Goal: Task Accomplishment & Management: Complete application form

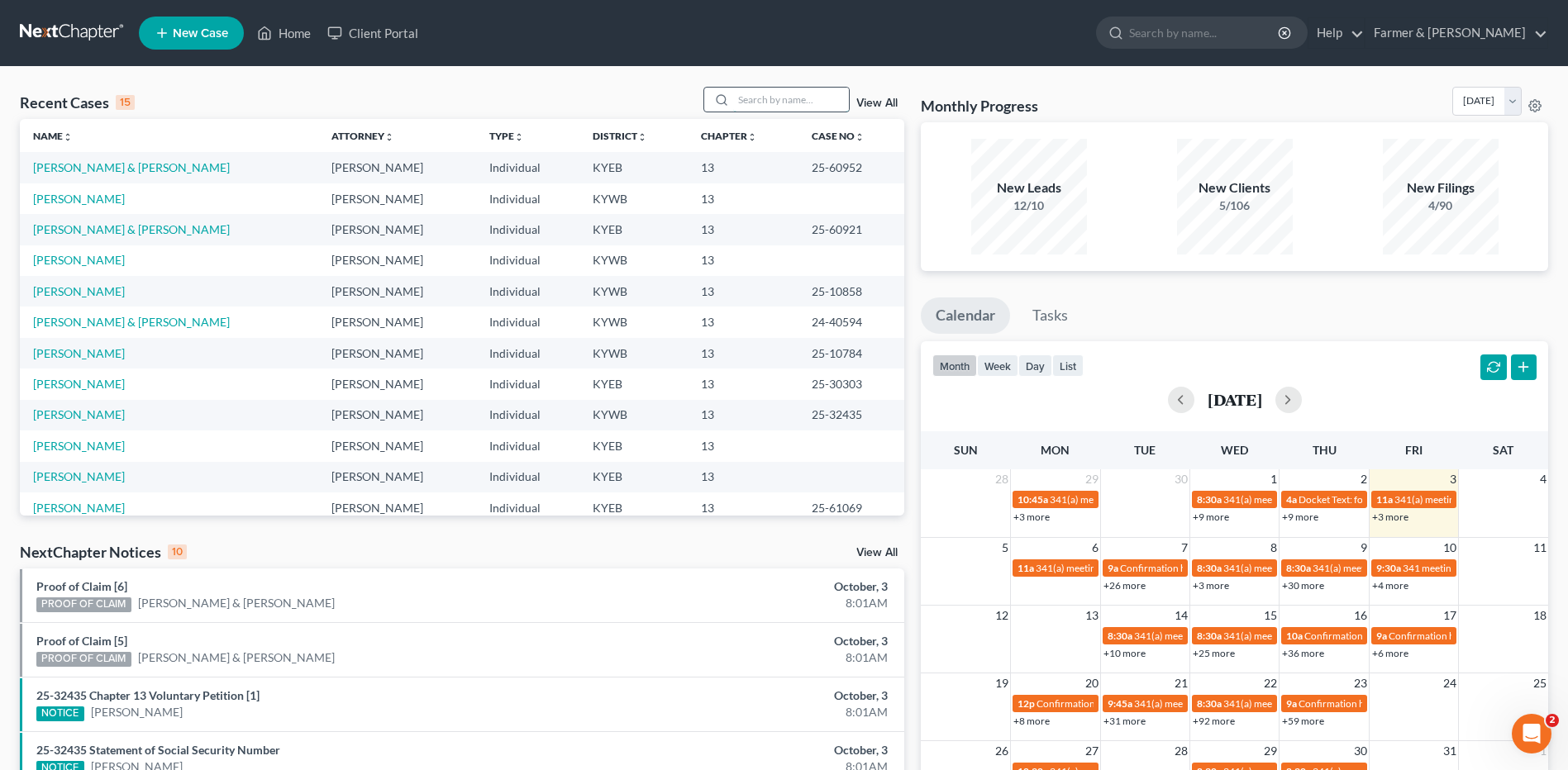
click at [781, 94] on input "search" at bounding box center [791, 99] width 116 height 24
type input "odum"
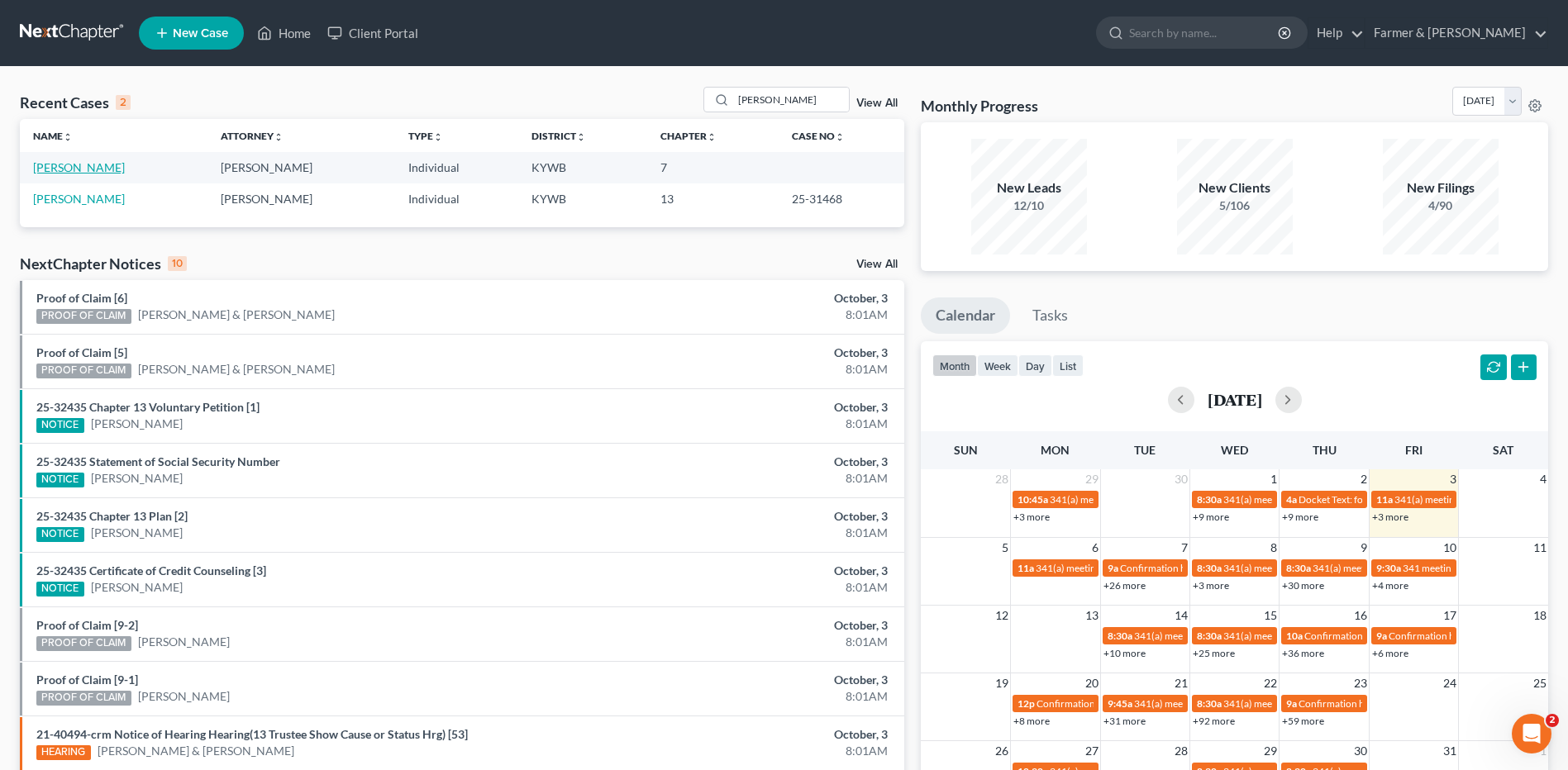
click at [71, 165] on link "[PERSON_NAME]" at bounding box center [80, 167] width 92 height 14
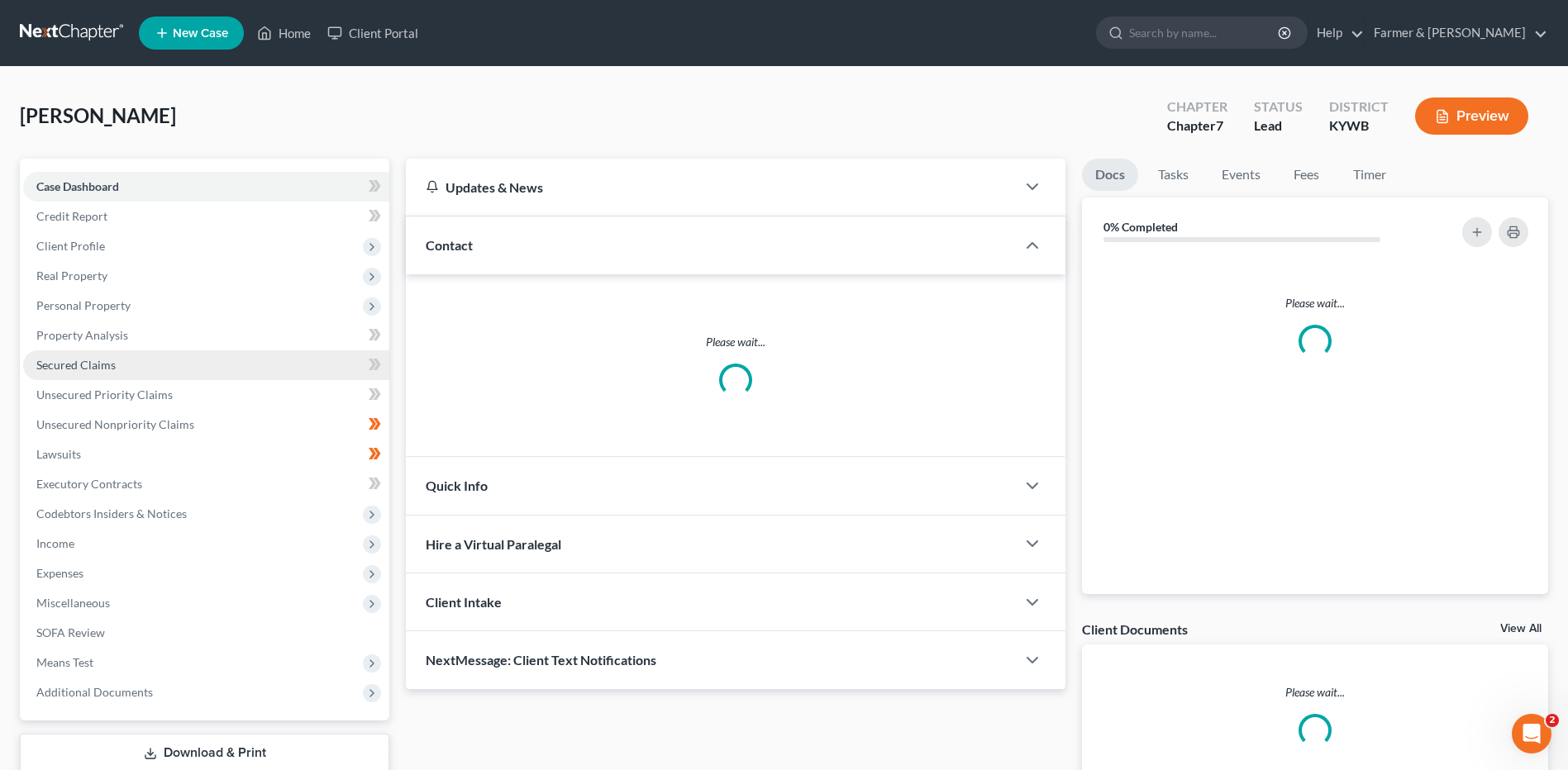
click at [116, 358] on link "Secured Claims" at bounding box center [206, 365] width 366 height 30
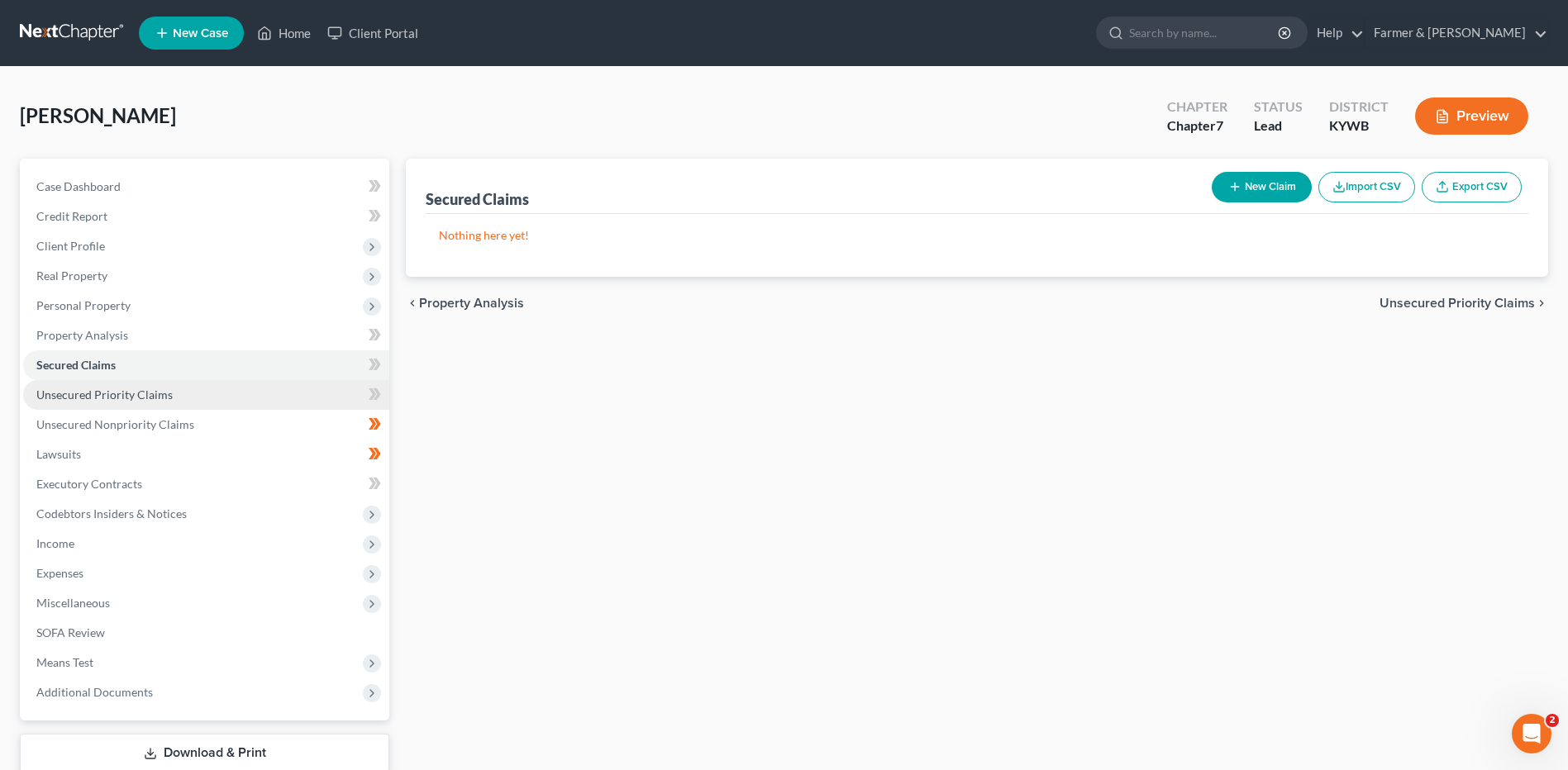
click at [140, 390] on span "Unsecured Priority Claims" at bounding box center [104, 395] width 136 height 14
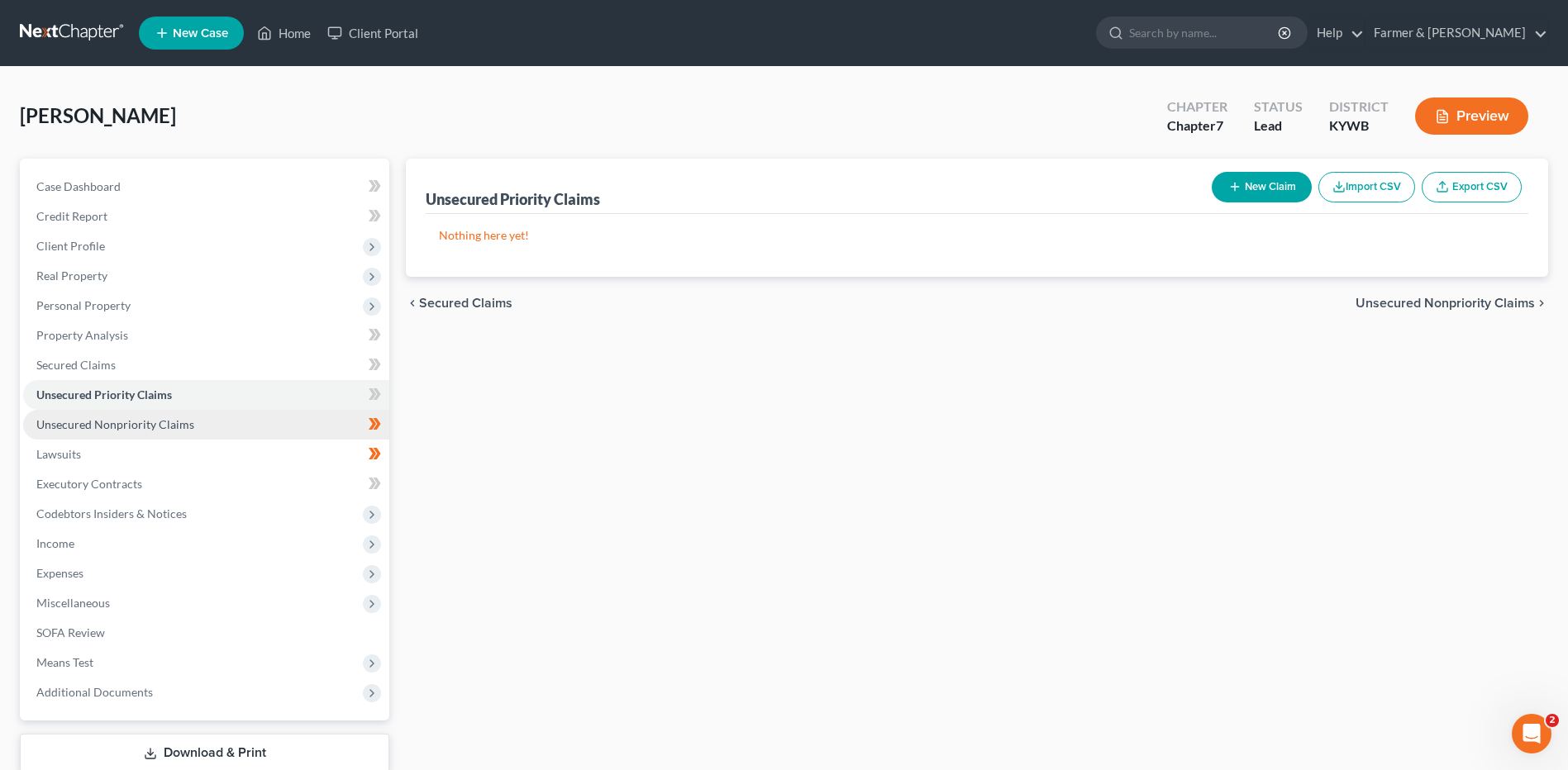
click at [157, 419] on span "Unsecured Nonpriority Claims" at bounding box center [115, 424] width 158 height 14
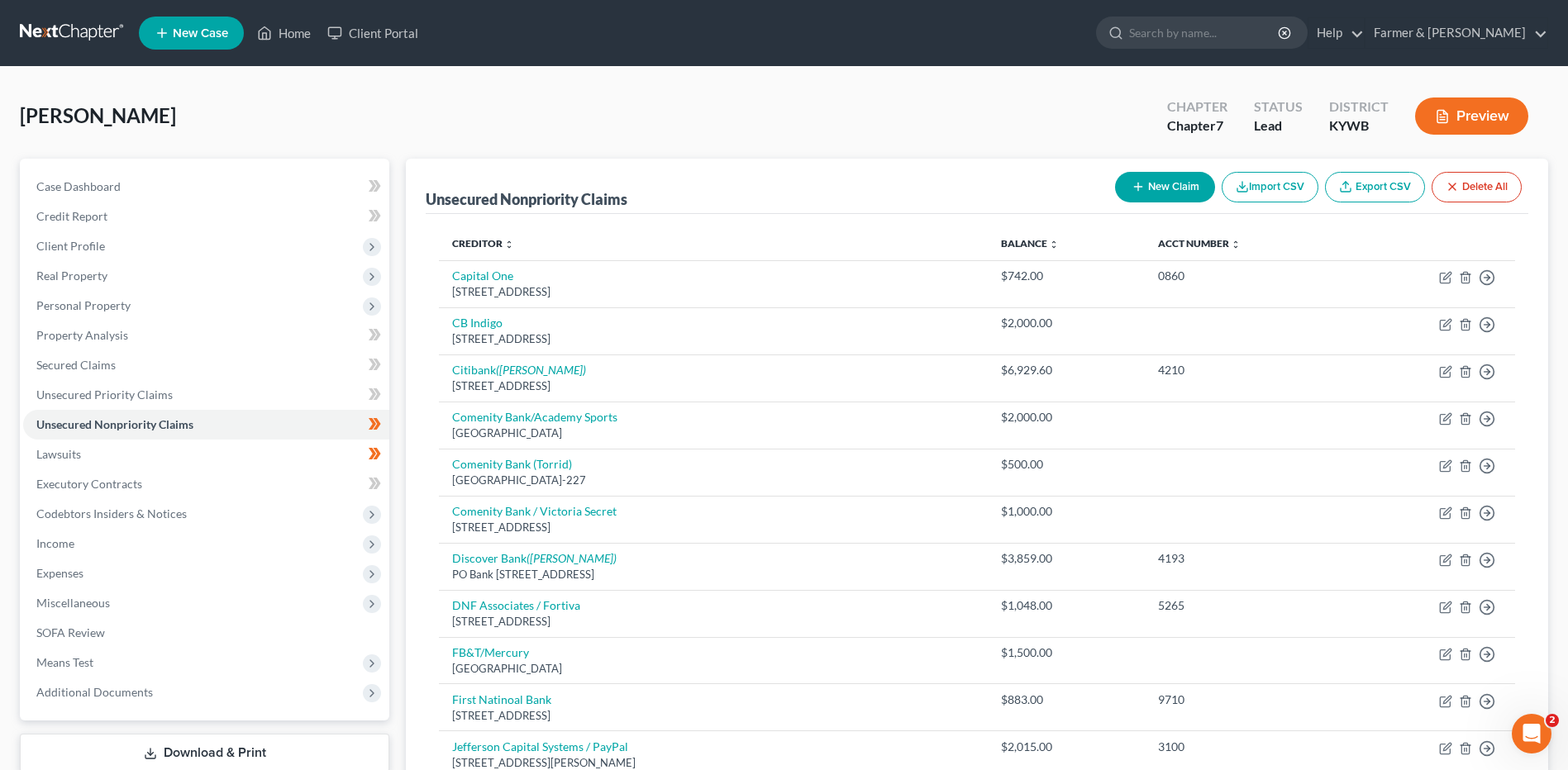
click at [84, 24] on link at bounding box center [73, 33] width 105 height 30
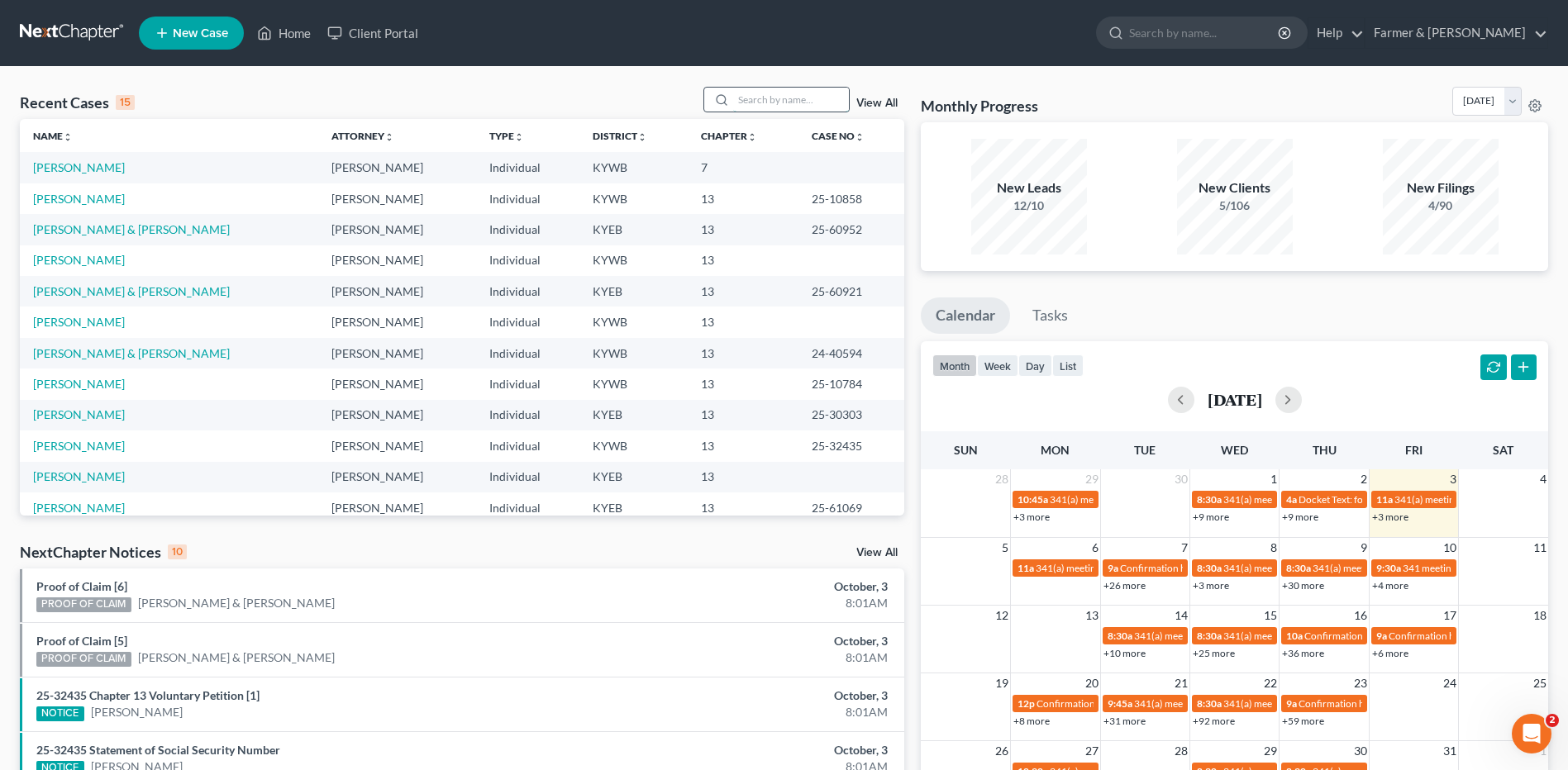
click at [757, 103] on input "search" at bounding box center [791, 99] width 116 height 24
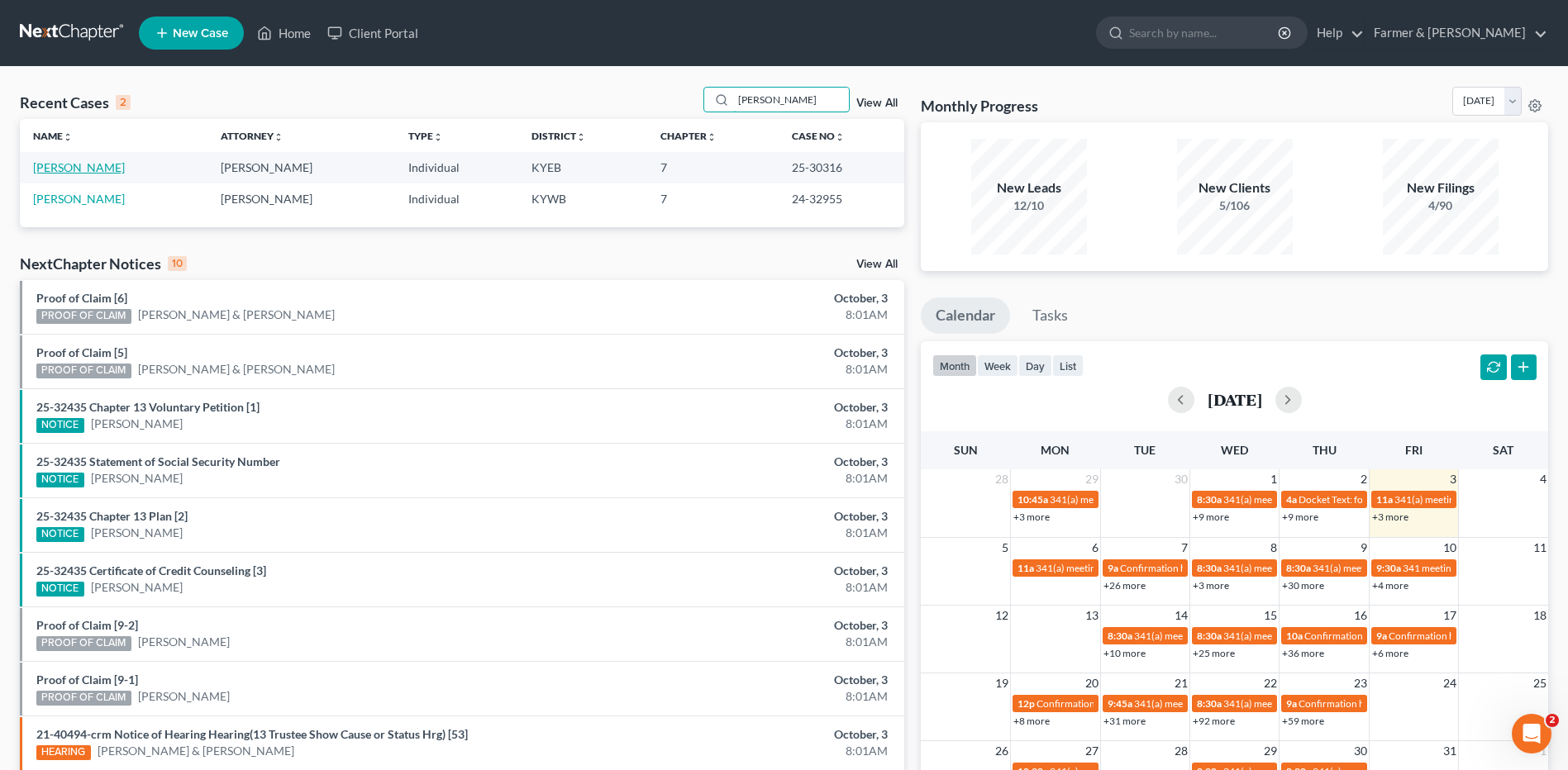
type input "hinds"
click at [94, 165] on link "[PERSON_NAME]" at bounding box center [80, 167] width 92 height 14
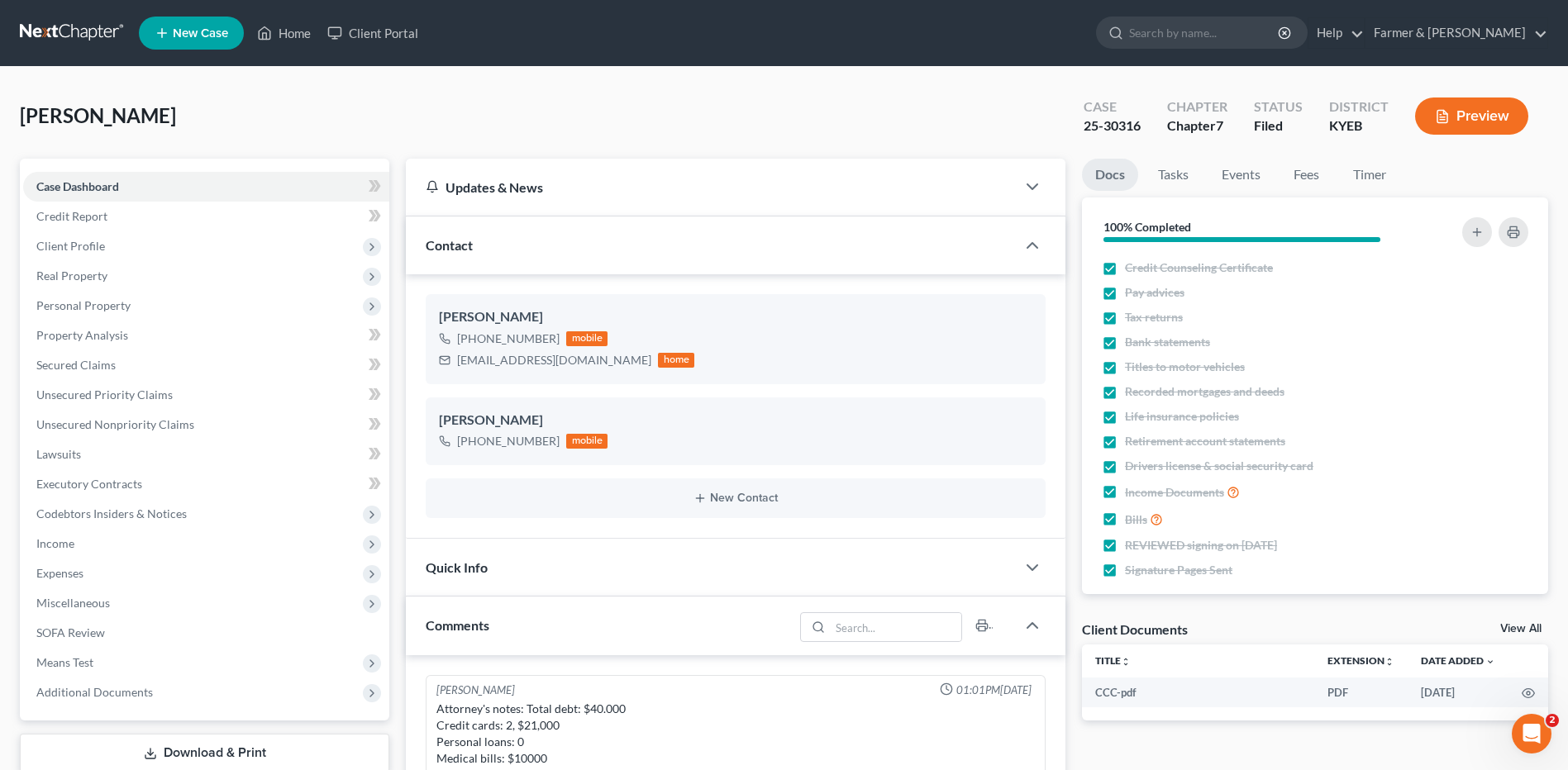
scroll to position [477, 0]
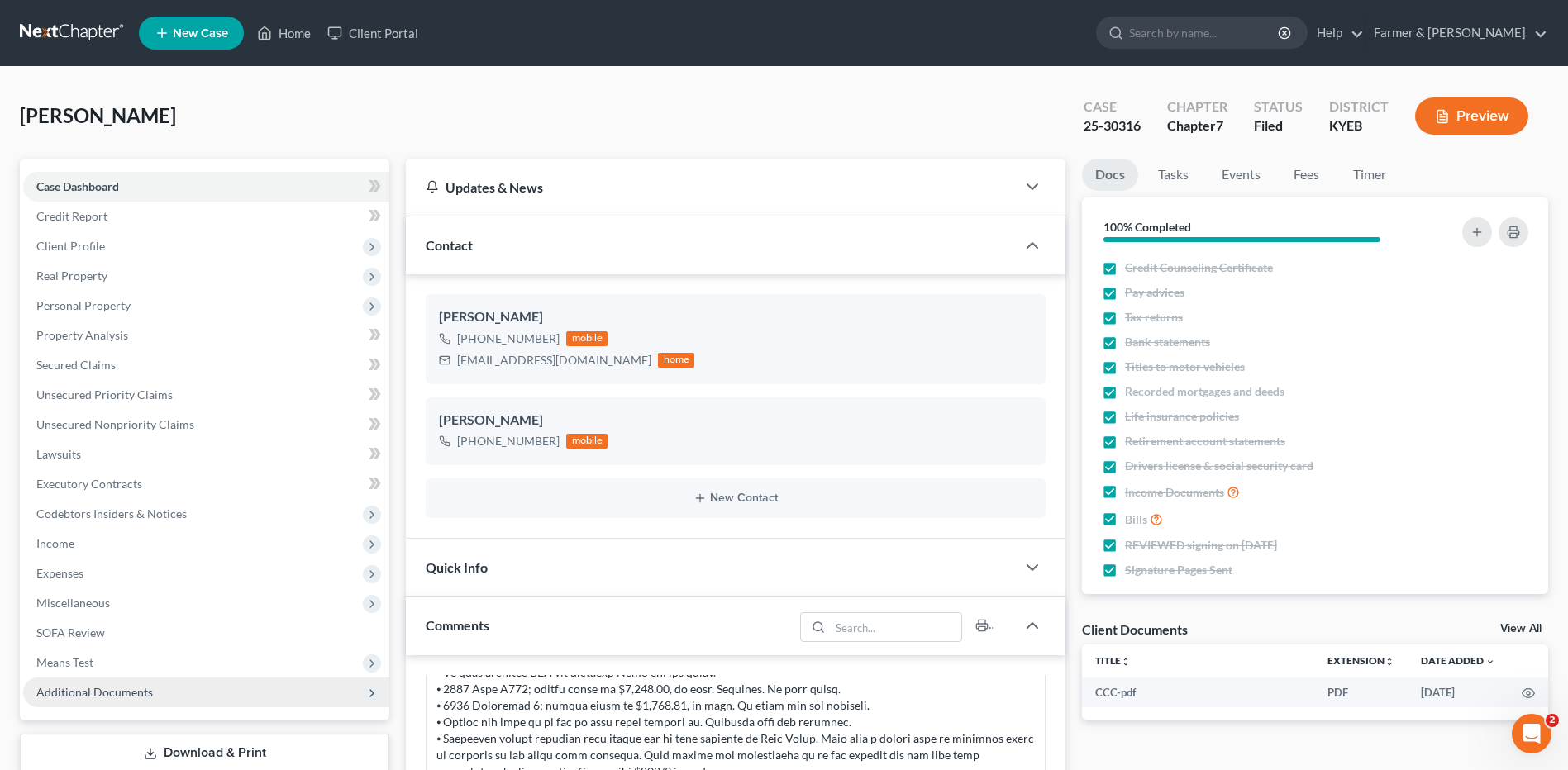
drag, startPoint x: 143, startPoint y: 697, endPoint x: 168, endPoint y: 687, distance: 26.9
click at [143, 697] on span "Additional Documents" at bounding box center [95, 691] width 117 height 14
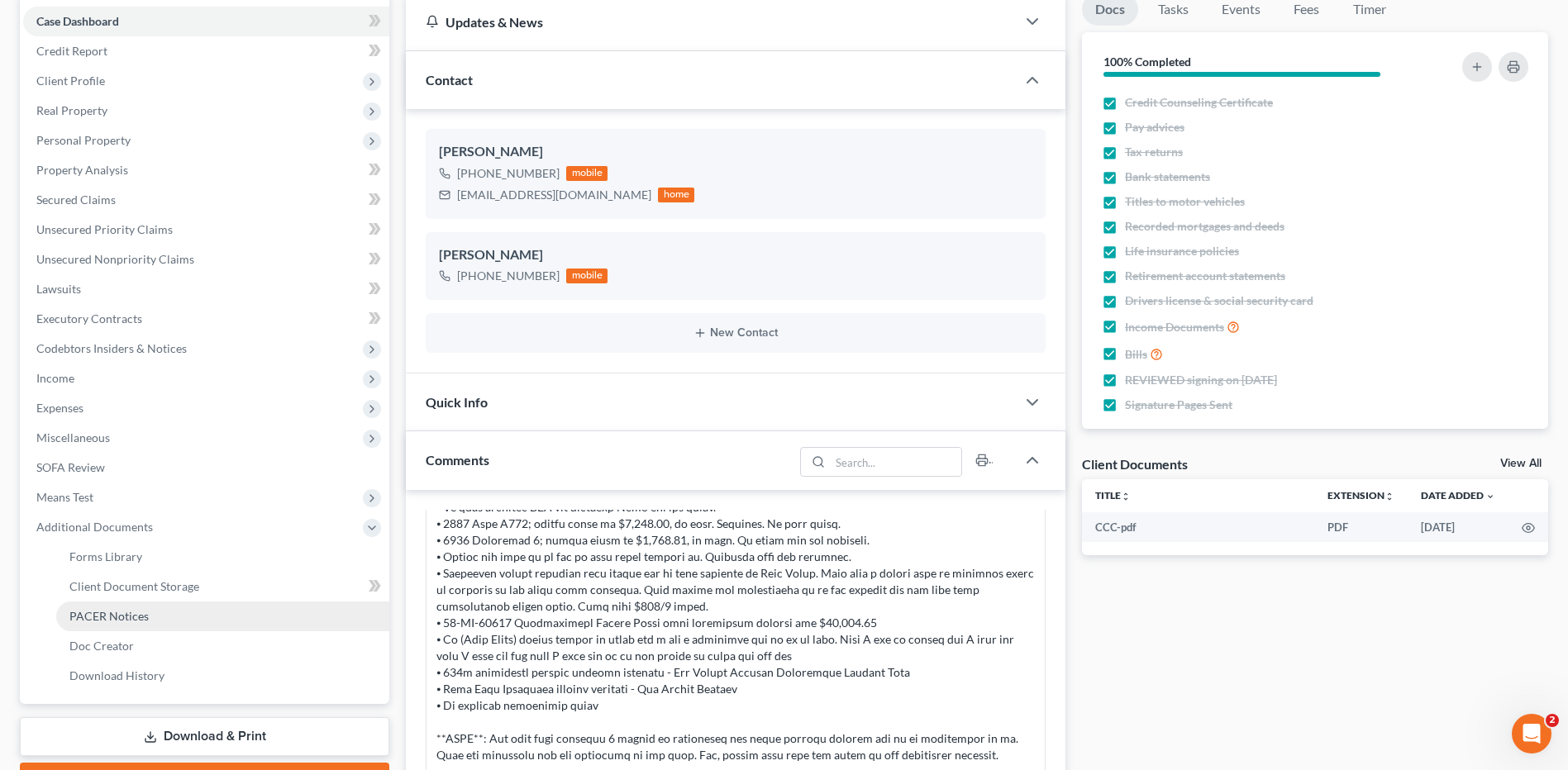
click at [148, 613] on link "PACER Notices" at bounding box center [223, 616] width 333 height 30
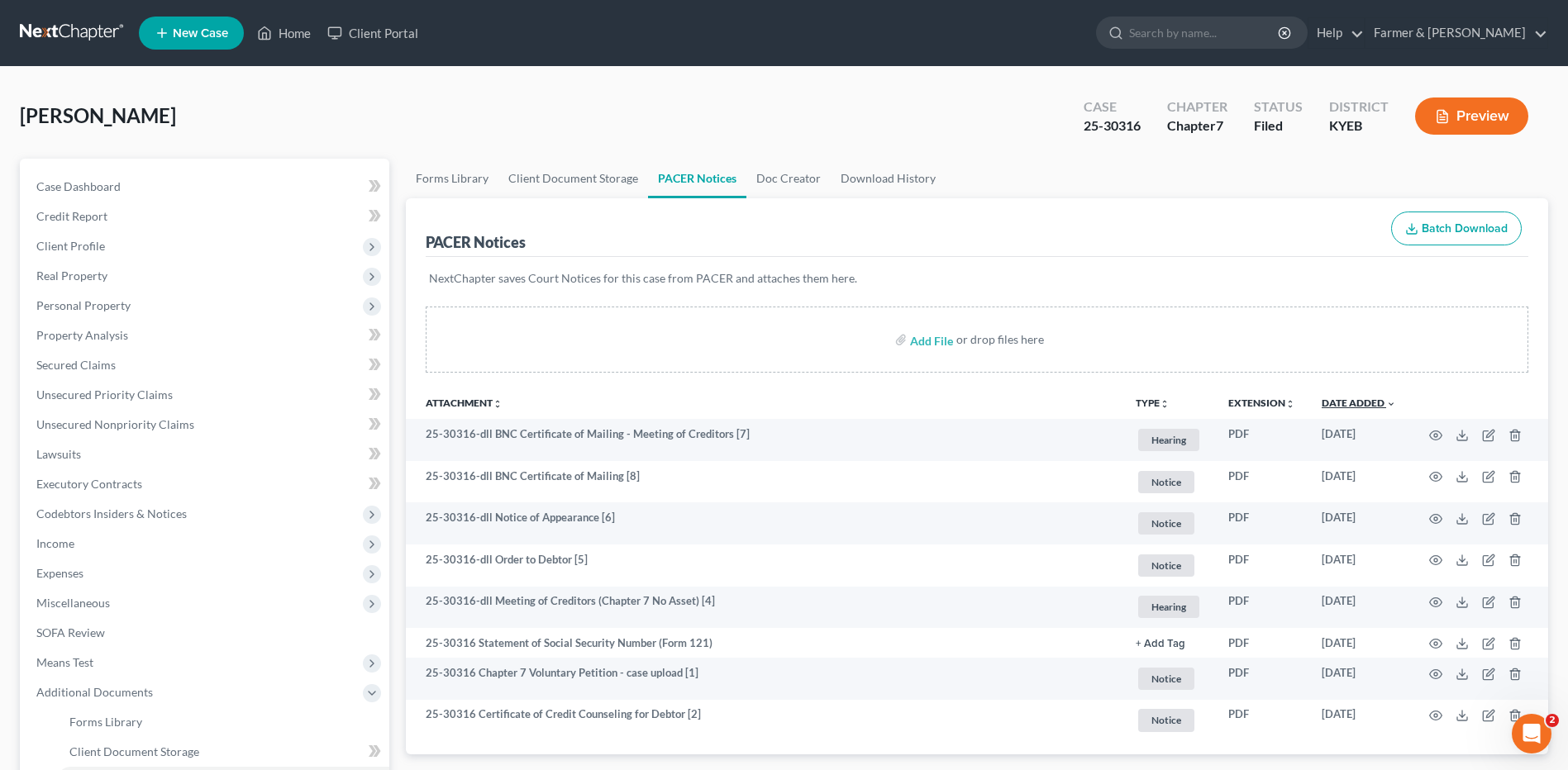
drag, startPoint x: 1351, startPoint y: 400, endPoint x: 1366, endPoint y: 401, distance: 15.0
click at [1351, 400] on link "Date Added unfold_more expand_more expand_less" at bounding box center [1359, 402] width 75 height 12
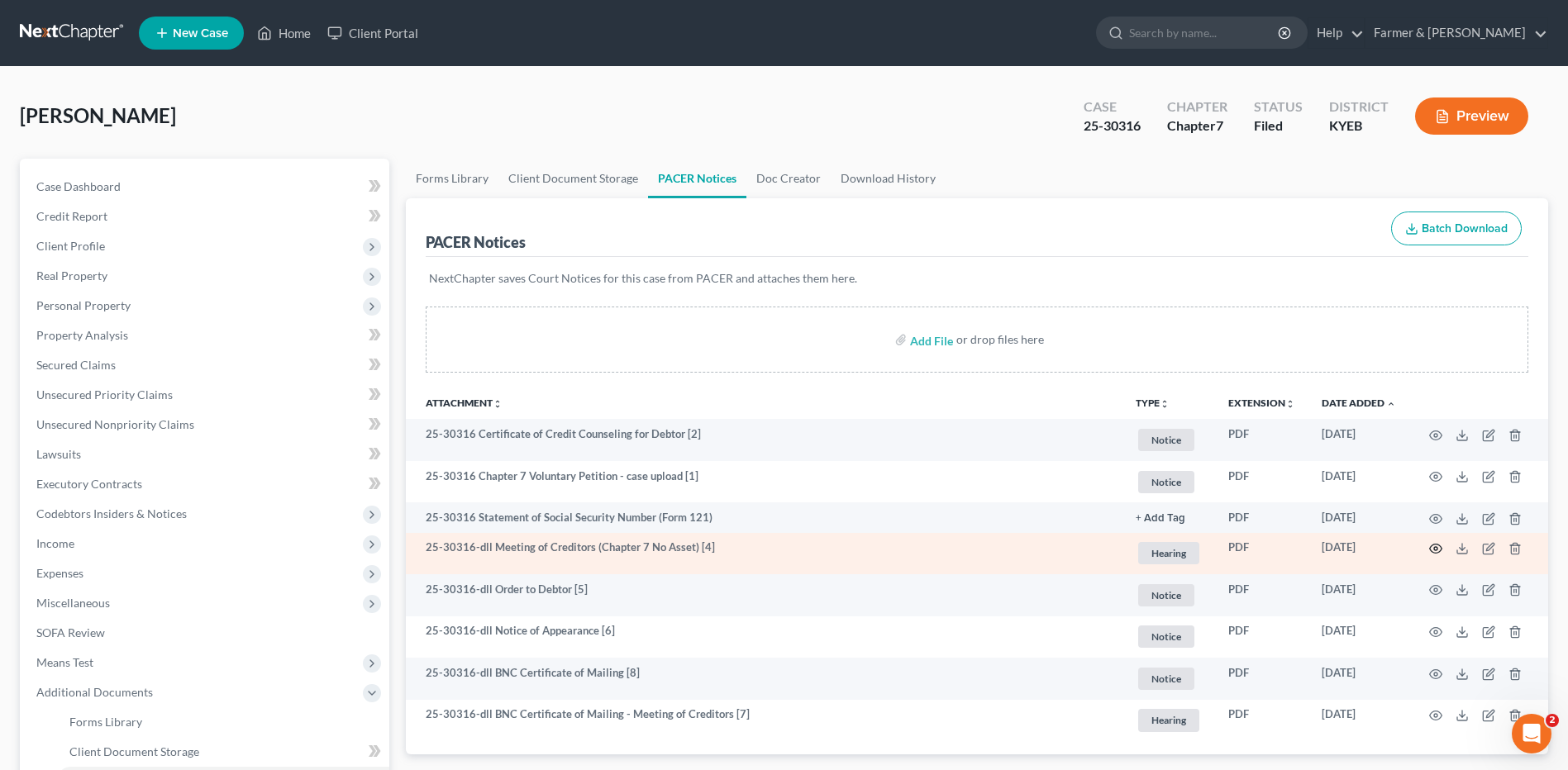
click at [1439, 549] on icon "button" at bounding box center [1436, 549] width 13 height 13
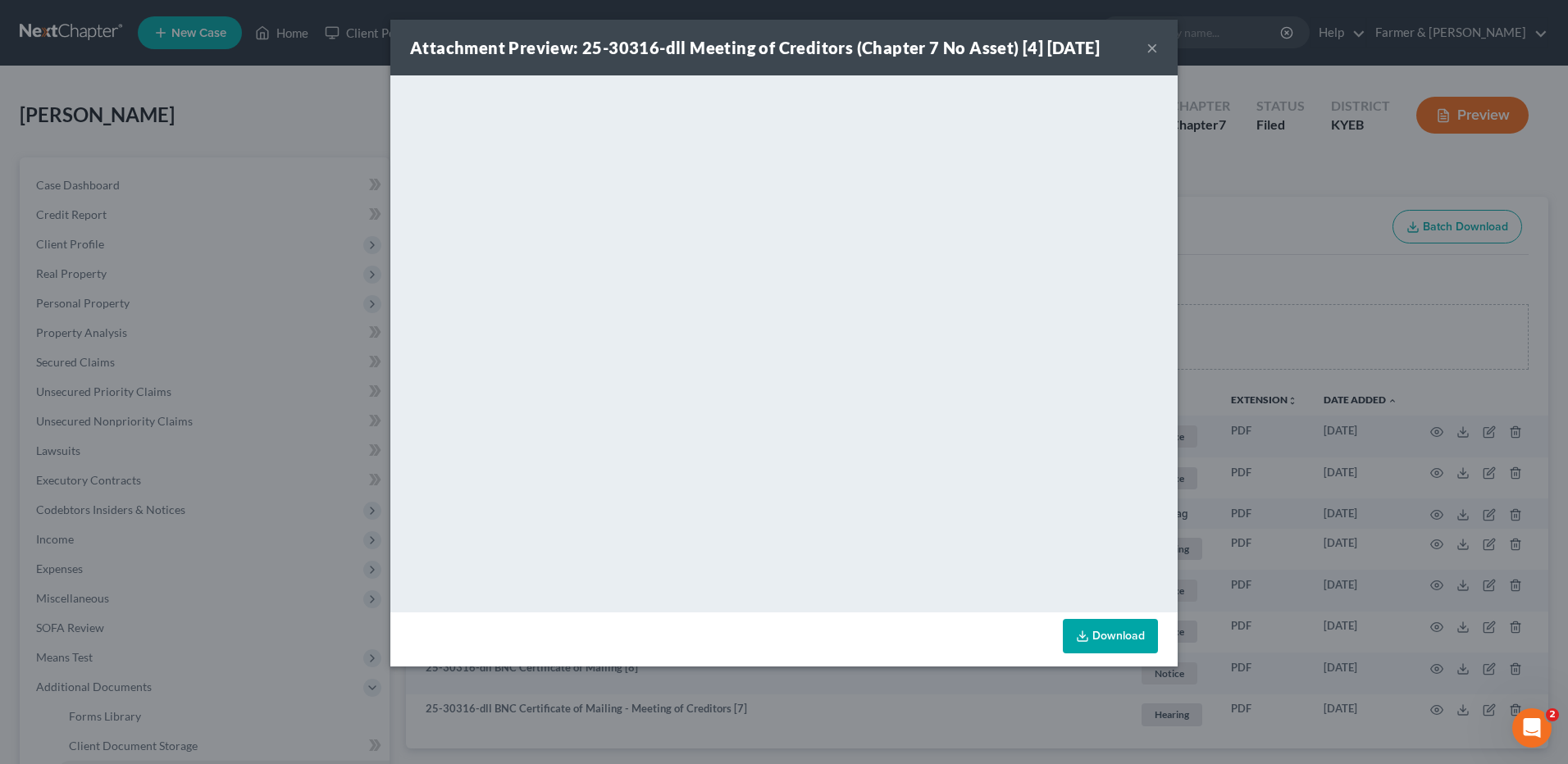
click at [1151, 42] on button "×" at bounding box center [1153, 48] width 11 height 20
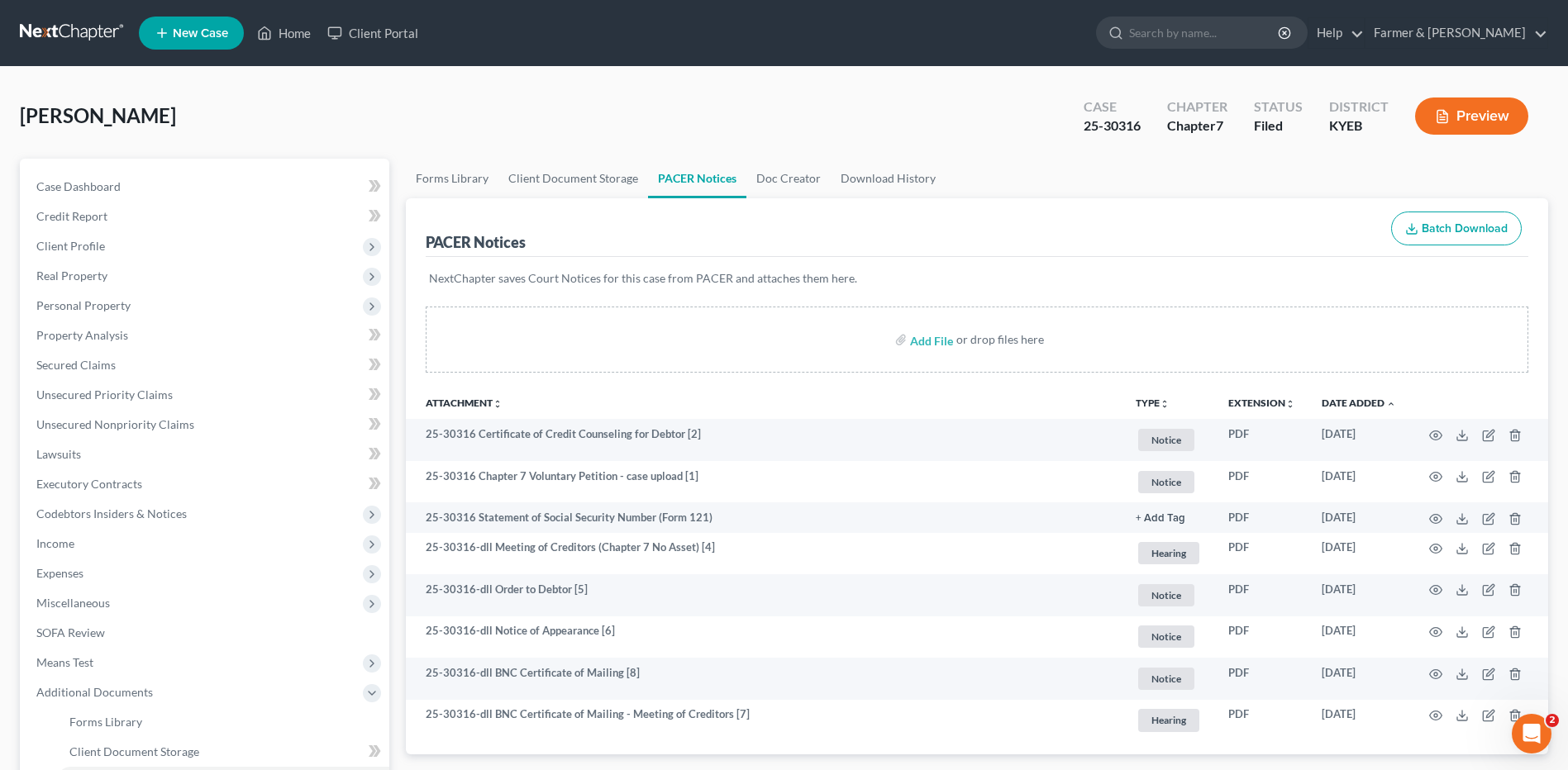
click at [80, 41] on link at bounding box center [73, 33] width 105 height 30
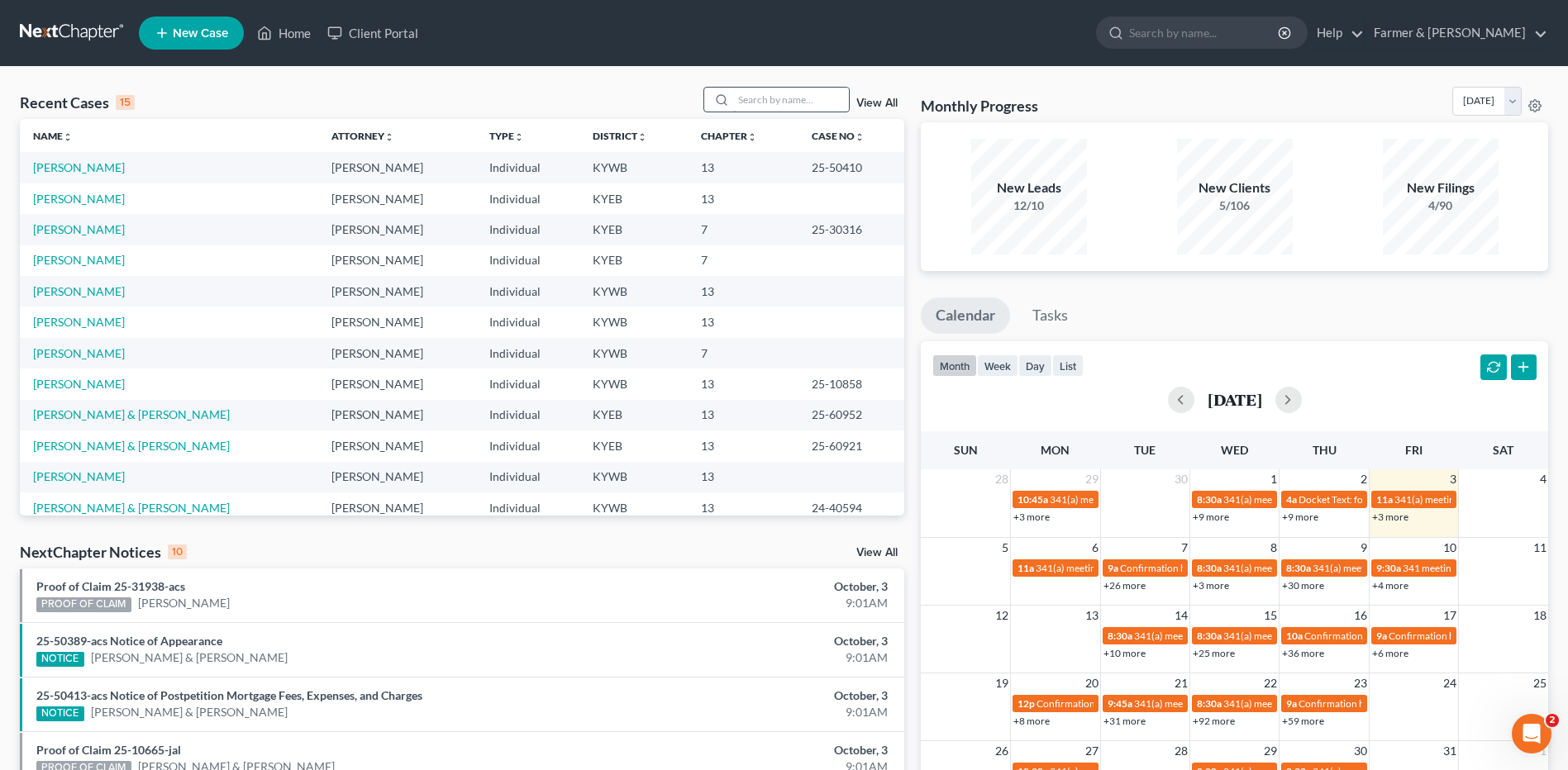
click at [761, 94] on input "search" at bounding box center [791, 99] width 116 height 24
type input "mbenga"
drag, startPoint x: 933, startPoint y: 129, endPoint x: 1038, endPoint y: 172, distance: 113.5
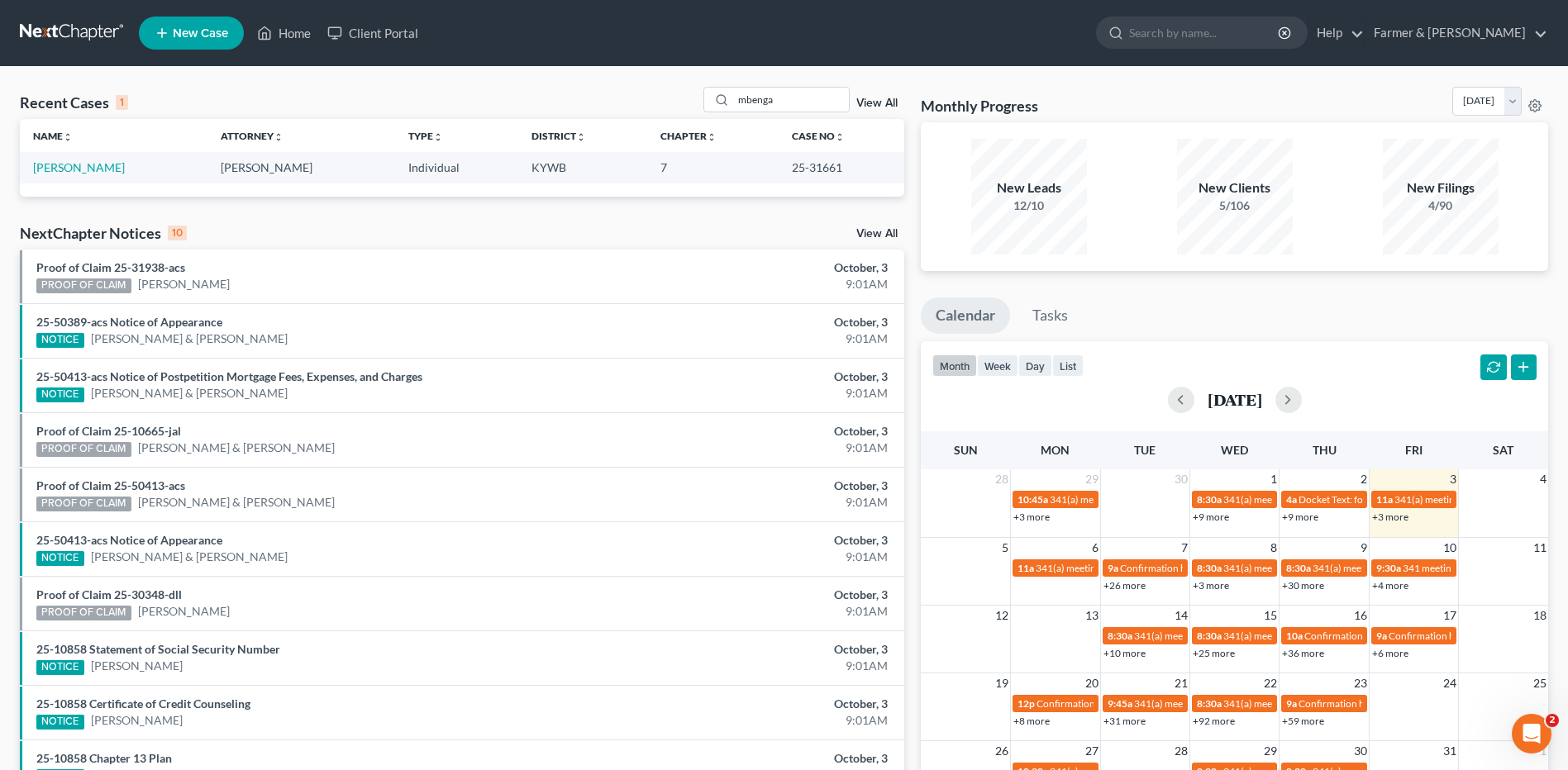
drag, startPoint x: 1038, startPoint y: 172, endPoint x: 1554, endPoint y: 246, distance: 521.3
click at [1206, 83] on div "Recent Cases 1 mbenga View All Name unfold_more expand_more expand_less Attorne…" at bounding box center [784, 496] width 1568 height 858
drag, startPoint x: 166, startPoint y: 166, endPoint x: 194, endPoint y: 163, distance: 28.2
click at [125, 166] on link "[PERSON_NAME]" at bounding box center [80, 167] width 92 height 14
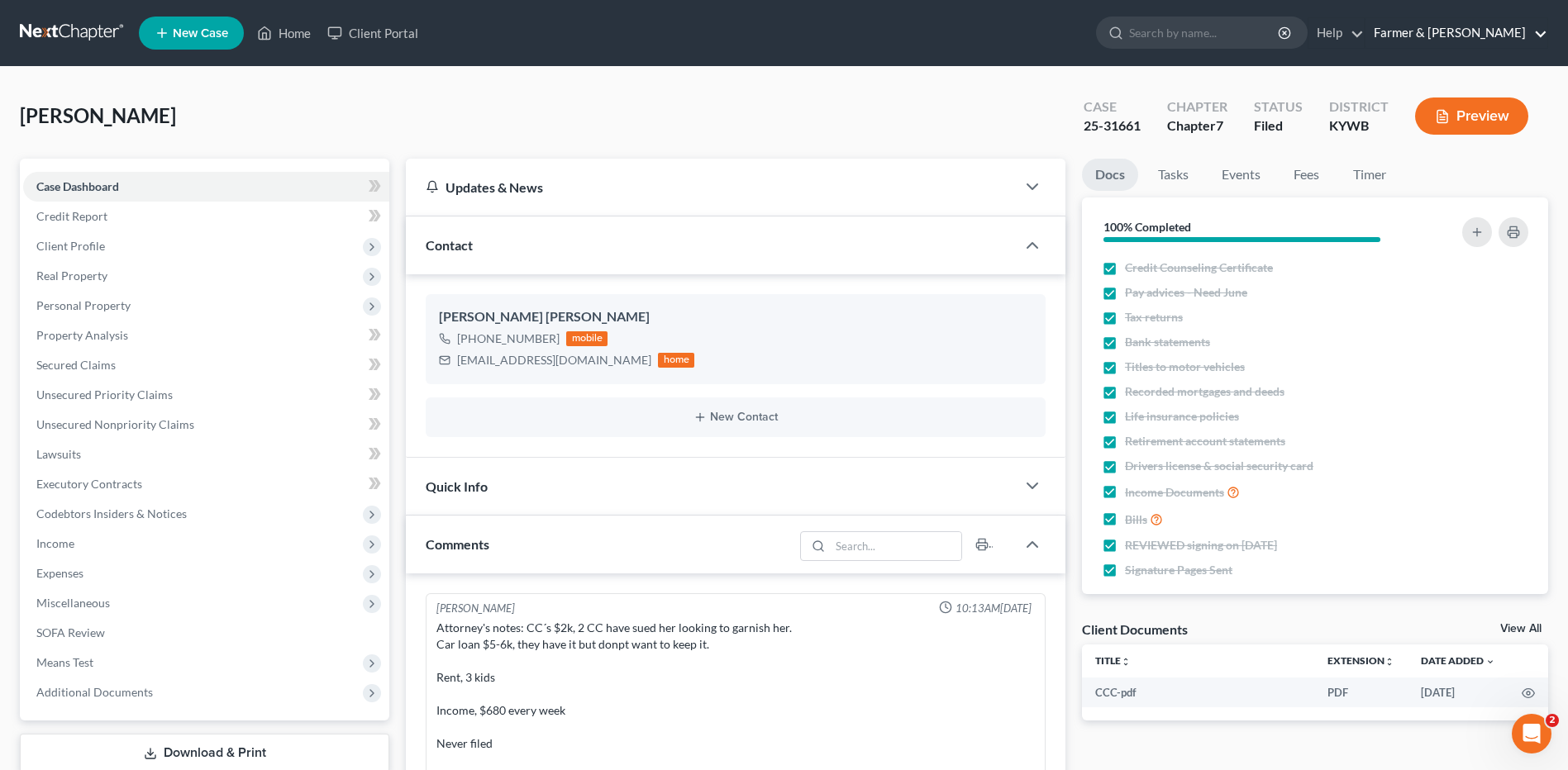
scroll to position [163, 0]
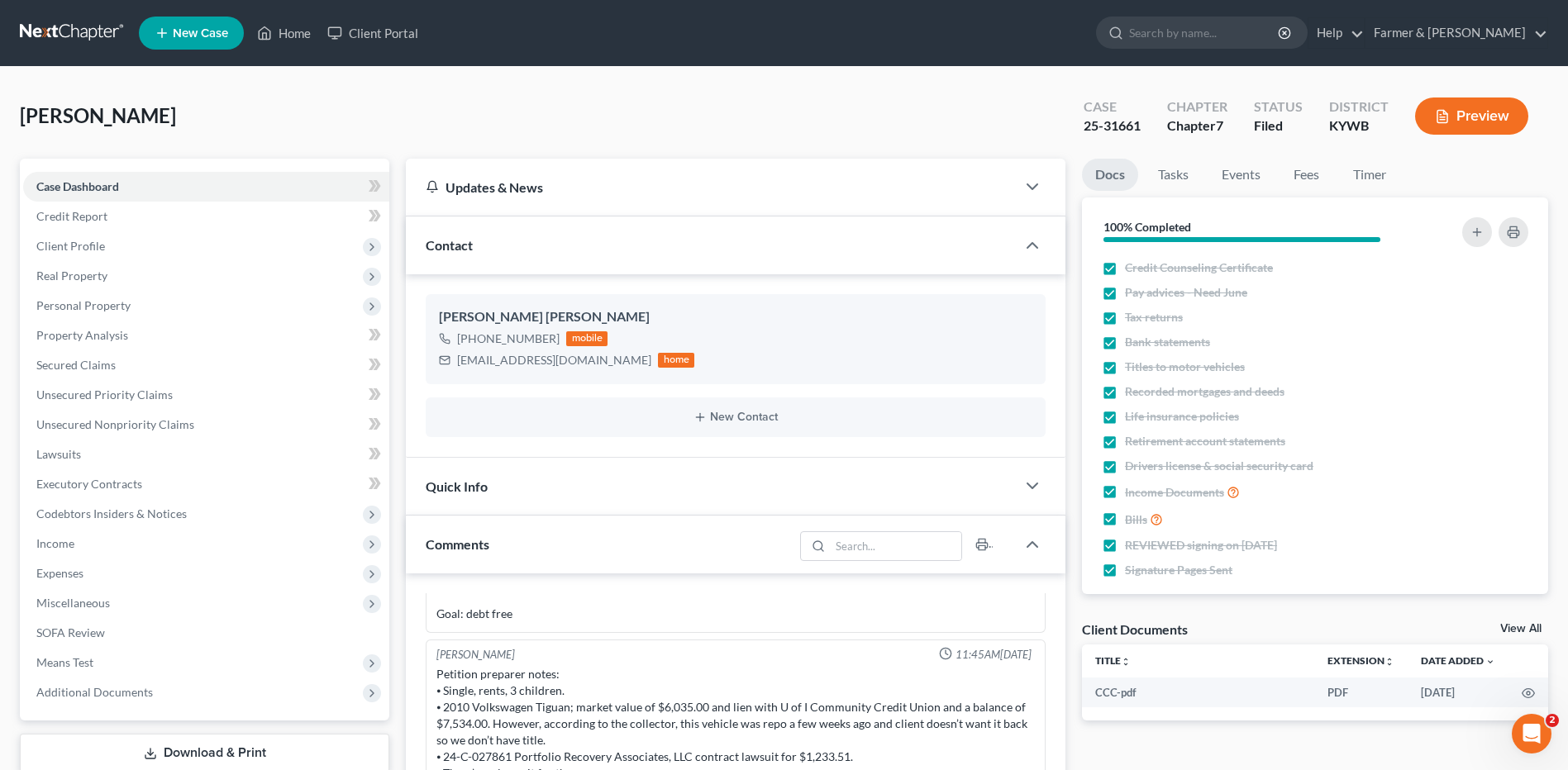
click at [86, 38] on link at bounding box center [73, 33] width 105 height 30
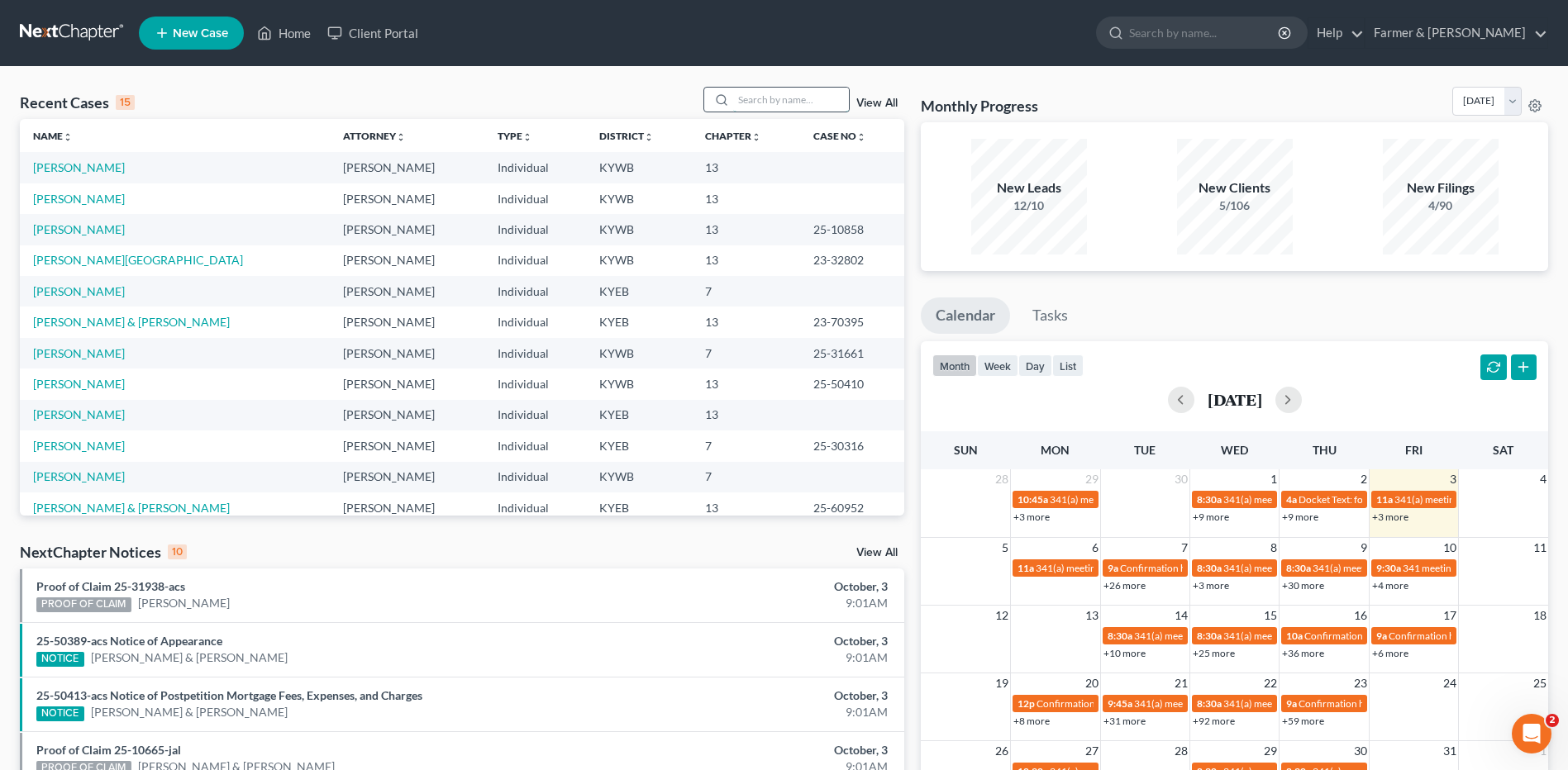
click at [766, 89] on input "search" at bounding box center [791, 99] width 116 height 24
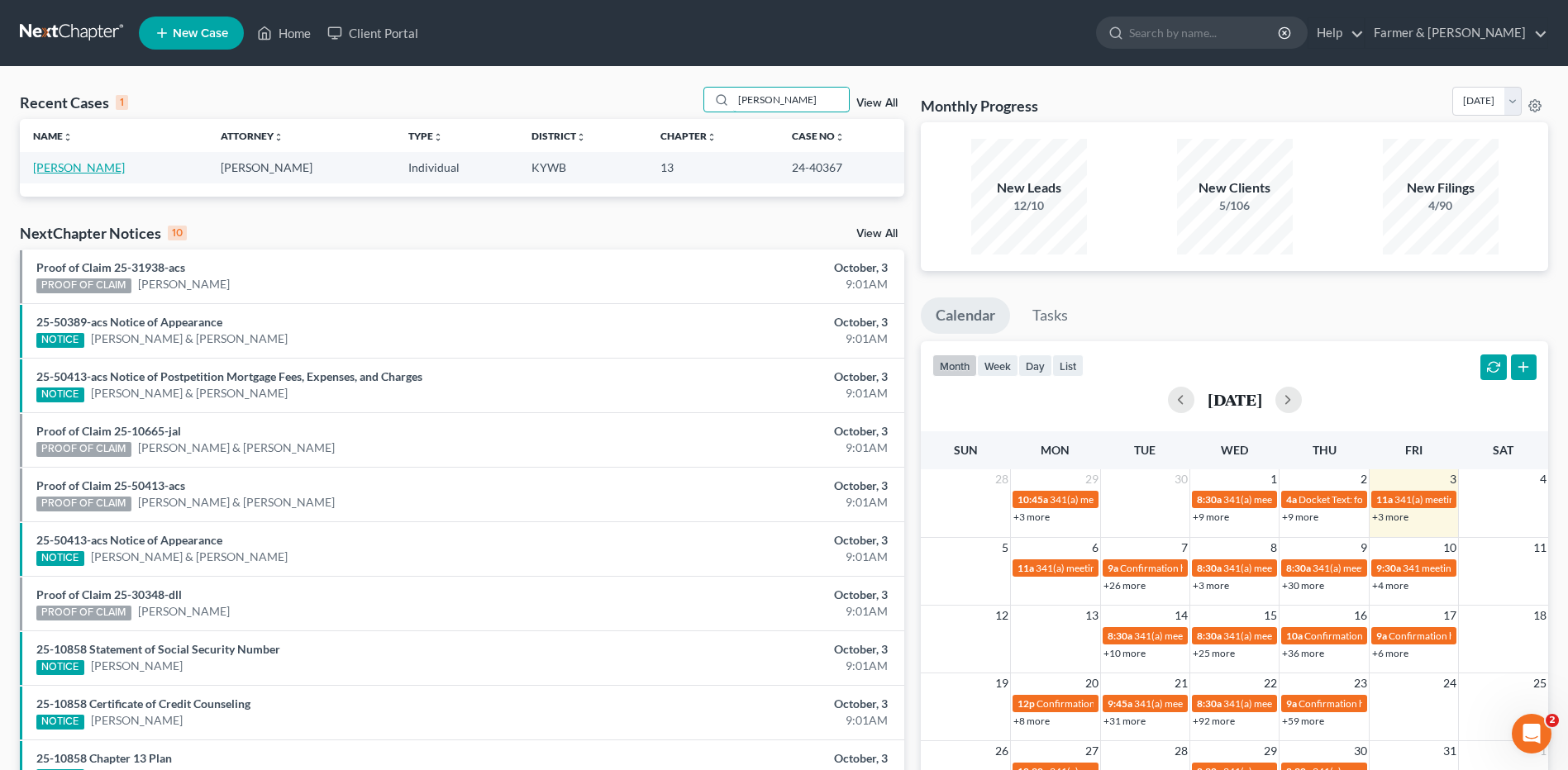
type input "frisby"
click at [78, 170] on link "[PERSON_NAME]" at bounding box center [80, 167] width 92 height 14
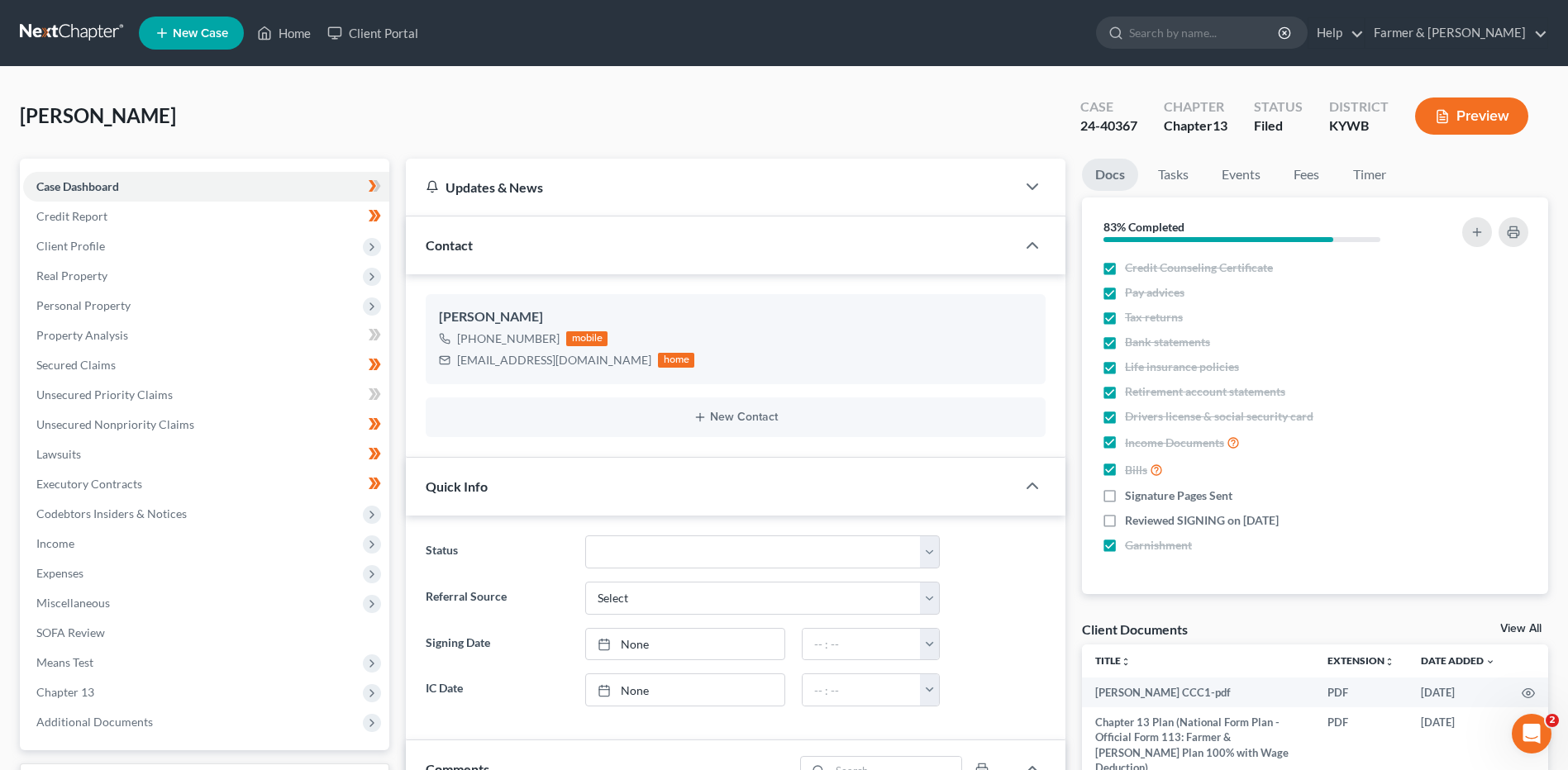
drag, startPoint x: 85, startPoint y: 37, endPoint x: 204, endPoint y: 57, distance: 120.7
click at [85, 37] on link at bounding box center [73, 33] width 105 height 30
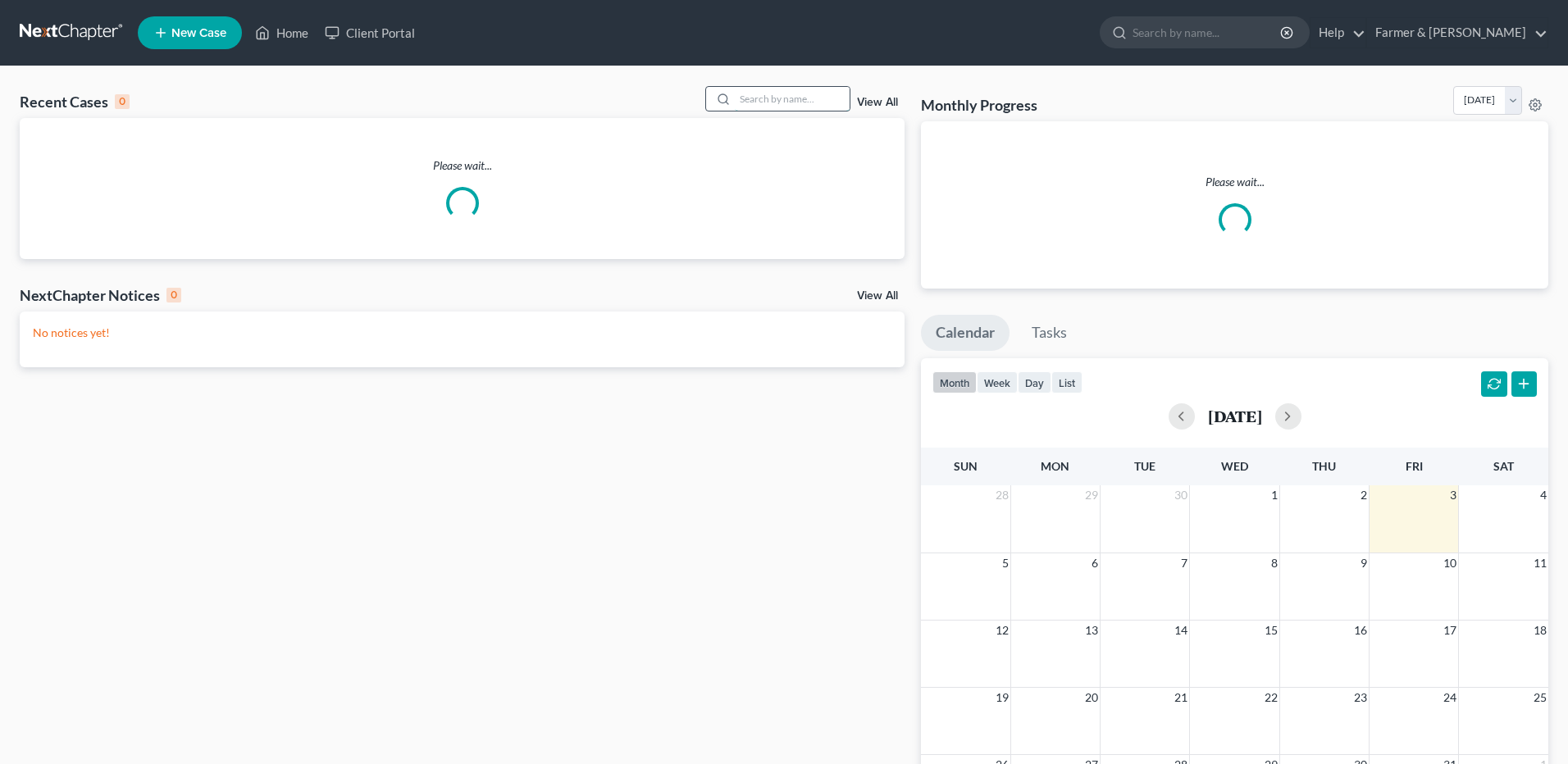
click at [782, 100] on input "search" at bounding box center [792, 98] width 115 height 24
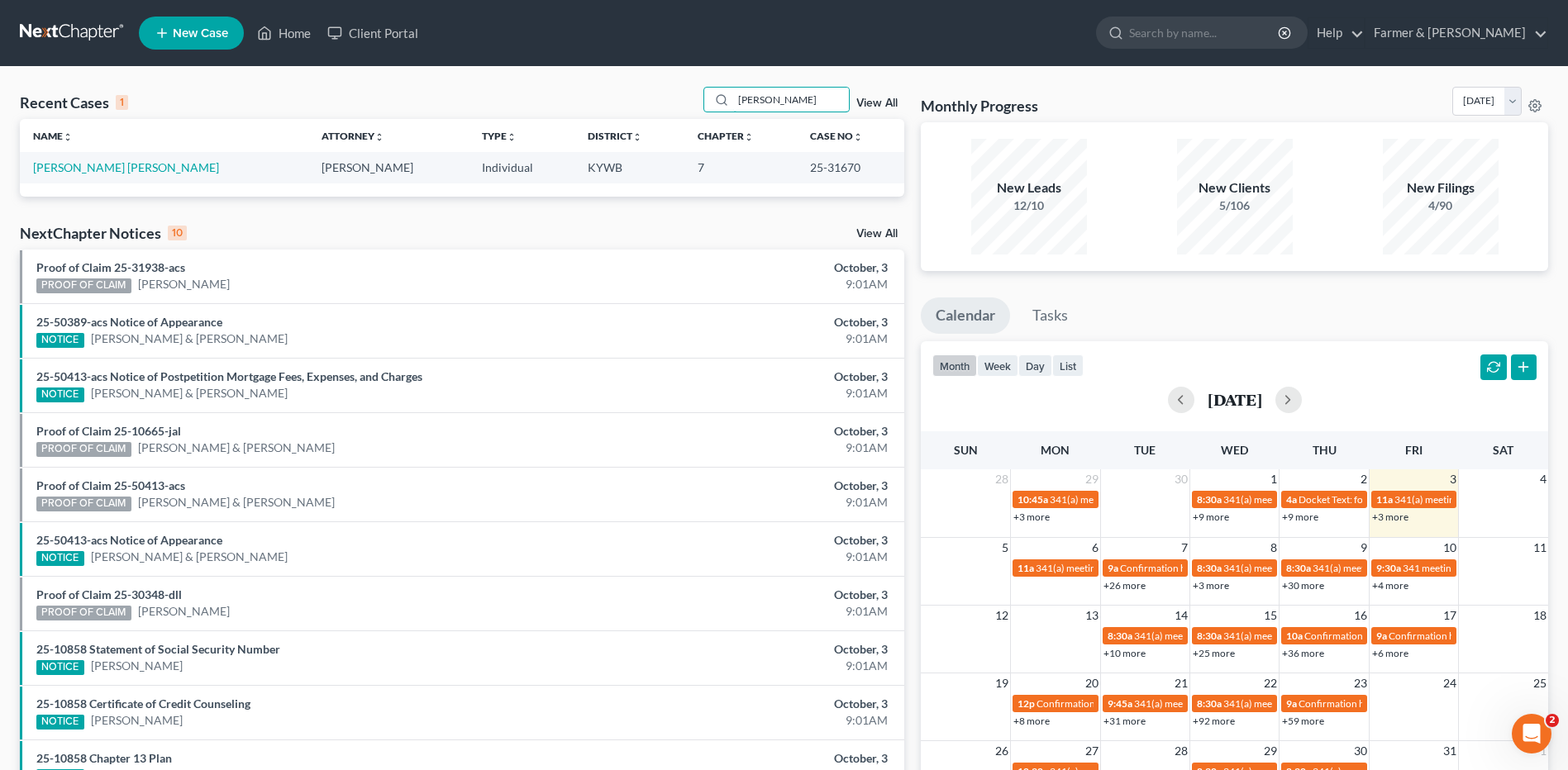
type input "[PERSON_NAME]"
click at [58, 30] on link at bounding box center [73, 33] width 105 height 30
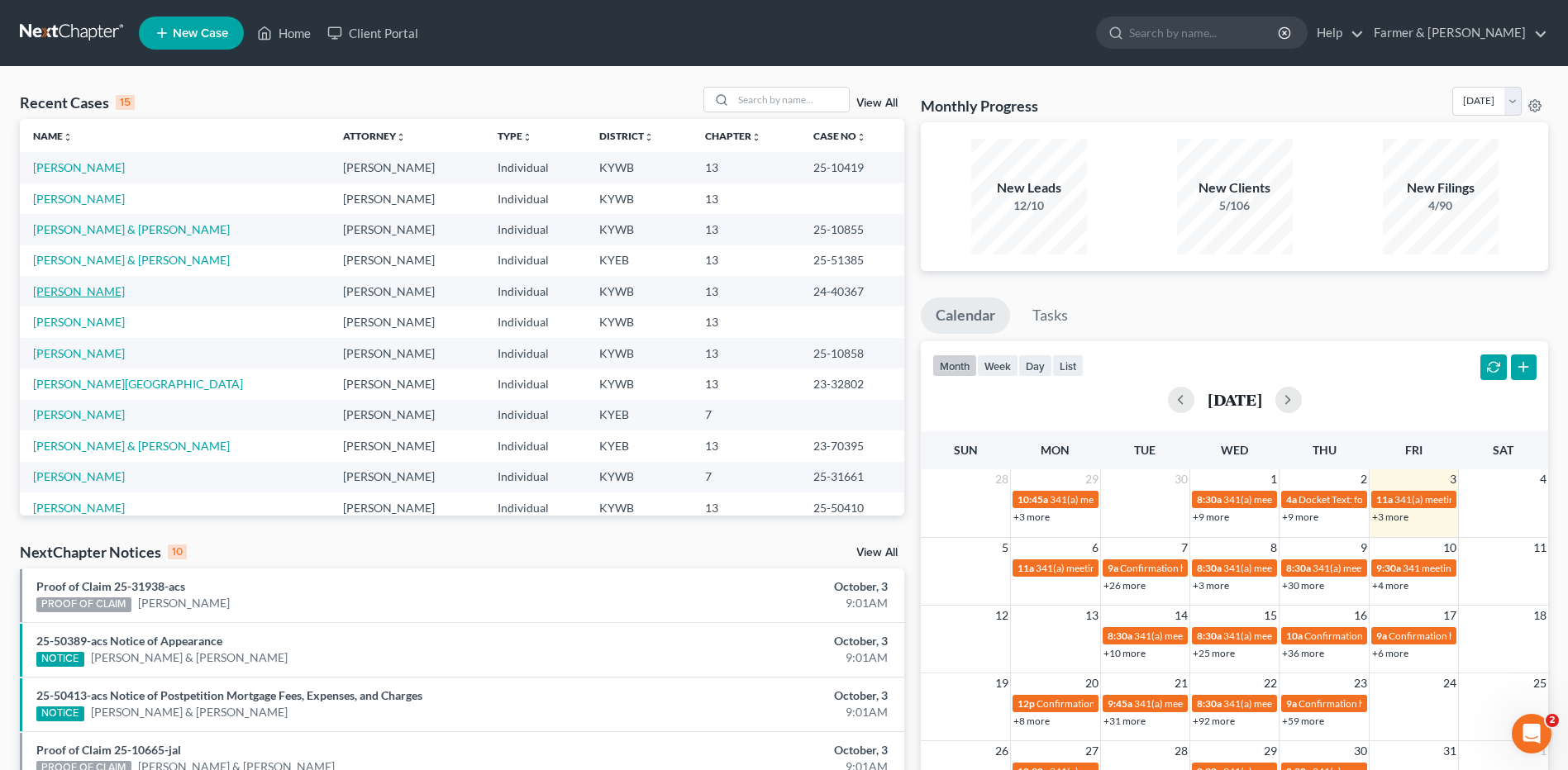
click at [74, 290] on link "[PERSON_NAME]" at bounding box center [80, 291] width 92 height 14
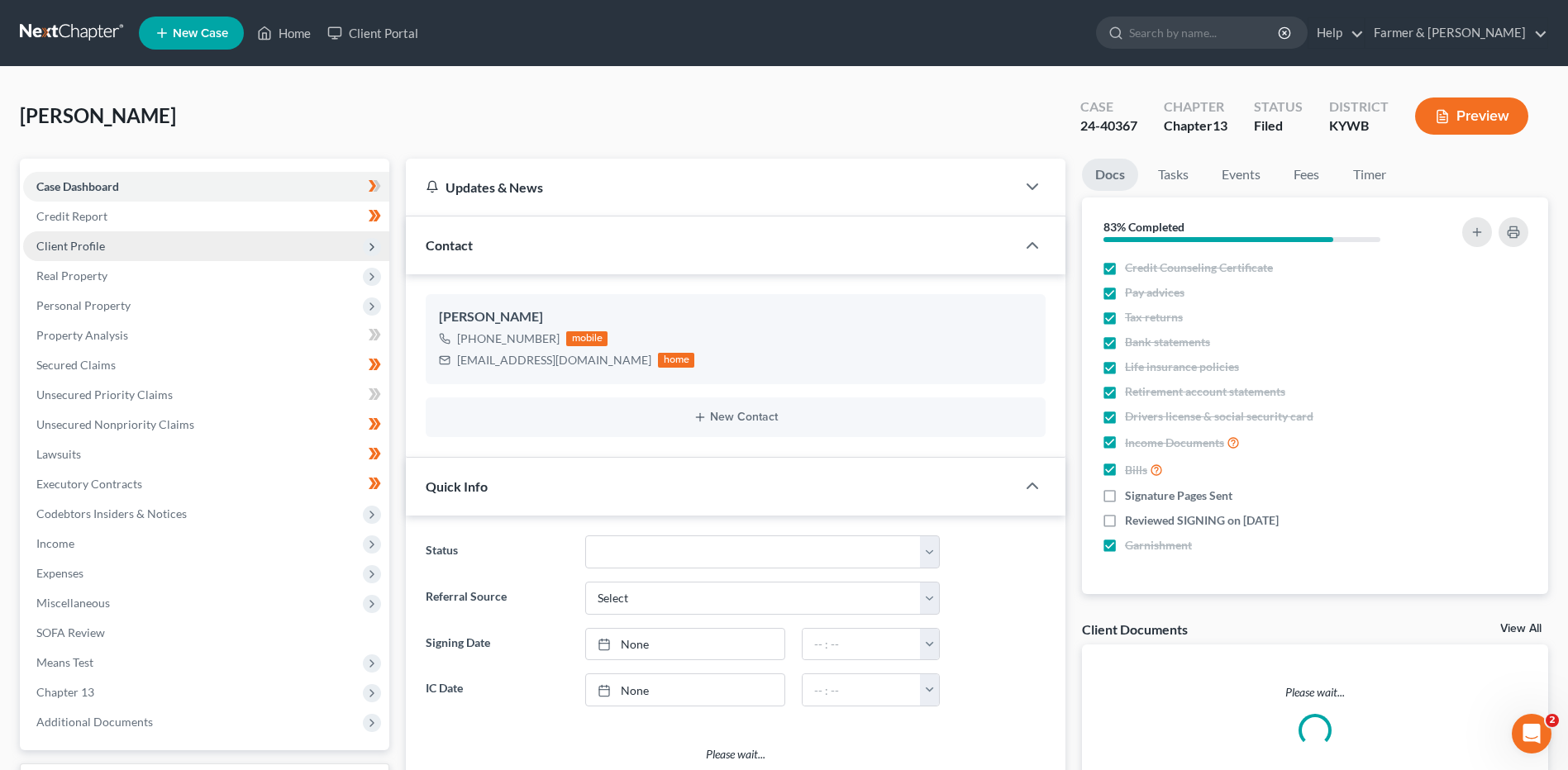
click at [117, 258] on span "Client Profile" at bounding box center [206, 246] width 366 height 30
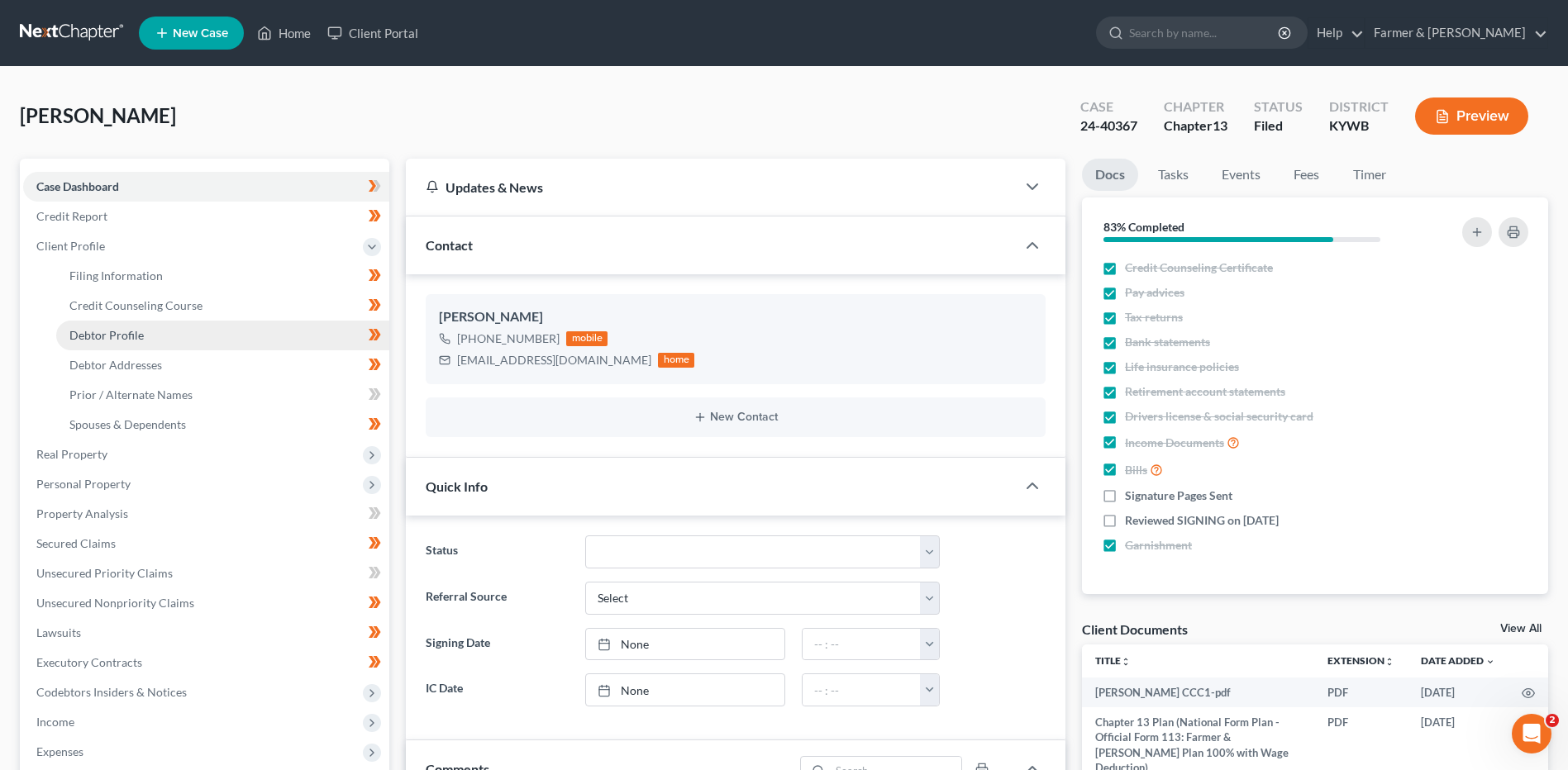
click at [130, 328] on span "Debtor Profile" at bounding box center [106, 335] width 75 height 14
select select "2"
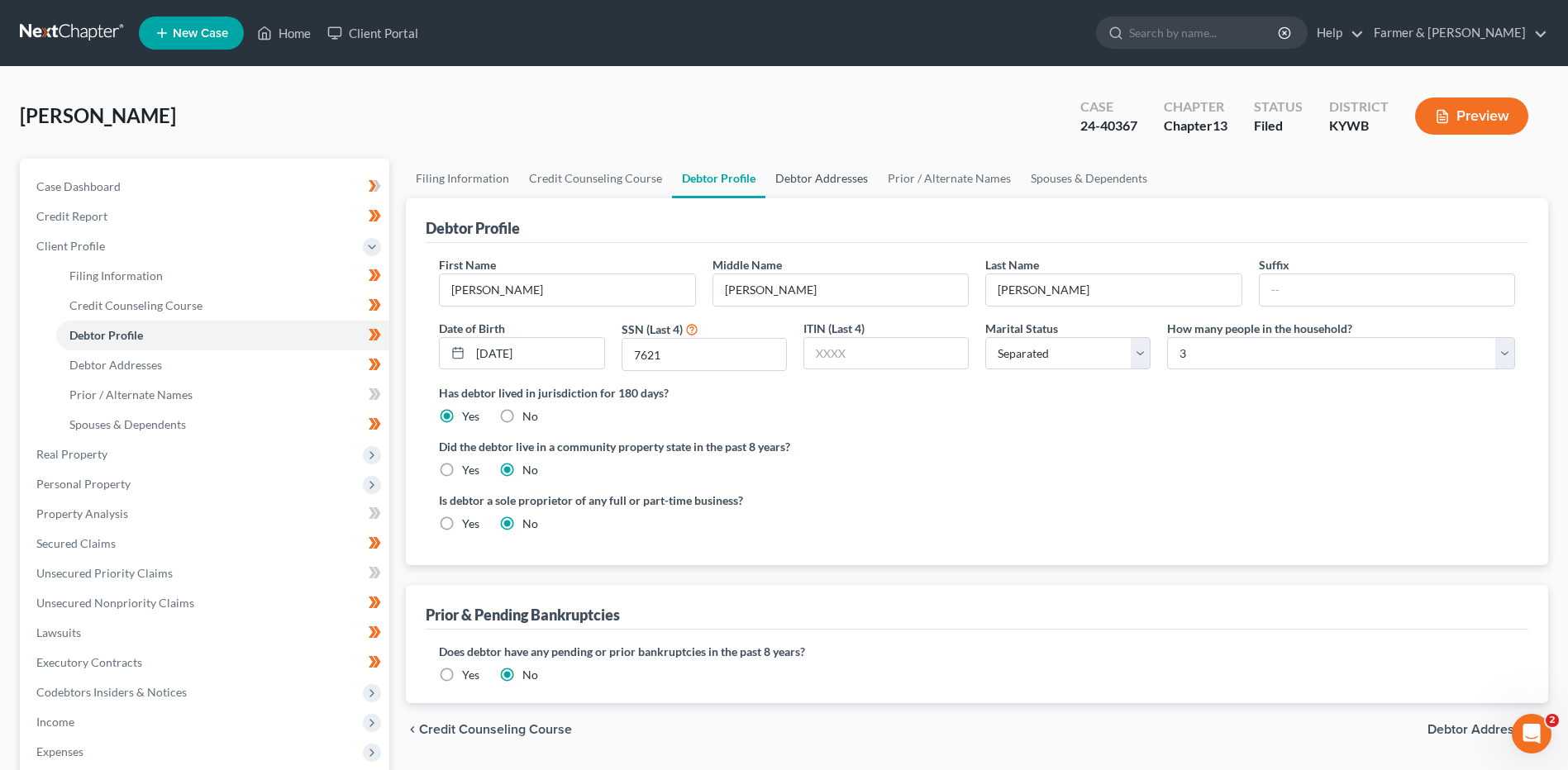
click at [829, 184] on link "Debtor Addresses" at bounding box center [821, 178] width 112 height 39
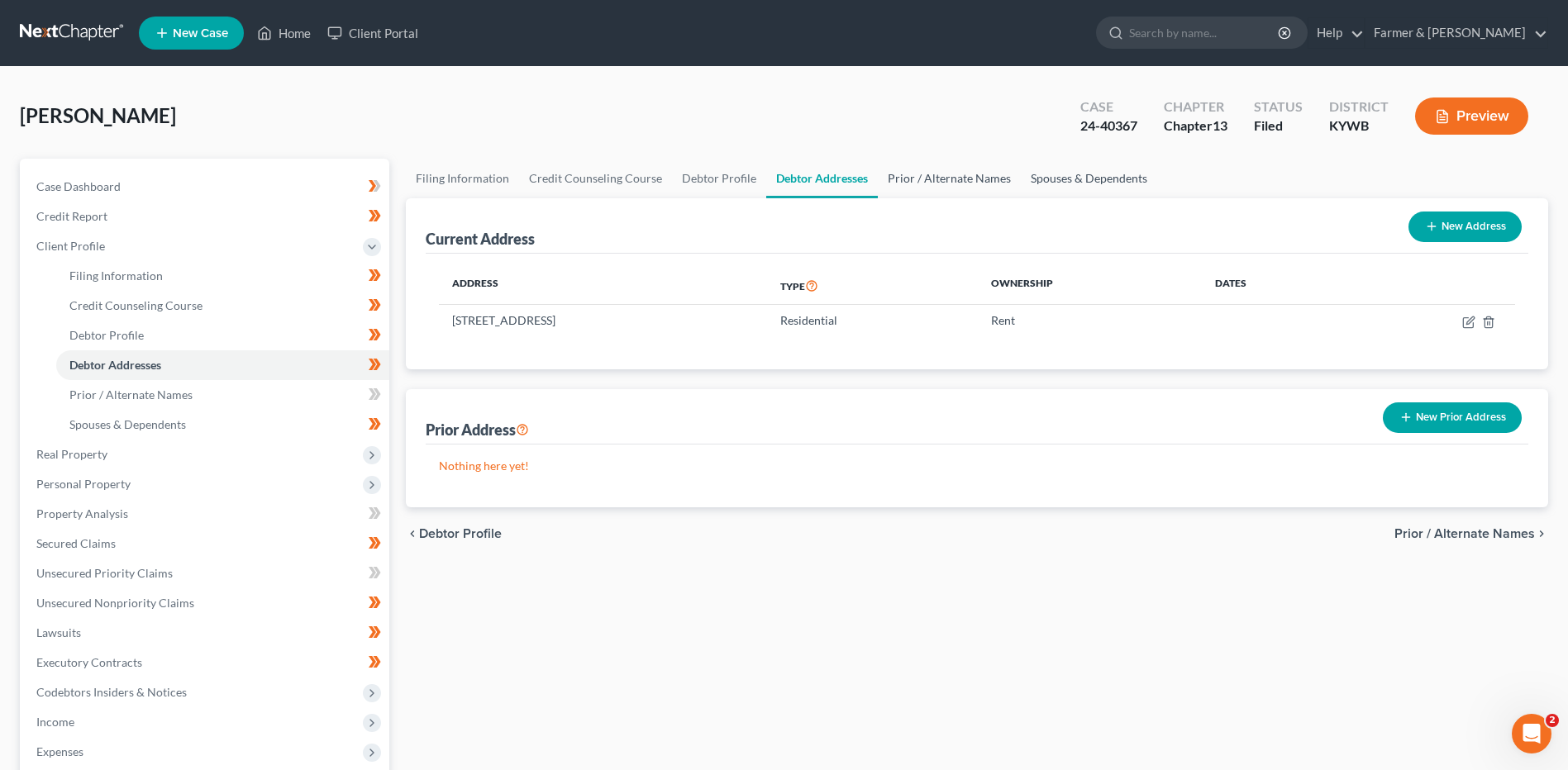
drag, startPoint x: 933, startPoint y: 179, endPoint x: 1022, endPoint y: 164, distance: 90.3
click at [933, 179] on link "Prior / Alternate Names" at bounding box center [949, 178] width 143 height 39
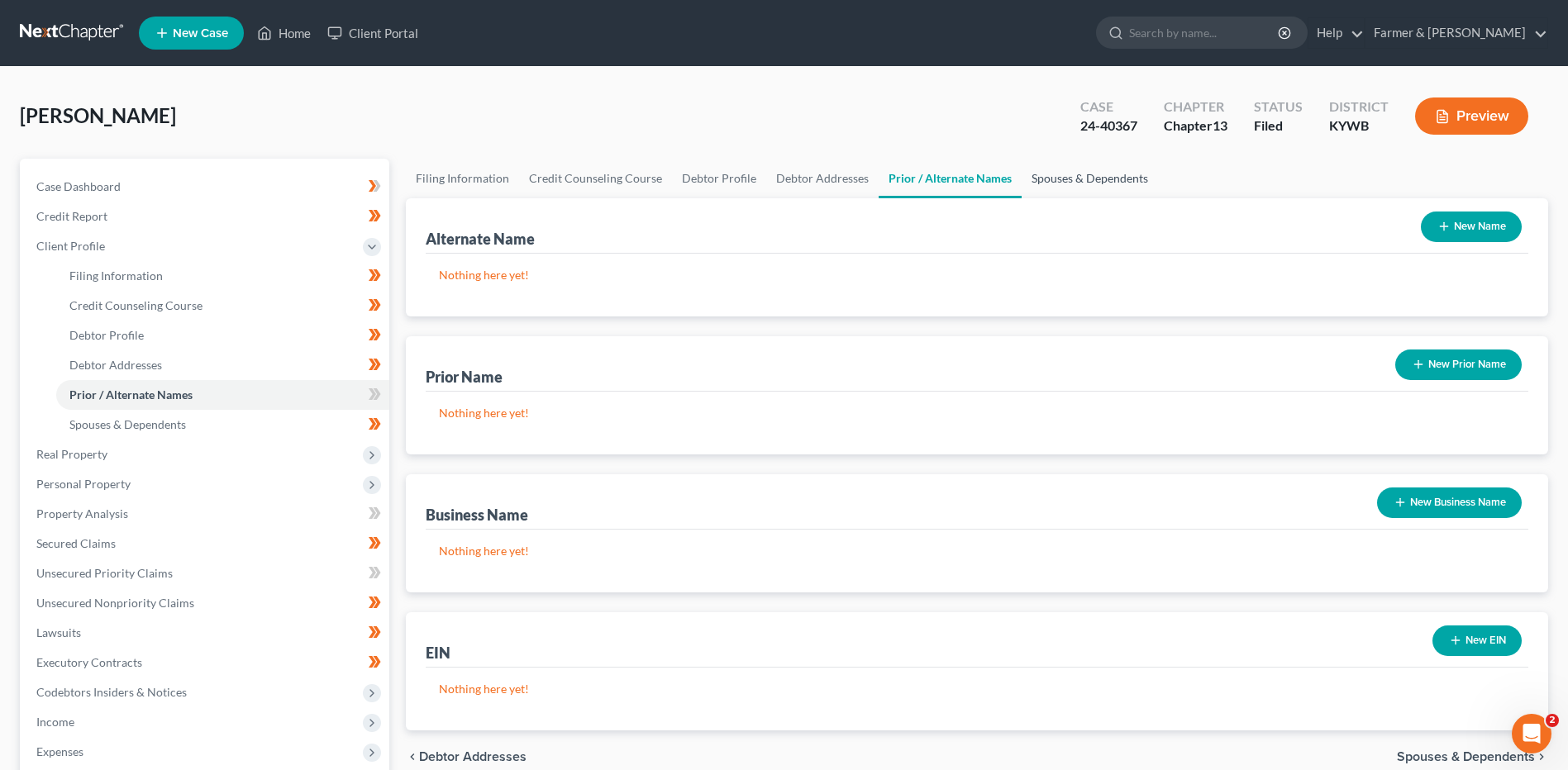
click at [1078, 175] on link "Spouses & Dependents" at bounding box center [1090, 178] width 136 height 39
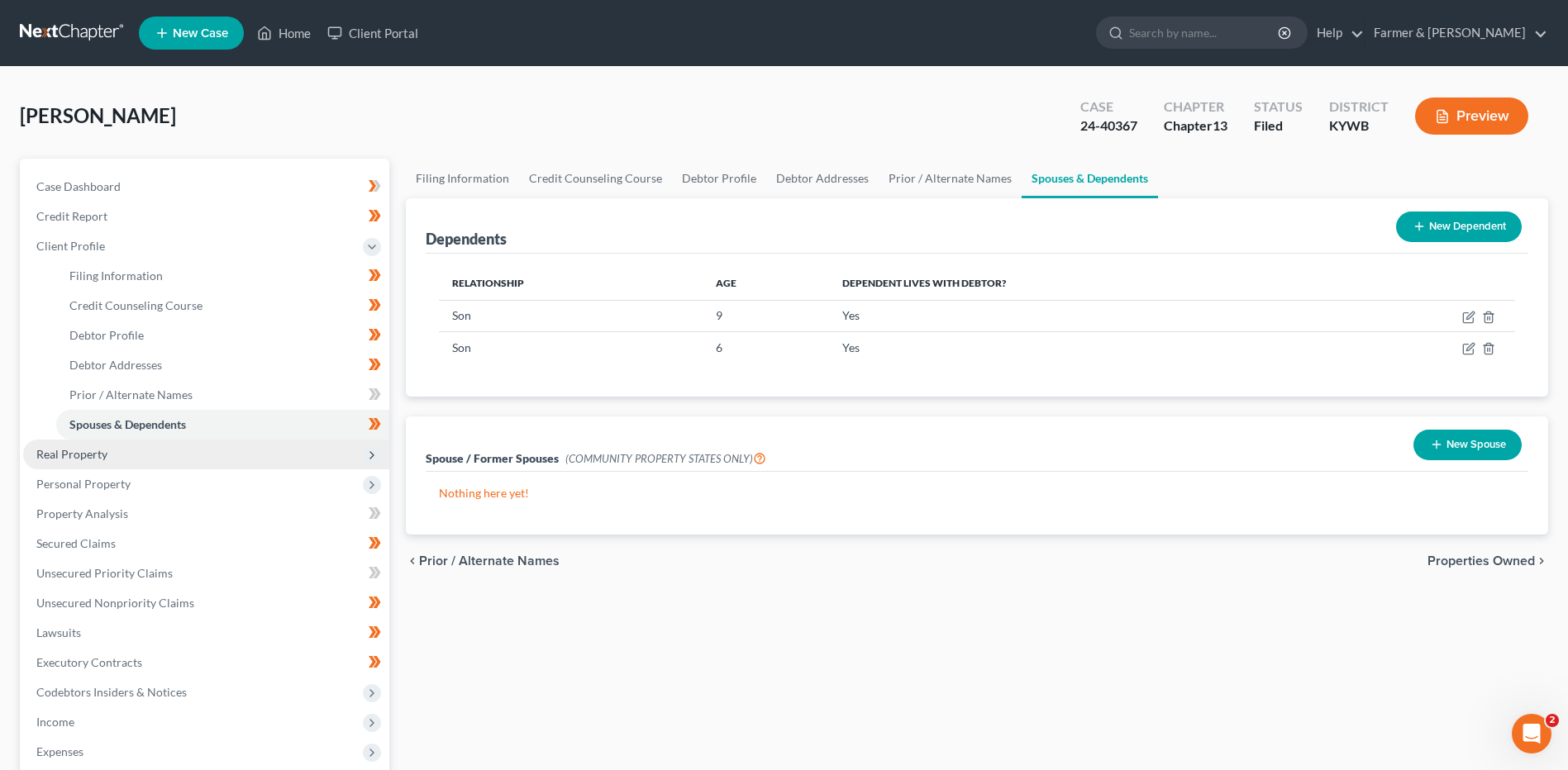
click at [151, 450] on span "Real Property" at bounding box center [206, 454] width 366 height 30
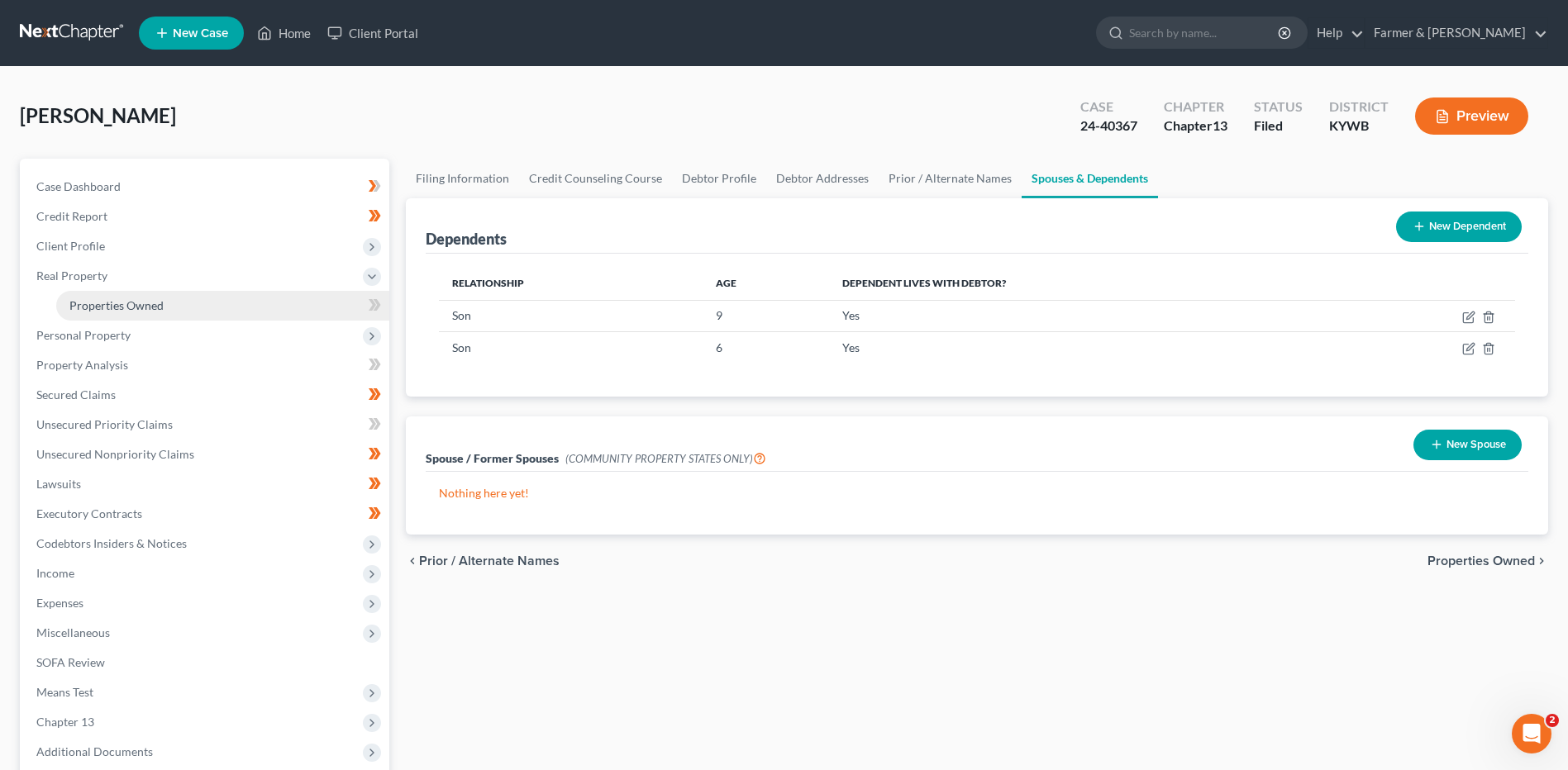
click at [196, 313] on link "Properties Owned" at bounding box center [223, 306] width 333 height 30
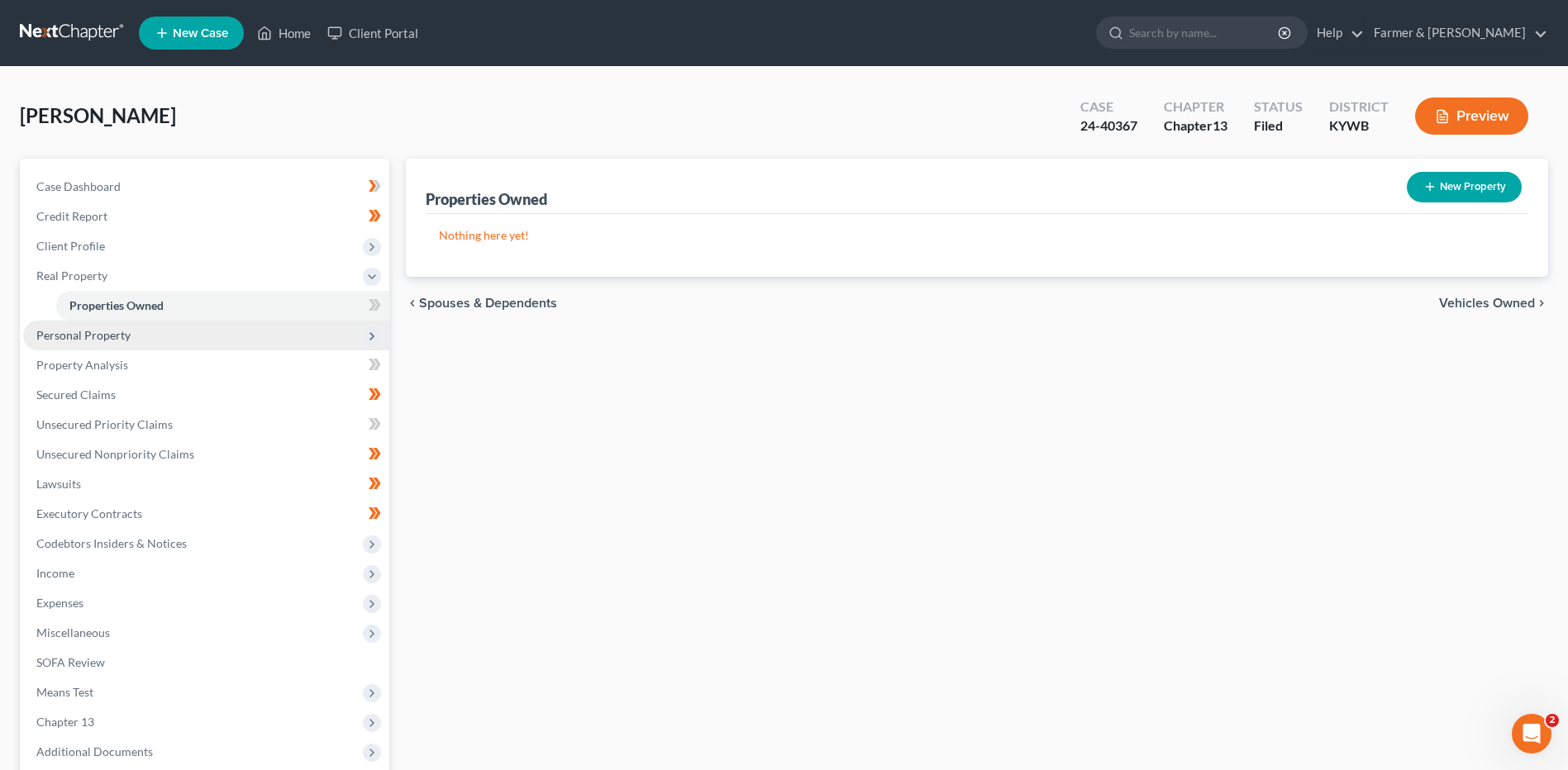
click at [176, 331] on span "Personal Property" at bounding box center [206, 335] width 366 height 30
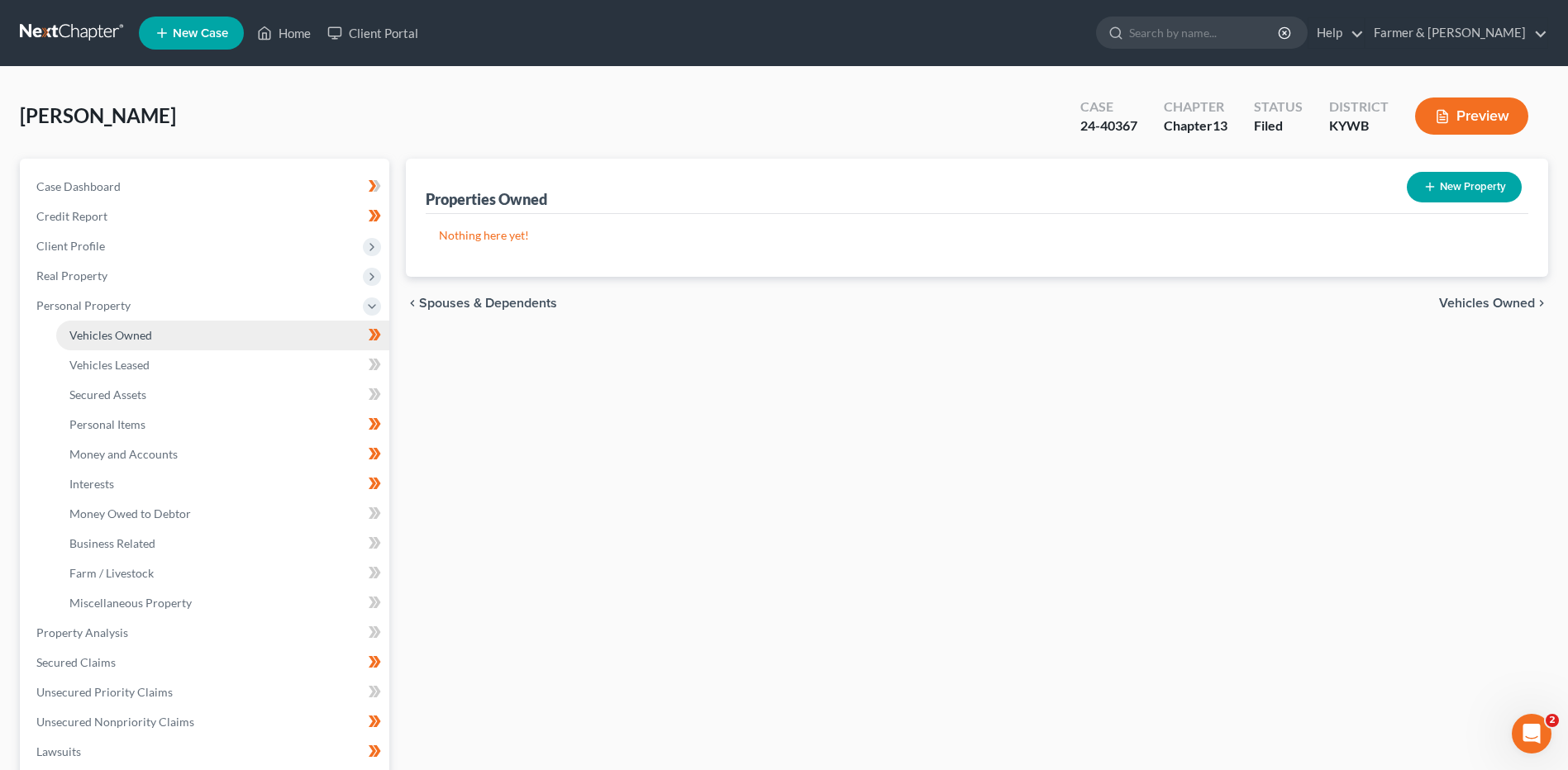
click at [175, 333] on link "Vehicles Owned" at bounding box center [223, 335] width 333 height 30
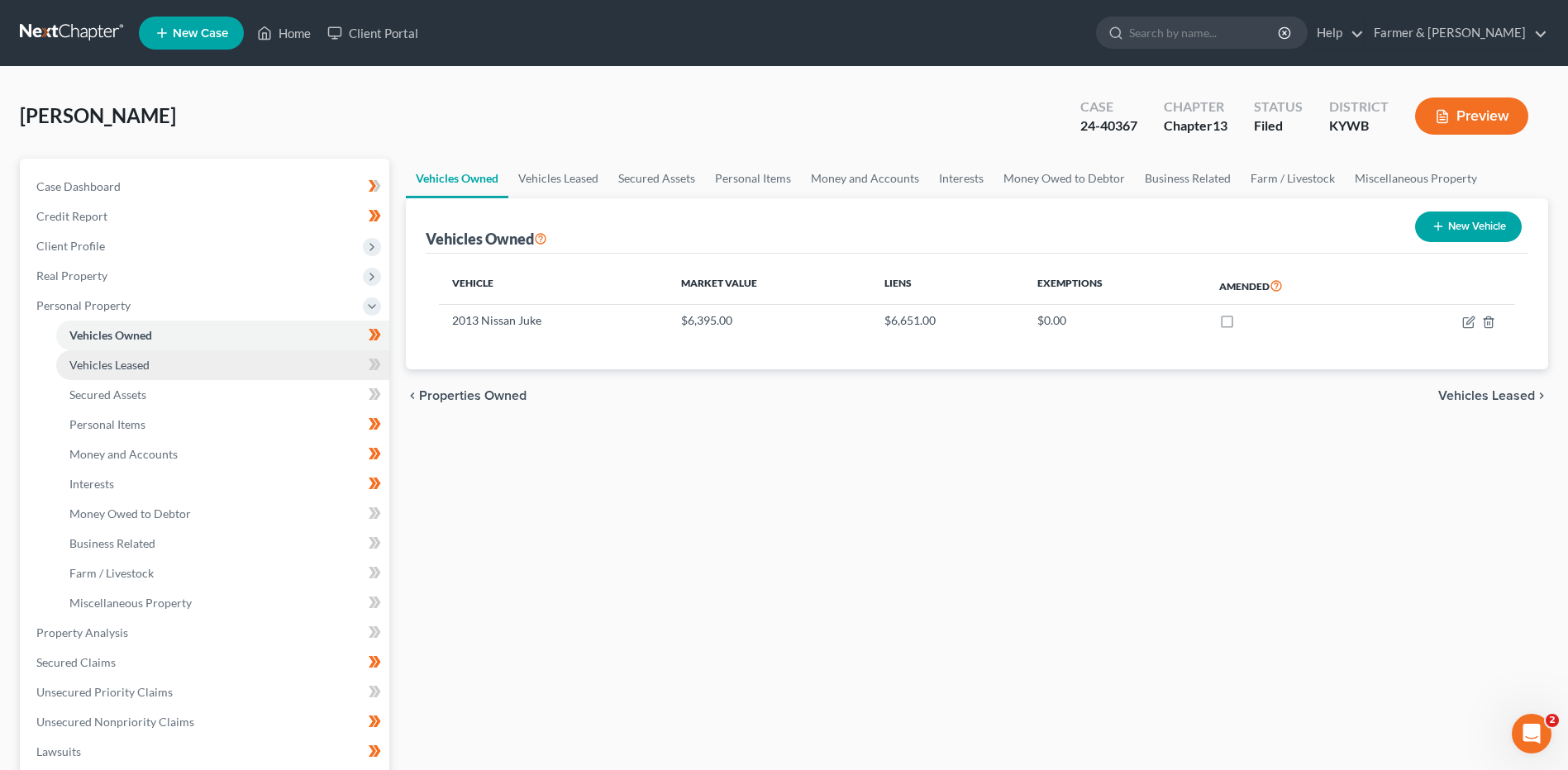
click at [185, 362] on link "Vehicles Leased" at bounding box center [223, 365] width 333 height 30
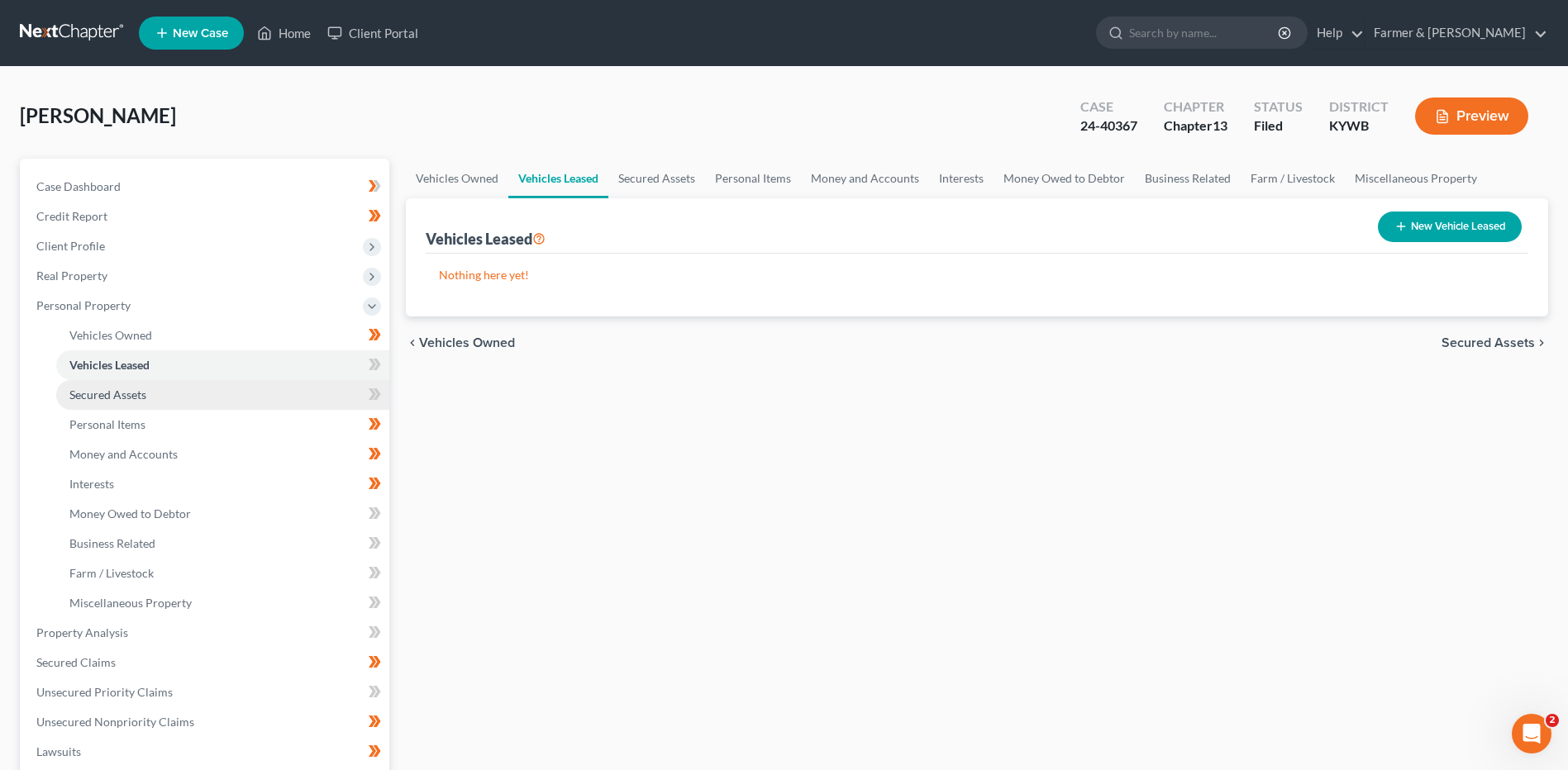
click at [174, 395] on link "Secured Assets" at bounding box center [223, 395] width 333 height 30
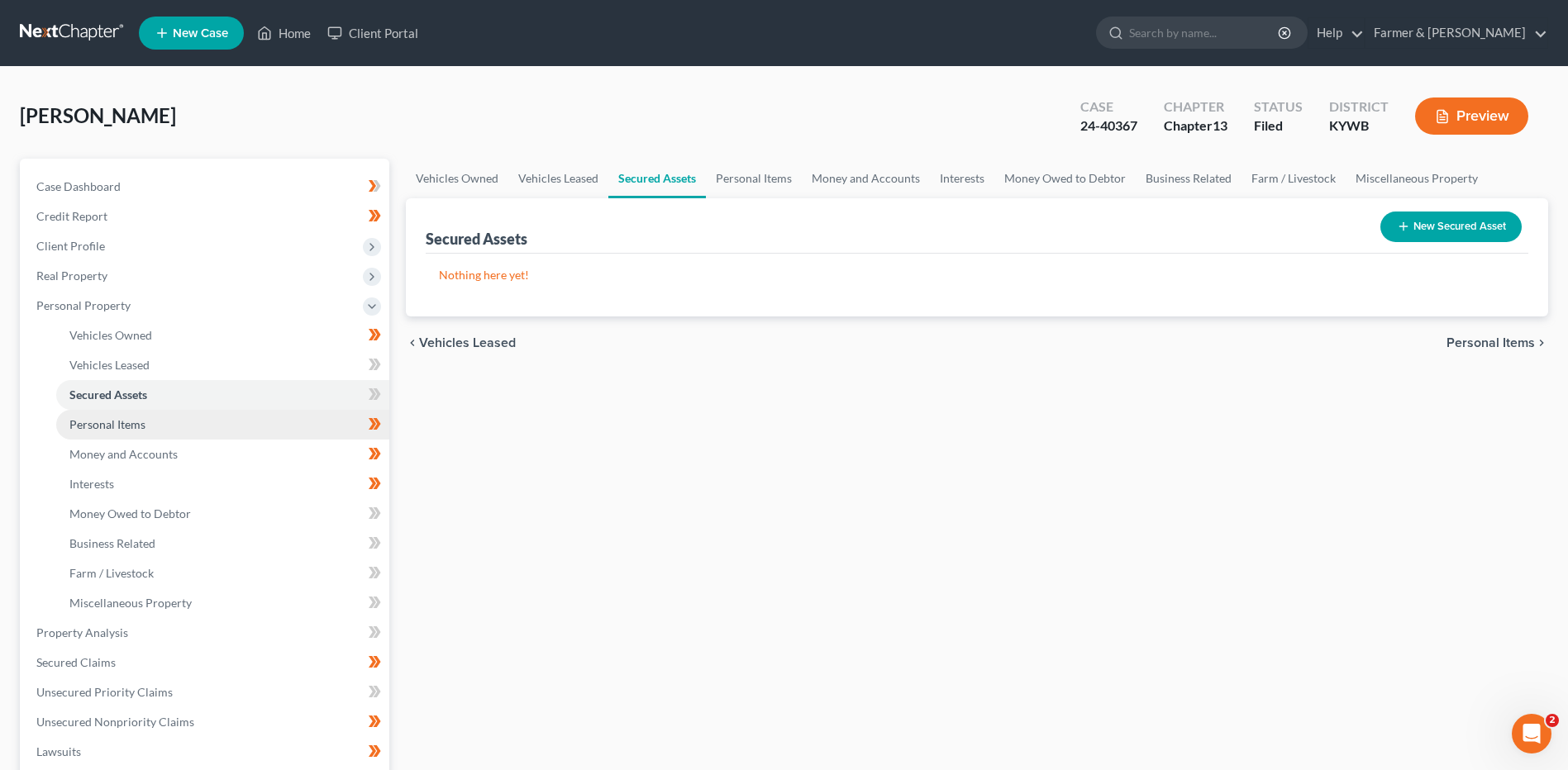
click at [177, 424] on link "Personal Items" at bounding box center [223, 424] width 333 height 30
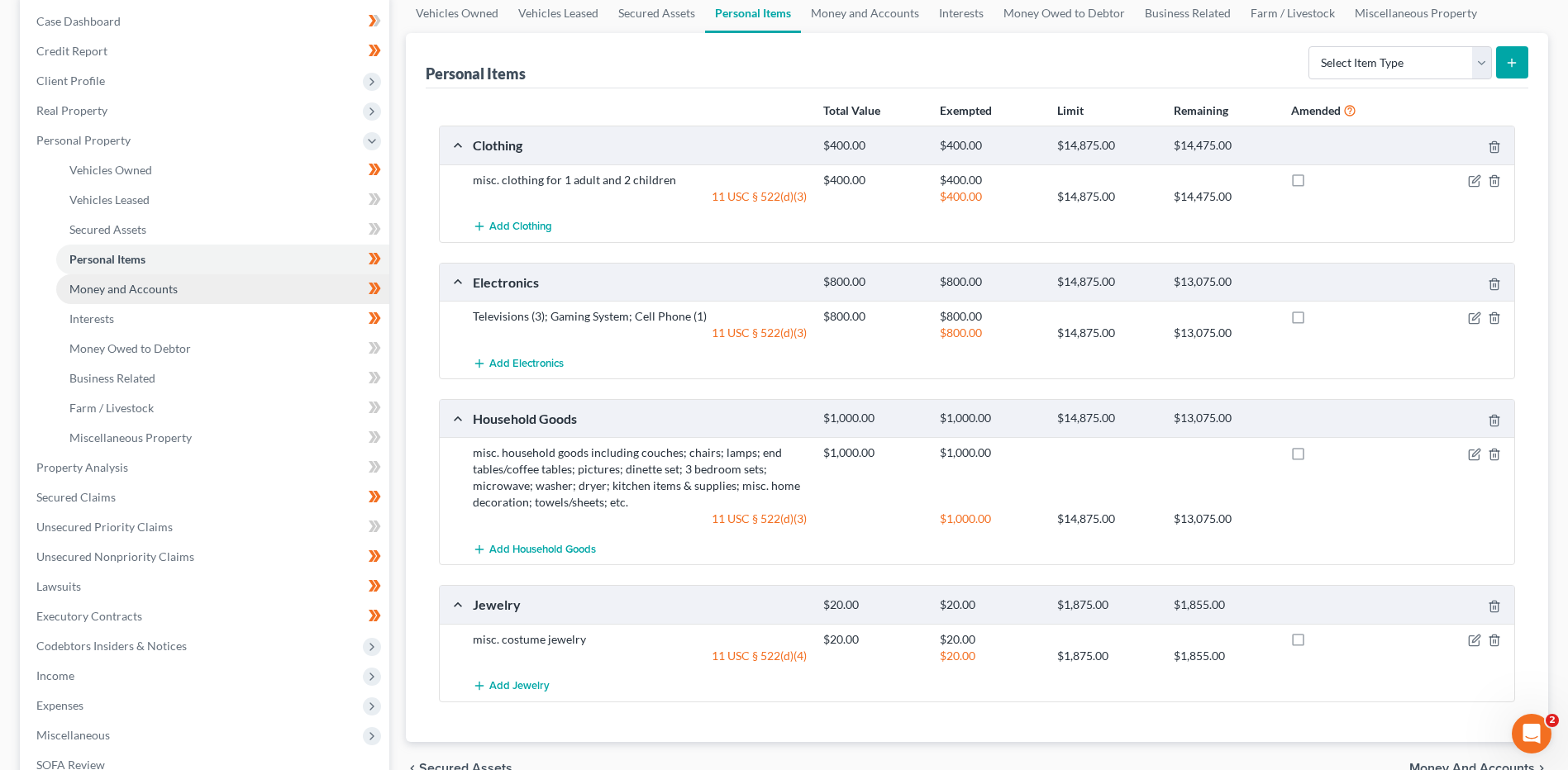
click at [192, 291] on link "Money and Accounts" at bounding box center [223, 289] width 333 height 30
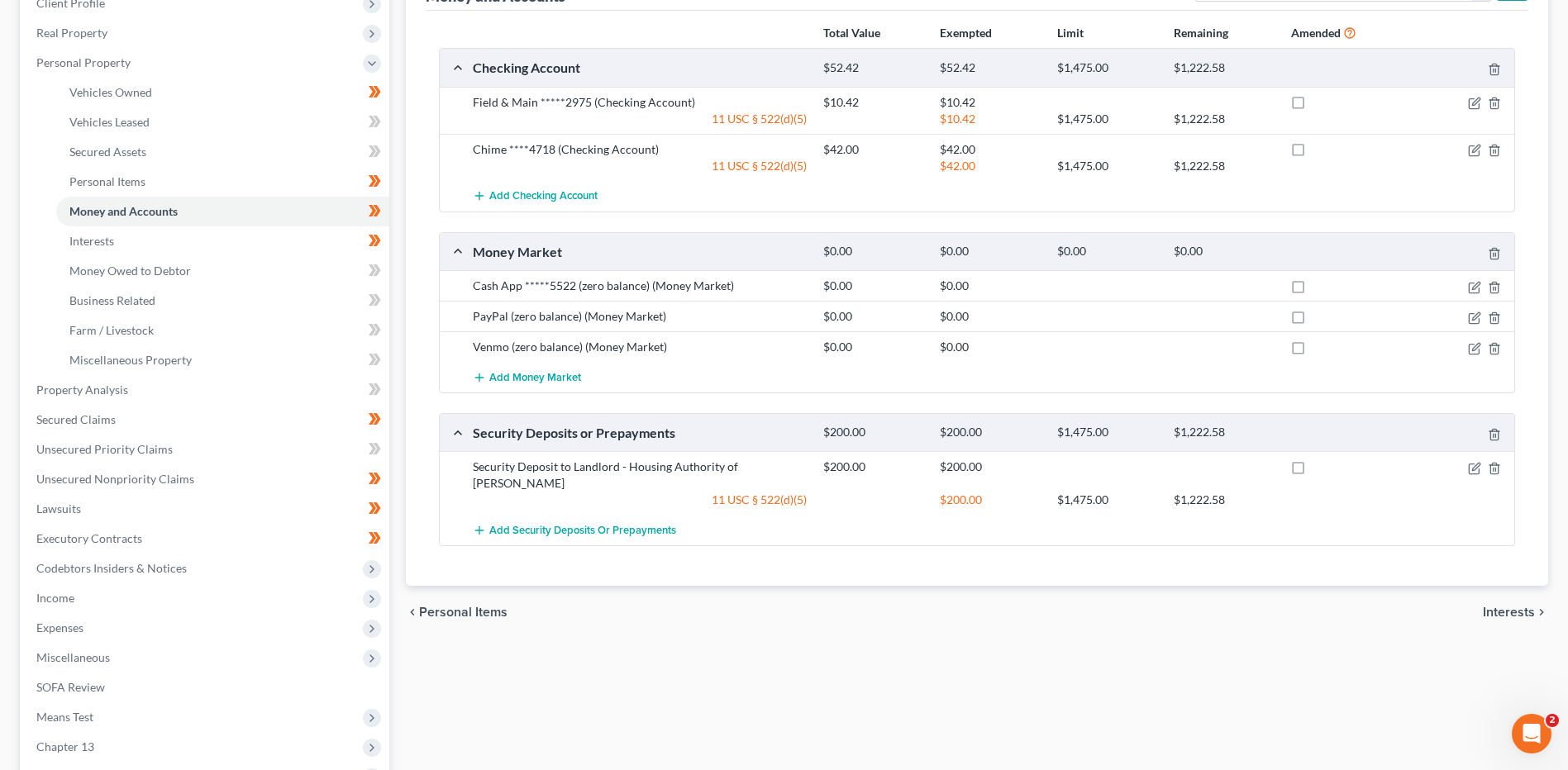
scroll to position [248, 0]
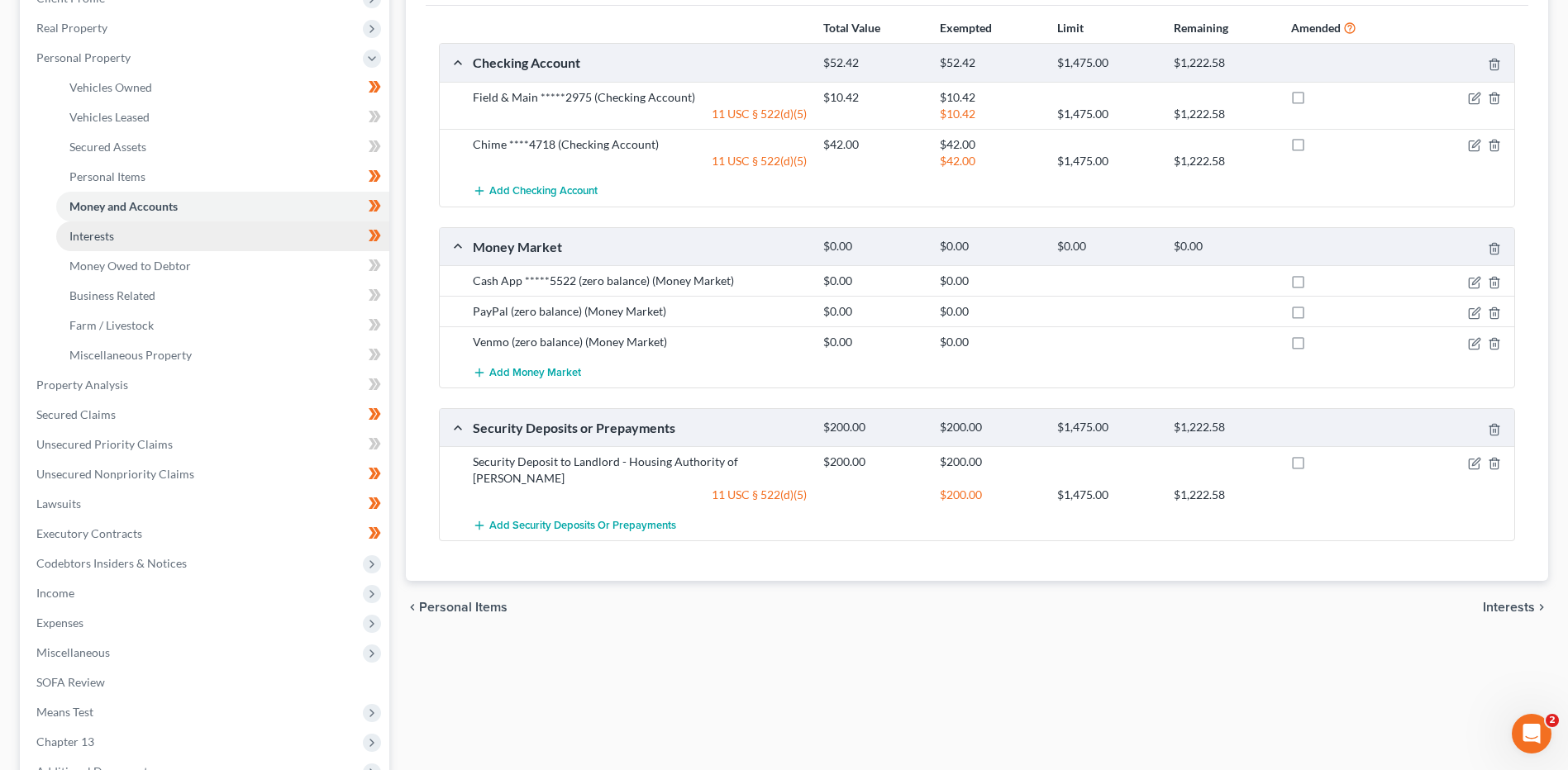
click at [169, 248] on link "Interests" at bounding box center [223, 236] width 333 height 30
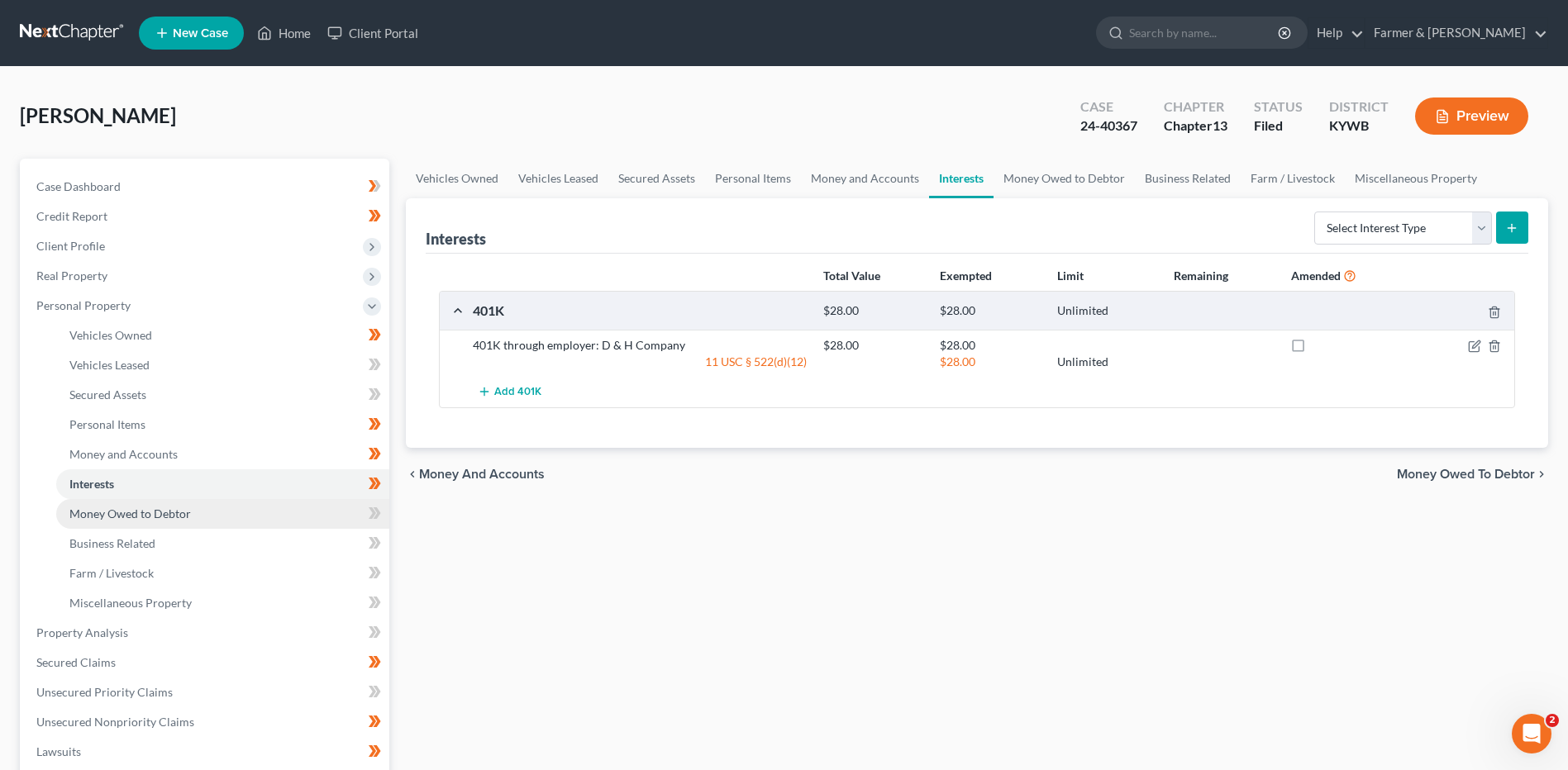
click at [169, 518] on span "Money Owed to Debtor" at bounding box center [129, 513] width 122 height 14
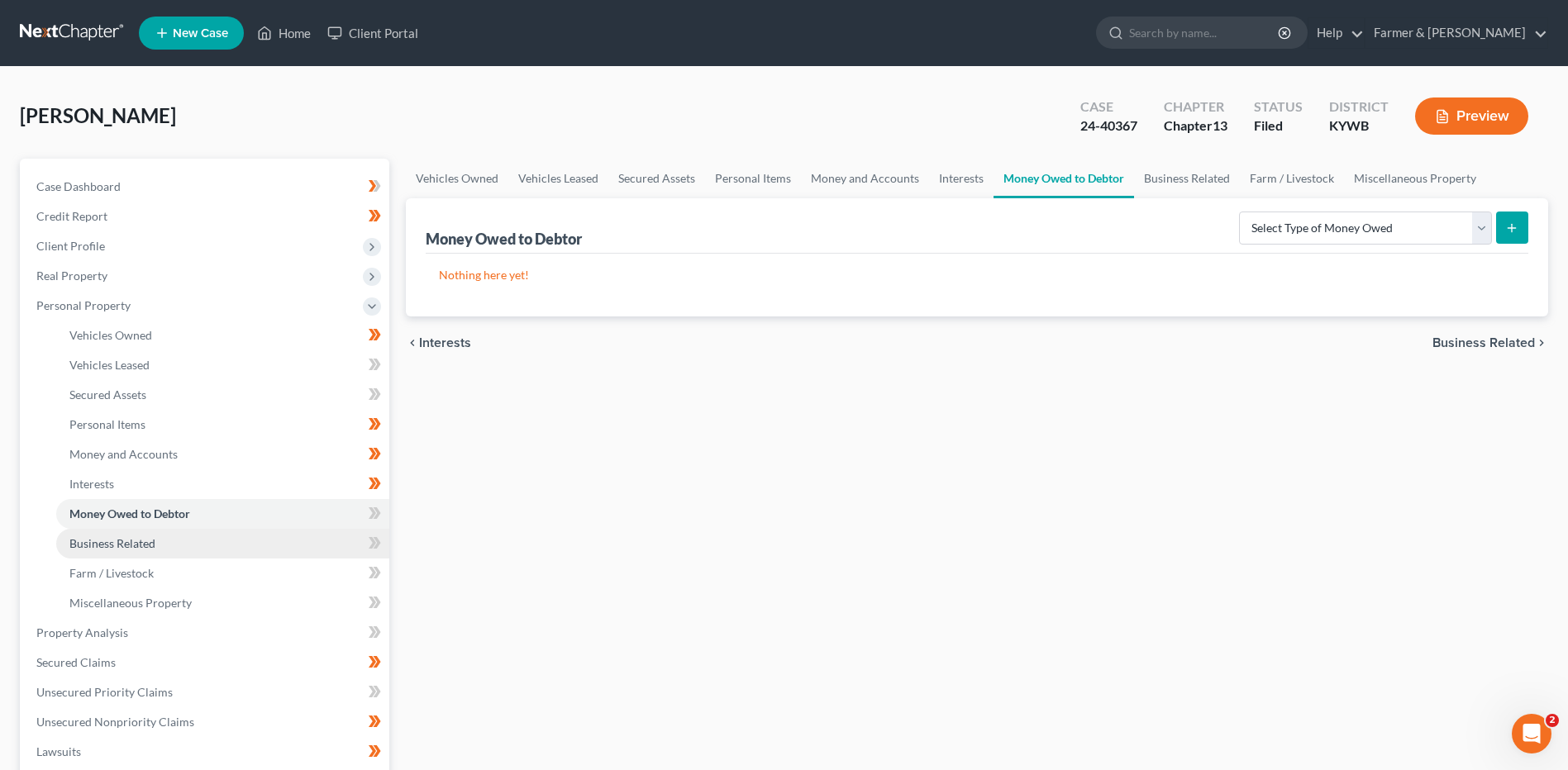
click at [160, 544] on link "Business Related" at bounding box center [223, 543] width 333 height 30
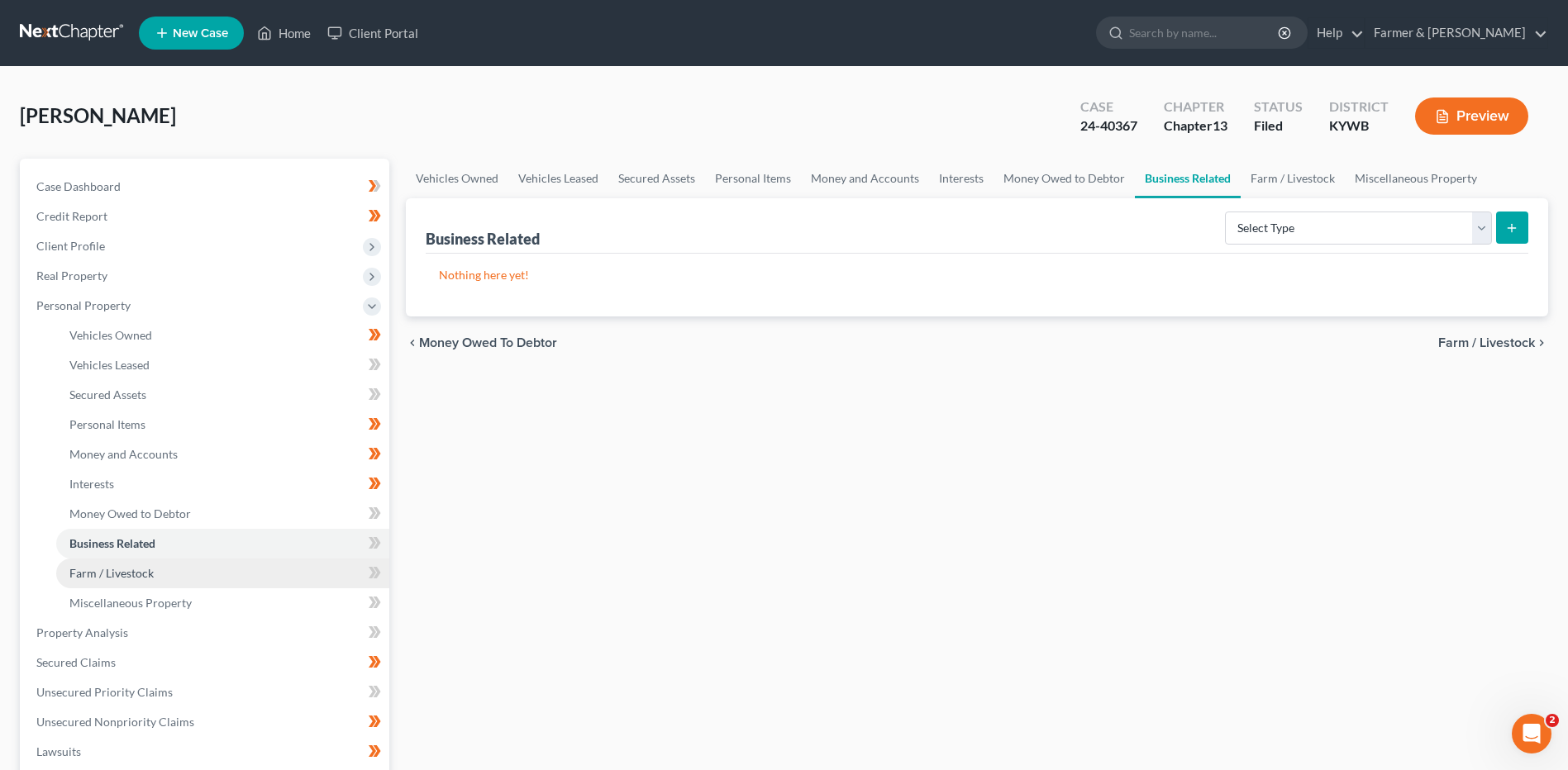
click at [156, 566] on link "Farm / Livestock" at bounding box center [223, 573] width 333 height 30
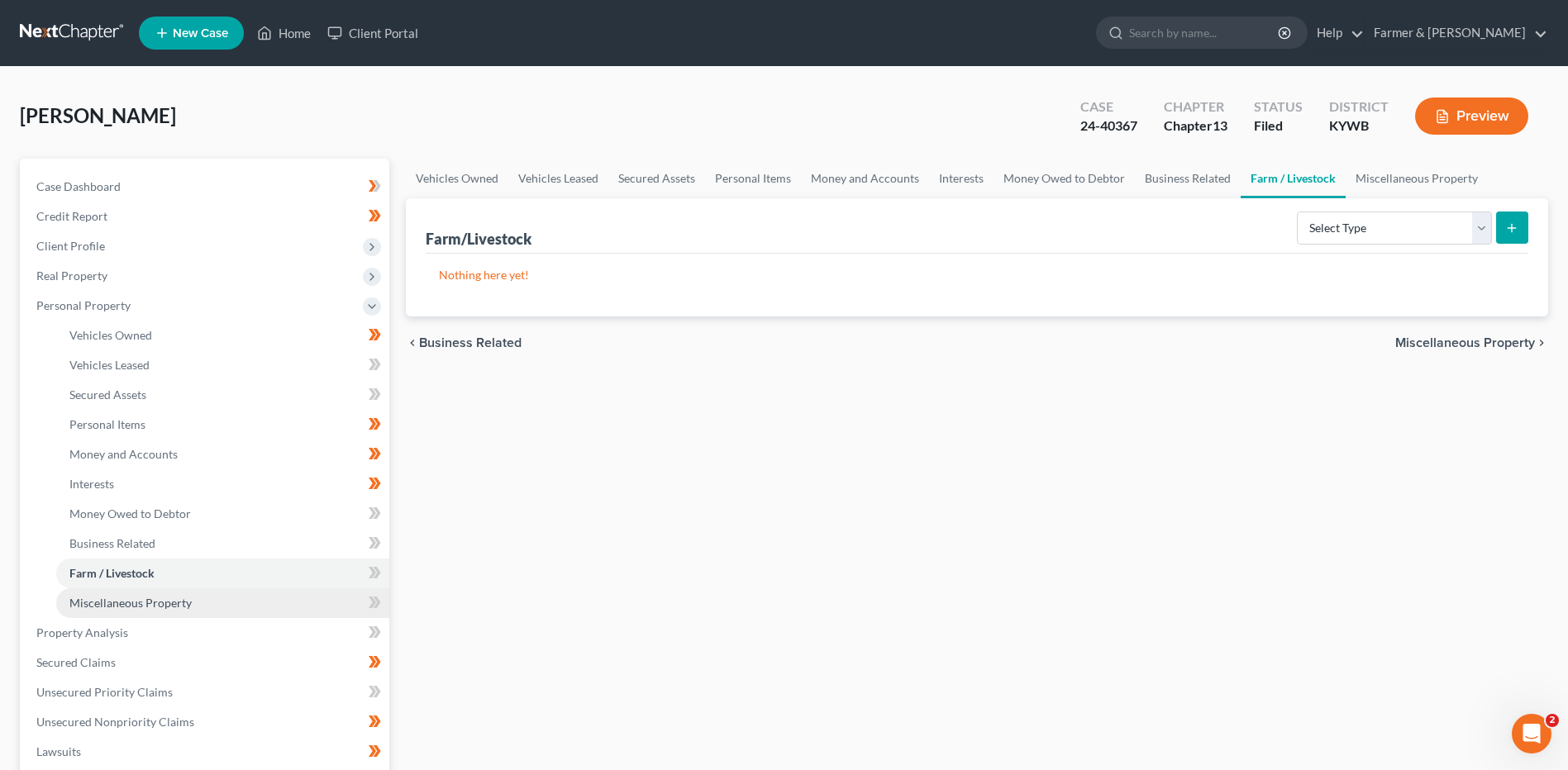
click at [154, 603] on span "Miscellaneous Property" at bounding box center [130, 602] width 123 height 14
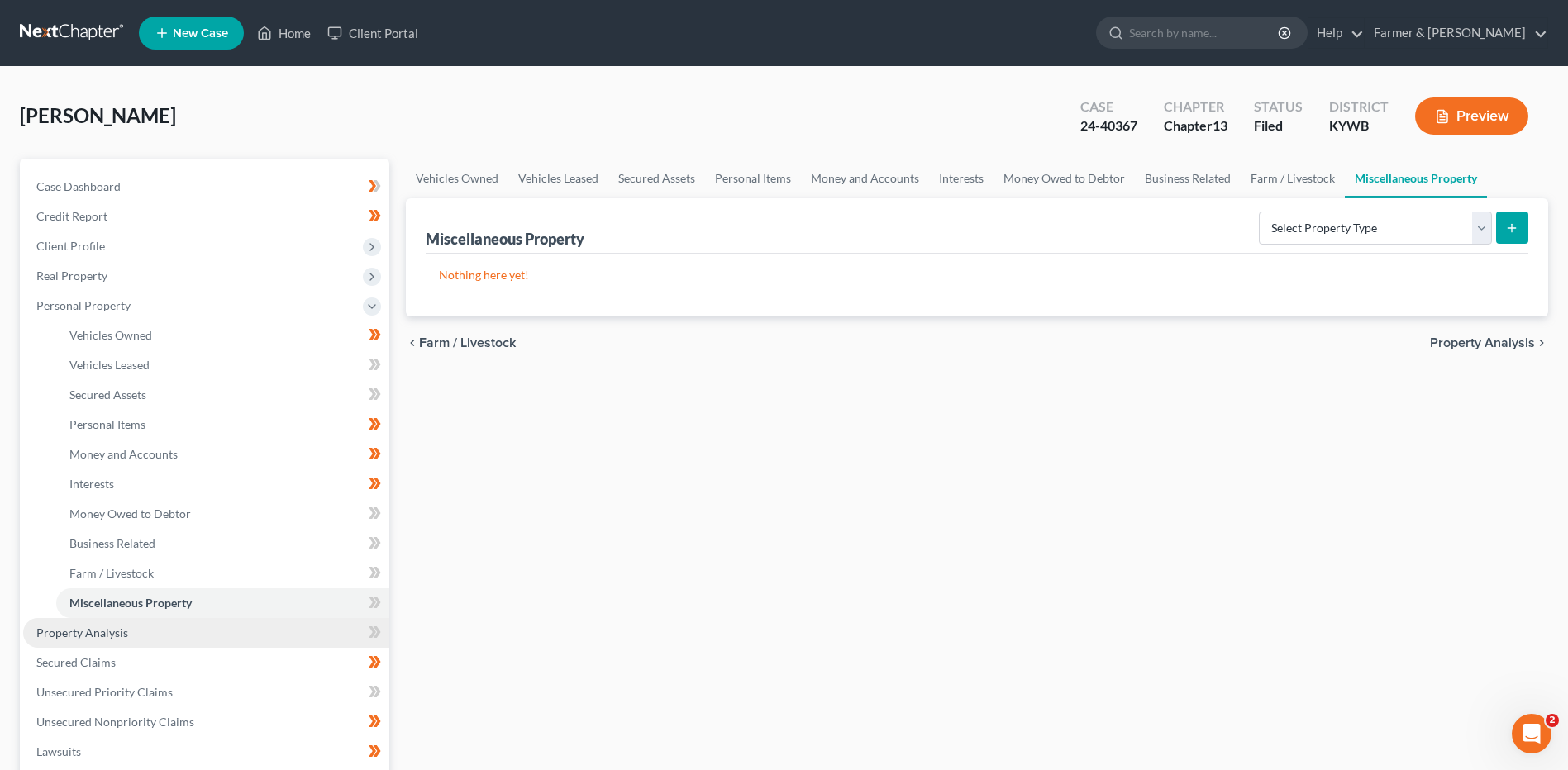
click at [145, 639] on link "Property Analysis" at bounding box center [206, 633] width 366 height 30
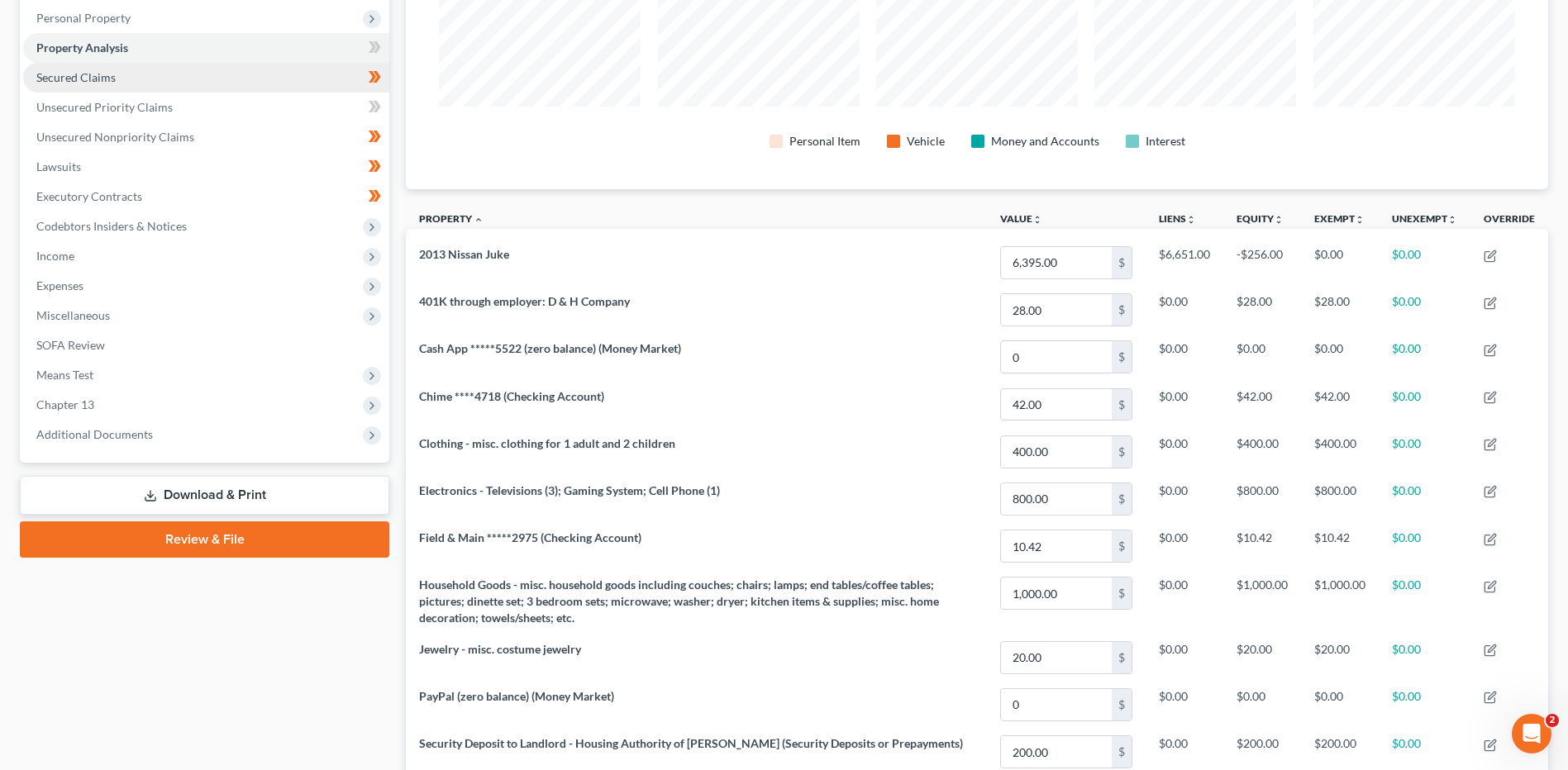
scroll to position [7, 0]
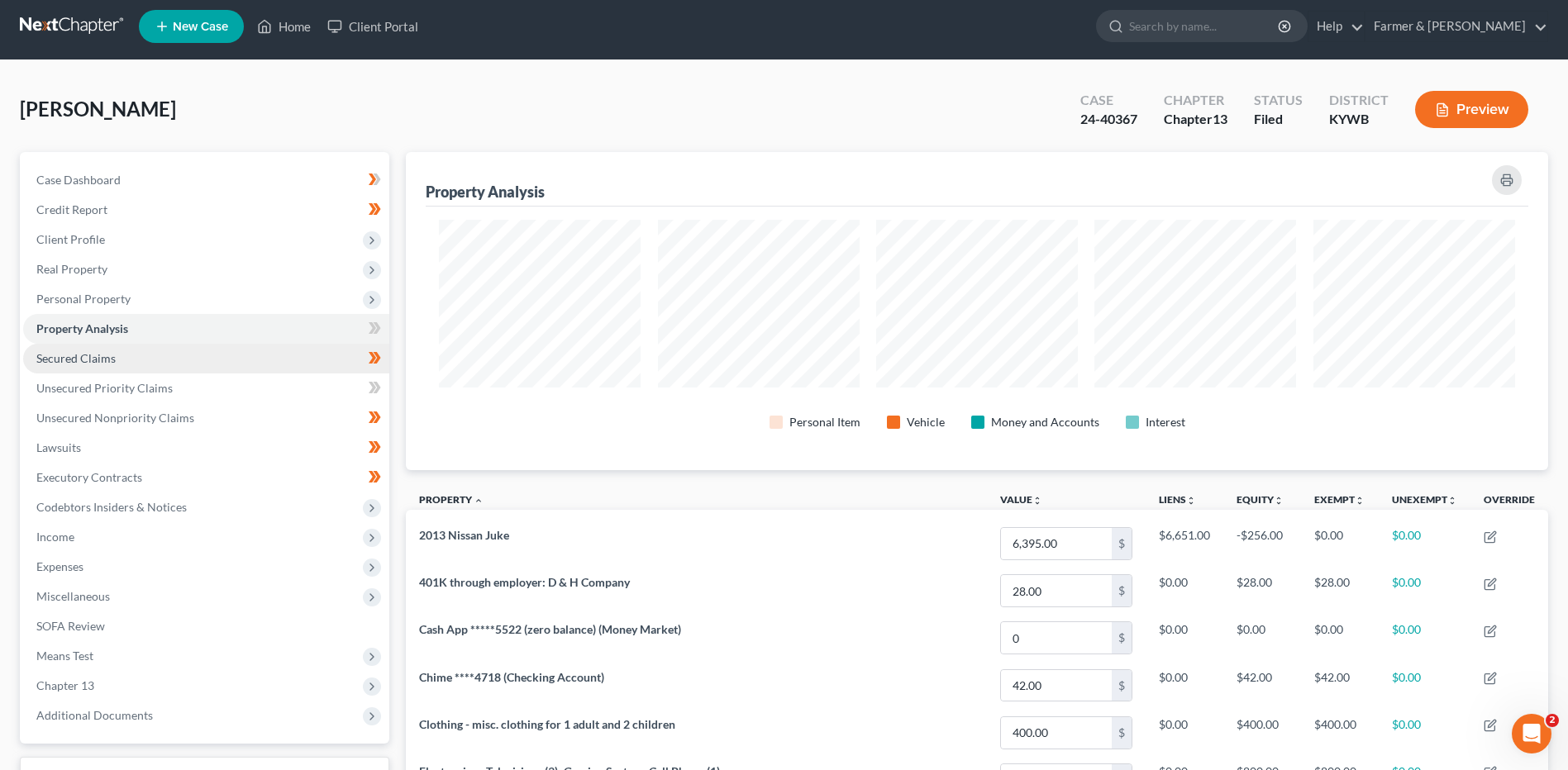
click at [98, 359] on span "Secured Claims" at bounding box center [76, 358] width 80 height 14
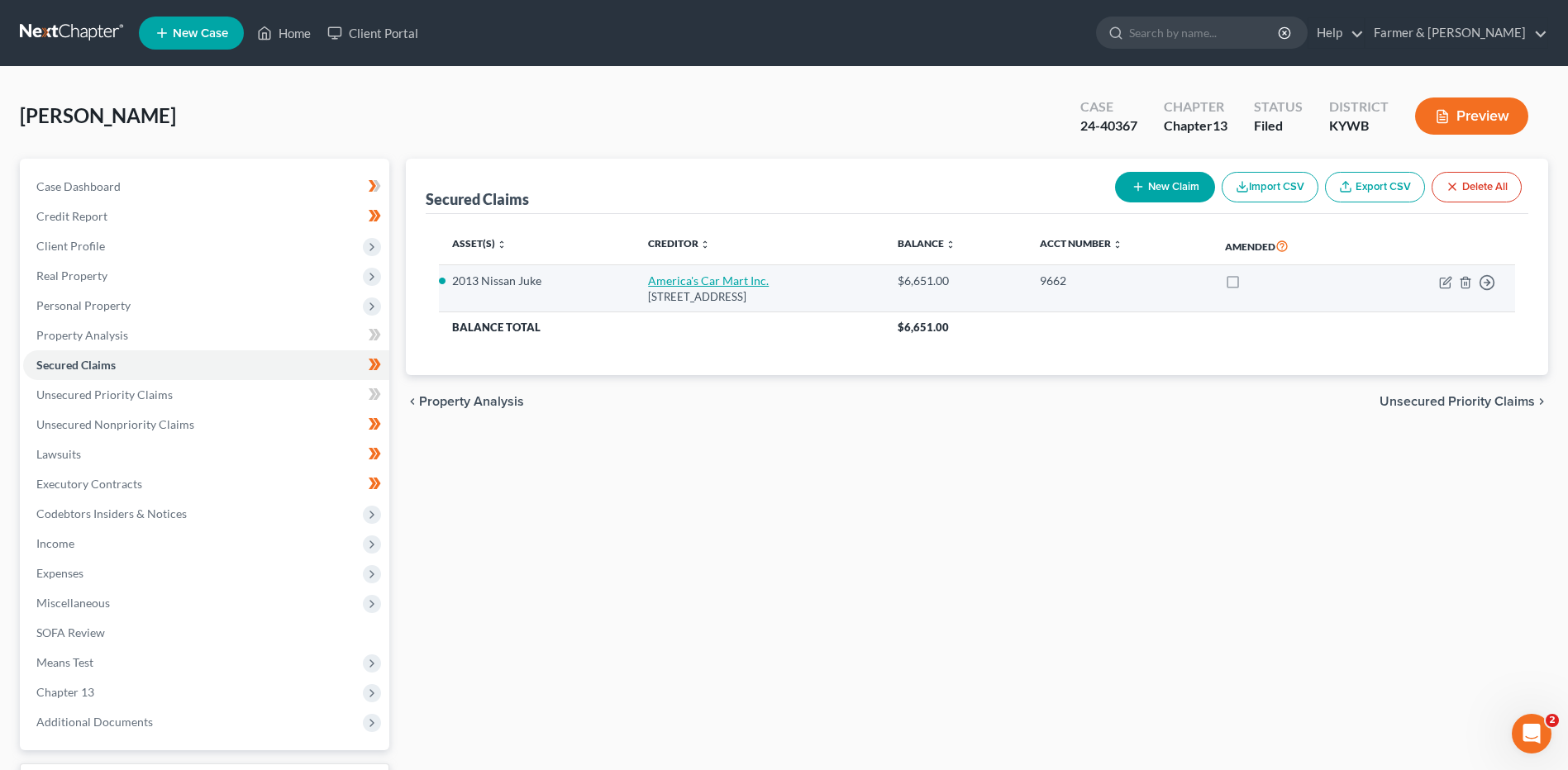
click at [649, 287] on link "America's Car Mart Inc." at bounding box center [709, 281] width 121 height 14
select select "2"
select select "0"
select select "4"
select select "0"
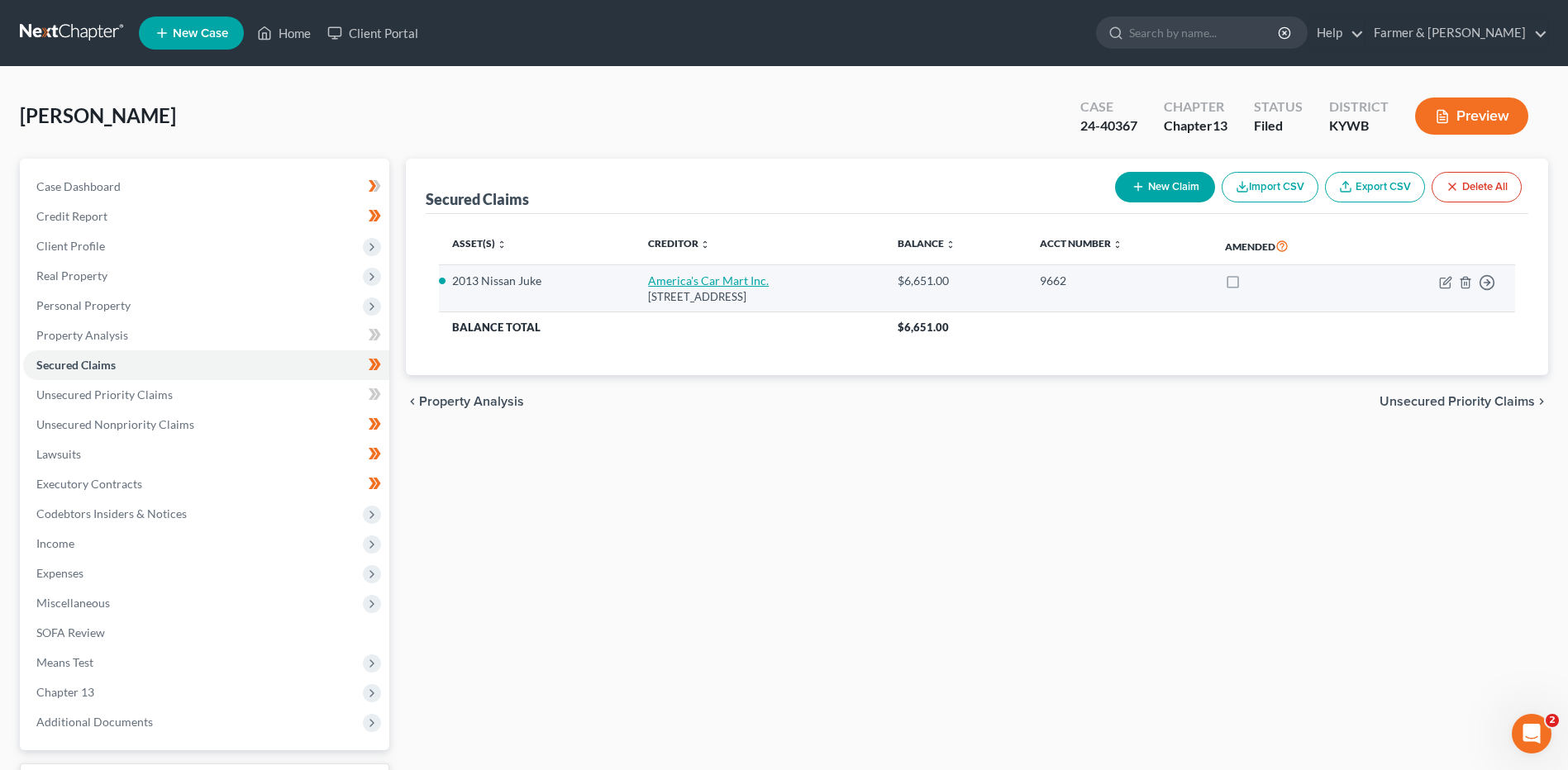
select select "0"
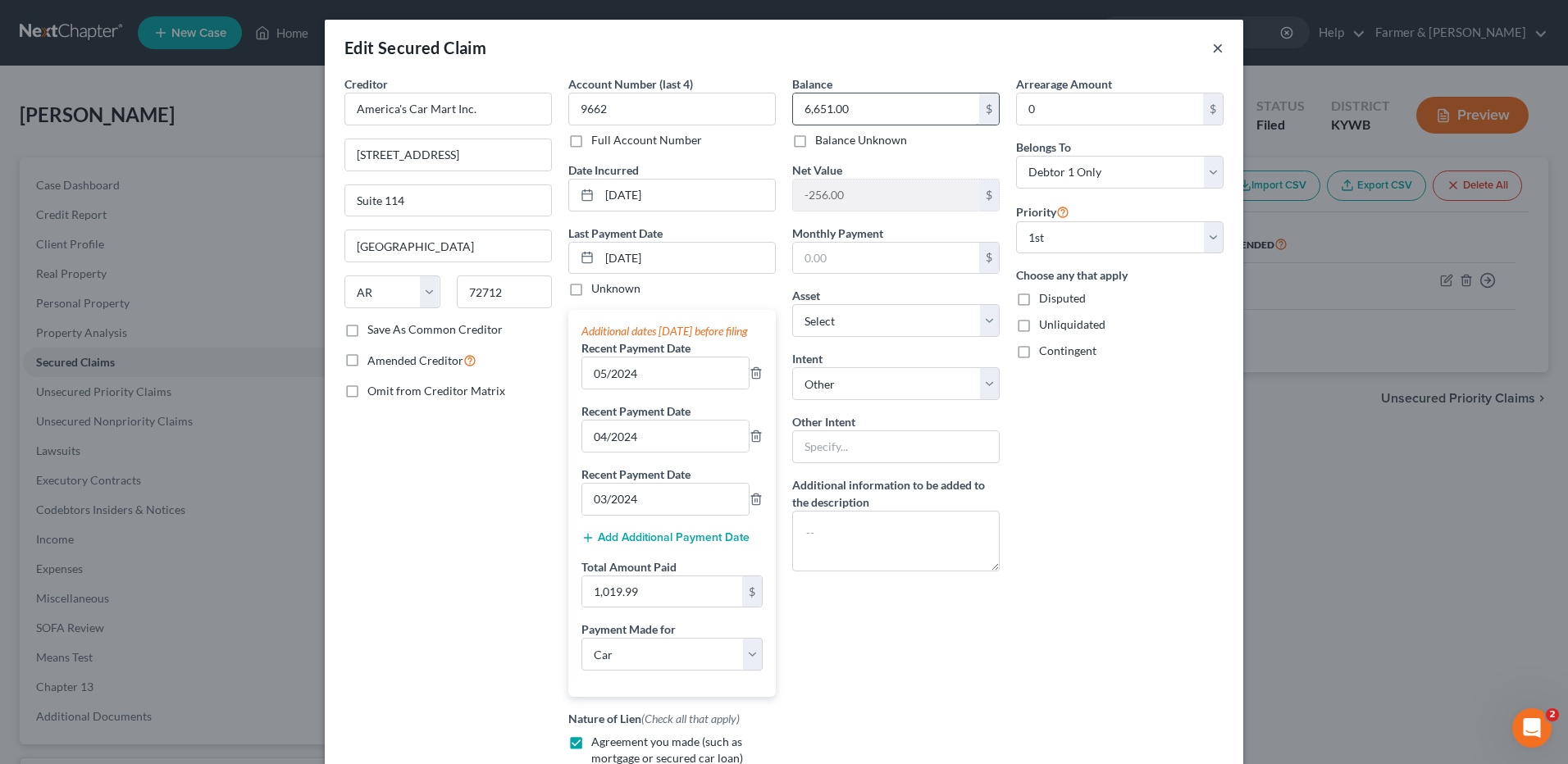
click at [1213, 50] on button "×" at bounding box center [1218, 48] width 11 height 20
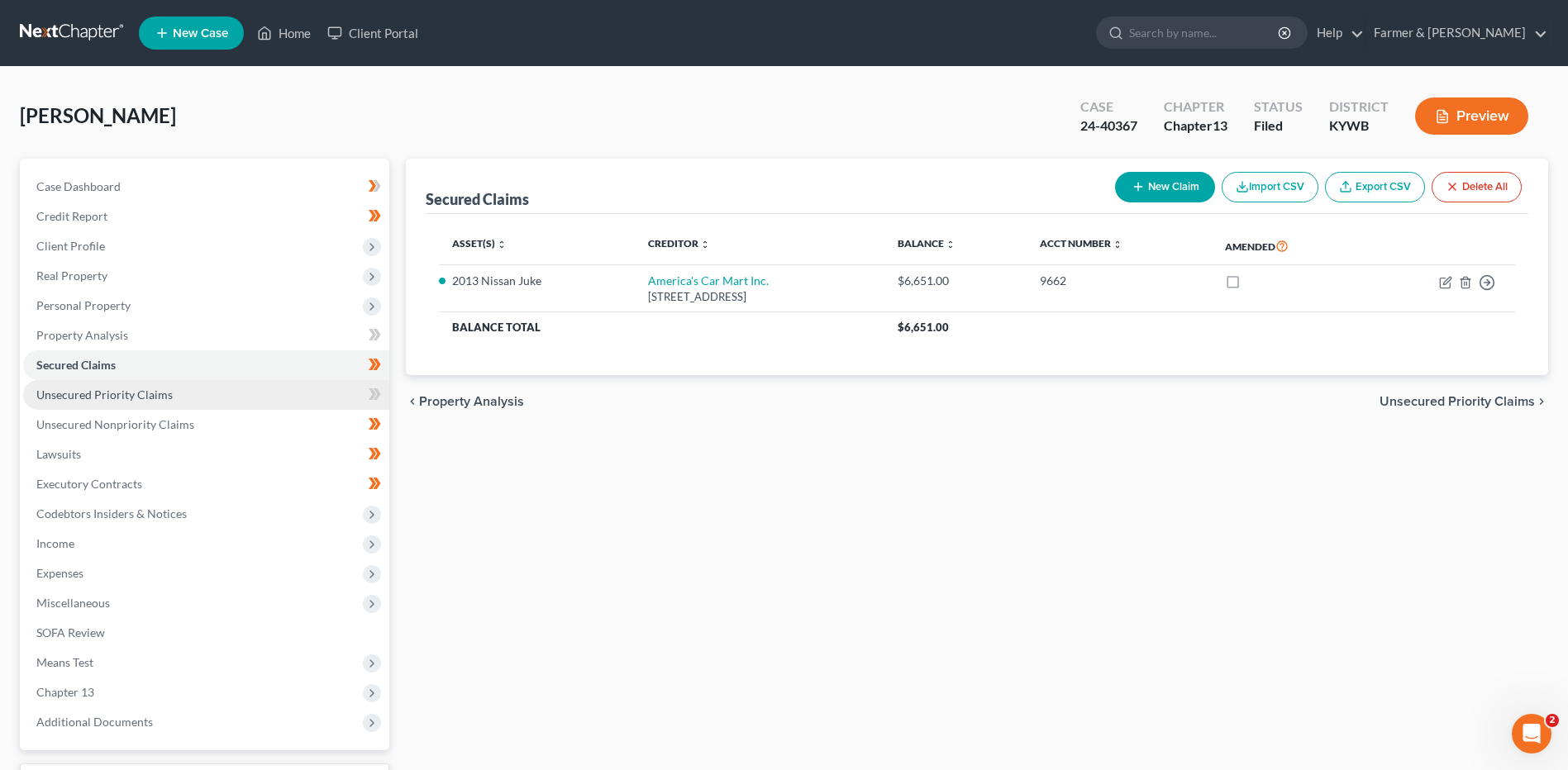
click at [137, 396] on span "Unsecured Priority Claims" at bounding box center [104, 395] width 136 height 14
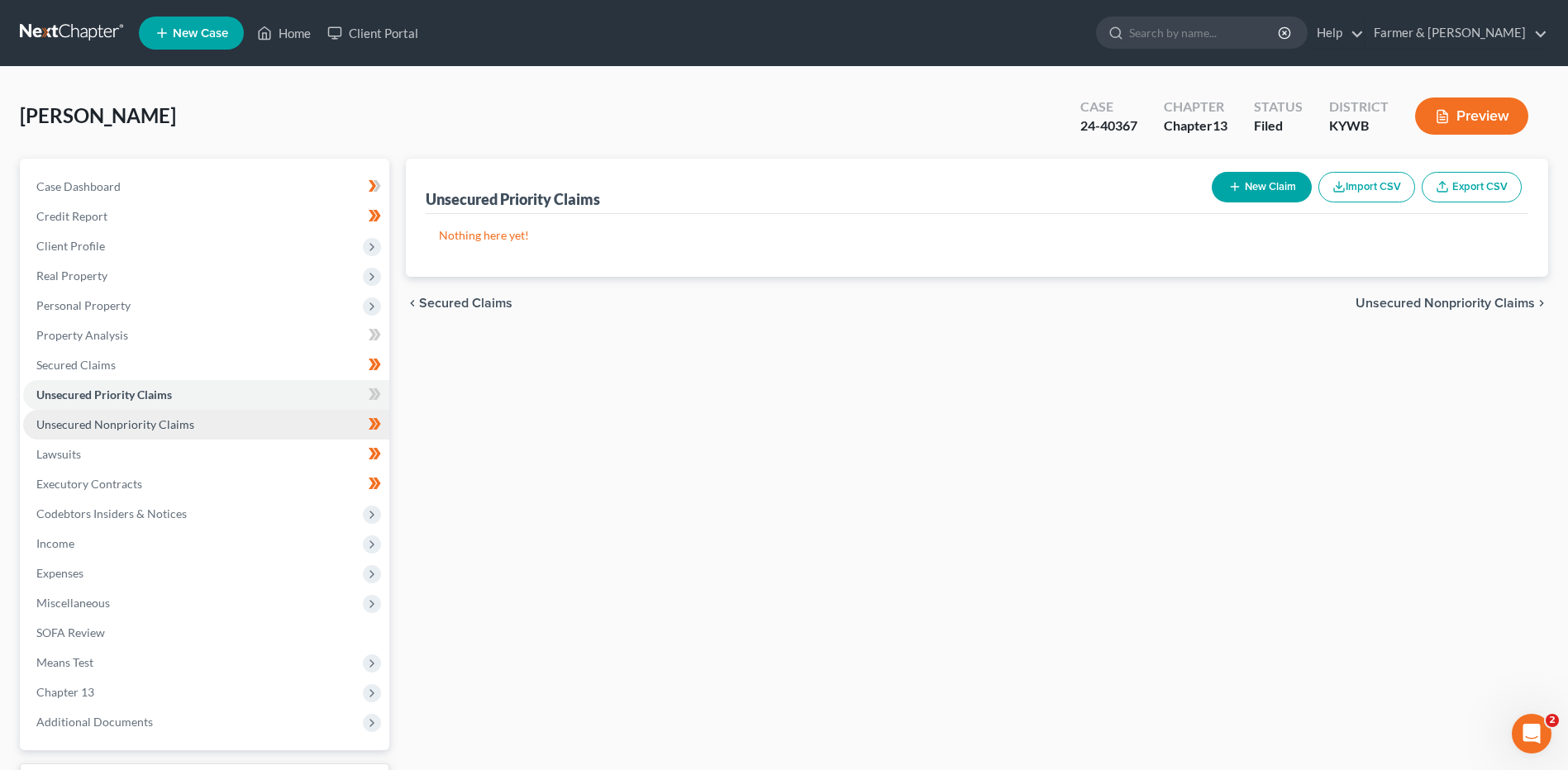
click at [148, 423] on span "Unsecured Nonpriority Claims" at bounding box center [115, 424] width 158 height 14
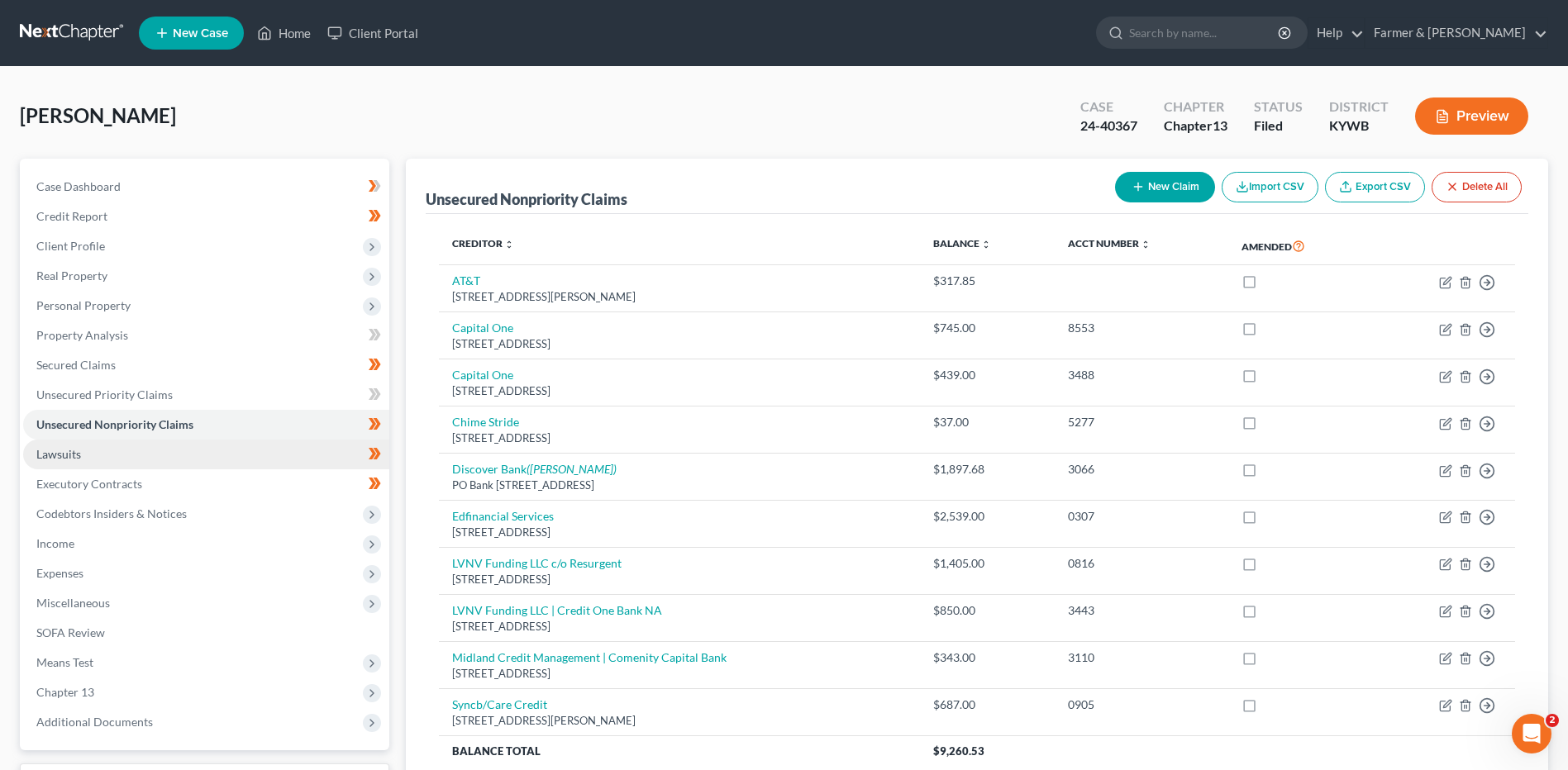
click at [134, 455] on link "Lawsuits" at bounding box center [206, 454] width 366 height 30
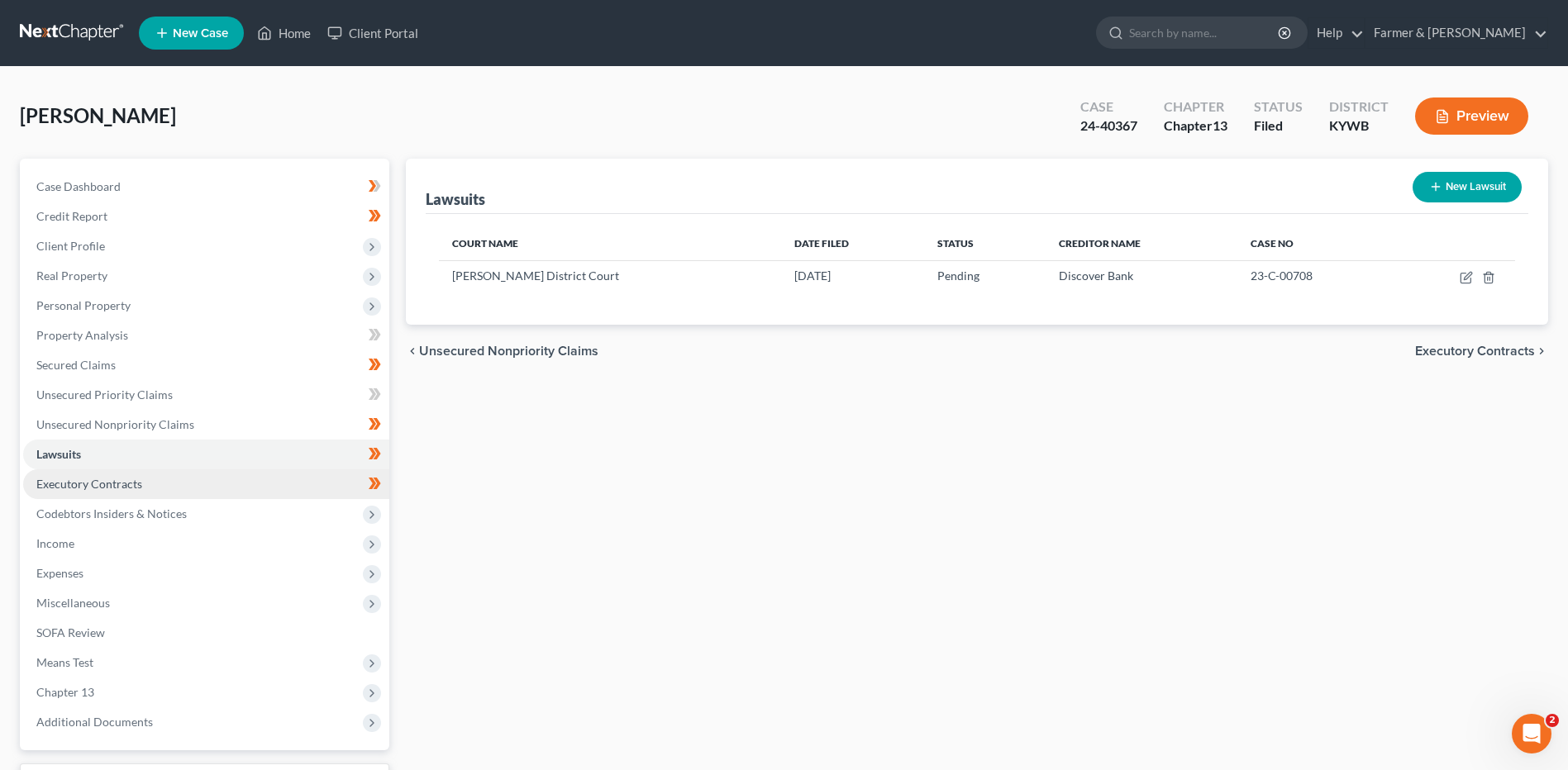
click at [137, 481] on span "Executory Contracts" at bounding box center [89, 484] width 105 height 14
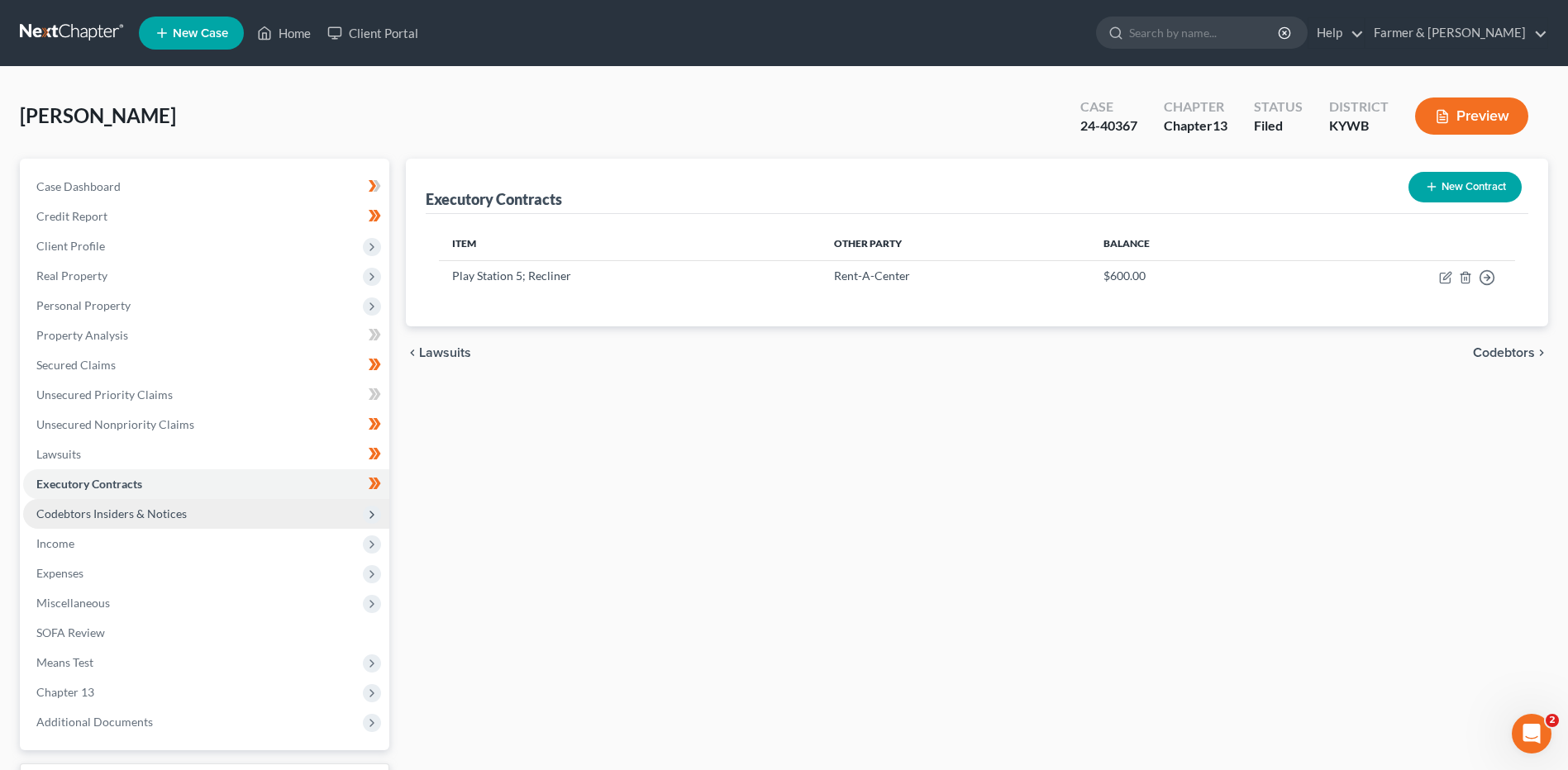
click at [128, 517] on span "Codebtors Insiders & Notices" at bounding box center [111, 513] width 150 height 14
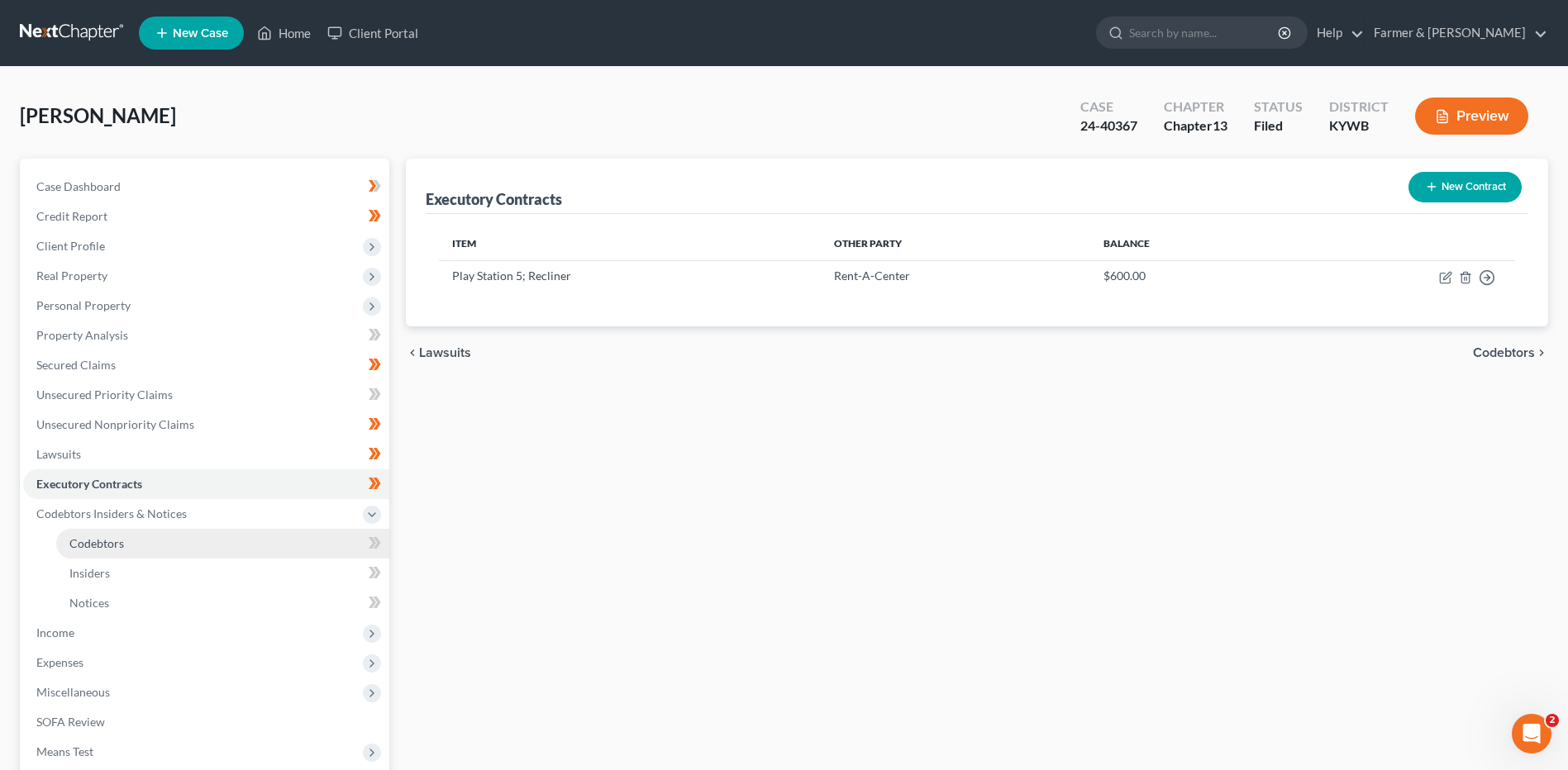
click at [105, 546] on span "Codebtors" at bounding box center [96, 543] width 55 height 14
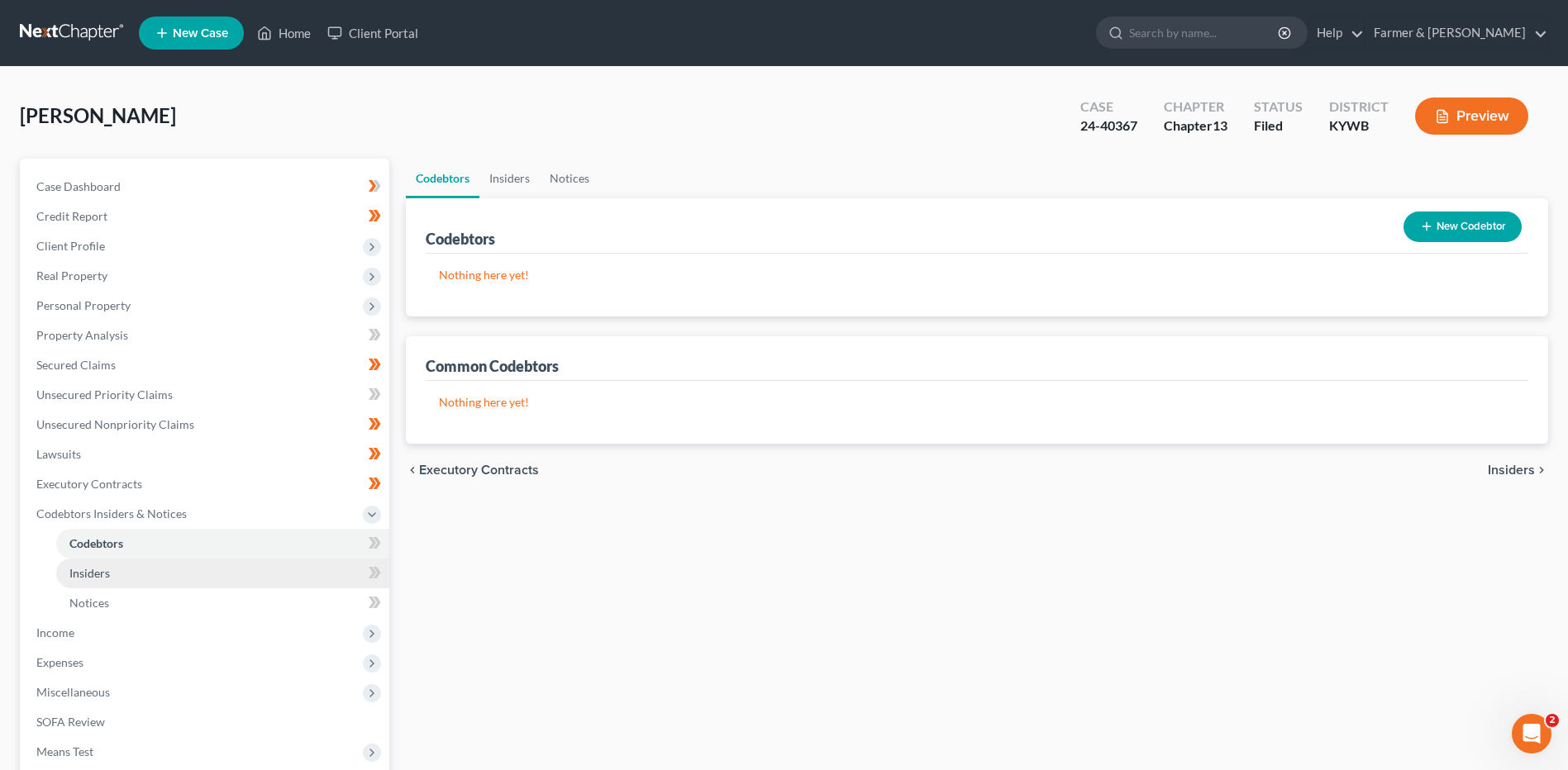
click at [105, 571] on span "Insiders" at bounding box center [89, 573] width 40 height 14
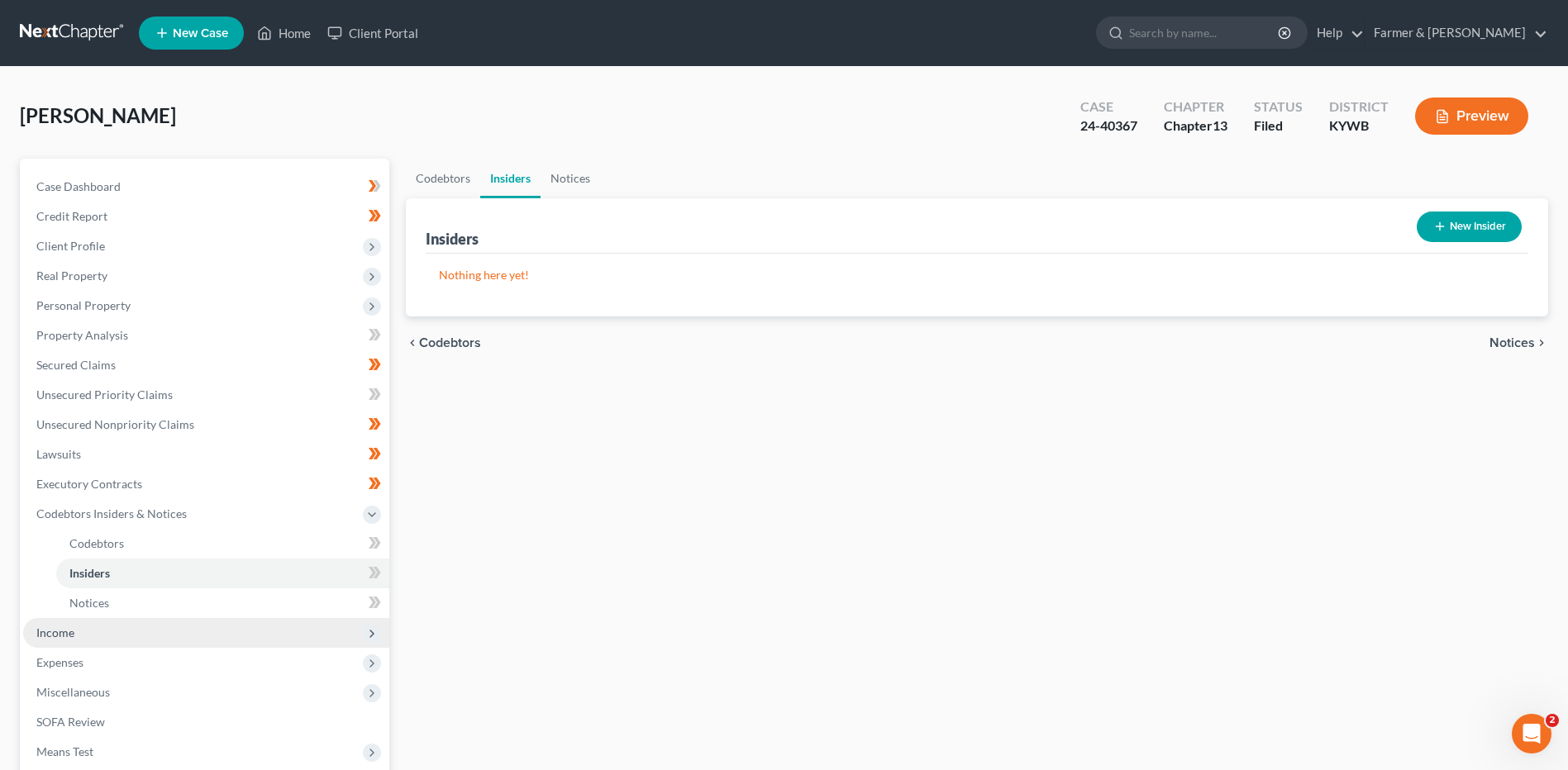
click at [88, 641] on span "Income" at bounding box center [206, 633] width 366 height 30
click at [126, 580] on link "Employment Income" at bounding box center [223, 573] width 333 height 30
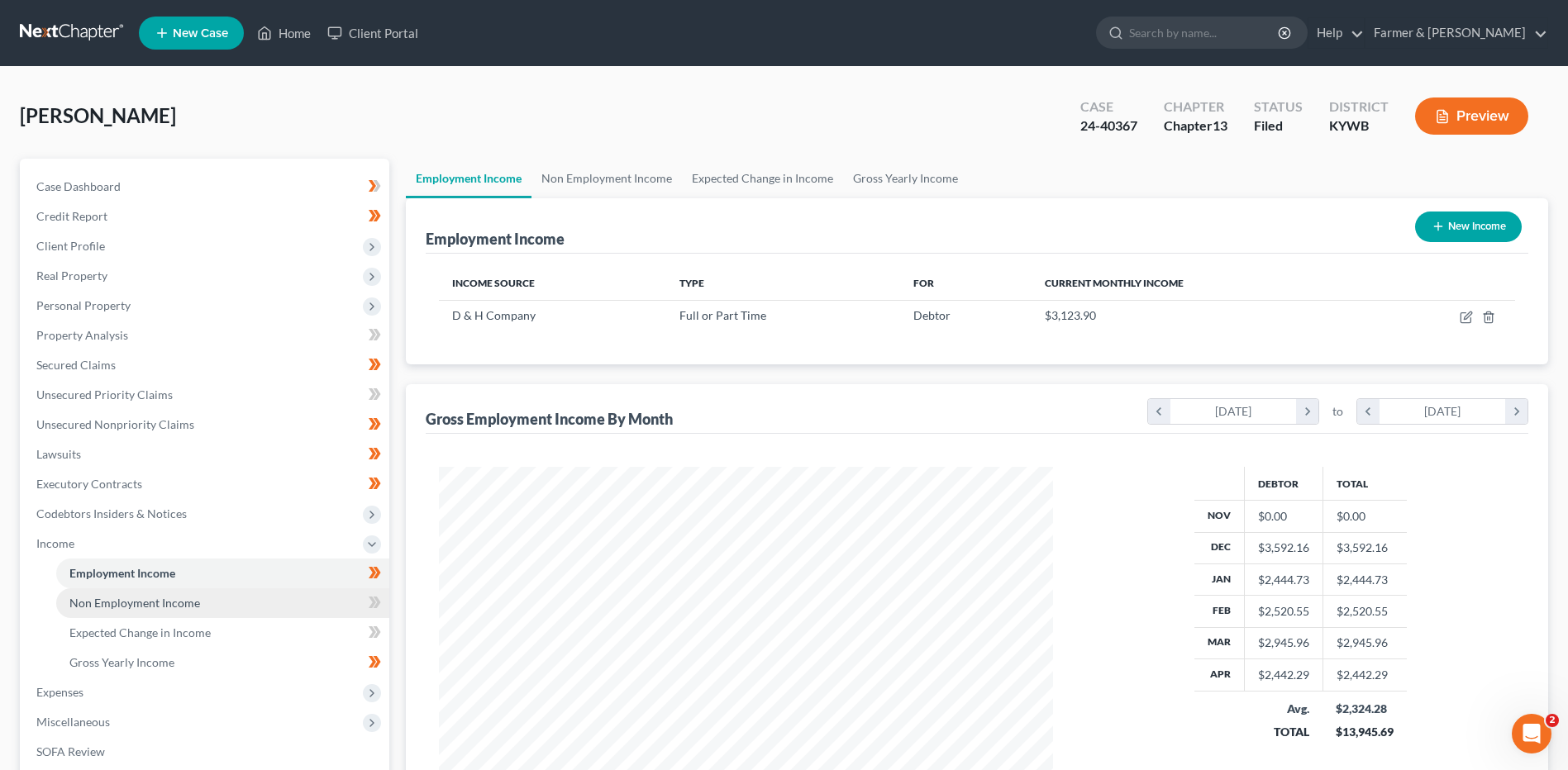
scroll to position [306, 647]
click at [195, 587] on link "Employment Income" at bounding box center [223, 573] width 333 height 30
click at [192, 605] on span "Non Employment Income" at bounding box center [134, 602] width 130 height 14
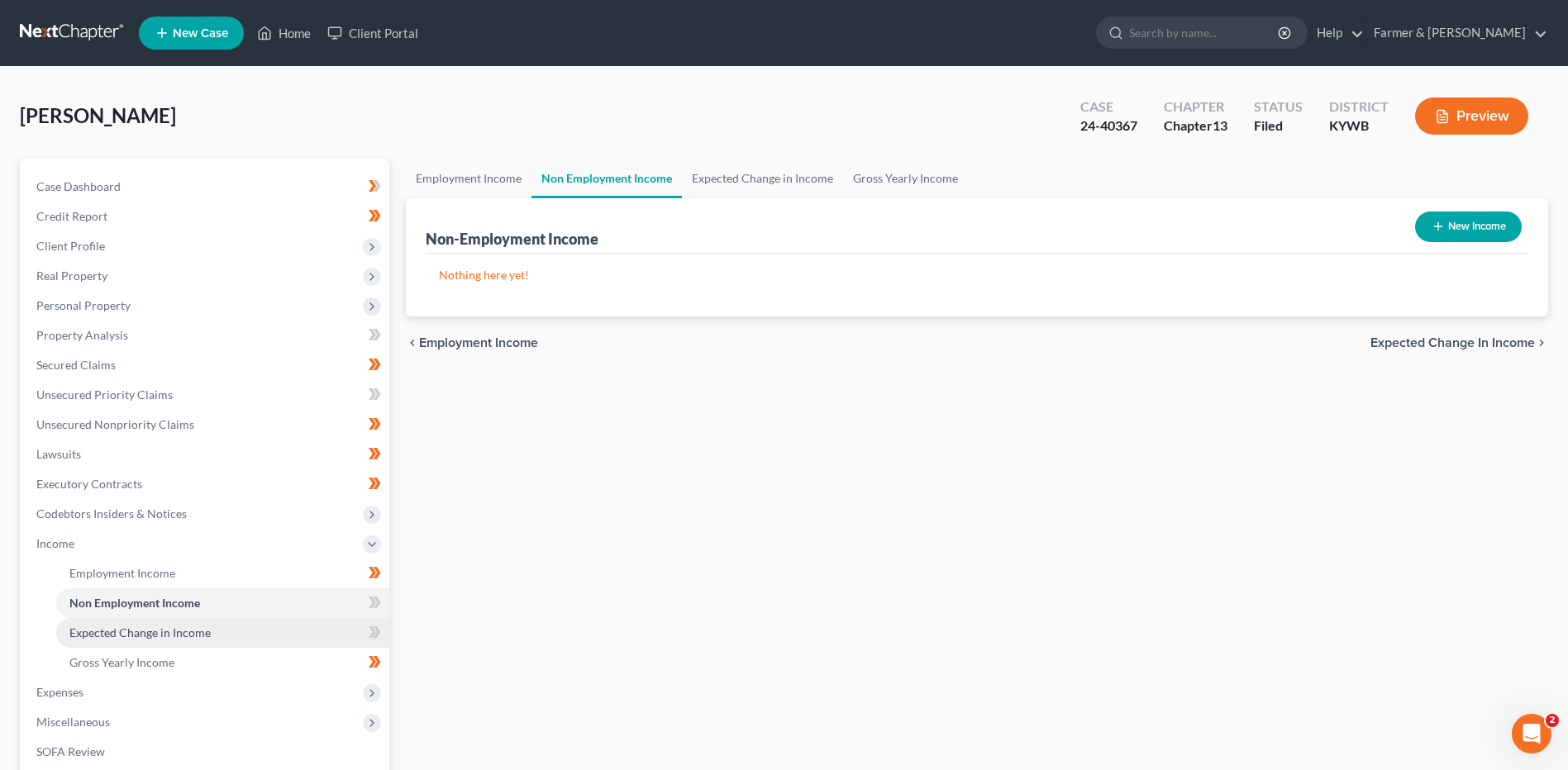
click at [191, 638] on span "Expected Change in Income" at bounding box center [140, 632] width 142 height 14
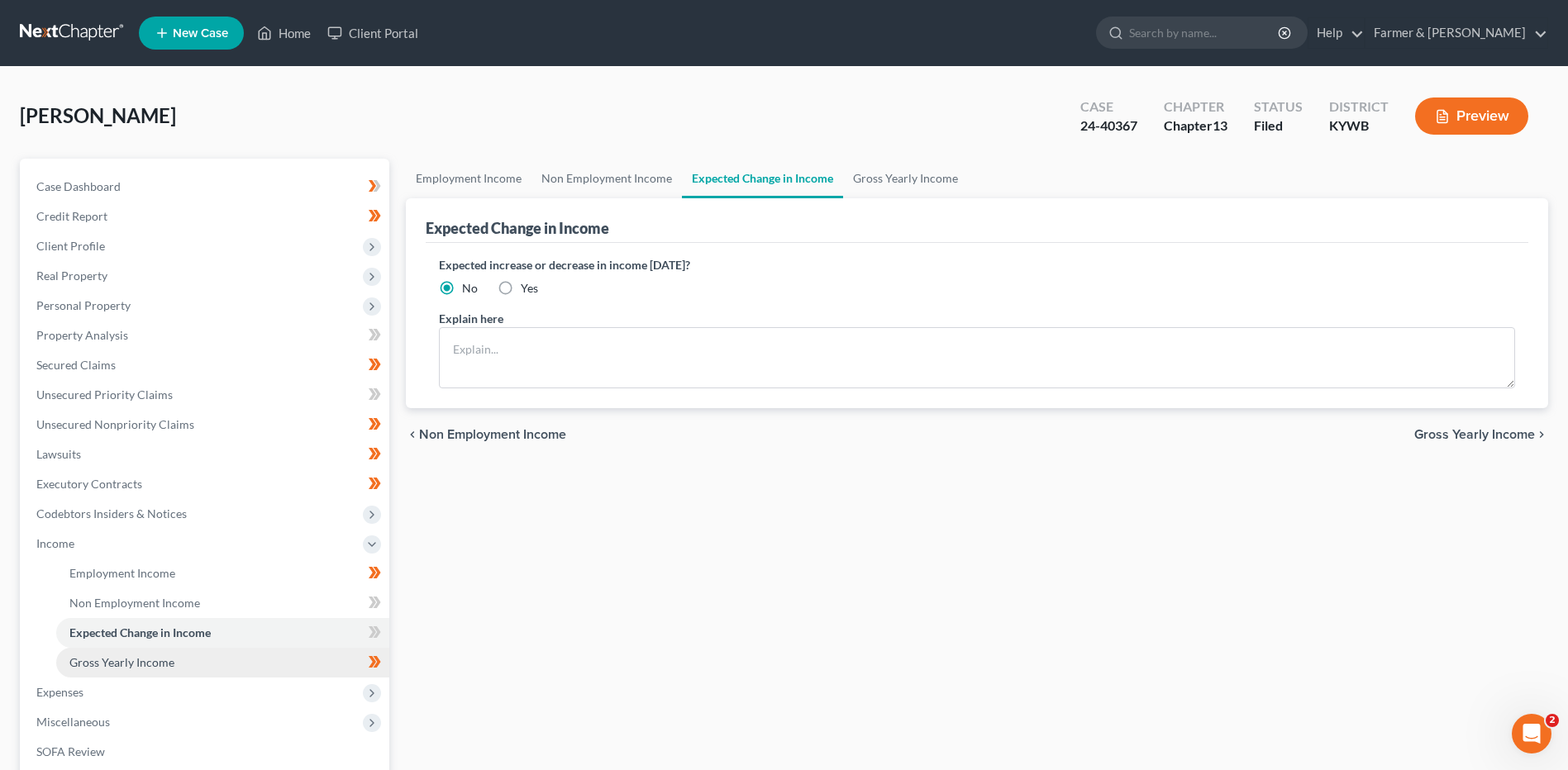
click at [167, 671] on link "Gross Yearly Income" at bounding box center [223, 663] width 333 height 30
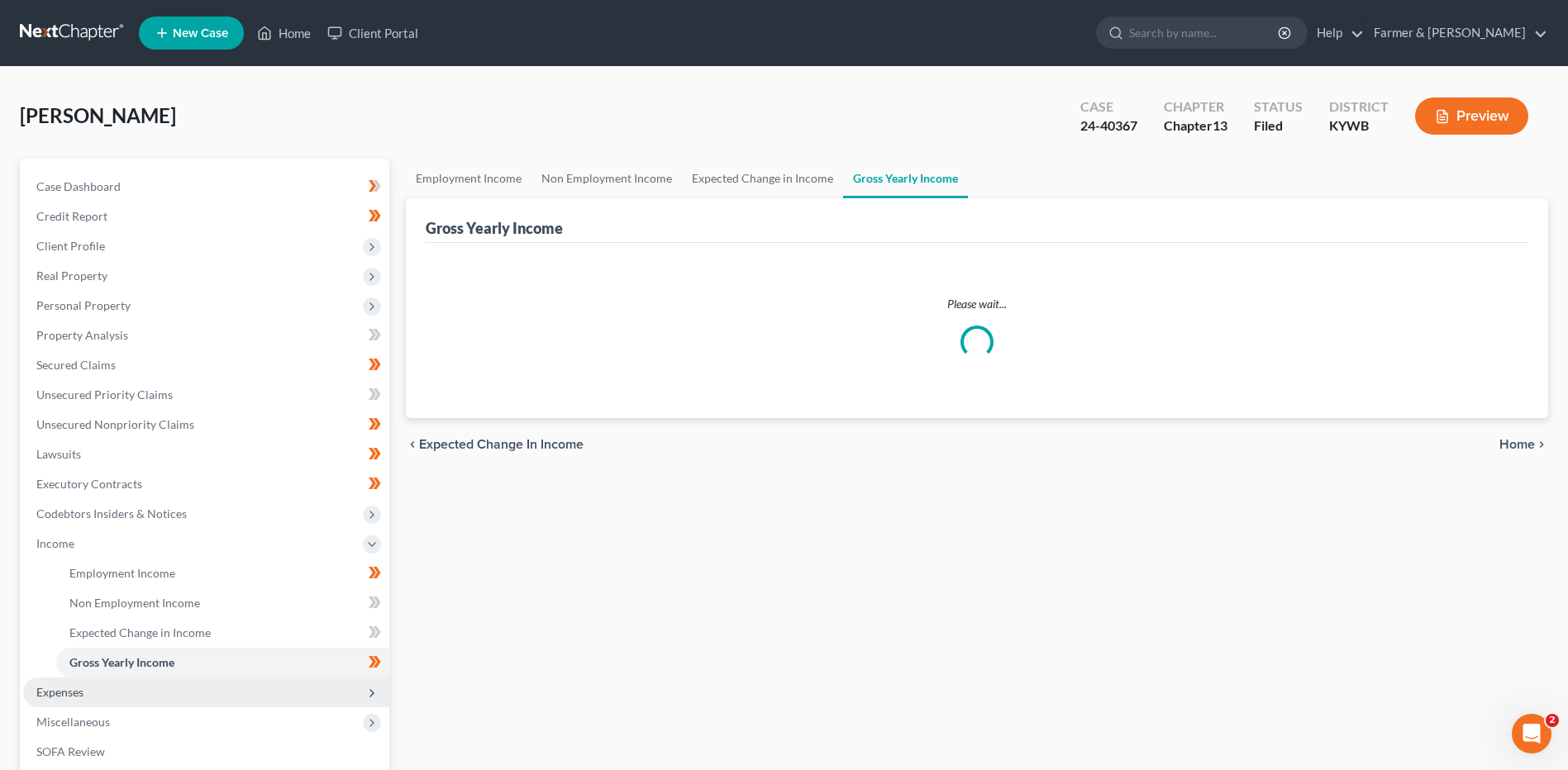
drag, startPoint x: 136, startPoint y: 689, endPoint x: 151, endPoint y: 674, distance: 21.2
click at [136, 689] on span "Expenses" at bounding box center [206, 692] width 366 height 30
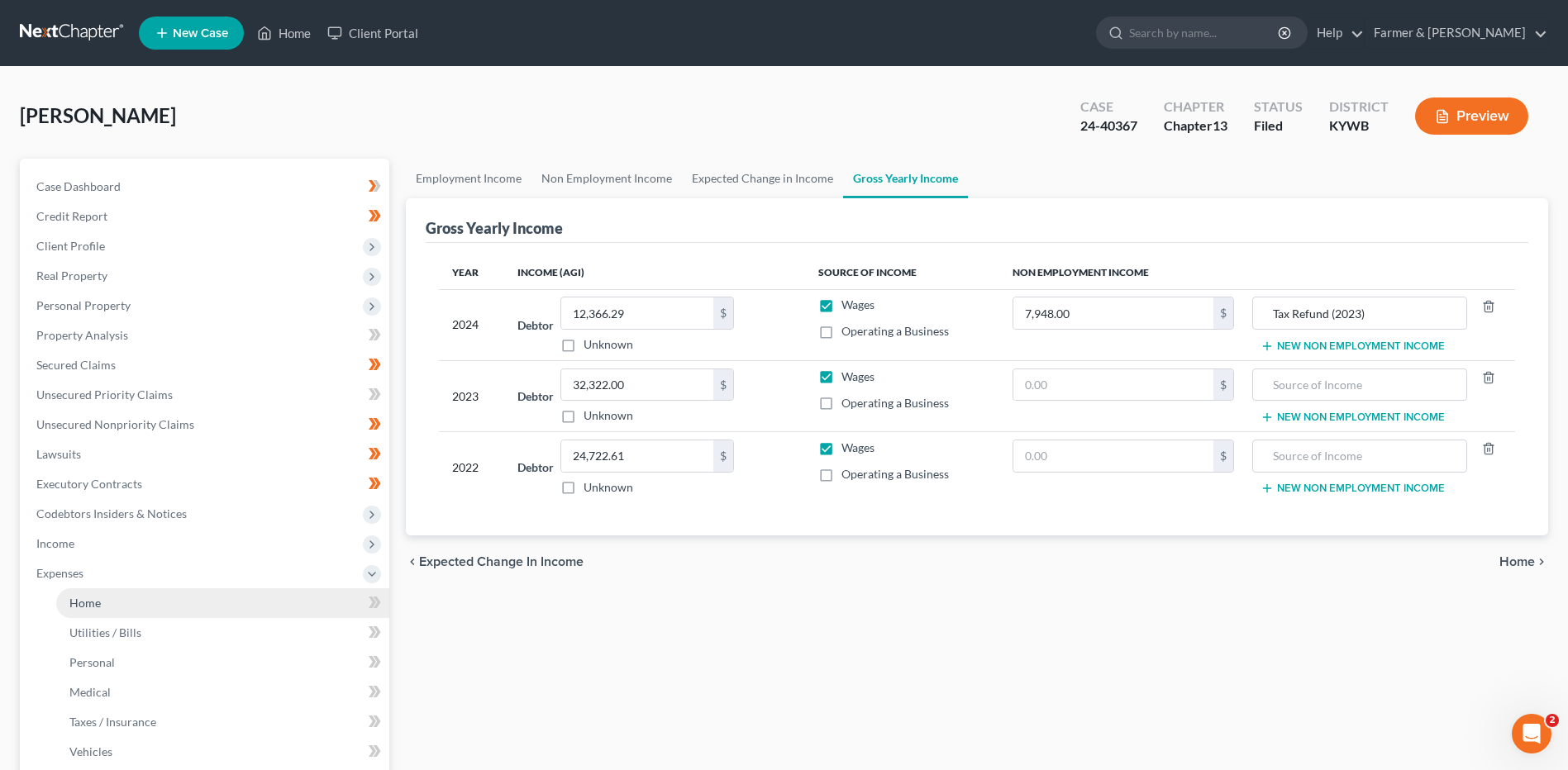
click at [150, 611] on link "Home" at bounding box center [223, 603] width 333 height 30
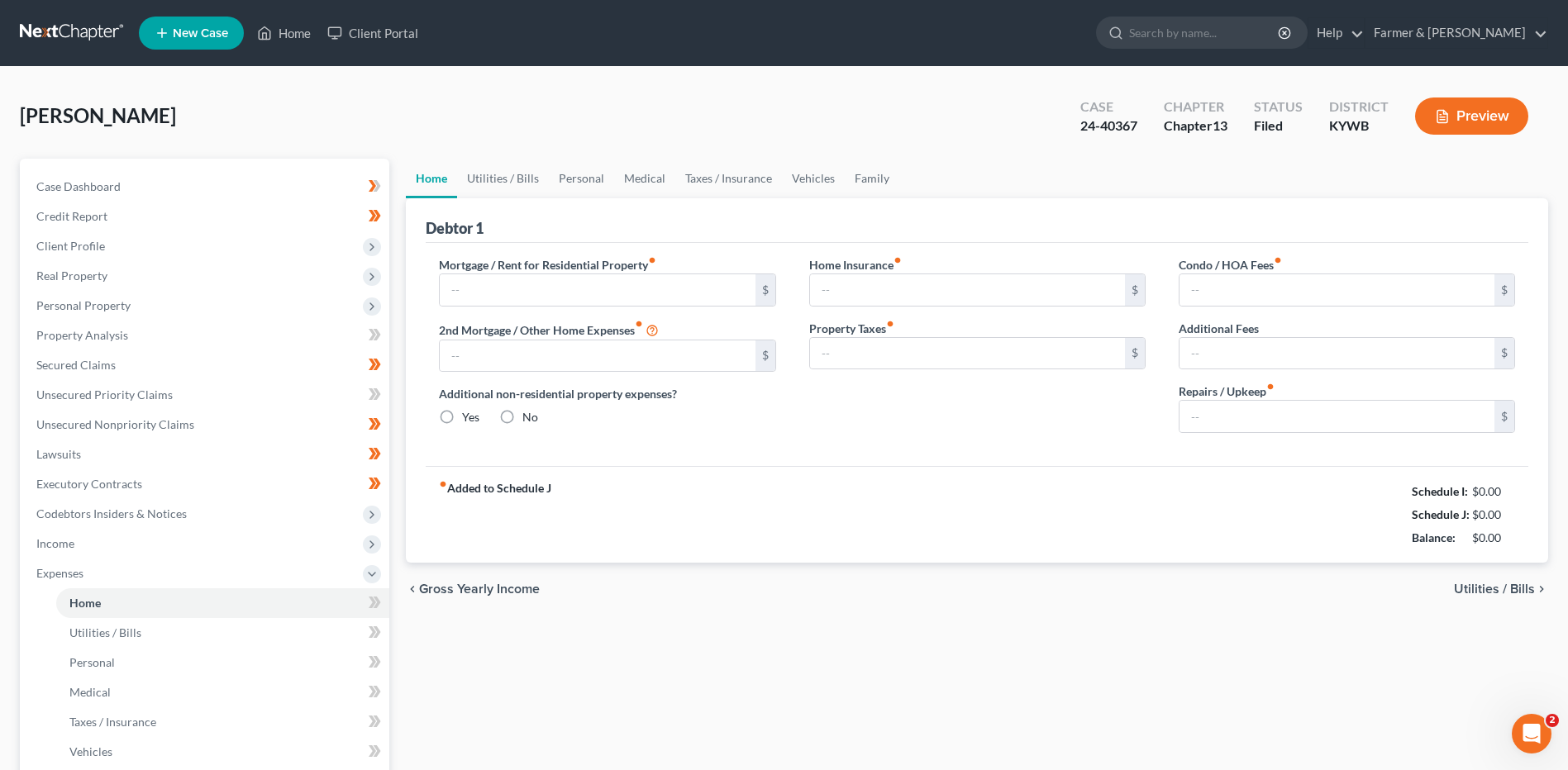
type input "450.00"
type input "0.00"
radio input "true"
type input "0.00"
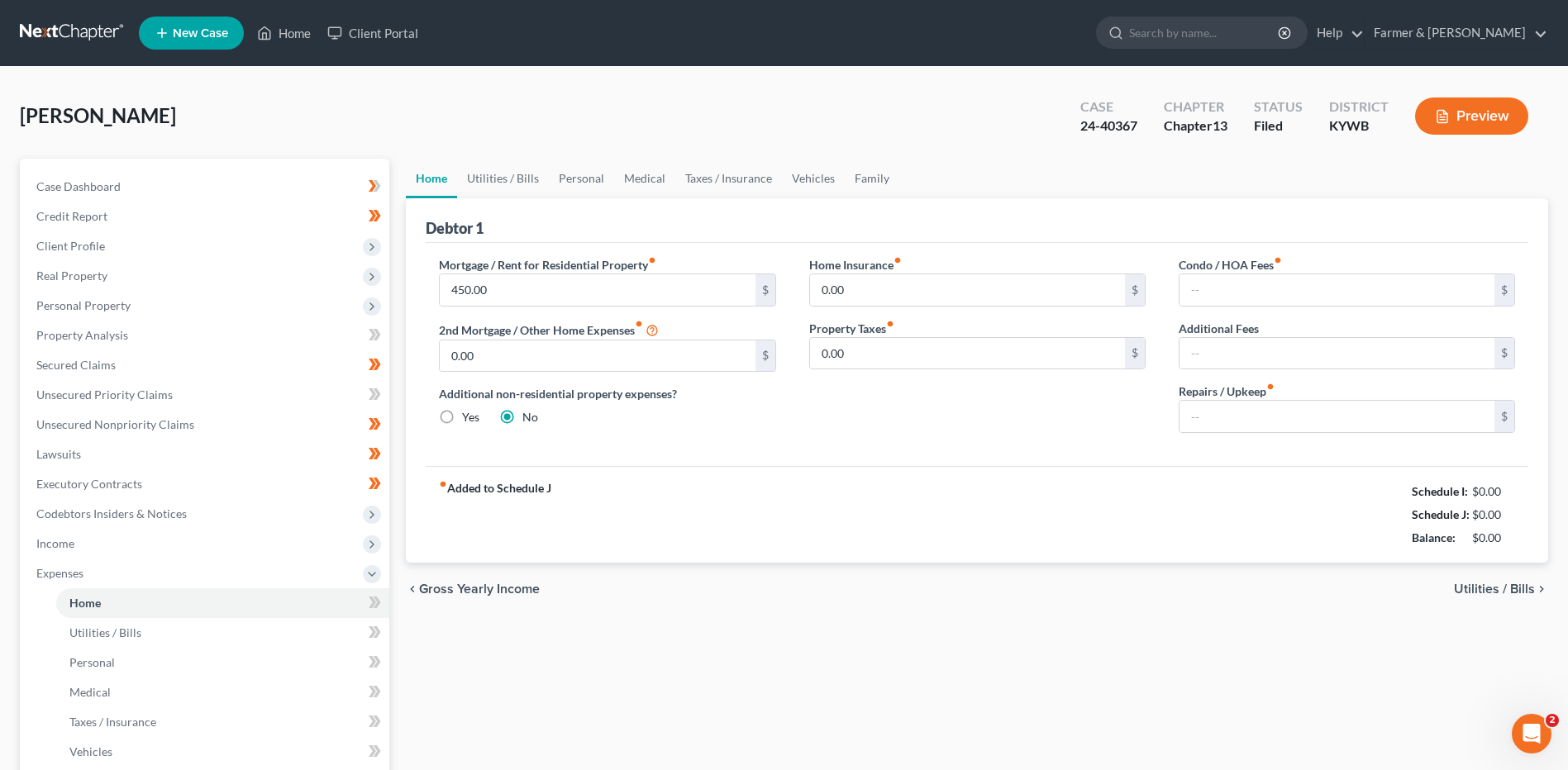
type input "0.00"
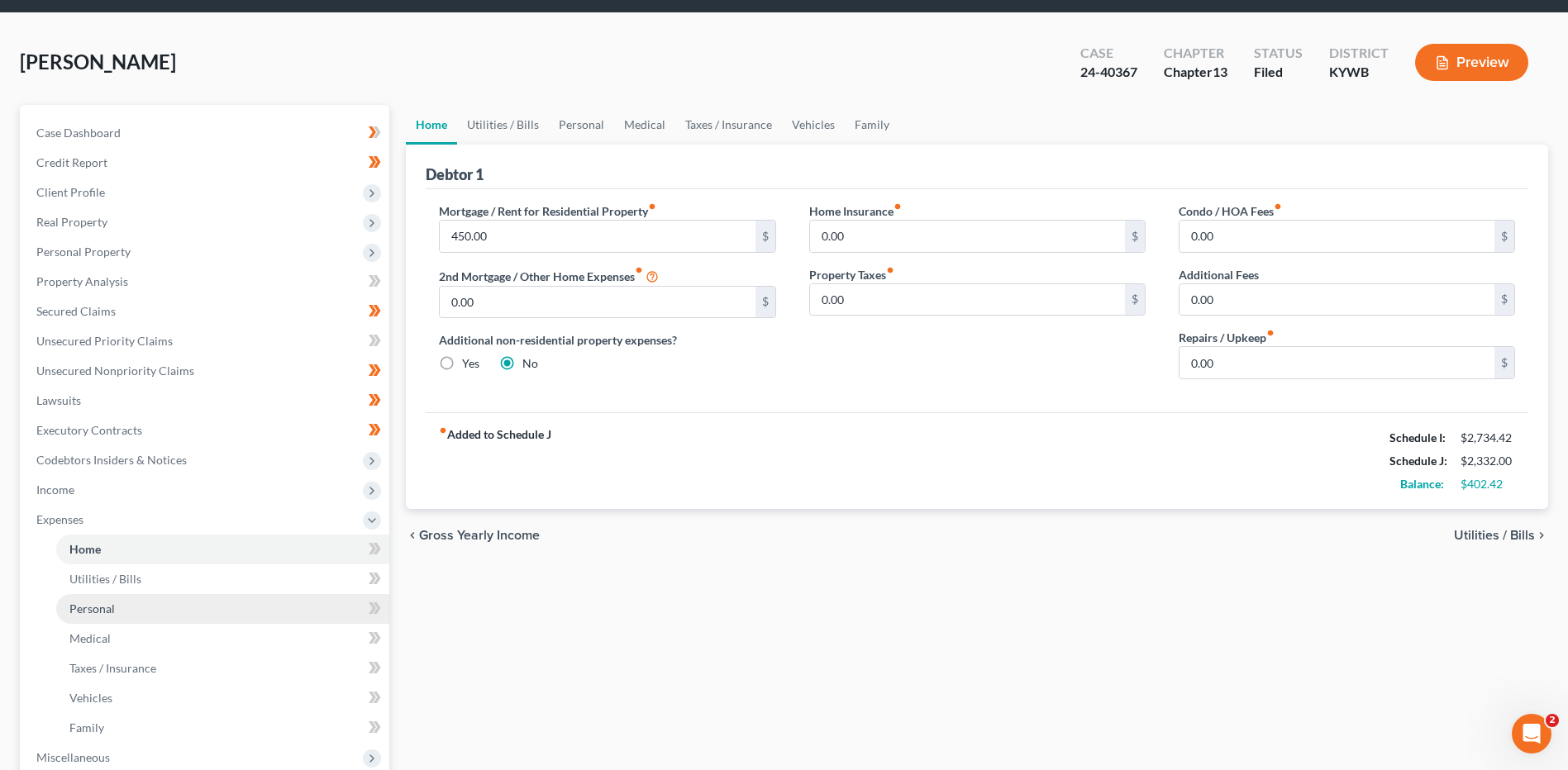
scroll to position [82, 0]
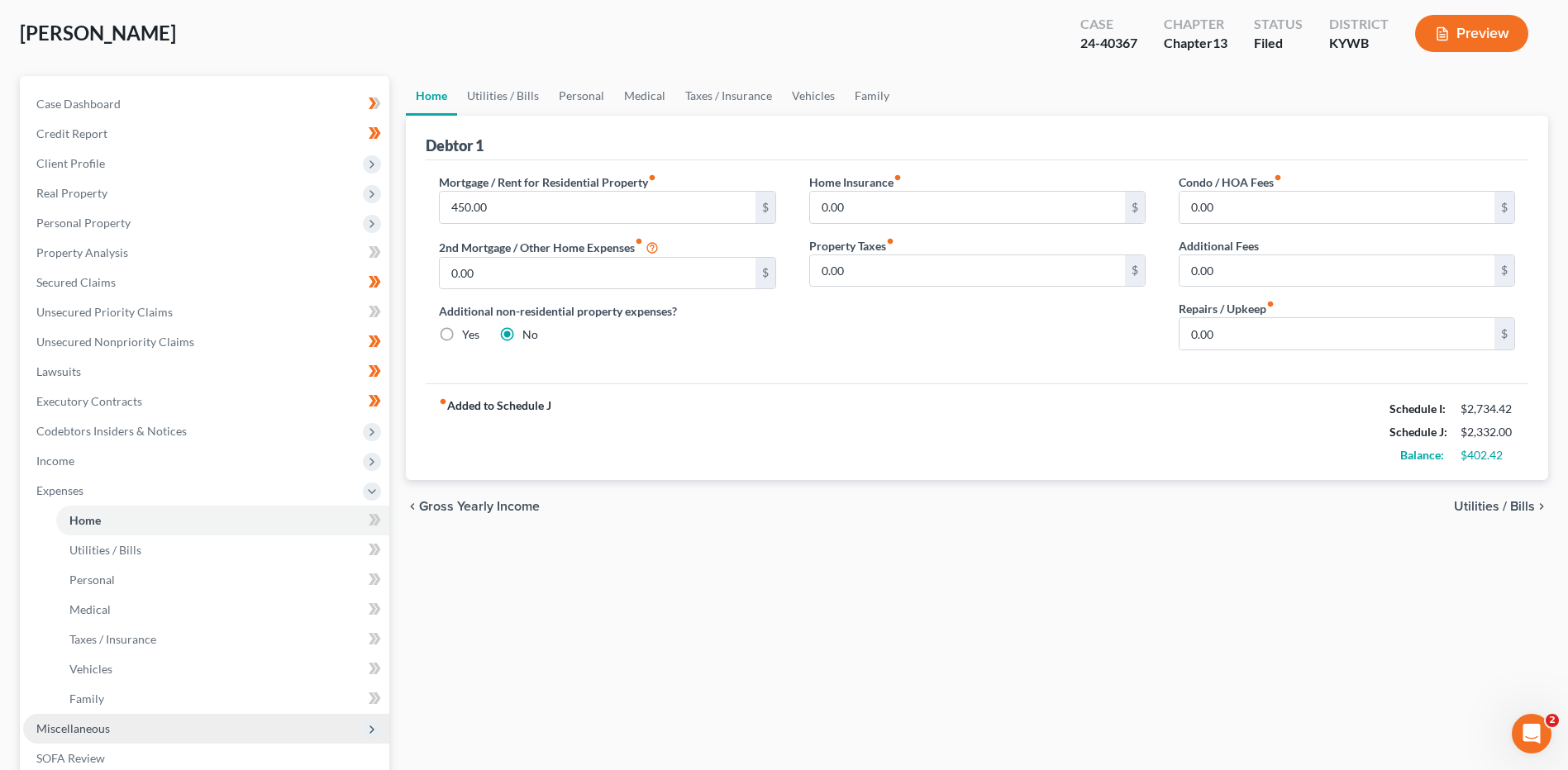
click at [89, 728] on span "Miscellaneous" at bounding box center [73, 728] width 74 height 14
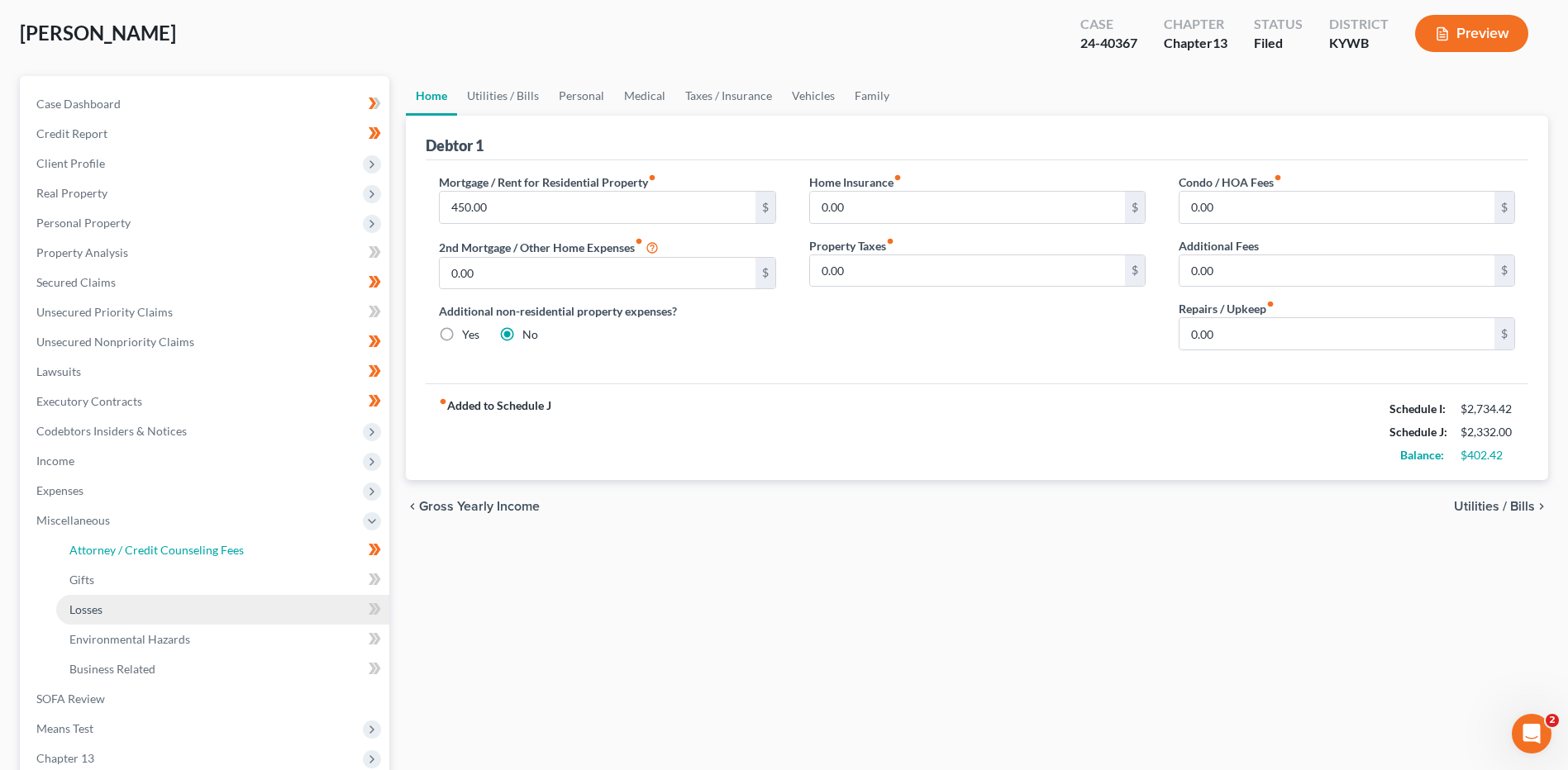
click at [190, 540] on link "Attorney / Credit Counseling Fees" at bounding box center [223, 550] width 333 height 30
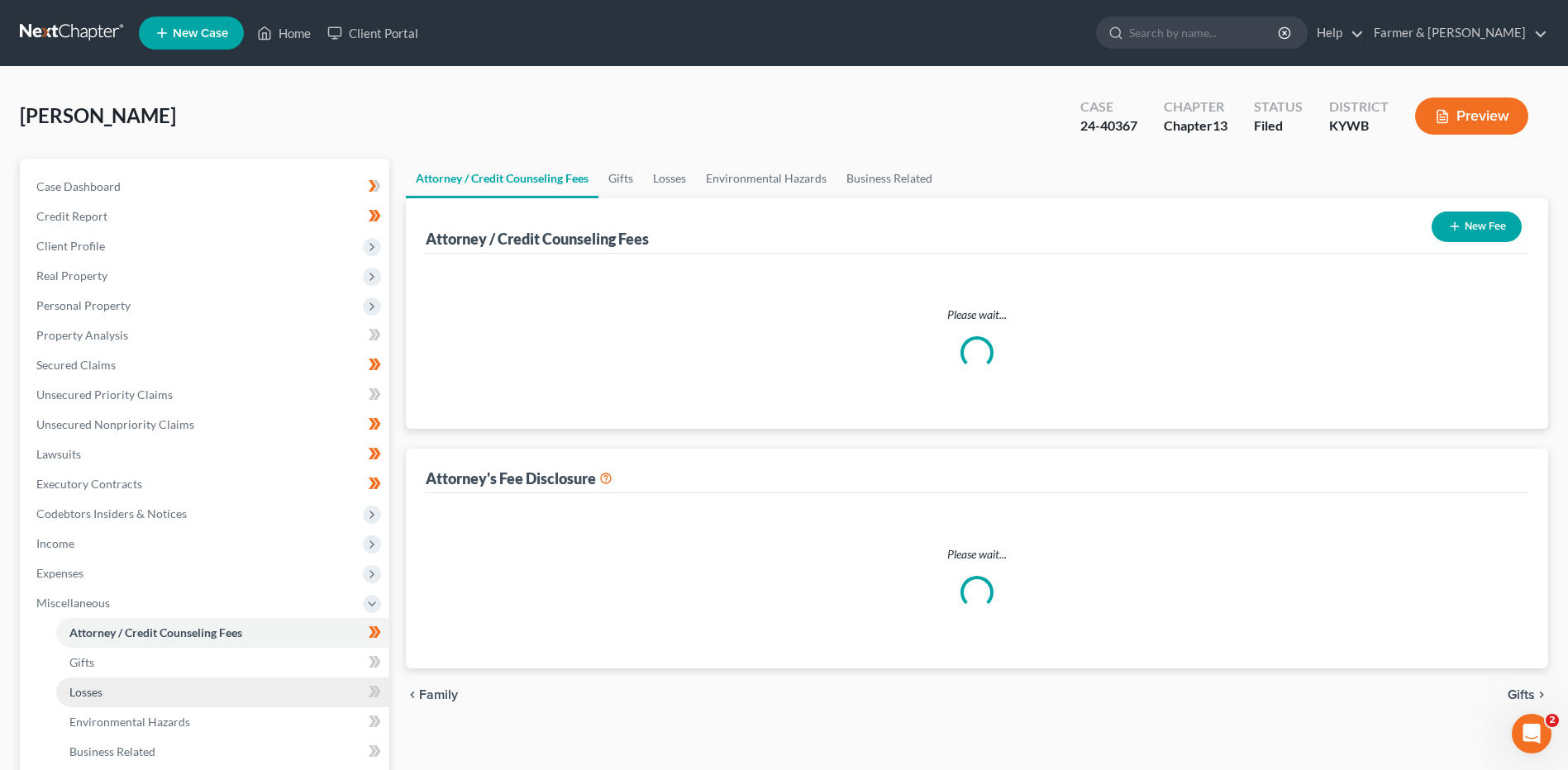
select select "0"
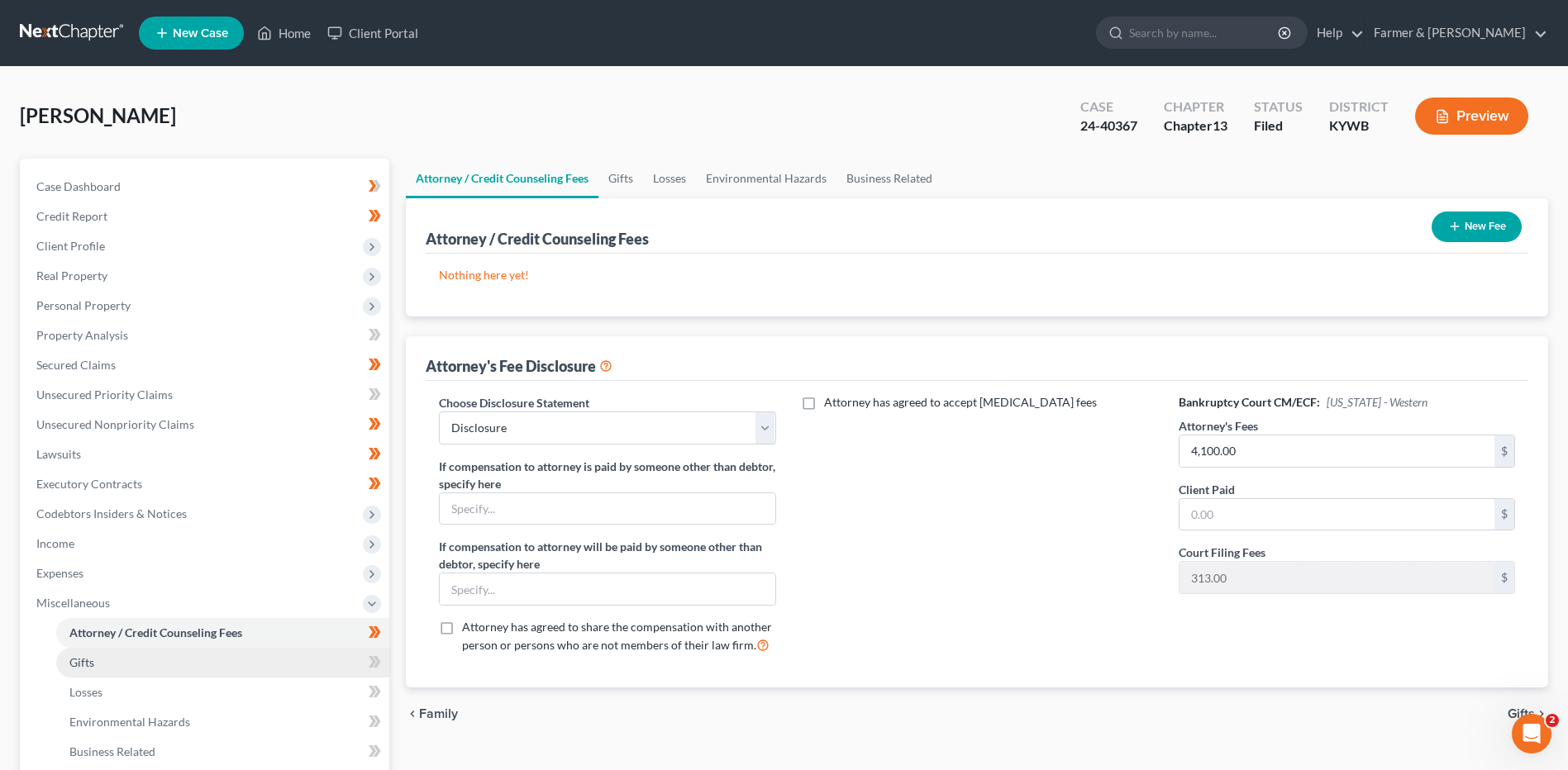
click at [112, 658] on link "Gifts" at bounding box center [223, 663] width 333 height 30
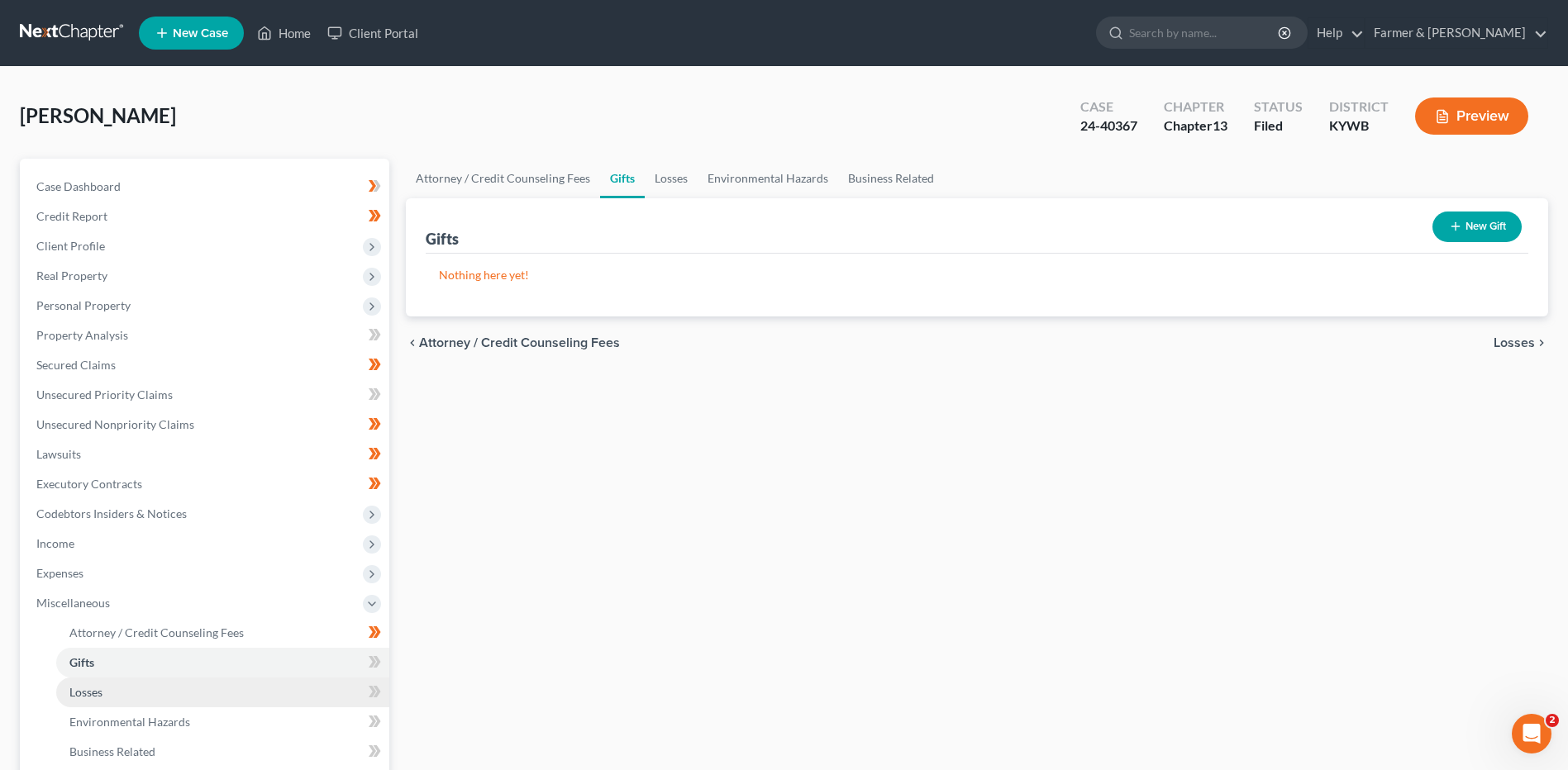
click at [112, 693] on link "Losses" at bounding box center [223, 692] width 333 height 30
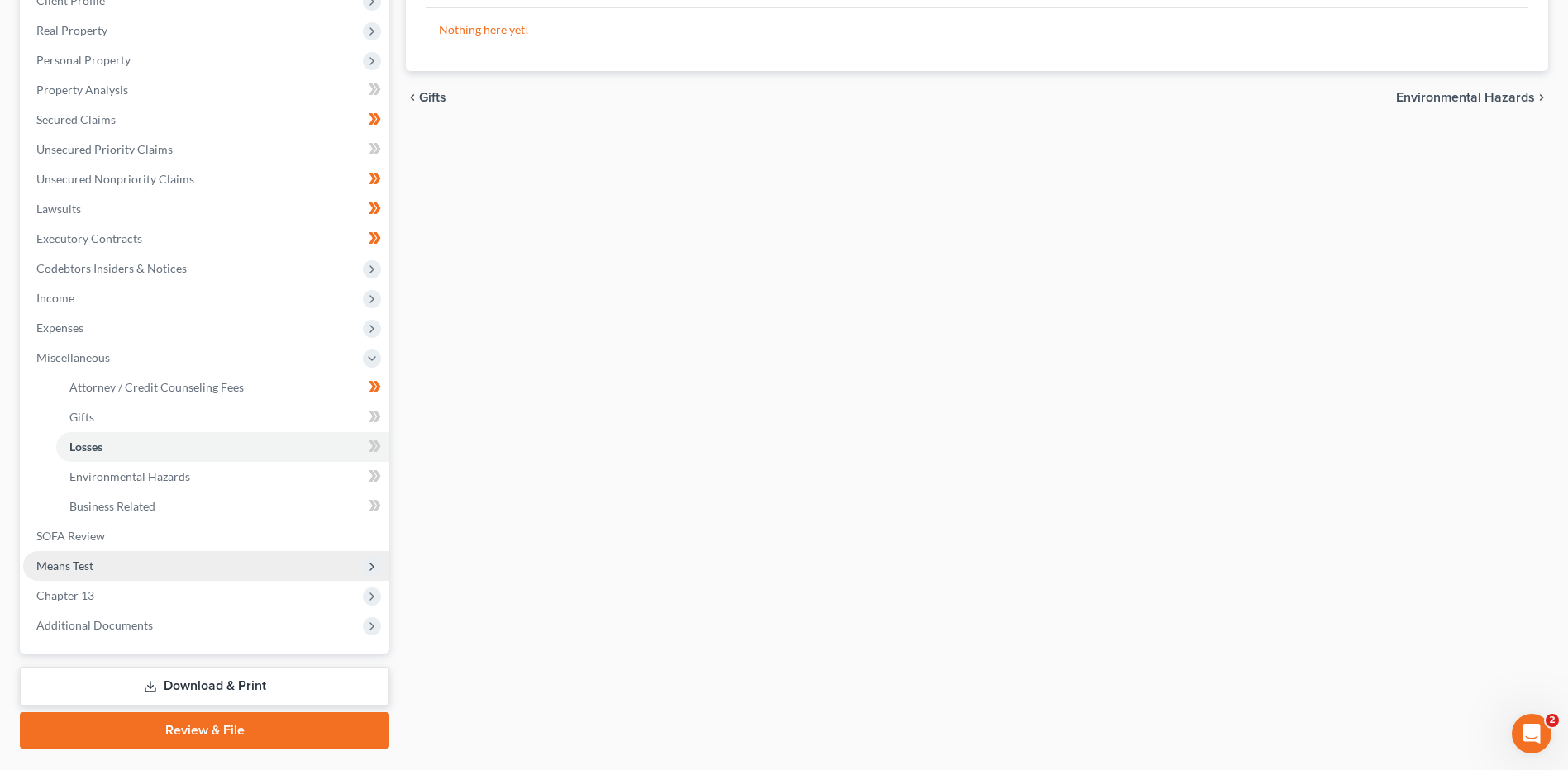
scroll to position [248, 0]
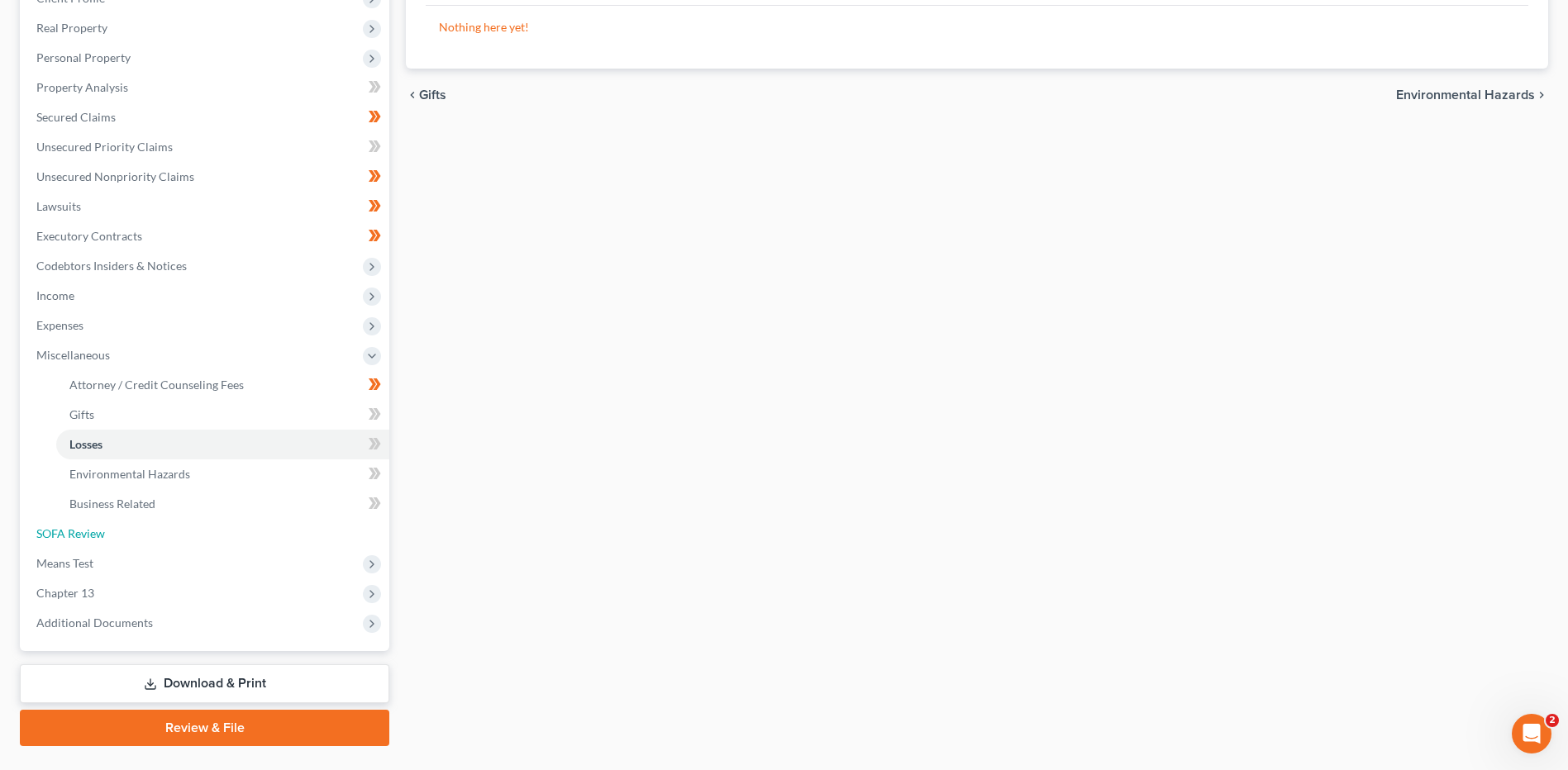
click at [140, 540] on link "SOFA Review" at bounding box center [206, 533] width 366 height 30
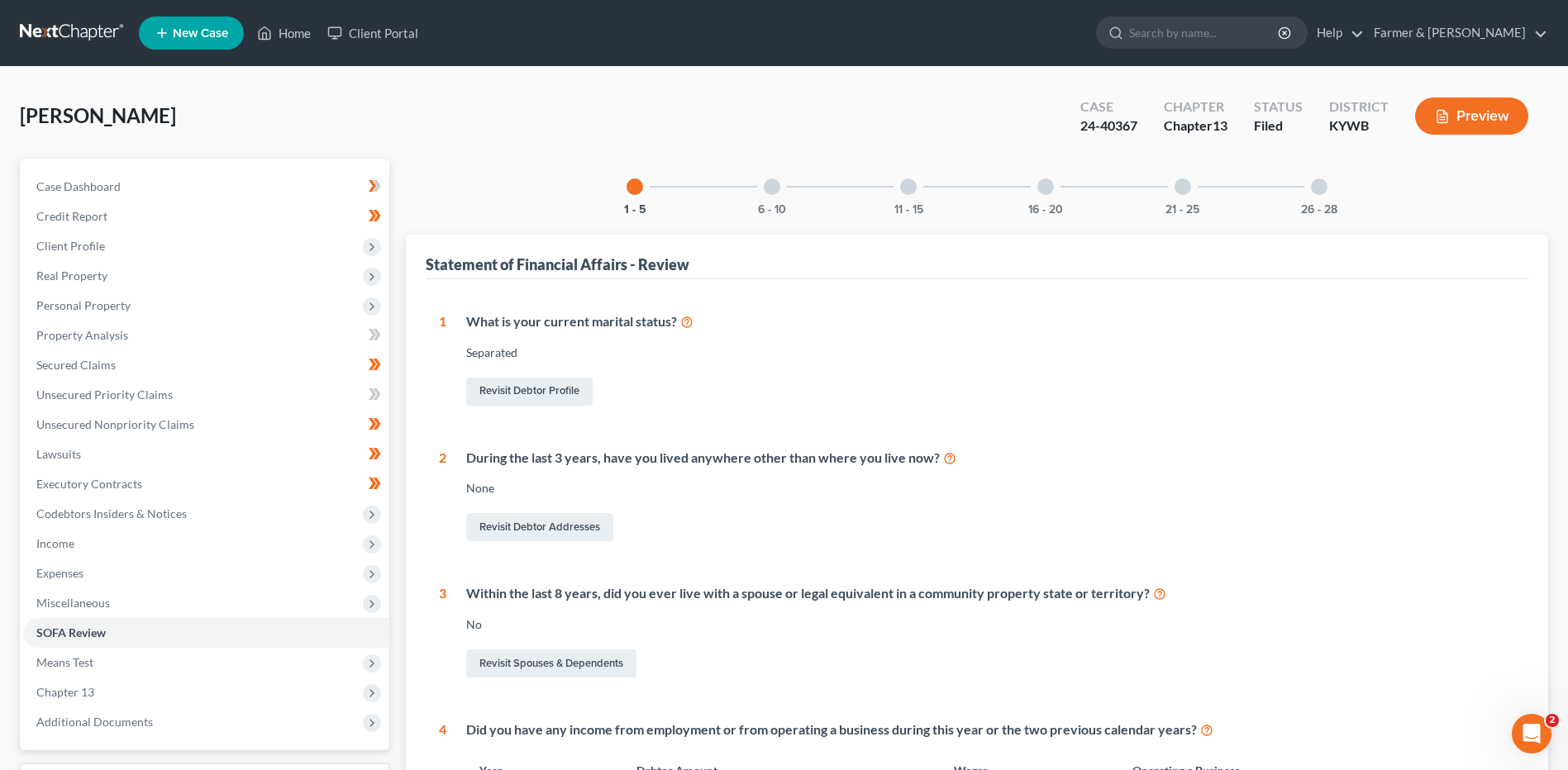
click at [758, 193] on div "6 - 10" at bounding box center [772, 187] width 57 height 57
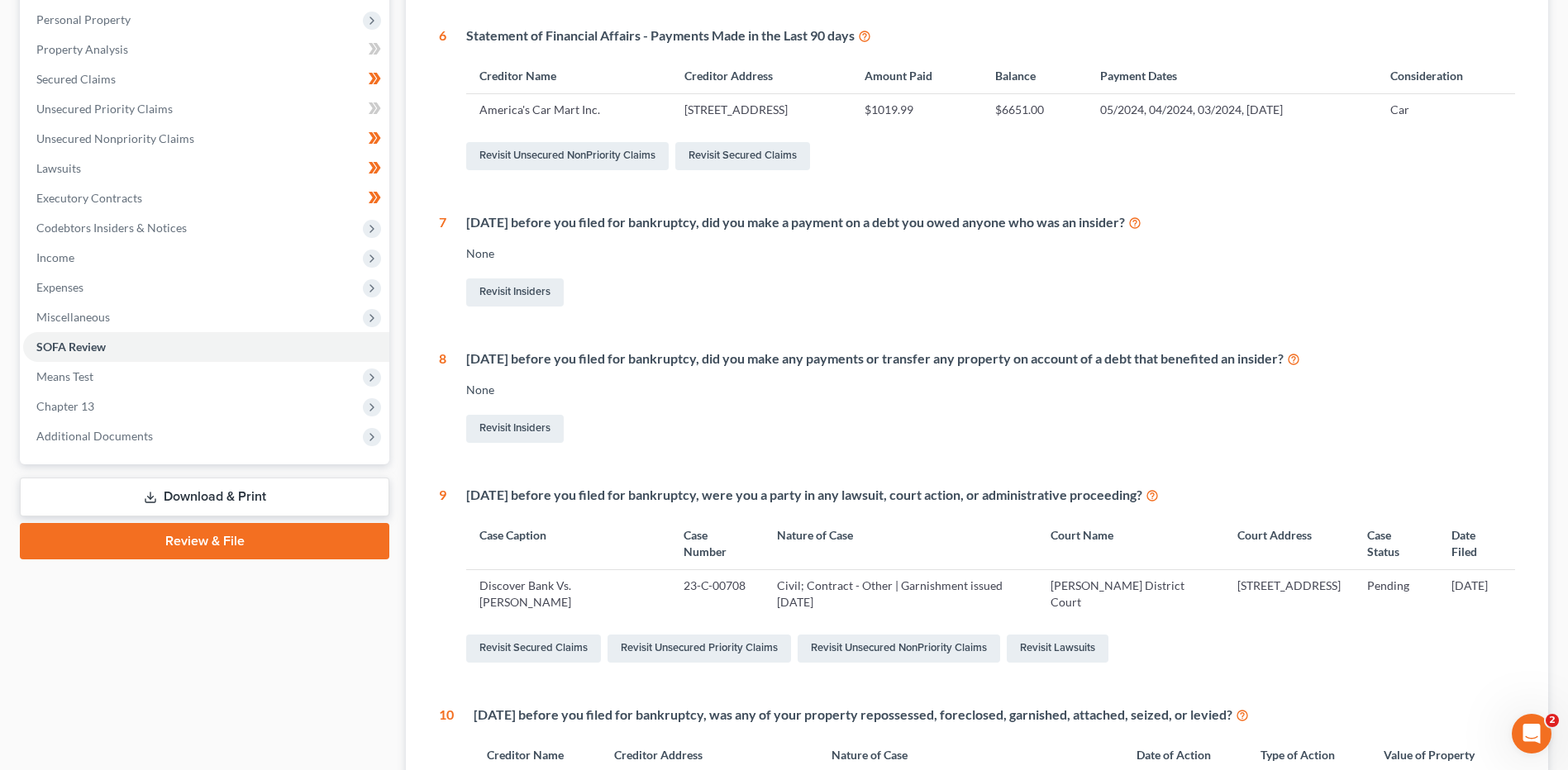
scroll to position [544, 0]
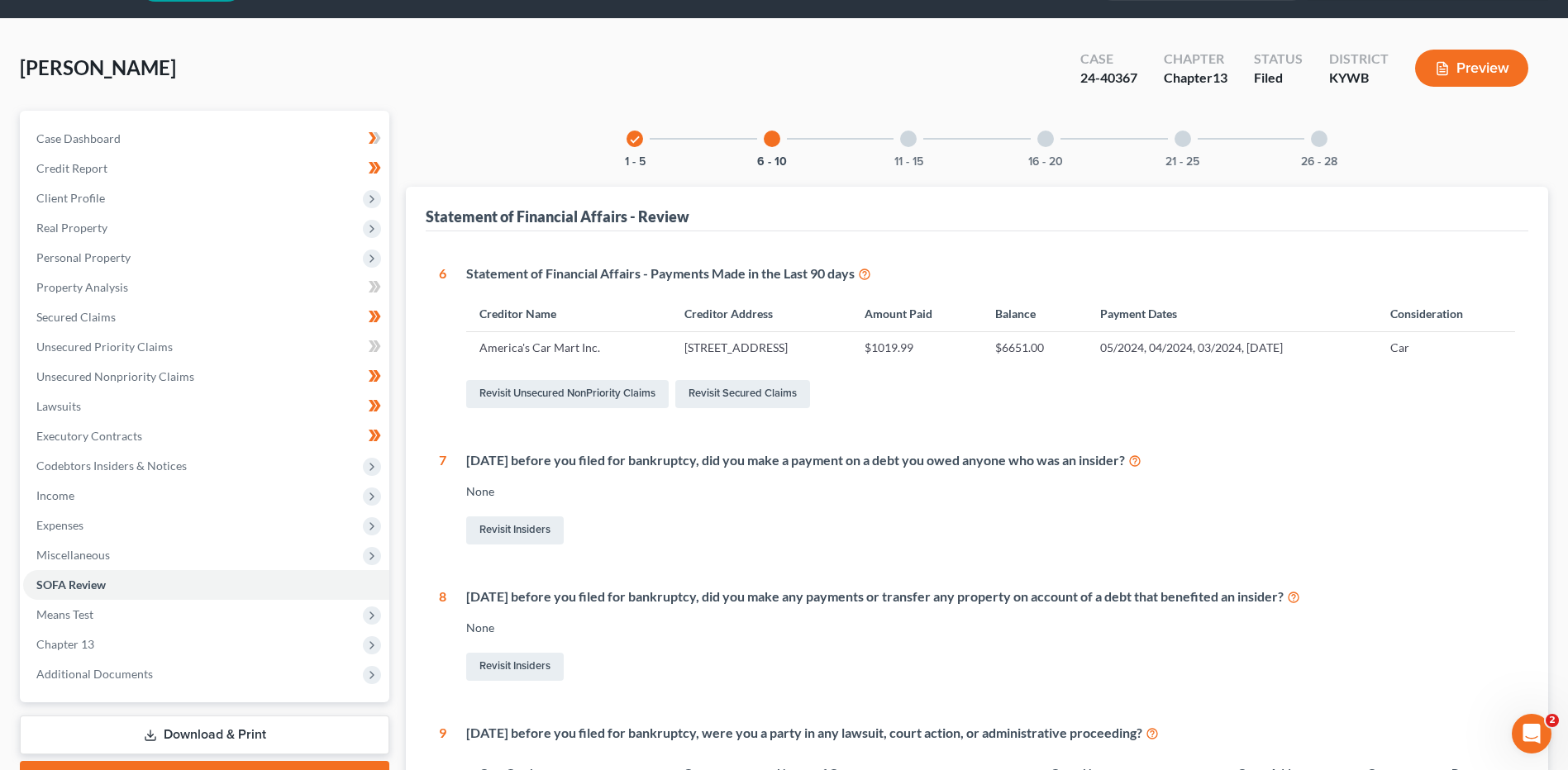
click at [915, 142] on div at bounding box center [908, 138] width 16 height 16
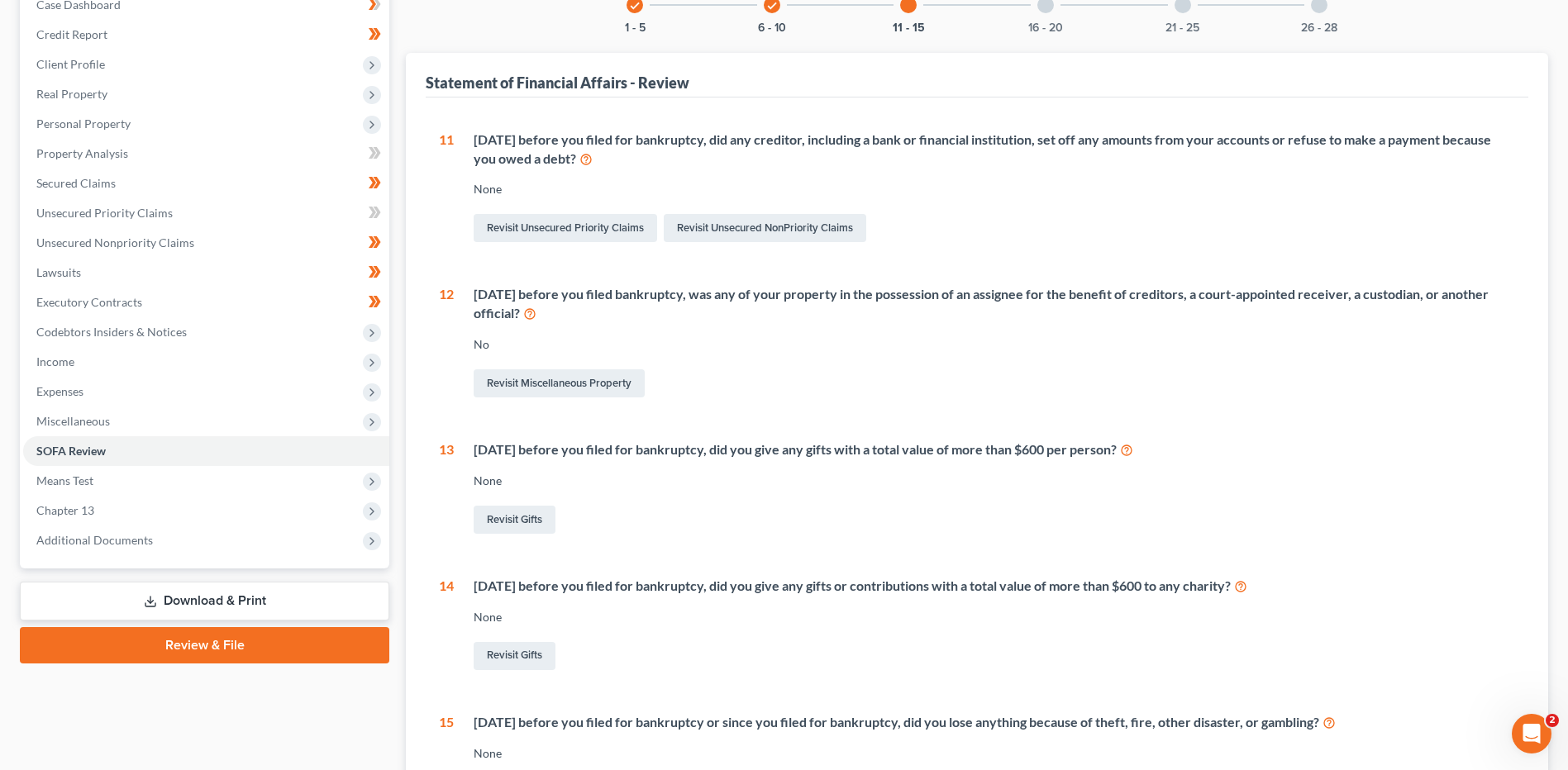
scroll to position [0, 0]
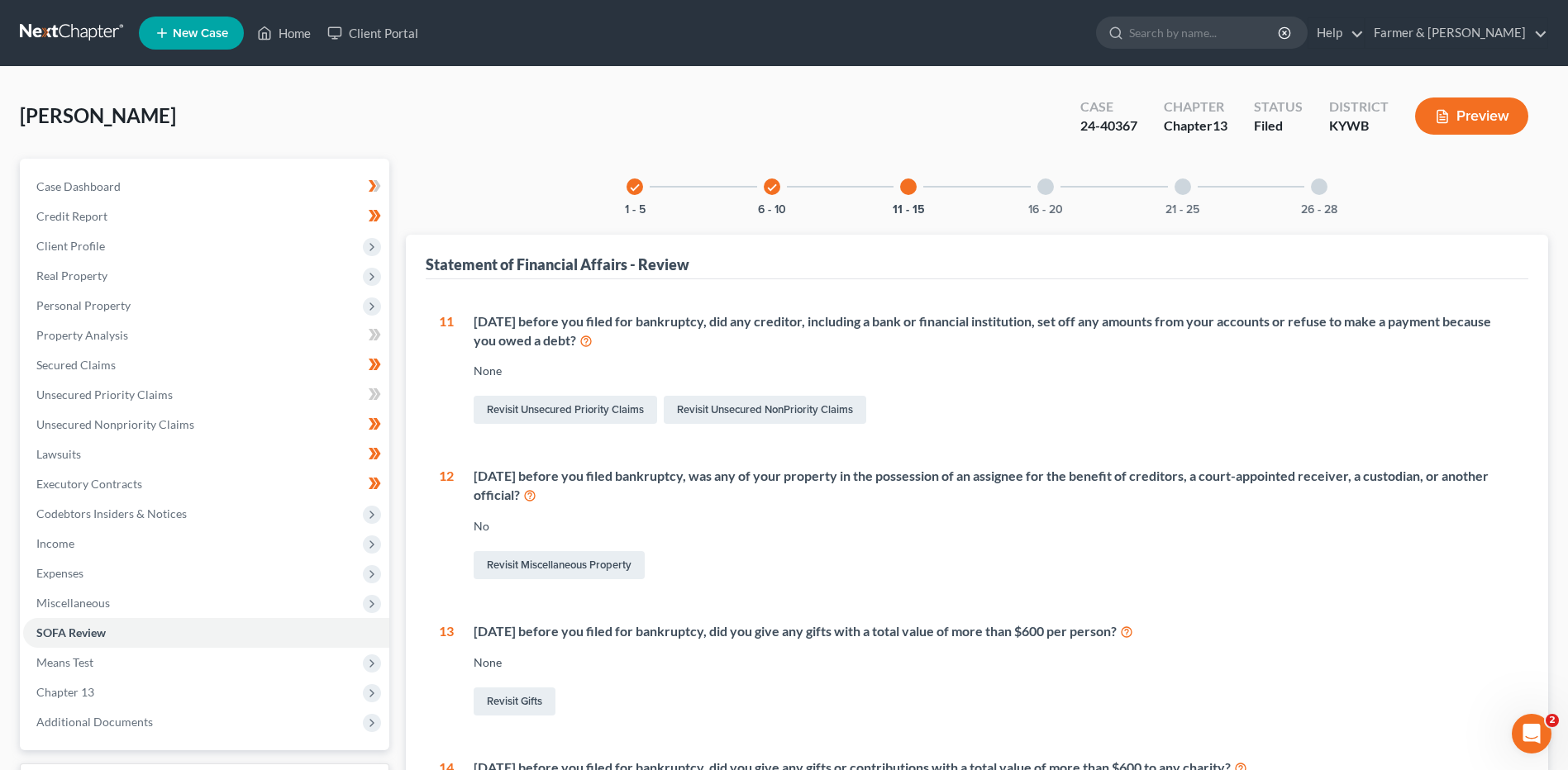
click at [1068, 192] on div "16 - 20" at bounding box center [1045, 187] width 57 height 57
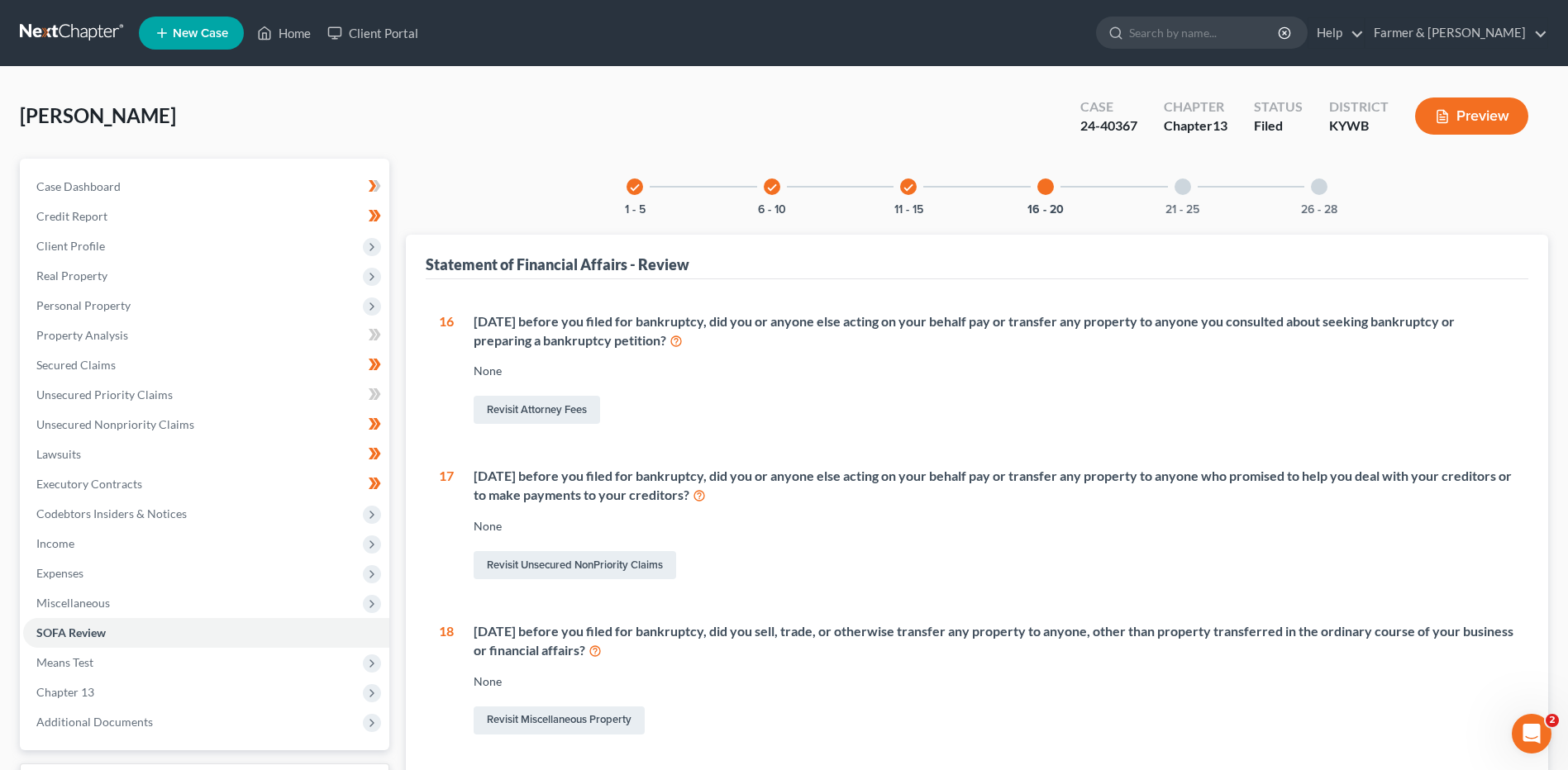
click at [1206, 202] on div "21 - 25" at bounding box center [1183, 187] width 57 height 57
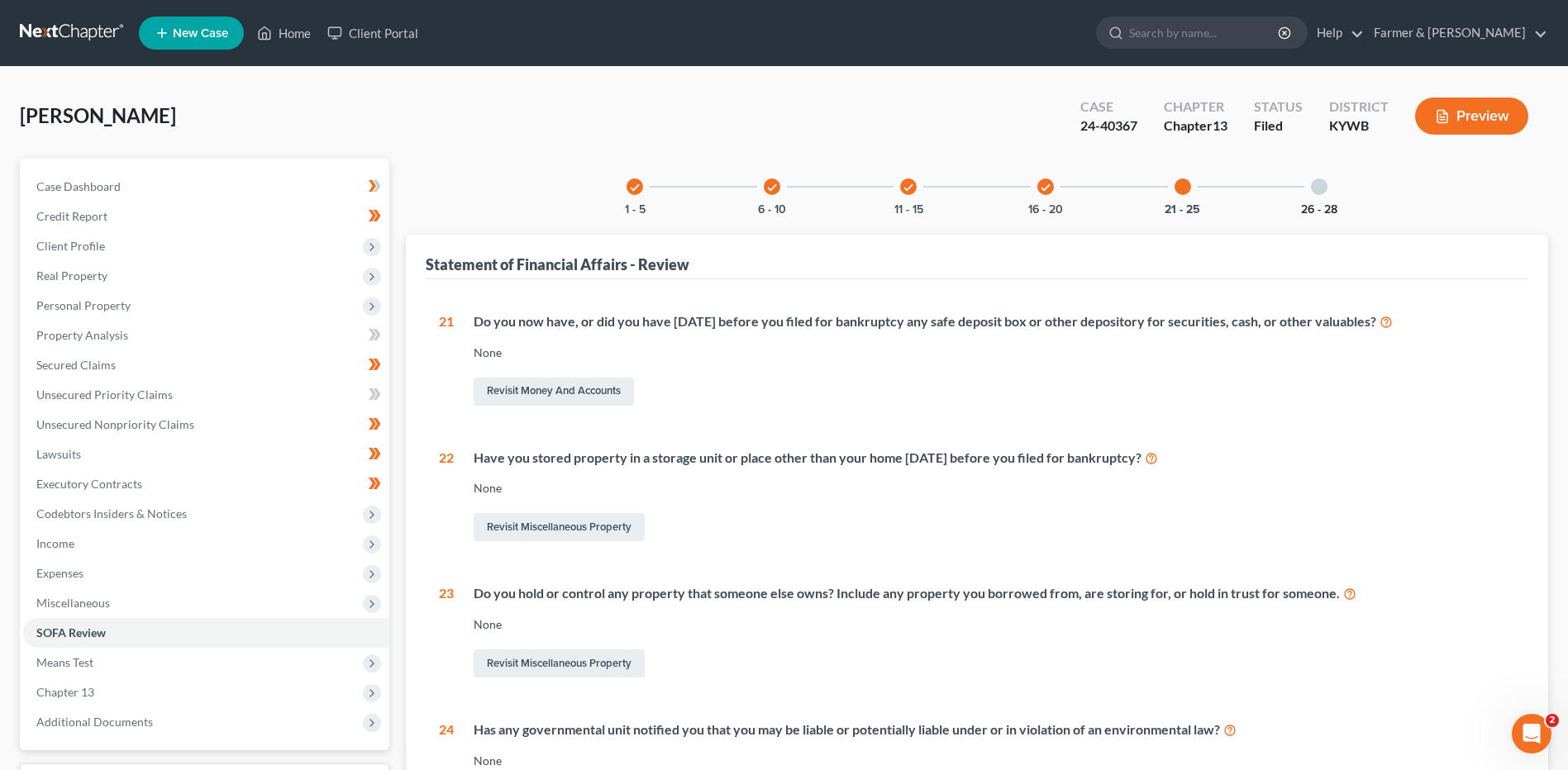
click at [1329, 204] on button "26 - 28" at bounding box center [1319, 210] width 36 height 11
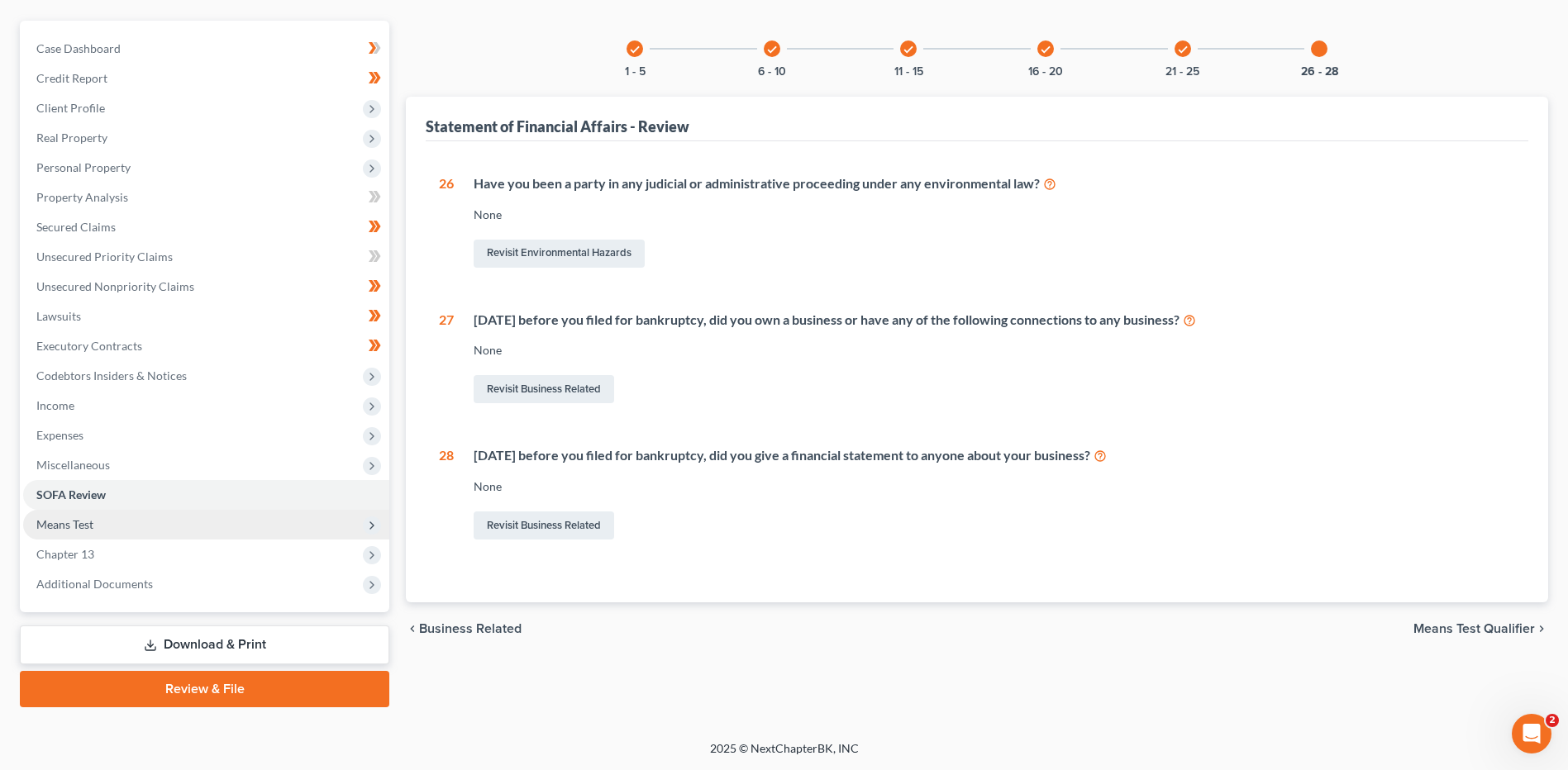
drag, startPoint x: 79, startPoint y: 528, endPoint x: 101, endPoint y: 524, distance: 22.4
click at [79, 528] on span "Means Test" at bounding box center [65, 524] width 57 height 14
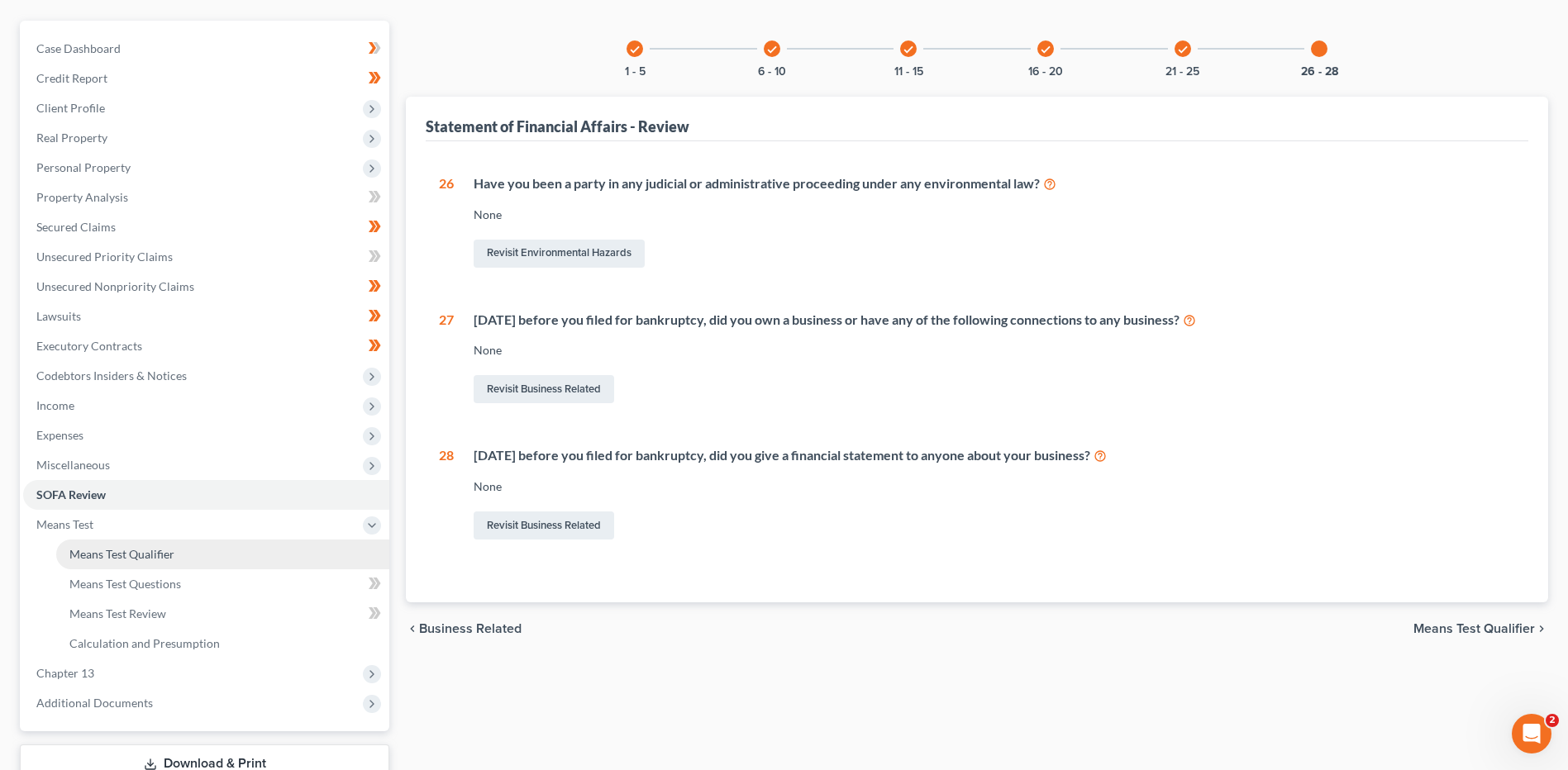
click at [143, 553] on span "Means Test Qualifier" at bounding box center [122, 554] width 105 height 14
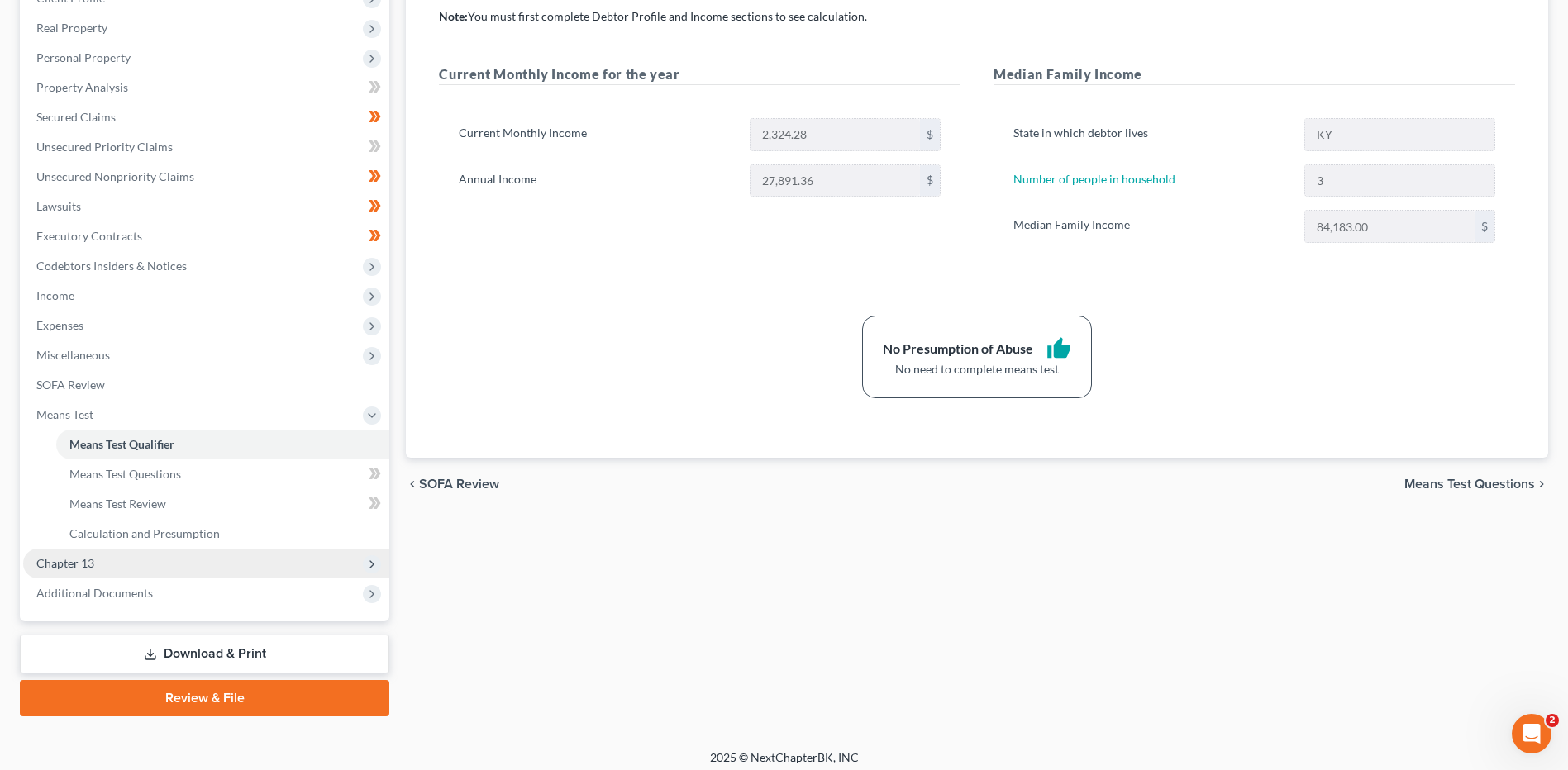
click at [151, 559] on span "Chapter 13" at bounding box center [206, 563] width 366 height 30
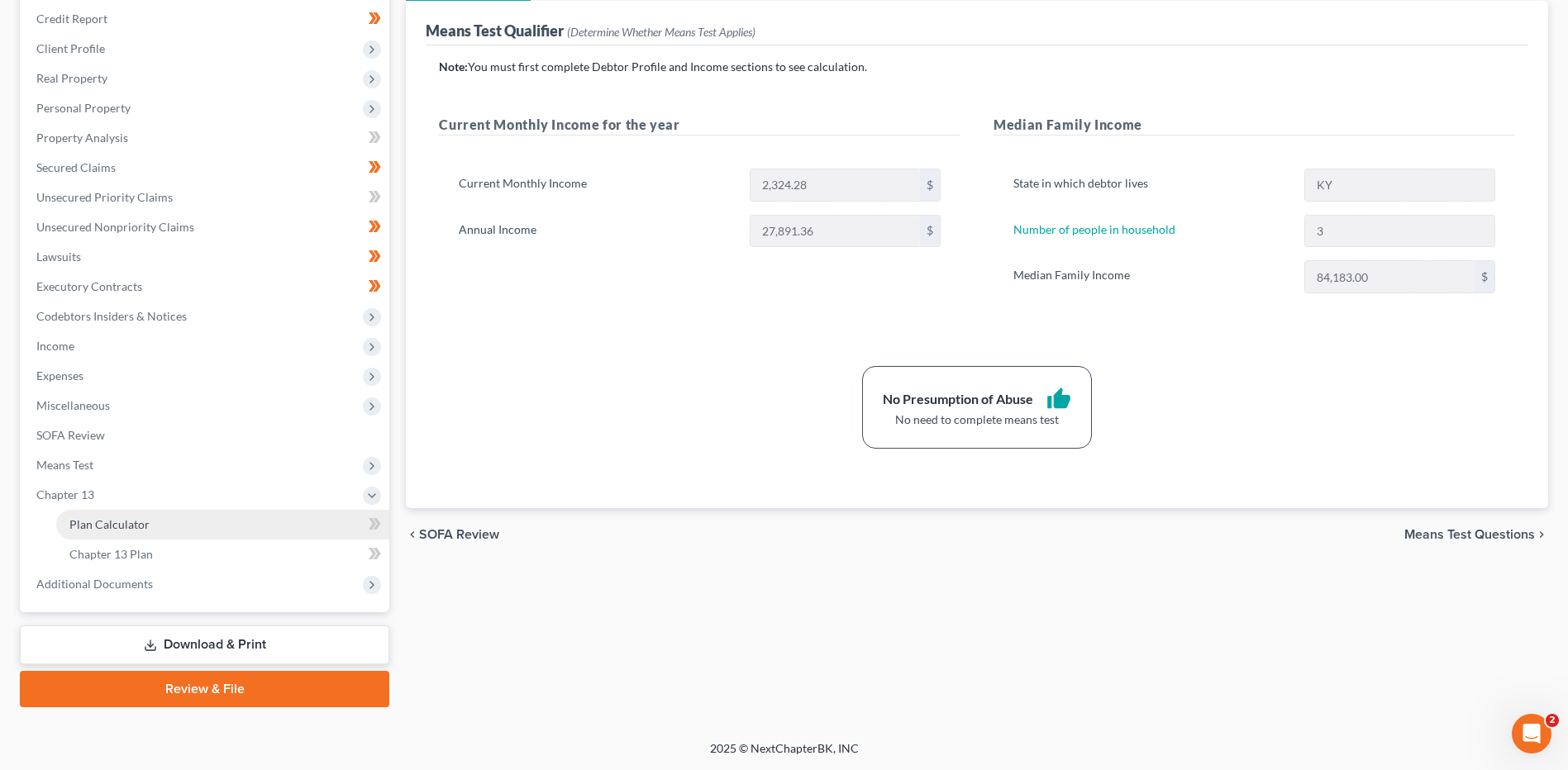
click at [186, 536] on link "Plan Calculator" at bounding box center [223, 525] width 333 height 30
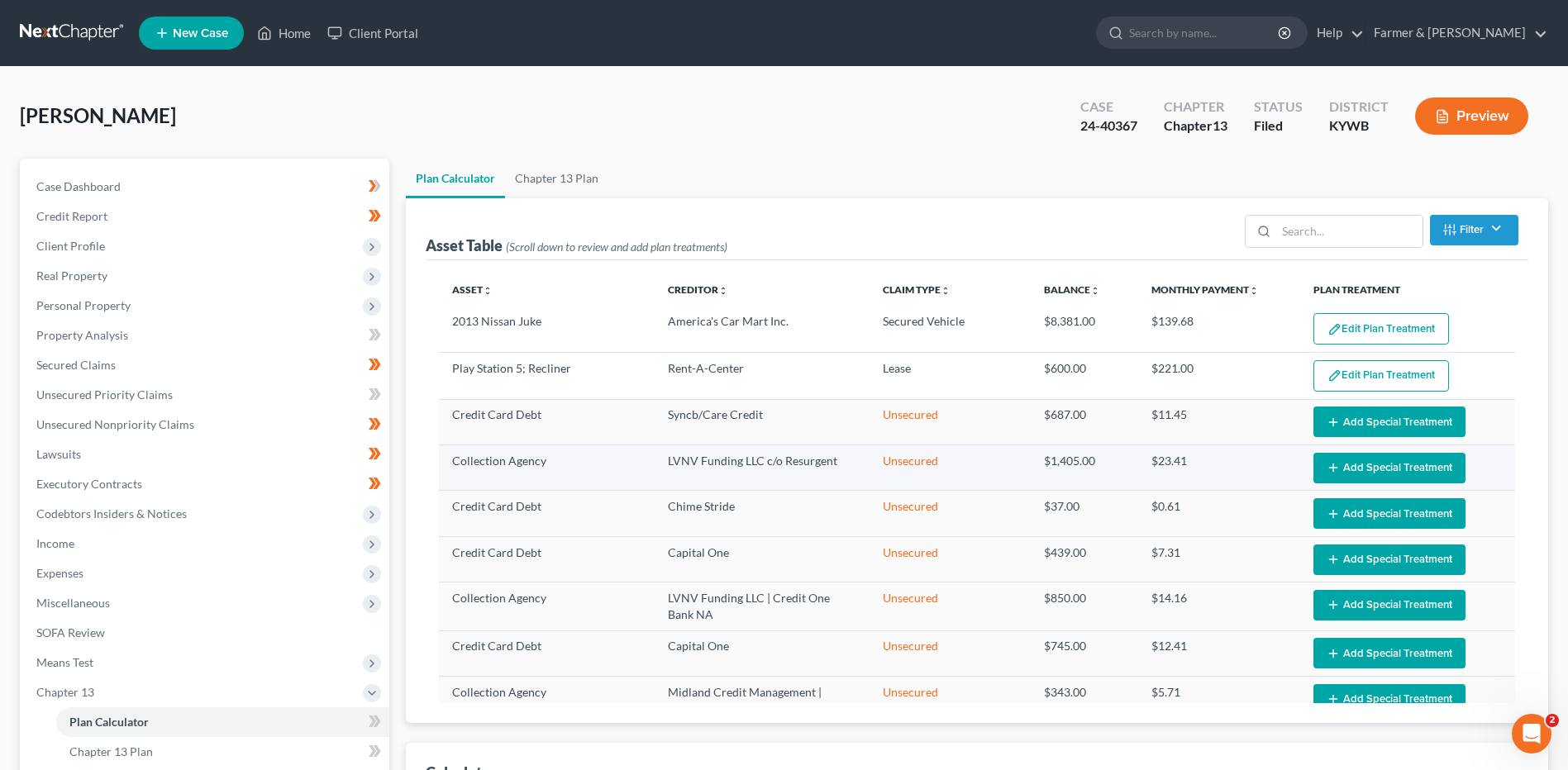
select select "59"
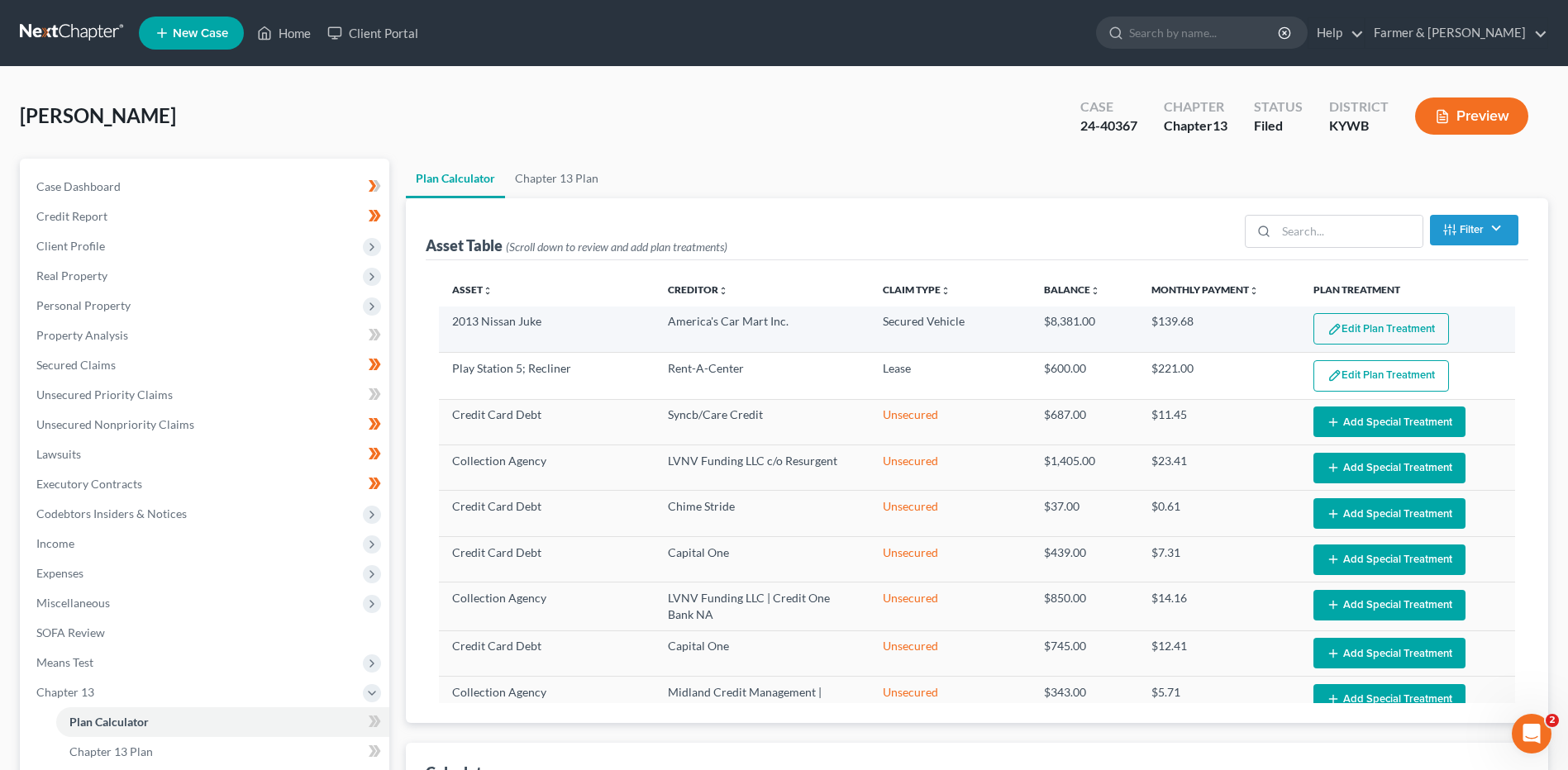
click at [1356, 329] on button "Edit Plan Treatment" at bounding box center [1381, 328] width 136 height 32
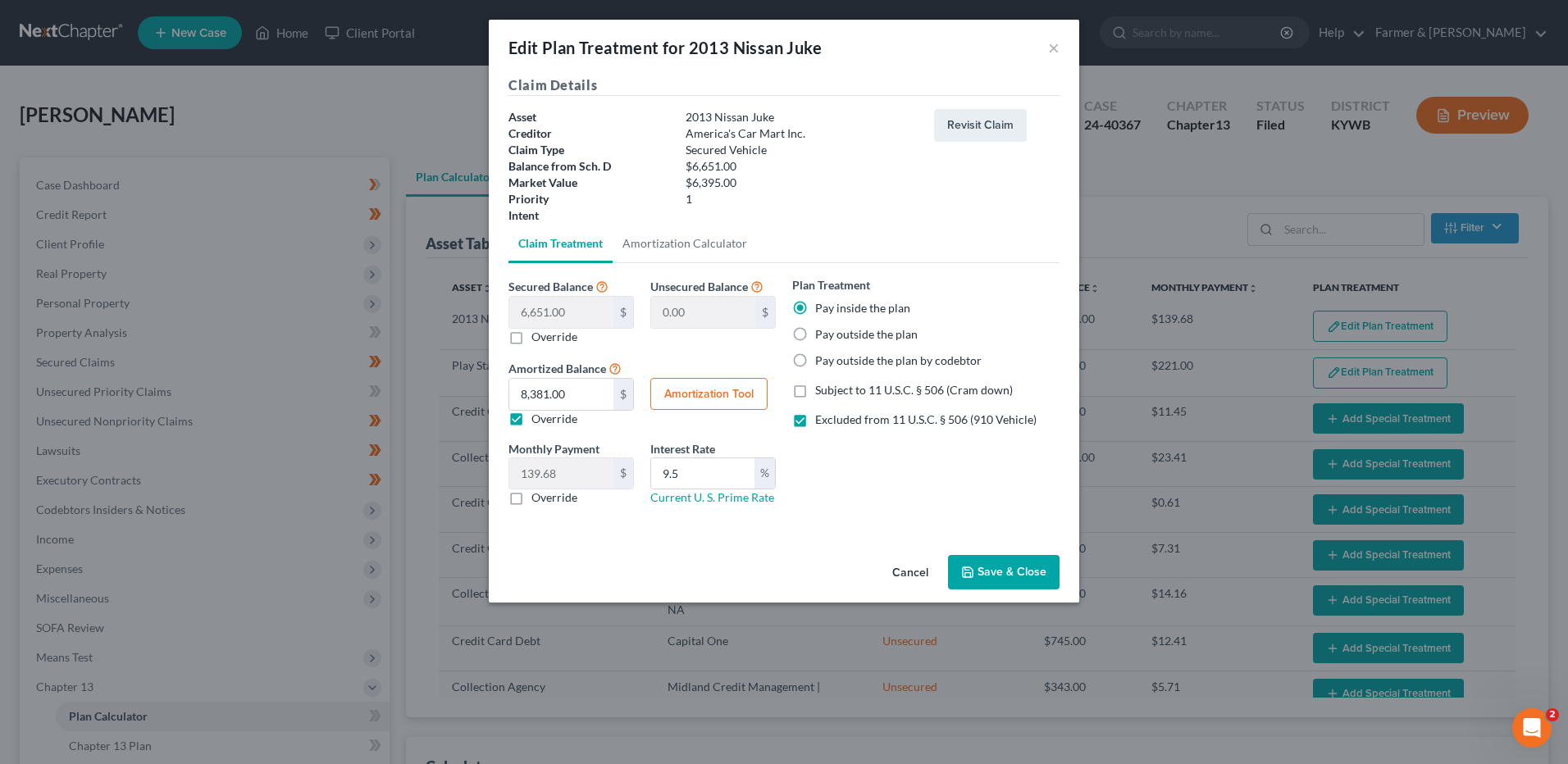
click at [910, 581] on button "Cancel" at bounding box center [910, 573] width 63 height 33
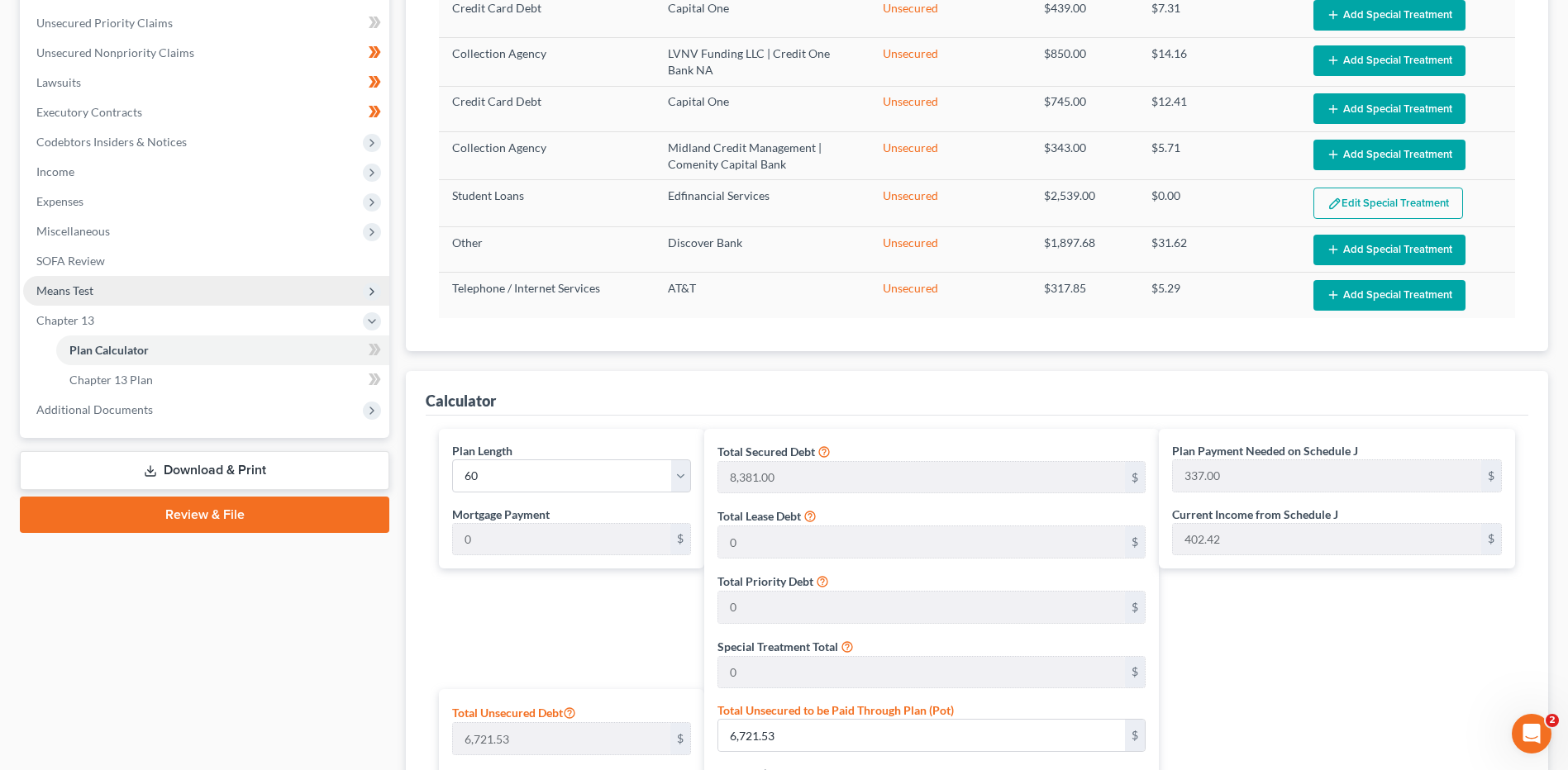
scroll to position [259, 0]
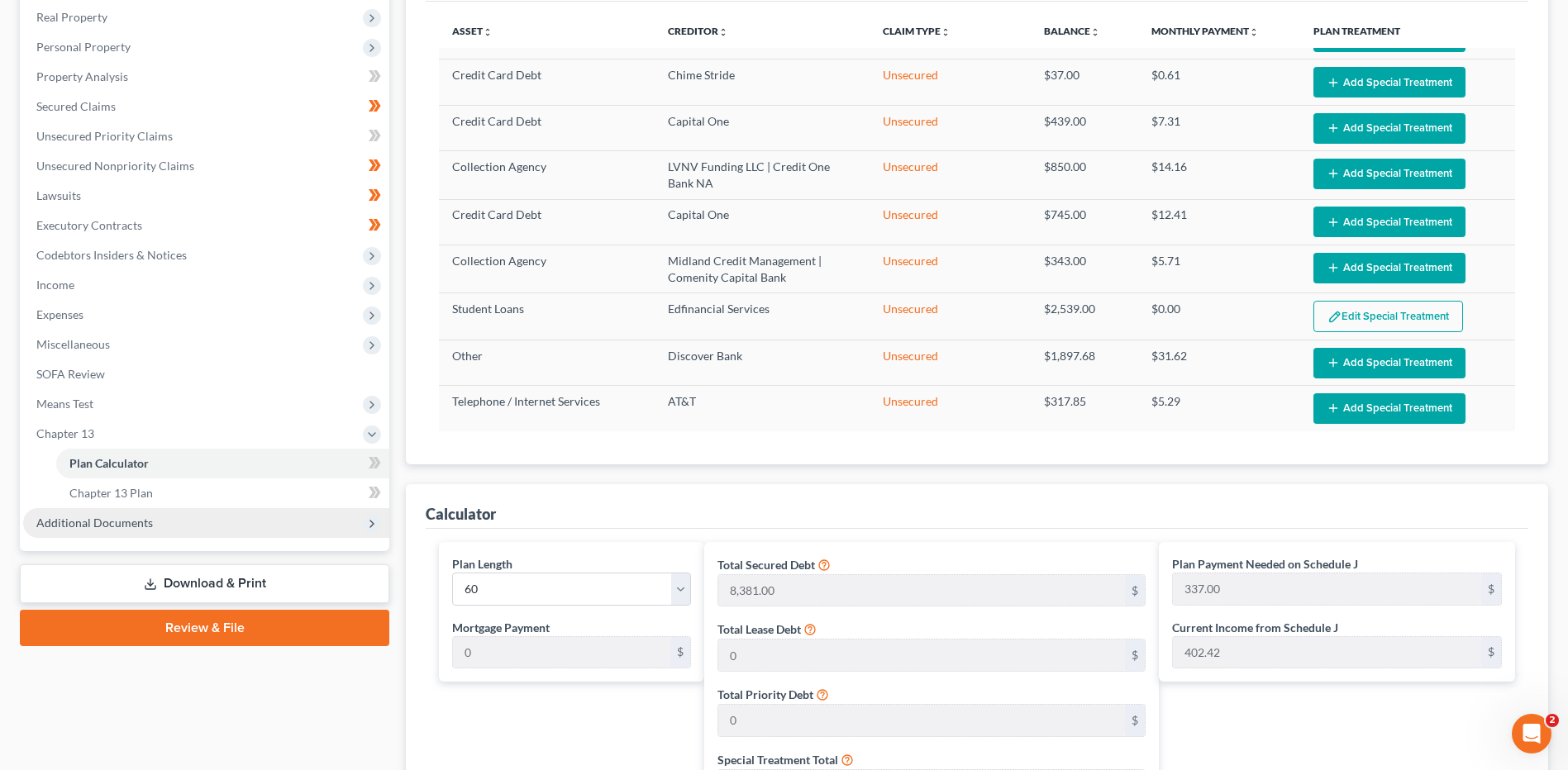
drag, startPoint x: 112, startPoint y: 531, endPoint x: 140, endPoint y: 526, distance: 28.4
click at [112, 531] on span "Additional Documents" at bounding box center [206, 523] width 366 height 30
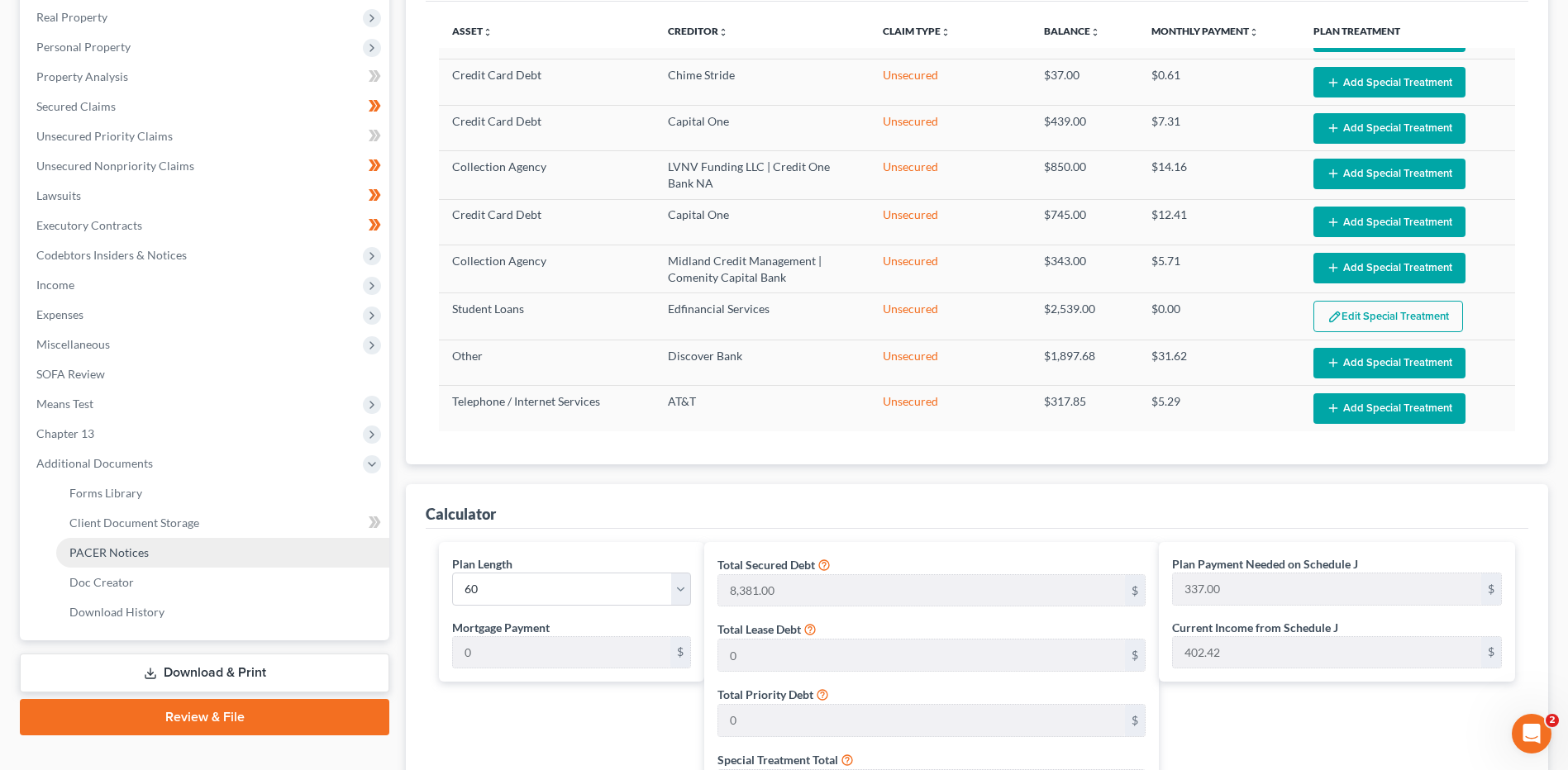
click at [170, 545] on link "PACER Notices" at bounding box center [223, 553] width 333 height 30
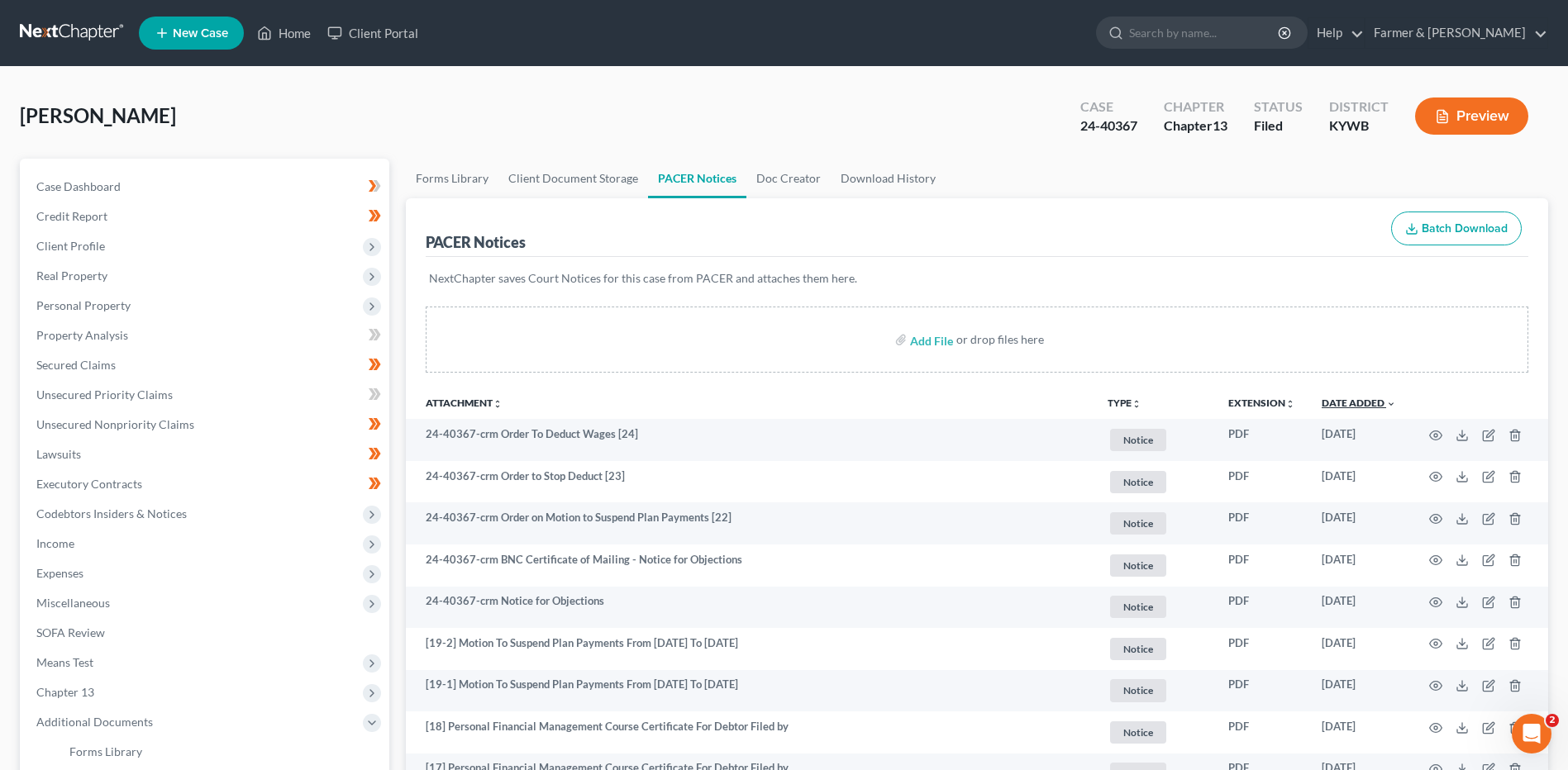
click at [1370, 407] on link "Date Added unfold_more expand_more expand_less" at bounding box center [1359, 402] width 75 height 12
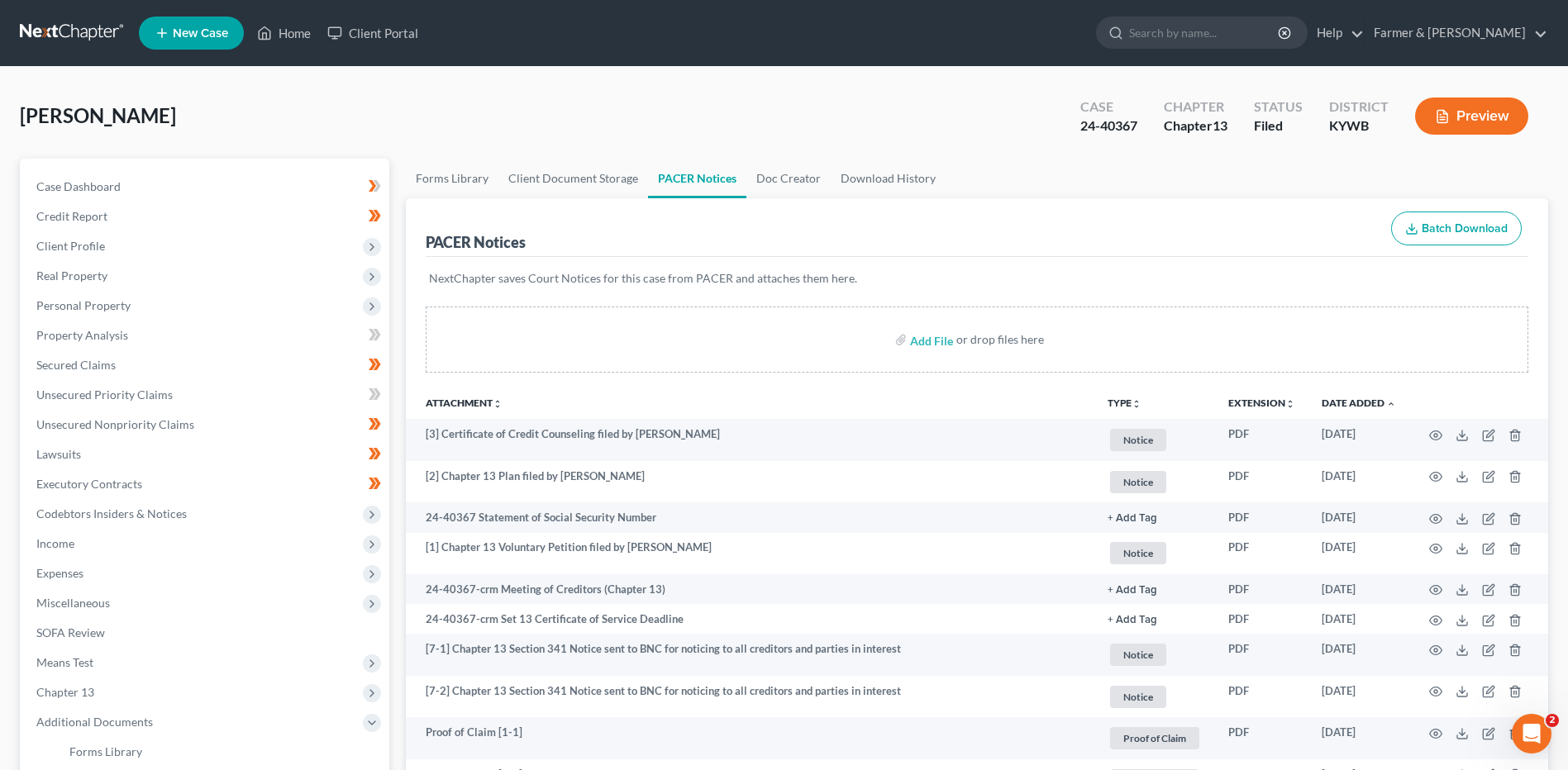
drag, startPoint x: 63, startPoint y: 34, endPoint x: 164, endPoint y: 4, distance: 105.4
click at [63, 34] on link at bounding box center [73, 33] width 105 height 30
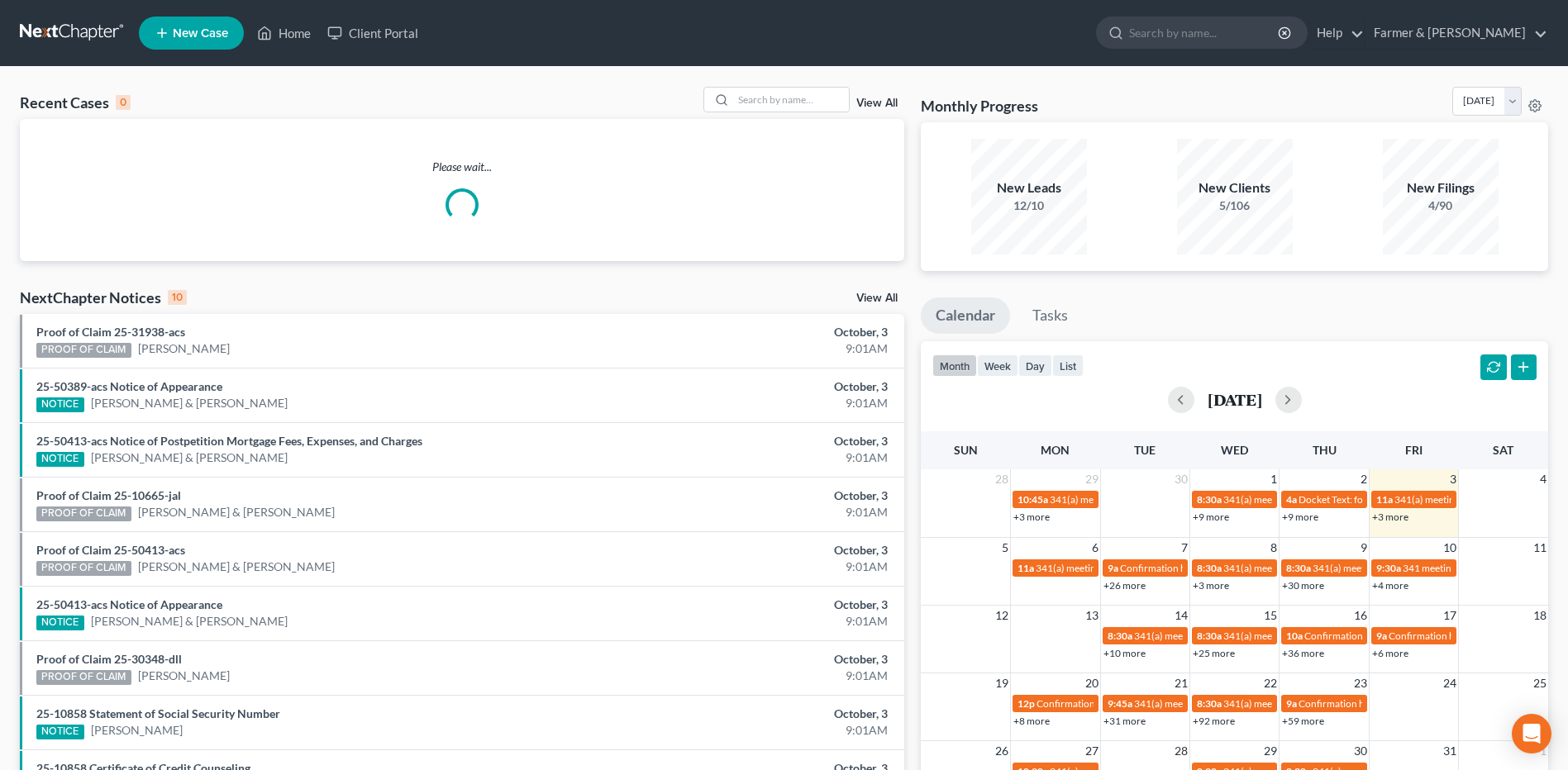
click at [1507, 166] on div "New Filings 4/90" at bounding box center [1441, 196] width 190 height 116
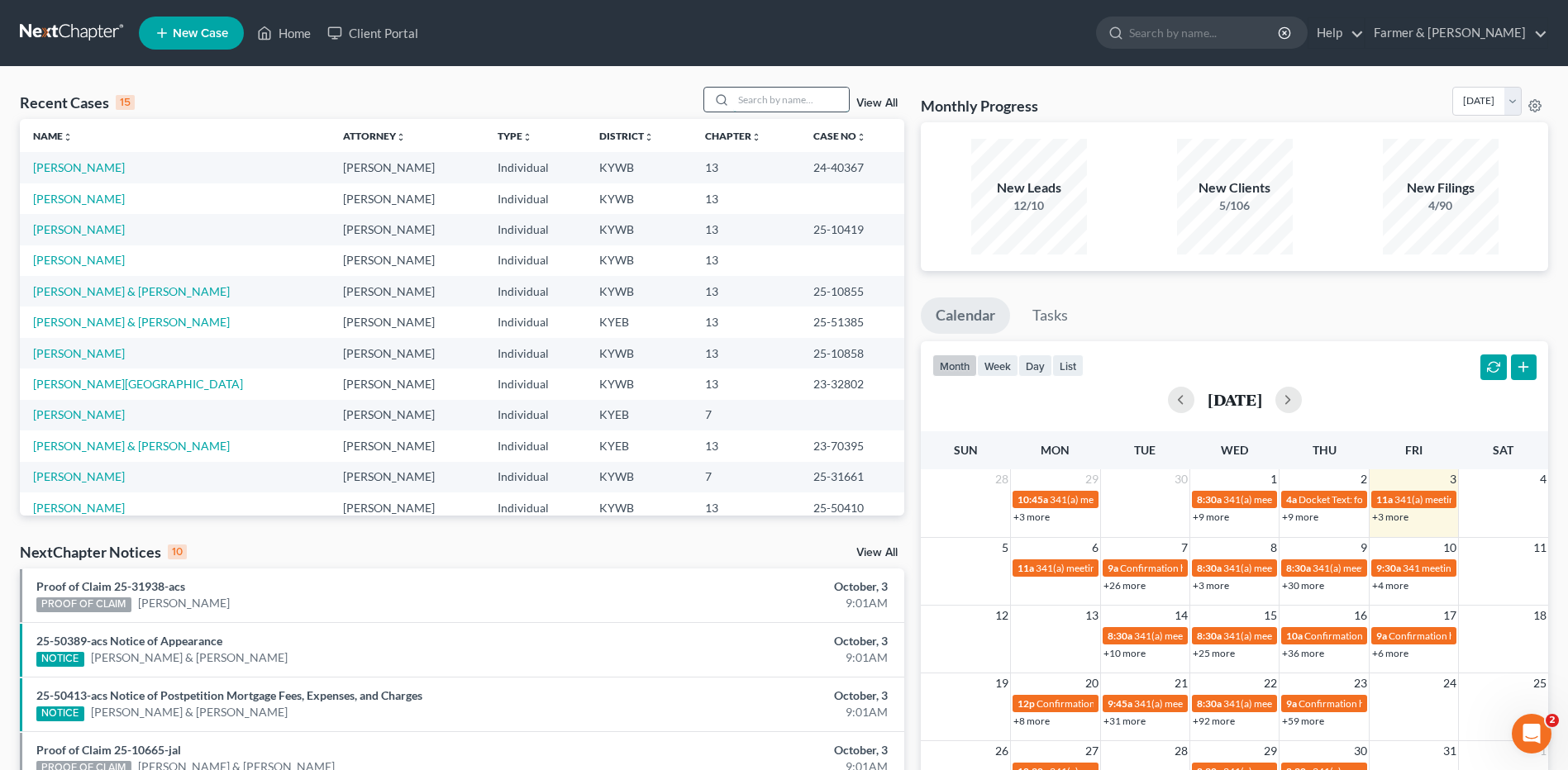
click at [785, 100] on input "search" at bounding box center [791, 99] width 116 height 24
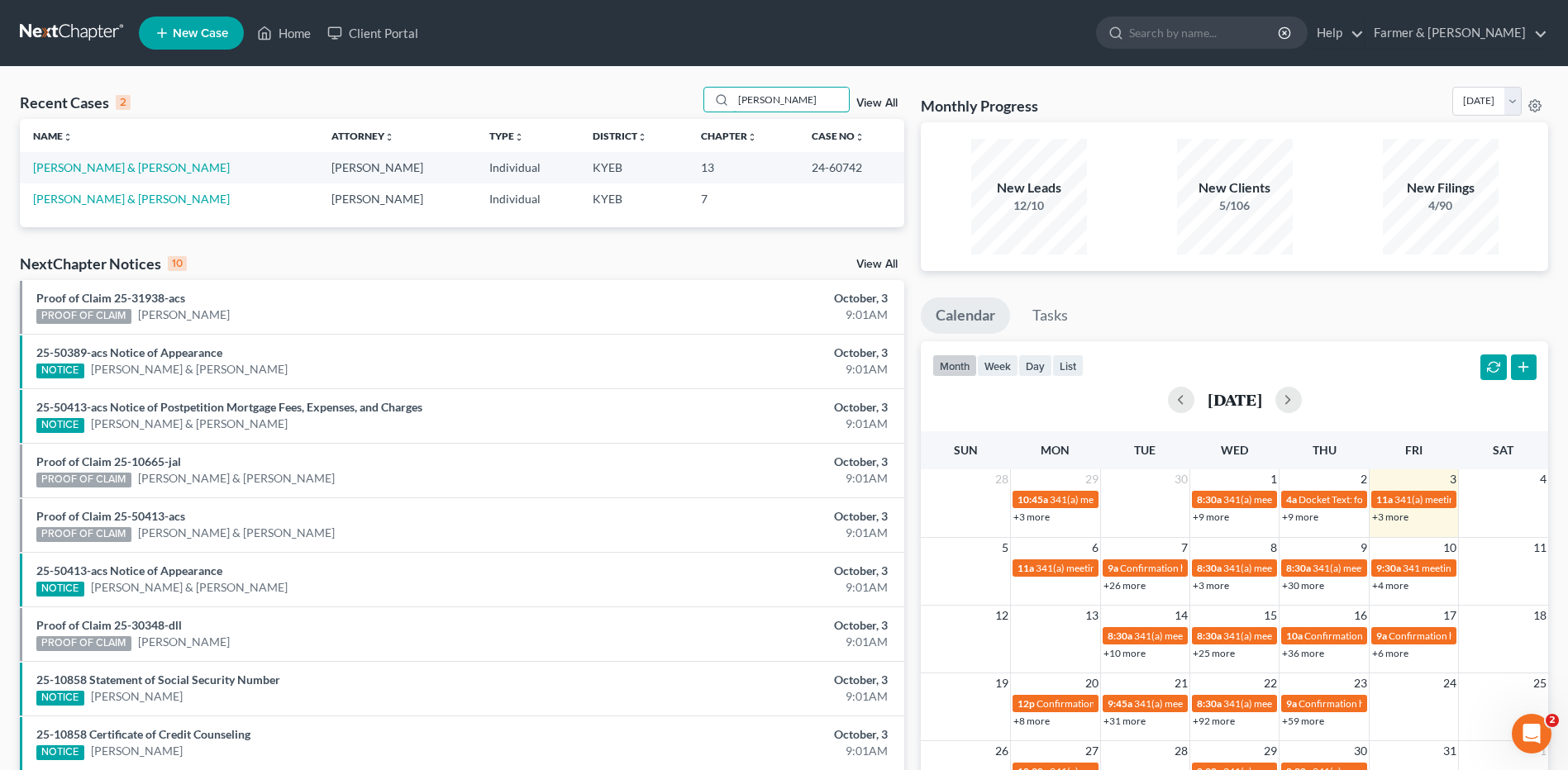
type input "[PERSON_NAME]"
click at [138, 170] on link "[PERSON_NAME] & [PERSON_NAME]" at bounding box center [131, 167] width 196 height 14
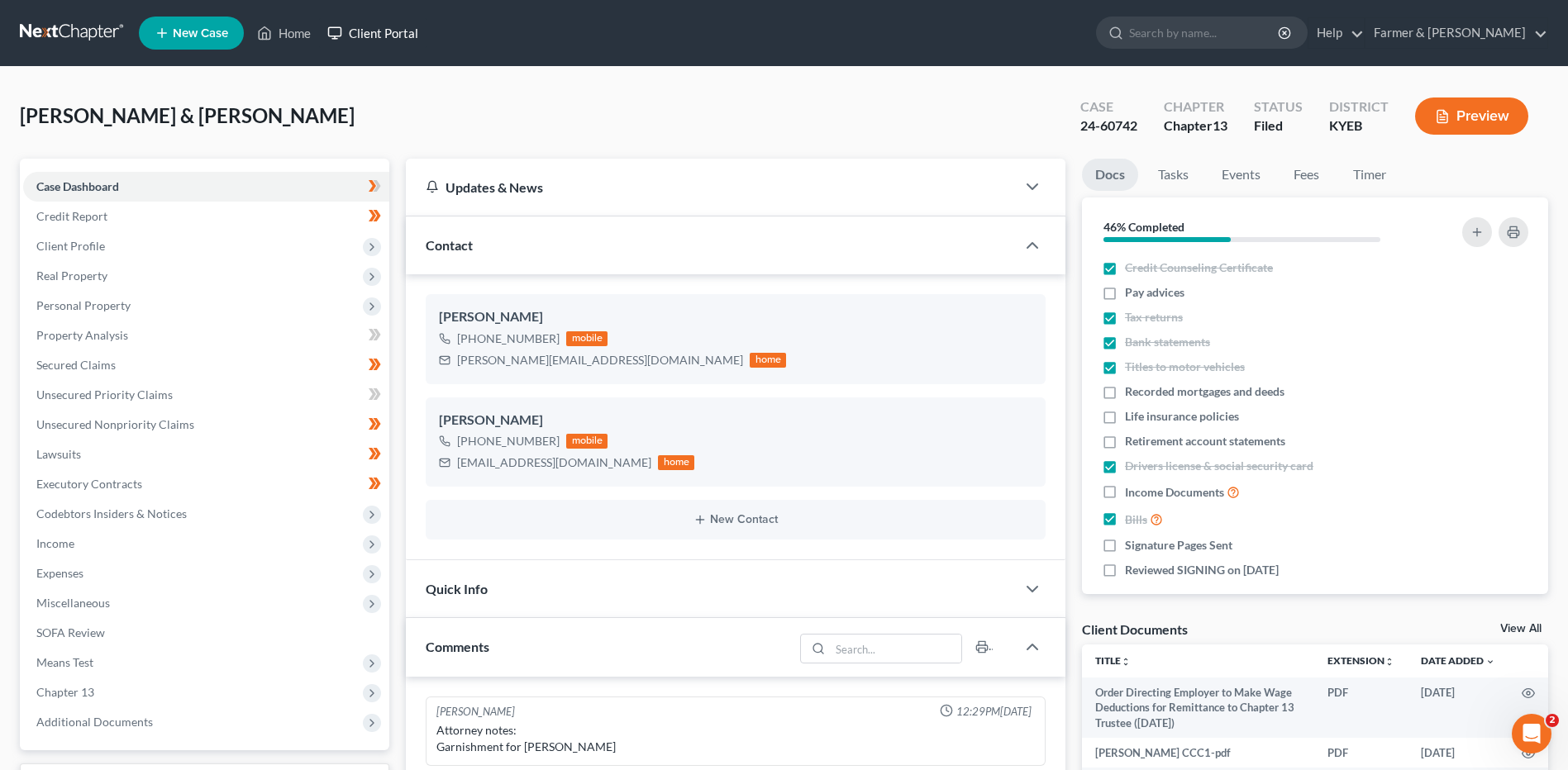
scroll to position [57, 0]
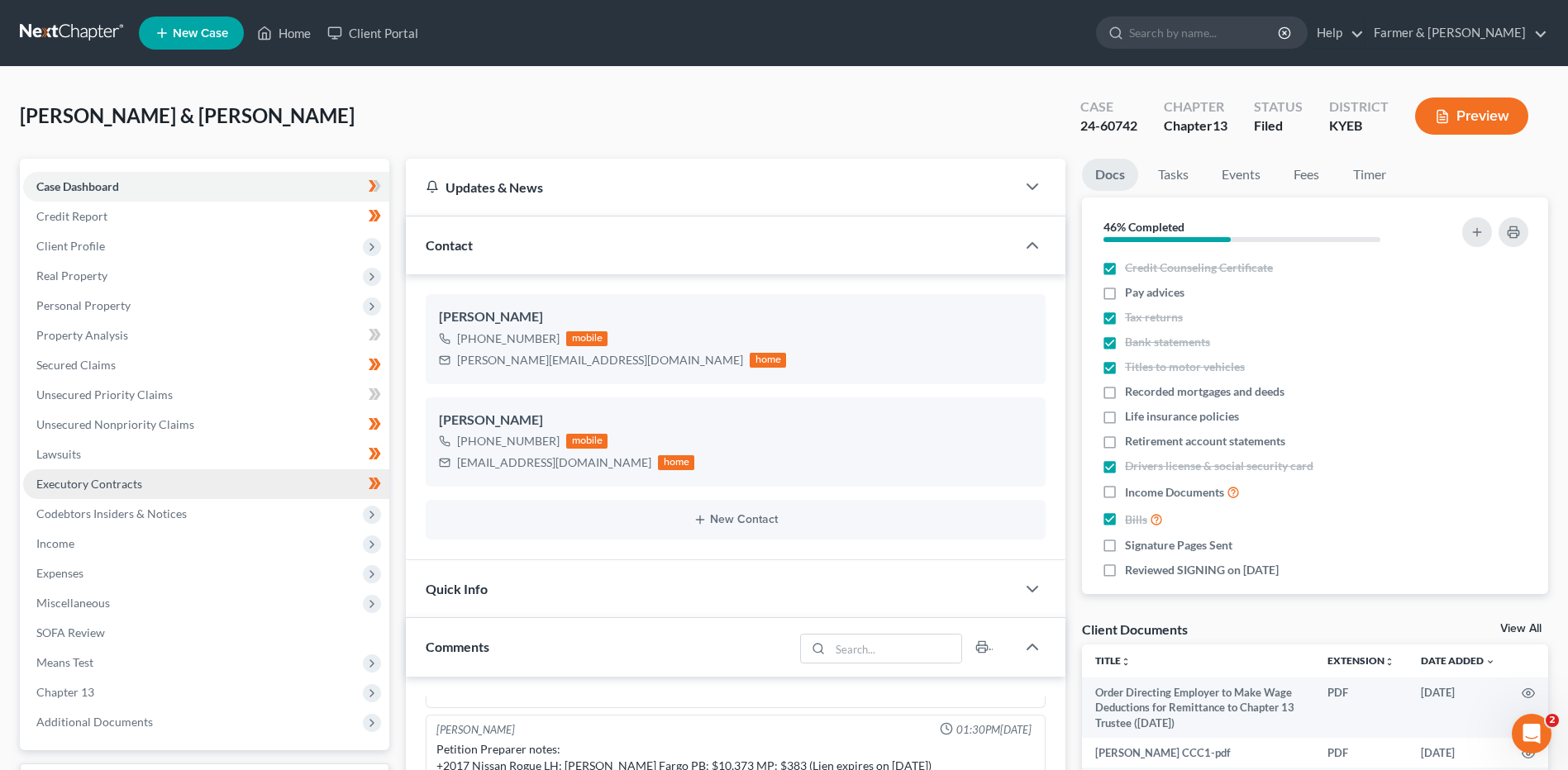
click at [123, 487] on span "Executory Contracts" at bounding box center [89, 484] width 105 height 14
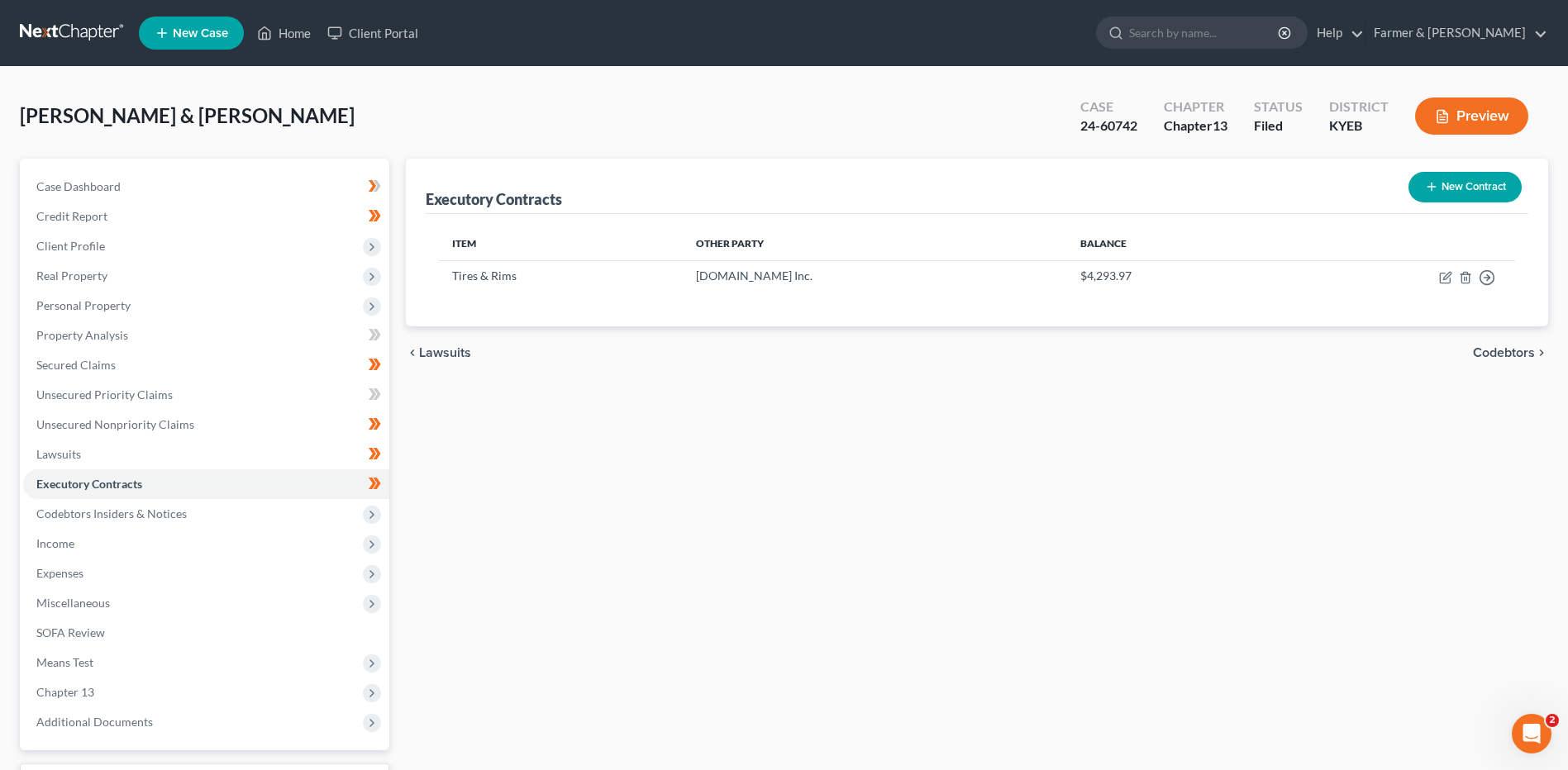
click at [92, 34] on link at bounding box center [73, 33] width 105 height 30
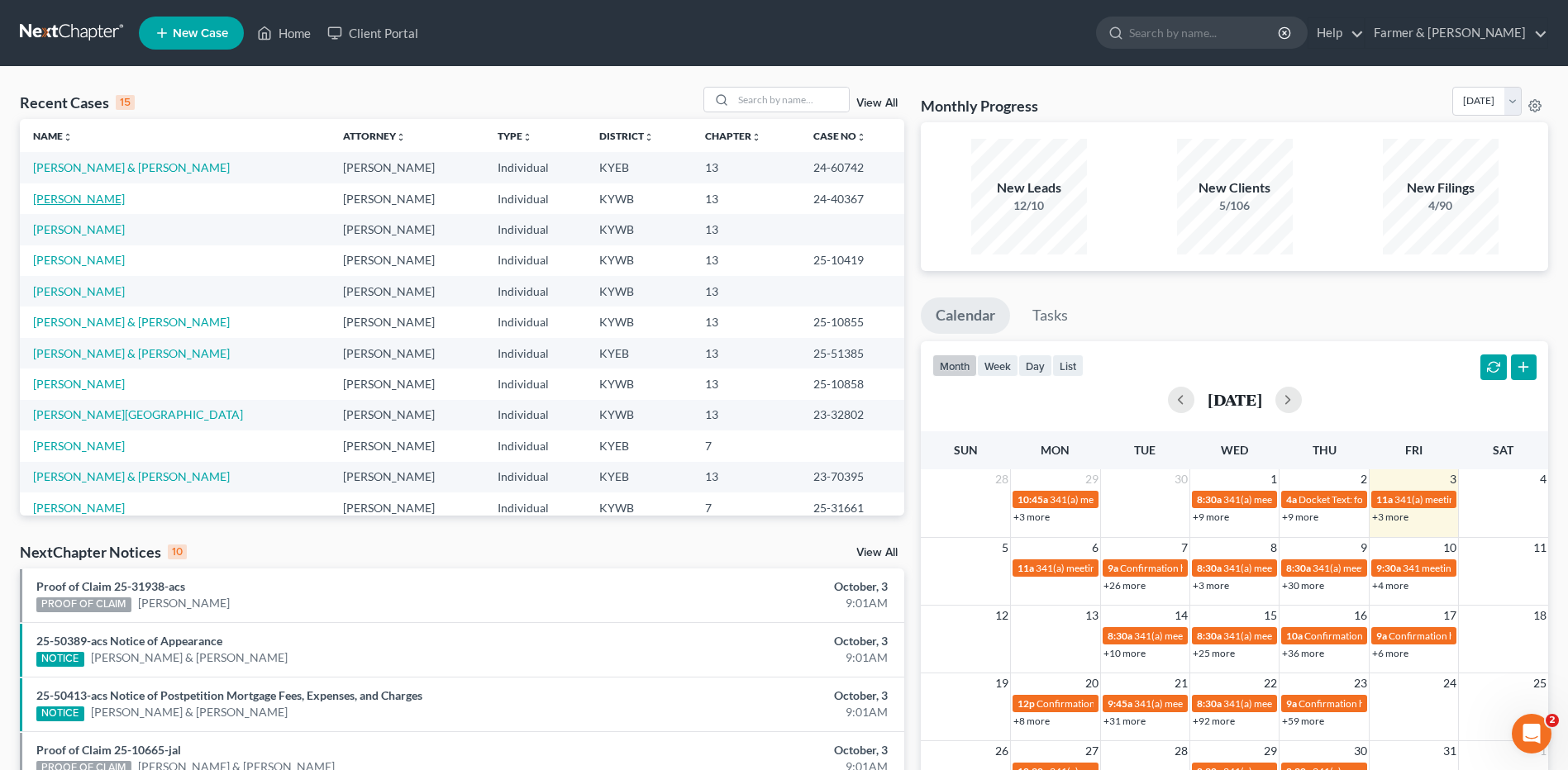
drag, startPoint x: 74, startPoint y: 202, endPoint x: 86, endPoint y: 194, distance: 14.4
click at [74, 202] on link "[PERSON_NAME]" at bounding box center [80, 198] width 92 height 14
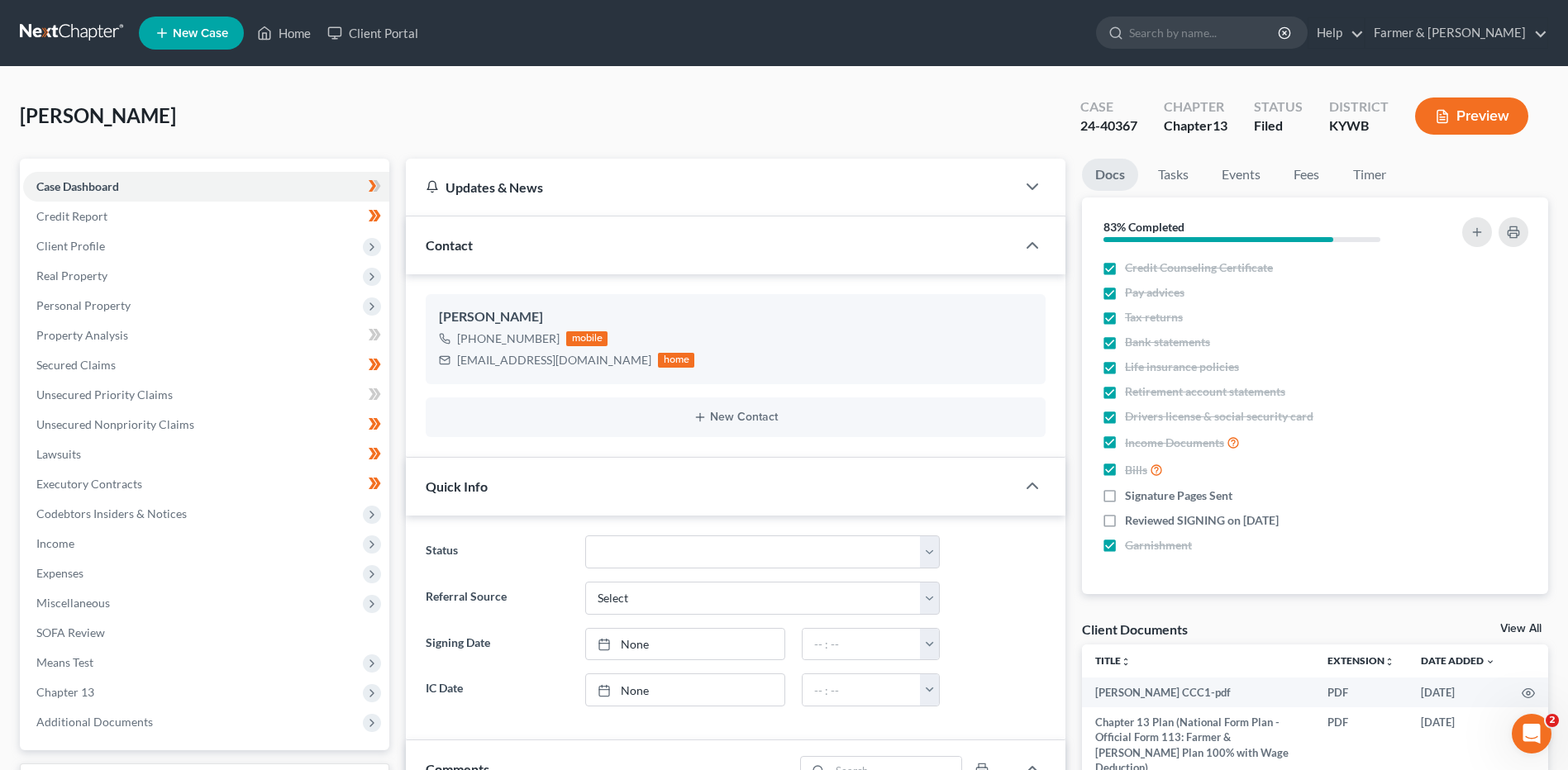
click at [50, 40] on link at bounding box center [73, 33] width 105 height 30
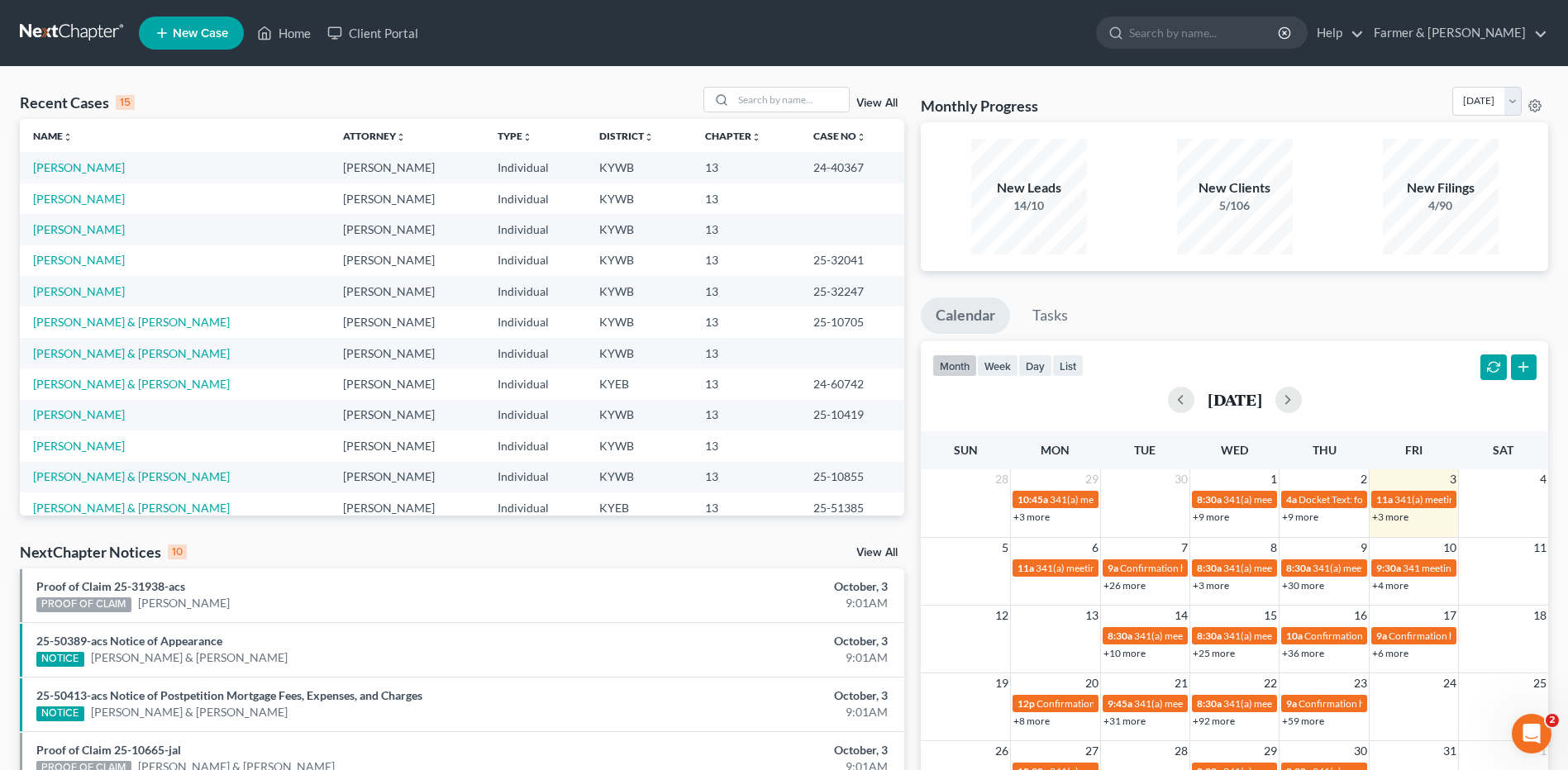
click at [896, 100] on link "View All" at bounding box center [876, 103] width 41 height 11
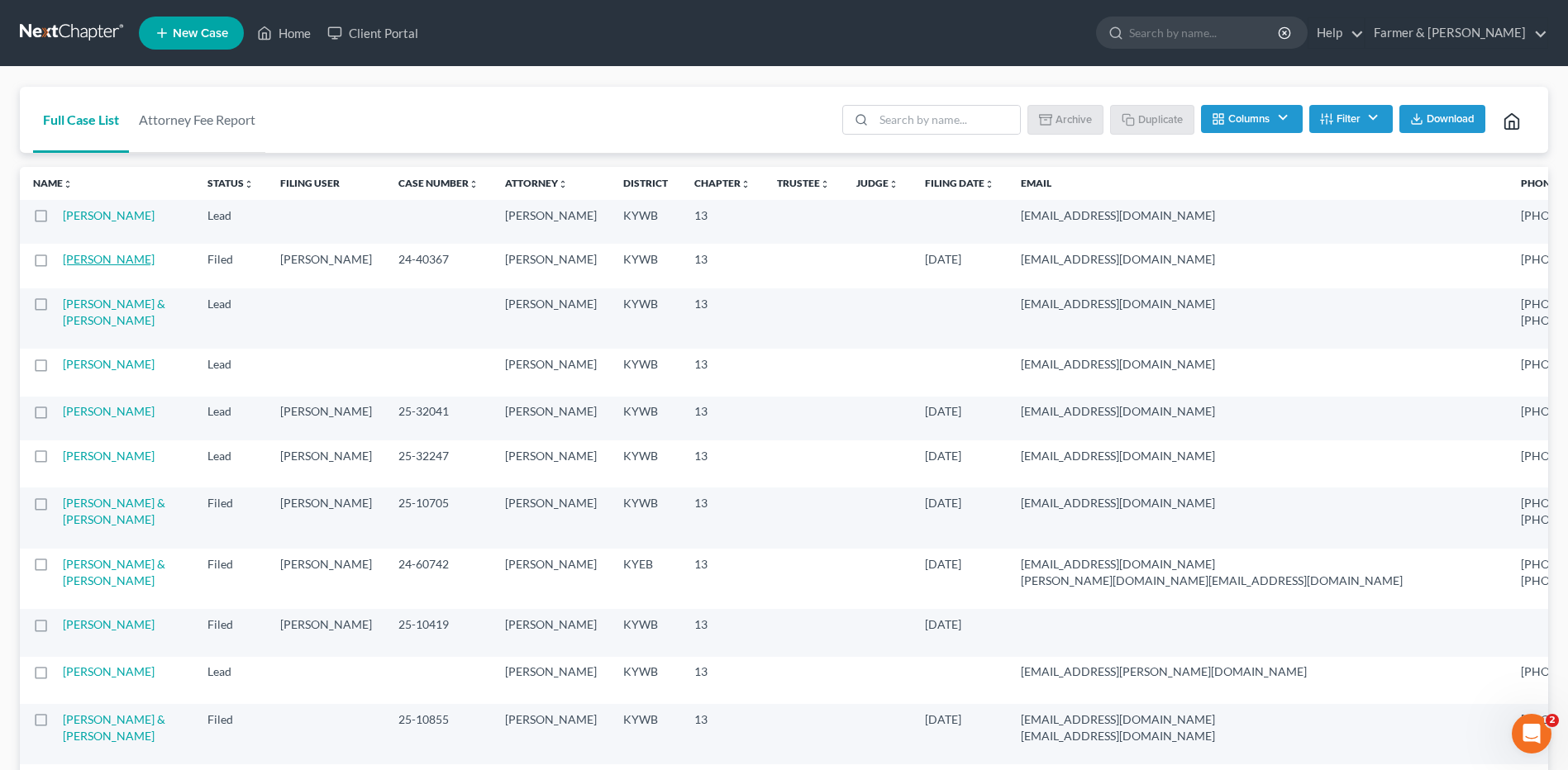
drag, startPoint x: 39, startPoint y: 299, endPoint x: 76, endPoint y: 300, distance: 37.0
click at [57, 263] on label at bounding box center [57, 263] width 0 height 0
click at [63, 262] on input "checkbox" at bounding box center [68, 256] width 11 height 11
click at [1150, 125] on button "Duplicate" at bounding box center [1153, 119] width 82 height 28
checkbox input "false"
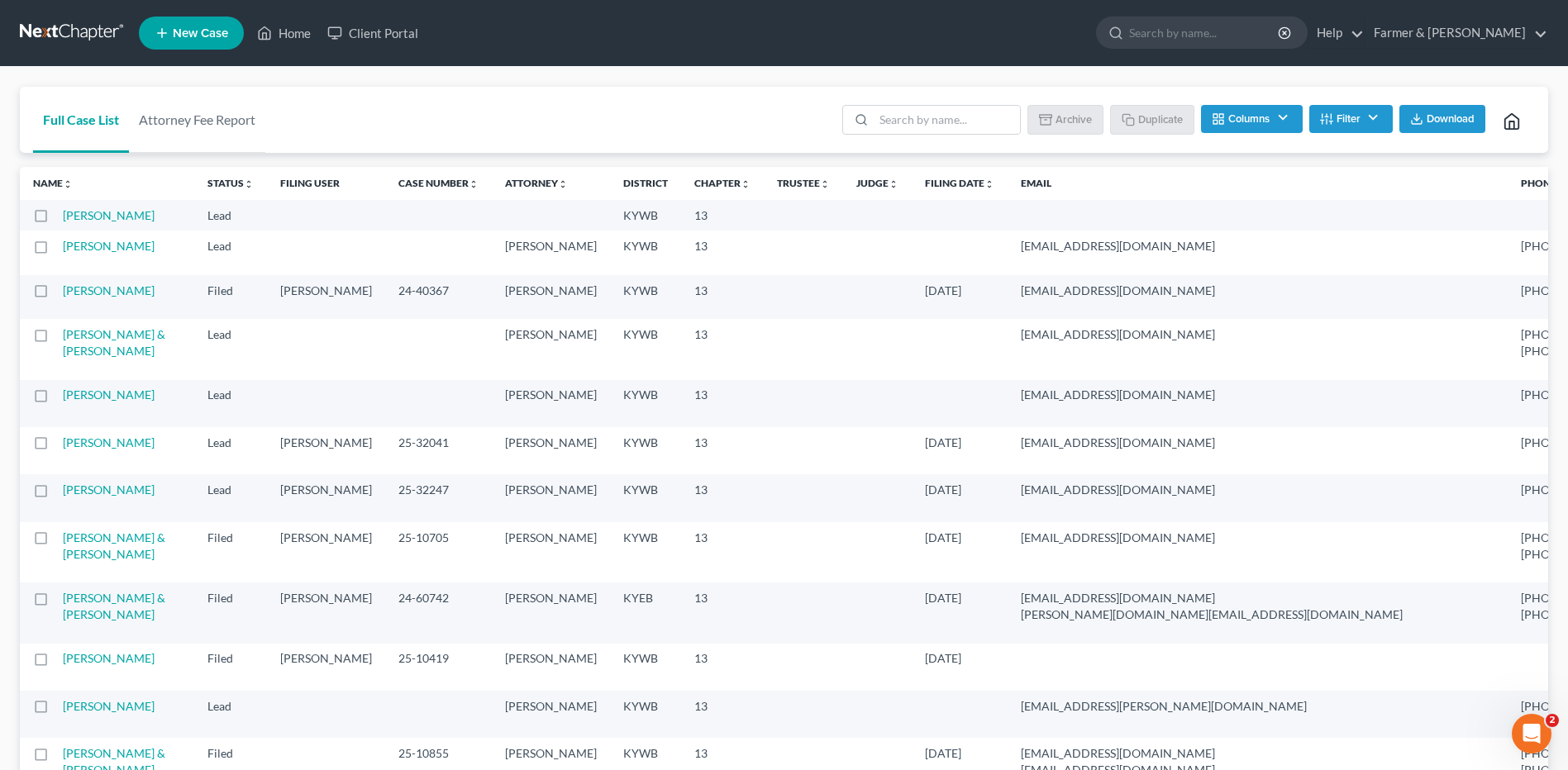
click at [87, 28] on link at bounding box center [73, 33] width 105 height 30
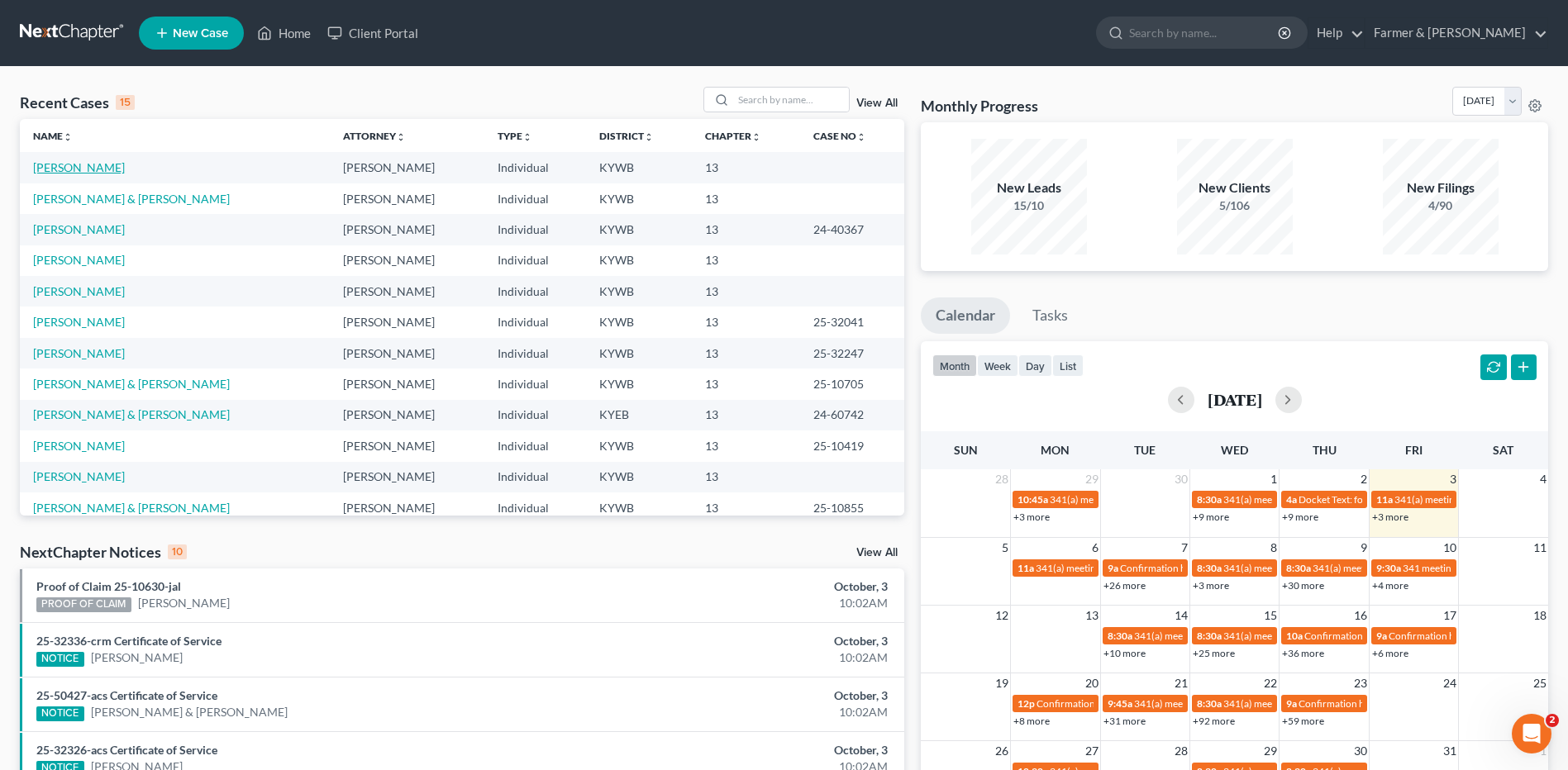
click at [74, 167] on link "[PERSON_NAME]" at bounding box center [80, 167] width 92 height 14
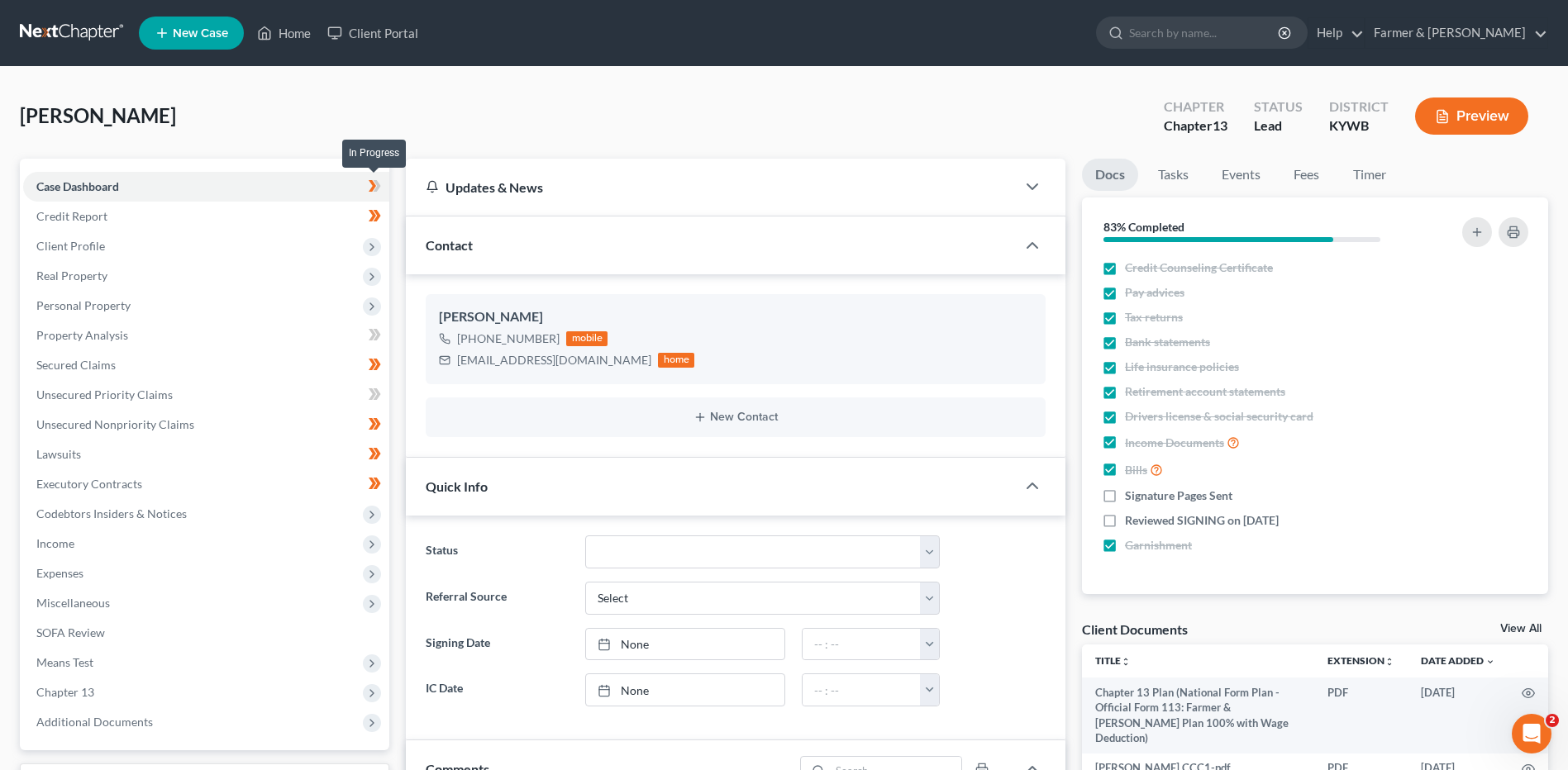
click at [382, 191] on span at bounding box center [375, 189] width 29 height 25
click at [385, 193] on span at bounding box center [375, 189] width 29 height 25
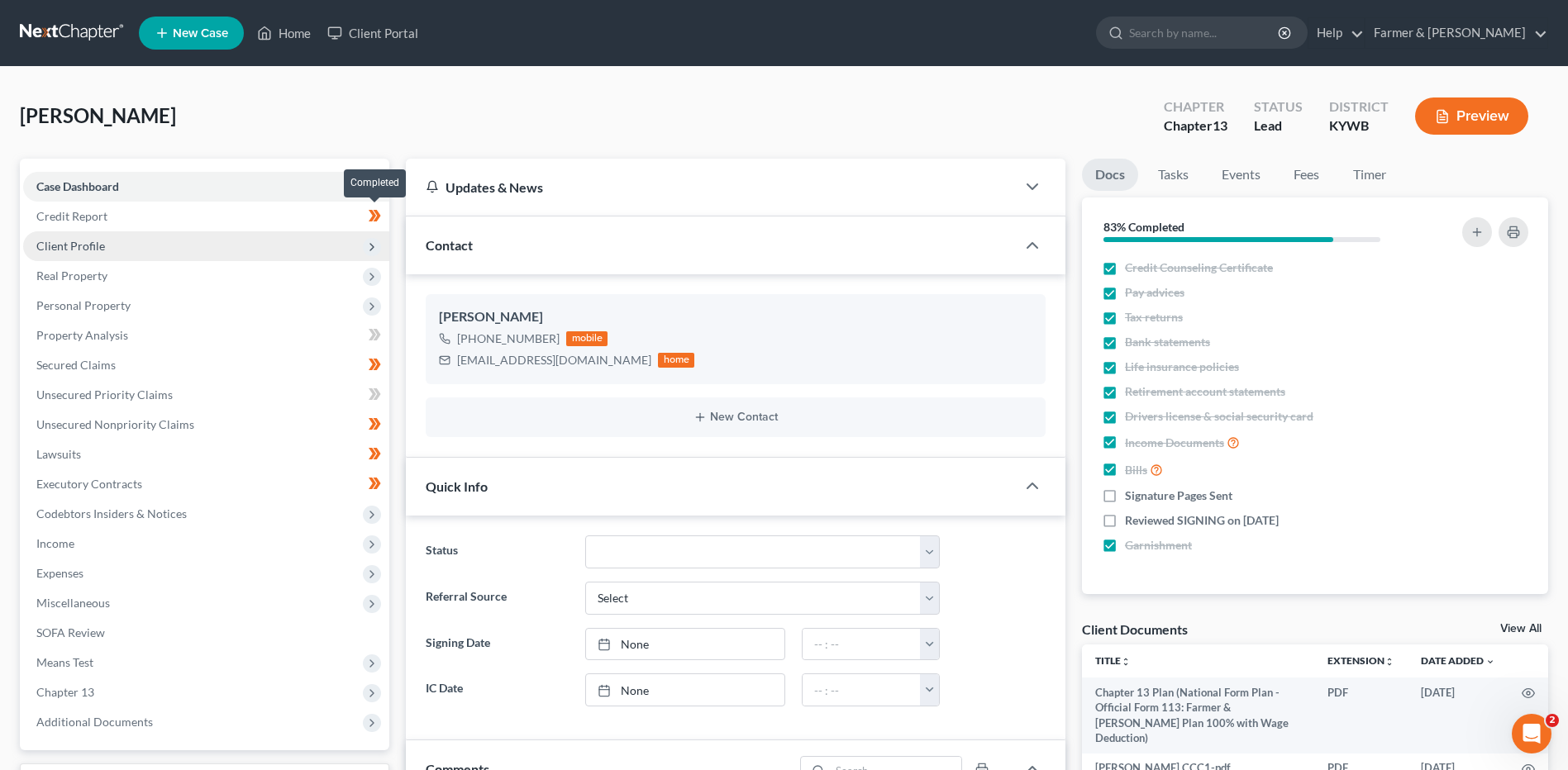
drag, startPoint x: 383, startPoint y: 215, endPoint x: 318, endPoint y: 252, distance: 74.8
click at [382, 216] on span at bounding box center [375, 218] width 29 height 25
click at [305, 257] on span "Client Profile" at bounding box center [206, 246] width 366 height 30
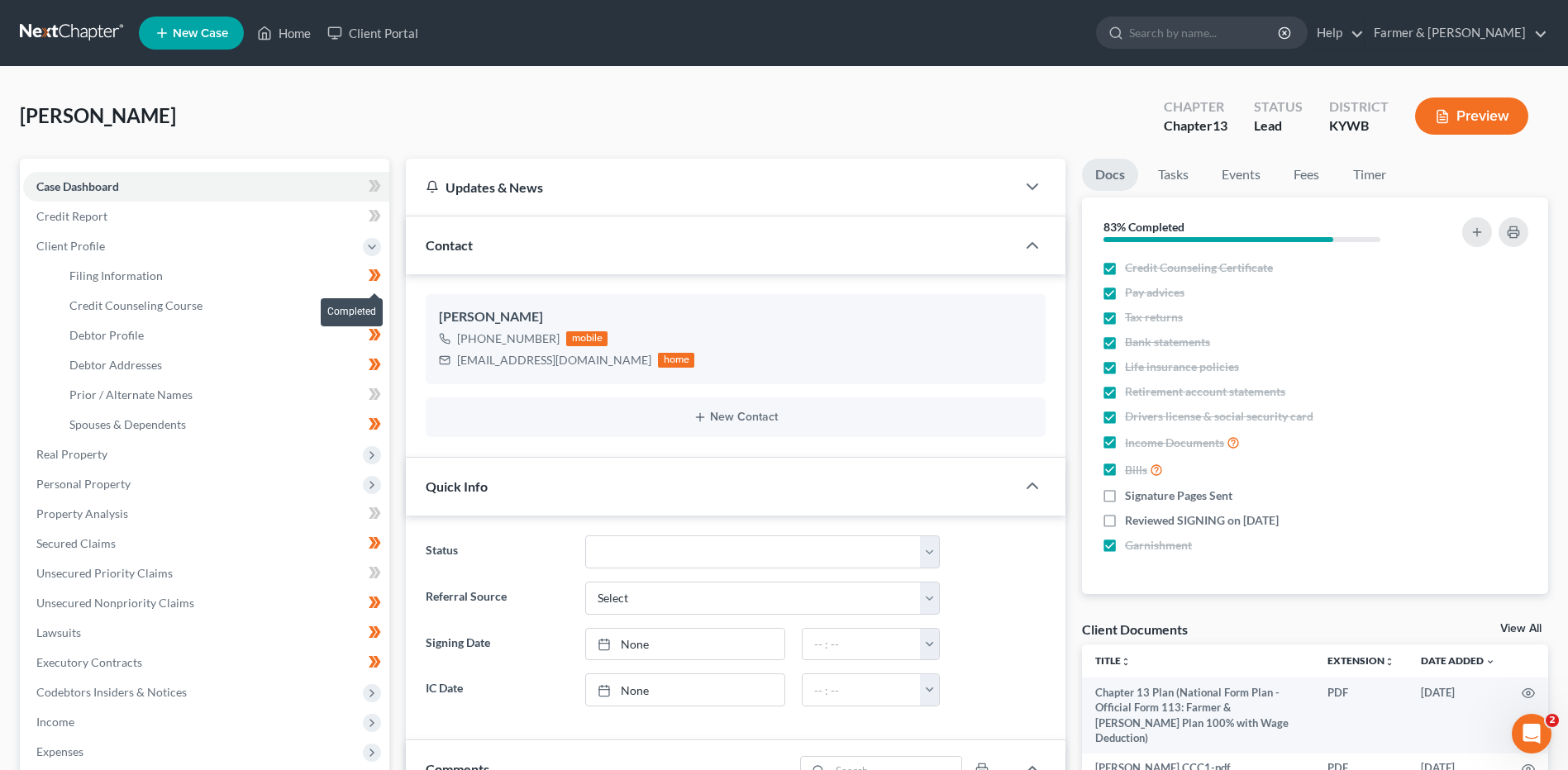
click at [380, 281] on icon at bounding box center [375, 276] width 12 height 21
drag, startPoint x: 383, startPoint y: 315, endPoint x: 382, endPoint y: 337, distance: 22.0
click at [383, 316] on span at bounding box center [375, 307] width 29 height 25
click at [382, 343] on span at bounding box center [375, 337] width 29 height 25
click at [379, 374] on icon at bounding box center [375, 365] width 12 height 21
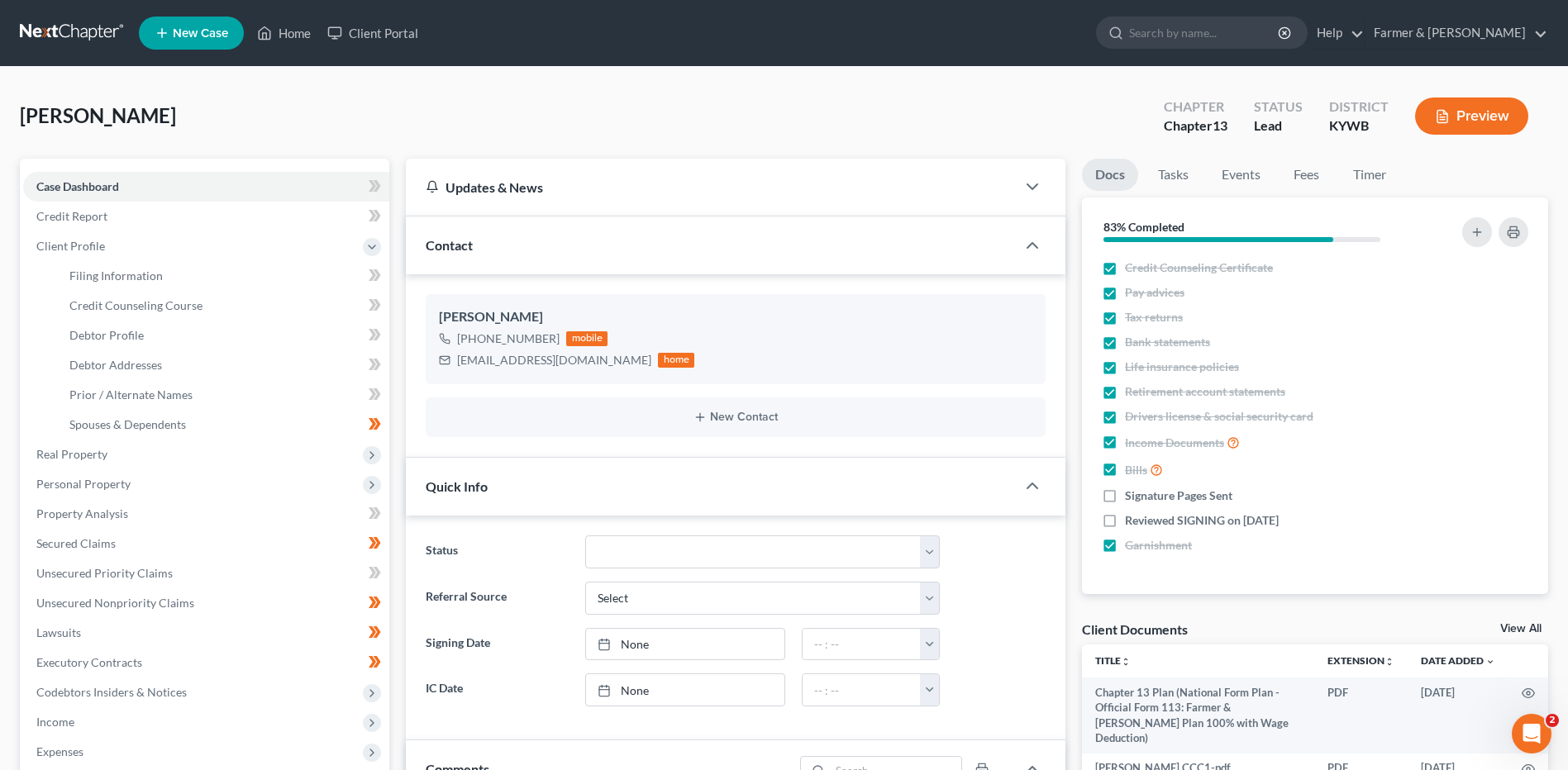
click at [391, 436] on div "Case Dashboard Payments Invoices Payments Payments Credit Report Client Profile" at bounding box center [204, 779] width 386 height 1239
click at [390, 432] on span at bounding box center [375, 426] width 29 height 25
click at [297, 271] on link "Filing Information" at bounding box center [223, 276] width 333 height 30
select select "1"
select select "0"
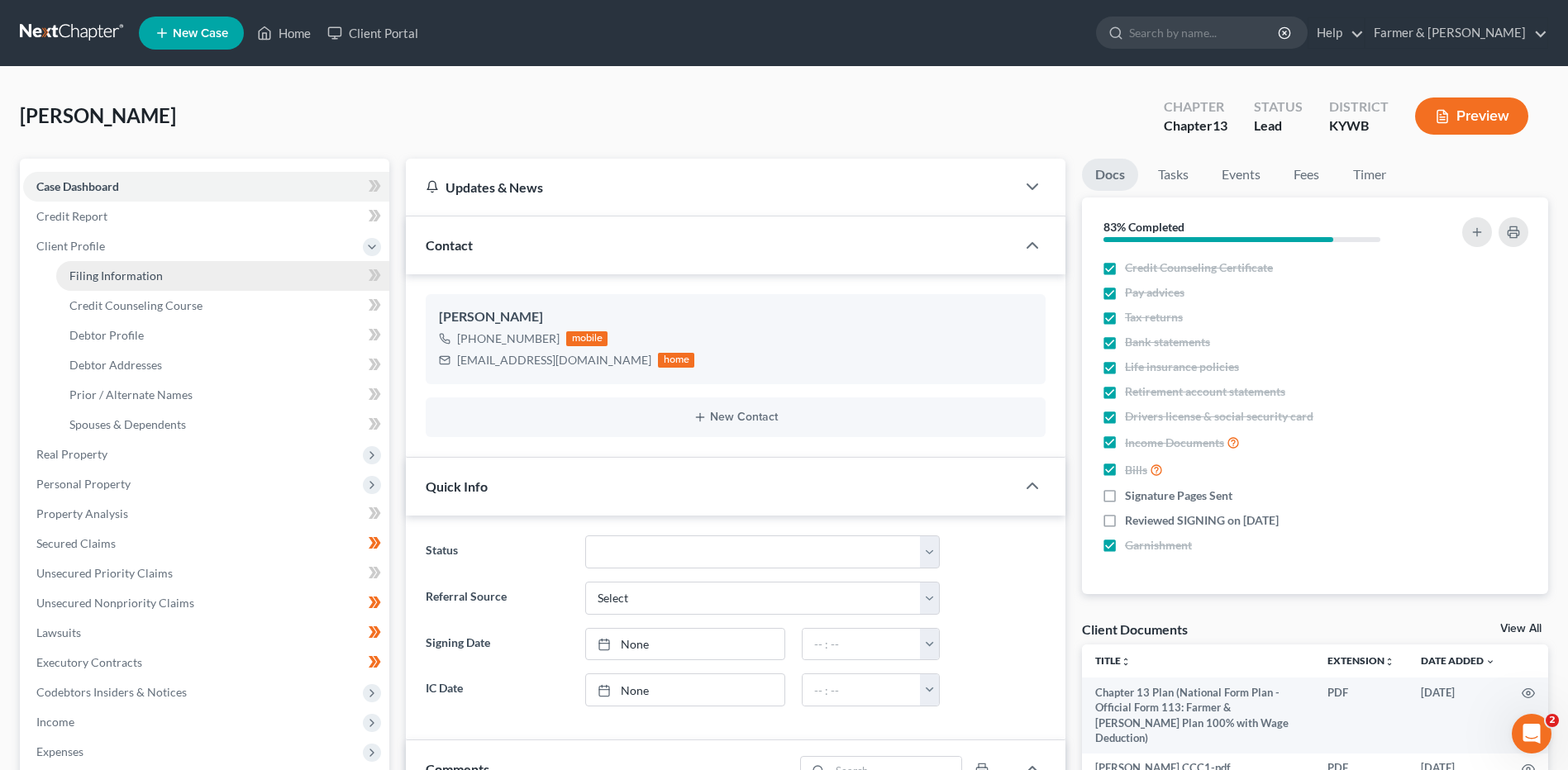
select select "3"
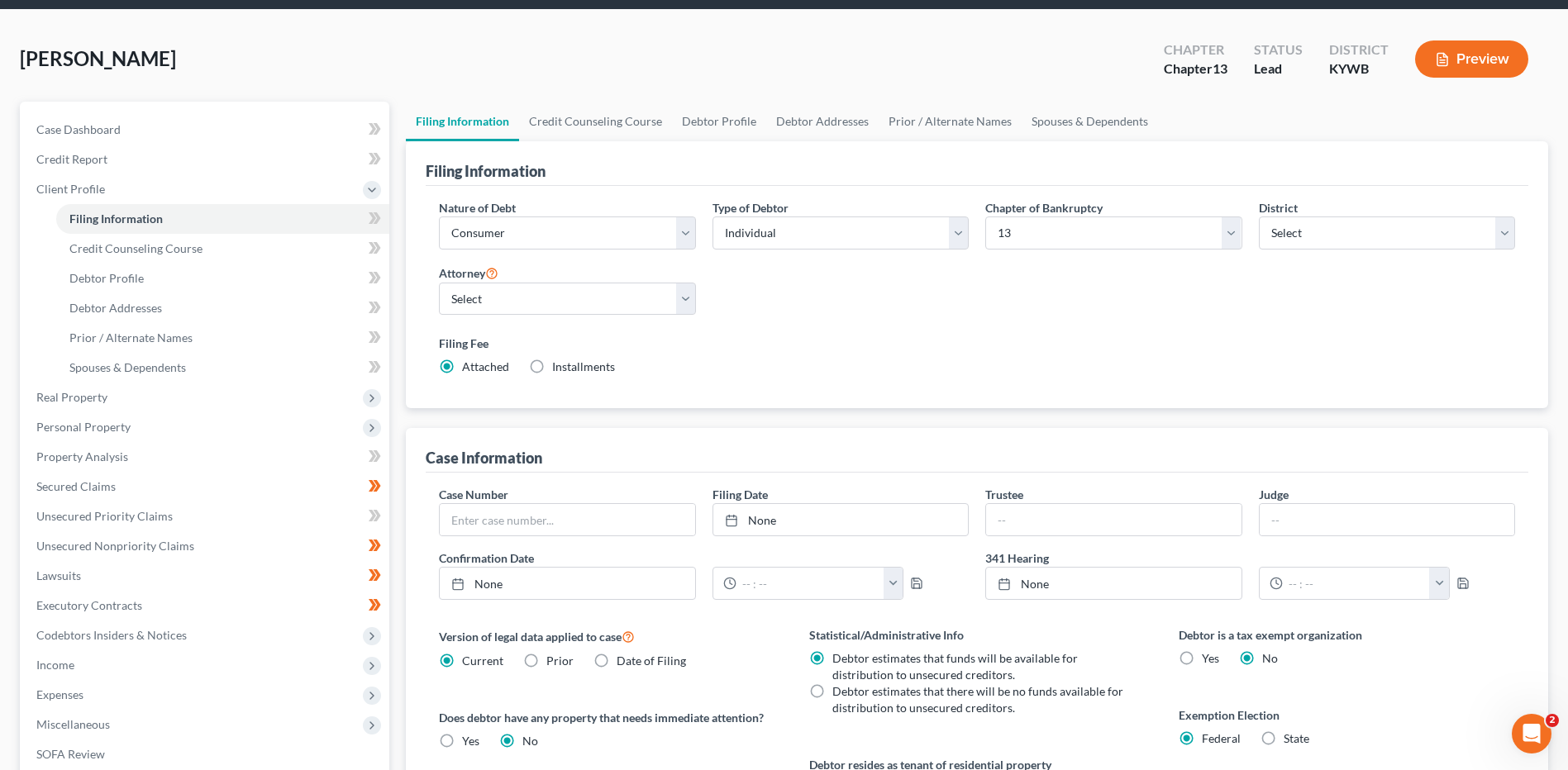
scroll to position [82, 0]
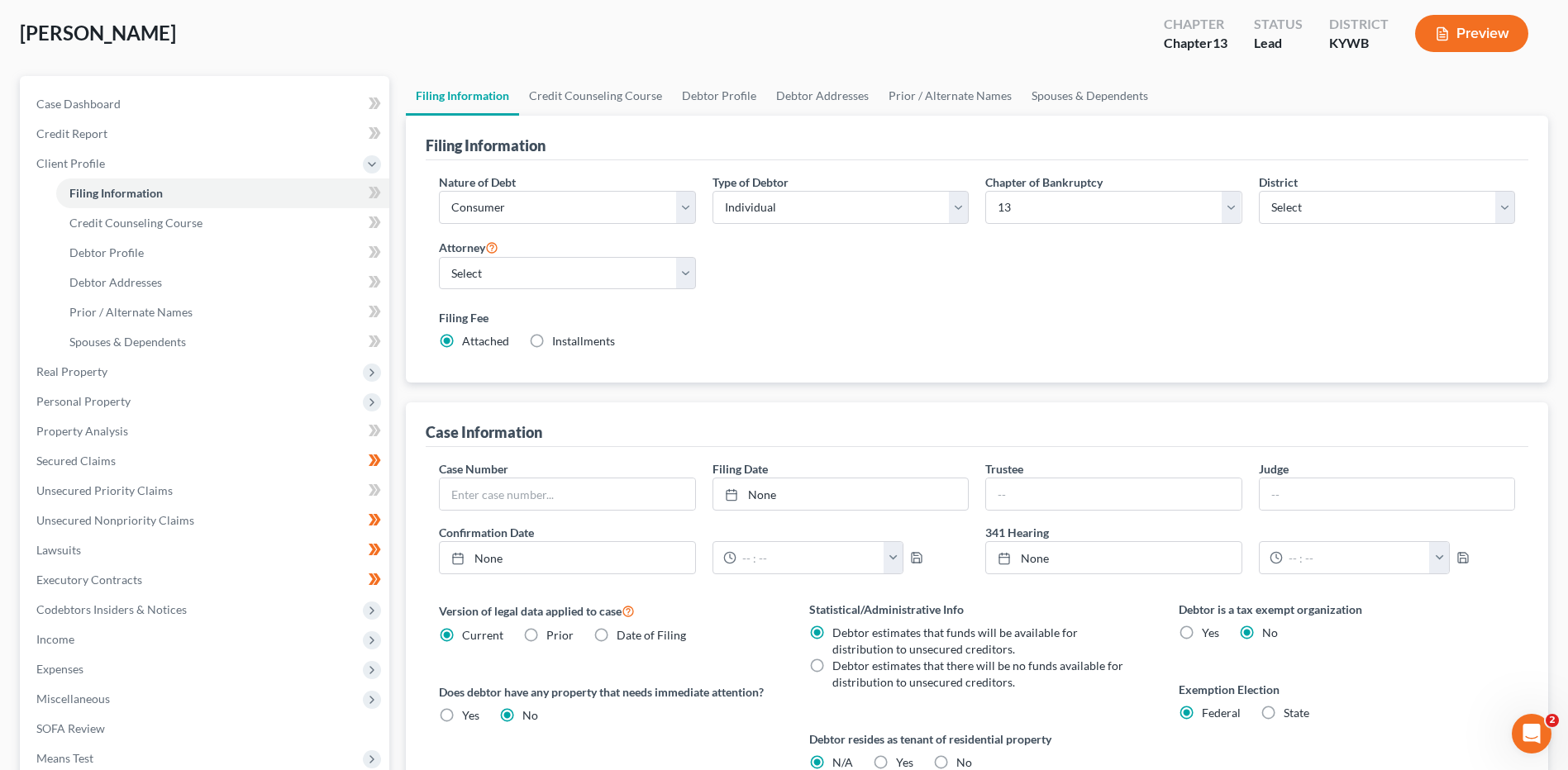
drag, startPoint x: 826, startPoint y: 667, endPoint x: 886, endPoint y: 613, distance: 80.7
click at [832, 667] on label "Debtor estimates that there will be no funds available for distribution to unse…" at bounding box center [979, 674] width 293 height 34
click at [839, 667] on input "Debtor estimates that there will be no funds available for distribution to unse…" at bounding box center [844, 663] width 11 height 11
radio input "true"
radio input "false"
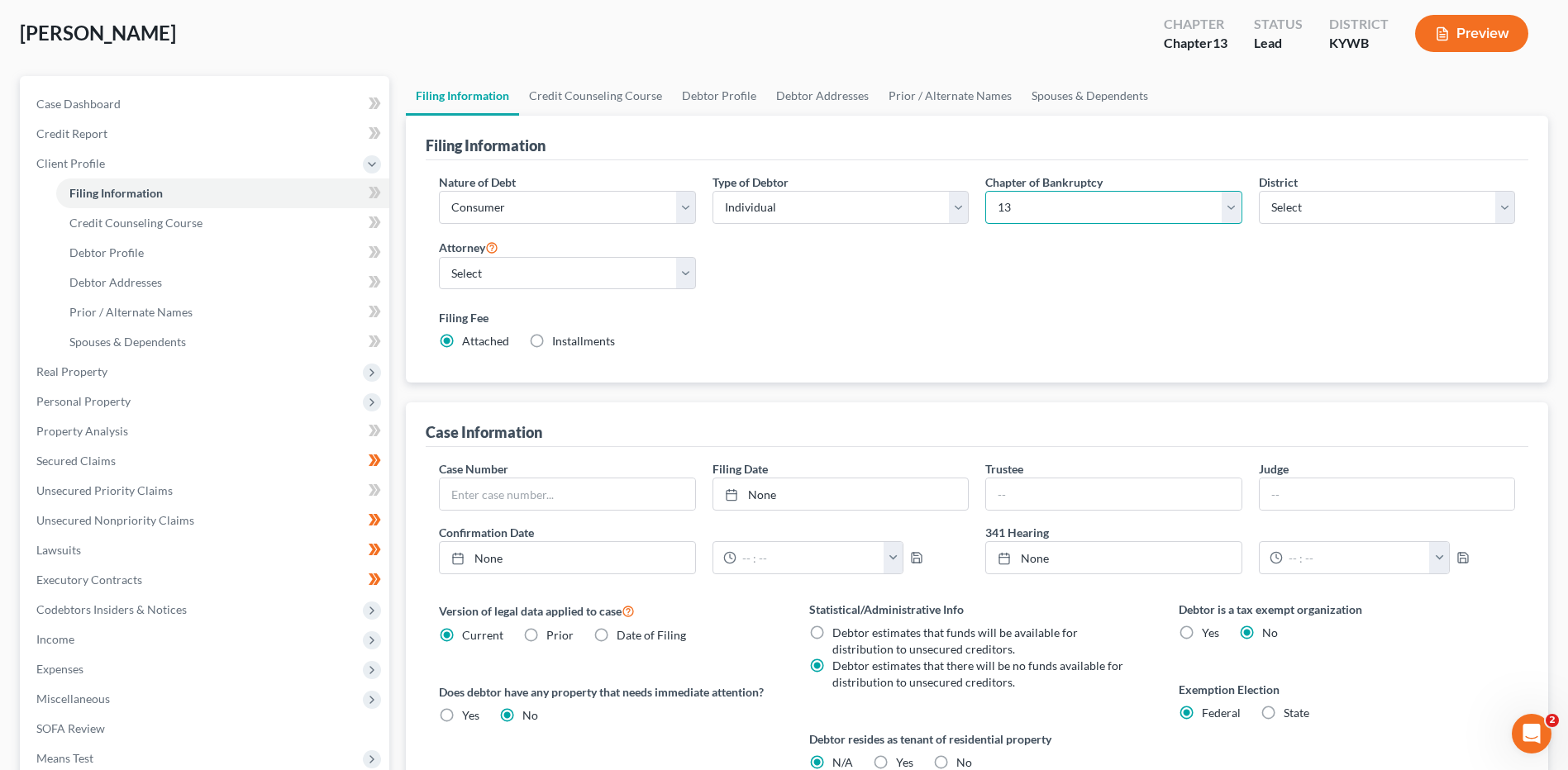
click at [1030, 213] on select "Select 7 11 12 13" at bounding box center [1114, 207] width 257 height 34
select select "0"
click at [986, 191] on select "Select 7 11 12 13" at bounding box center [1114, 207] width 257 height 34
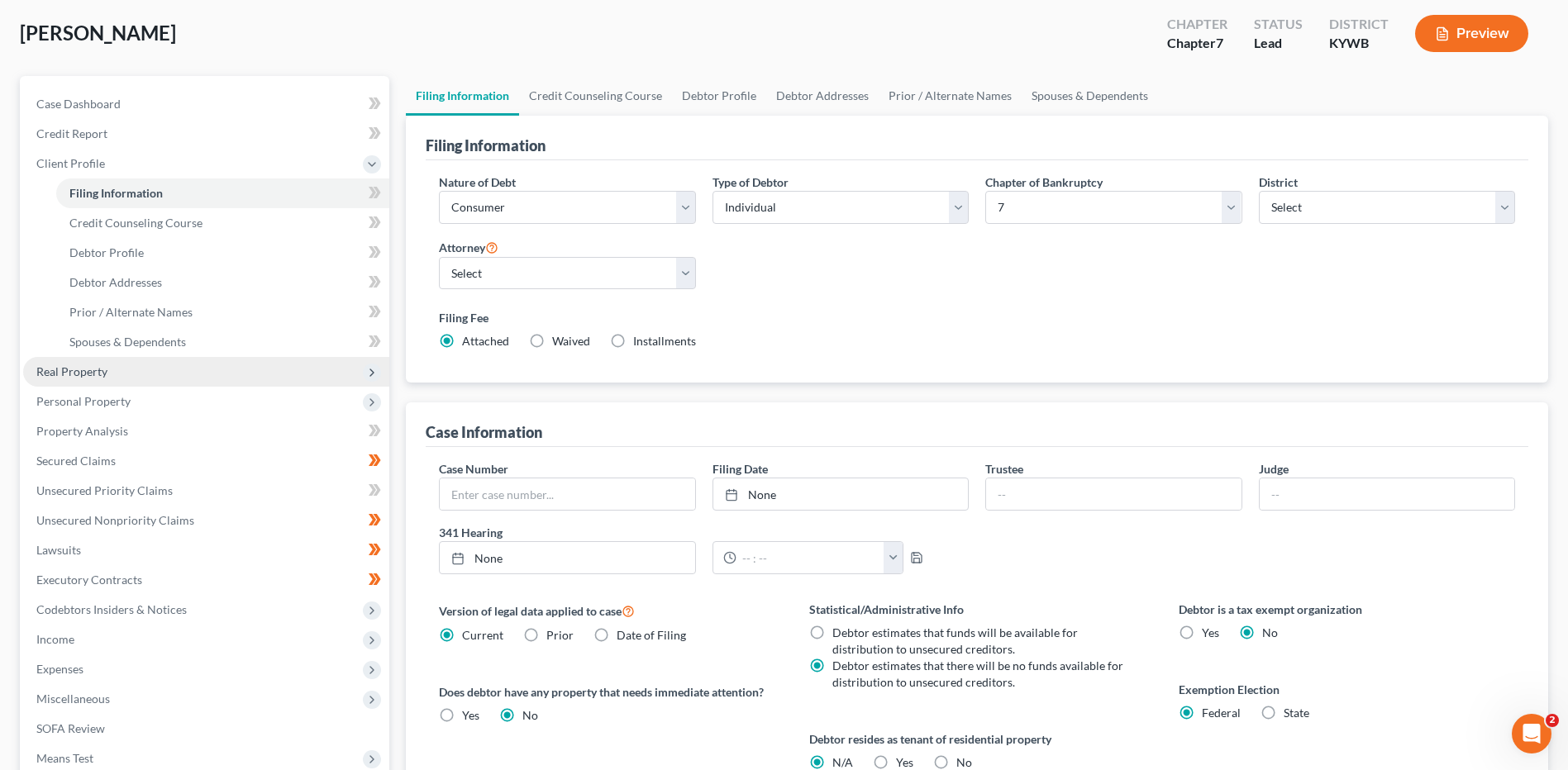
click at [199, 359] on span "Real Property" at bounding box center [206, 372] width 366 height 30
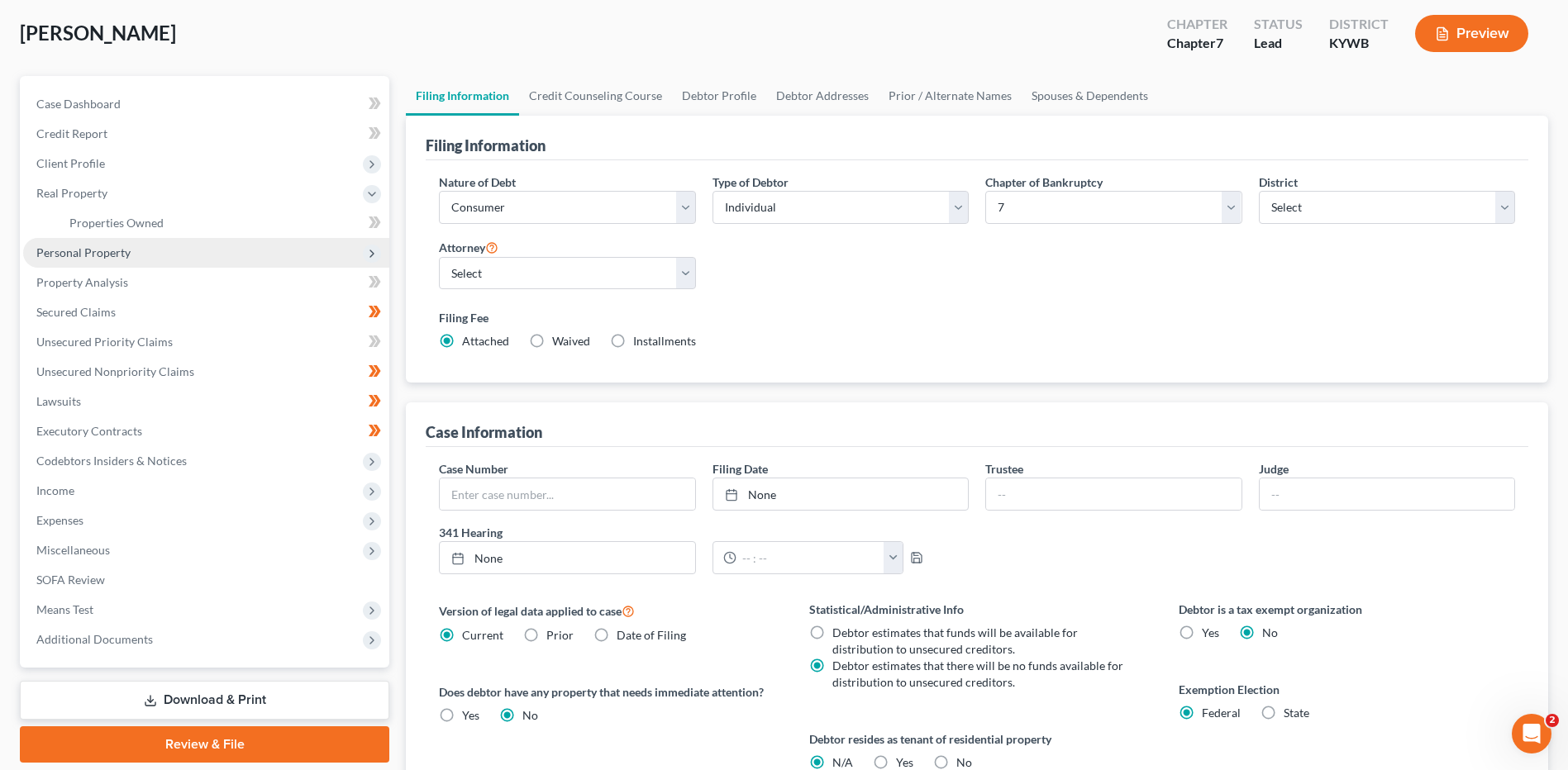
click at [206, 255] on span "Personal Property" at bounding box center [206, 253] width 366 height 30
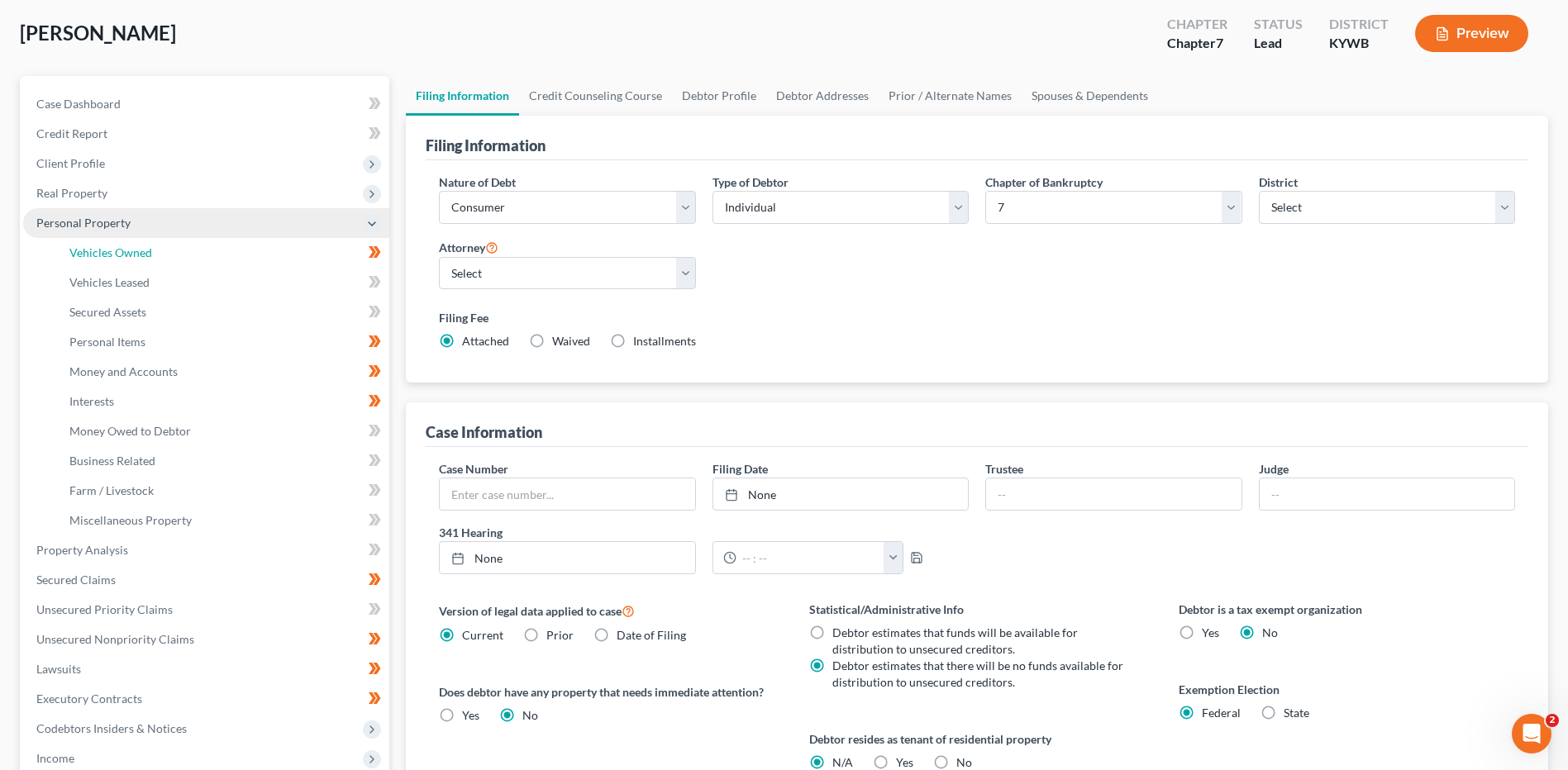
click at [206, 255] on link "Vehicles Owned" at bounding box center [223, 253] width 333 height 30
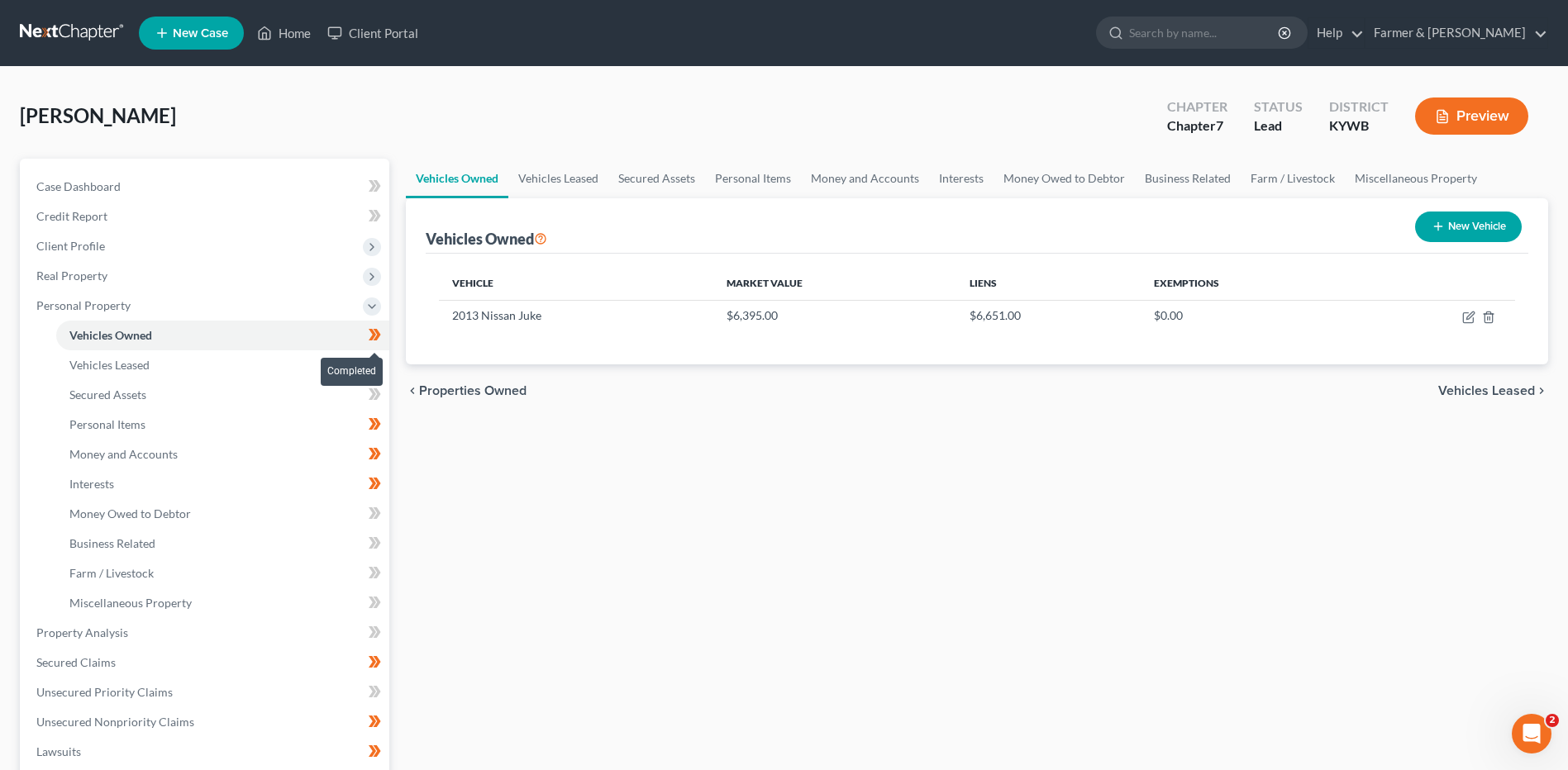
click at [382, 335] on span at bounding box center [375, 337] width 29 height 25
click at [387, 425] on span at bounding box center [375, 426] width 29 height 25
drag, startPoint x: 386, startPoint y: 451, endPoint x: 383, endPoint y: 472, distance: 21.2
click at [386, 452] on span at bounding box center [375, 456] width 29 height 25
click at [383, 488] on span at bounding box center [375, 487] width 29 height 25
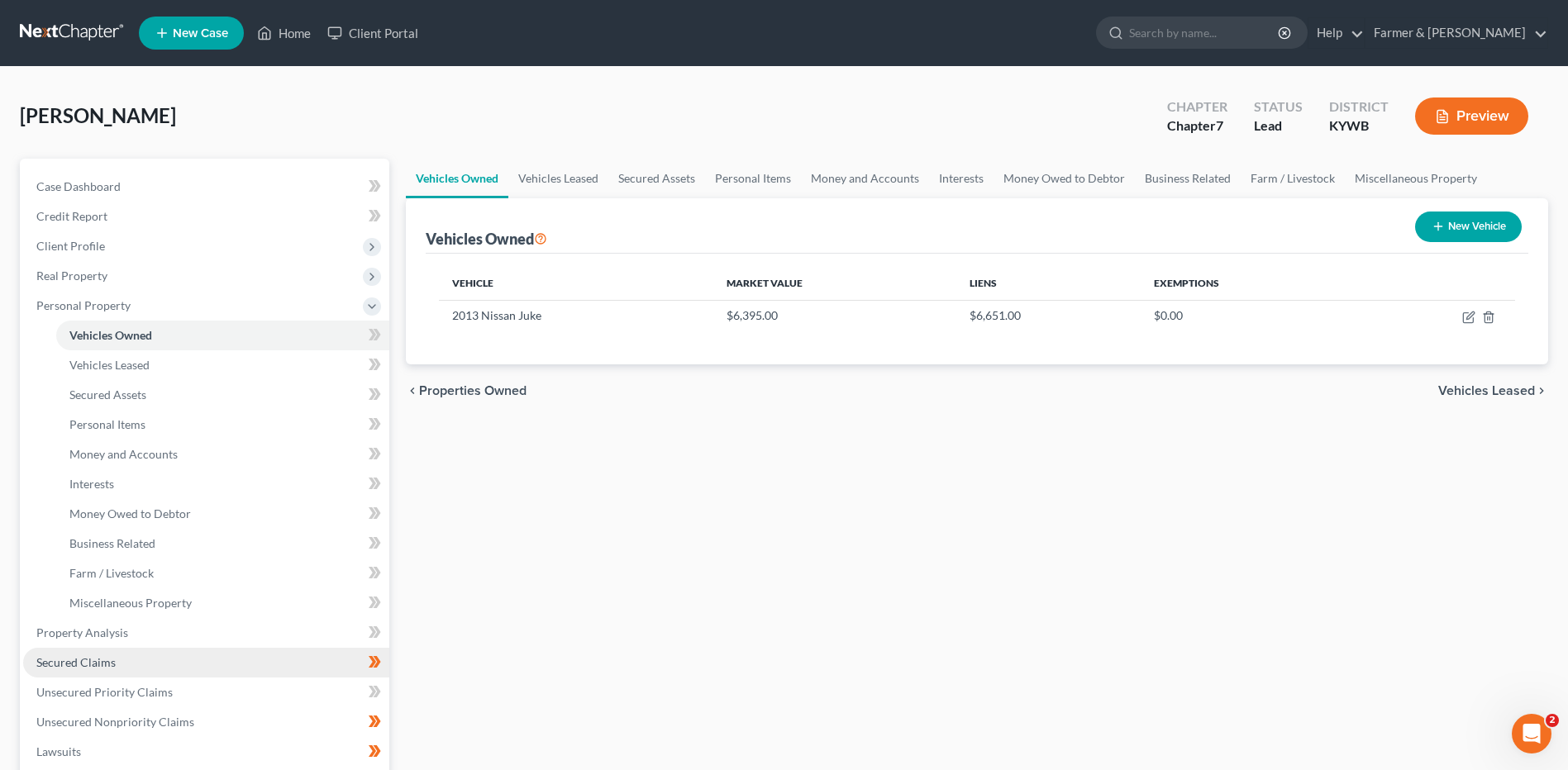
click at [342, 669] on link "Secured Claims" at bounding box center [206, 663] width 366 height 30
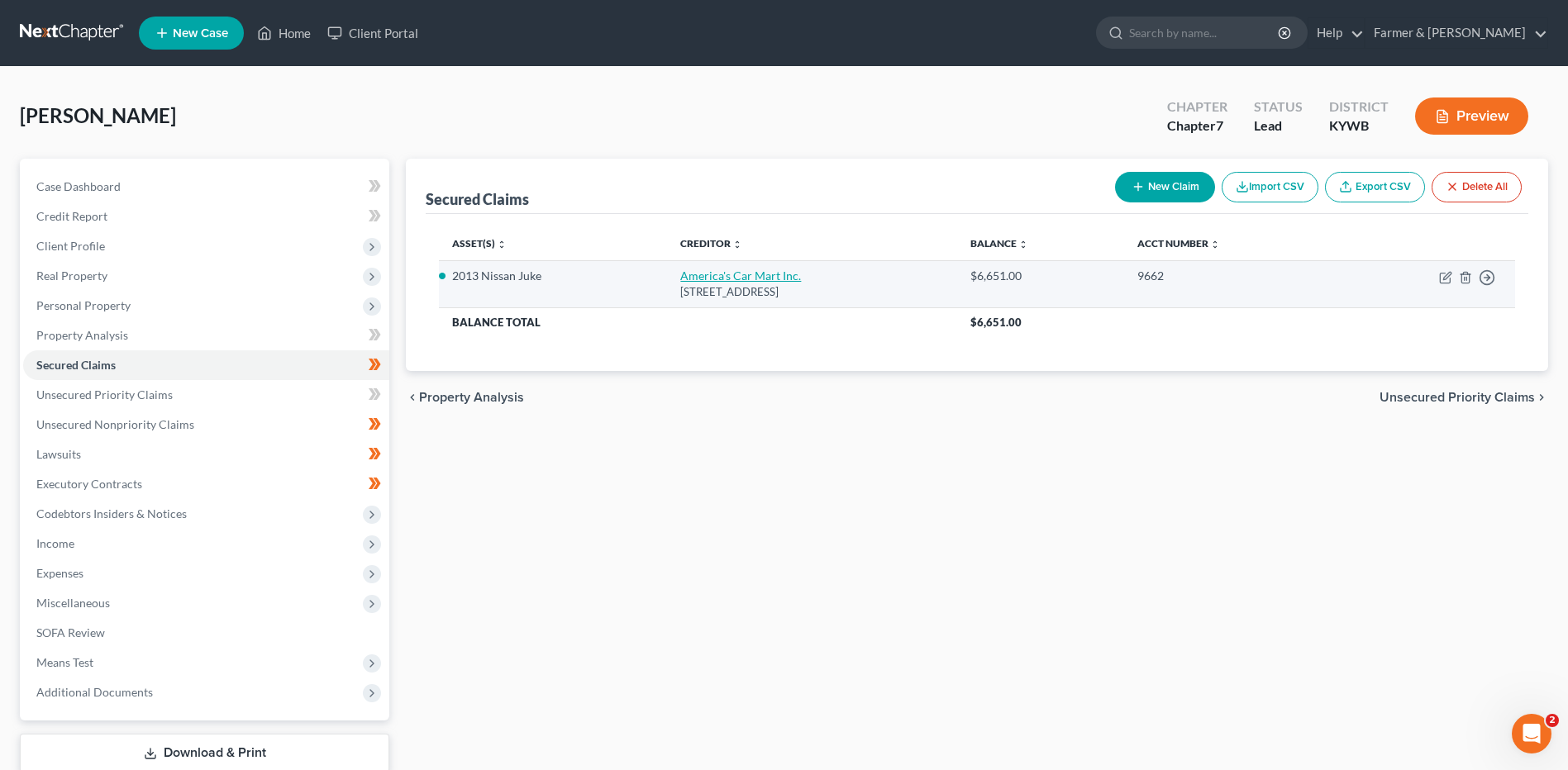
click at [710, 274] on link "America's Car Mart Inc." at bounding box center [740, 275] width 121 height 14
select select "2"
select select "4"
select select "0"
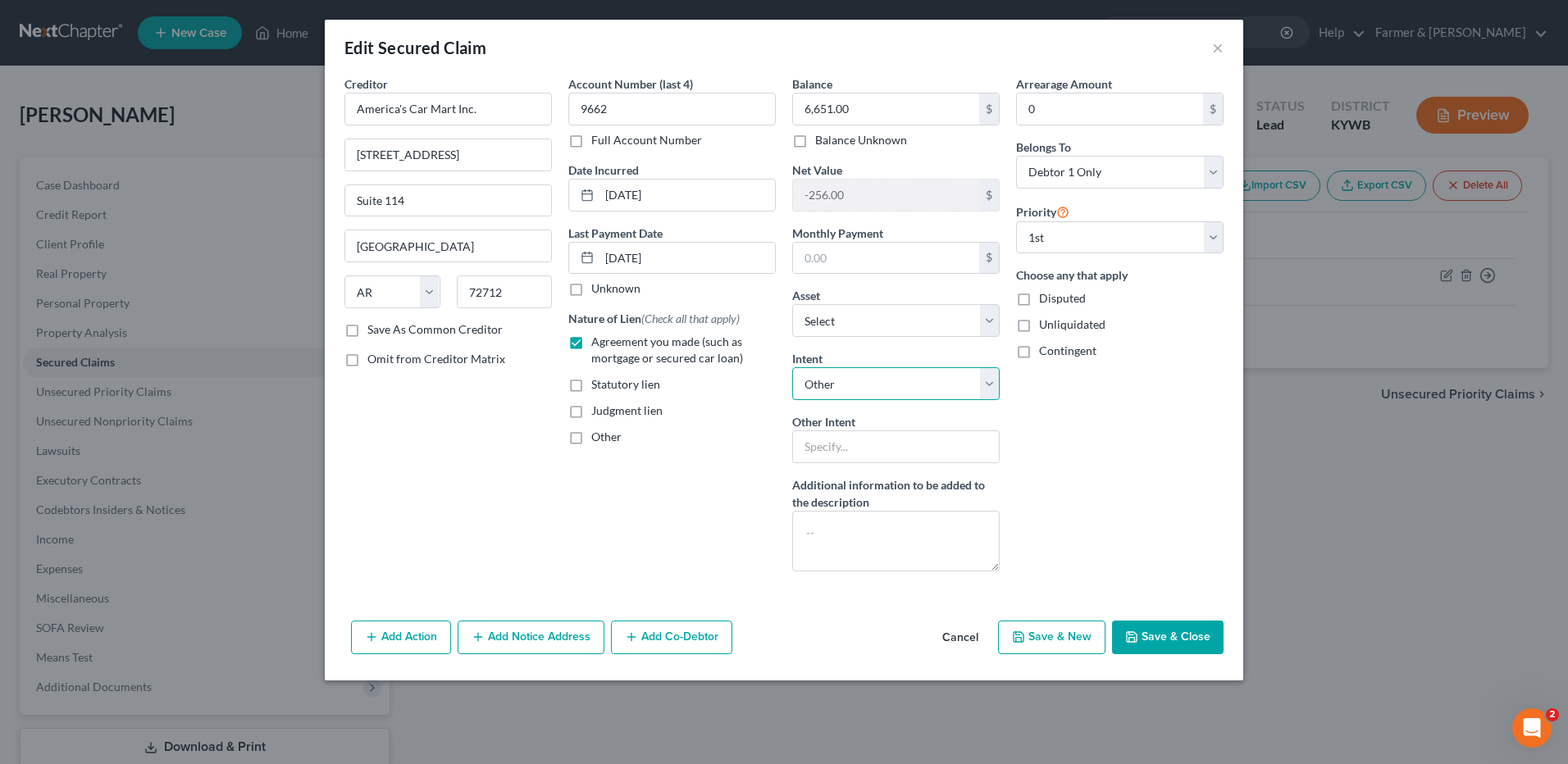
click at [829, 385] on select "Select Surrender Redeem Reaffirm Avoid Other" at bounding box center [896, 384] width 207 height 33
select select "2"
click at [793, 368] on select "Select Surrender Redeem Reaffirm Avoid Other" at bounding box center [896, 384] width 207 height 33
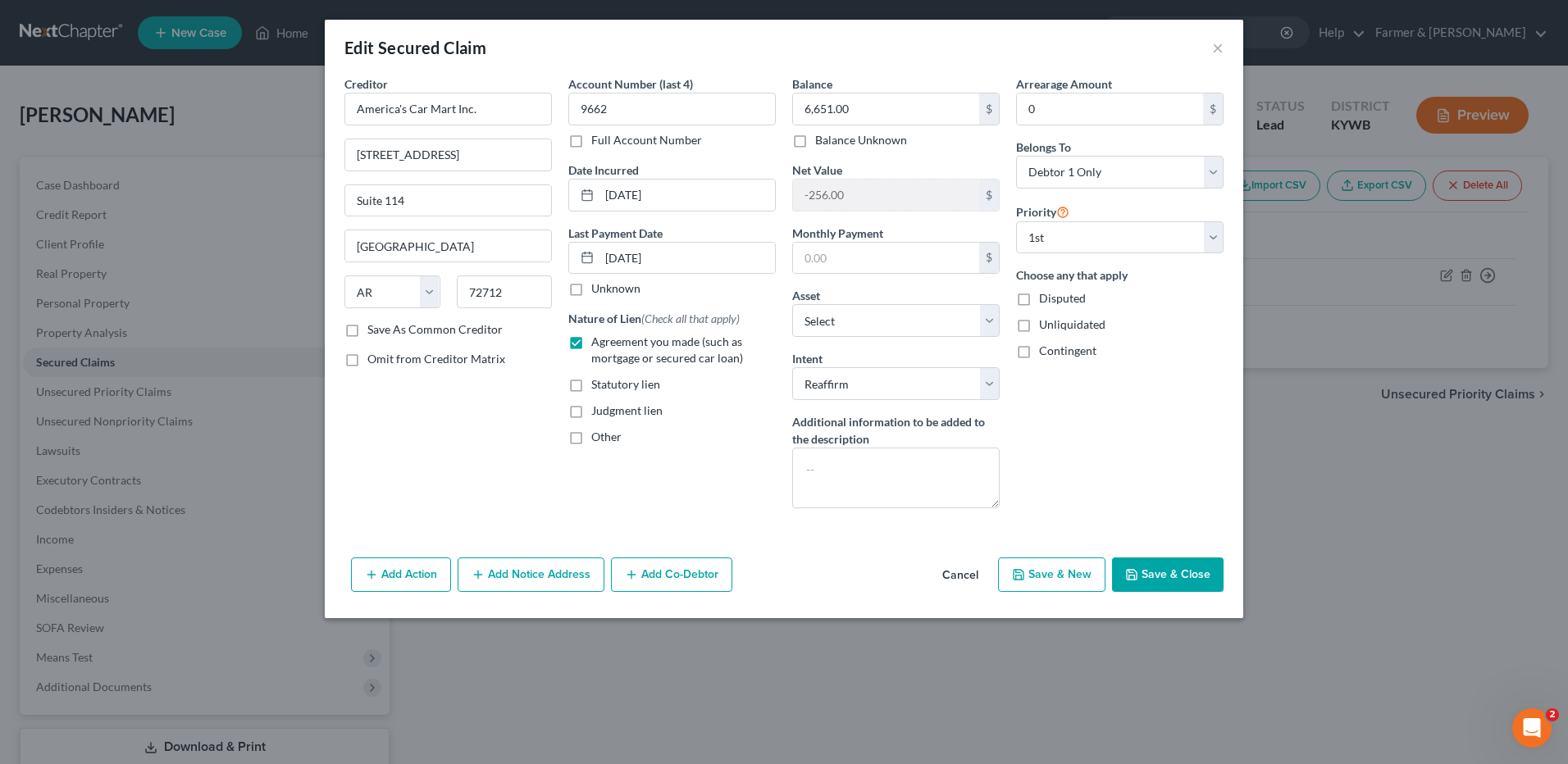
click at [1174, 565] on button "Save & Close" at bounding box center [1167, 575] width 111 height 34
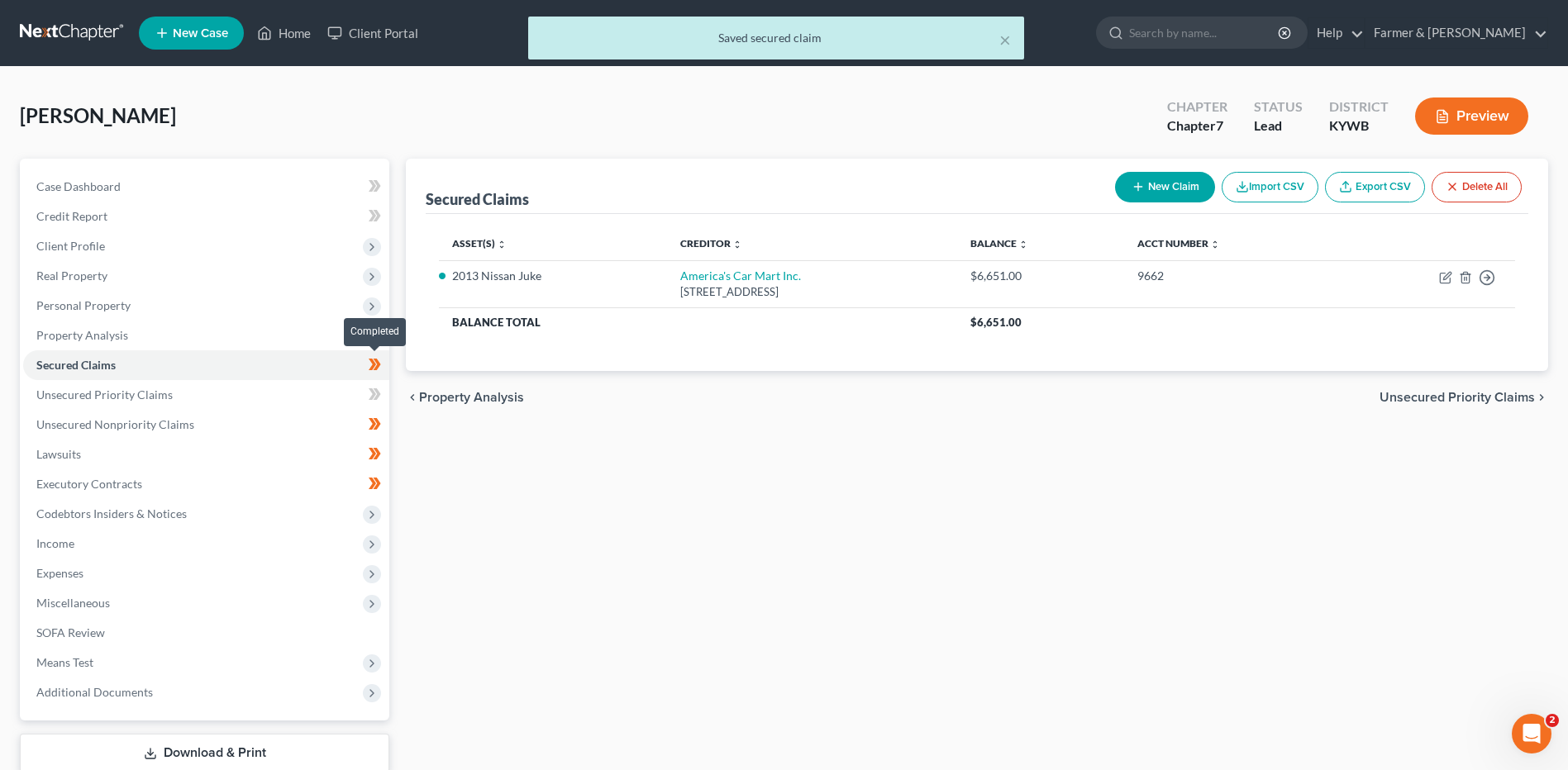
click at [389, 369] on span at bounding box center [375, 367] width 29 height 25
click at [347, 423] on link "Unsecured Nonpriority Claims" at bounding box center [206, 424] width 366 height 30
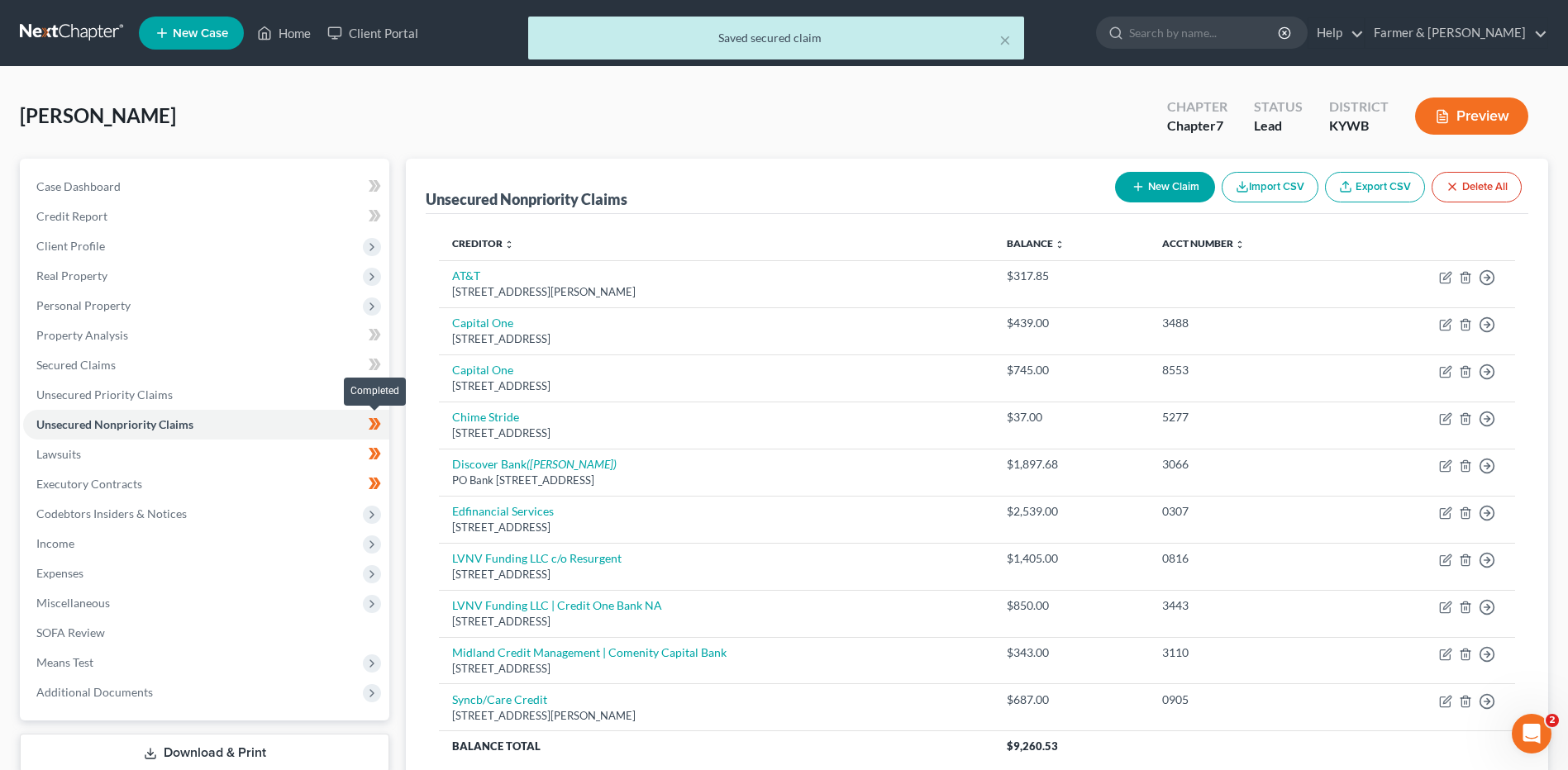
click at [379, 428] on icon at bounding box center [375, 424] width 12 height 21
click at [323, 456] on link "Lawsuits" at bounding box center [206, 454] width 366 height 30
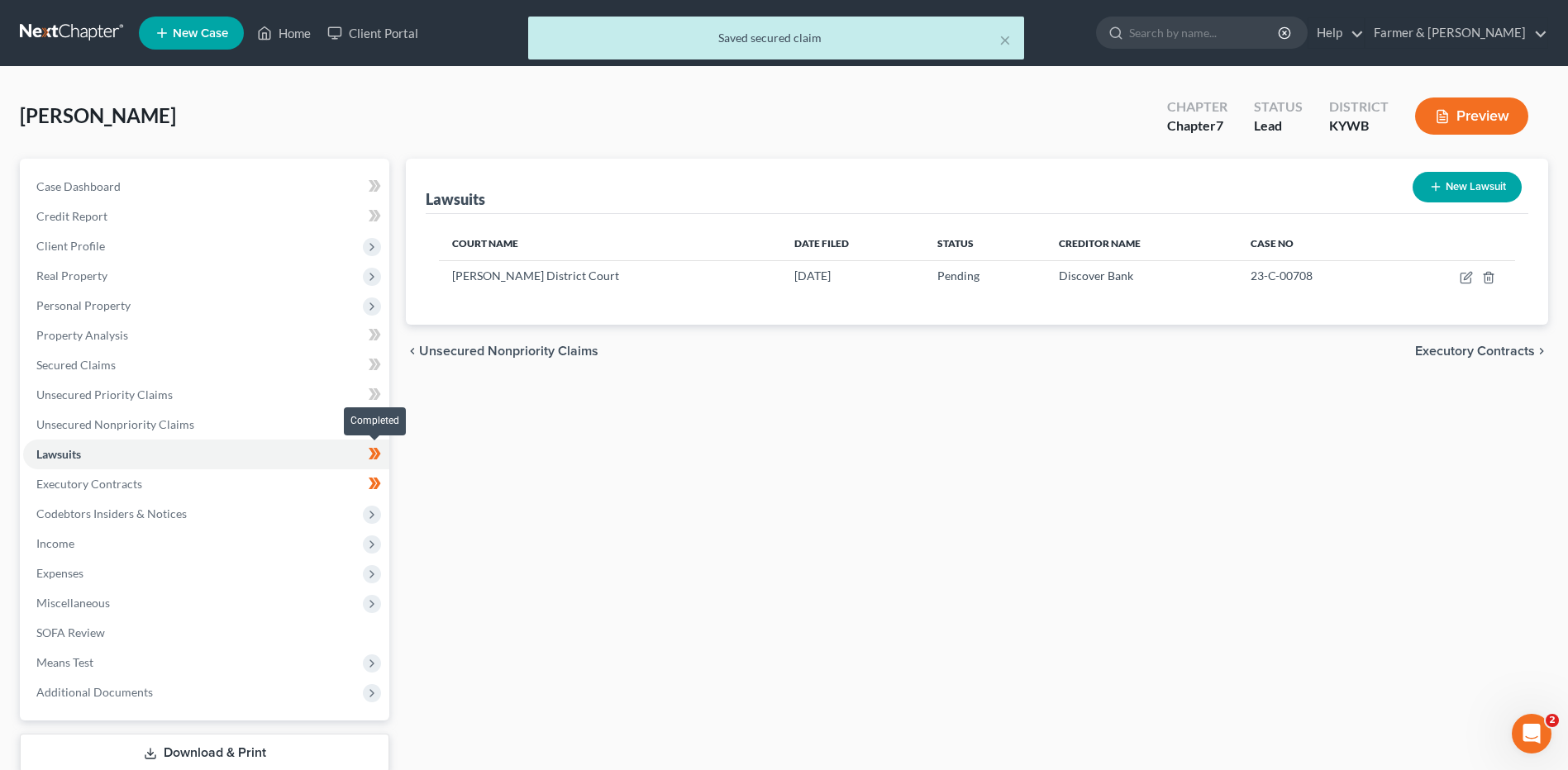
click at [381, 462] on icon at bounding box center [375, 454] width 12 height 21
click at [336, 484] on link "Executory Contracts" at bounding box center [206, 484] width 366 height 30
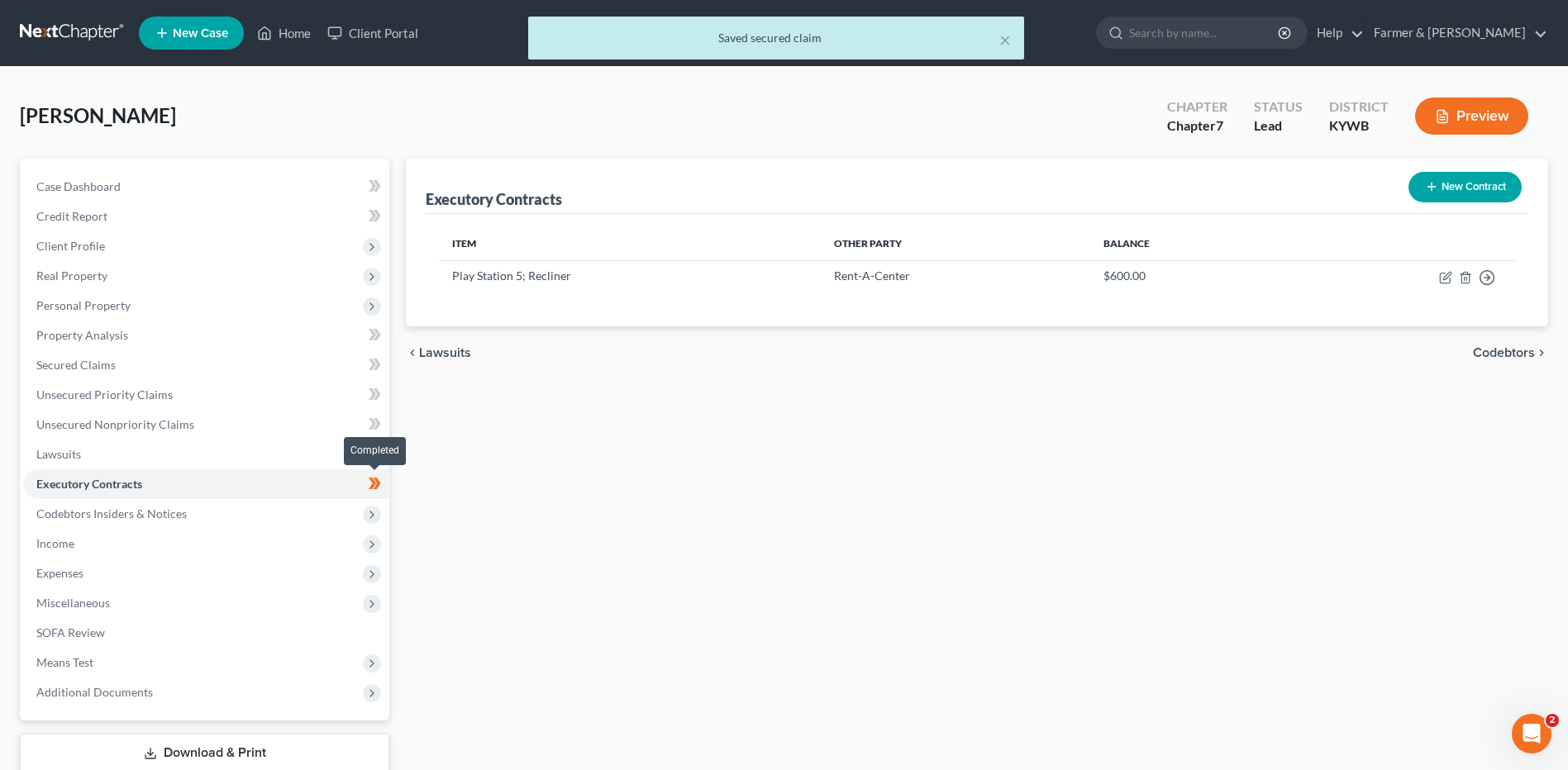
click at [388, 487] on span at bounding box center [375, 487] width 29 height 25
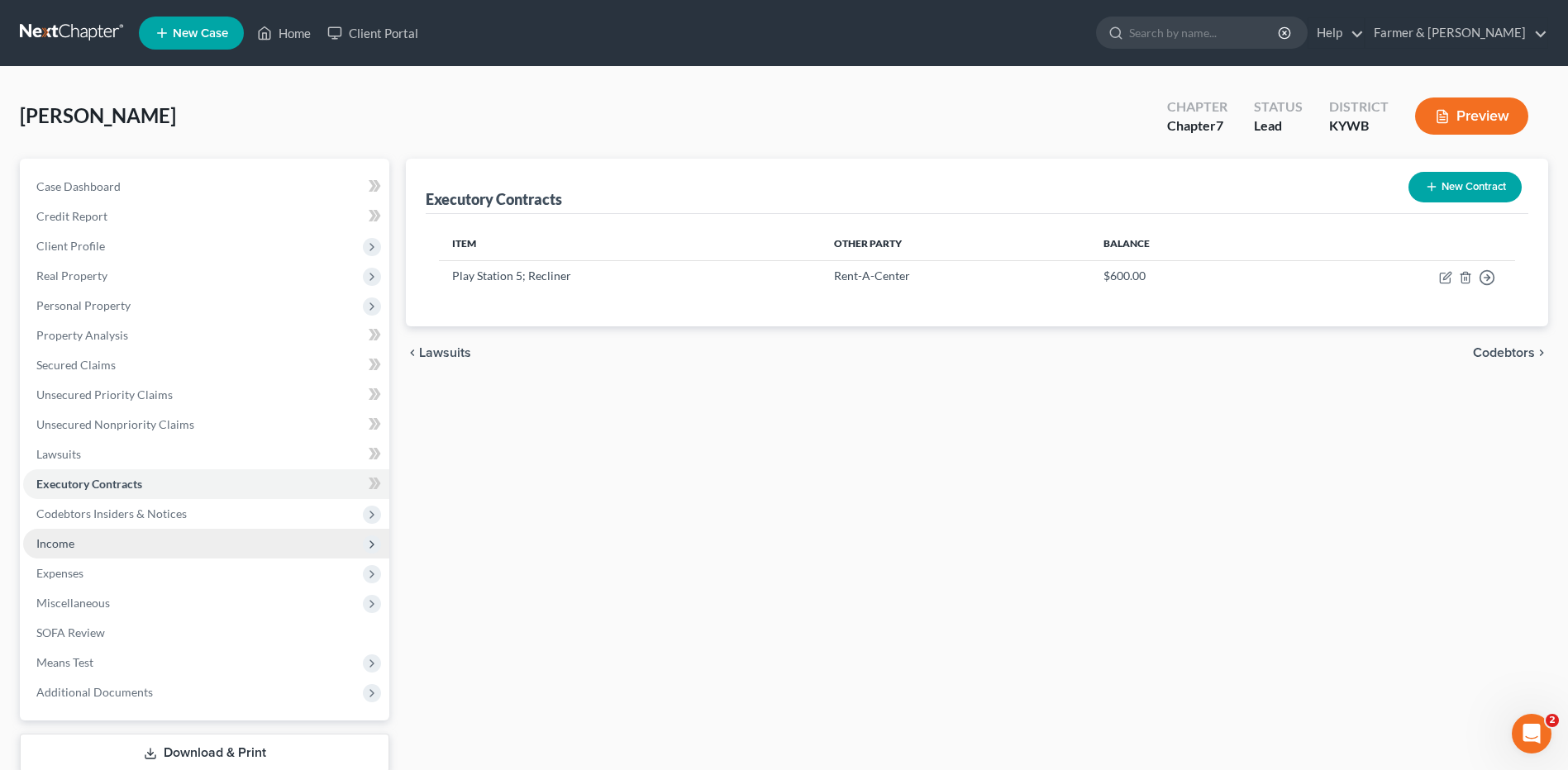
click at [232, 535] on span "Income" at bounding box center [206, 543] width 366 height 30
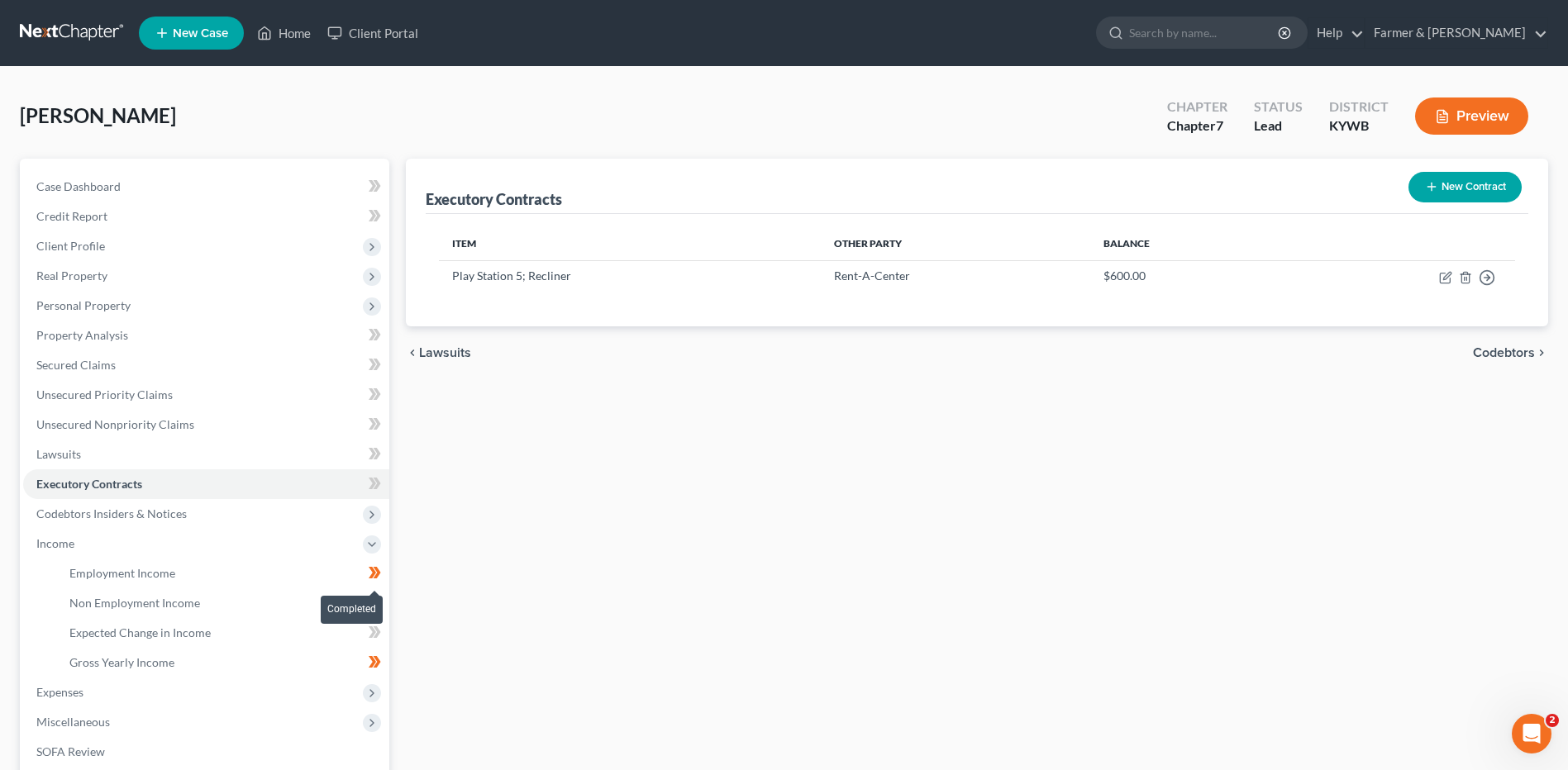
click at [382, 576] on span at bounding box center [375, 576] width 29 height 25
click at [316, 578] on link "Employment Income" at bounding box center [223, 573] width 333 height 30
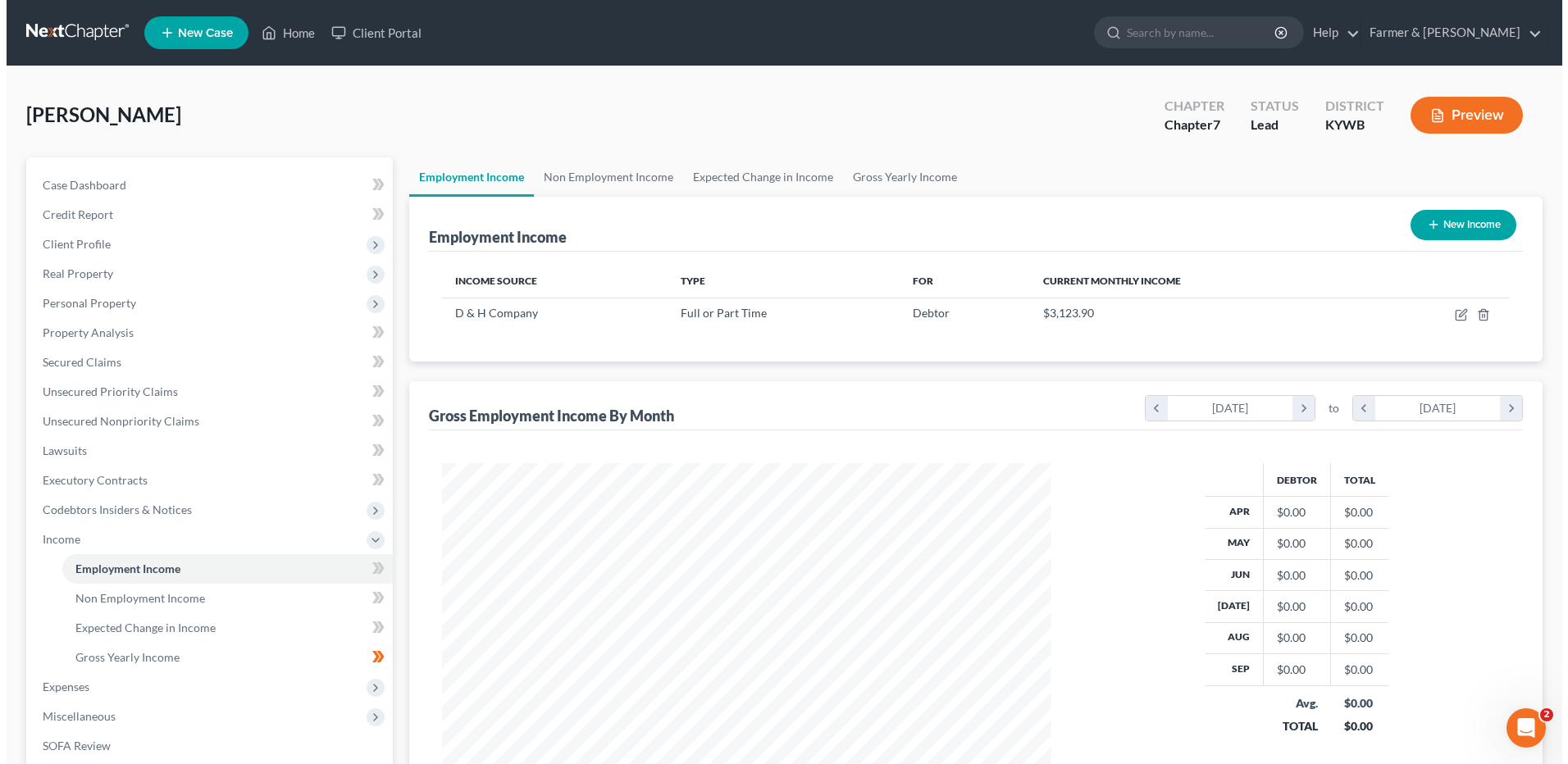
scroll to position [304, 641]
click at [1482, 225] on button "New Income" at bounding box center [1457, 225] width 105 height 30
select select "0"
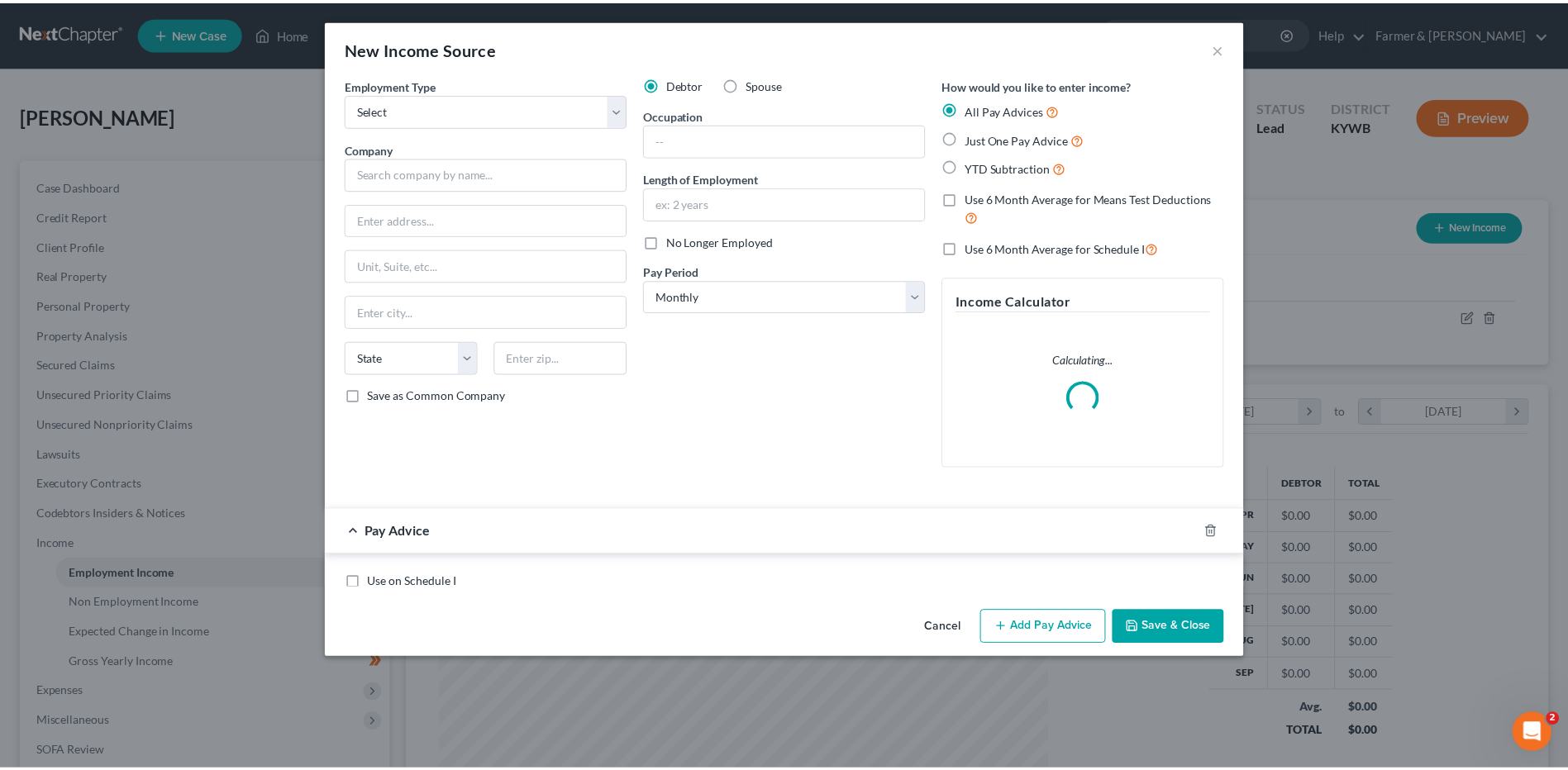
scroll to position [309, 653]
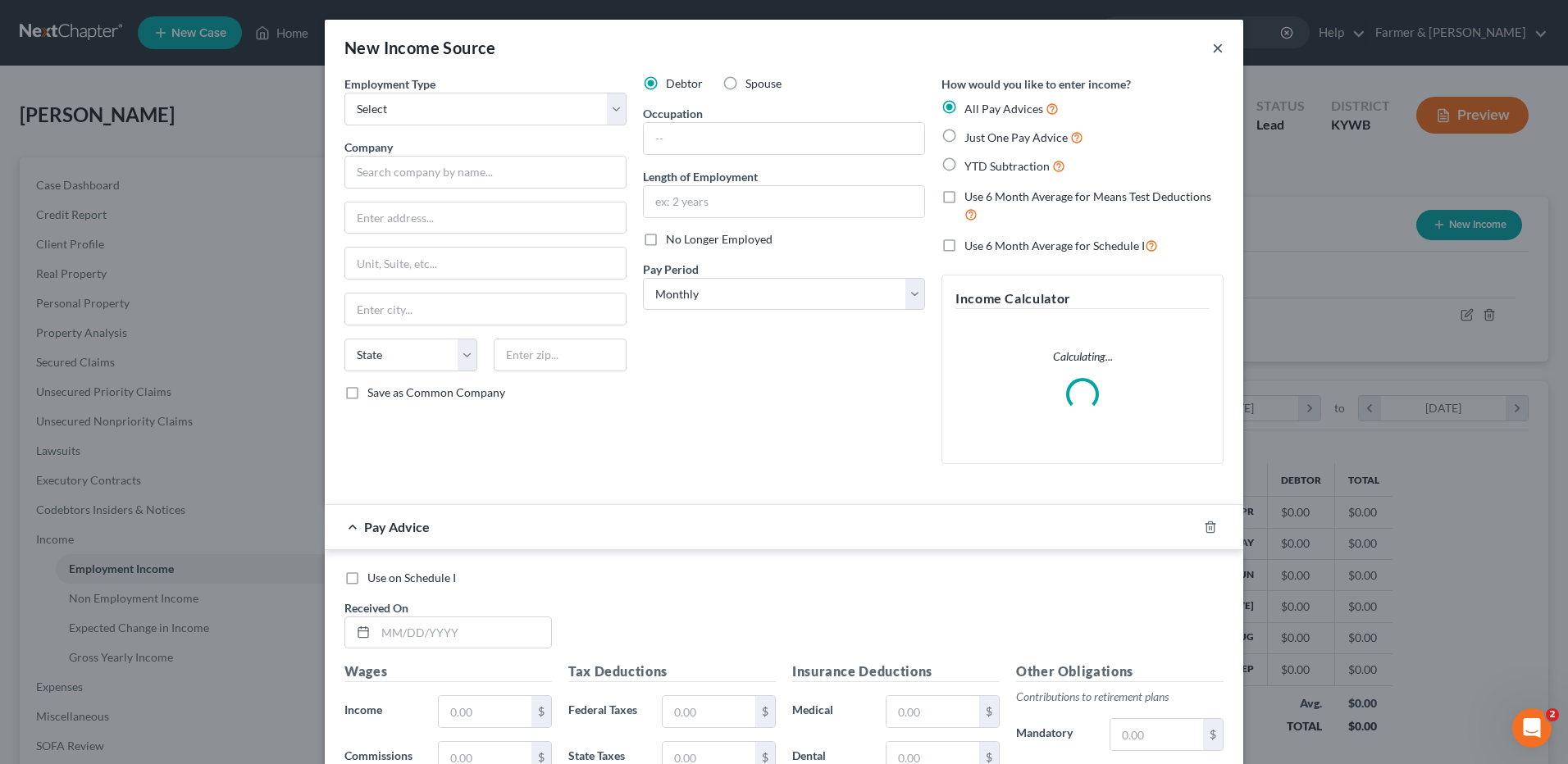
click at [1213, 45] on button "×" at bounding box center [1218, 48] width 11 height 20
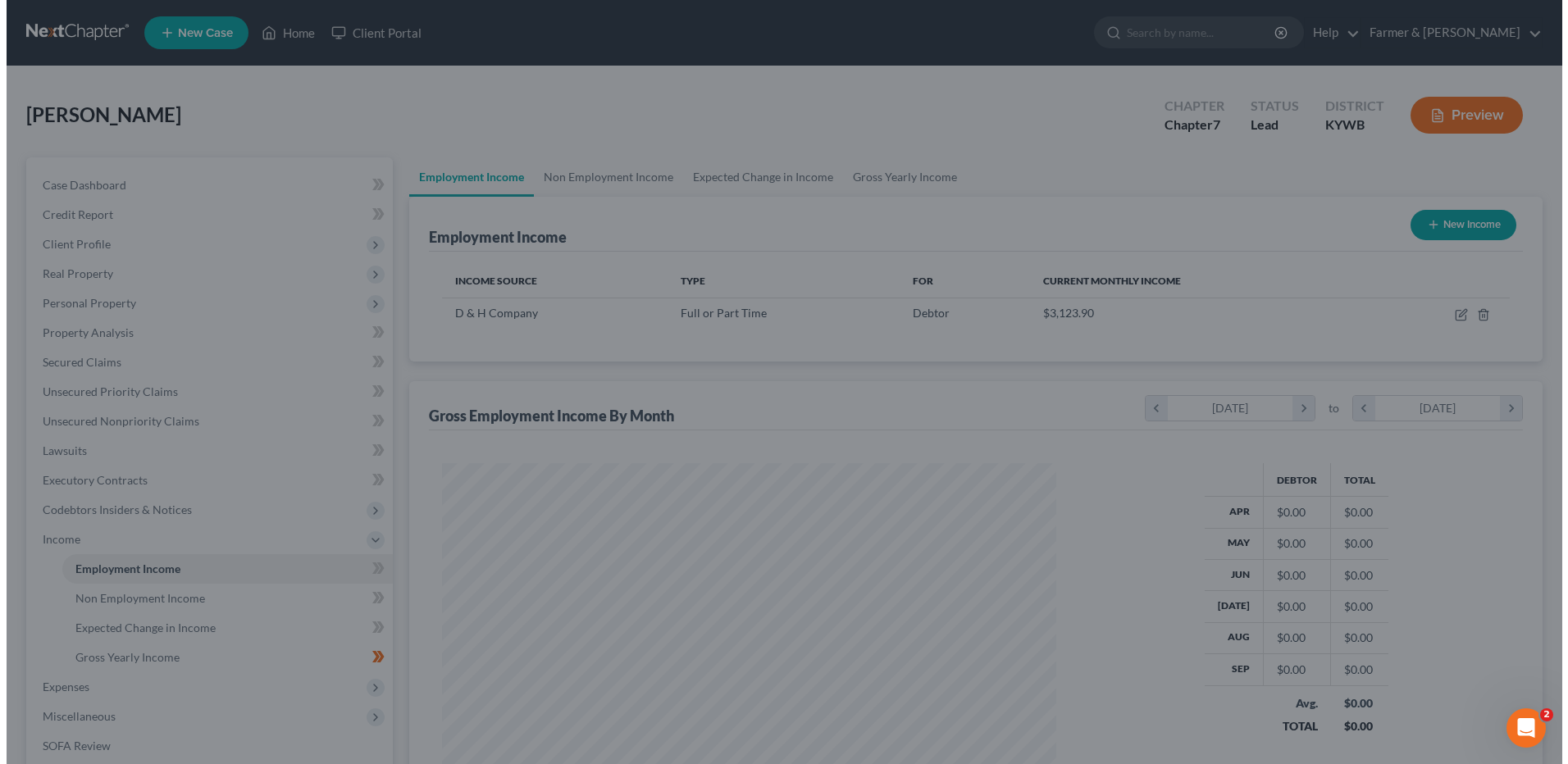
scroll to position [819833, 819541]
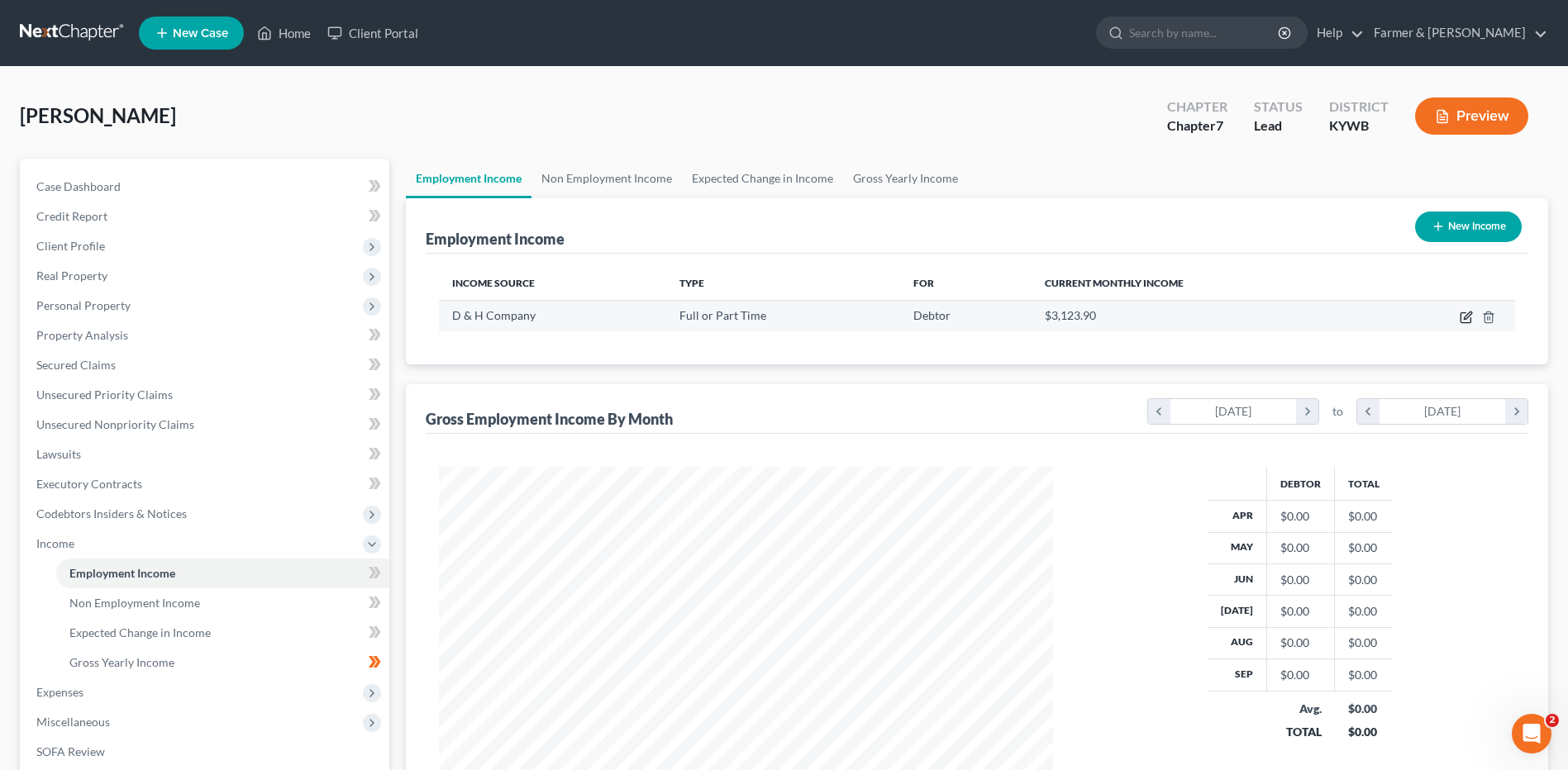
click at [1463, 316] on icon "button" at bounding box center [1466, 318] width 13 height 13
select select "0"
select select "25"
select select "3"
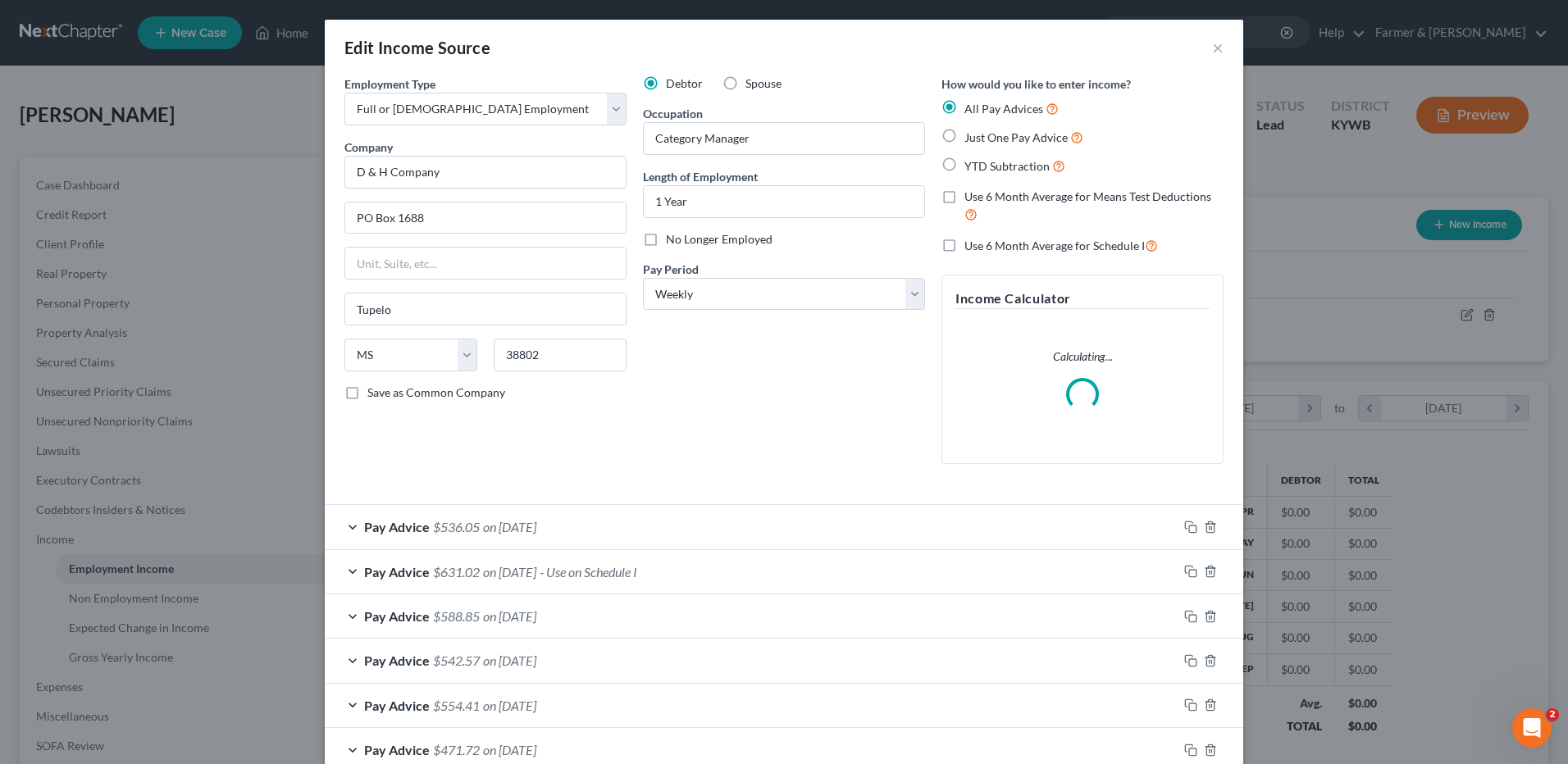
scroll to position [307, 648]
drag, startPoint x: 1184, startPoint y: 527, endPoint x: 865, endPoint y: 491, distance: 321.0
click at [1184, 529] on icon "button" at bounding box center [1191, 527] width 13 height 13
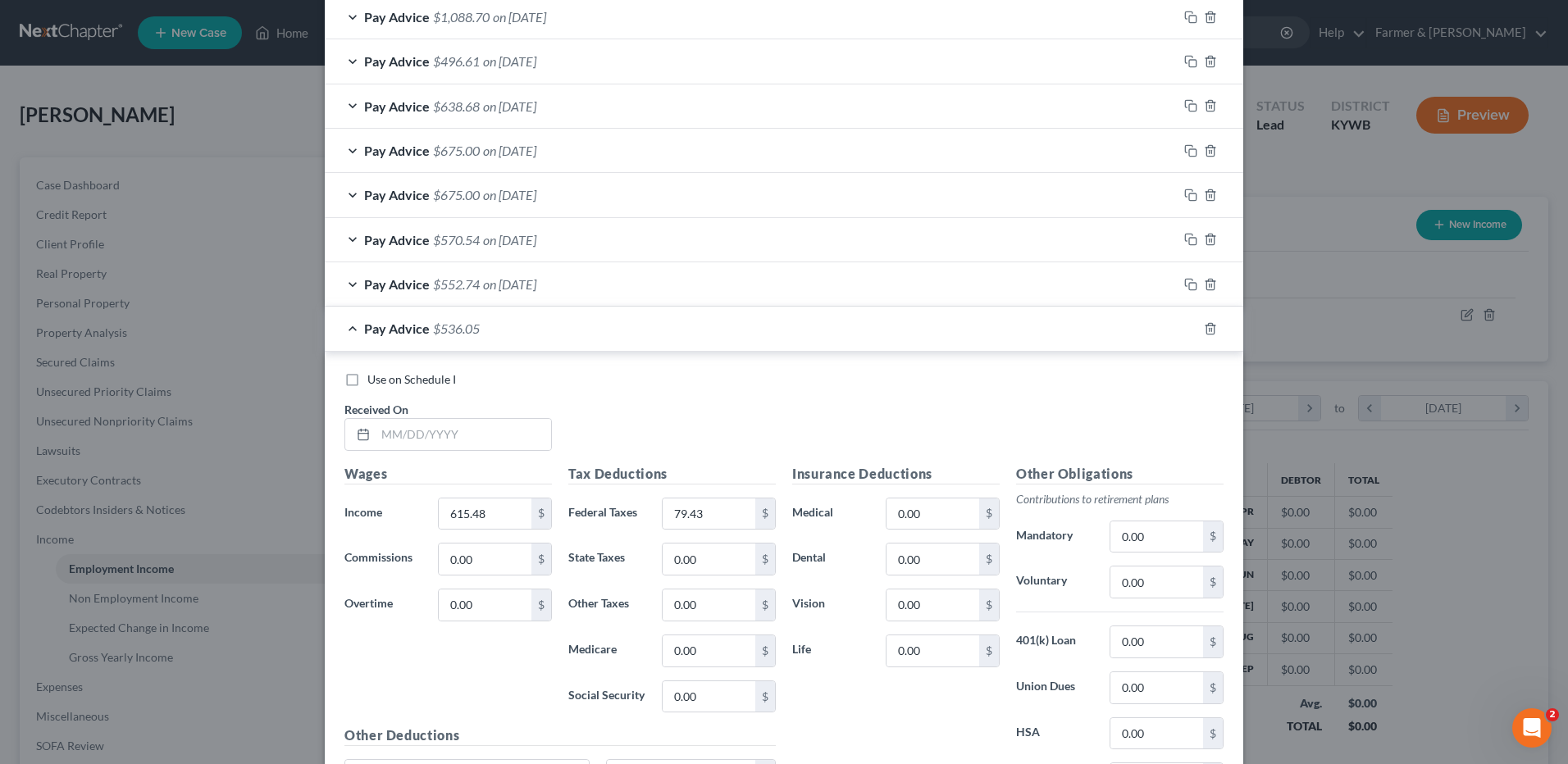
scroll to position [1482, 0]
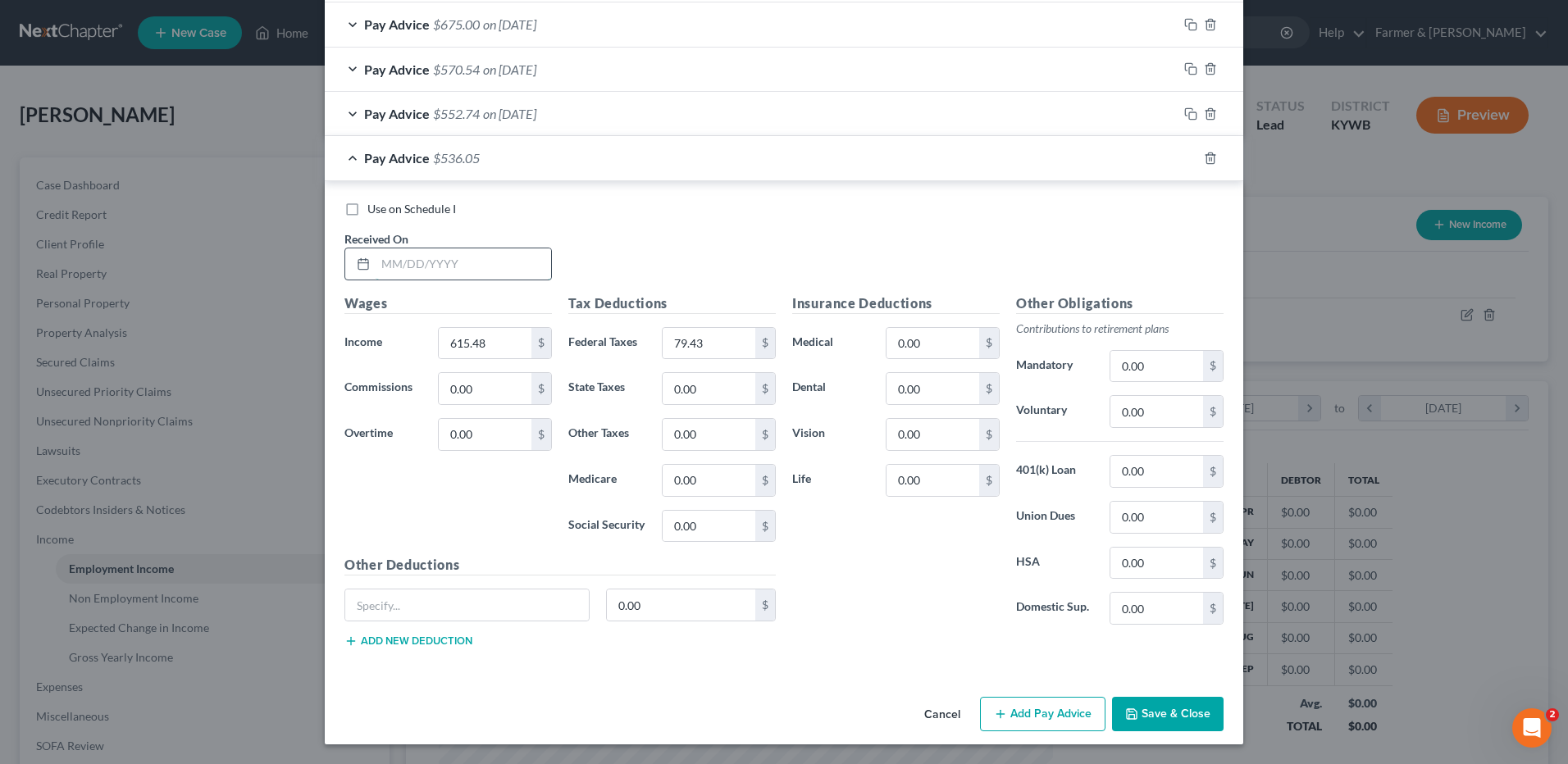
click at [442, 264] on input "text" at bounding box center [463, 264] width 176 height 31
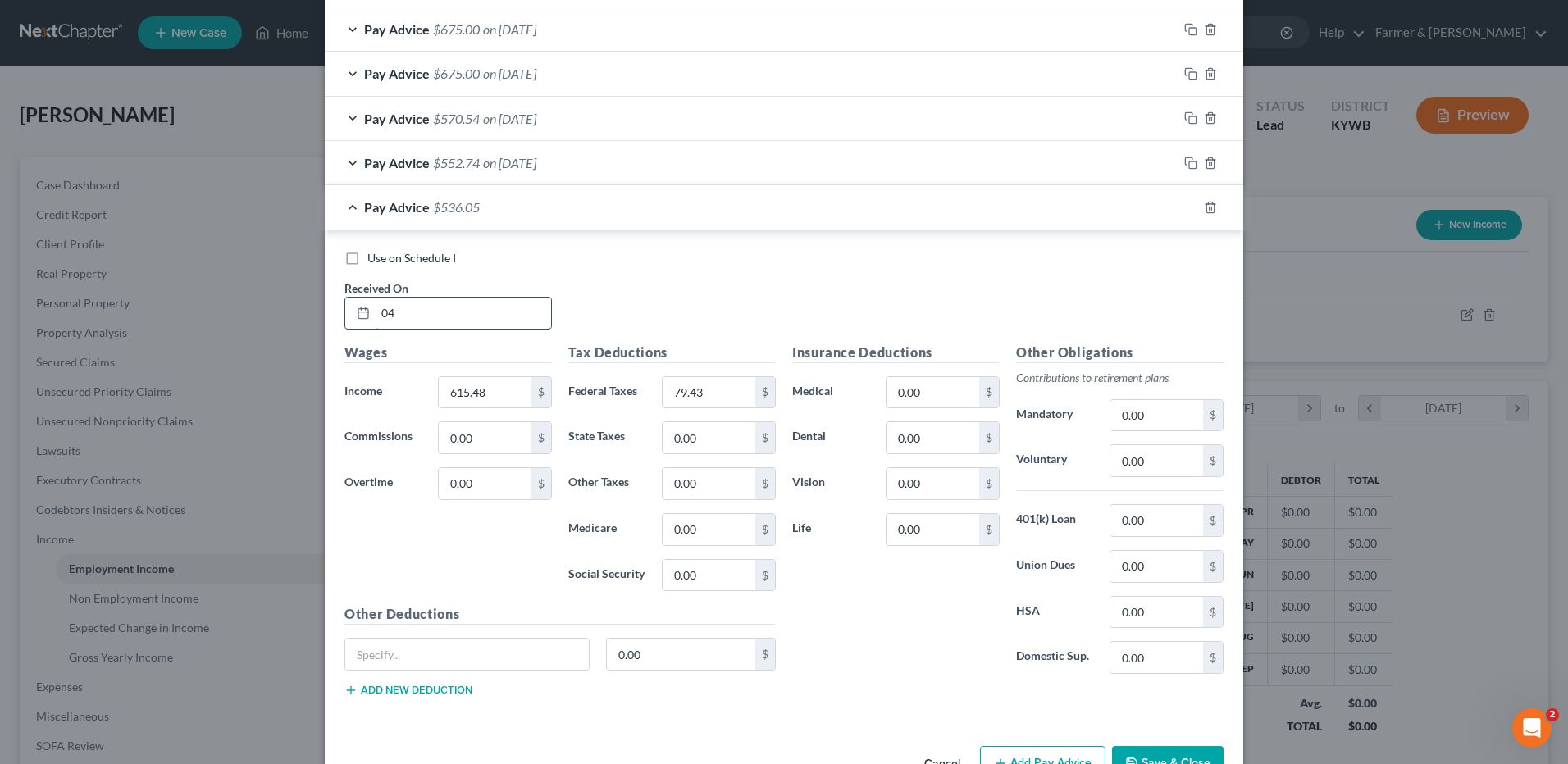
scroll to position [1532, 0]
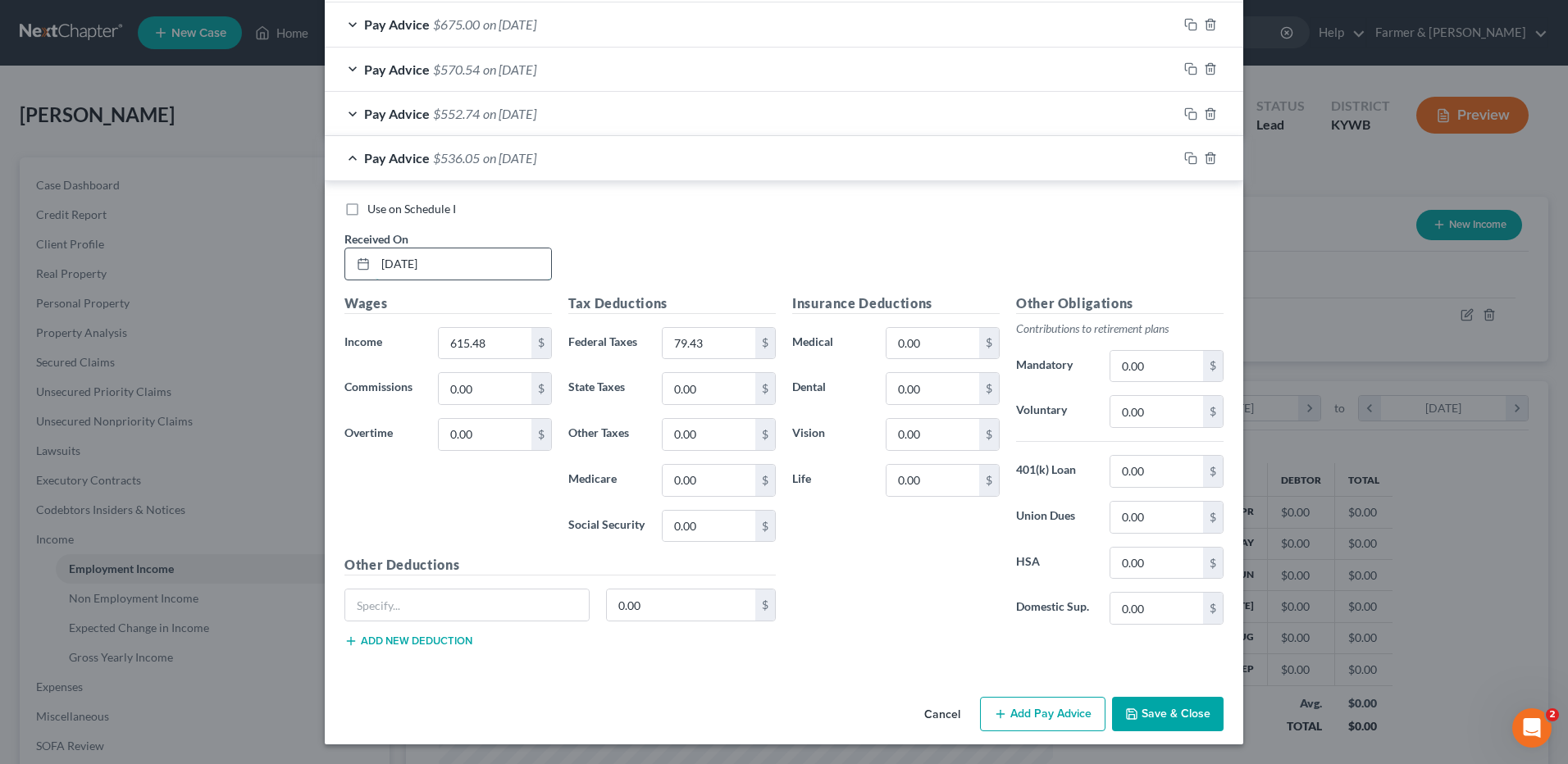
type input "04/04/2025"
type input "640.62"
type input "82.69"
click at [1184, 154] on icon "button" at bounding box center [1191, 159] width 13 height 13
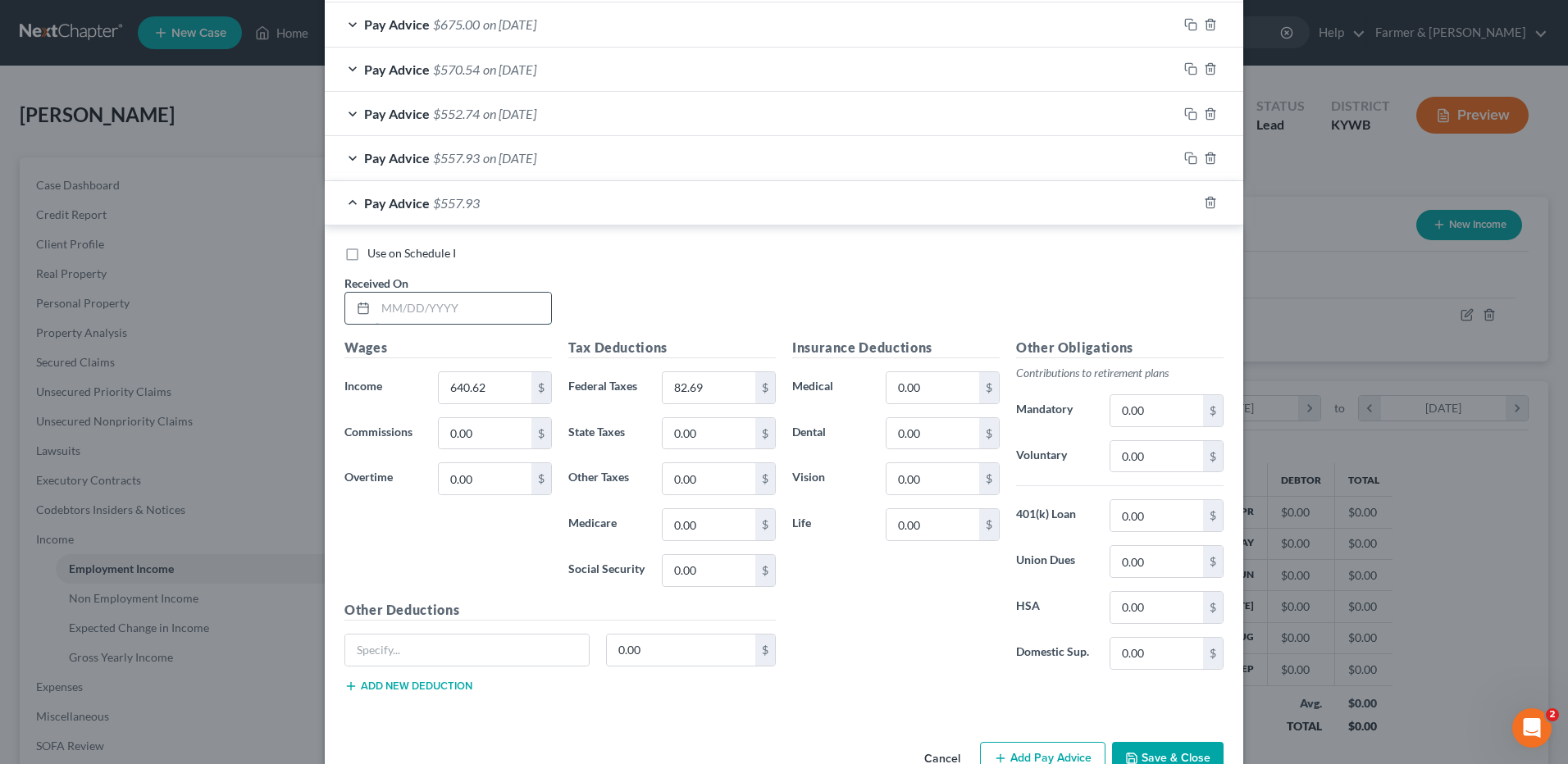
click at [520, 310] on input "text" at bounding box center [463, 308] width 176 height 31
type input "04/11/2025"
type input "700.15"
type input "90.60"
click at [1190, 195] on div at bounding box center [1210, 202] width 66 height 27
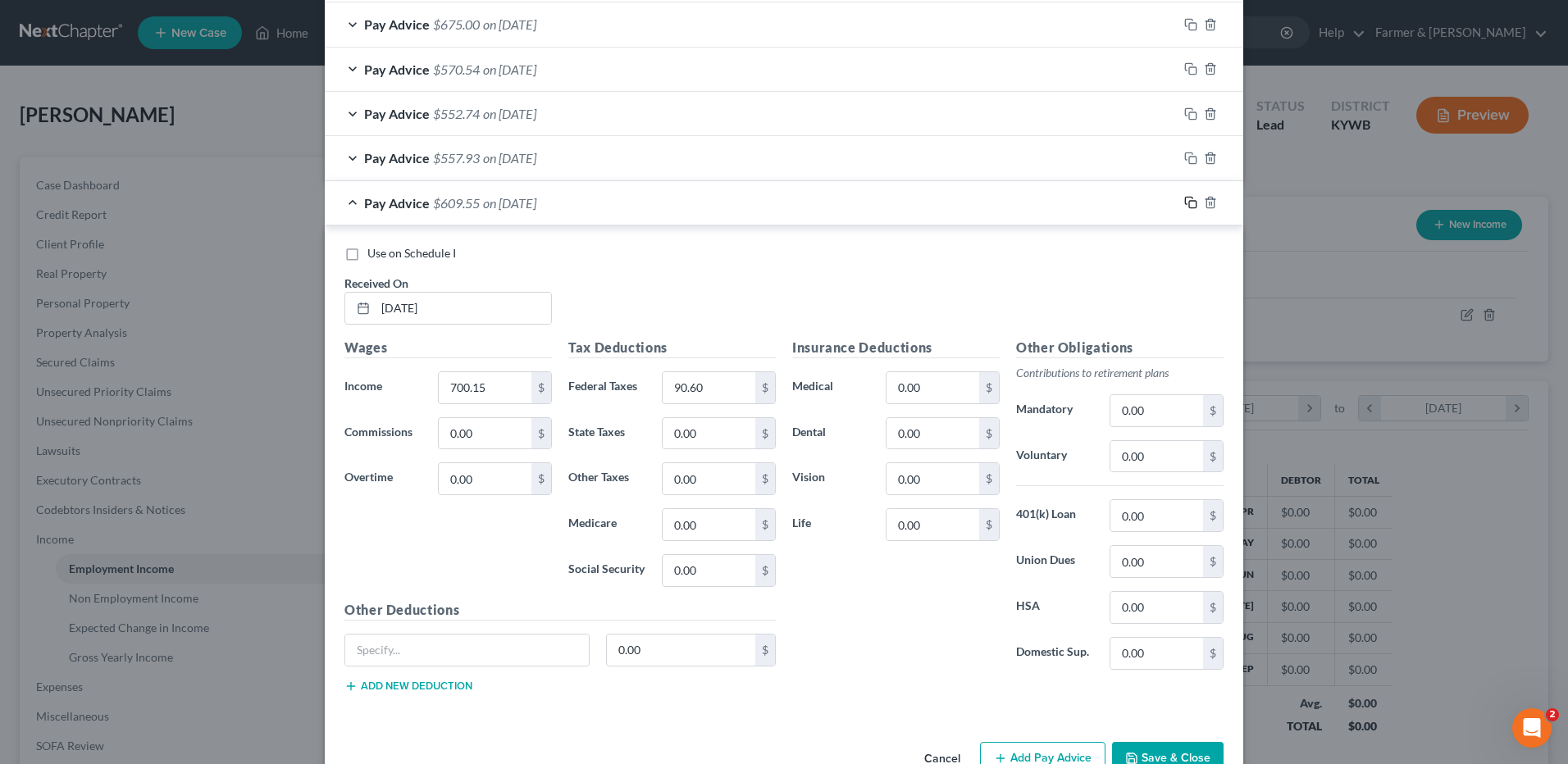
drag, startPoint x: 1188, startPoint y: 206, endPoint x: 547, endPoint y: 306, distance: 648.8
click at [1188, 206] on icon "button" at bounding box center [1191, 202] width 13 height 13
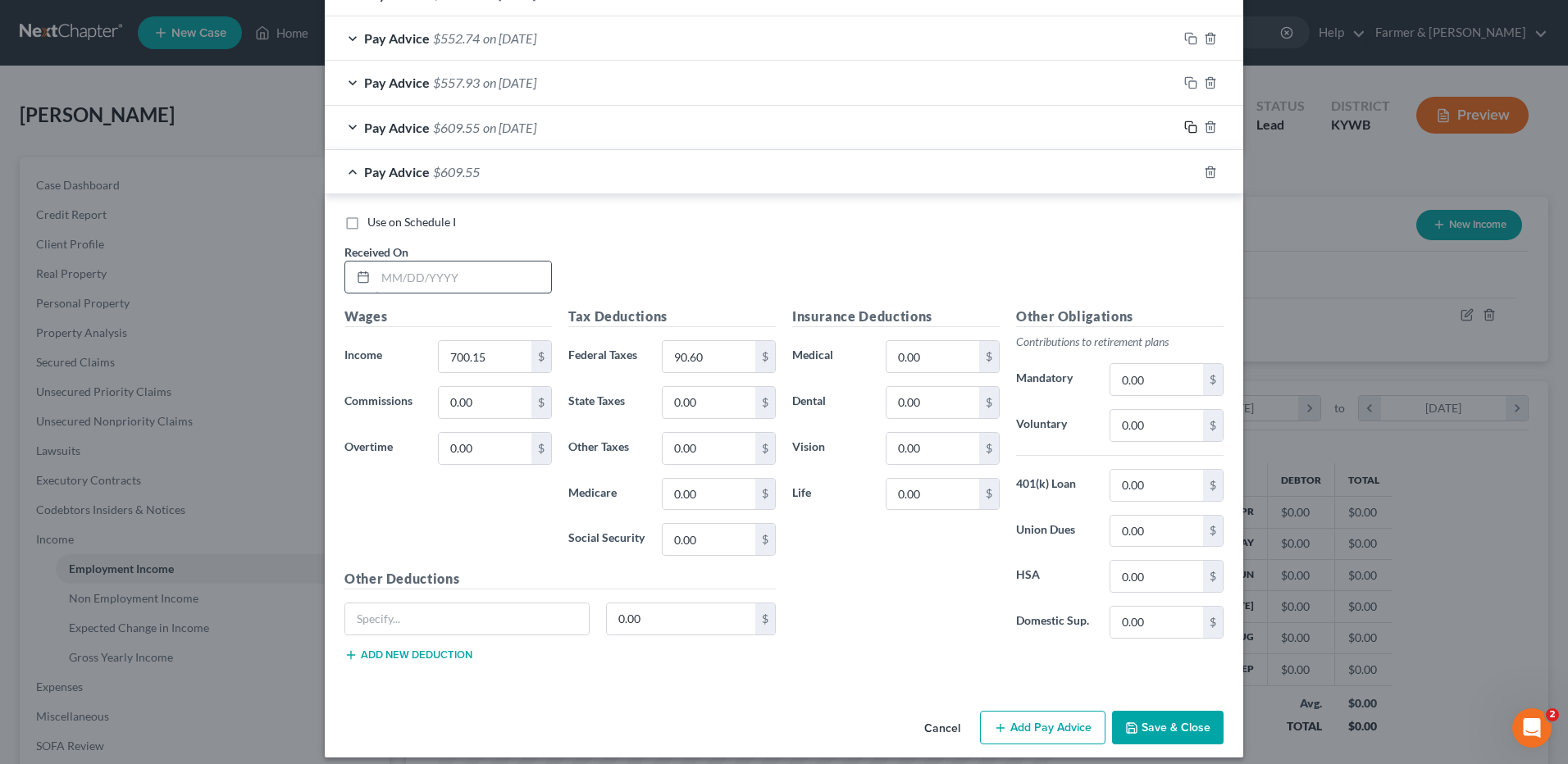
scroll to position [1620, 0]
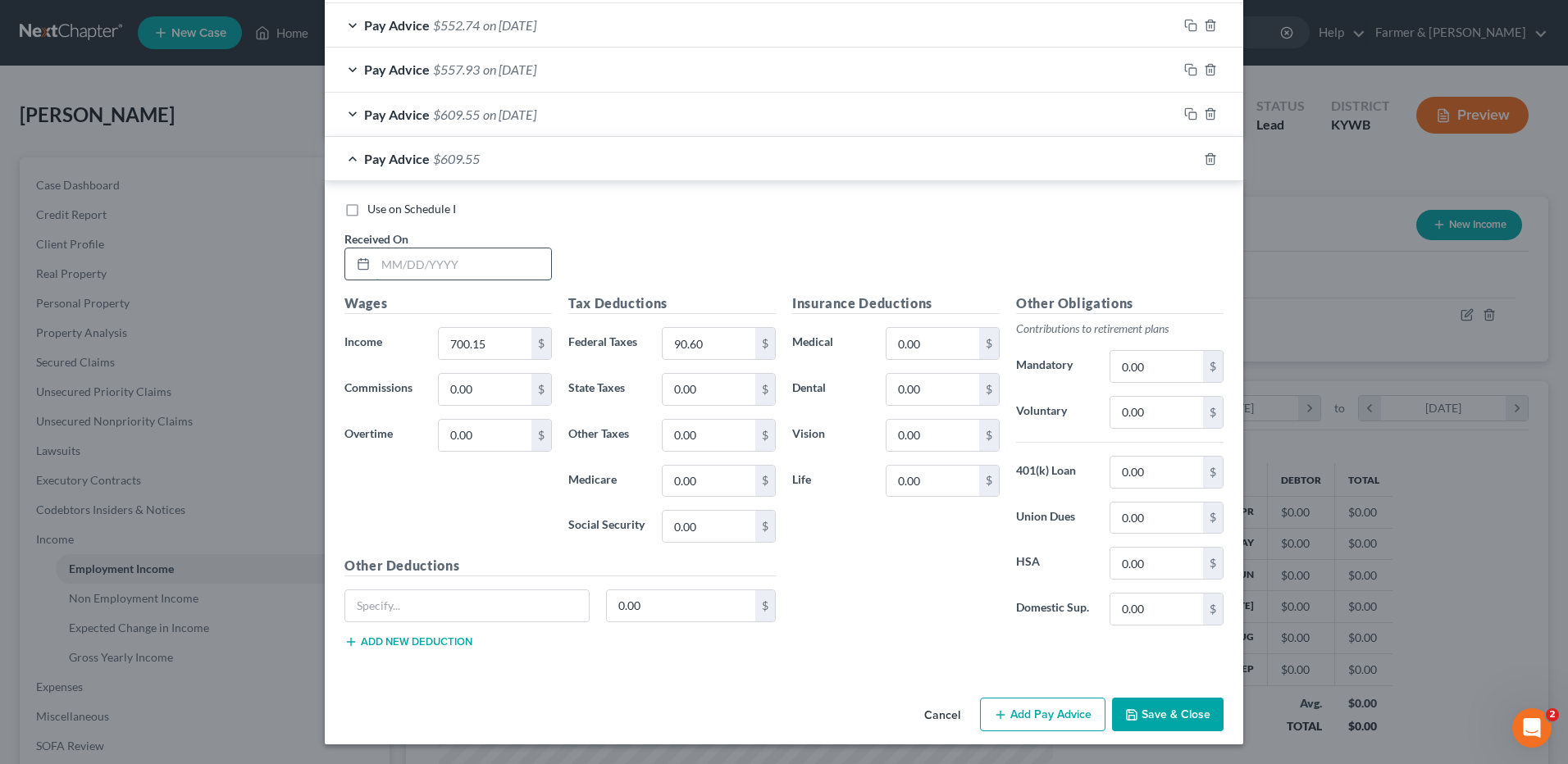
click at [521, 261] on input "text" at bounding box center [463, 264] width 176 height 31
type input "04/18/2025"
type input "769.98"
type input "99.88"
click at [1184, 157] on icon "button" at bounding box center [1191, 160] width 13 height 13
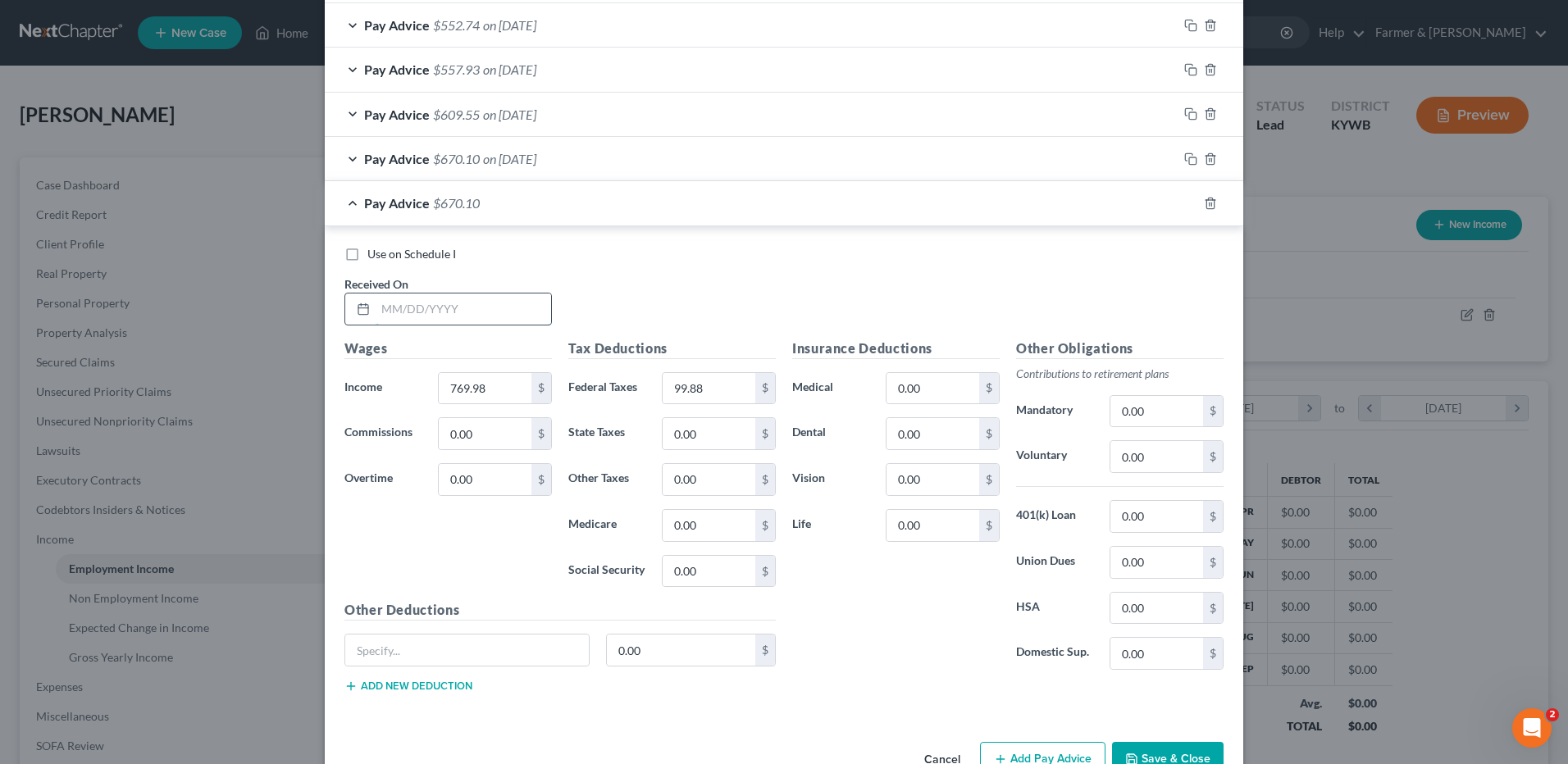
click at [541, 313] on input "text" at bounding box center [463, 309] width 176 height 31
type input "04/25/2025"
type input "740.05"
type input "95.91"
click at [1185, 199] on icon "button" at bounding box center [1189, 201] width 8 height 8
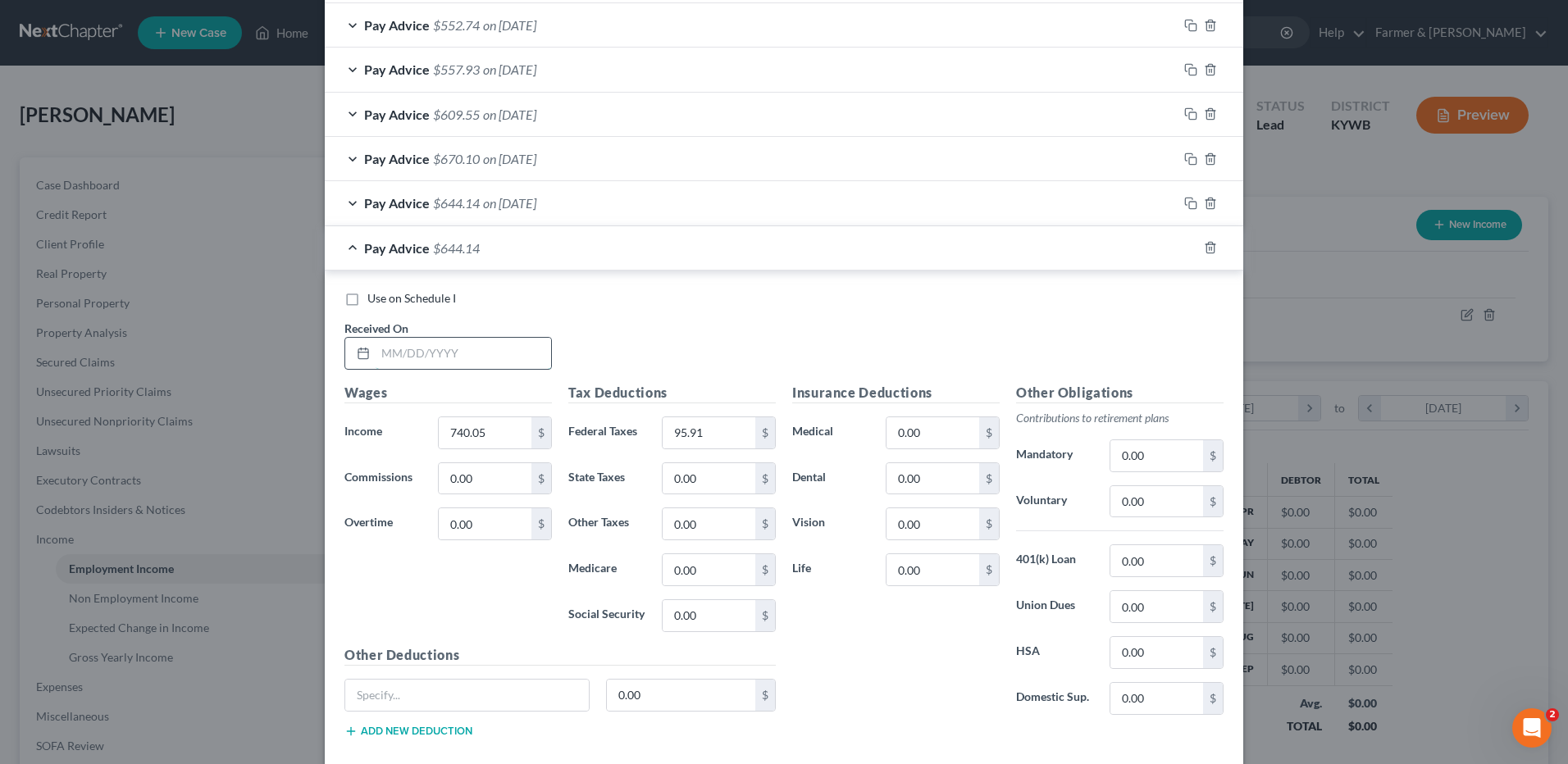
click at [521, 344] on input "text" at bounding box center [463, 353] width 176 height 31
type input "5"
type input "05/02/2025"
type input "796.99"
type input "103.48"
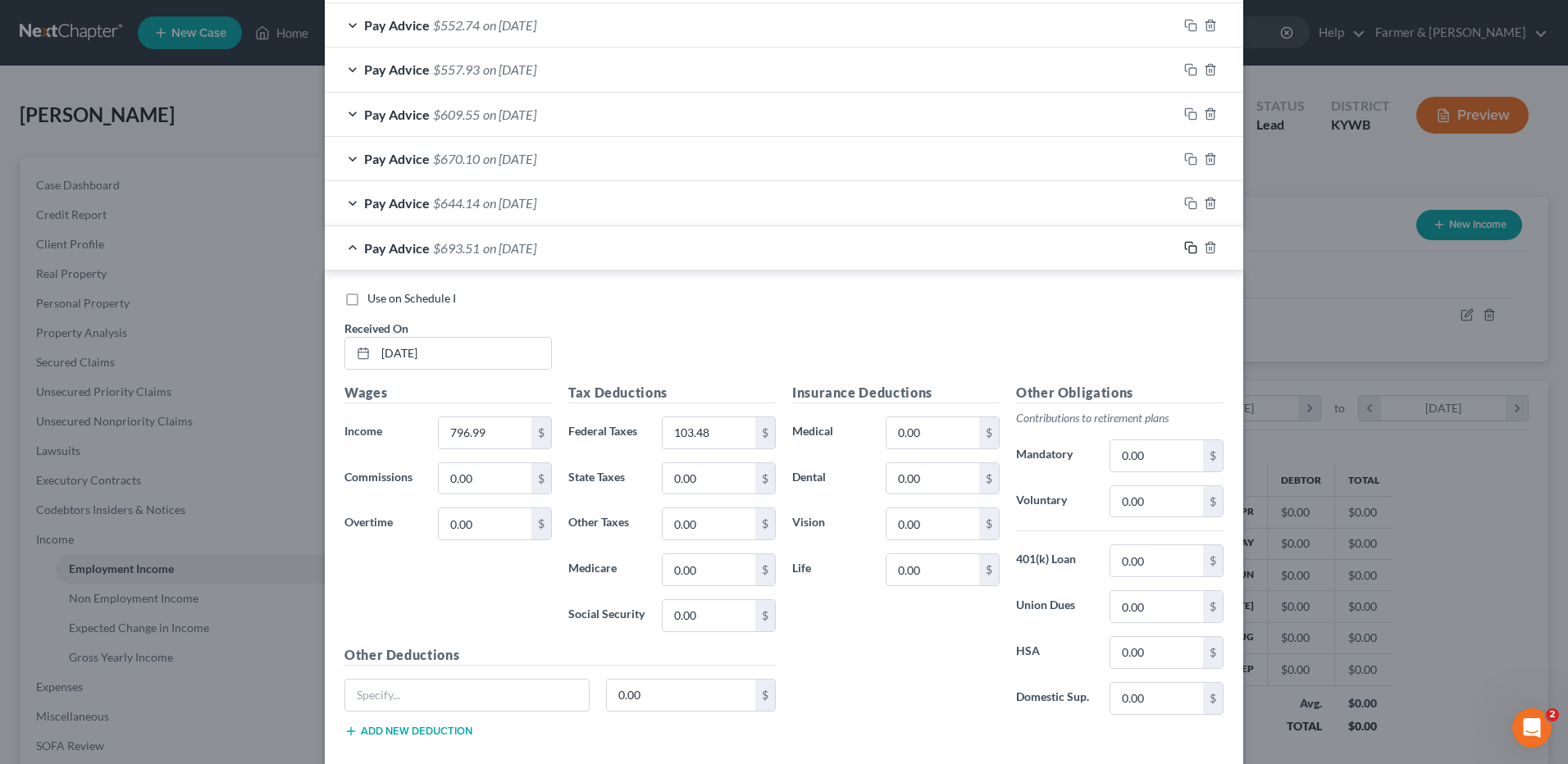
click at [1189, 250] on icon "button" at bounding box center [1191, 248] width 13 height 13
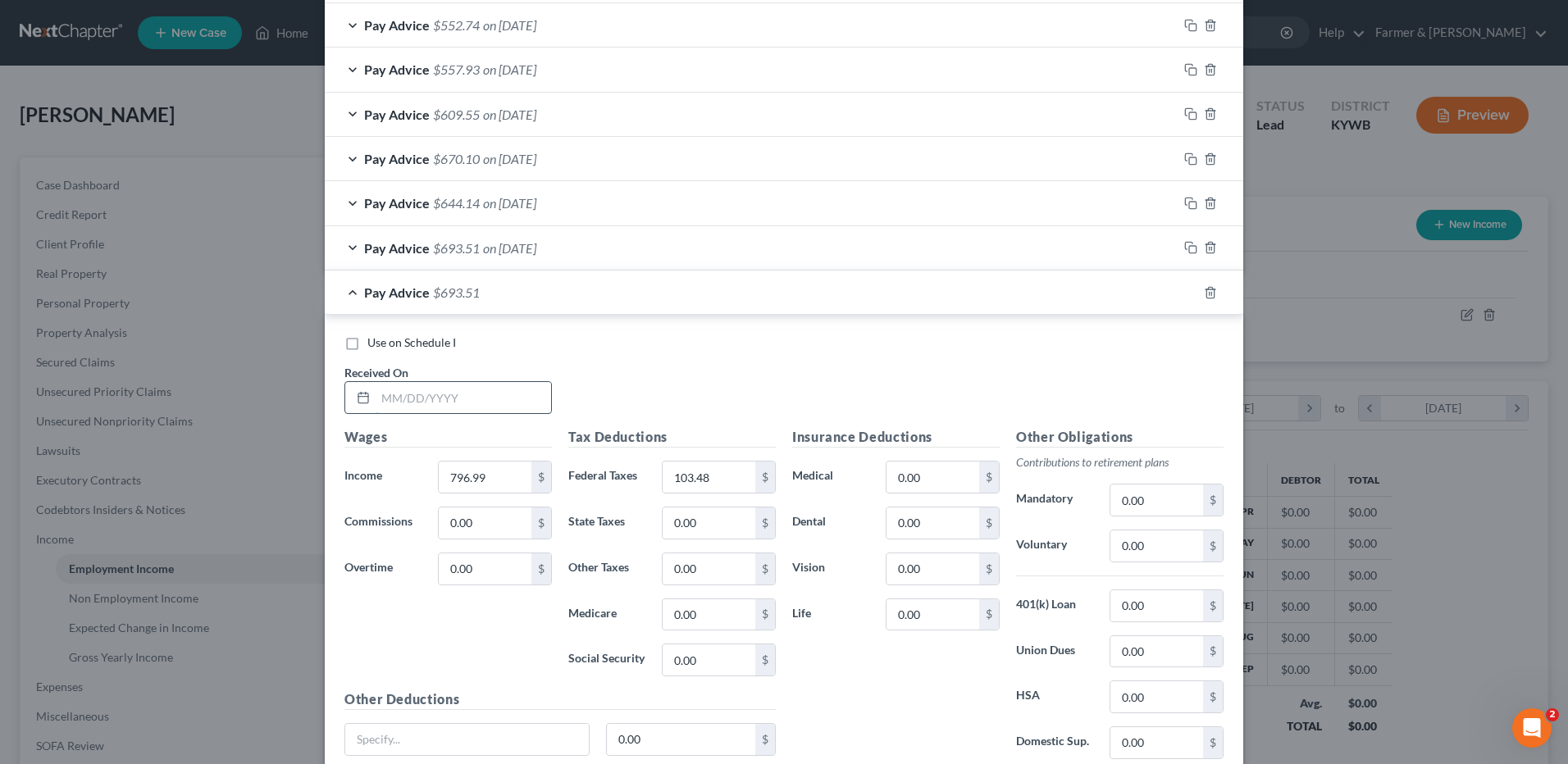
click at [530, 394] on input "text" at bounding box center [463, 397] width 176 height 31
type input "05/09/2025"
type input "855.47"
type input "111.26"
click at [1177, 296] on div at bounding box center [1210, 293] width 66 height 27
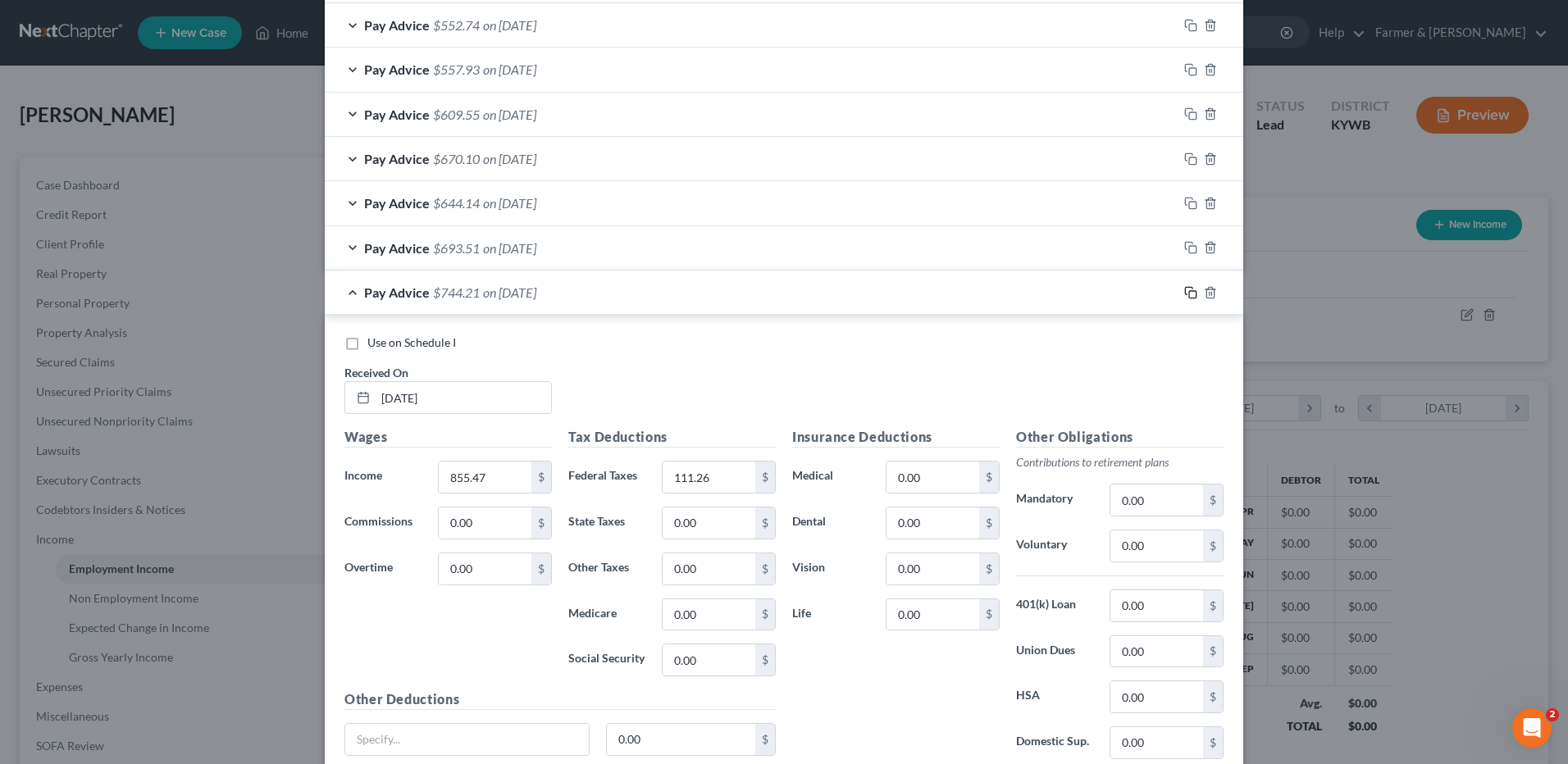
click at [1190, 289] on icon "button" at bounding box center [1191, 293] width 13 height 13
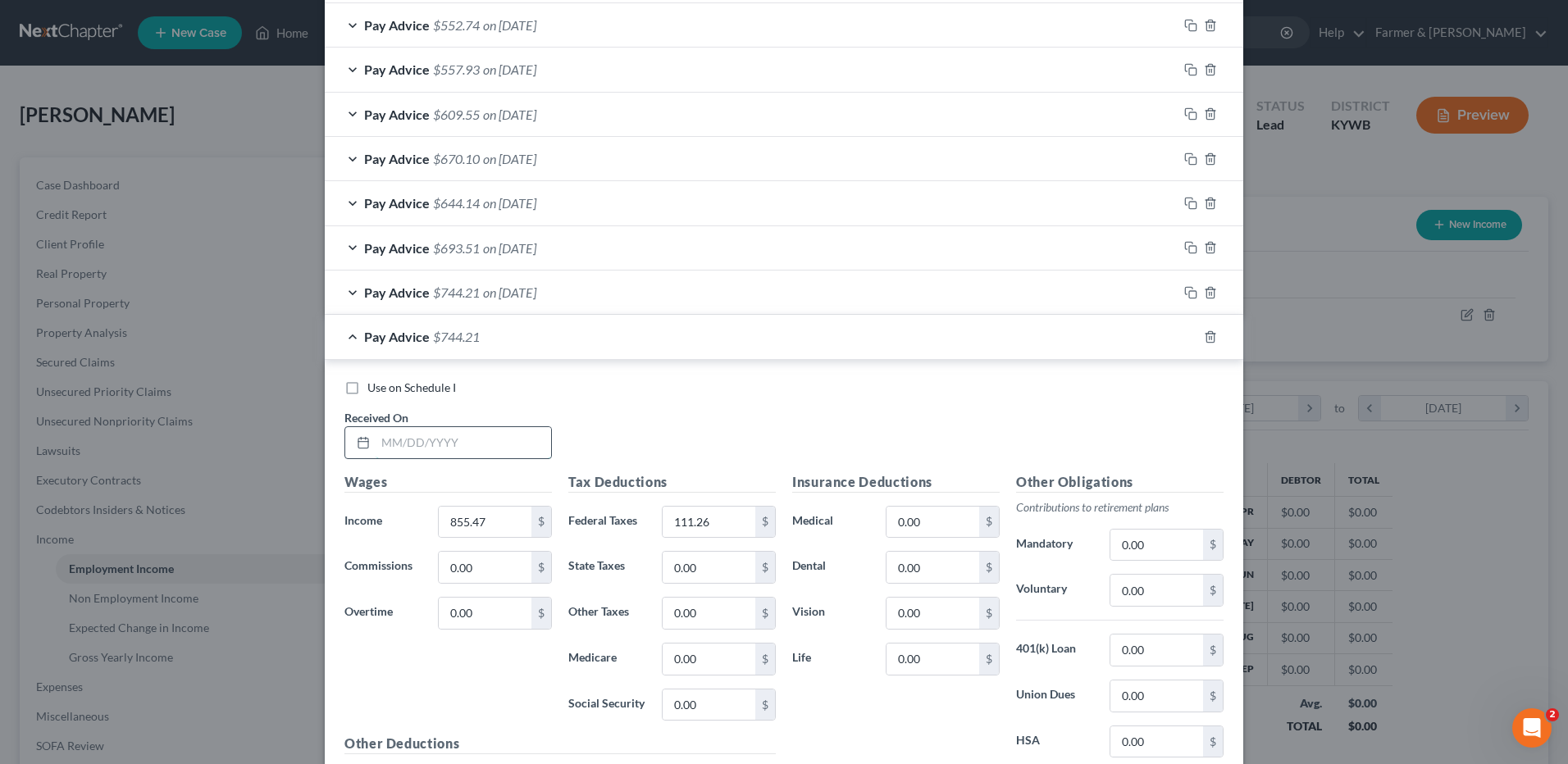
click at [492, 448] on input "text" at bounding box center [463, 443] width 176 height 31
type input "05/16/2025"
type input "757.78"
type input "98.27"
click at [1185, 339] on icon "button" at bounding box center [1191, 337] width 13 height 13
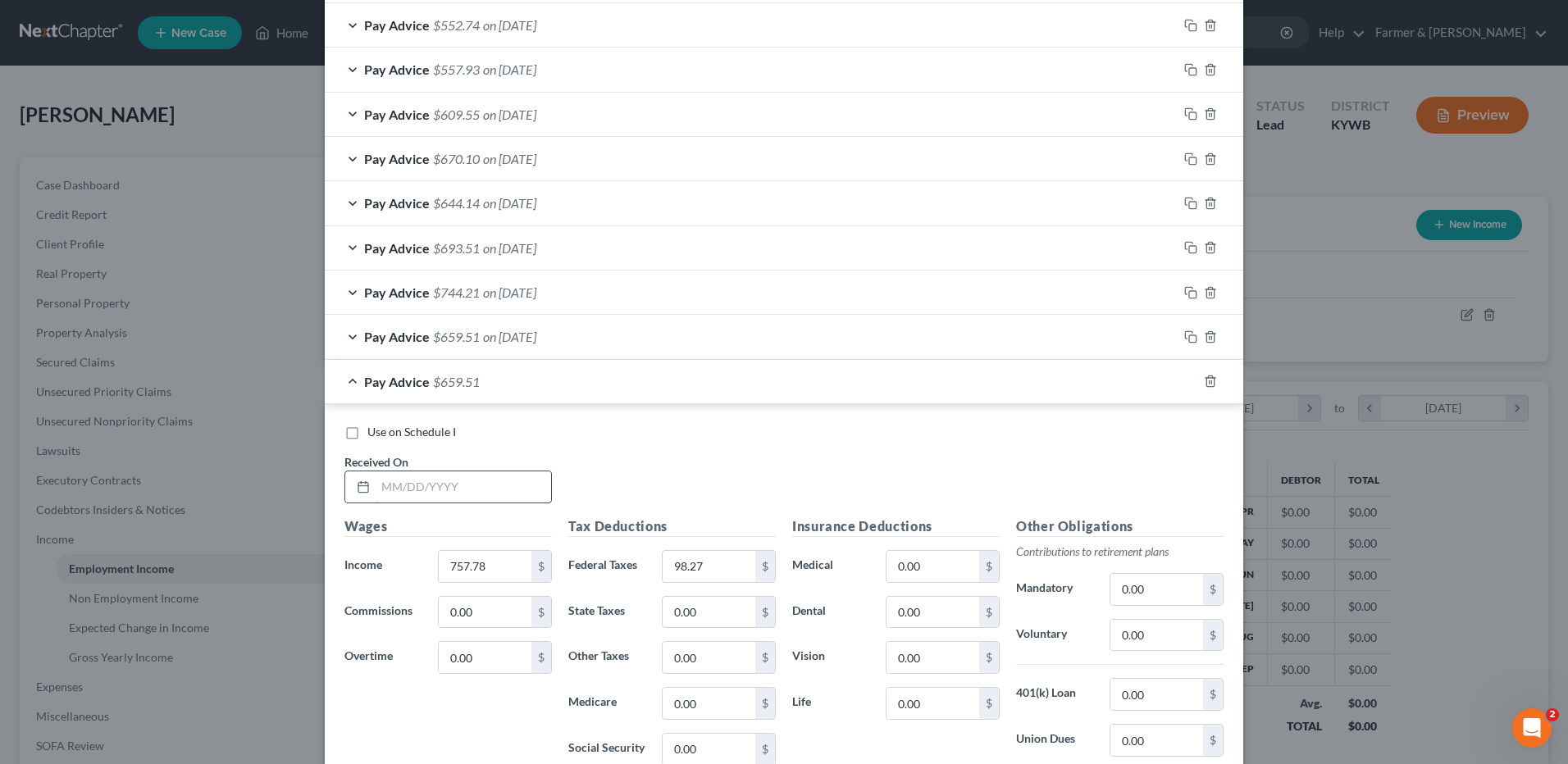
click at [520, 491] on input "text" at bounding box center [463, 487] width 176 height 31
type input "05/23/2025"
type input "5"
type input "679.57"
type input "87.86"
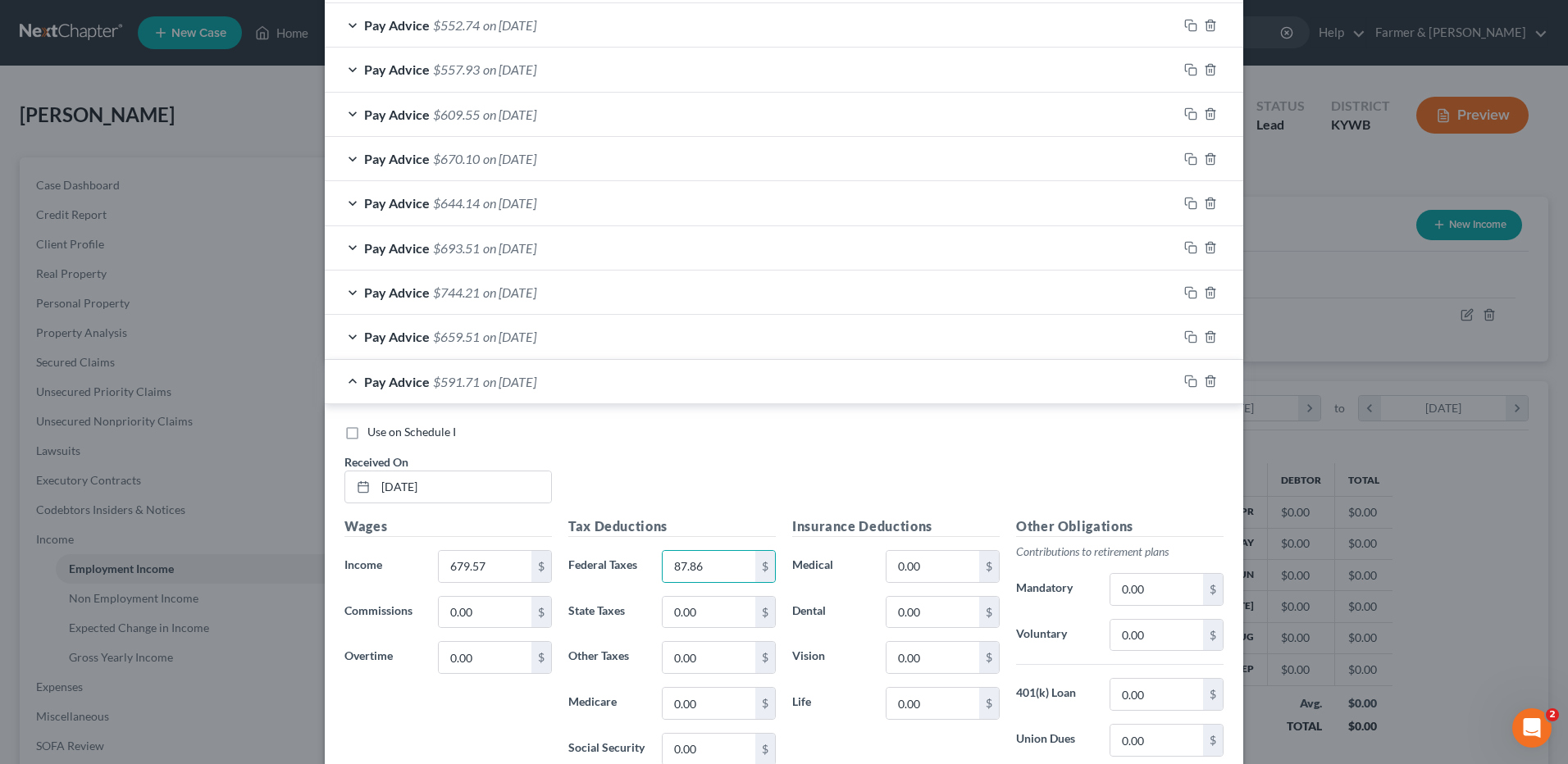
click at [1177, 383] on div at bounding box center [1210, 382] width 66 height 27
click at [1189, 380] on rect "button" at bounding box center [1193, 384] width 8 height 8
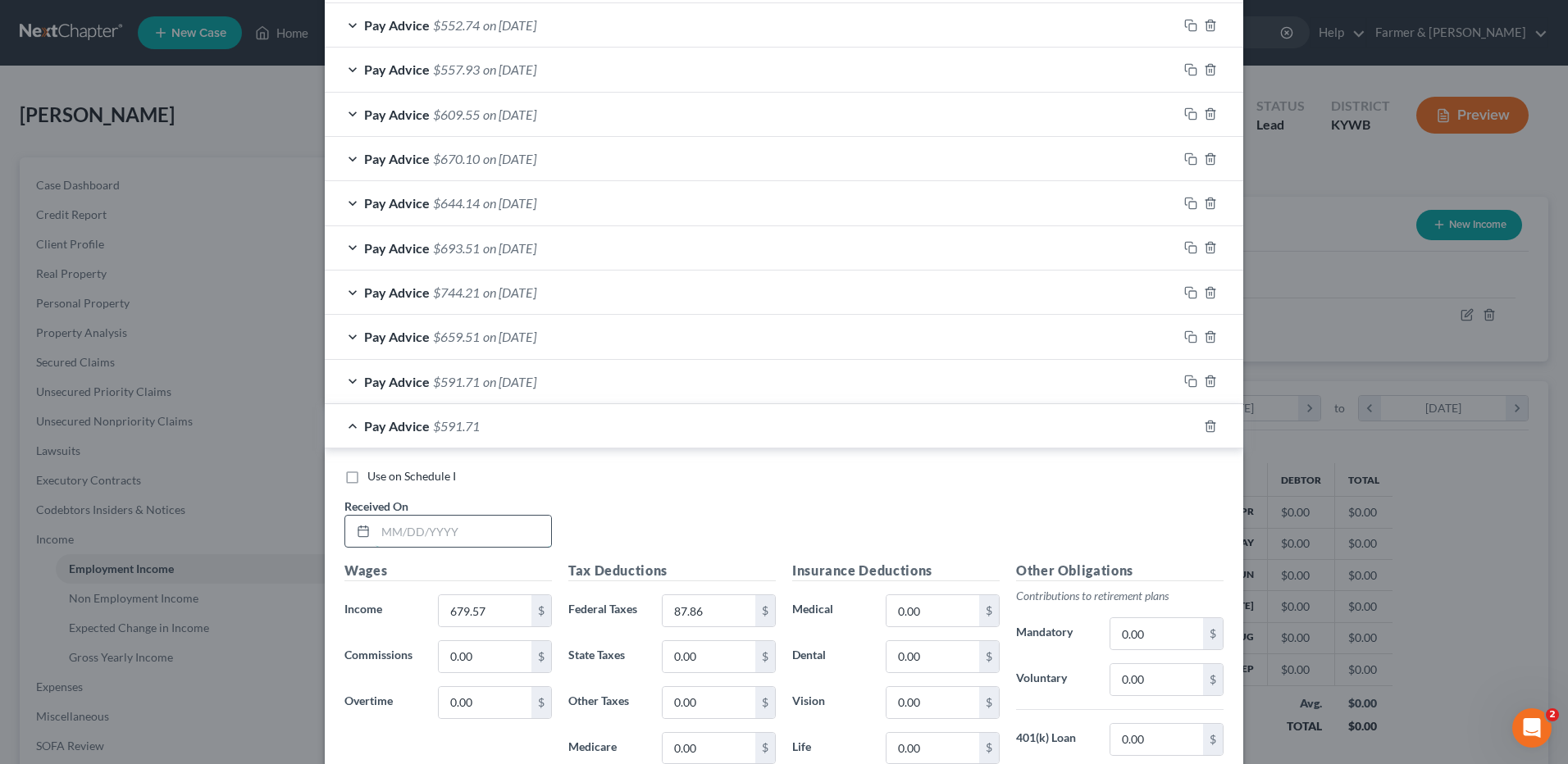
click at [471, 526] on input "text" at bounding box center [463, 531] width 176 height 31
type input "05/30/2025"
type input "703.00"
type input "90.98"
click at [1184, 422] on icon "button" at bounding box center [1191, 427] width 13 height 13
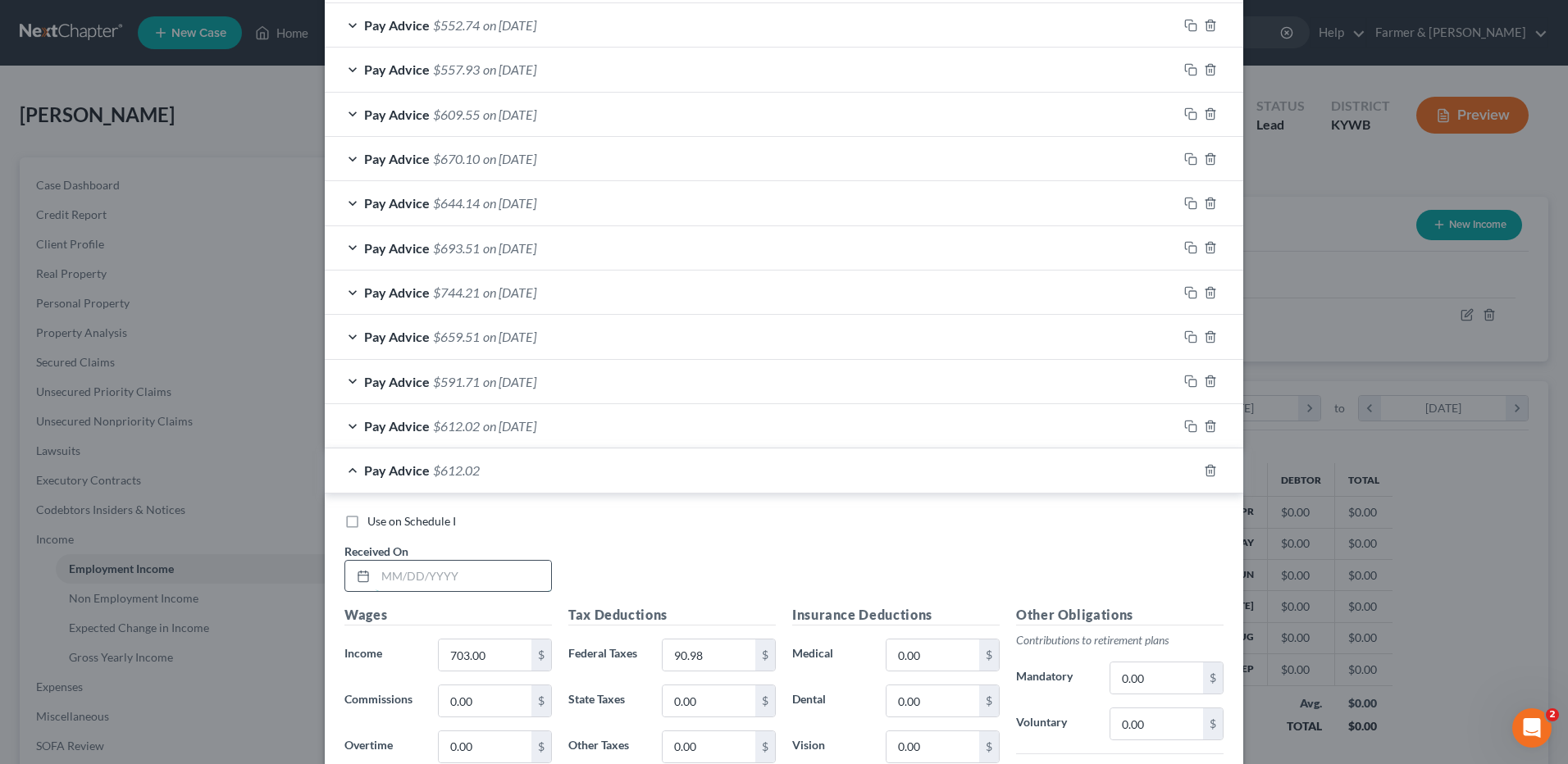
click at [483, 578] on input "text" at bounding box center [463, 576] width 176 height 31
type input "06/06/2025"
type input "756.52"
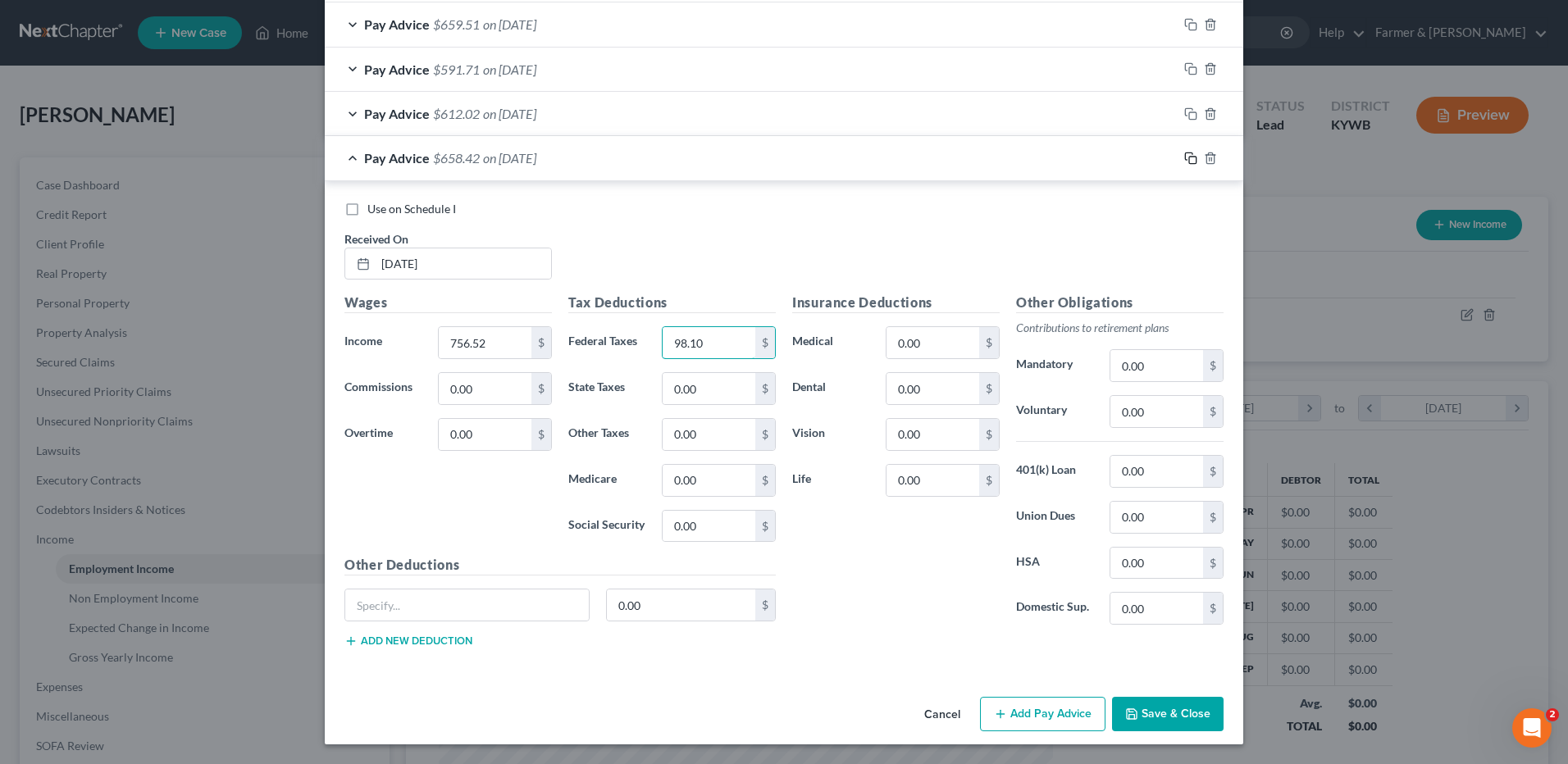
type input "98.10"
click at [1186, 160] on icon "button" at bounding box center [1191, 159] width 13 height 13
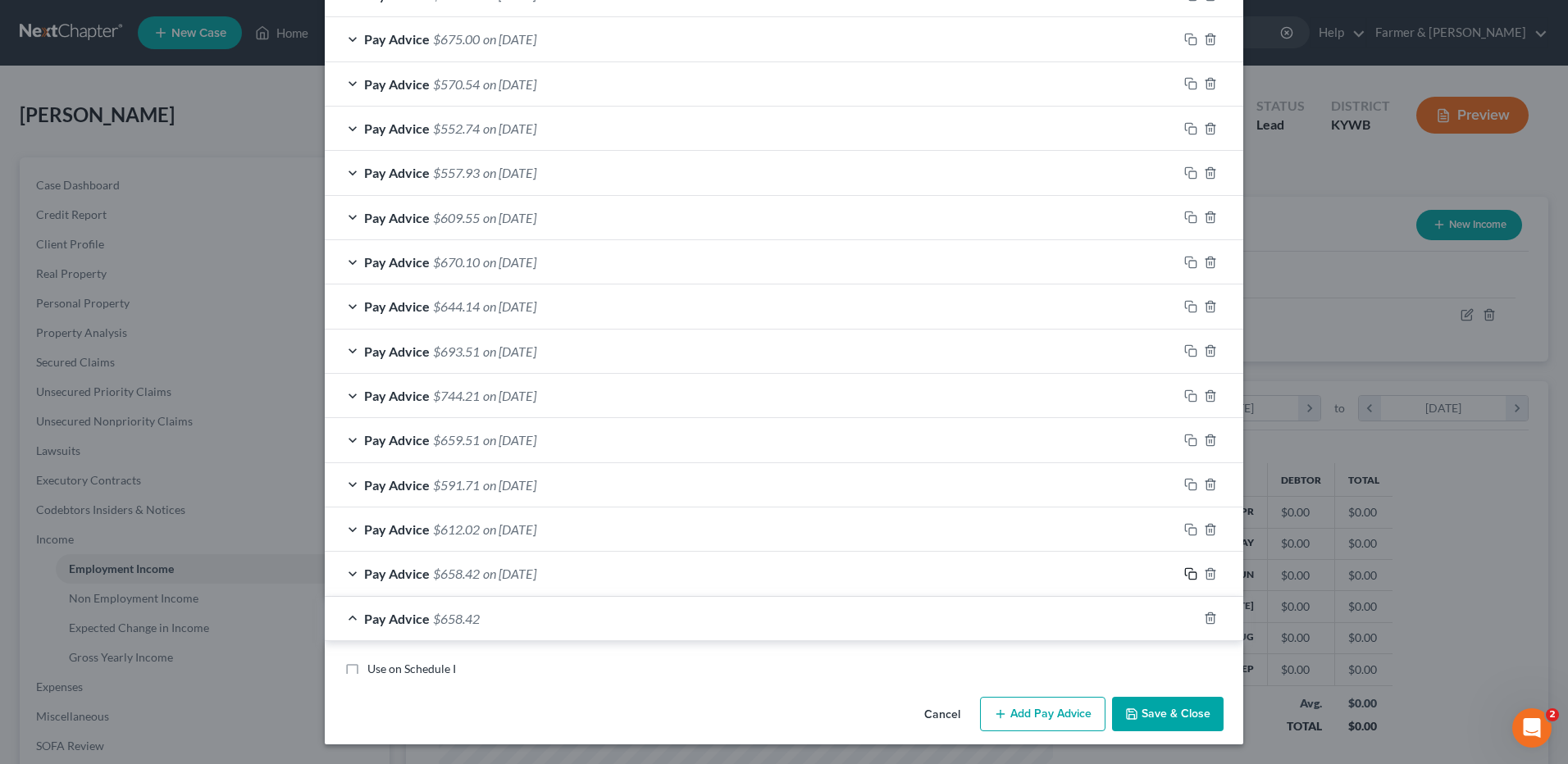
scroll to position [1933, 0]
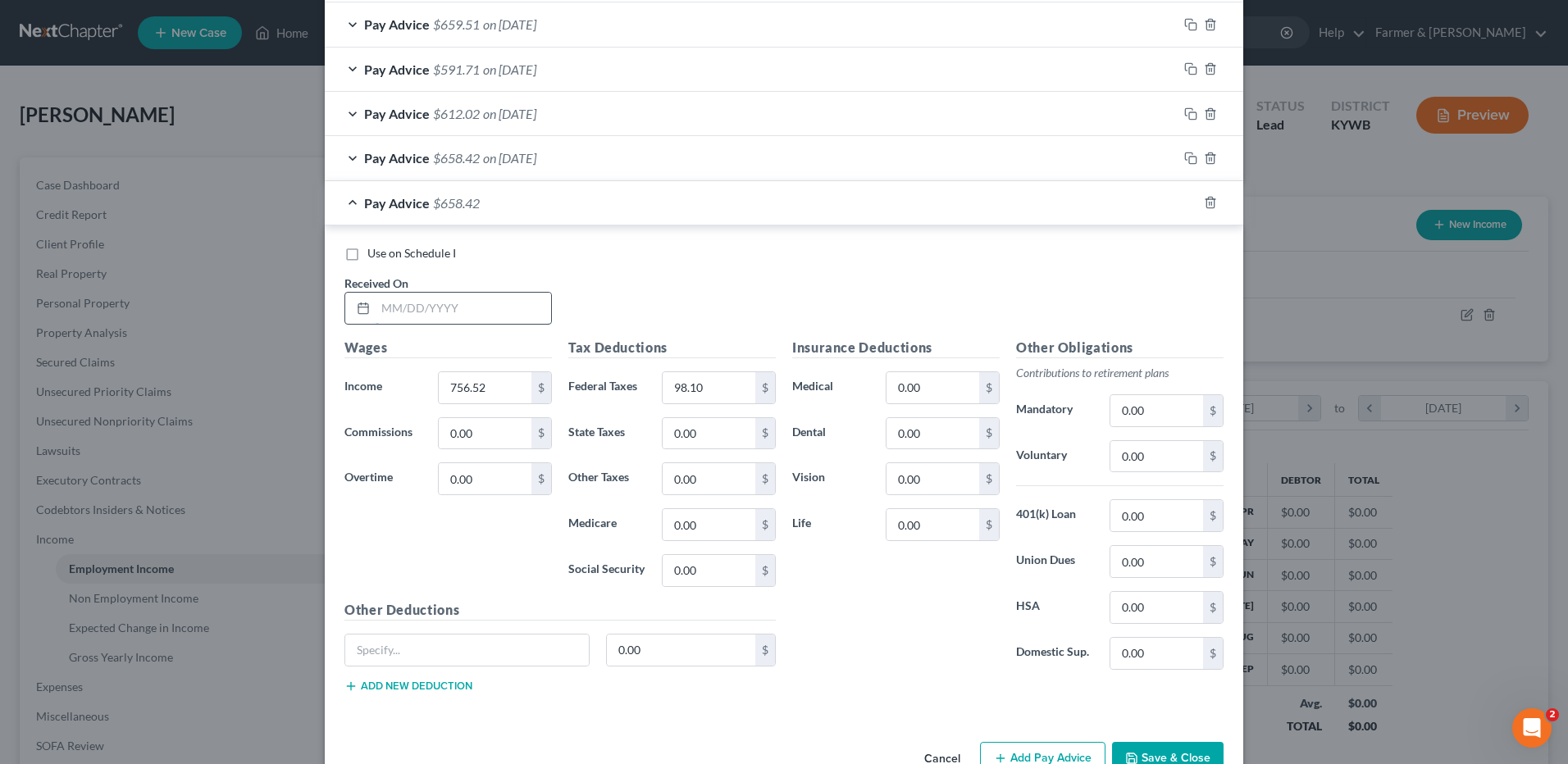
click at [538, 310] on input "text" at bounding box center [463, 308] width 176 height 31
type input "06/13/2025"
type input "793.25"
type input "102.98"
drag, startPoint x: 1190, startPoint y: 208, endPoint x: 1088, endPoint y: 213, distance: 102.1
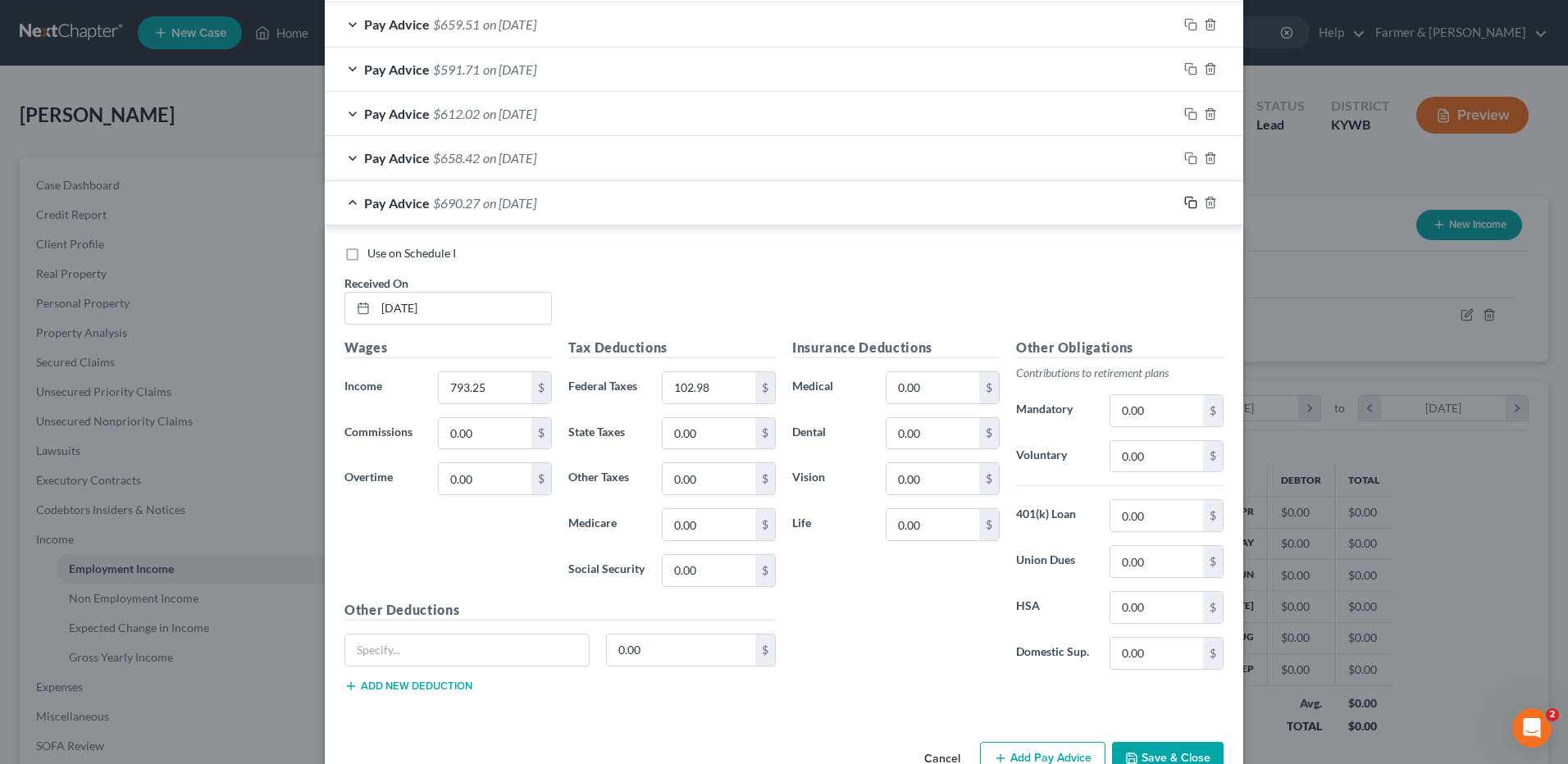
click at [1189, 206] on icon "button" at bounding box center [1191, 202] width 13 height 13
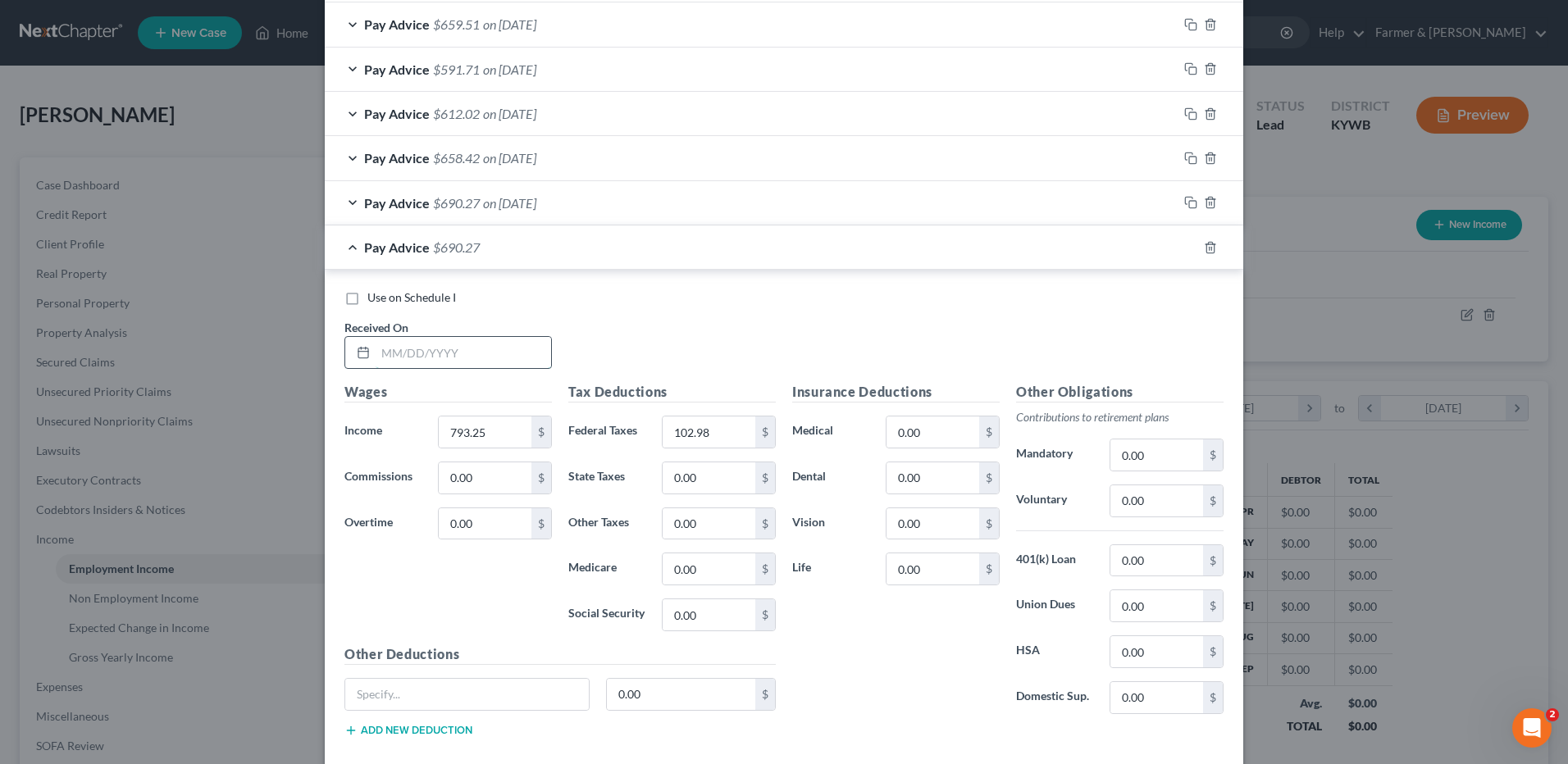
click at [528, 345] on input "text" at bounding box center [463, 353] width 176 height 31
type input "06/20/2025"
type input "685.90"
type input "88.72"
drag, startPoint x: 1185, startPoint y: 246, endPoint x: 743, endPoint y: 313, distance: 447.0
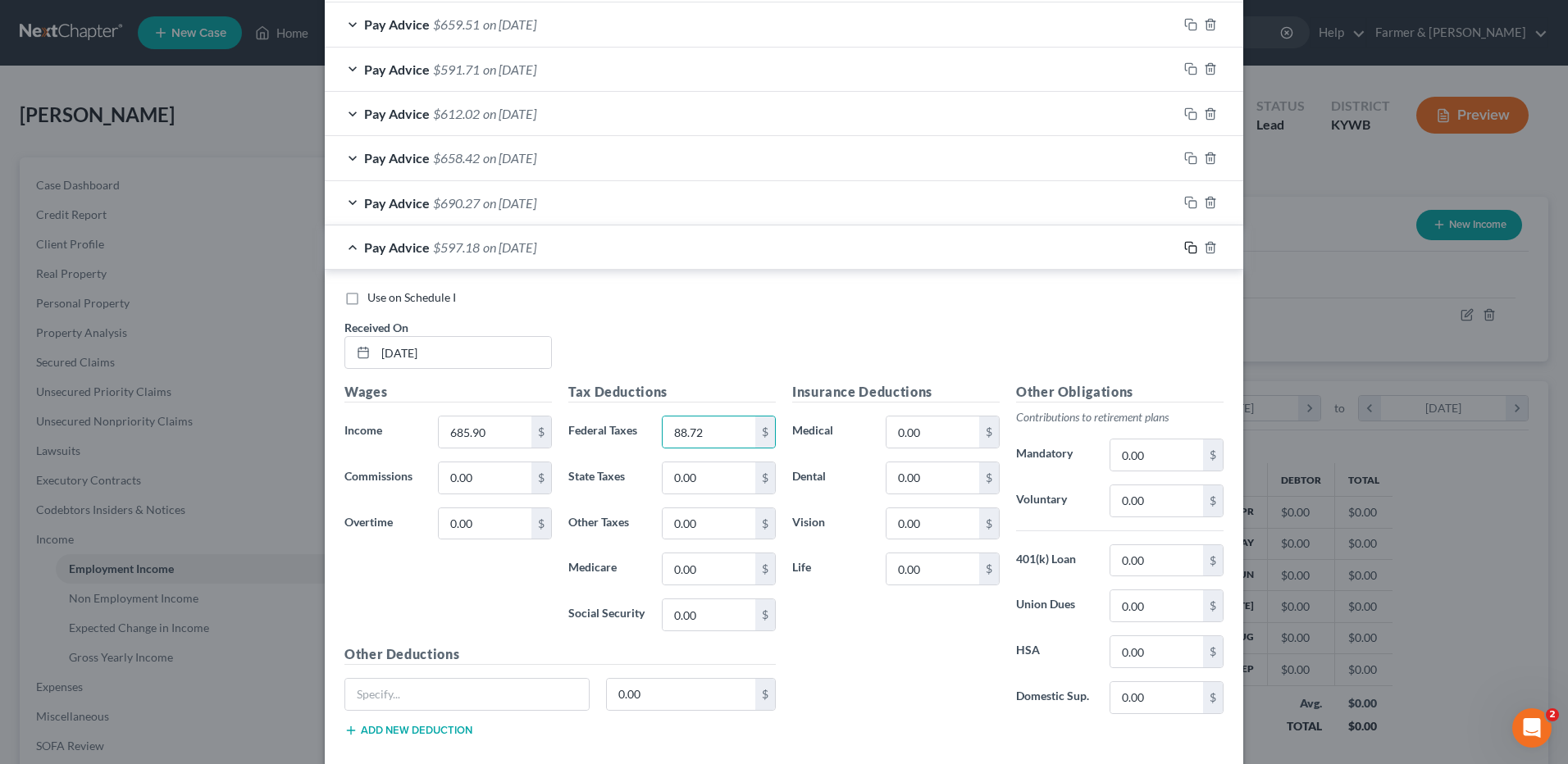
click at [1189, 246] on rect "button" at bounding box center [1193, 250] width 8 height 8
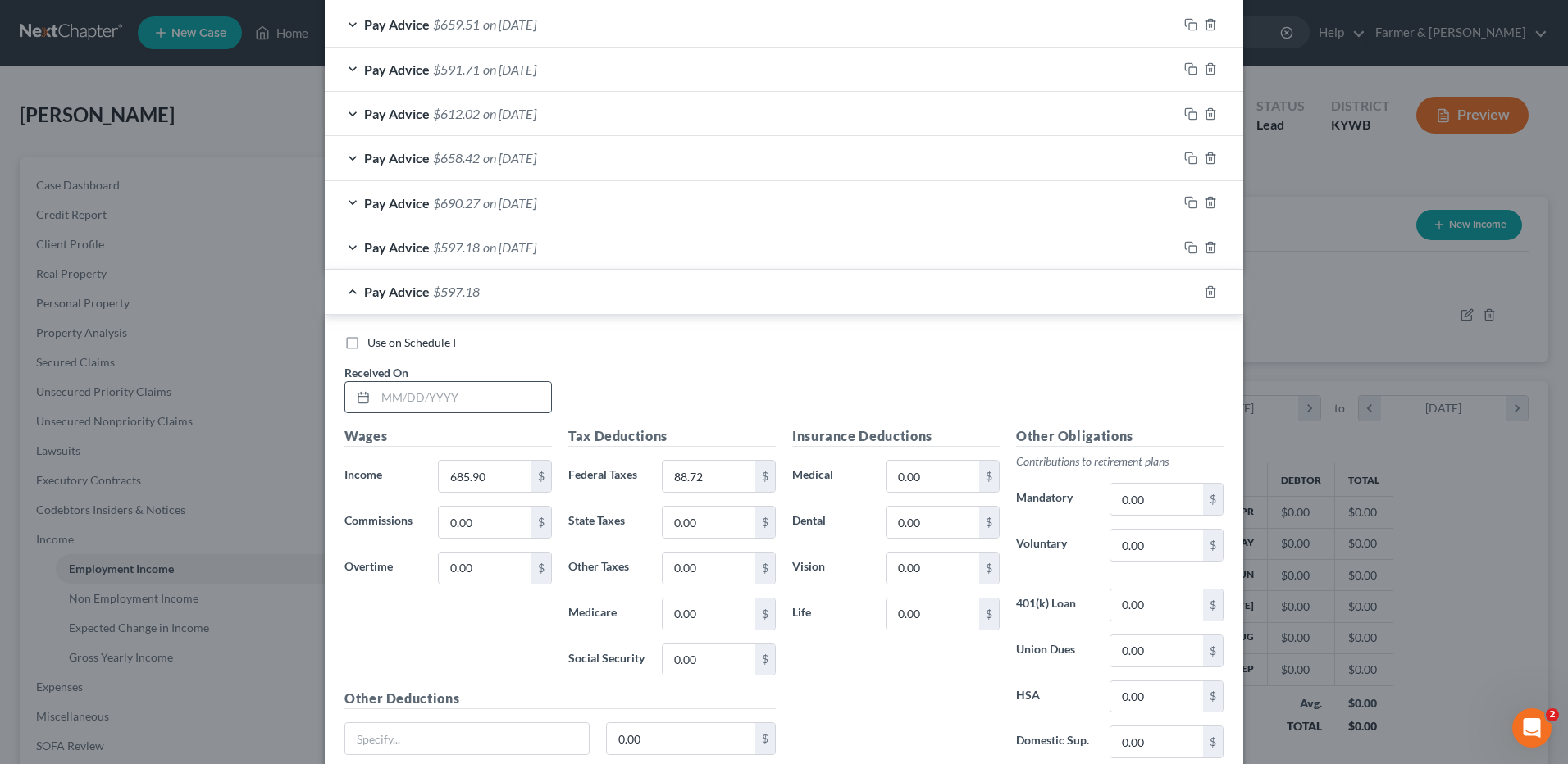
click at [512, 385] on input "text" at bounding box center [463, 397] width 176 height 31
type input "06/27/2025"
type input "748.28"
type input "97.01"
click at [1185, 294] on icon "button" at bounding box center [1189, 290] width 8 height 8
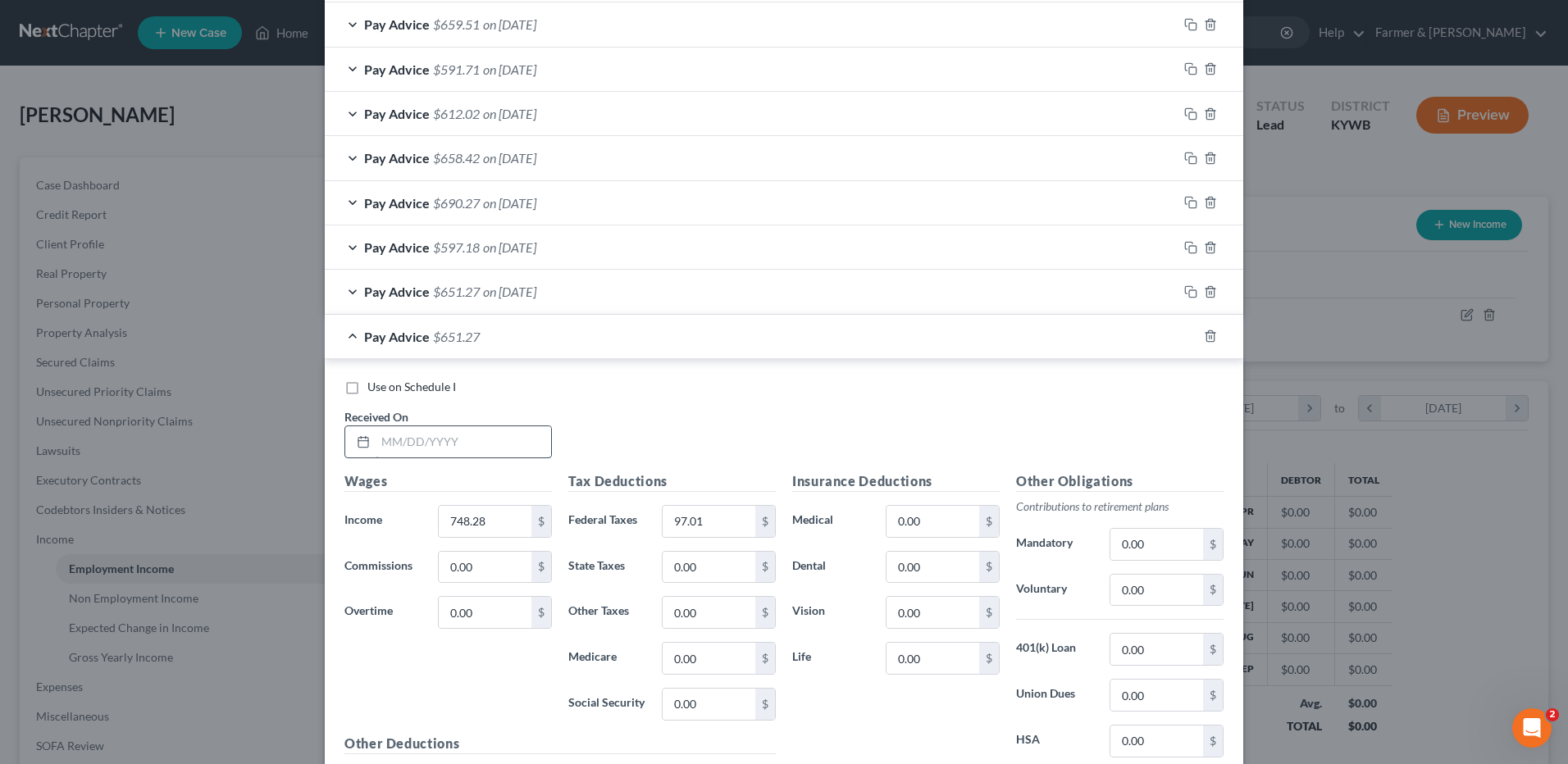
click at [551, 432] on div "Received On *" at bounding box center [449, 433] width 224 height 50
click at [538, 434] on input "text" at bounding box center [463, 442] width 176 height 31
type input "07/03/2025"
type input "769.50"
type input "99.83"
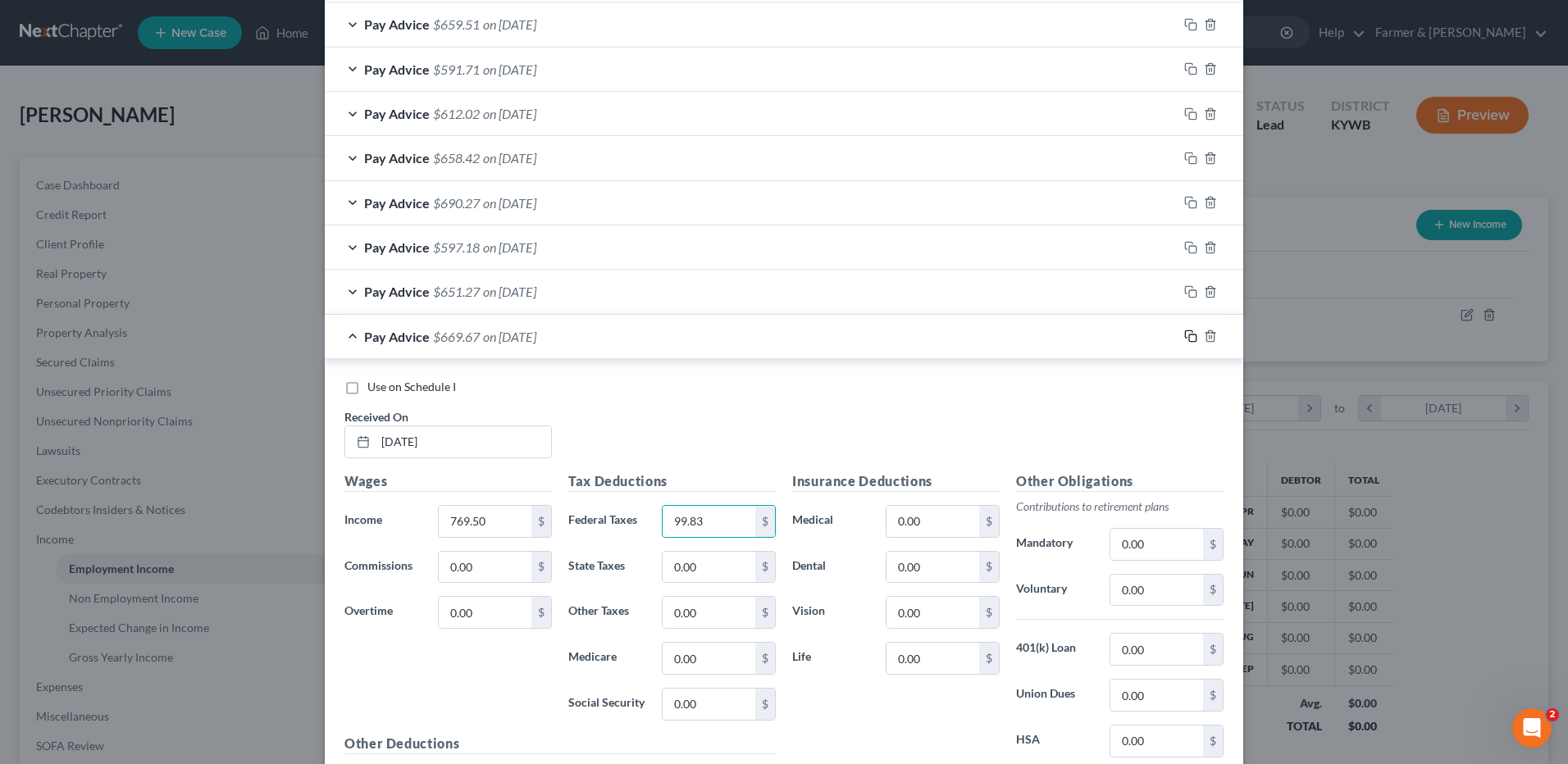
click at [1186, 340] on icon "button" at bounding box center [1191, 336] width 13 height 13
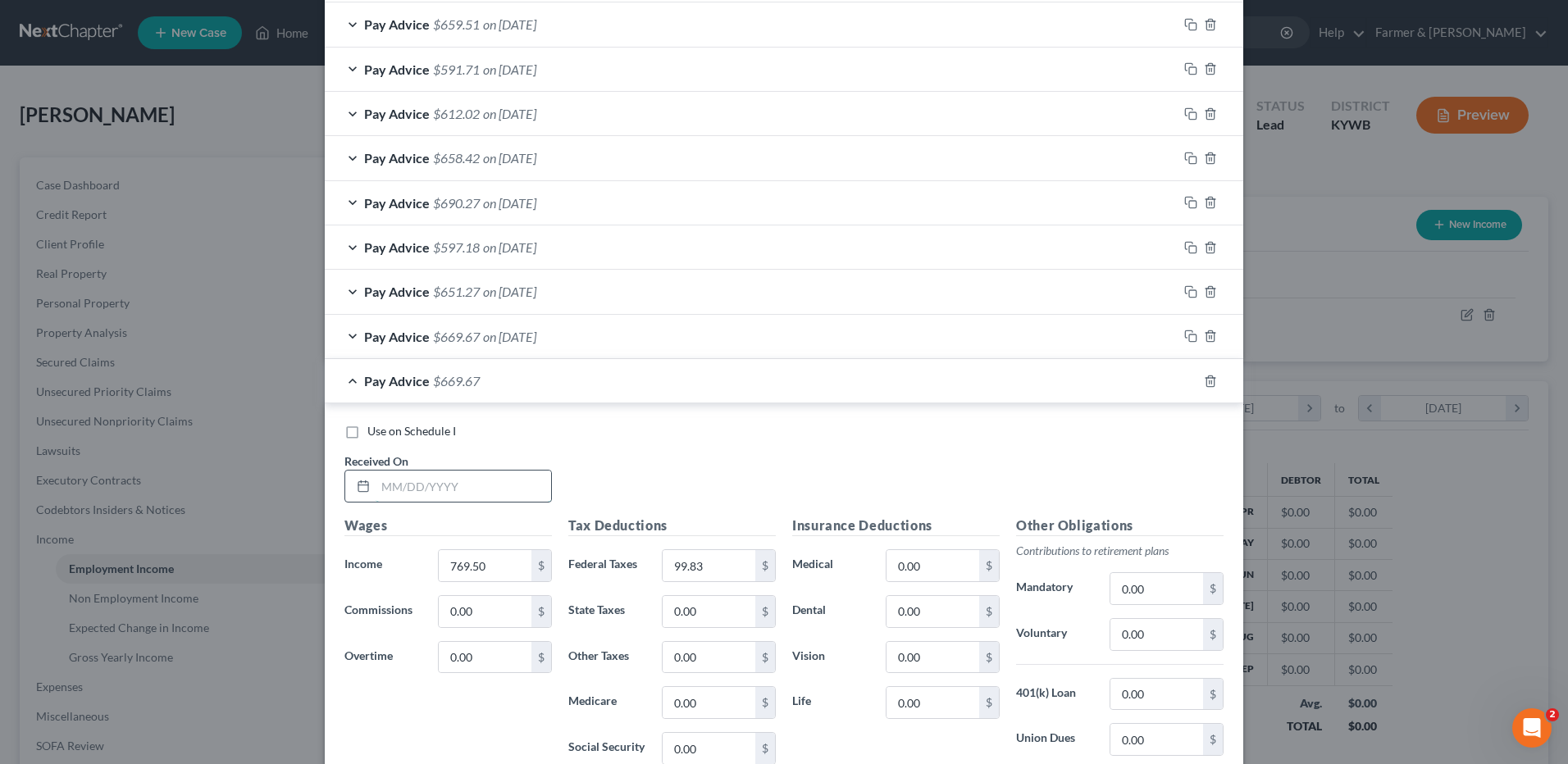
click at [526, 475] on input "text" at bounding box center [463, 486] width 176 height 31
type input "07/11/2025"
type input "652.33"
type input "84.24"
click at [1189, 383] on rect "button" at bounding box center [1193, 384] width 8 height 8
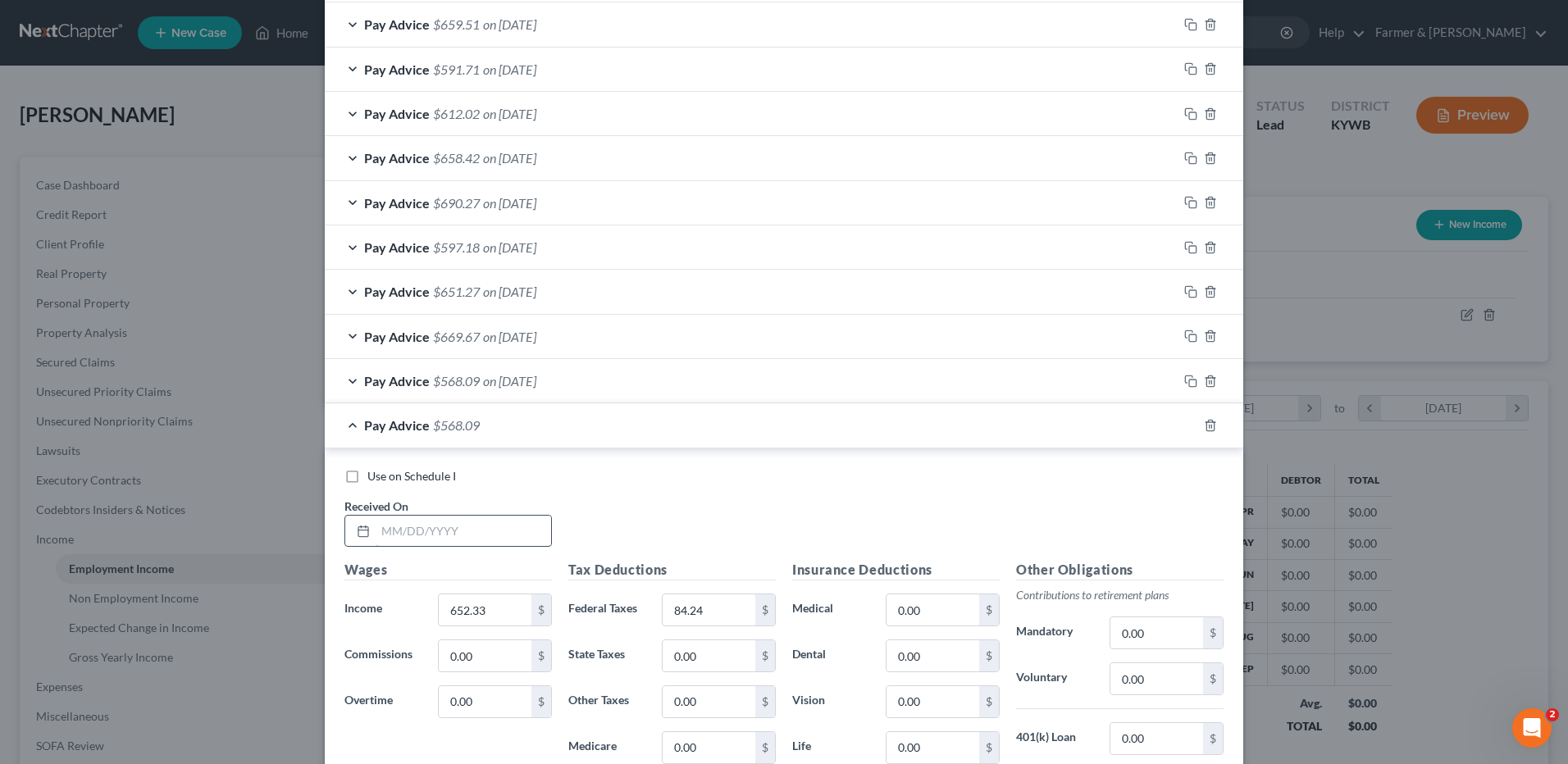
click at [516, 525] on input "text" at bounding box center [463, 531] width 176 height 31
type input "07/18/2025"
type input "742.27"
type input "96.21"
click at [1185, 427] on icon "button" at bounding box center [1189, 424] width 8 height 8
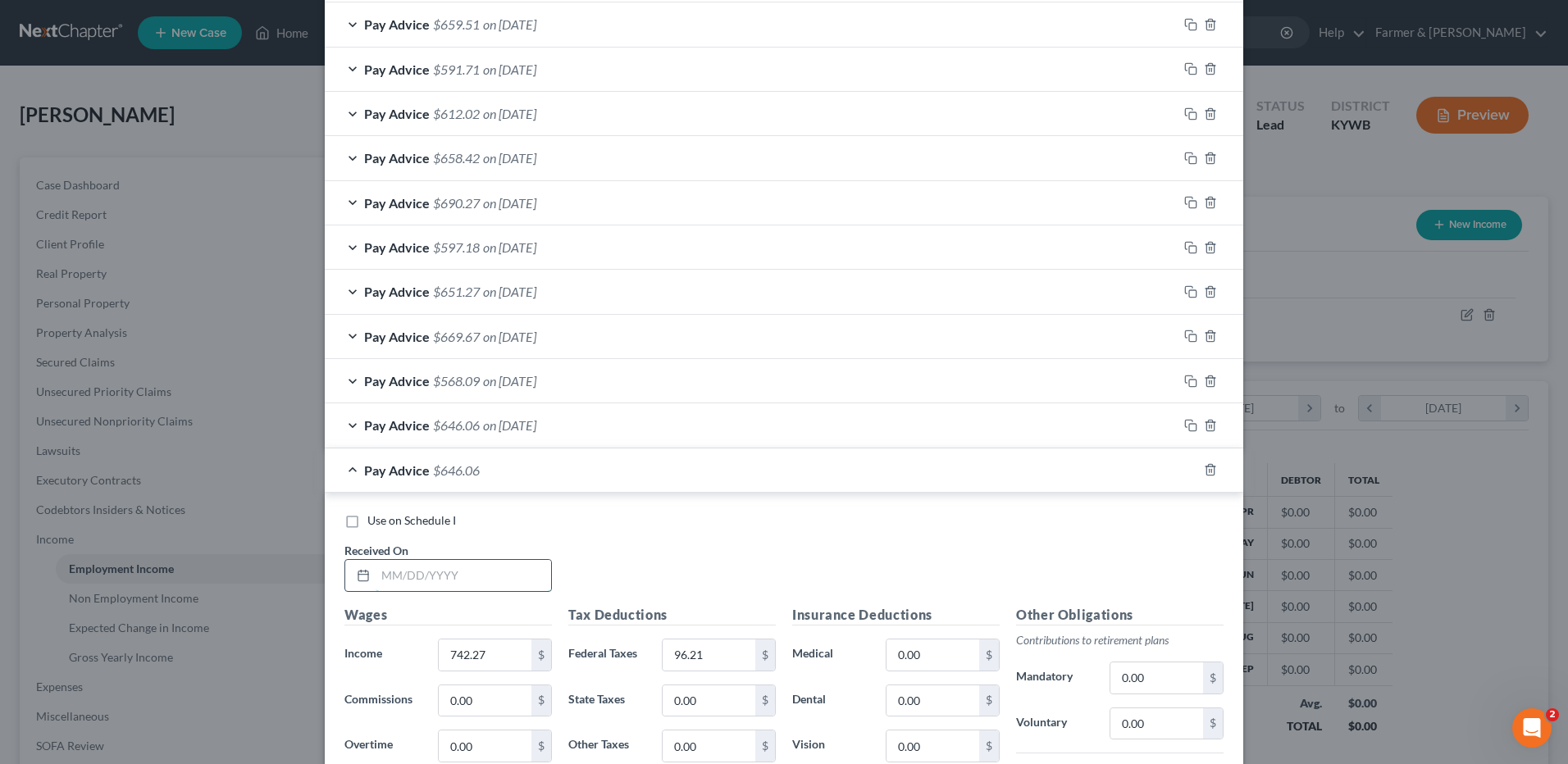
click at [499, 566] on input "text" at bounding box center [463, 575] width 176 height 31
type input "07/25/2025"
type input "807.98"
type input "104.94"
click at [1189, 470] on rect "button" at bounding box center [1193, 472] width 8 height 8
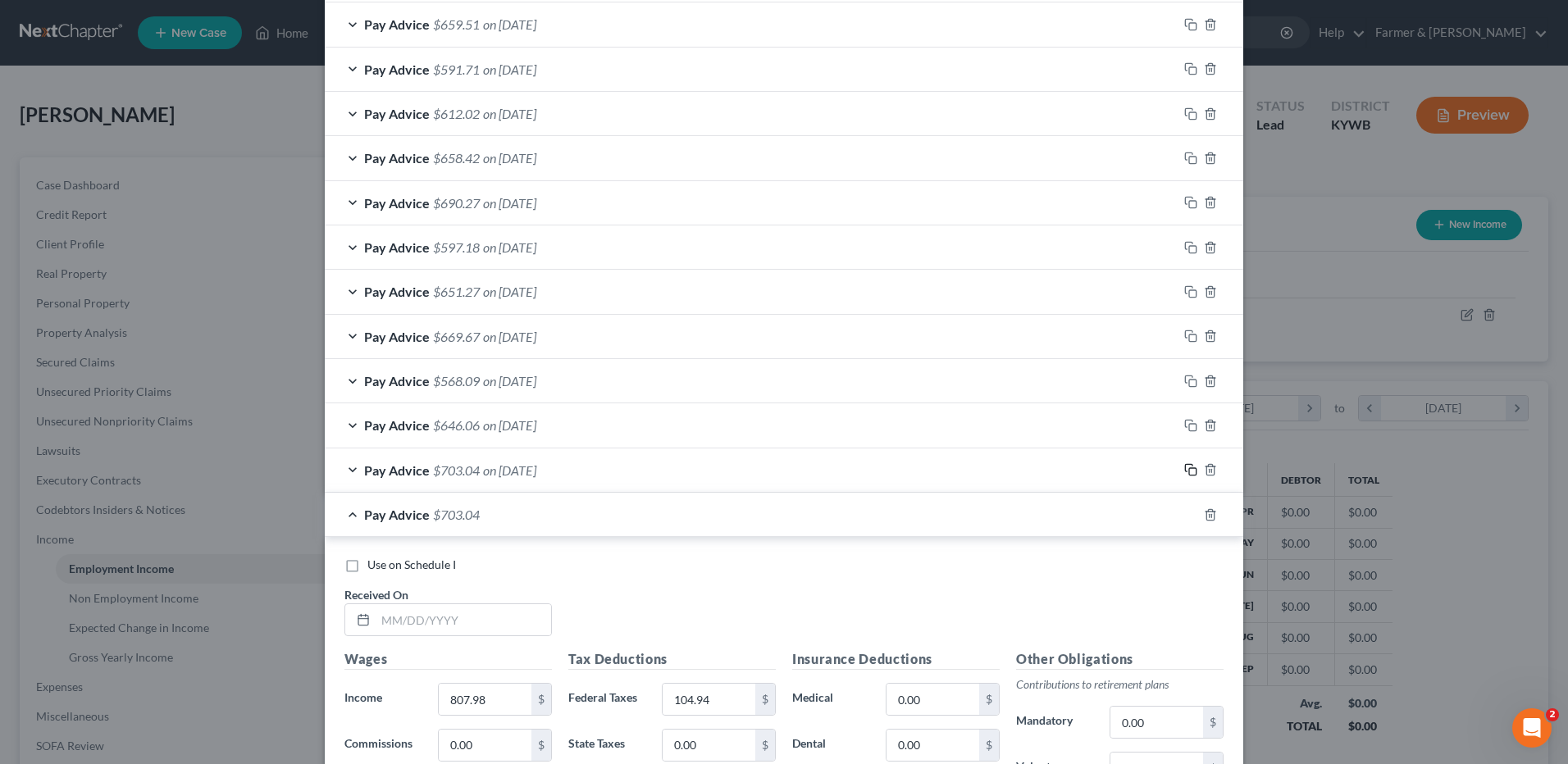
scroll to position [2289, 0]
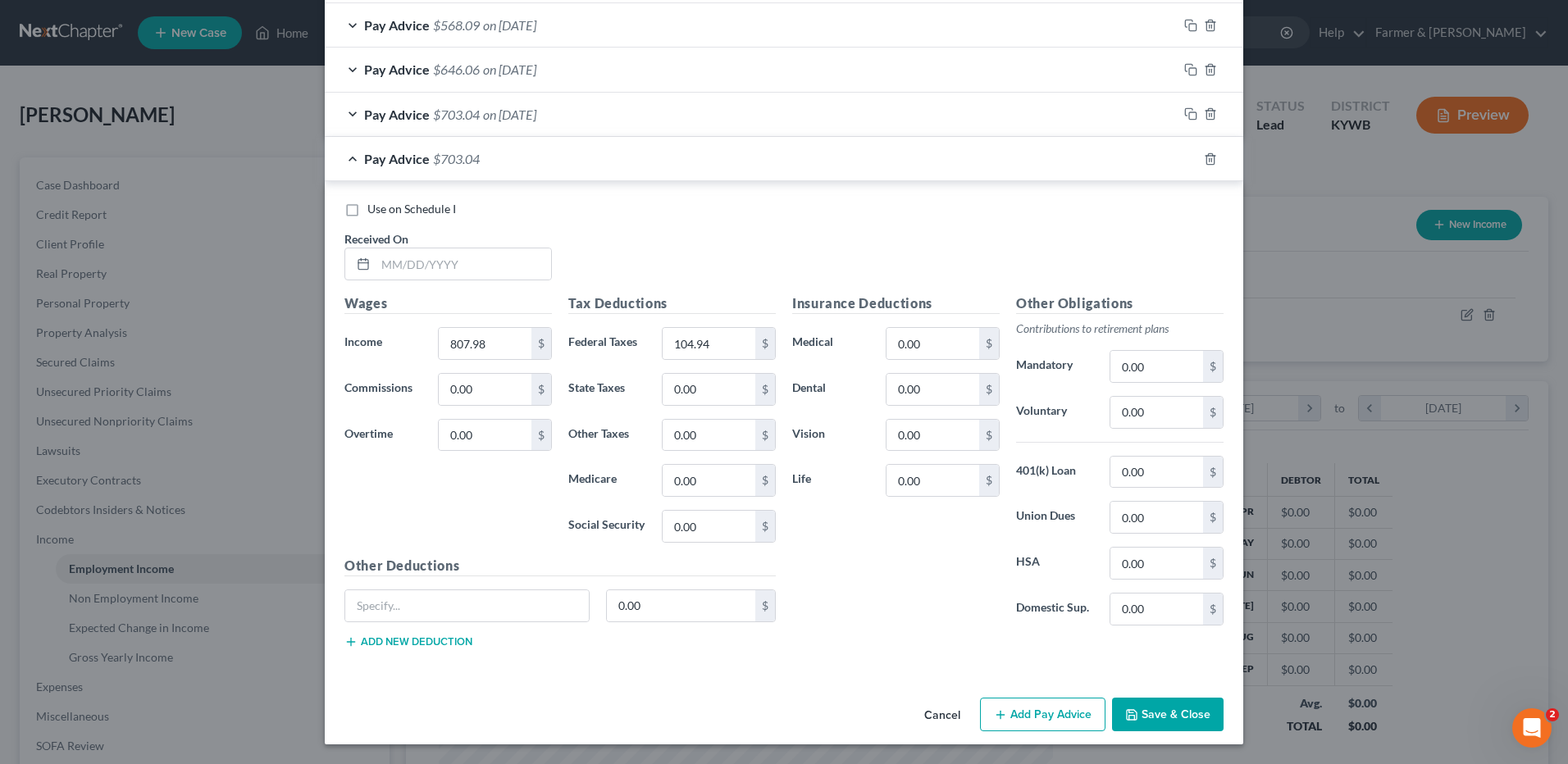
click at [483, 288] on div "Use on Schedule I Received On *" at bounding box center [784, 247] width 895 height 93
click at [490, 264] on input "text" at bounding box center [463, 264] width 176 height 31
type input "08/01/2025"
type input "903.93"
type input "117.70"
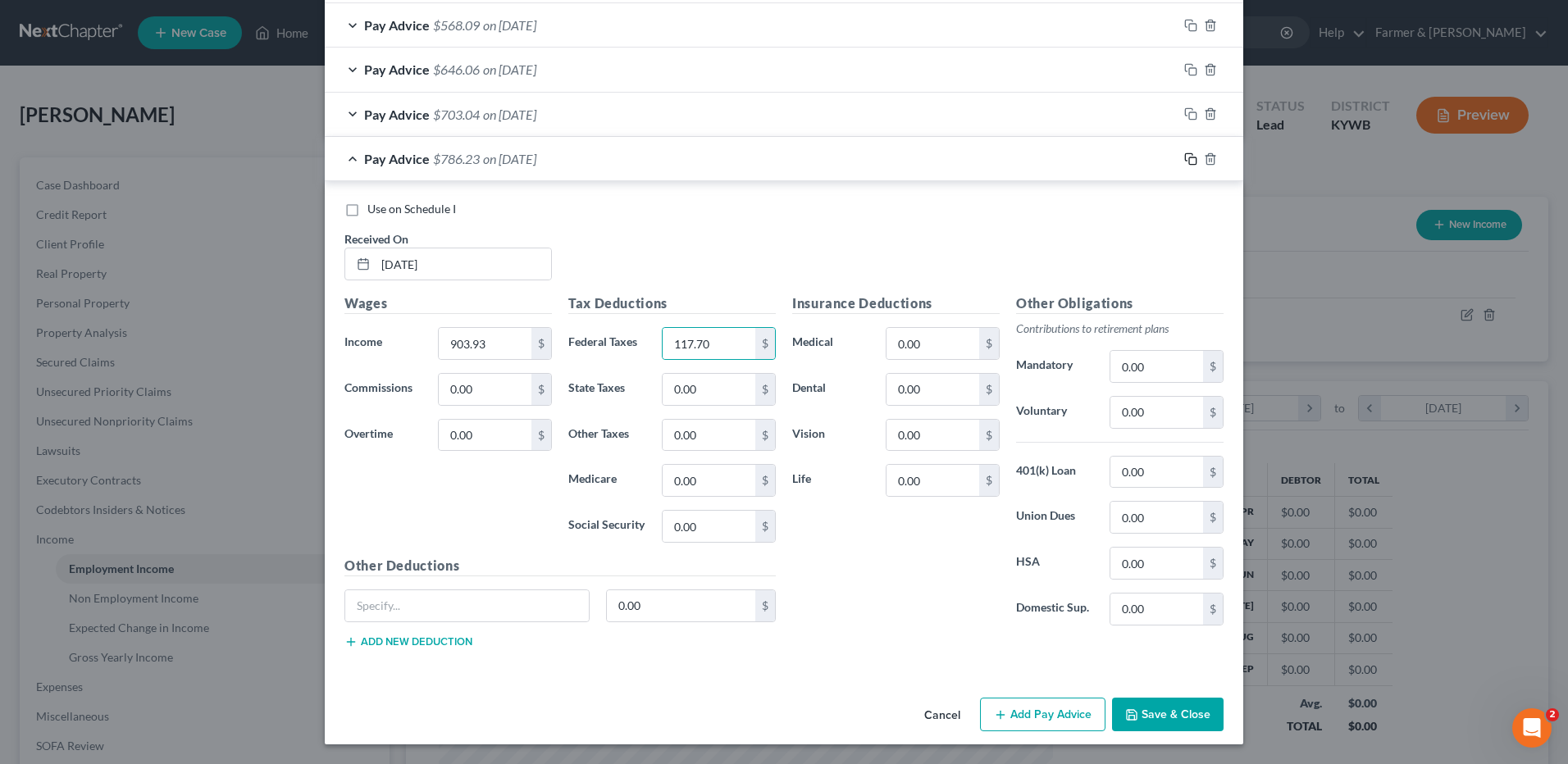
click at [1188, 161] on icon "button" at bounding box center [1191, 160] width 13 height 13
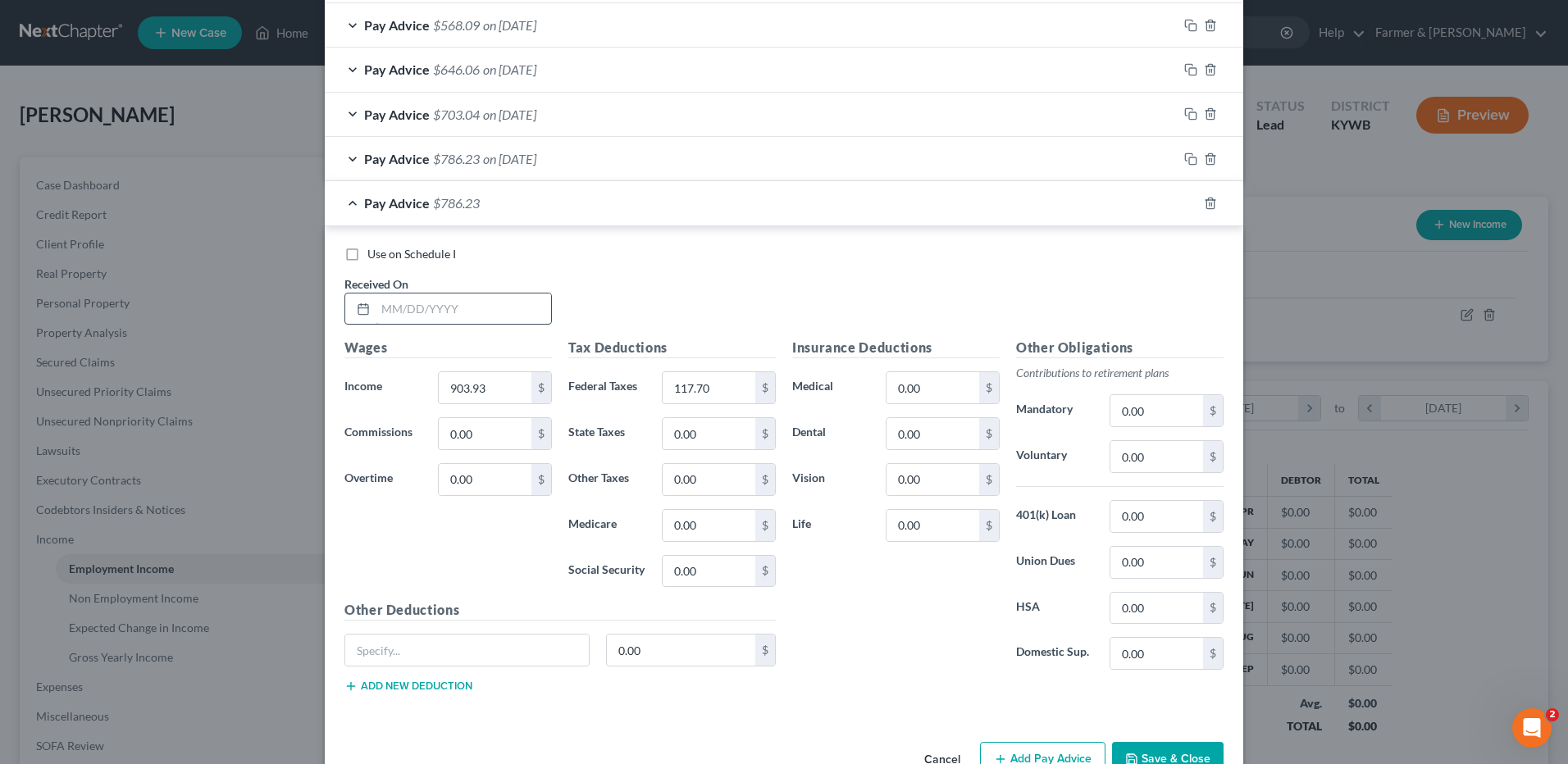
click at [512, 306] on input "text" at bounding box center [463, 309] width 176 height 31
type input "08/08/2025"
type input "702.05"
type input "90.86"
click at [1189, 205] on rect "button" at bounding box center [1193, 205] width 8 height 8
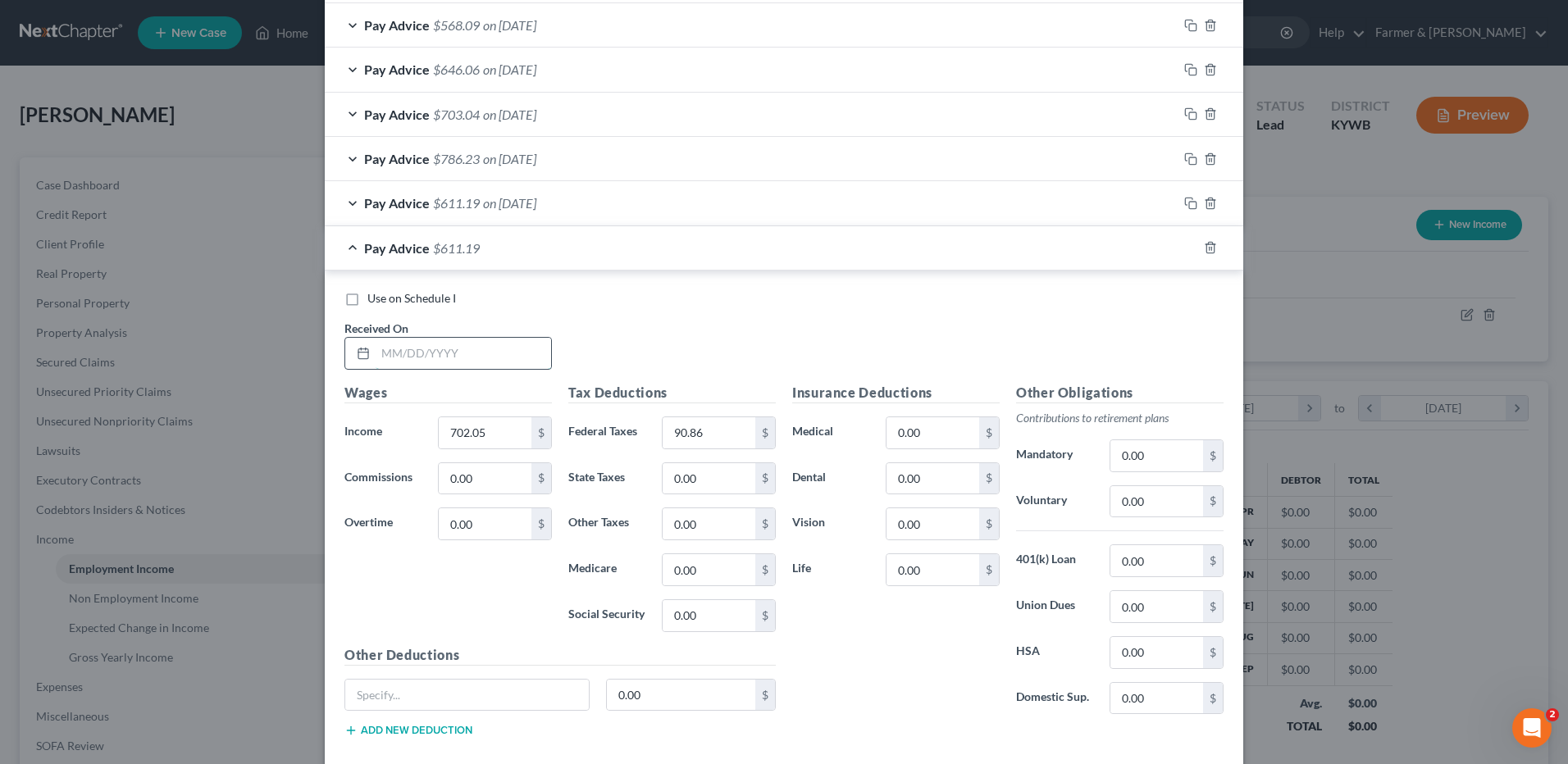
click at [499, 351] on input "text" at bounding box center [463, 353] width 176 height 31
type input "08/15/2025"
type input "814.62"
type input "1"
type input "105.83"
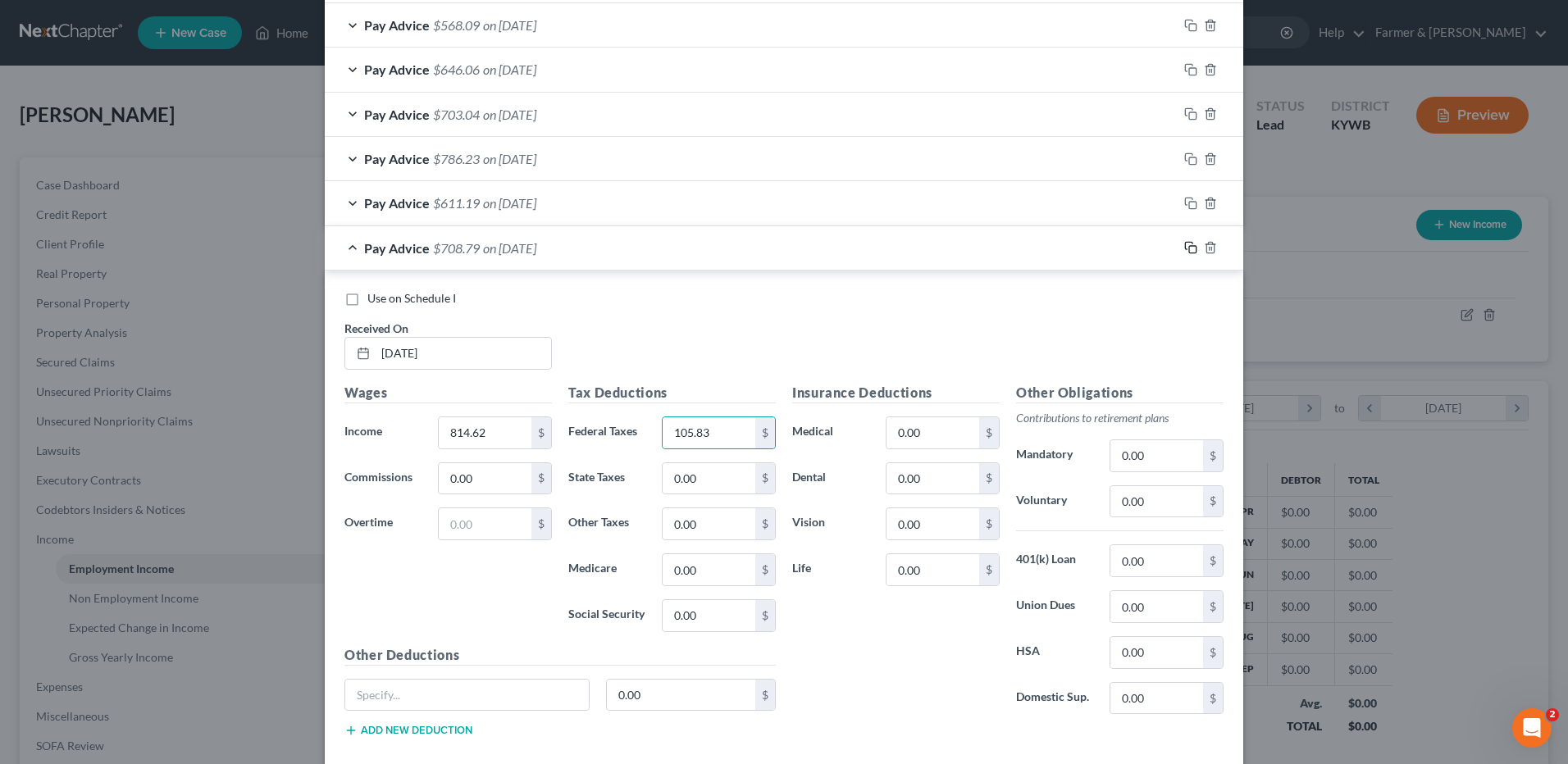
click at [1187, 249] on icon "button" at bounding box center [1191, 248] width 13 height 13
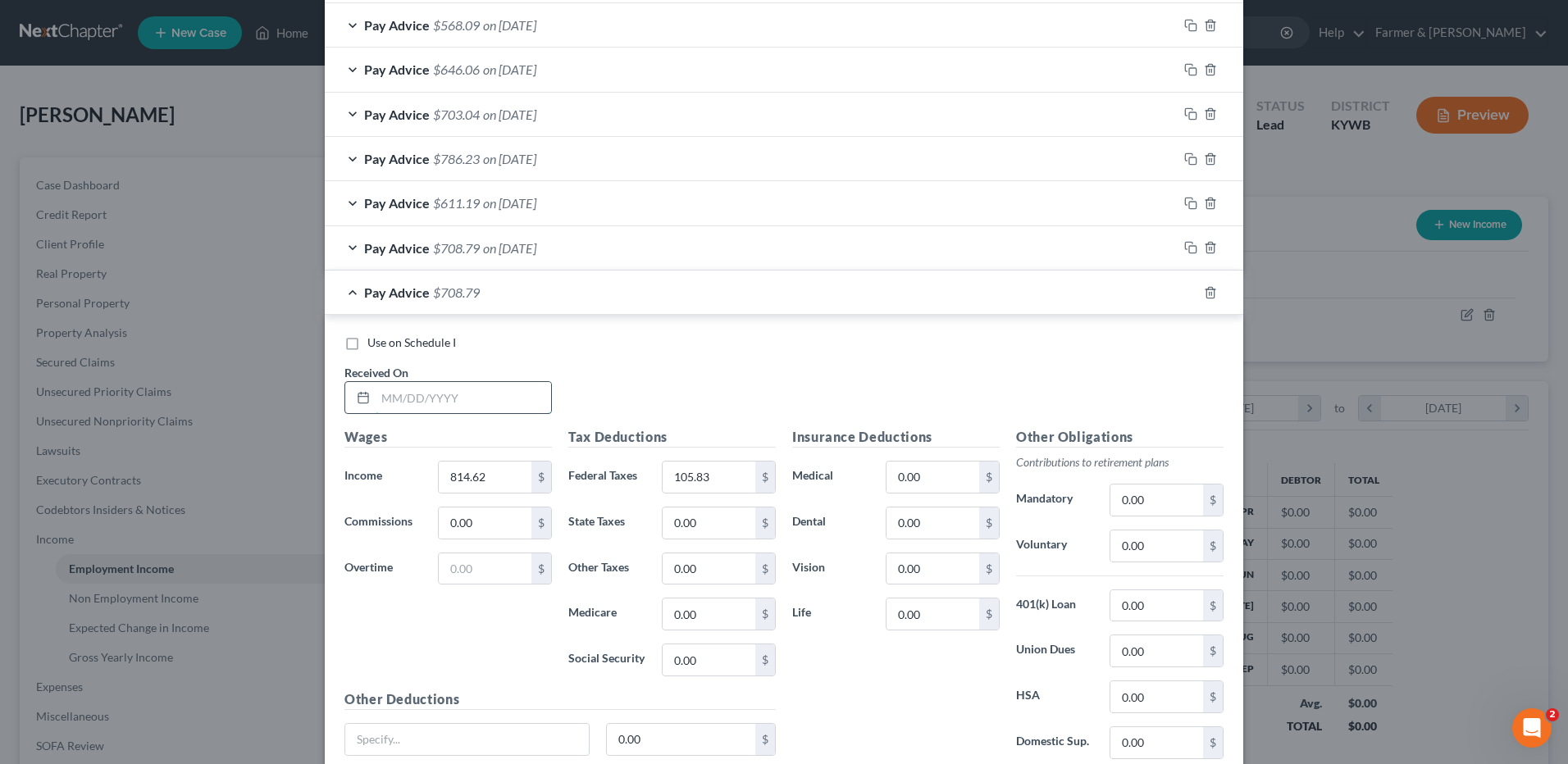
click at [500, 394] on input "text" at bounding box center [463, 397] width 176 height 31
type input "08/22/2025"
type input "746.07"
type input "9"
type input "96.72"
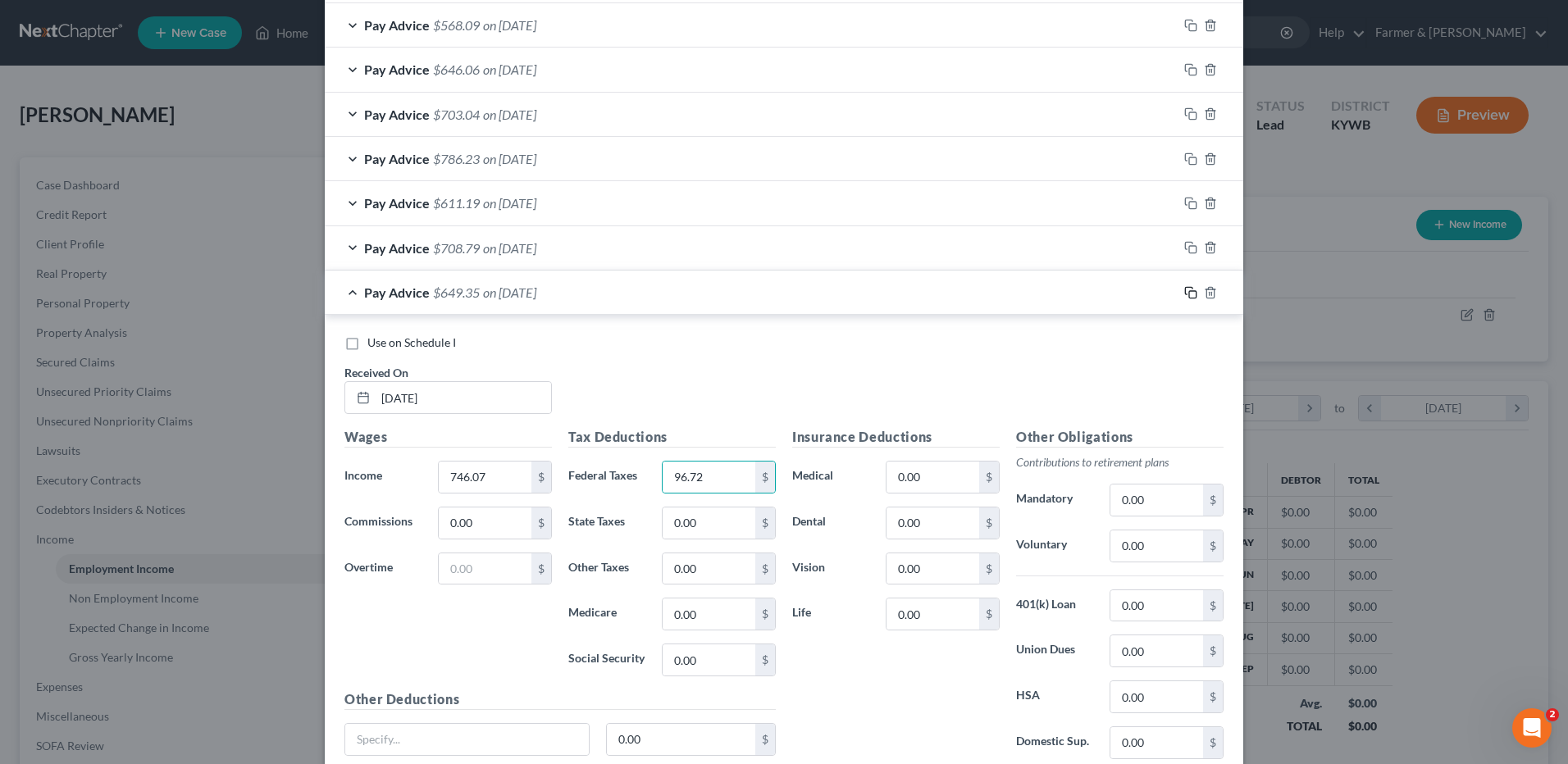
drag, startPoint x: 1190, startPoint y: 294, endPoint x: 683, endPoint y: 342, distance: 509.3
click at [1189, 294] on icon "button" at bounding box center [1191, 293] width 13 height 13
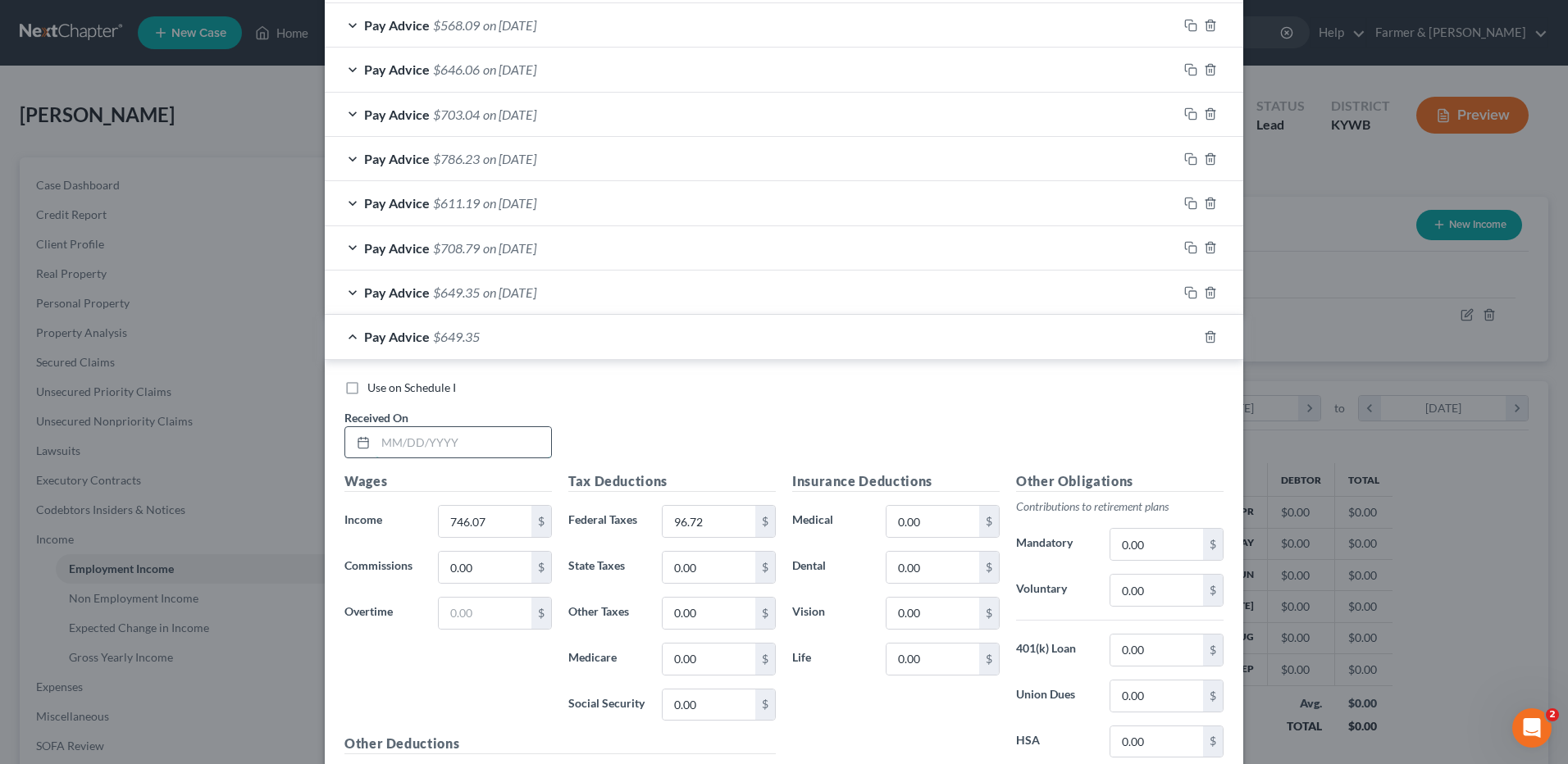
click at [528, 436] on input "text" at bounding box center [463, 443] width 176 height 31
type input "08/29/2025"
type input "701.42"
type input "90.77"
click at [1187, 338] on icon "button" at bounding box center [1191, 337] width 13 height 13
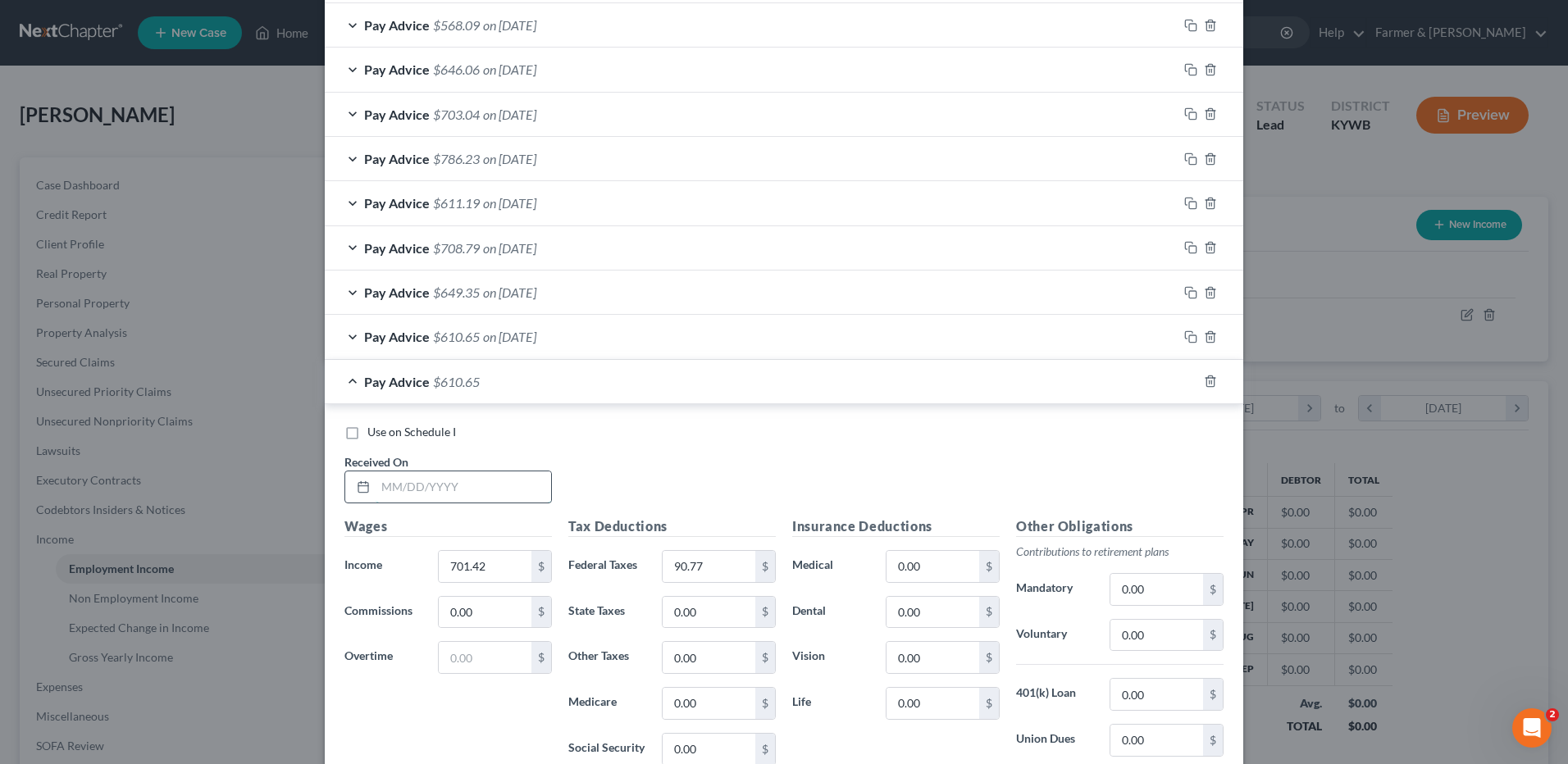
click at [499, 481] on input "text" at bounding box center [463, 487] width 176 height 31
type input "09/05/2025"
type input "678.93"
type input "87.77"
click at [1184, 379] on icon "button" at bounding box center [1191, 381] width 13 height 13
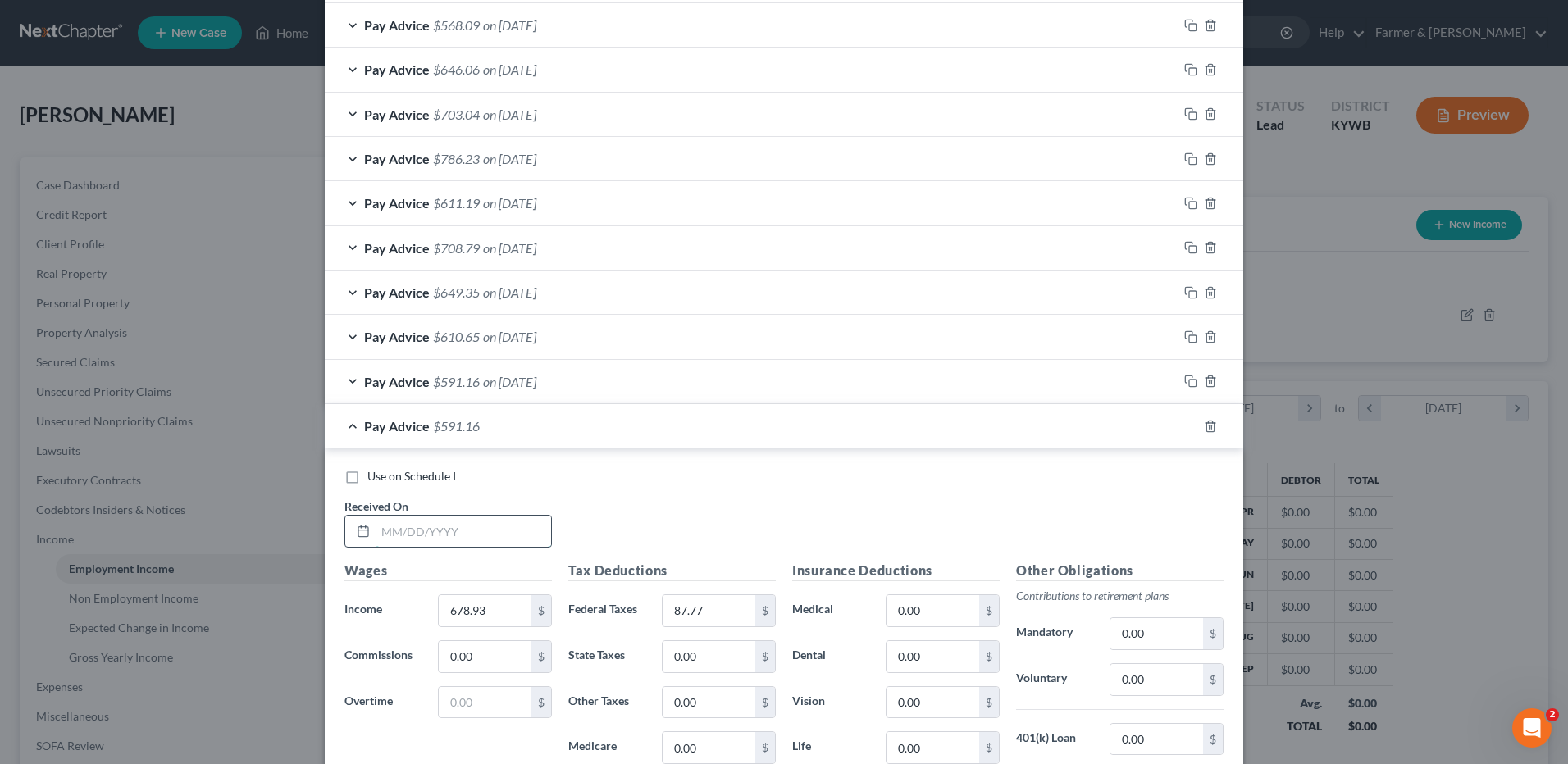
click at [511, 533] on input "text" at bounding box center [463, 531] width 176 height 31
type input "09/12/2025"
type input "816.53"
type input "106.08"
click at [1184, 422] on icon "button" at bounding box center [1191, 427] width 13 height 13
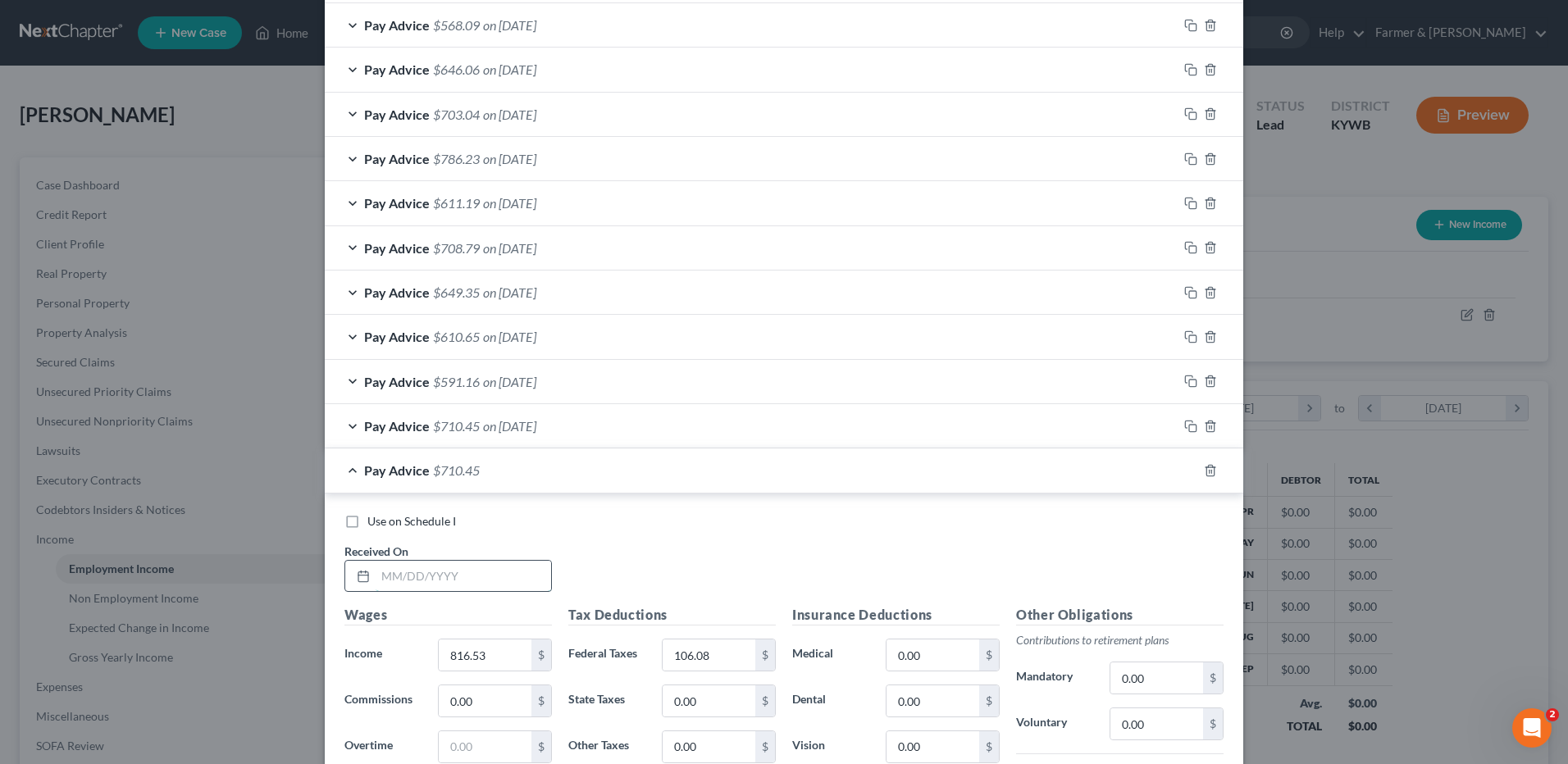
click at [505, 569] on input "text" at bounding box center [463, 576] width 176 height 31
type input "09/19/2025"
type input "694.45"
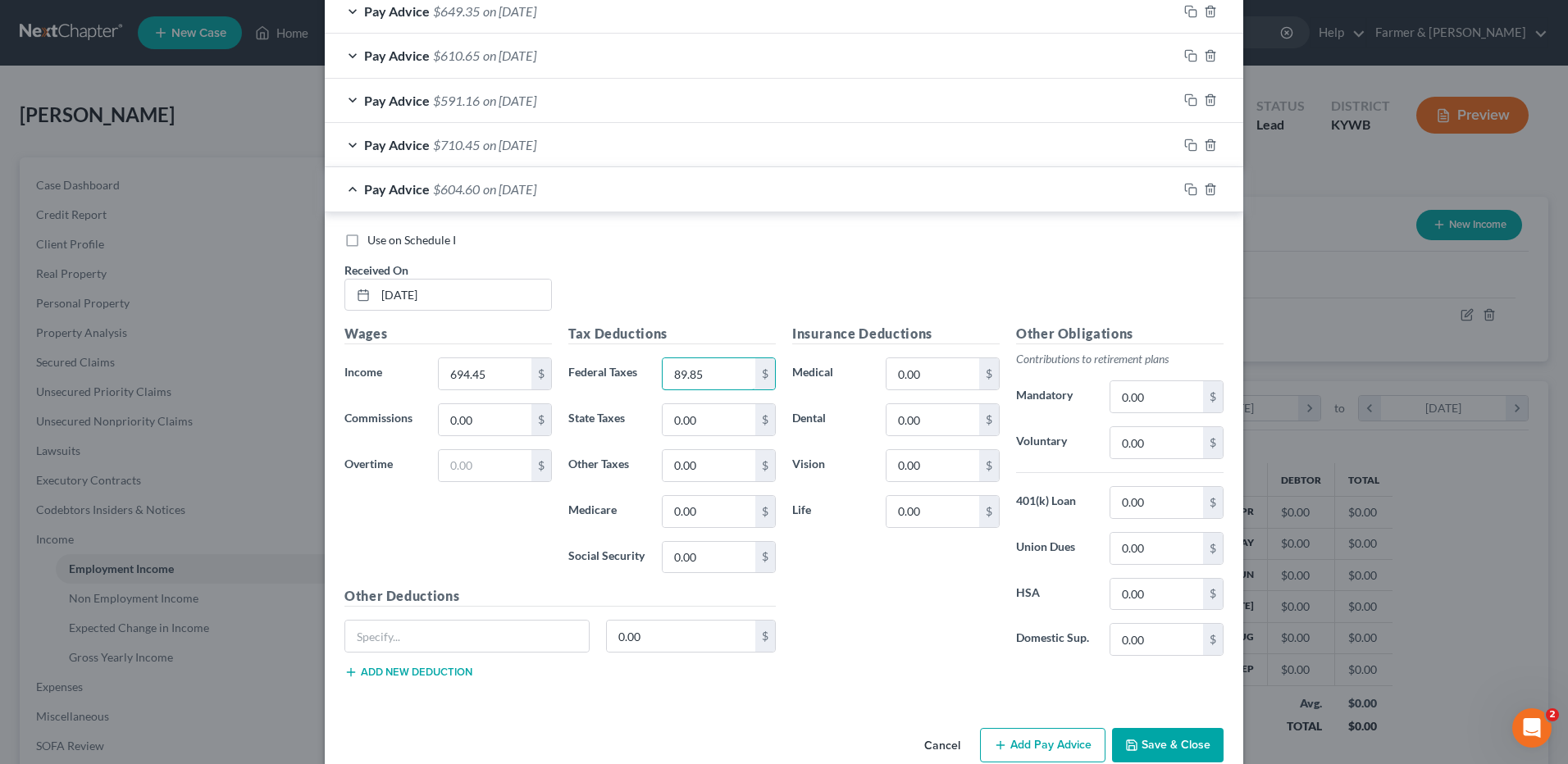
scroll to position [2602, 0]
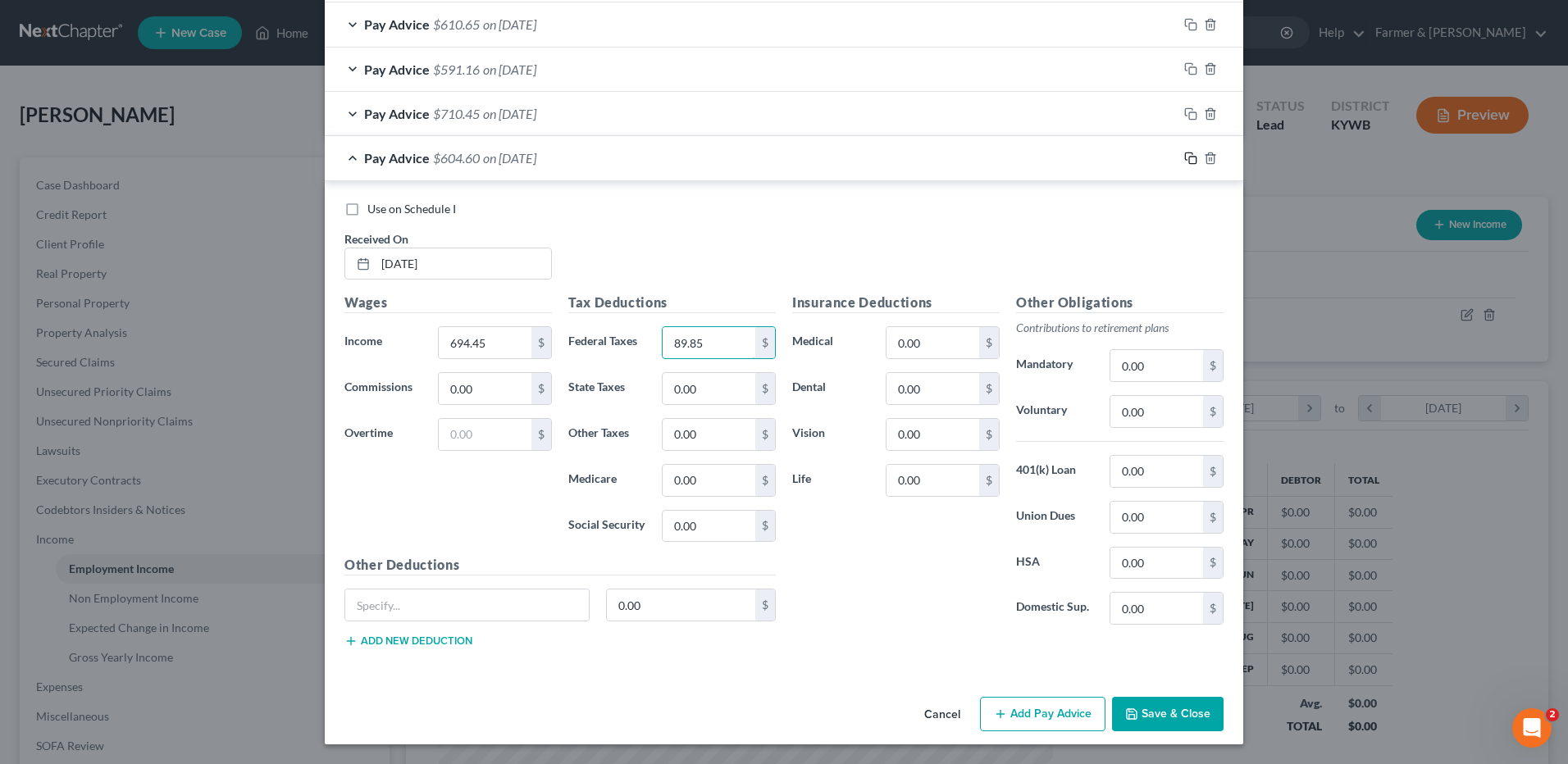
type input "89.85"
click at [1184, 156] on icon "button" at bounding box center [1191, 159] width 13 height 13
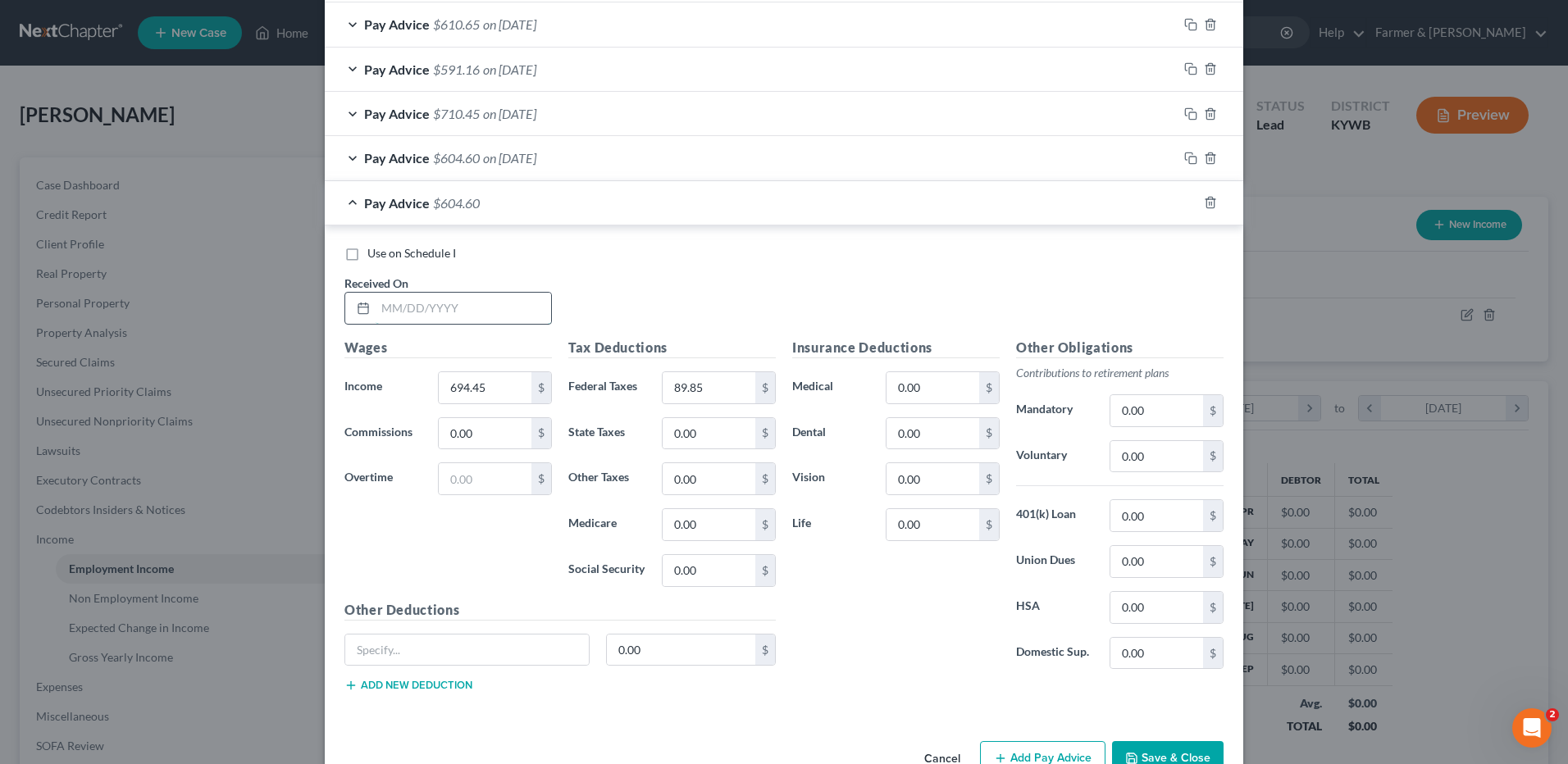
click at [505, 312] on input "text" at bounding box center [463, 308] width 176 height 31
type input "09/26/2025"
type input "636.50"
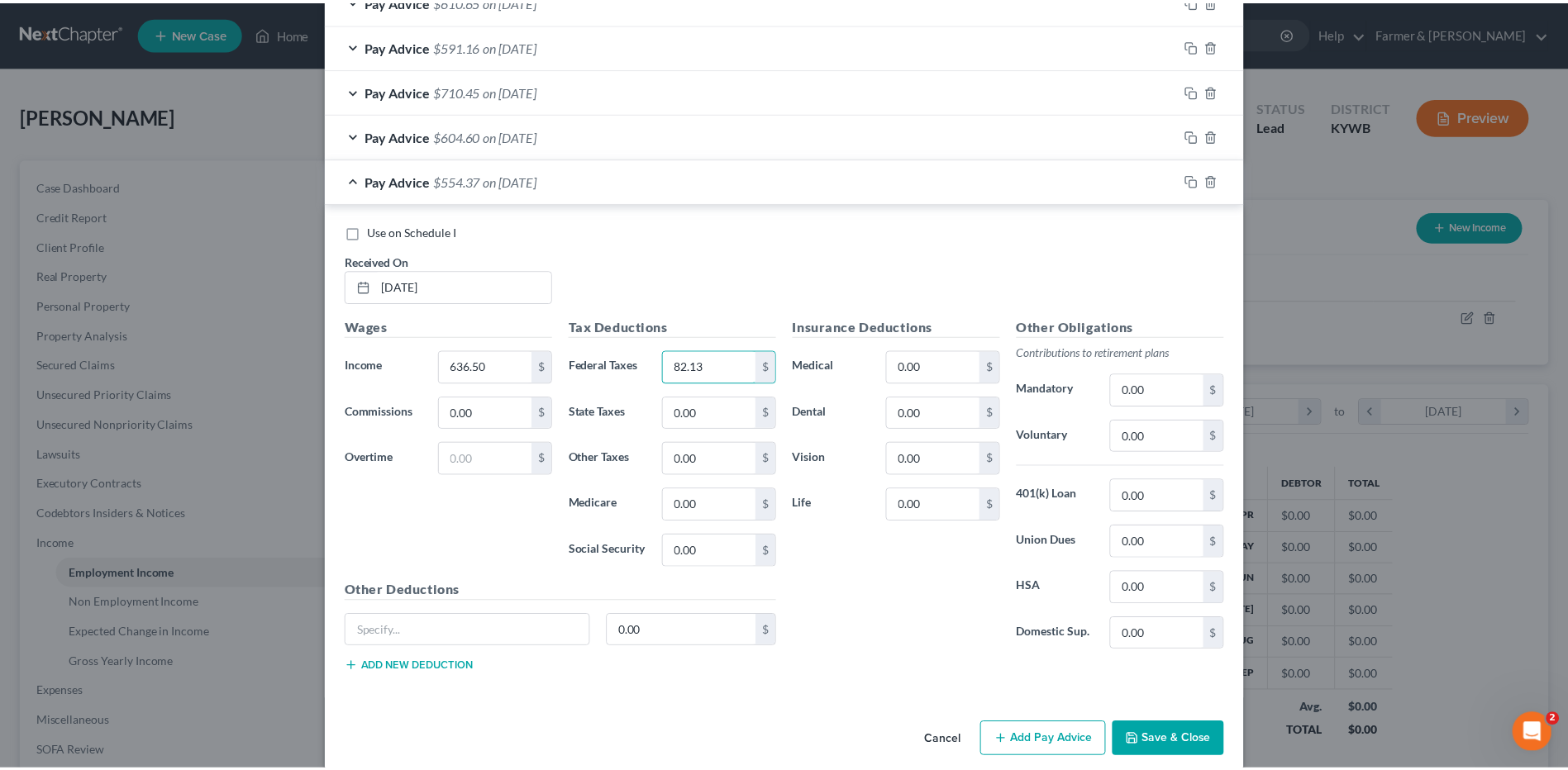
scroll to position [2666, 0]
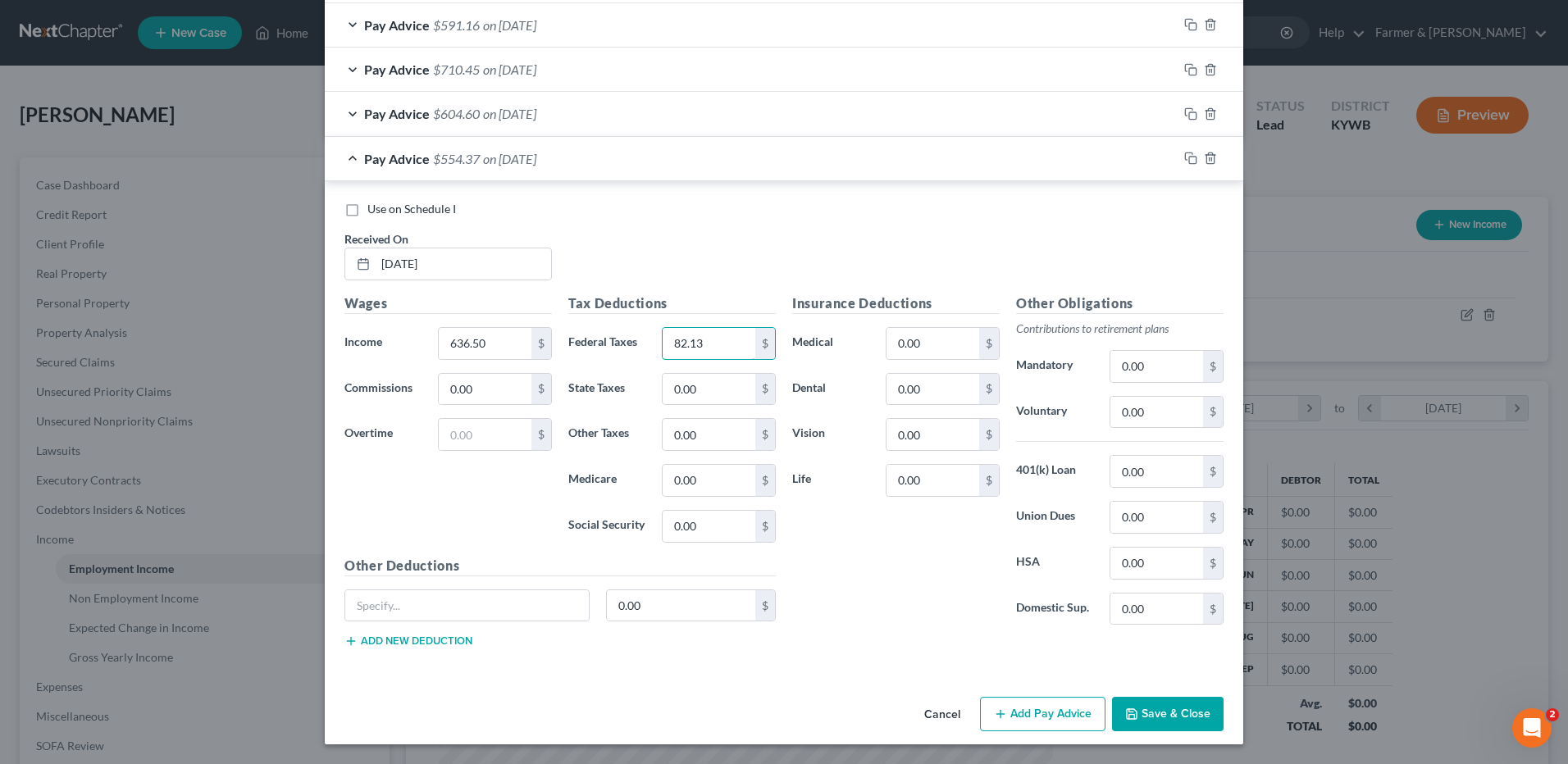
type input "82.13"
click at [1126, 701] on button "Save & Close" at bounding box center [1167, 715] width 111 height 34
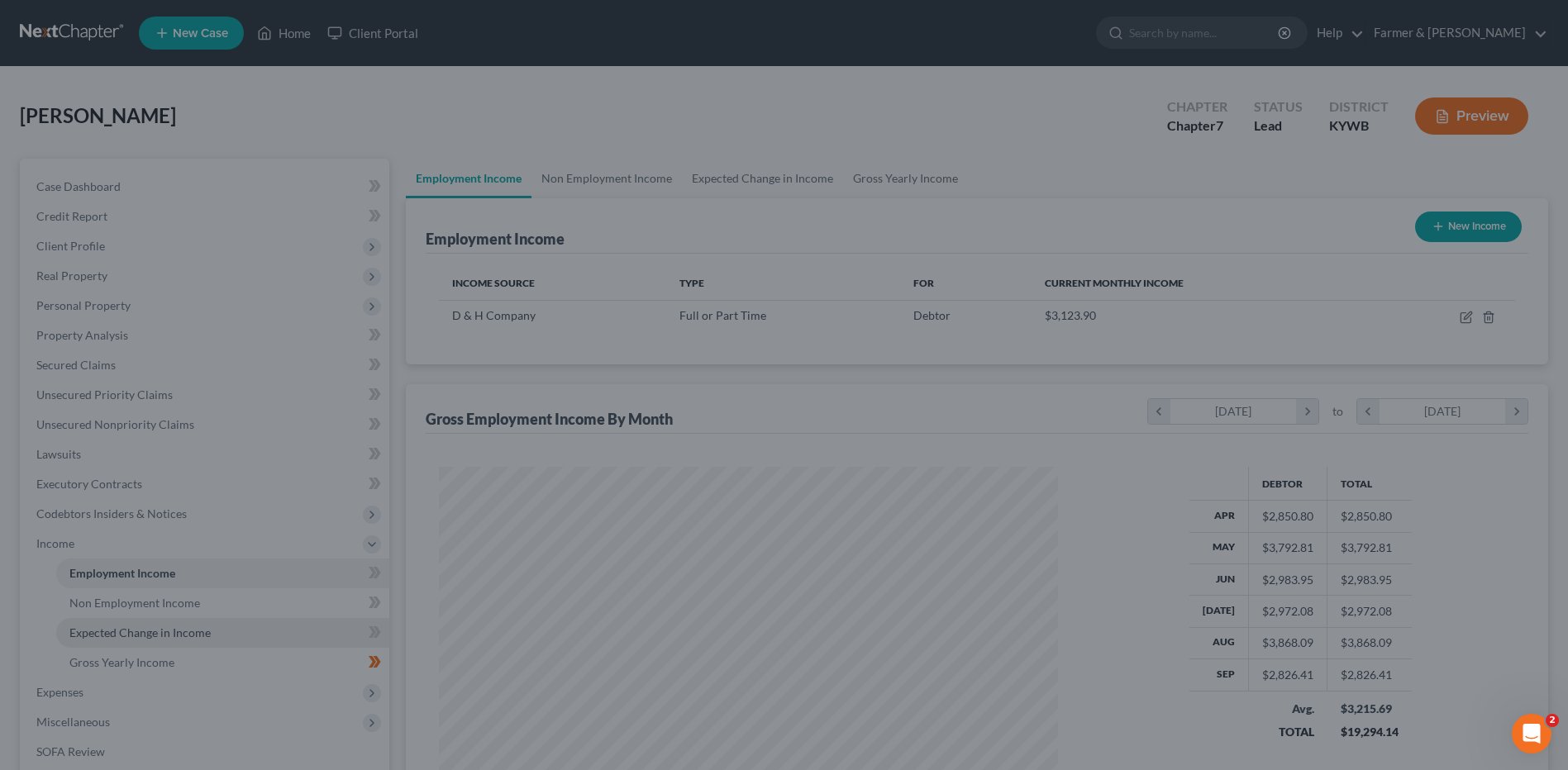
scroll to position [826271, 826050]
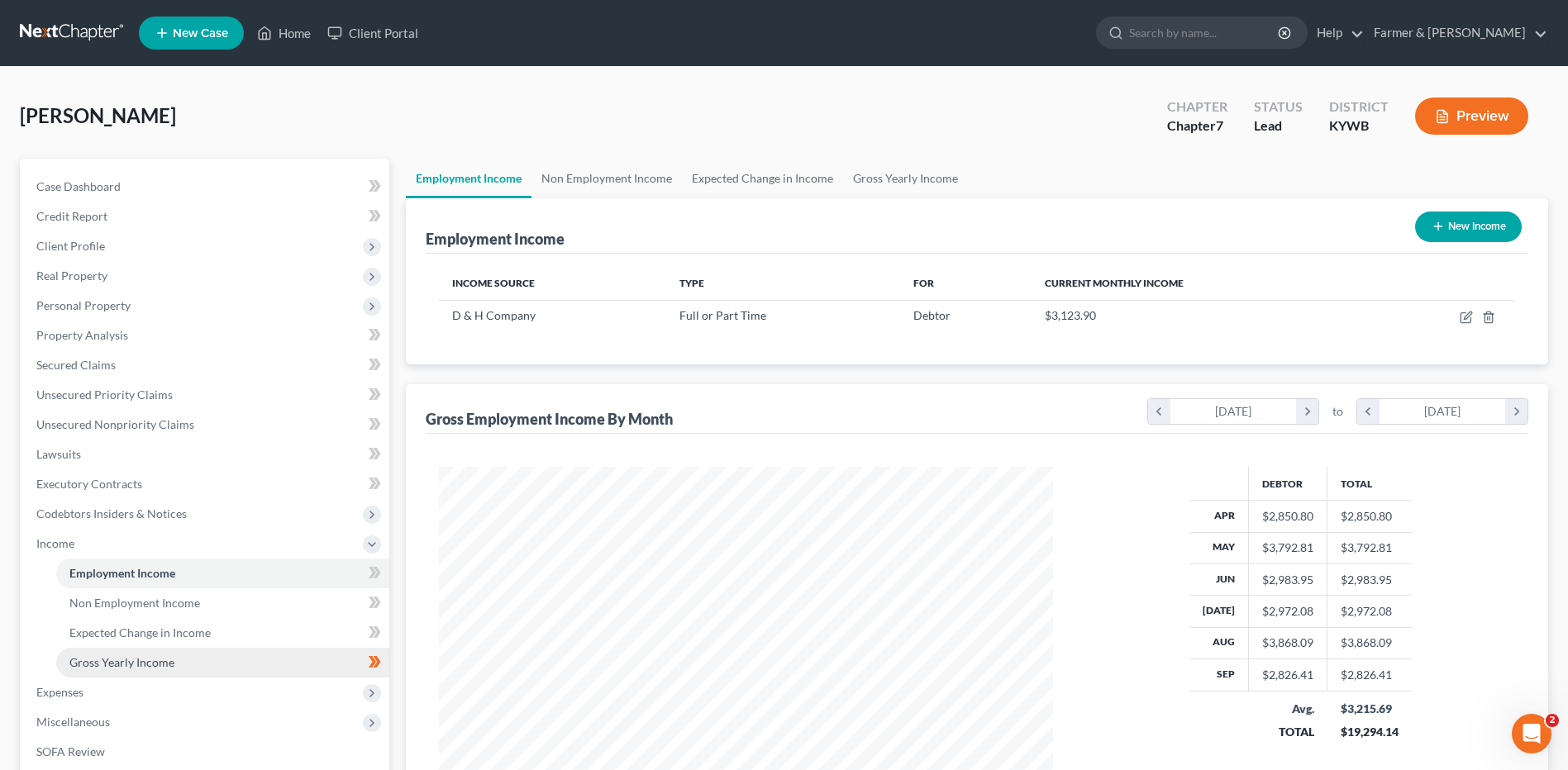
click at [172, 655] on link "Gross Yearly Income" at bounding box center [223, 663] width 333 height 30
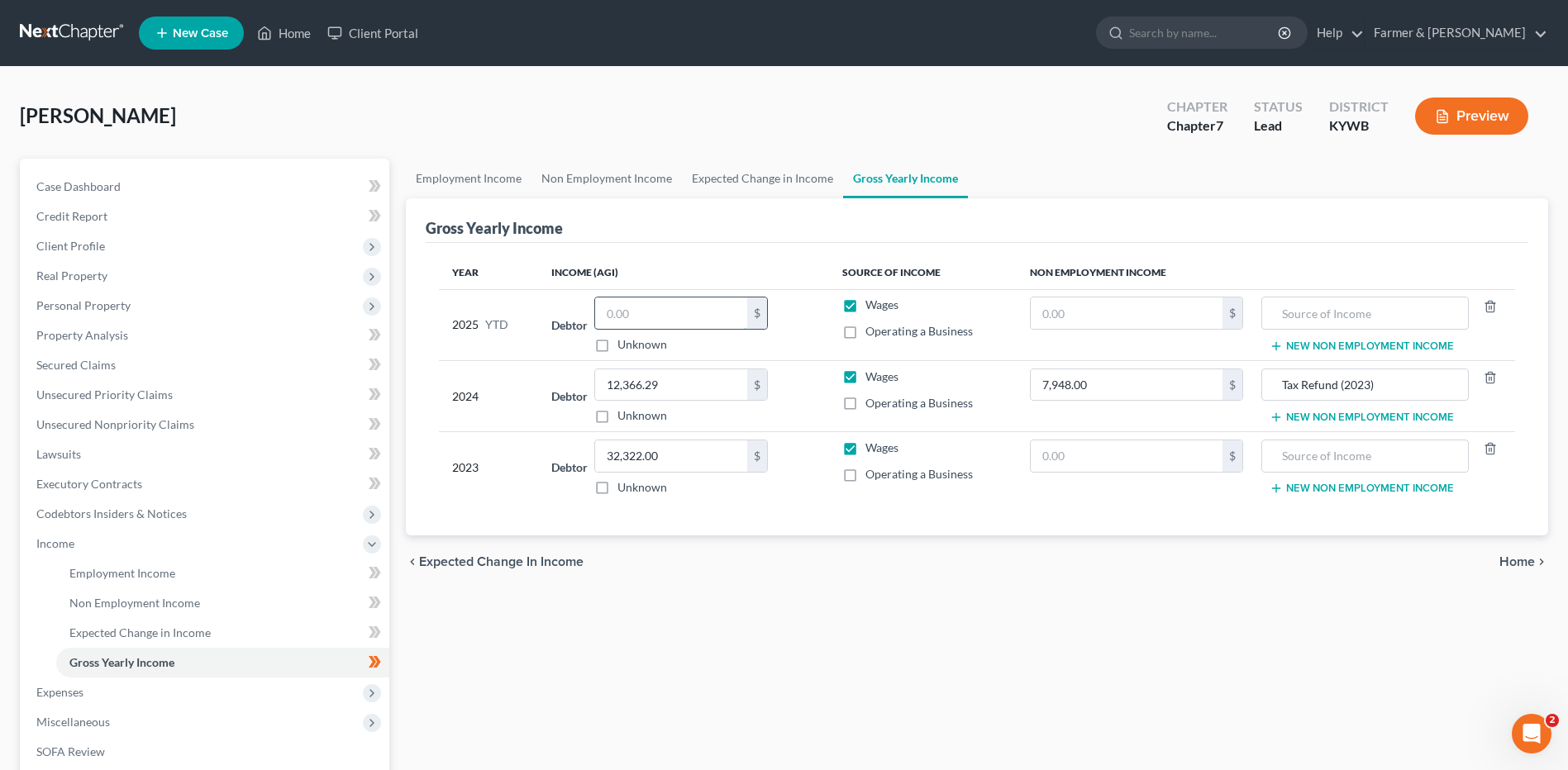
click at [650, 317] on input "text" at bounding box center [670, 313] width 152 height 32
type input "28,781.71"
click at [214, 566] on link "Employment Income" at bounding box center [223, 573] width 333 height 30
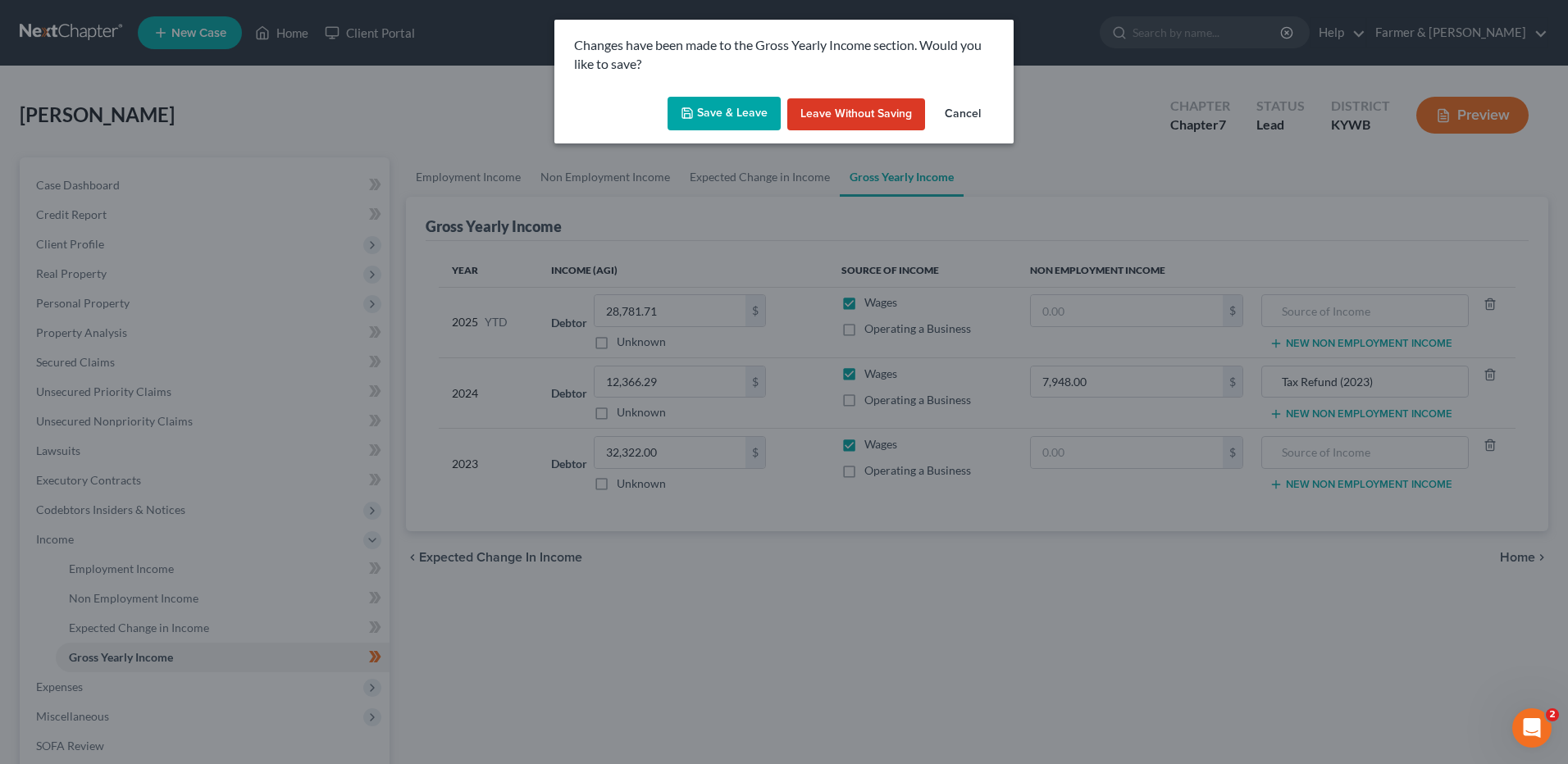
click at [698, 124] on button "Save & Leave" at bounding box center [724, 114] width 113 height 34
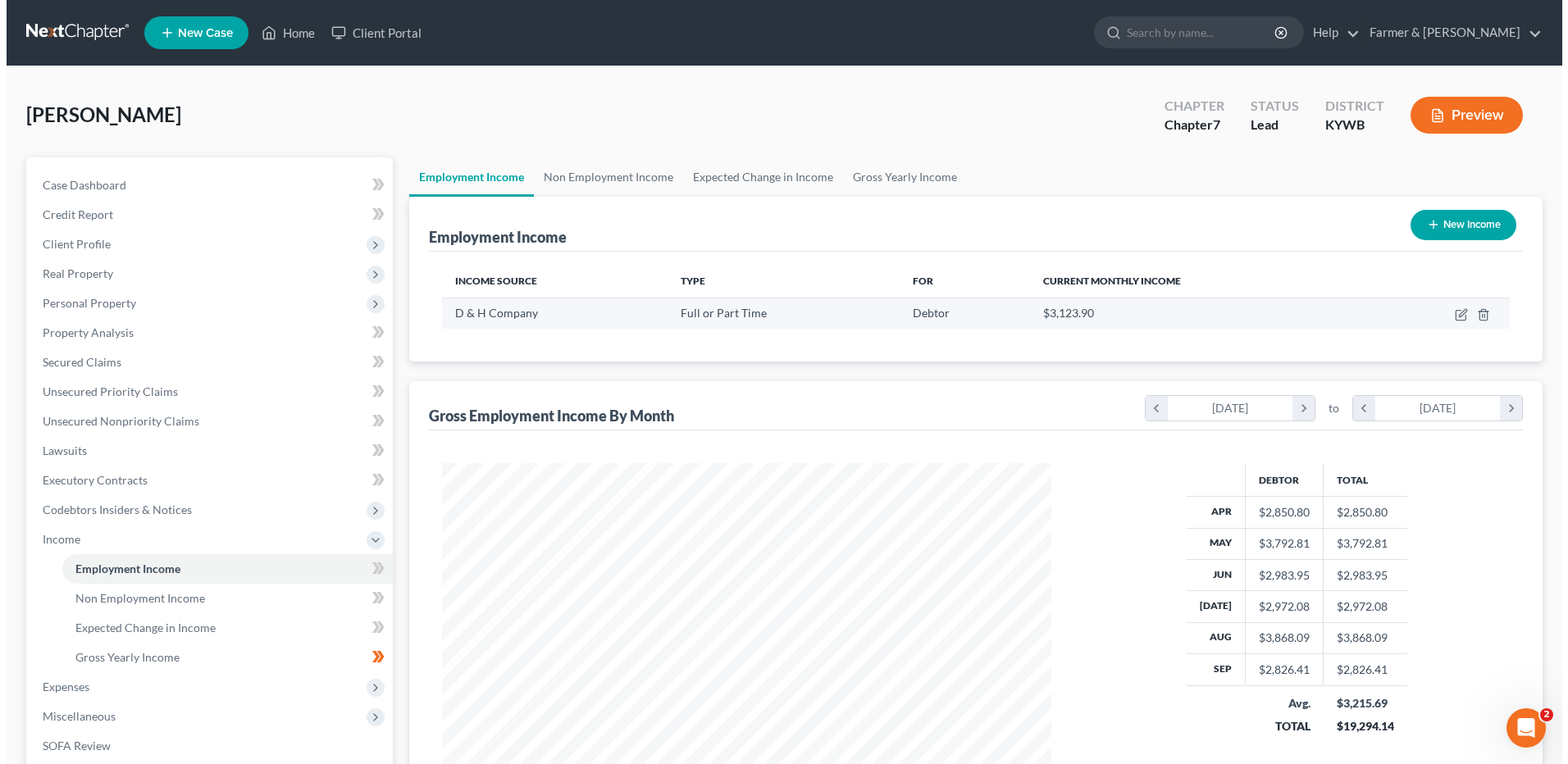
scroll to position [304, 641]
click at [1451, 315] on icon "button" at bounding box center [1455, 315] width 13 height 13
select select "0"
select select "25"
select select "3"
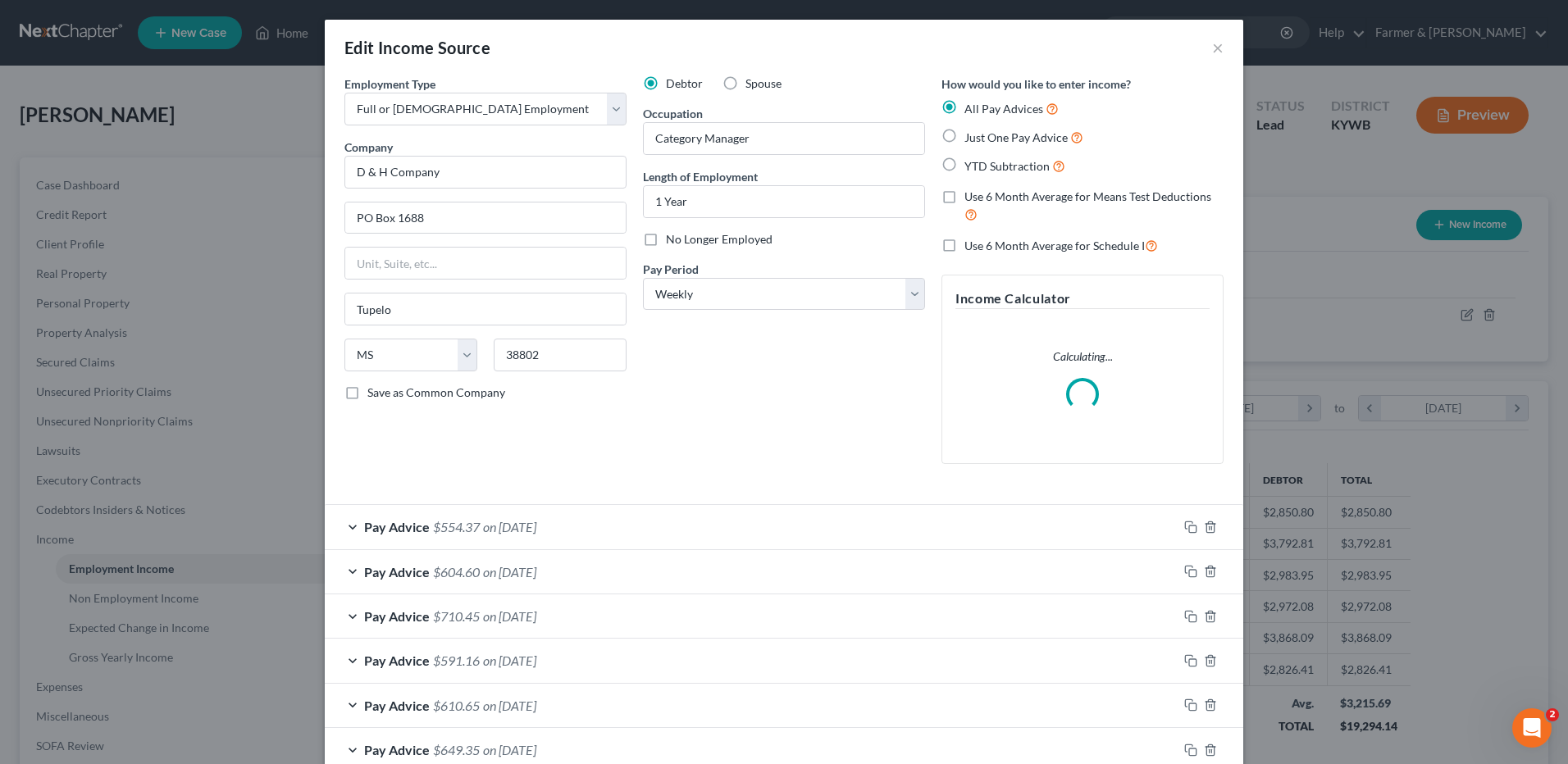
scroll to position [307, 648]
click at [965, 244] on label "Use 6 Month Average for Schedule I" at bounding box center [1061, 246] width 194 height 19
click at [971, 244] on input "Use 6 Month Average for Schedule I" at bounding box center [976, 241] width 10 height 10
checkbox input "true"
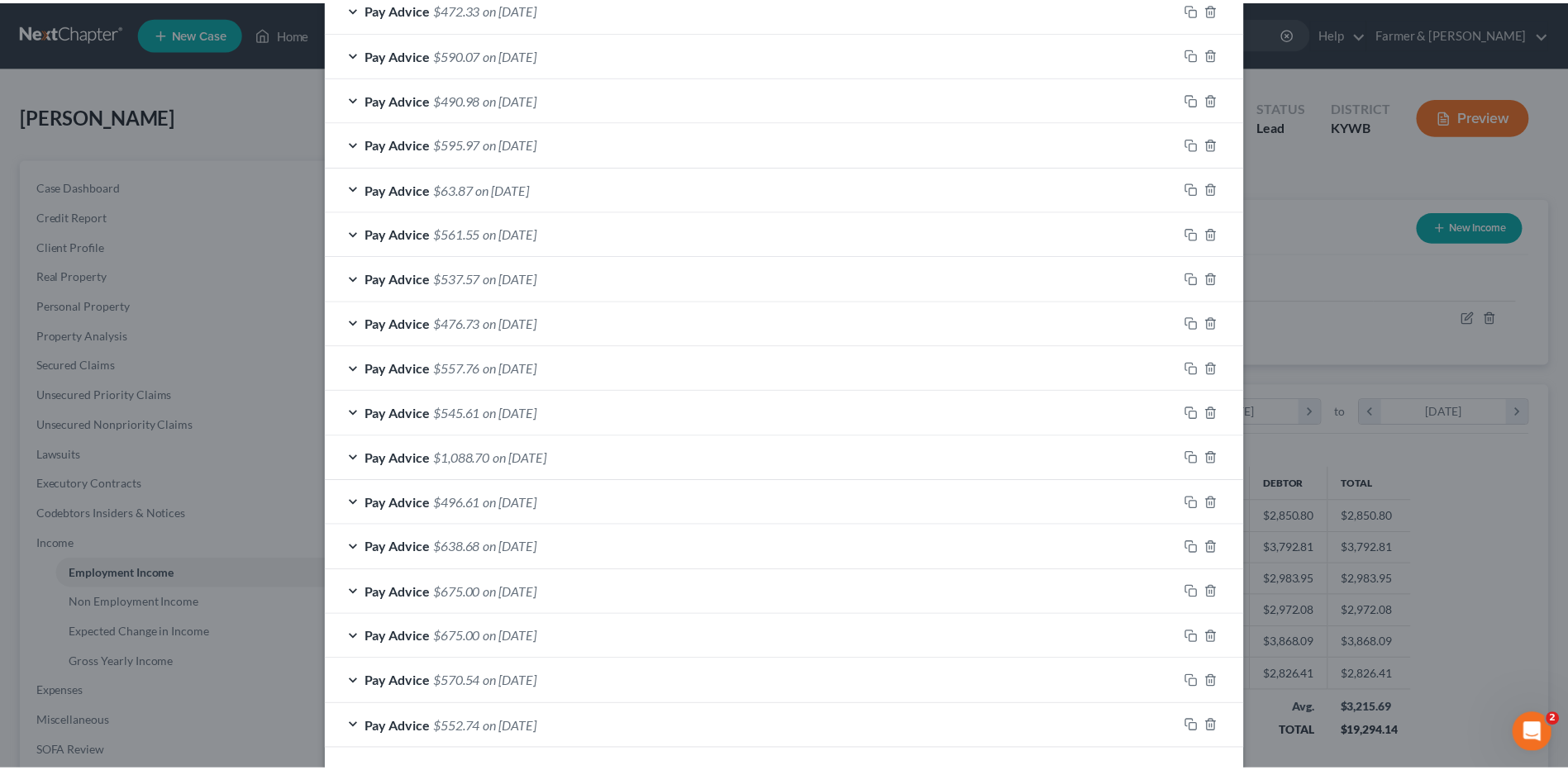
scroll to position [2120, 0]
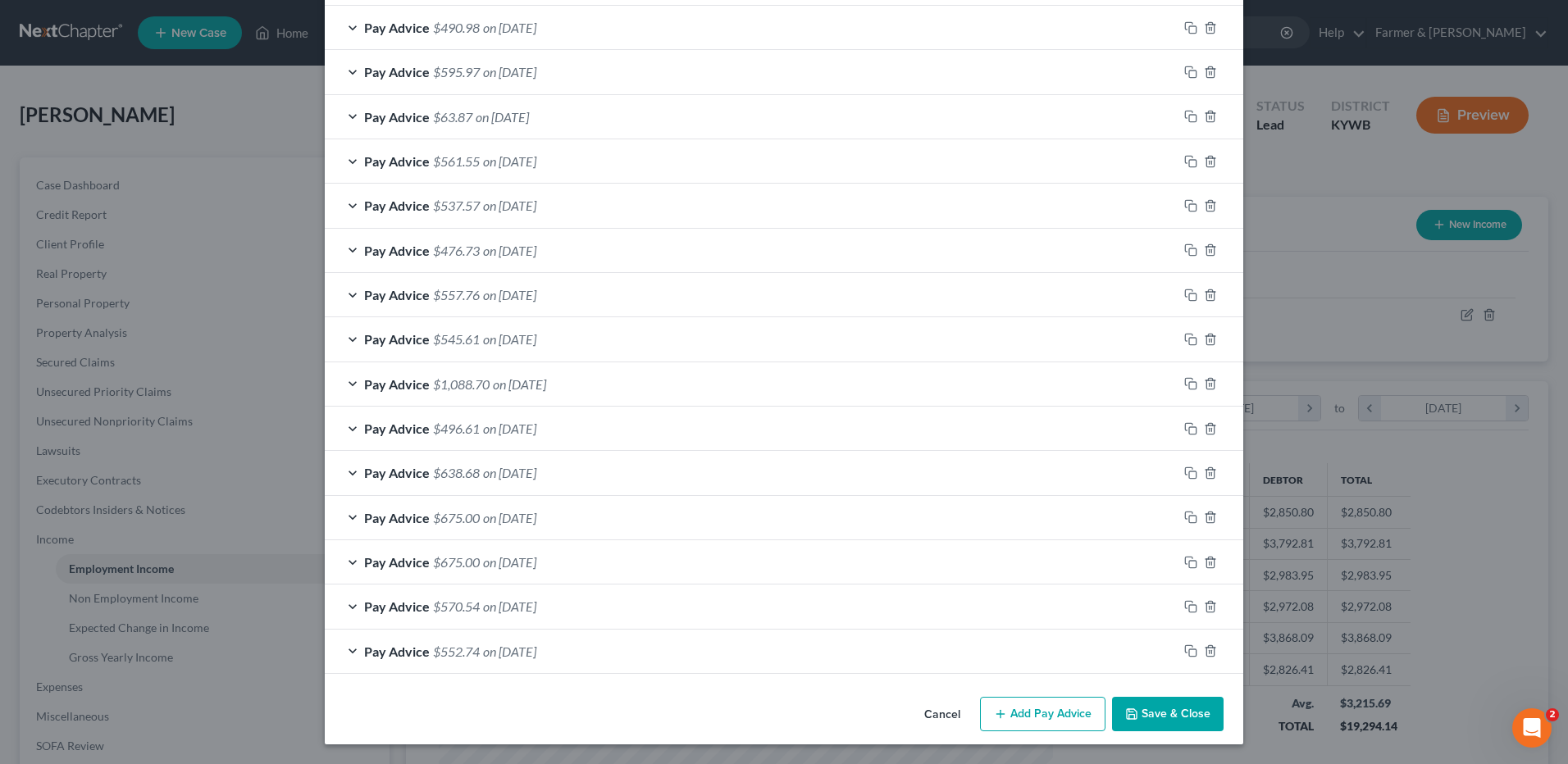
click at [1159, 701] on button "Save & Close" at bounding box center [1167, 715] width 111 height 34
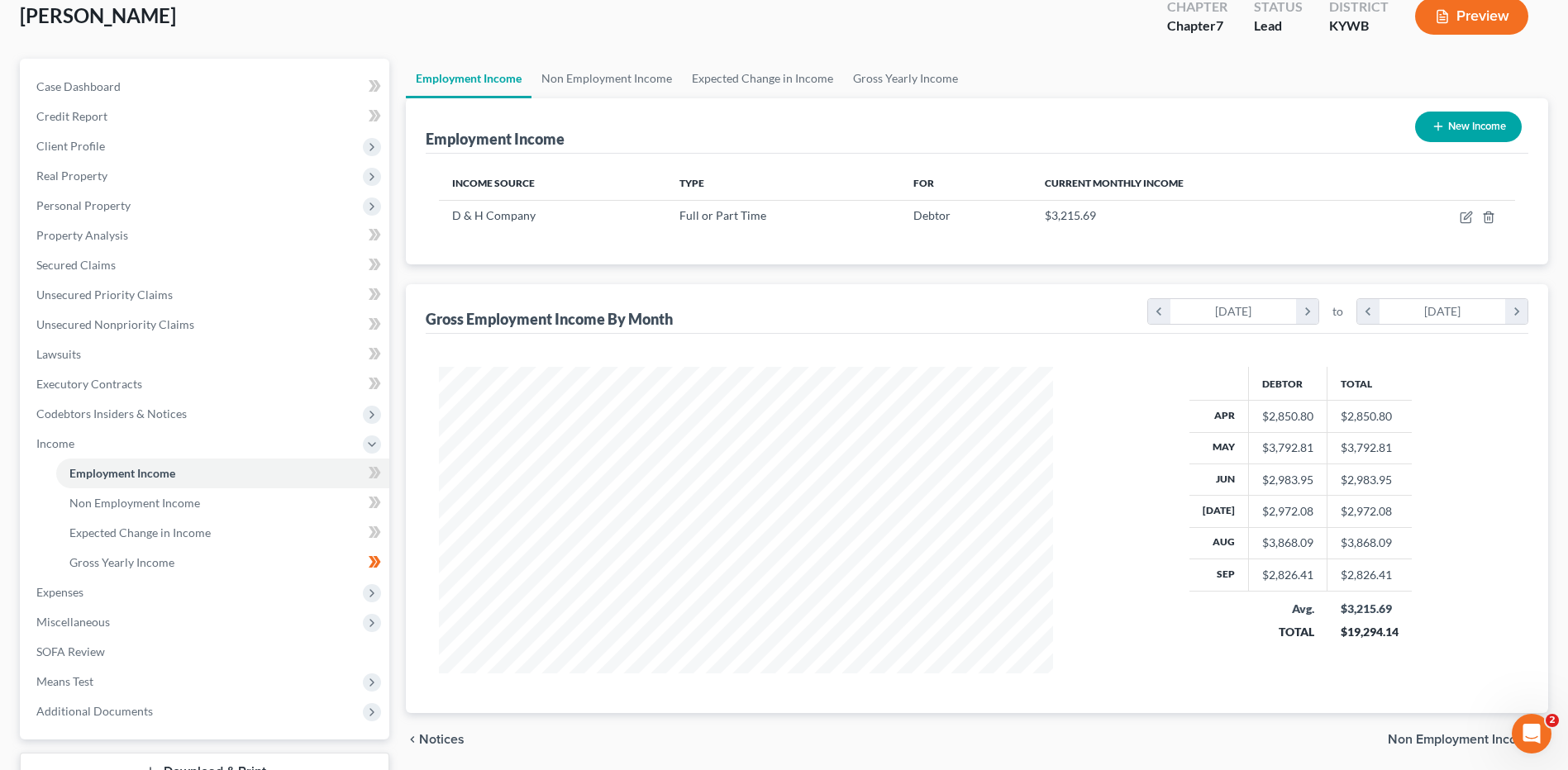
scroll to position [166, 0]
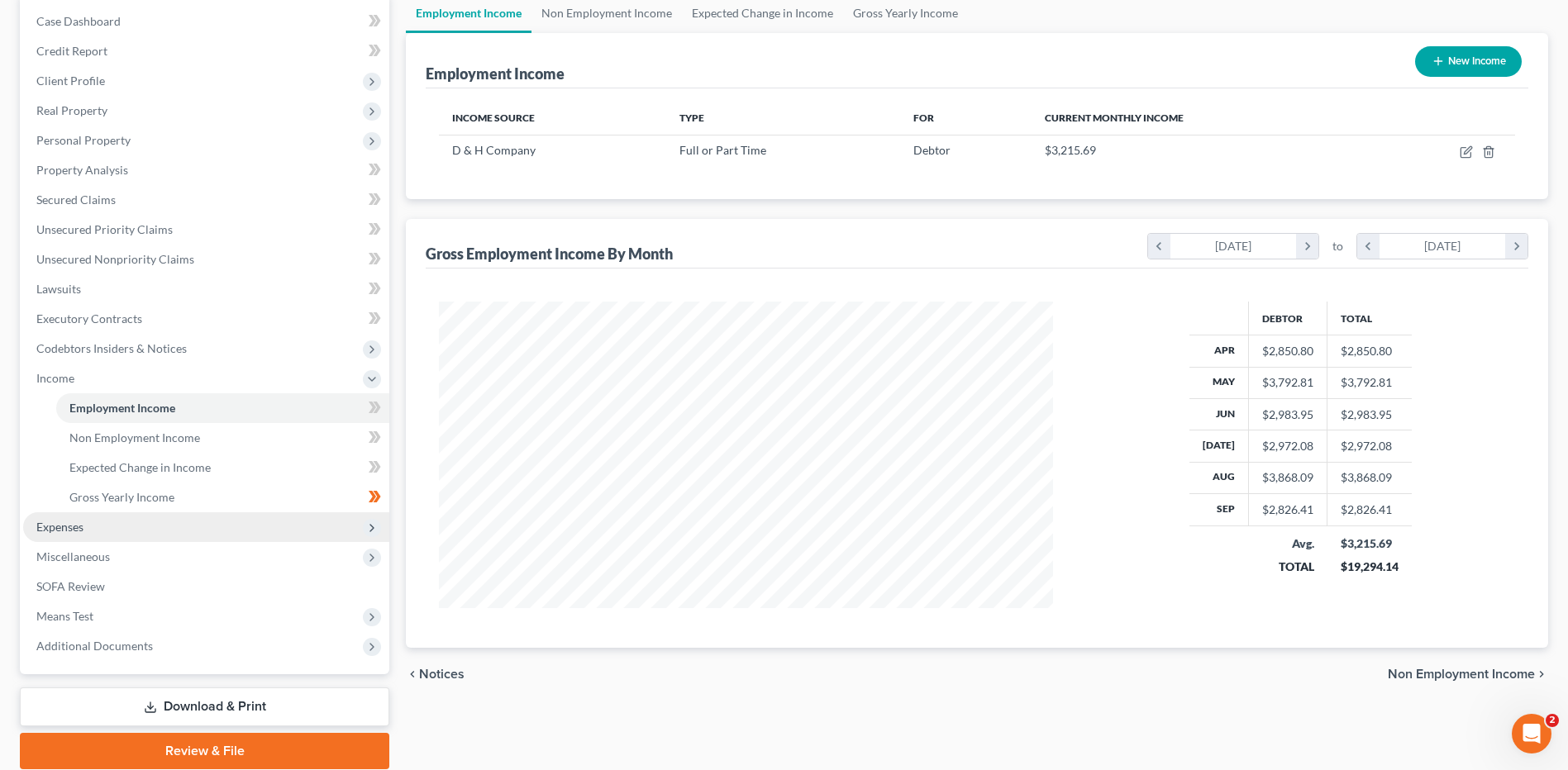
click at [73, 516] on span "Expenses" at bounding box center [206, 527] width 366 height 30
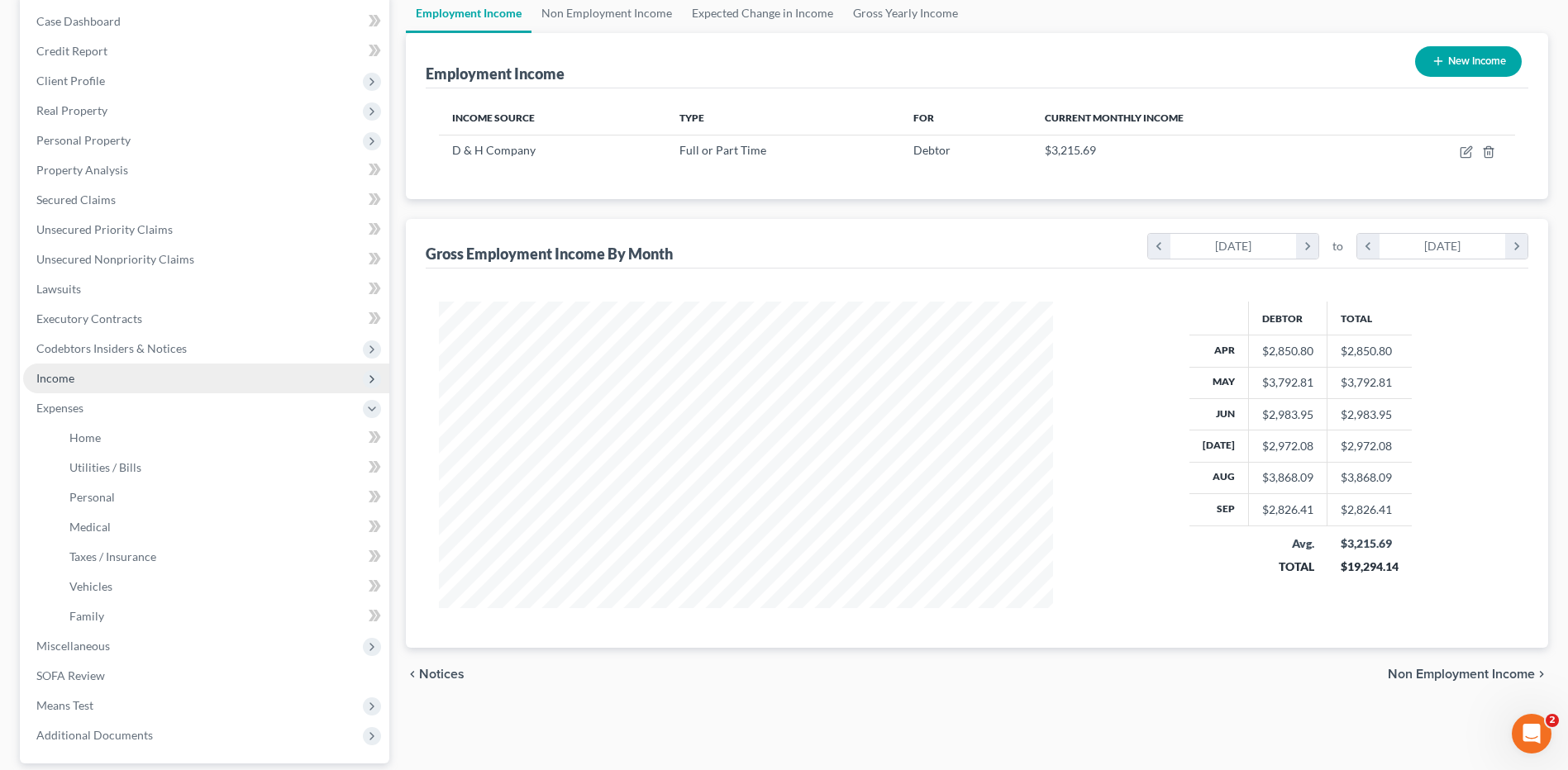
click at [181, 389] on span "Income" at bounding box center [206, 378] width 366 height 30
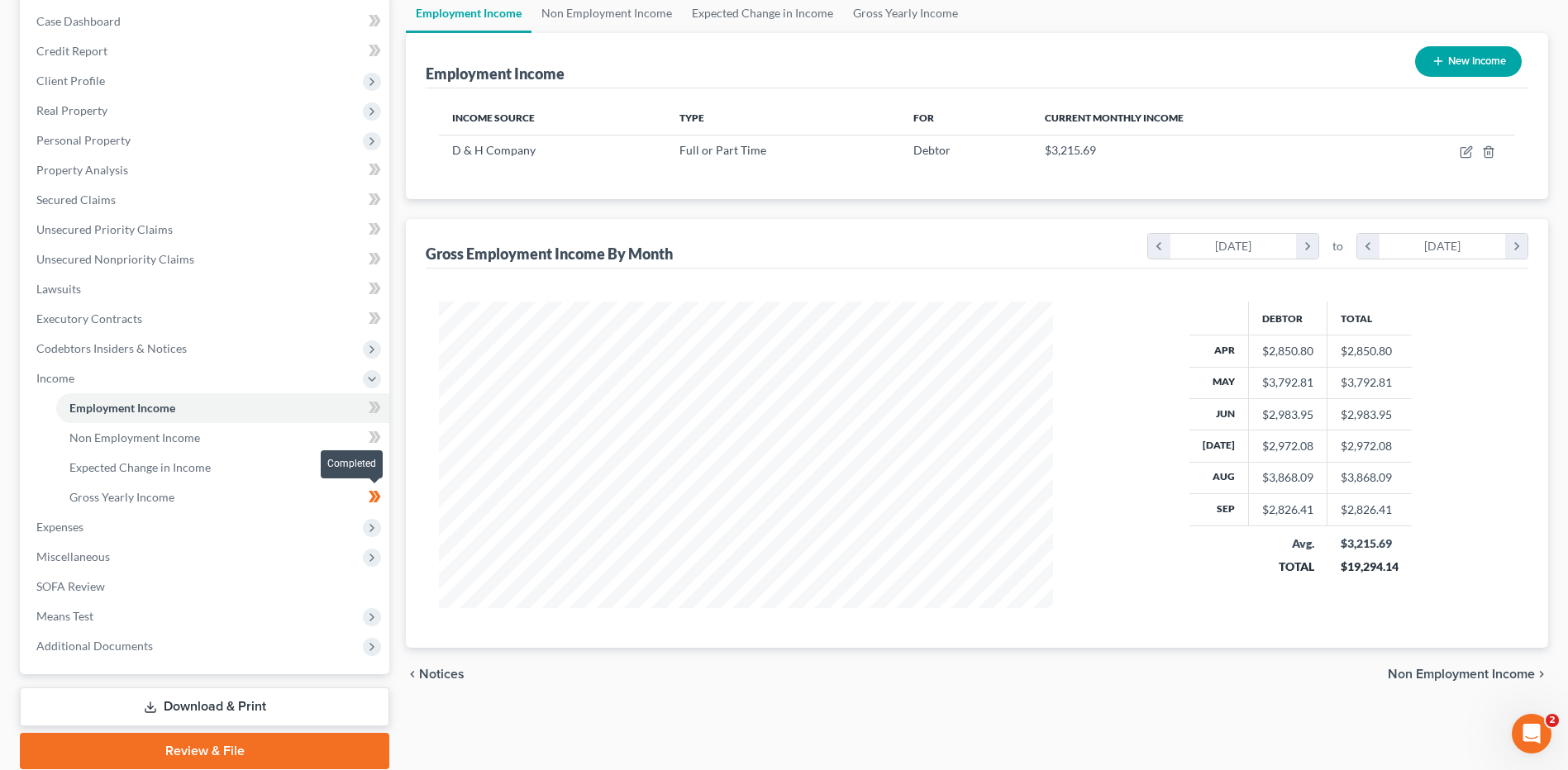
click at [383, 498] on span at bounding box center [375, 499] width 29 height 25
click at [293, 528] on span "Expenses" at bounding box center [206, 527] width 366 height 30
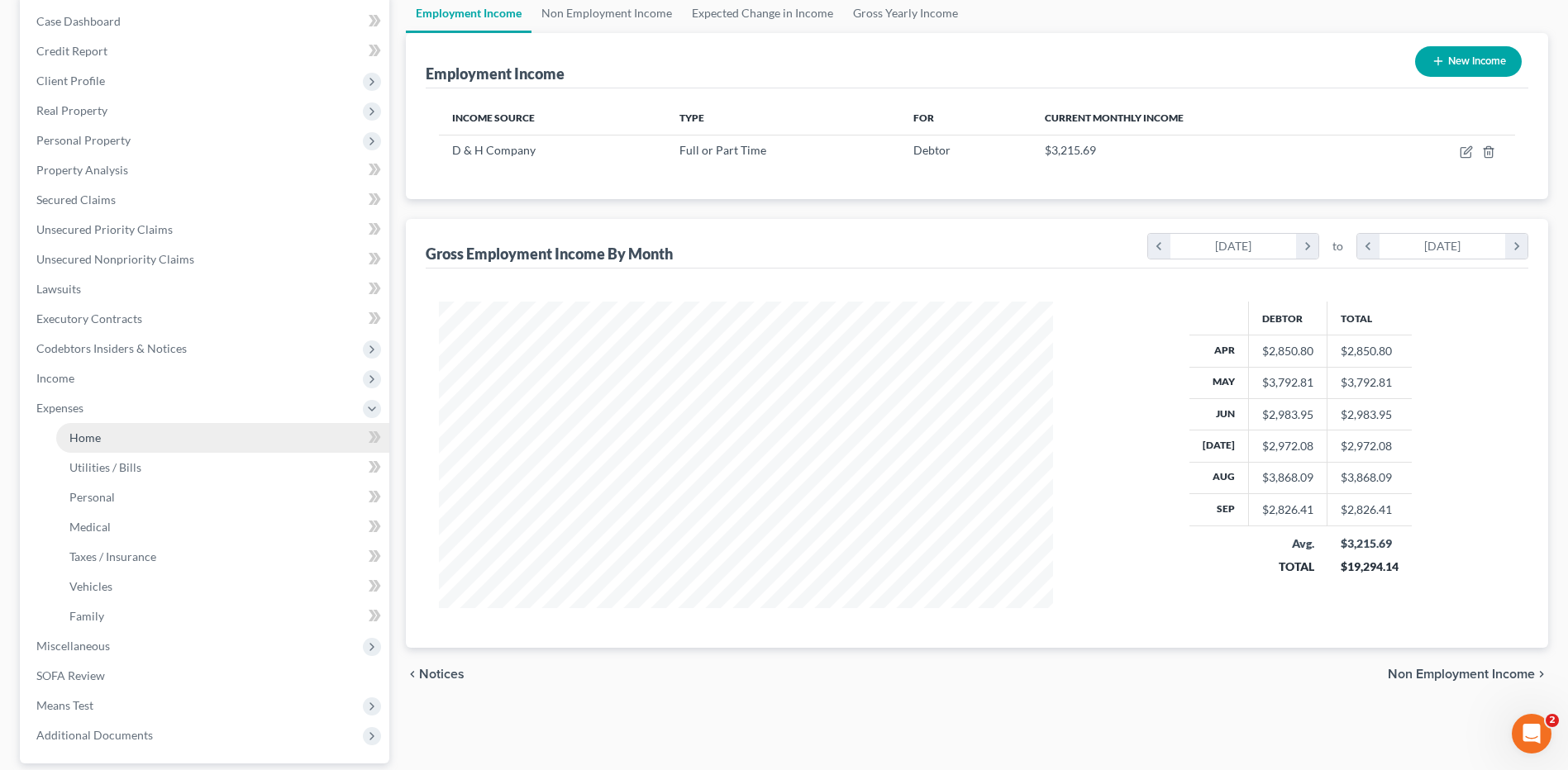
click at [260, 440] on link "Home" at bounding box center [223, 438] width 333 height 30
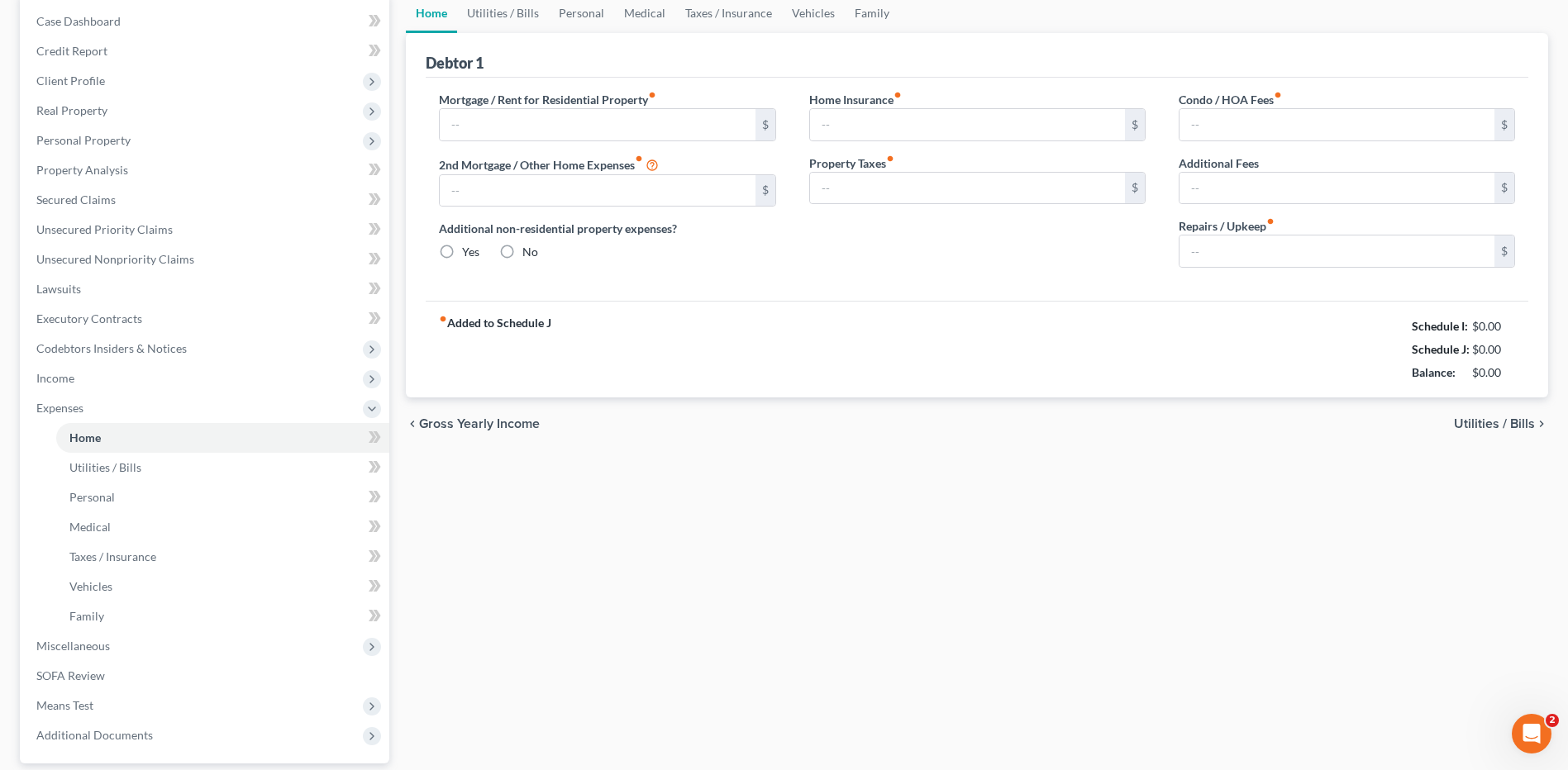
scroll to position [83, 0]
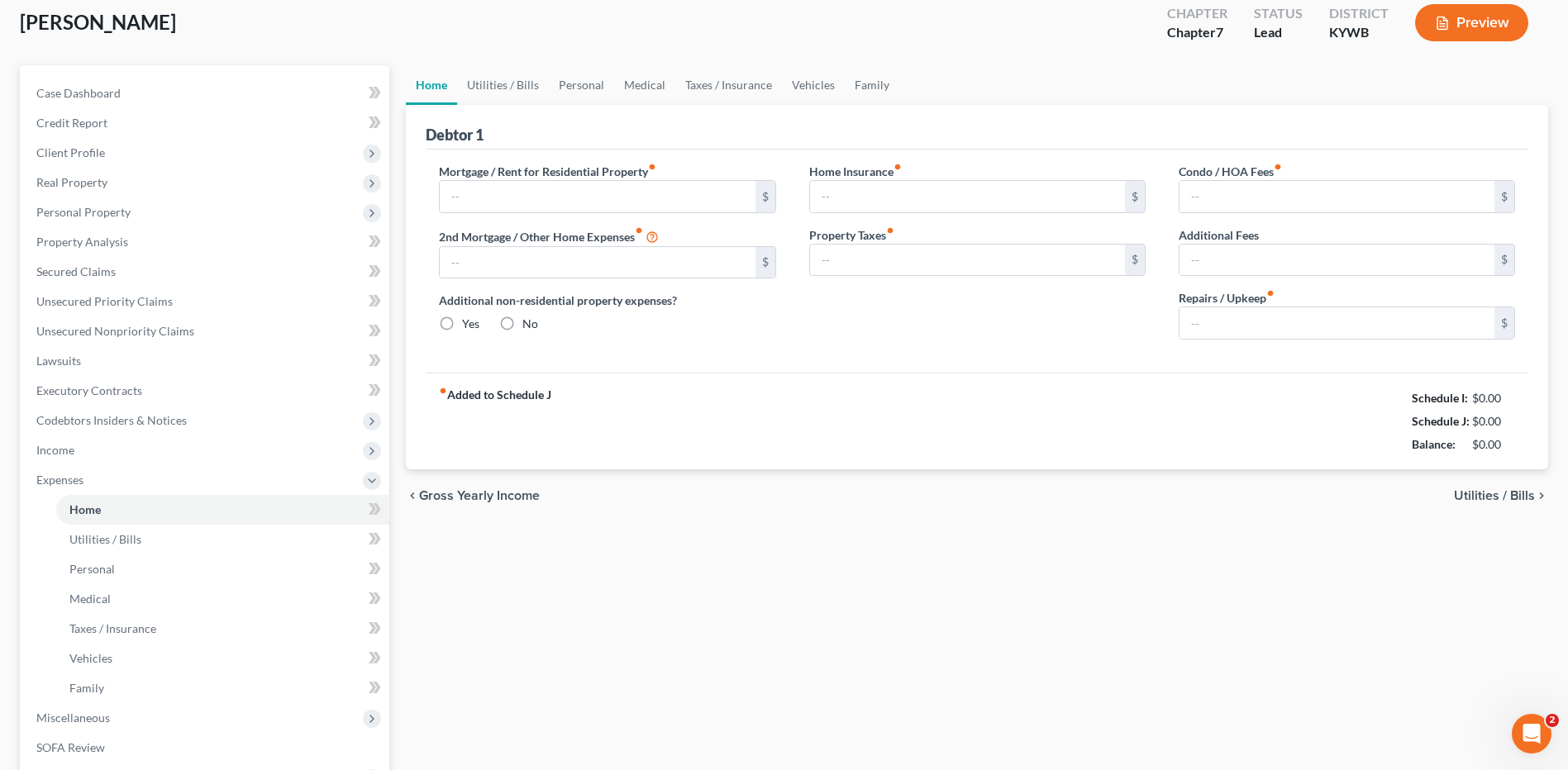
type input "450.00"
type input "0.00"
radio input "true"
type input "0.00"
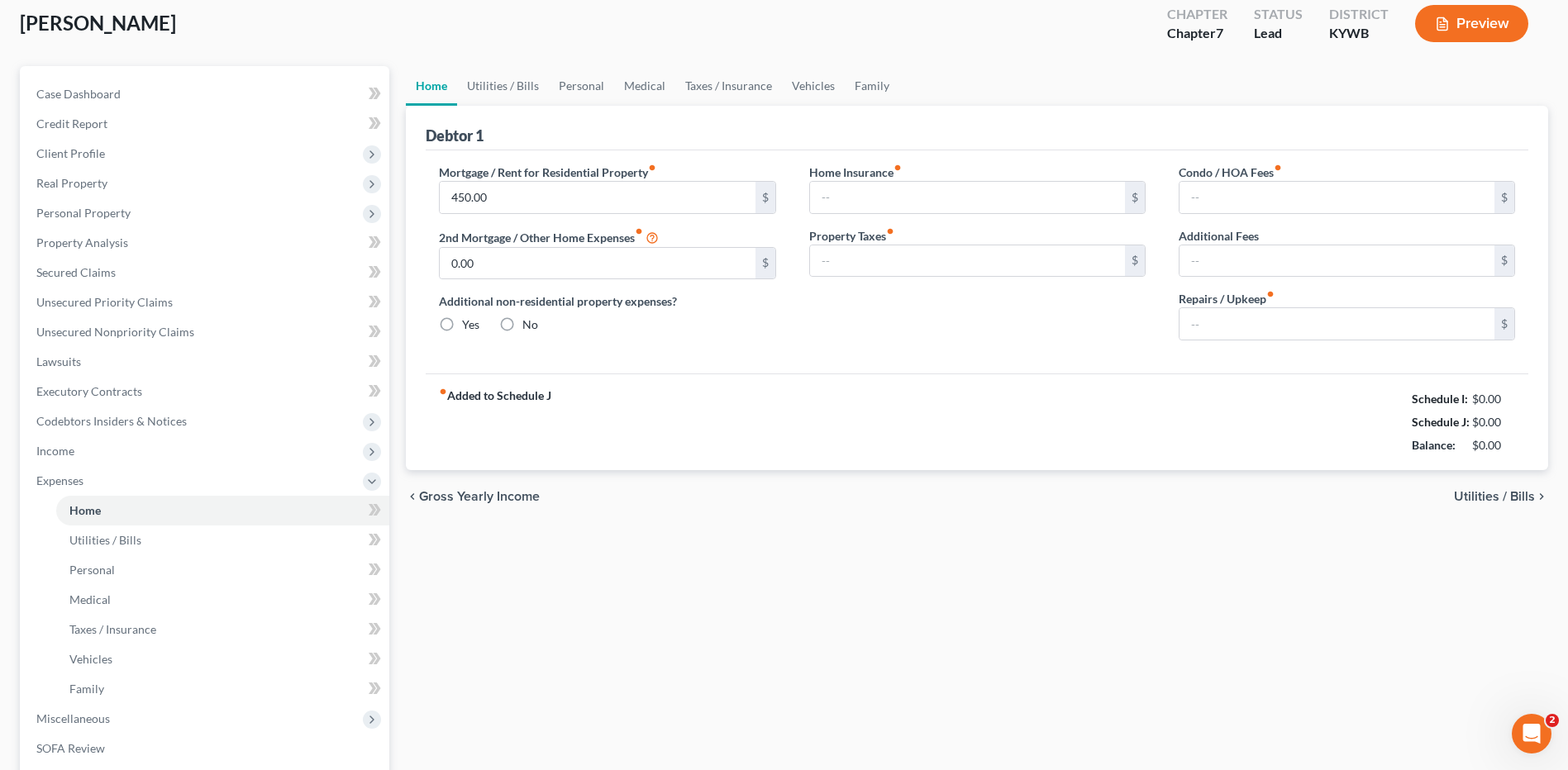
type input "0.00"
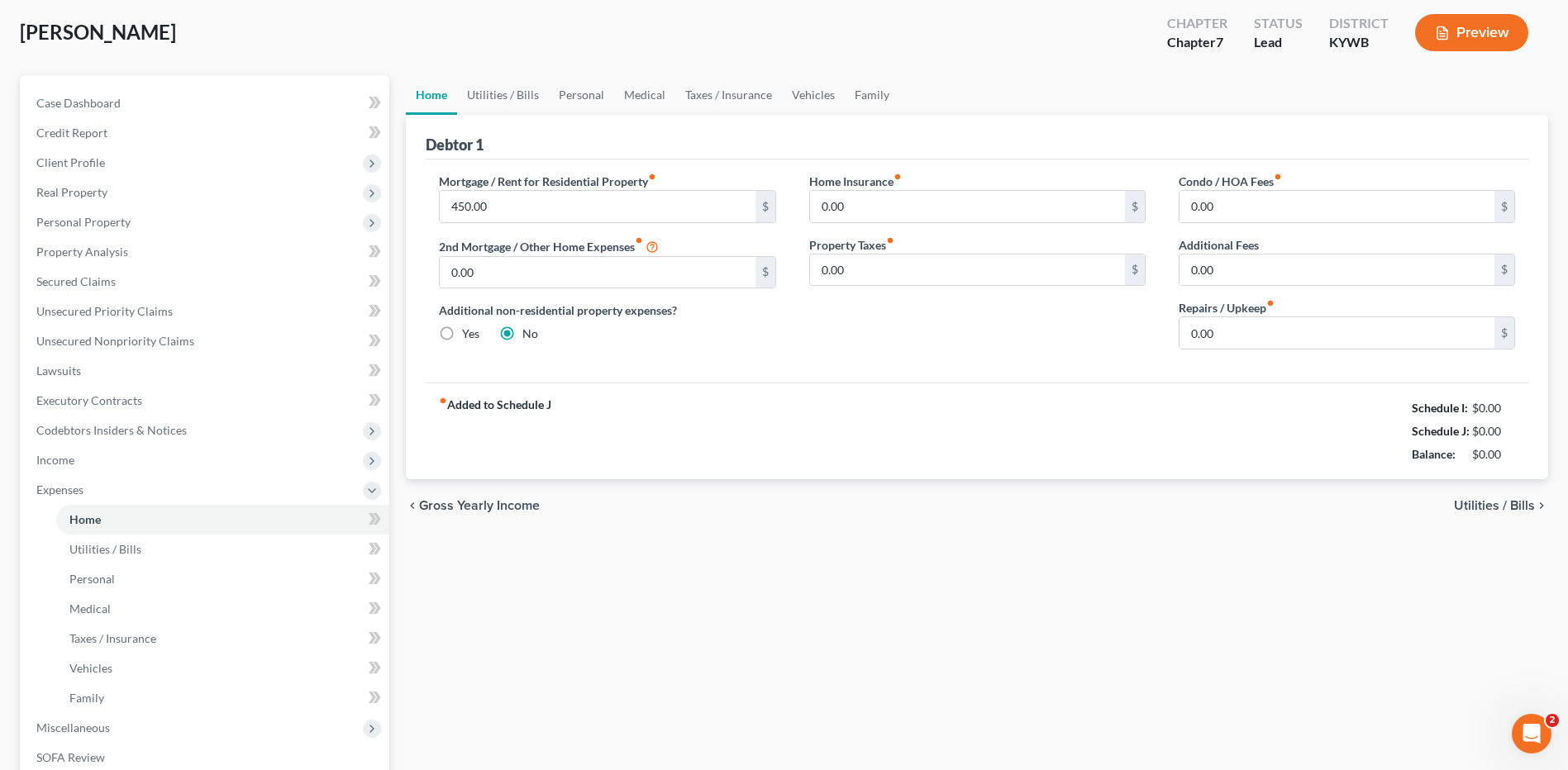
scroll to position [0, 0]
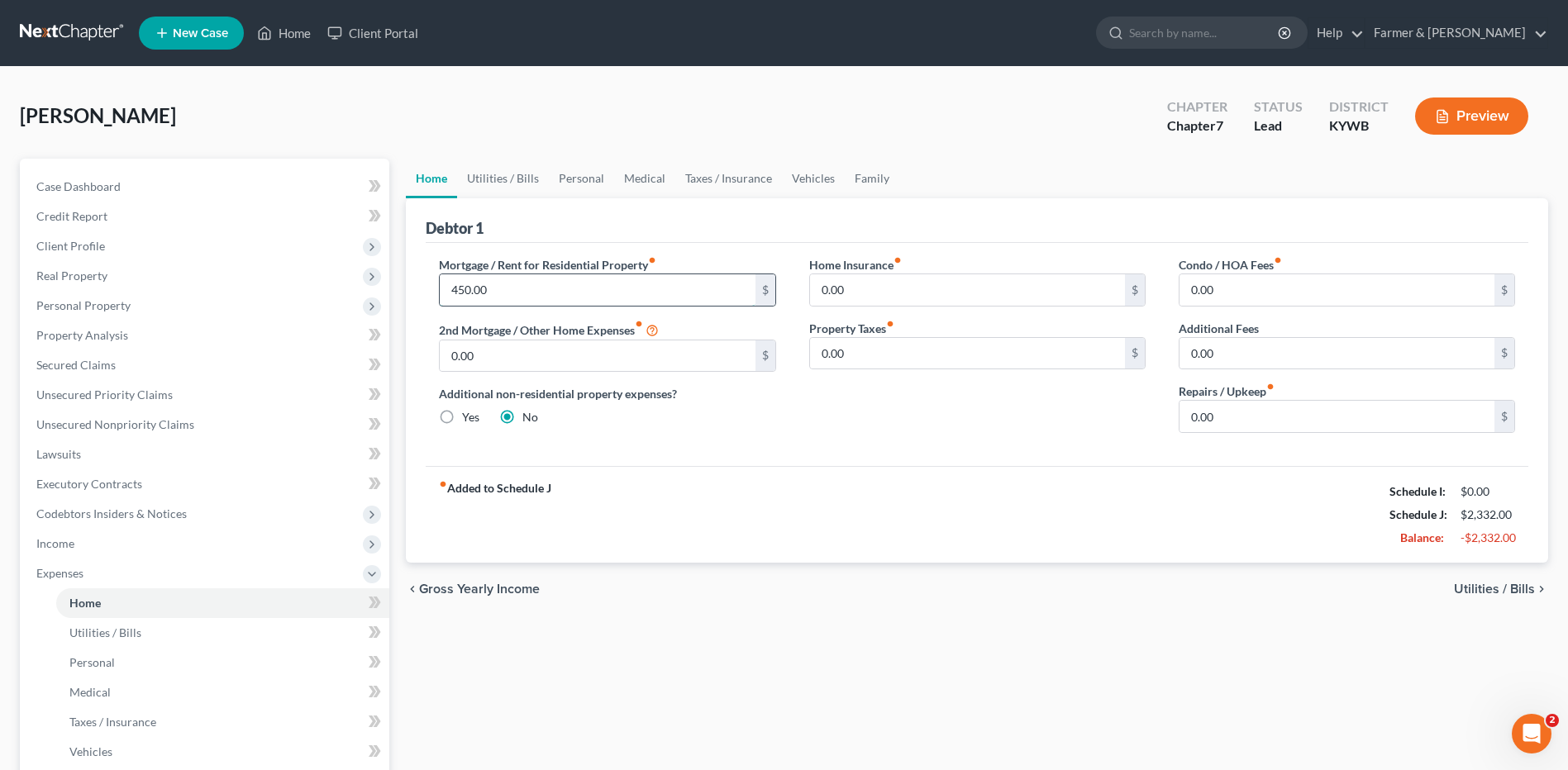
click at [522, 290] on input "450.00" at bounding box center [597, 290] width 315 height 32
type input "614.00"
click at [1238, 417] on input "0.00" at bounding box center [1337, 417] width 315 height 32
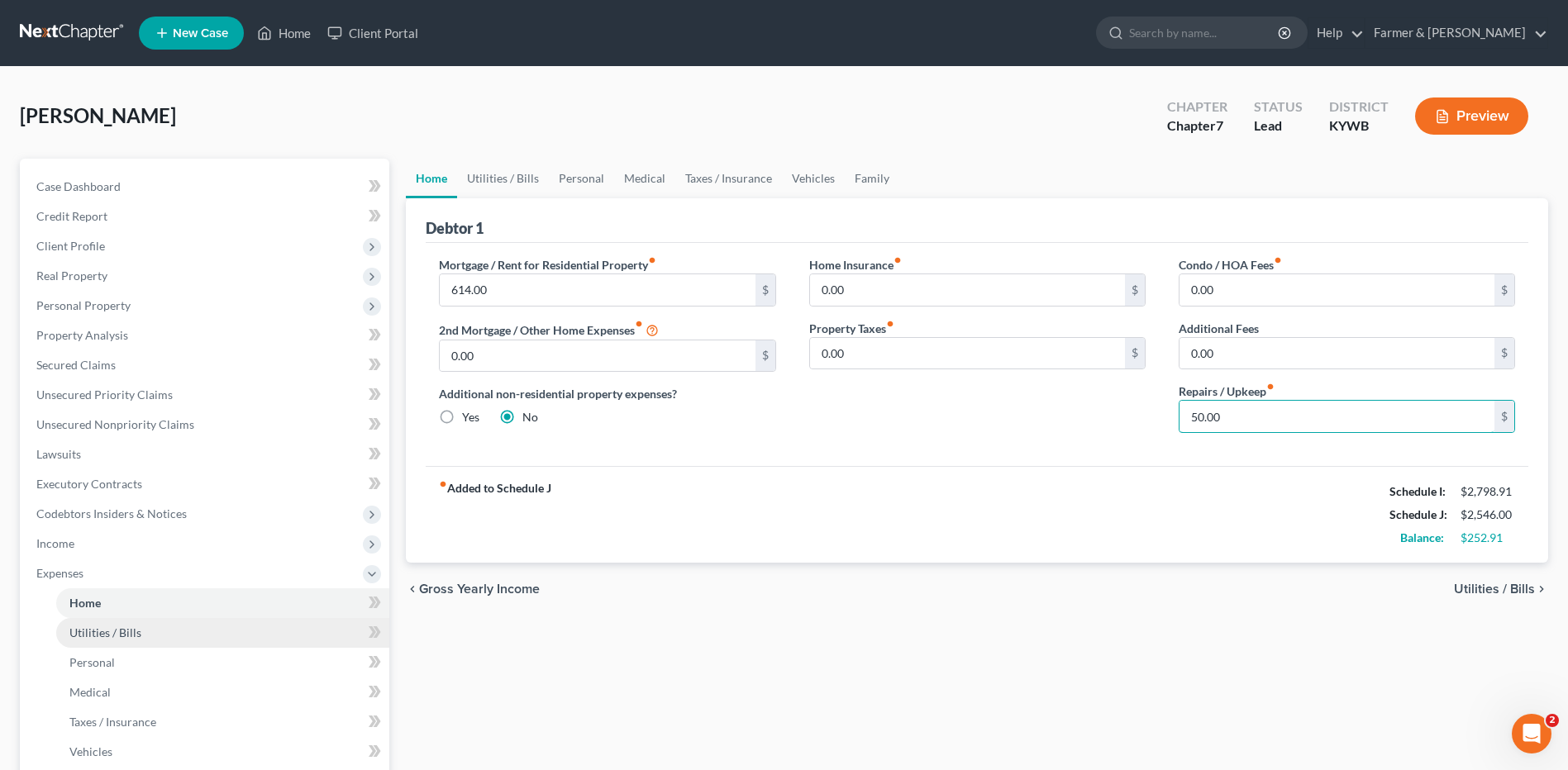
type input "50.00"
click at [213, 631] on link "Utilities / Bills" at bounding box center [223, 633] width 333 height 30
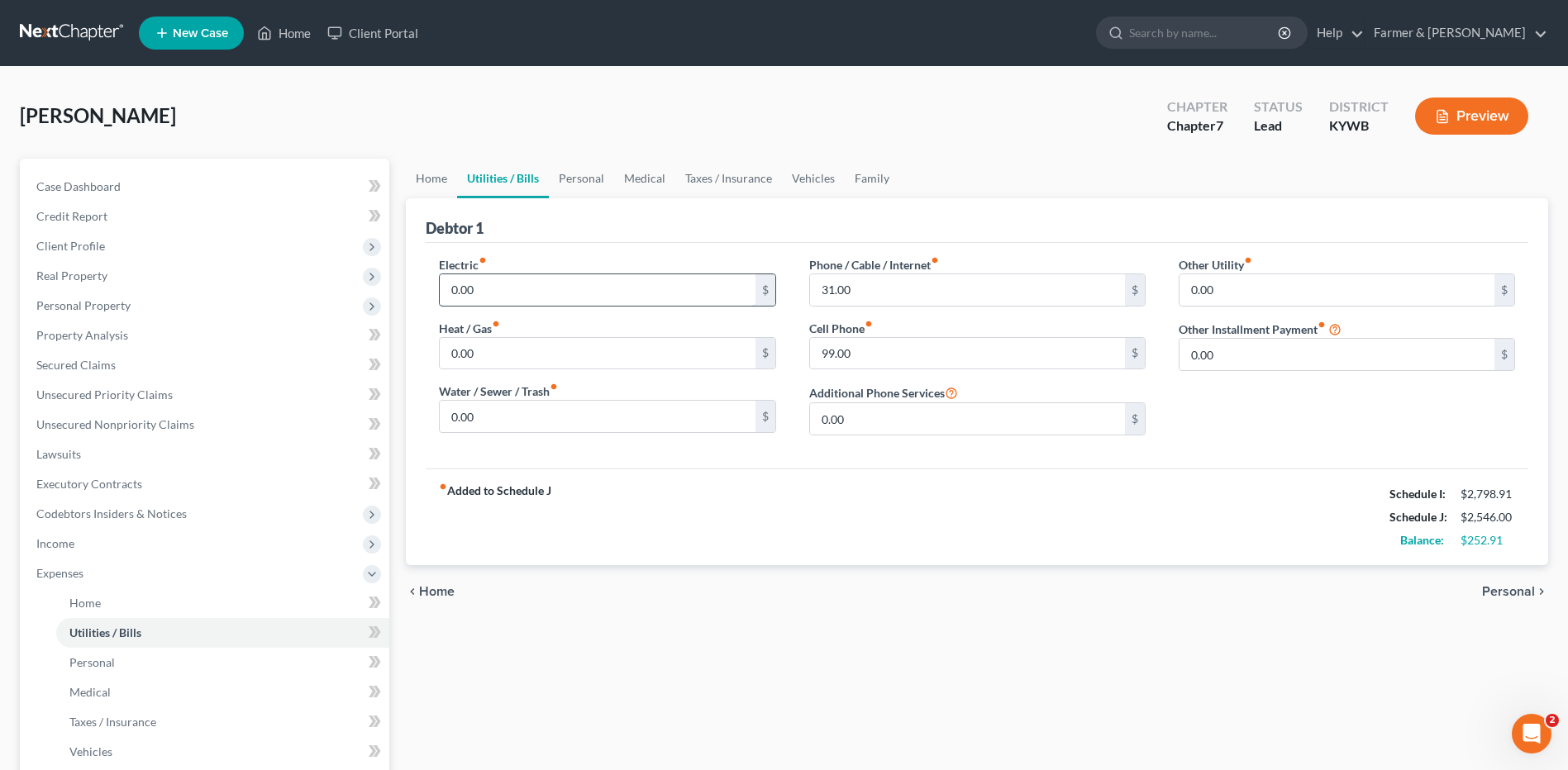
click at [498, 293] on input "0.00" at bounding box center [597, 290] width 315 height 32
type input "80.00"
type input "65.00"
click at [152, 663] on link "Personal" at bounding box center [223, 663] width 333 height 30
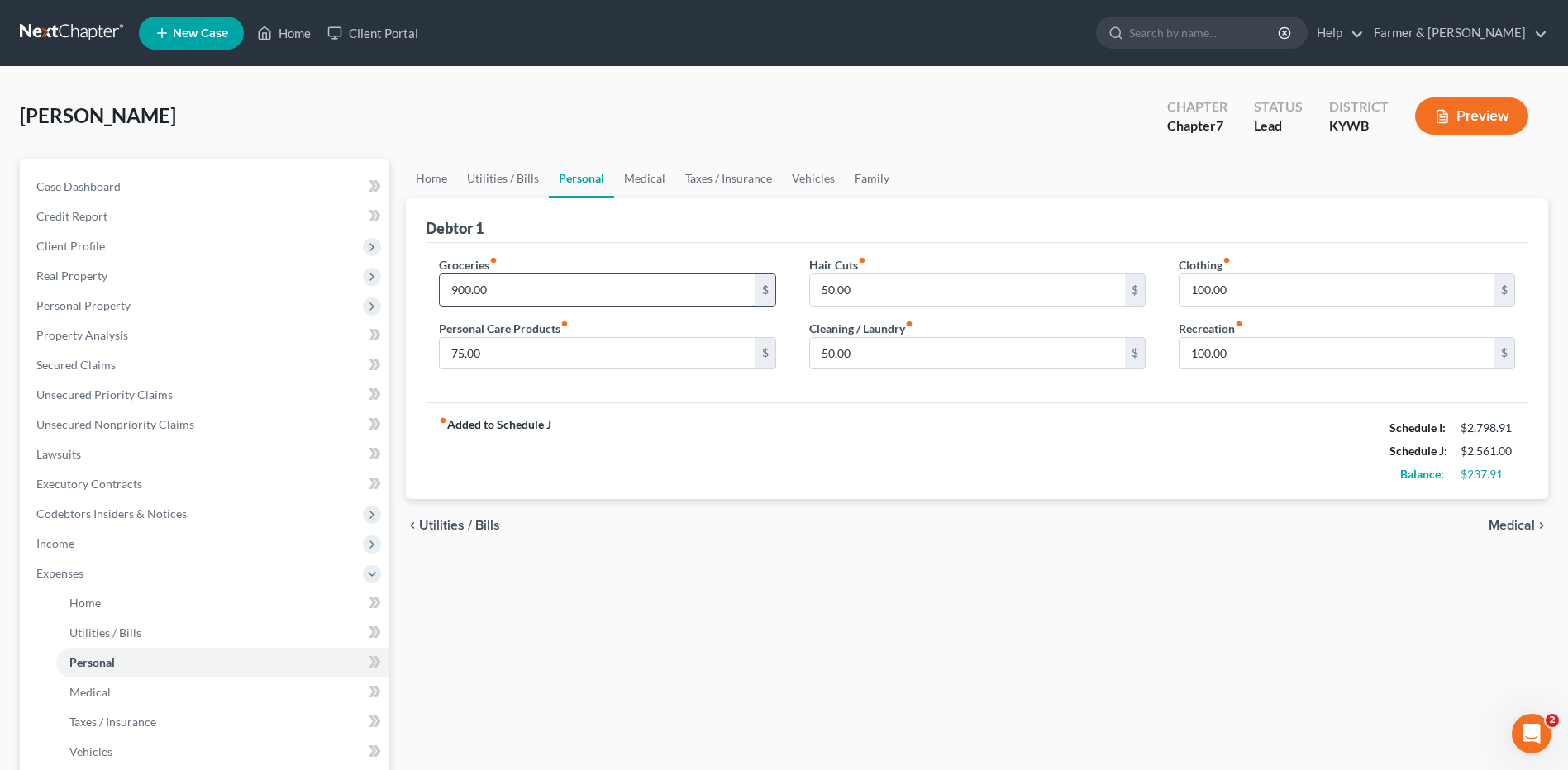
click at [495, 293] on input "900.00" at bounding box center [597, 290] width 315 height 32
type input "700.00"
click at [216, 251] on span "Client Profile" at bounding box center [206, 246] width 366 height 30
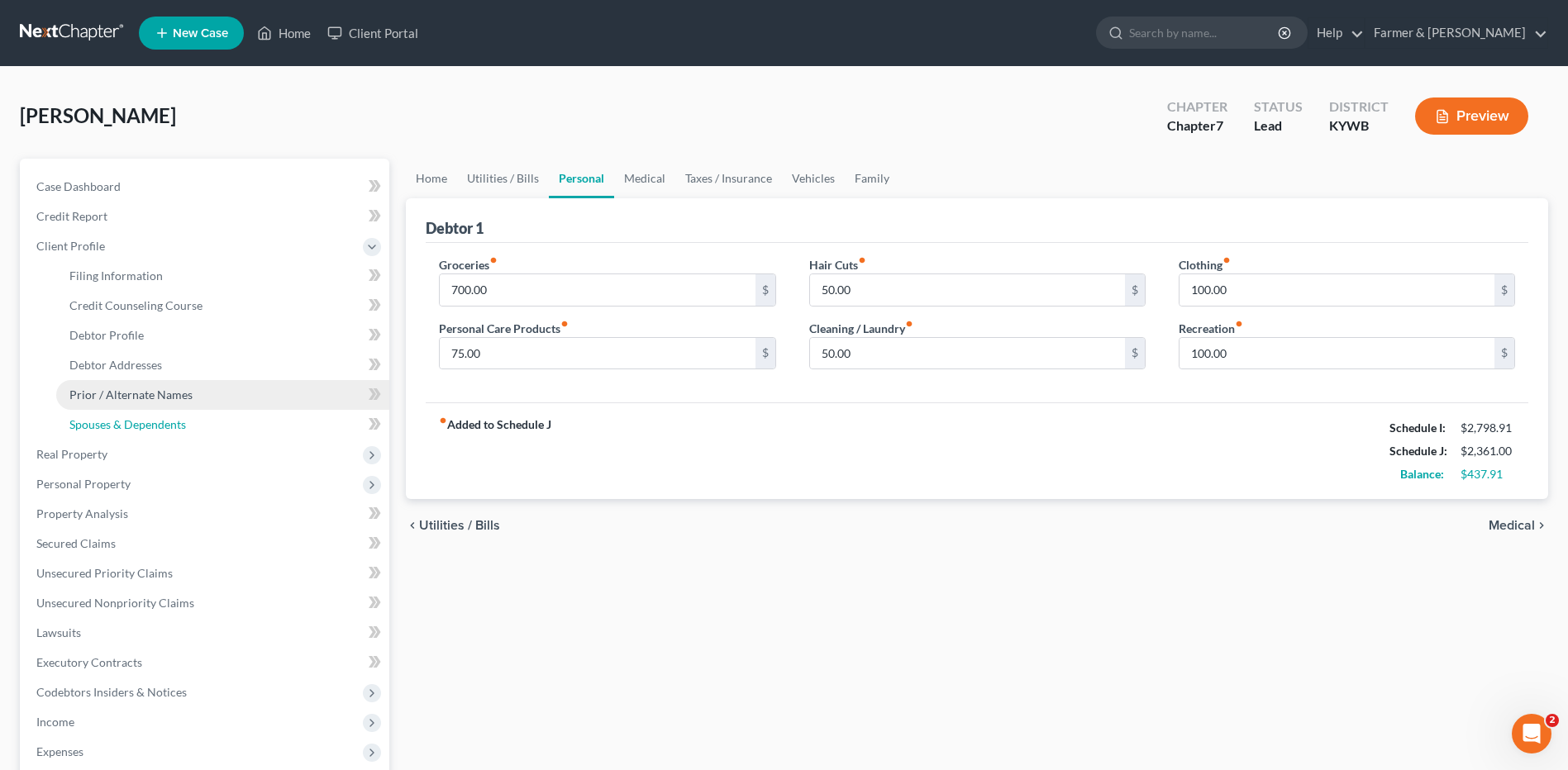
drag, startPoint x: 186, startPoint y: 414, endPoint x: 194, endPoint y: 408, distance: 10.0
click at [186, 415] on link "Spouses & Dependents" at bounding box center [223, 424] width 333 height 30
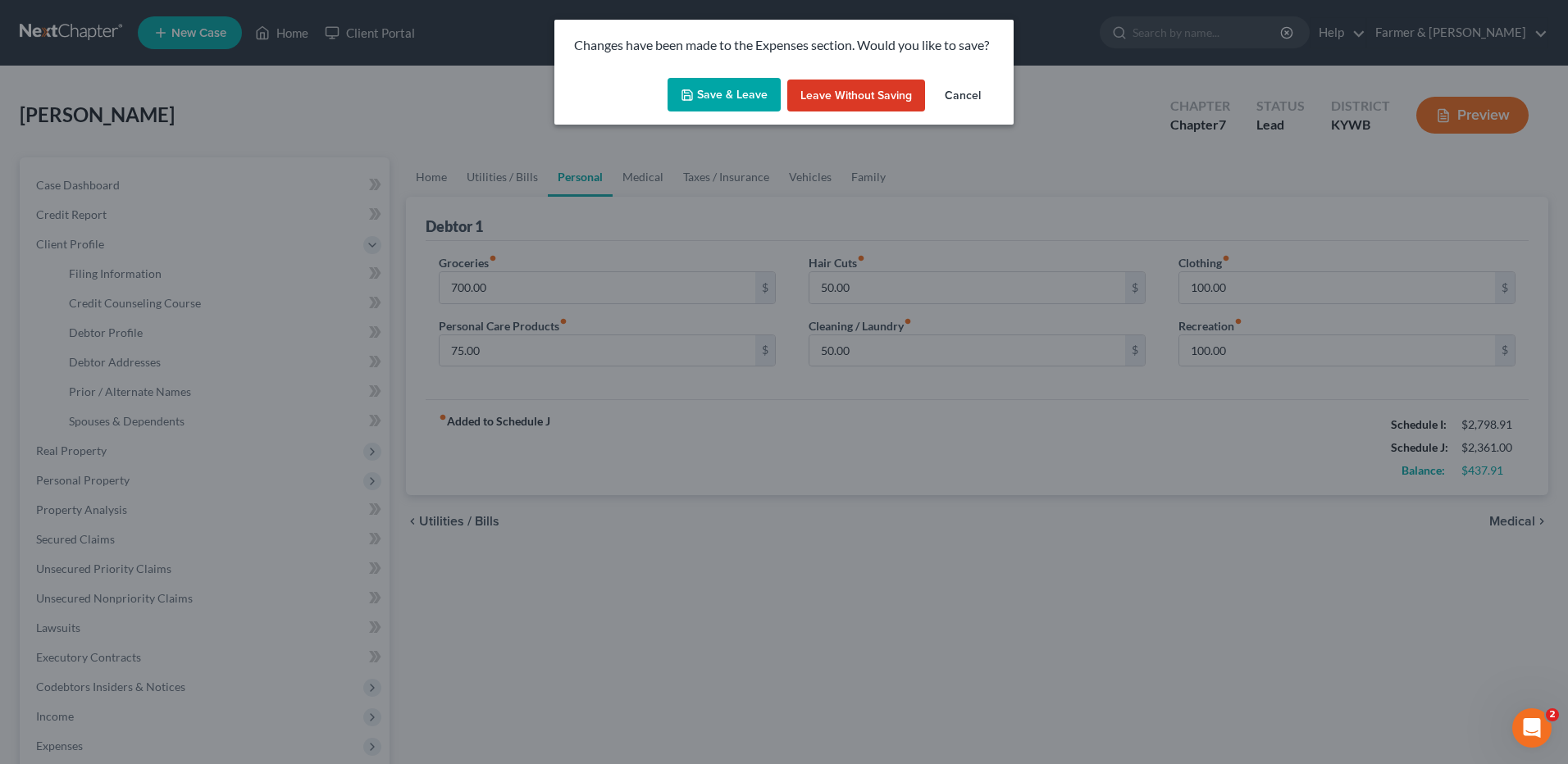
click at [682, 96] on button "Save & Leave" at bounding box center [724, 95] width 113 height 34
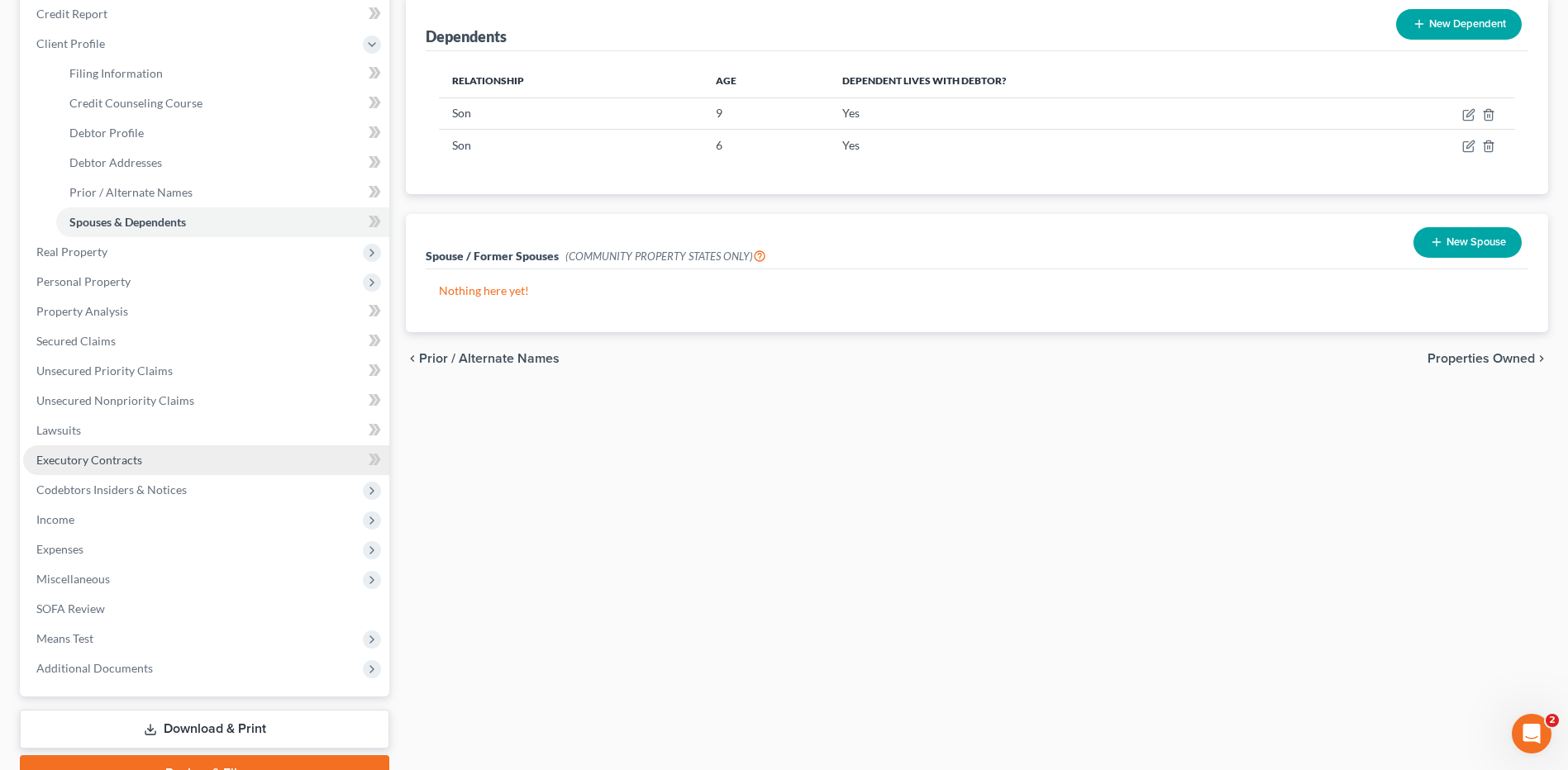
scroll to position [248, 0]
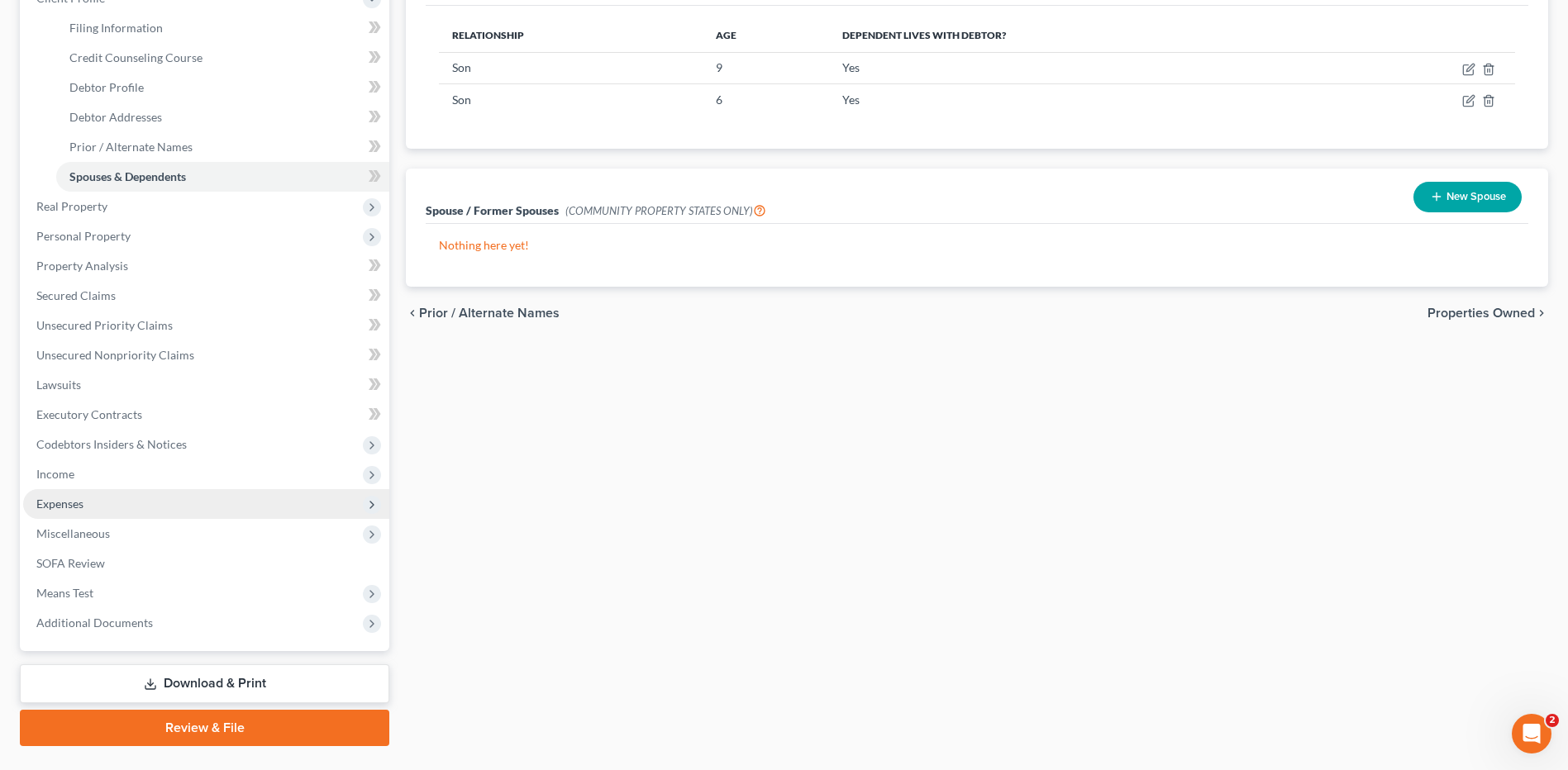
click at [178, 492] on span "Expenses" at bounding box center [206, 504] width 366 height 30
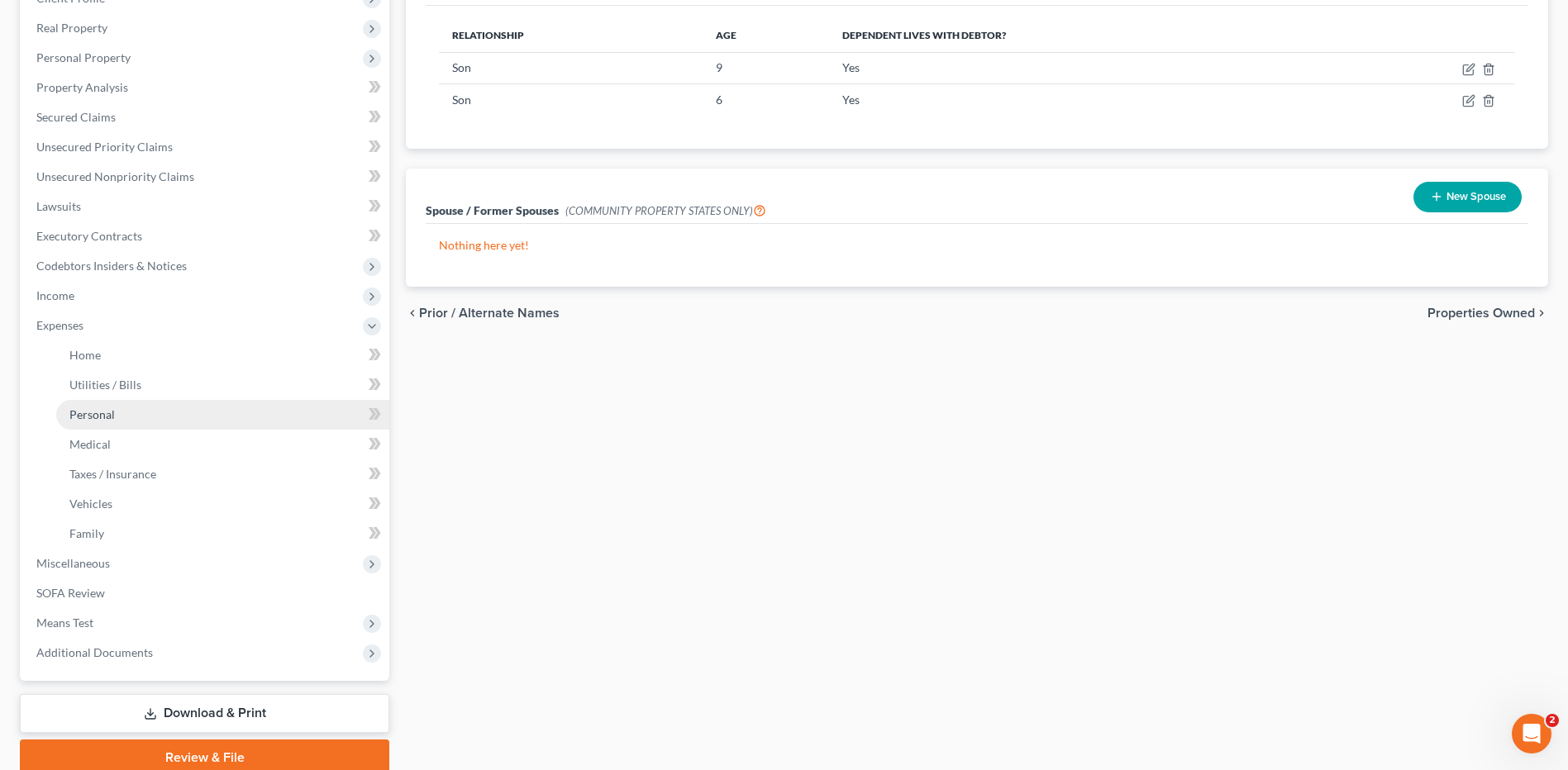
click at [148, 422] on link "Personal" at bounding box center [223, 415] width 333 height 30
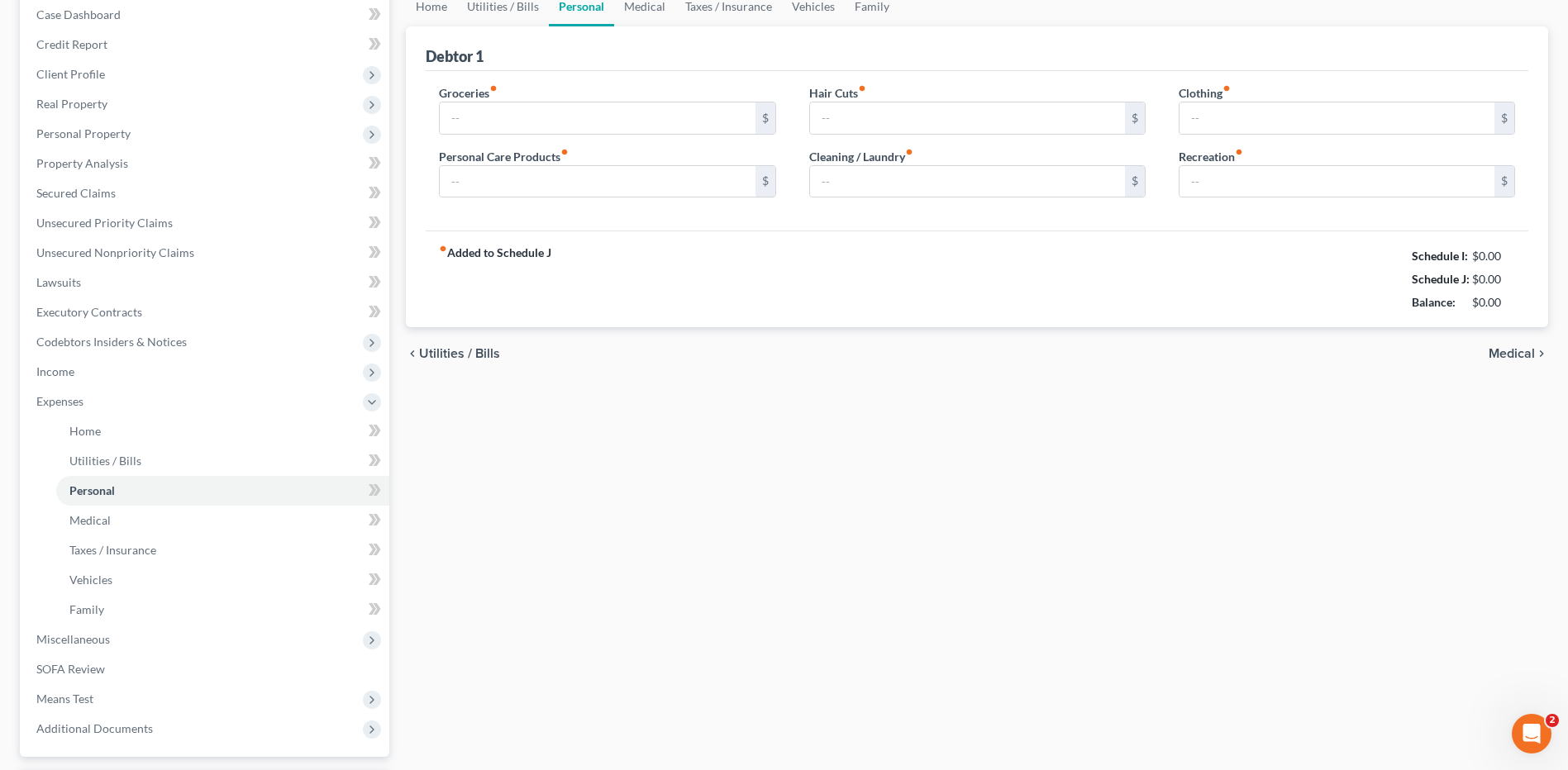
type input "700.00"
type input "75.00"
type input "50.00"
type input "100.00"
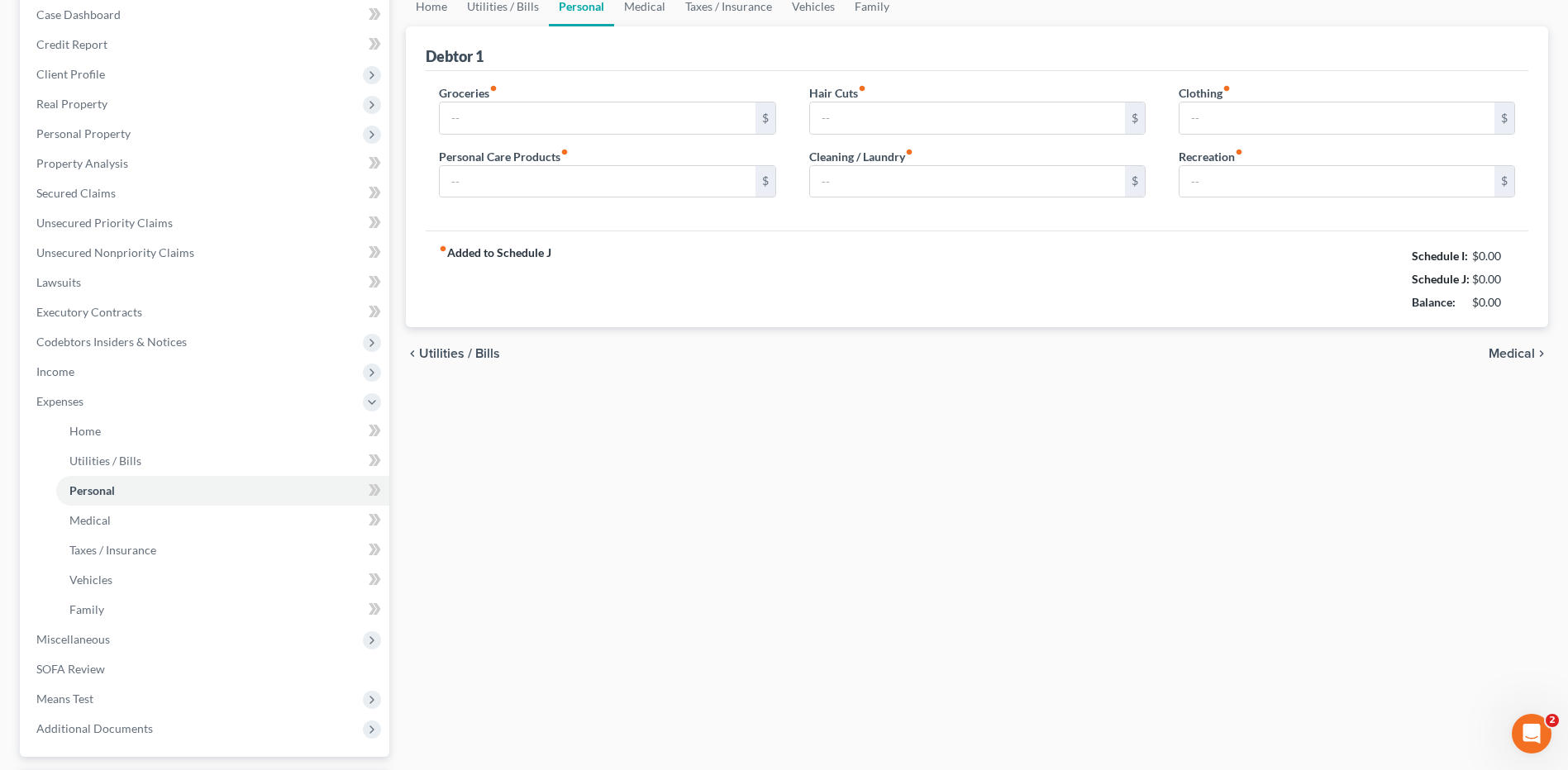
type input "100.00"
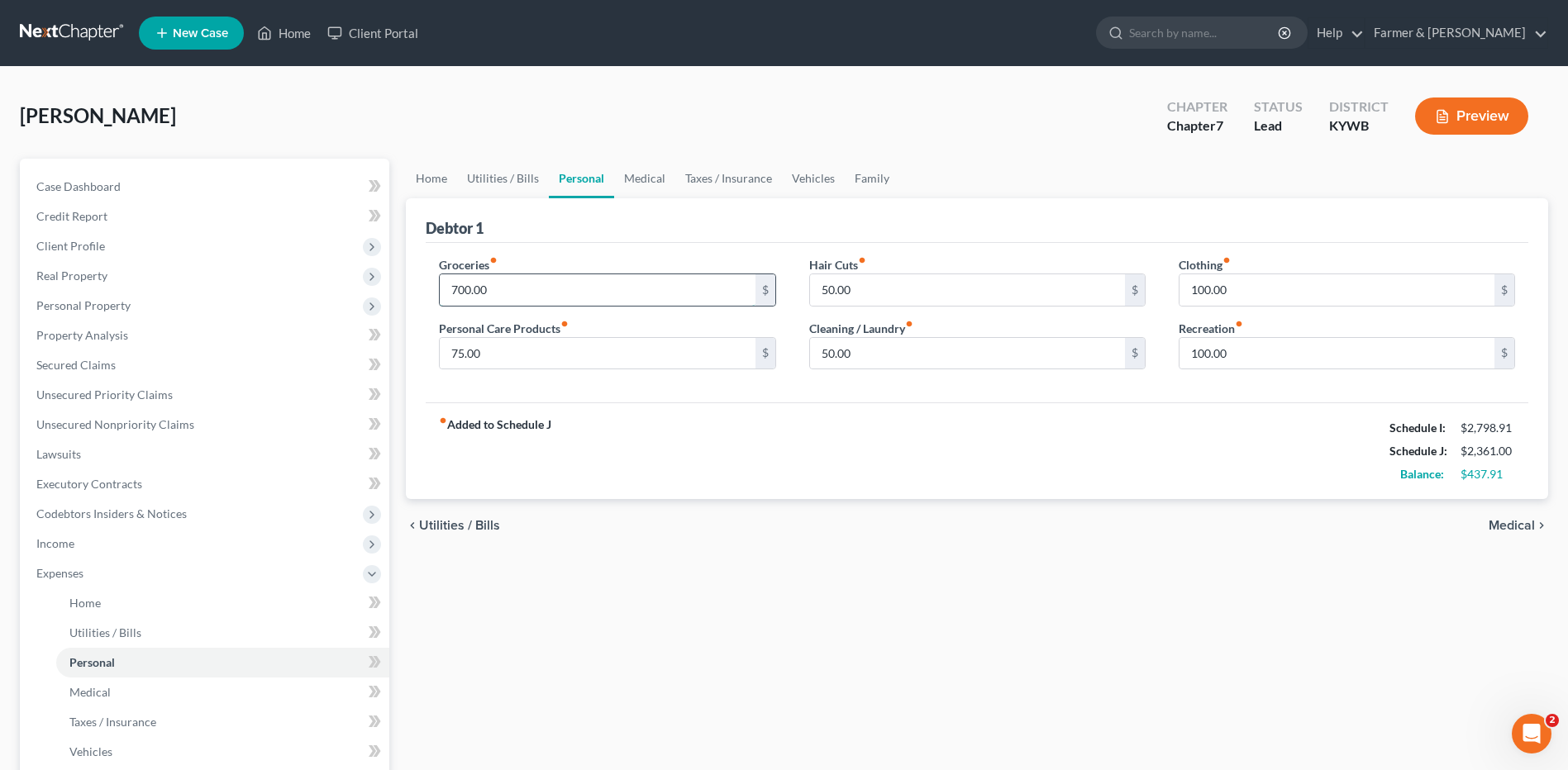
click at [522, 293] on input "700.00" at bounding box center [597, 290] width 315 height 32
type input "850.00"
type input "55.00"
type input "45.00"
type input "50.00"
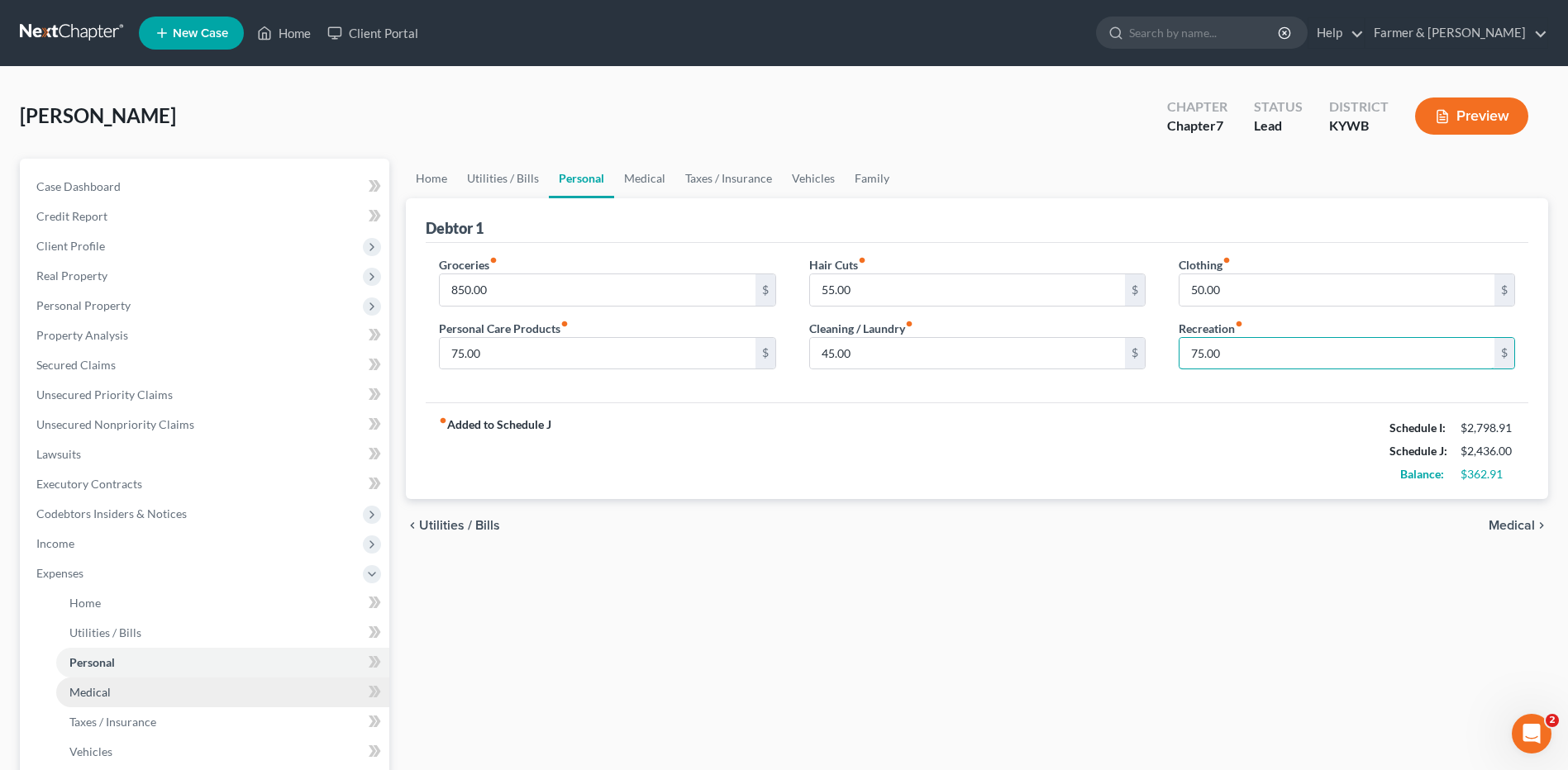
type input "75.00"
click at [112, 681] on link "Medical" at bounding box center [223, 692] width 333 height 30
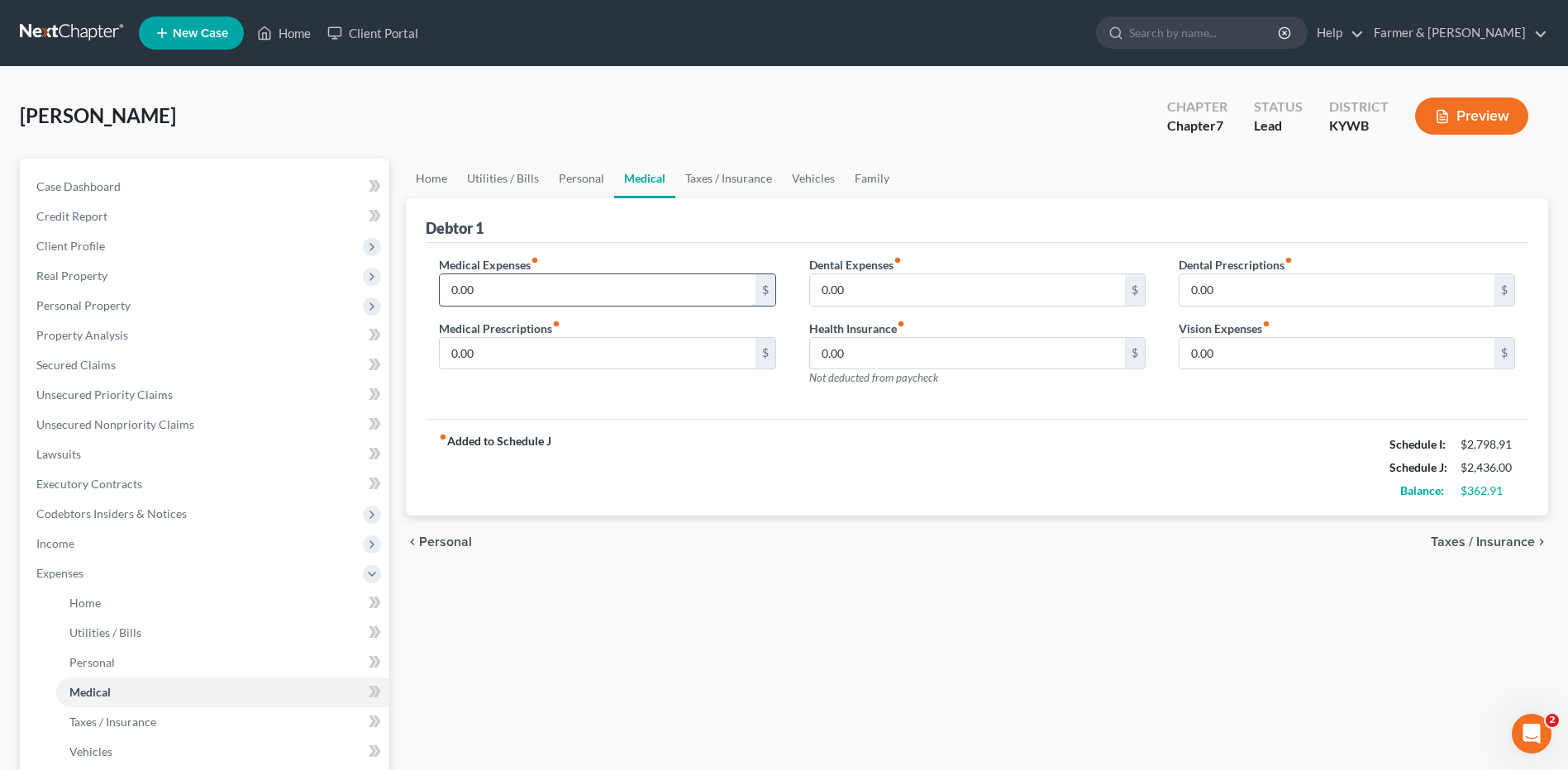
click at [498, 291] on input "0.00" at bounding box center [597, 290] width 315 height 32
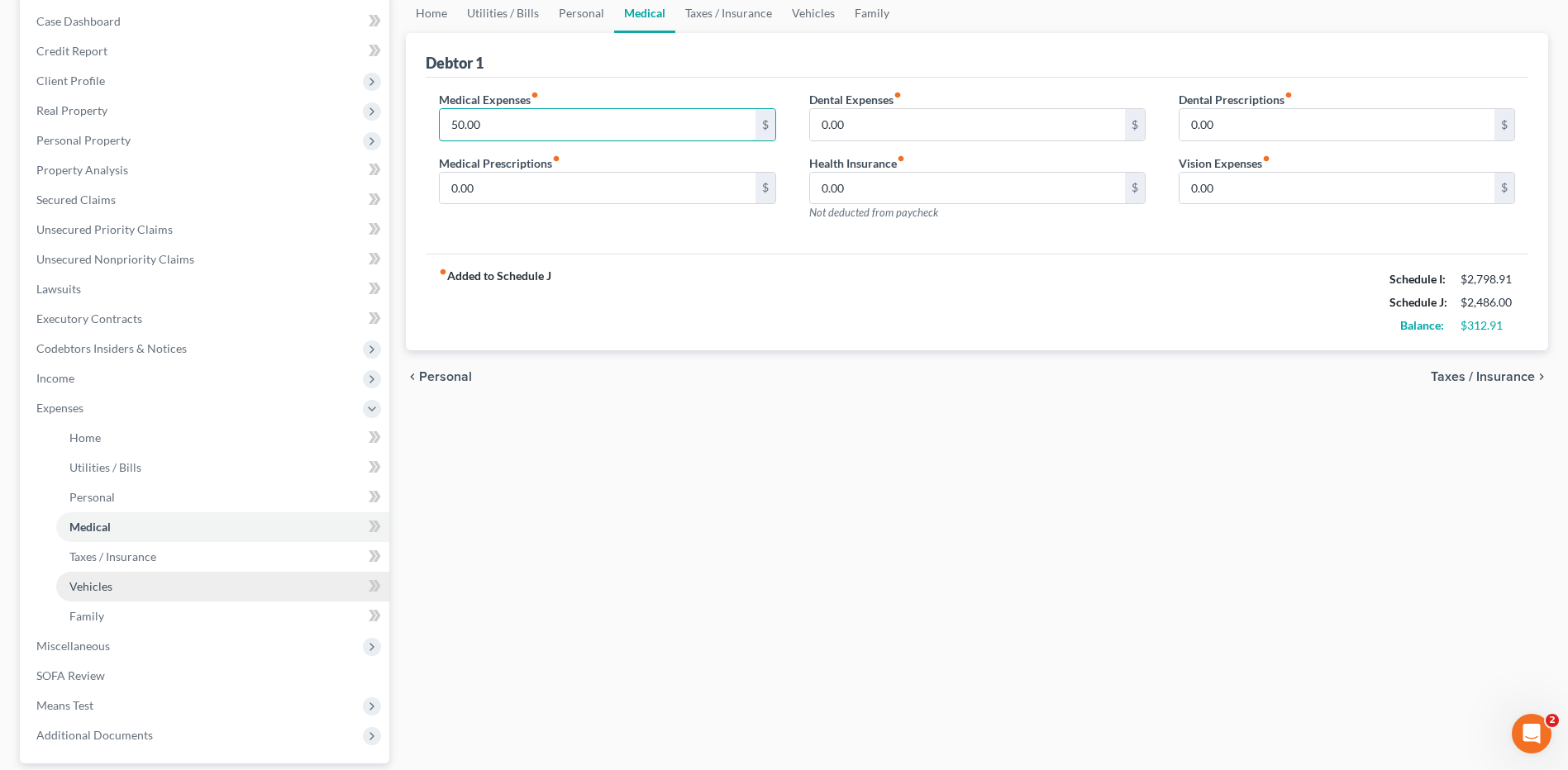
type input "50.00"
click at [161, 578] on link "Vehicles" at bounding box center [223, 586] width 333 height 30
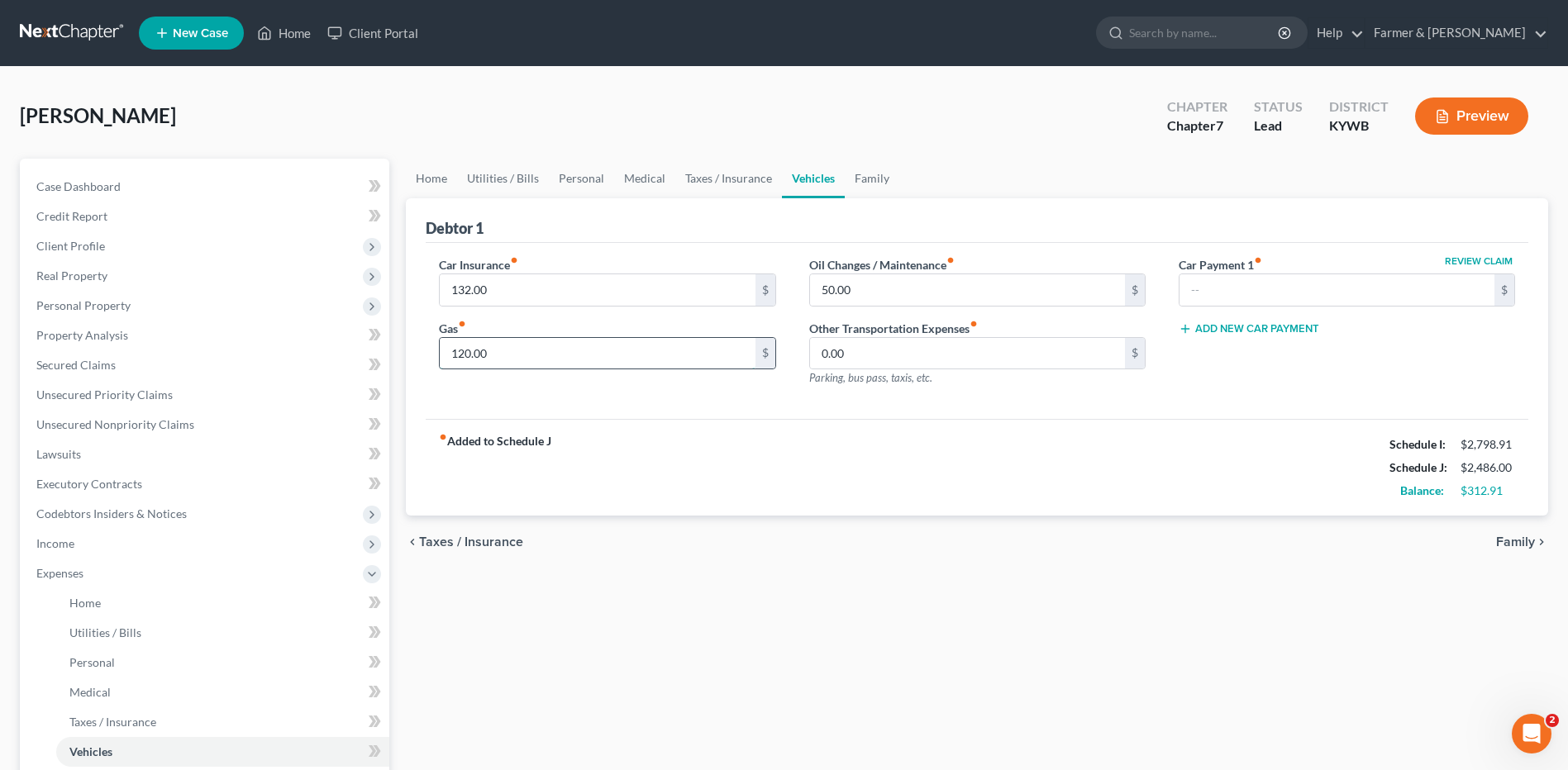
click at [492, 356] on input "120.00" at bounding box center [597, 353] width 315 height 32
type input "150.00"
click at [632, 296] on input "132.00" at bounding box center [597, 290] width 315 height 32
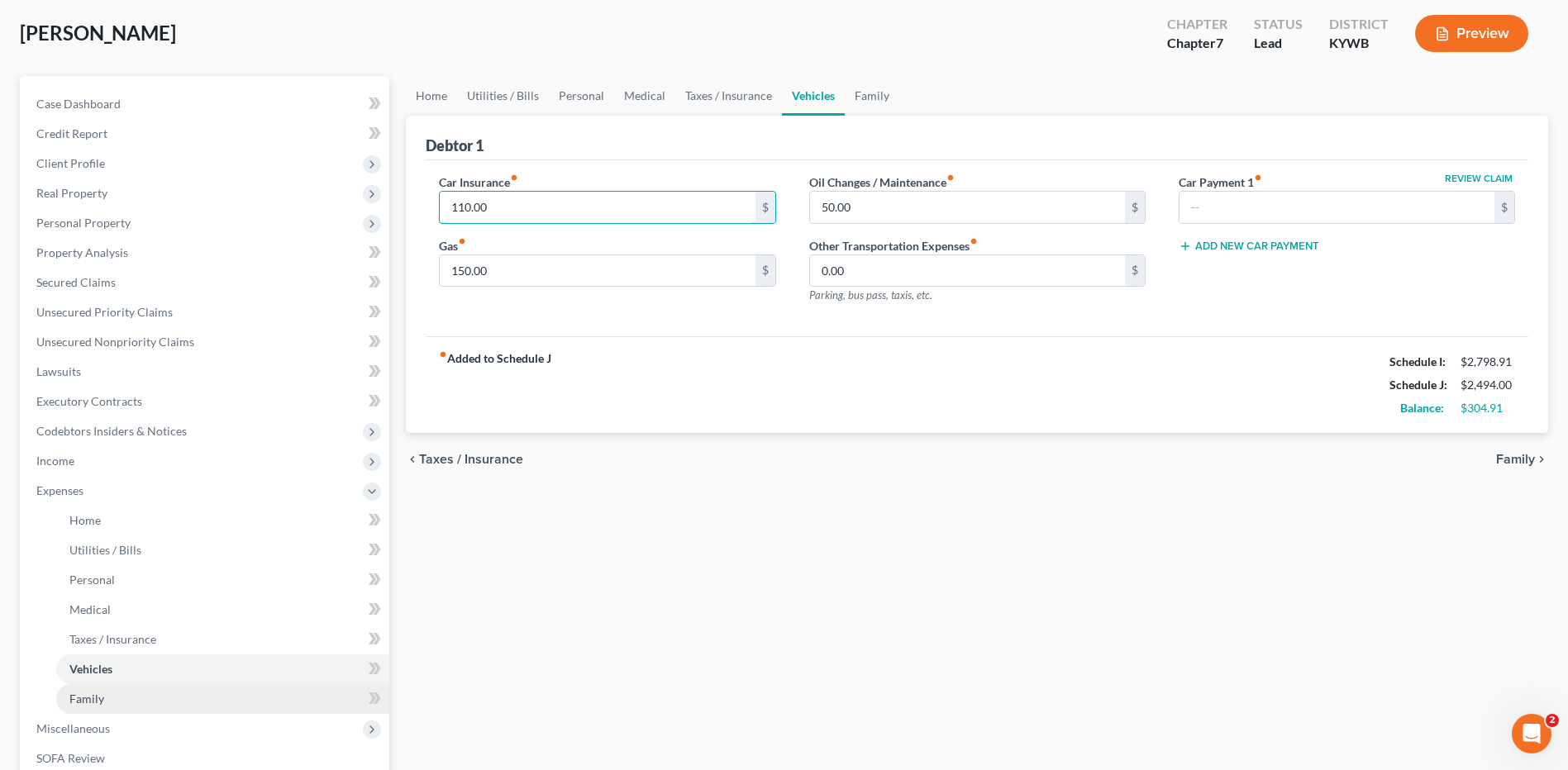
type input "110.00"
click at [131, 692] on link "Family" at bounding box center [223, 699] width 333 height 30
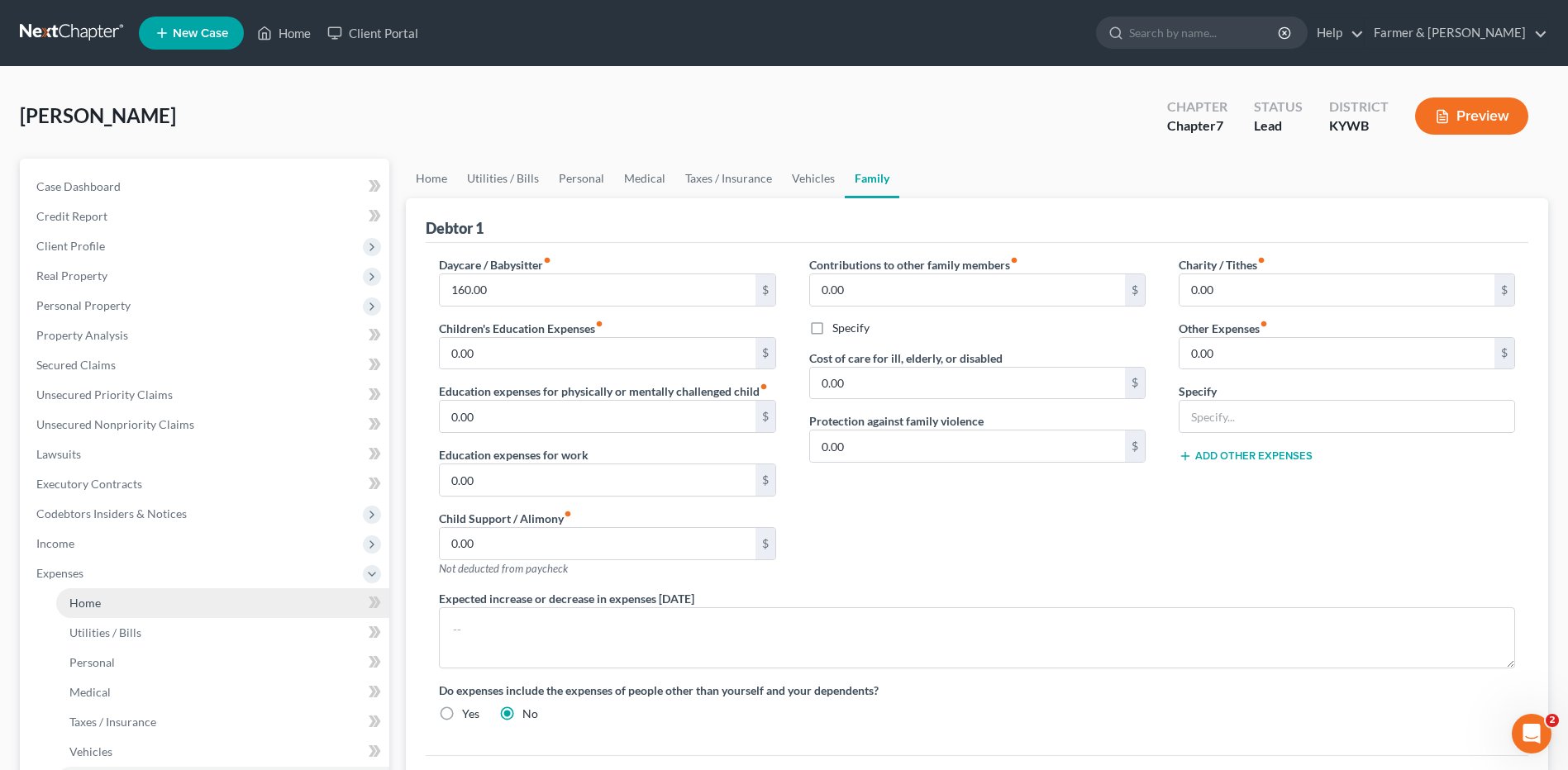
click at [176, 608] on link "Home" at bounding box center [223, 603] width 333 height 30
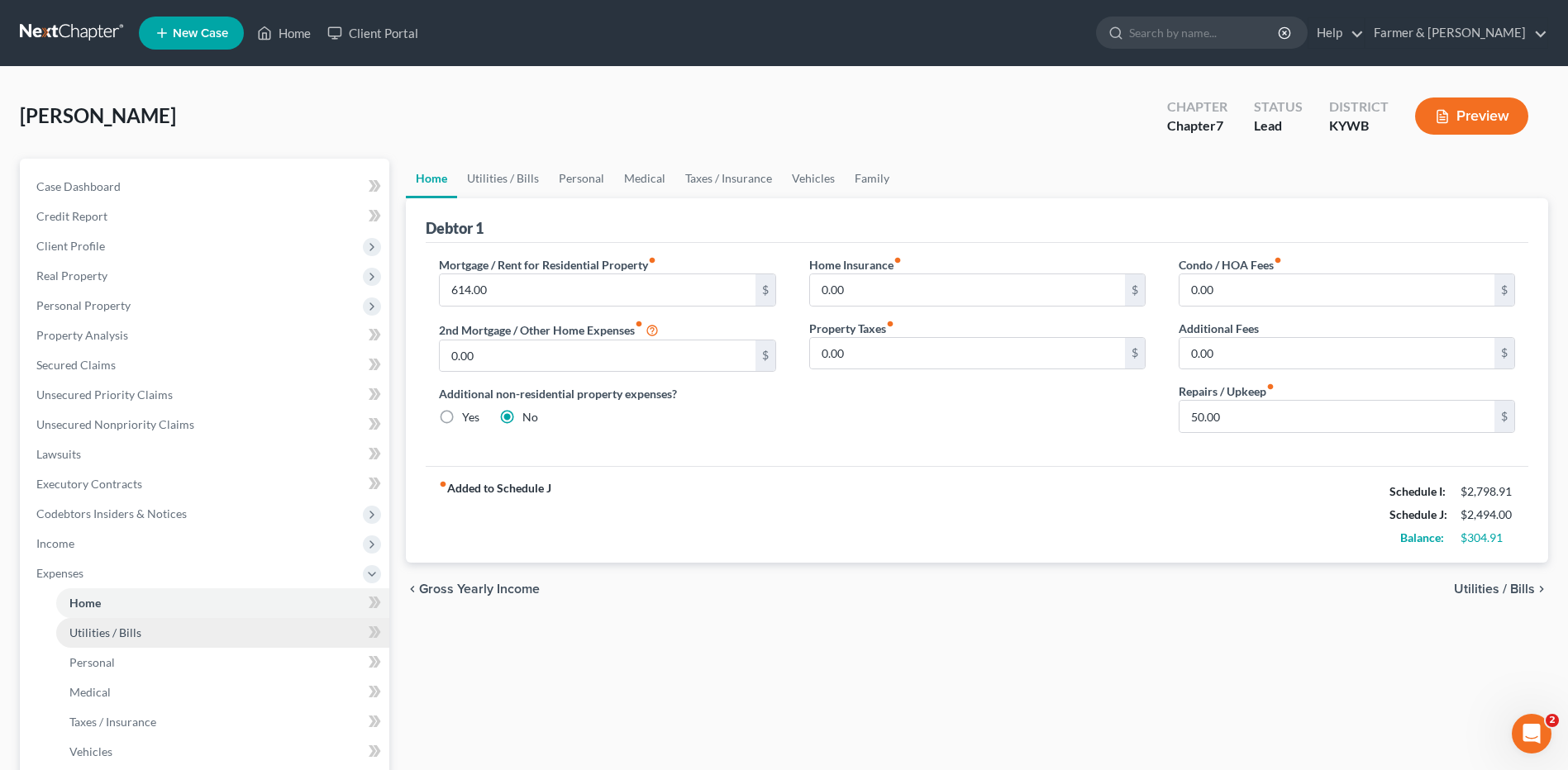
click at [161, 625] on link "Utilities / Bills" at bounding box center [223, 633] width 333 height 30
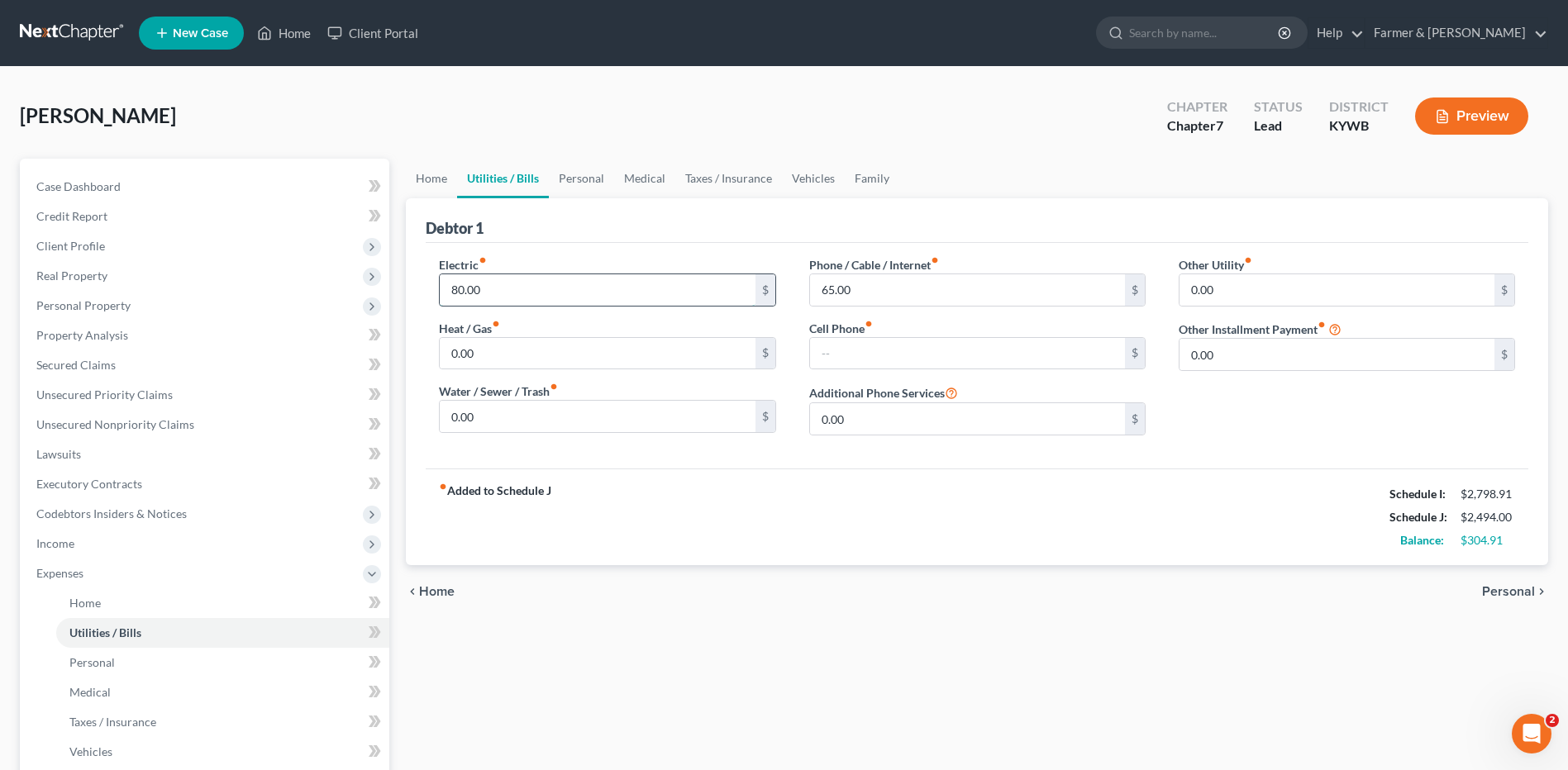
click at [520, 299] on input "80.00" at bounding box center [597, 290] width 315 height 32
type input "100.00"
click at [165, 658] on link "Personal" at bounding box center [223, 663] width 333 height 30
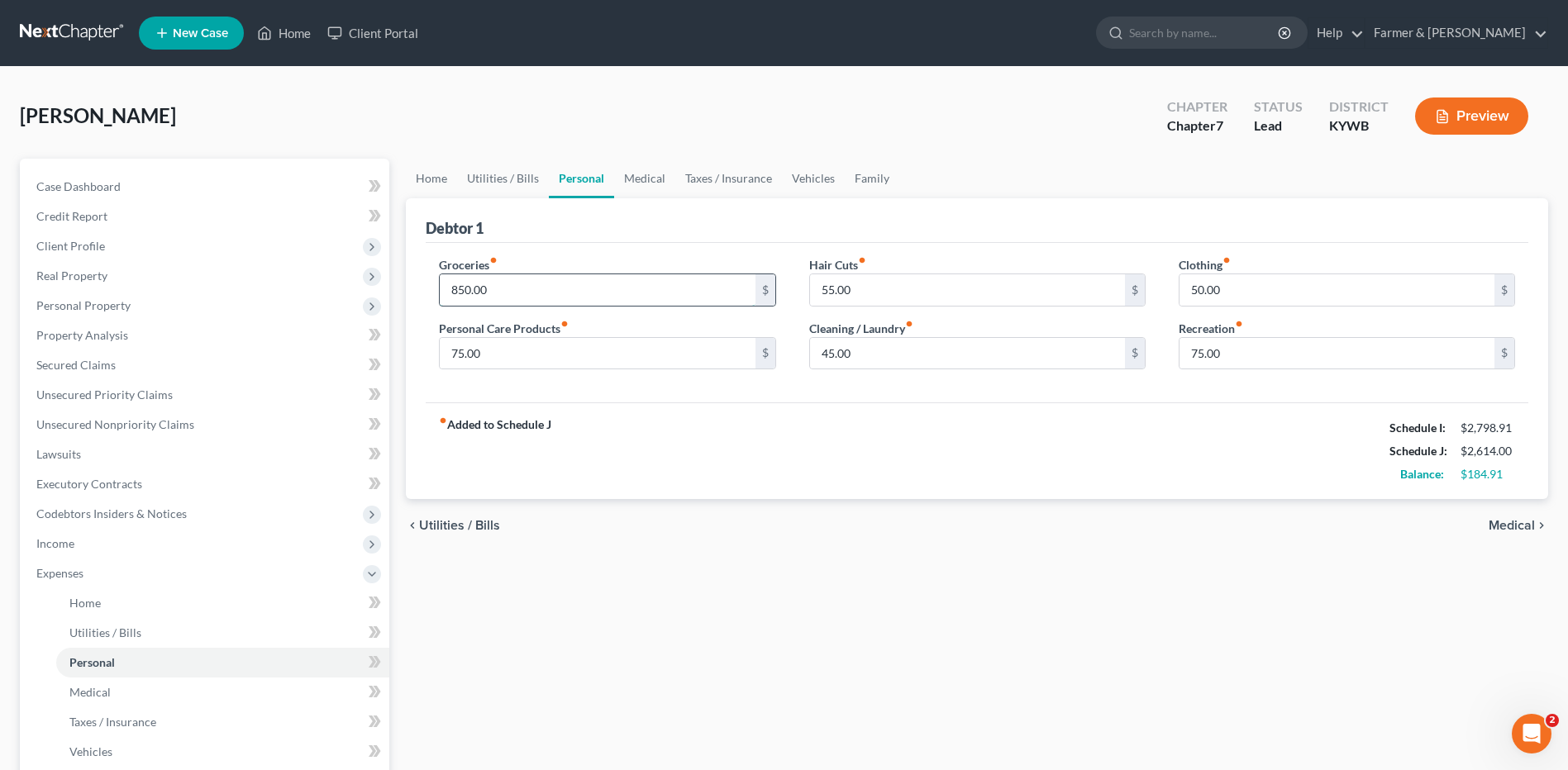
click at [507, 300] on input "850.00" at bounding box center [597, 290] width 315 height 32
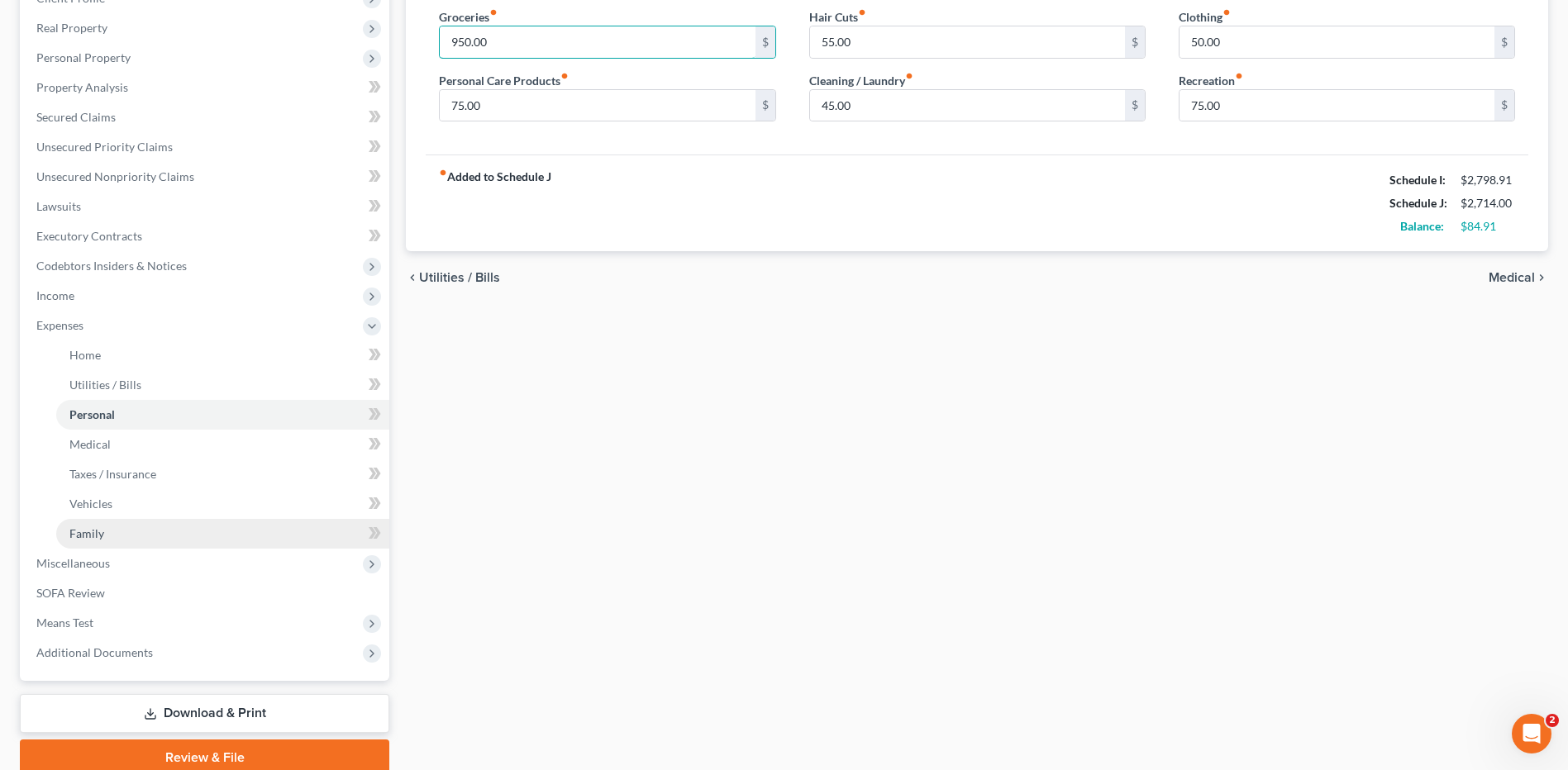
type input "950.00"
click at [182, 521] on link "Family" at bounding box center [223, 533] width 333 height 30
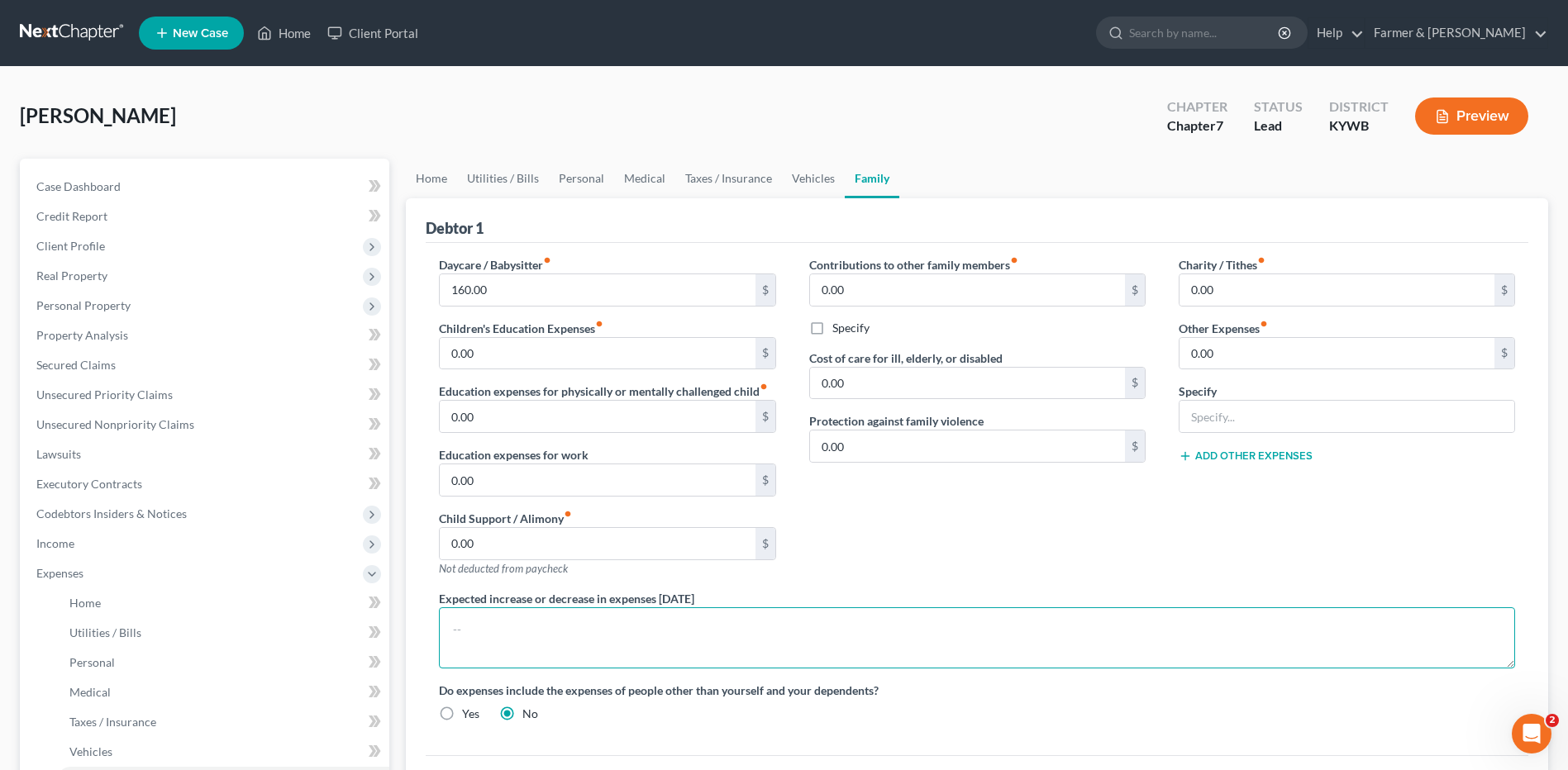
click at [519, 624] on textarea at bounding box center [977, 638] width 1077 height 61
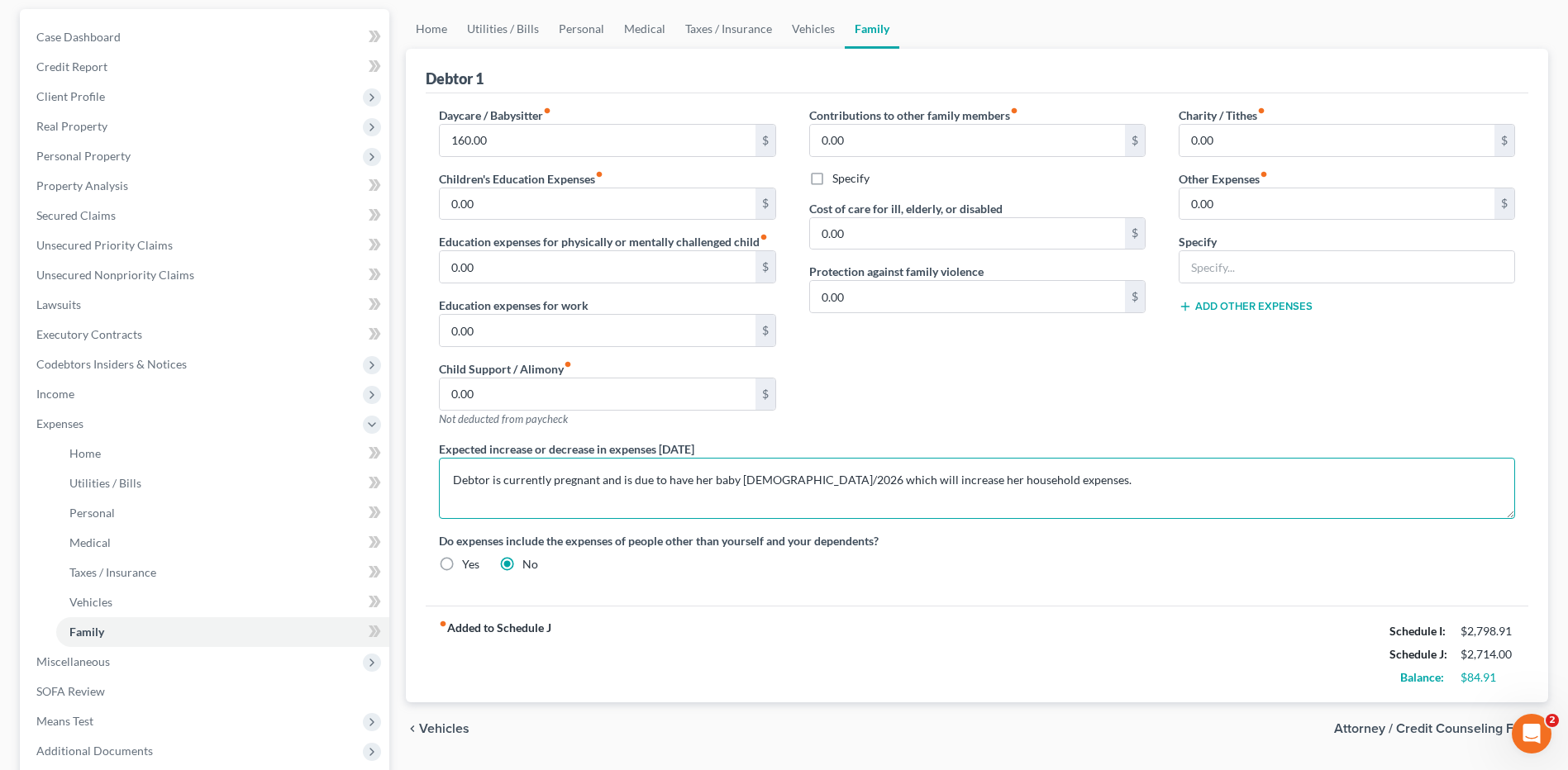
scroll to position [317, 0]
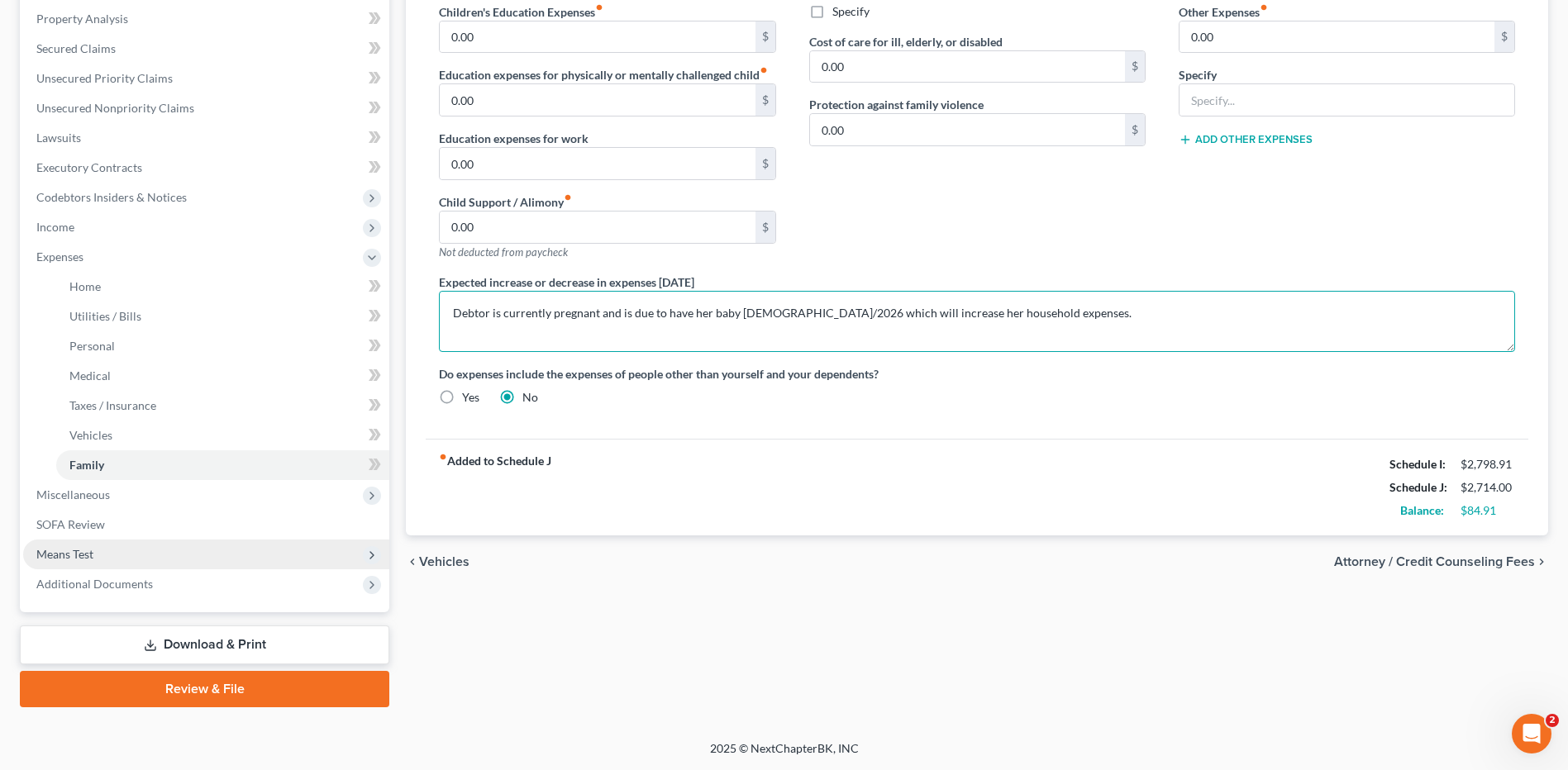
type textarea "Debtor is currently pregnant and is due to have her baby 2/2026 which will incr…"
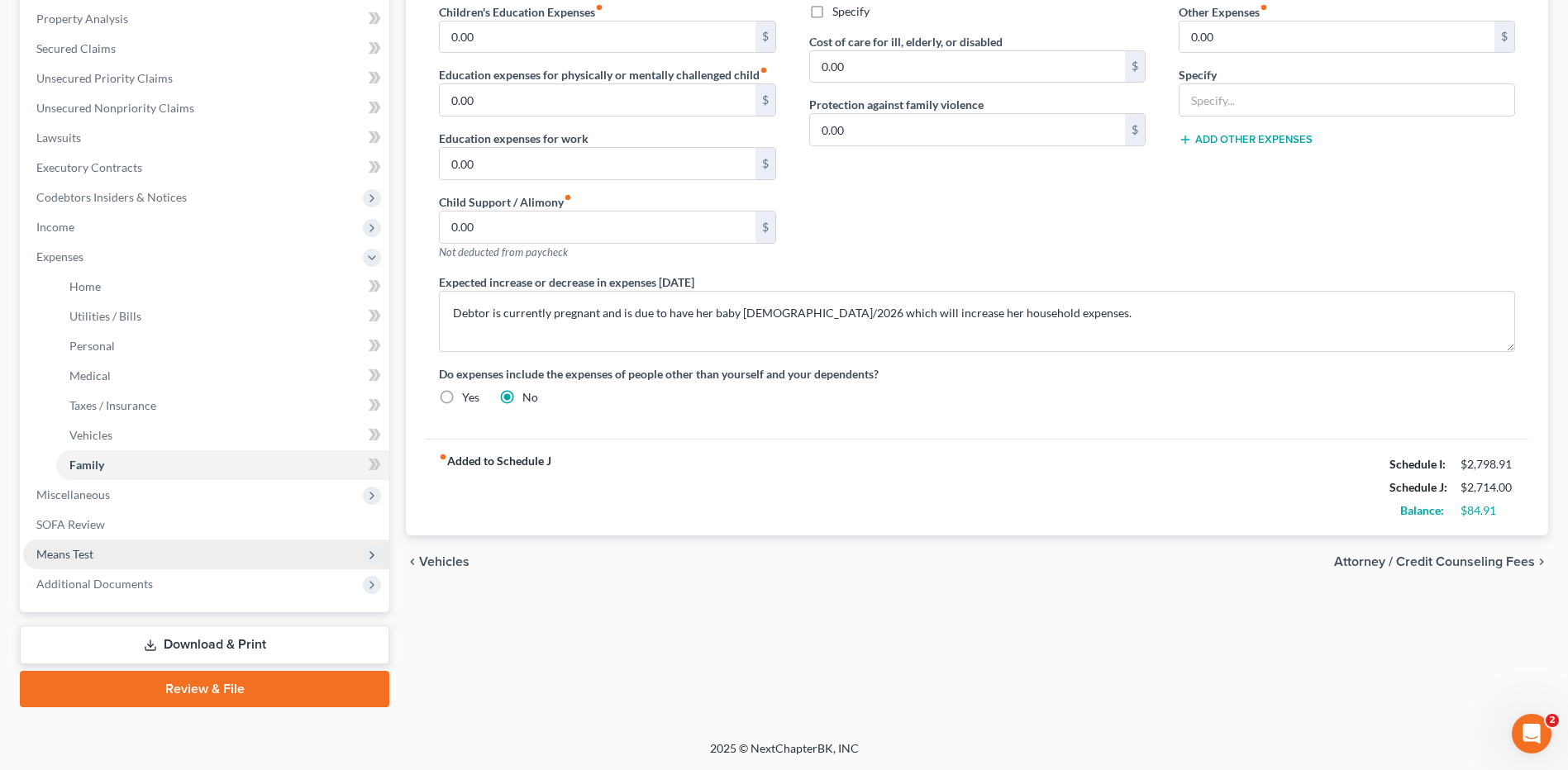
click at [157, 564] on span "Means Test" at bounding box center [206, 555] width 366 height 30
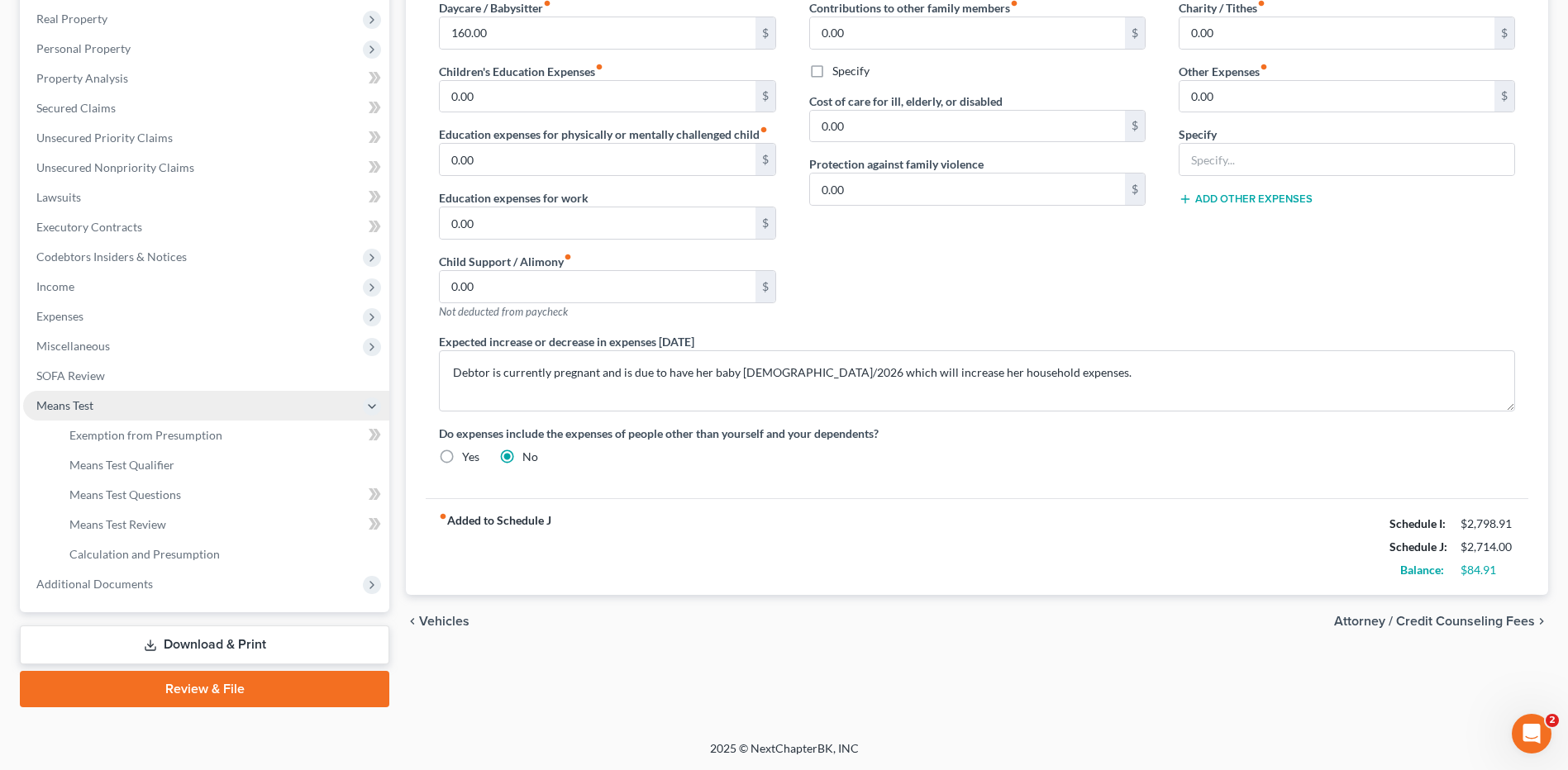
scroll to position [257, 0]
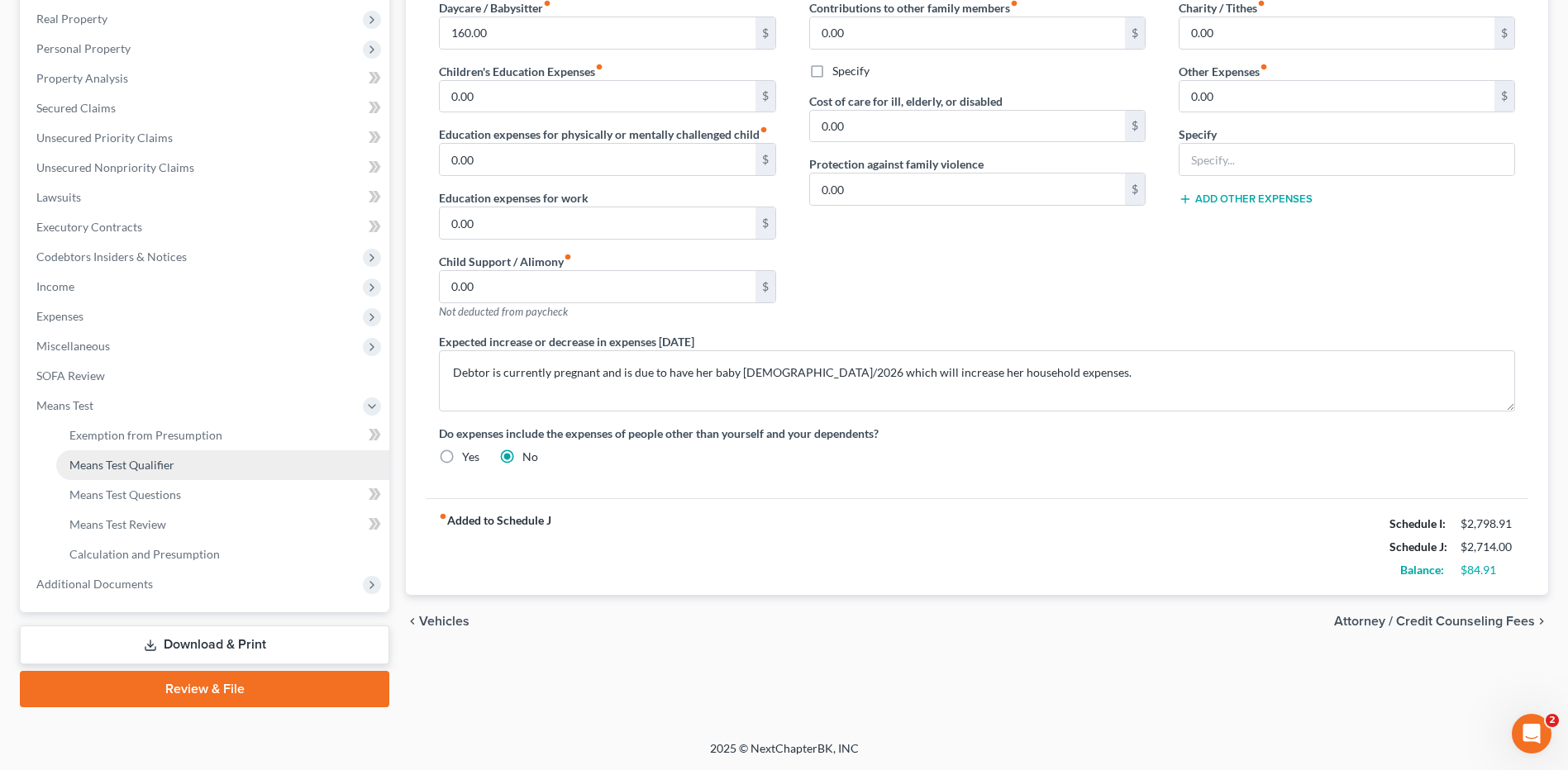
click at [172, 479] on link "Means Test Qualifier" at bounding box center [223, 464] width 333 height 30
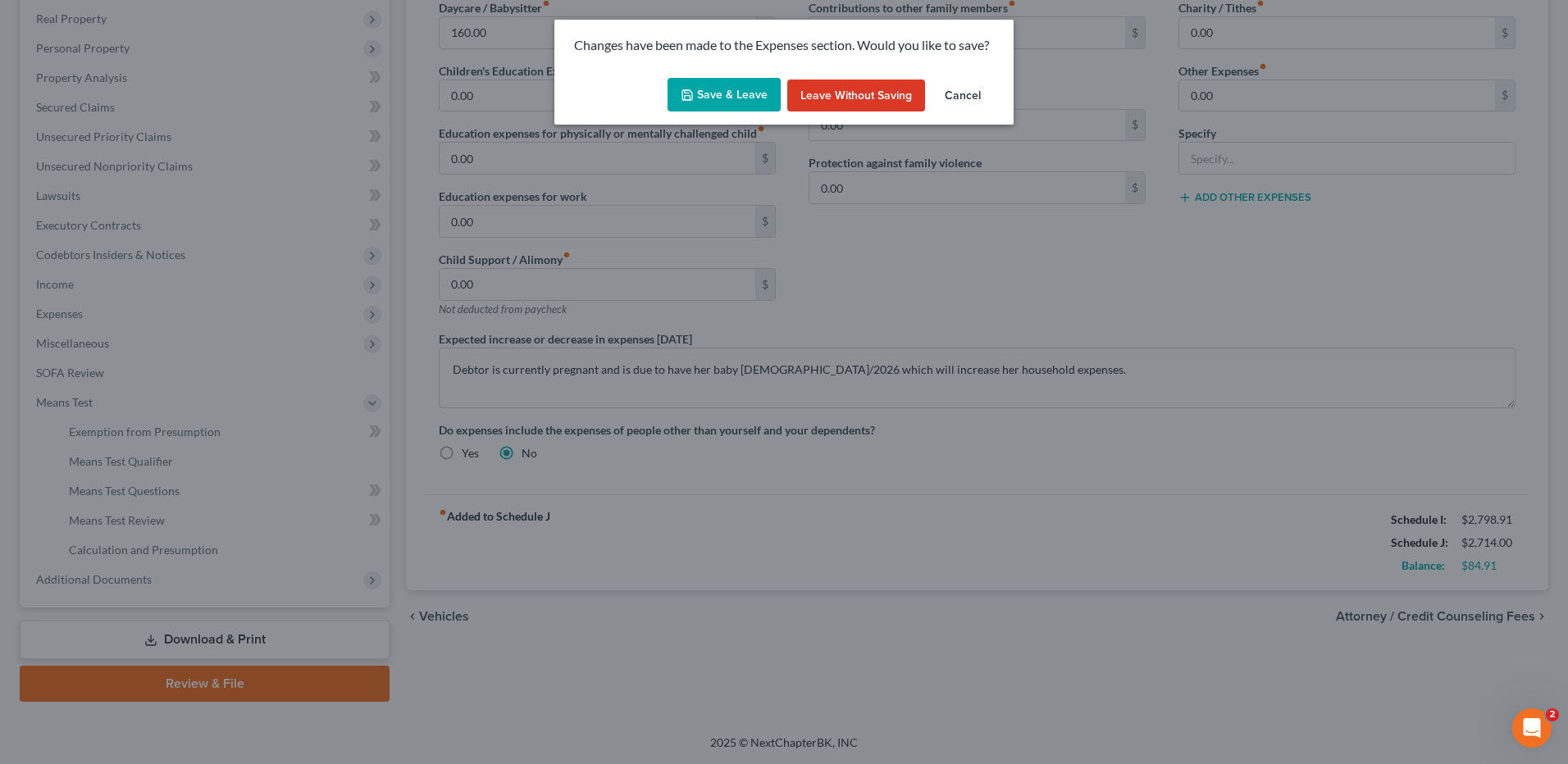
click at [694, 109] on button "Save & Leave" at bounding box center [724, 95] width 113 height 34
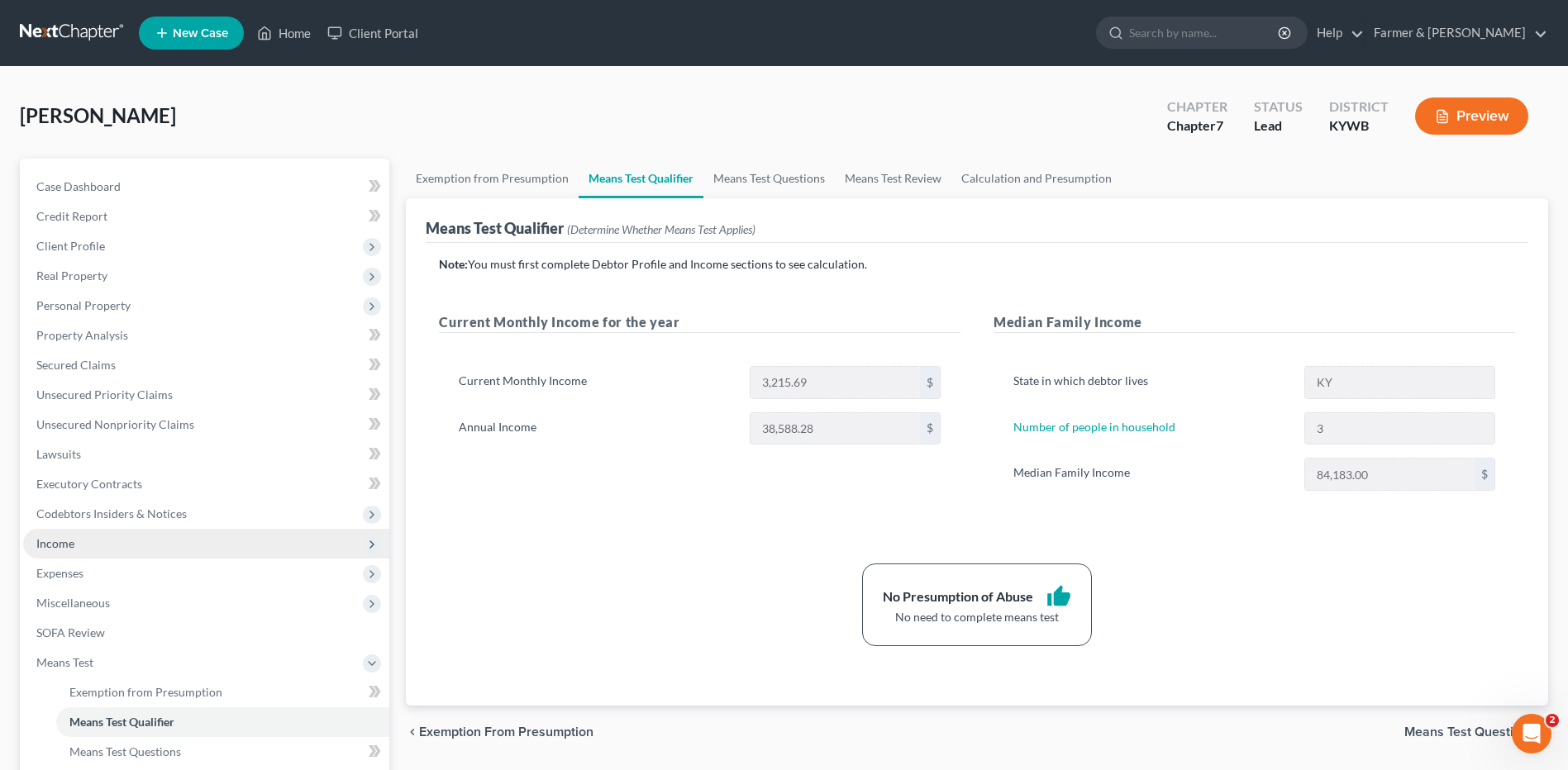
click at [116, 546] on span "Income" at bounding box center [206, 543] width 366 height 30
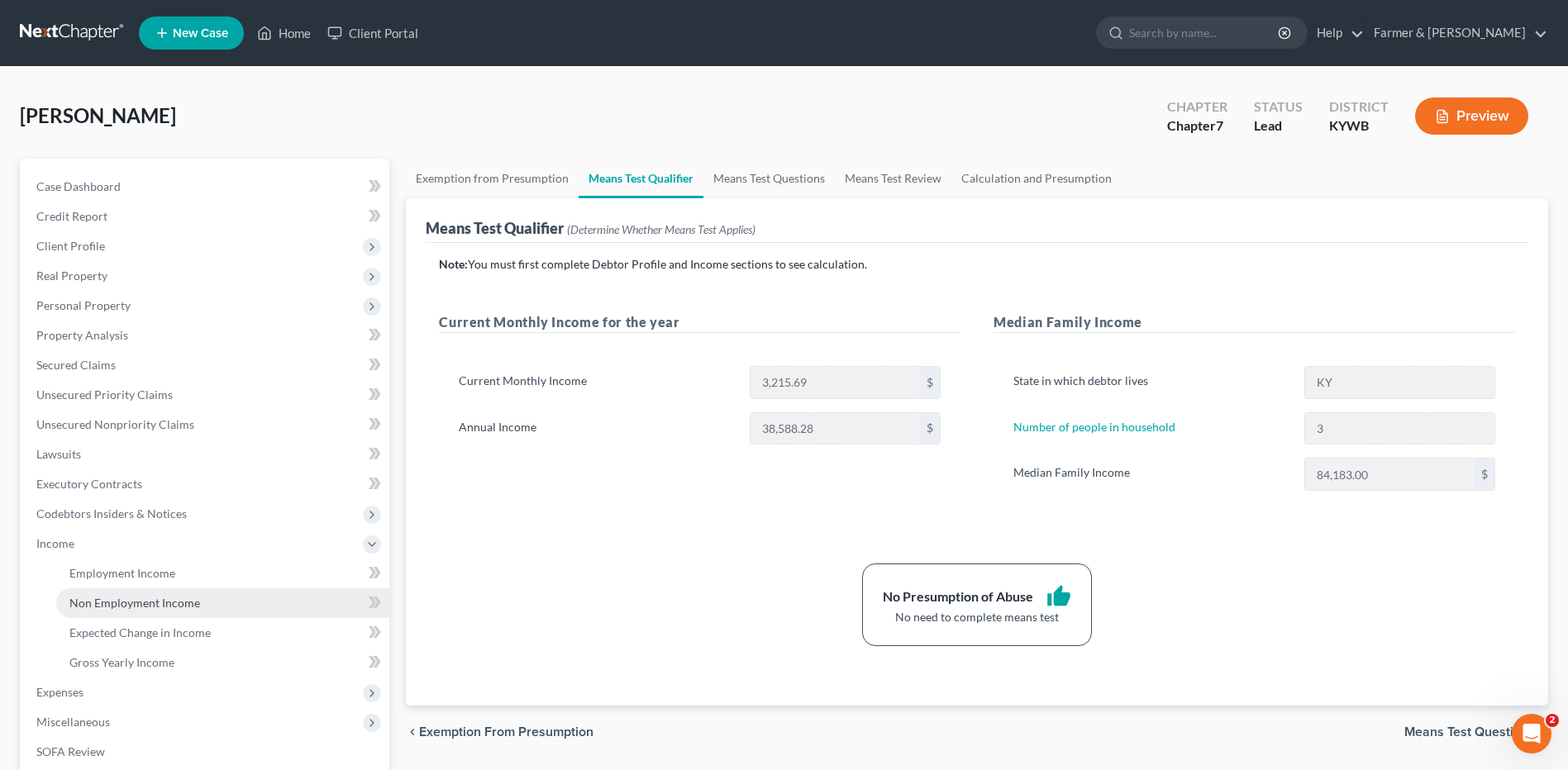
click at [123, 601] on span "Non Employment Income" at bounding box center [134, 602] width 130 height 14
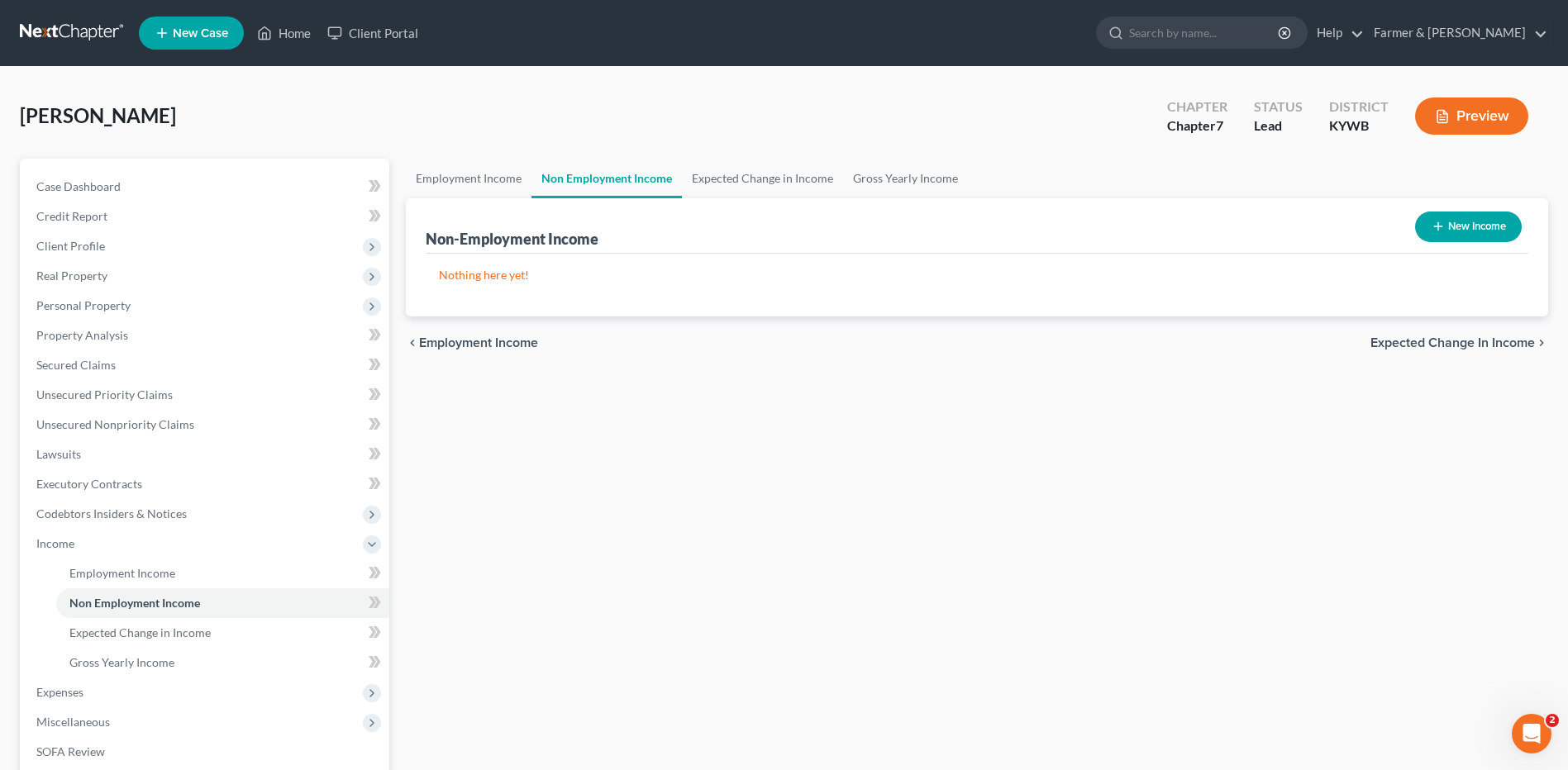
drag, startPoint x: 95, startPoint y: 39, endPoint x: 112, endPoint y: 39, distance: 17.0
click at [95, 39] on link at bounding box center [73, 33] width 105 height 30
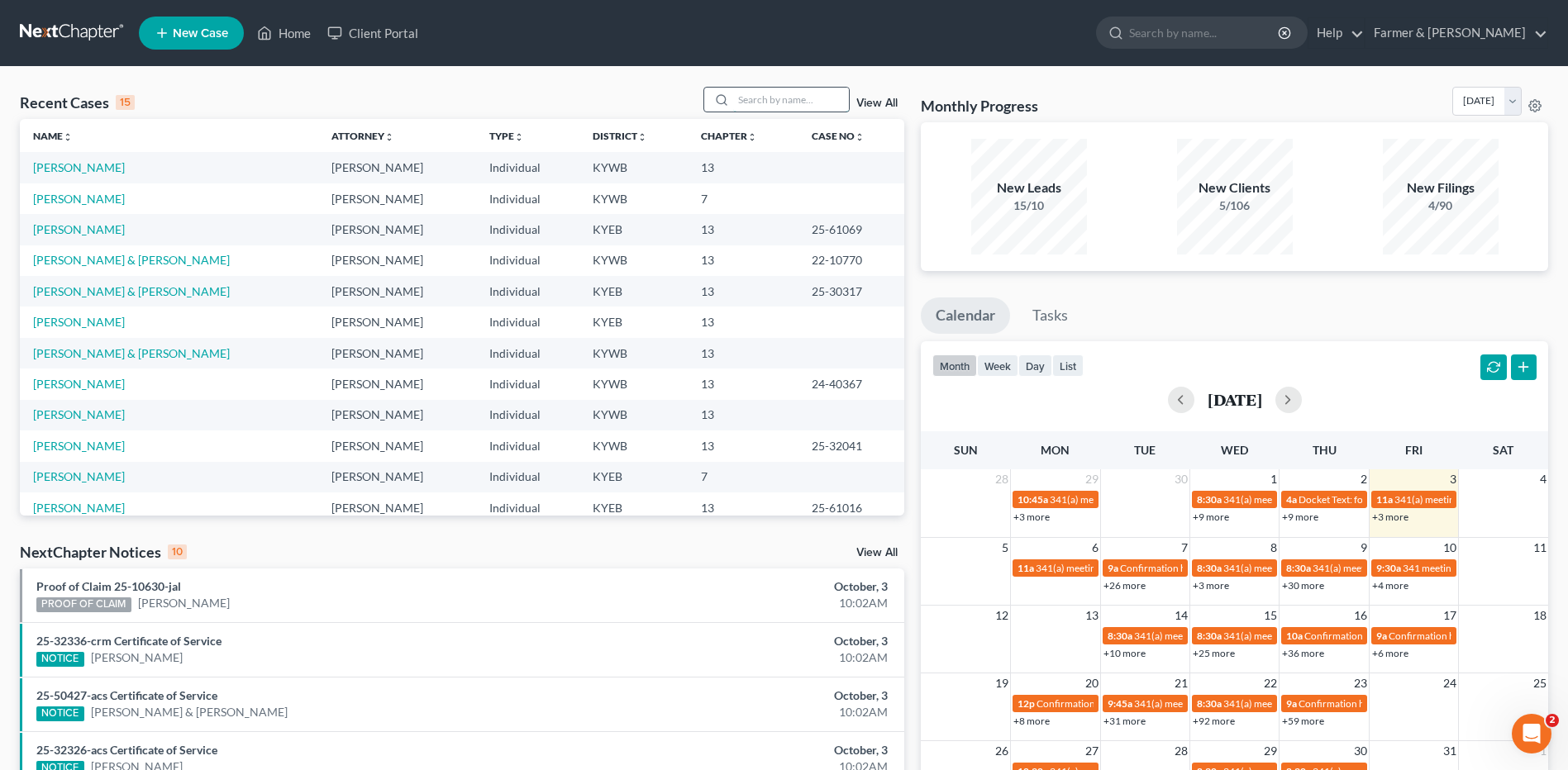
click at [765, 95] on input "search" at bounding box center [791, 99] width 116 height 24
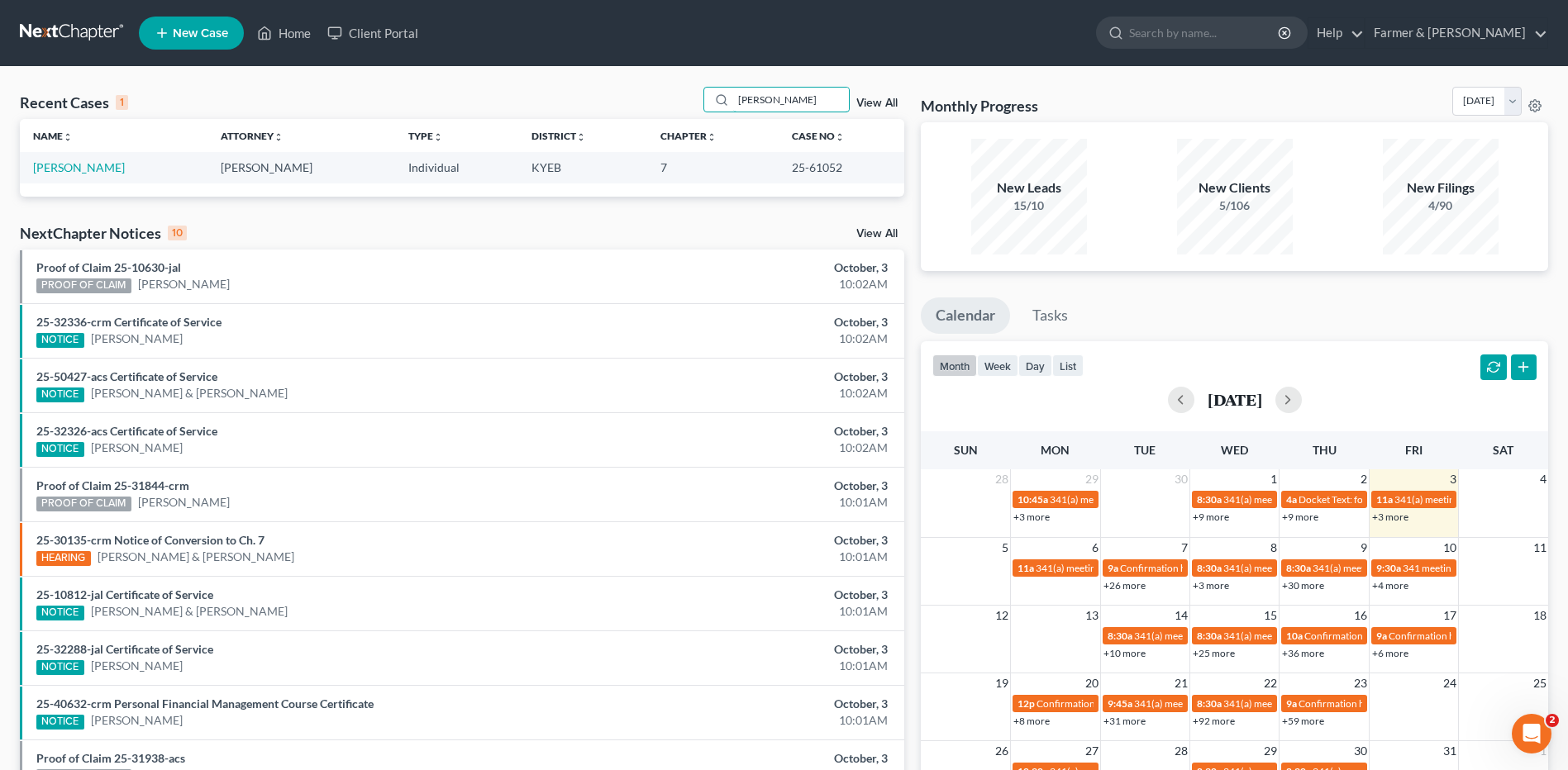
type input "sowders"
drag, startPoint x: 96, startPoint y: 165, endPoint x: 136, endPoint y: 180, distance: 42.7
click at [96, 165] on link "[PERSON_NAME]" at bounding box center [80, 167] width 92 height 14
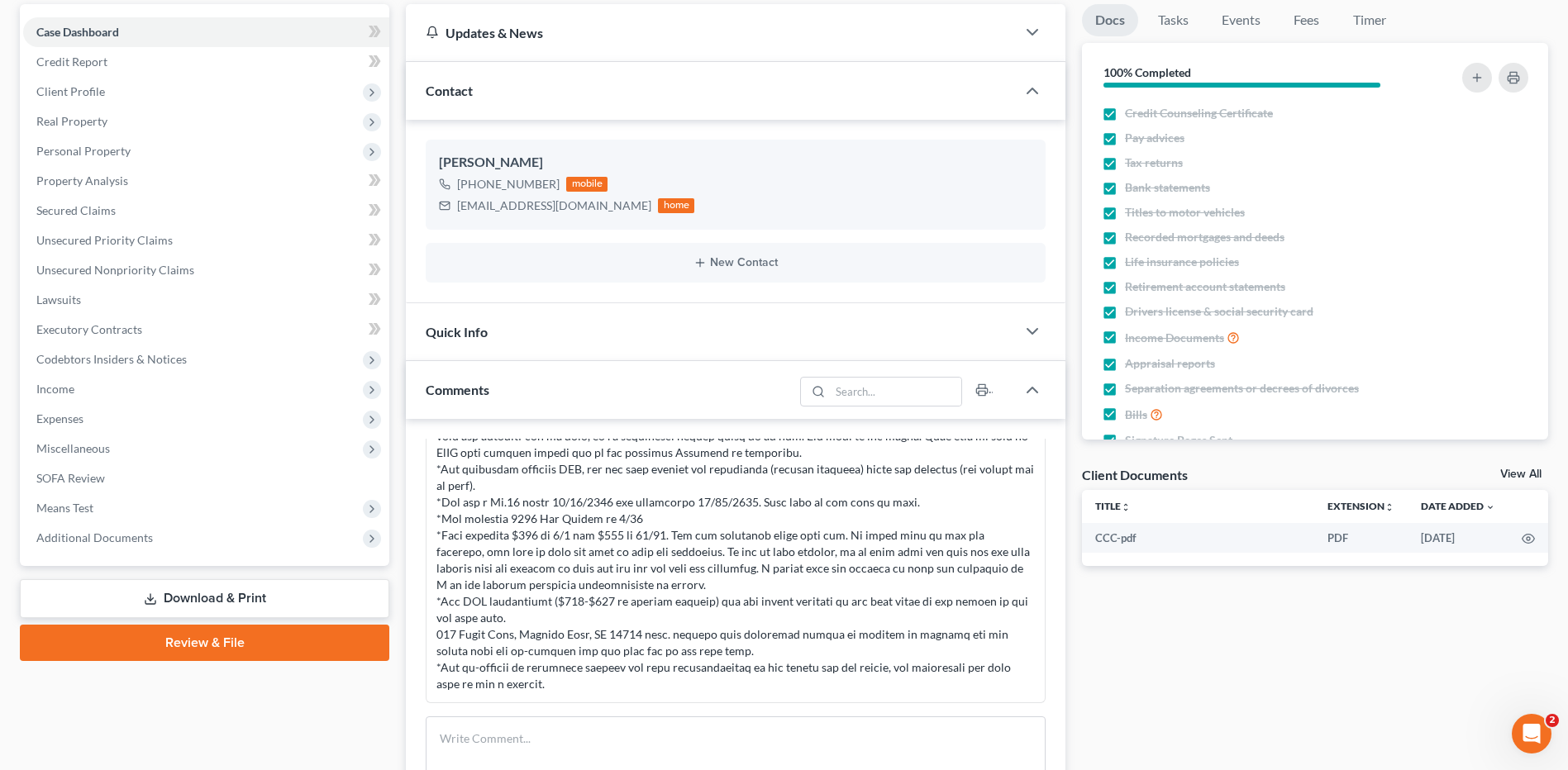
scroll to position [414, 0]
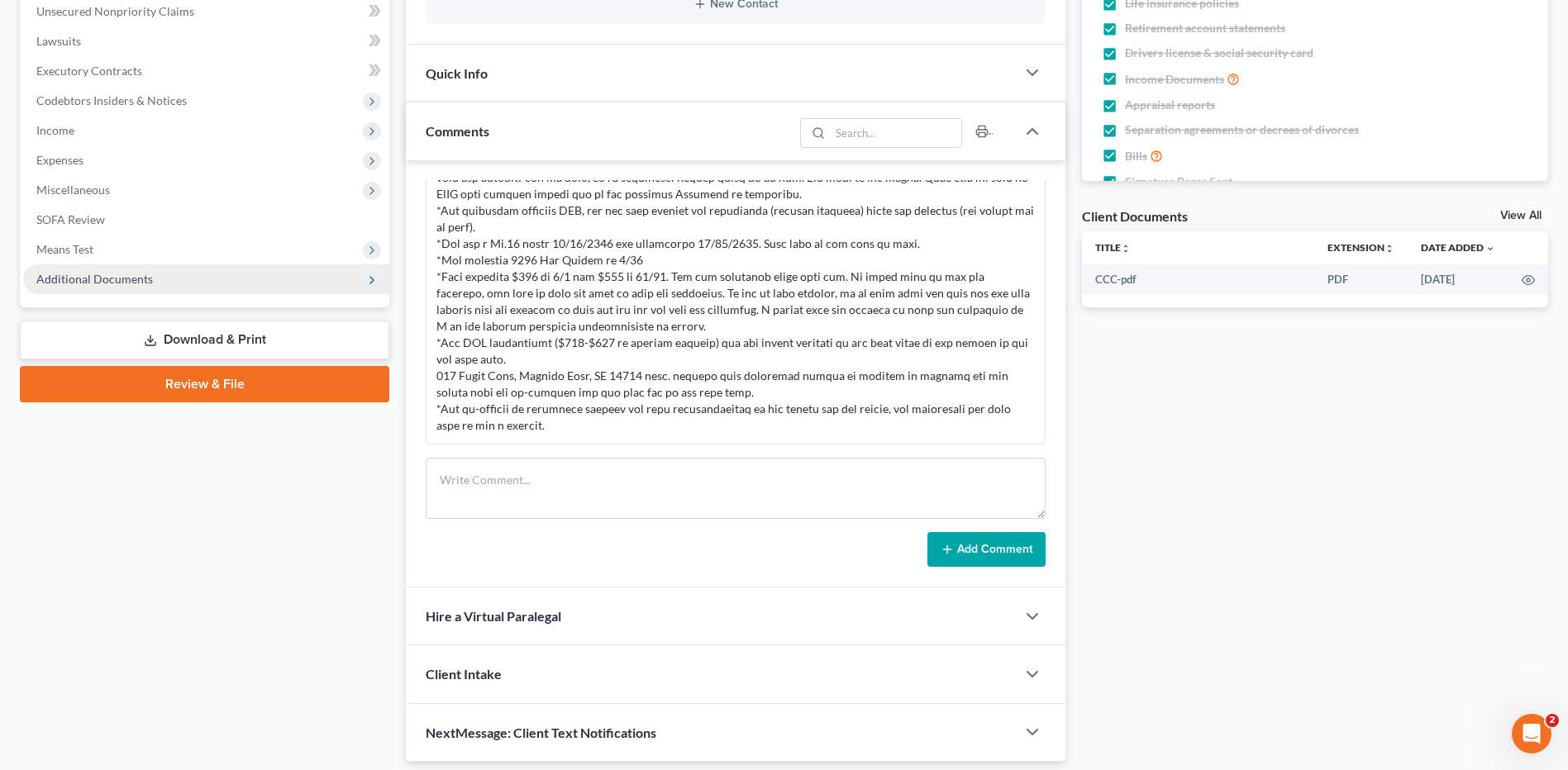
click at [172, 275] on span "Additional Documents" at bounding box center [206, 279] width 366 height 30
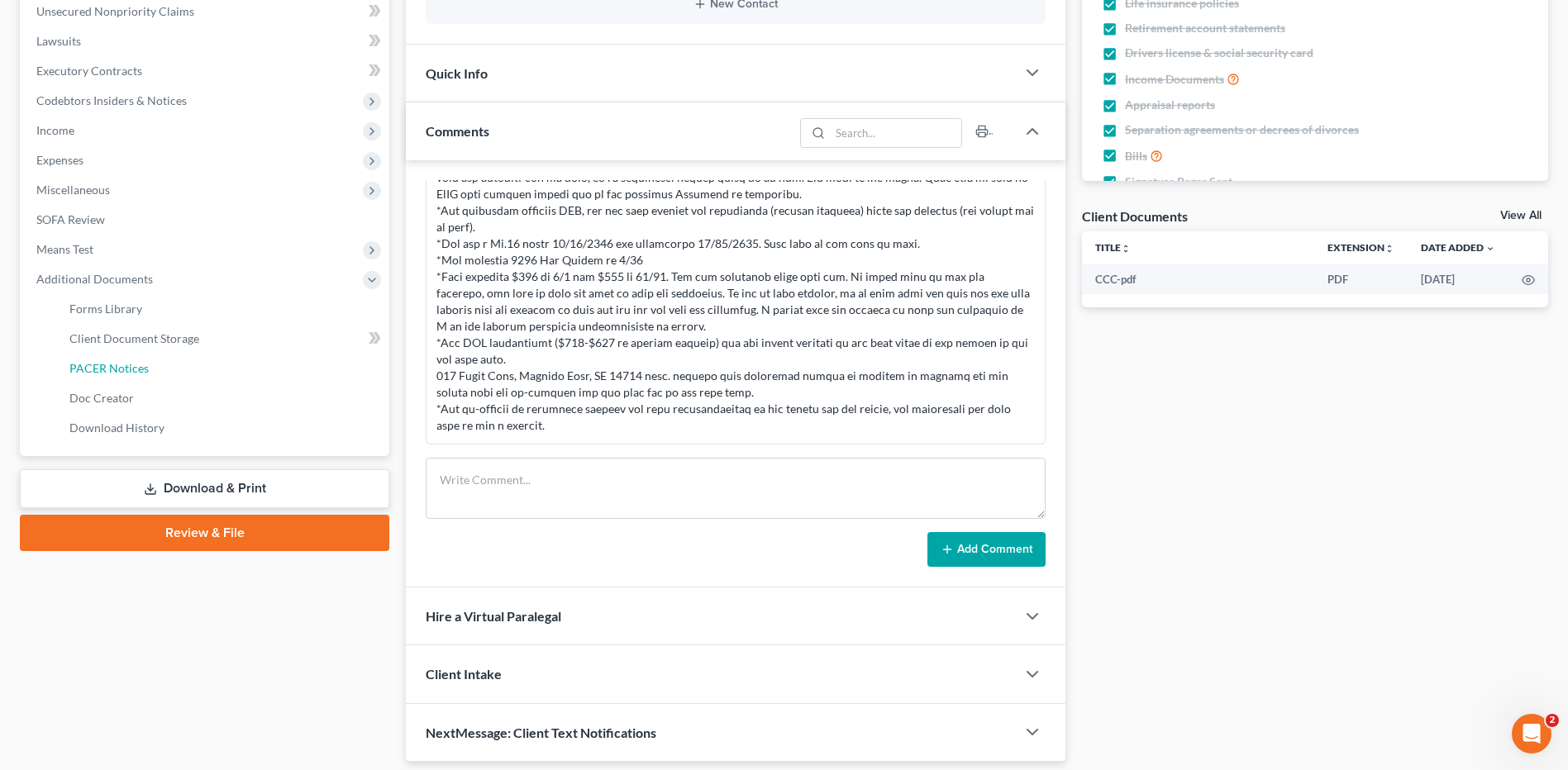
drag, startPoint x: 169, startPoint y: 369, endPoint x: 1156, endPoint y: 372, distance: 987.0
click at [169, 369] on link "PACER Notices" at bounding box center [223, 368] width 333 height 30
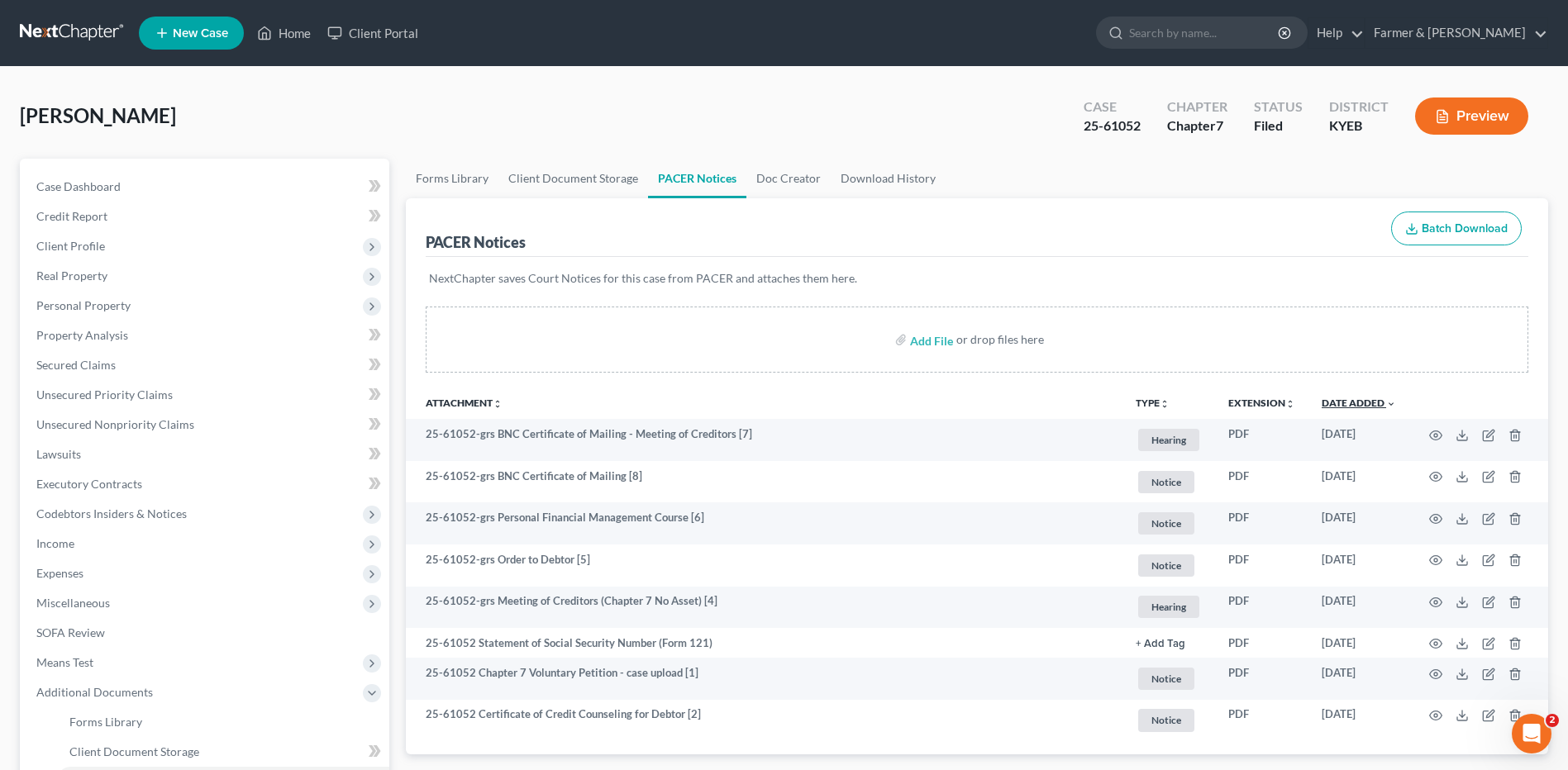
click at [1344, 396] on link "Date Added unfold_more expand_more expand_less" at bounding box center [1359, 402] width 75 height 12
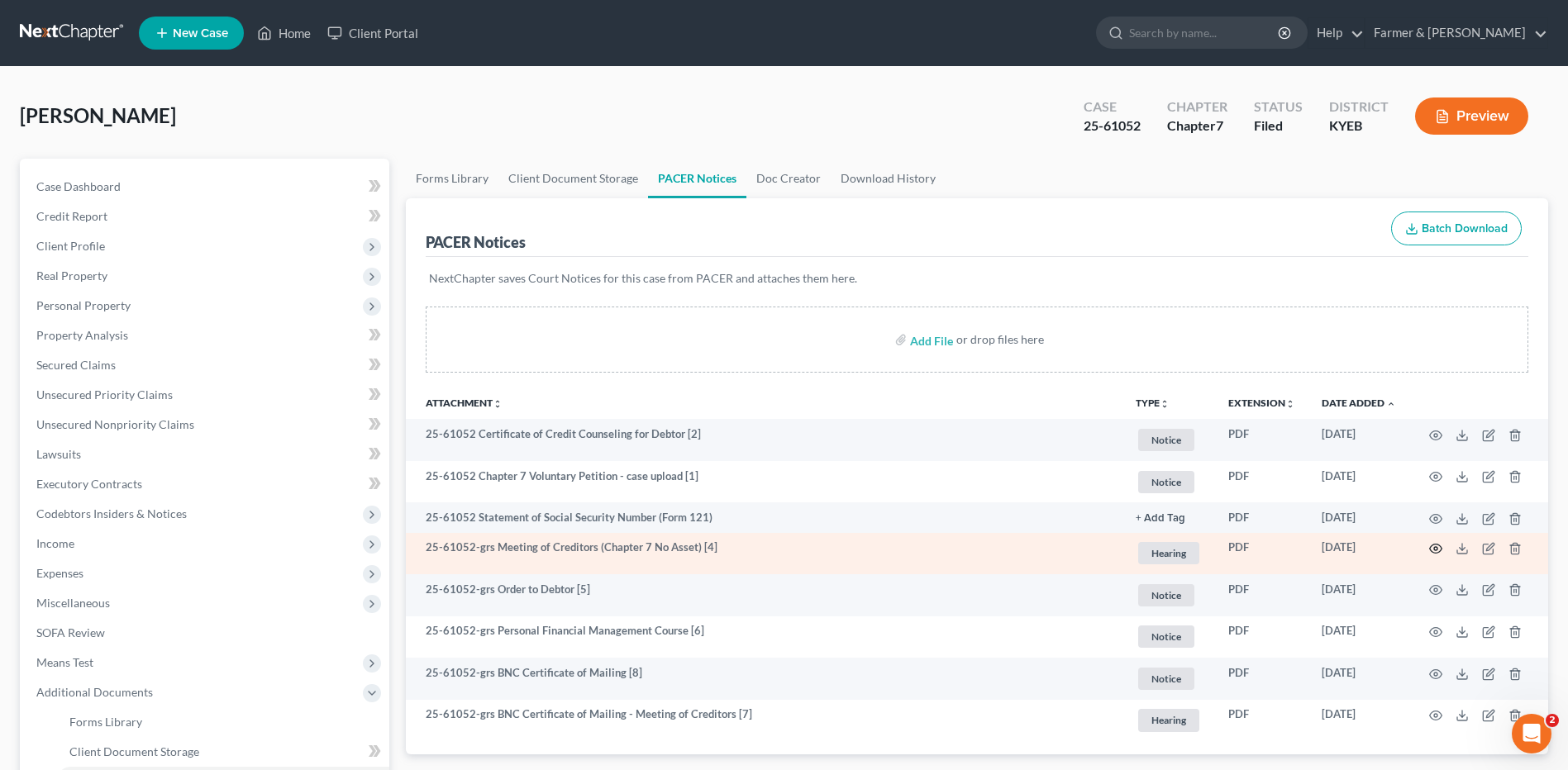
click at [1436, 552] on icon "button" at bounding box center [1436, 549] width 13 height 13
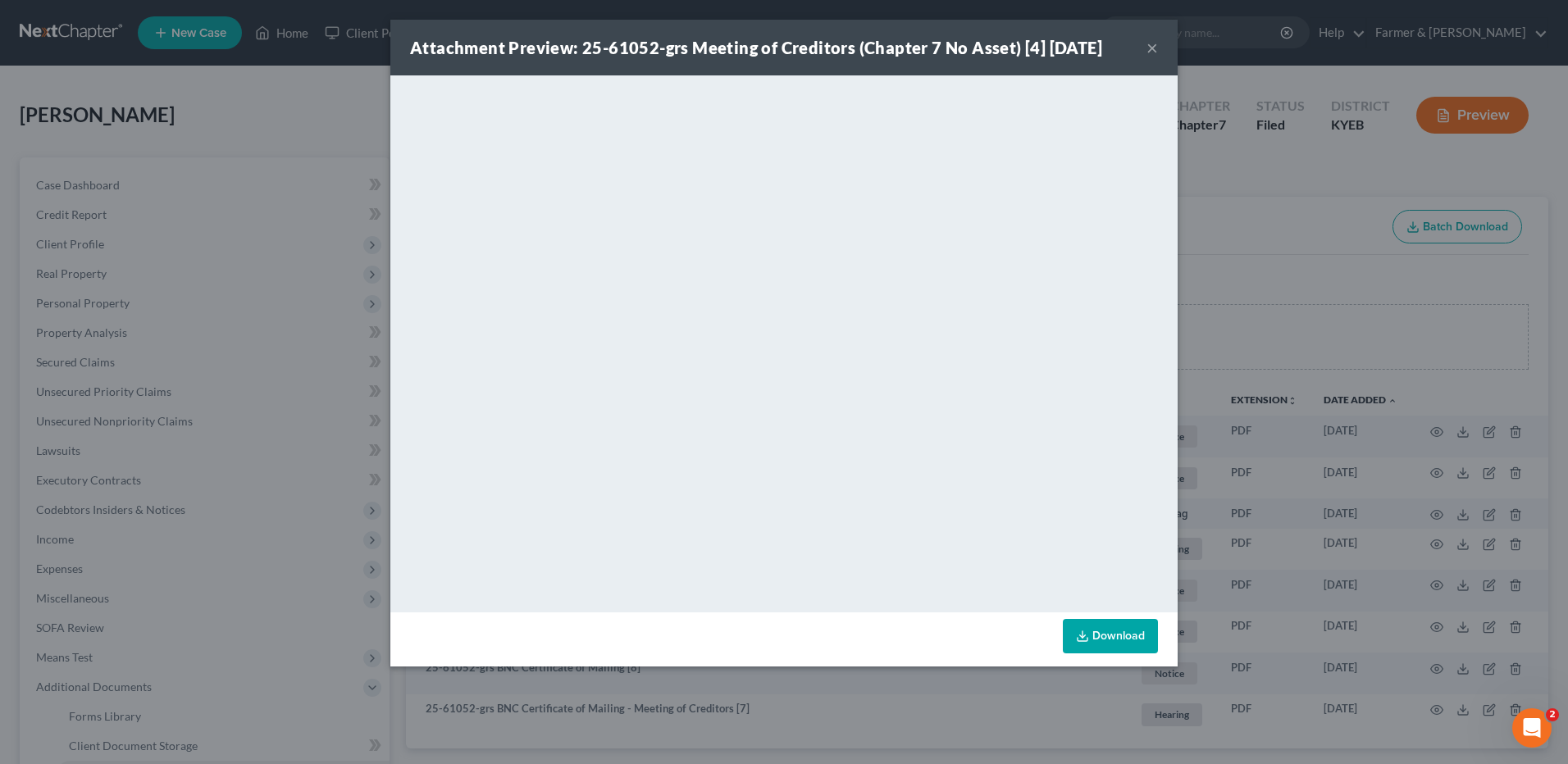
click at [1148, 50] on button "×" at bounding box center [1153, 48] width 11 height 20
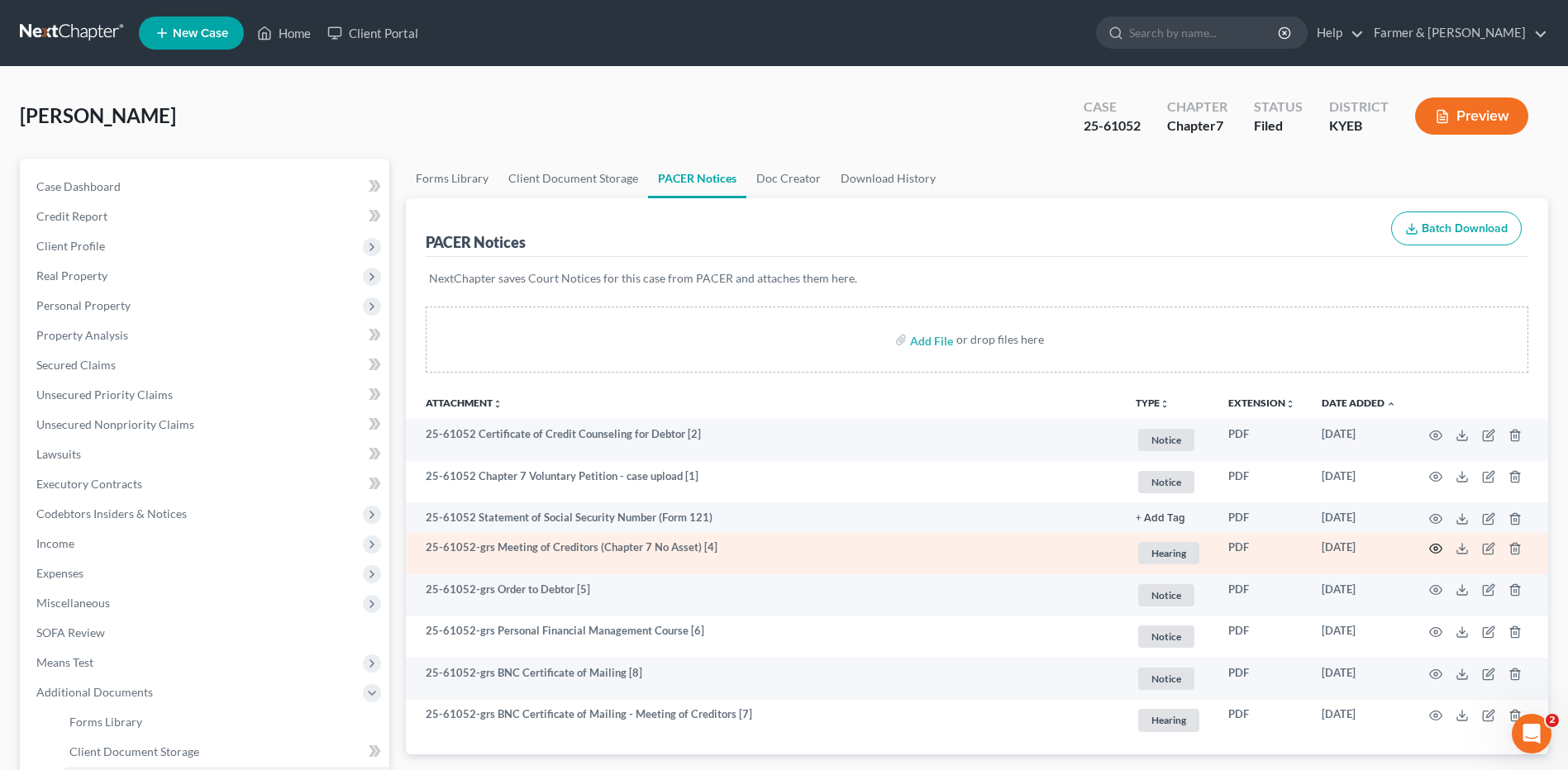
click at [1441, 547] on icon "button" at bounding box center [1436, 549] width 12 height 9
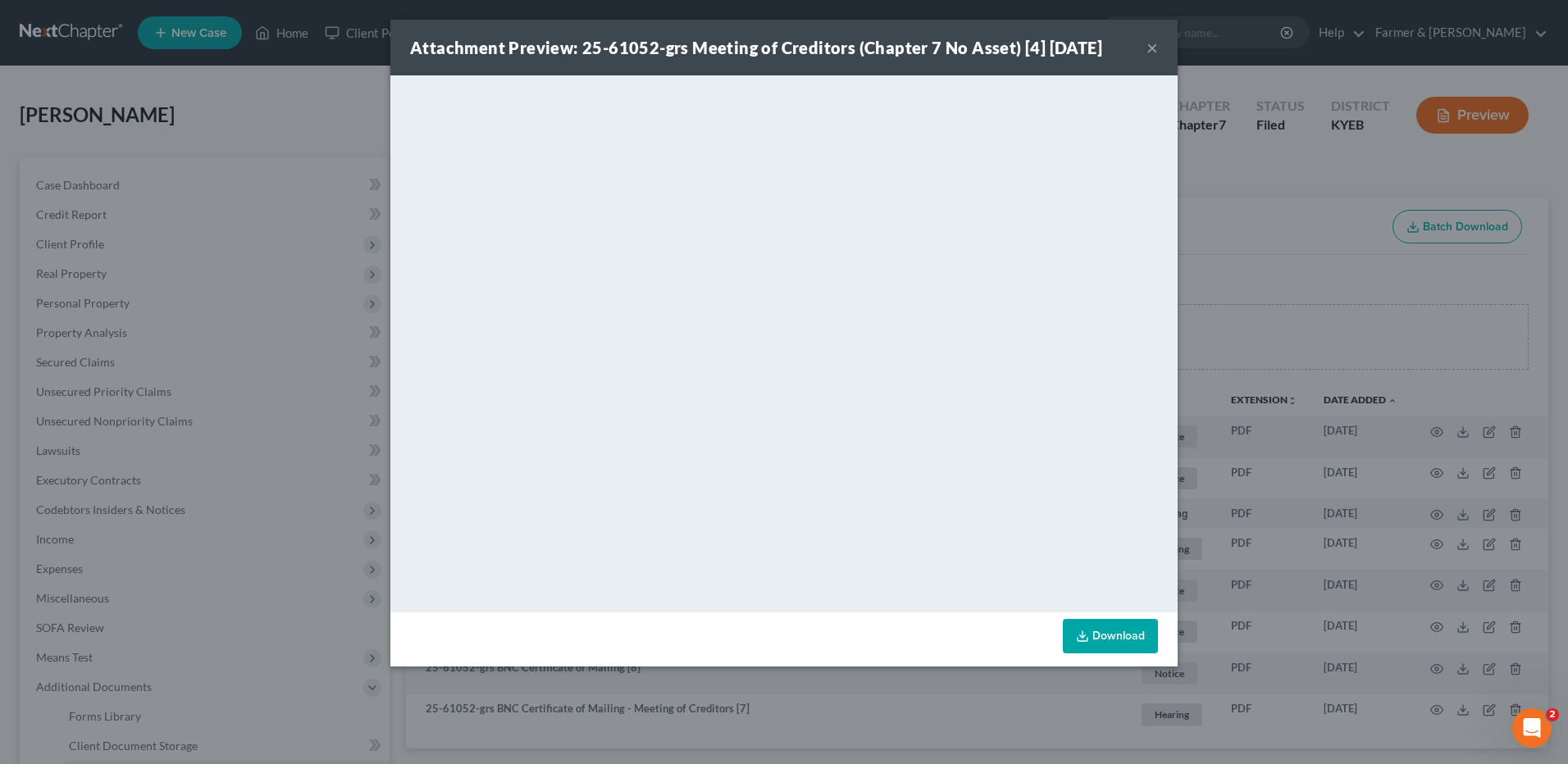
drag, startPoint x: 1153, startPoint y: 48, endPoint x: 813, endPoint y: 132, distance: 350.2
click at [1154, 48] on button "×" at bounding box center [1153, 48] width 11 height 20
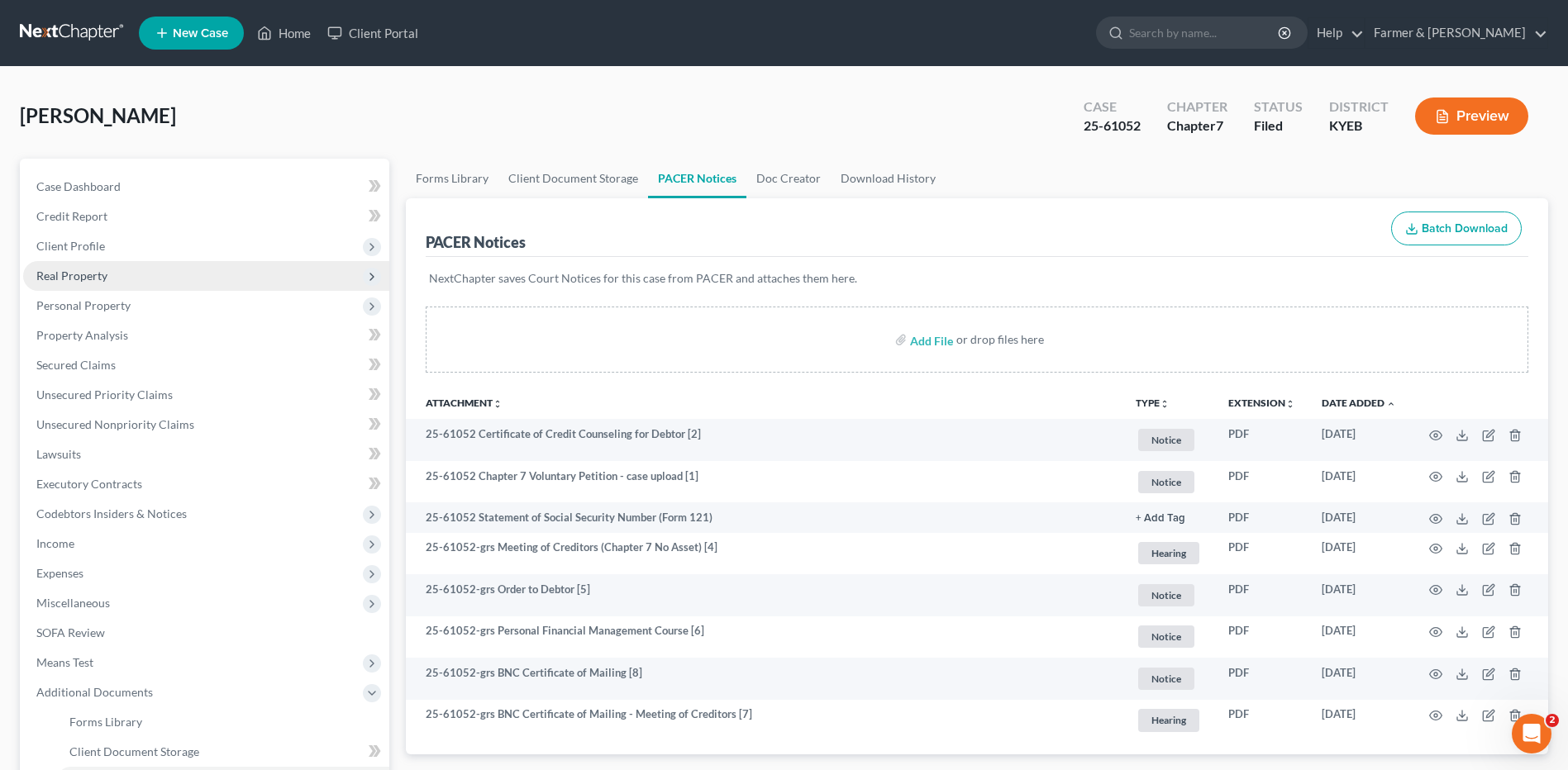
click at [81, 268] on span "Real Property" at bounding box center [72, 275] width 71 height 14
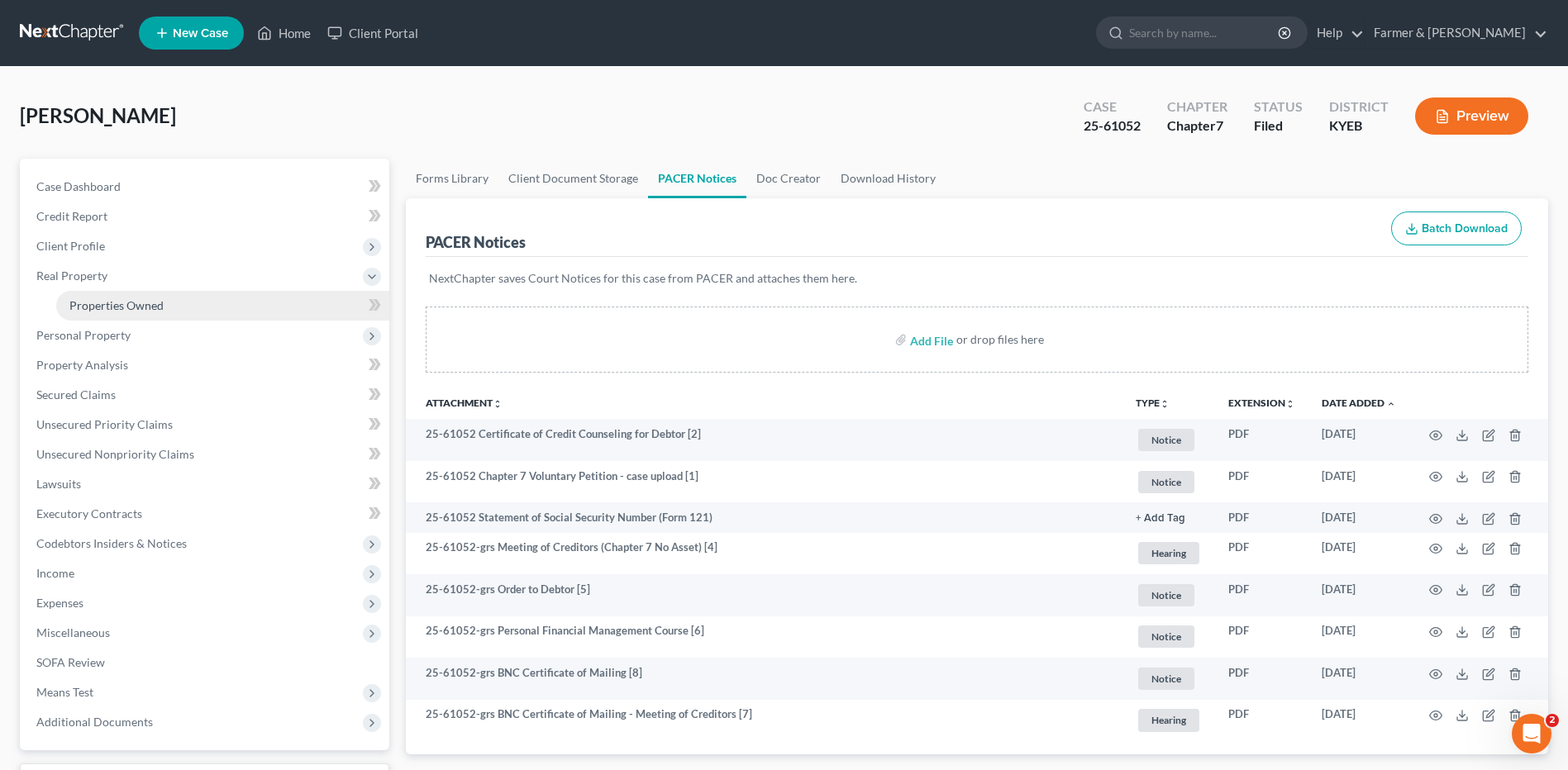
click at [116, 305] on span "Properties Owned" at bounding box center [116, 306] width 94 height 14
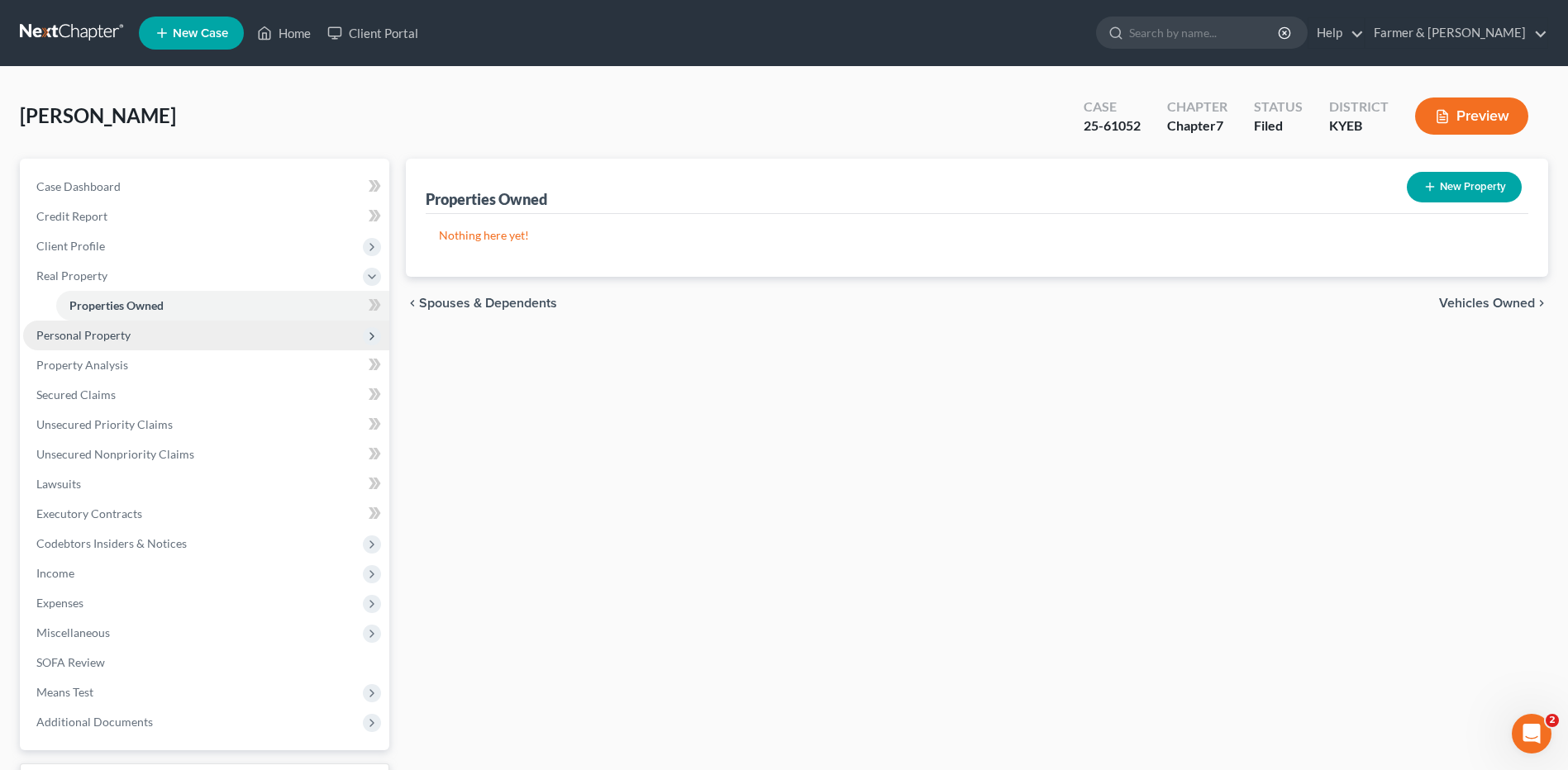
click at [123, 347] on span "Personal Property" at bounding box center [206, 335] width 366 height 30
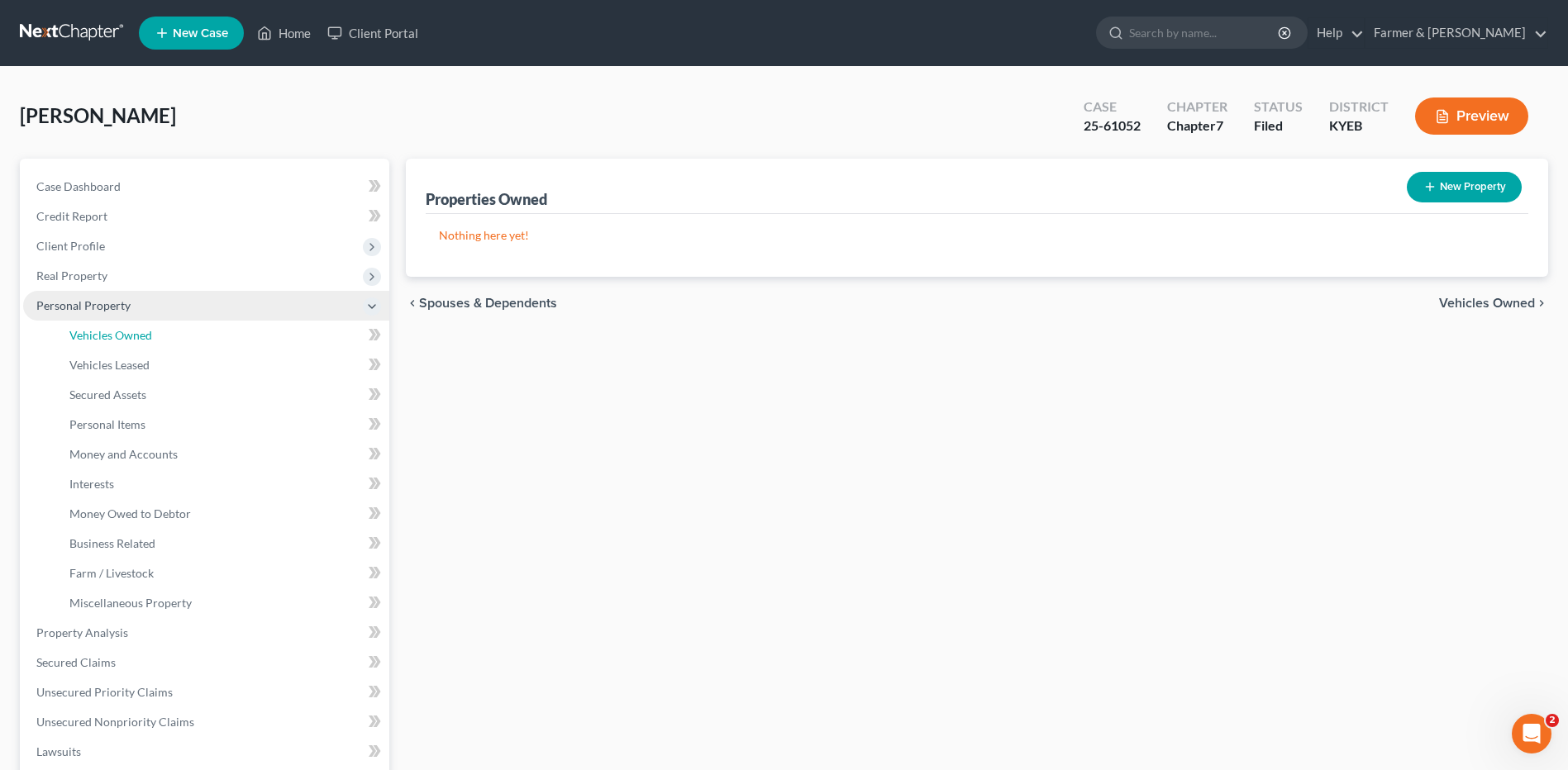
click at [123, 347] on link "Vehicles Owned" at bounding box center [223, 335] width 333 height 30
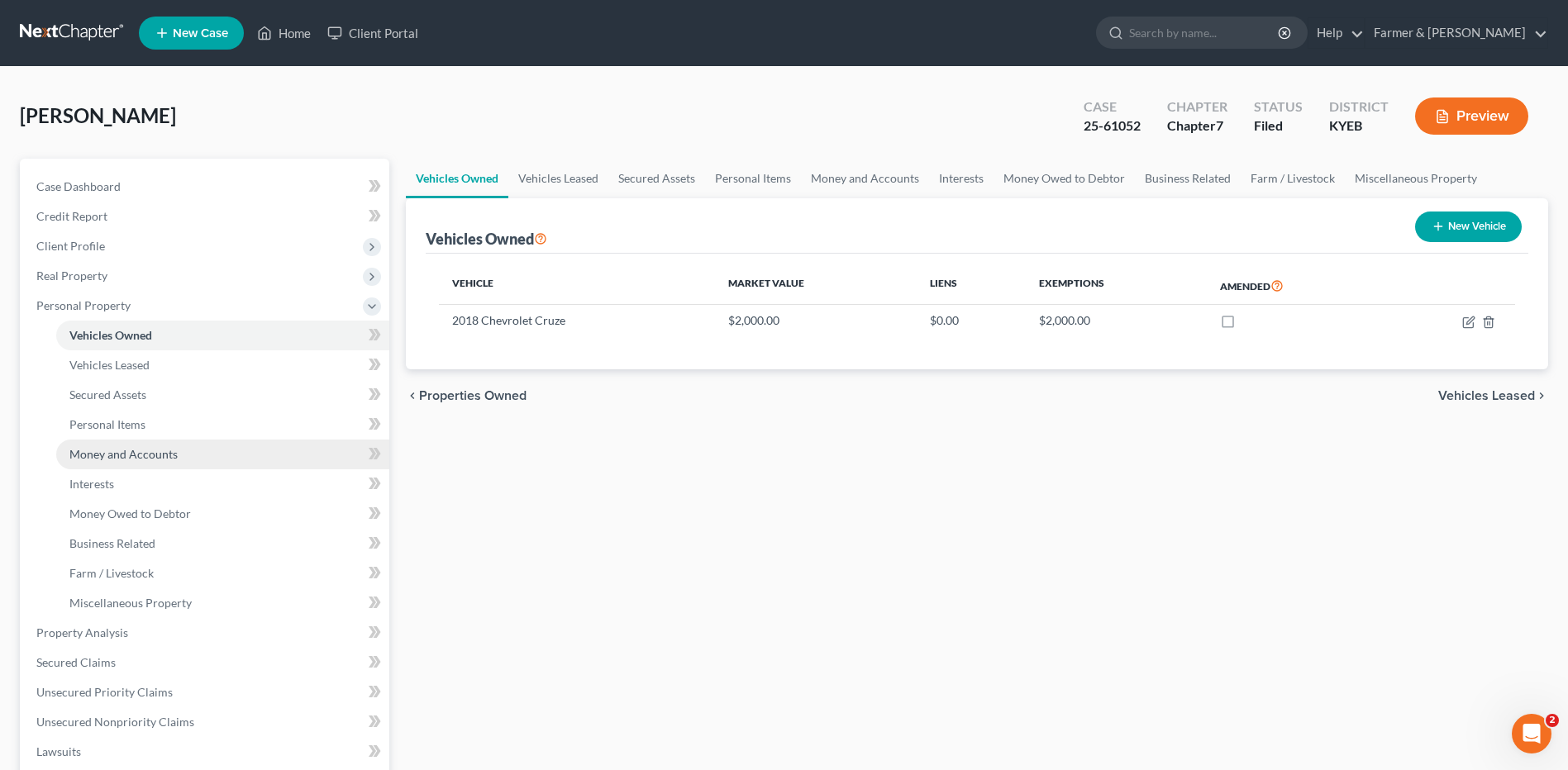
click at [111, 461] on span "Money and Accounts" at bounding box center [123, 454] width 108 height 14
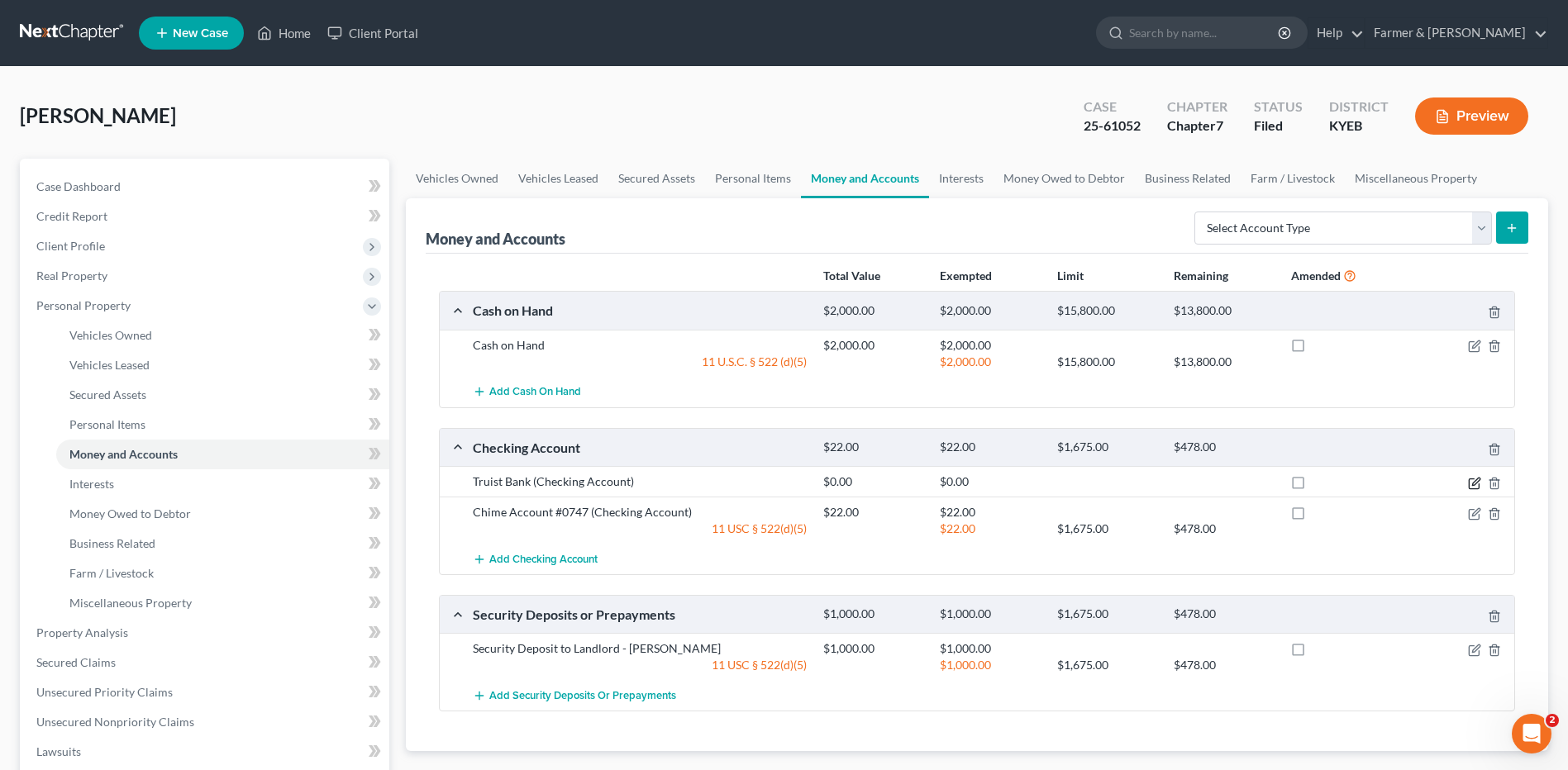
click at [1476, 482] on icon "button" at bounding box center [1475, 484] width 13 height 13
select select "18"
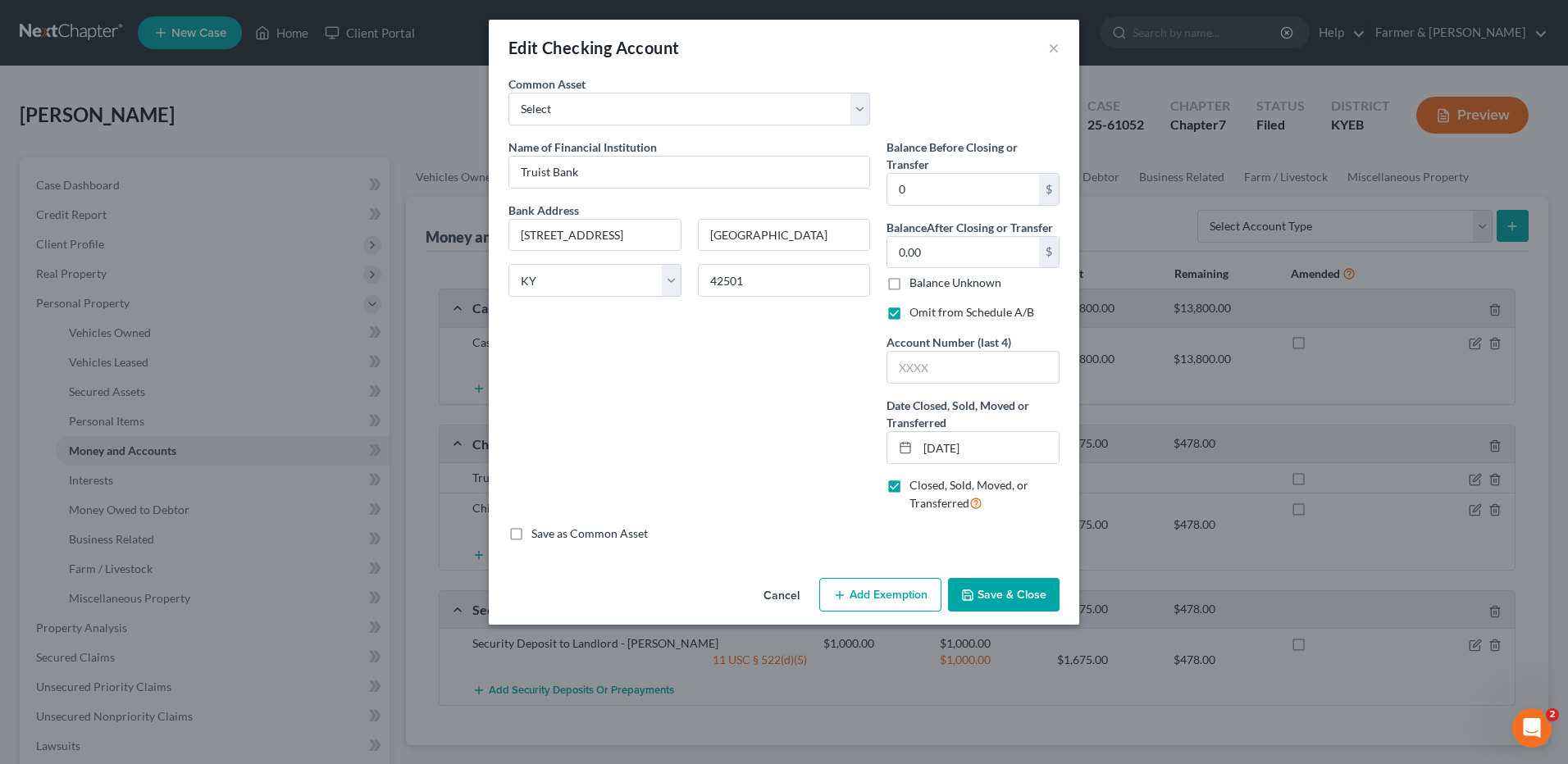
click at [788, 589] on button "Cancel" at bounding box center [782, 596] width 63 height 33
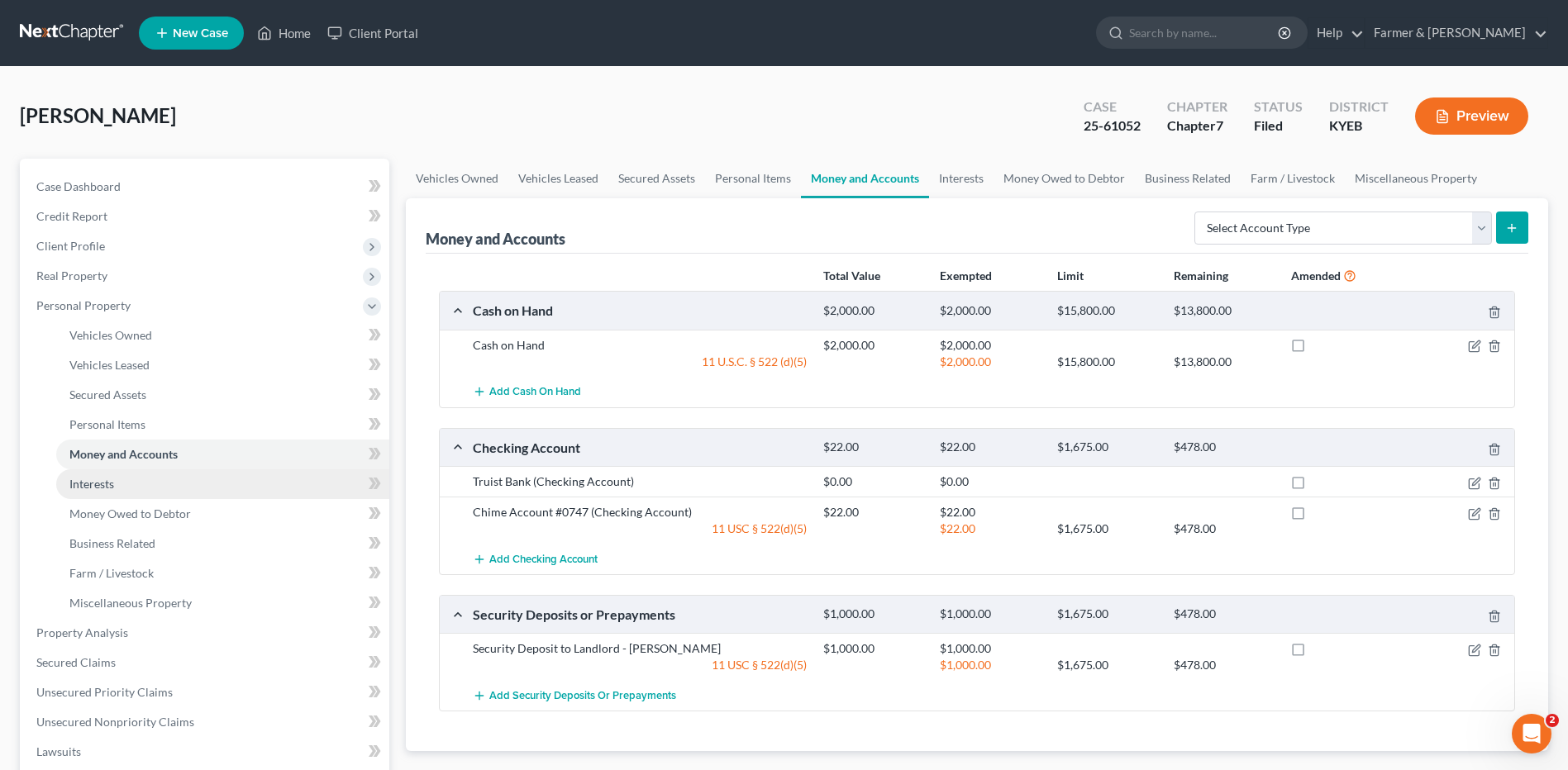
click at [140, 486] on link "Interests" at bounding box center [223, 484] width 333 height 30
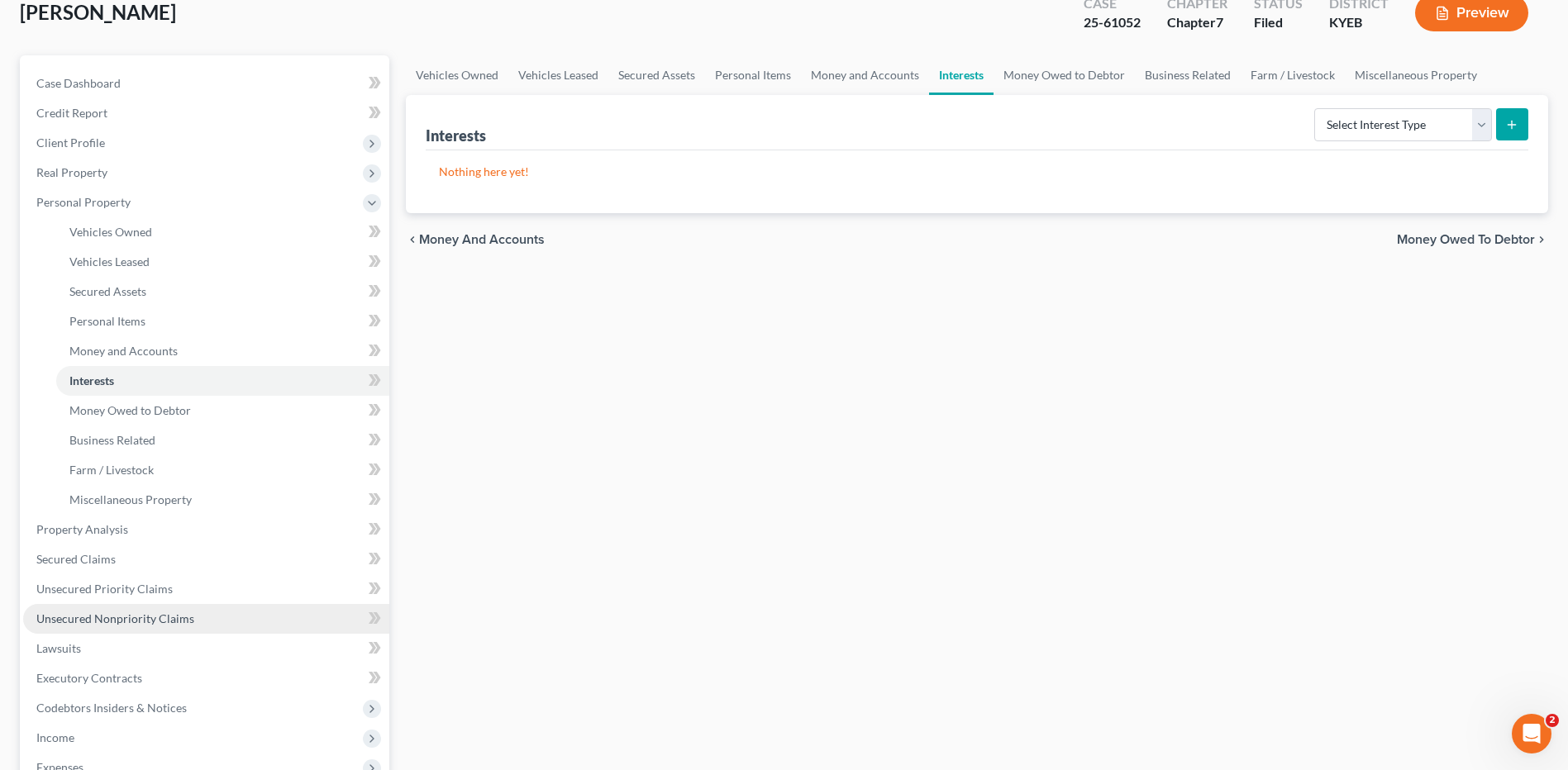
scroll to position [166, 0]
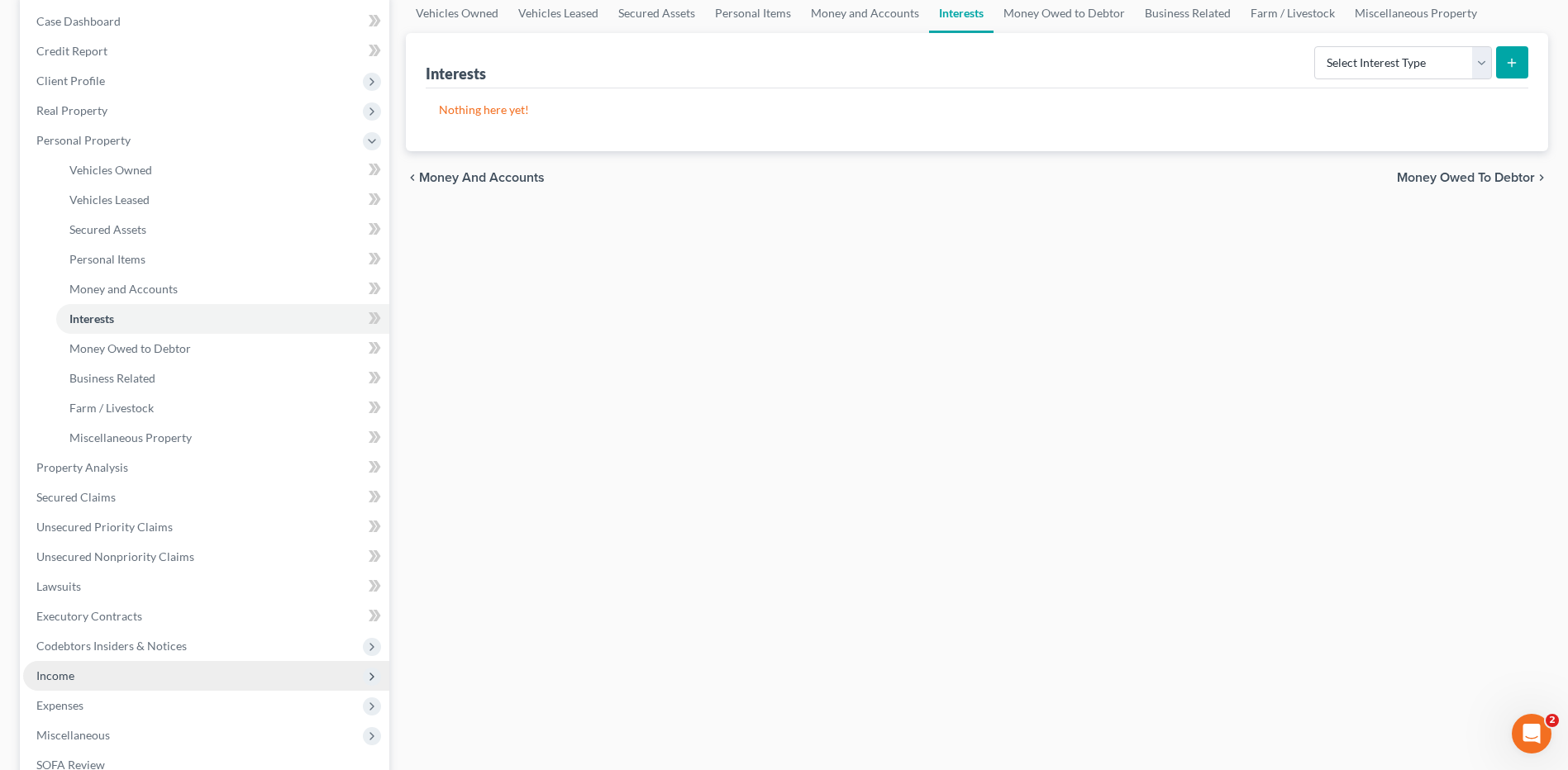
click at [97, 673] on span "Income" at bounding box center [206, 675] width 366 height 30
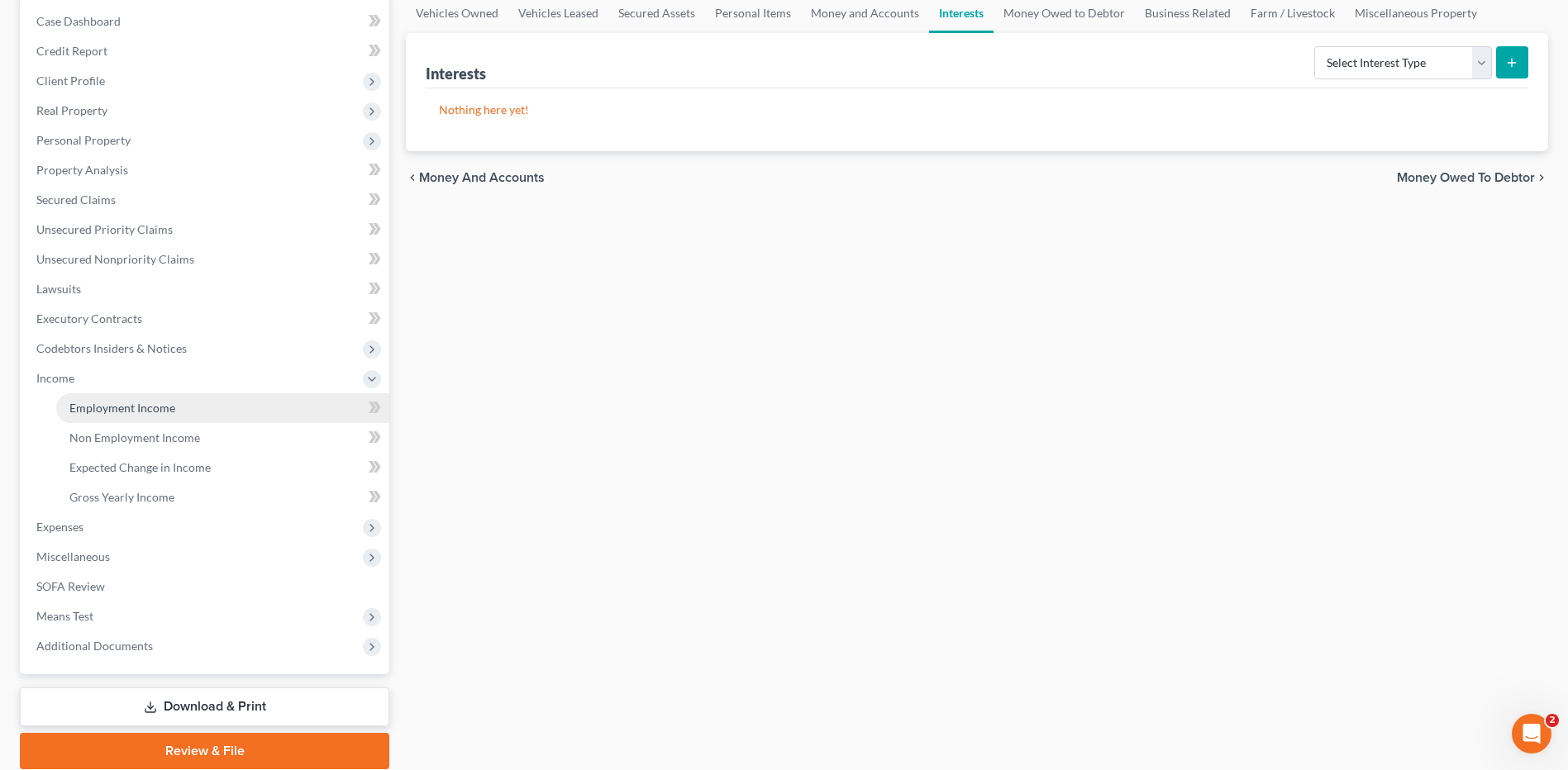
click at [195, 419] on link "Employment Income" at bounding box center [223, 408] width 333 height 30
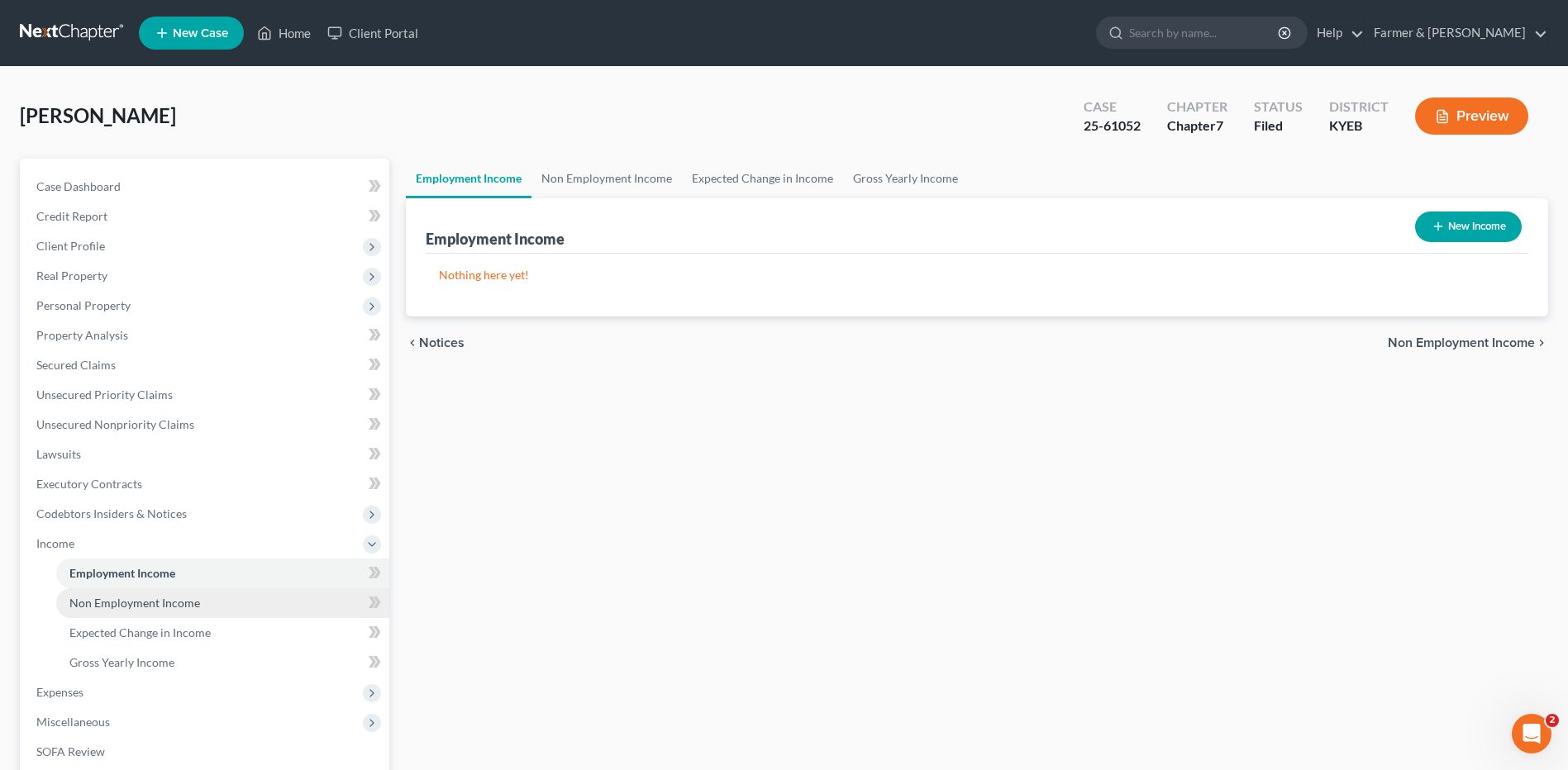
click at [191, 606] on span "Non Employment Income" at bounding box center [134, 602] width 130 height 14
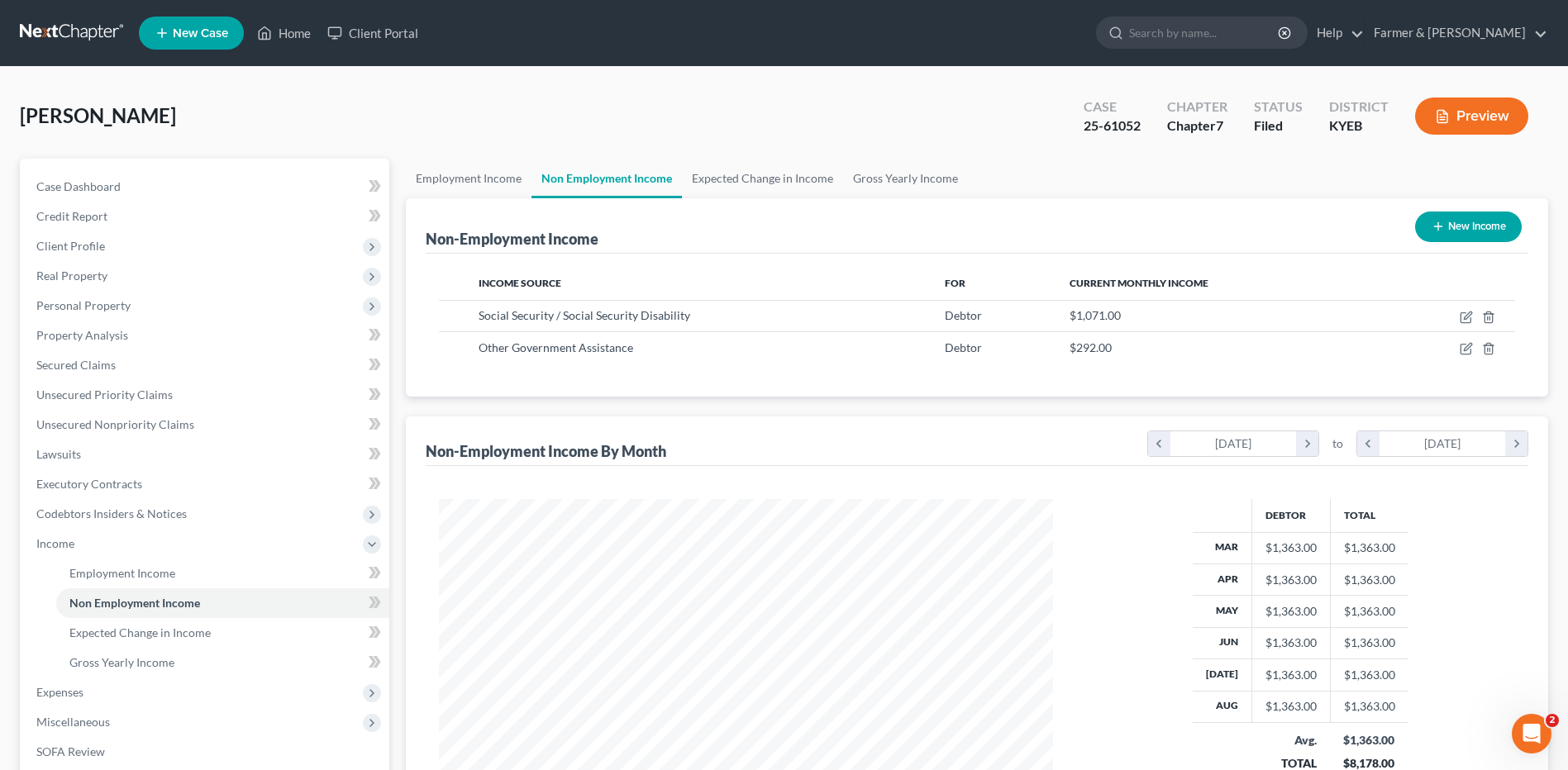
scroll to position [306, 647]
drag, startPoint x: 71, startPoint y: 30, endPoint x: 199, endPoint y: 5, distance: 130.4
click at [71, 30] on link at bounding box center [73, 33] width 105 height 30
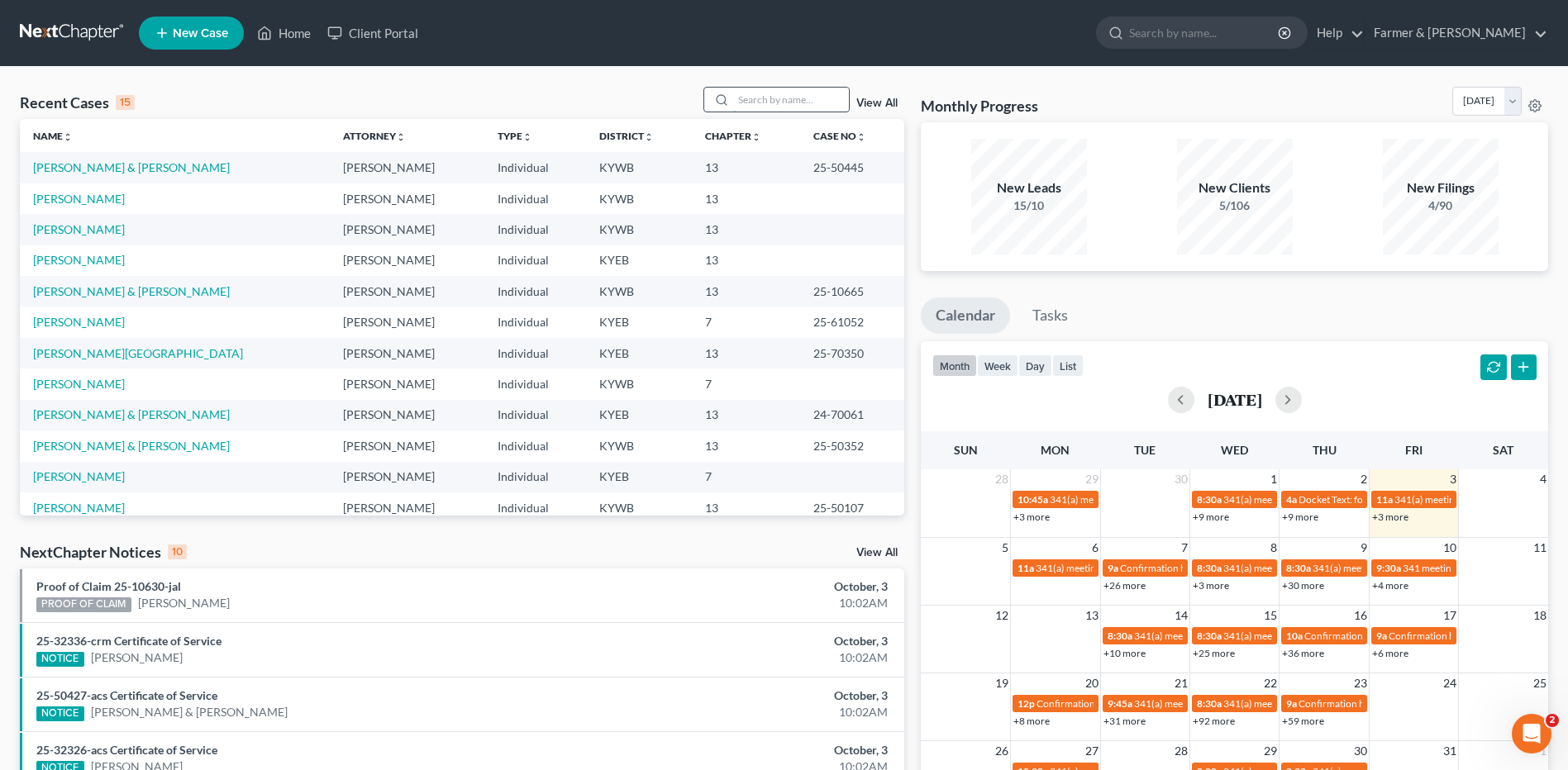
click at [766, 102] on input "search" at bounding box center [791, 99] width 116 height 24
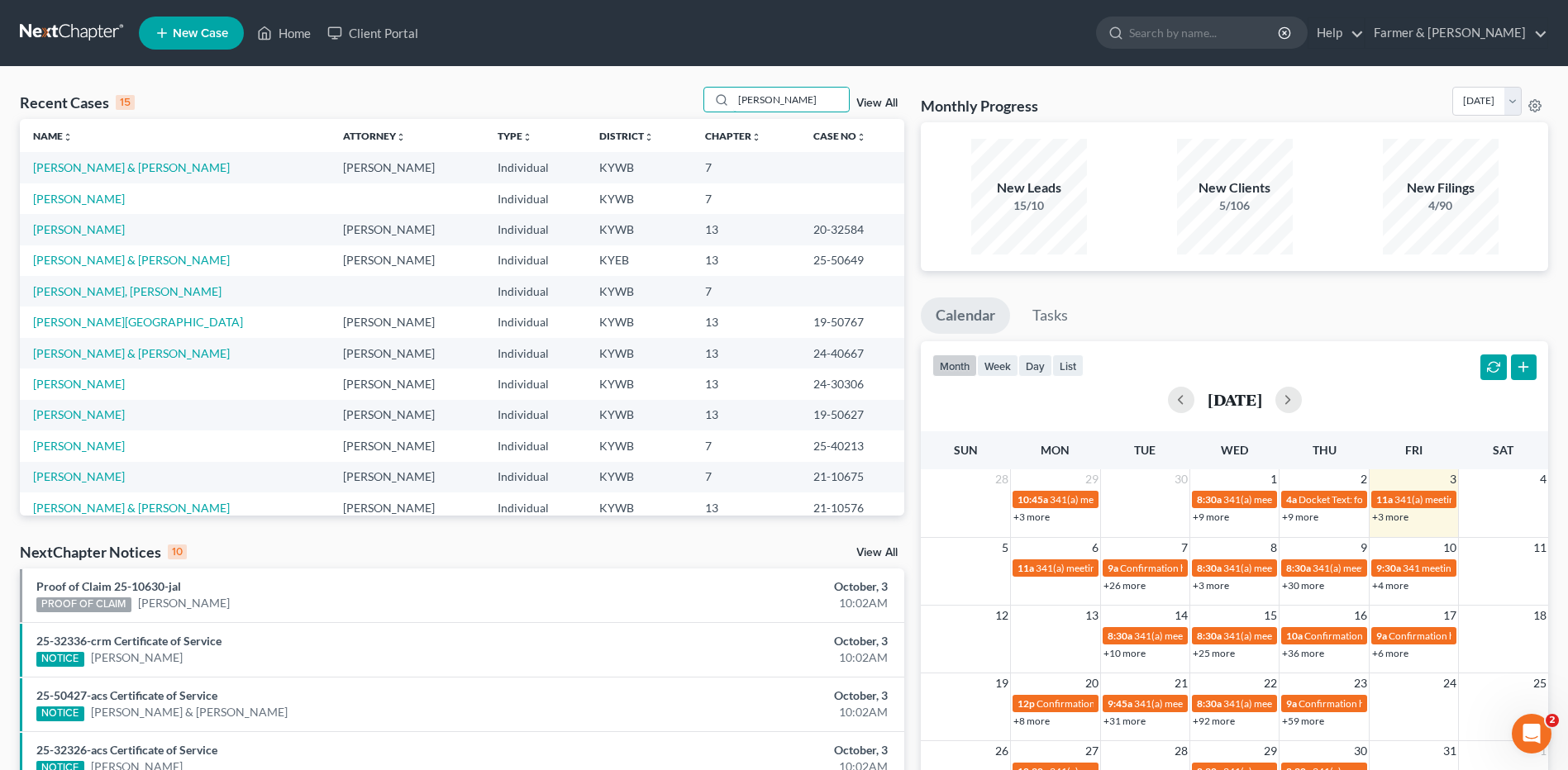
type input "[PERSON_NAME]"
click at [154, 164] on link "[PERSON_NAME] & [PERSON_NAME]" at bounding box center [131, 167] width 196 height 14
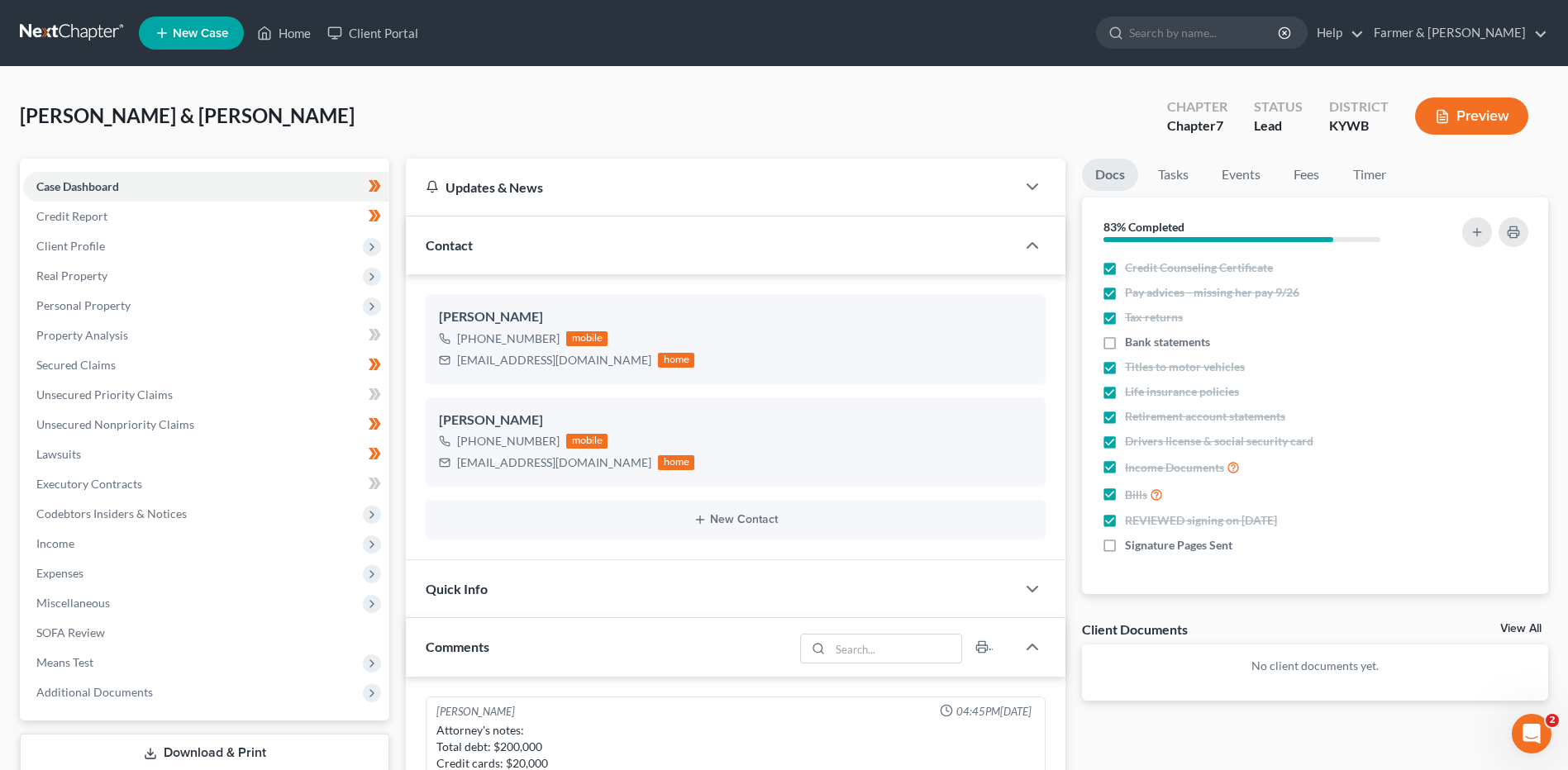
scroll to position [703, 0]
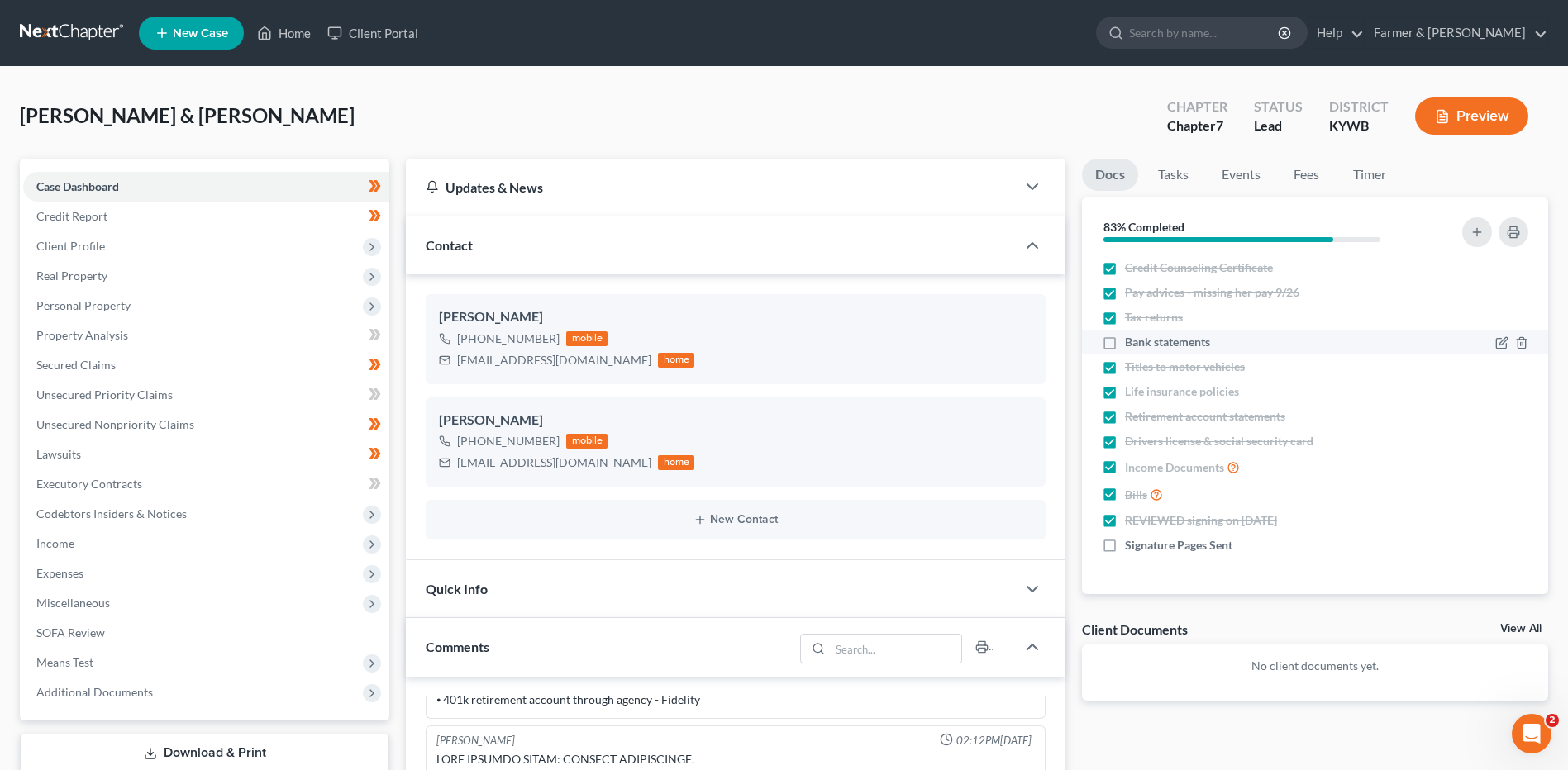
click at [1125, 342] on label "Bank statements" at bounding box center [1168, 342] width 85 height 16
click at [1132, 342] on input "Bank statements" at bounding box center [1137, 339] width 11 height 11
checkbox input "true"
click at [1125, 551] on label "Signature Pages Sent" at bounding box center [1179, 545] width 107 height 16
click at [1132, 548] on input "Signature Pages Sent" at bounding box center [1137, 542] width 11 height 11
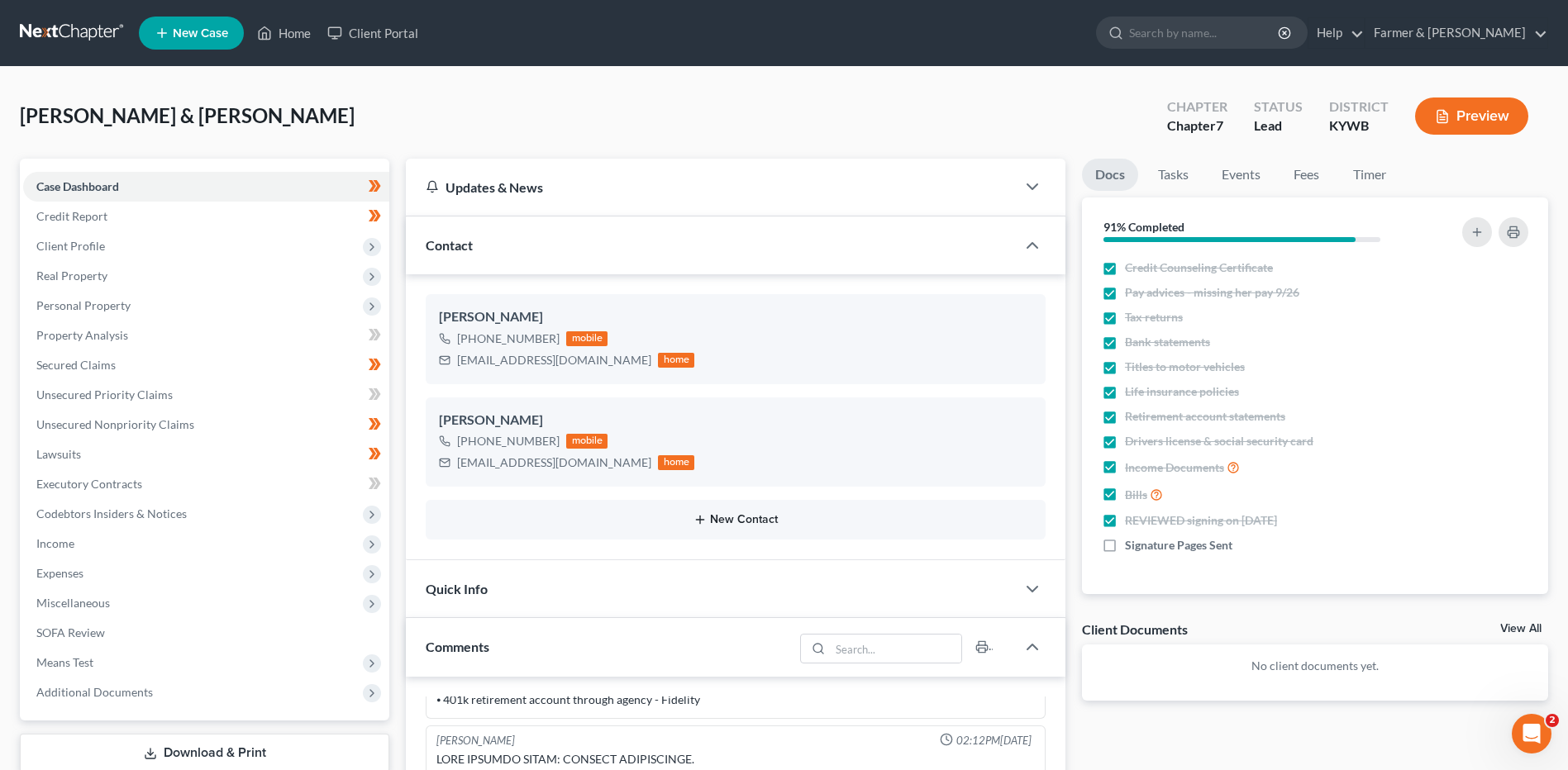
checkbox input "true"
click at [386, 184] on span at bounding box center [375, 189] width 29 height 25
click at [384, 214] on span at bounding box center [375, 218] width 29 height 25
click at [288, 239] on span "Client Profile" at bounding box center [206, 246] width 366 height 30
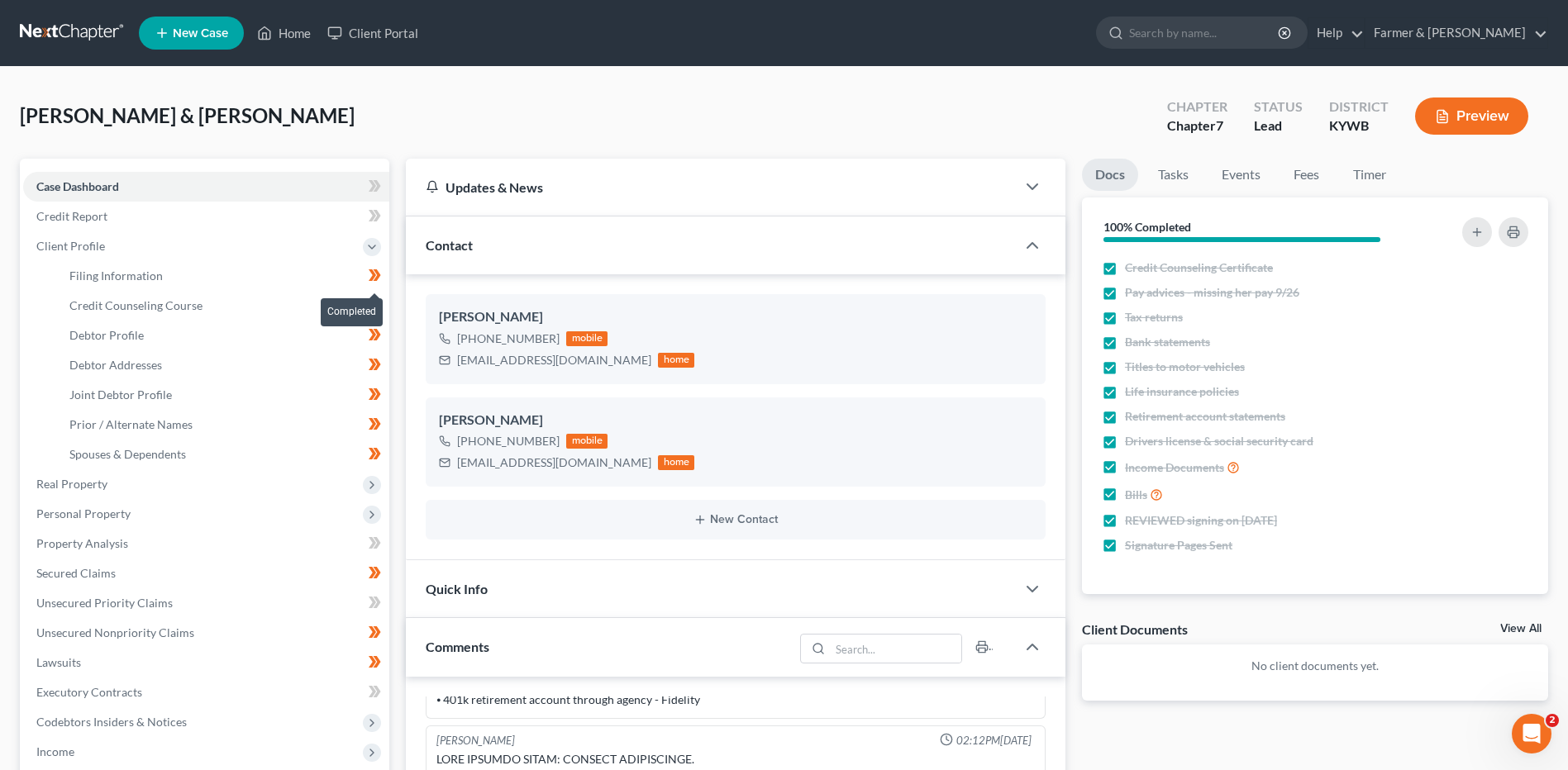
click at [382, 276] on span at bounding box center [375, 278] width 29 height 25
click at [386, 305] on span at bounding box center [375, 307] width 29 height 25
click at [387, 339] on span at bounding box center [375, 337] width 29 height 25
click at [385, 360] on span at bounding box center [375, 367] width 29 height 25
click at [383, 390] on span at bounding box center [375, 396] width 29 height 25
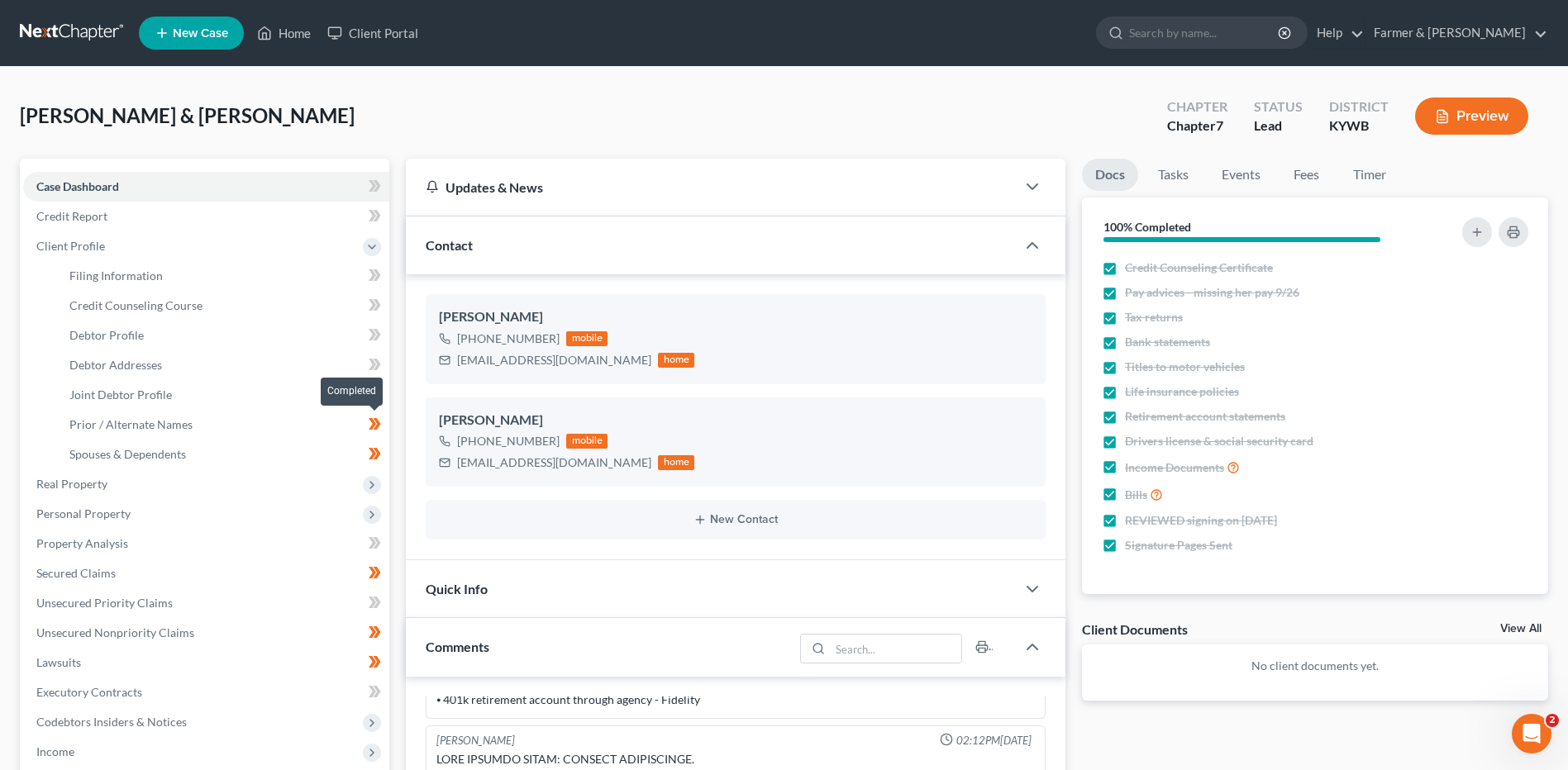
drag, startPoint x: 388, startPoint y: 418, endPoint x: 389, endPoint y: 438, distance: 20.0
click at [388, 419] on span at bounding box center [375, 426] width 29 height 25
click at [386, 450] on span at bounding box center [375, 456] width 29 height 25
click at [244, 342] on link "Debtor Profile" at bounding box center [223, 335] width 333 height 30
select select "1"
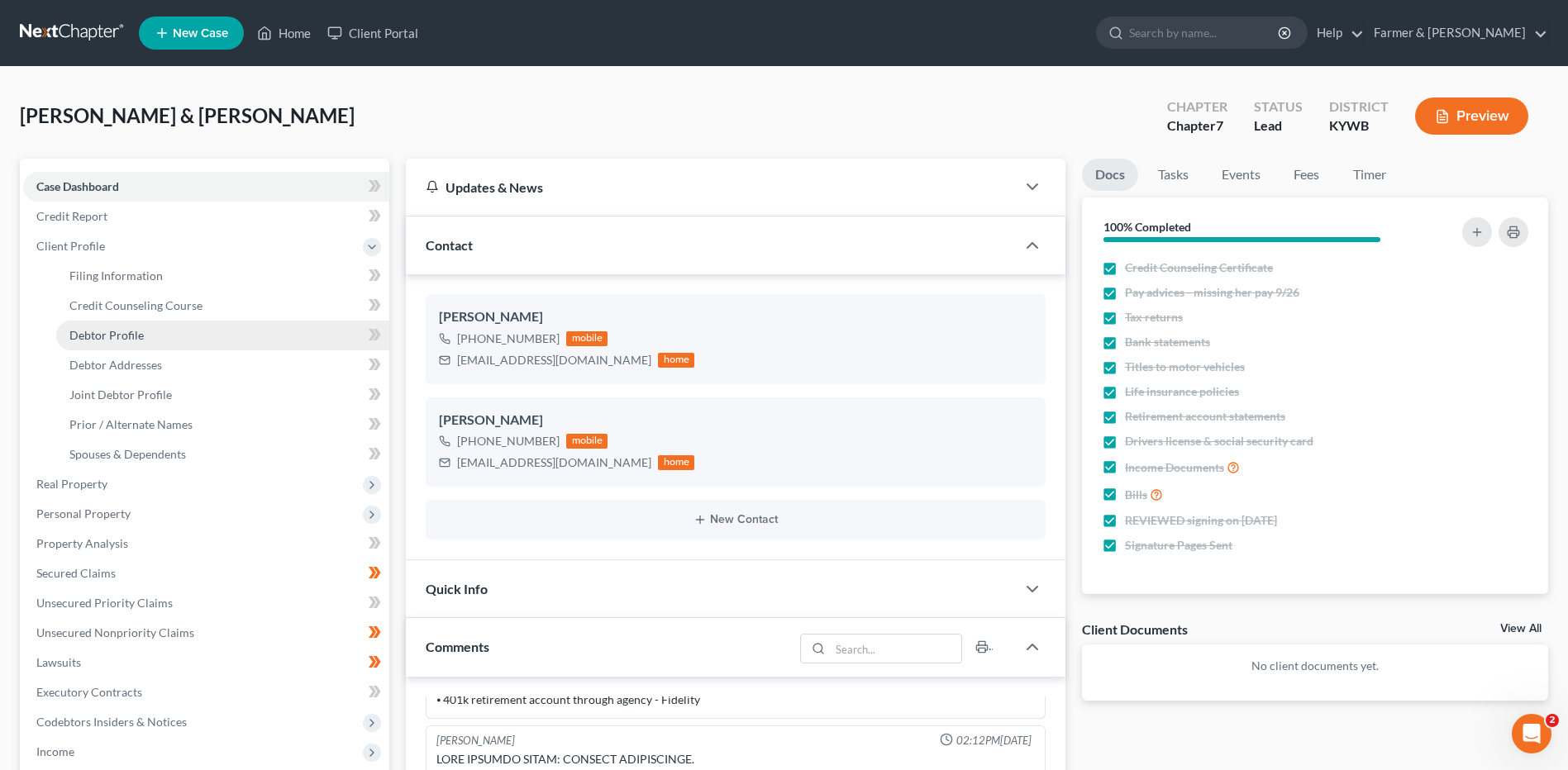
select select "5"
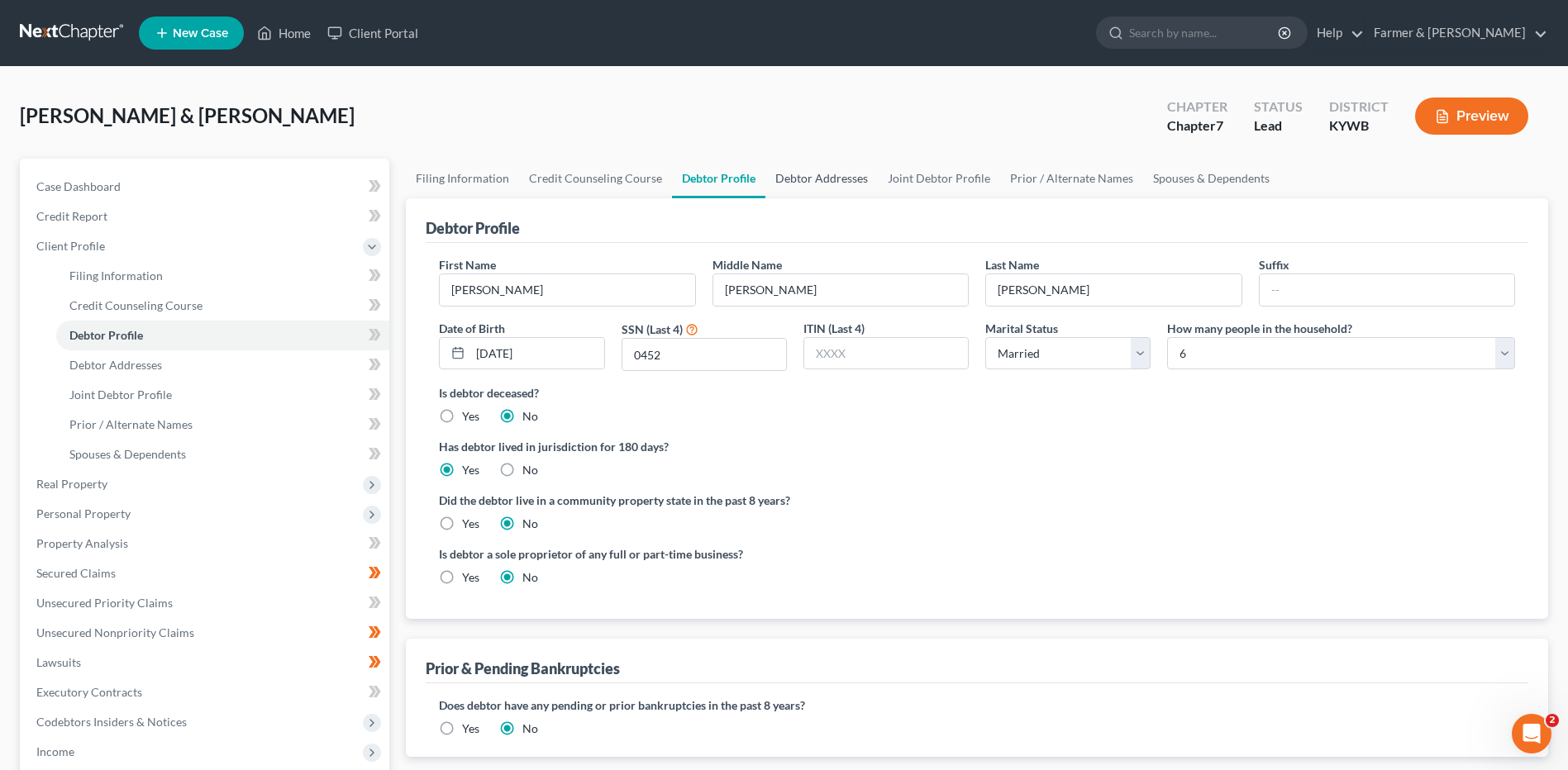
click at [800, 189] on link "Debtor Addresses" at bounding box center [821, 178] width 112 height 39
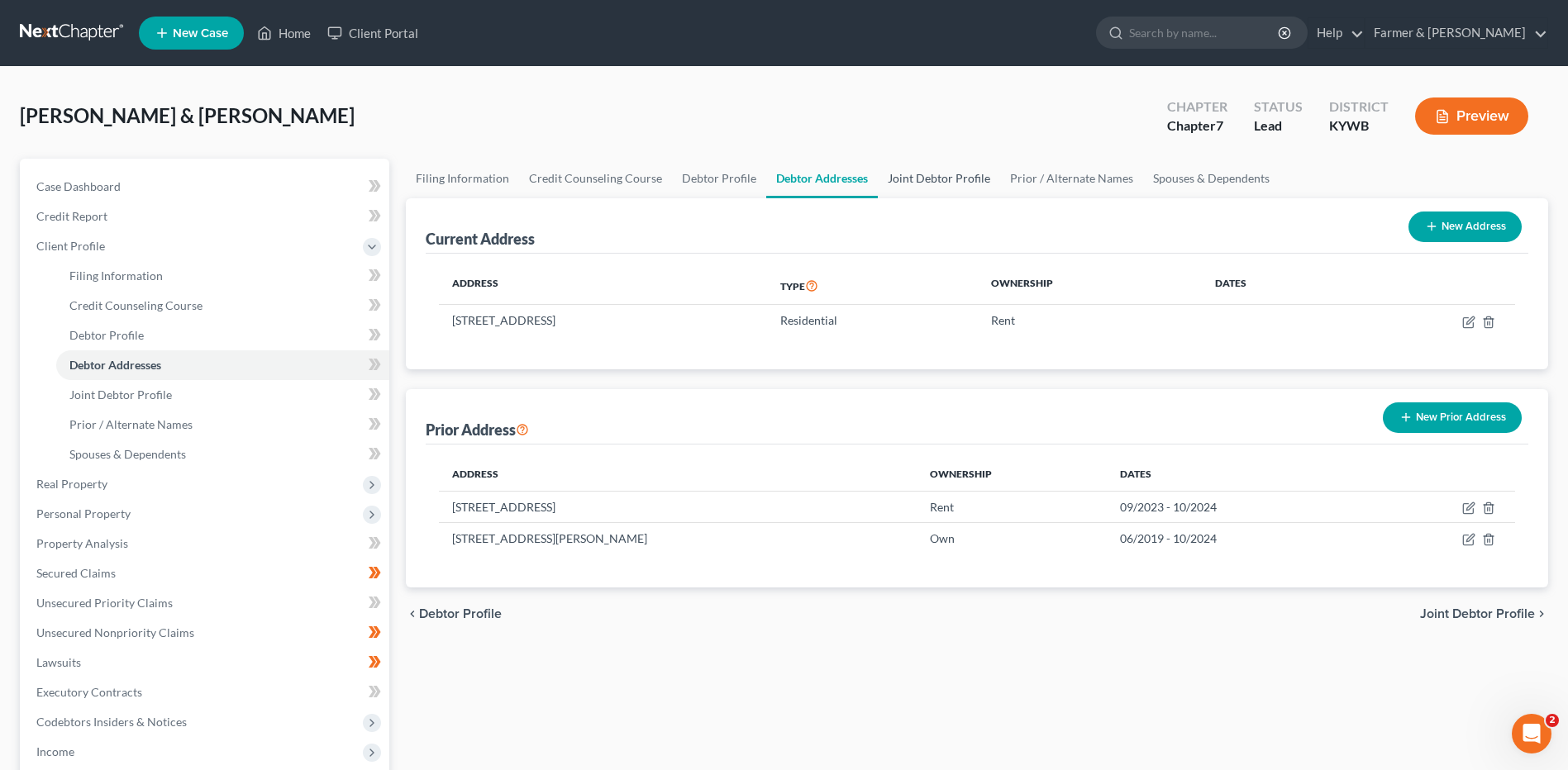
click at [950, 173] on link "Joint Debtor Profile" at bounding box center [940, 178] width 123 height 39
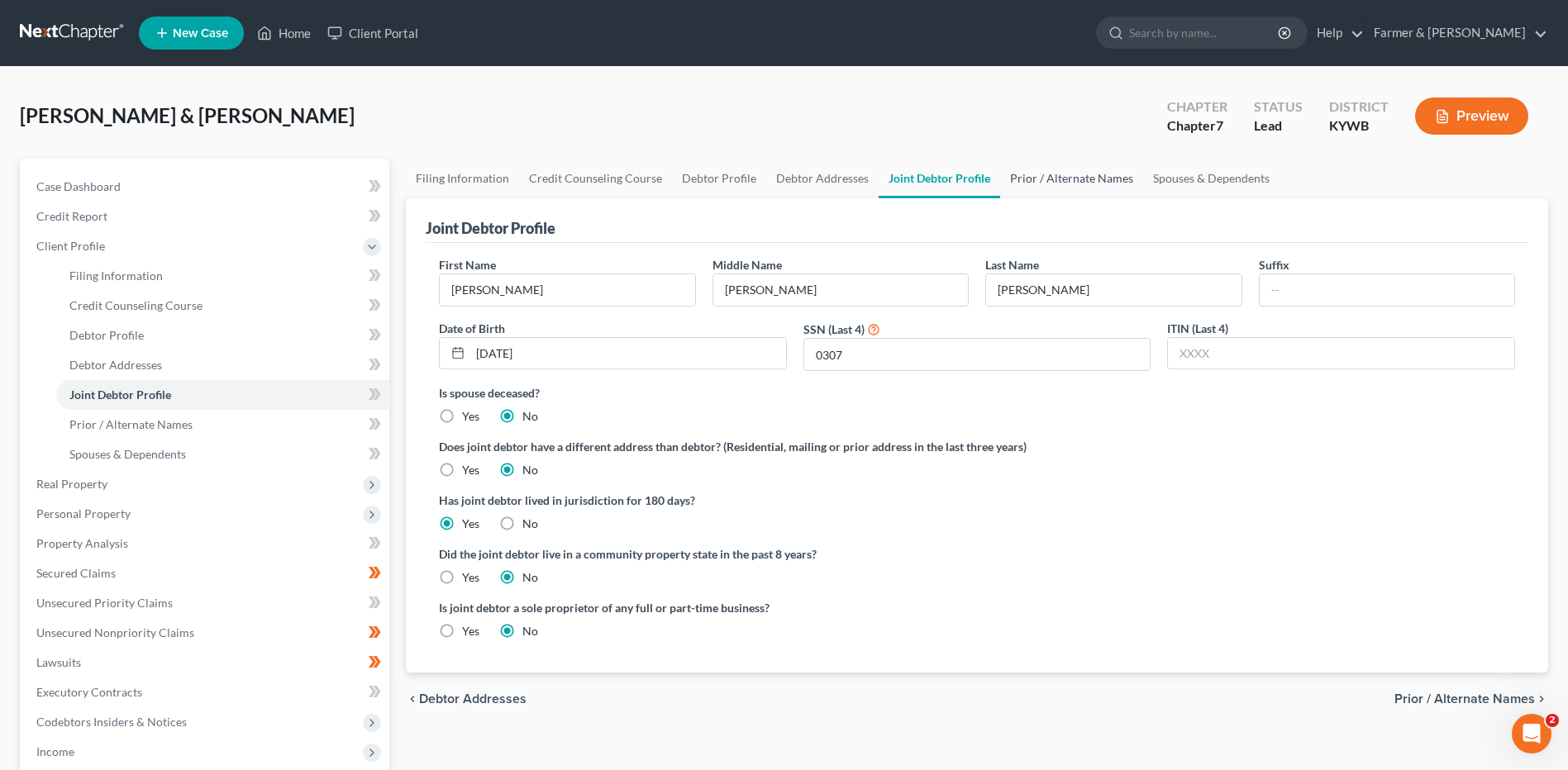
click at [1075, 184] on link "Prior / Alternate Names" at bounding box center [1071, 178] width 143 height 39
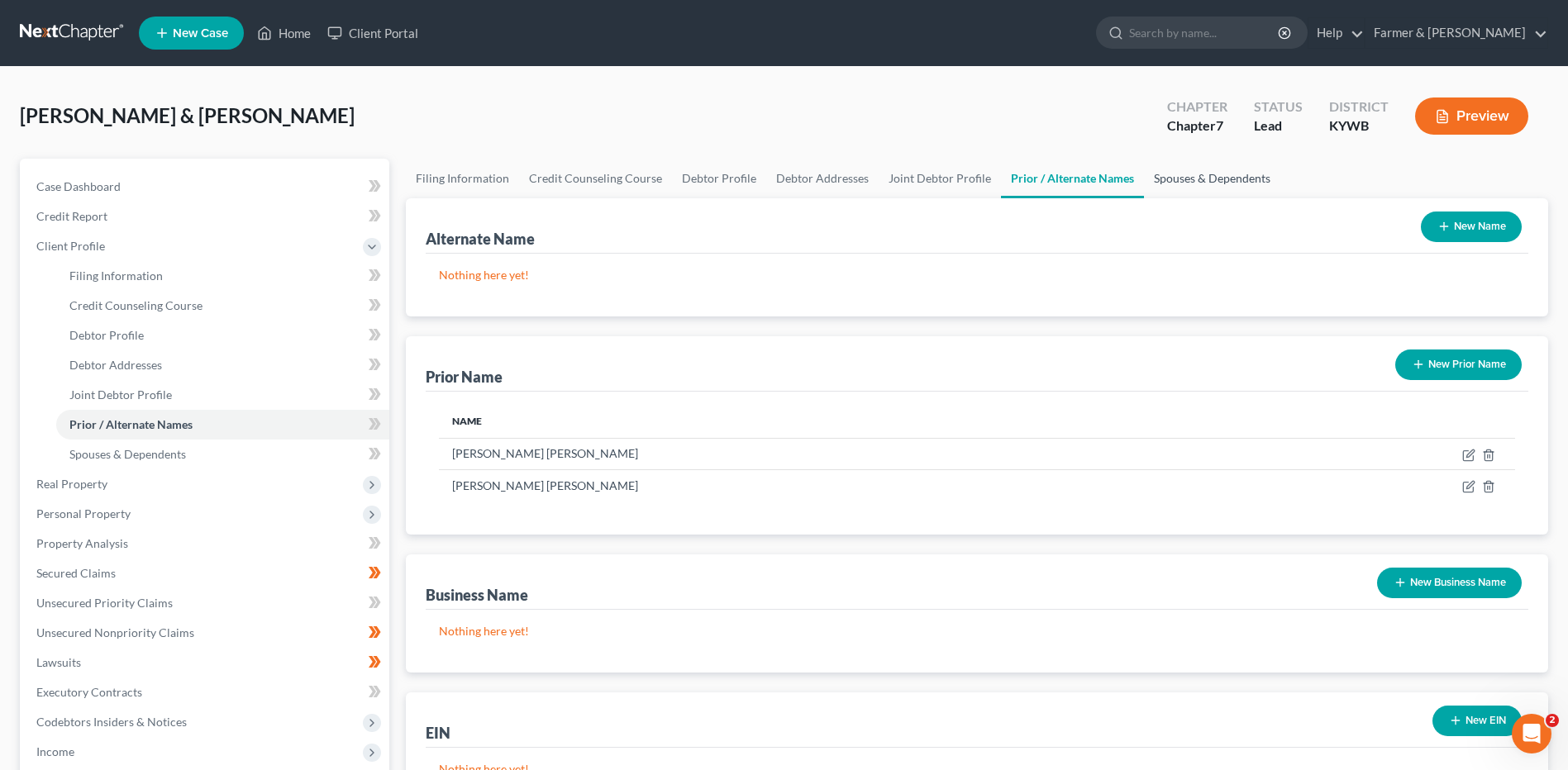
click at [1163, 179] on link "Spouses & Dependents" at bounding box center [1212, 178] width 136 height 39
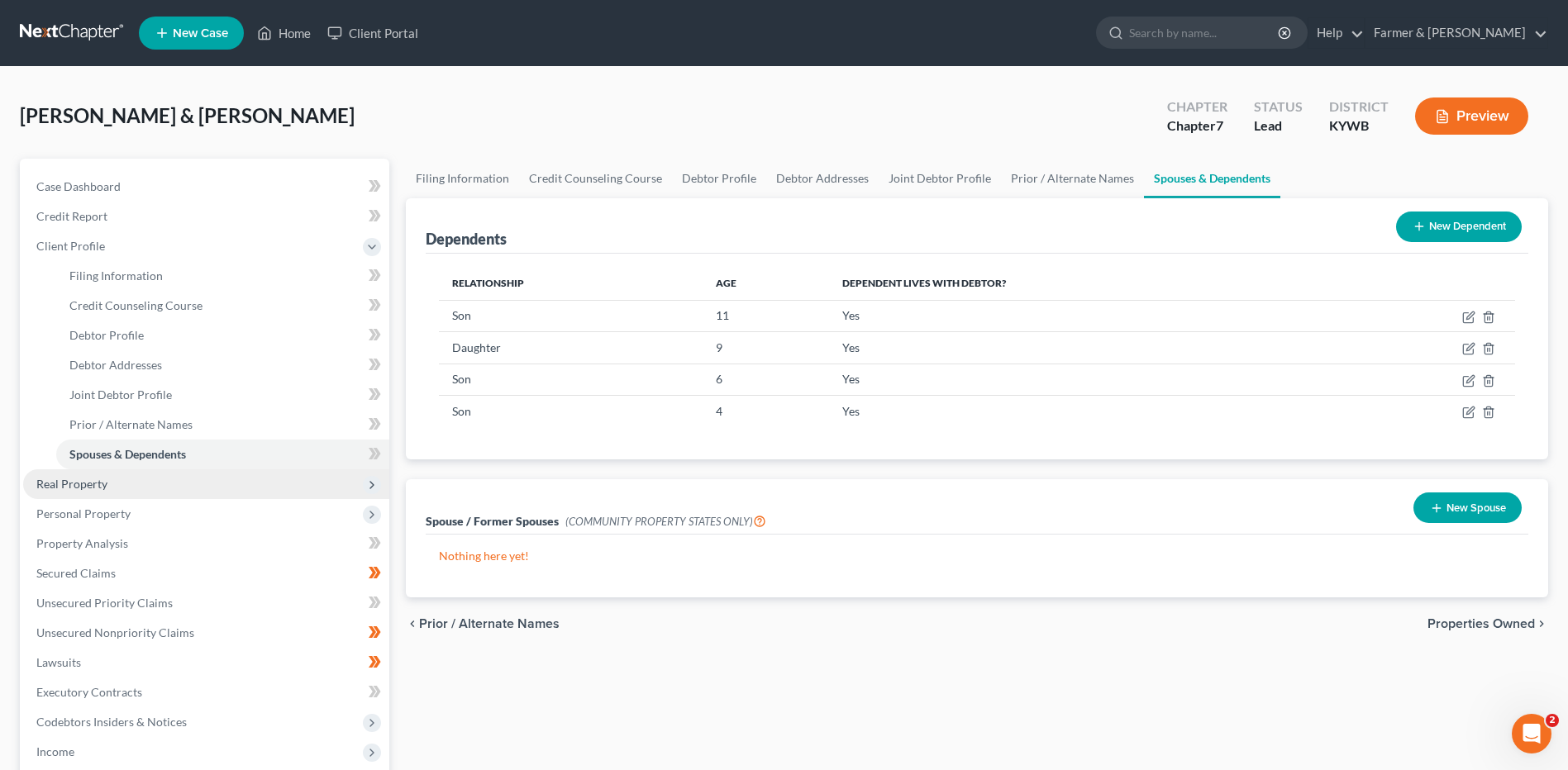
click at [119, 481] on span "Real Property" at bounding box center [206, 484] width 366 height 30
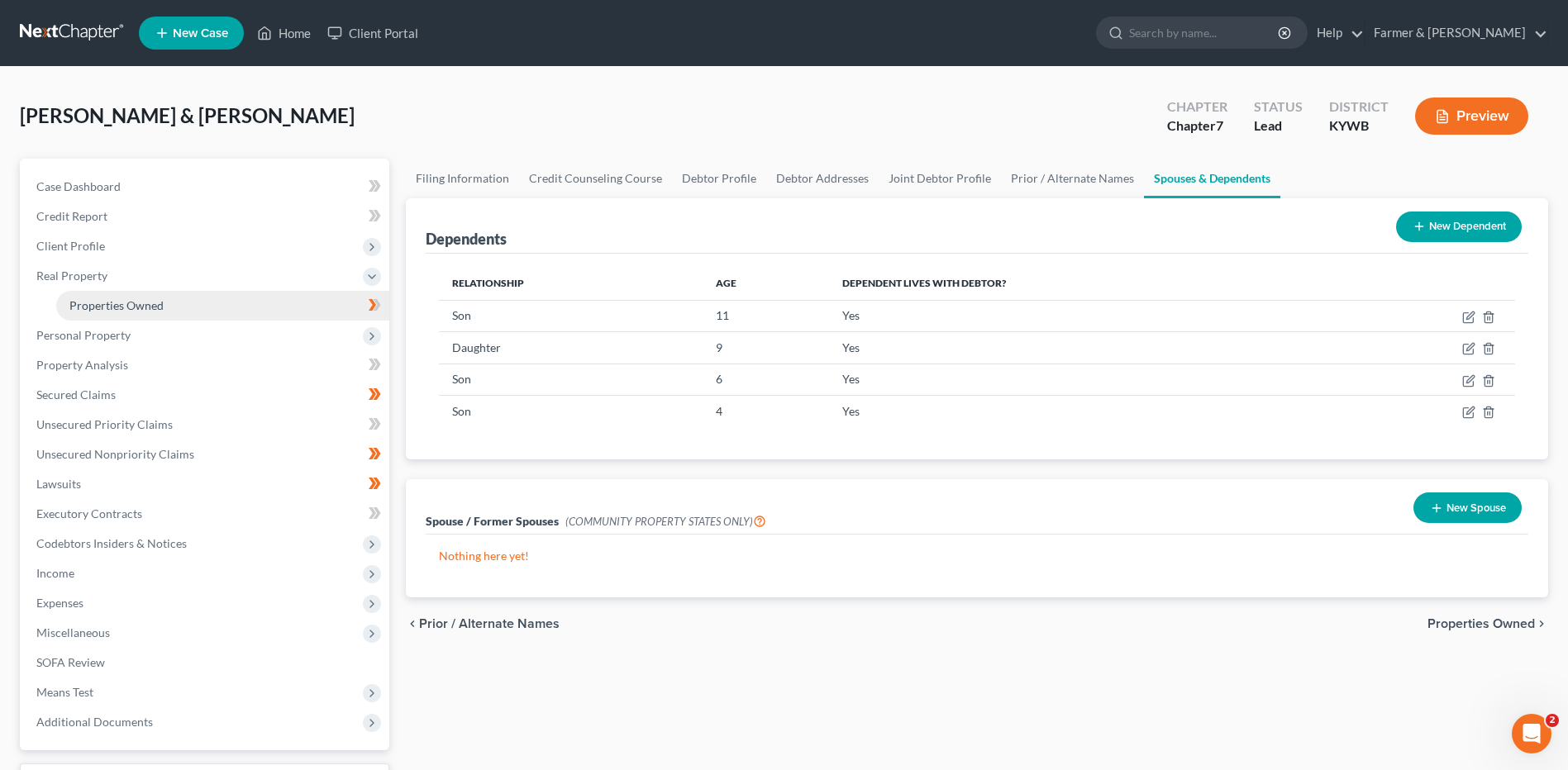
click at [161, 307] on span "Properties Owned" at bounding box center [116, 306] width 94 height 14
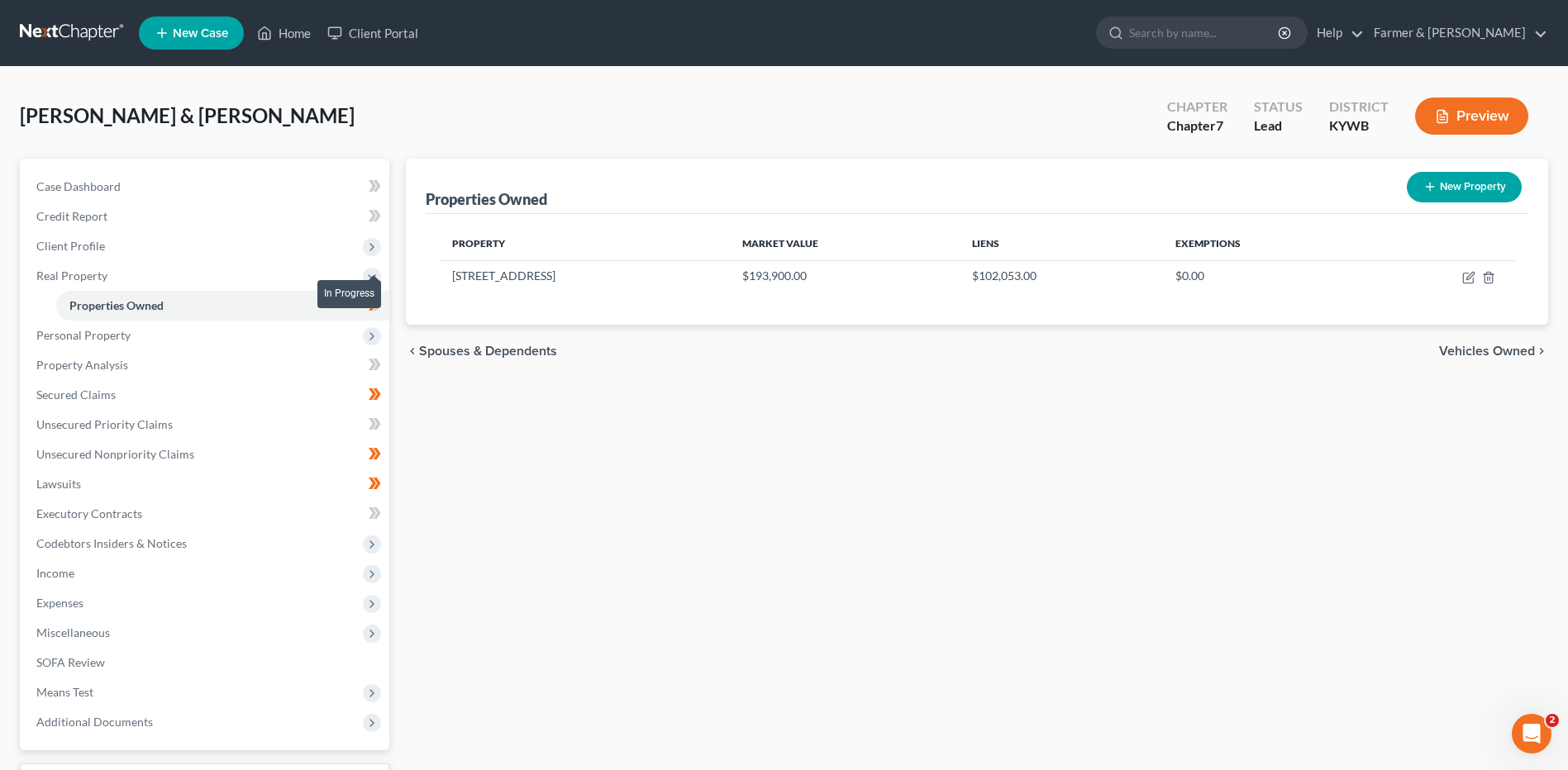
click at [384, 307] on span at bounding box center [375, 307] width 29 height 25
drag, startPoint x: 383, startPoint y: 309, endPoint x: 472, endPoint y: 328, distance: 91.0
click at [383, 309] on span at bounding box center [375, 307] width 29 height 25
click at [1466, 281] on icon "button" at bounding box center [1469, 278] width 13 height 13
select select "18"
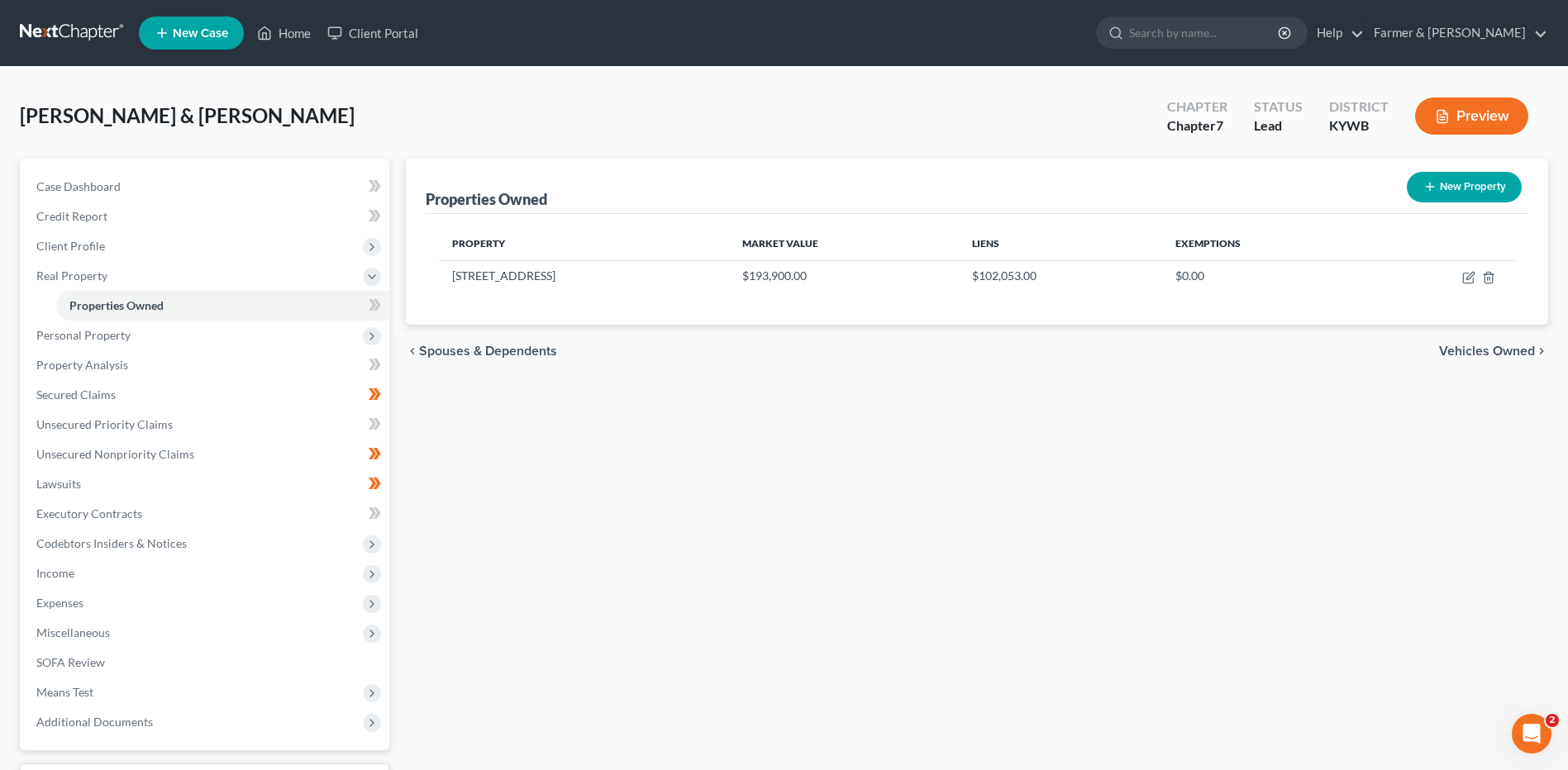
select select "3"
select select "1"
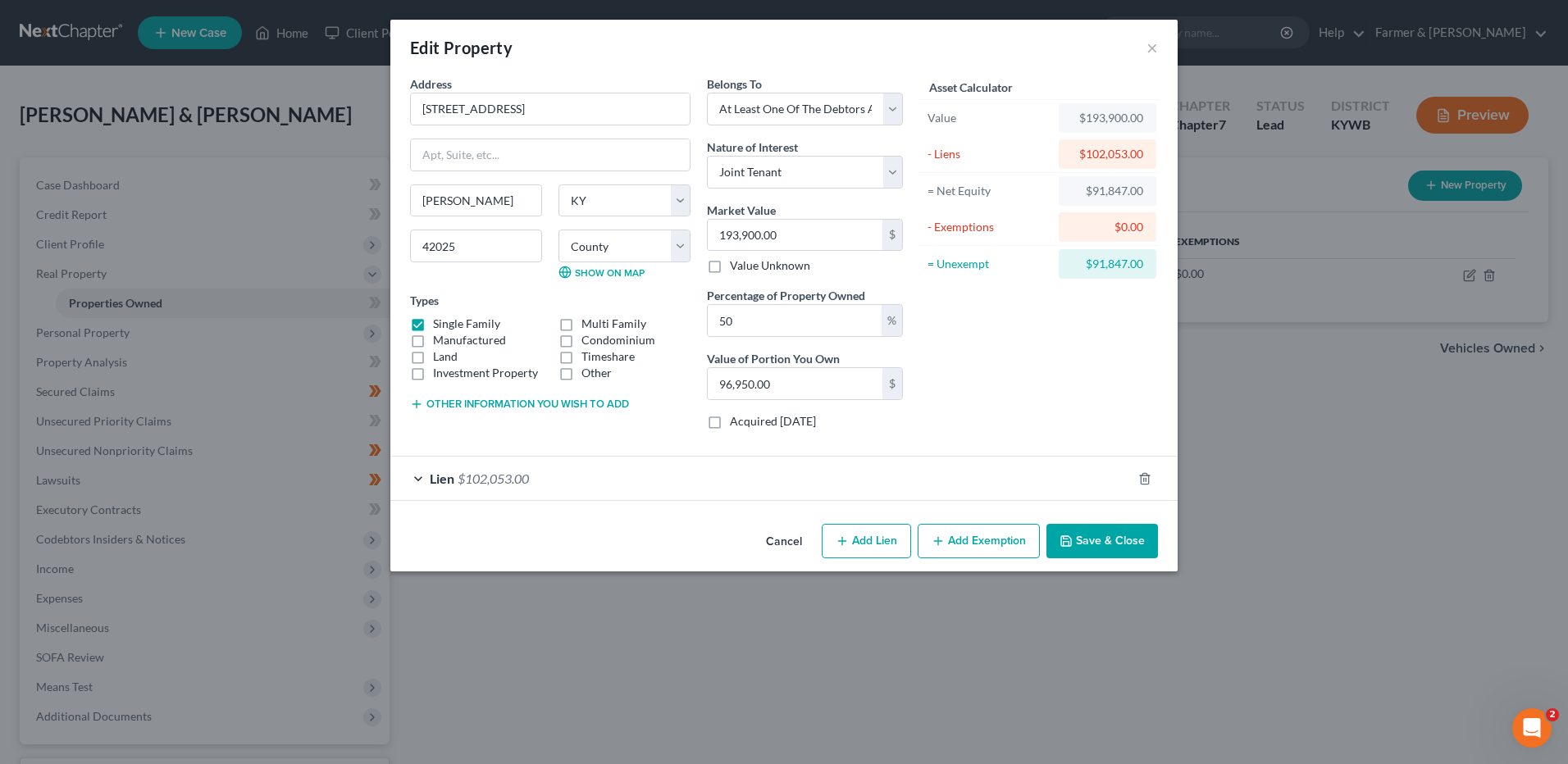
click at [790, 540] on button "Cancel" at bounding box center [784, 542] width 63 height 33
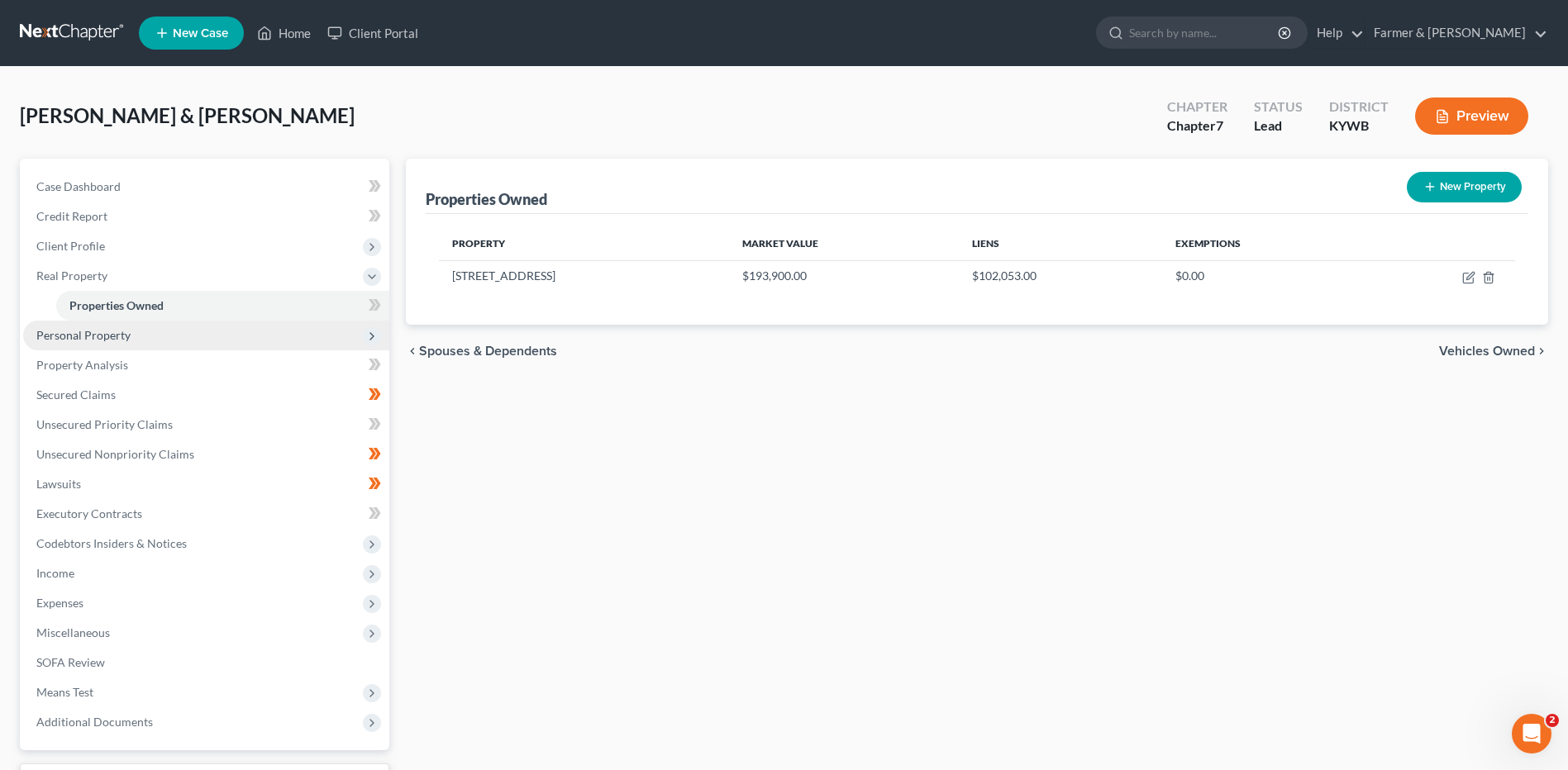
click at [115, 339] on span "Personal Property" at bounding box center [83, 335] width 94 height 14
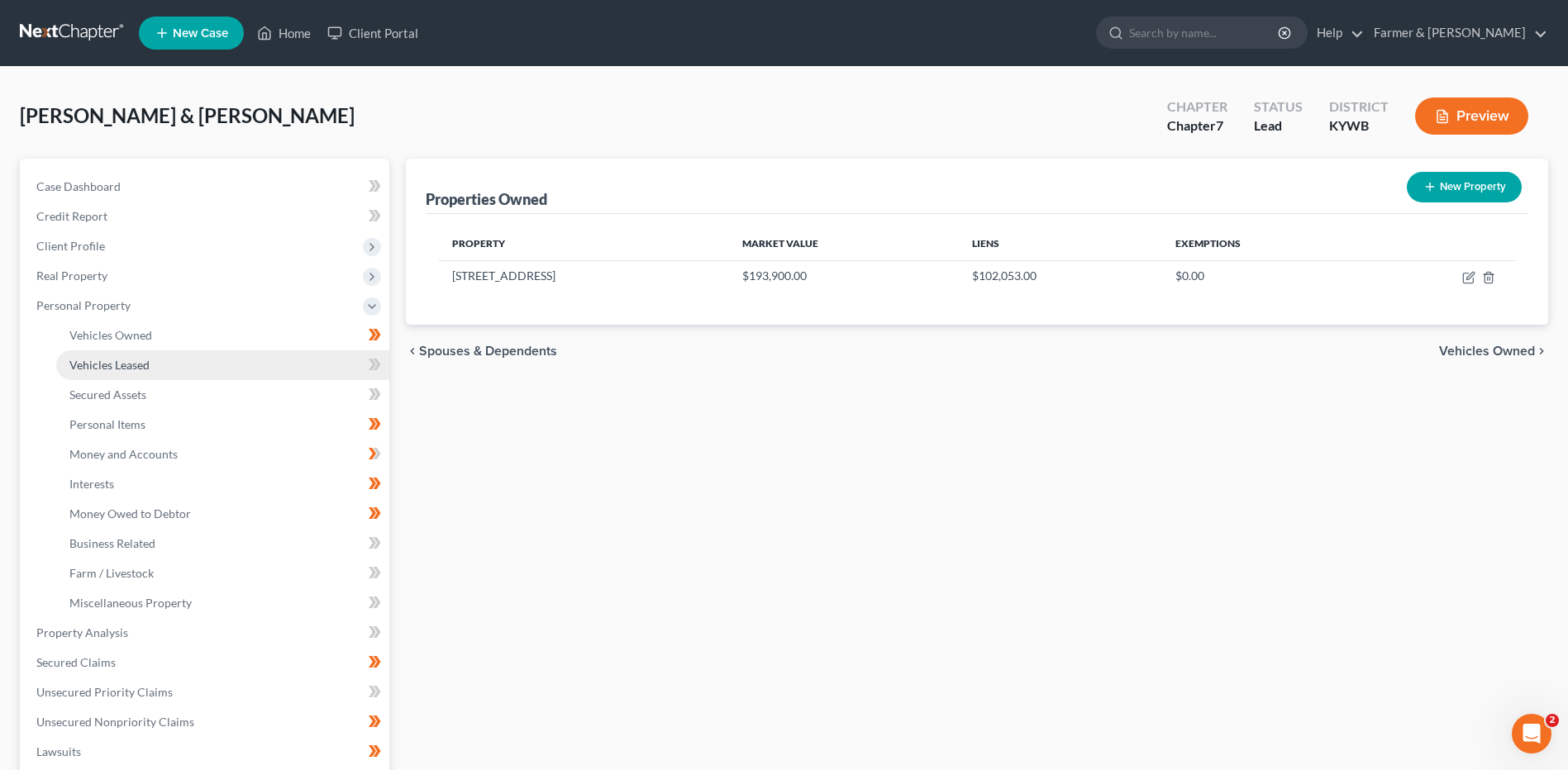
click at [148, 360] on span "Vehicles Leased" at bounding box center [109, 365] width 80 height 14
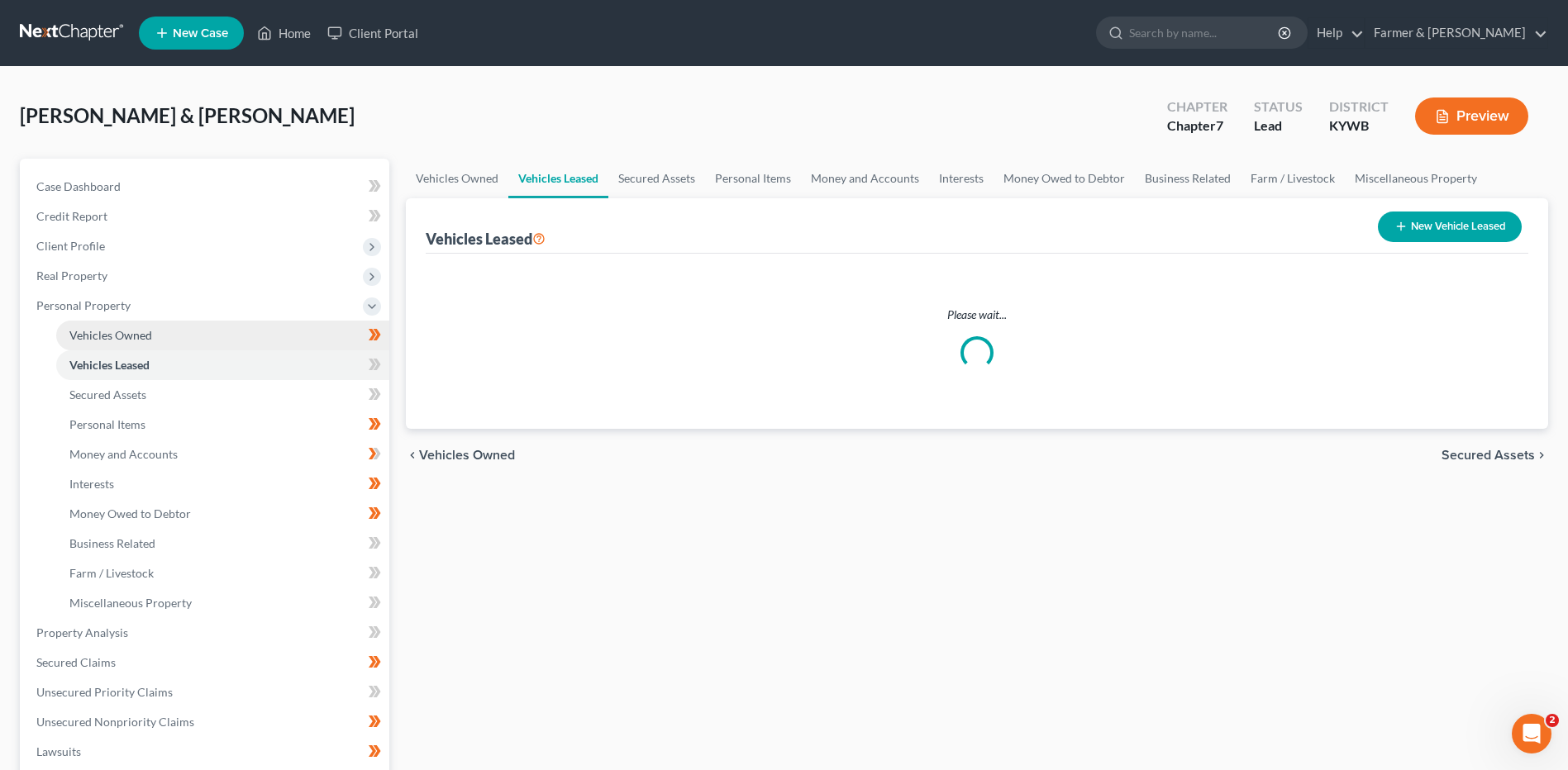
click at [184, 341] on link "Vehicles Owned" at bounding box center [223, 335] width 333 height 30
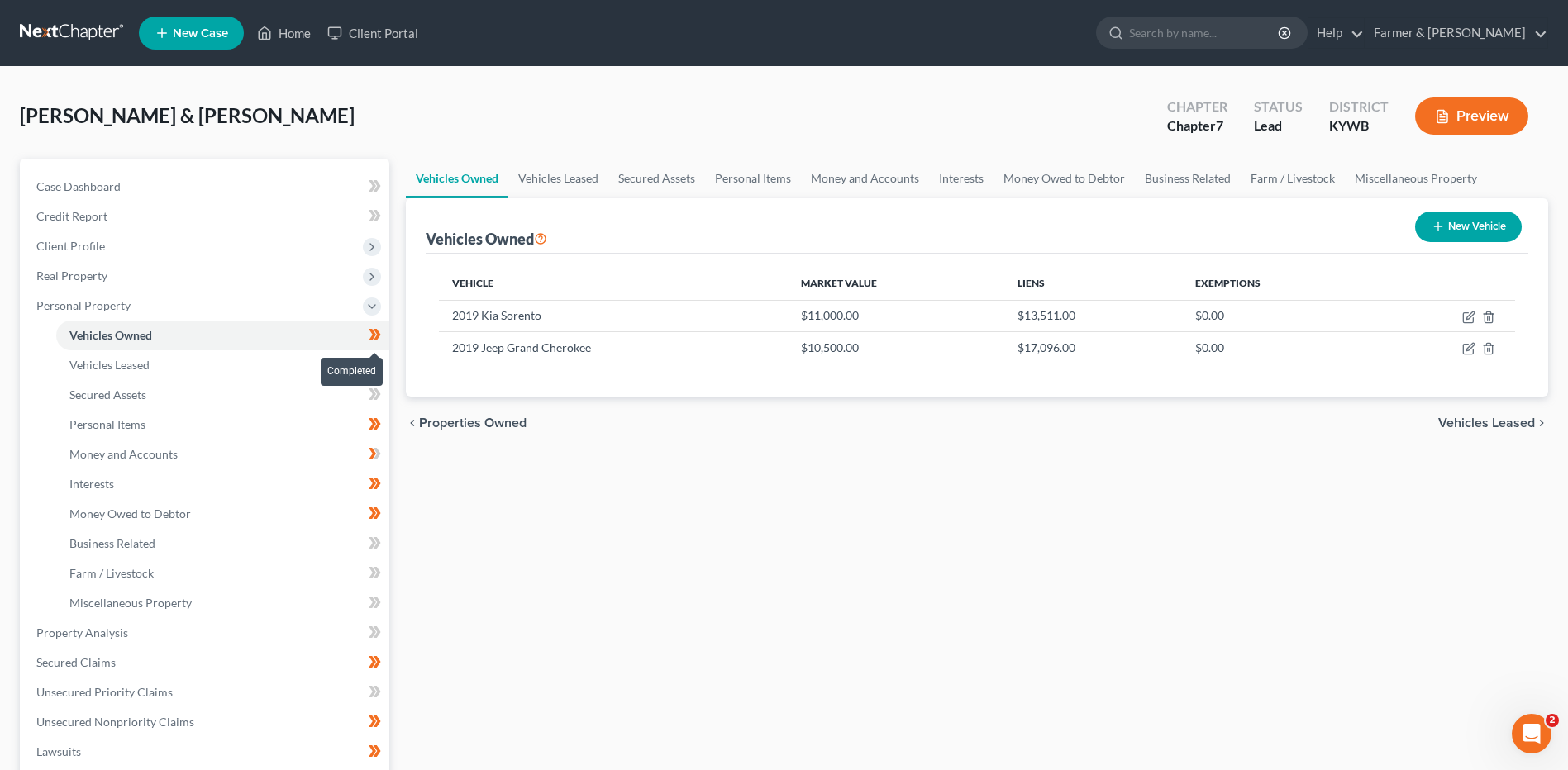
drag, startPoint x: 385, startPoint y: 337, endPoint x: 418, endPoint y: 342, distance: 33.4
click at [385, 337] on span at bounding box center [375, 337] width 29 height 25
click at [228, 359] on link "Vehicles Leased" at bounding box center [223, 365] width 333 height 30
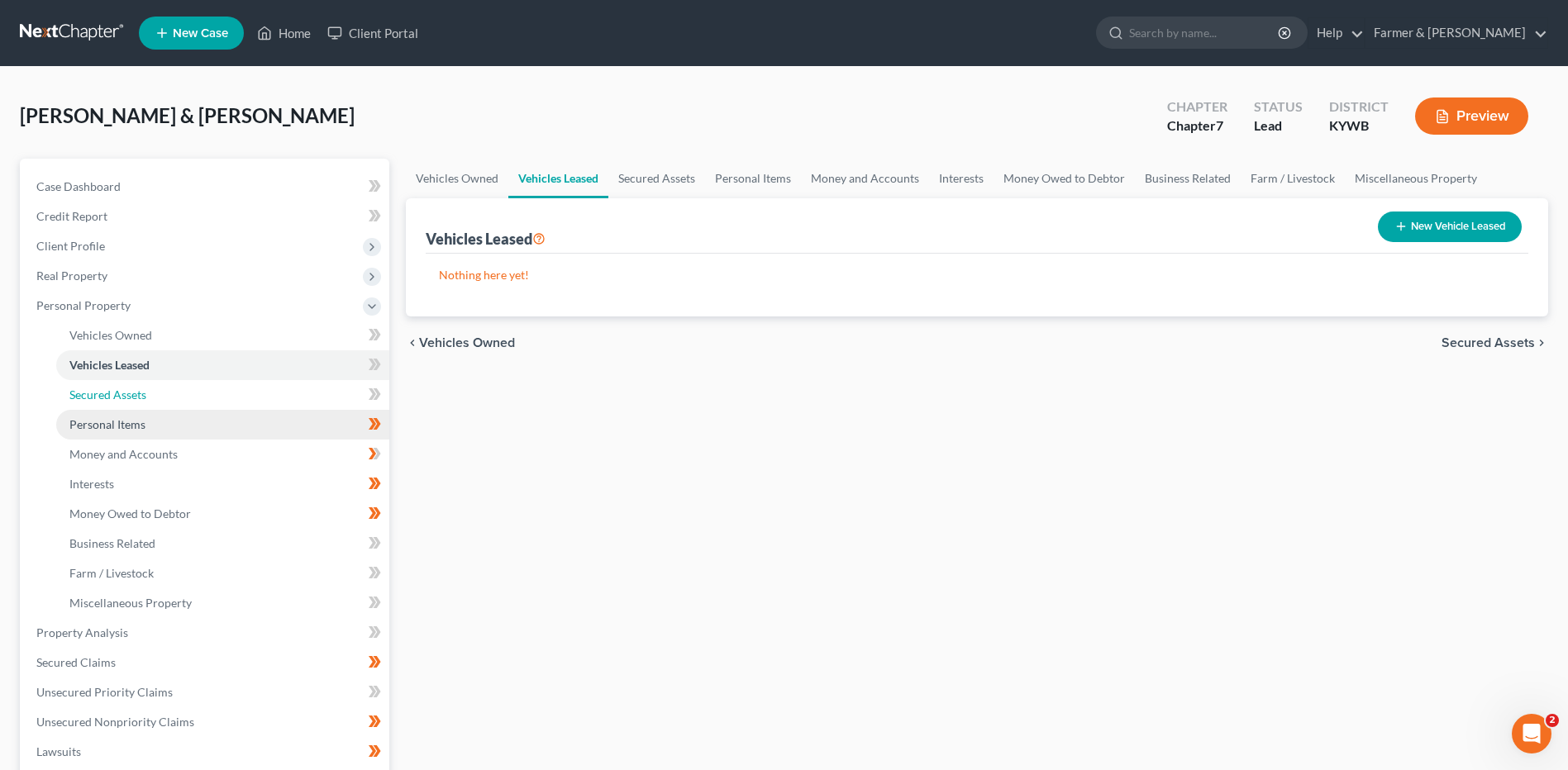
click at [215, 397] on link "Secured Assets" at bounding box center [223, 395] width 333 height 30
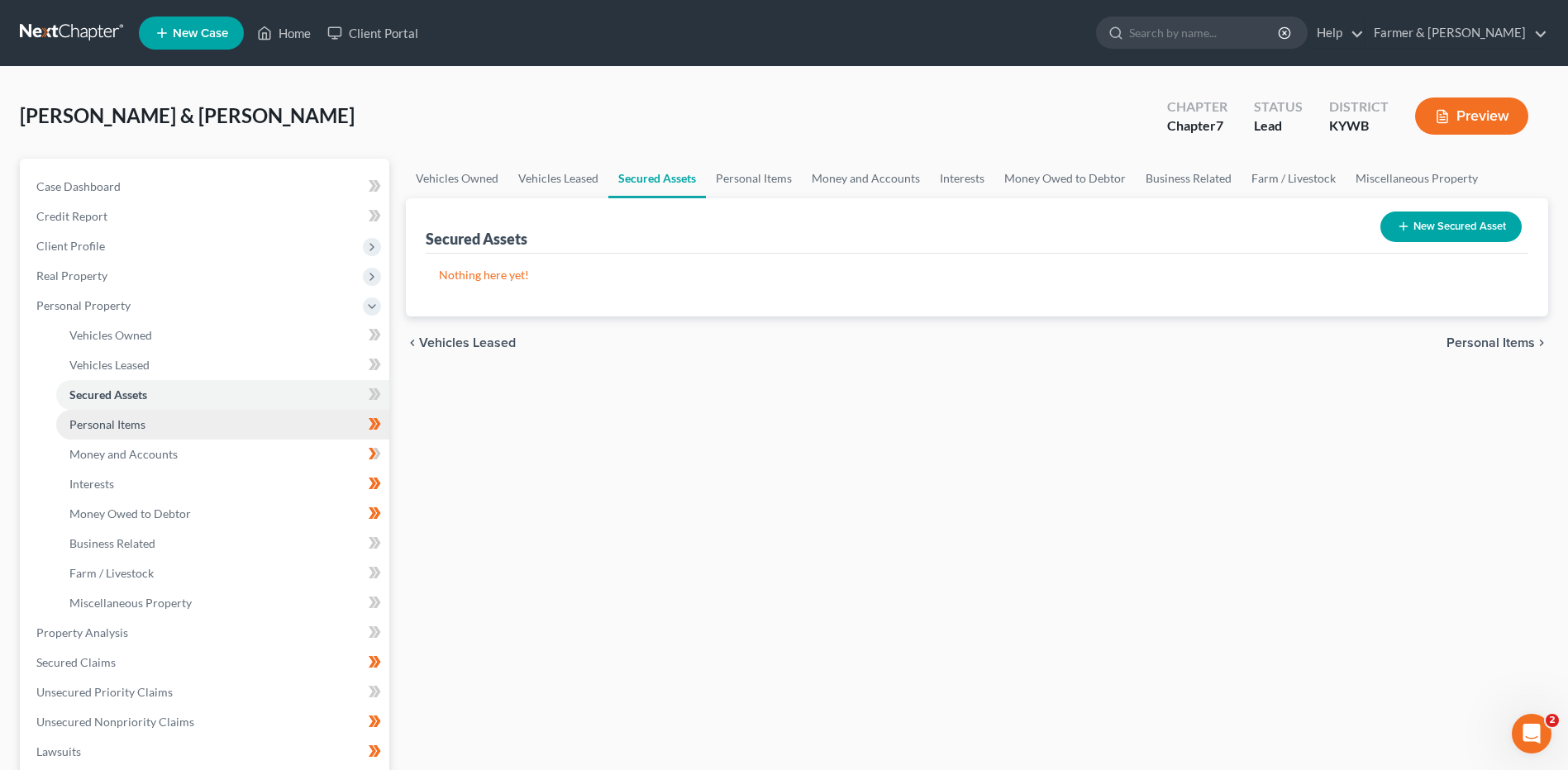
click at [224, 431] on link "Personal Items" at bounding box center [223, 424] width 333 height 30
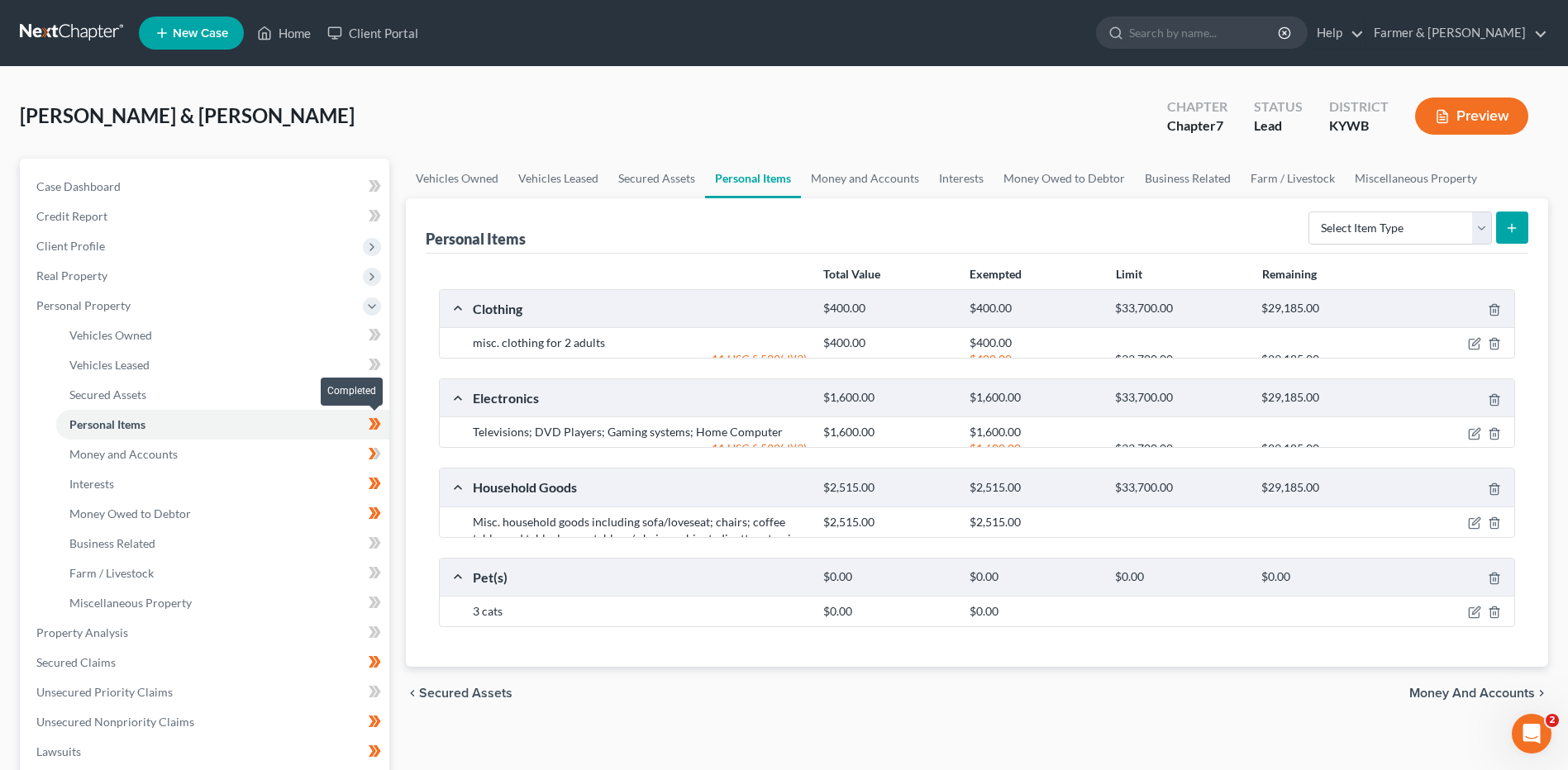
click at [381, 430] on icon at bounding box center [375, 424] width 12 height 21
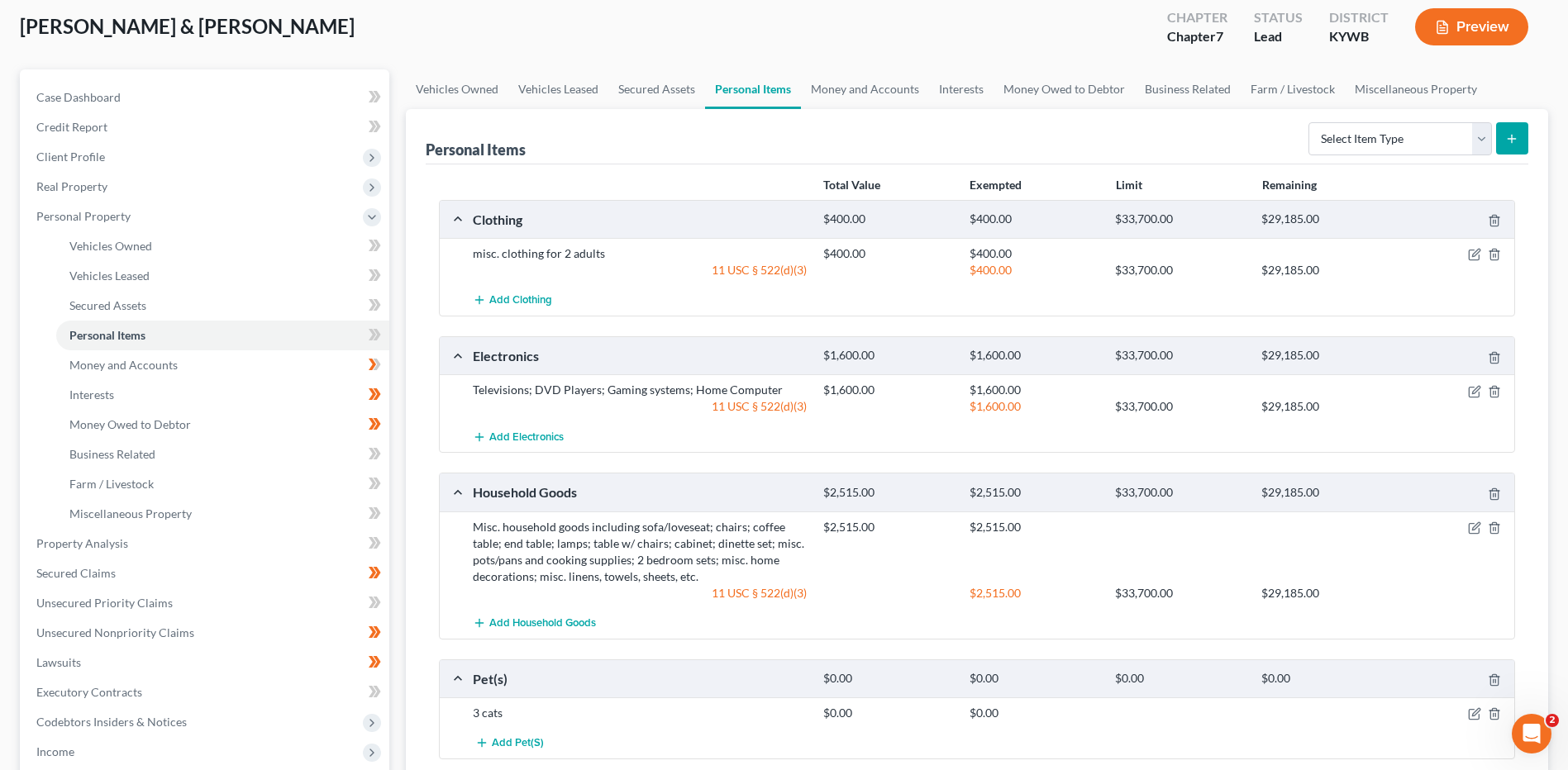
scroll to position [82, 0]
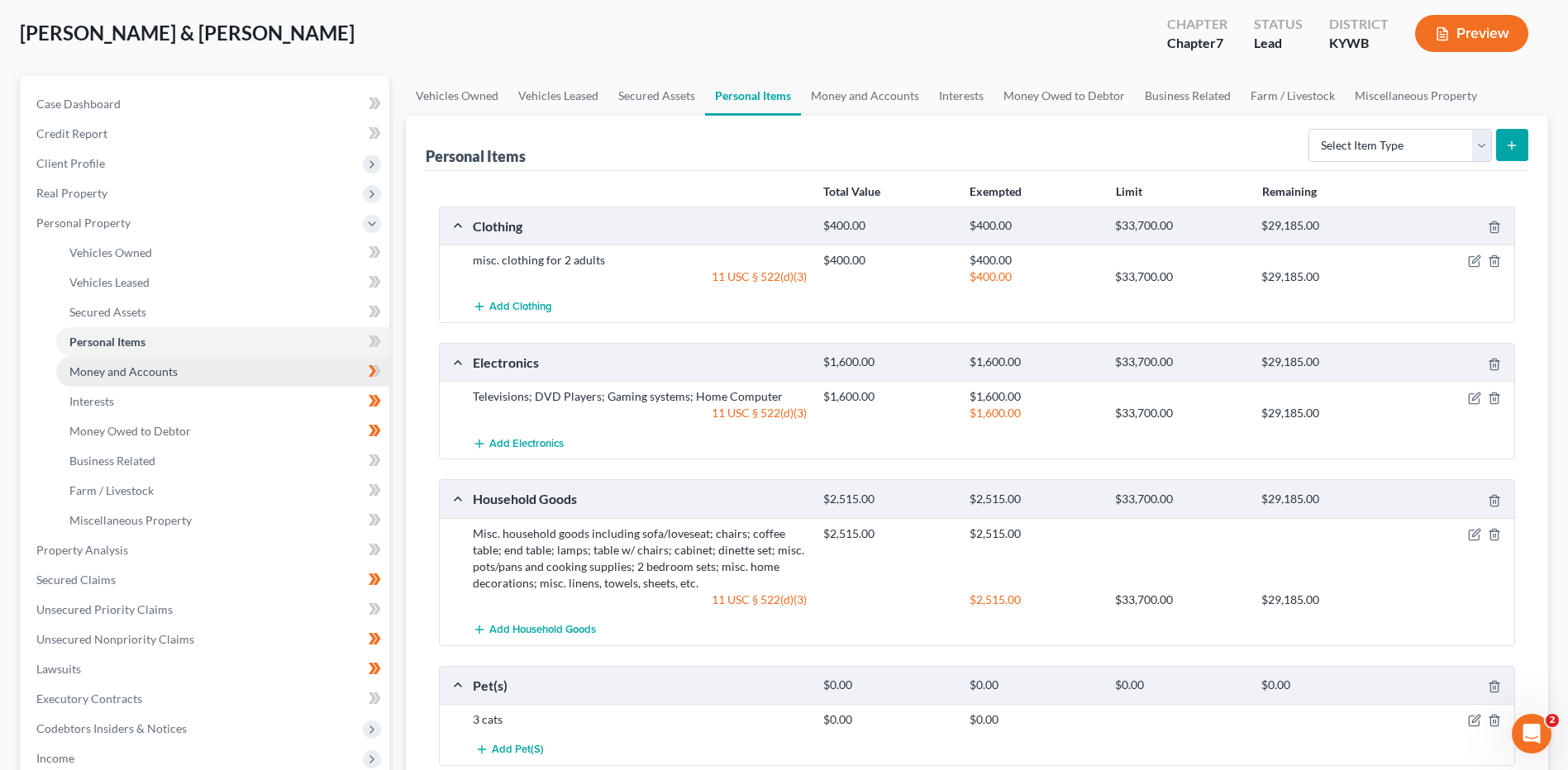
click at [268, 380] on link "Money and Accounts" at bounding box center [223, 372] width 333 height 30
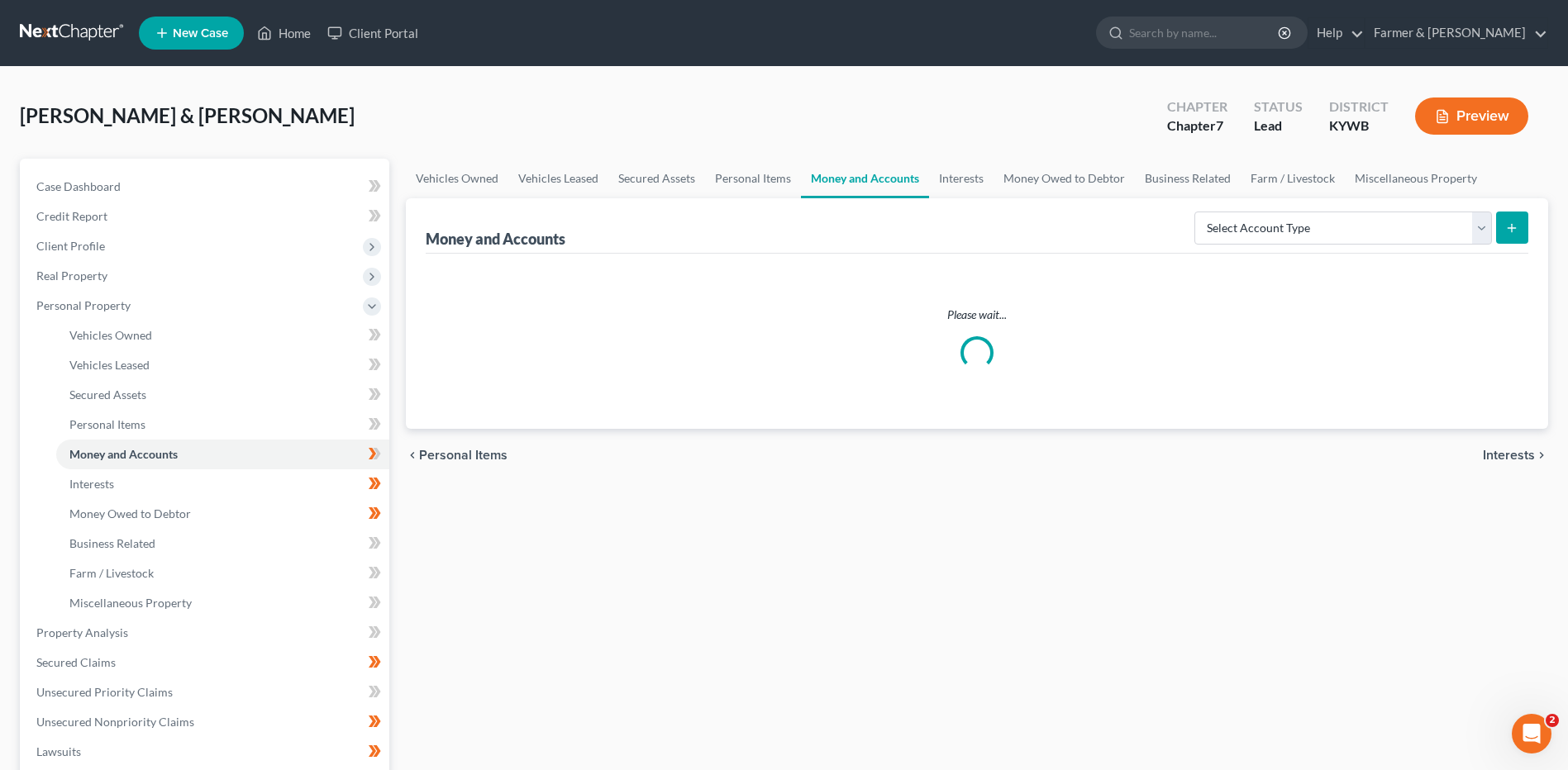
click at [390, 454] on div "Case Dashboard Payments Invoices Payments Payments Credit Report Client Profile" at bounding box center [204, 636] width 386 height 955
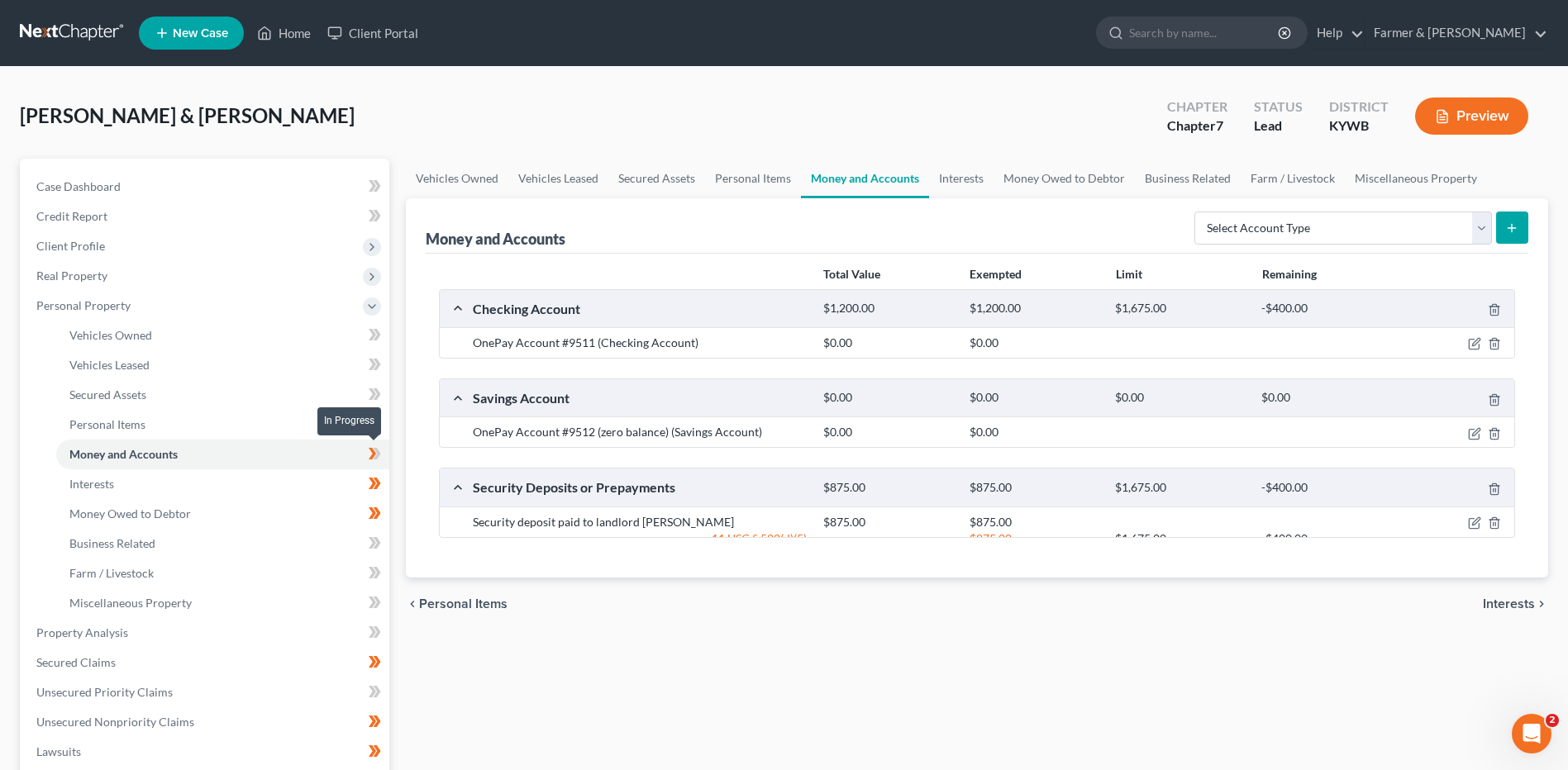
click at [383, 454] on span at bounding box center [375, 456] width 29 height 25
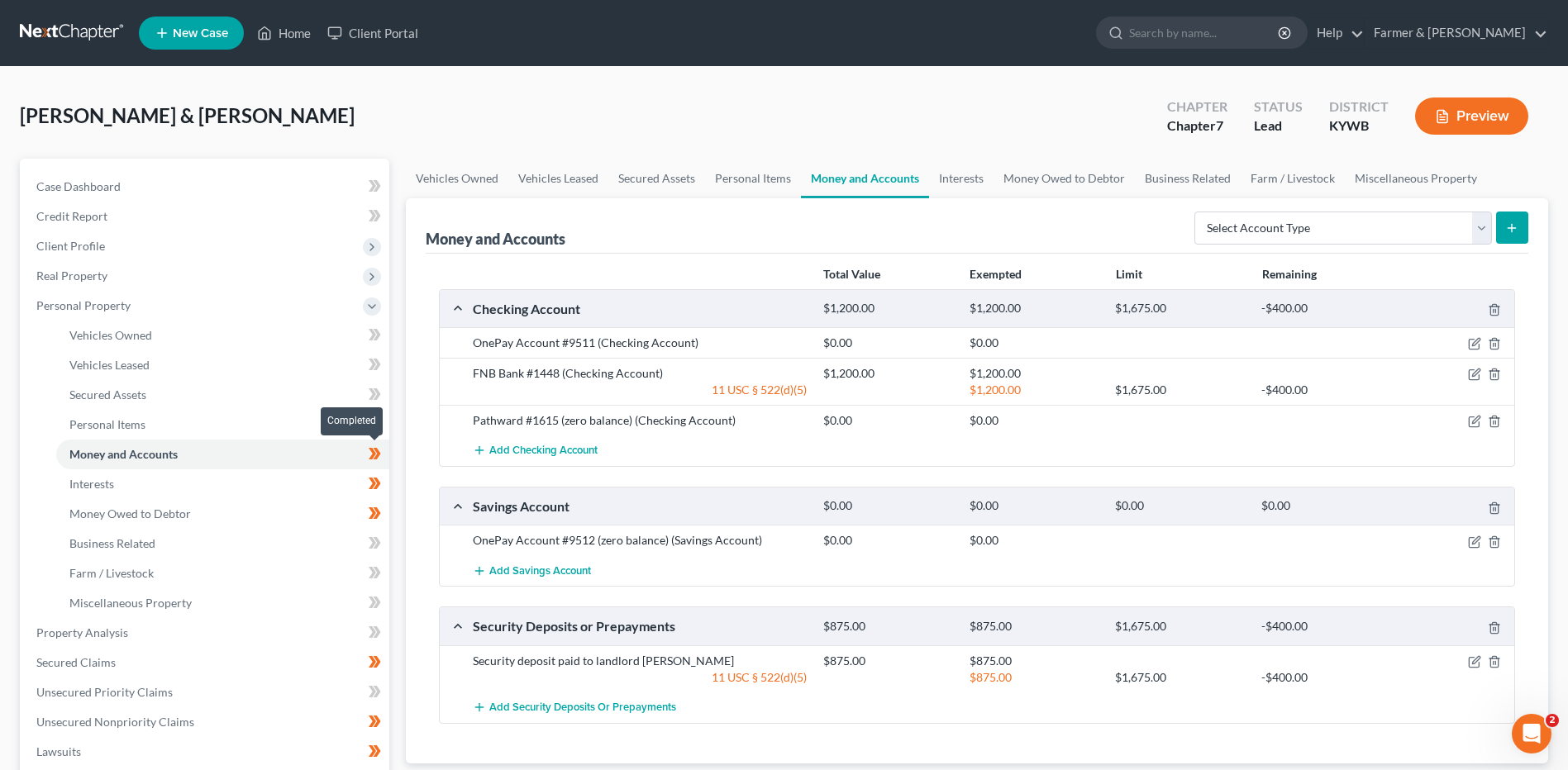
click at [381, 457] on icon at bounding box center [375, 454] width 12 height 21
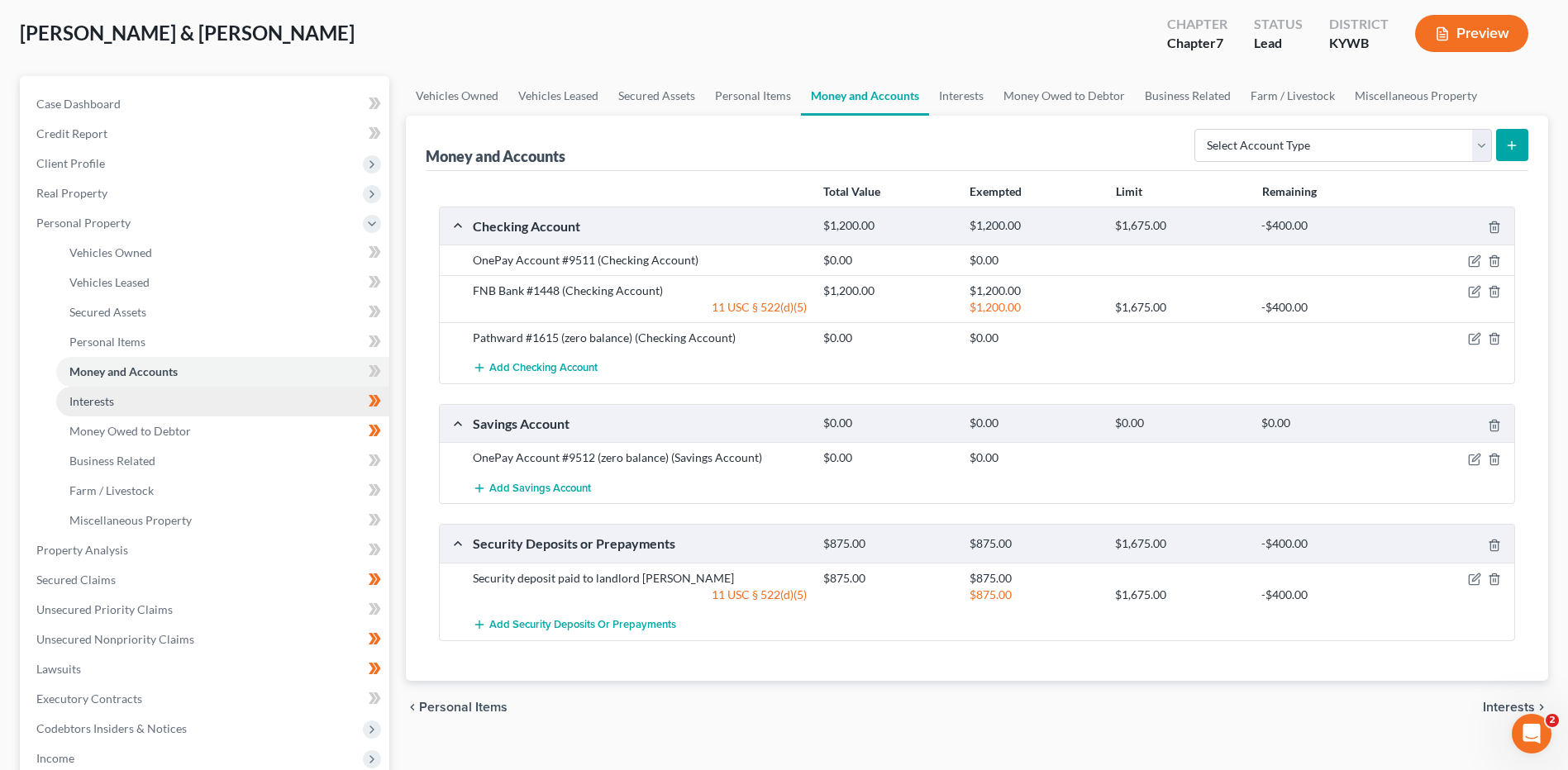
click at [305, 404] on link "Interests" at bounding box center [223, 401] width 333 height 30
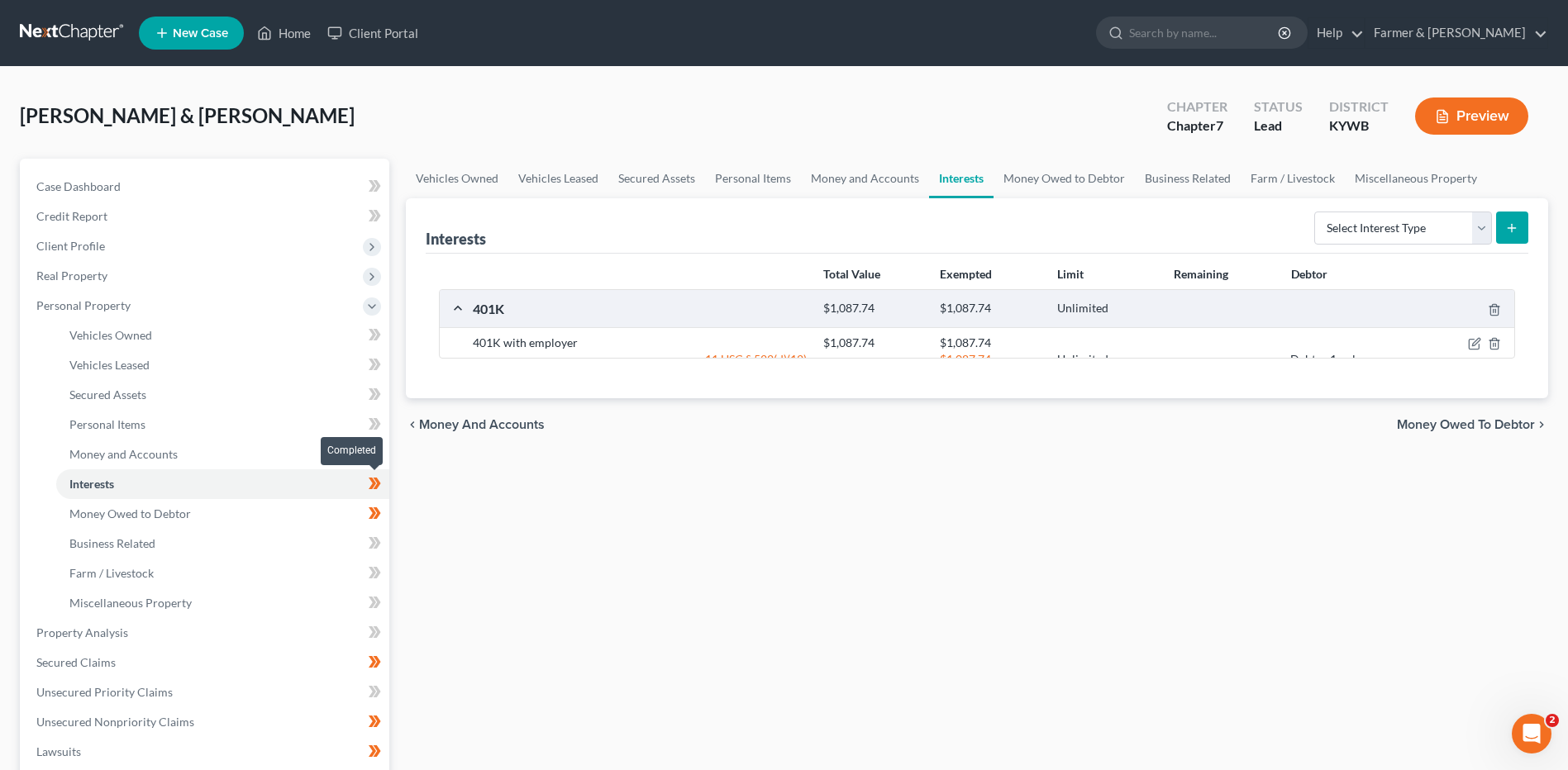
click at [386, 487] on span at bounding box center [375, 487] width 29 height 25
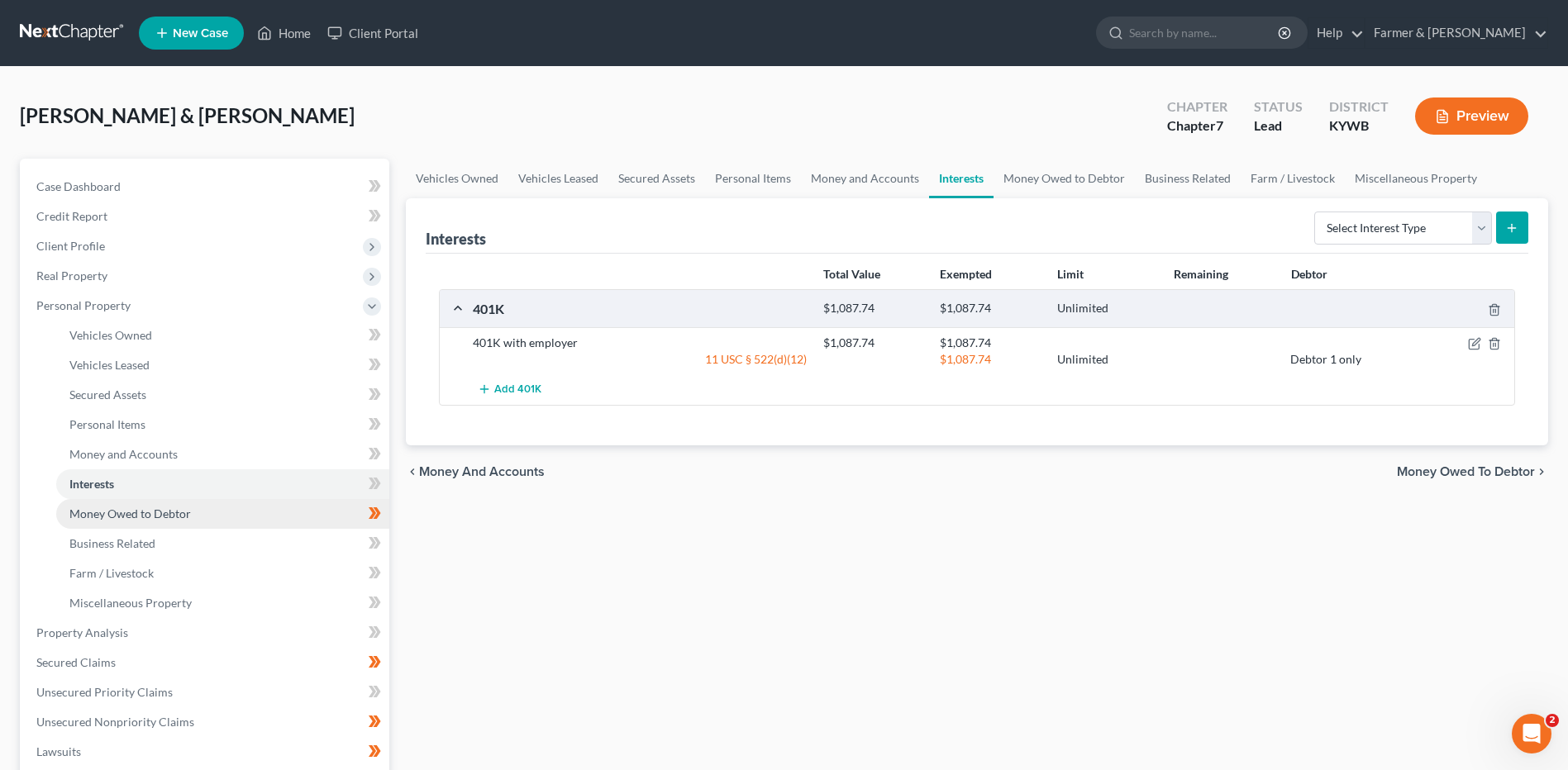
click at [324, 510] on link "Money Owed to Debtor" at bounding box center [223, 513] width 333 height 30
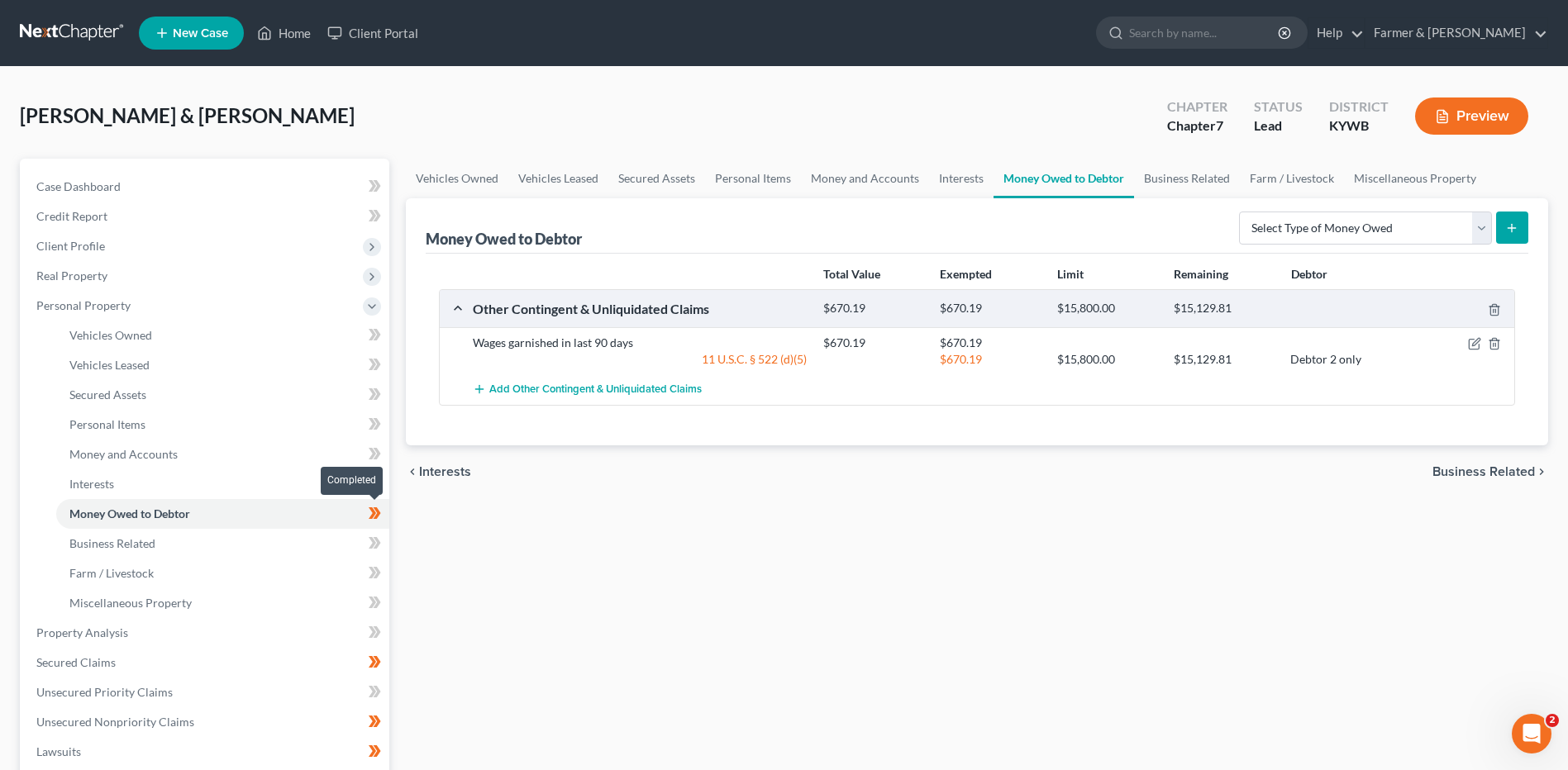
click at [383, 517] on span at bounding box center [375, 516] width 29 height 25
click at [281, 549] on link "Business Related" at bounding box center [223, 543] width 333 height 30
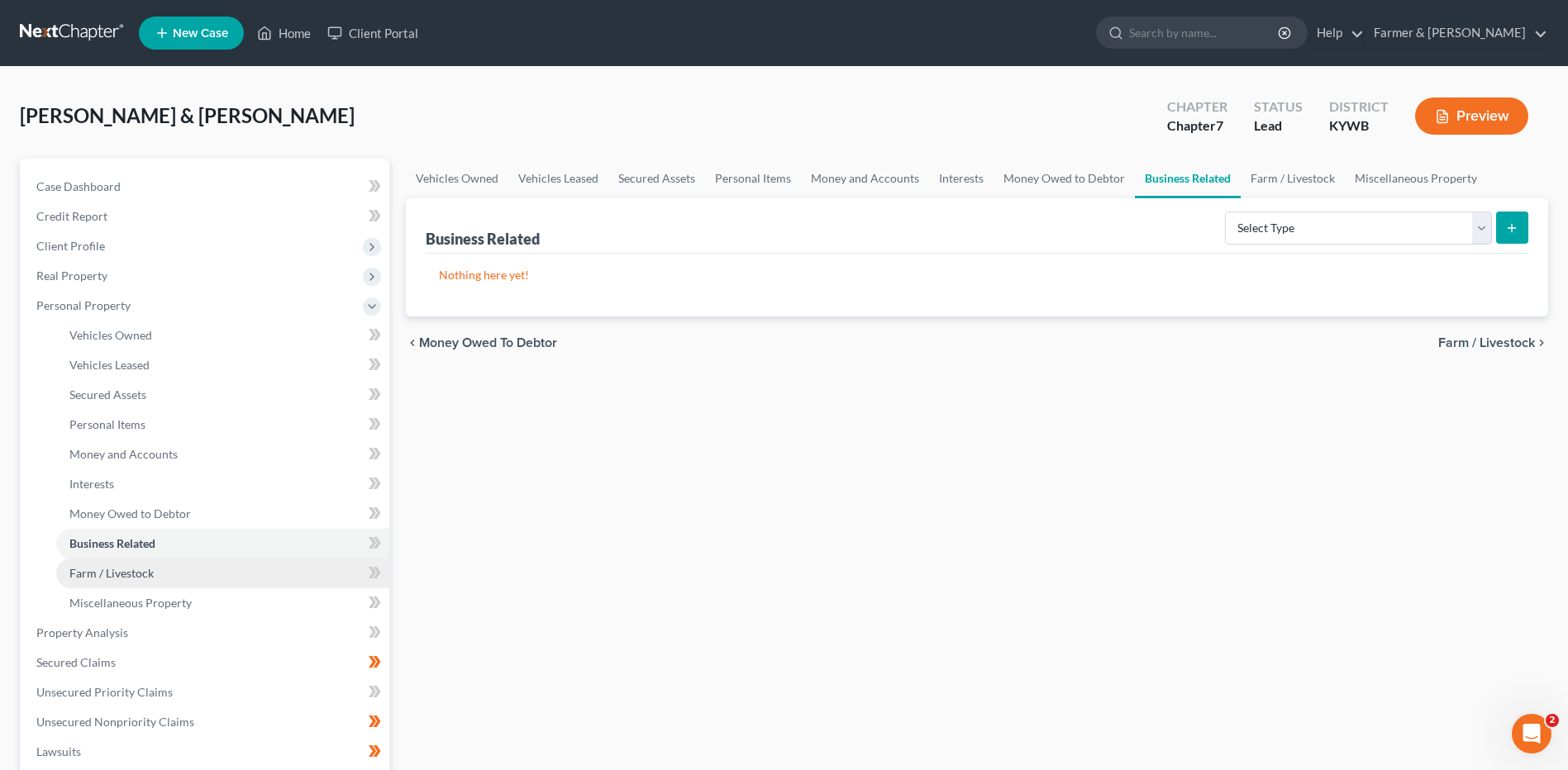
click at [137, 573] on span "Farm / Livestock" at bounding box center [111, 573] width 84 height 14
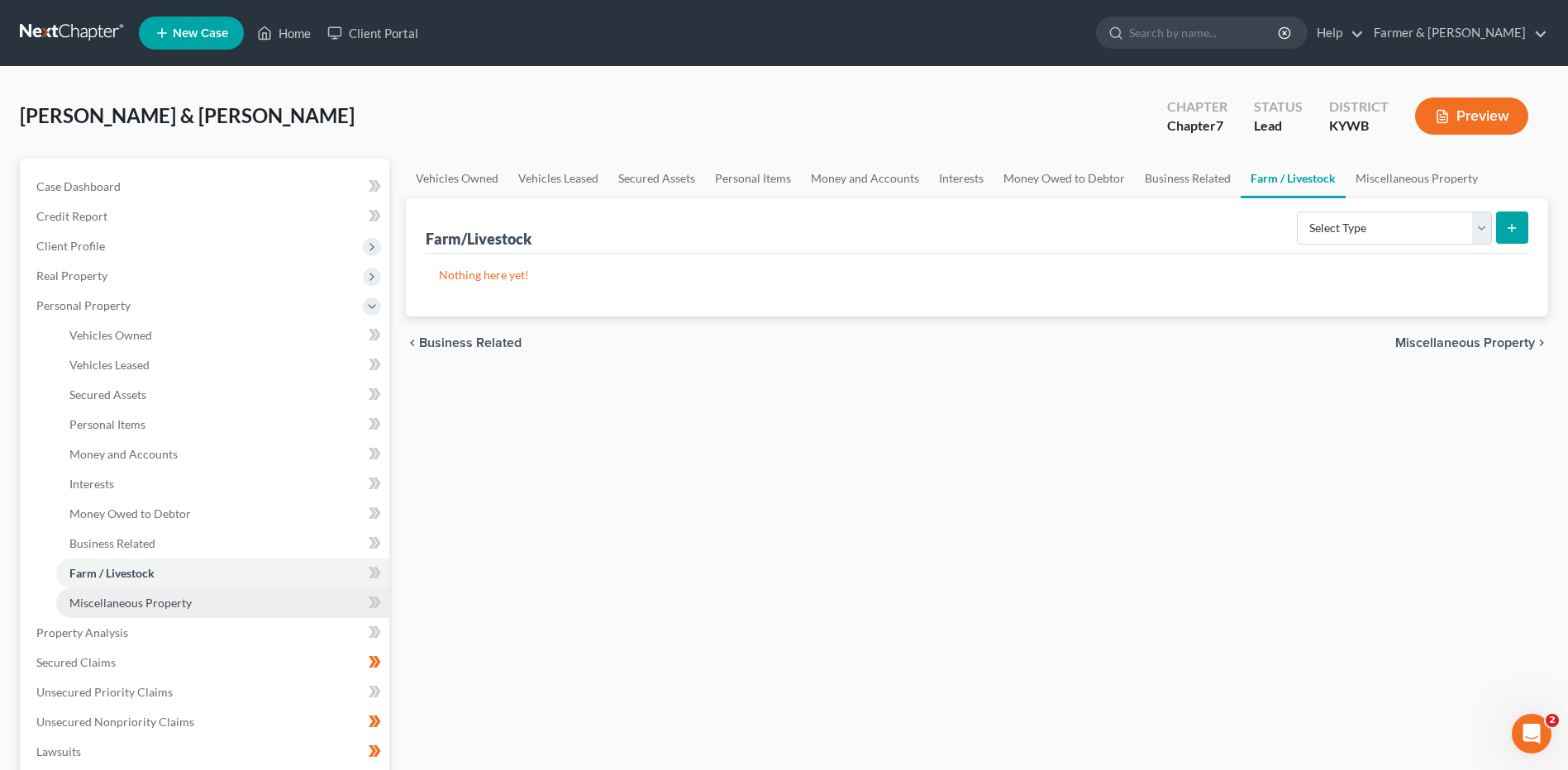
click at [148, 600] on span "Miscellaneous Property" at bounding box center [130, 602] width 123 height 14
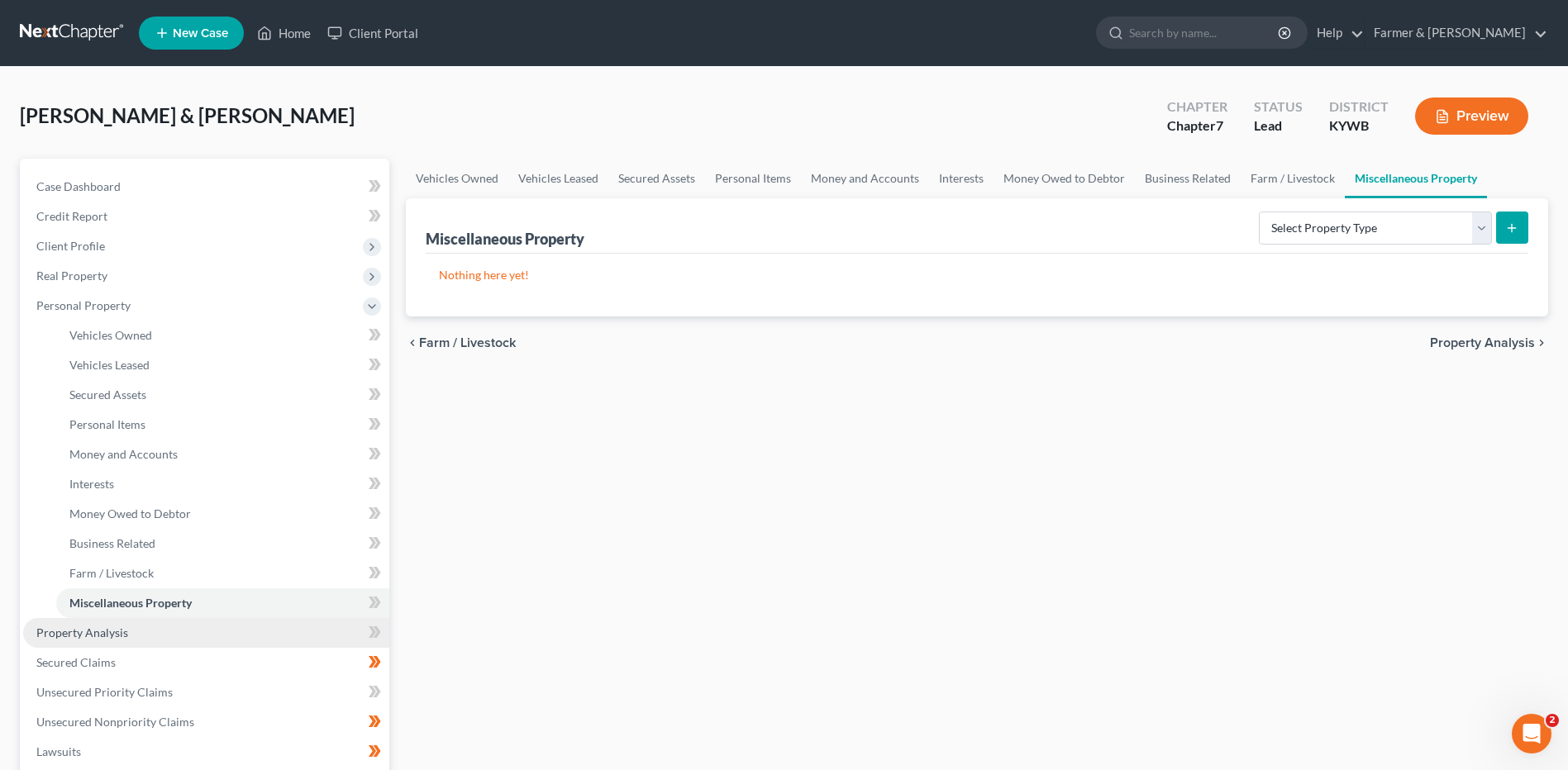
click at [139, 624] on link "Property Analysis" at bounding box center [206, 633] width 366 height 30
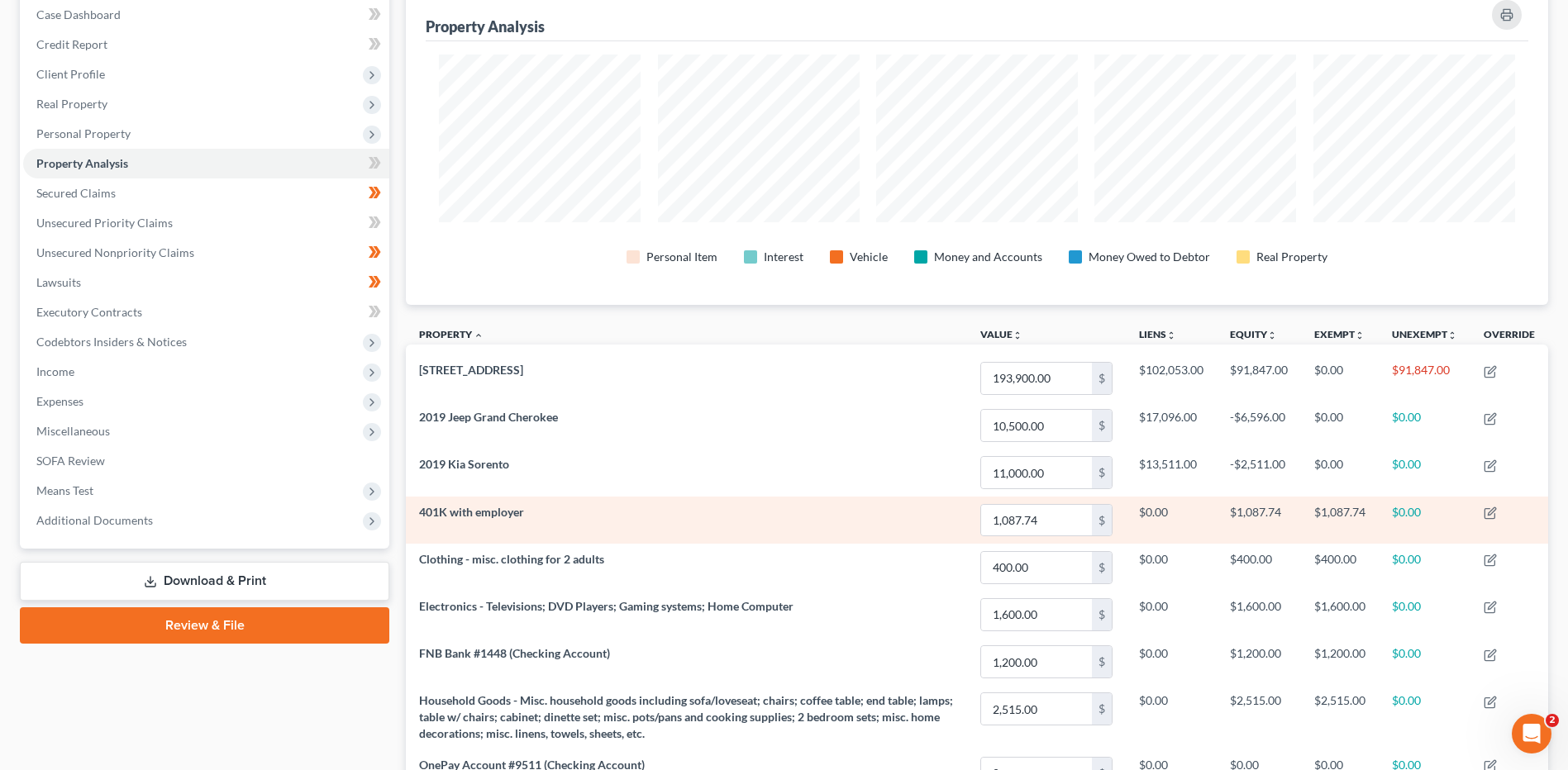
scroll to position [166, 0]
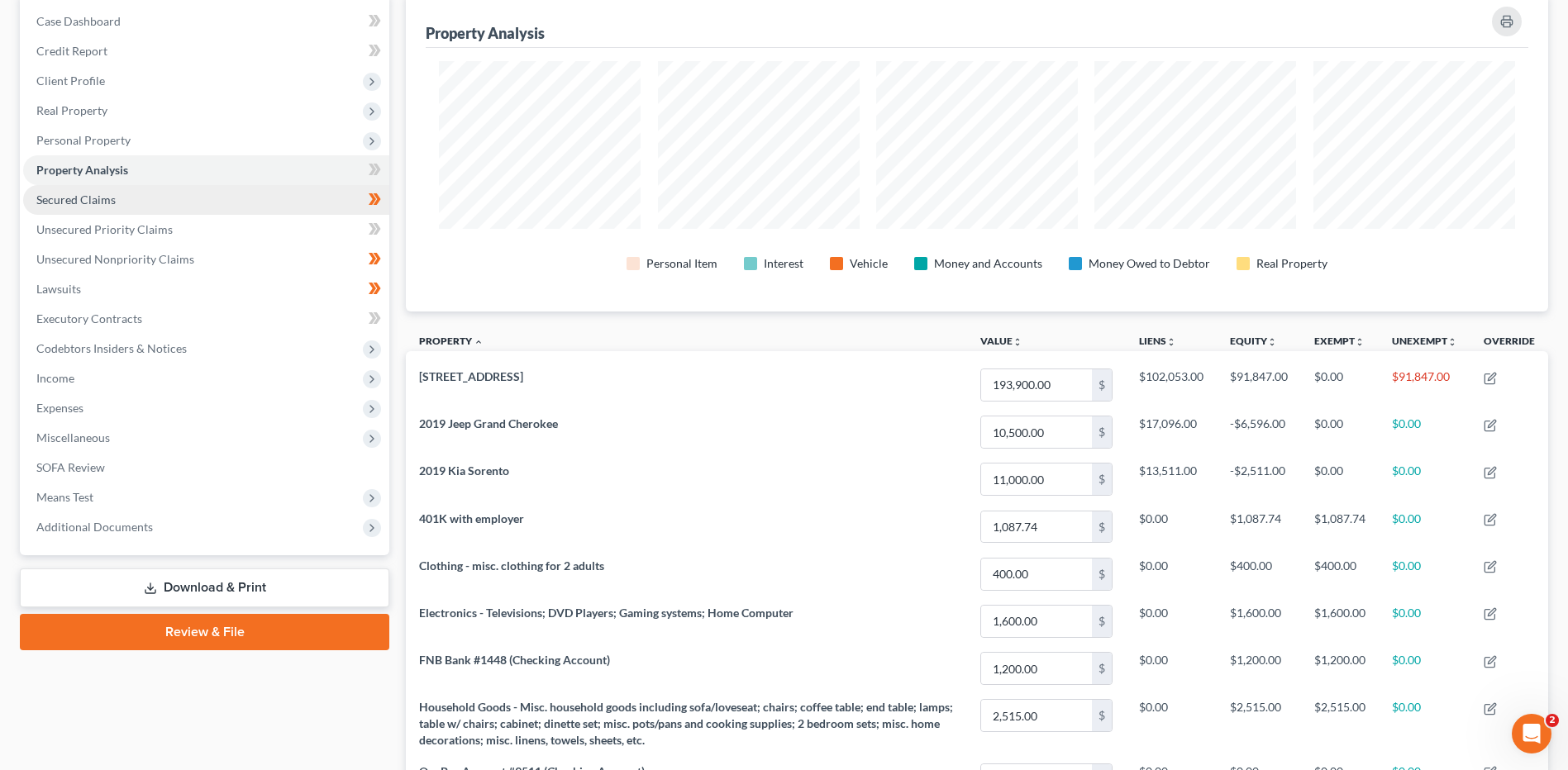
click at [210, 203] on link "Secured Claims" at bounding box center [206, 199] width 366 height 30
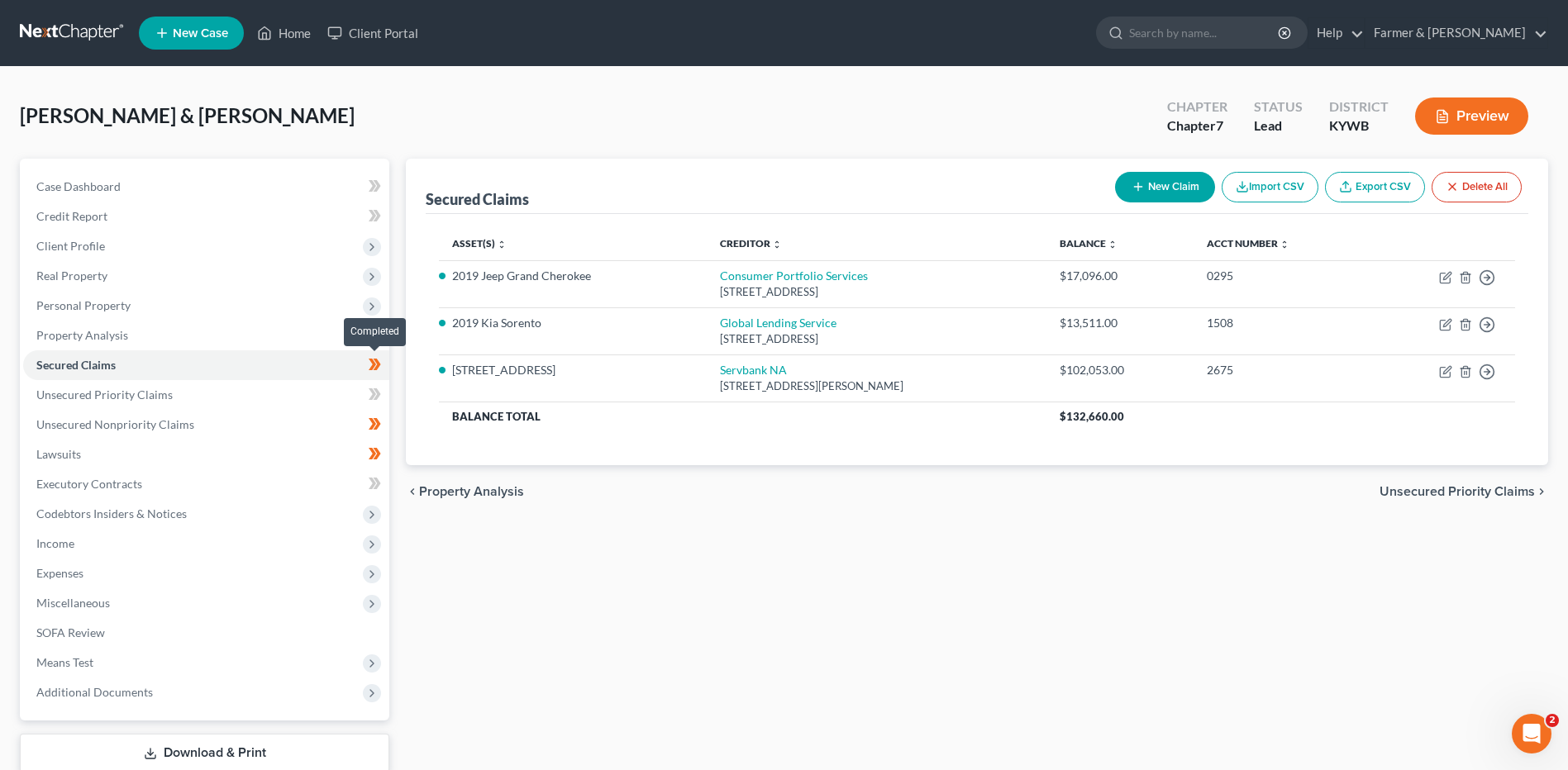
click at [381, 368] on icon at bounding box center [375, 365] width 12 height 21
click at [309, 397] on link "Unsecured Priority Claims" at bounding box center [206, 395] width 366 height 30
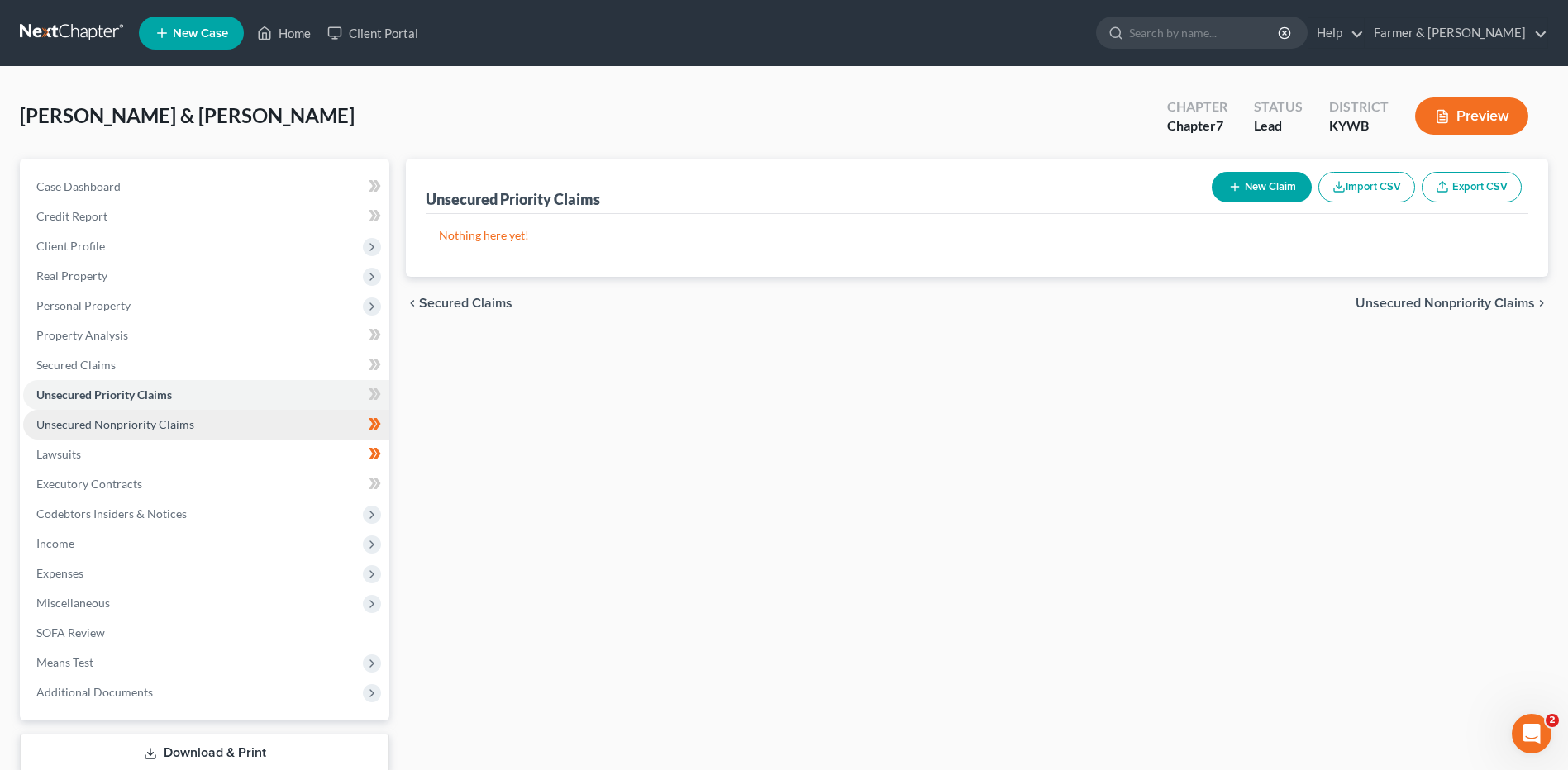
click at [288, 425] on link "Unsecured Nonpriority Claims" at bounding box center [206, 424] width 366 height 30
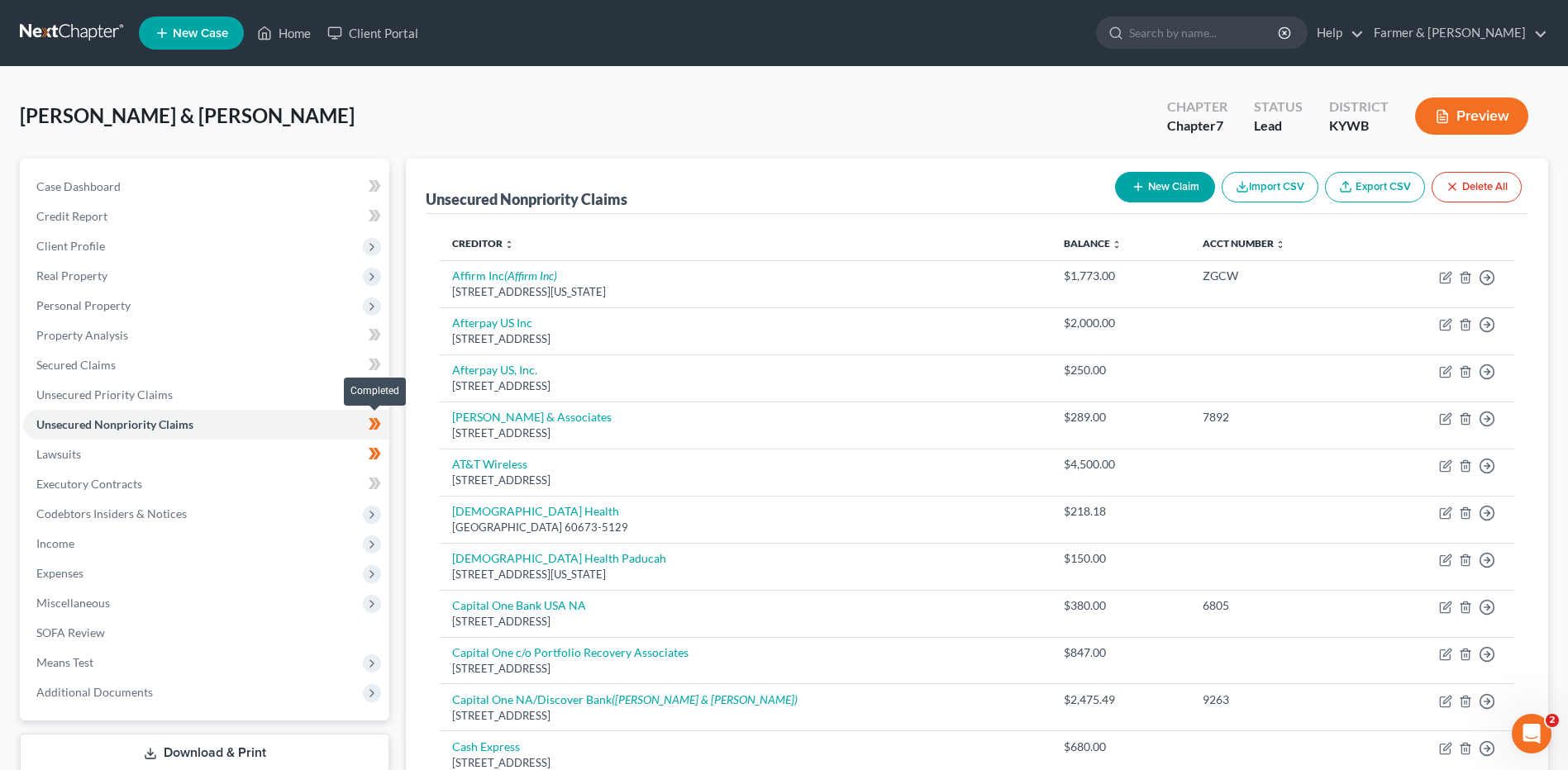
click at [379, 427] on icon at bounding box center [375, 424] width 12 height 21
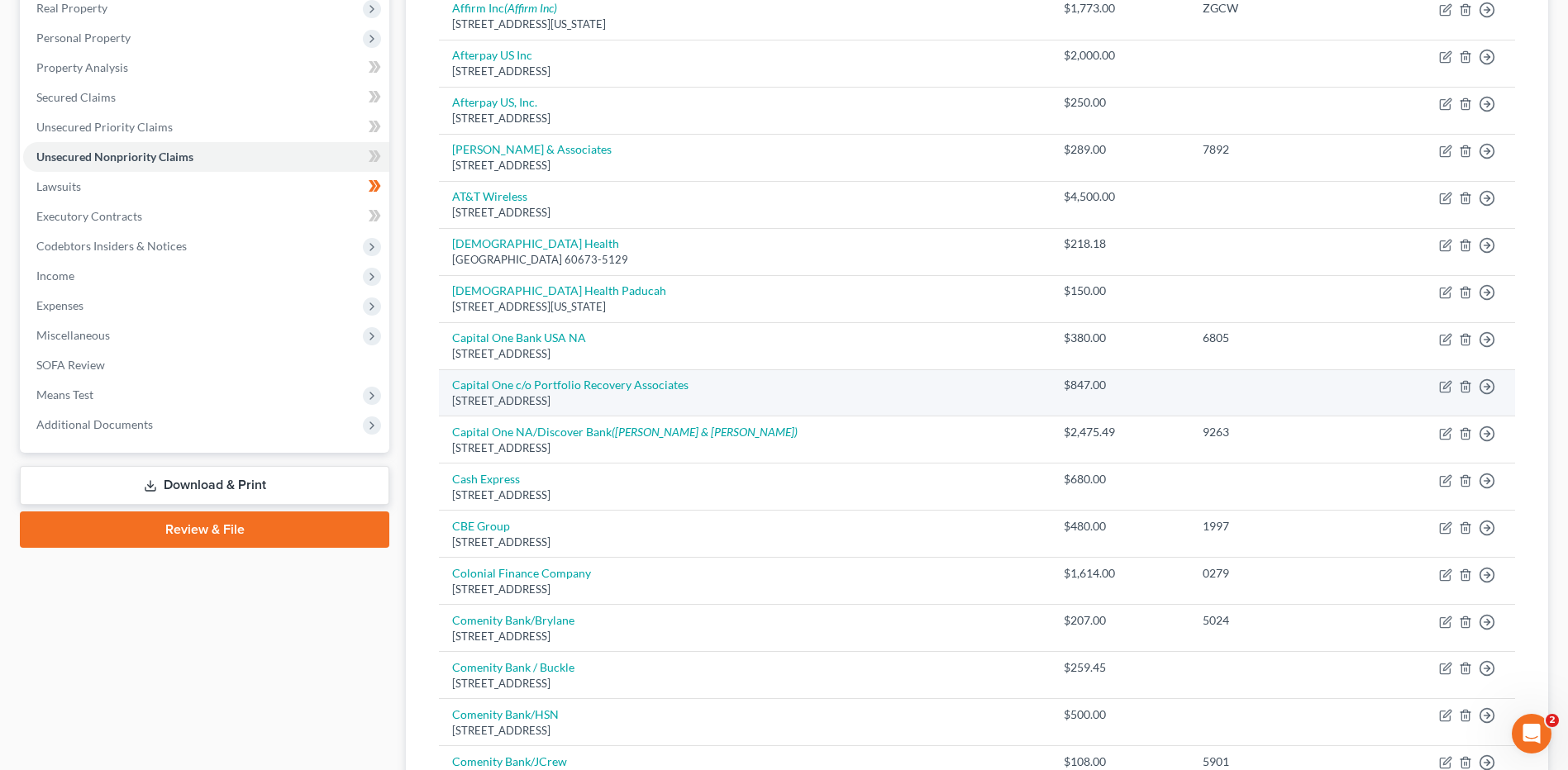
scroll to position [82, 0]
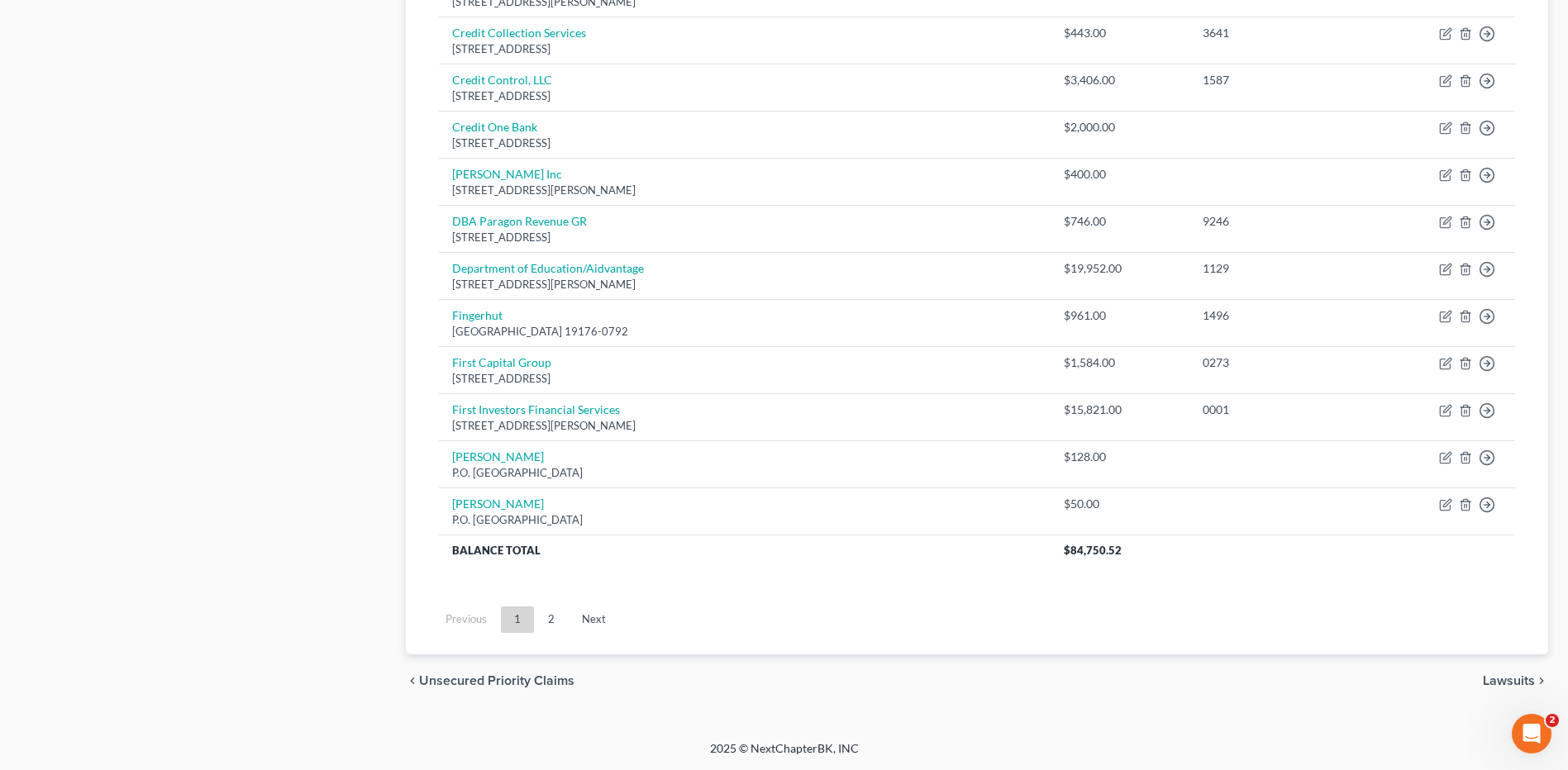
click at [546, 613] on link "2" at bounding box center [551, 620] width 34 height 27
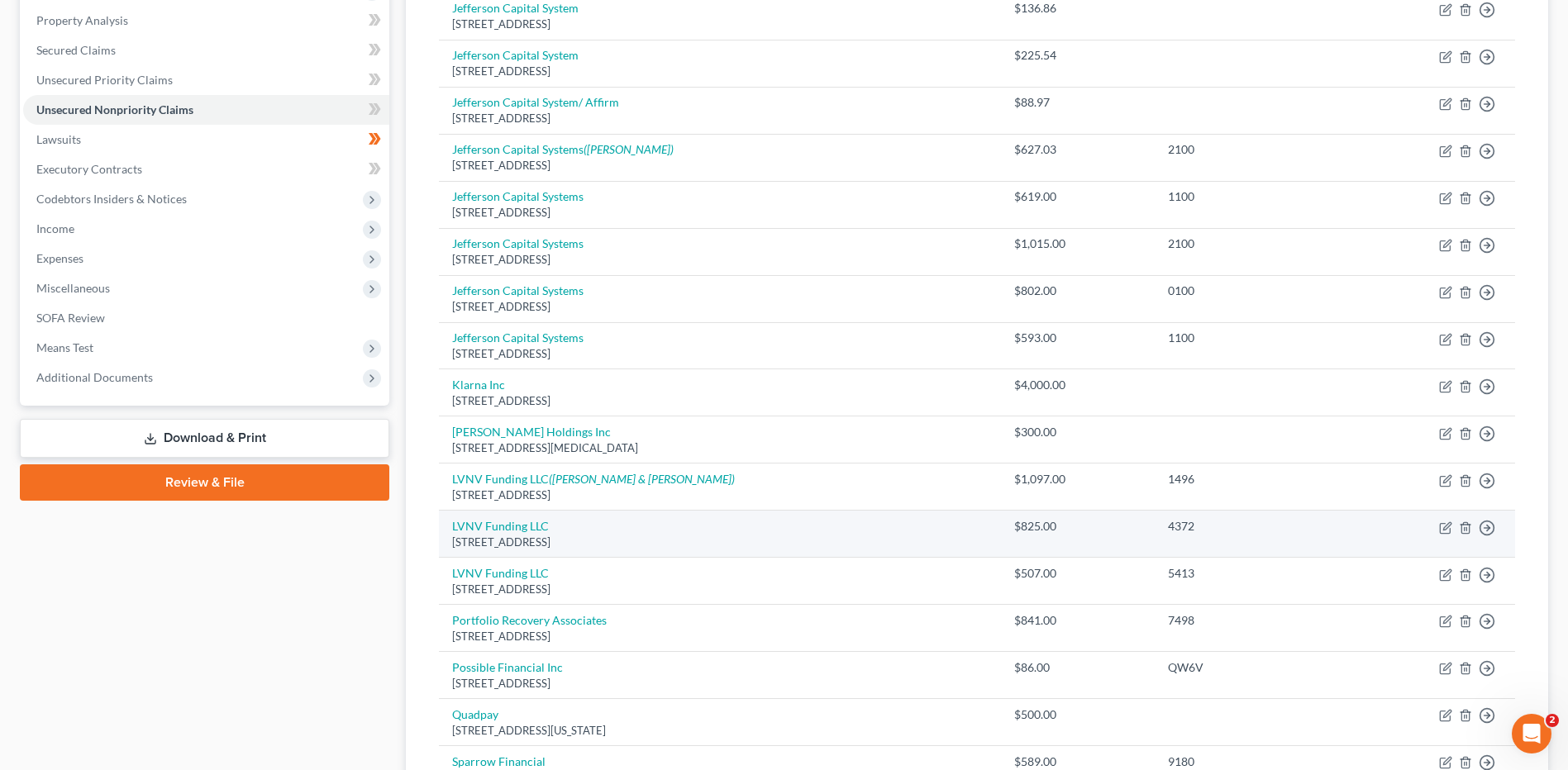
scroll to position [204, 0]
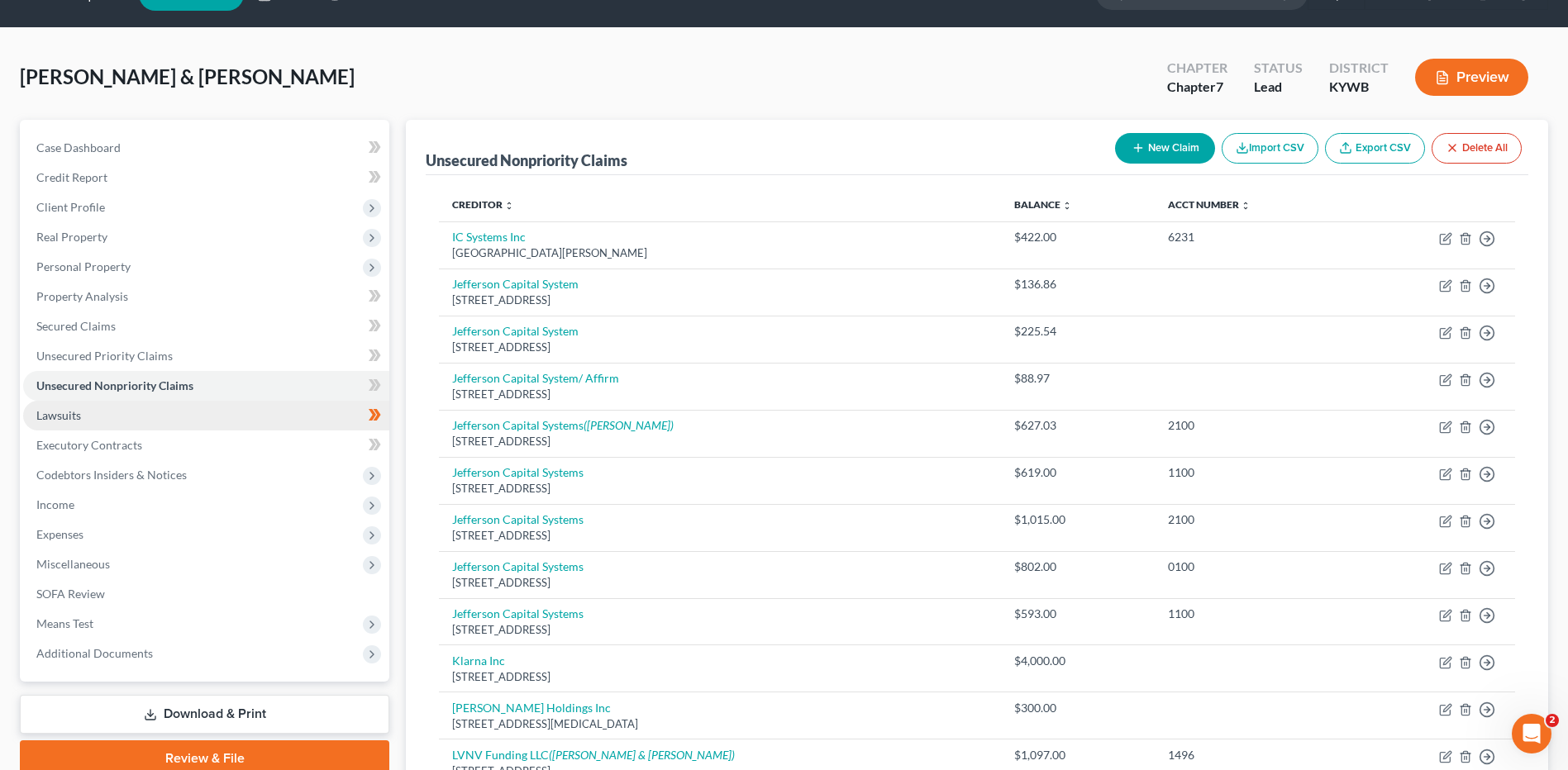
click at [280, 415] on link "Lawsuits" at bounding box center [206, 416] width 366 height 30
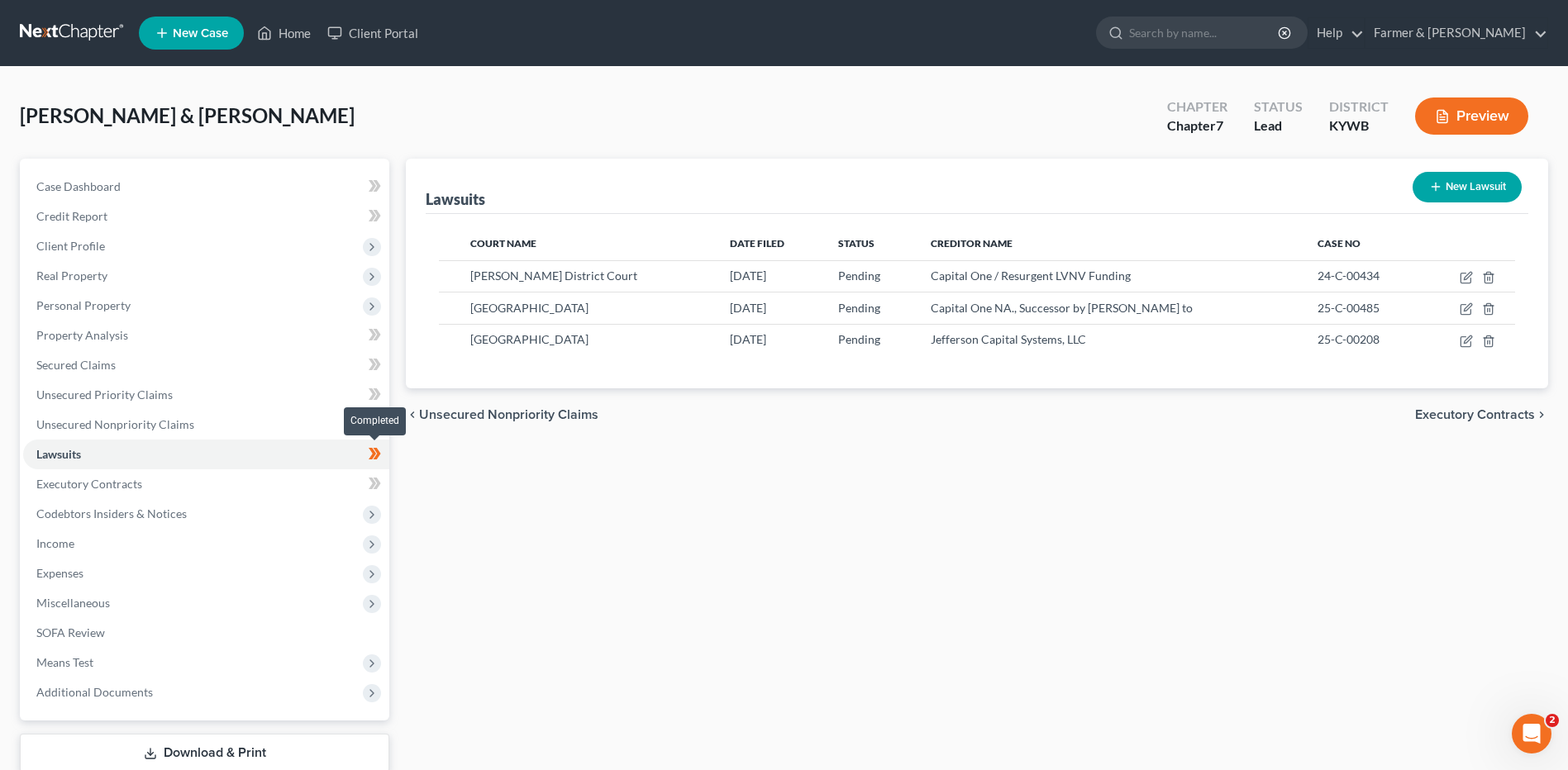
click at [383, 459] on span at bounding box center [375, 456] width 29 height 25
click at [258, 485] on link "Executory Contracts" at bounding box center [206, 484] width 366 height 30
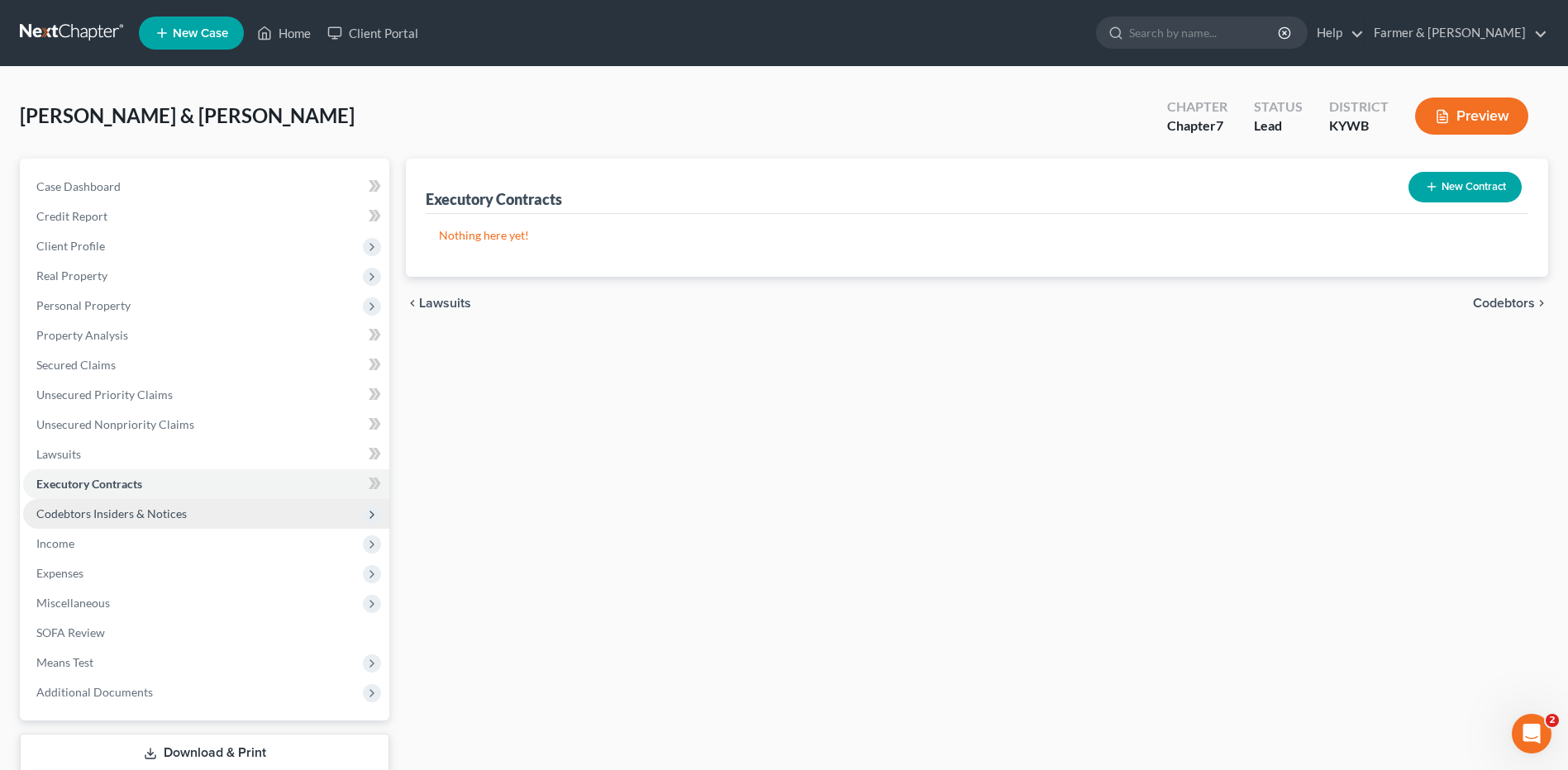
click at [190, 509] on span "Codebtors Insiders & Notices" at bounding box center [206, 513] width 366 height 30
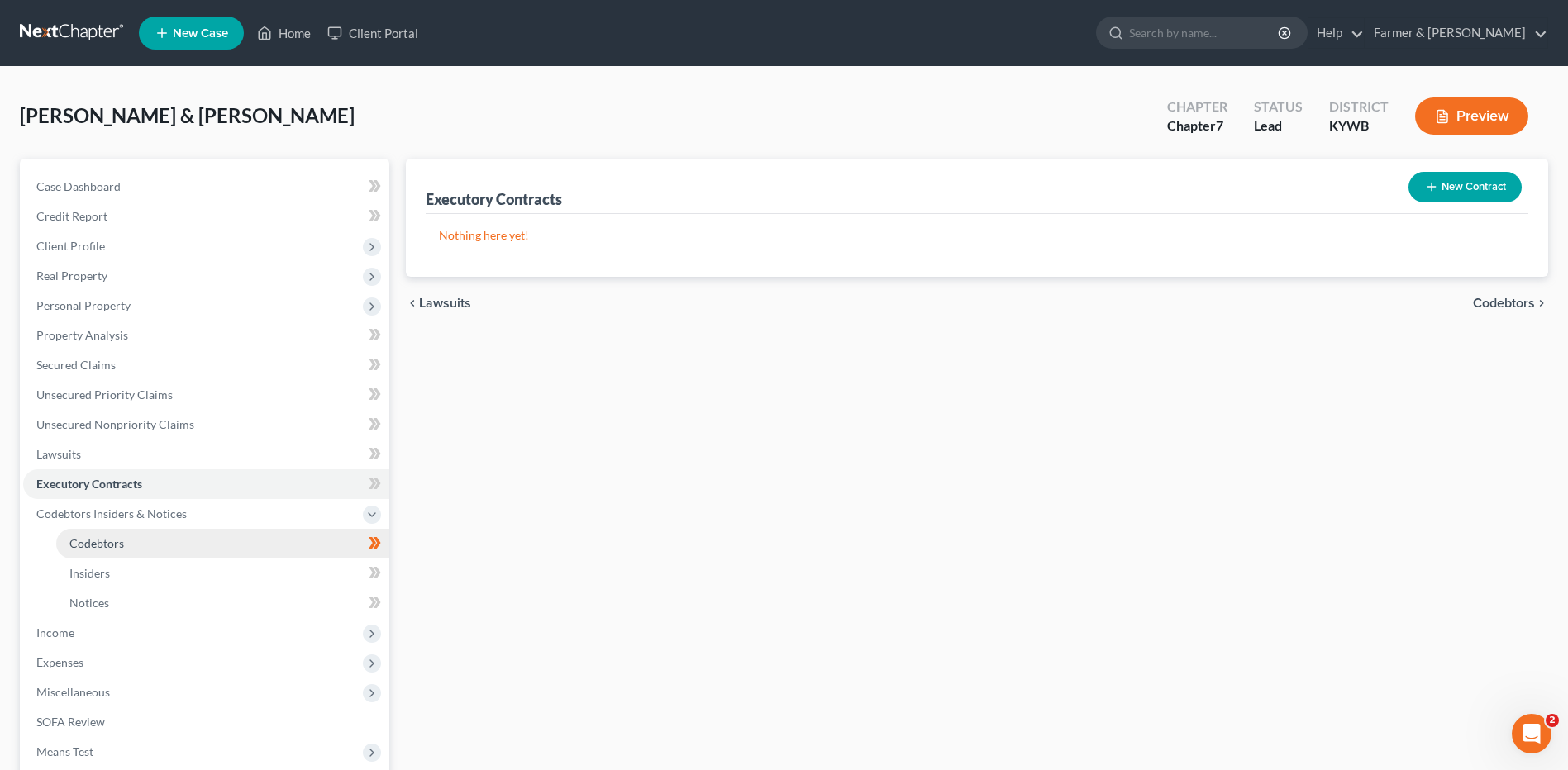
click at [154, 534] on link "Codebtors" at bounding box center [223, 543] width 333 height 30
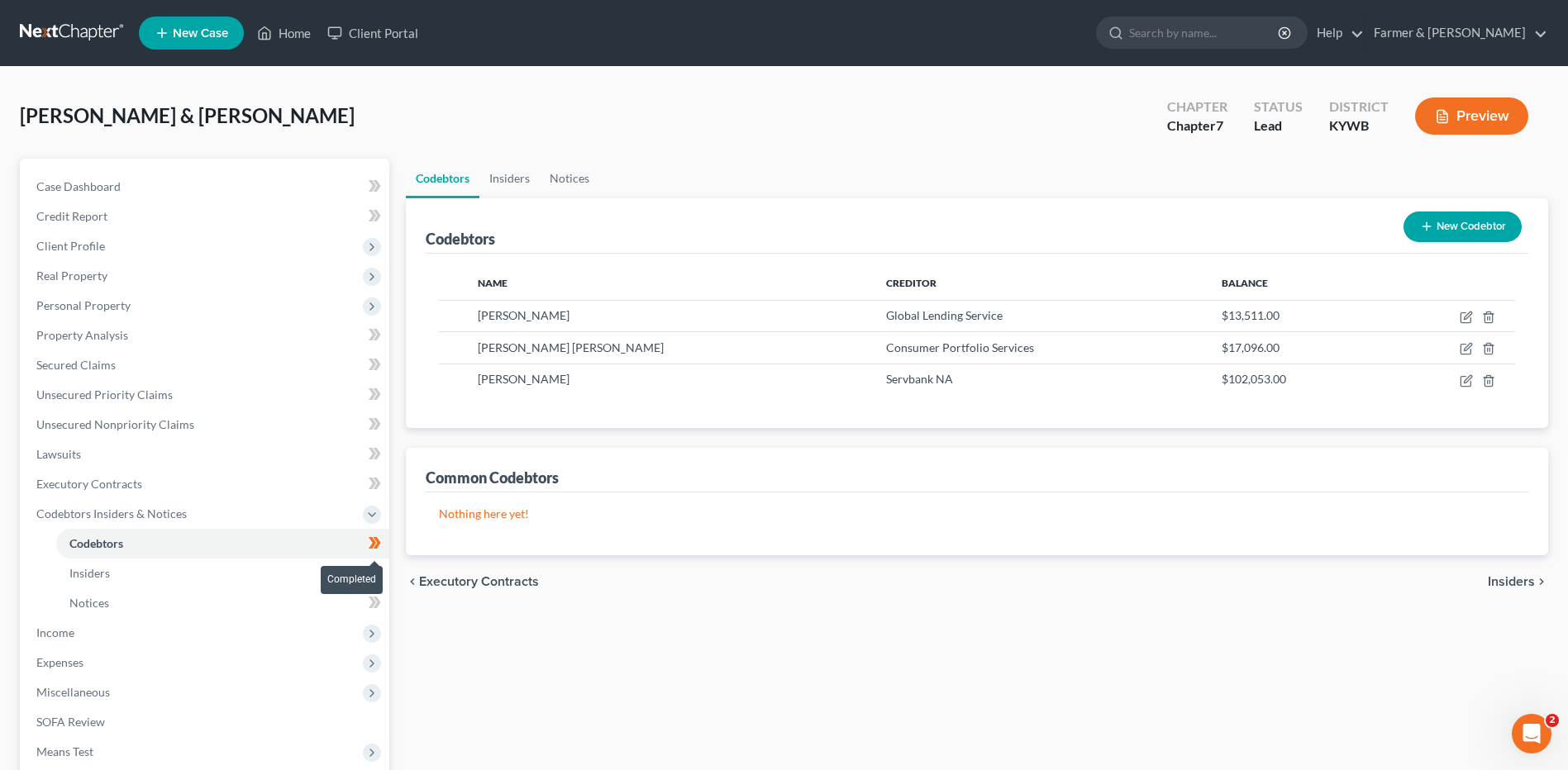
click at [378, 541] on icon at bounding box center [377, 543] width 8 height 11
click at [217, 558] on link "Insiders" at bounding box center [223, 573] width 333 height 30
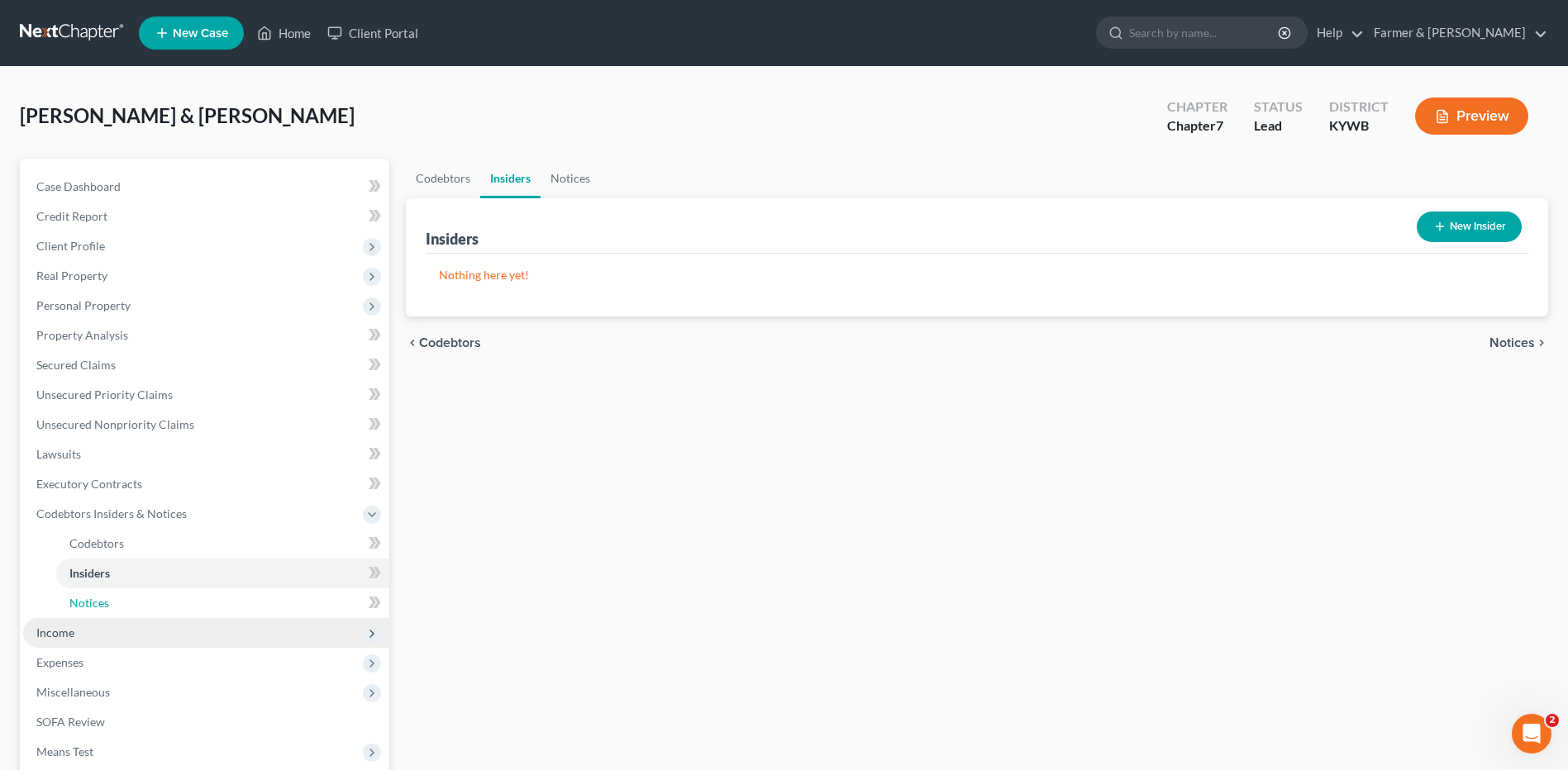
click at [168, 599] on link "Notices" at bounding box center [223, 603] width 333 height 30
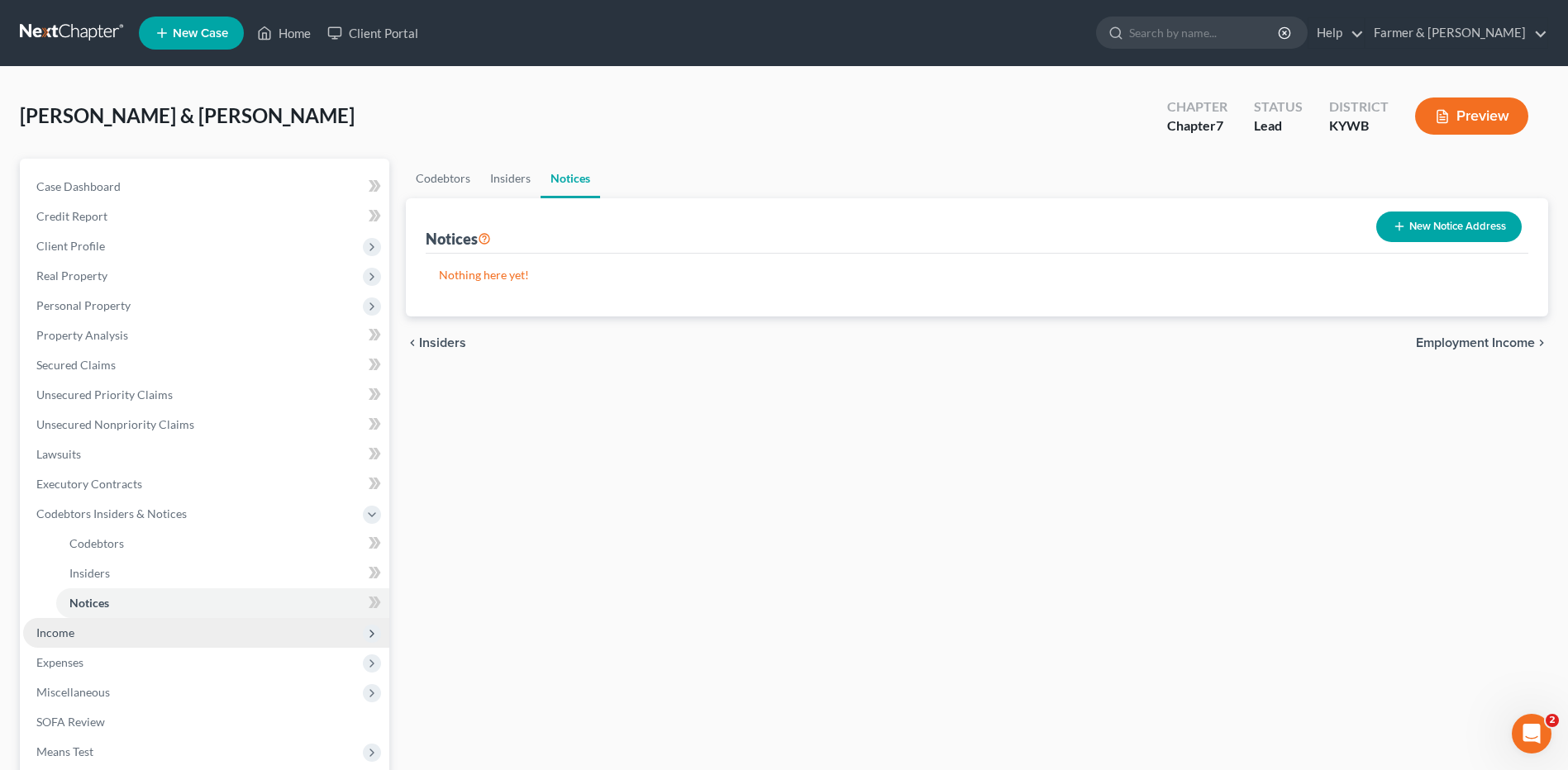
click at [127, 635] on span "Income" at bounding box center [206, 633] width 366 height 30
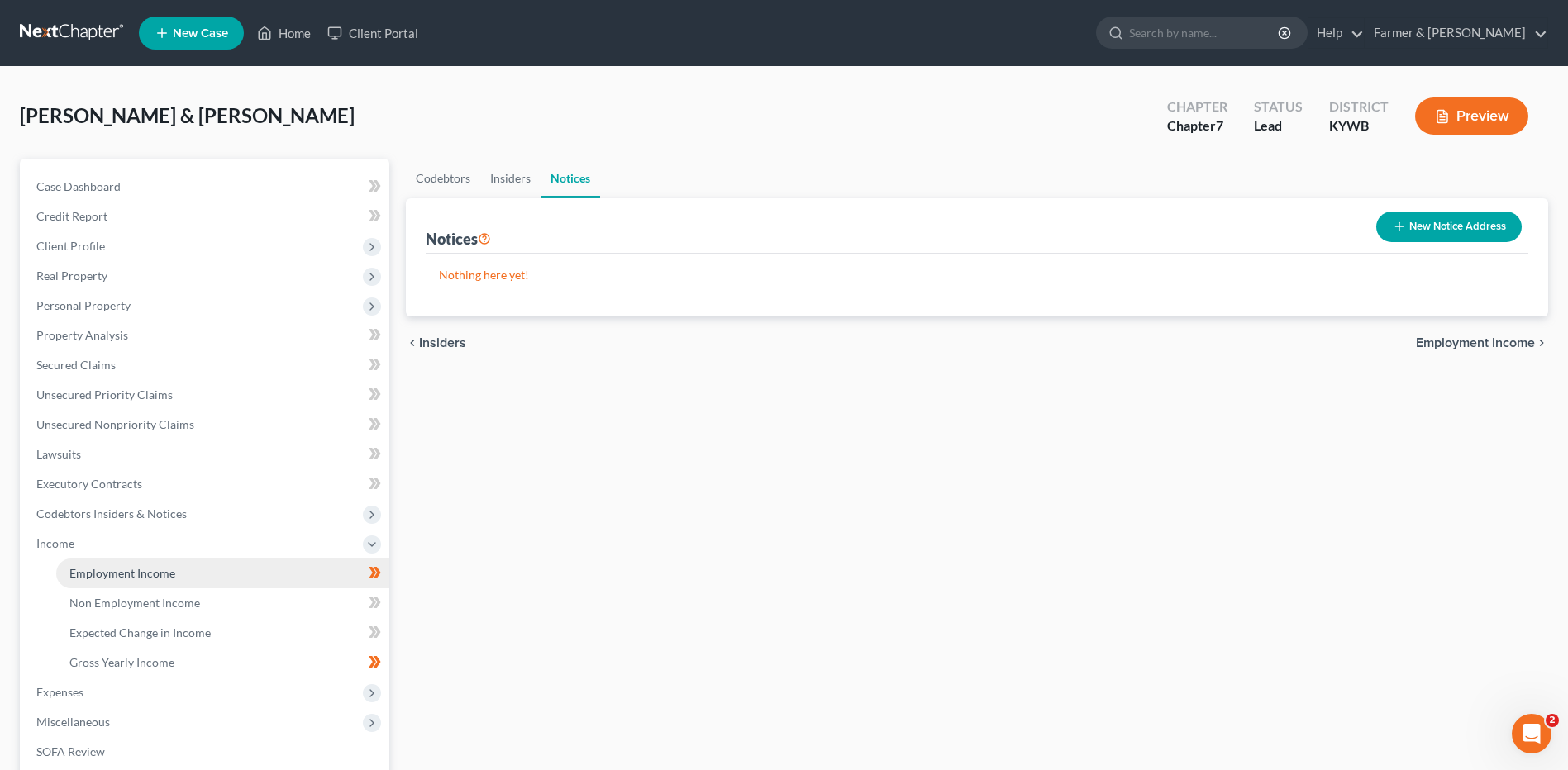
click at [161, 564] on link "Employment Income" at bounding box center [223, 573] width 333 height 30
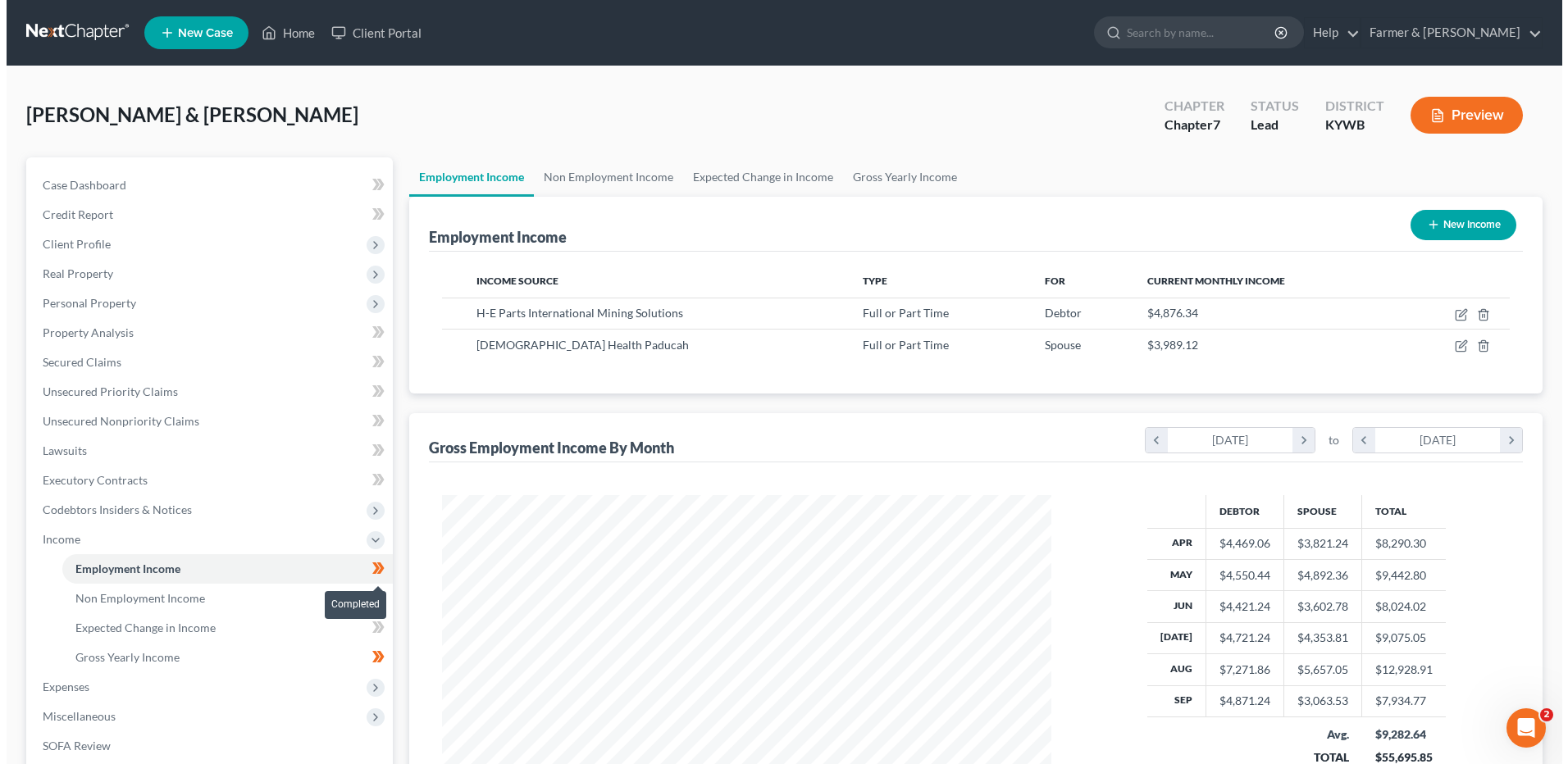
scroll to position [304, 641]
click at [378, 571] on icon at bounding box center [372, 569] width 12 height 21
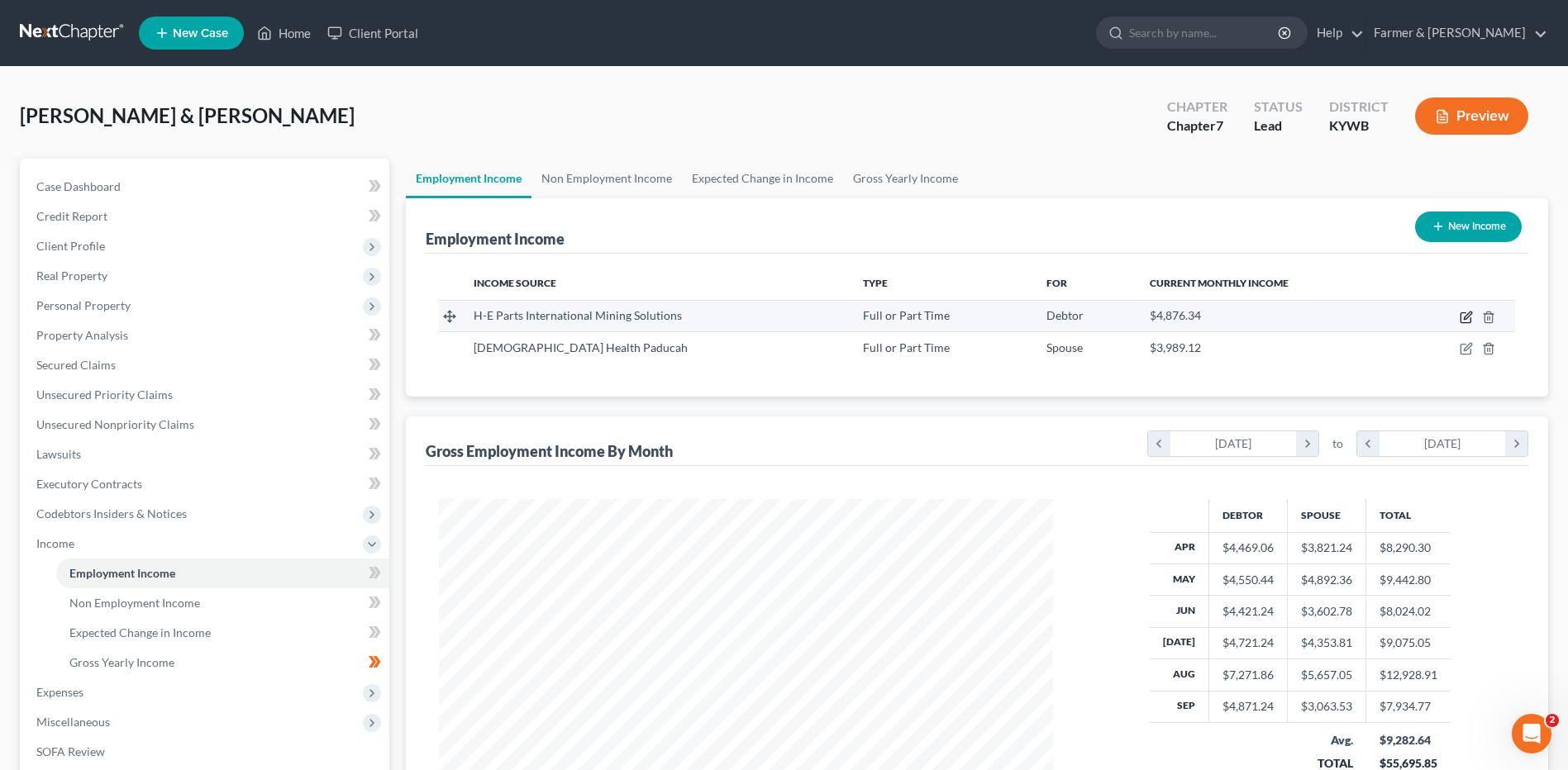
click at [1467, 318] on icon "button" at bounding box center [1468, 315] width 8 height 8
select select "0"
select select "27"
select select "2"
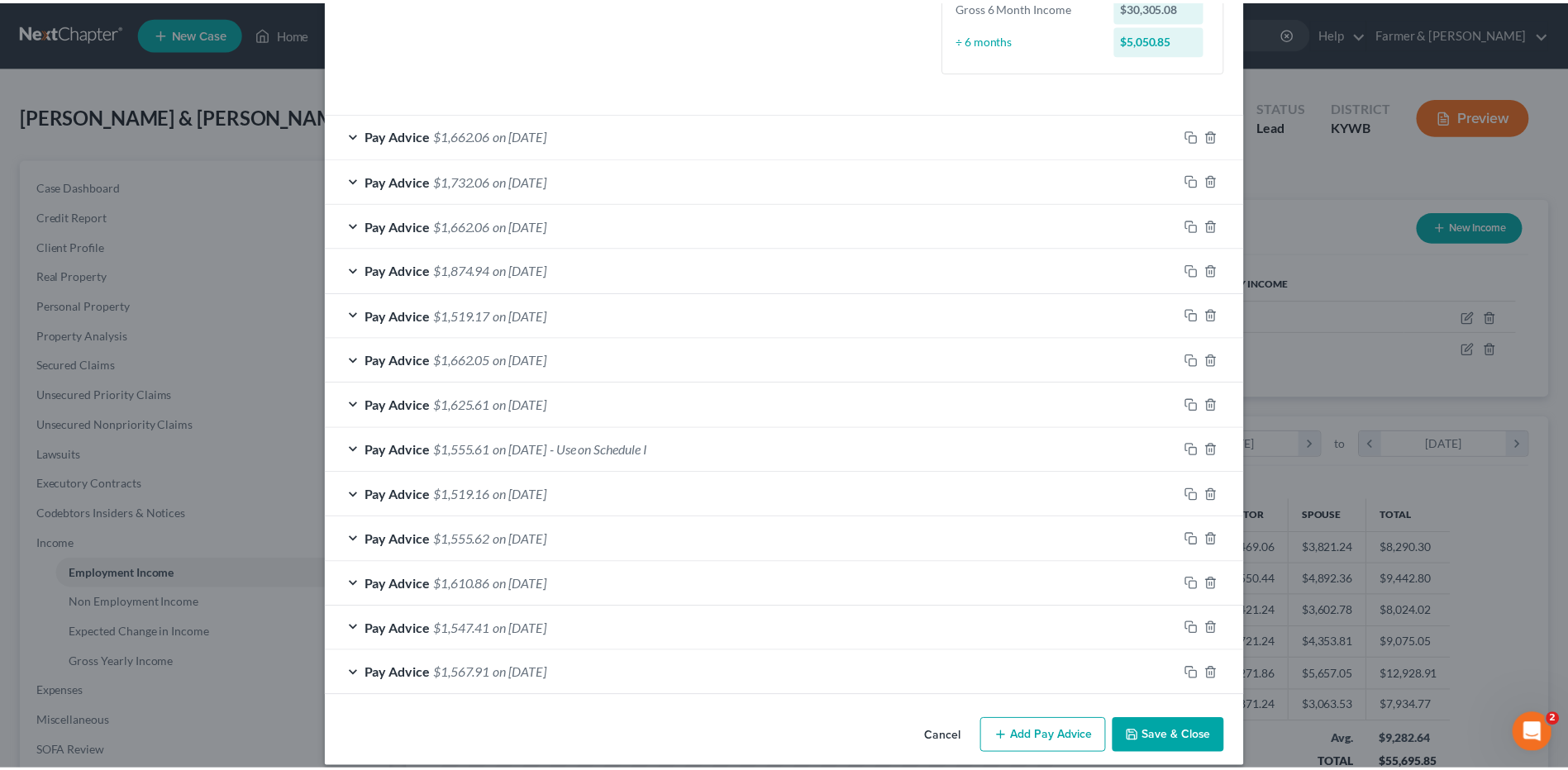
scroll to position [466, 0]
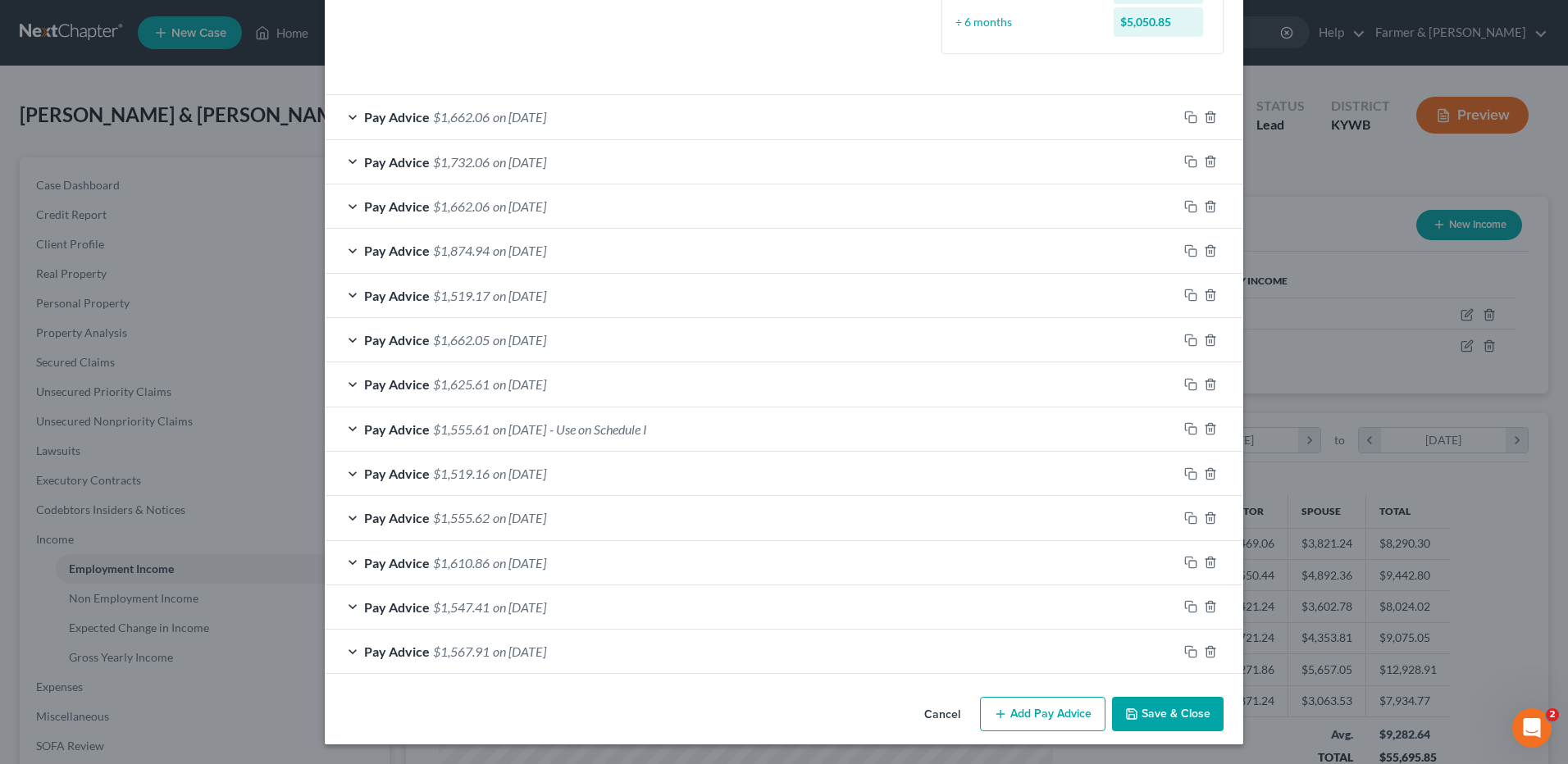
click at [947, 719] on button "Cancel" at bounding box center [943, 715] width 63 height 33
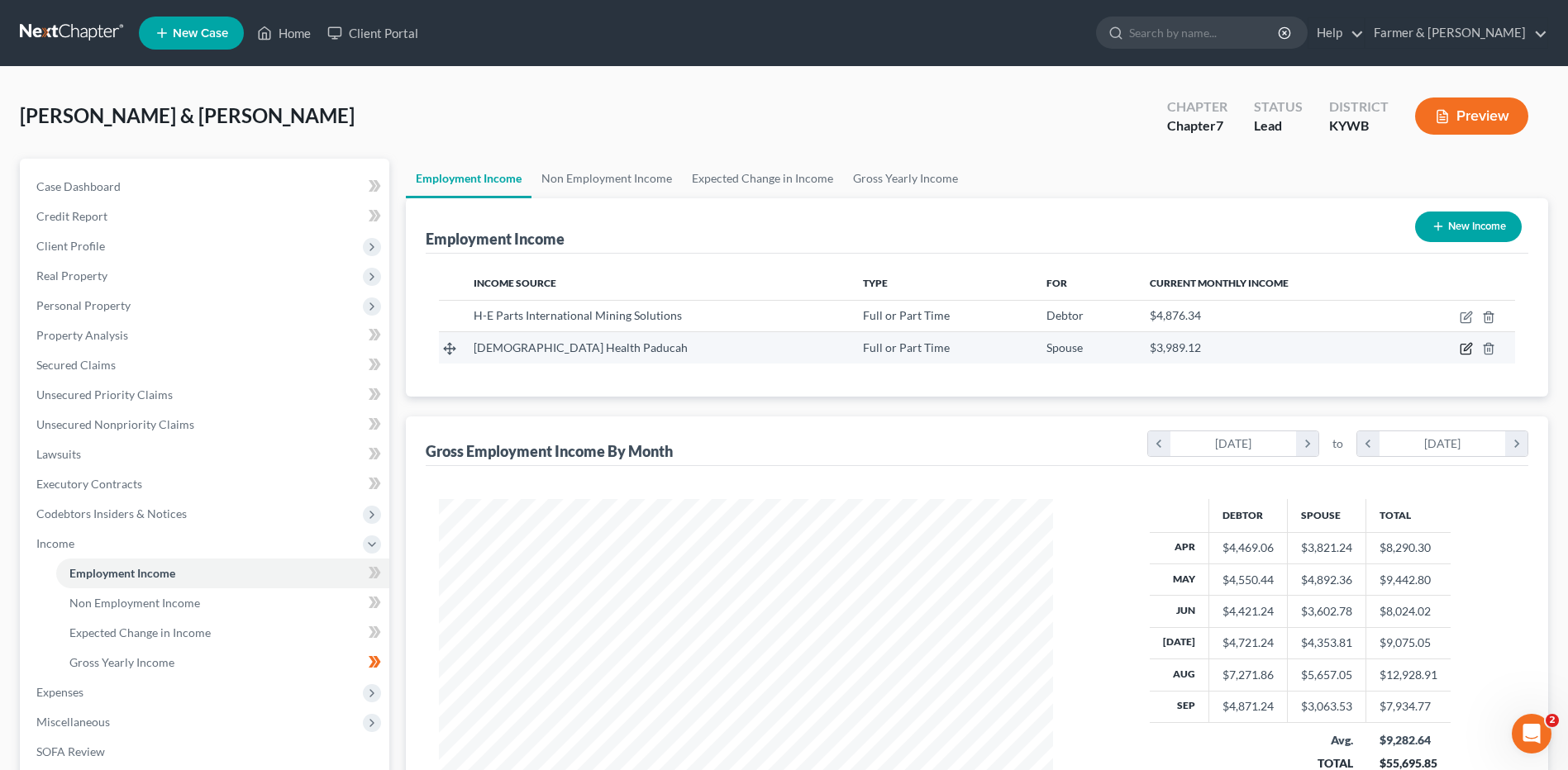
click at [1466, 354] on icon "button" at bounding box center [1466, 350] width 10 height 10
select select "0"
select select "18"
select select "2"
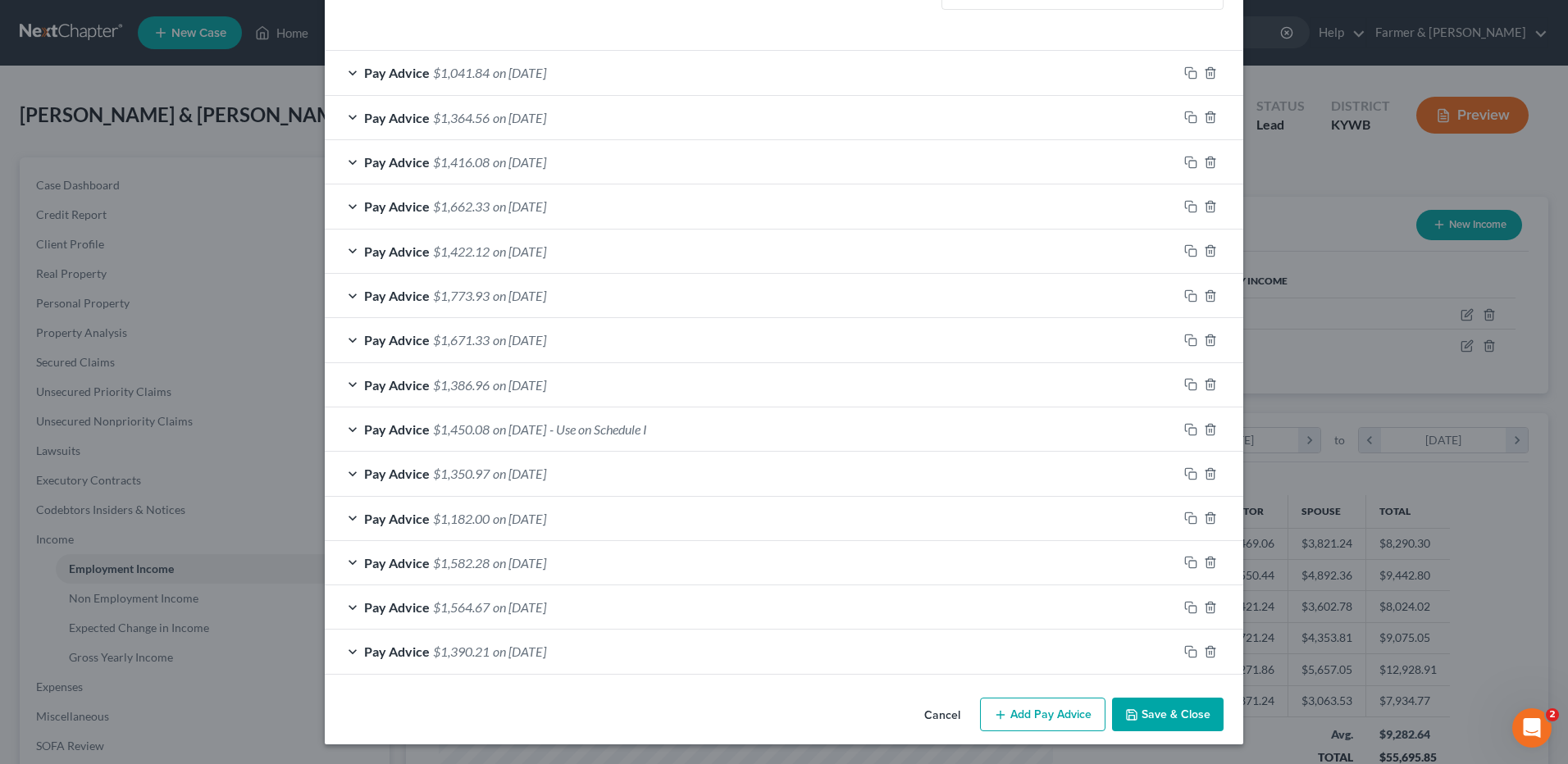
click at [928, 711] on button "Cancel" at bounding box center [943, 716] width 63 height 33
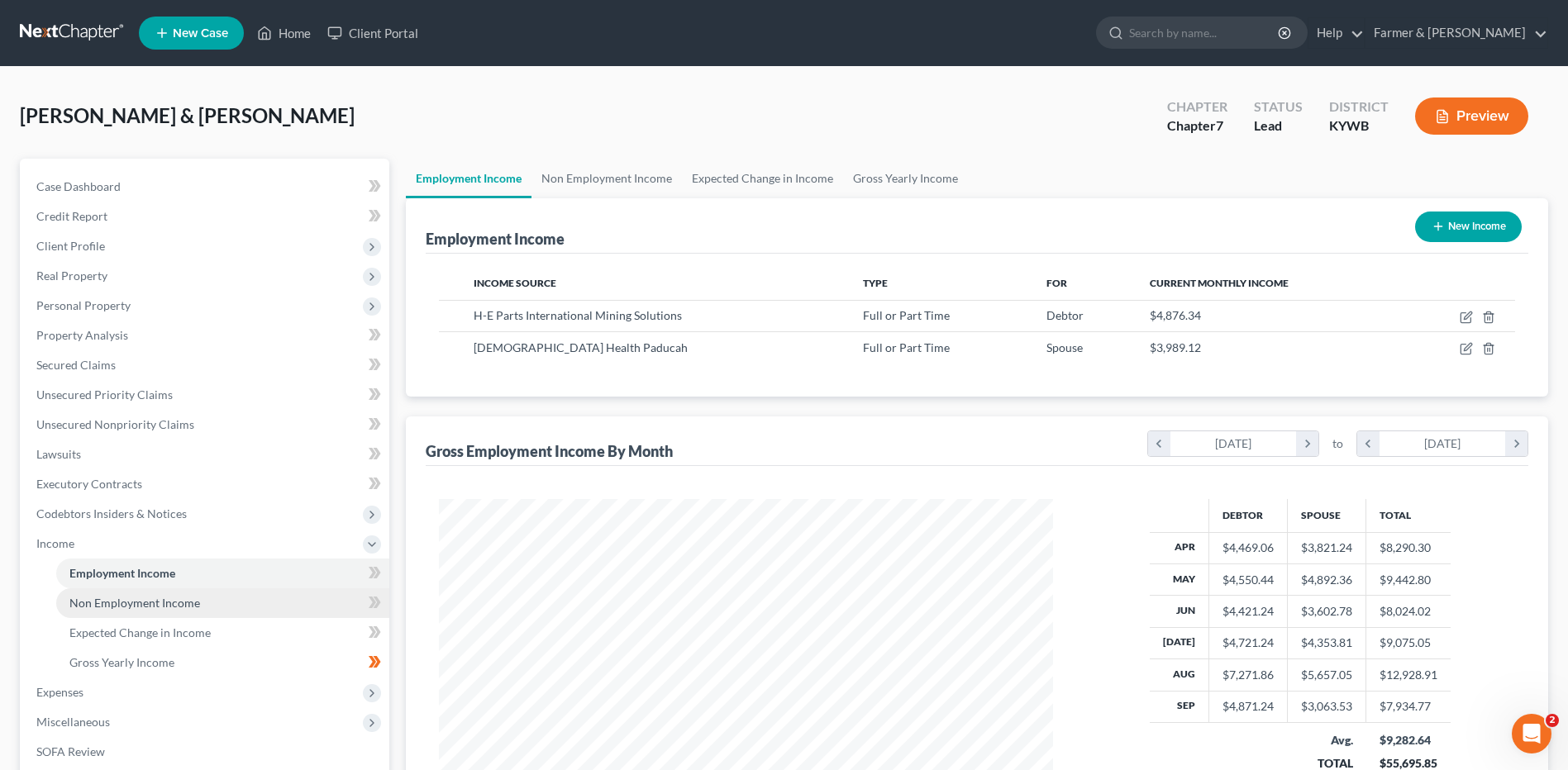
click at [319, 600] on link "Non Employment Income" at bounding box center [223, 603] width 333 height 30
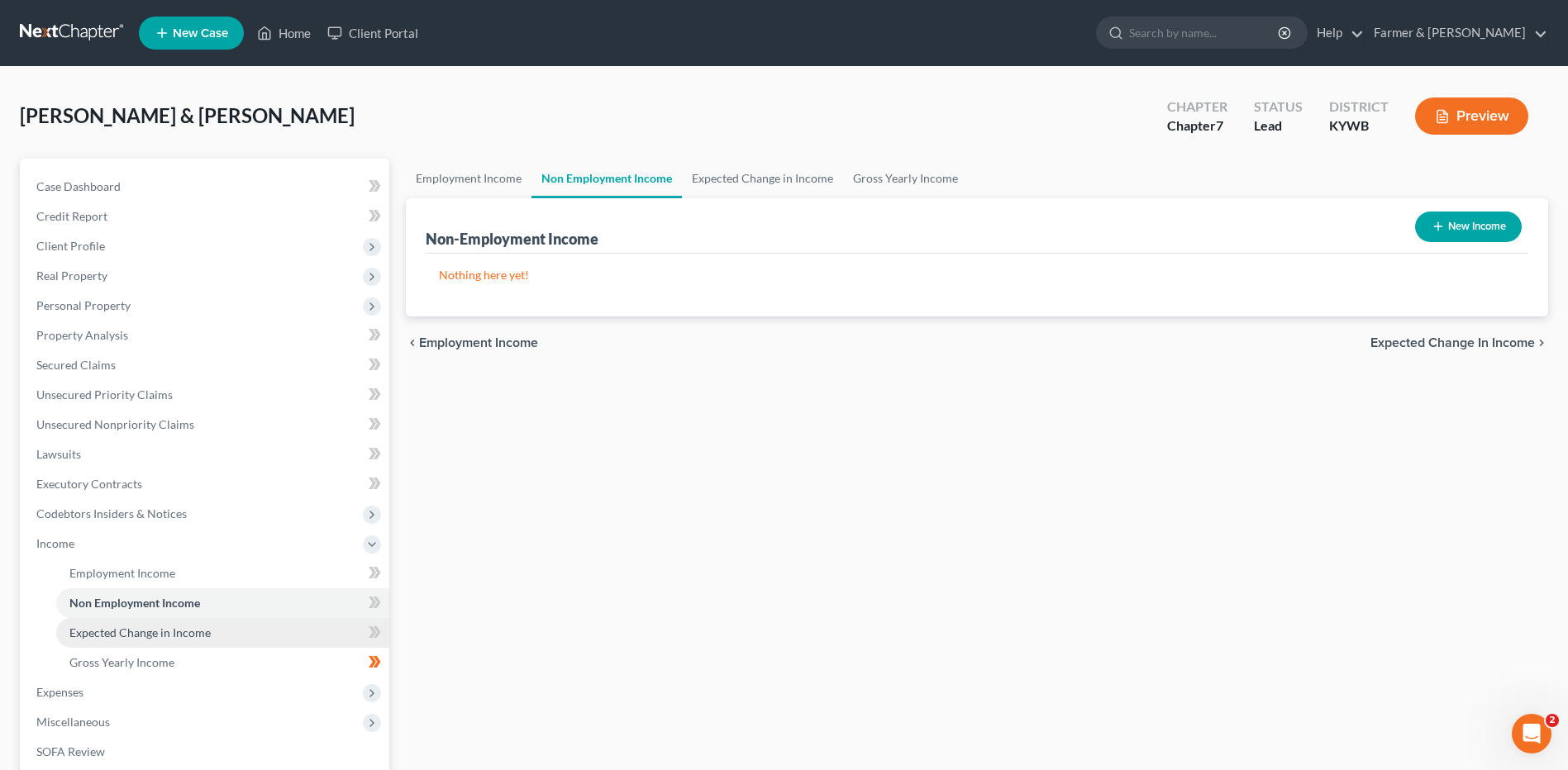
click at [293, 627] on link "Expected Change in Income" at bounding box center [223, 633] width 333 height 30
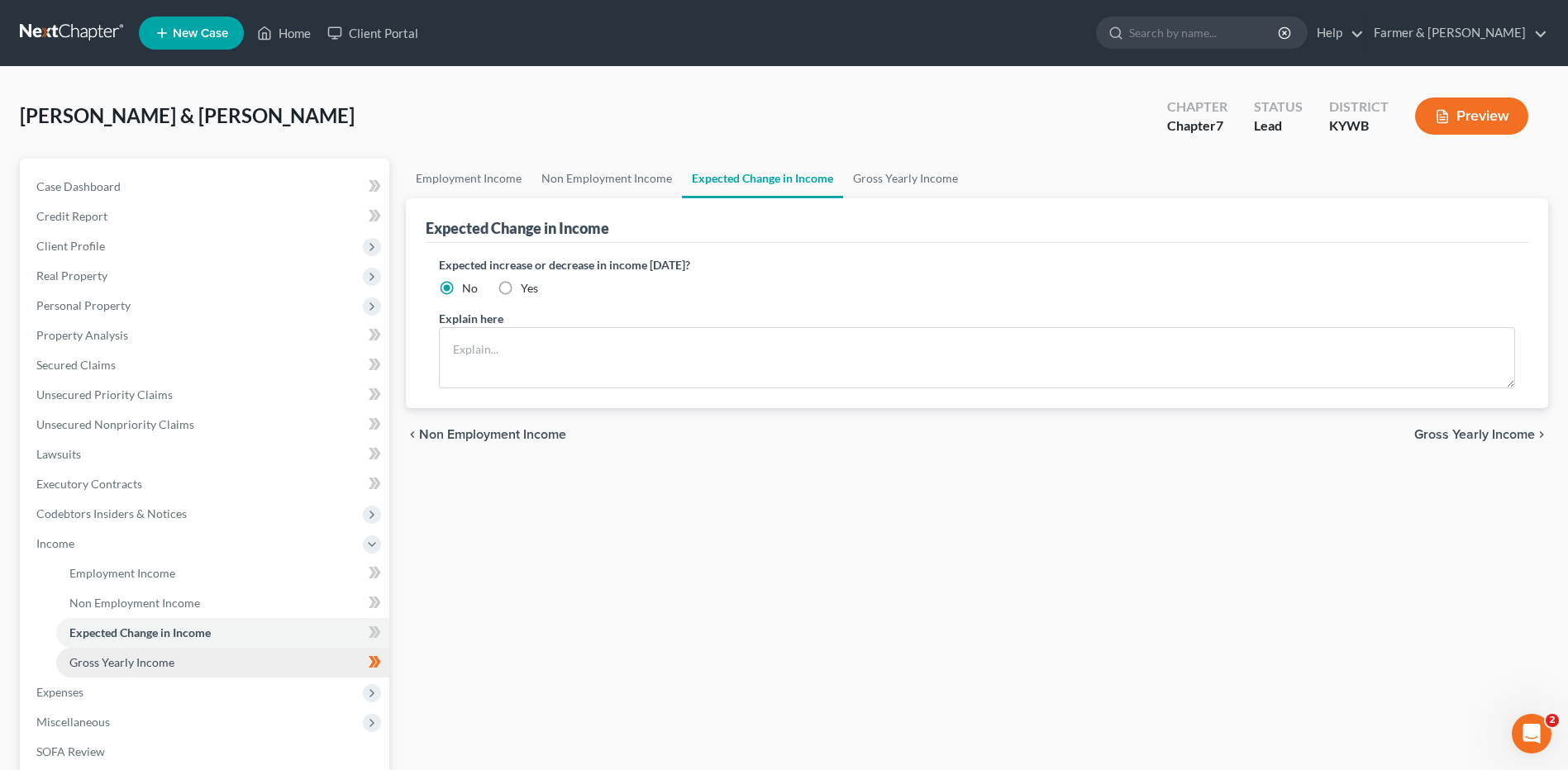
click at [277, 661] on link "Gross Yearly Income" at bounding box center [223, 663] width 333 height 30
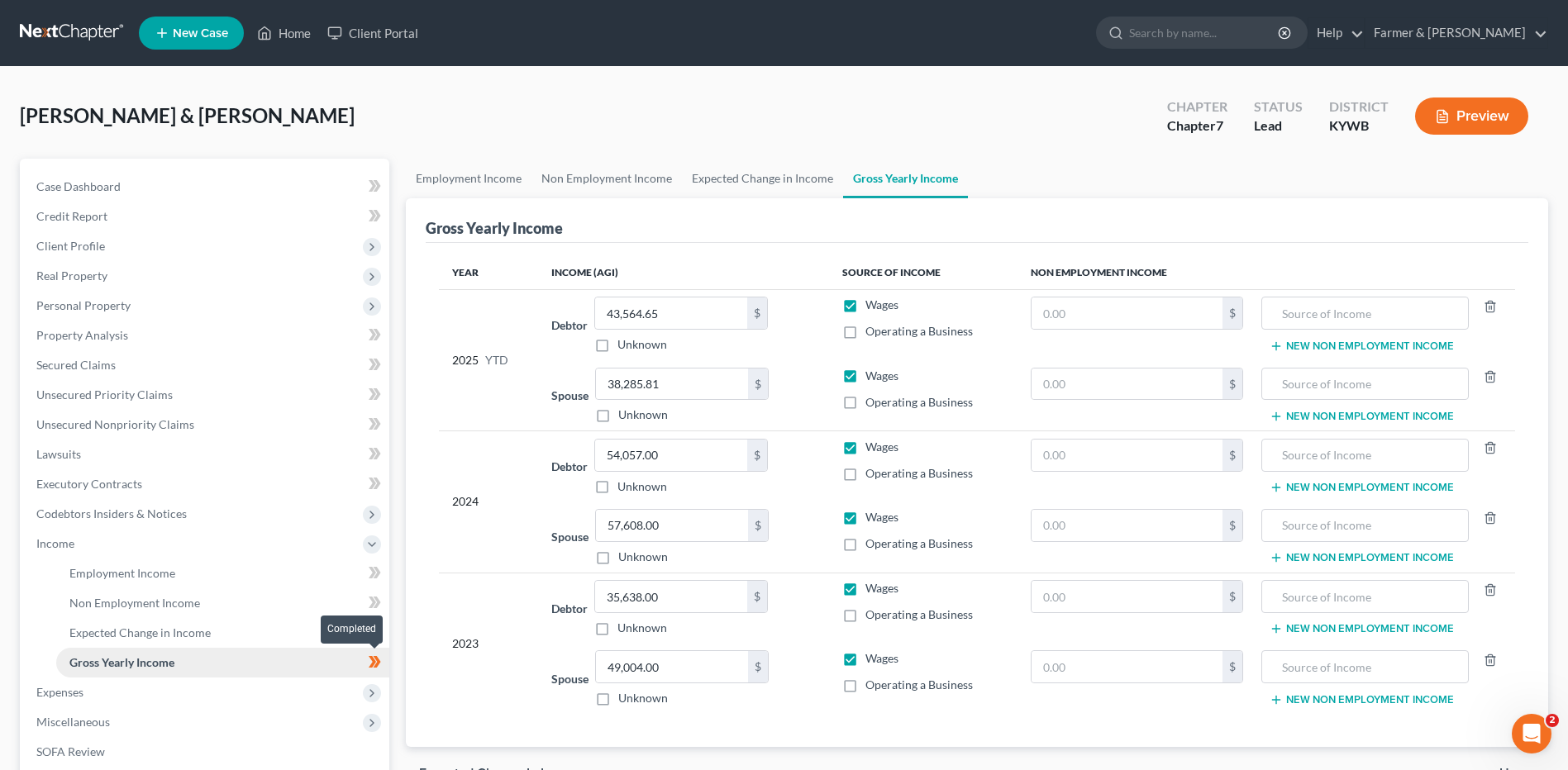
click at [377, 667] on icon at bounding box center [377, 662] width 8 height 11
click at [261, 691] on span "Expenses" at bounding box center [206, 692] width 366 height 30
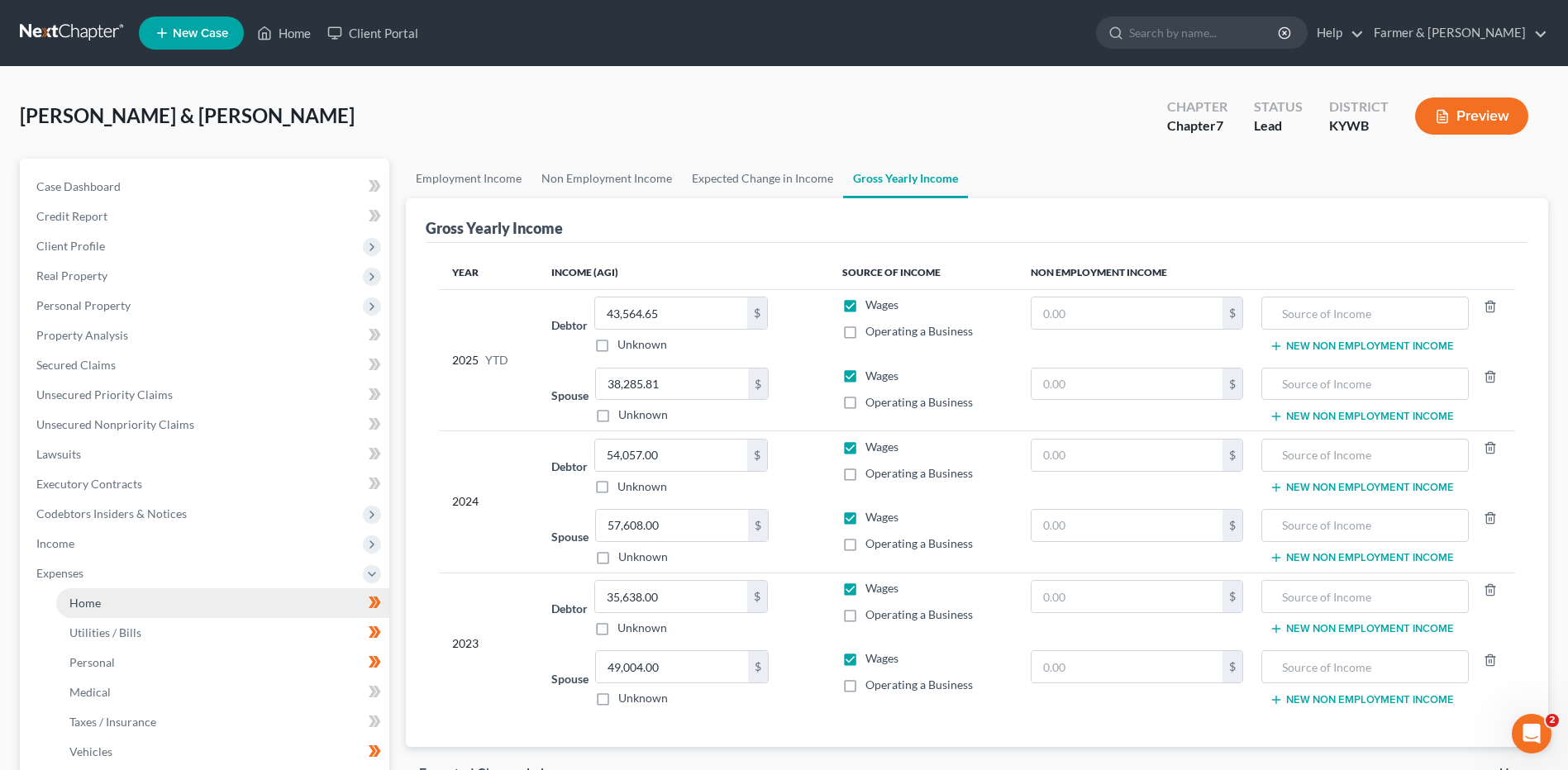
click at [229, 597] on link "Home" at bounding box center [223, 603] width 333 height 30
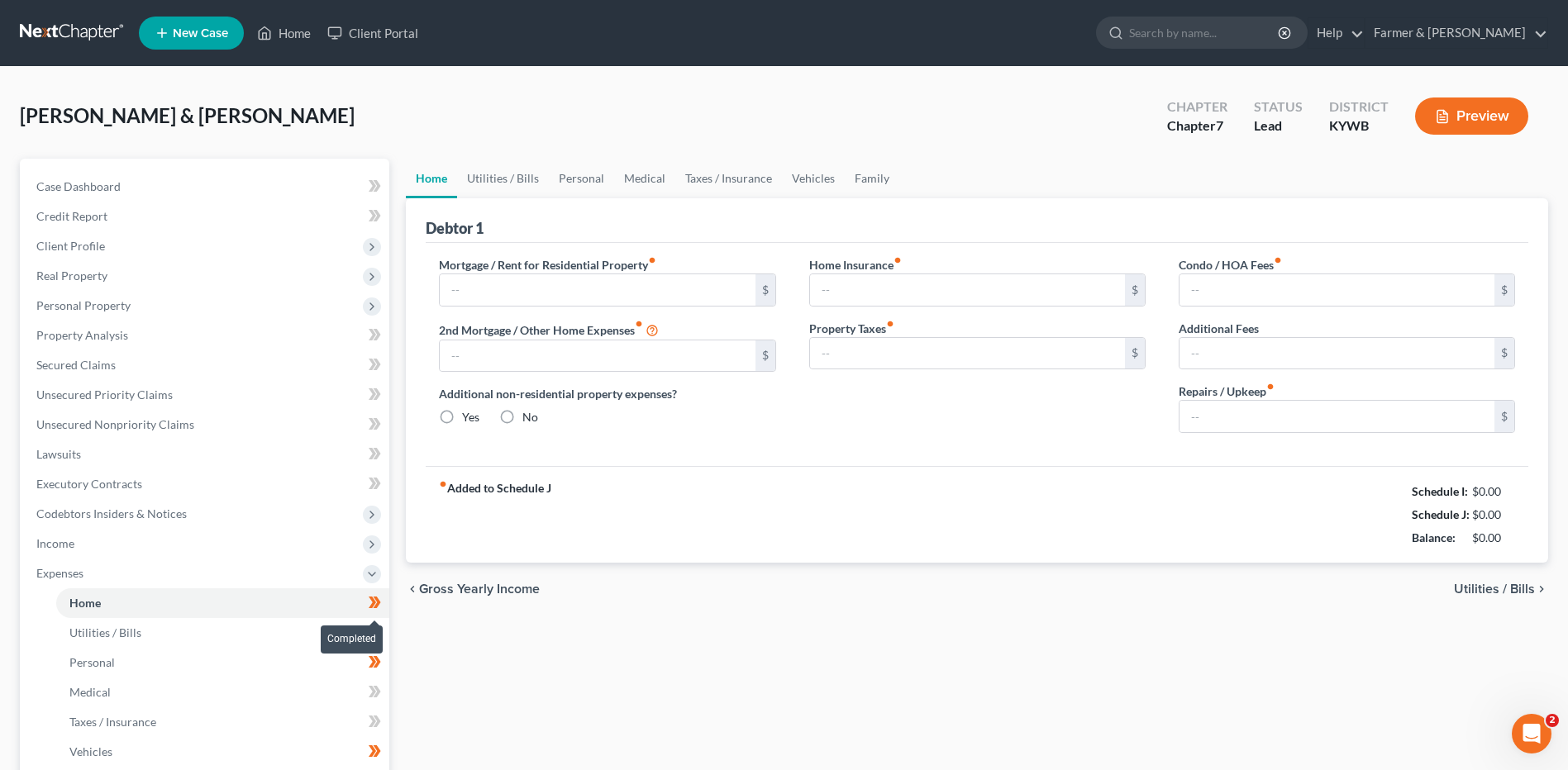
type input "875.00"
type input "0.00"
radio input "true"
type input "0.00"
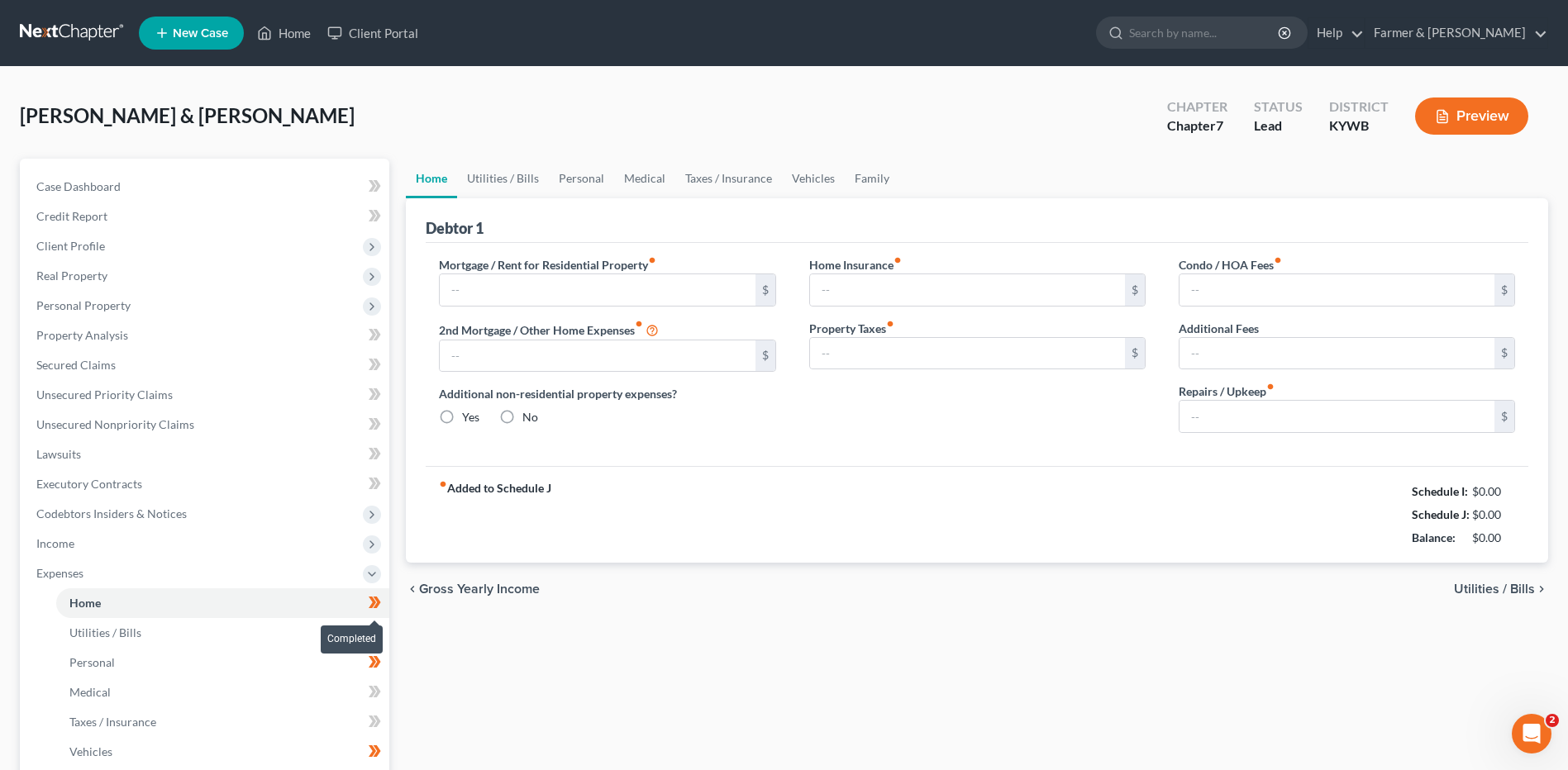
type input "0.00"
type input "100.00"
click at [383, 606] on span at bounding box center [375, 605] width 29 height 25
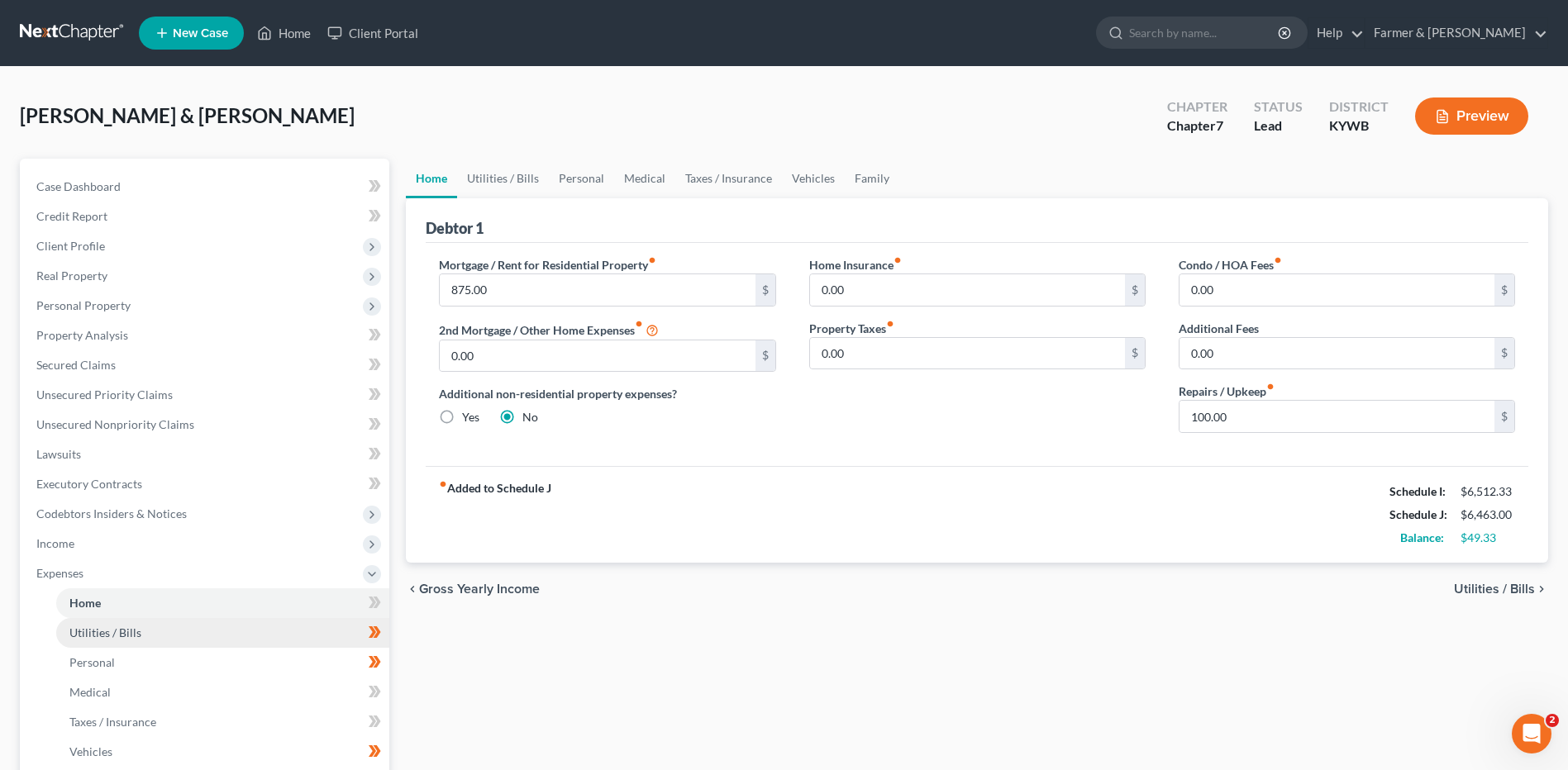
click at [310, 627] on link "Utilities / Bills" at bounding box center [223, 633] width 333 height 30
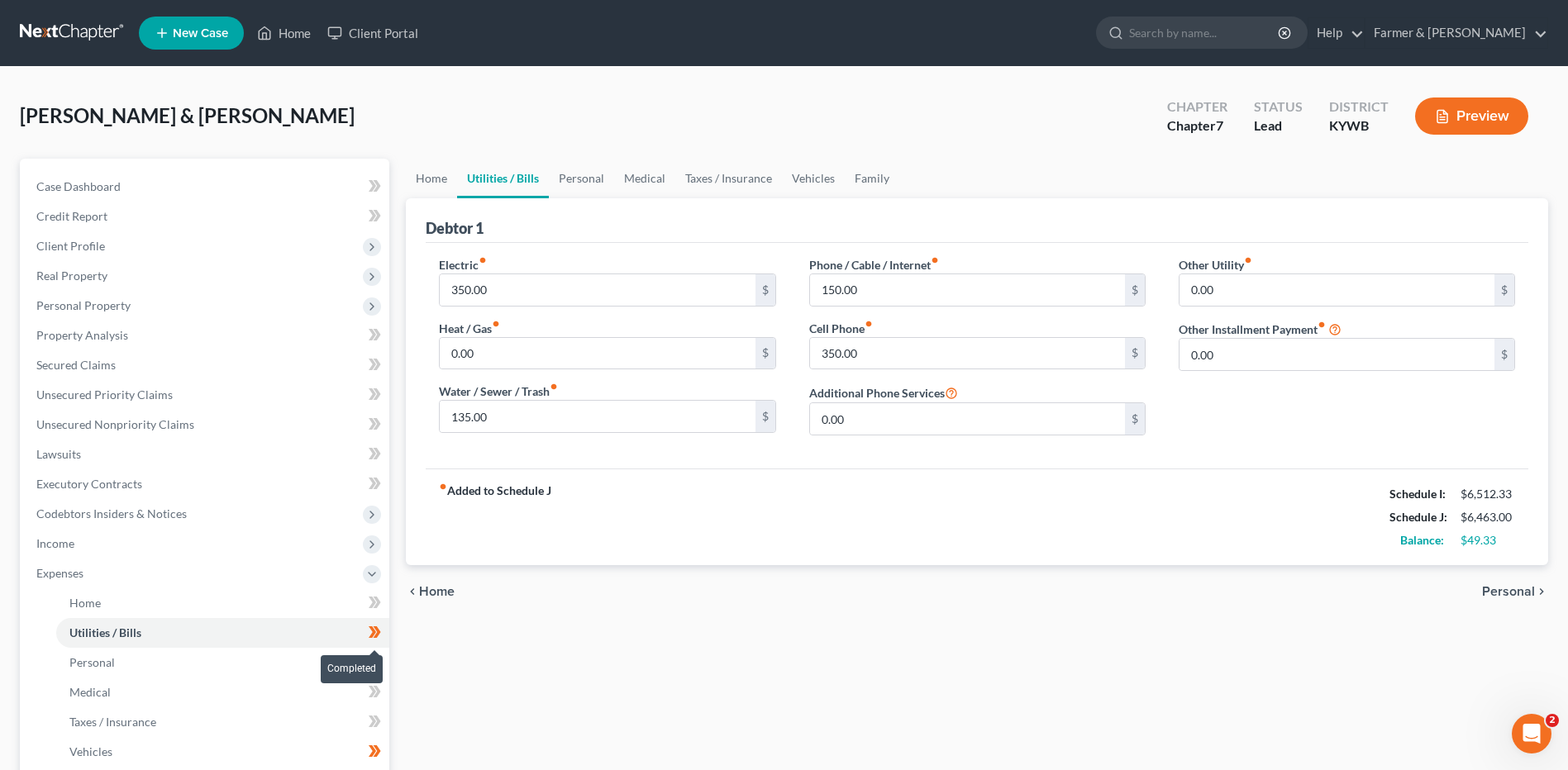
click at [388, 635] on span at bounding box center [375, 635] width 29 height 25
click at [335, 665] on link "Personal" at bounding box center [223, 663] width 333 height 30
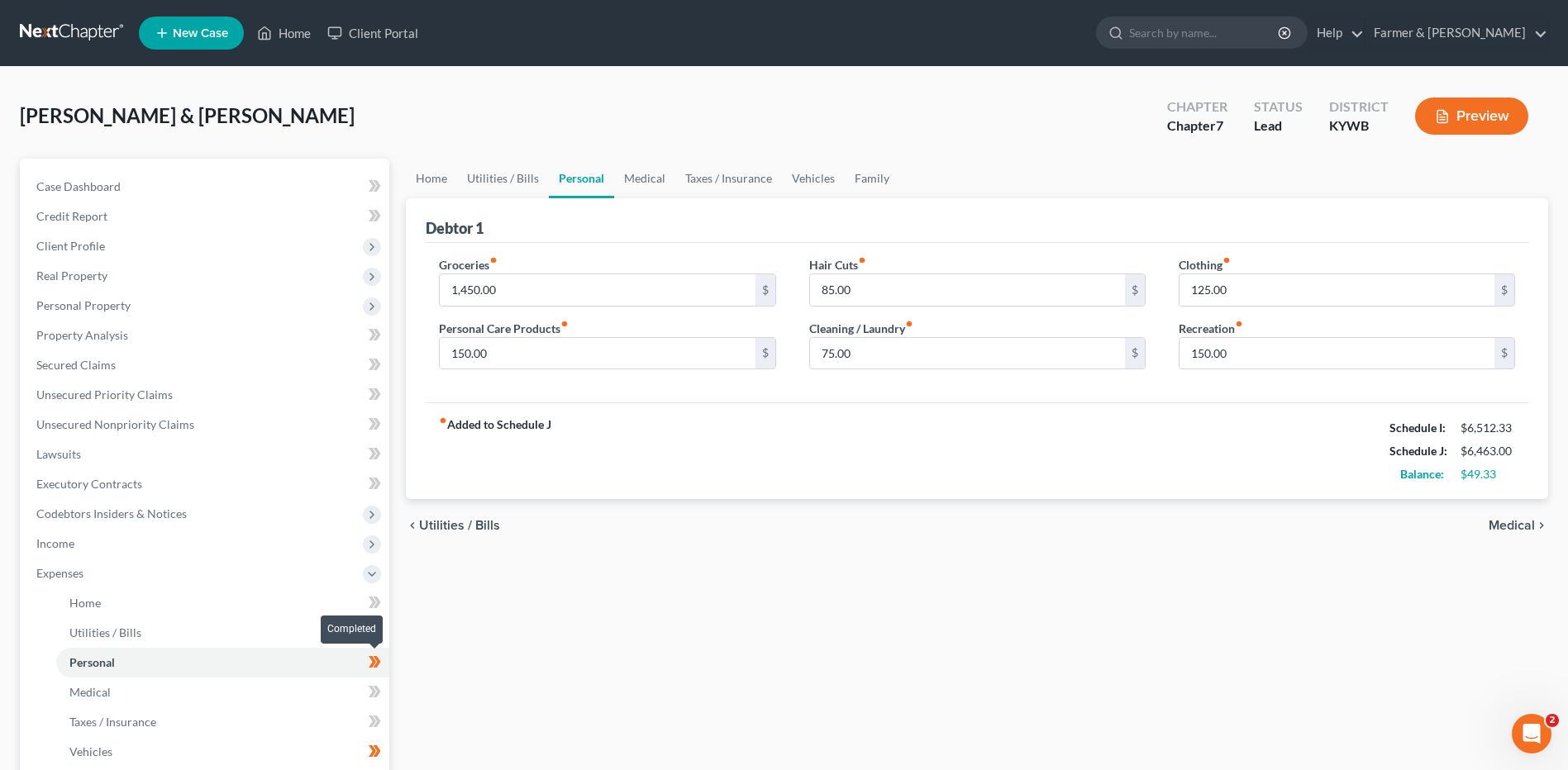
click at [381, 664] on icon at bounding box center [375, 663] width 12 height 21
click at [318, 686] on link "Medical" at bounding box center [223, 692] width 333 height 30
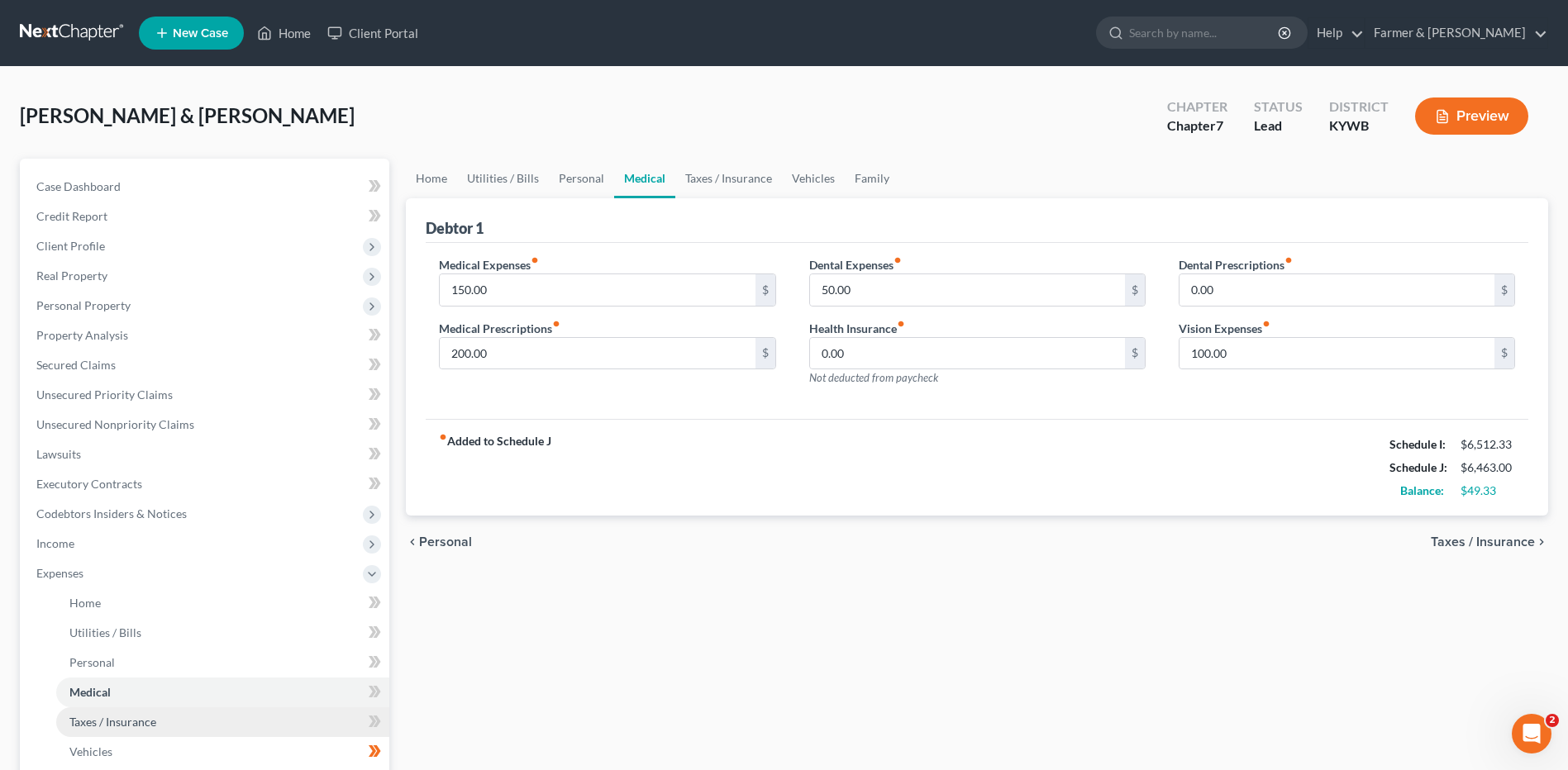
click at [300, 720] on link "Taxes / Insurance" at bounding box center [223, 722] width 333 height 30
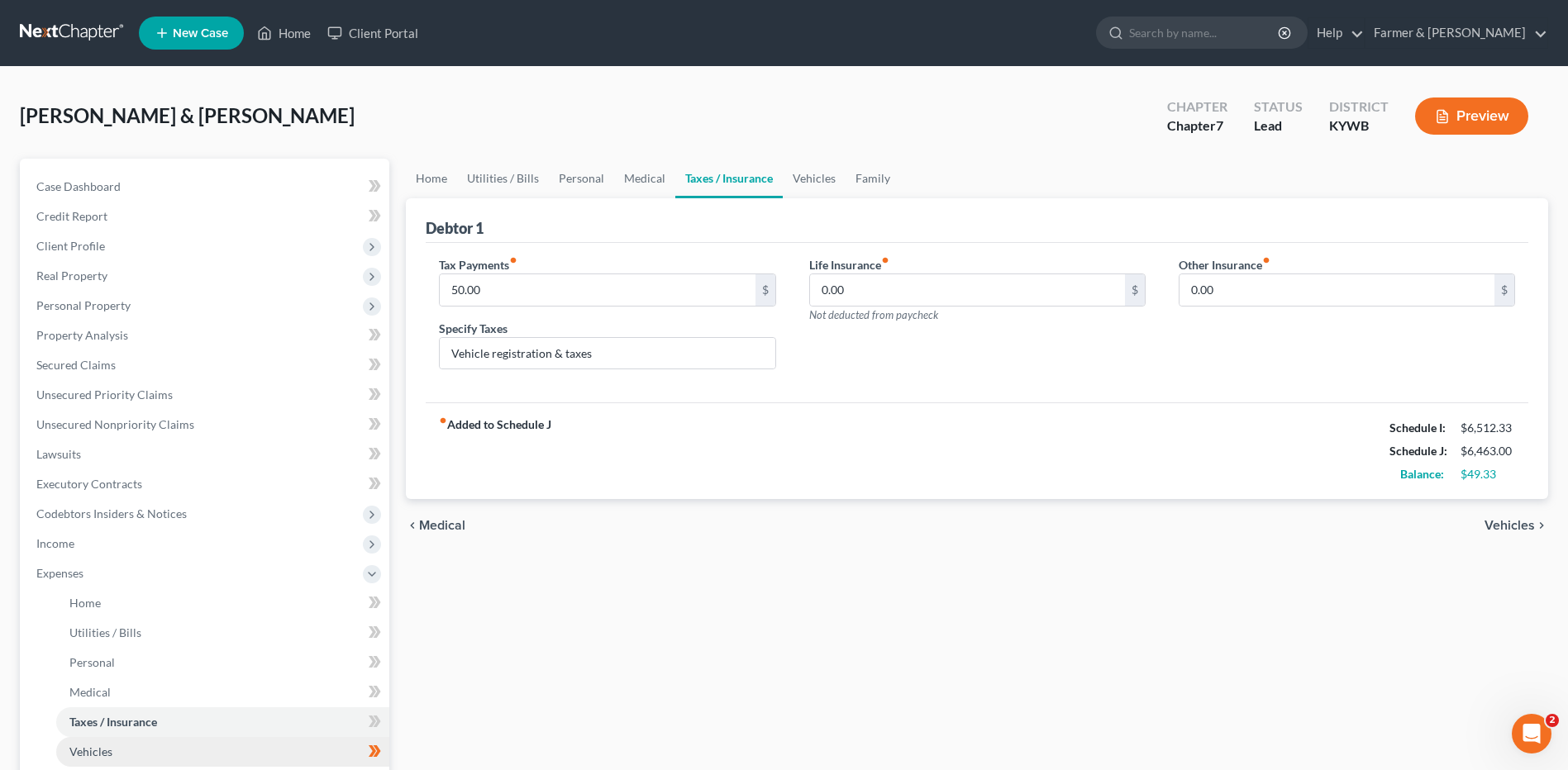
click at [290, 745] on link "Vehicles" at bounding box center [223, 752] width 333 height 30
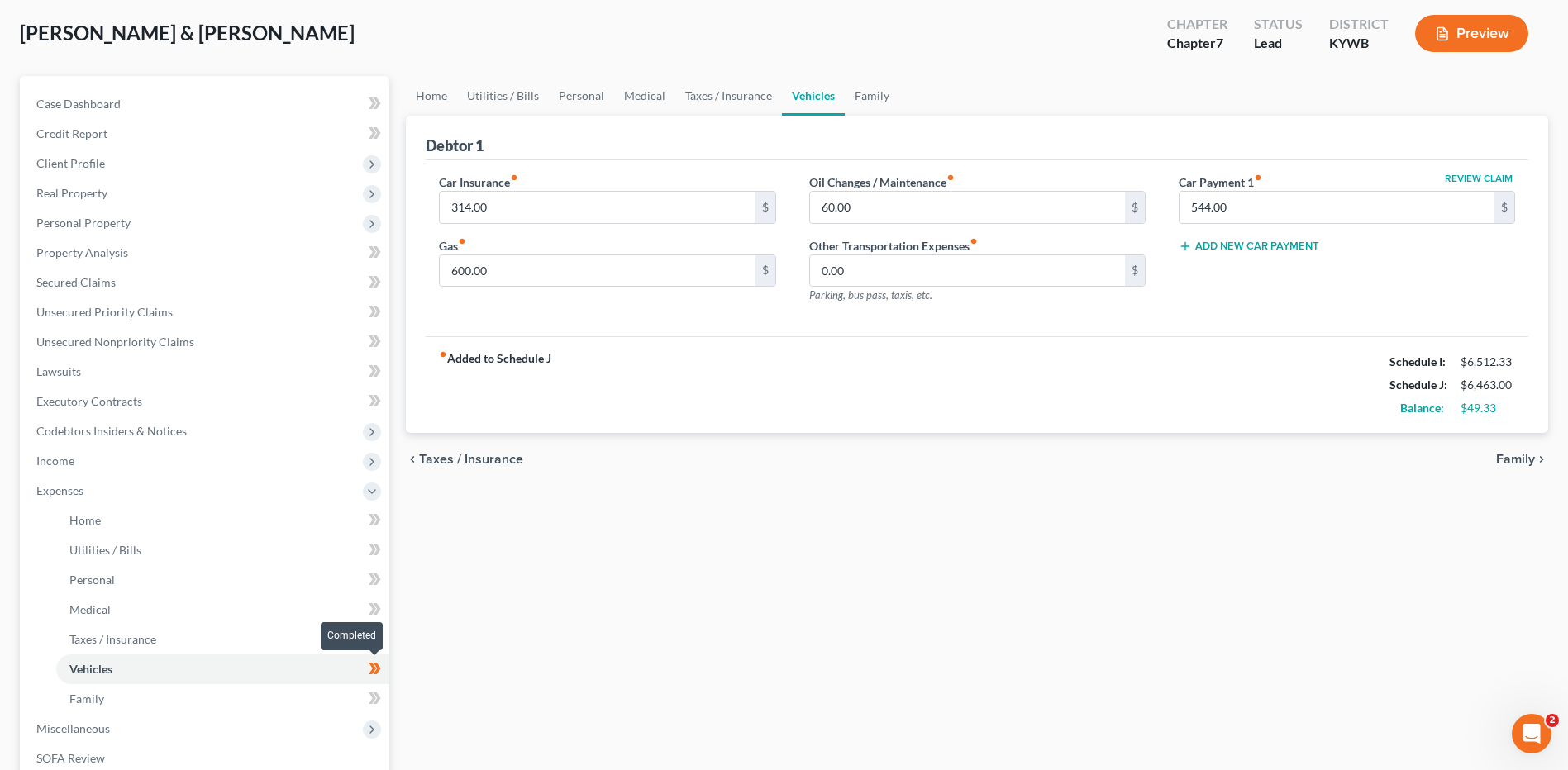
click at [385, 674] on span at bounding box center [375, 671] width 29 height 25
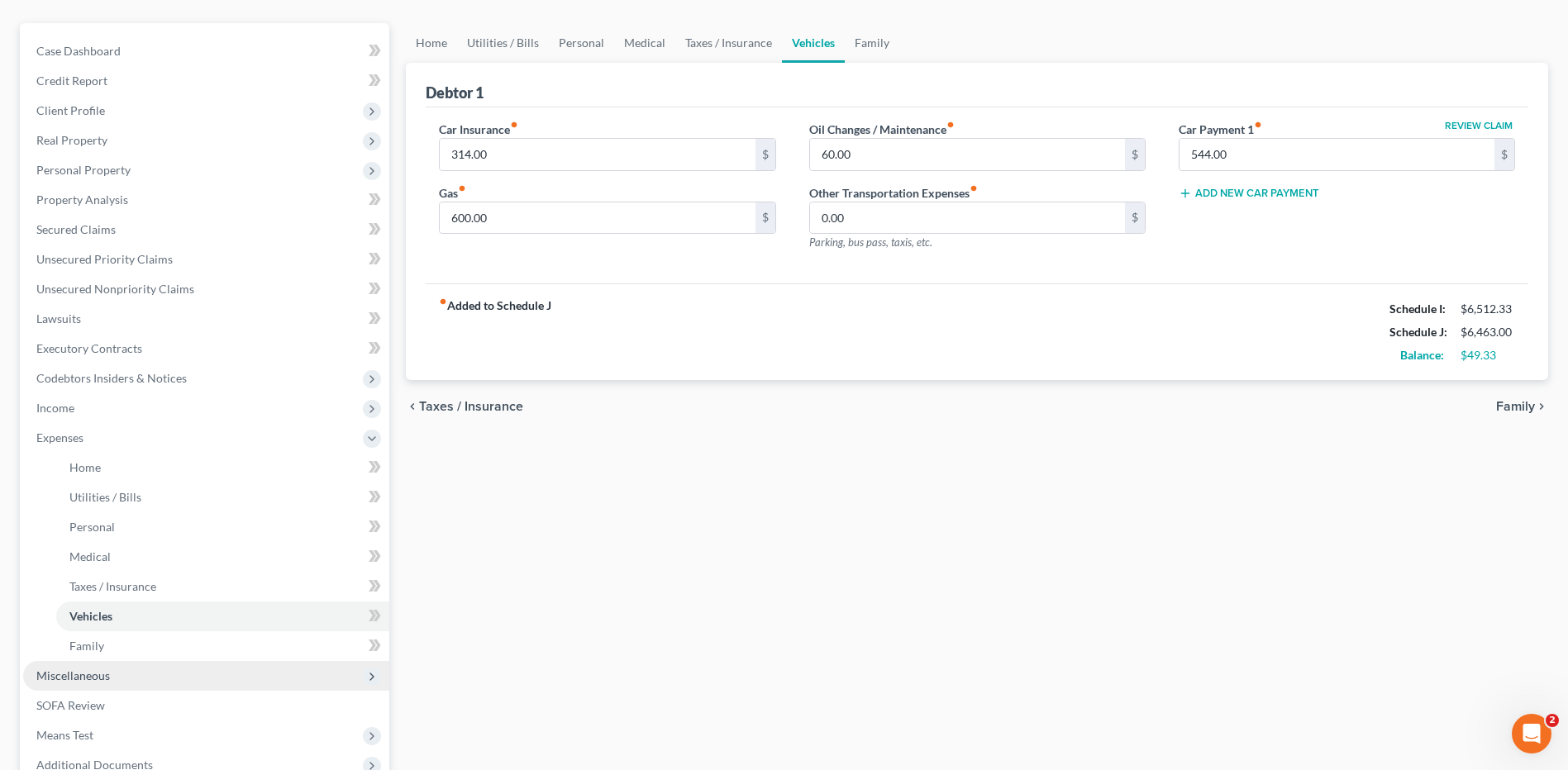
scroll to position [166, 0]
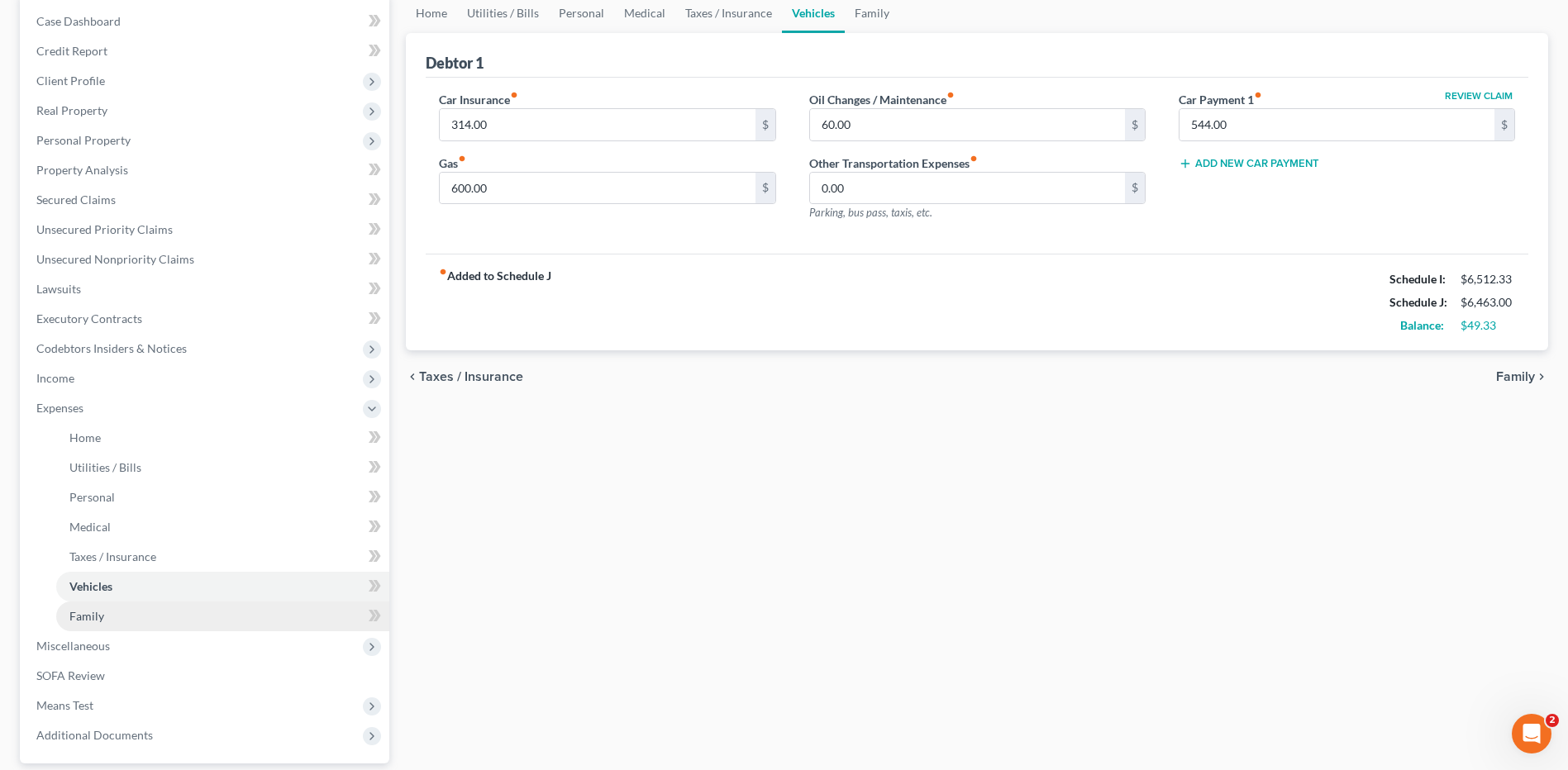
click at [222, 613] on link "Family" at bounding box center [223, 616] width 333 height 30
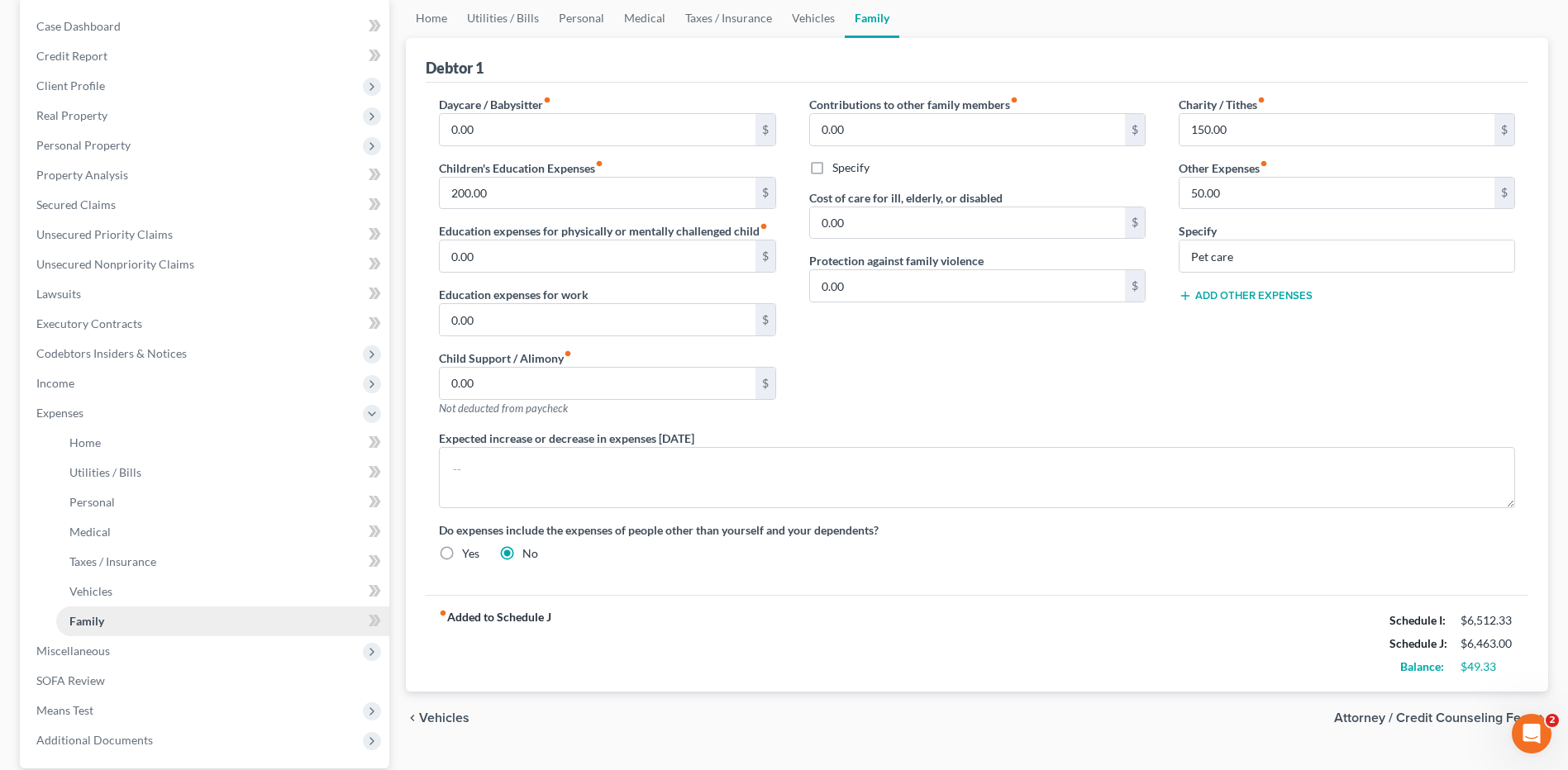
scroll to position [166, 0]
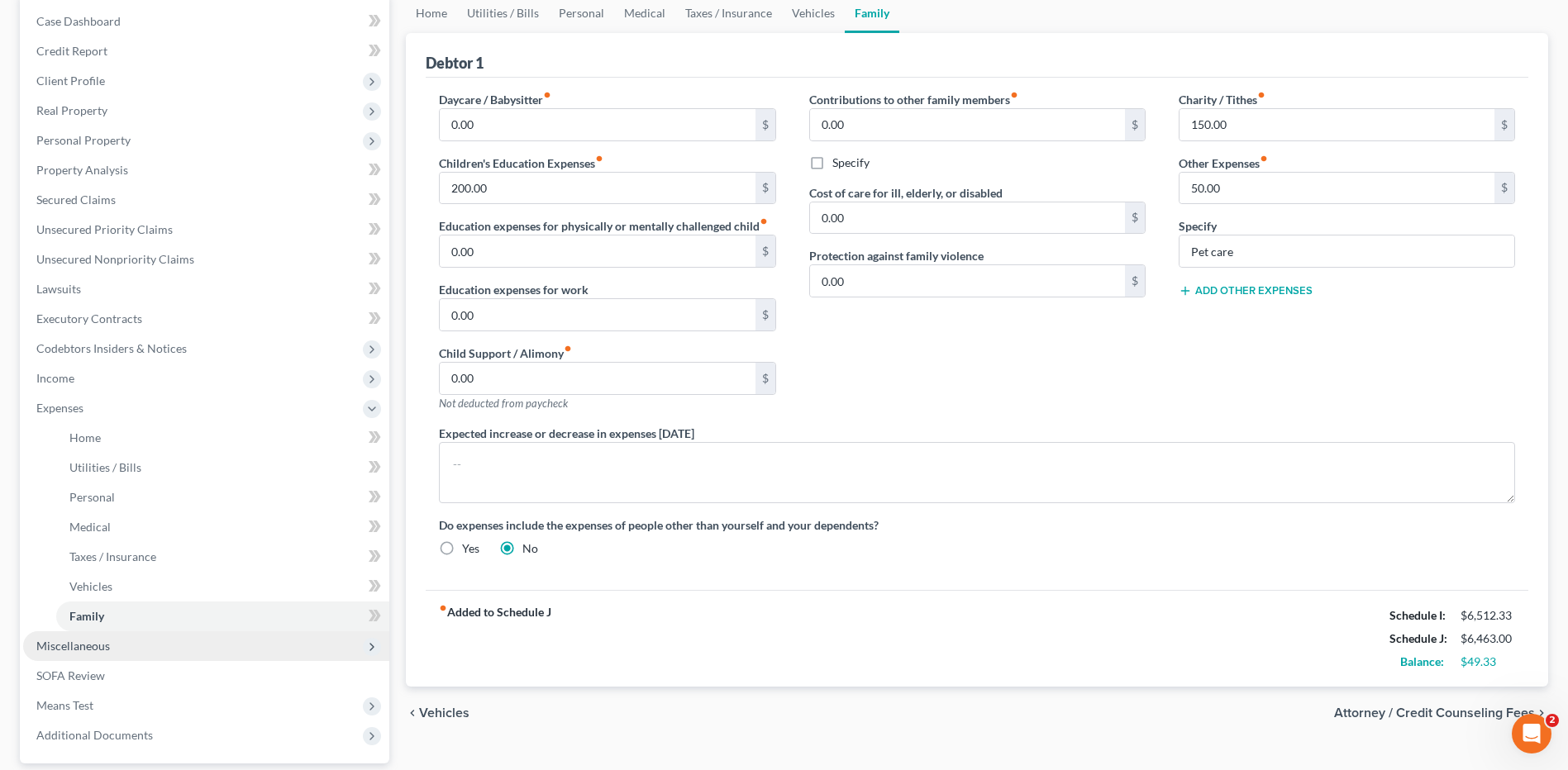
click at [186, 636] on span "Miscellaneous" at bounding box center [206, 645] width 366 height 30
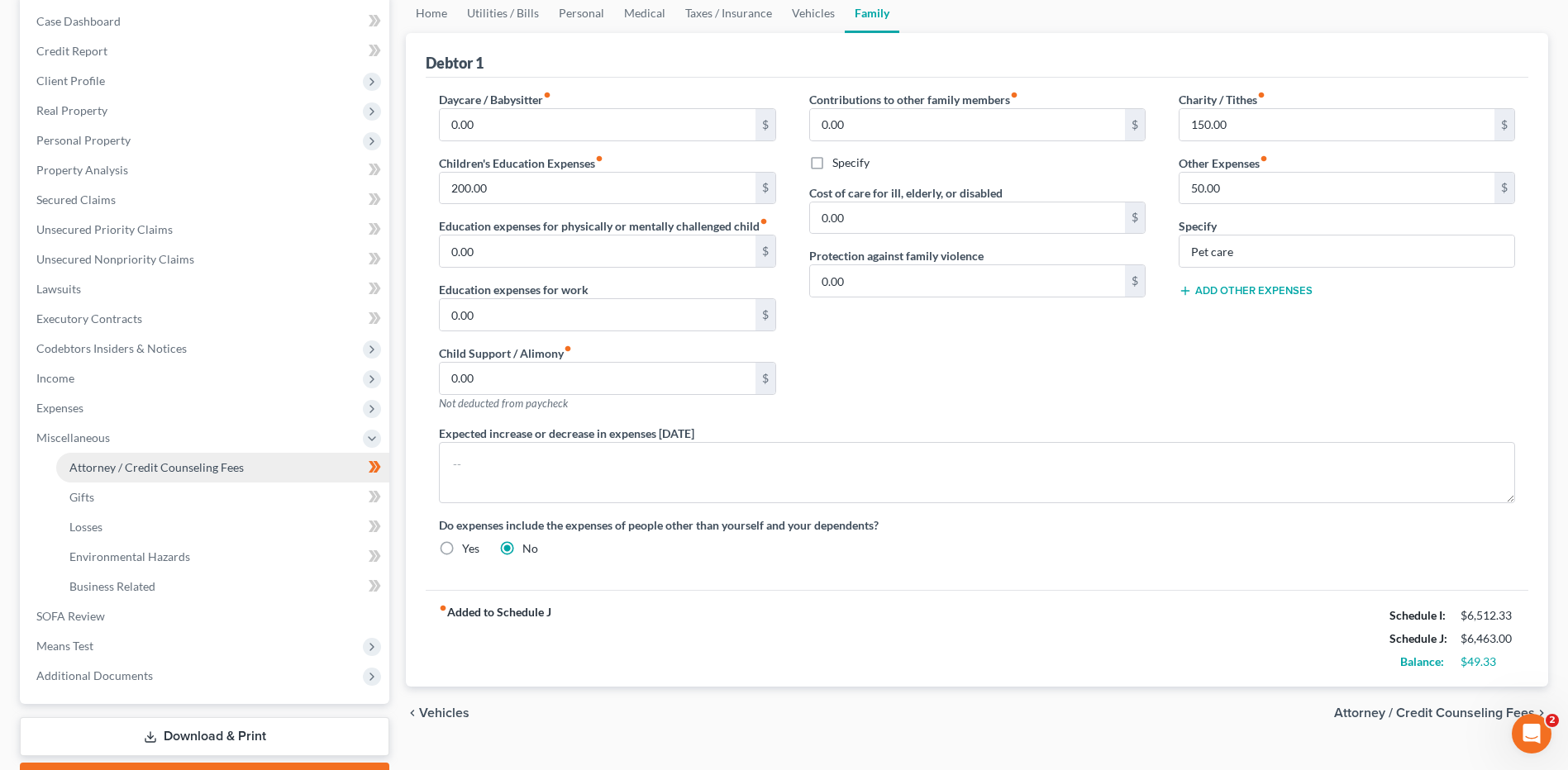
click at [243, 475] on link "Attorney / Credit Counseling Fees" at bounding box center [223, 467] width 333 height 30
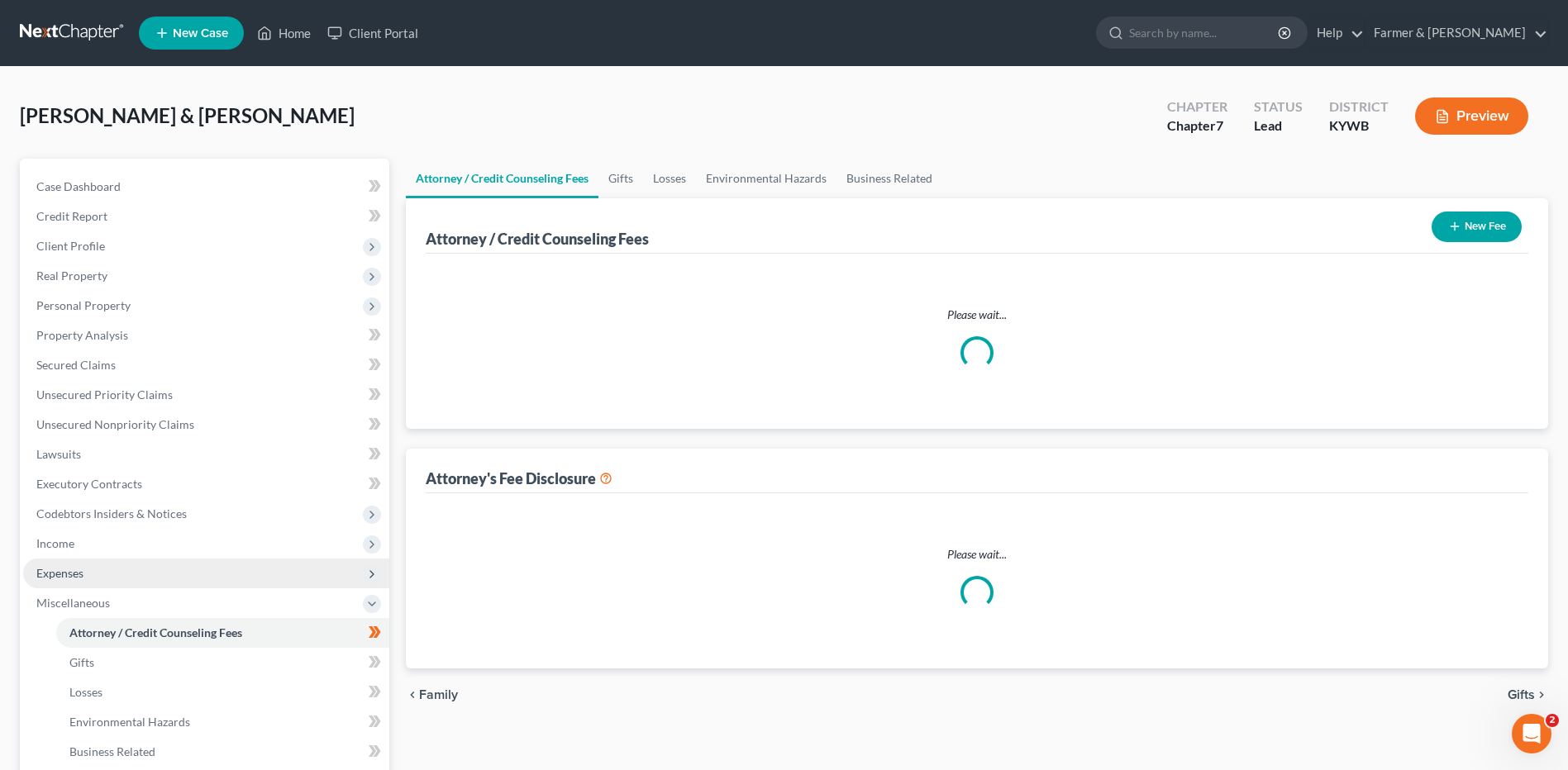
select select "0"
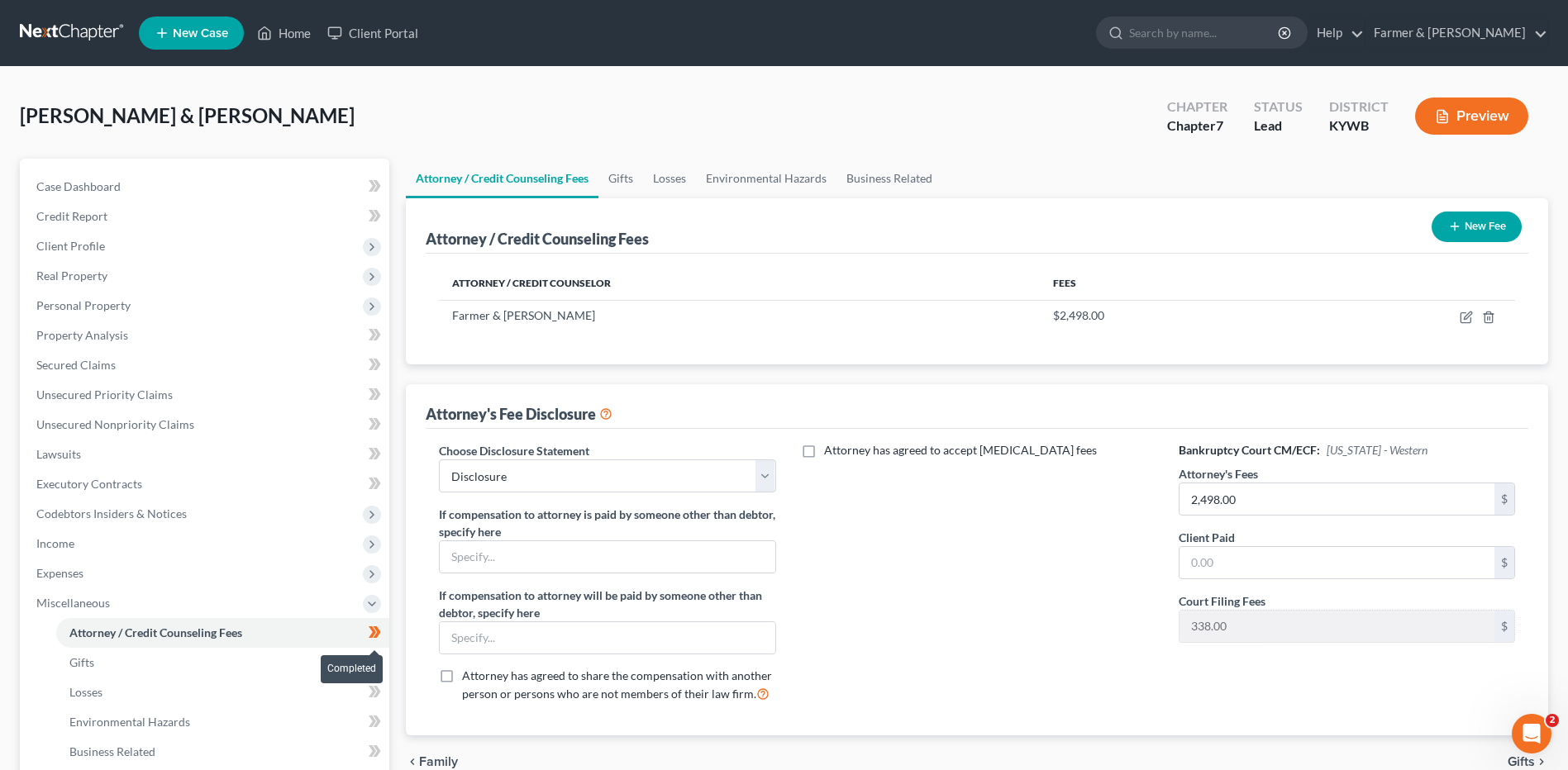
click at [383, 631] on span at bounding box center [375, 635] width 29 height 25
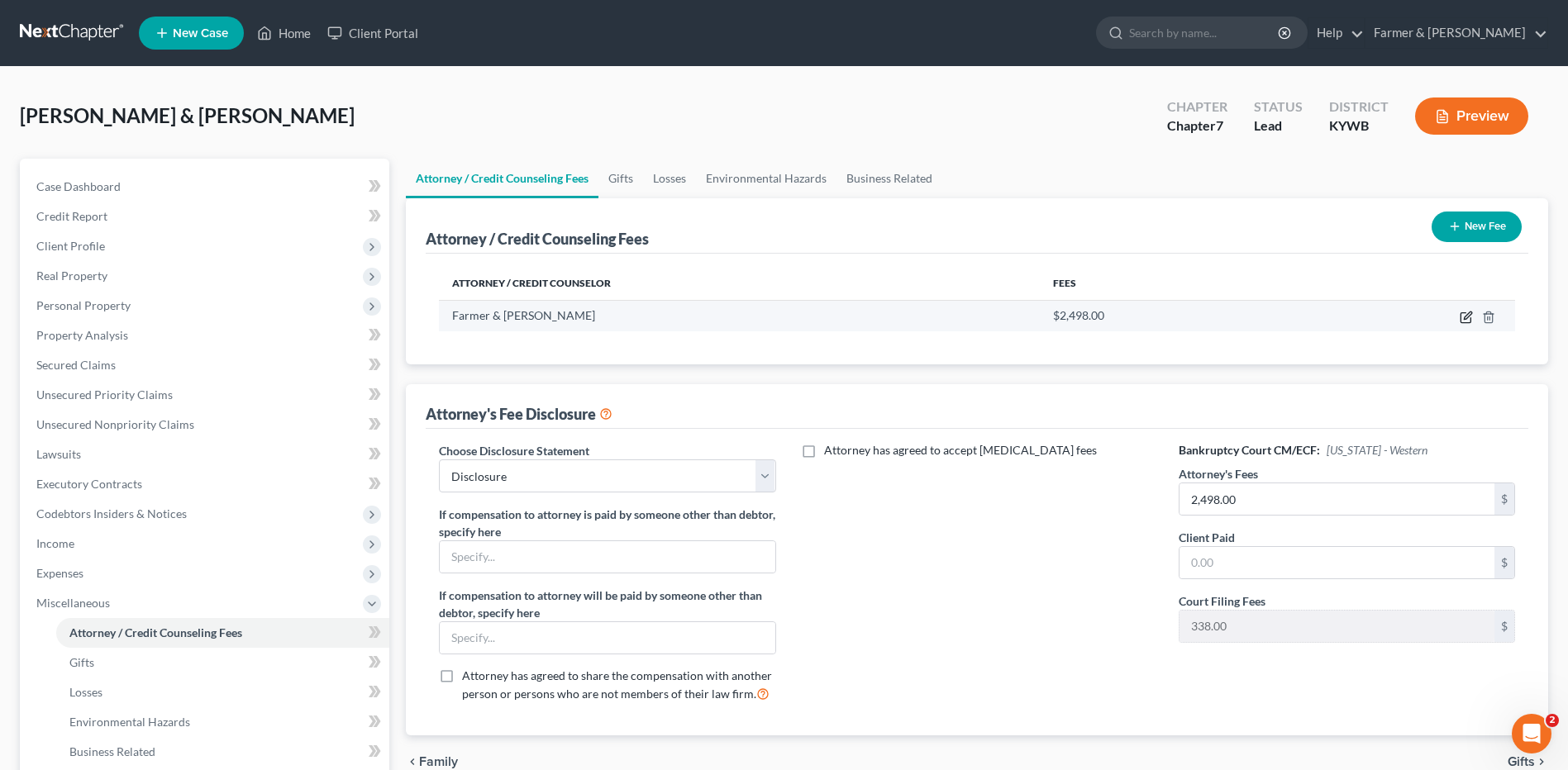
click at [1461, 318] on icon "button" at bounding box center [1466, 318] width 10 height 10
select select "18"
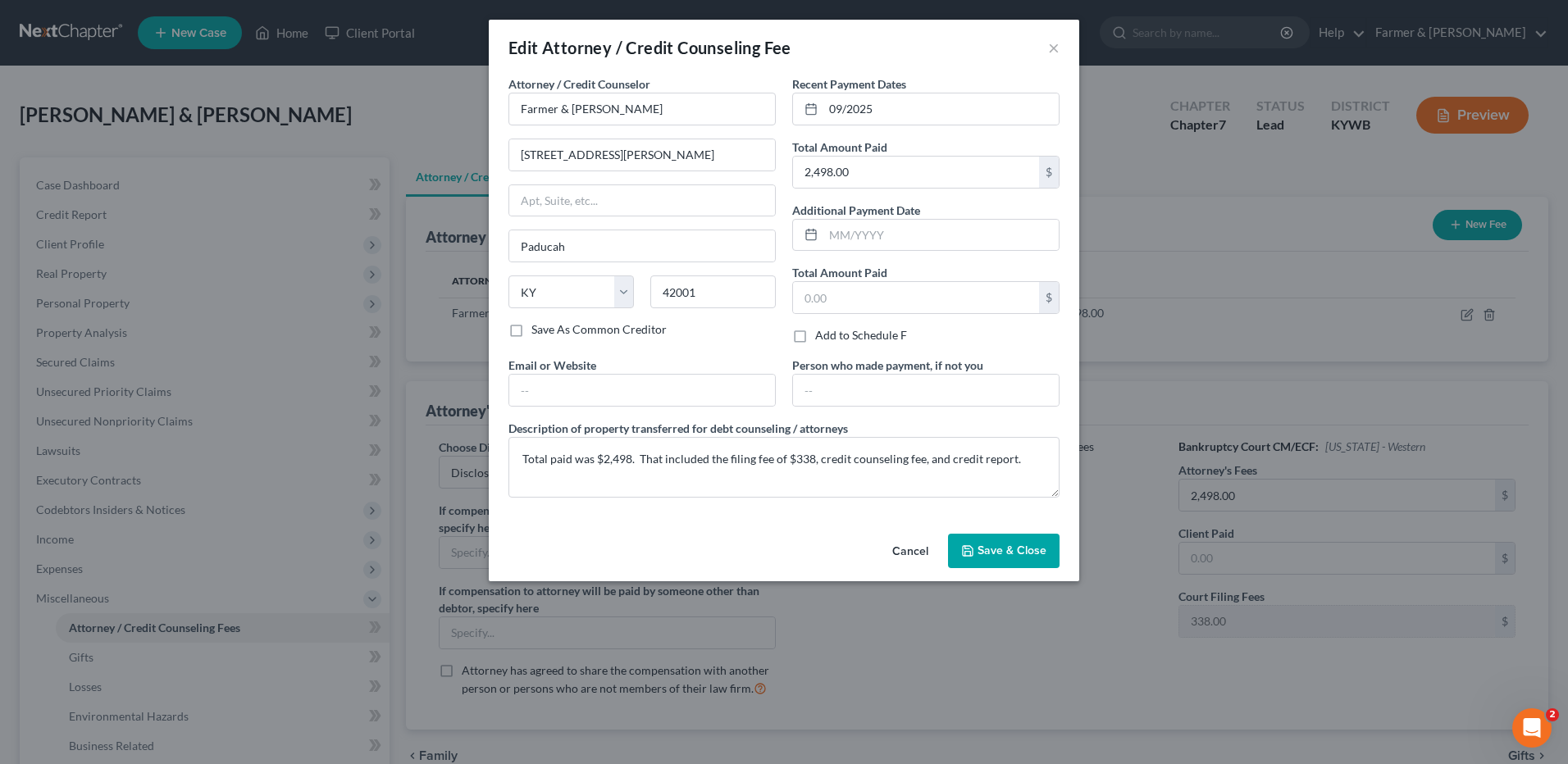
drag, startPoint x: 1012, startPoint y: 548, endPoint x: 1231, endPoint y: 500, distance: 224.2
click at [1012, 548] on span "Save & Close" at bounding box center [1012, 550] width 68 height 14
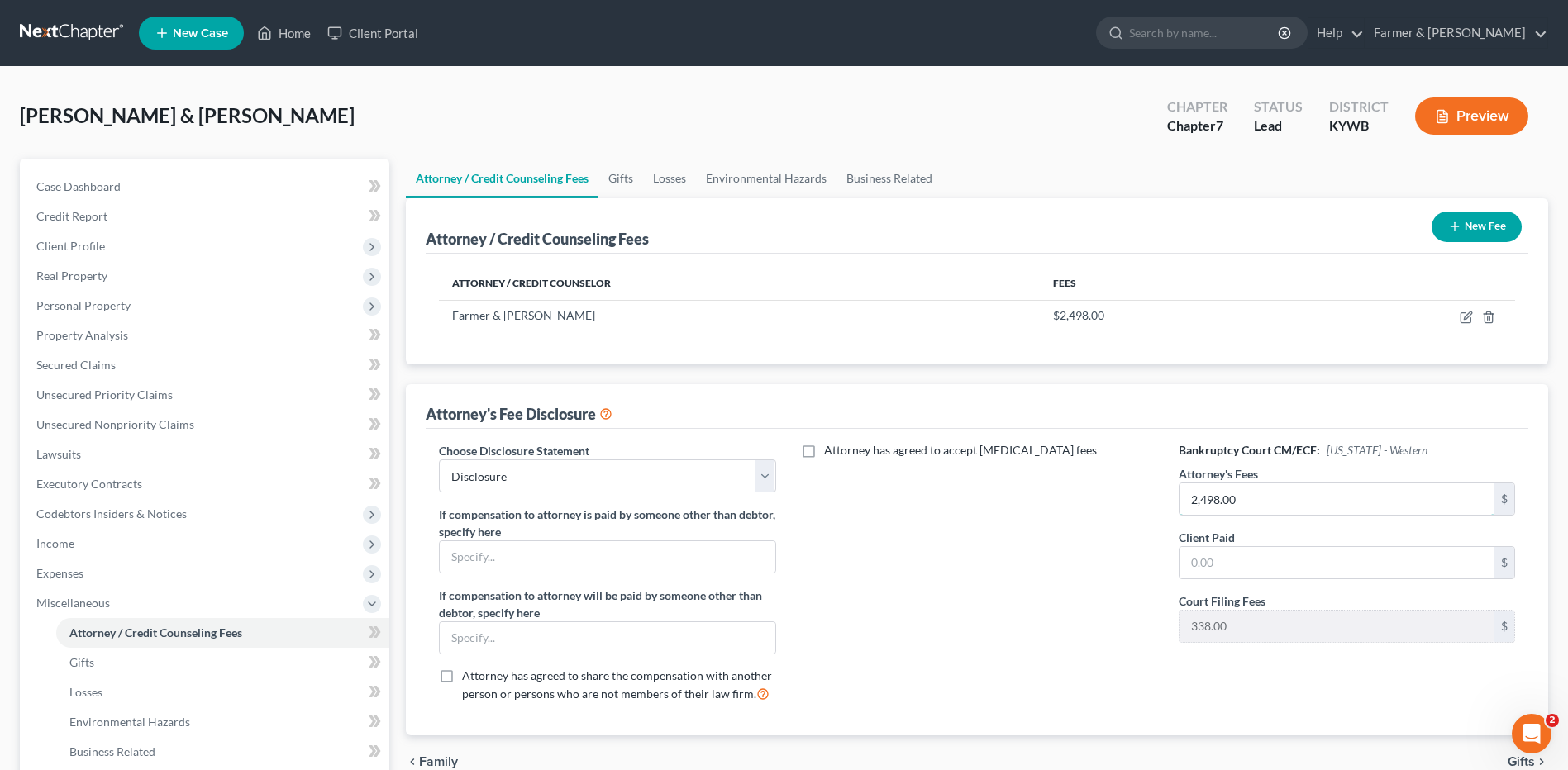
click at [1266, 498] on input "2,498.00" at bounding box center [1337, 499] width 315 height 32
type input "2,110.00"
click at [150, 646] on link "Attorney / Credit Counseling Fees" at bounding box center [223, 633] width 333 height 30
click at [120, 661] on link "Gifts" at bounding box center [223, 663] width 333 height 30
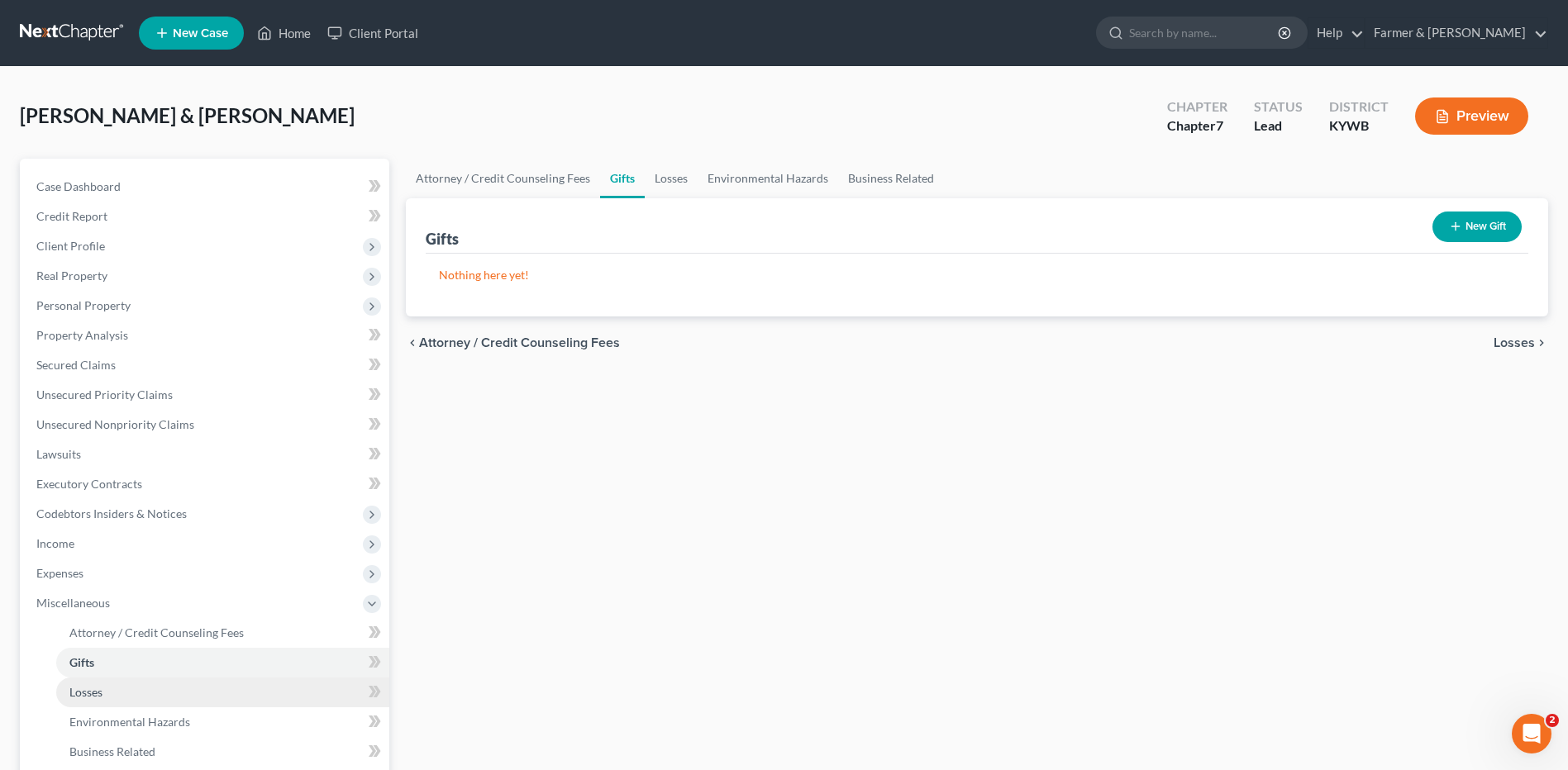
click at [123, 685] on link "Losses" at bounding box center [223, 692] width 333 height 30
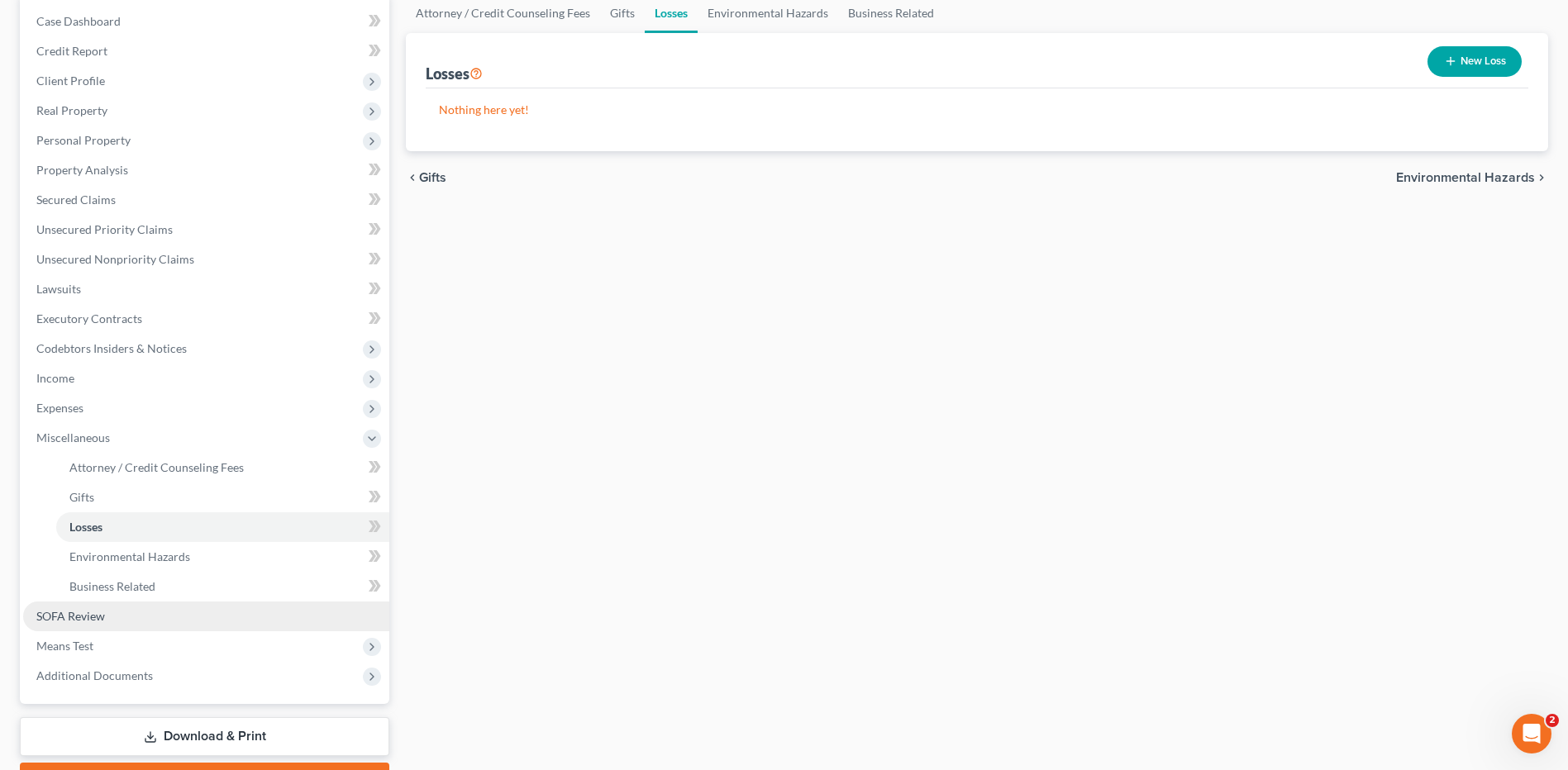
click at [150, 618] on link "SOFA Review" at bounding box center [206, 616] width 366 height 30
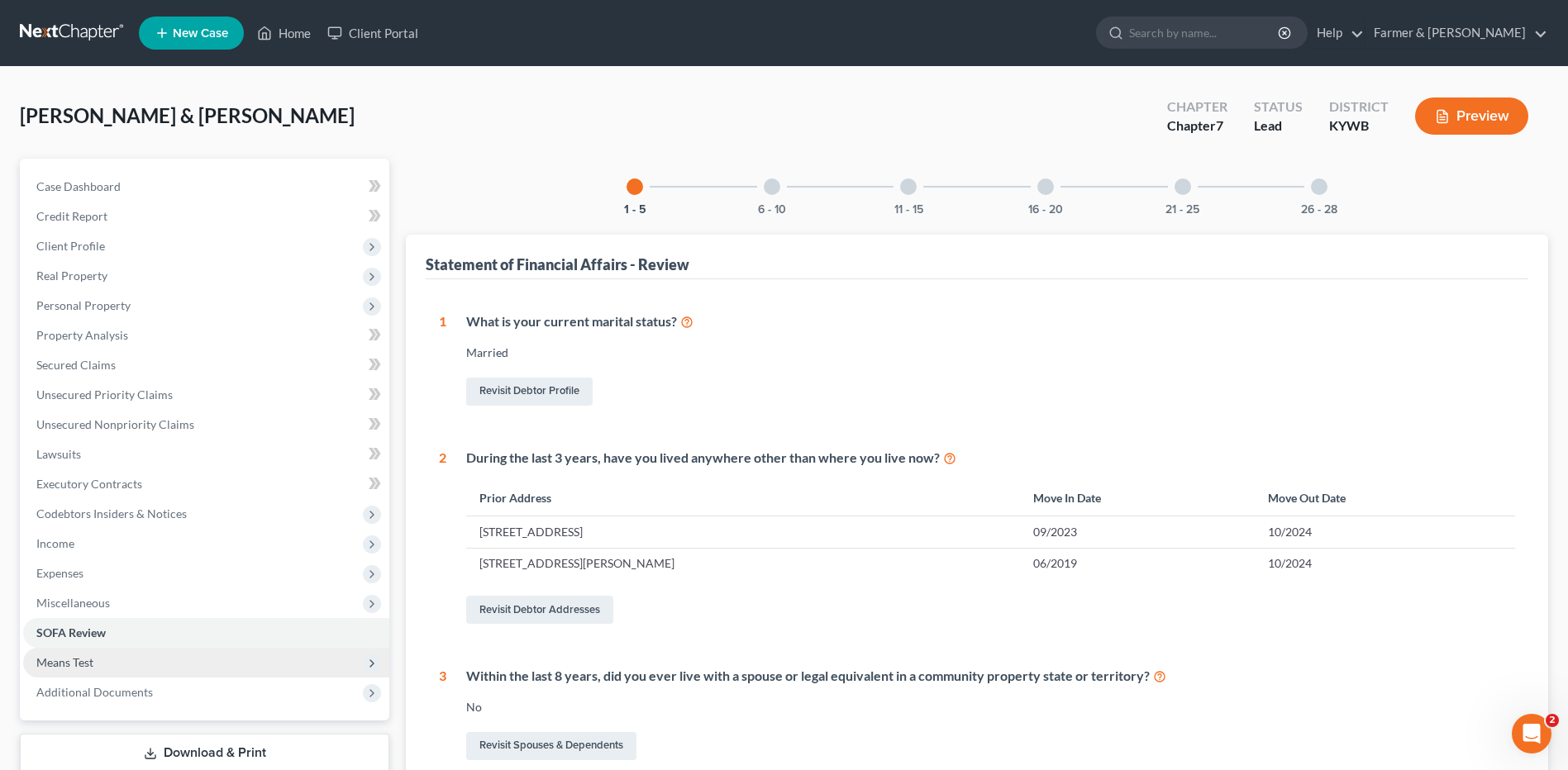
click at [113, 656] on span "Means Test" at bounding box center [206, 663] width 366 height 30
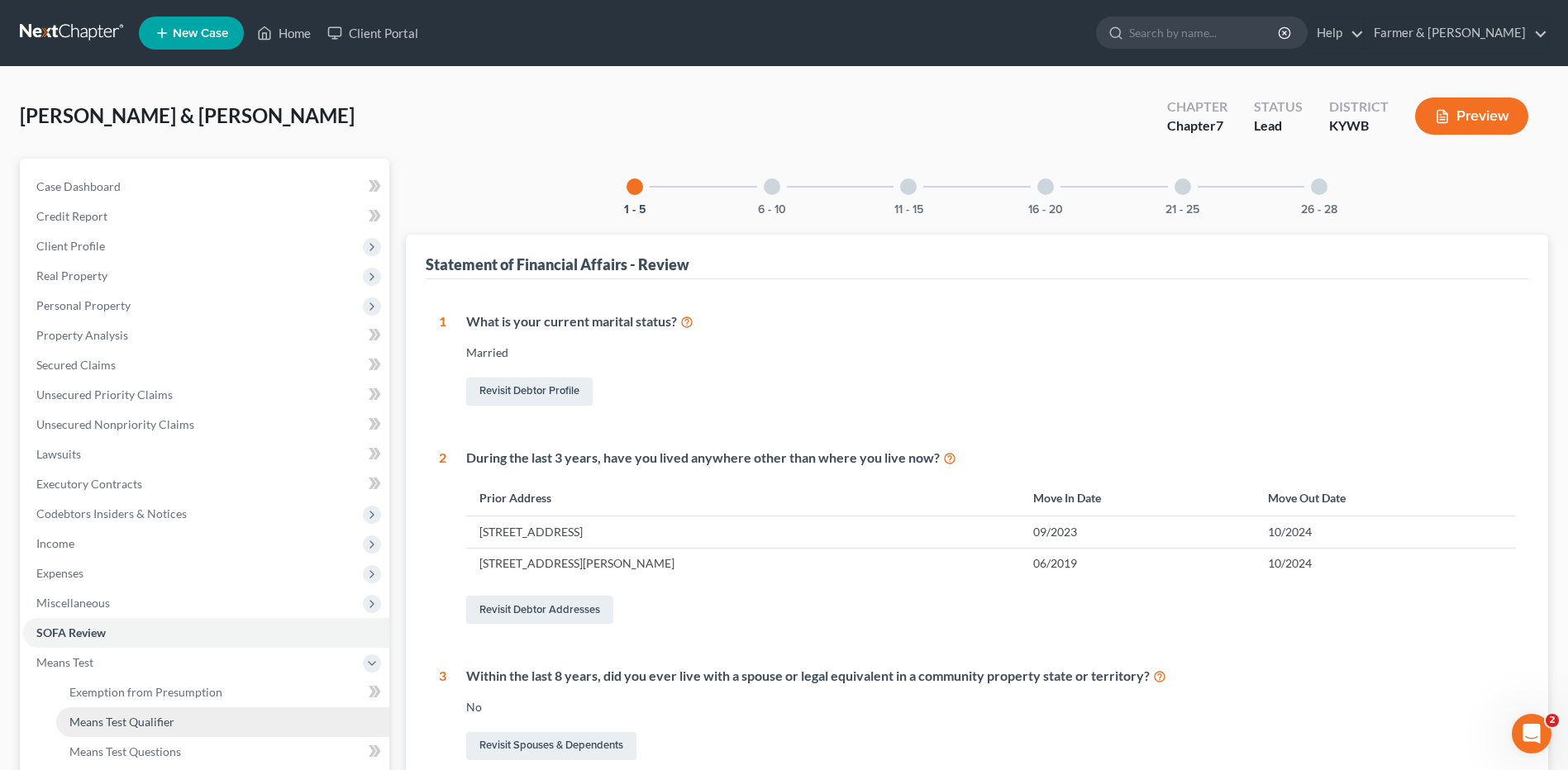
click at [123, 710] on link "Means Test Qualifier" at bounding box center [223, 722] width 333 height 30
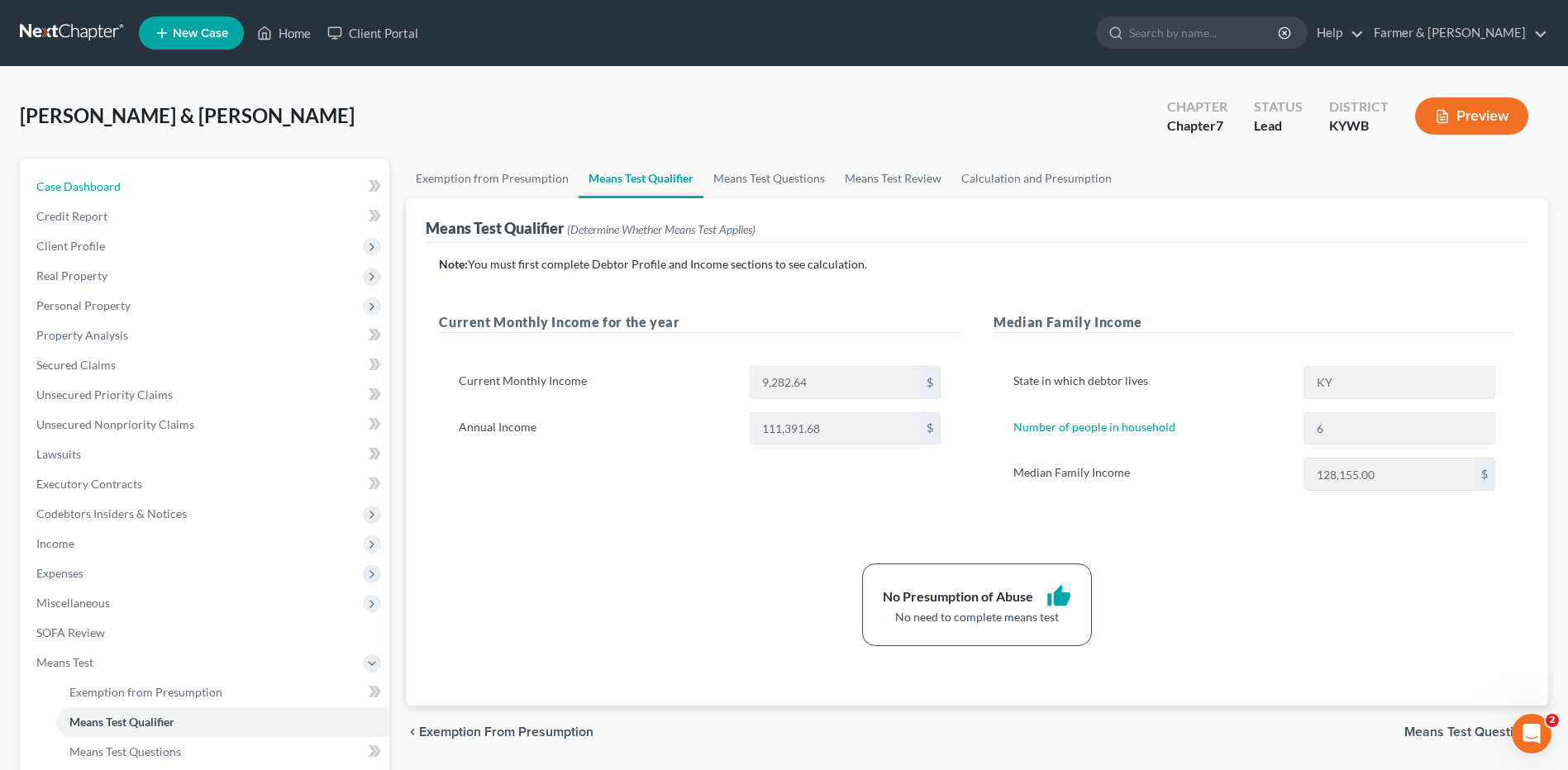
drag, startPoint x: 196, startPoint y: 193, endPoint x: 420, endPoint y: 1, distance: 295.0
click at [196, 193] on link "Case Dashboard" at bounding box center [206, 187] width 366 height 30
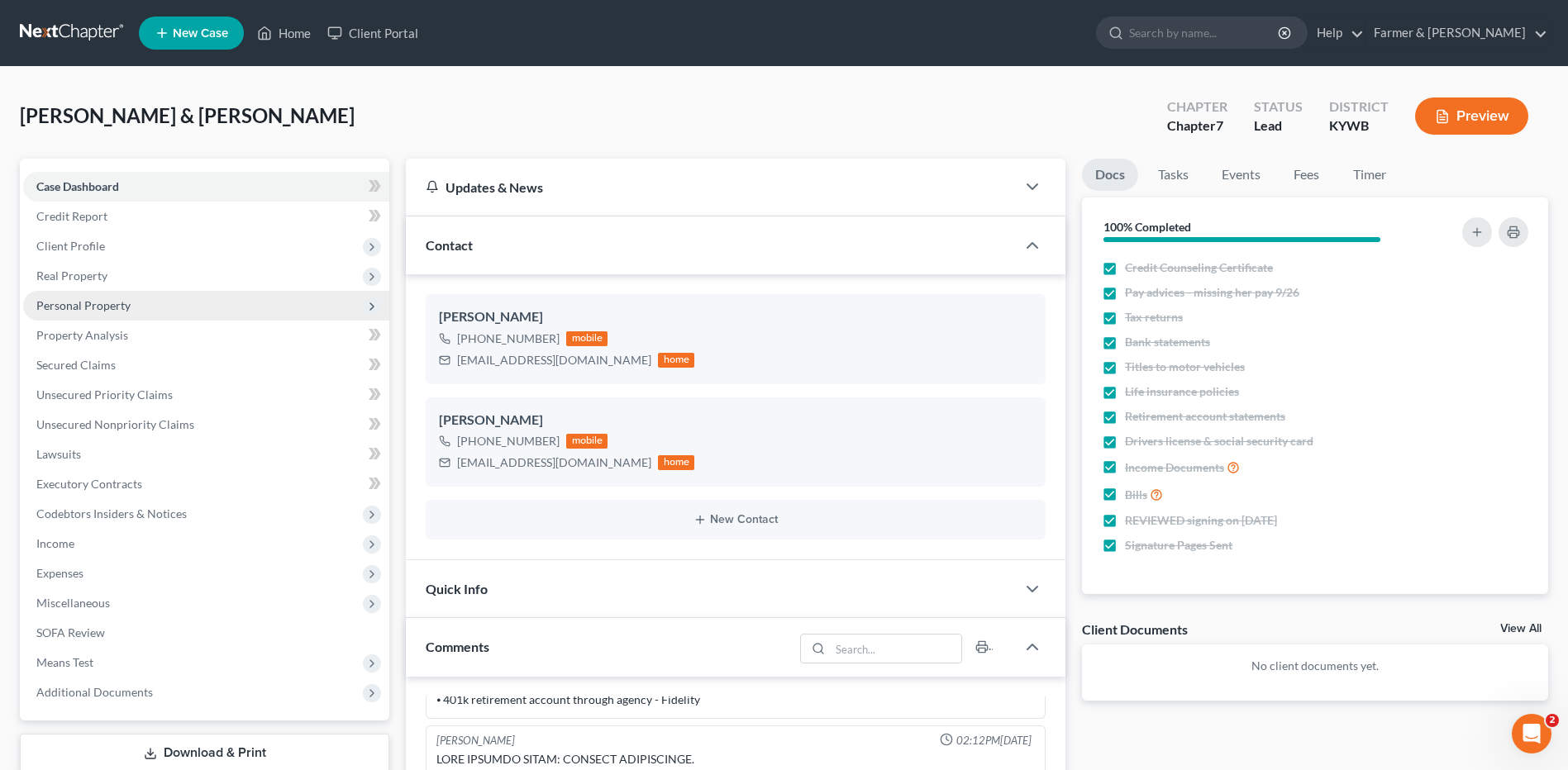
drag, startPoint x: 138, startPoint y: 287, endPoint x: 139, endPoint y: 305, distance: 18.0
click at [138, 287] on span "Real Property" at bounding box center [206, 276] width 366 height 30
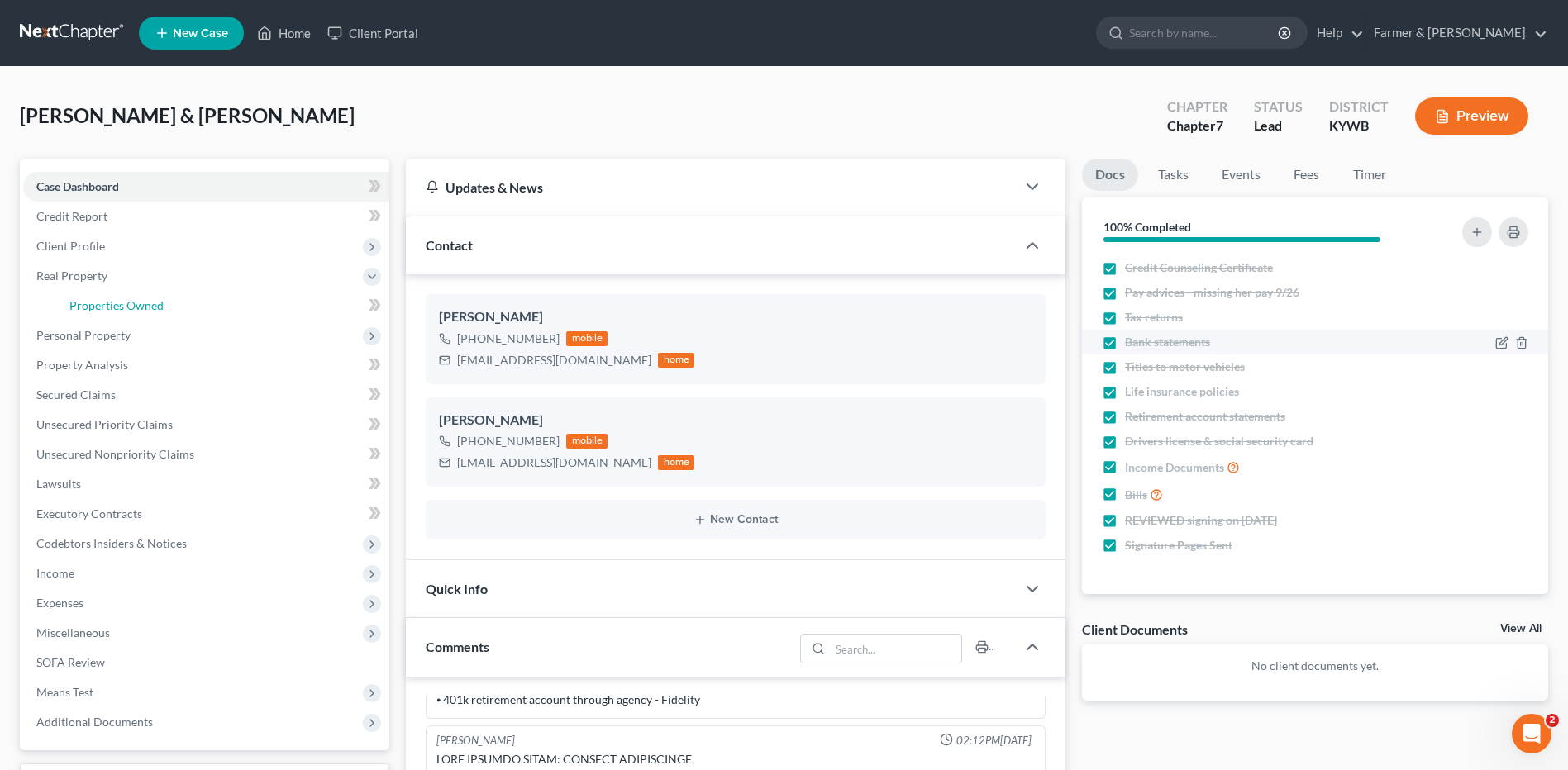
click at [142, 305] on span "Properties Owned" at bounding box center [116, 306] width 94 height 14
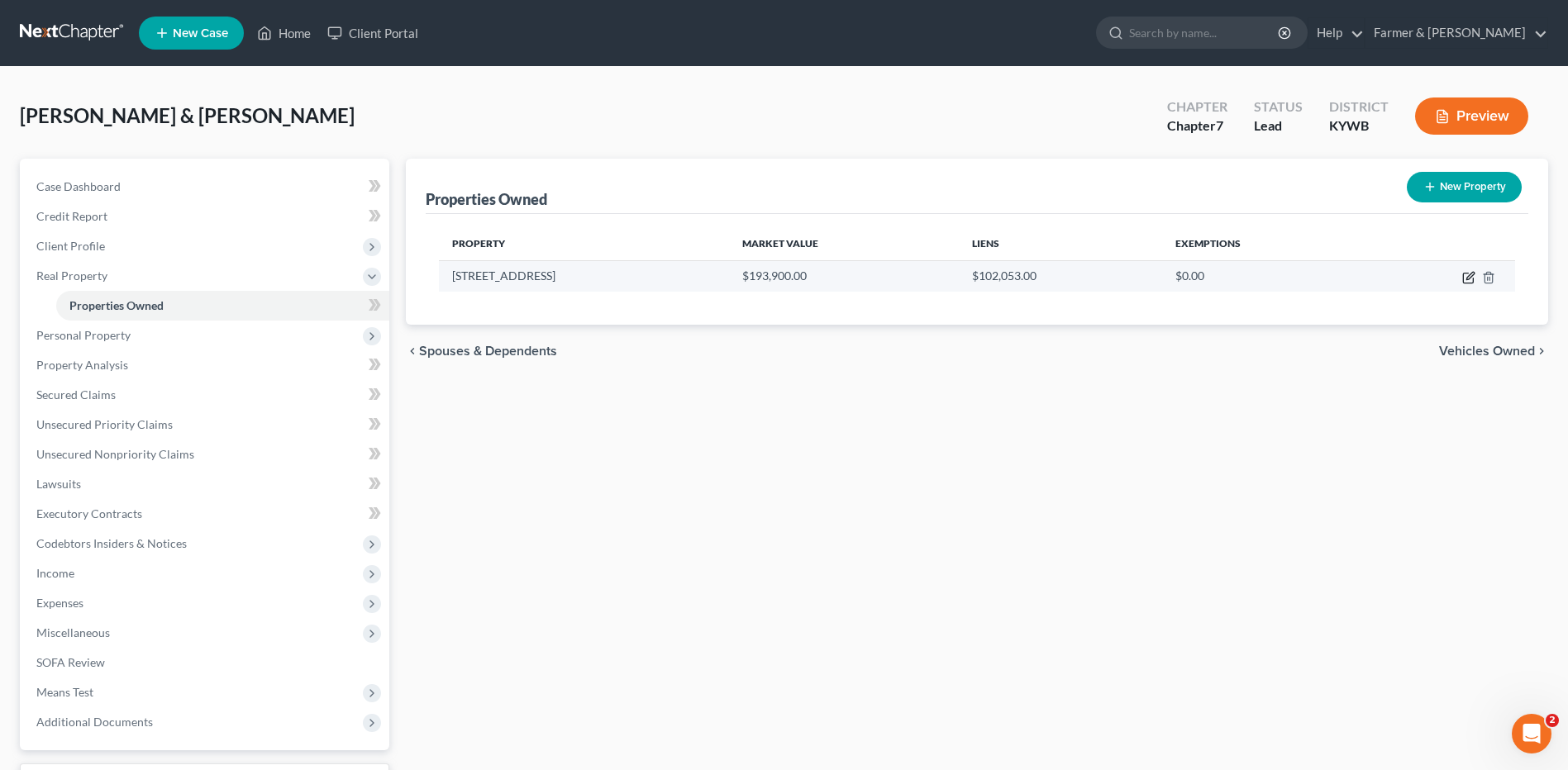
click at [1465, 283] on icon "button" at bounding box center [1468, 279] width 10 height 10
select select "18"
select select "41"
select select "3"
select select "1"
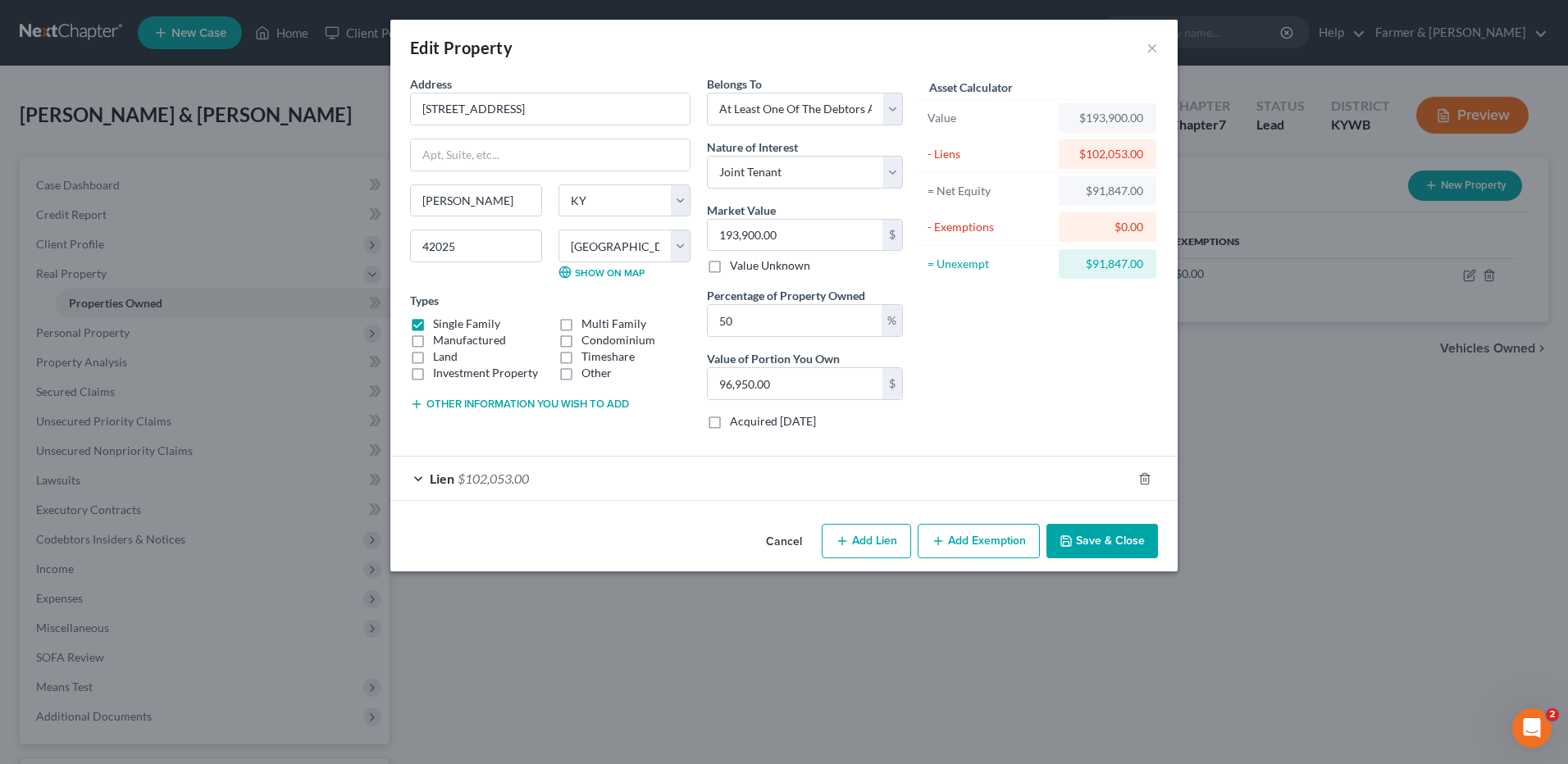
click at [565, 410] on button "Other information you wish to add" at bounding box center [520, 405] width 219 height 13
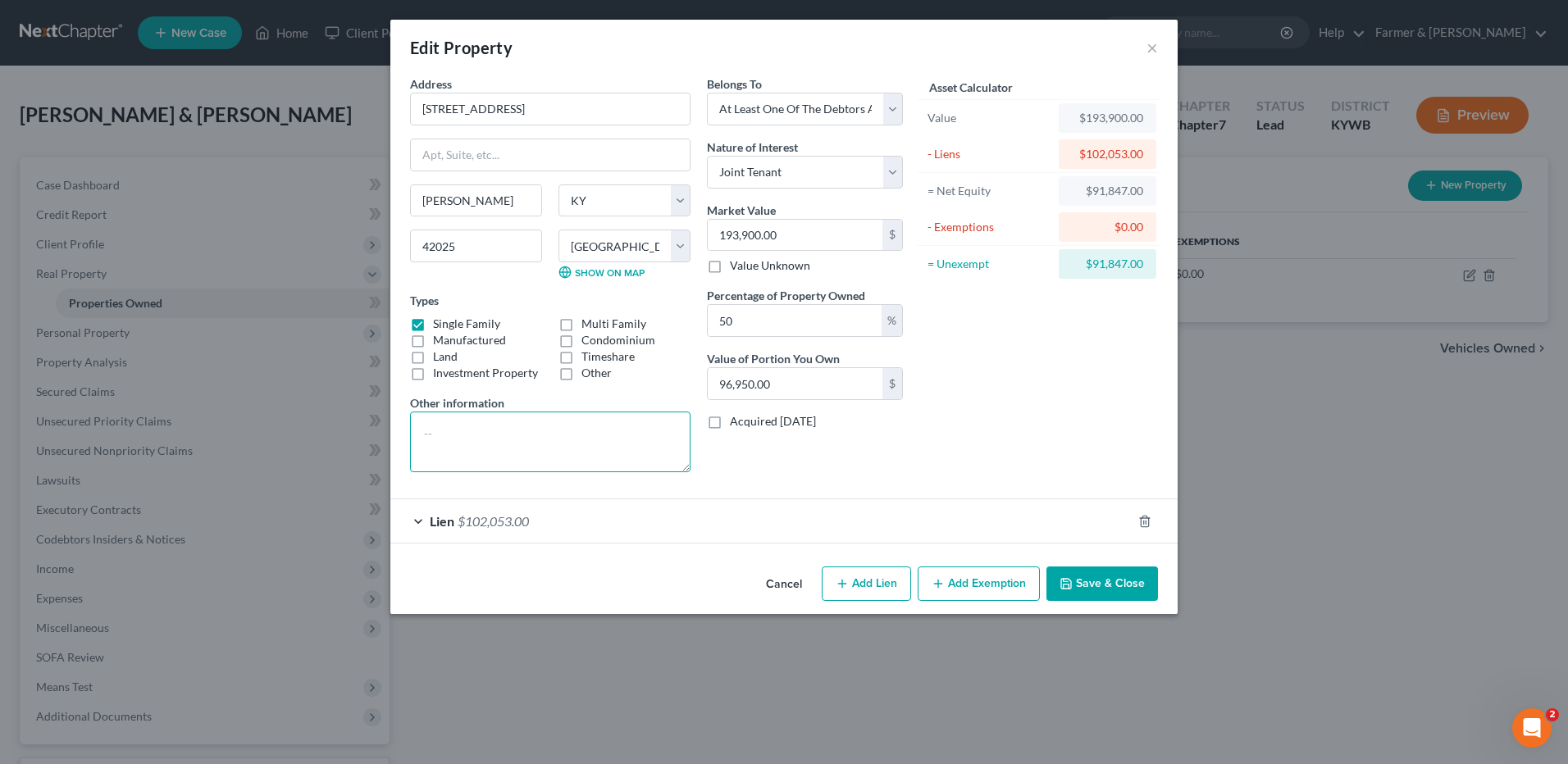
click at [575, 415] on textarea at bounding box center [550, 442] width 280 height 61
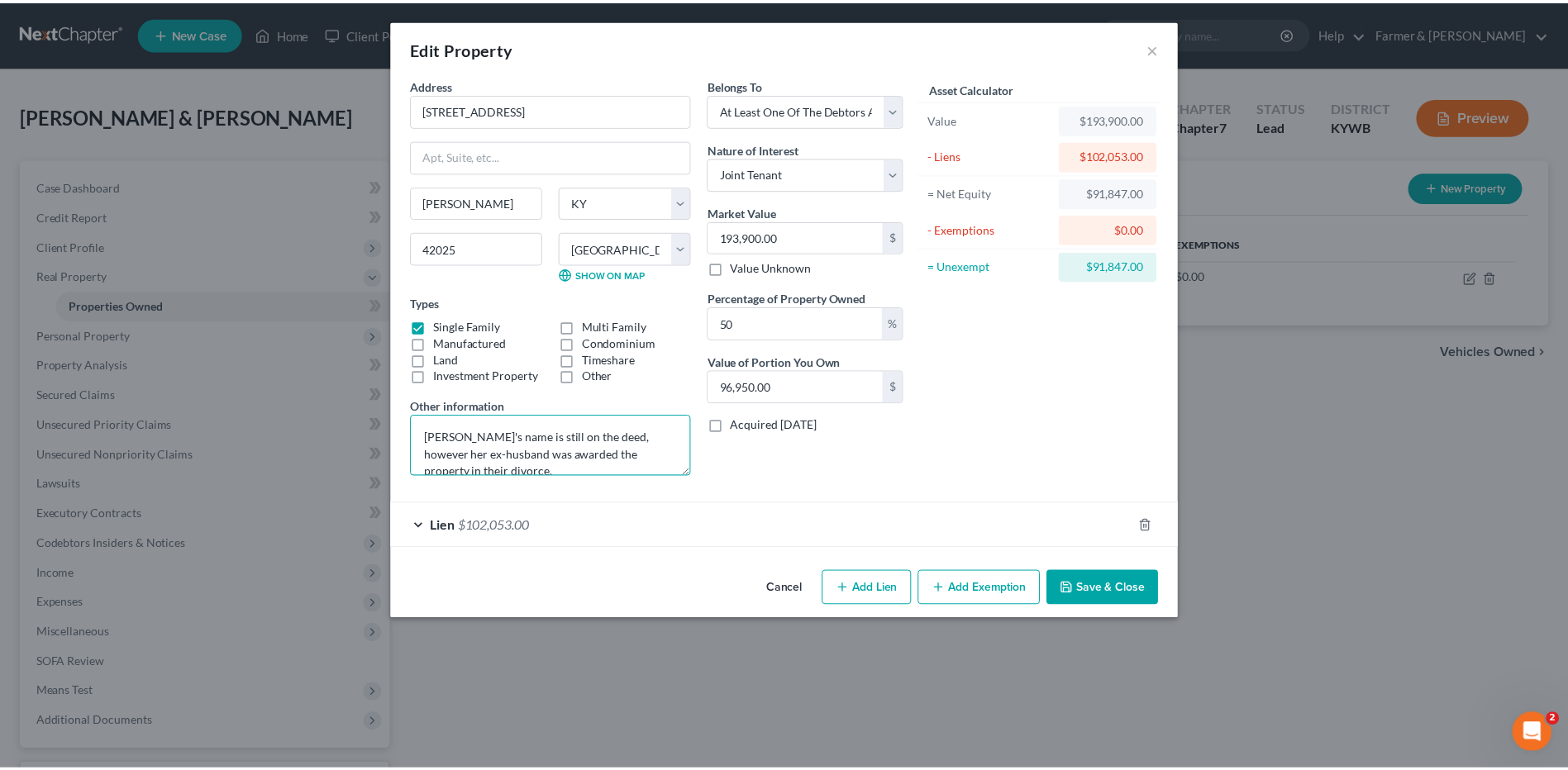
scroll to position [4, 0]
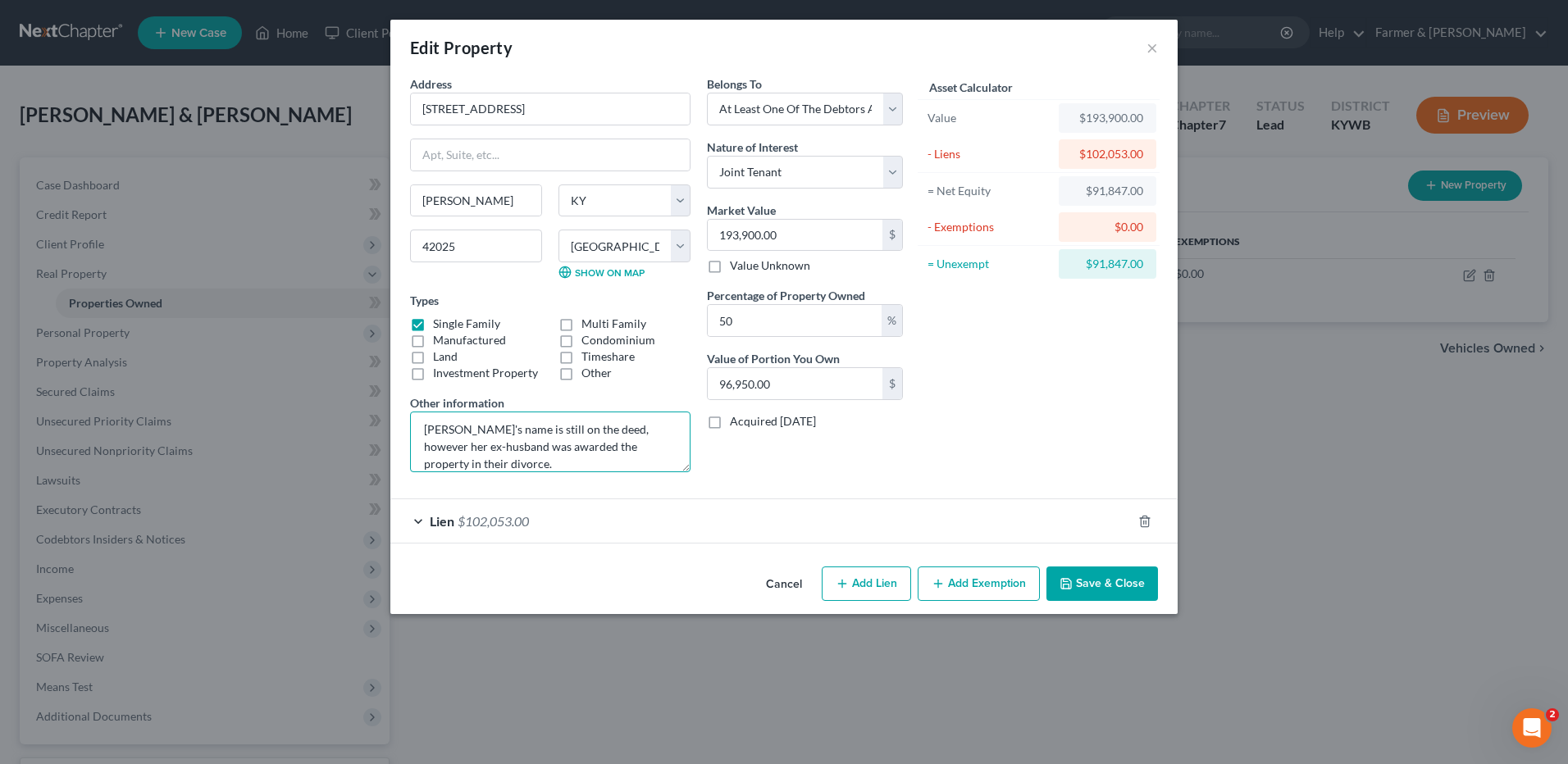
type textarea "Debtor's name is still on the deed, however her ex-husband was awarded the prop…"
click at [1078, 582] on button "Save & Close" at bounding box center [1101, 583] width 111 height 34
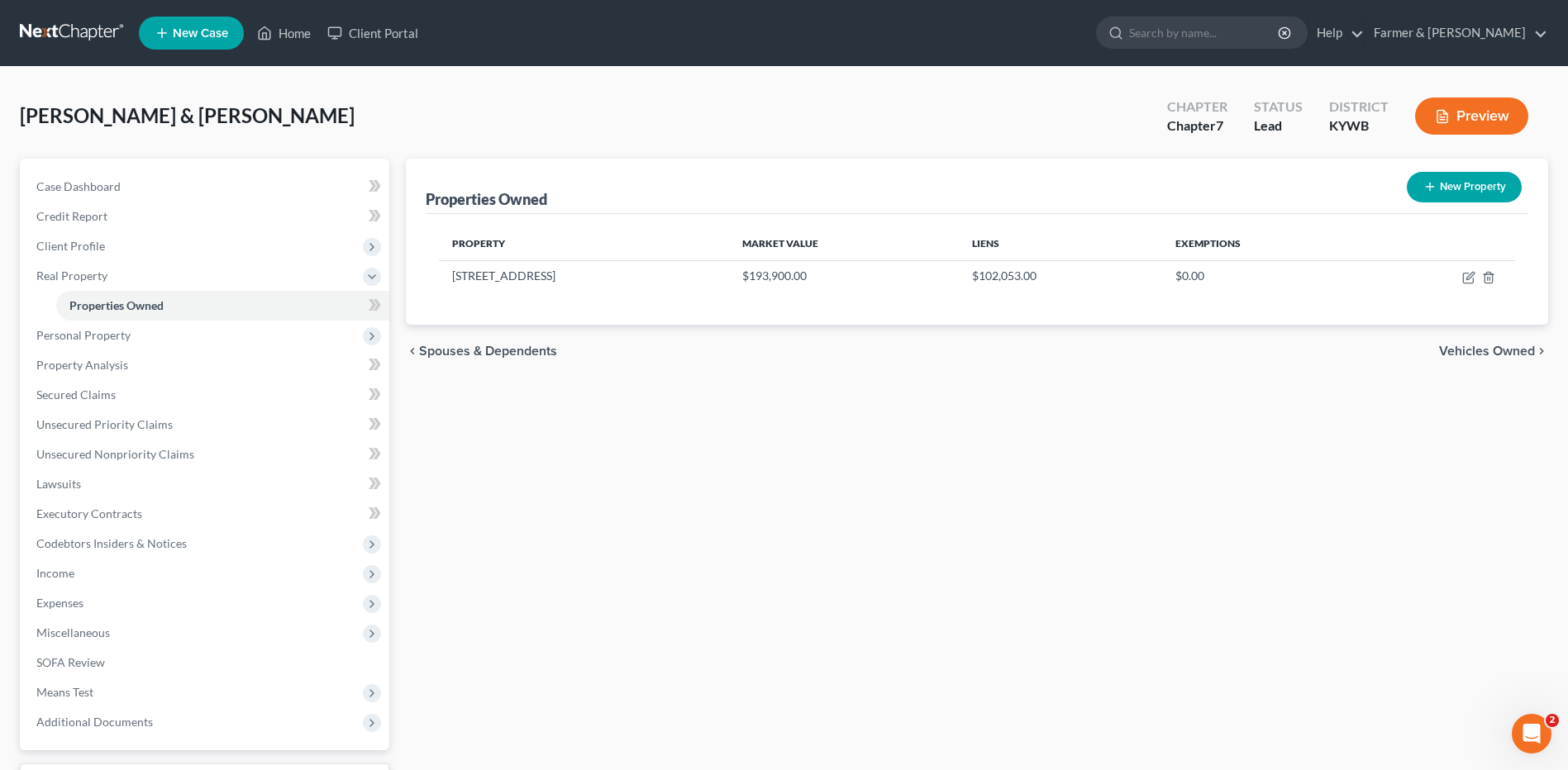
drag, startPoint x: 53, startPoint y: 31, endPoint x: 138, endPoint y: 11, distance: 87.3
click at [53, 31] on link at bounding box center [73, 33] width 105 height 30
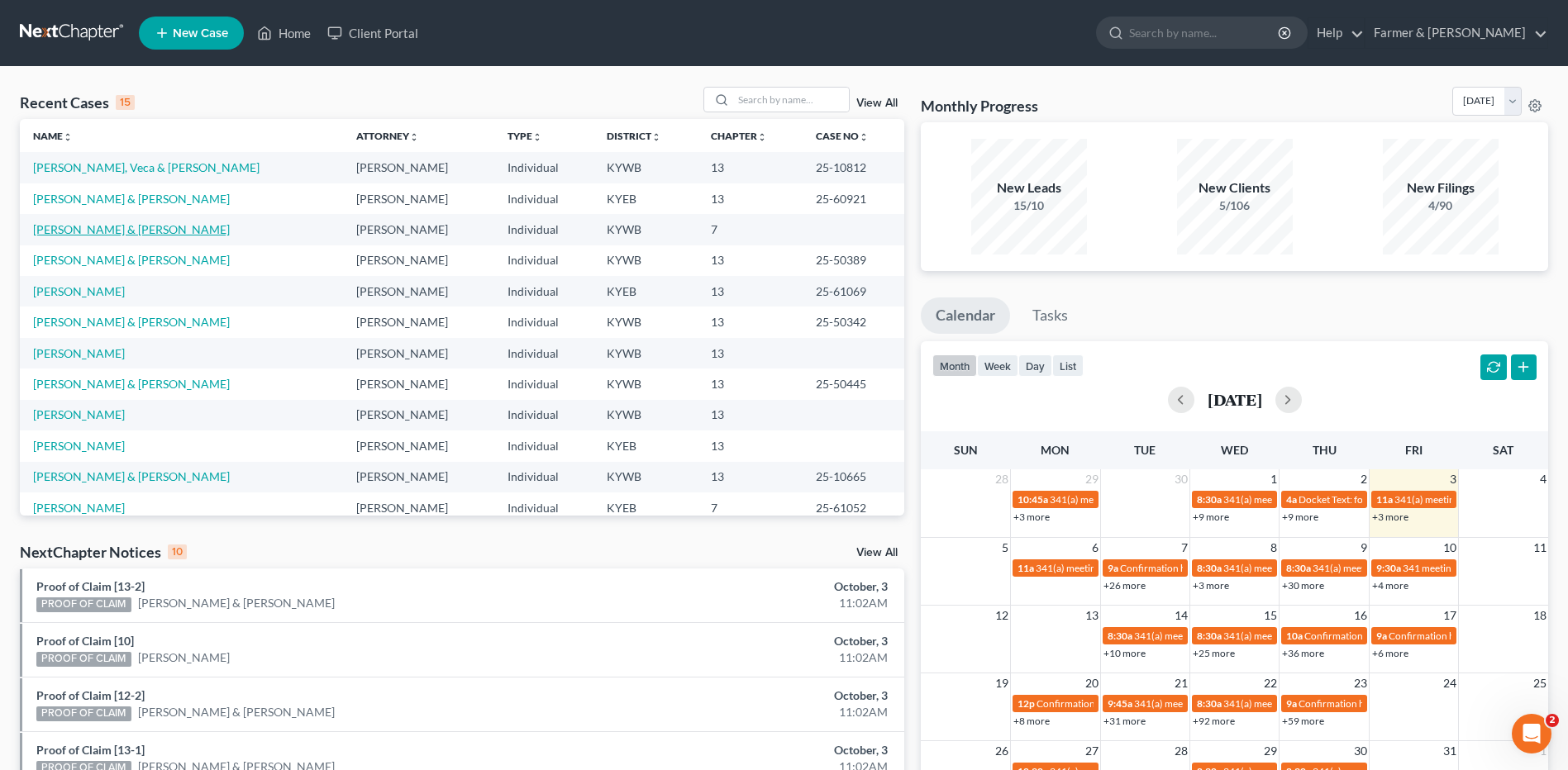
click at [116, 233] on link "[PERSON_NAME] & [PERSON_NAME]" at bounding box center [131, 229] width 196 height 14
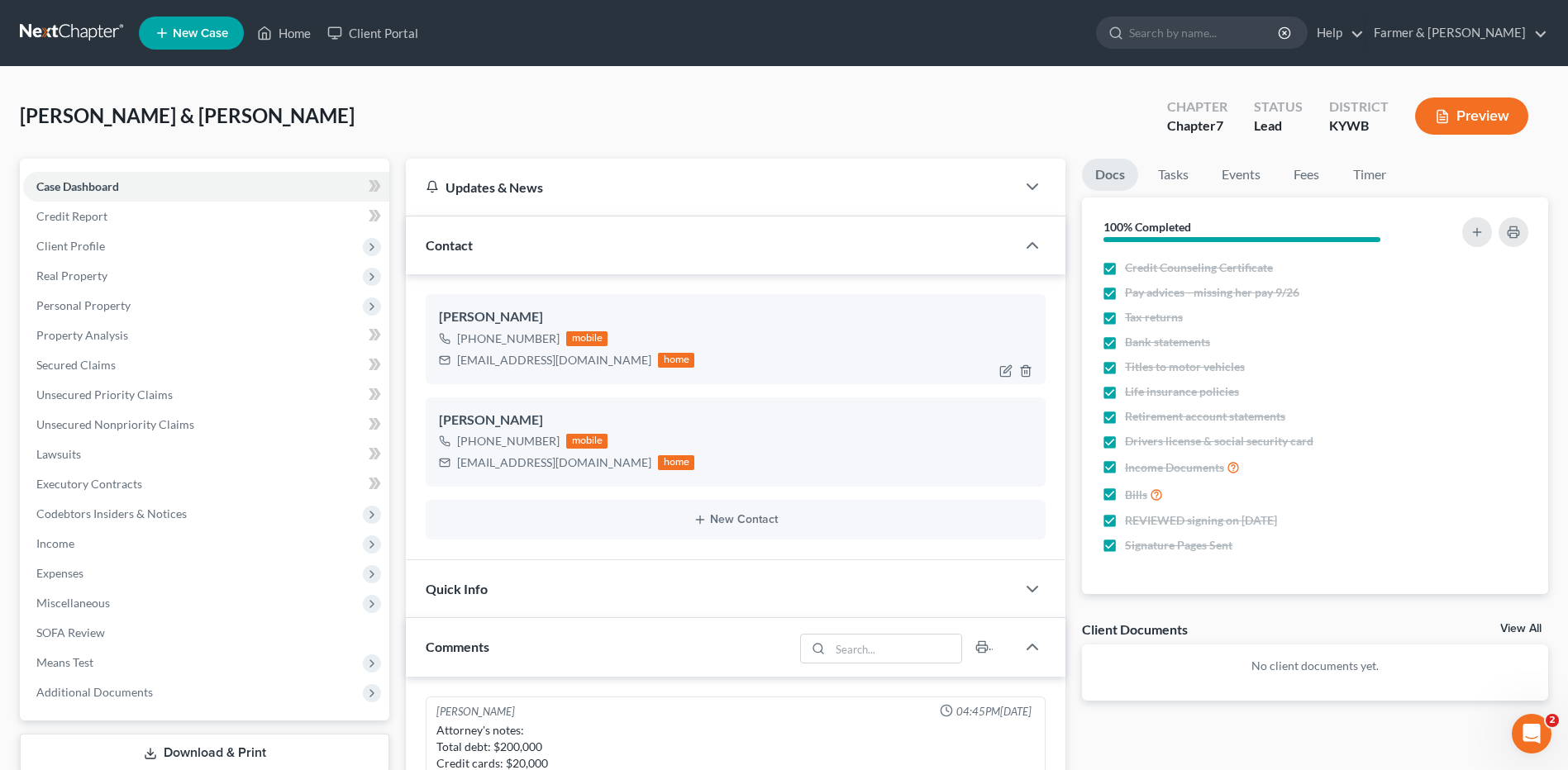
scroll to position [703, 0]
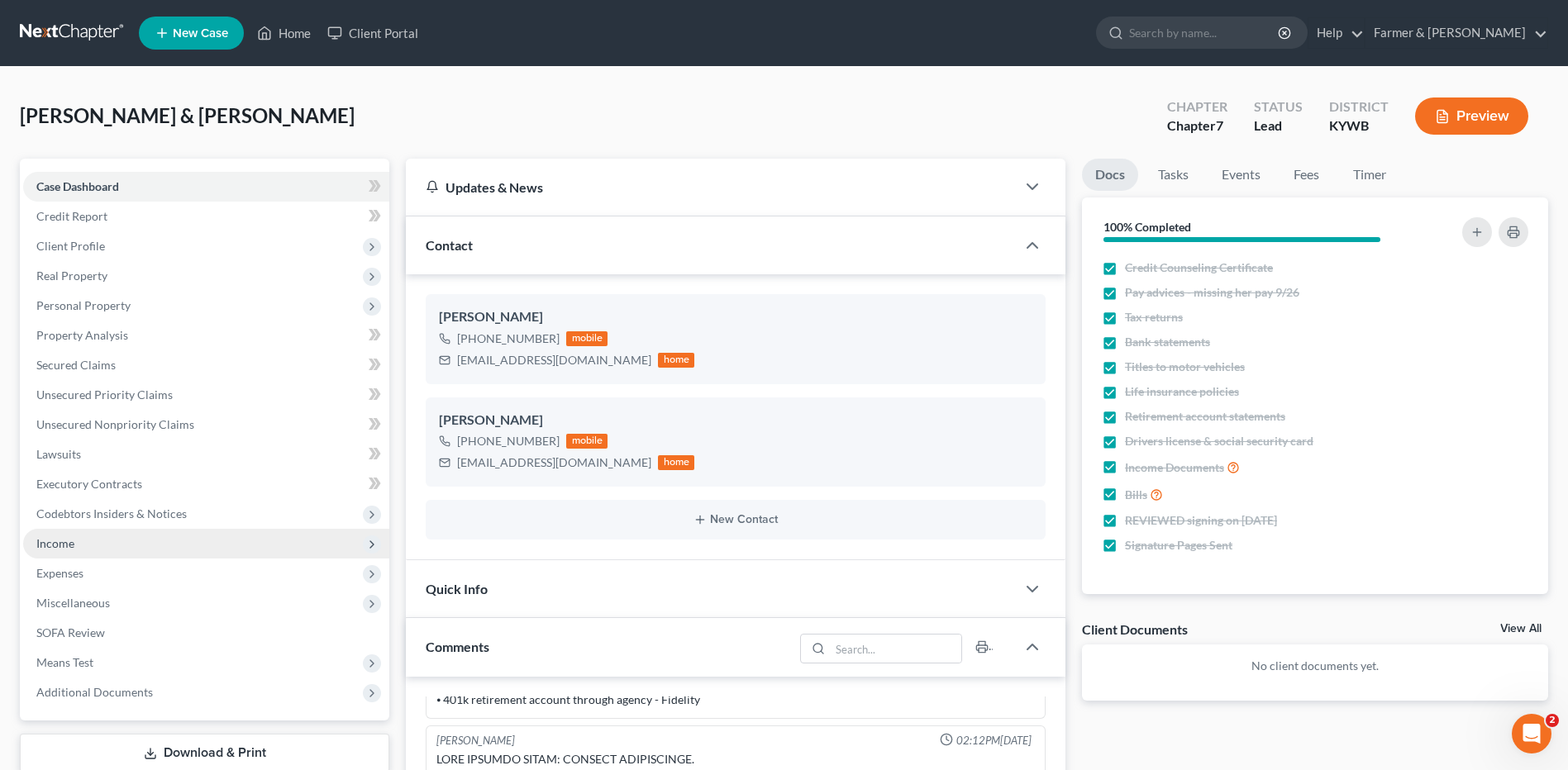
click at [105, 545] on span "Income" at bounding box center [206, 543] width 366 height 30
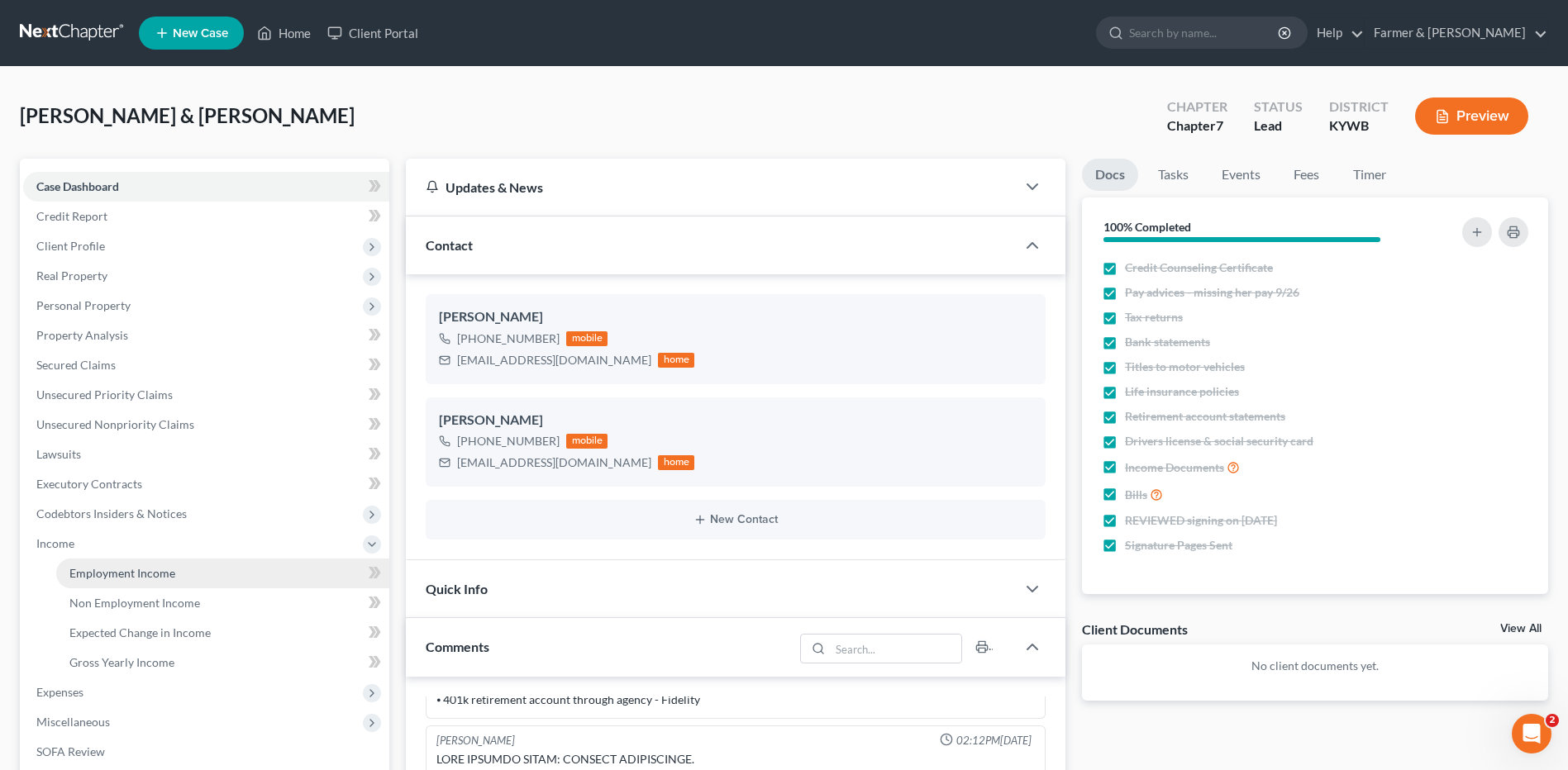
click at [116, 576] on span "Employment Income" at bounding box center [122, 573] width 105 height 14
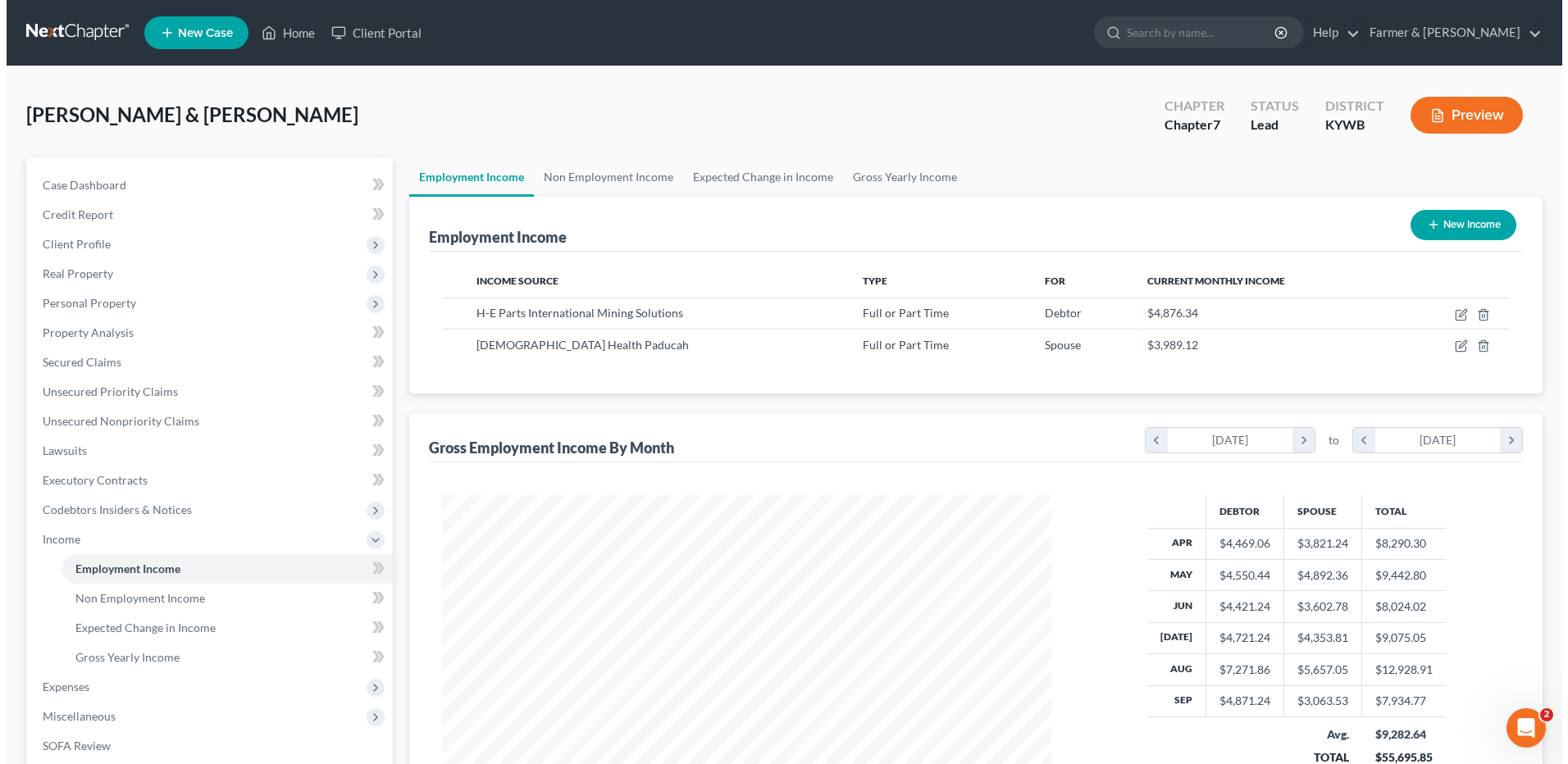
scroll to position [304, 641]
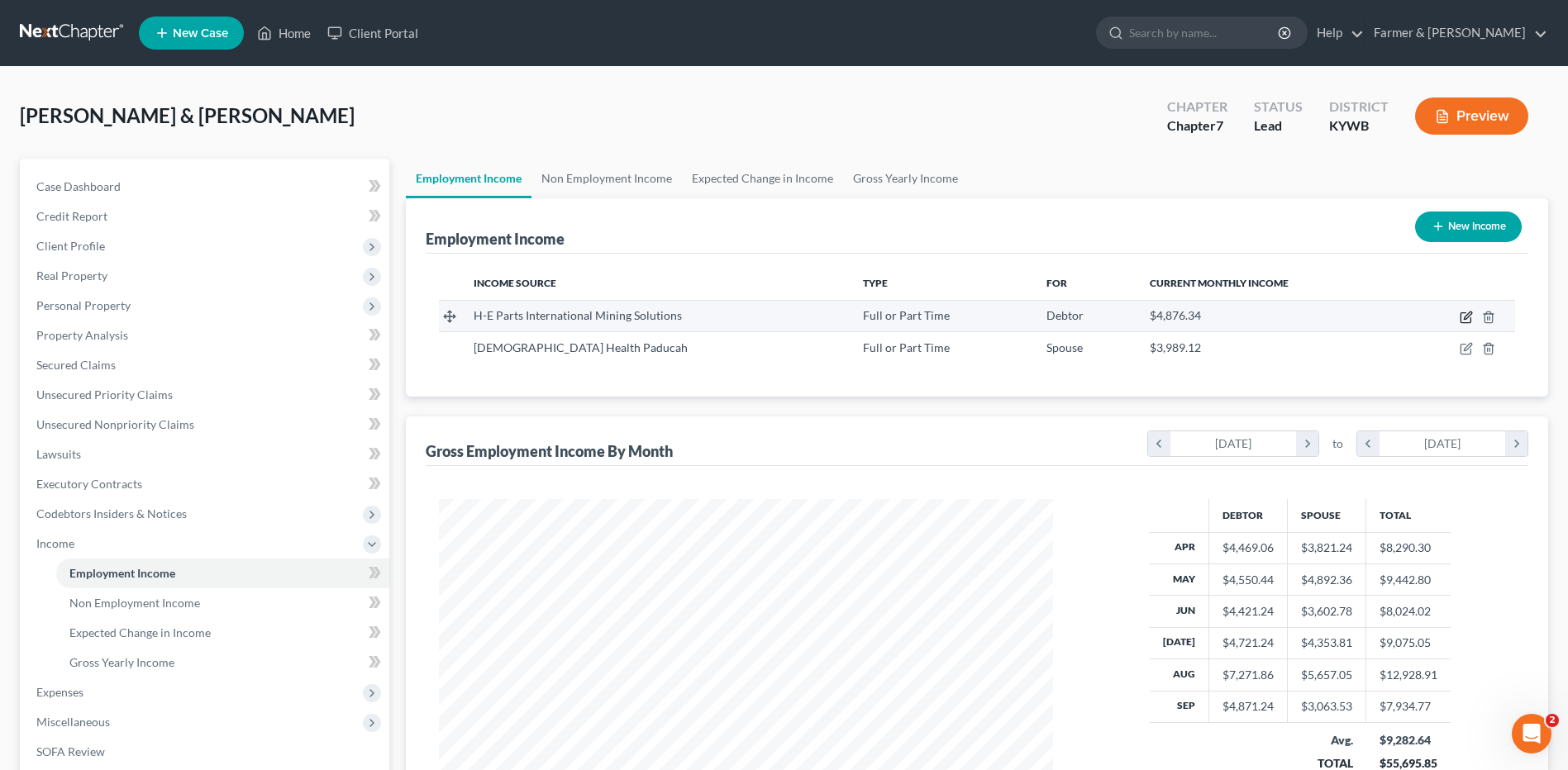
click at [1463, 317] on icon "button" at bounding box center [1466, 318] width 13 height 13
select select "0"
select select "27"
select select "2"
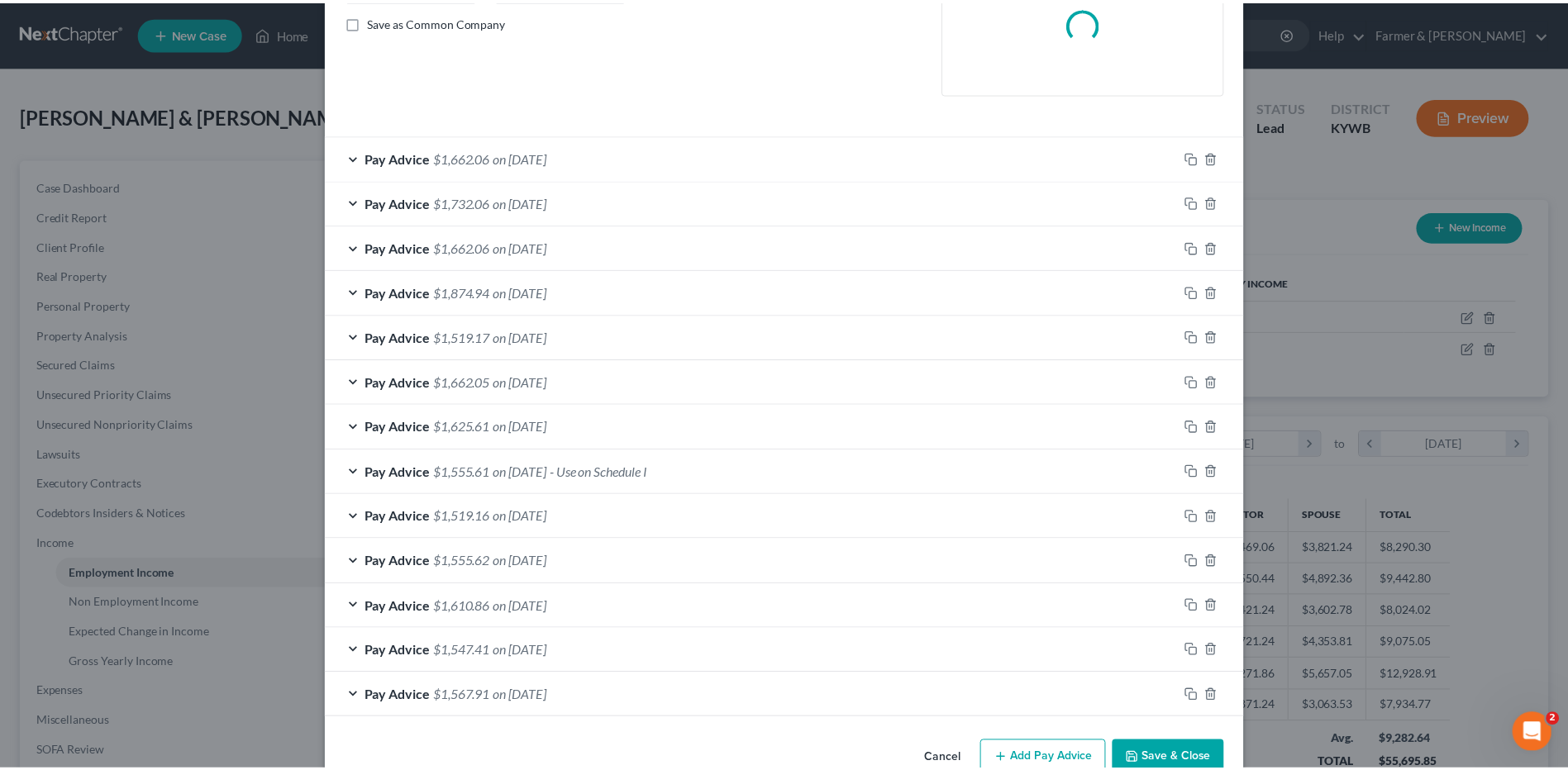
scroll to position [414, 0]
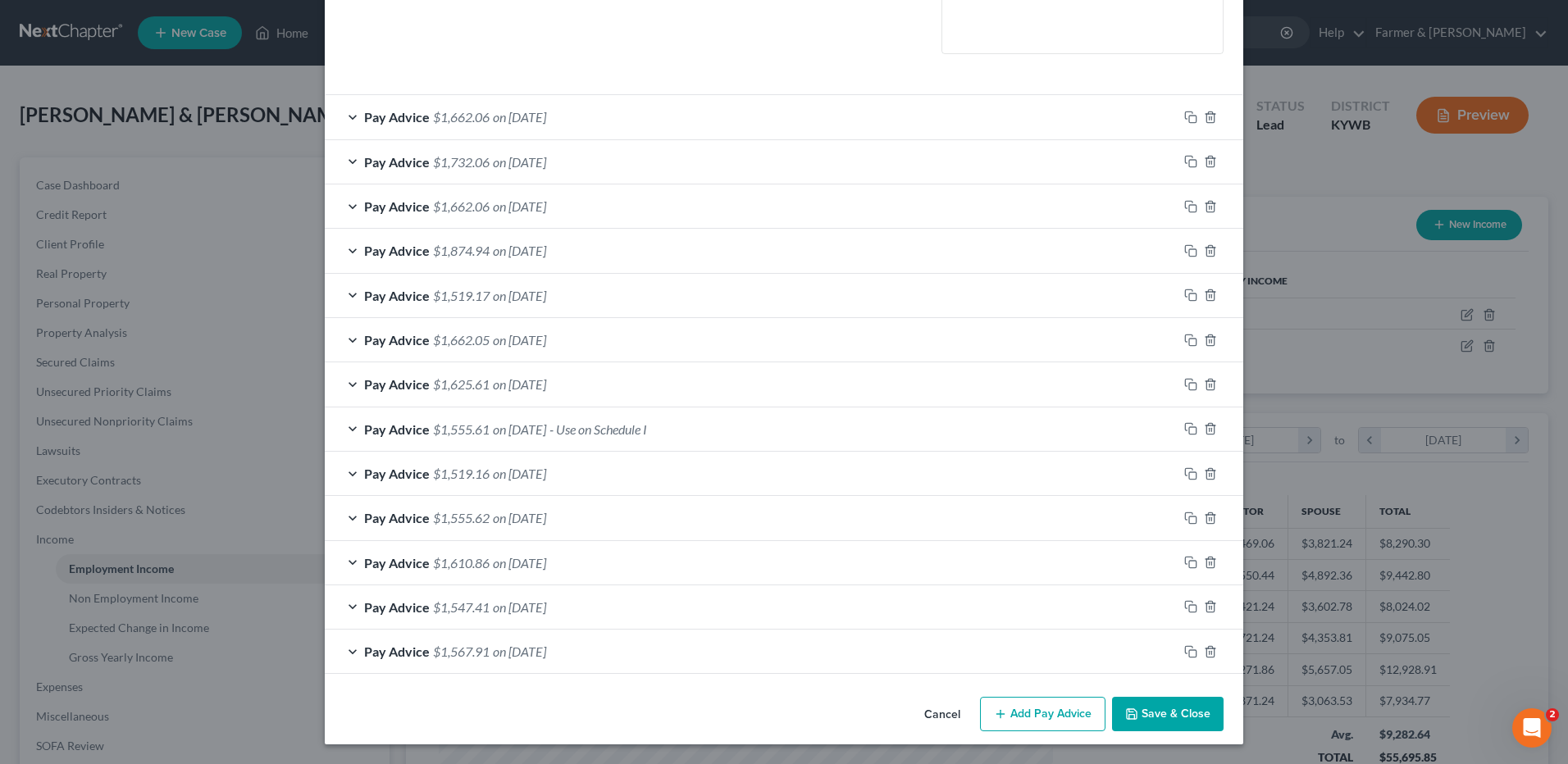
click at [944, 714] on button "Cancel" at bounding box center [943, 715] width 63 height 33
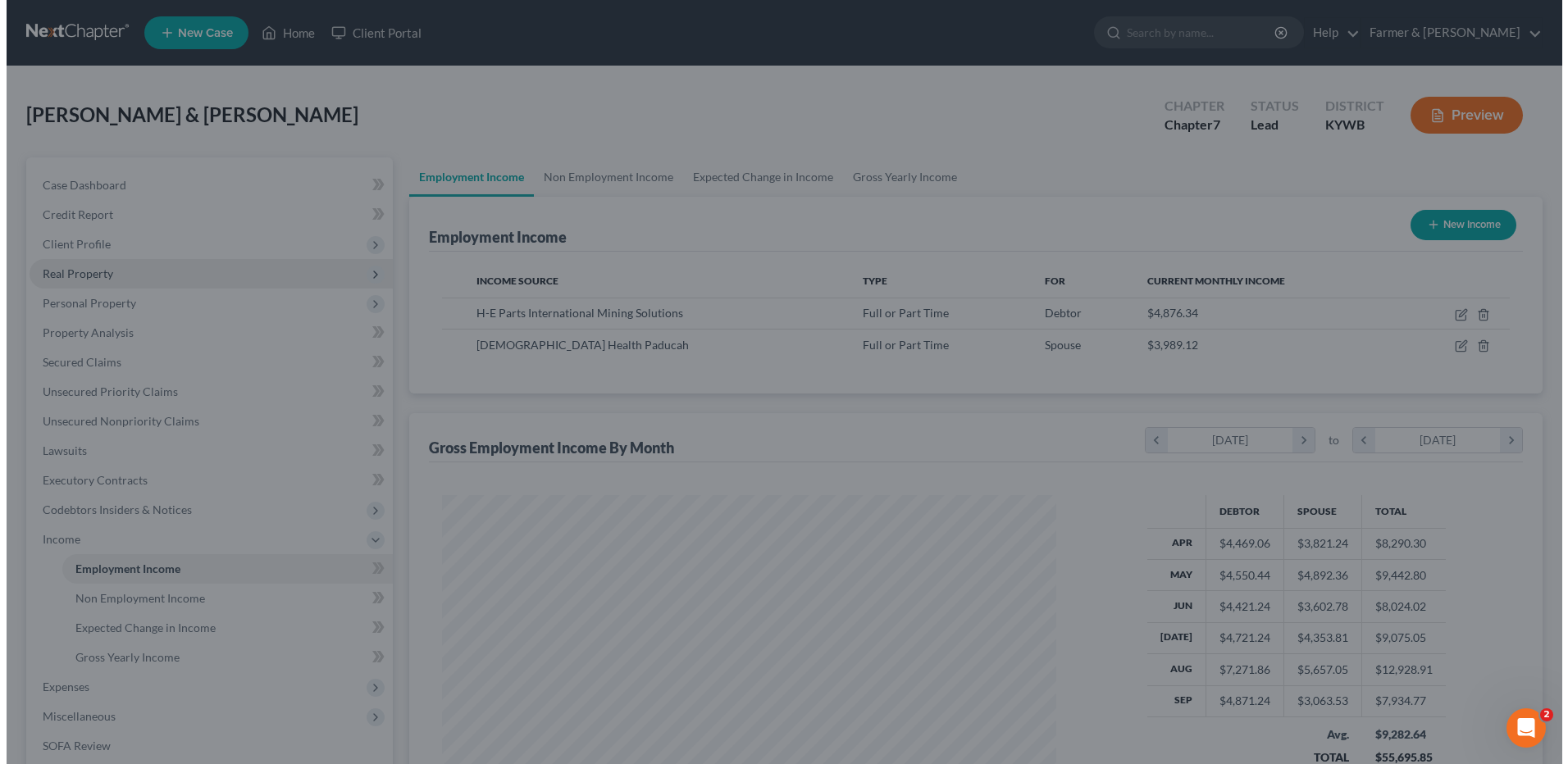
scroll to position [819833, 819541]
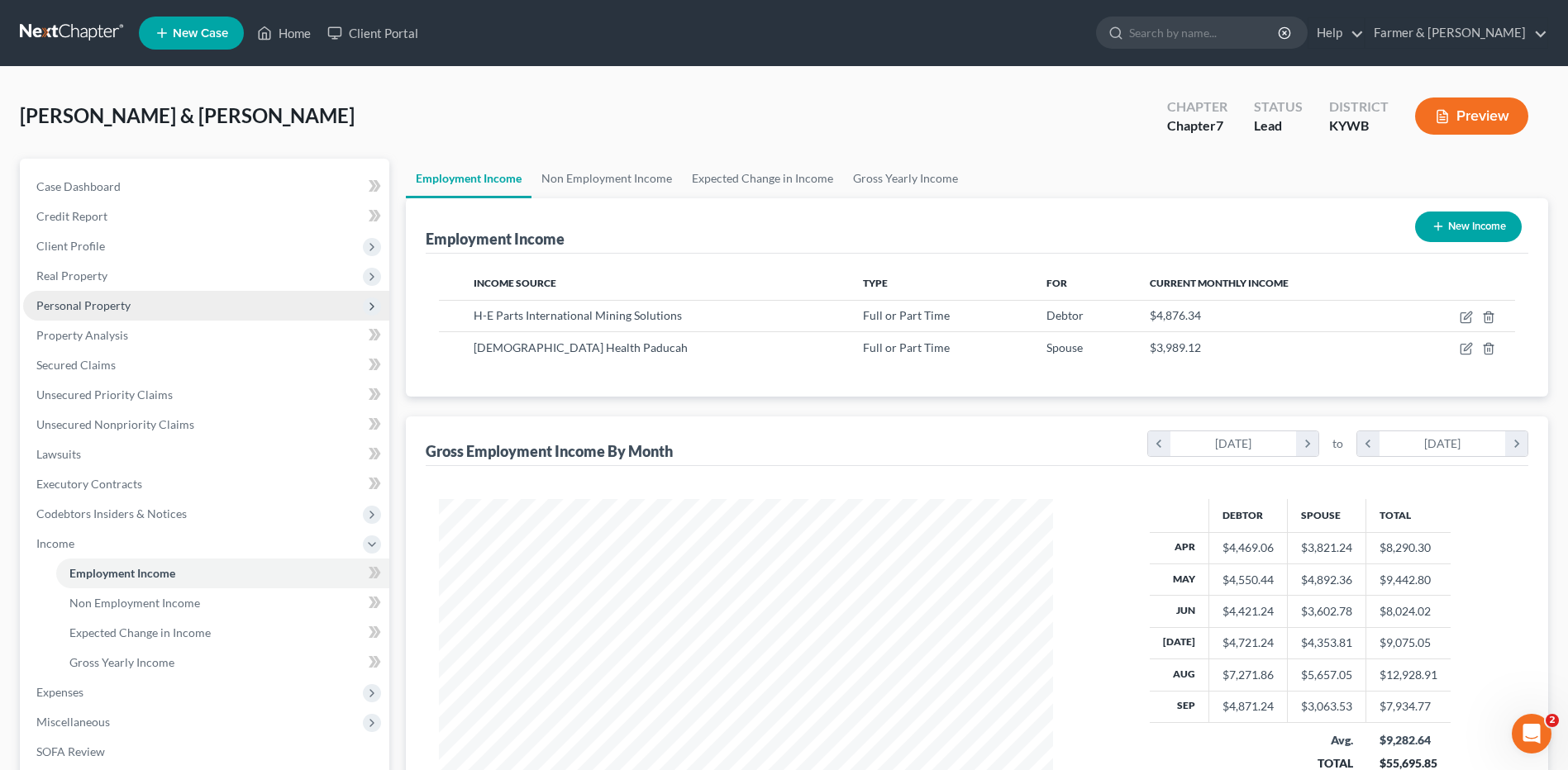
click at [146, 307] on span "Personal Property" at bounding box center [206, 306] width 366 height 30
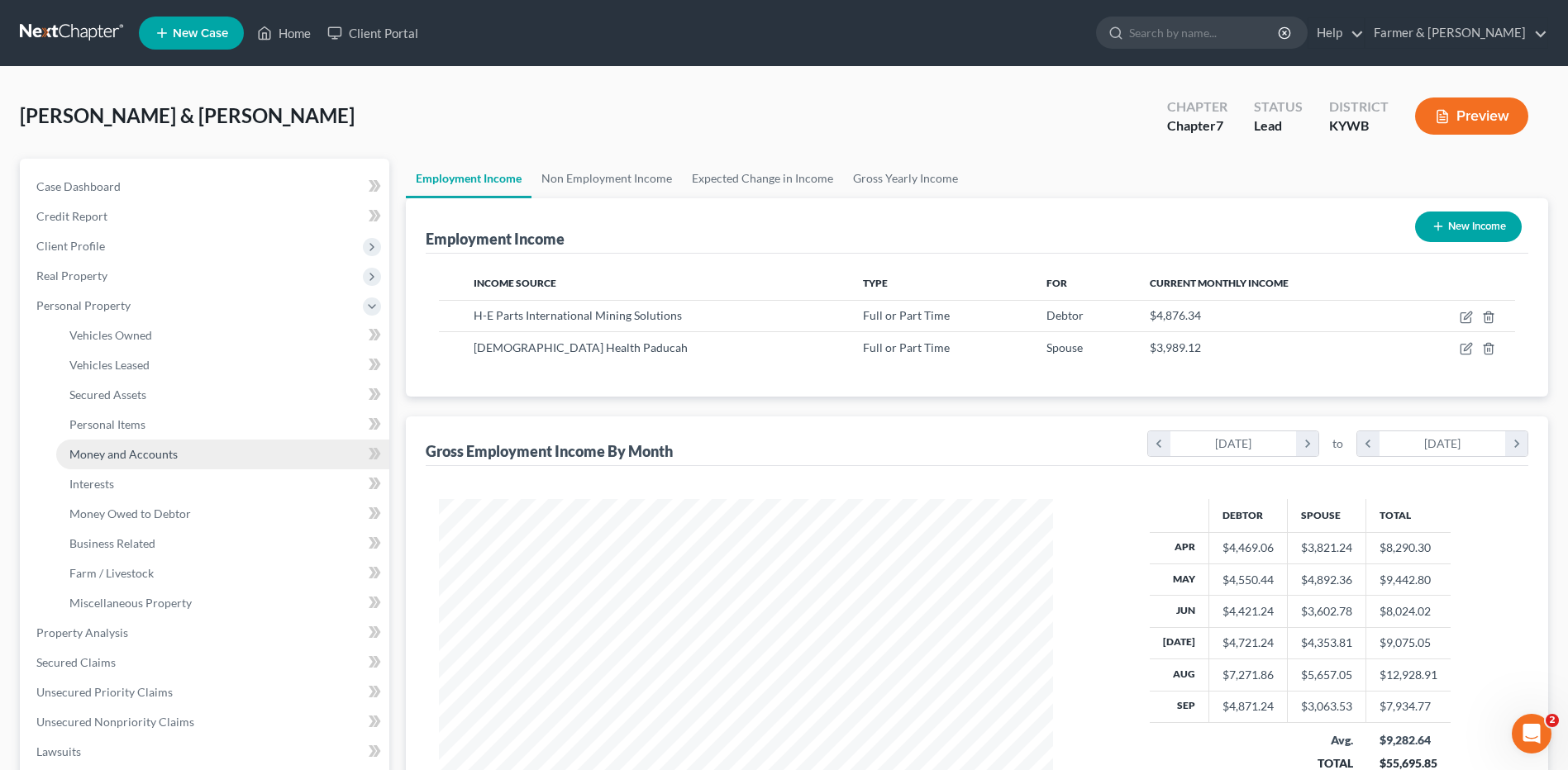
click at [160, 456] on span "Money and Accounts" at bounding box center [123, 454] width 108 height 14
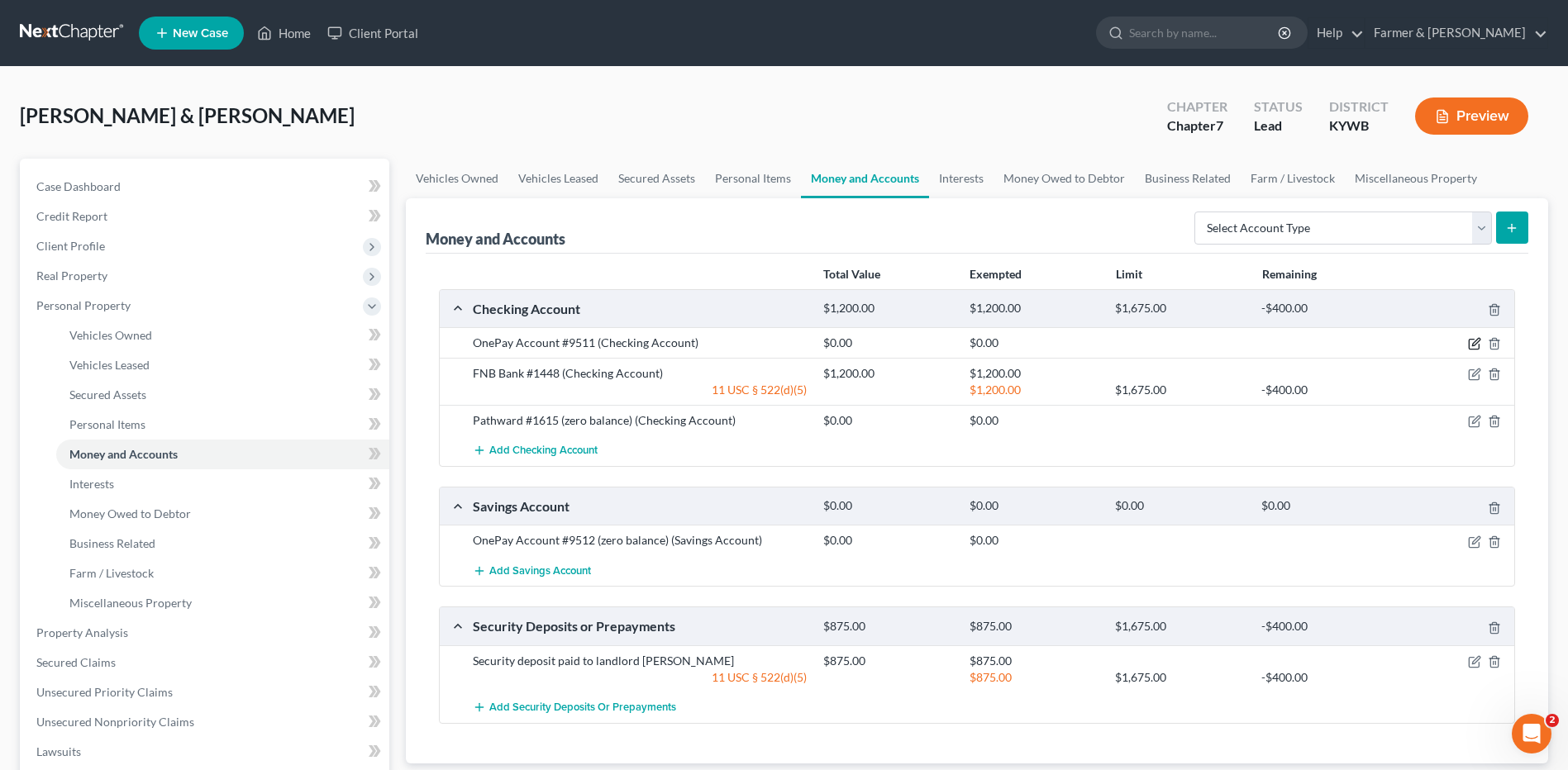
click at [1470, 341] on icon "button" at bounding box center [1475, 344] width 13 height 13
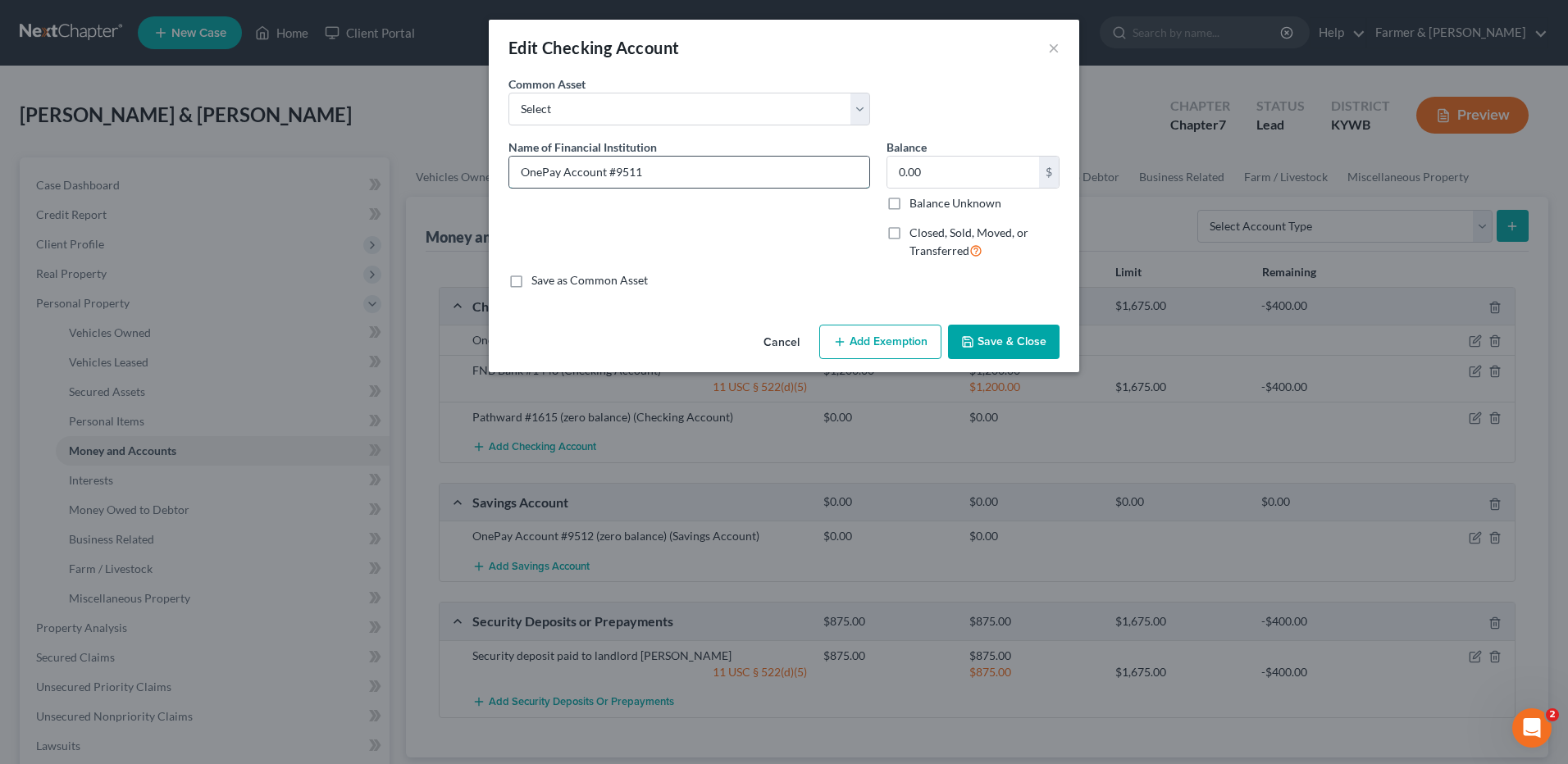
click at [682, 180] on input "OnePay Account #9511" at bounding box center [689, 172] width 360 height 31
click at [1032, 343] on button "Save & Close" at bounding box center [1004, 342] width 111 height 34
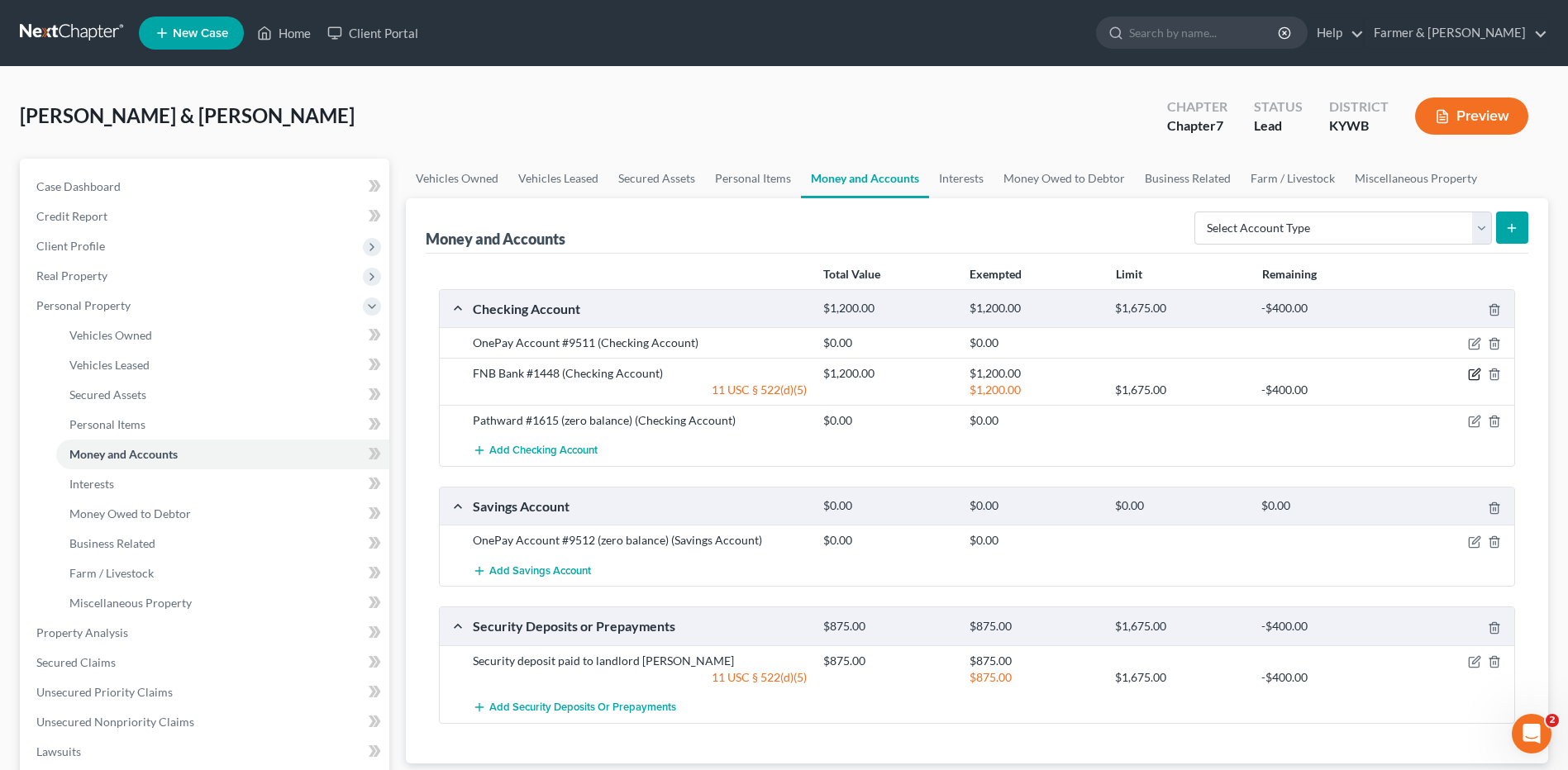
click at [1468, 374] on icon "button" at bounding box center [1475, 374] width 13 height 13
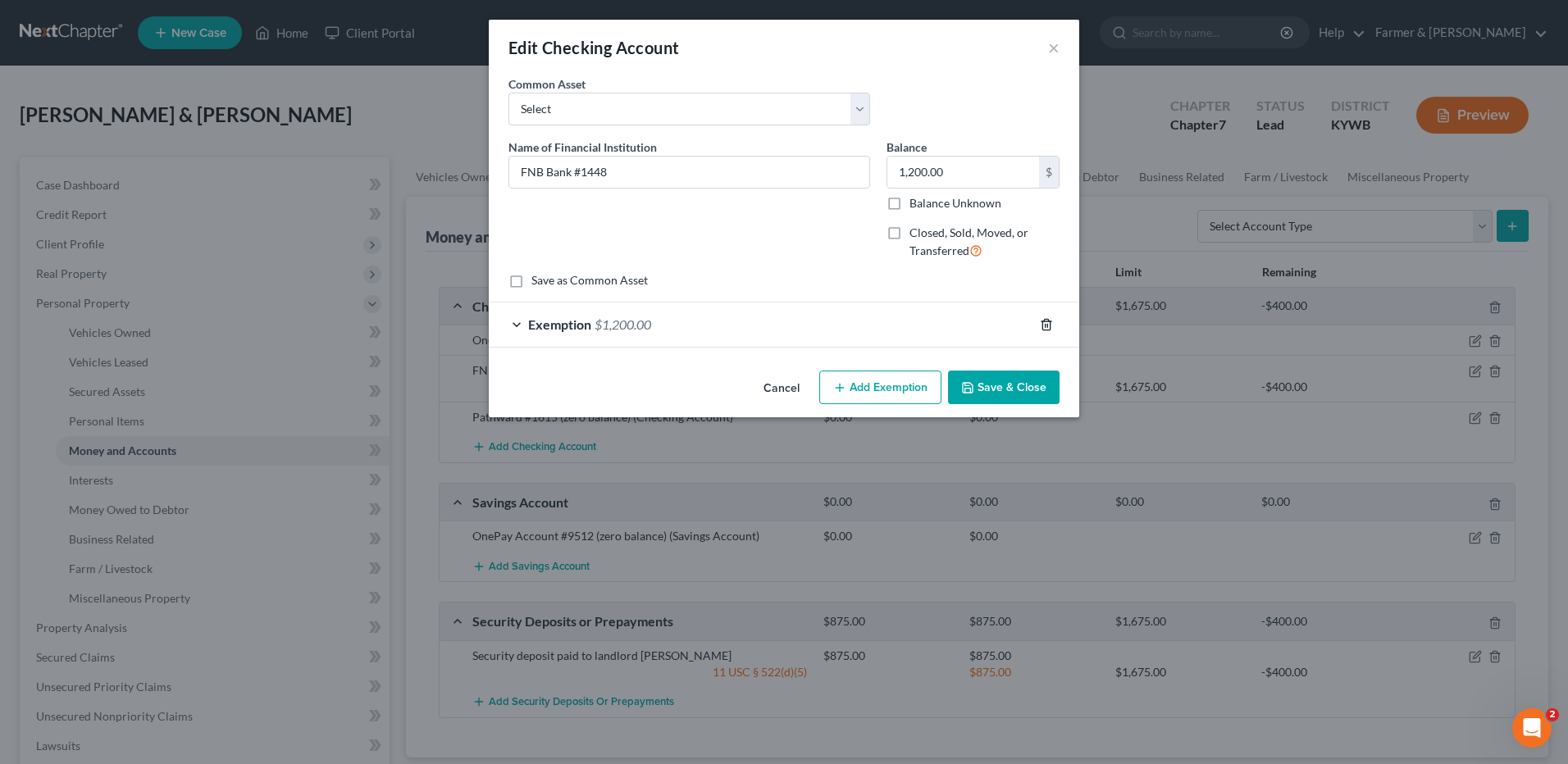
click at [1049, 322] on icon "button" at bounding box center [1046, 325] width 13 height 13
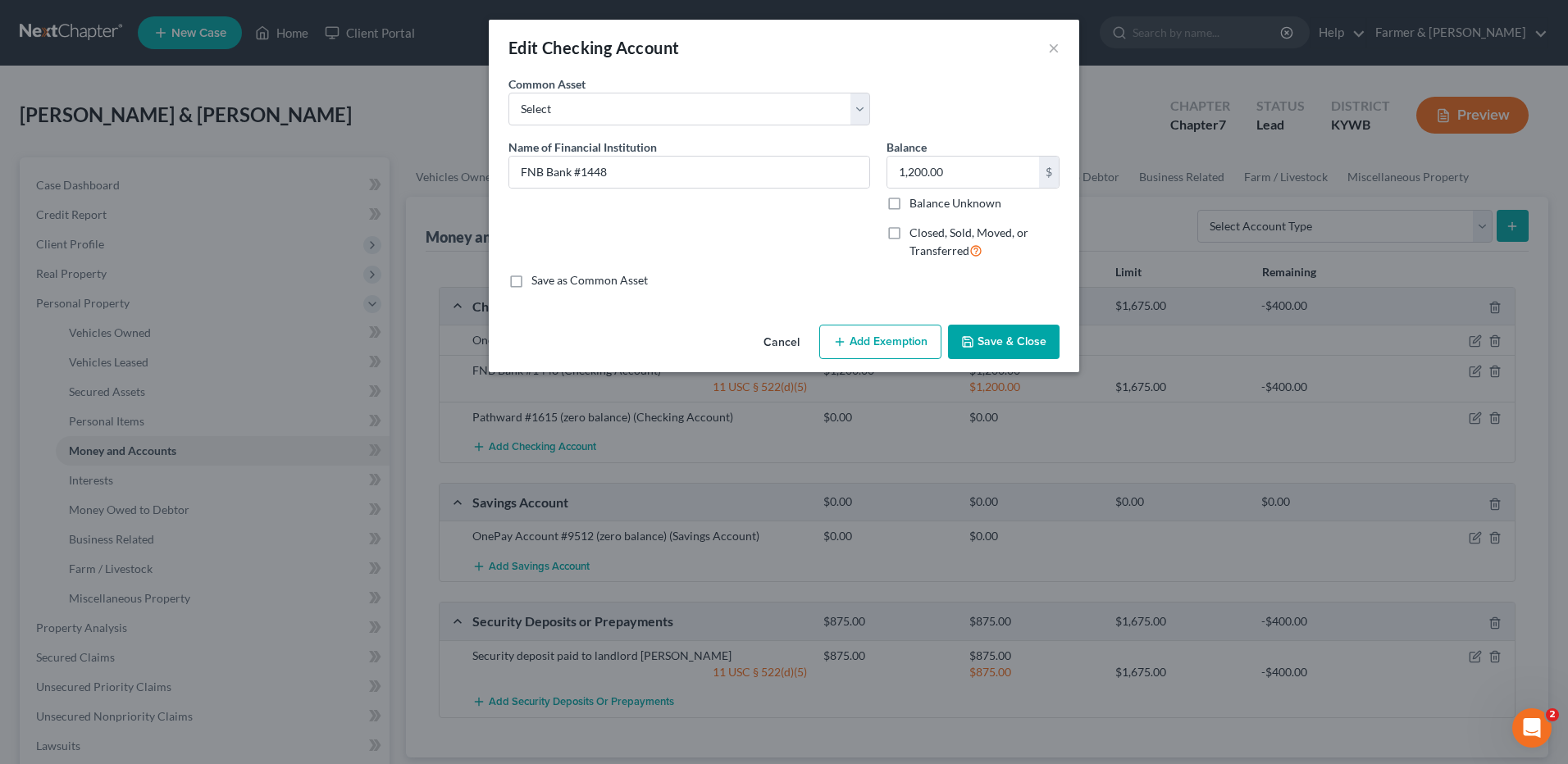
click at [1002, 344] on button "Save & Close" at bounding box center [1004, 342] width 111 height 34
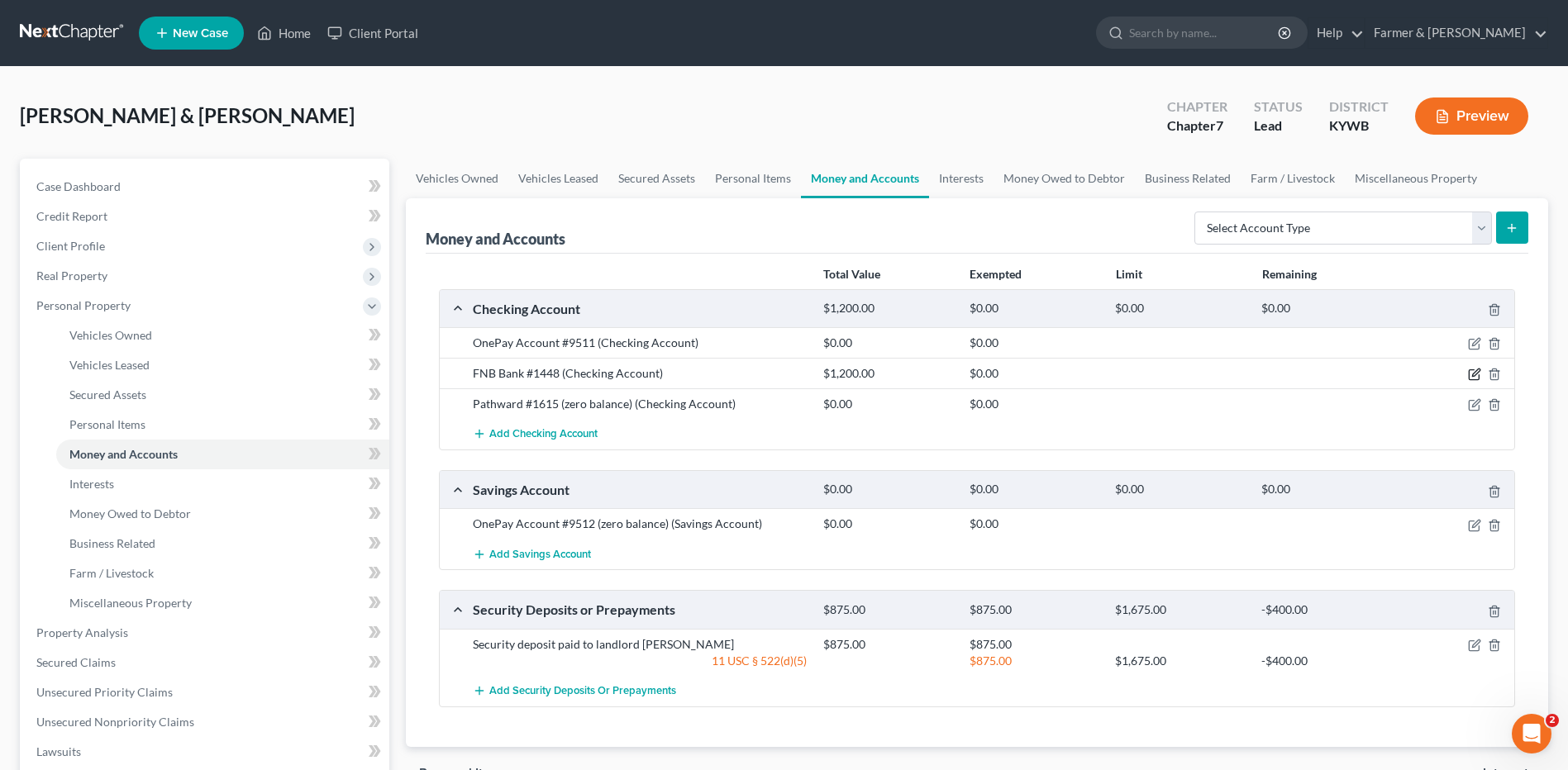
click at [1470, 375] on icon "button" at bounding box center [1475, 374] width 13 height 13
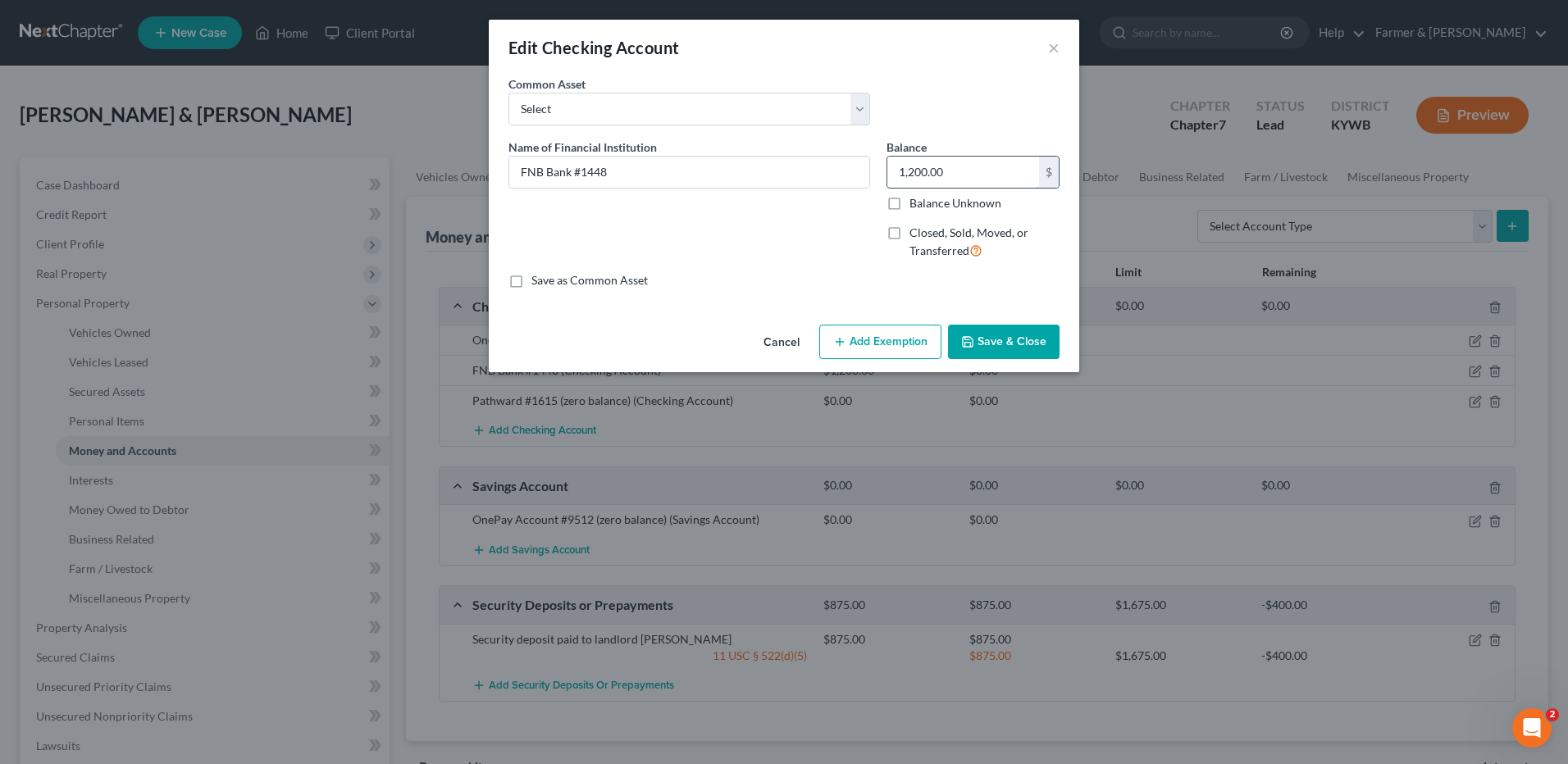
click at [991, 169] on input "1,200.00" at bounding box center [964, 172] width 152 height 31
type input "178.00"
click at [853, 334] on button "Add Exemption" at bounding box center [880, 342] width 123 height 34
select select "2"
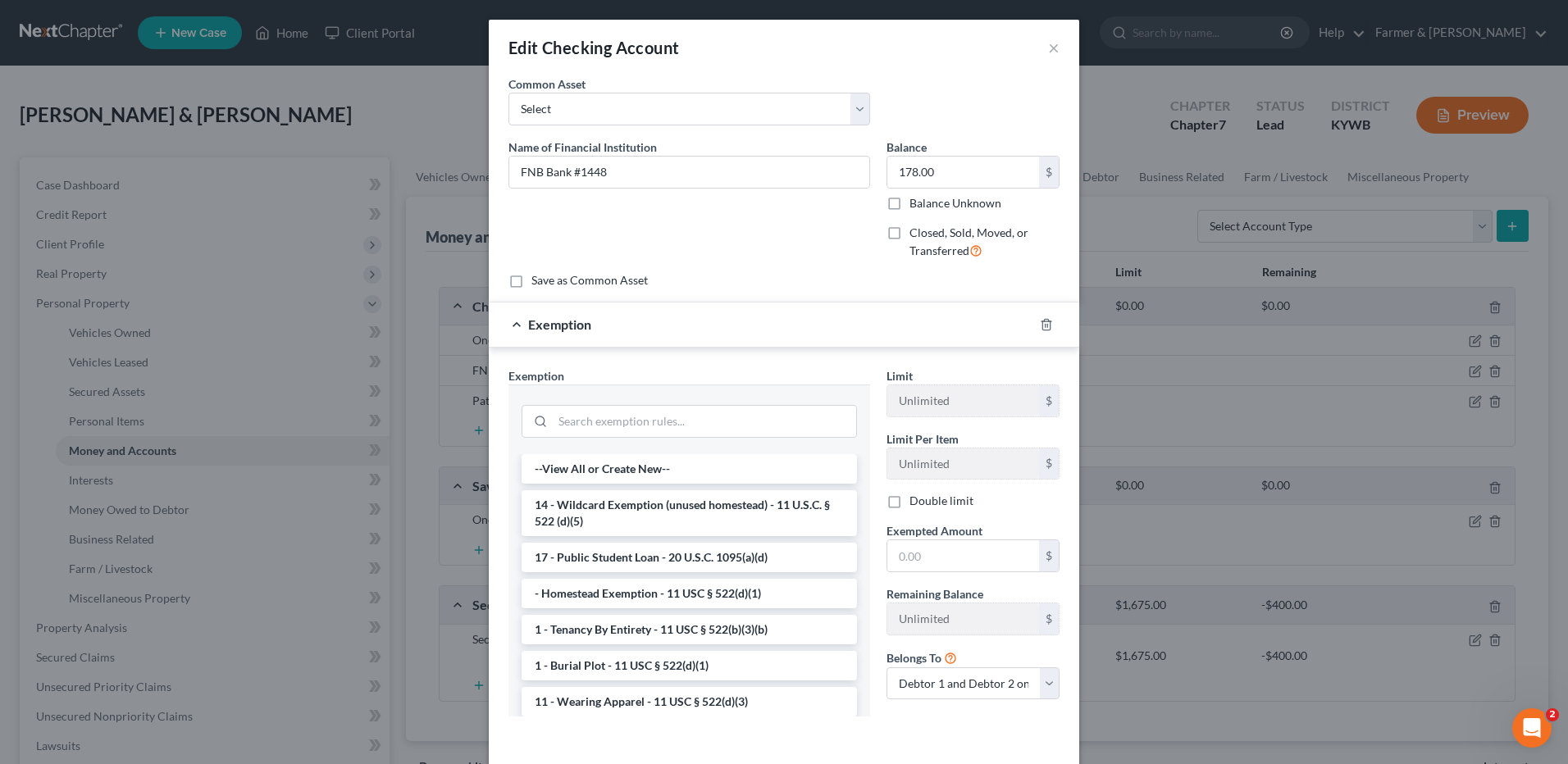
drag, startPoint x: 739, startPoint y: 518, endPoint x: 769, endPoint y: 514, distance: 30.3
click at [739, 517] on li "14 - Wildcard Exemption (unused homestead) - 11 U.S.C. § 522 (d)(5)" at bounding box center [689, 513] width 335 height 46
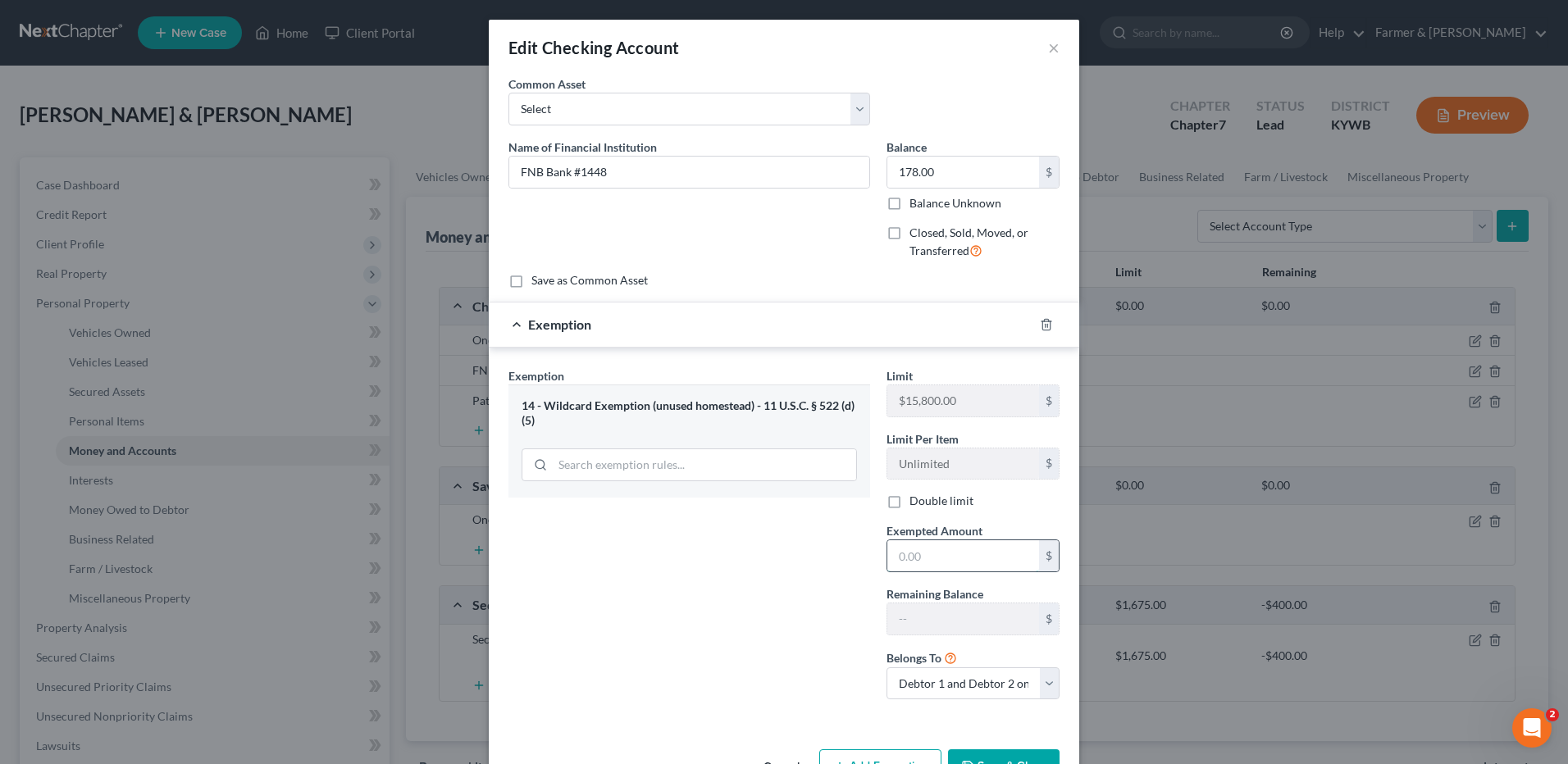
click at [938, 559] on input "text" at bounding box center [964, 556] width 152 height 31
click at [909, 500] on label "Double limit" at bounding box center [941, 501] width 64 height 16
click at [916, 500] on input "Double limit" at bounding box center [921, 498] width 10 height 10
checkbox input "true"
click at [908, 567] on input "text" at bounding box center [964, 556] width 152 height 31
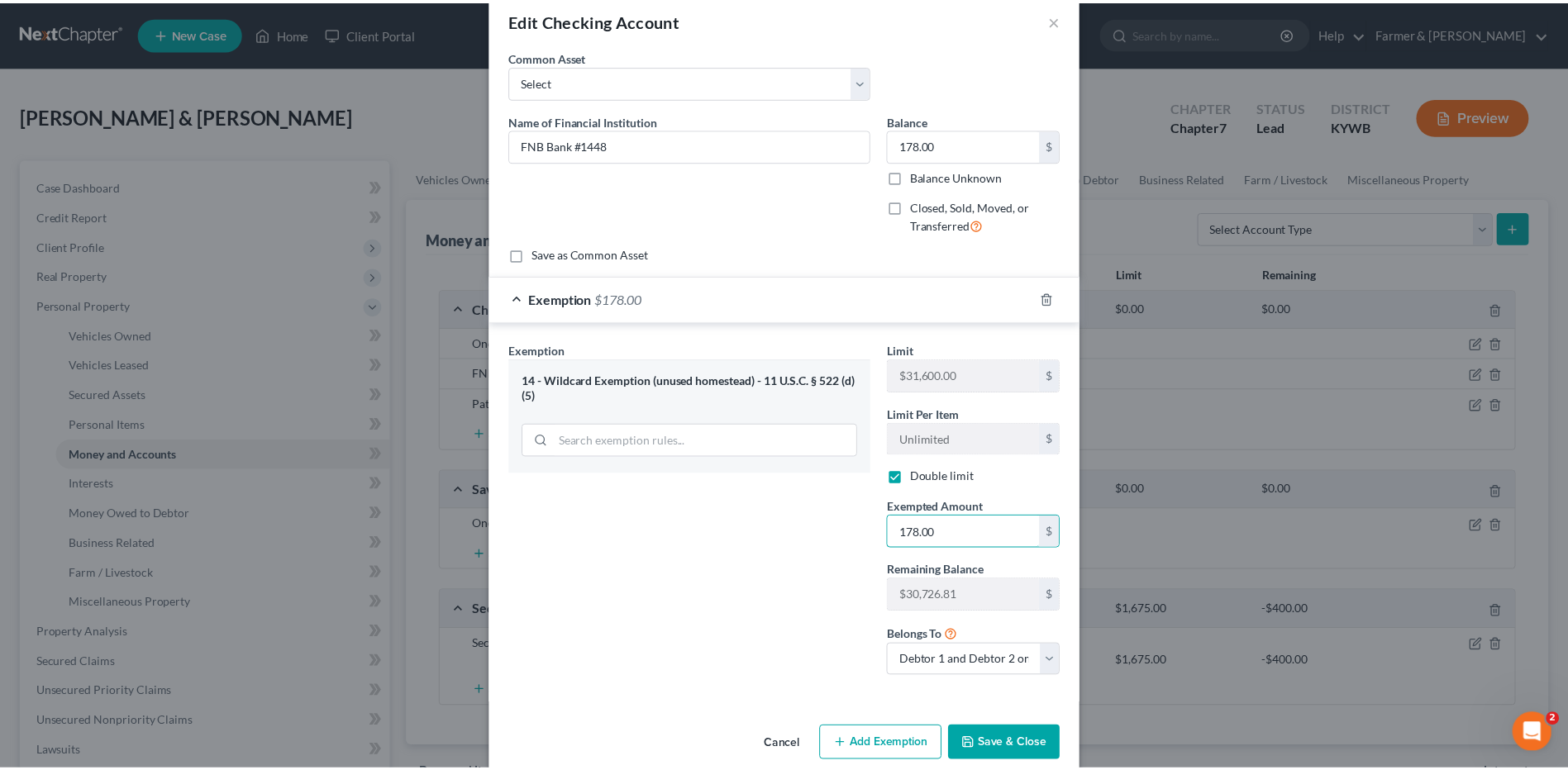
scroll to position [53, 0]
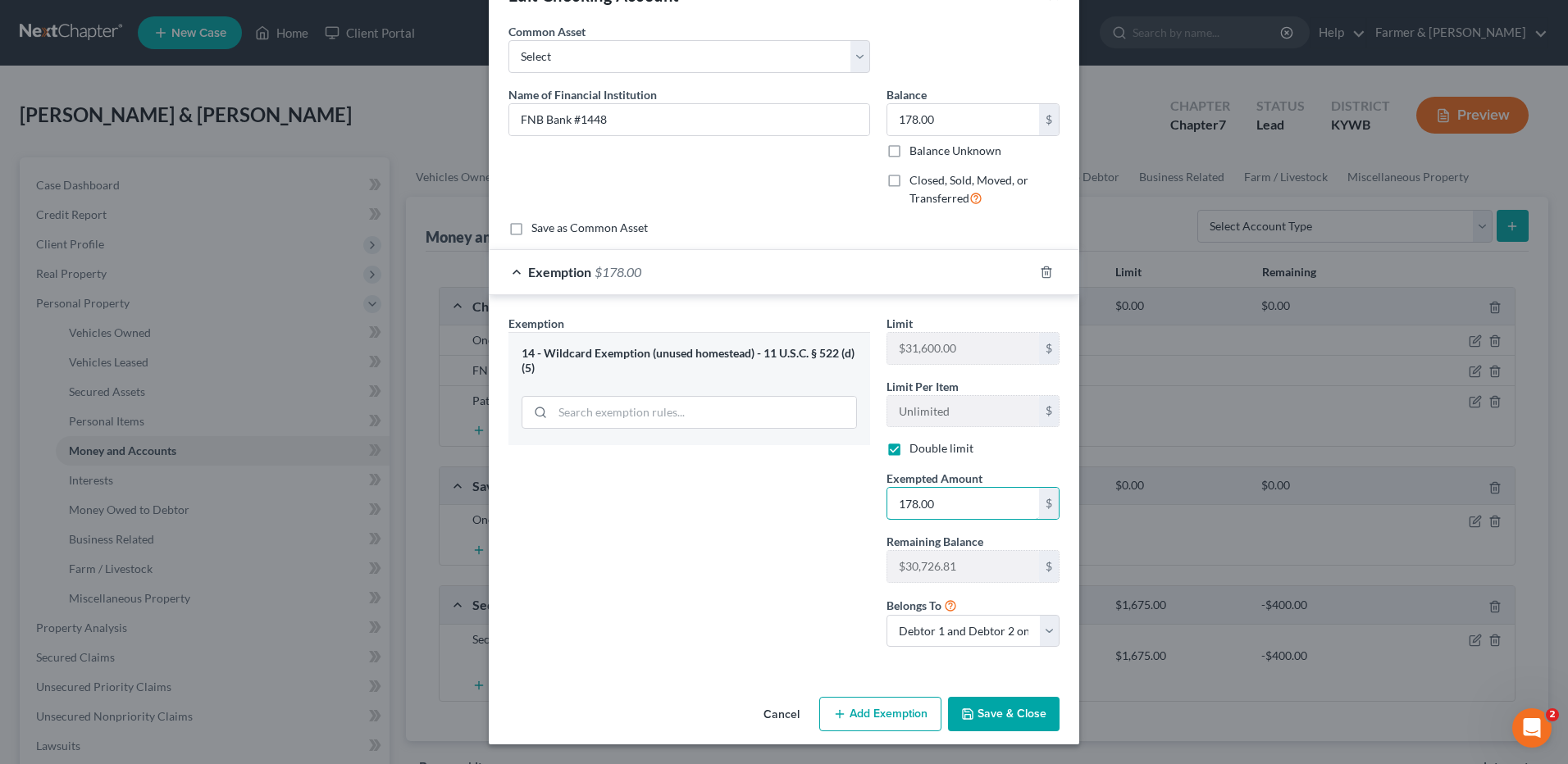
type input "178.00"
click at [999, 712] on button "Save & Close" at bounding box center [1004, 715] width 111 height 34
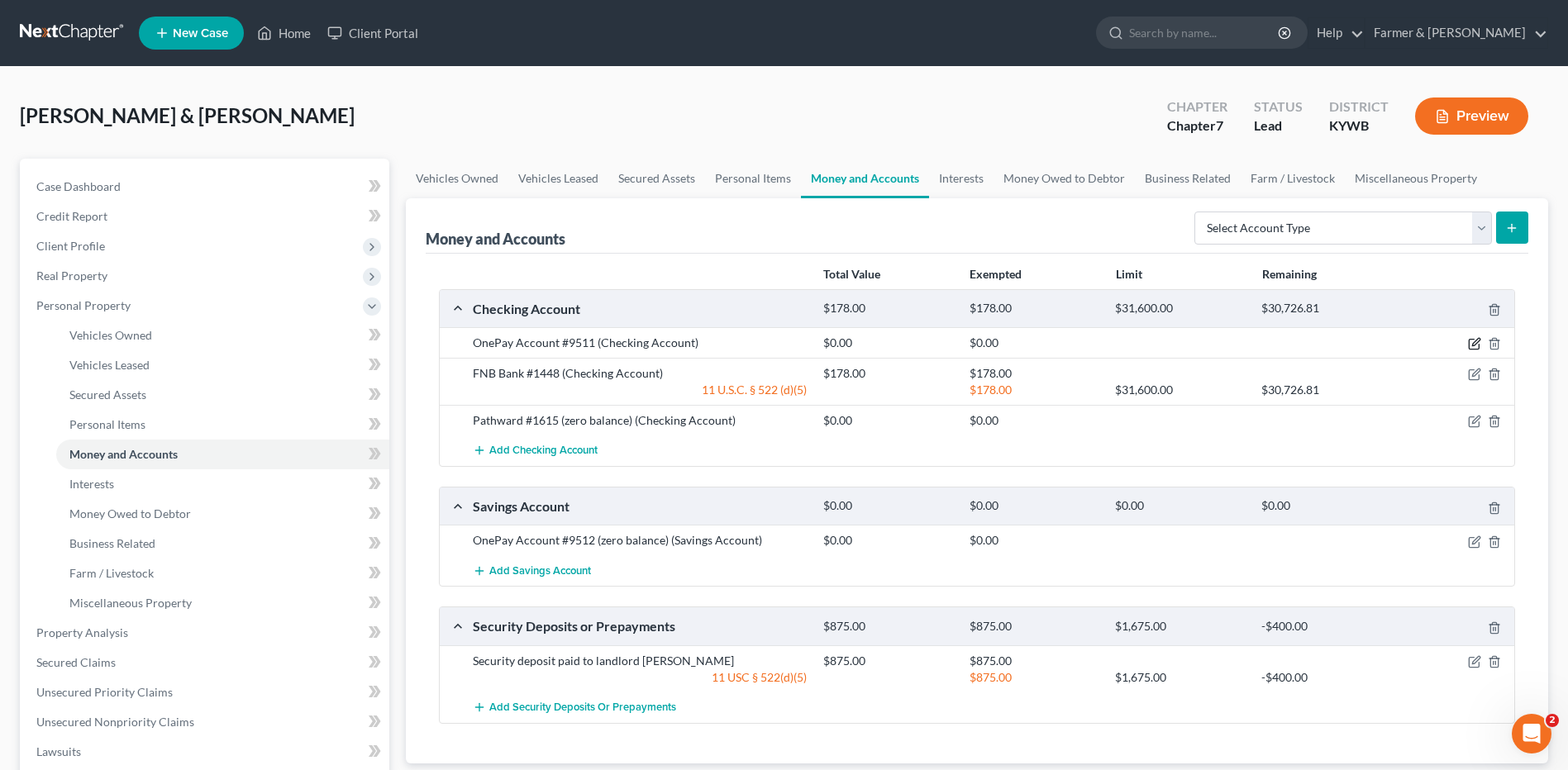
click at [1476, 341] on icon "button" at bounding box center [1476, 343] width 8 height 8
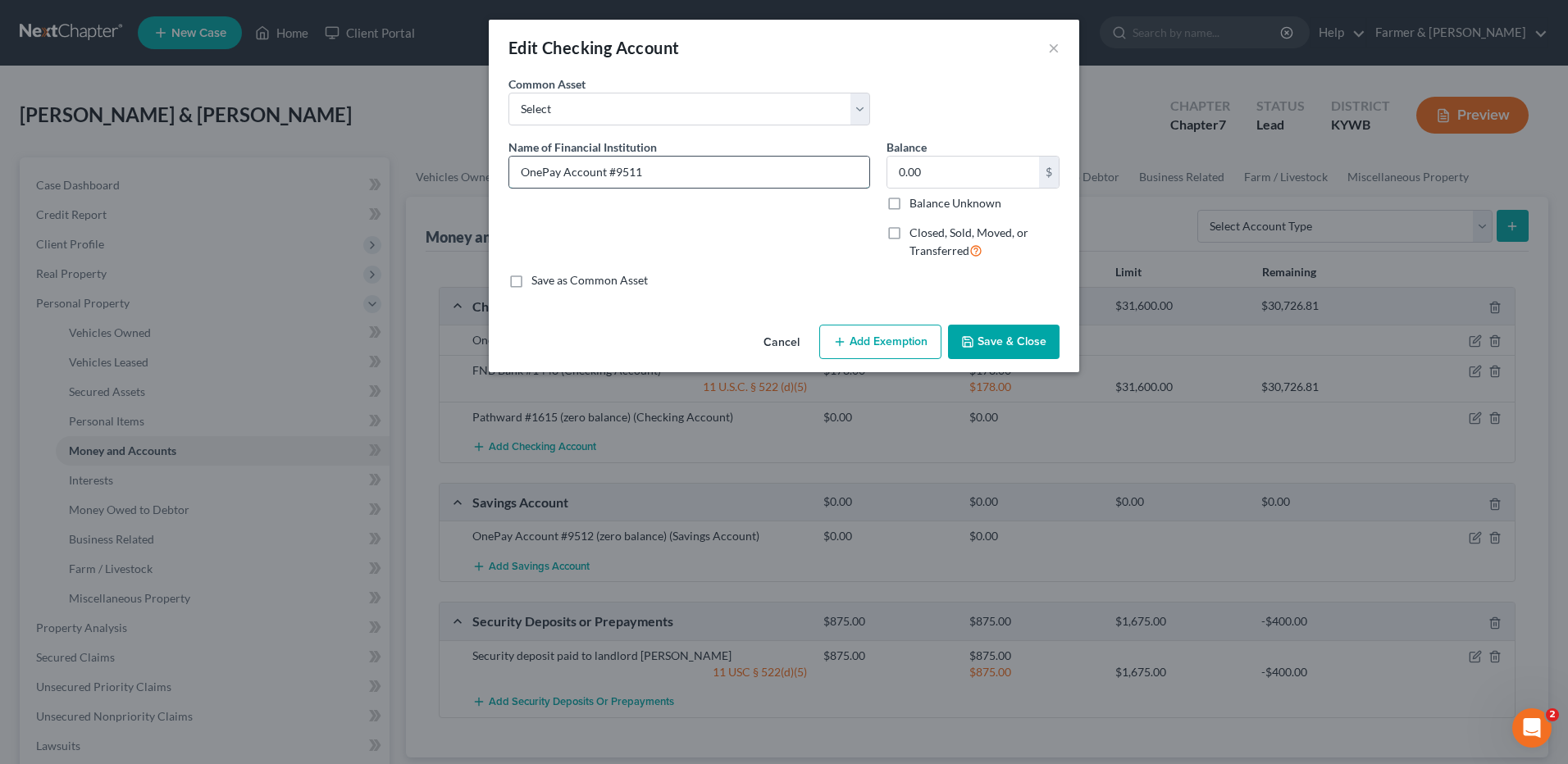
click at [739, 172] on input "OnePay Account #9511" at bounding box center [689, 172] width 360 height 31
type input "OnePay Account #9511 - zero balance"
drag, startPoint x: 772, startPoint y: 188, endPoint x: 698, endPoint y: 170, distance: 76.2
click at [681, 181] on div "OnePay Account #9511 - zero balance" at bounding box center [689, 172] width 362 height 33
drag, startPoint x: 716, startPoint y: 165, endPoint x: 640, endPoint y: 164, distance: 76.0
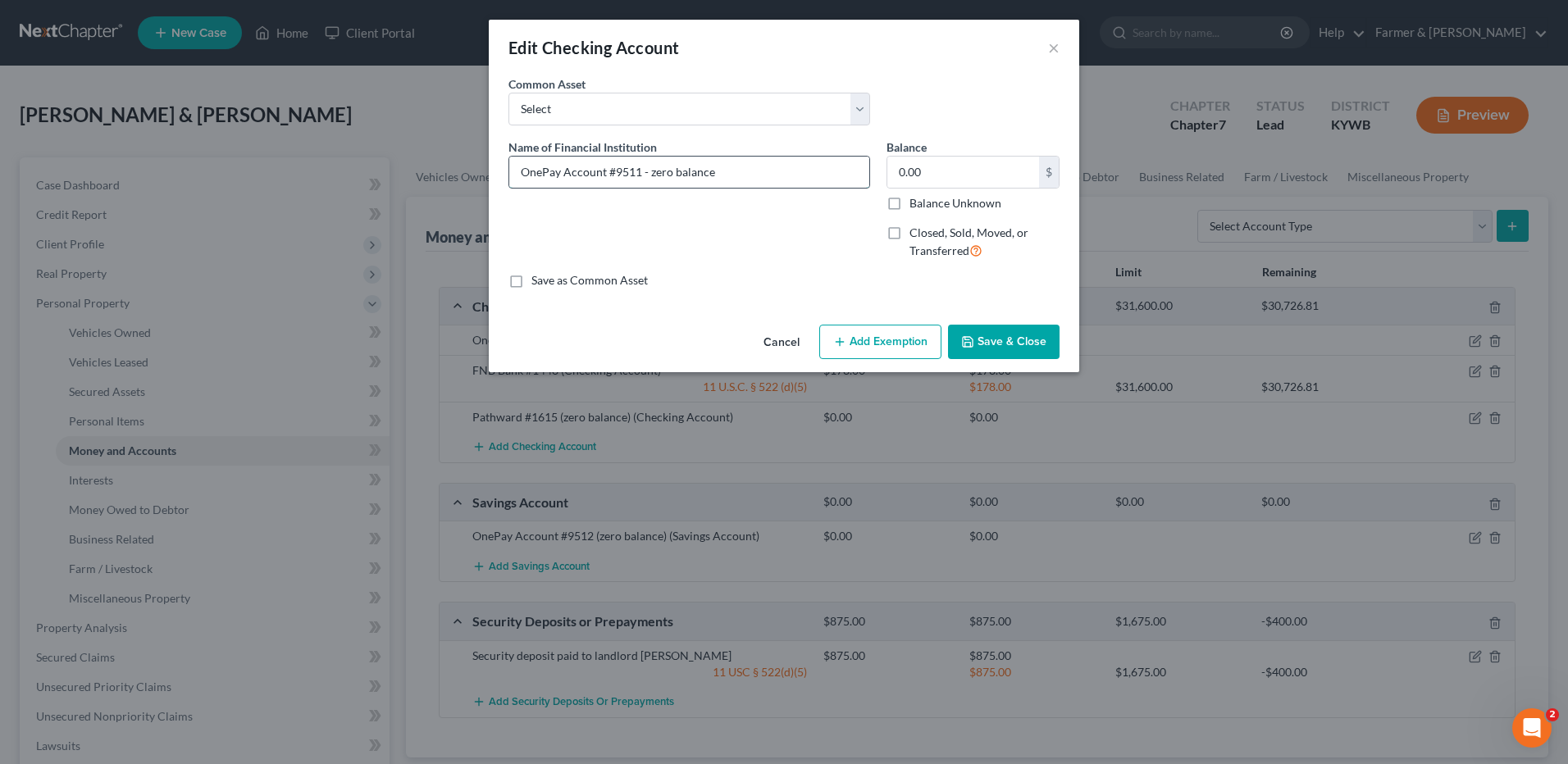
click at [640, 164] on input "OnePay Account #9511 - zero balance" at bounding box center [689, 172] width 360 height 31
click at [975, 338] on button "Save & Close" at bounding box center [1004, 342] width 111 height 34
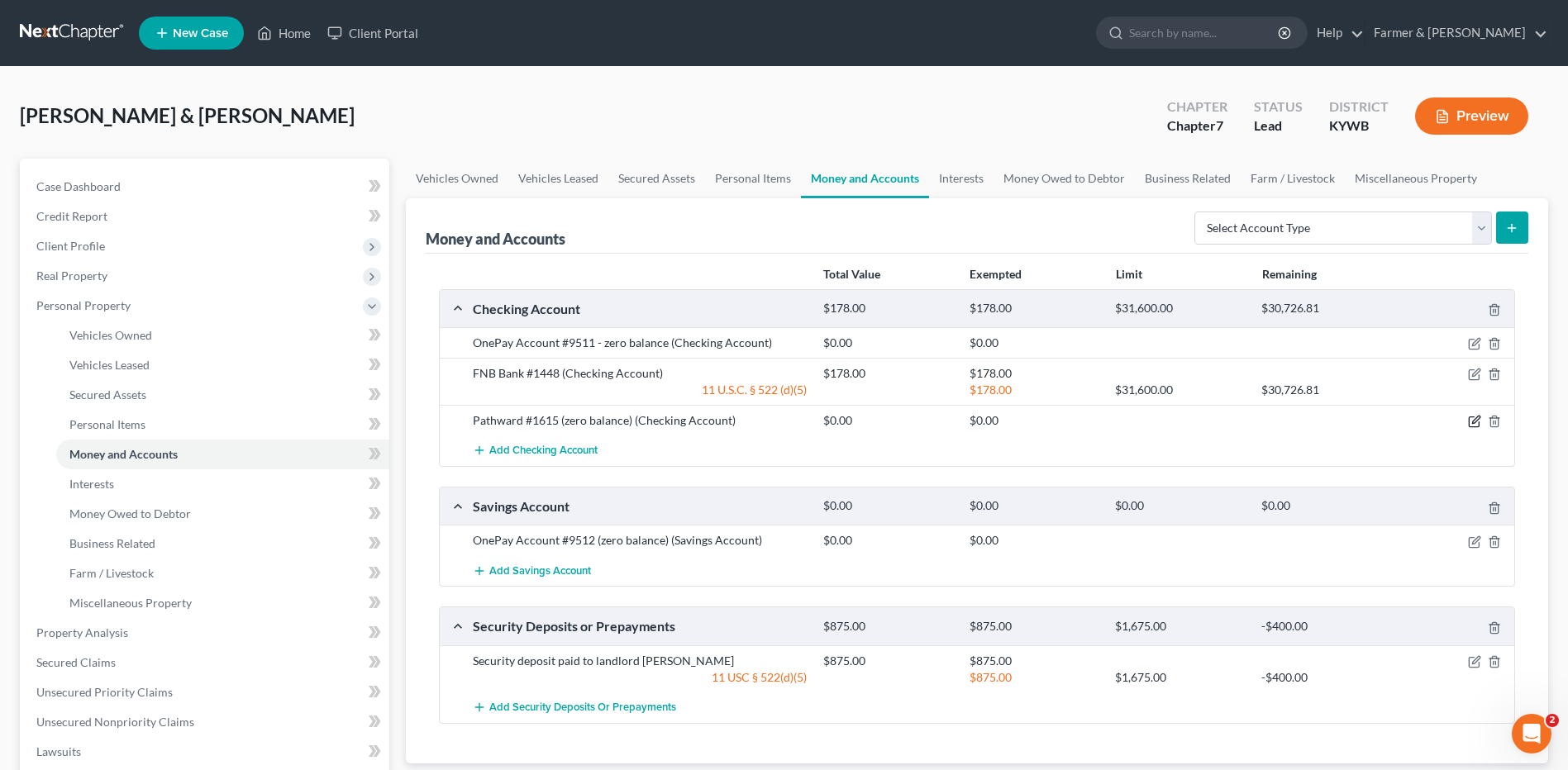
click at [1471, 423] on icon "button" at bounding box center [1475, 421] width 13 height 13
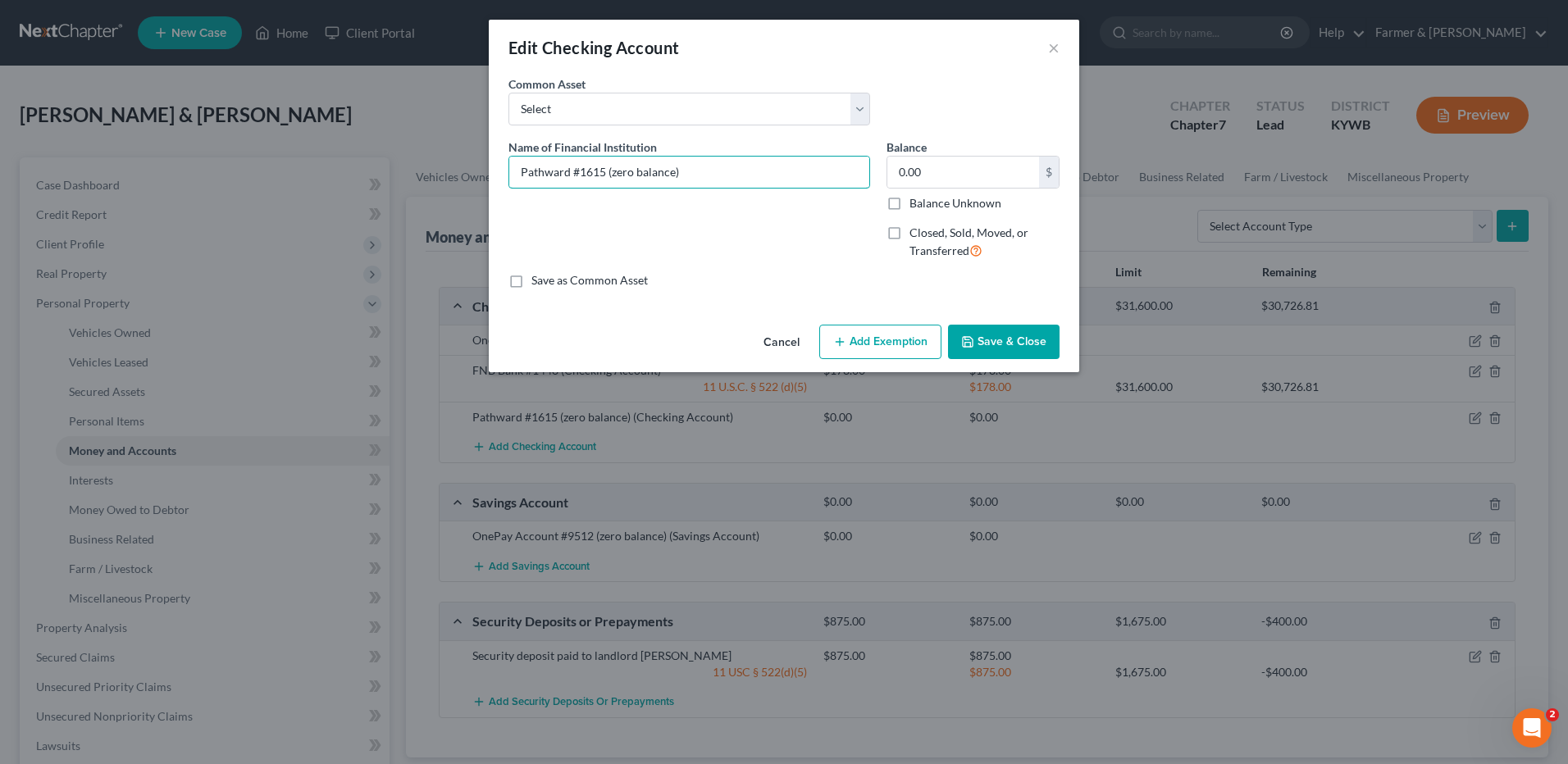
drag, startPoint x: 604, startPoint y: 164, endPoint x: 788, endPoint y: 143, distance: 185.2
click at [788, 143] on div "Name of Financial Institution * Pathward #1615 (zero balance)" at bounding box center [689, 163] width 362 height 50
paste input "- zero balance"
type input "Pathward #1615 - zero balance"
click at [1029, 334] on button "Save & Close" at bounding box center [1004, 342] width 111 height 34
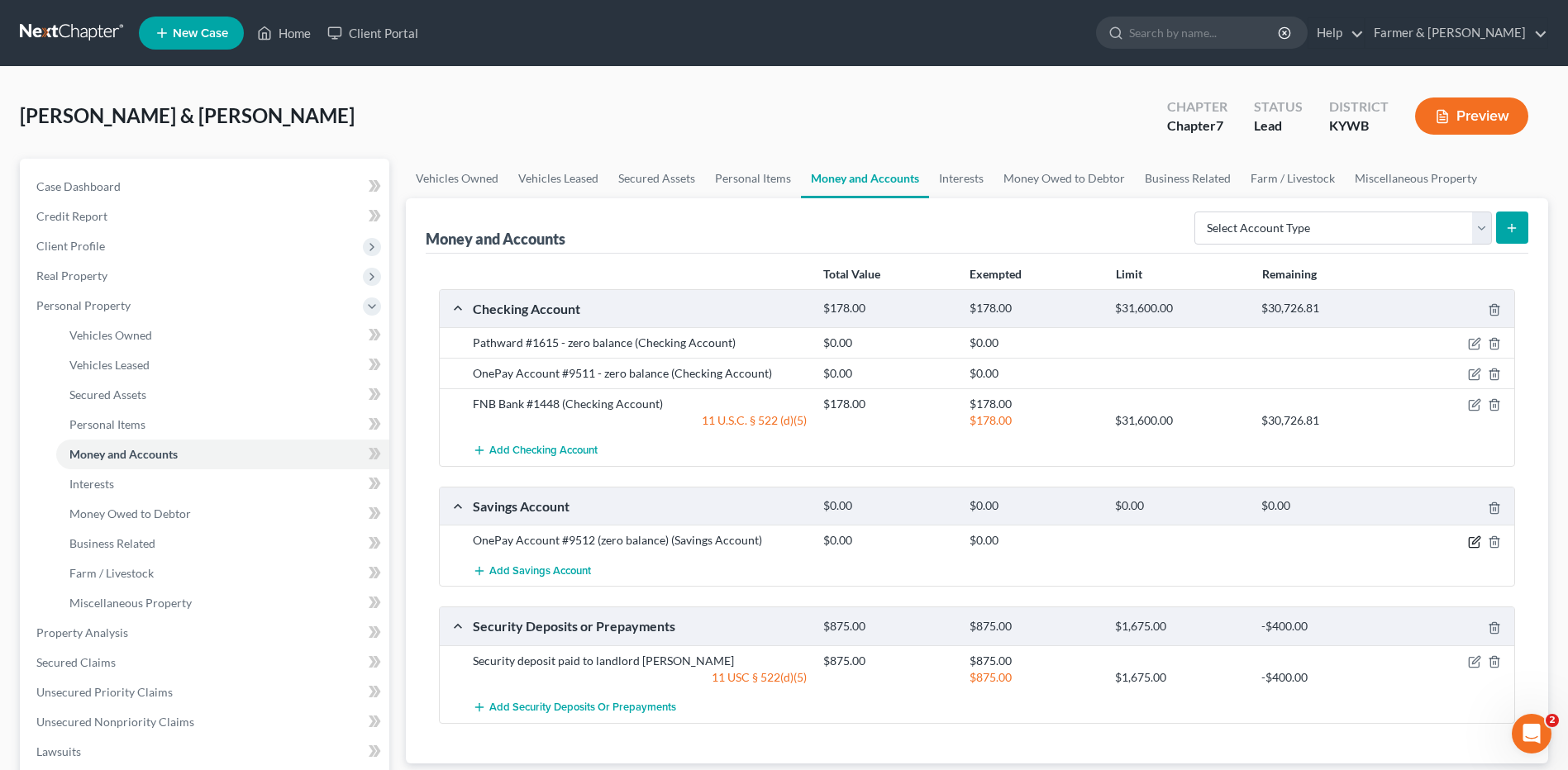
click at [1478, 547] on icon "button" at bounding box center [1474, 542] width 10 height 10
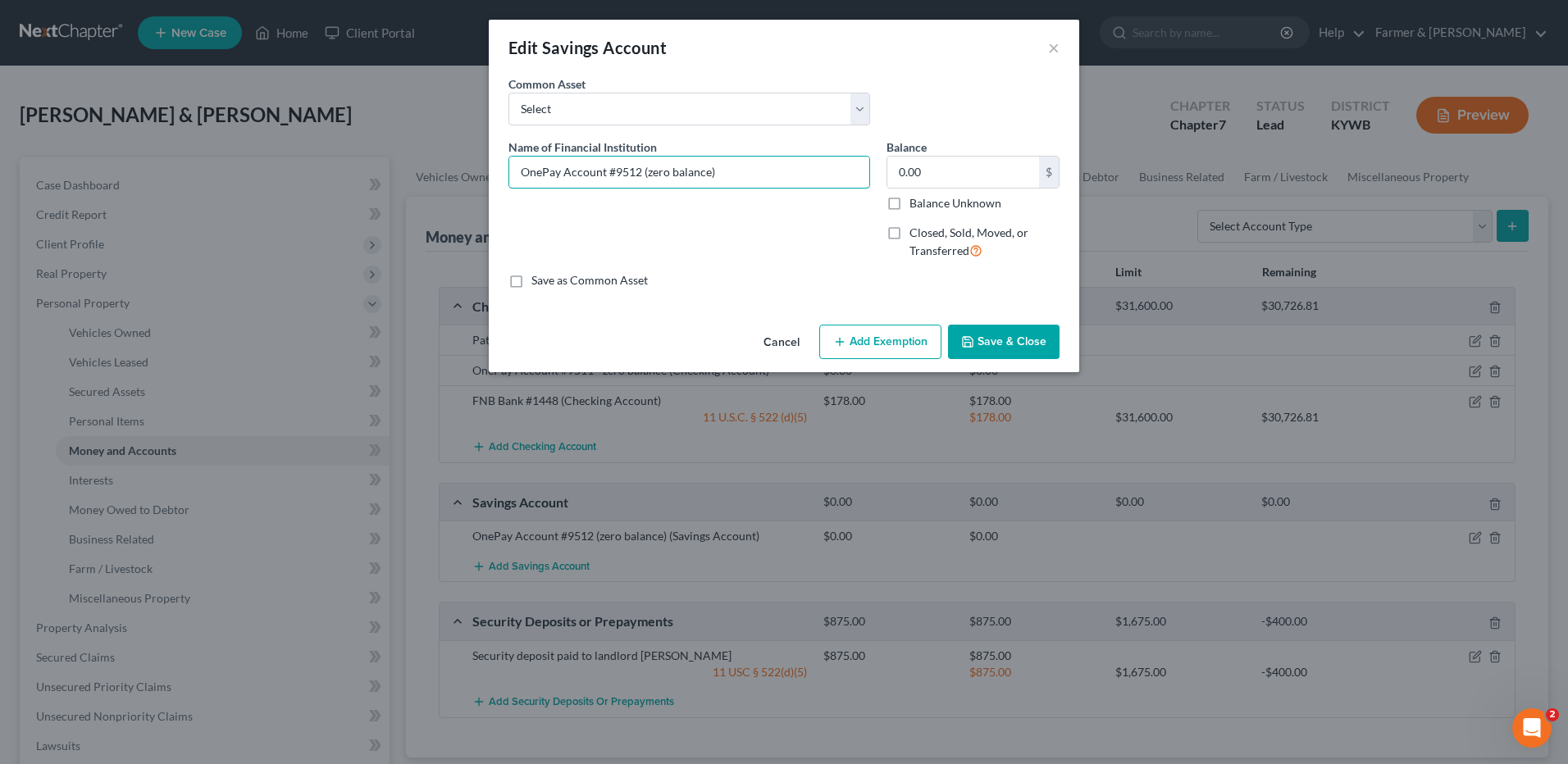
drag, startPoint x: 641, startPoint y: 173, endPoint x: 926, endPoint y: 132, distance: 287.9
click at [919, 143] on div "Name of Financial Institution * OnePay Account #9512 (zero balance) Balance 0.0…" at bounding box center [783, 206] width 567 height 135
paste input "- zero balance"
type input "OnePay Account #9512 - zero balance"
click at [997, 346] on button "Save & Close" at bounding box center [1004, 342] width 111 height 34
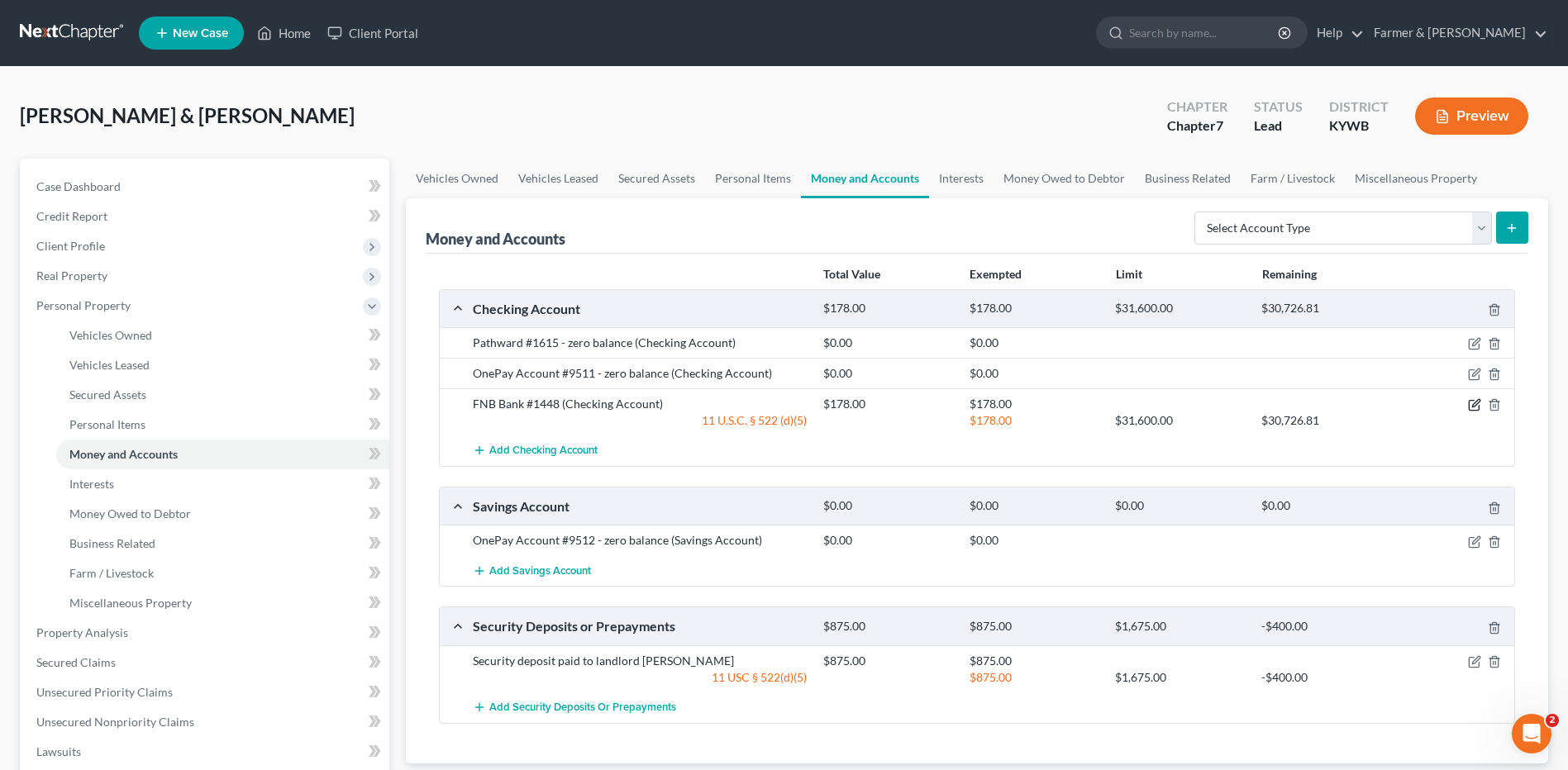
click at [1476, 406] on icon "button" at bounding box center [1476, 404] width 8 height 8
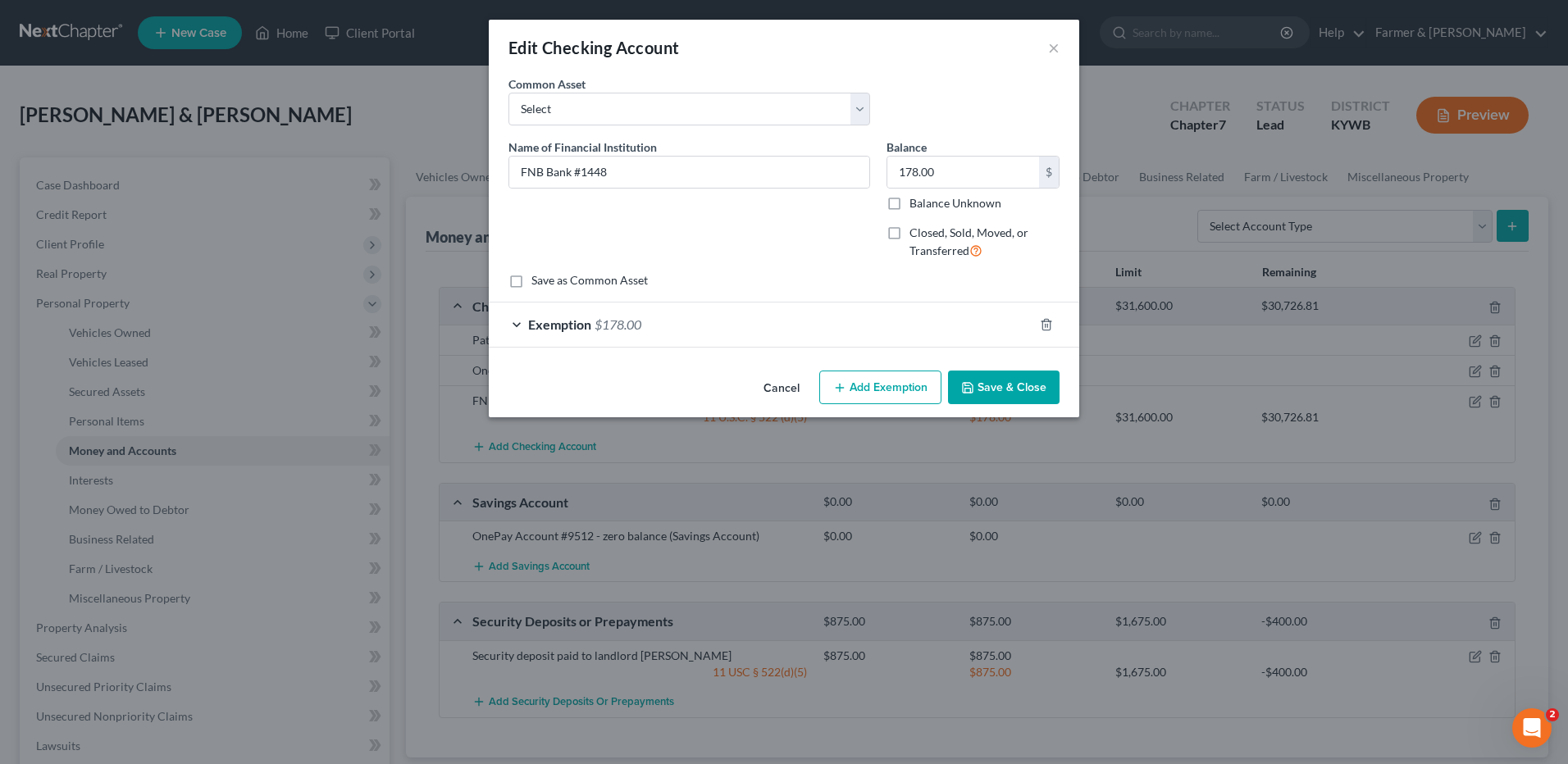
click at [1004, 383] on button "Save & Close" at bounding box center [1004, 388] width 111 height 34
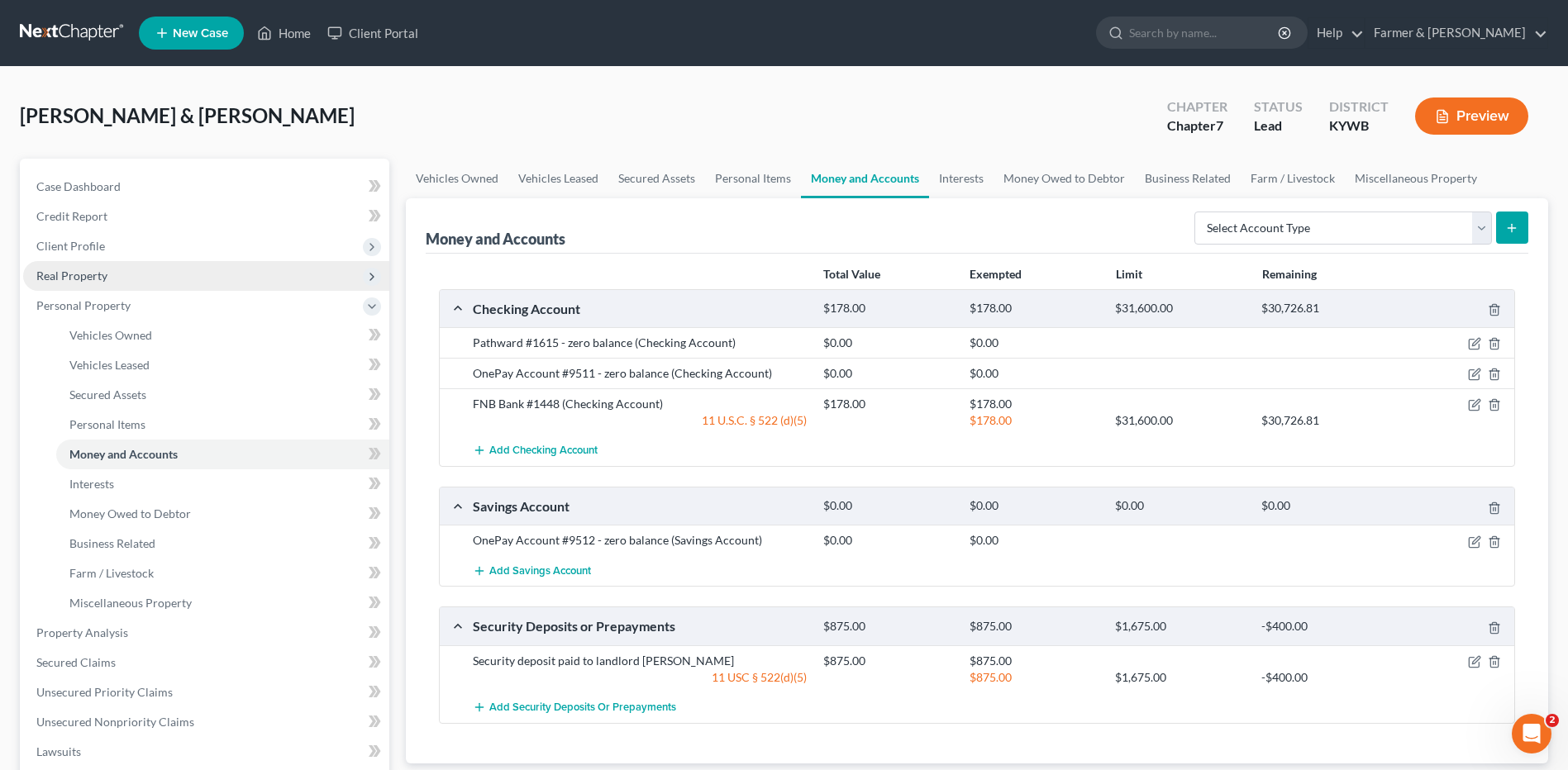
click at [107, 278] on span "Real Property" at bounding box center [206, 276] width 366 height 30
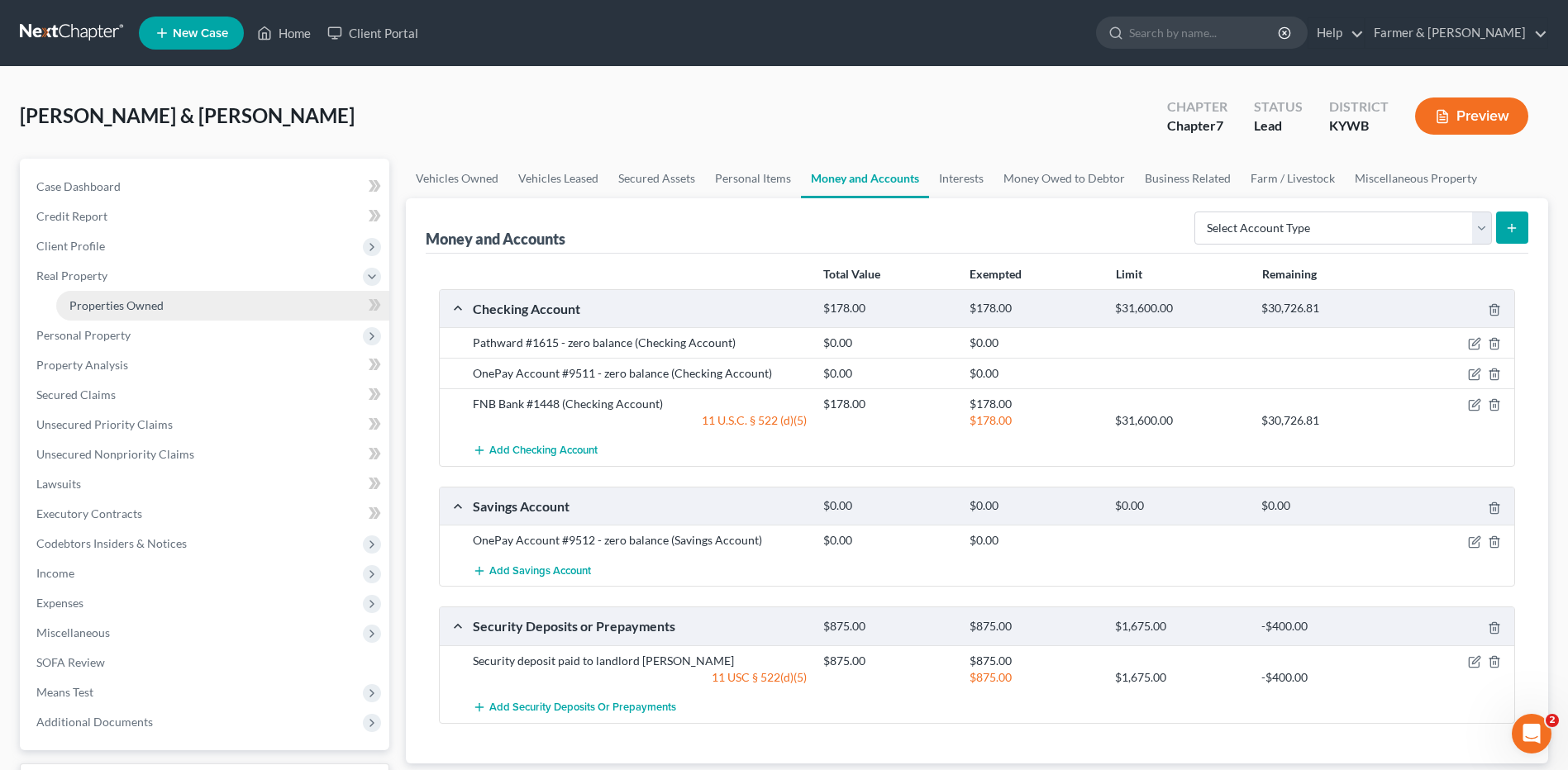
click at [117, 299] on span "Properties Owned" at bounding box center [116, 306] width 94 height 14
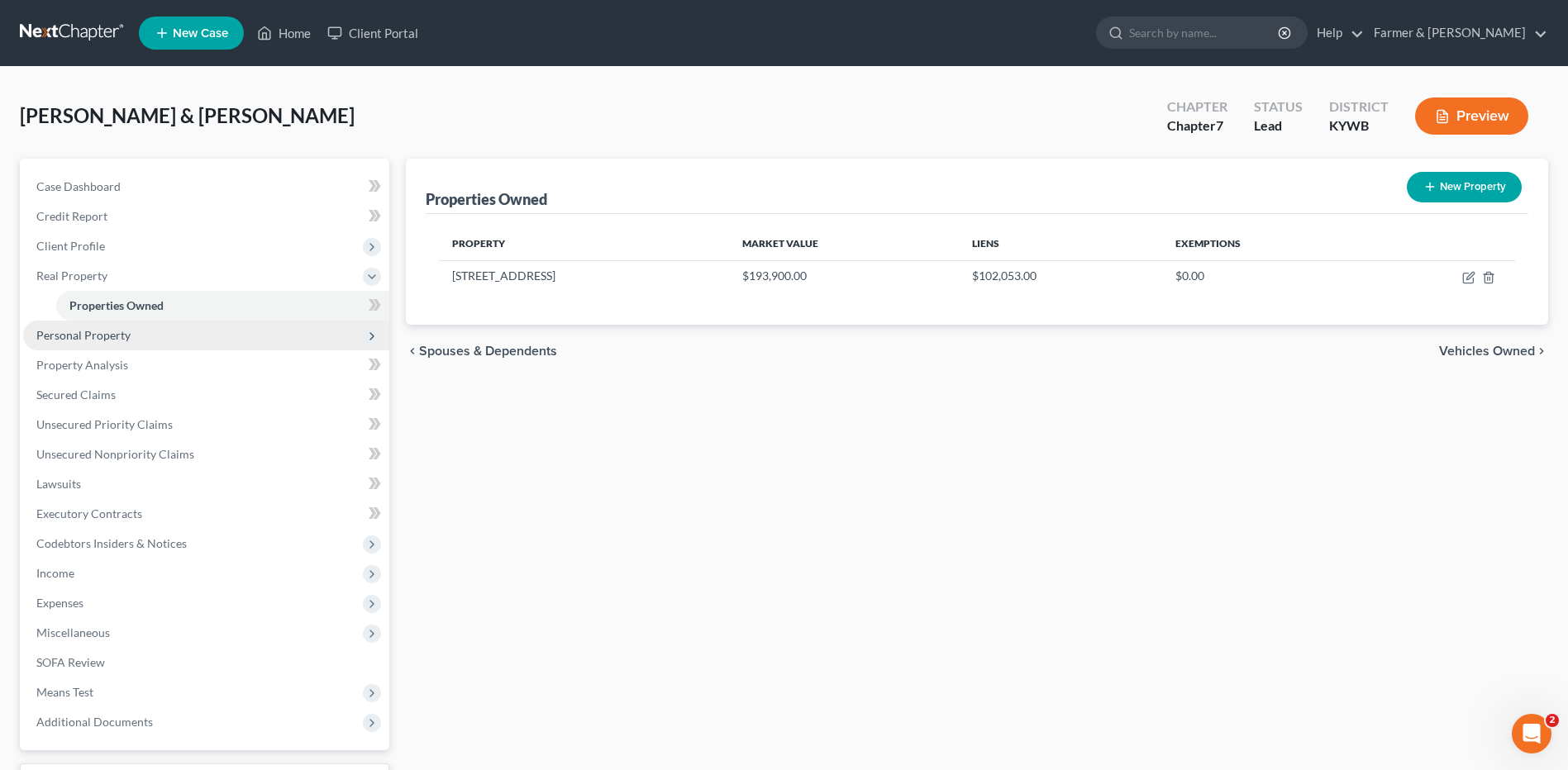
click at [163, 341] on span "Personal Property" at bounding box center [206, 335] width 366 height 30
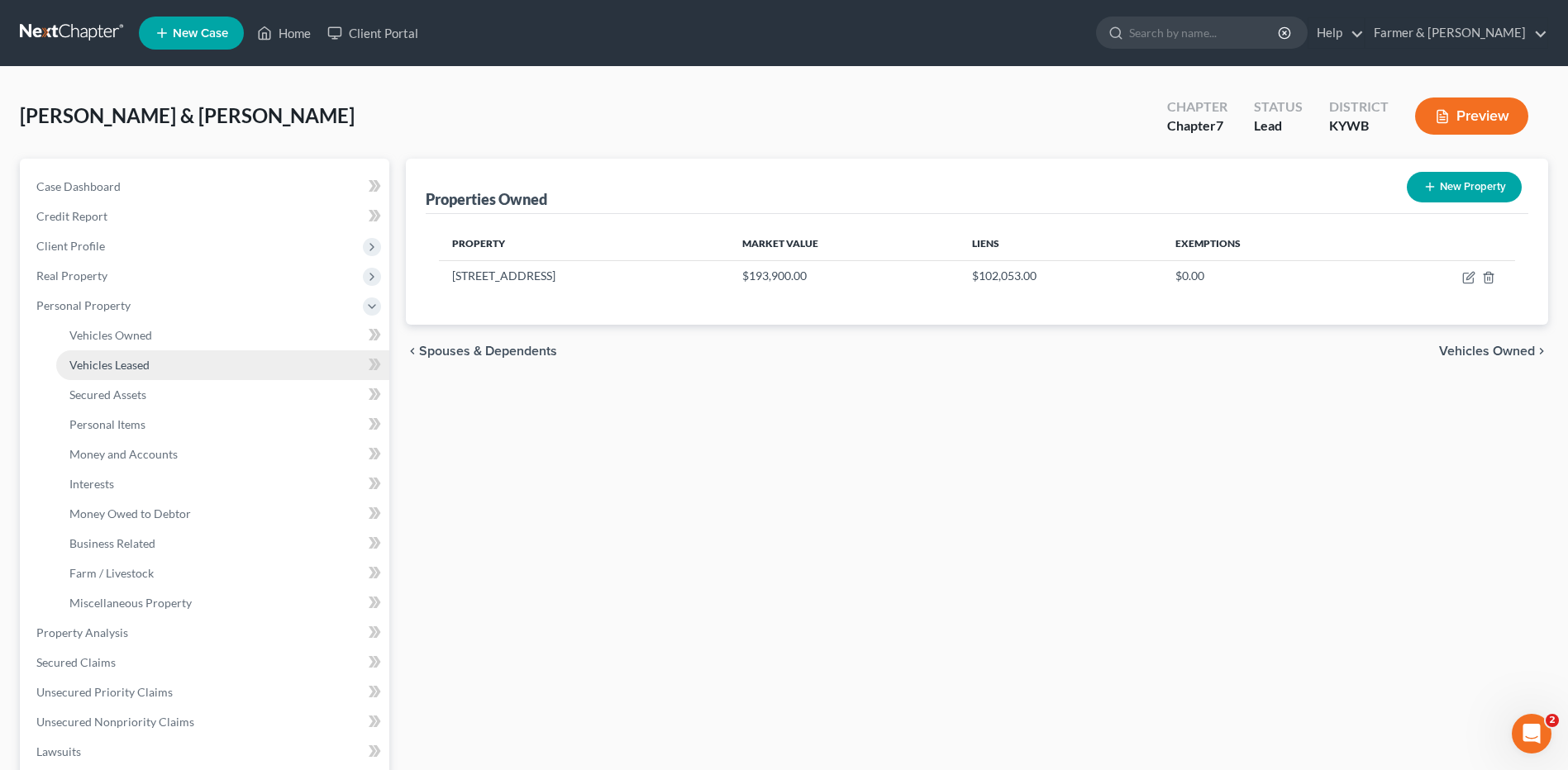
click at [166, 358] on link "Vehicles Leased" at bounding box center [223, 365] width 333 height 30
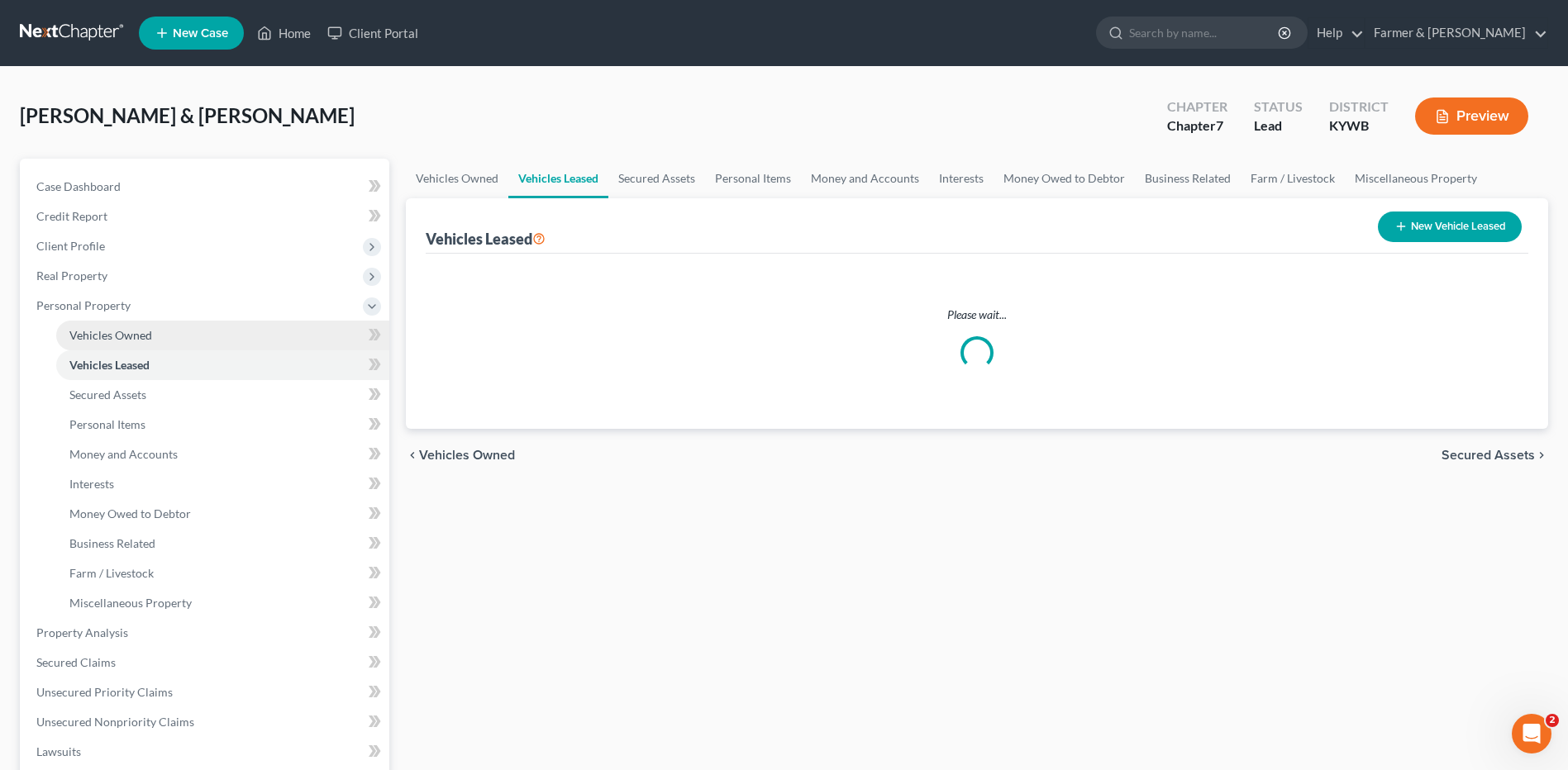
click at [169, 337] on link "Vehicles Owned" at bounding box center [223, 335] width 333 height 30
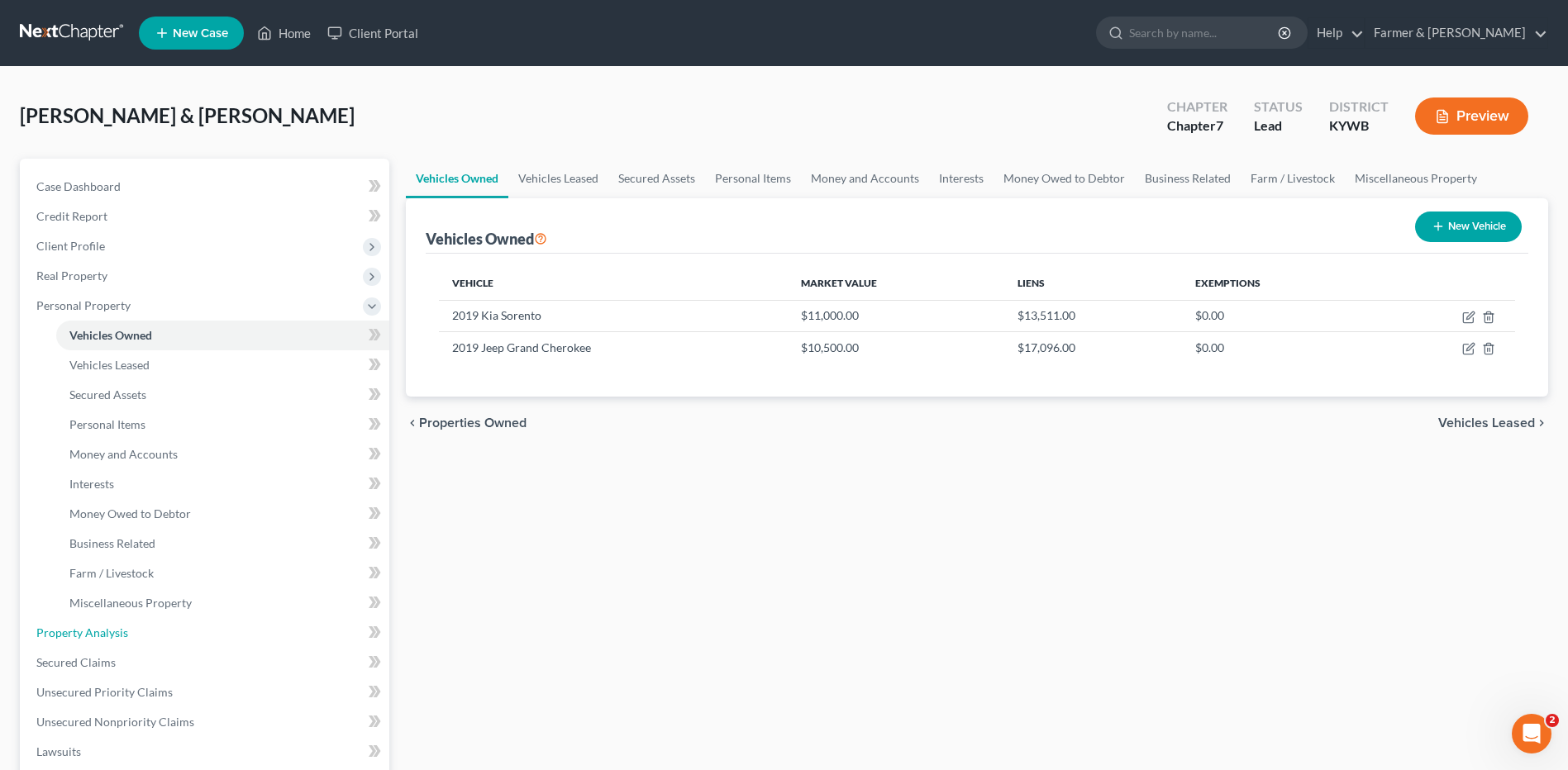
drag, startPoint x: 108, startPoint y: 624, endPoint x: 551, endPoint y: 578, distance: 445.4
click at [108, 625] on span "Property Analysis" at bounding box center [82, 632] width 92 height 14
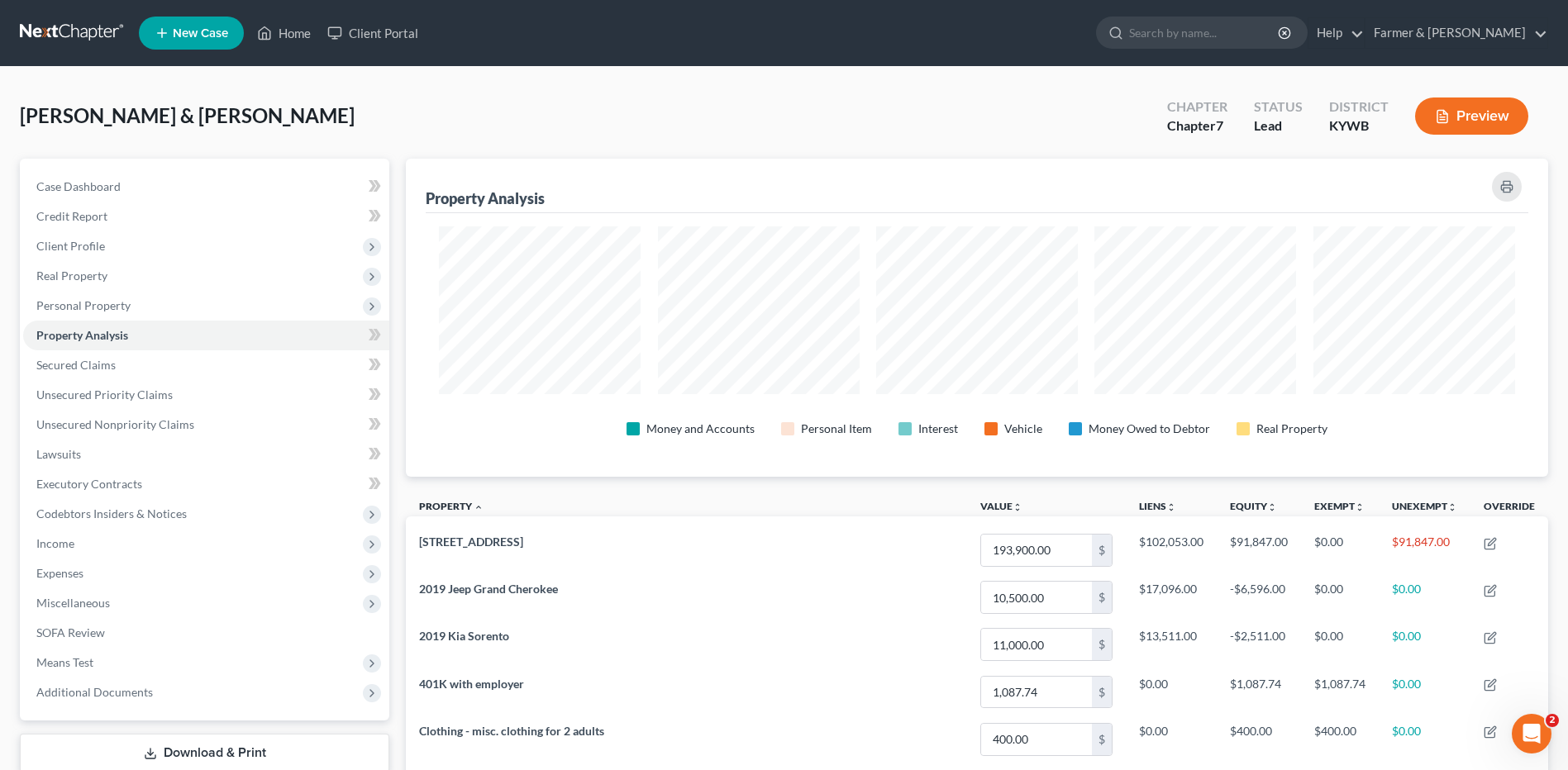
click at [1494, 117] on button "Preview" at bounding box center [1472, 116] width 113 height 37
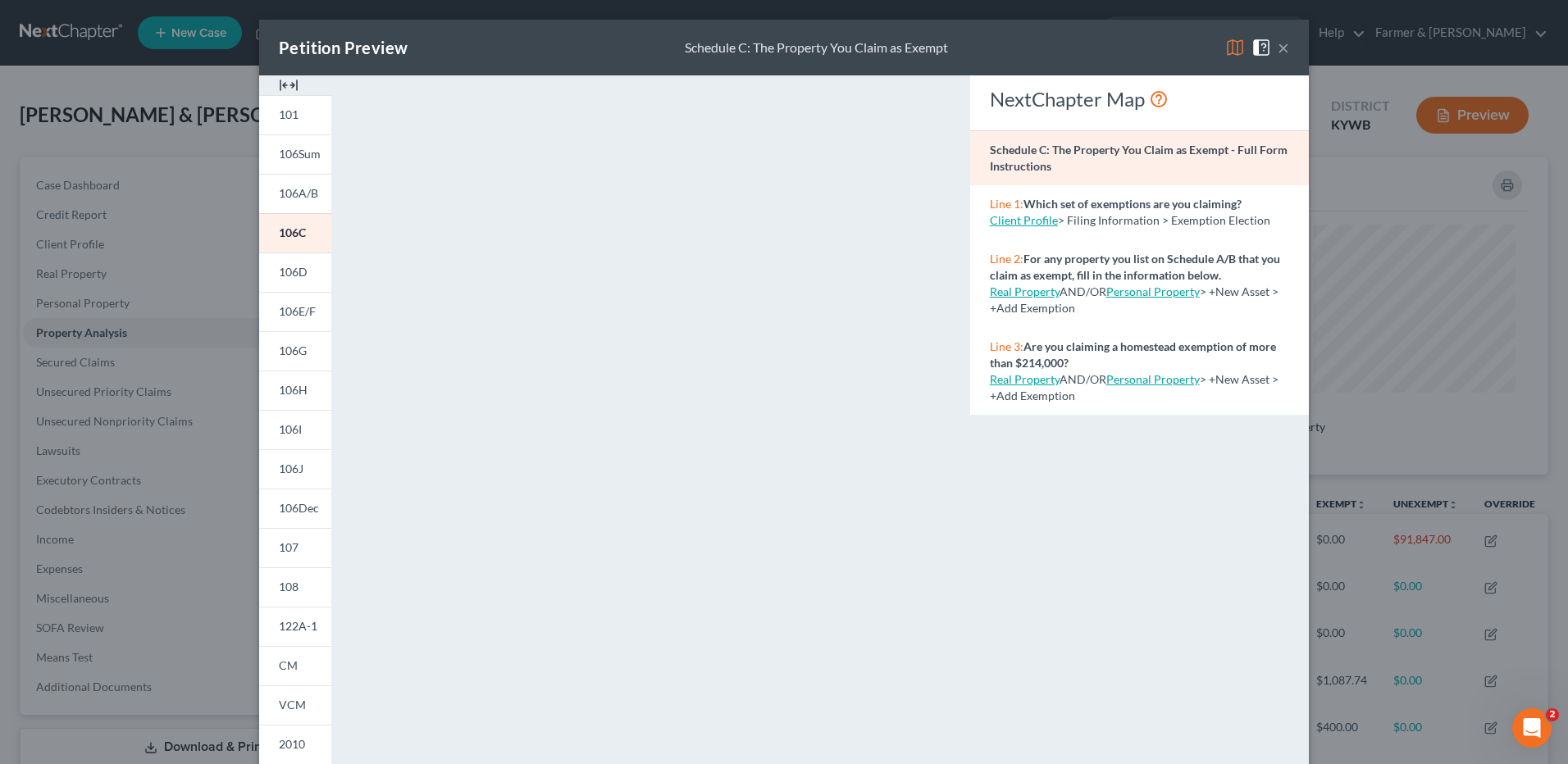
click at [1283, 49] on button "×" at bounding box center [1284, 48] width 11 height 20
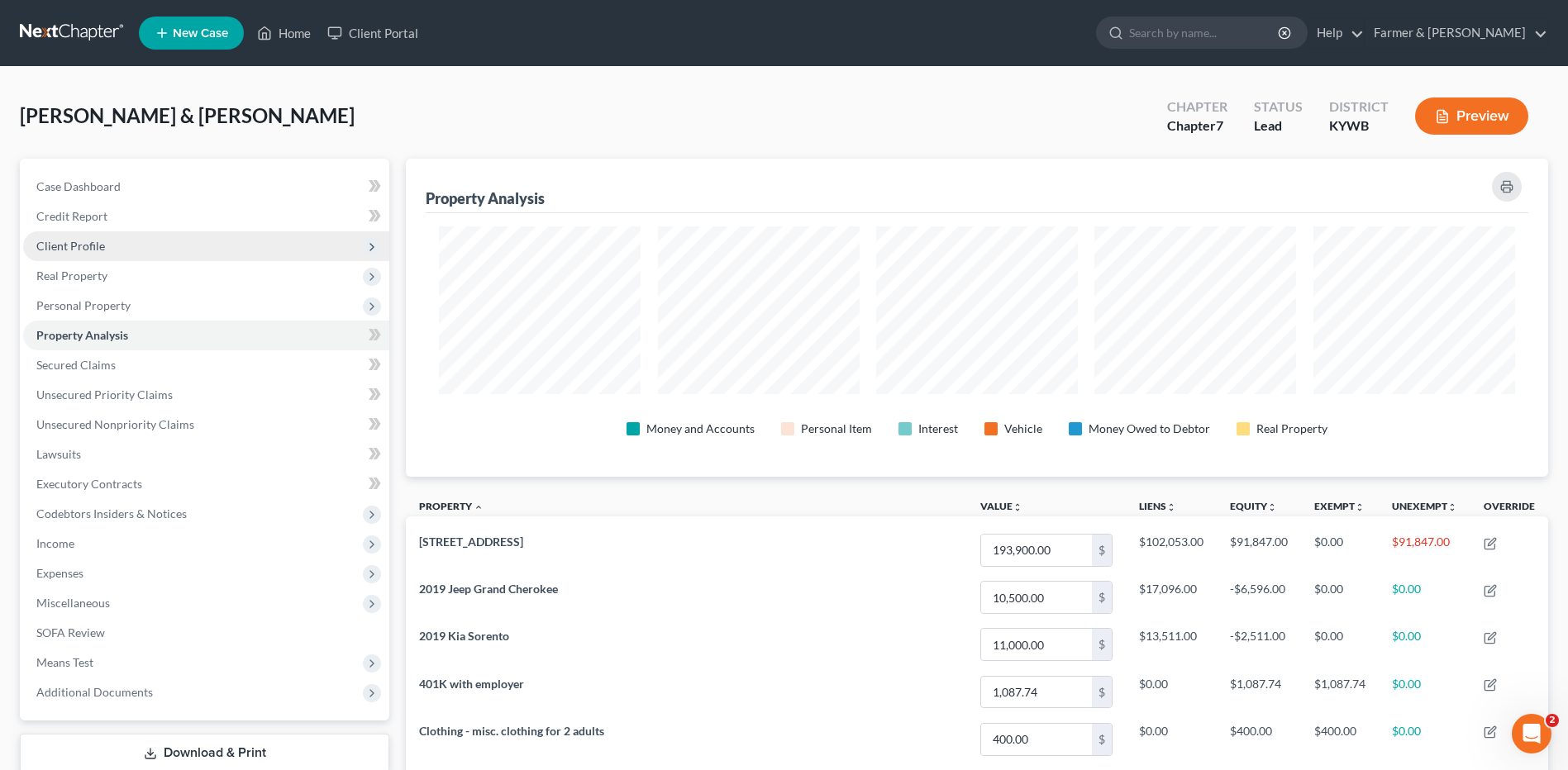
click at [151, 253] on span "Client Profile" at bounding box center [206, 246] width 366 height 30
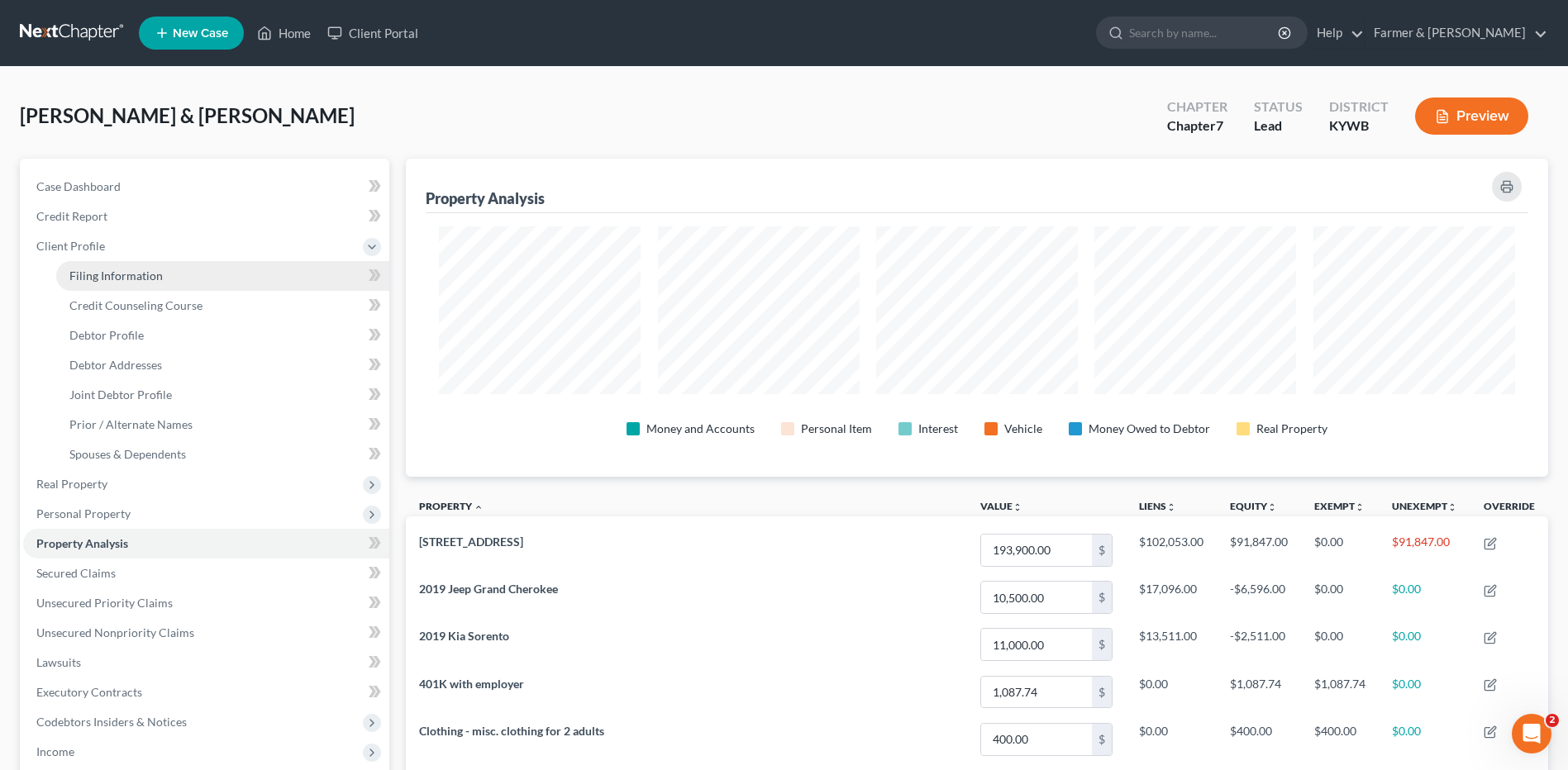
click at [142, 273] on span "Filing Information" at bounding box center [116, 275] width 94 height 14
select select "1"
select select "0"
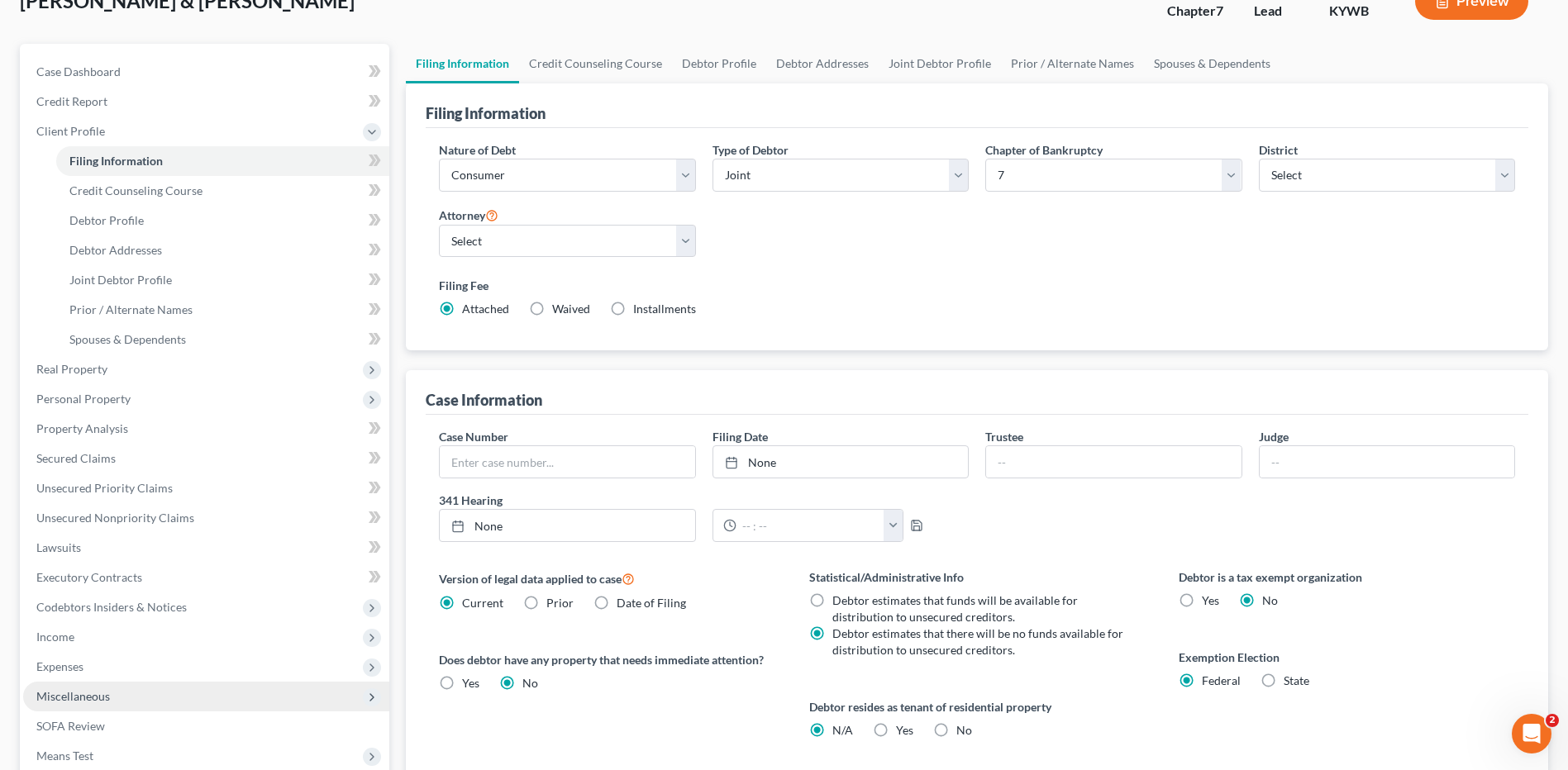
scroll to position [319, 0]
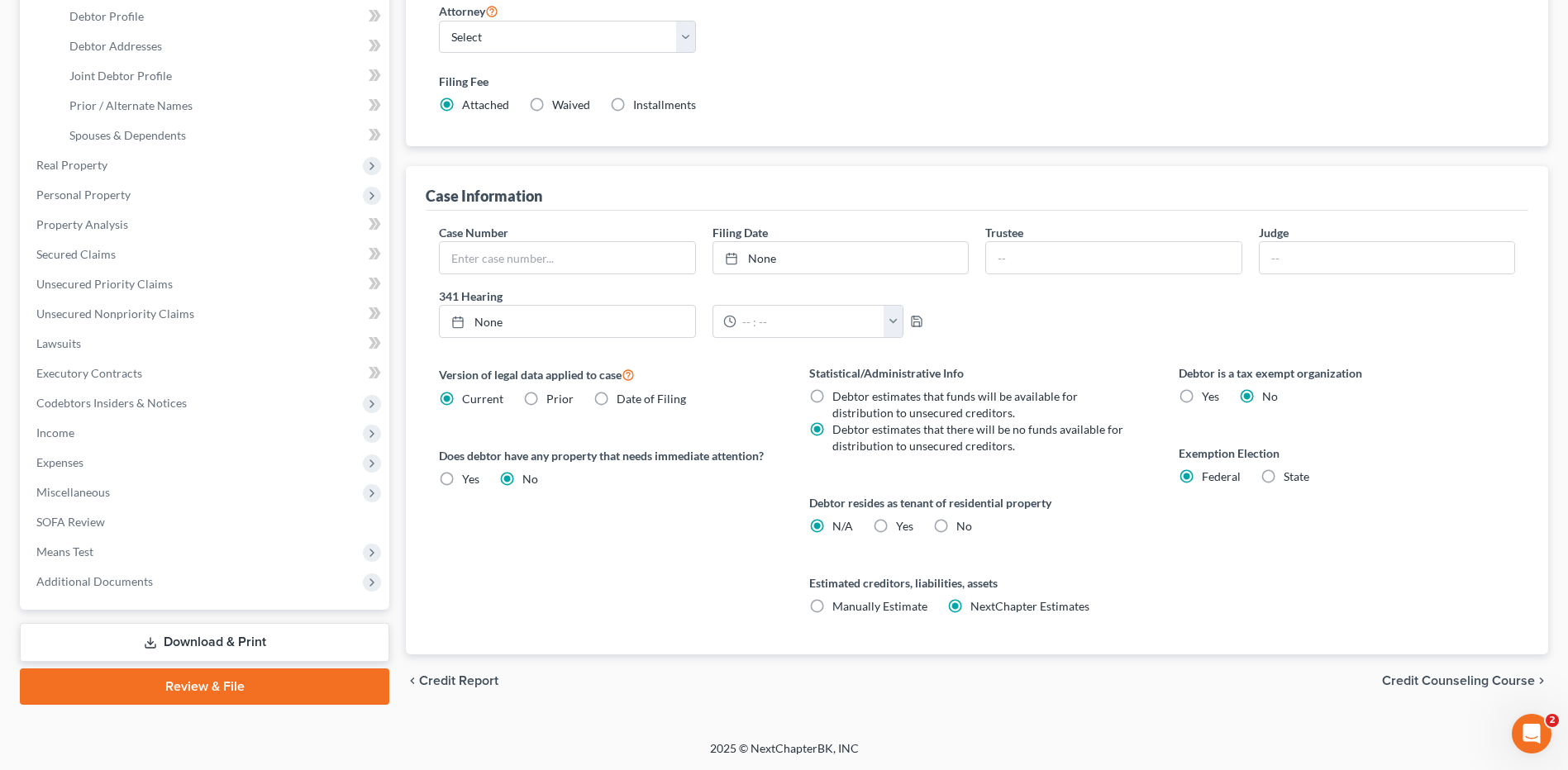
click at [215, 635] on link "Download & Print" at bounding box center [205, 643] width 370 height 39
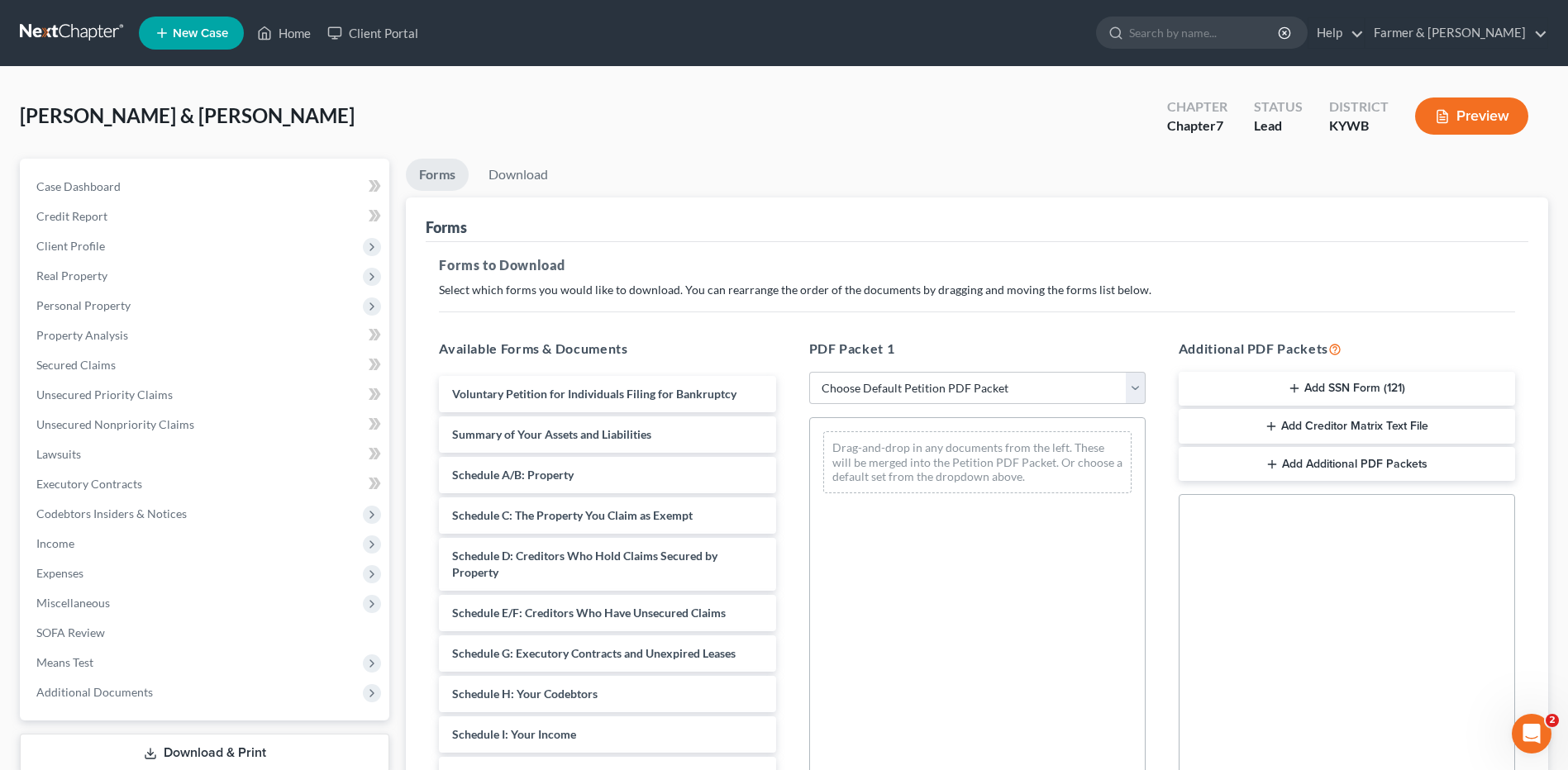
click at [1411, 378] on button "Add SSN Form (121)" at bounding box center [1347, 389] width 336 height 34
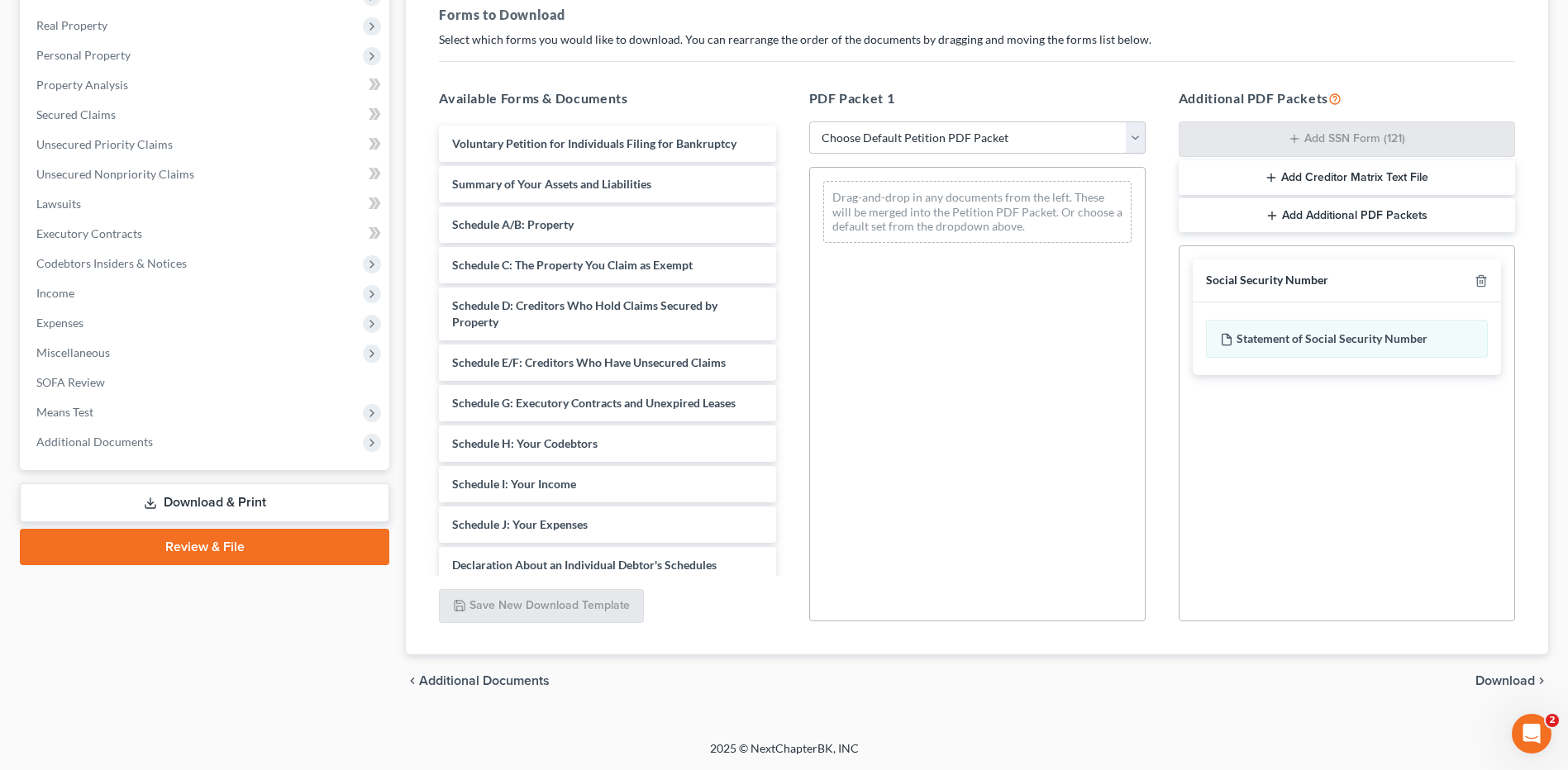
click at [1518, 683] on span "Download" at bounding box center [1506, 681] width 59 height 13
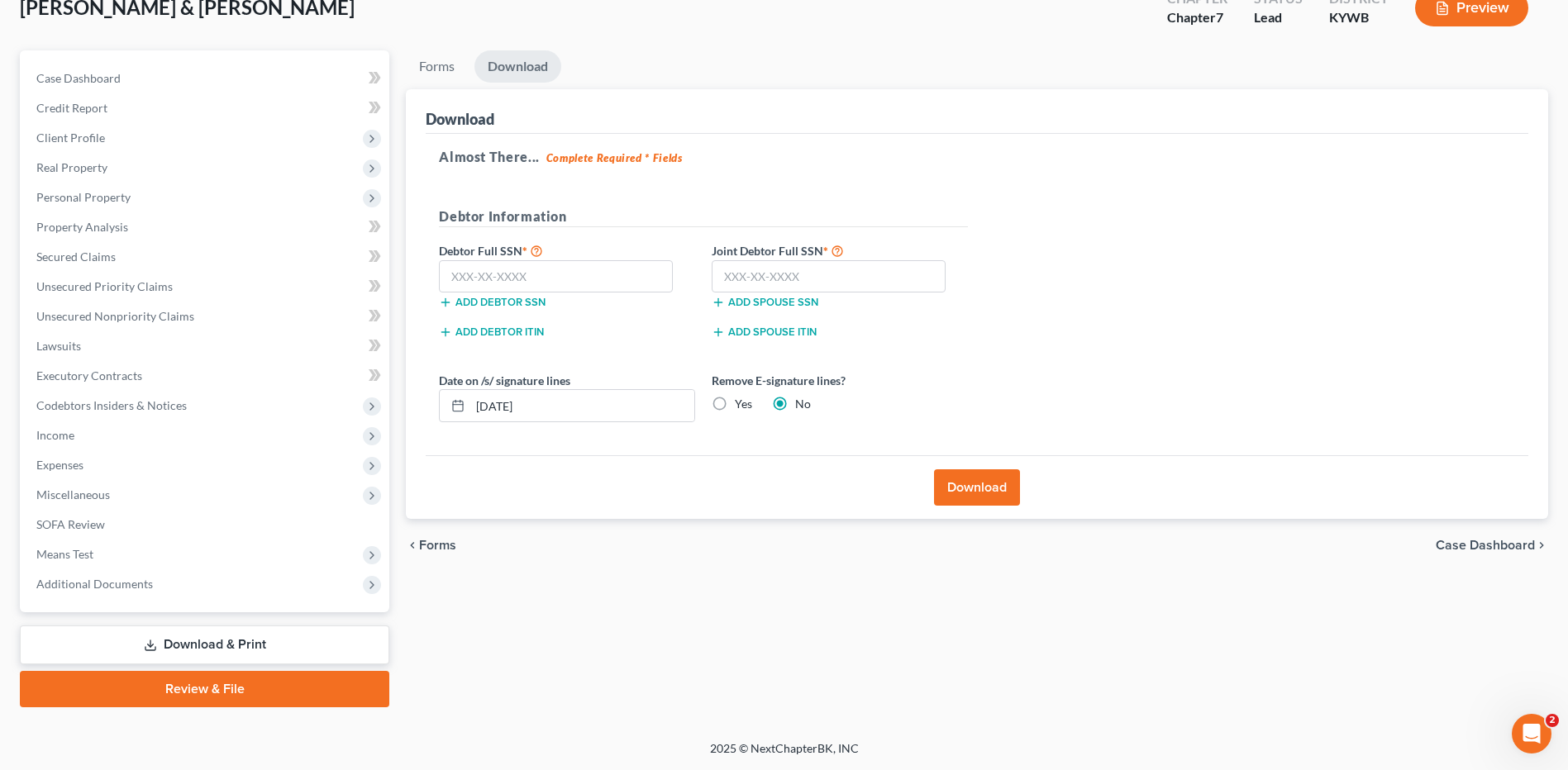
scroll to position [108, 0]
click at [588, 279] on input "text" at bounding box center [556, 277] width 234 height 34
type input "407-41-0452"
click at [849, 283] on input "text" at bounding box center [829, 277] width 234 height 34
type input "405-43-0307"
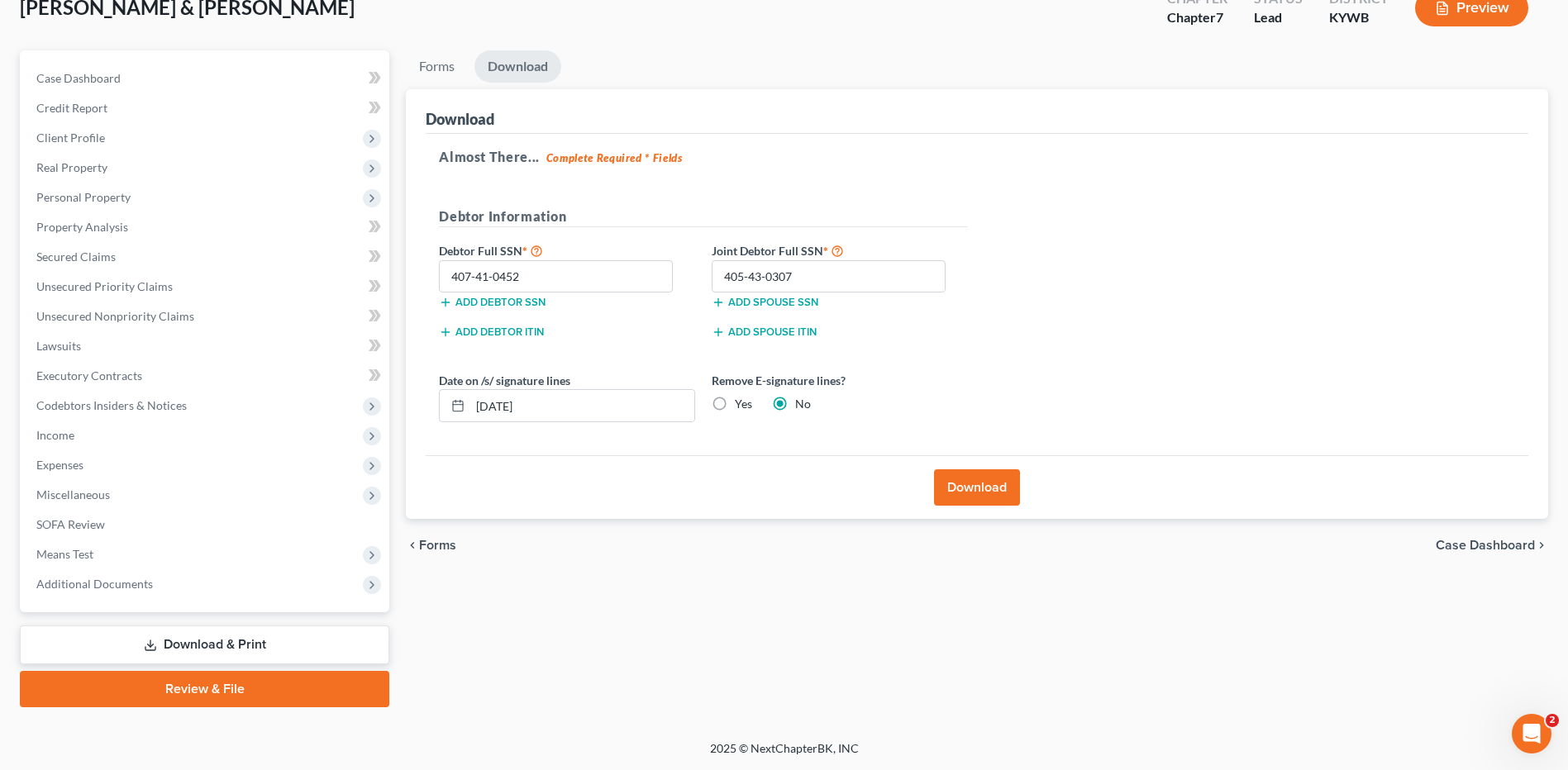
click at [961, 480] on button "Download" at bounding box center [977, 487] width 86 height 36
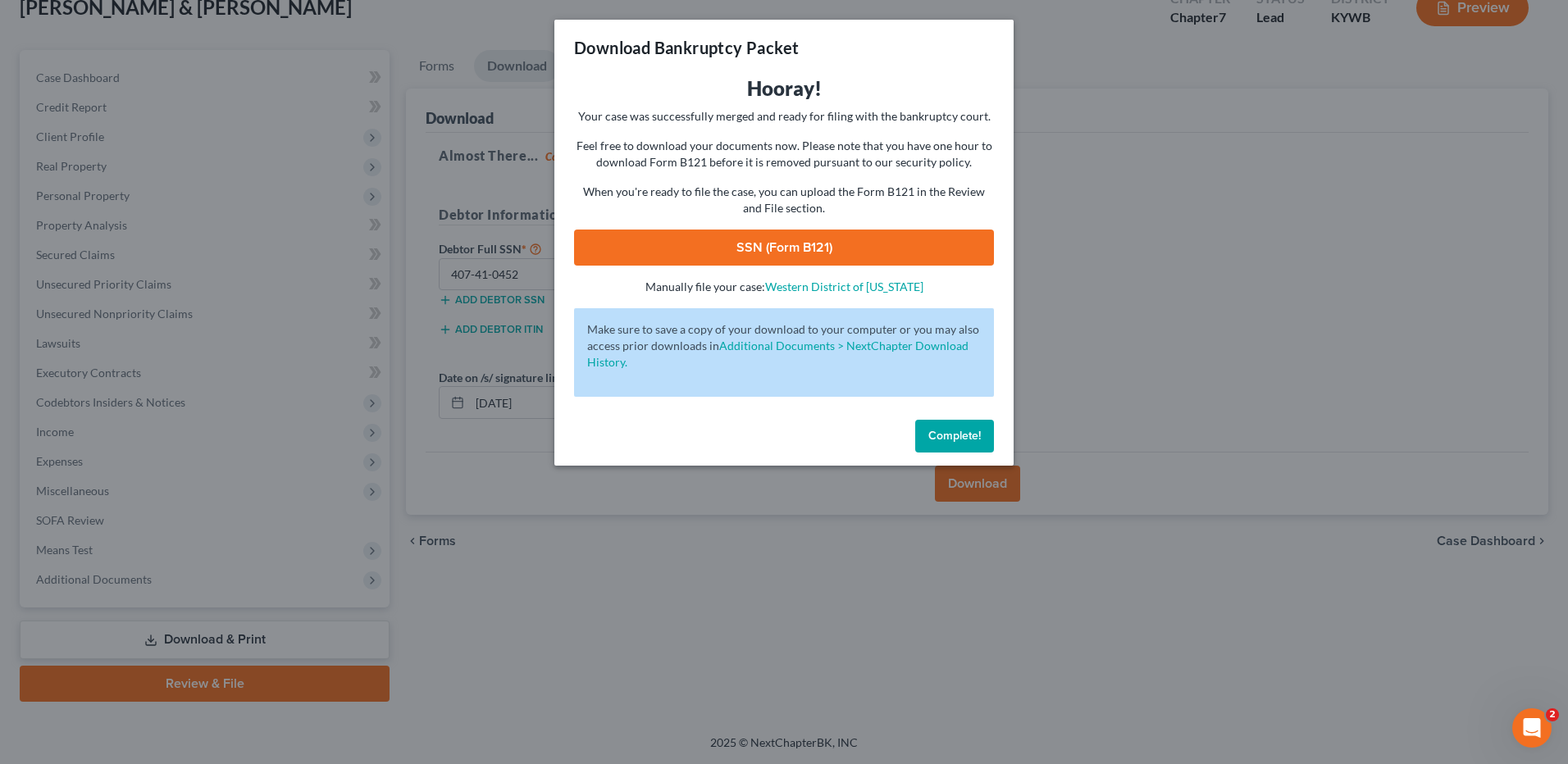
click at [867, 238] on link "SSN (Form B121)" at bounding box center [784, 248] width 420 height 36
drag, startPoint x: 949, startPoint y: 437, endPoint x: 320, endPoint y: 530, distance: 635.8
click at [949, 437] on span "Complete!" at bounding box center [954, 435] width 52 height 14
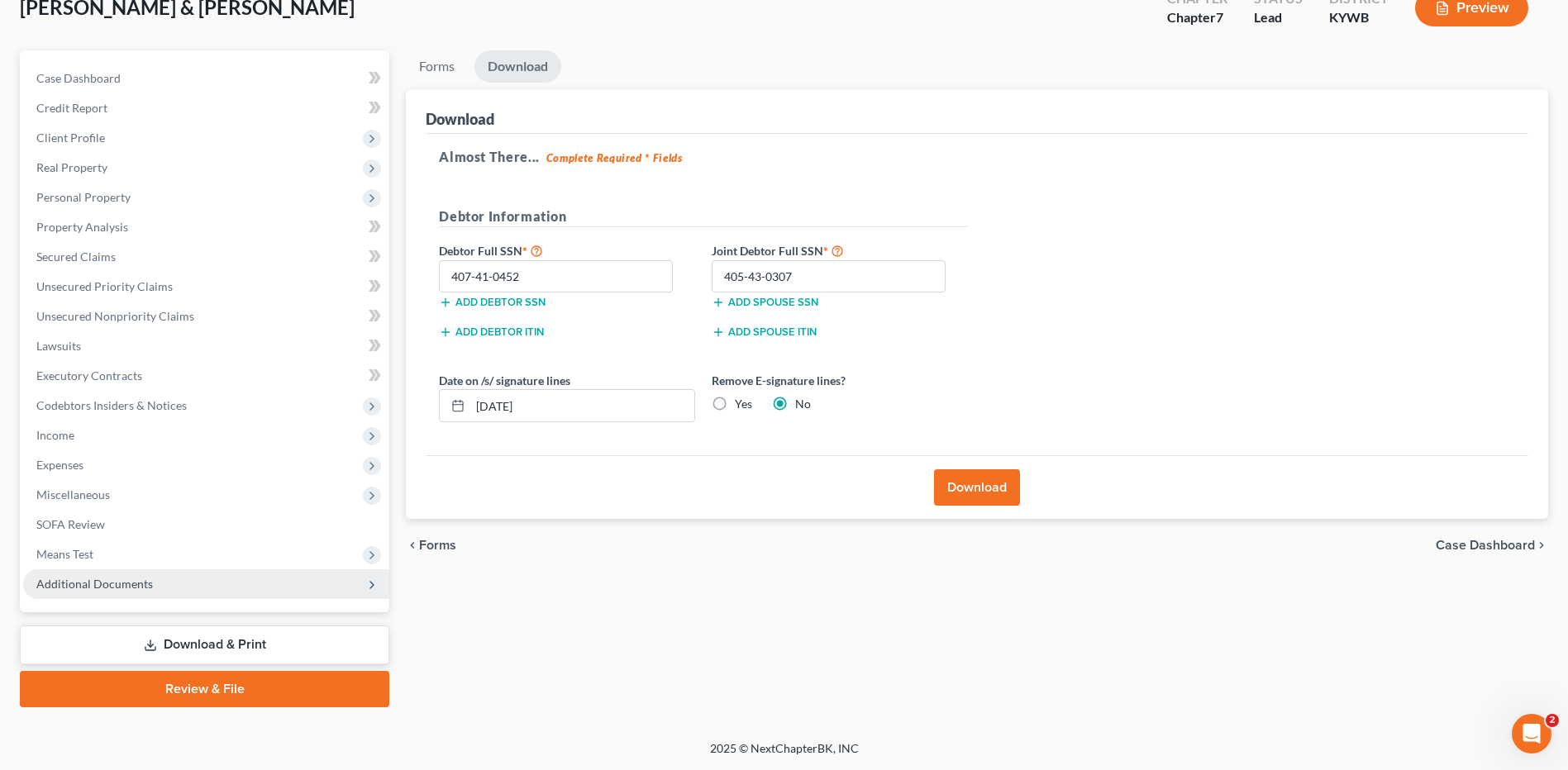
click at [166, 588] on span "Additional Documents" at bounding box center [206, 584] width 366 height 30
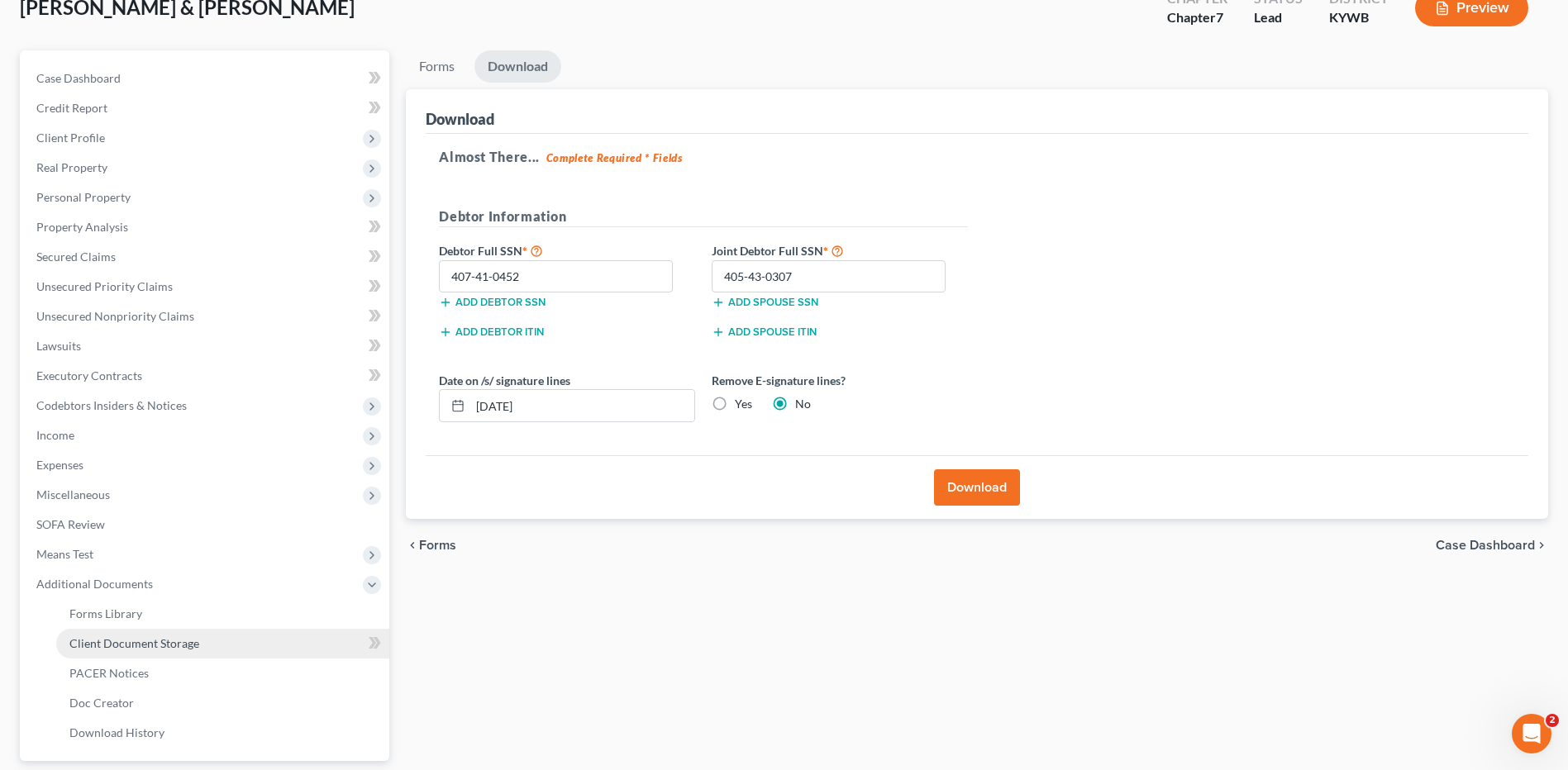
click at [170, 646] on span "Client Document Storage" at bounding box center [134, 644] width 130 height 14
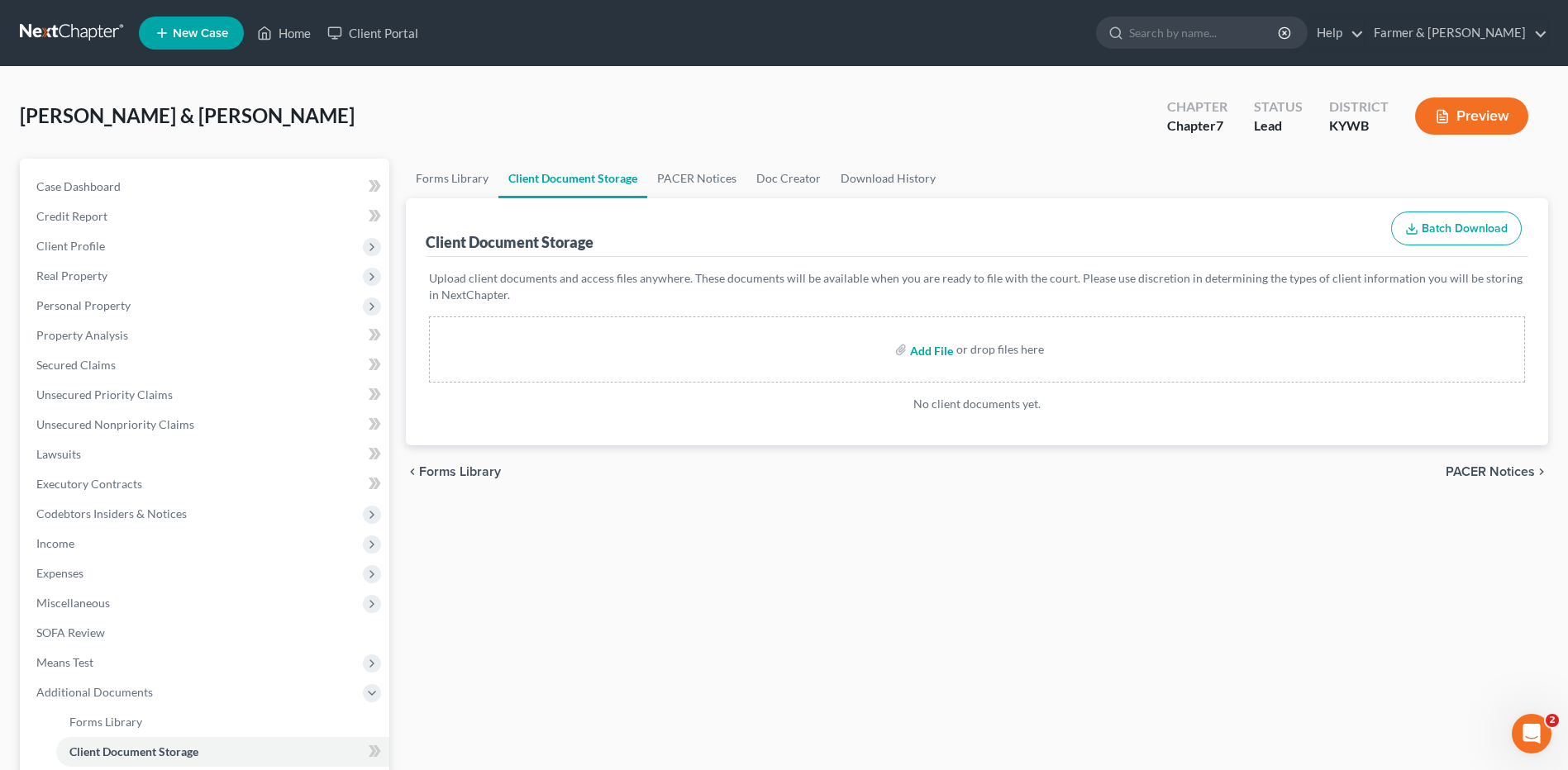
click at [932, 345] on input "file" at bounding box center [929, 350] width 39 height 30
type input "C:\fakepath\CCC Joint.pdf"
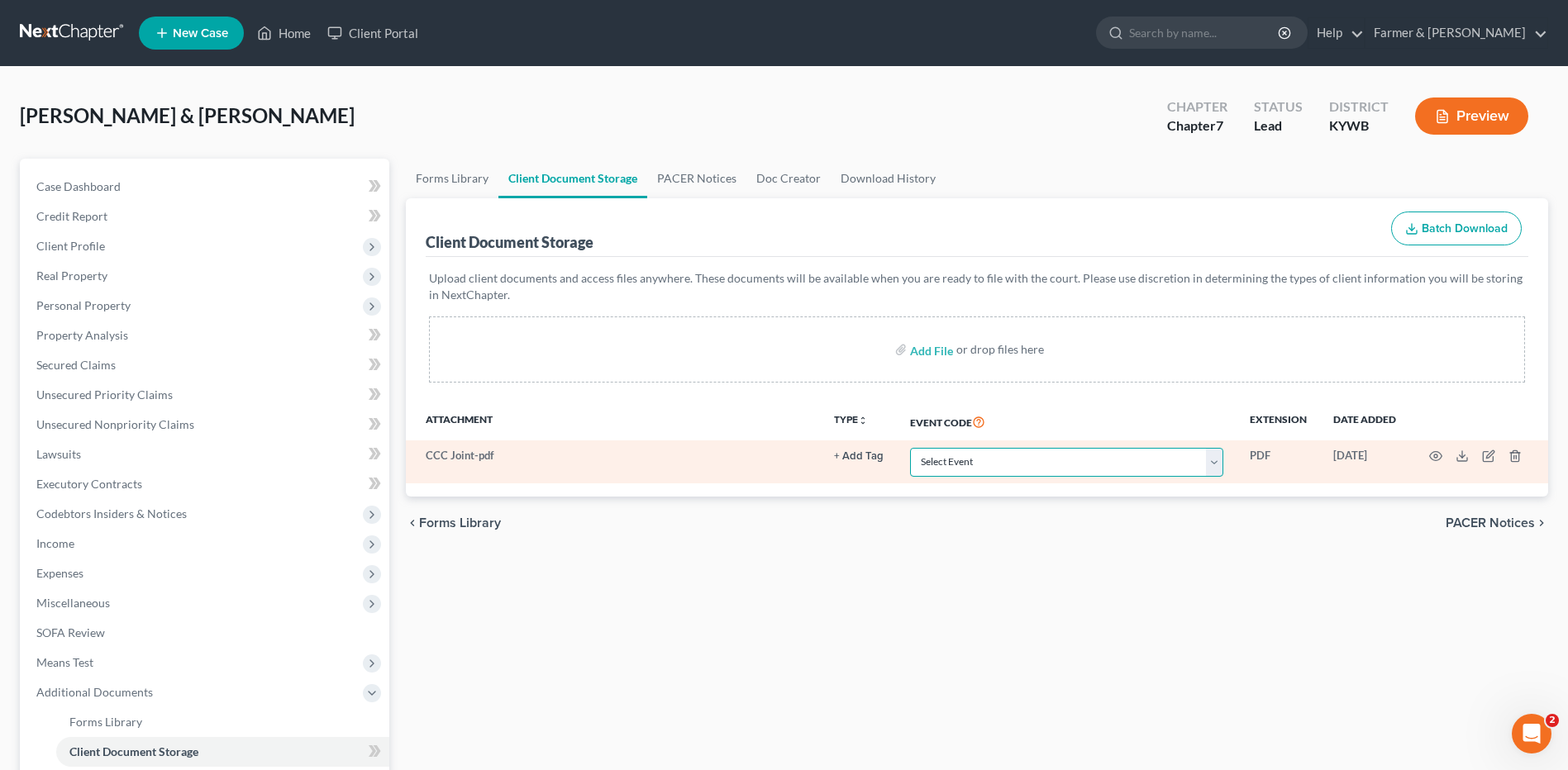
click at [1071, 464] on select "Select Event Amended Answer Amended Complaint Amended List of Creditors (Fee) A…" at bounding box center [1066, 463] width 313 height 29
select select "7"
click at [910, 448] on select "Select Event Amended Answer Amended Complaint Amended List of Creditors (Fee) A…" at bounding box center [1066, 463] width 313 height 29
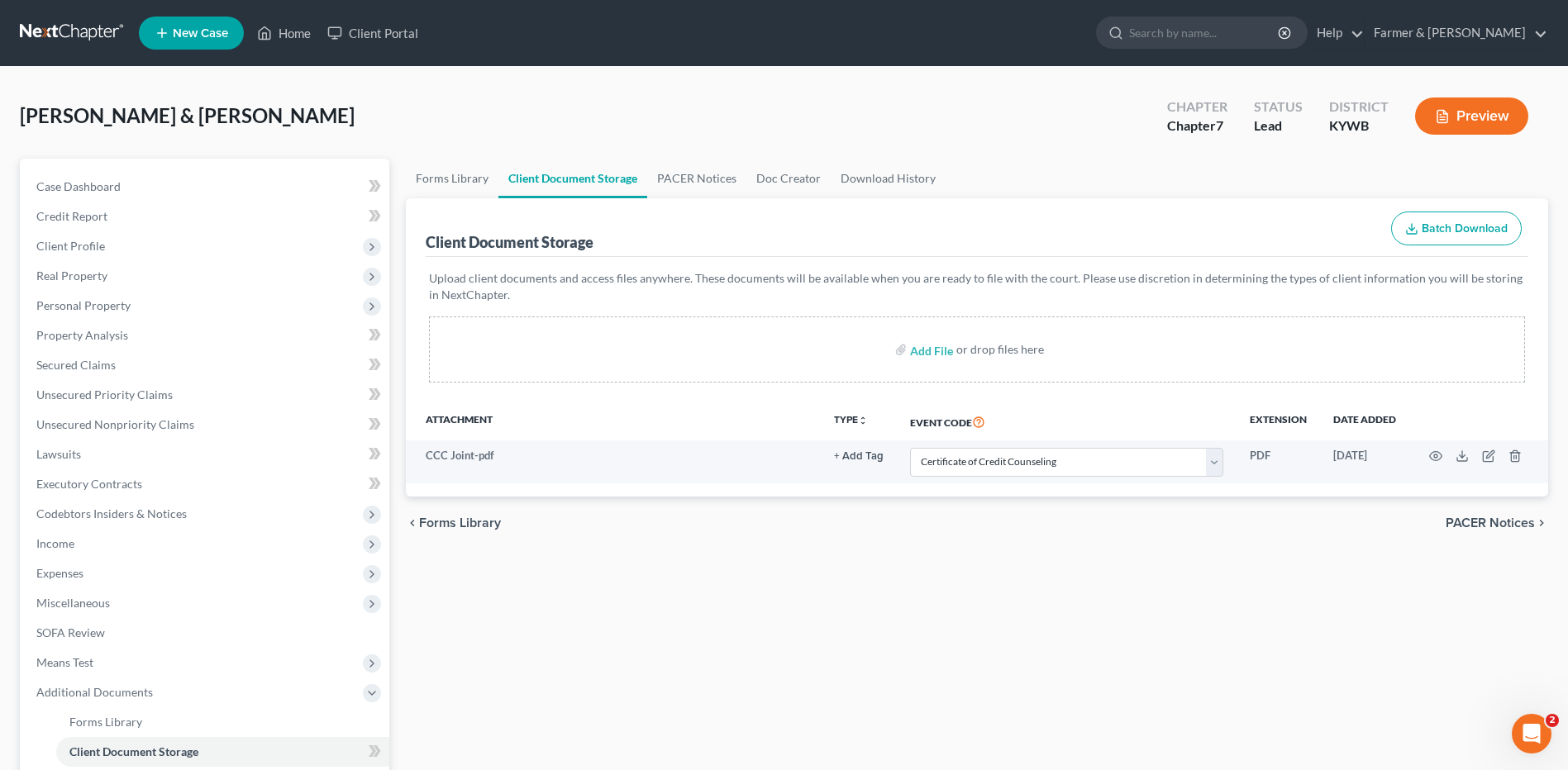
click at [723, 499] on div "chevron_left Forms Library PACER Notices chevron_right" at bounding box center [977, 523] width 1143 height 53
click at [113, 269] on span "Real Property" at bounding box center [206, 276] width 366 height 30
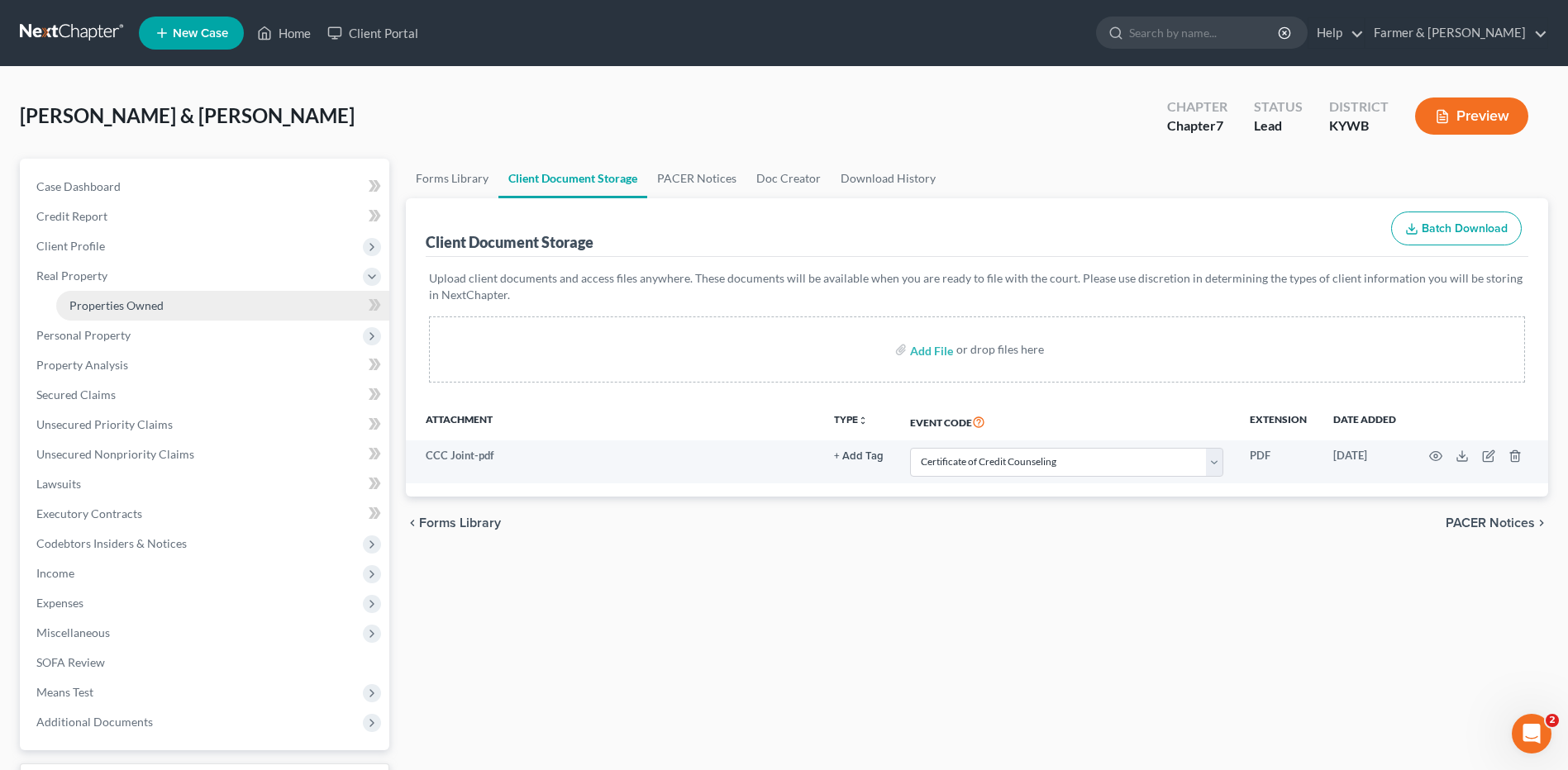
click at [127, 300] on span "Properties Owned" at bounding box center [116, 306] width 94 height 14
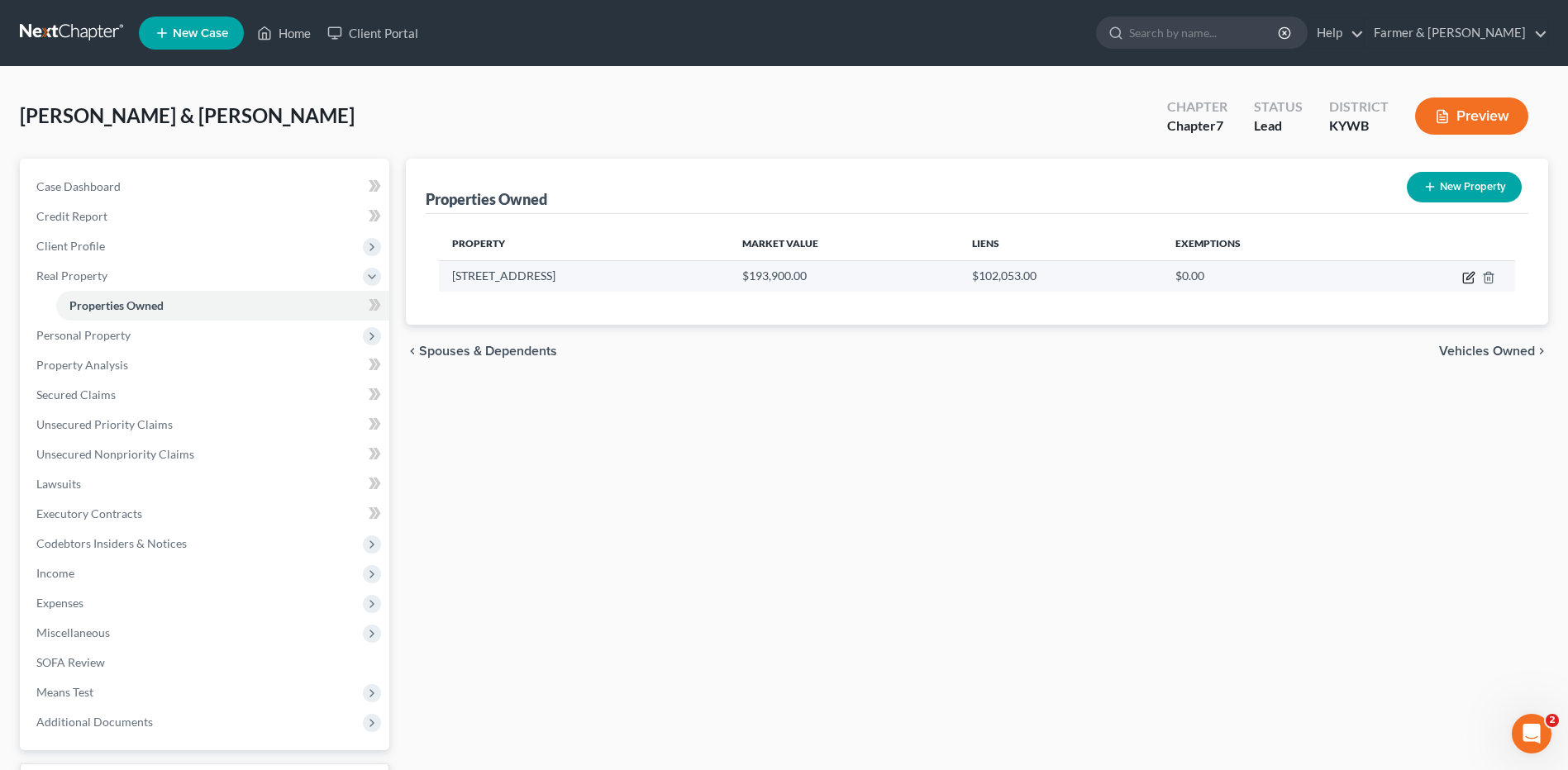
click at [1471, 276] on icon "button" at bounding box center [1470, 276] width 8 height 8
select select "18"
select select "3"
select select "1"
select select "3"
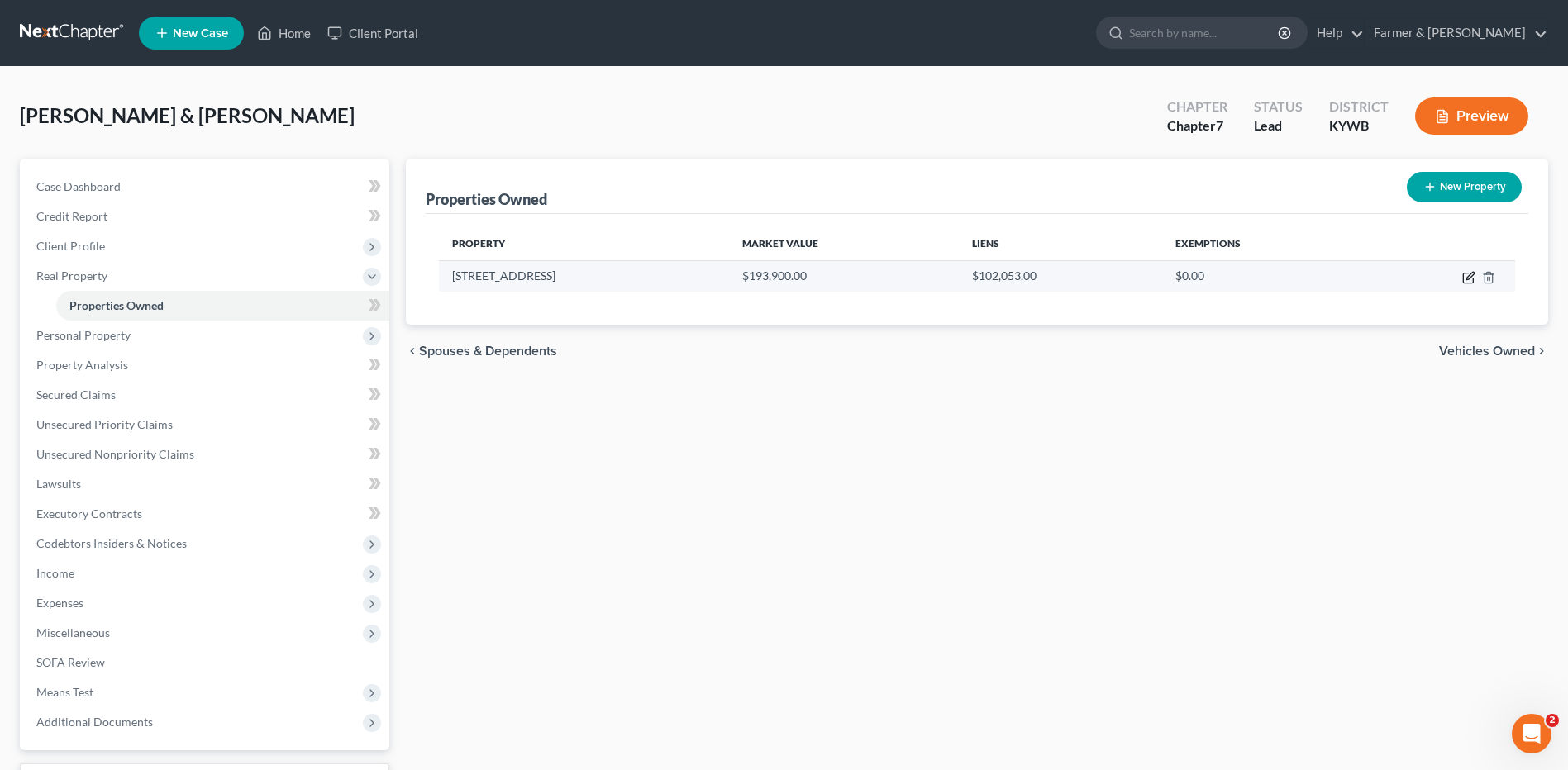
select select "1"
select select "0"
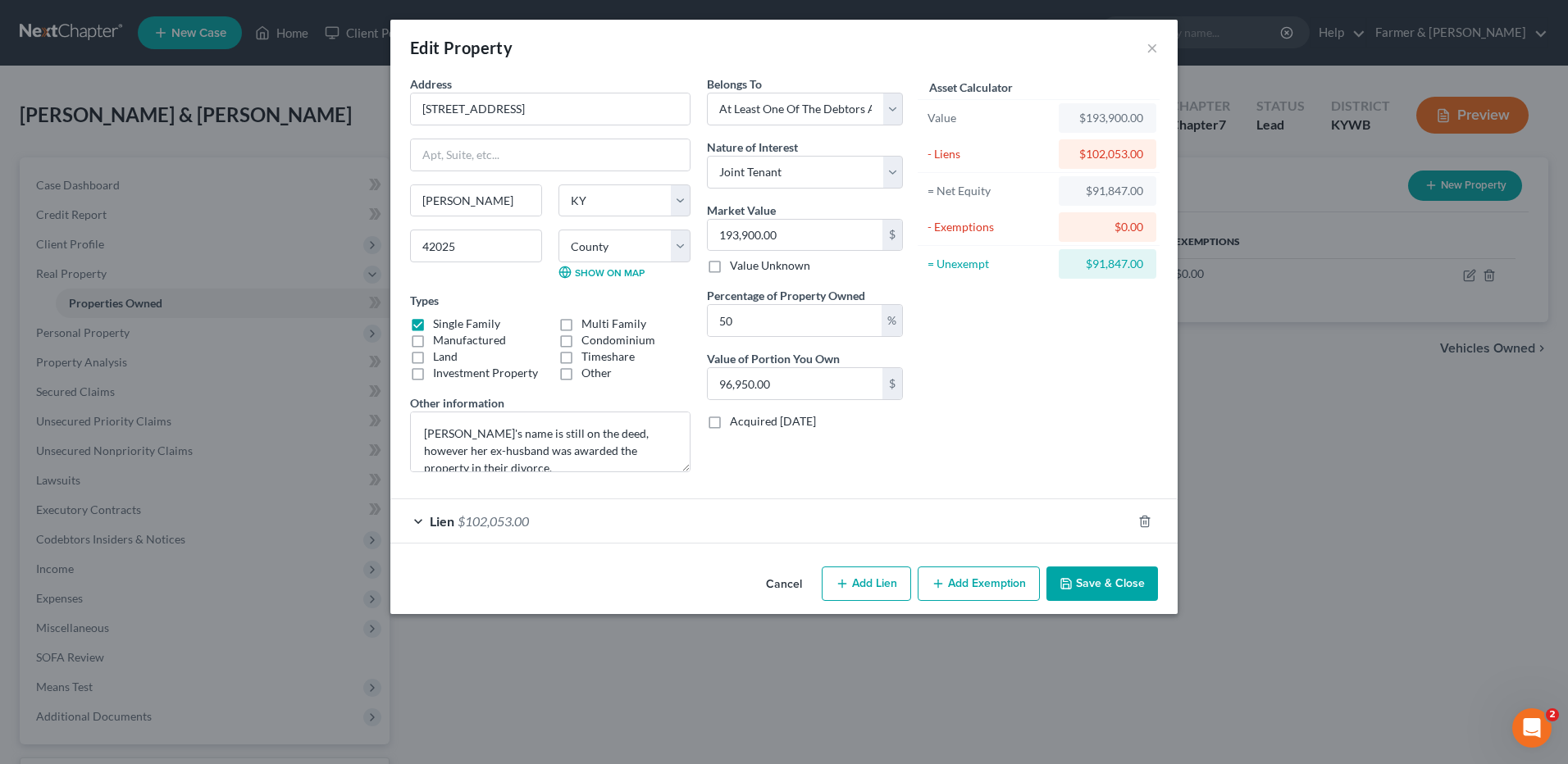
click at [506, 535] on div "Lien $102,053.00" at bounding box center [761, 522] width 741 height 44
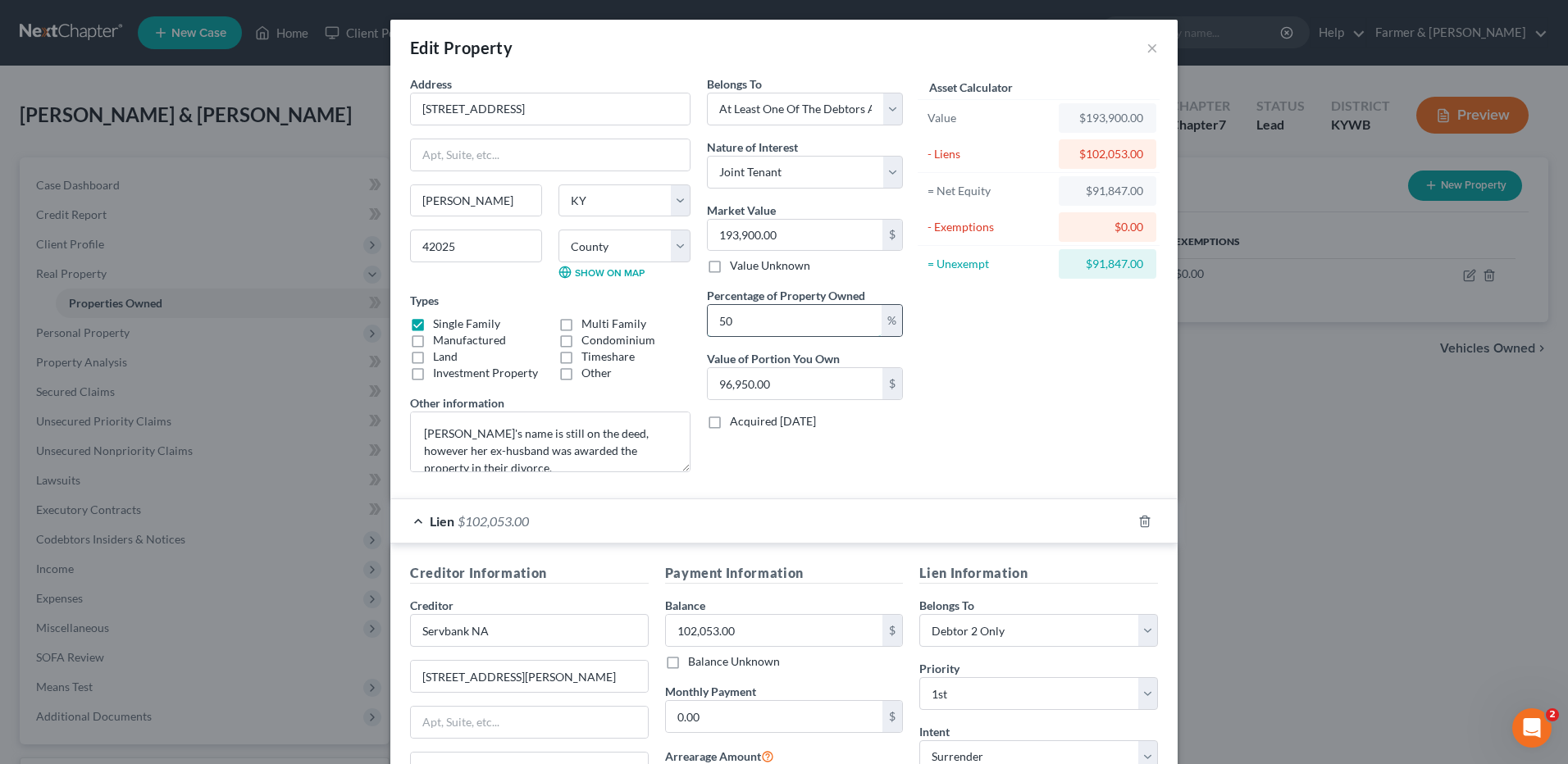
click at [798, 335] on input "50" at bounding box center [794, 320] width 174 height 31
drag, startPoint x: 802, startPoint y: 329, endPoint x: 692, endPoint y: 329, distance: 110.0
click at [692, 329] on div "Address * 110 Morningside Drive Benton State AL AK AR AZ CA CO CT DE DC FL GA G…" at bounding box center [657, 280] width 509 height 411
type input "0"
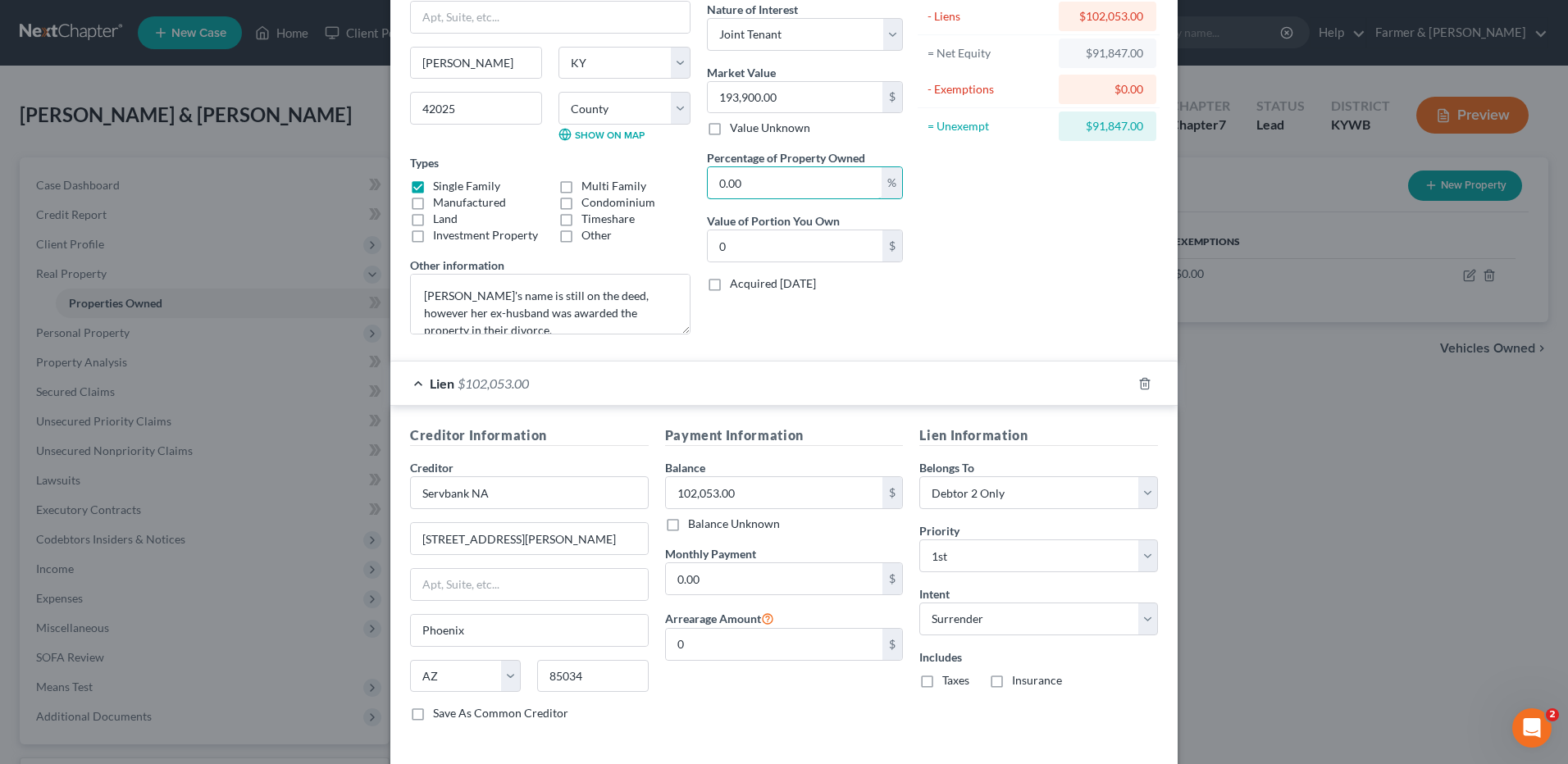
scroll to position [164, 0]
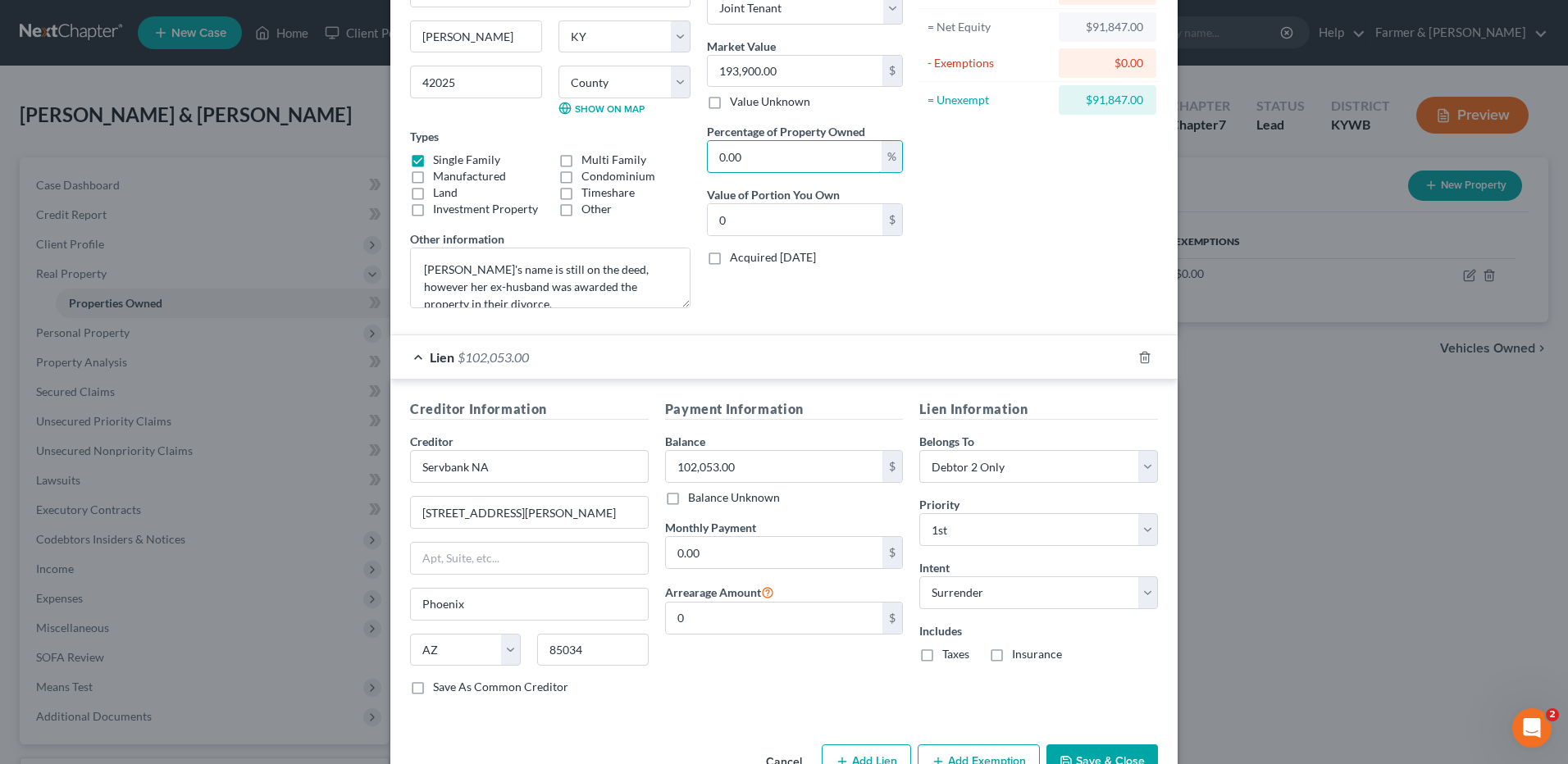
type input "0.00"
click at [526, 356] on div "Lien $102,053.00" at bounding box center [761, 357] width 741 height 44
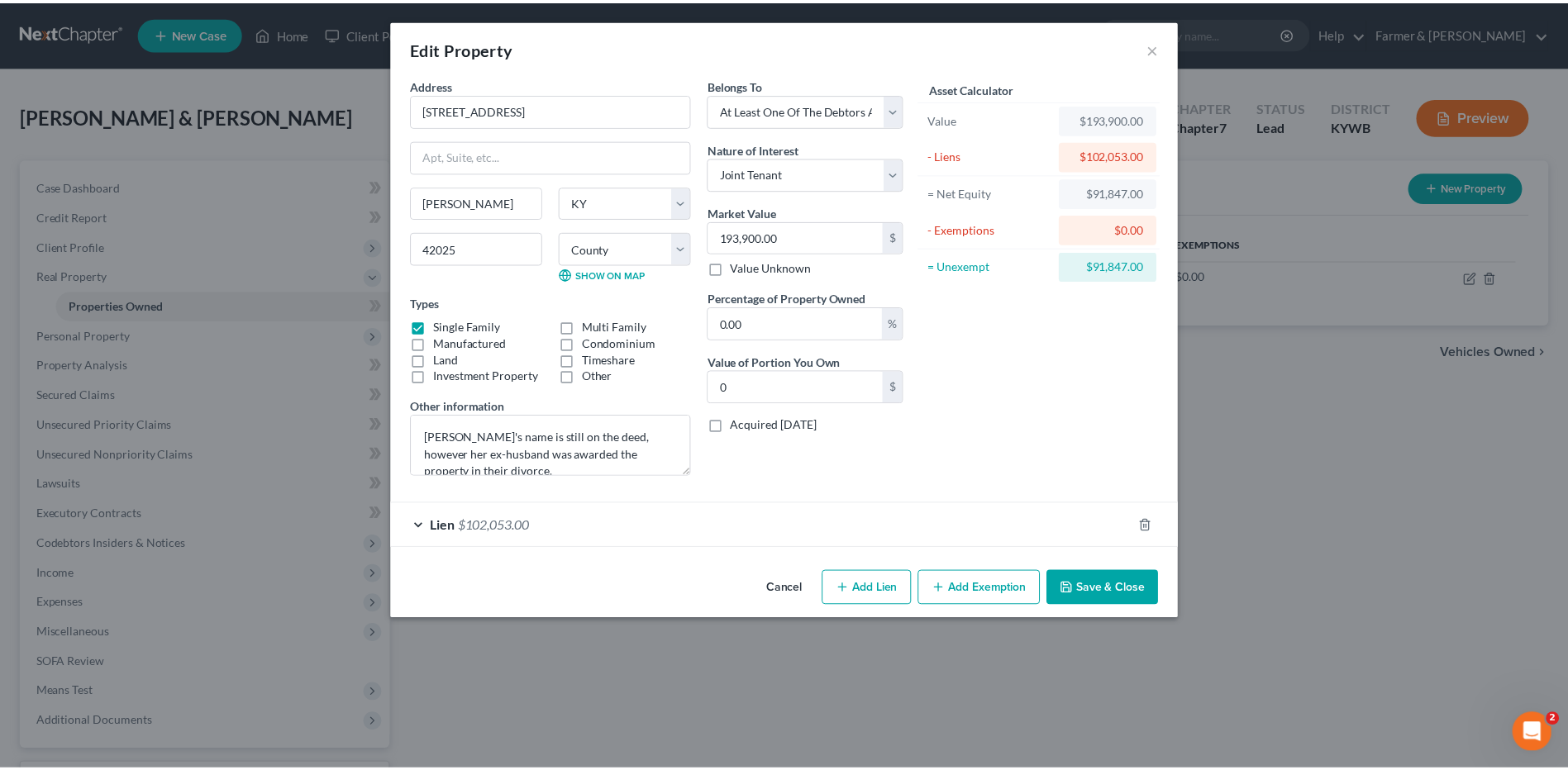
scroll to position [0, 0]
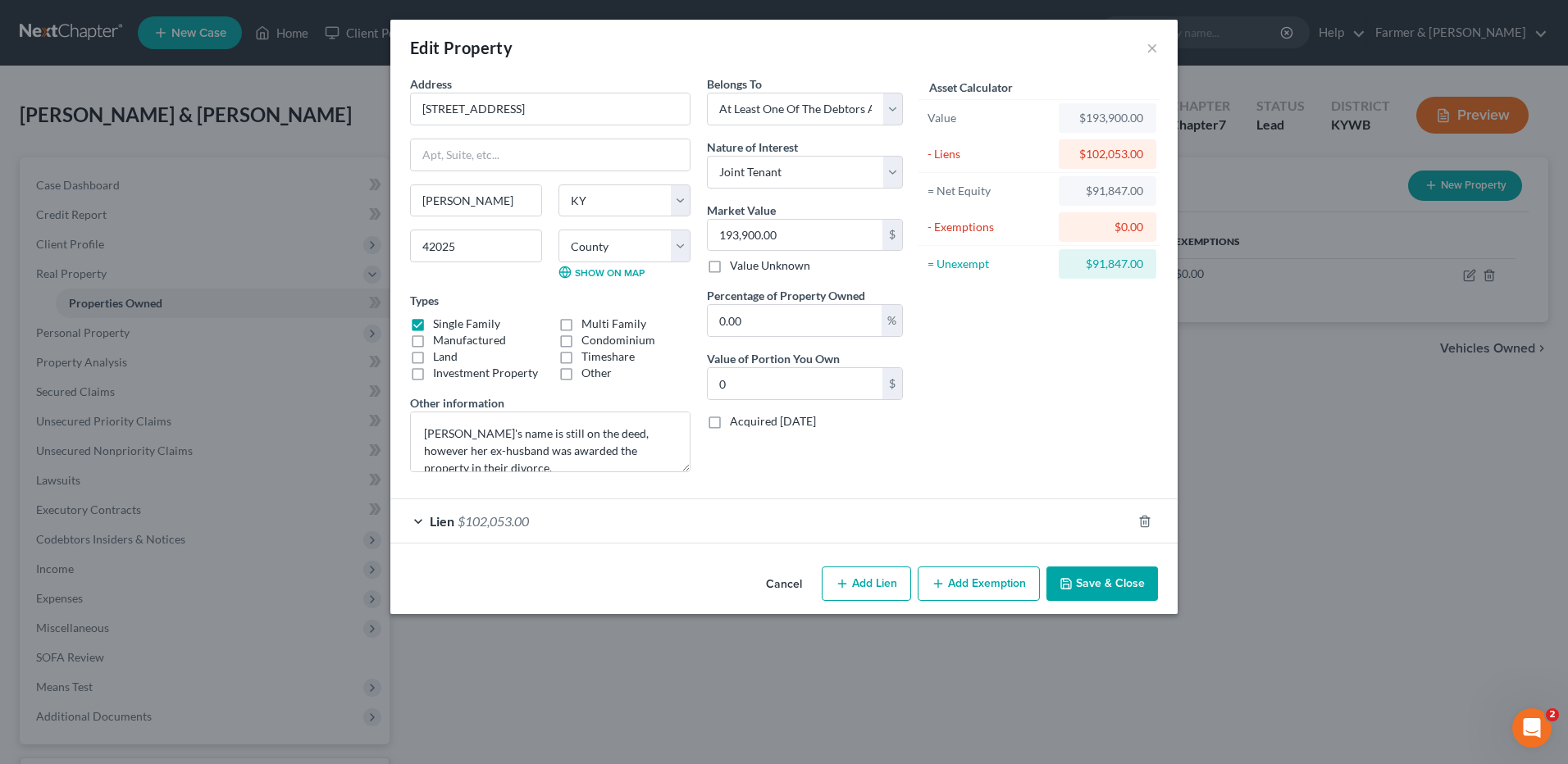
click at [1085, 585] on button "Save & Close" at bounding box center [1101, 583] width 111 height 34
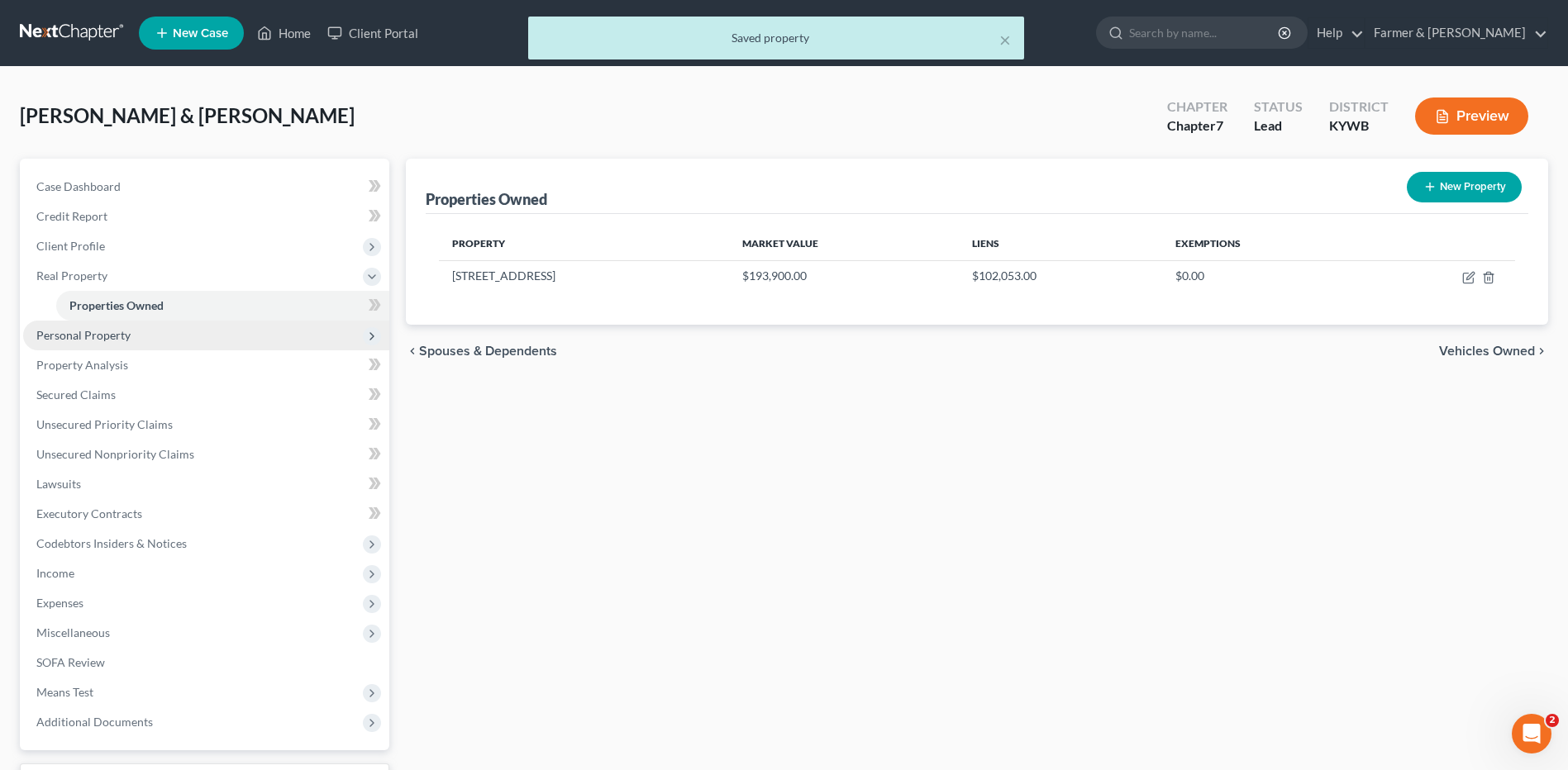
click at [143, 337] on span "Personal Property" at bounding box center [206, 335] width 366 height 30
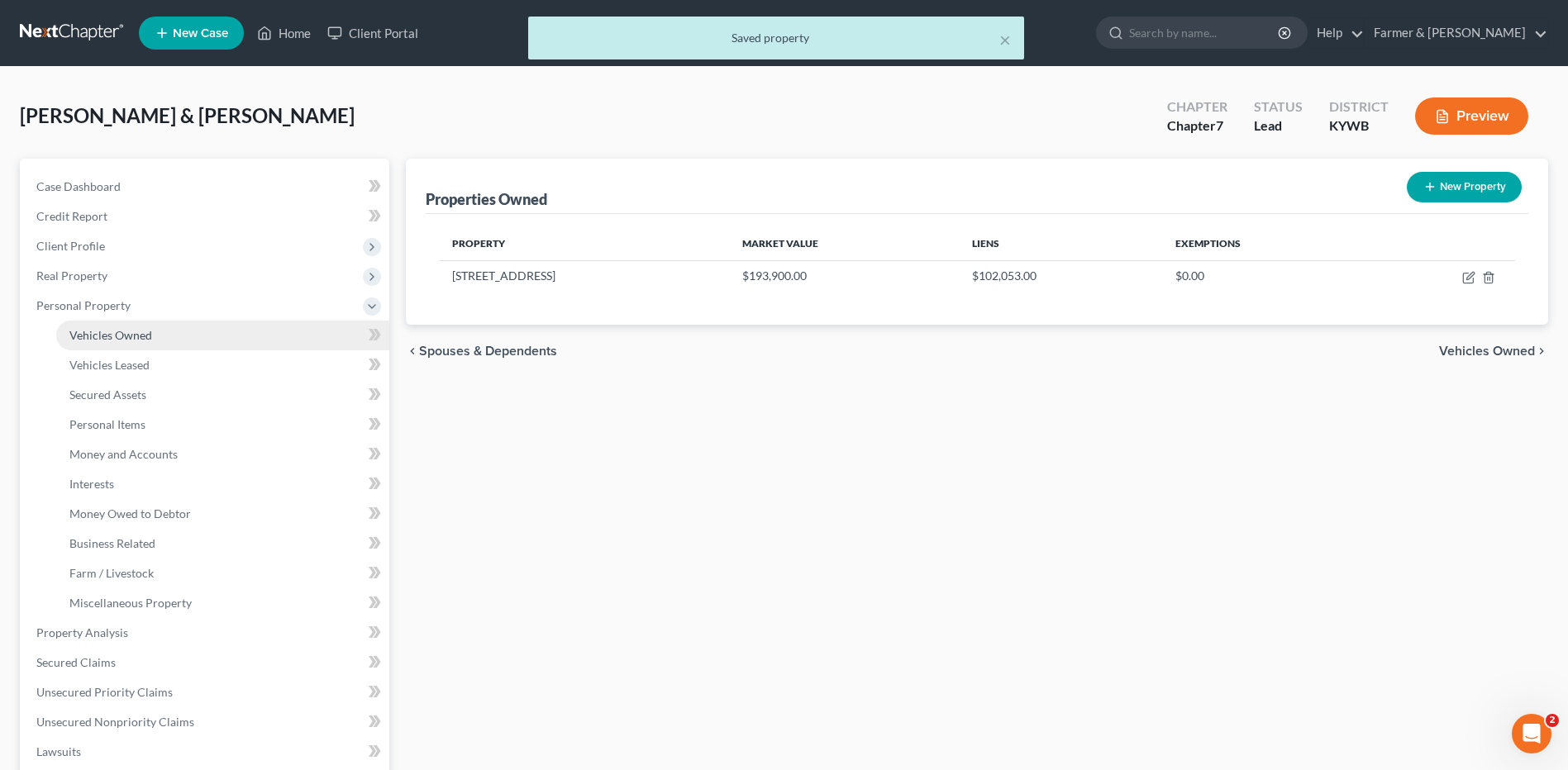
click at [142, 338] on span "Vehicles Owned" at bounding box center [110, 335] width 82 height 14
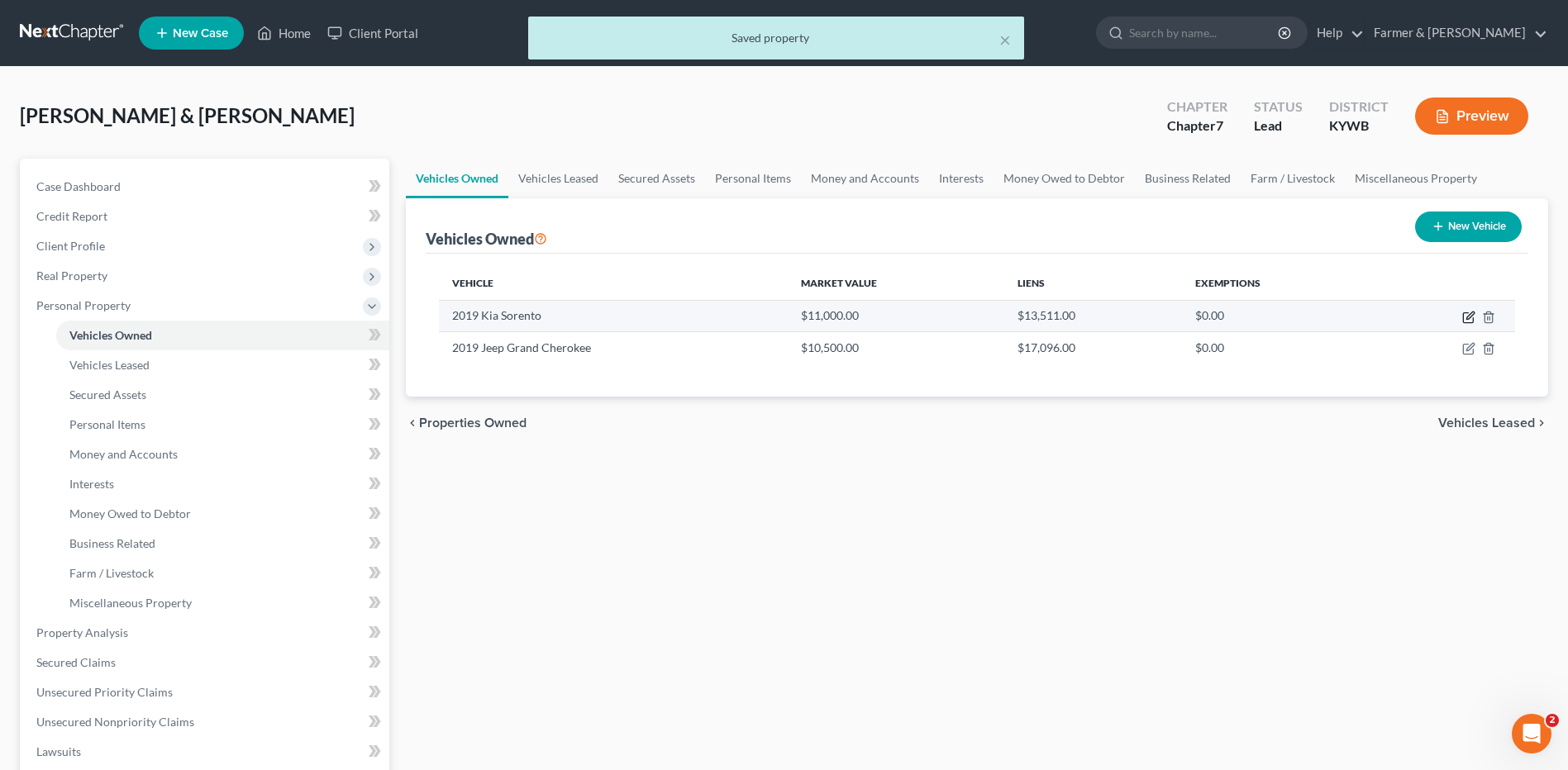
click at [1466, 319] on icon "button" at bounding box center [1470, 315] width 8 height 8
select select "0"
select select "7"
select select "2"
select select "3"
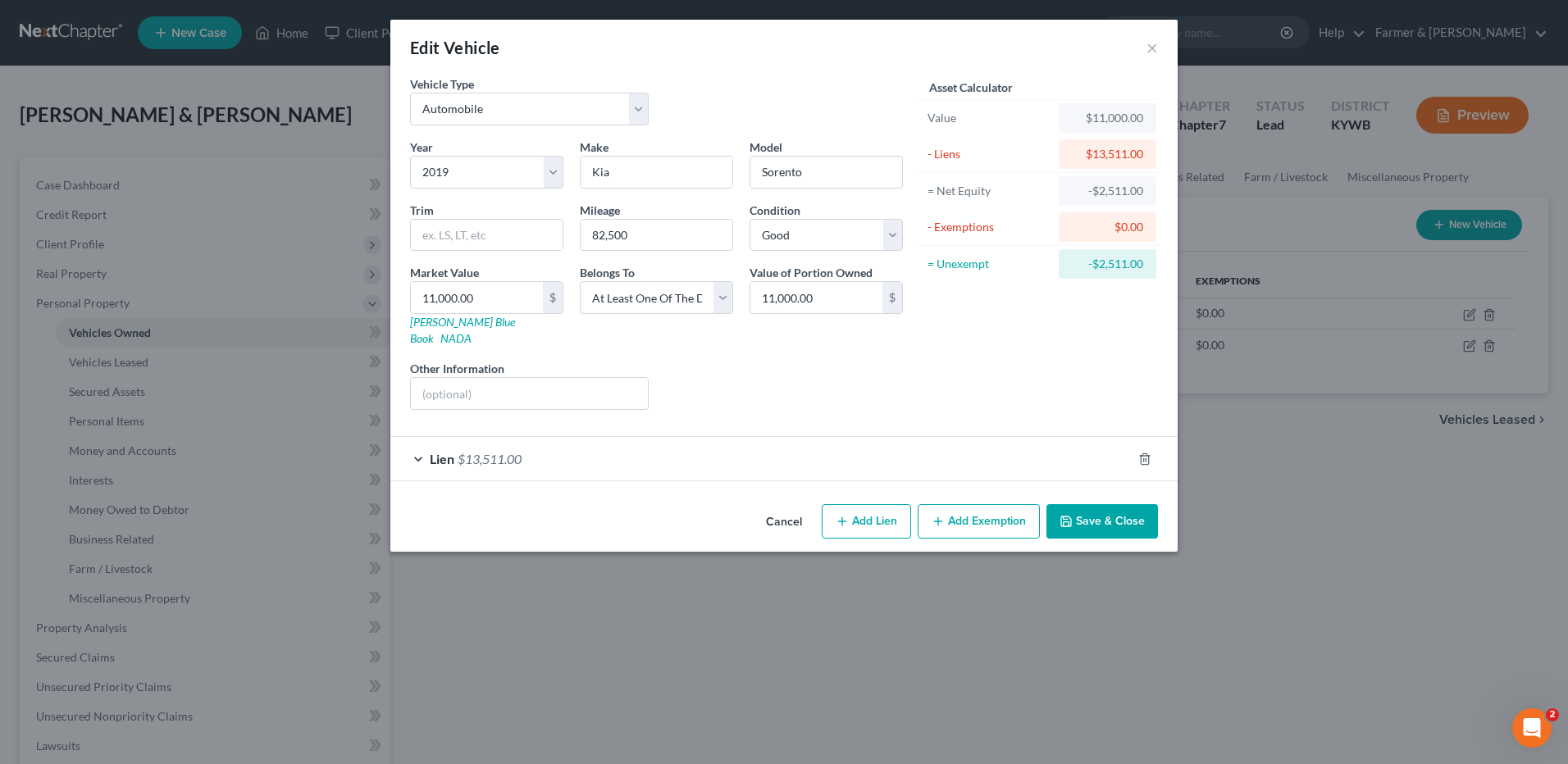
drag, startPoint x: 788, startPoint y: 508, endPoint x: 956, endPoint y: 487, distance: 169.3
click at [788, 508] on button "Cancel" at bounding box center [784, 523] width 63 height 33
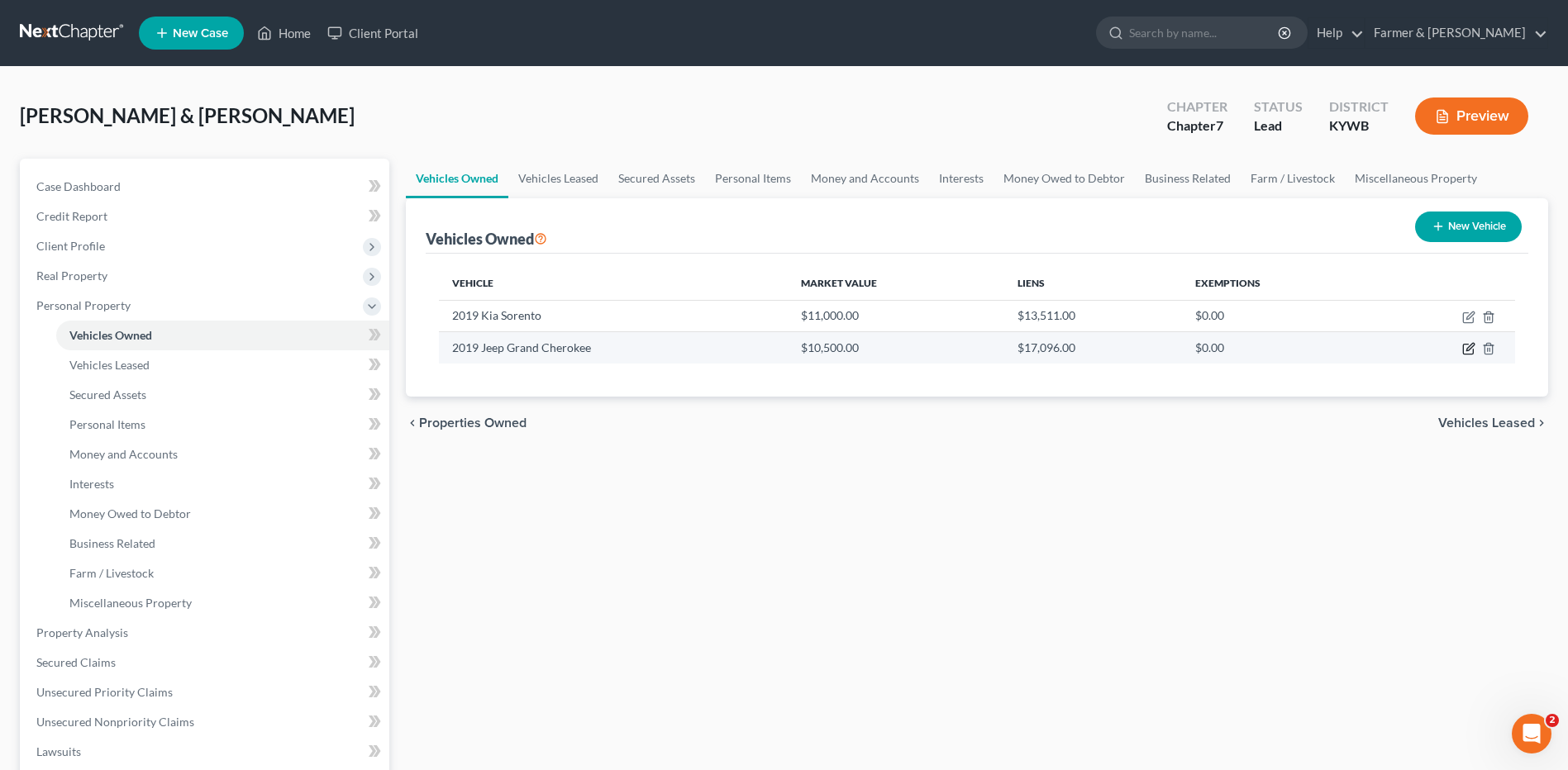
click at [1465, 350] on icon "button" at bounding box center [1469, 349] width 13 height 13
select select "0"
select select "7"
select select "2"
select select "3"
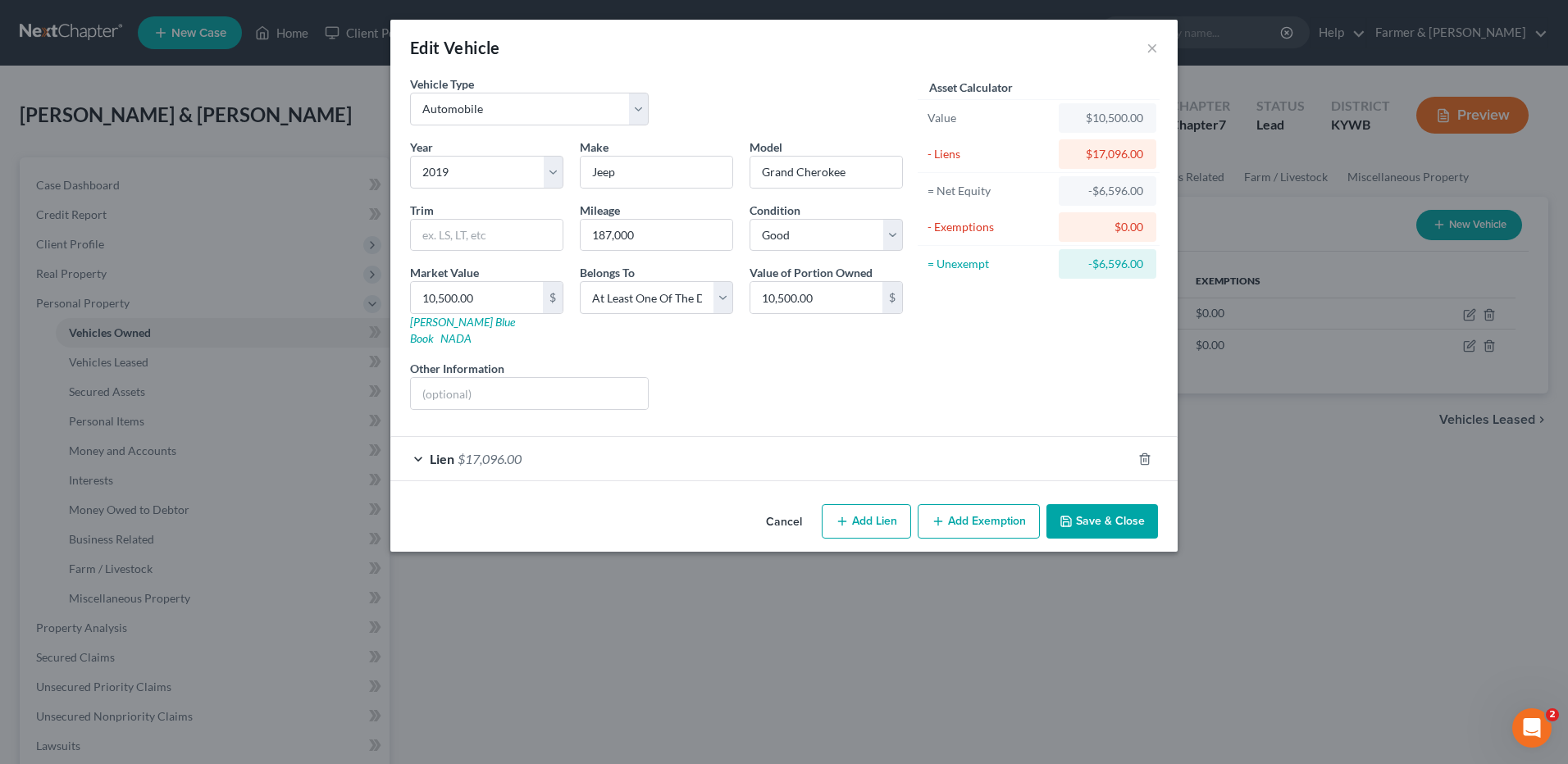
click at [1088, 505] on button "Save & Close" at bounding box center [1101, 522] width 111 height 34
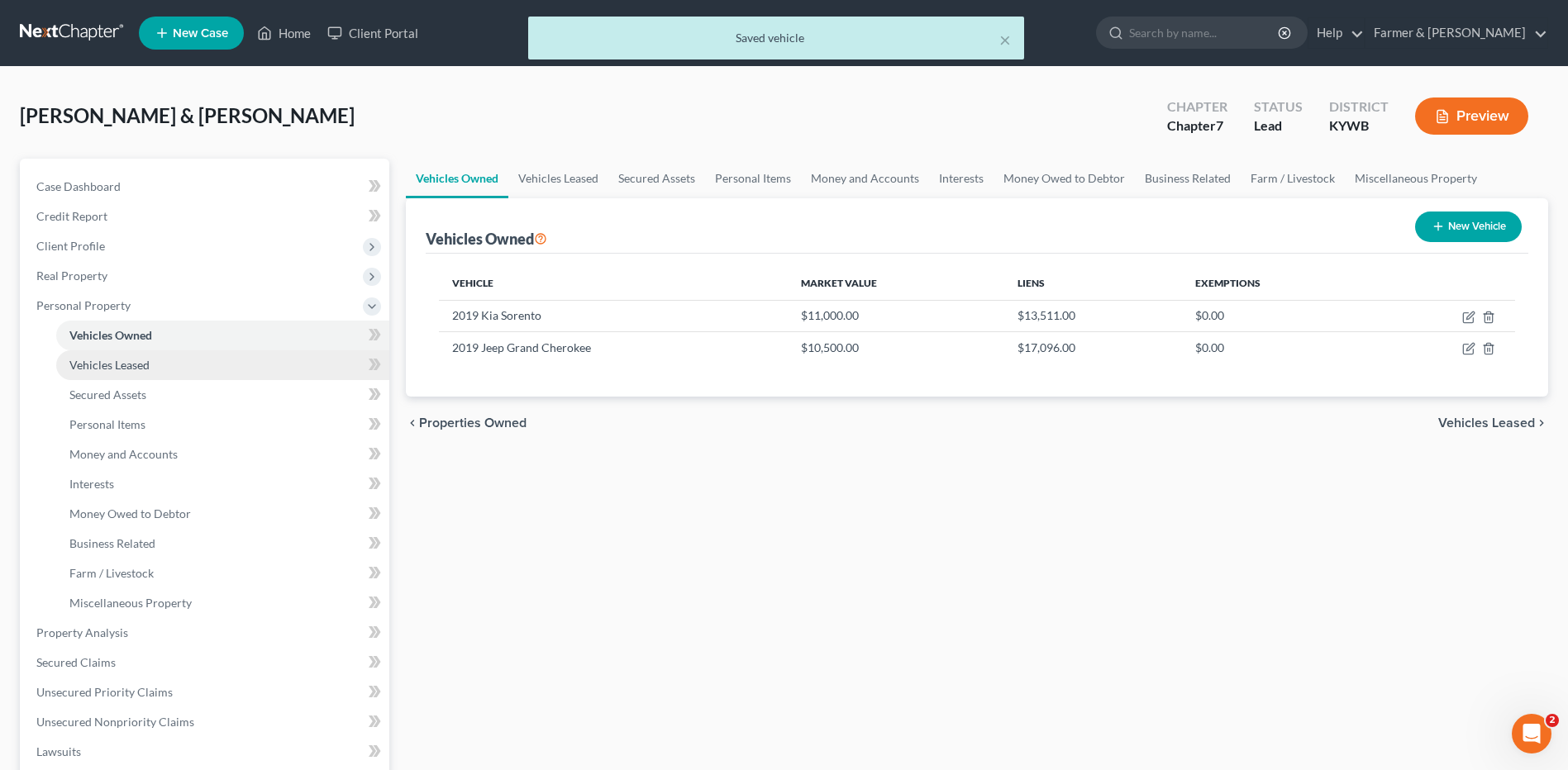
click at [181, 353] on link "Vehicles Leased" at bounding box center [223, 365] width 333 height 30
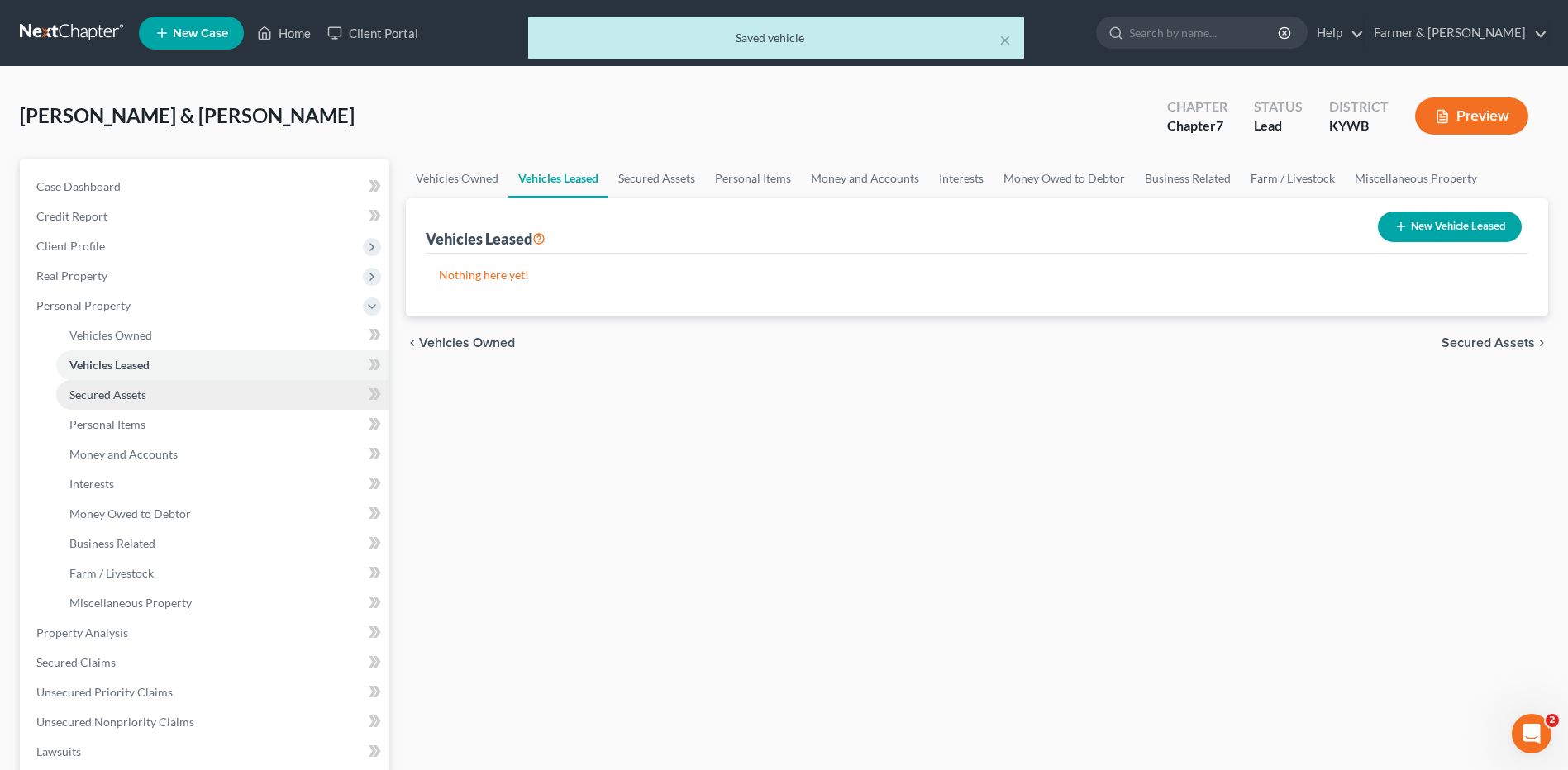
click at [151, 394] on link "Secured Assets" at bounding box center [223, 395] width 333 height 30
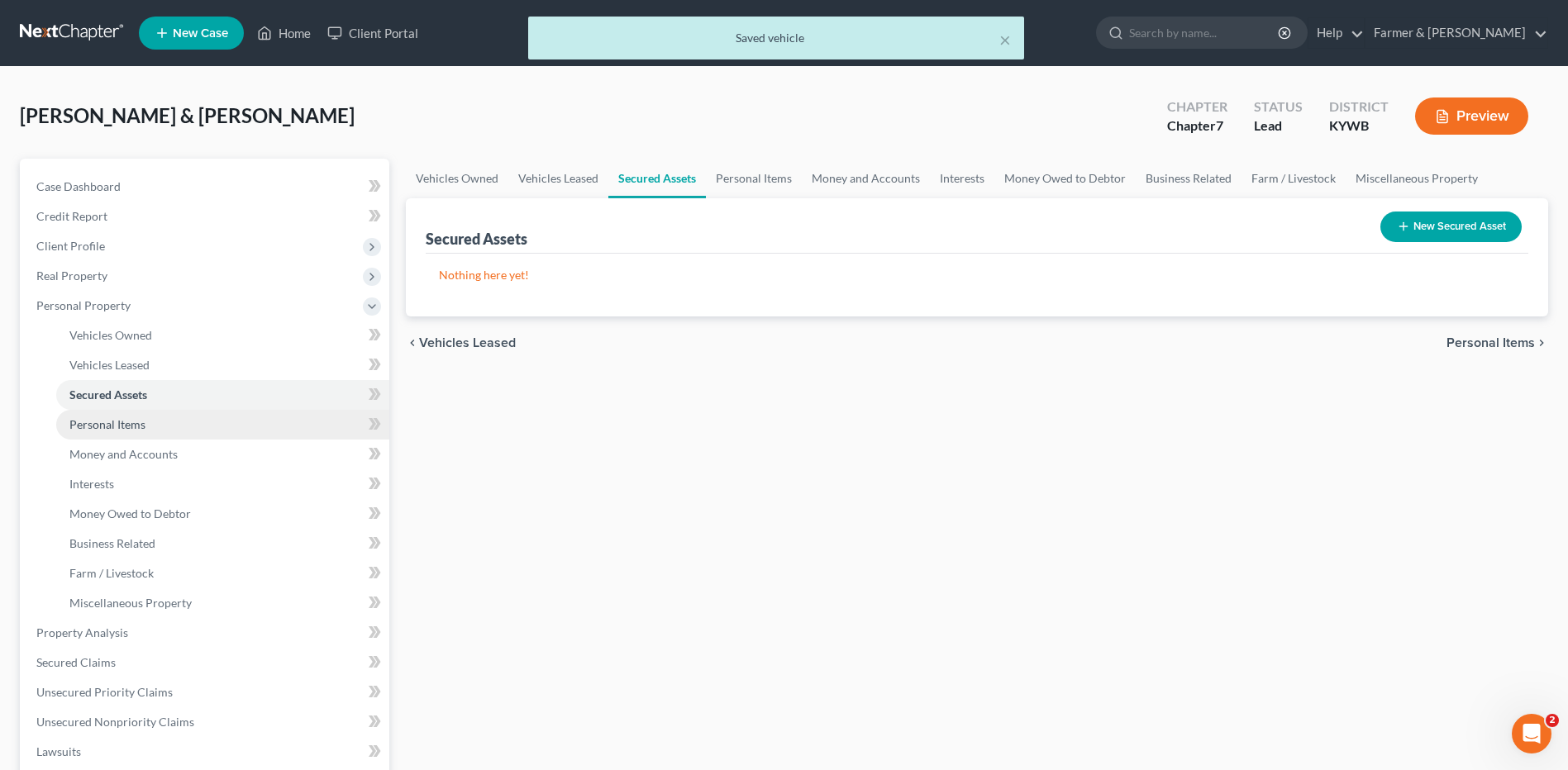
click at [157, 426] on link "Personal Items" at bounding box center [223, 424] width 333 height 30
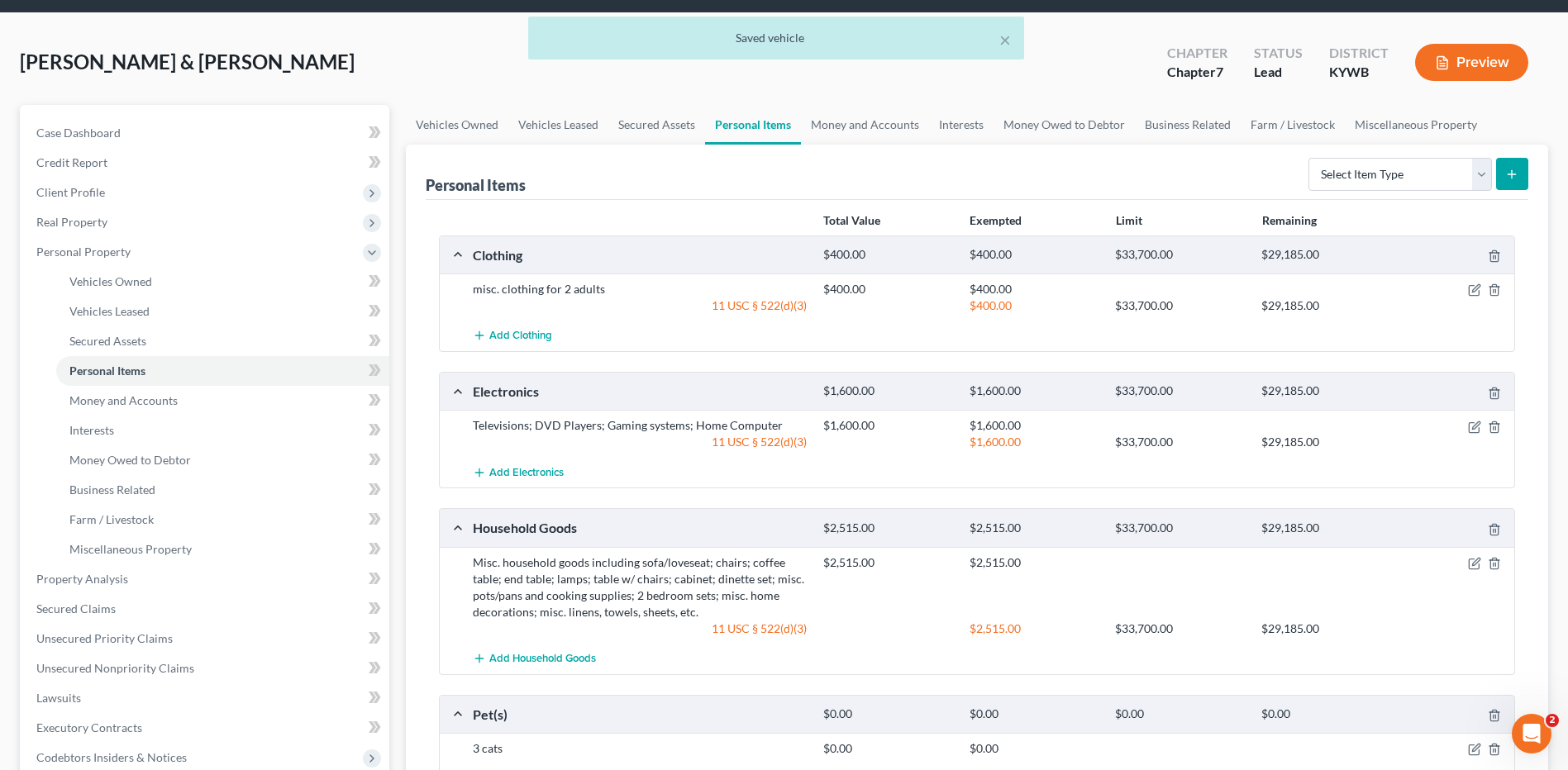
scroll to position [166, 0]
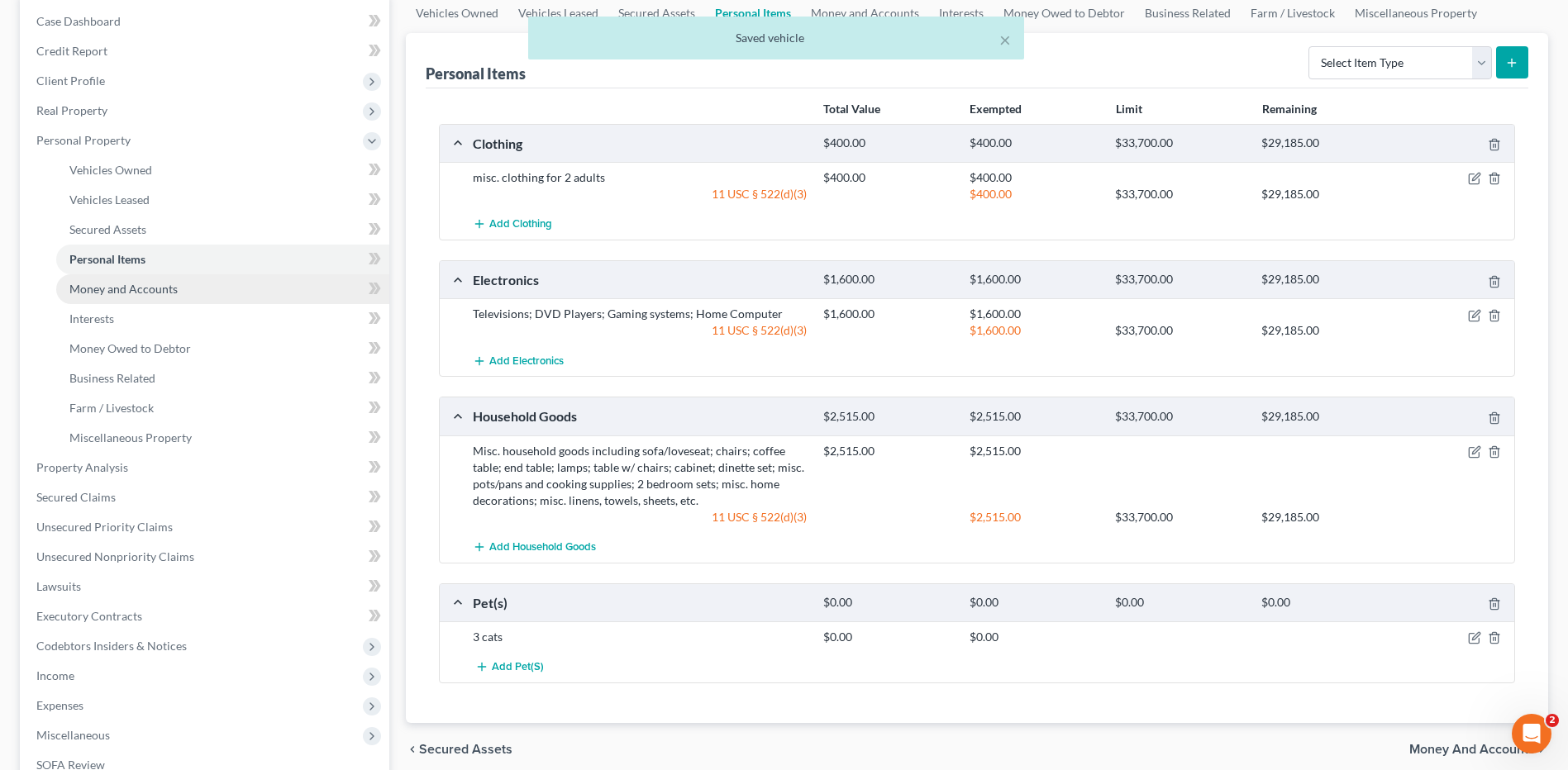
click at [215, 295] on link "Money and Accounts" at bounding box center [223, 289] width 333 height 30
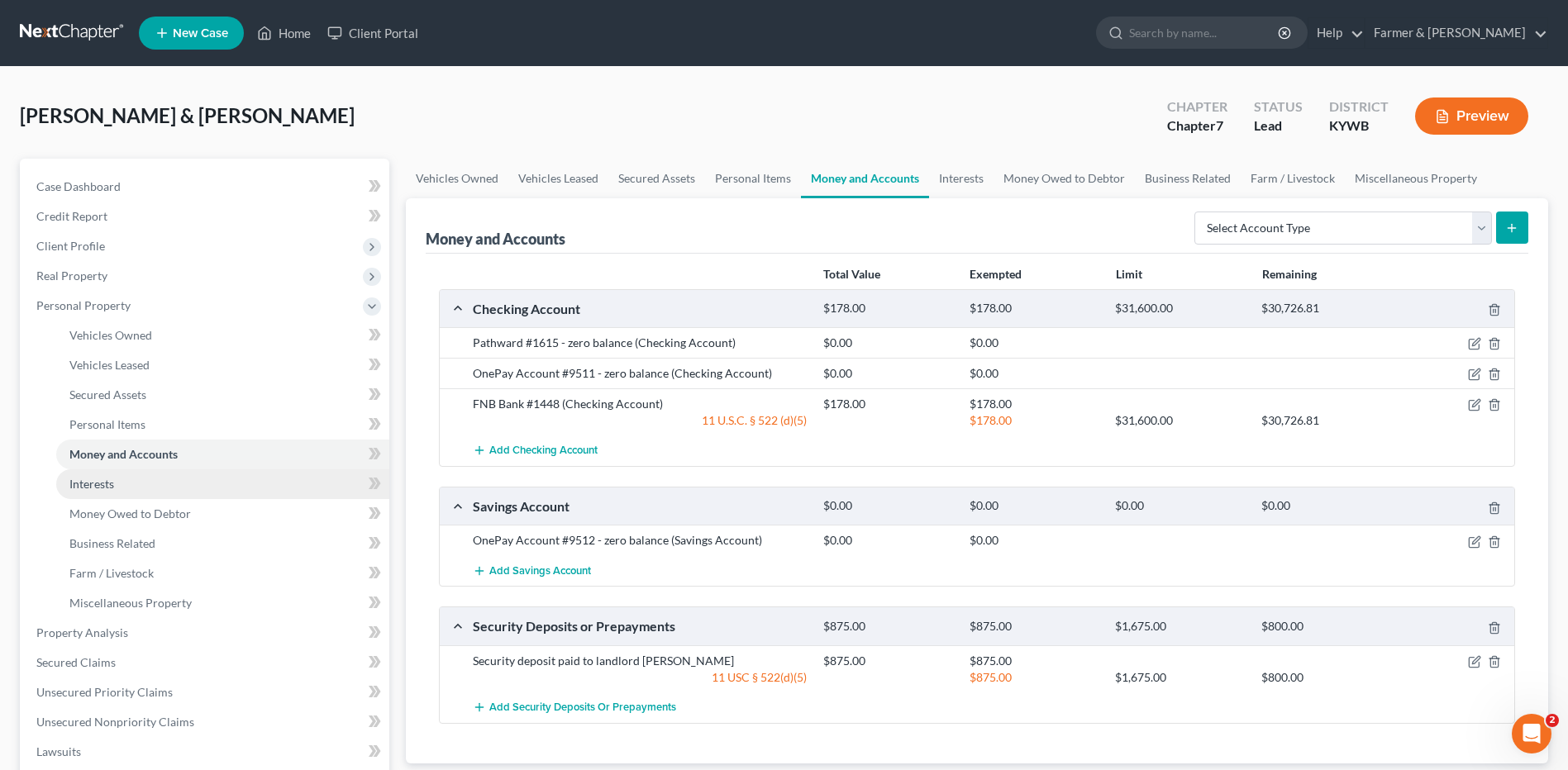
click at [226, 487] on link "Interests" at bounding box center [223, 484] width 333 height 30
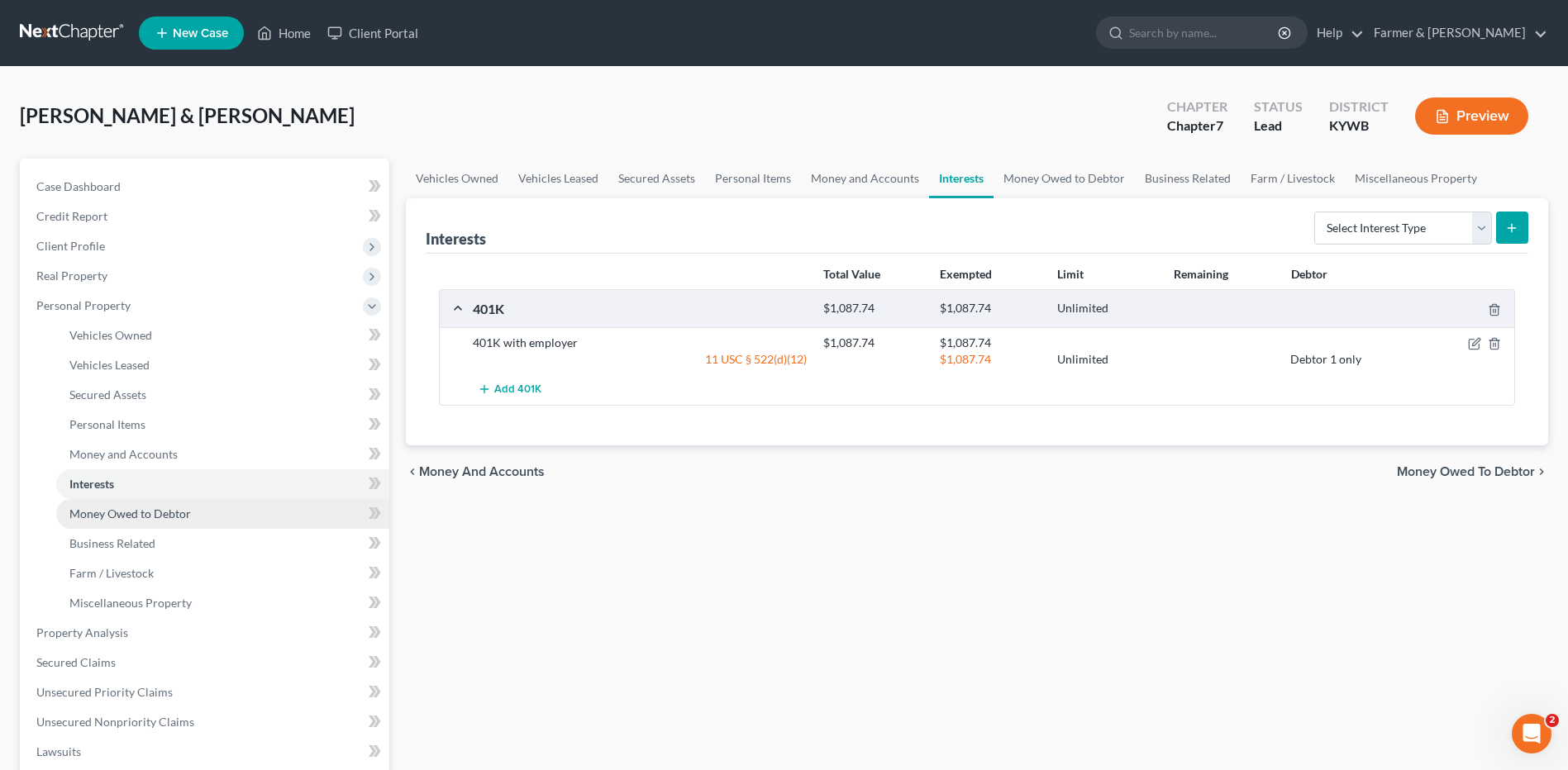
click at [215, 511] on link "Money Owed to Debtor" at bounding box center [223, 513] width 333 height 30
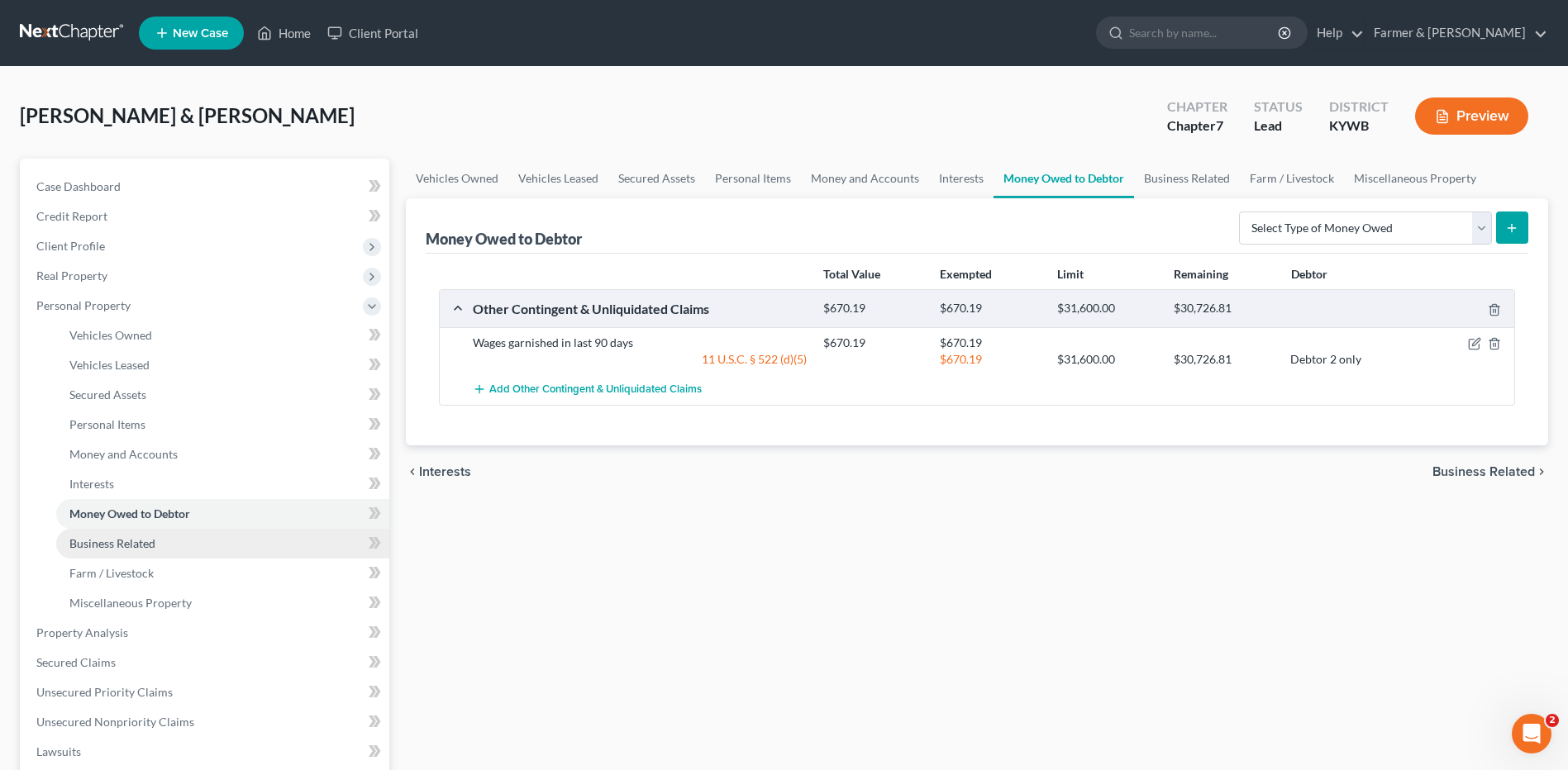
click at [196, 540] on link "Business Related" at bounding box center [223, 543] width 333 height 30
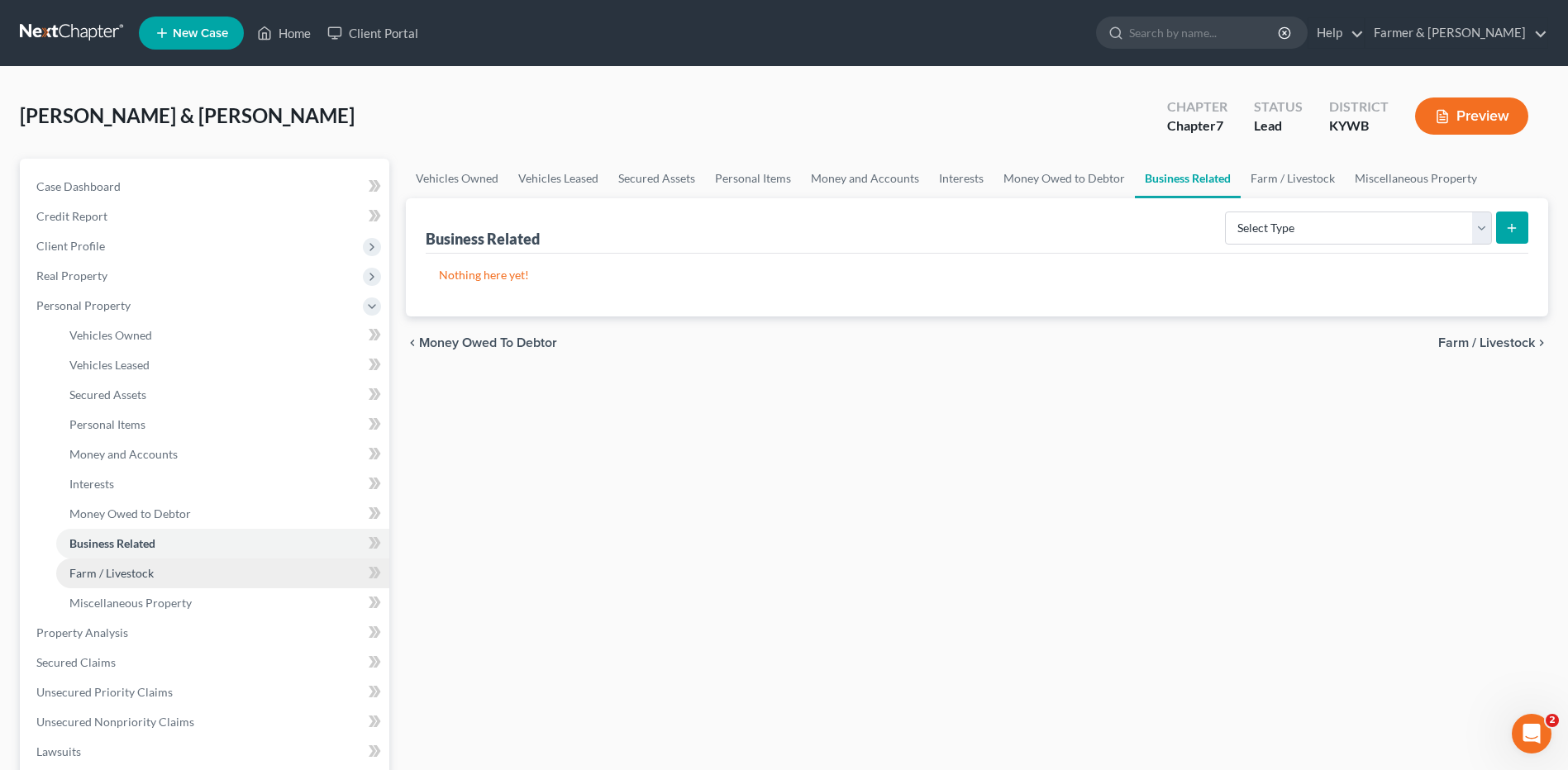
click at [184, 570] on link "Farm / Livestock" at bounding box center [223, 573] width 333 height 30
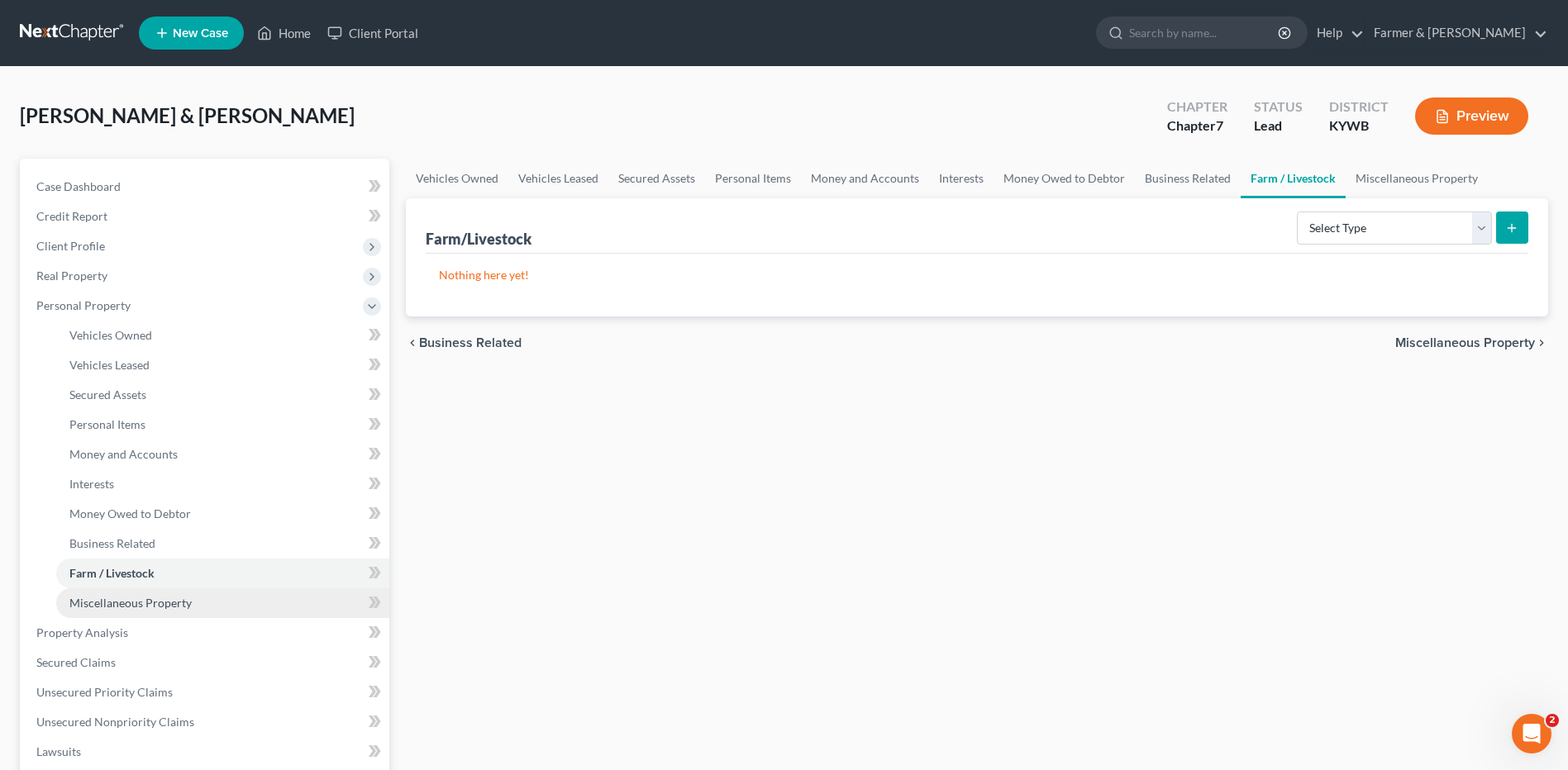
click at [178, 600] on span "Miscellaneous Property" at bounding box center [130, 602] width 123 height 14
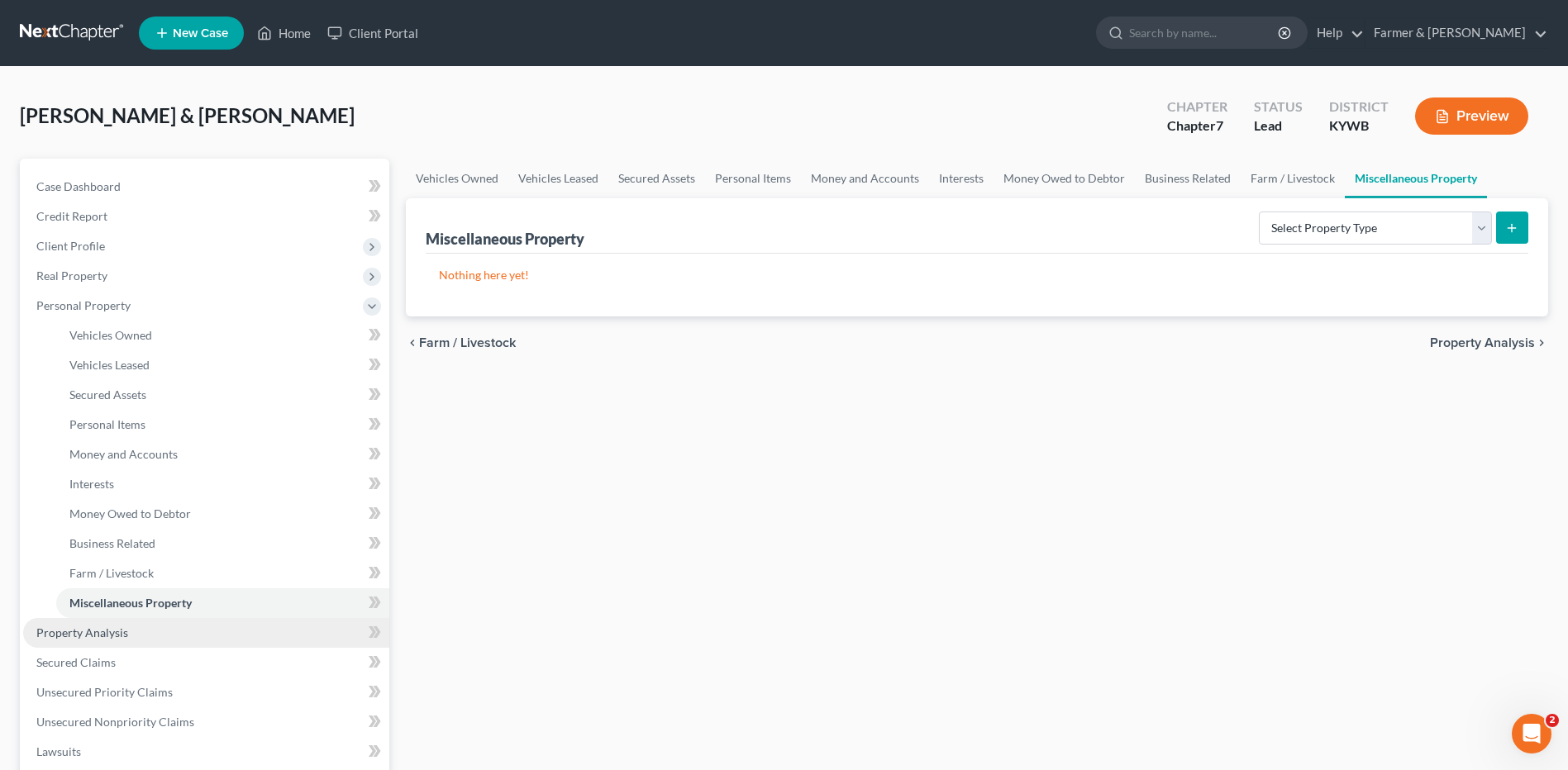
click at [148, 626] on link "Property Analysis" at bounding box center [206, 633] width 366 height 30
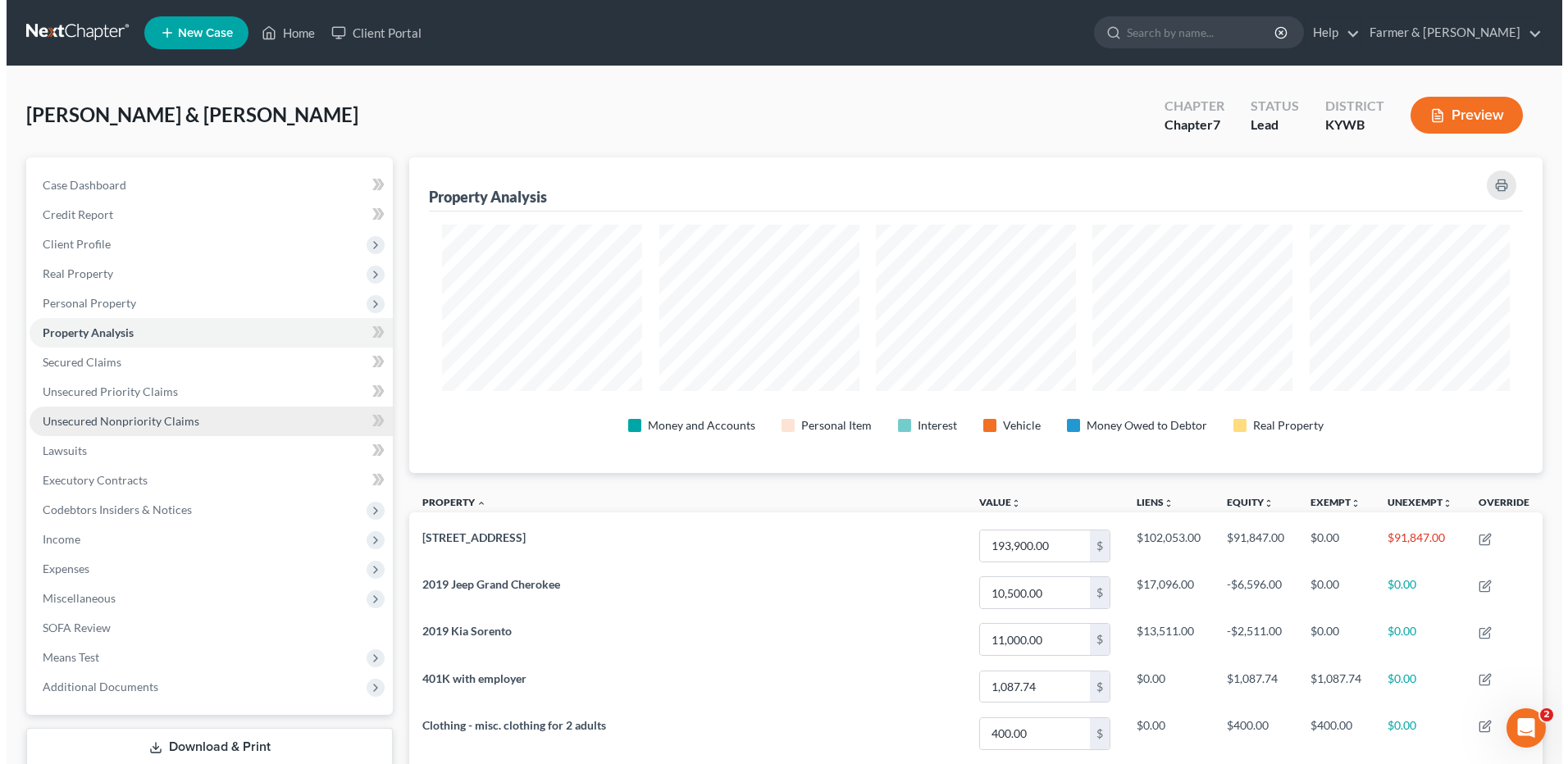
scroll to position [315, 1134]
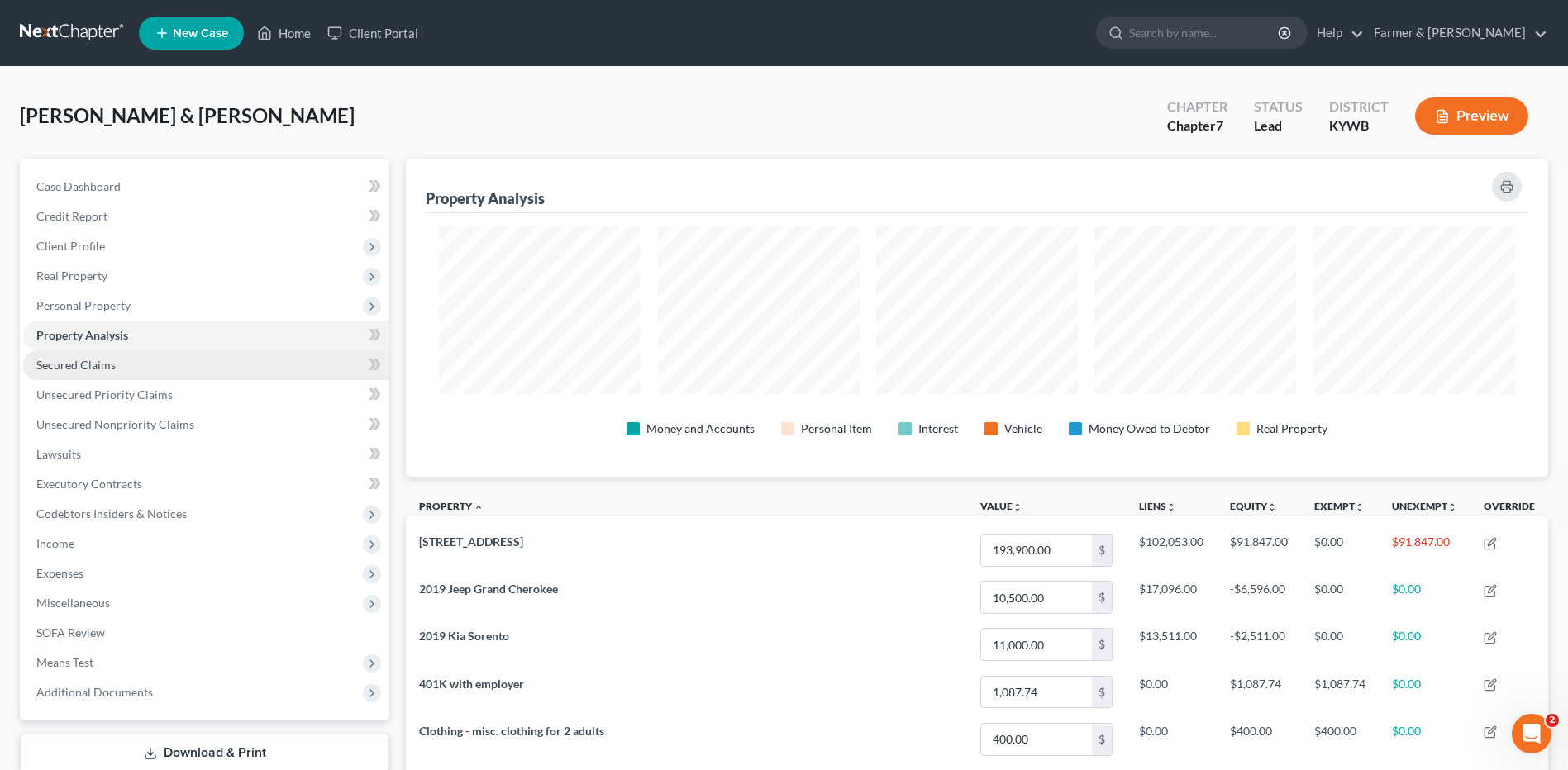
click at [166, 364] on link "Secured Claims" at bounding box center [206, 365] width 366 height 30
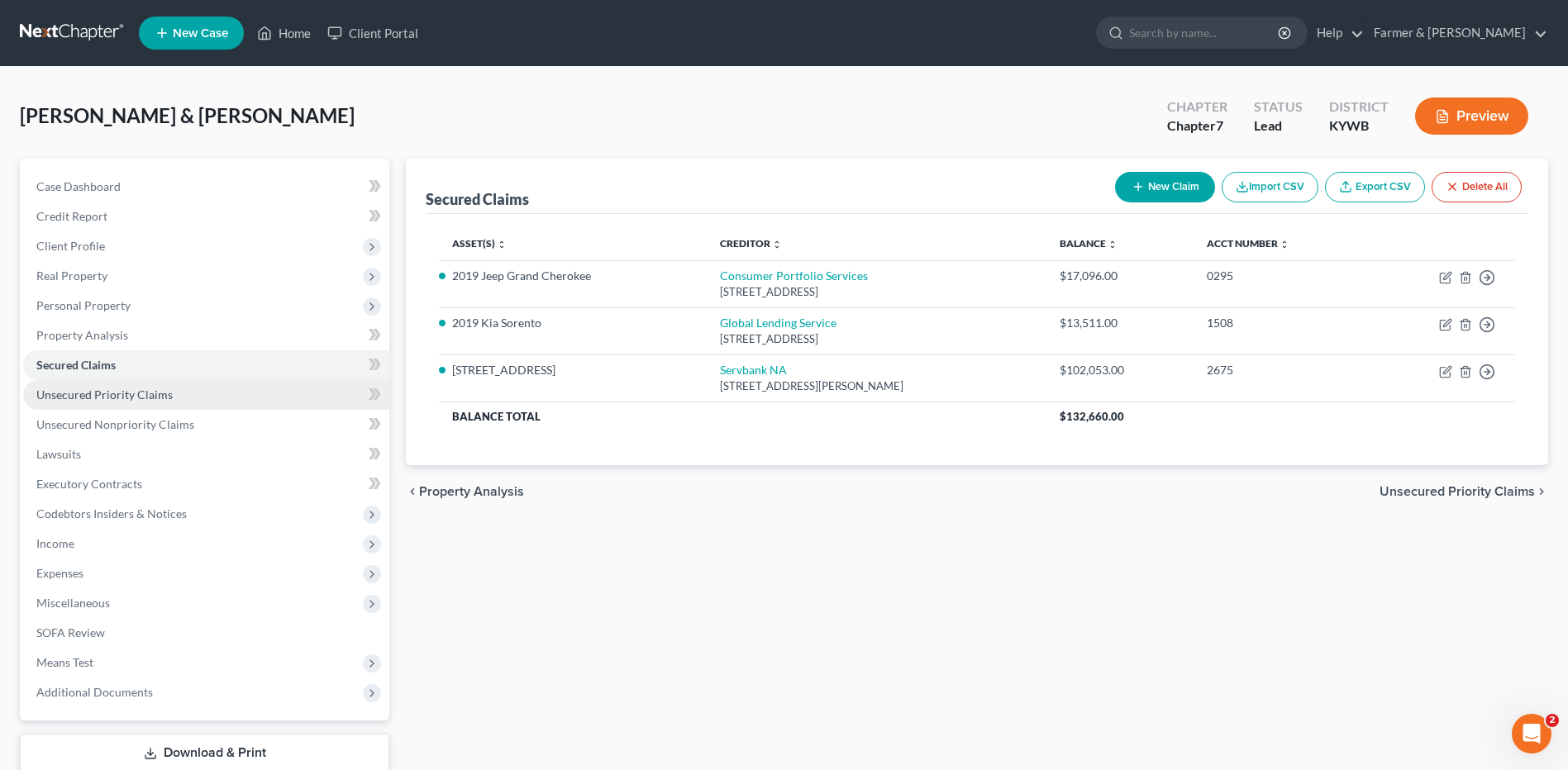
click at [155, 402] on link "Unsecured Priority Claims" at bounding box center [206, 395] width 366 height 30
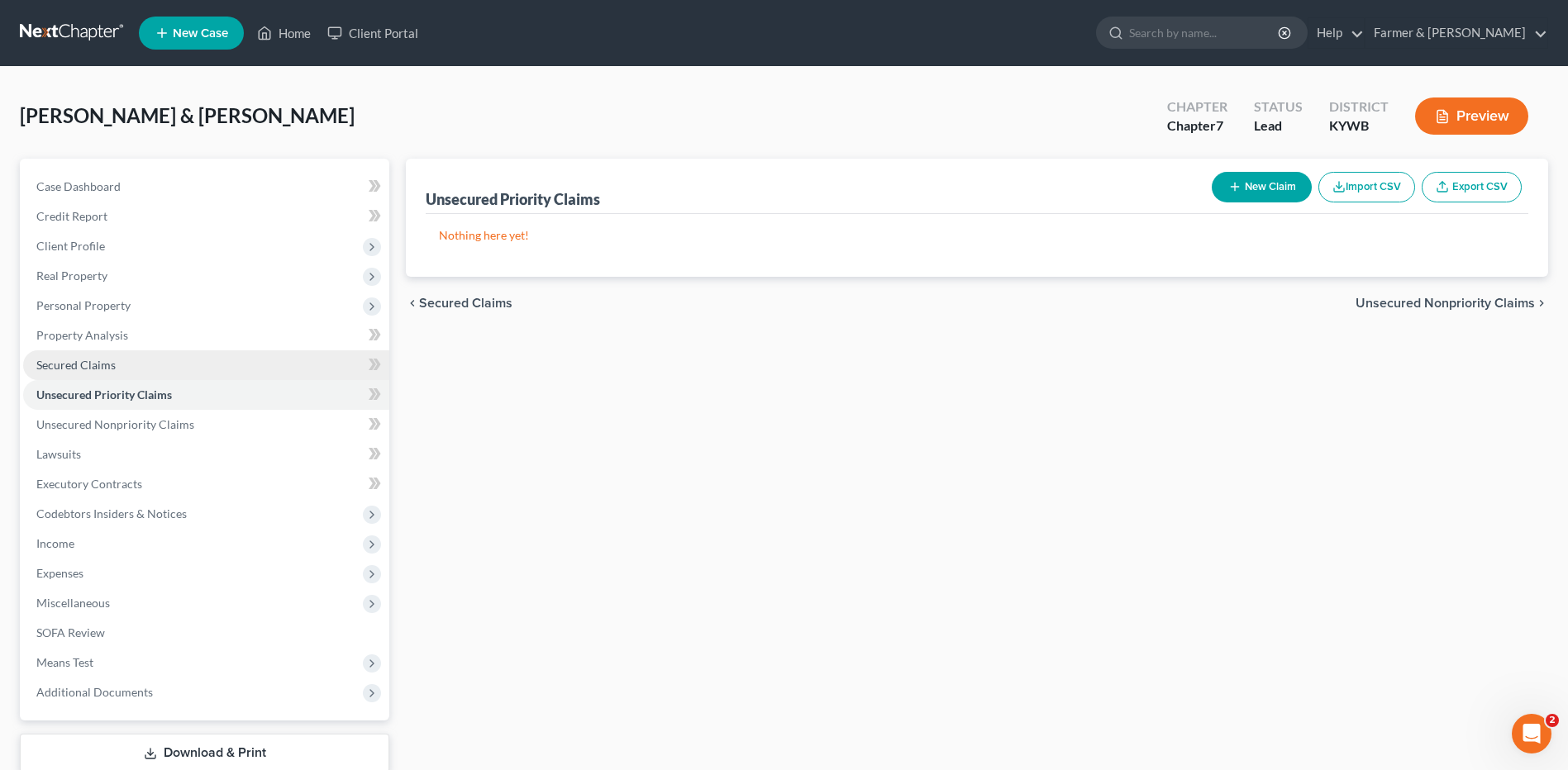
click at [166, 372] on link "Secured Claims" at bounding box center [206, 365] width 366 height 30
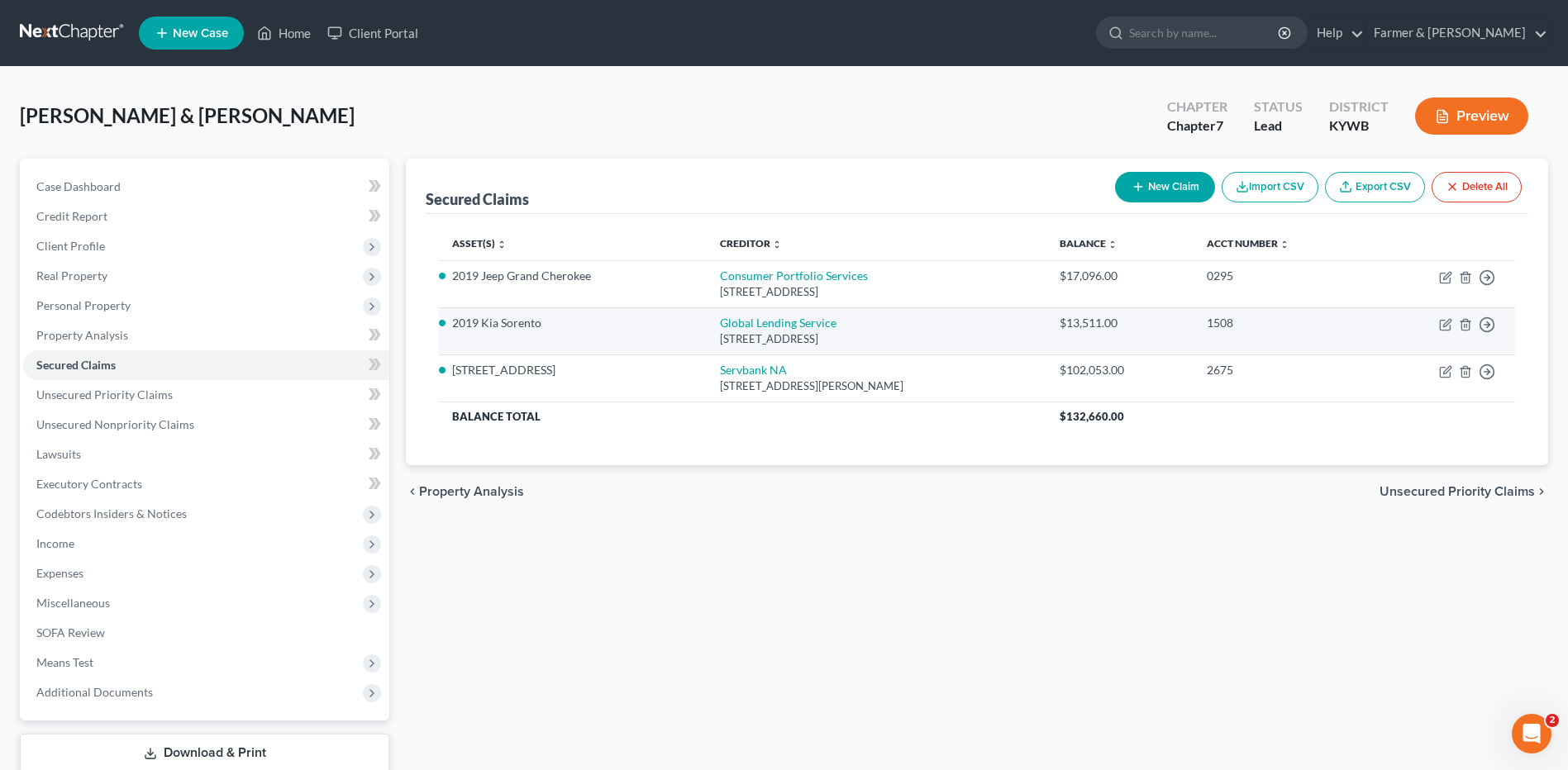
click at [762, 308] on td "Global Lending Service PO Box 970, Wilmington, OH 45177" at bounding box center [876, 330] width 340 height 47
click at [760, 320] on link "Global Lending Service" at bounding box center [779, 323] width 117 height 14
select select "36"
select select "0"
select select "3"
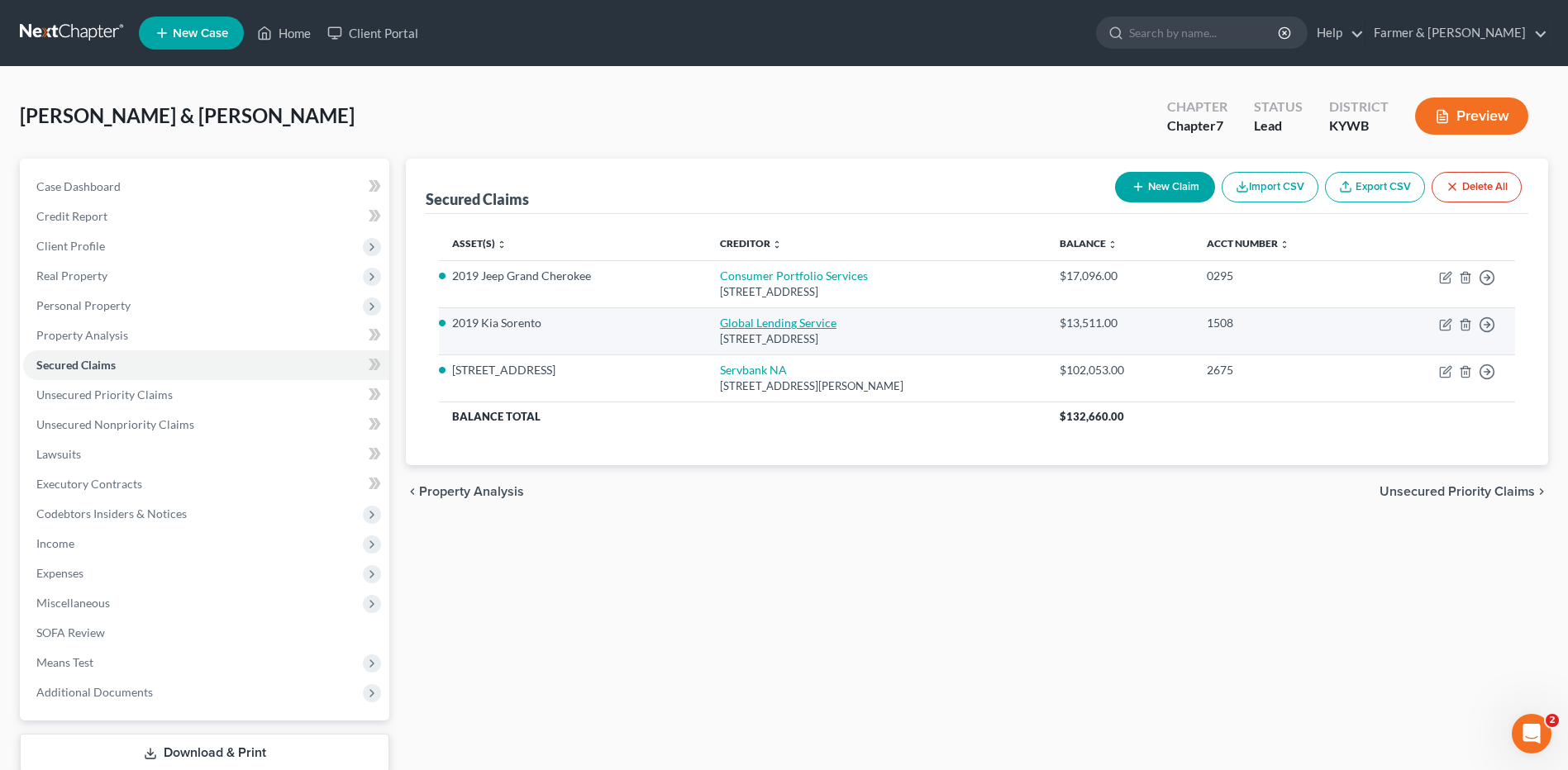
select select "0"
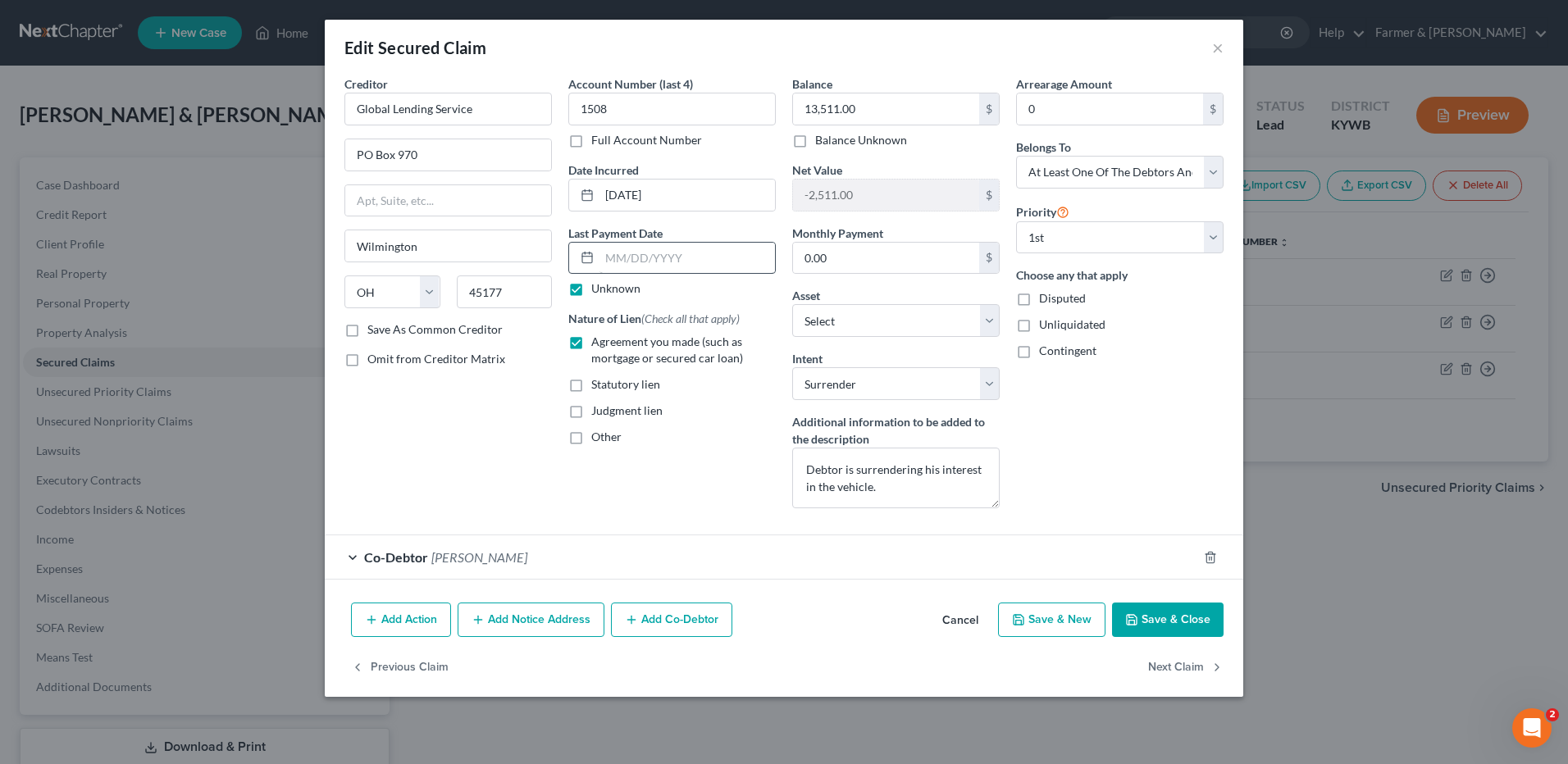
click at [591, 291] on label "Unknown" at bounding box center [616, 288] width 49 height 16
click at [598, 291] on input "Unknown" at bounding box center [602, 285] width 10 height 10
checkbox input "false"
click at [677, 260] on input "text" at bounding box center [687, 258] width 176 height 31
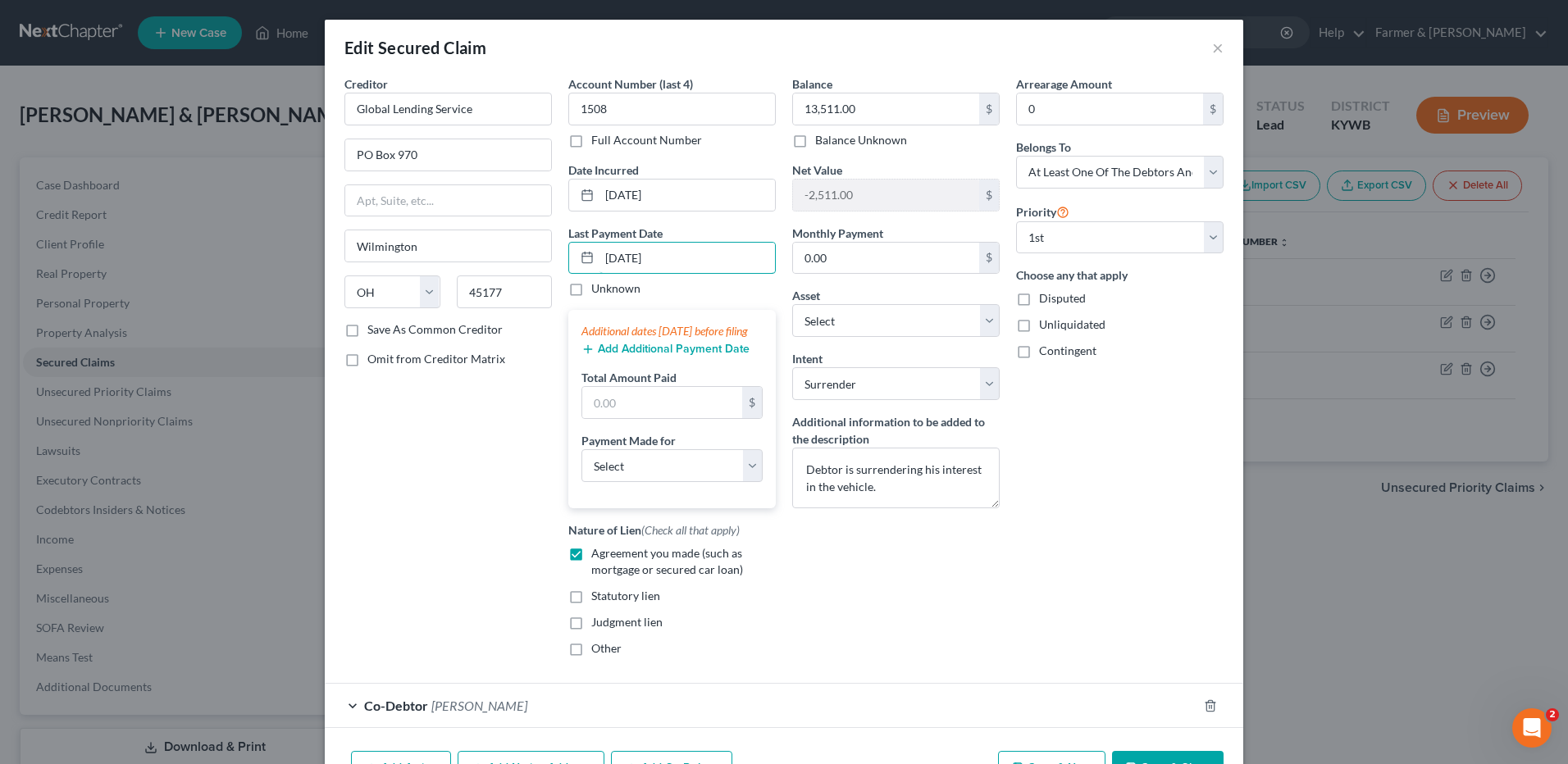
type input "[DATE]"
click at [602, 356] on button "Add Additional Payment Date" at bounding box center [665, 350] width 168 height 13
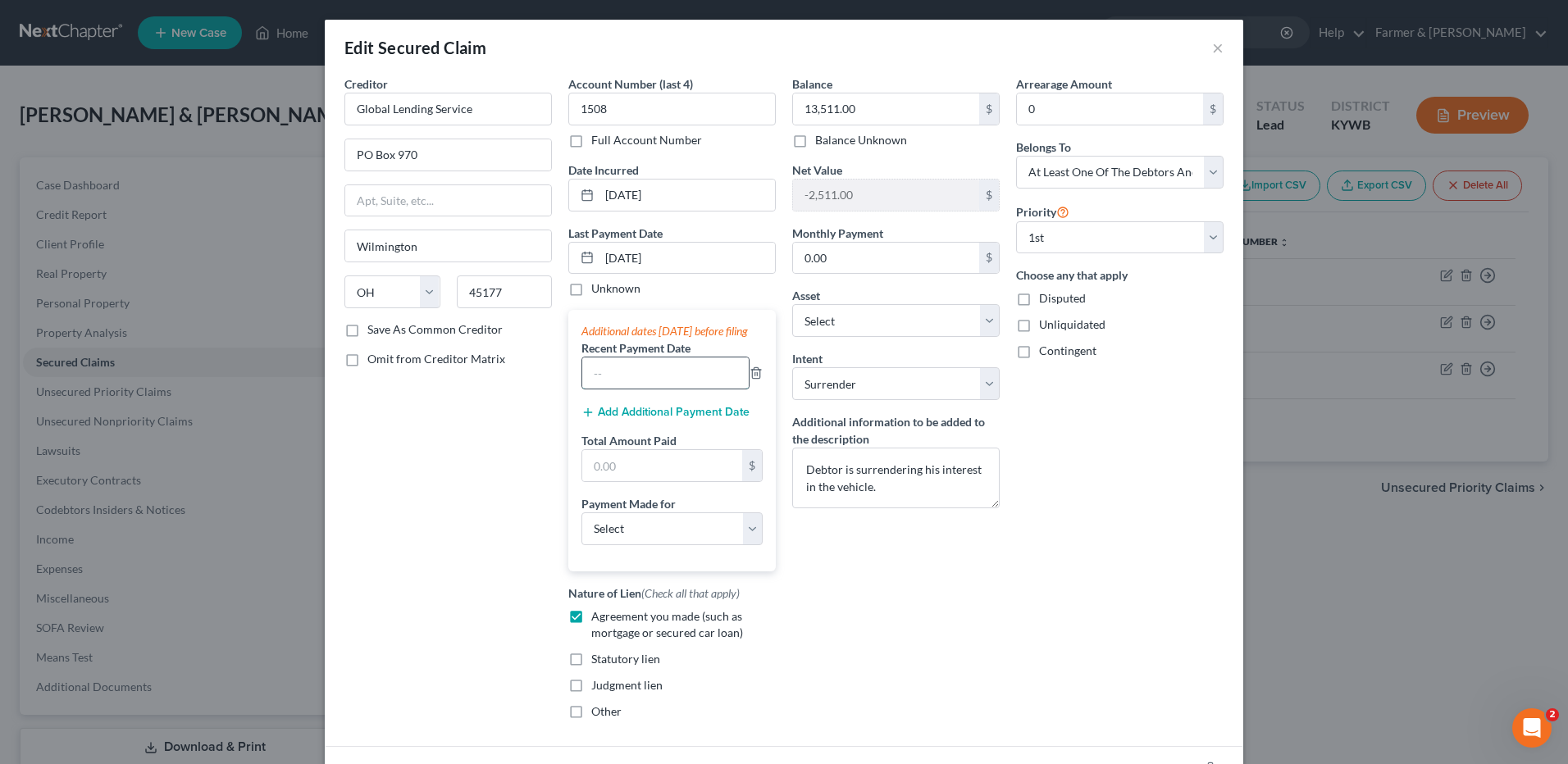
click at [611, 380] on input "text" at bounding box center [665, 372] width 166 height 31
type input "08/15/2025"
click at [613, 419] on button "Add Additional Payment Date" at bounding box center [665, 412] width 168 height 13
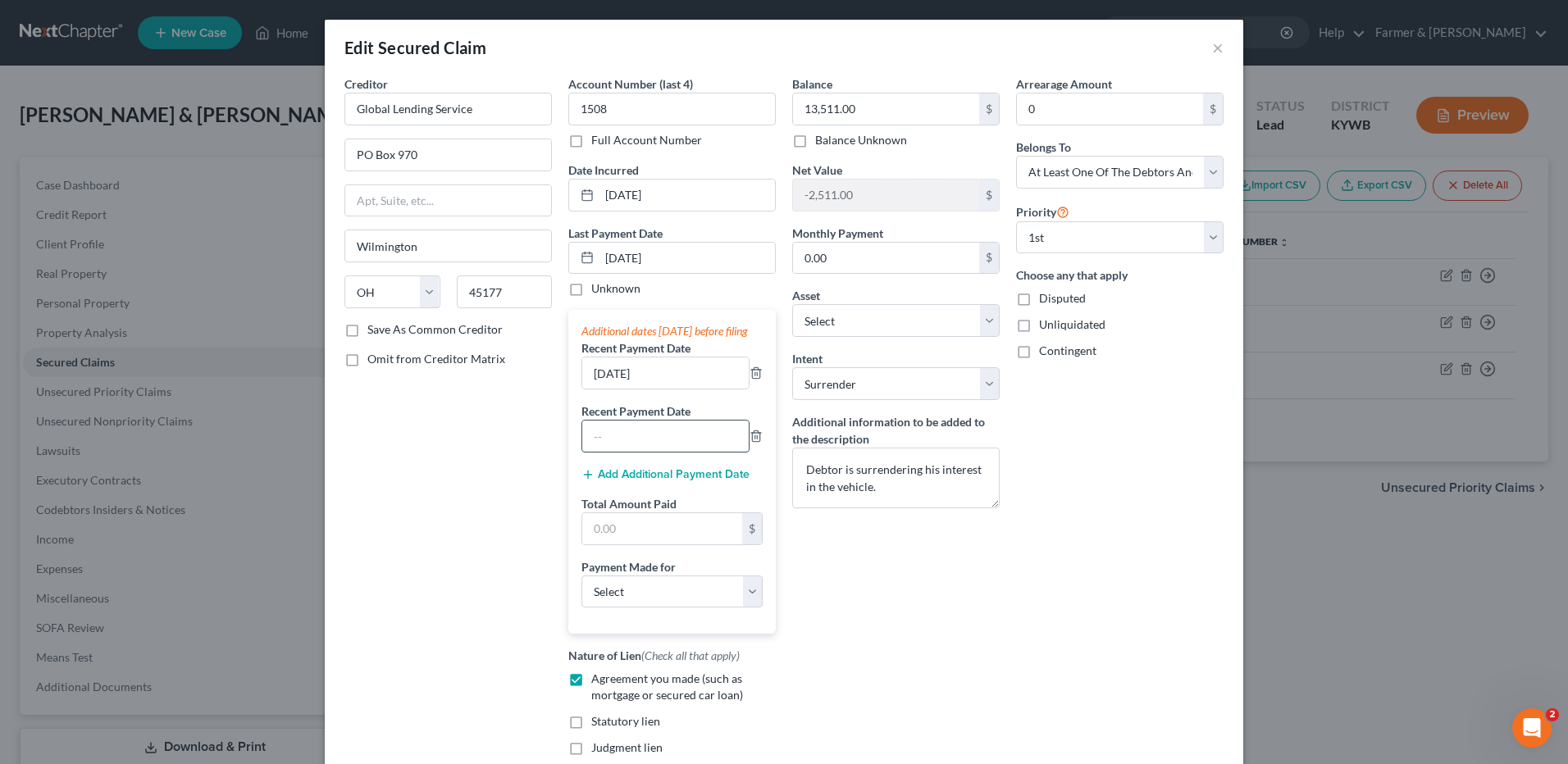
click at [615, 452] on input "text" at bounding box center [665, 436] width 166 height 31
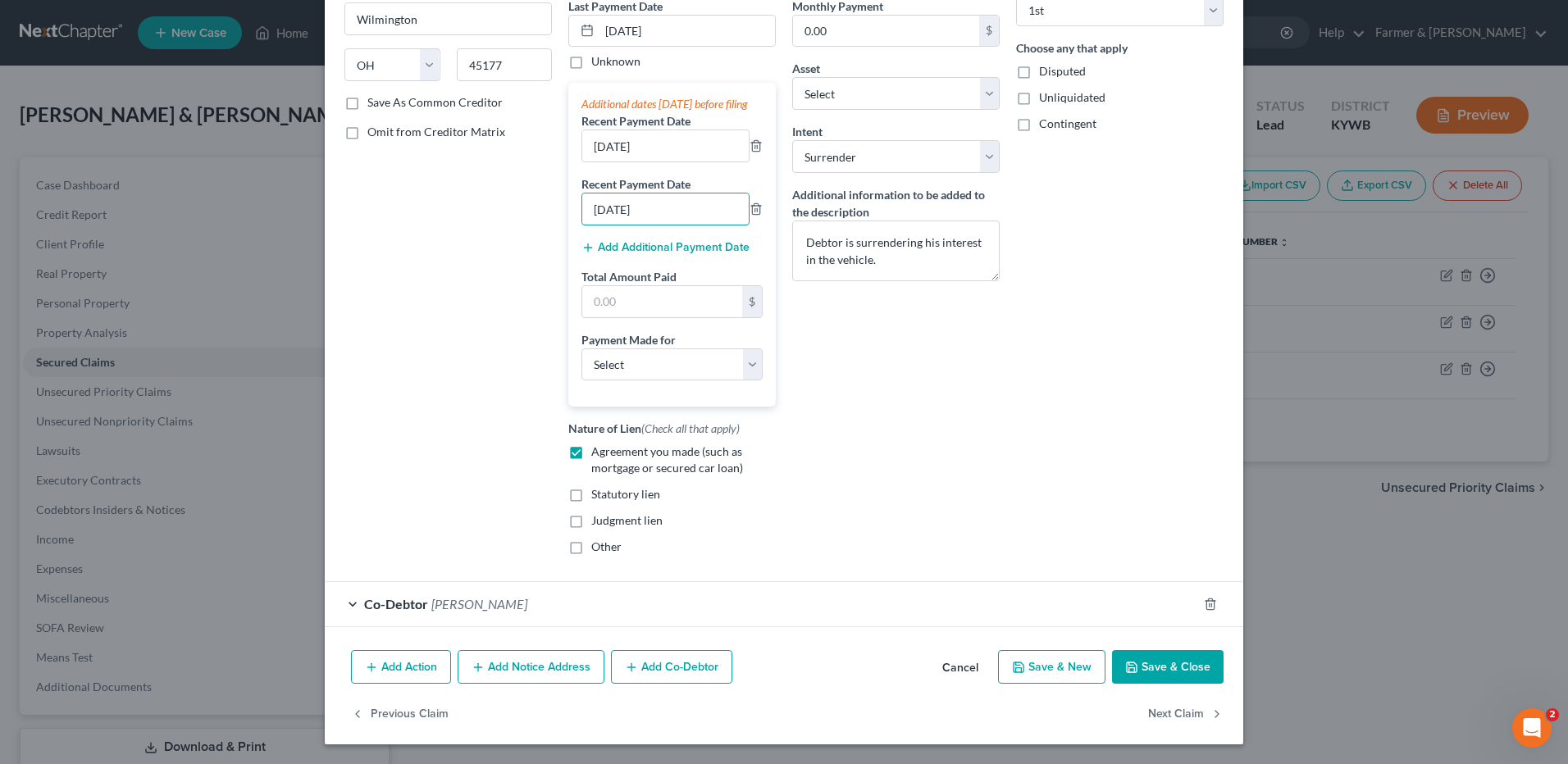
type input "07/15/2025"
click at [957, 673] on button "Cancel" at bounding box center [961, 668] width 63 height 33
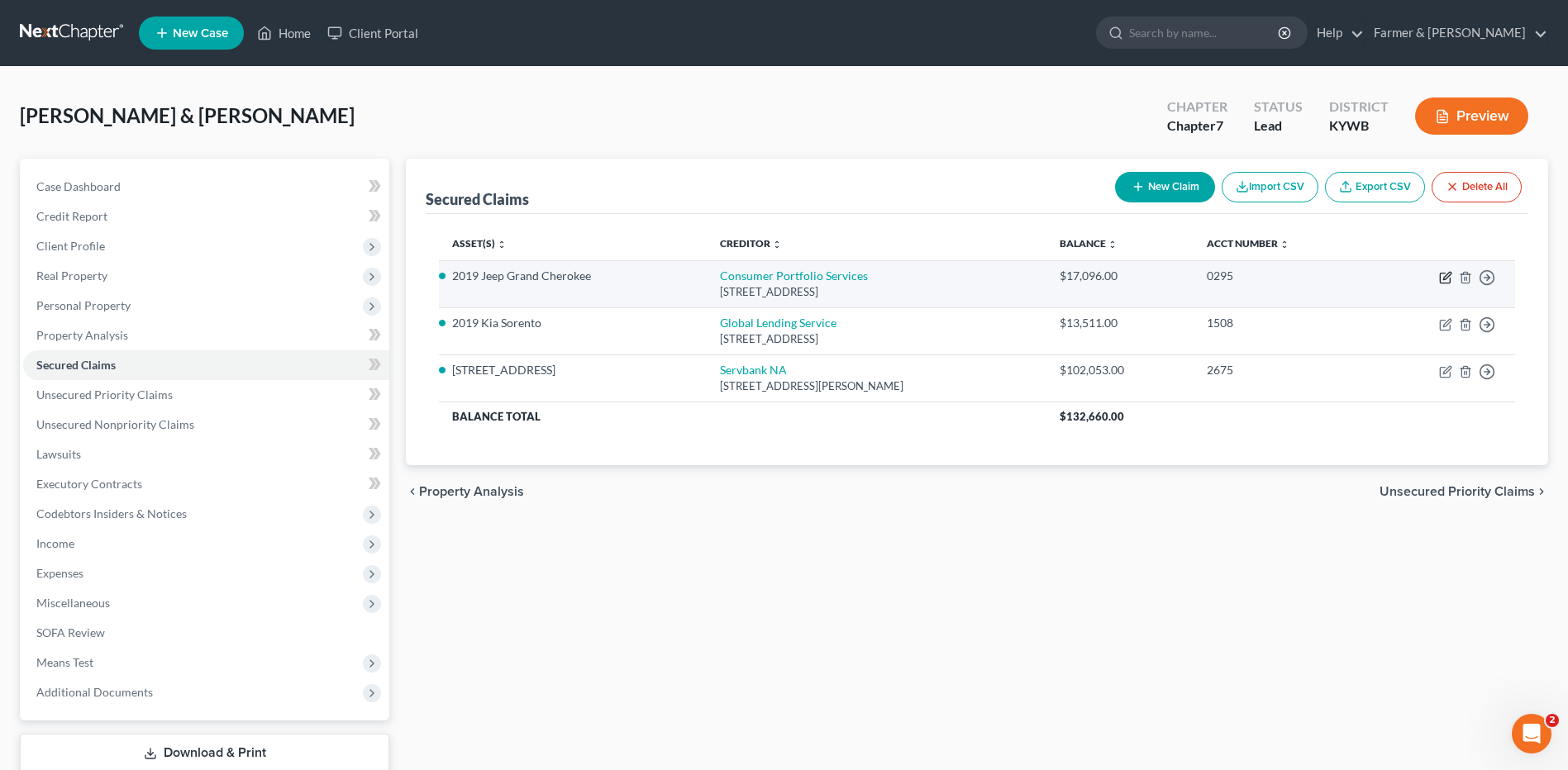
click at [1445, 275] on icon "button" at bounding box center [1446, 278] width 13 height 13
select select "4"
select select "12"
select select "2"
select select "3"
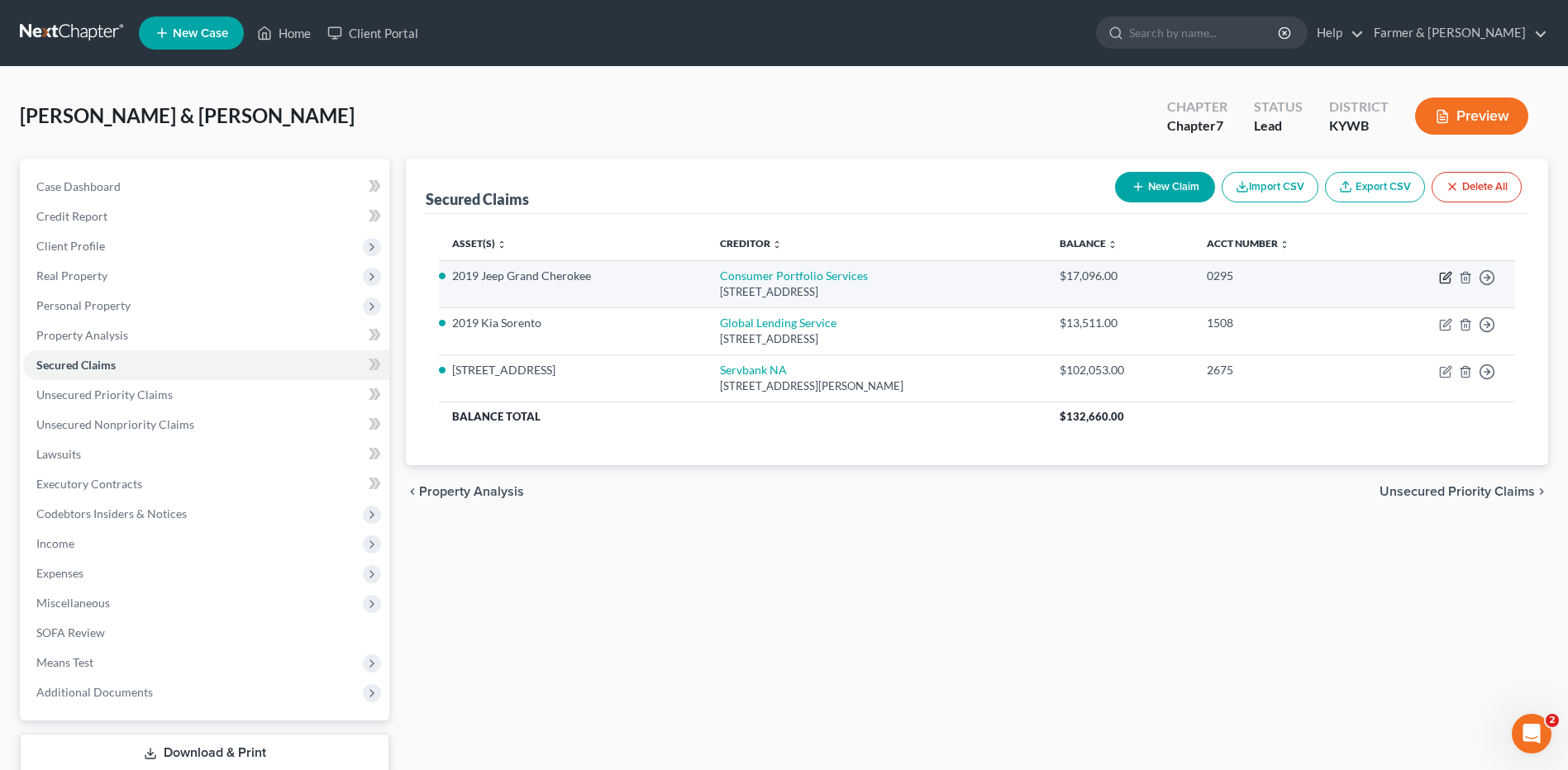
select select "0"
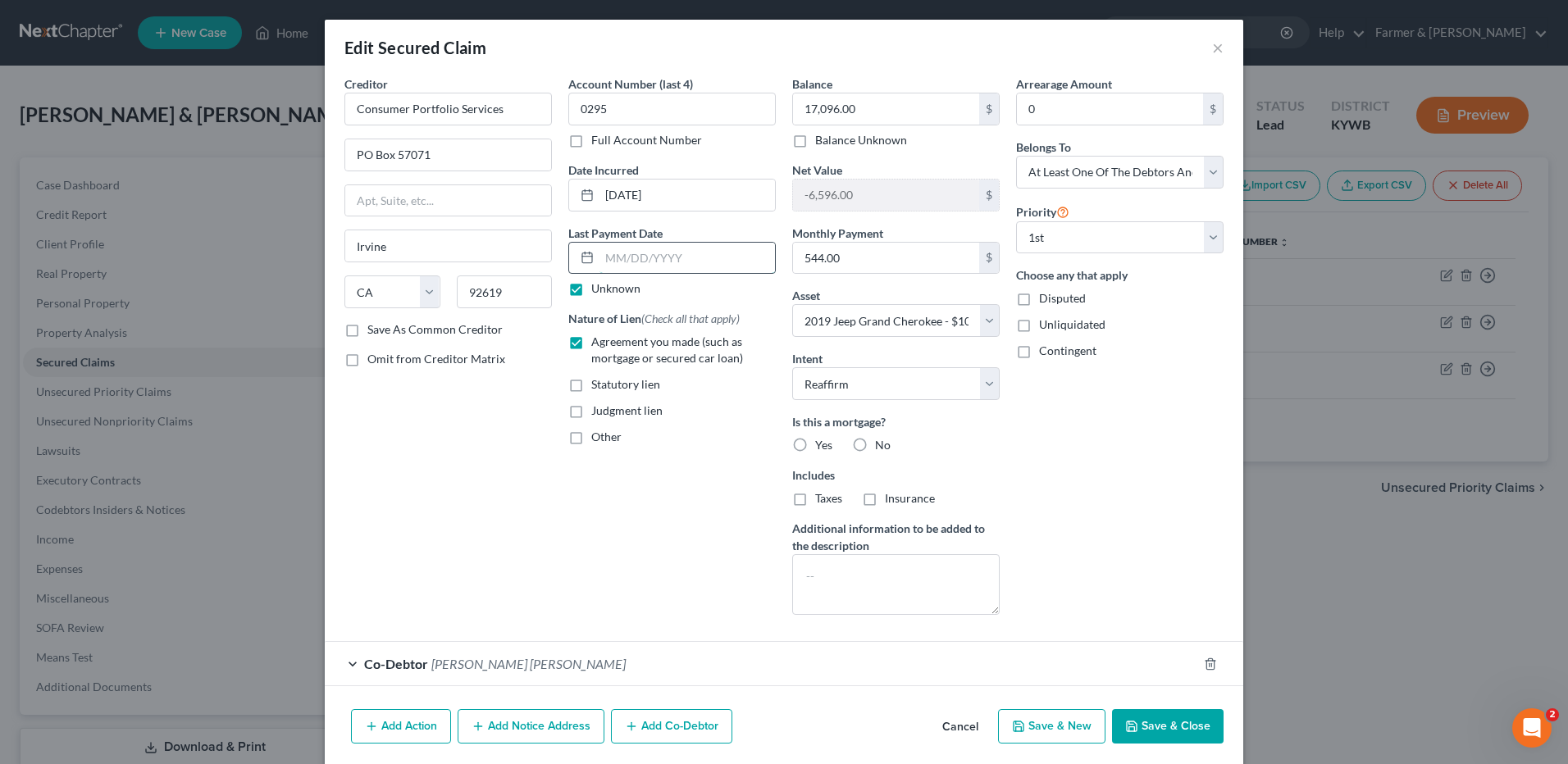
click at [694, 266] on input "text" at bounding box center [687, 258] width 176 height 31
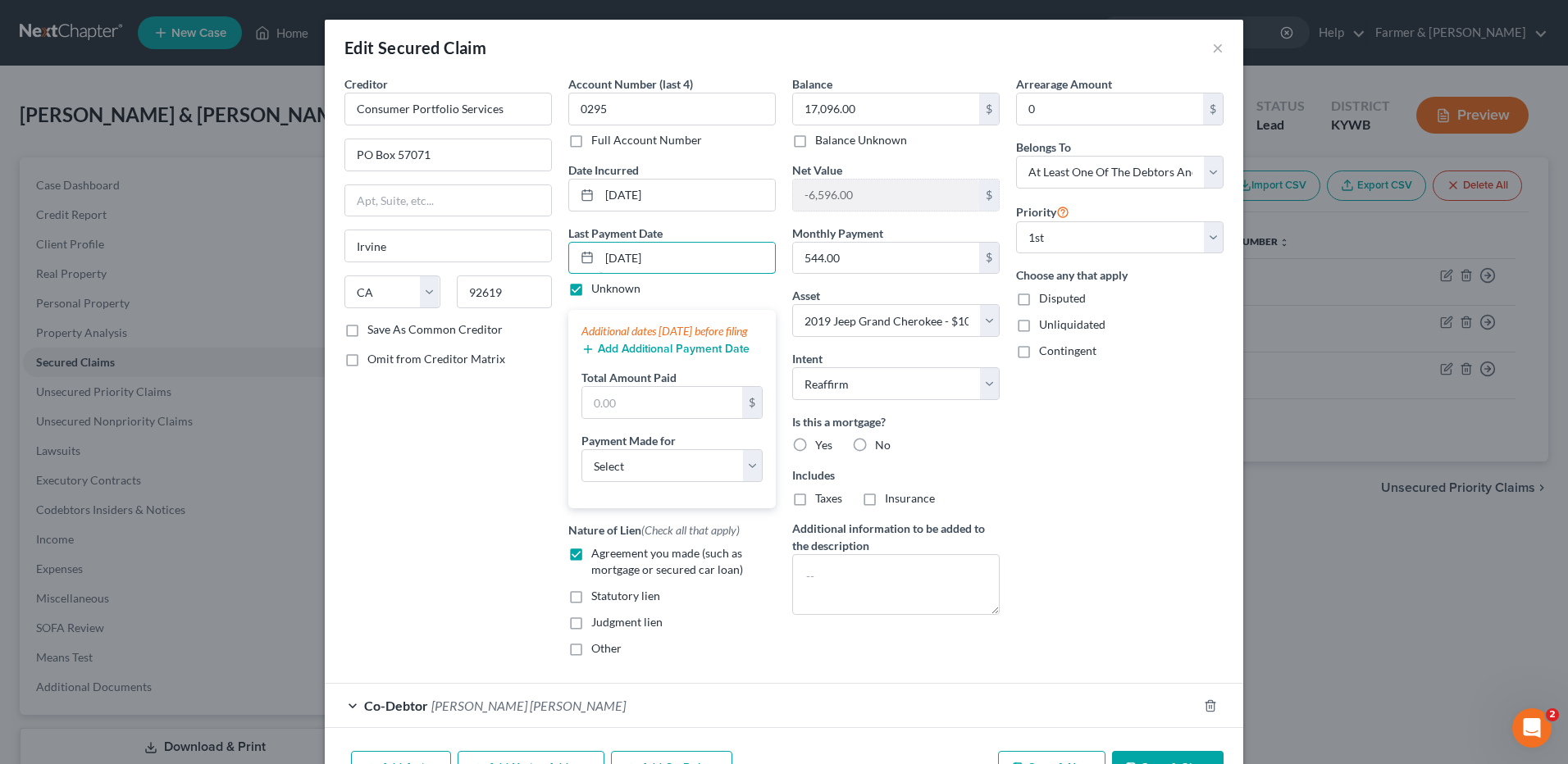
type input "[DATE]"
click at [591, 286] on label "Unknown" at bounding box center [616, 288] width 49 height 16
click at [598, 286] on input "Unknown" at bounding box center [602, 285] width 10 height 10
checkbox input "false"
click at [610, 356] on button "Add Additional Payment Date" at bounding box center [665, 350] width 168 height 13
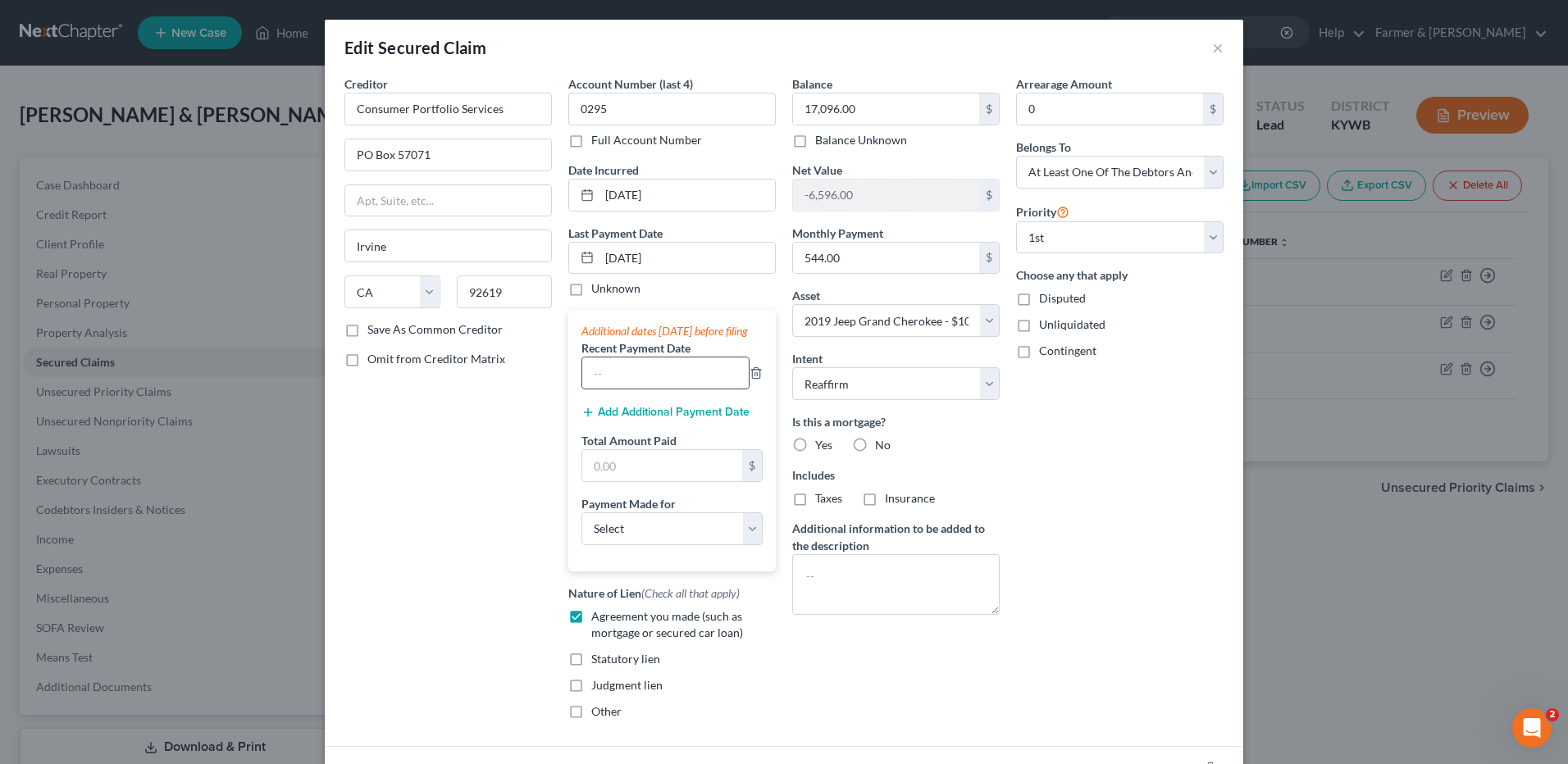
click at [621, 379] on input "text" at bounding box center [665, 372] width 166 height 31
type input "08/15/2025"
click at [645, 419] on button "Add Additional Payment Date" at bounding box center [665, 412] width 168 height 13
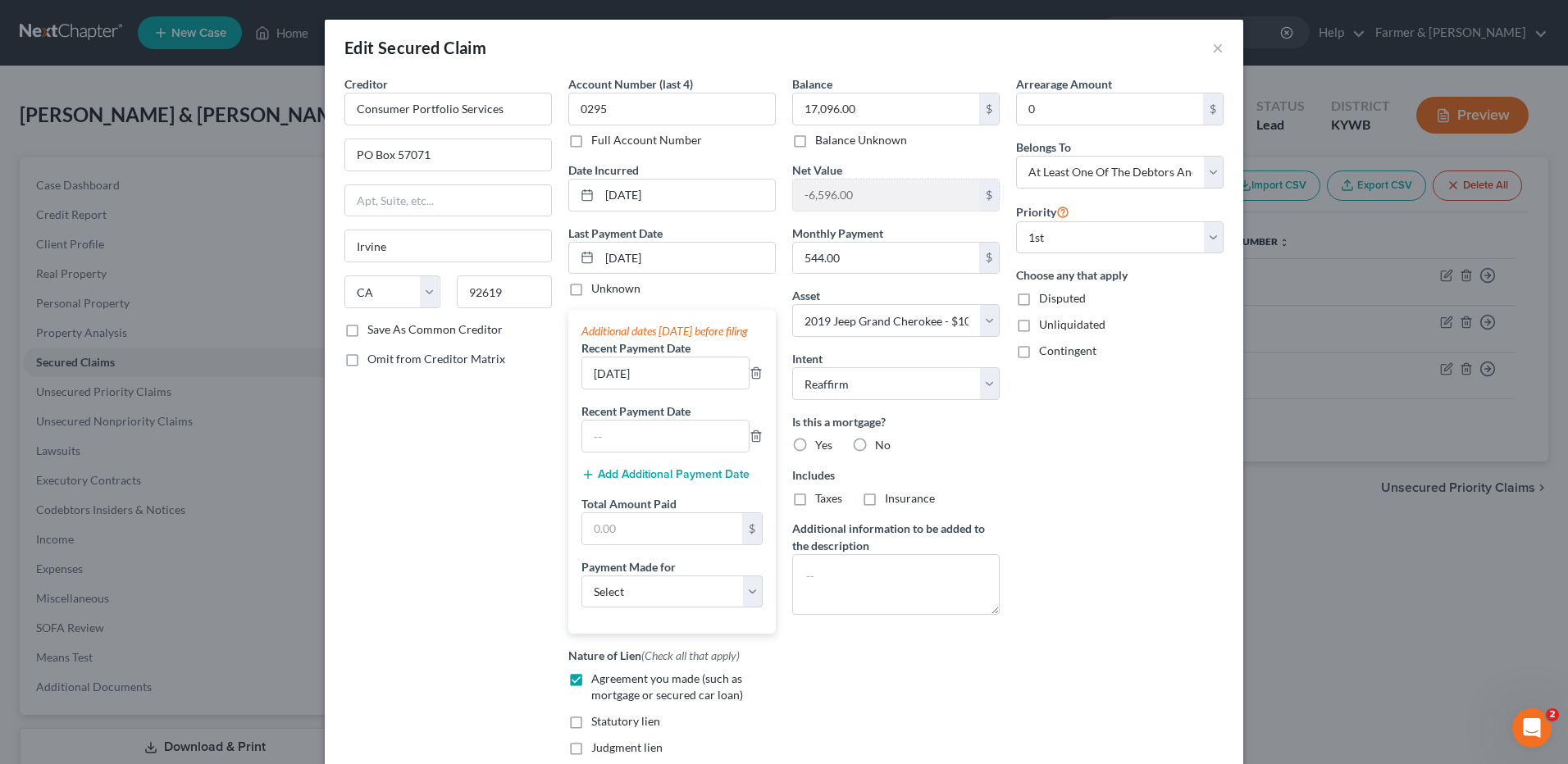
click at [641, 436] on div at bounding box center [665, 436] width 168 height 33
drag, startPoint x: 638, startPoint y: 435, endPoint x: 631, endPoint y: 448, distance: 14.8
click at [638, 438] on div "Recent Payment Date" at bounding box center [672, 428] width 182 height 50
click at [631, 448] on input "text" at bounding box center [665, 436] width 166 height 31
type input "07/15/2025"
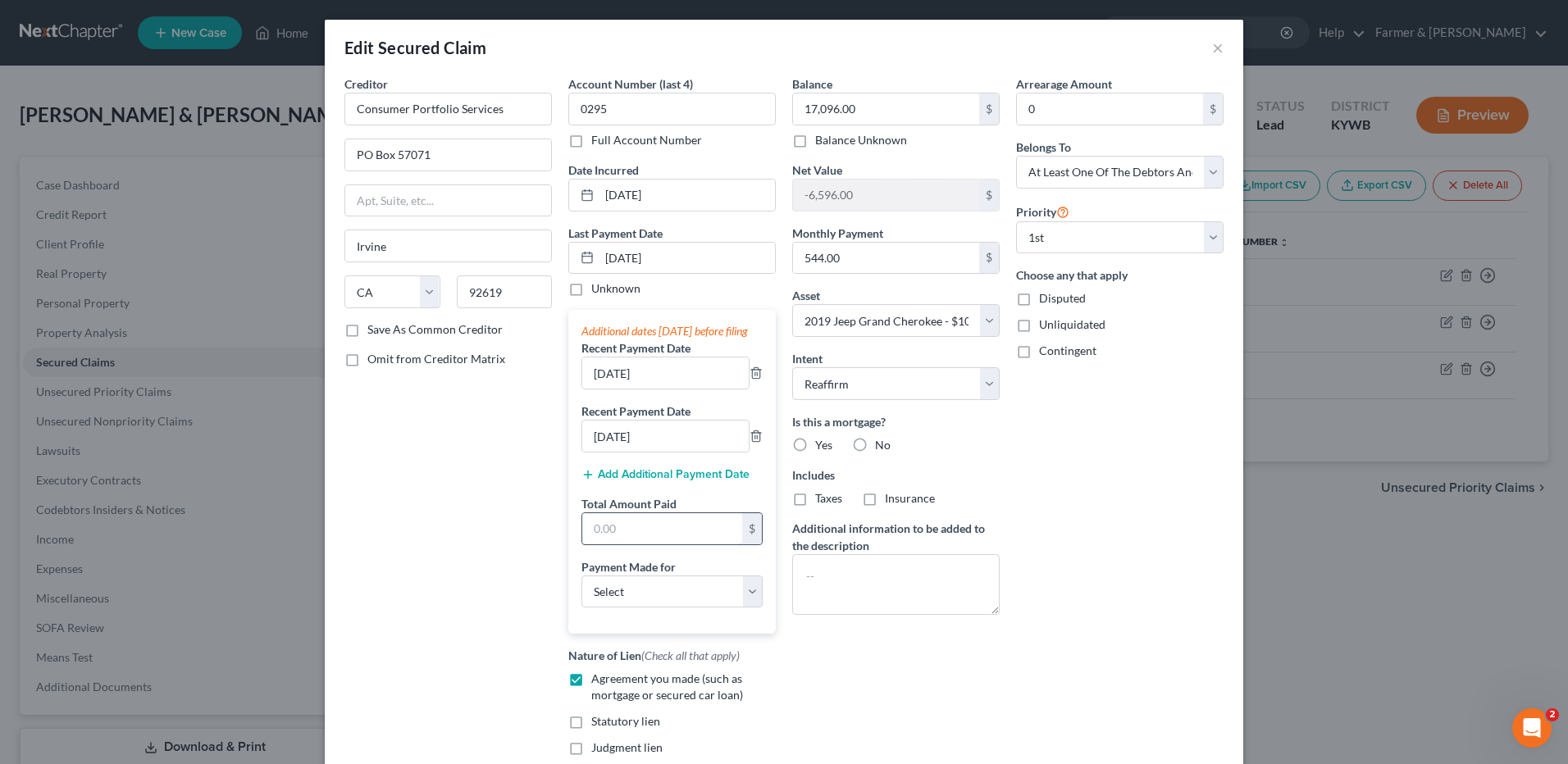
click at [663, 544] on input "text" at bounding box center [662, 528] width 160 height 31
type input "1,632.00"
click at [665, 608] on select "Select Car Credit Card Loan Repayment Mortgage Other Suppliers Or Vendors" at bounding box center [672, 592] width 182 height 33
select select "3"
click at [582, 591] on select "Select Car Credit Card Loan Repayment Mortgage Other Suppliers Or Vendors" at bounding box center [672, 592] width 182 height 33
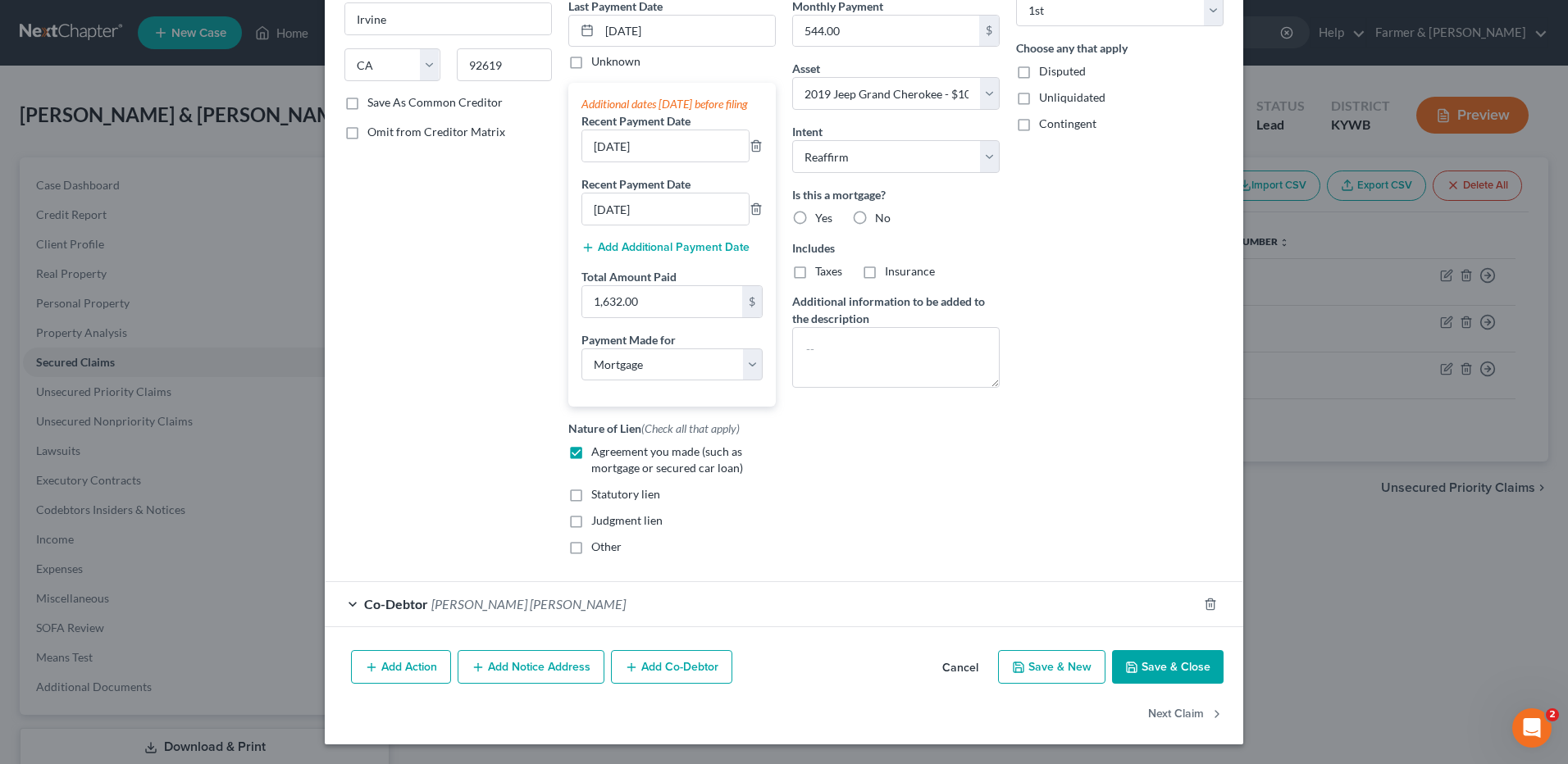
click at [1155, 662] on button "Save & Close" at bounding box center [1167, 667] width 111 height 34
select select
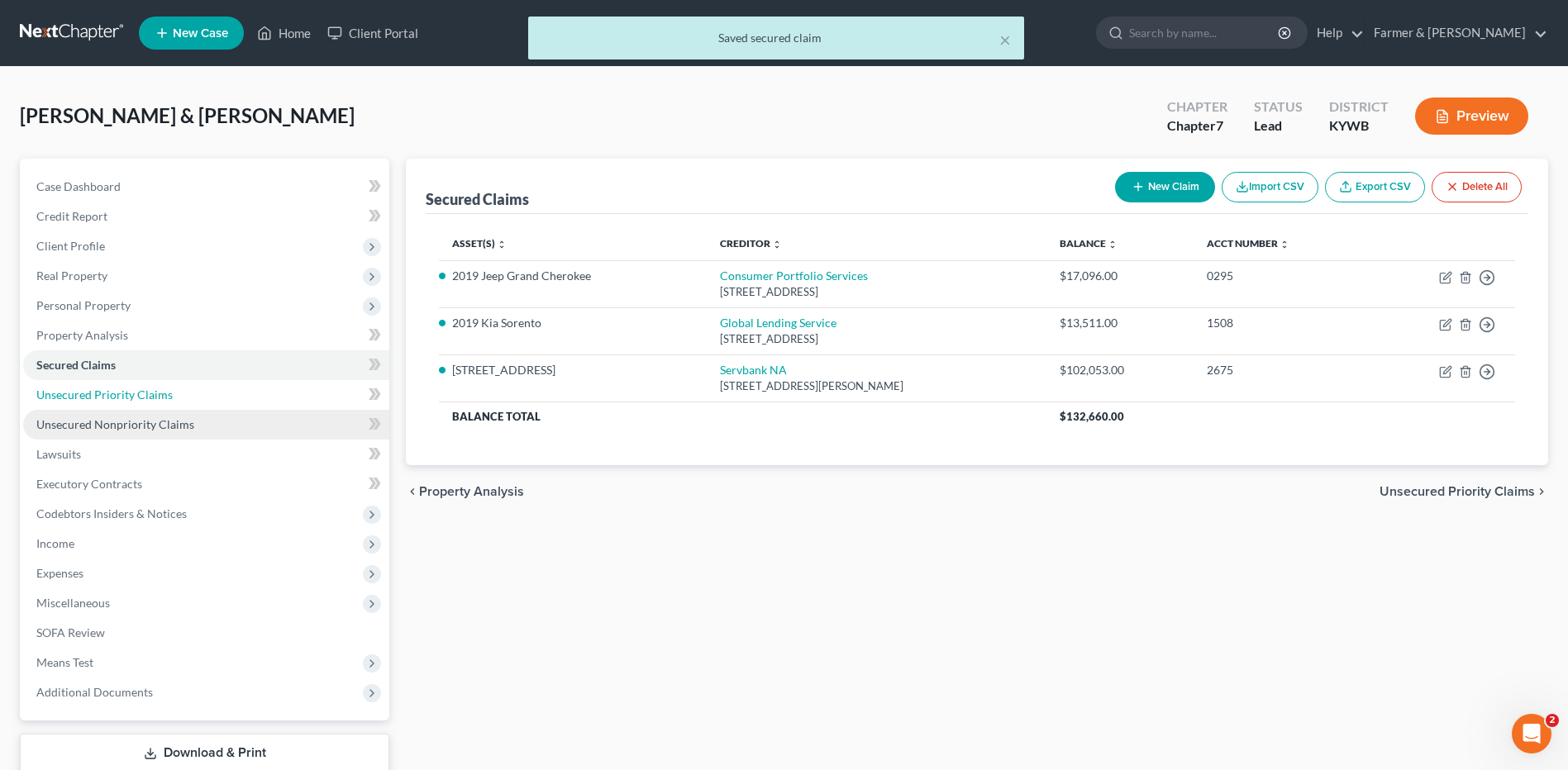
drag, startPoint x: 252, startPoint y: 401, endPoint x: 202, endPoint y: 418, distance: 52.8
click at [252, 401] on link "Unsecured Priority Claims" at bounding box center [206, 395] width 366 height 30
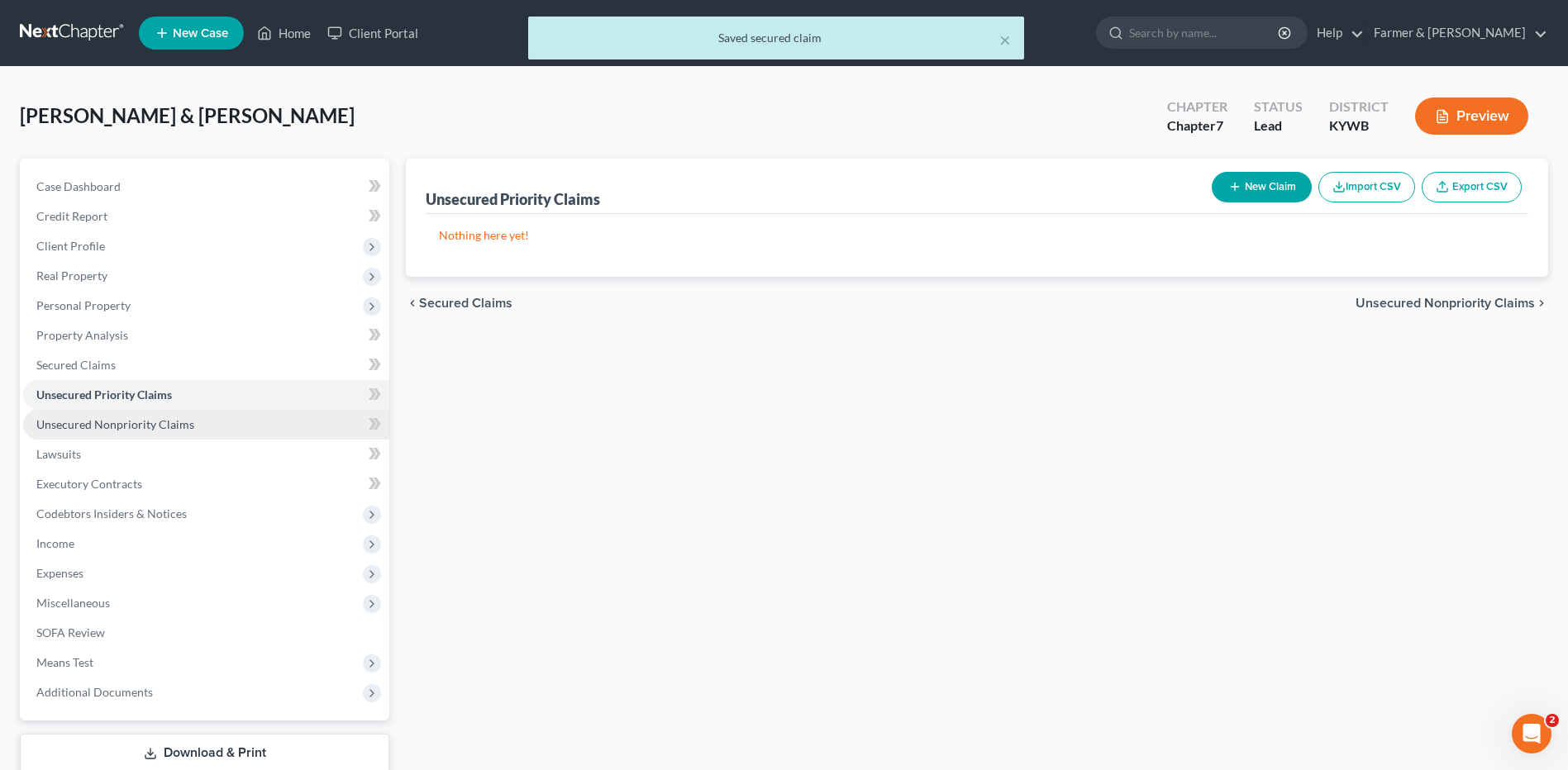
click at [182, 425] on span "Unsecured Nonpriority Claims" at bounding box center [115, 424] width 158 height 14
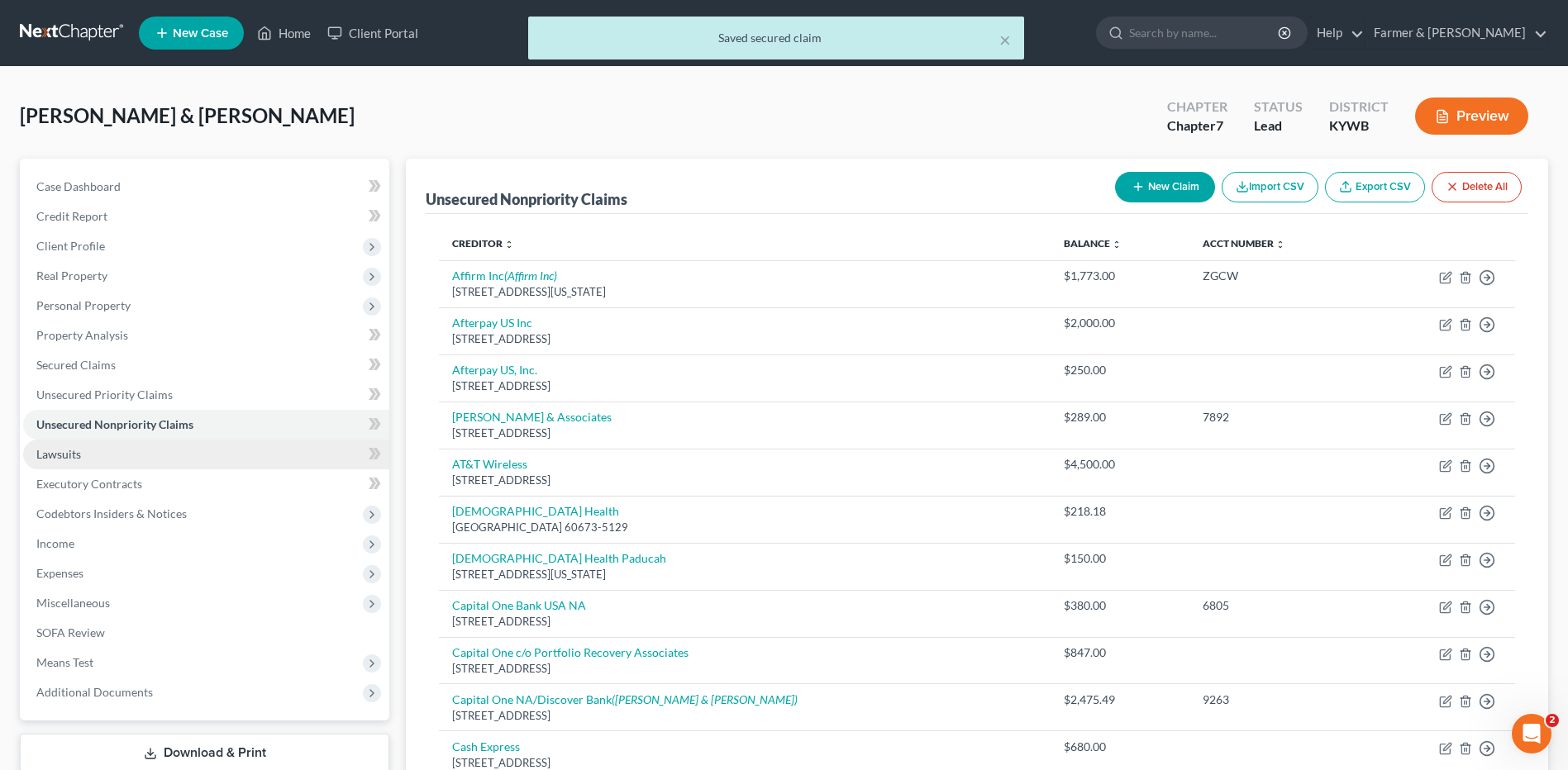
click at [117, 458] on link "Lawsuits" at bounding box center [206, 454] width 366 height 30
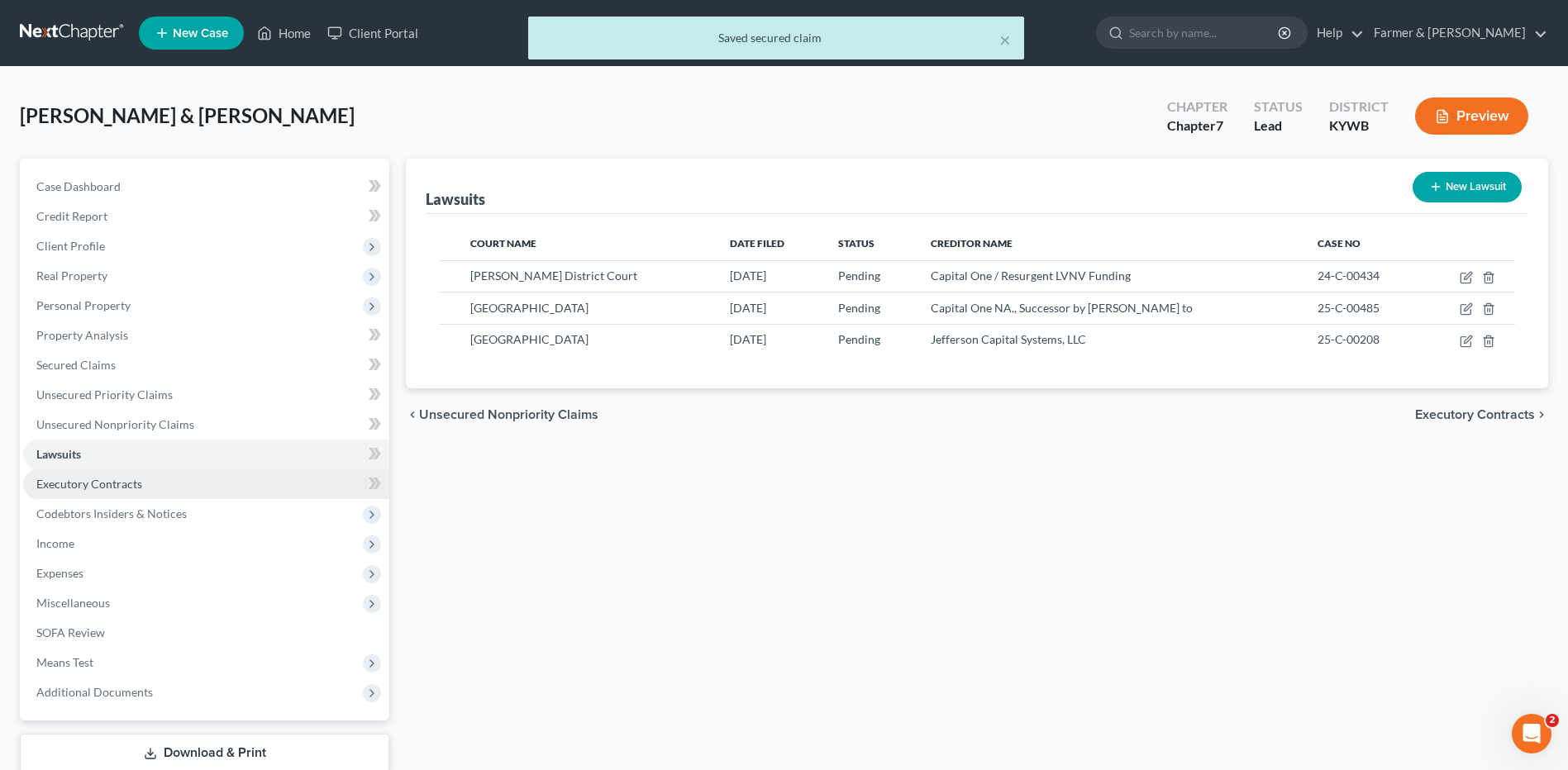
click at [116, 491] on link "Executory Contracts" at bounding box center [206, 484] width 366 height 30
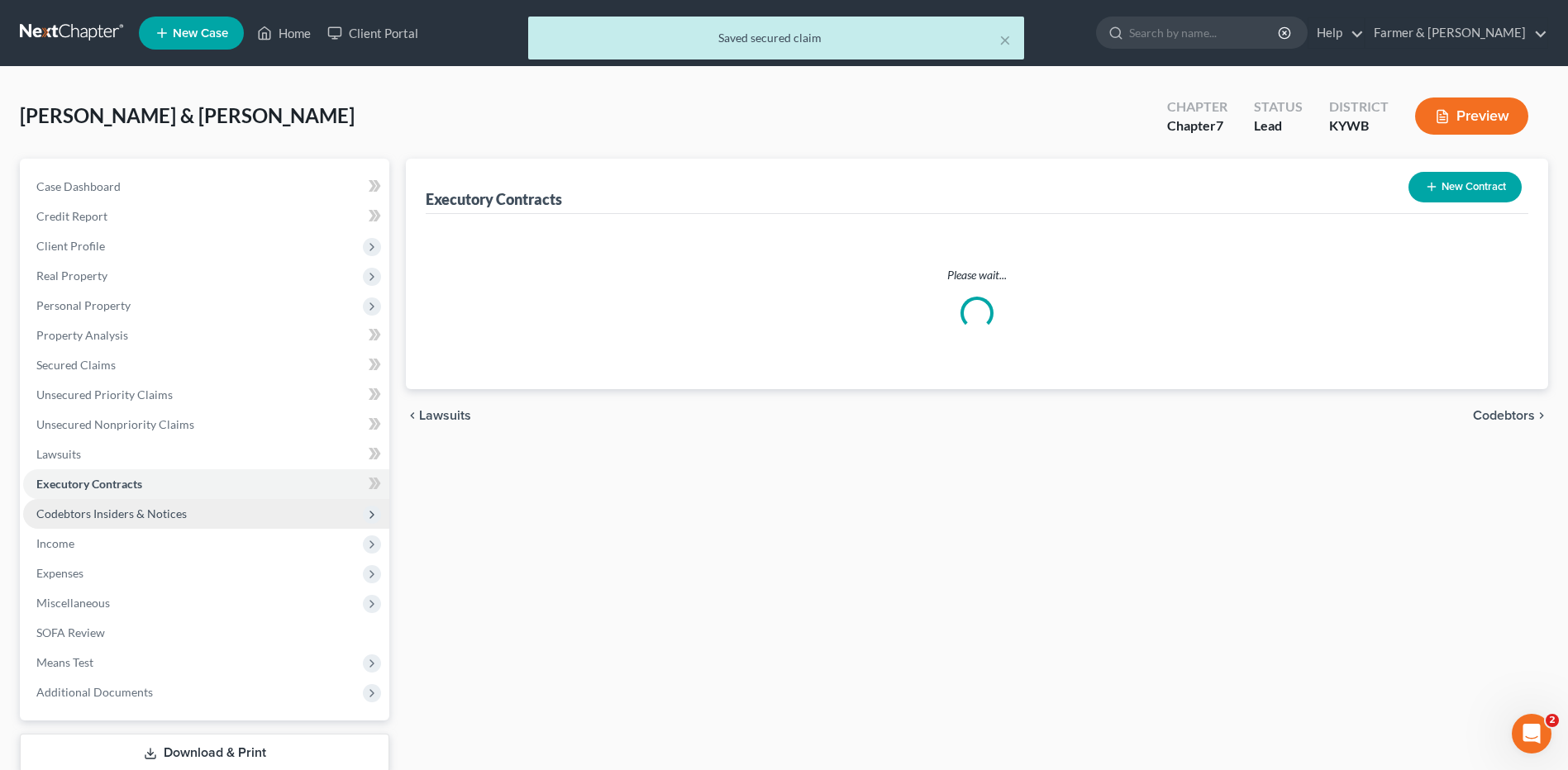
click at [125, 519] on span "Codebtors Insiders & Notices" at bounding box center [111, 513] width 150 height 14
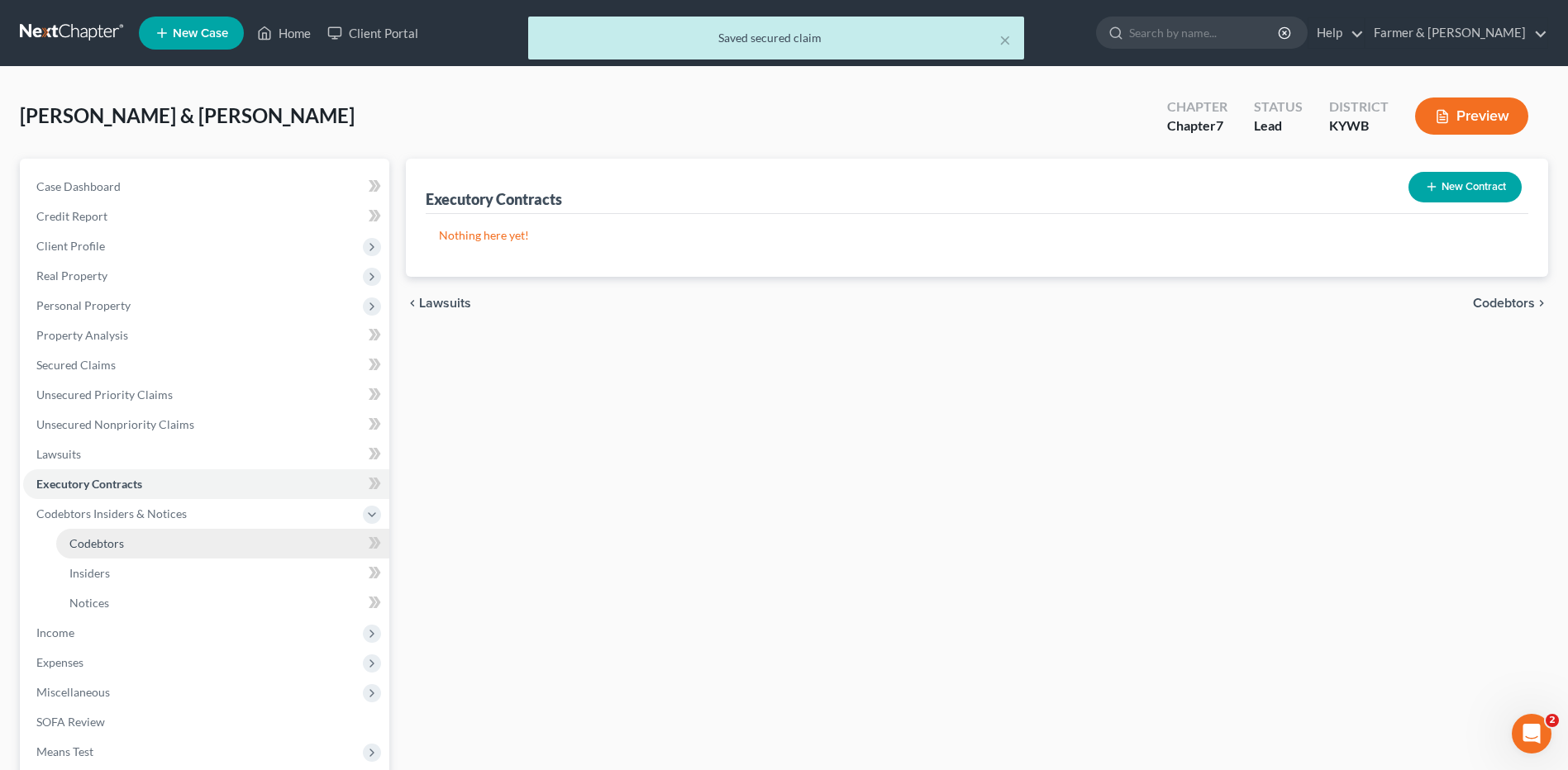
click at [120, 544] on span "Codebtors" at bounding box center [96, 543] width 55 height 14
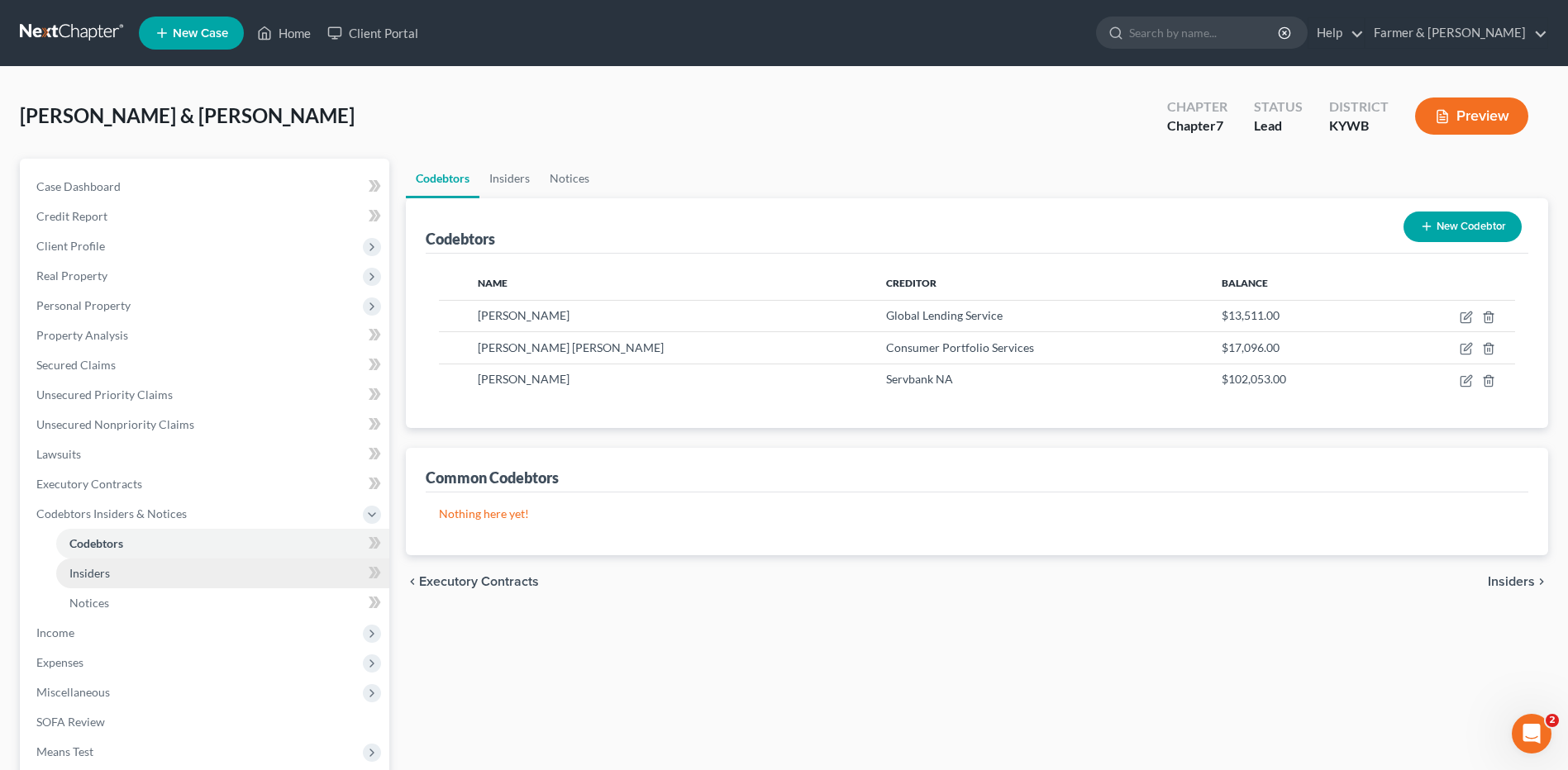
click at [110, 576] on link "Insiders" at bounding box center [223, 573] width 333 height 30
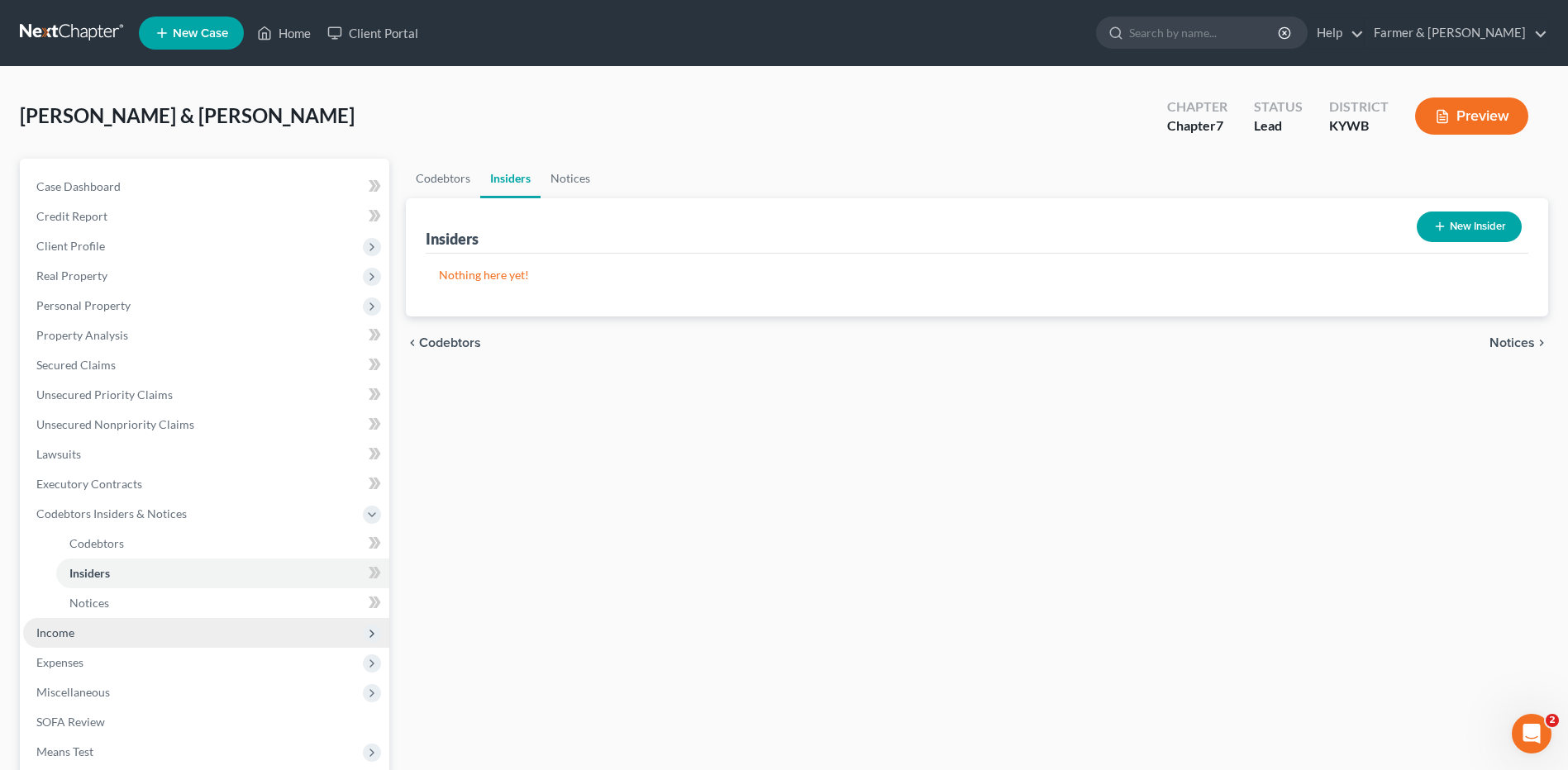
click at [91, 635] on span "Income" at bounding box center [206, 633] width 366 height 30
click at [124, 571] on span "Employment Income" at bounding box center [122, 573] width 105 height 14
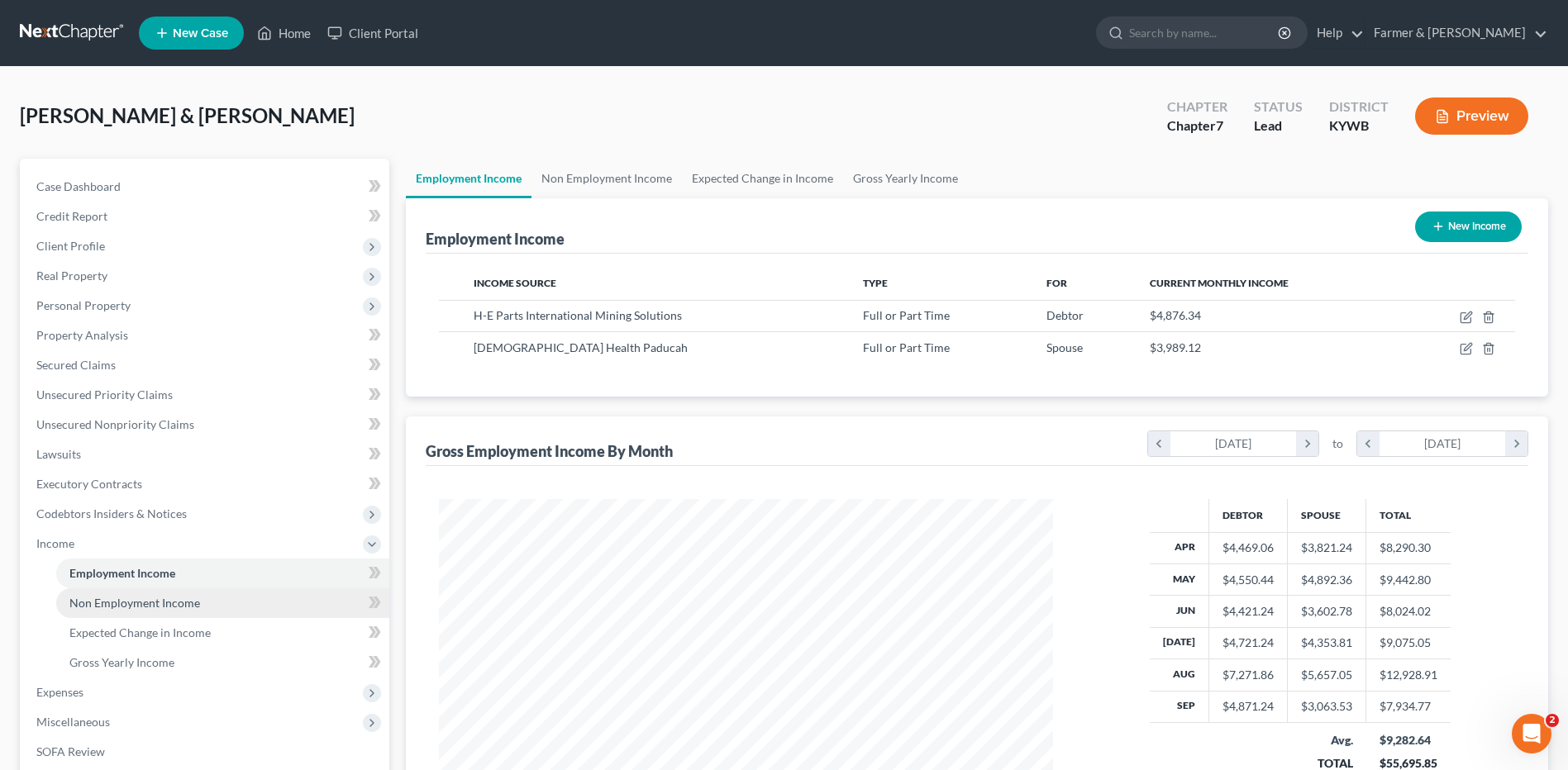
scroll to position [306, 647]
click at [141, 606] on span "Non Employment Income" at bounding box center [134, 602] width 130 height 14
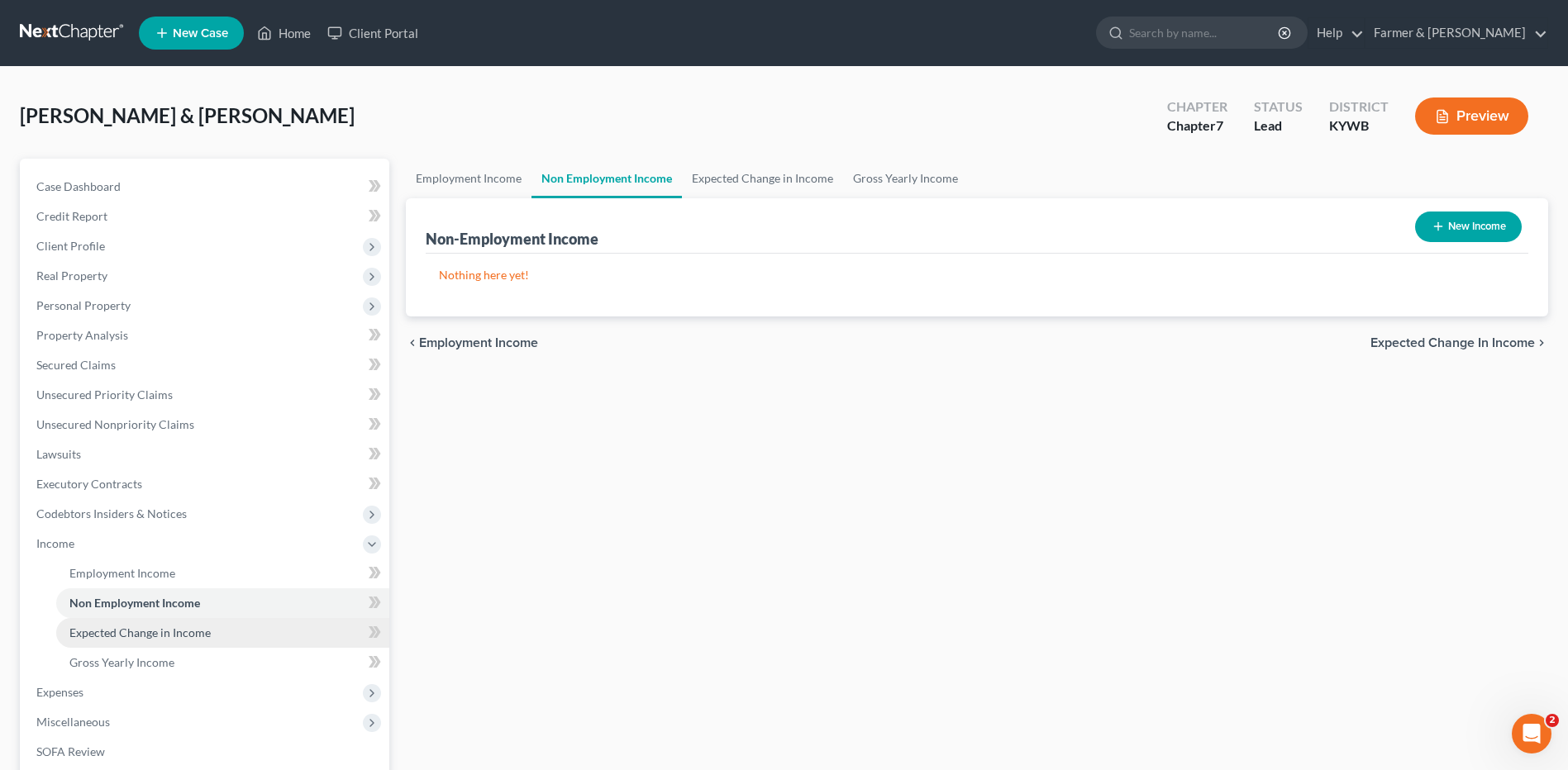
click at [141, 627] on span "Expected Change in Income" at bounding box center [140, 632] width 142 height 14
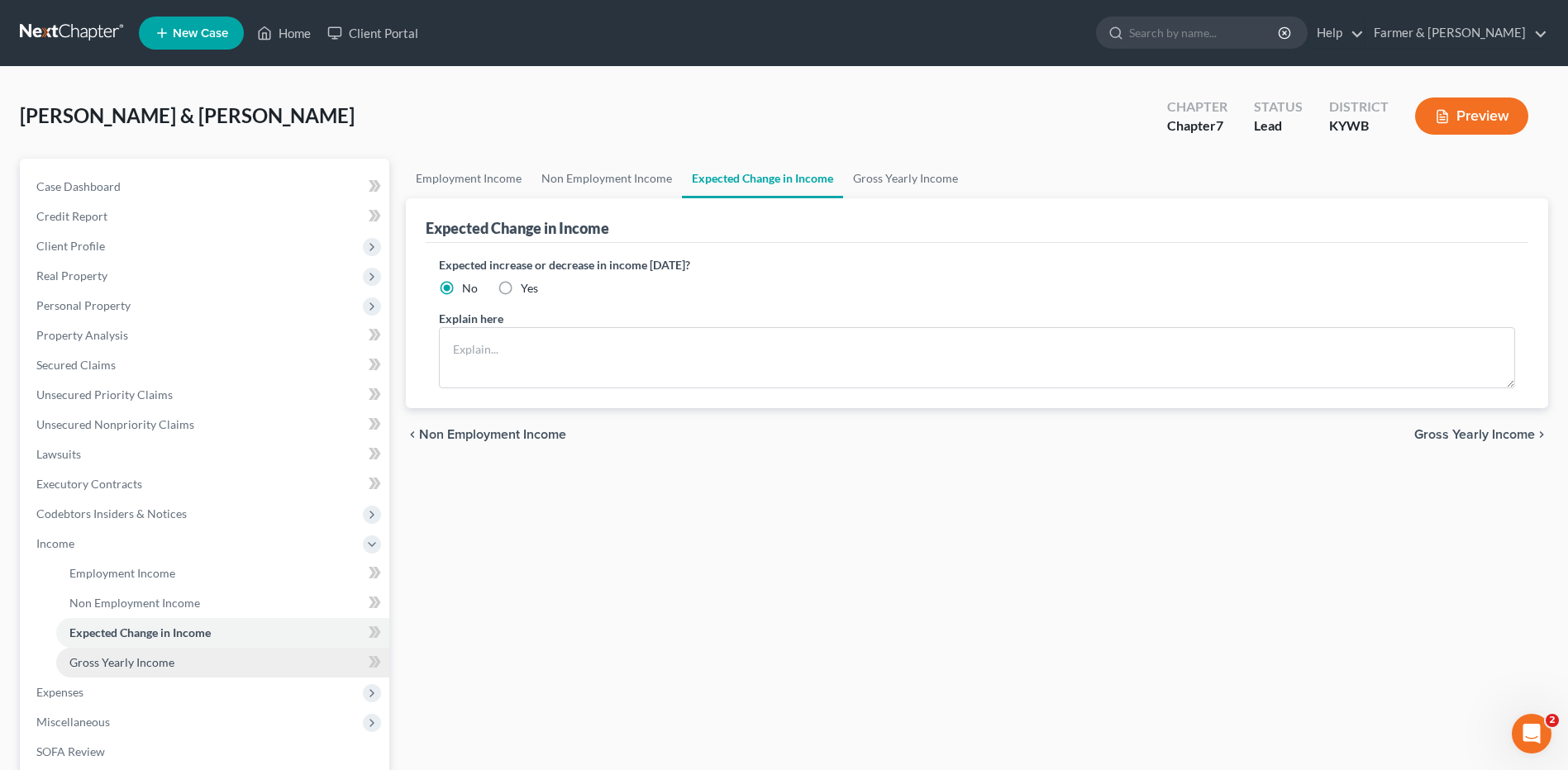
click at [139, 655] on span "Gross Yearly Income" at bounding box center [122, 662] width 105 height 14
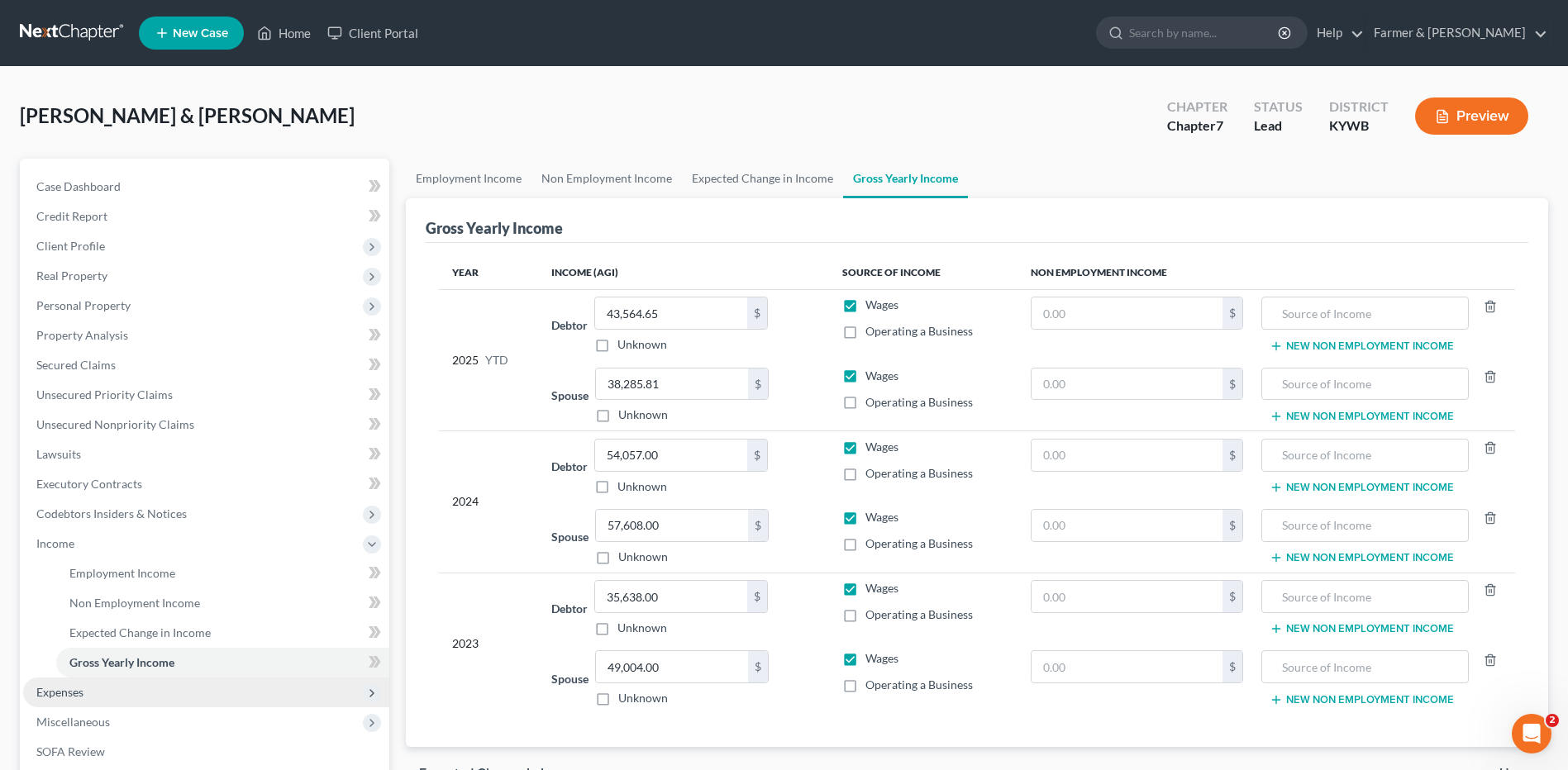
drag, startPoint x: 94, startPoint y: 700, endPoint x: 109, endPoint y: 688, distance: 19.2
click at [94, 700] on span "Expenses" at bounding box center [206, 692] width 366 height 30
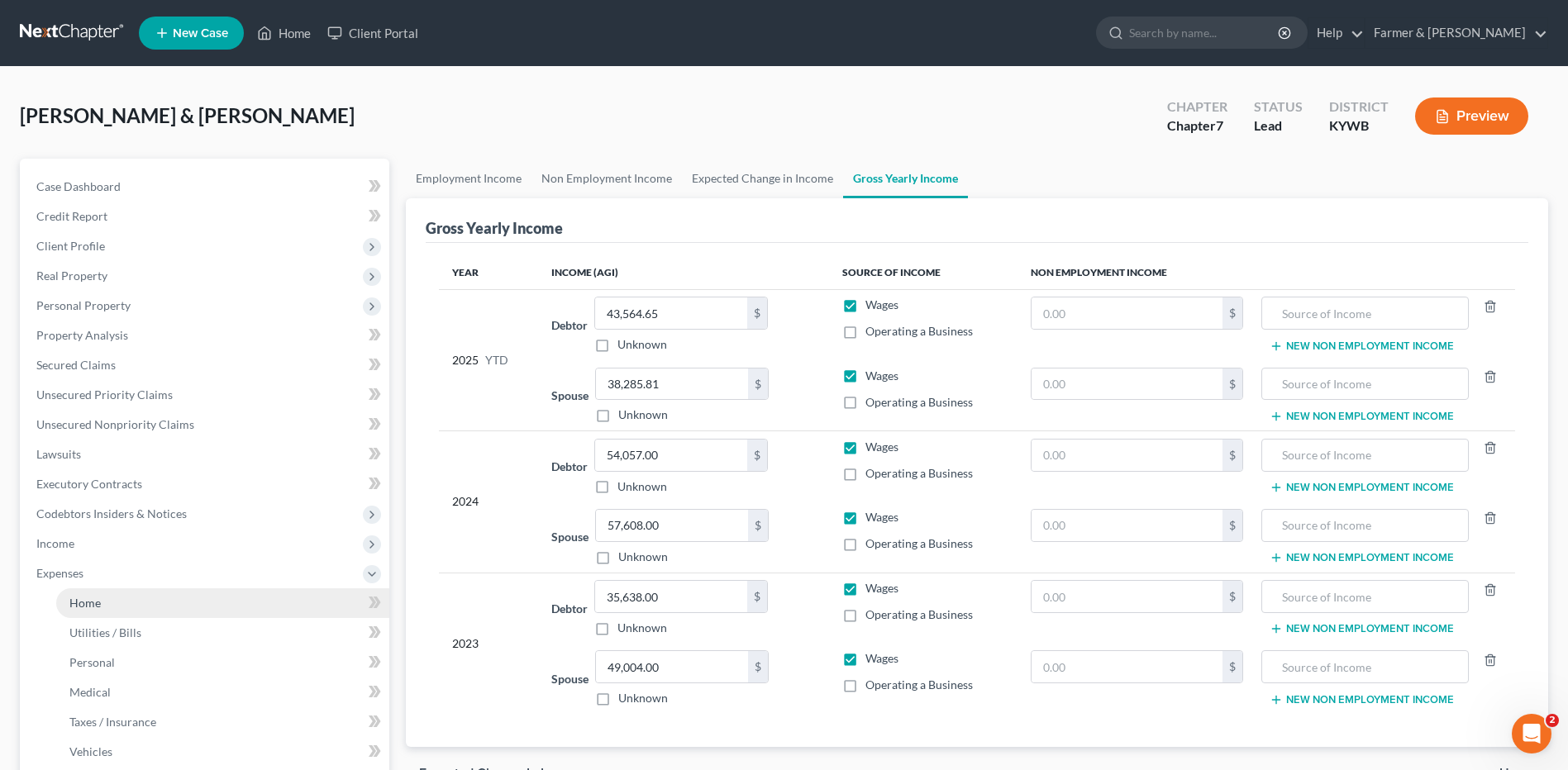
click at [138, 612] on link "Home" at bounding box center [223, 603] width 333 height 30
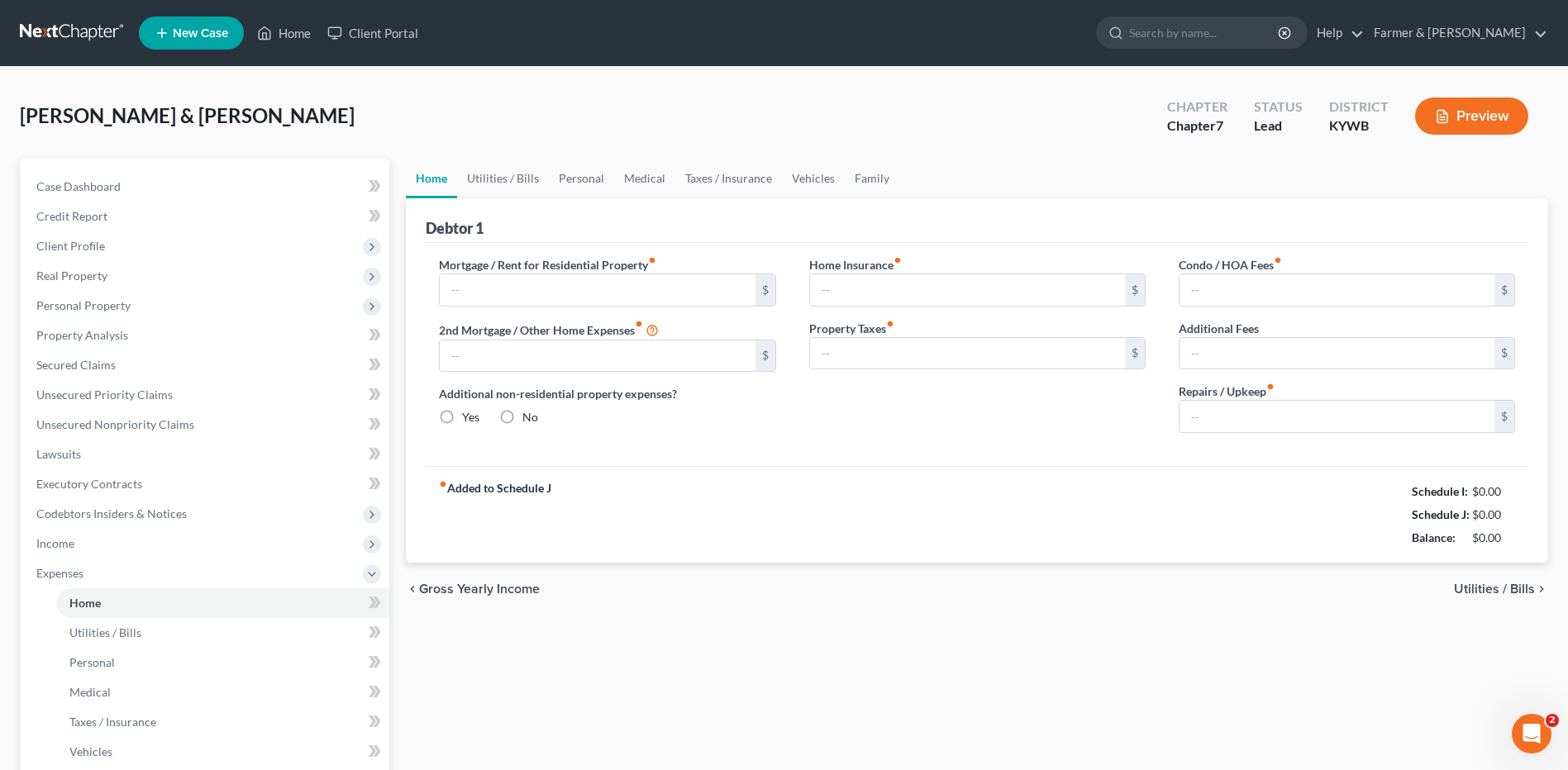
type input "875.00"
type input "0.00"
radio input "true"
type input "0.00"
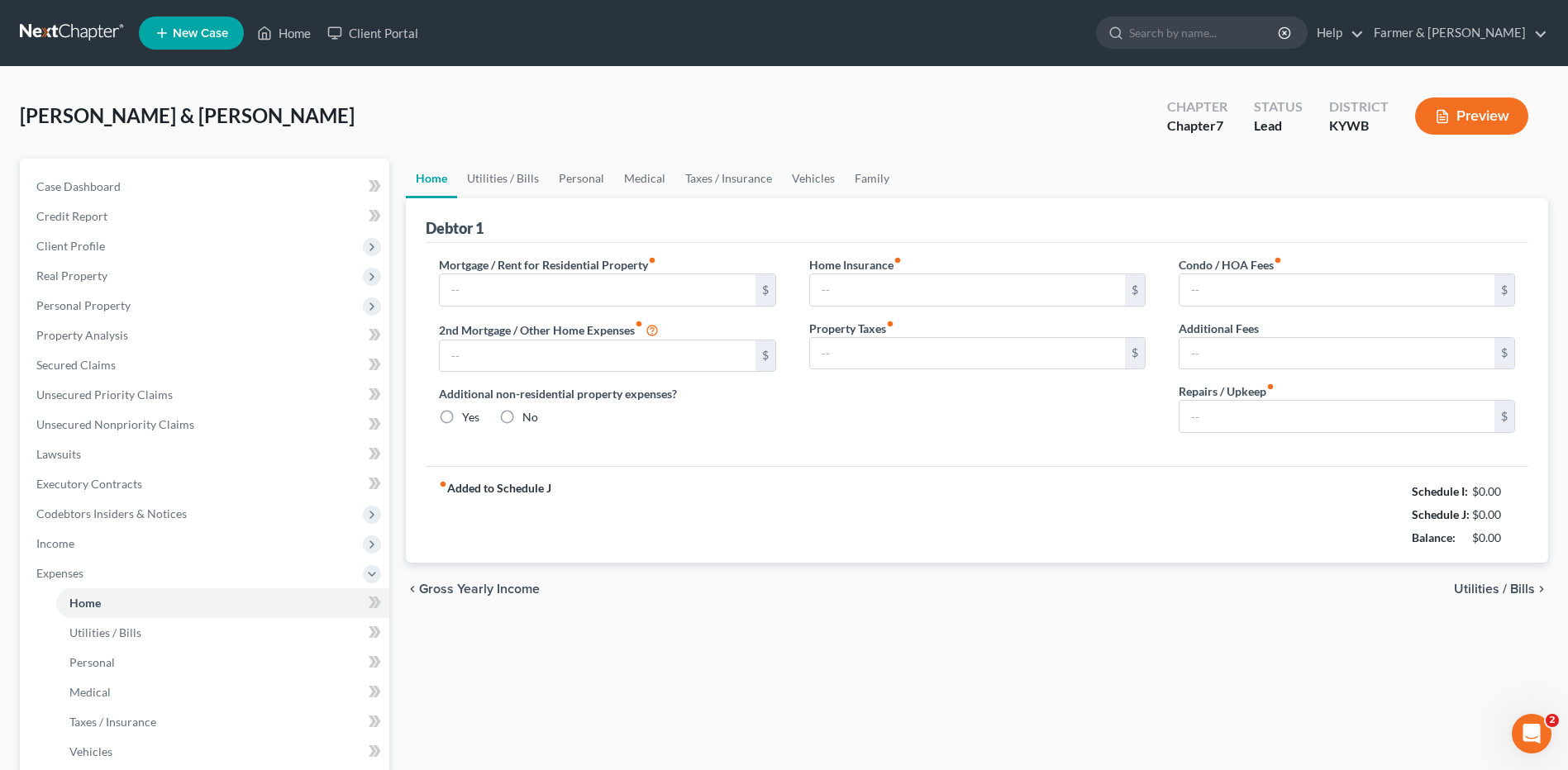
type input "0.00"
type input "100.00"
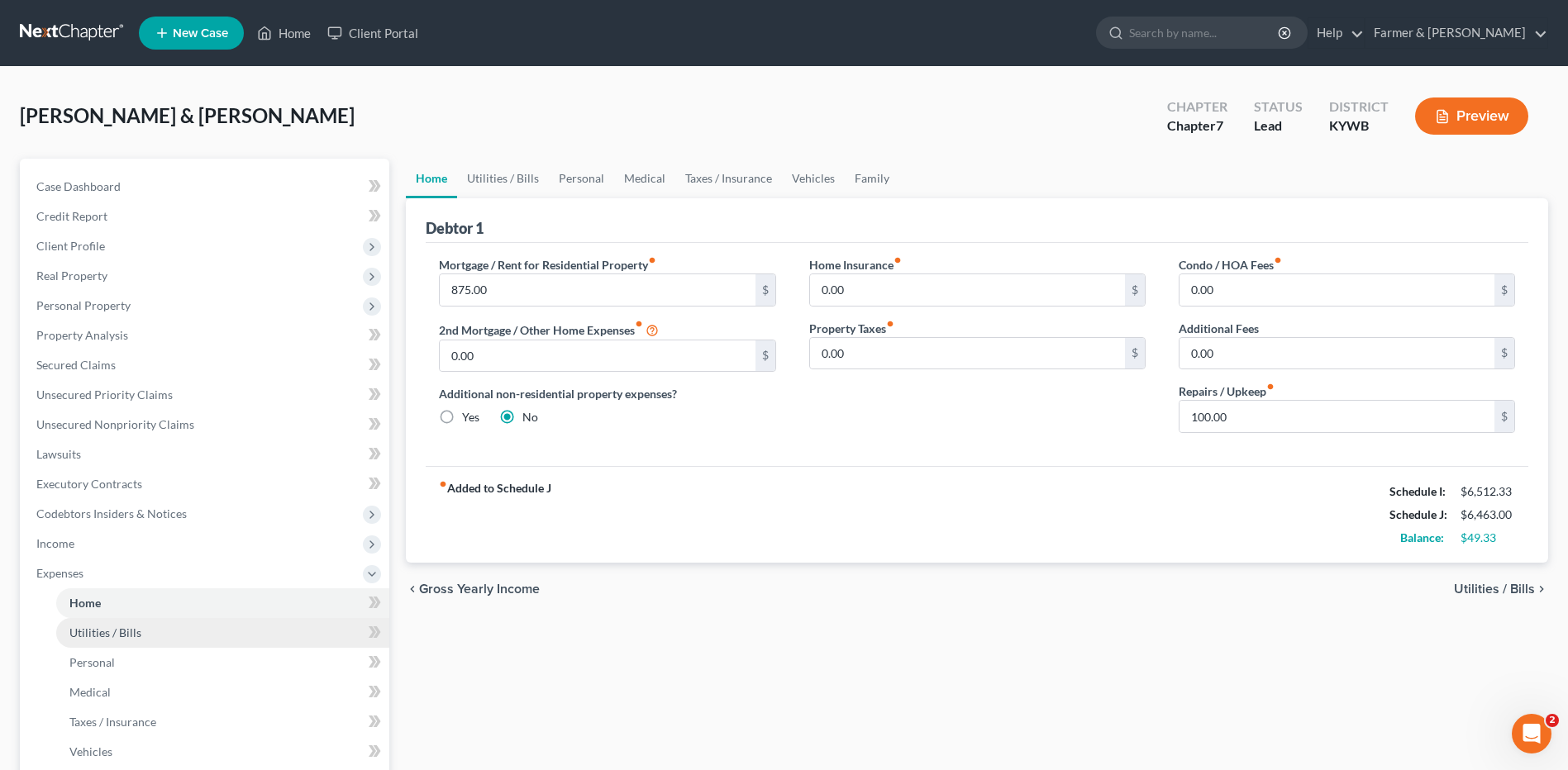
click at [133, 629] on span "Utilities / Bills" at bounding box center [104, 632] width 72 height 14
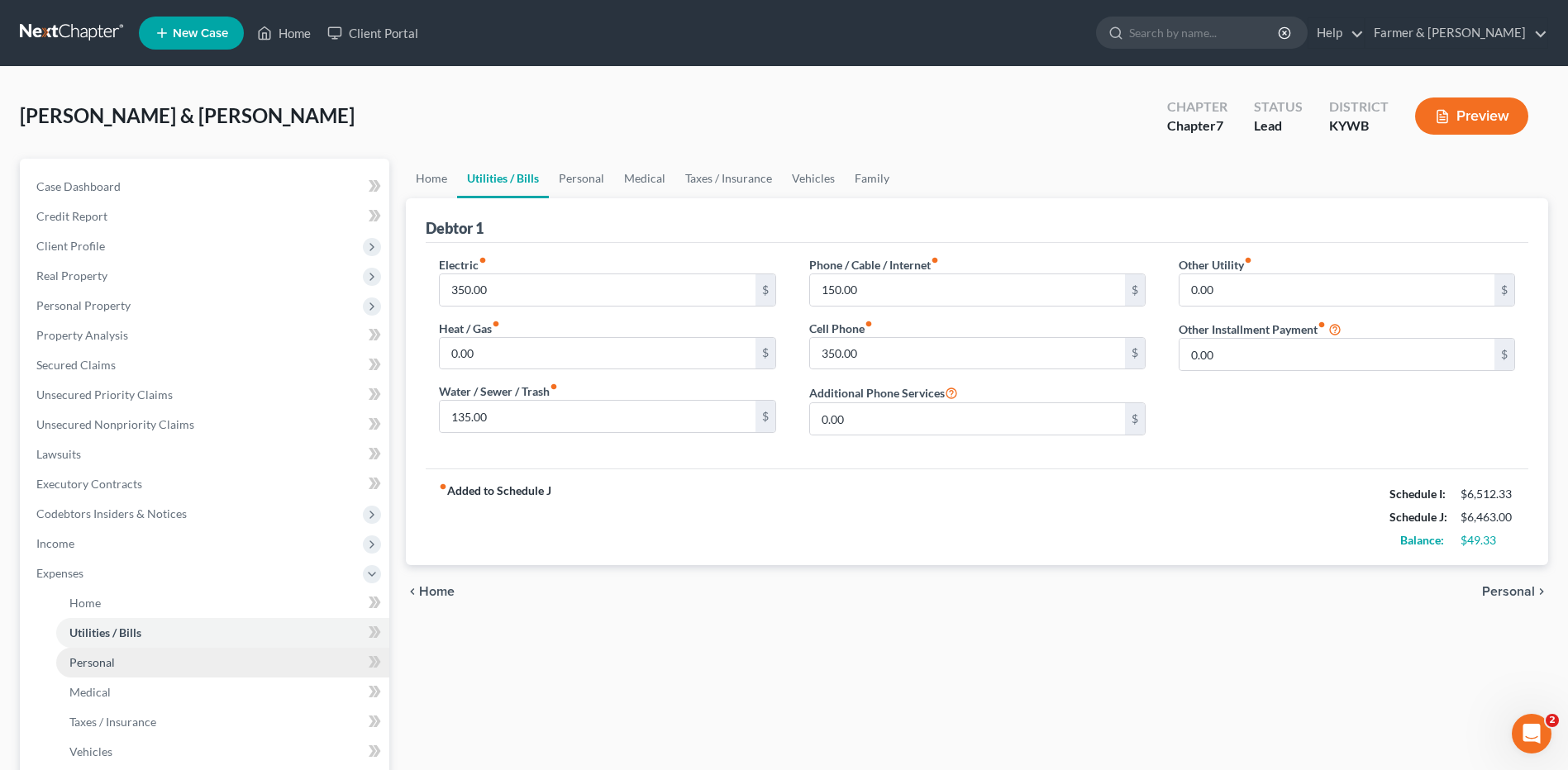
click at [123, 661] on link "Personal" at bounding box center [223, 663] width 333 height 30
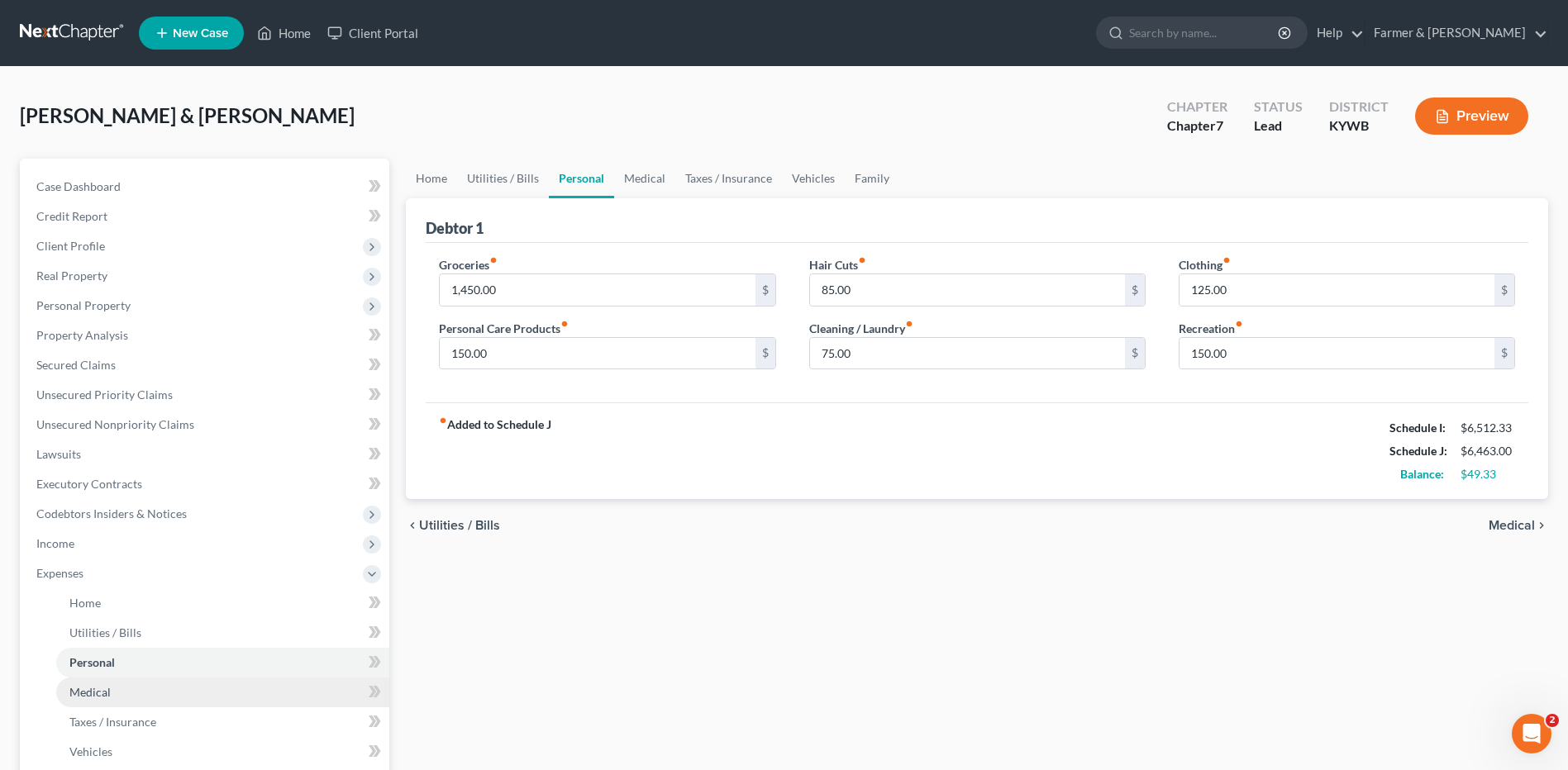
click at [128, 701] on link "Medical" at bounding box center [223, 692] width 333 height 30
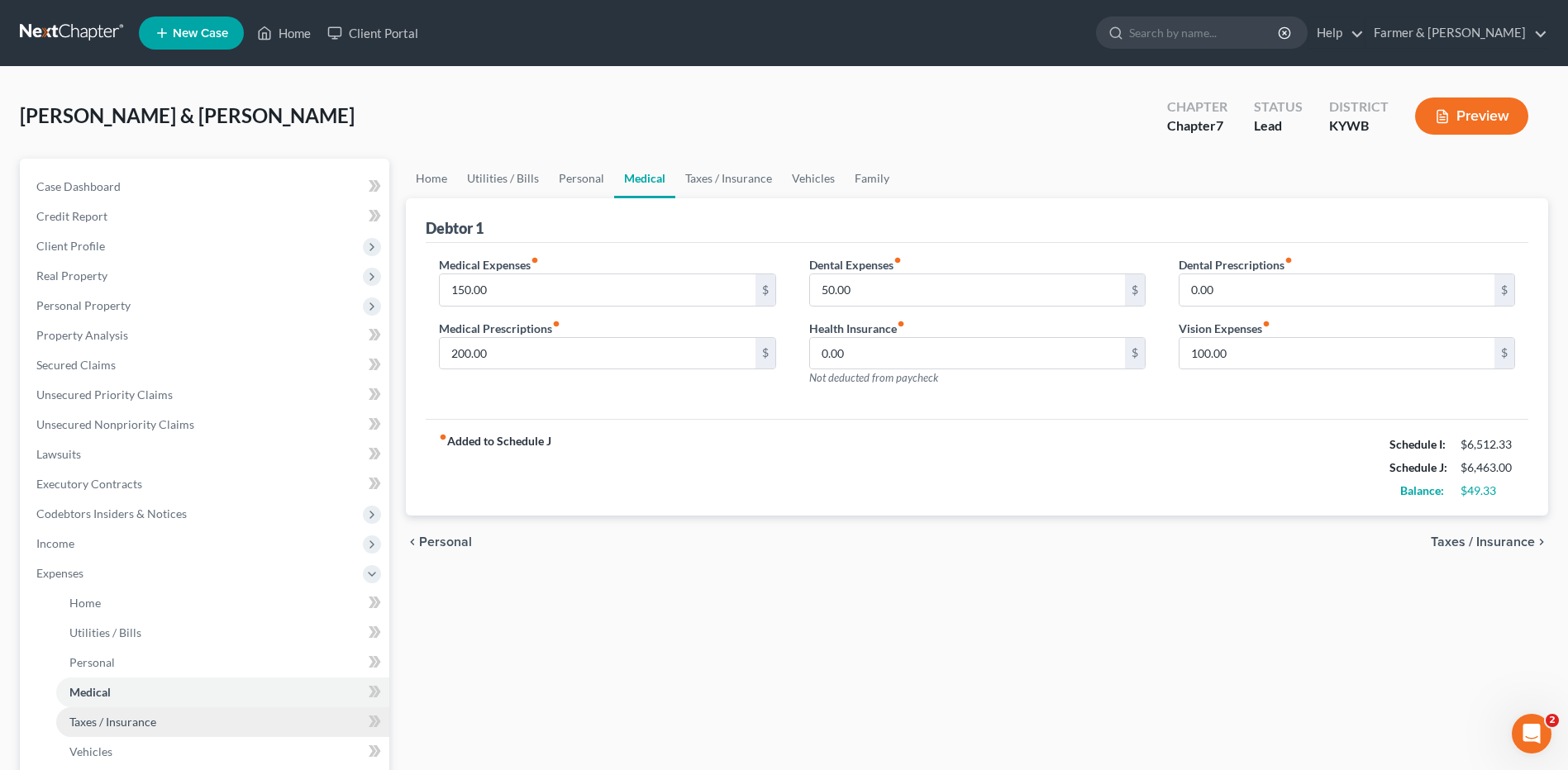
click at [136, 725] on span "Taxes / Insurance" at bounding box center [112, 722] width 87 height 14
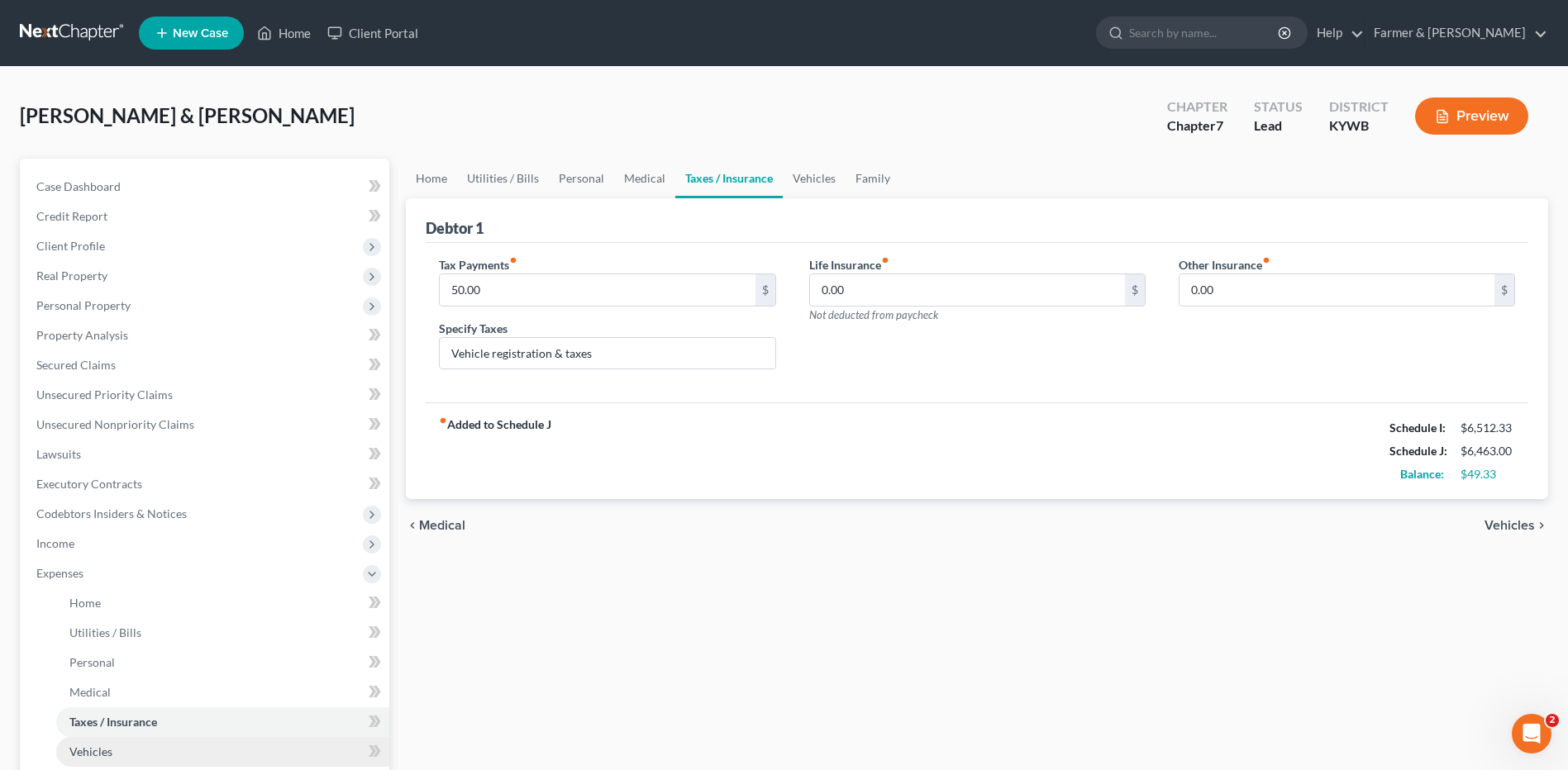
click at [145, 751] on link "Vehicles" at bounding box center [223, 752] width 333 height 30
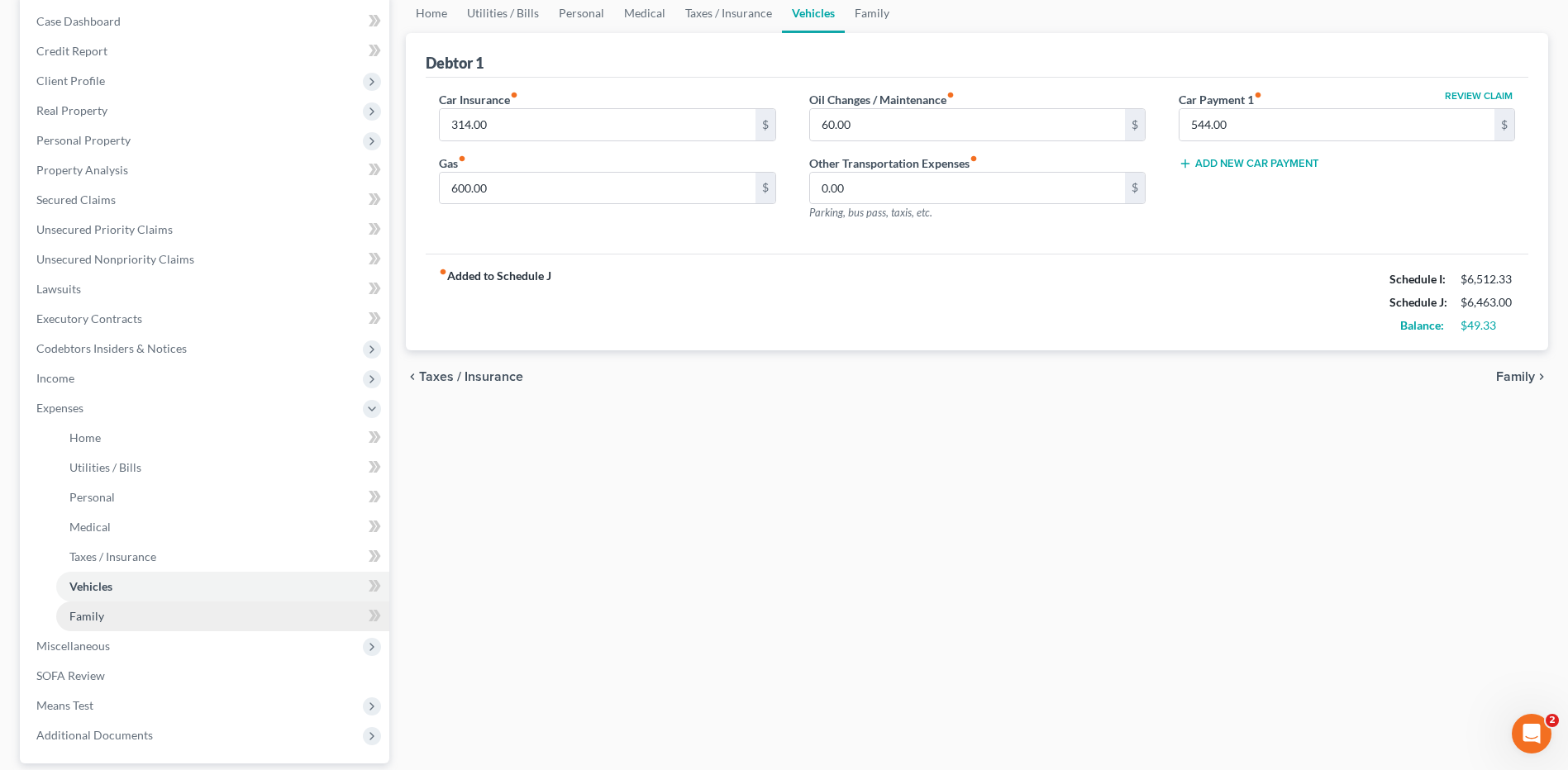
click at [180, 624] on link "Family" at bounding box center [223, 616] width 333 height 30
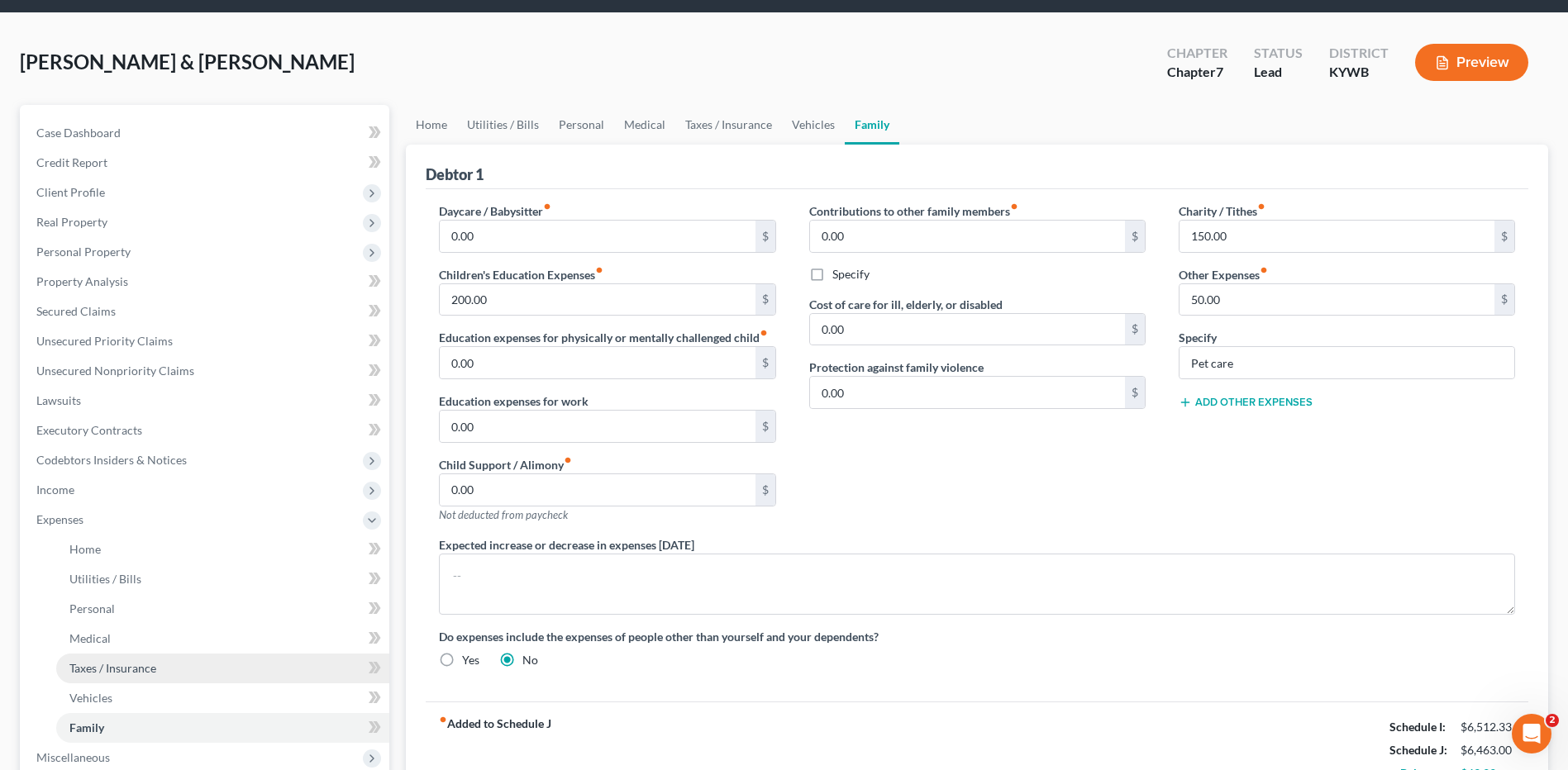
scroll to position [82, 0]
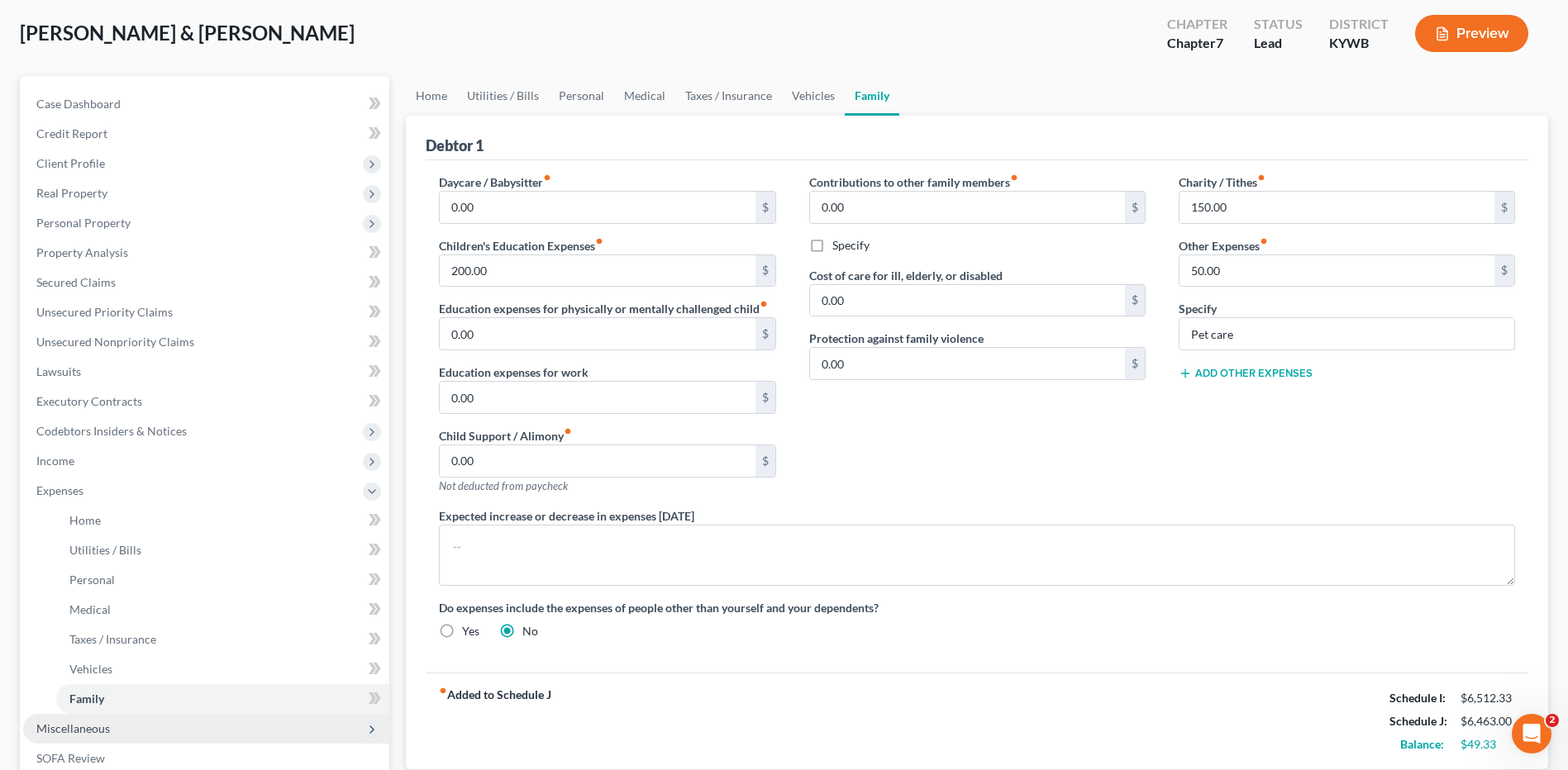
click at [89, 723] on span "Miscellaneous" at bounding box center [73, 728] width 74 height 14
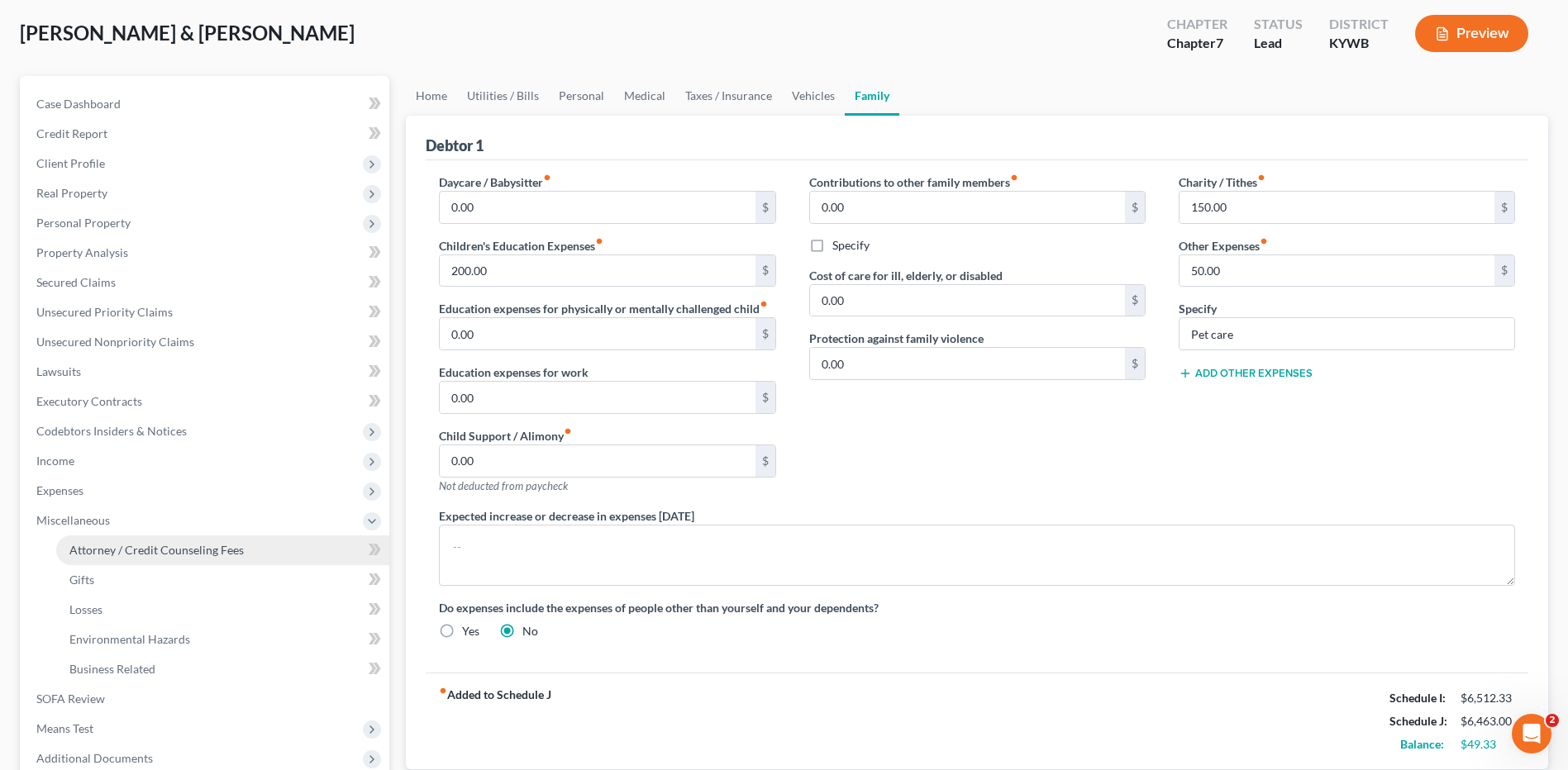
click at [164, 558] on link "Attorney / Credit Counseling Fees" at bounding box center [223, 550] width 333 height 30
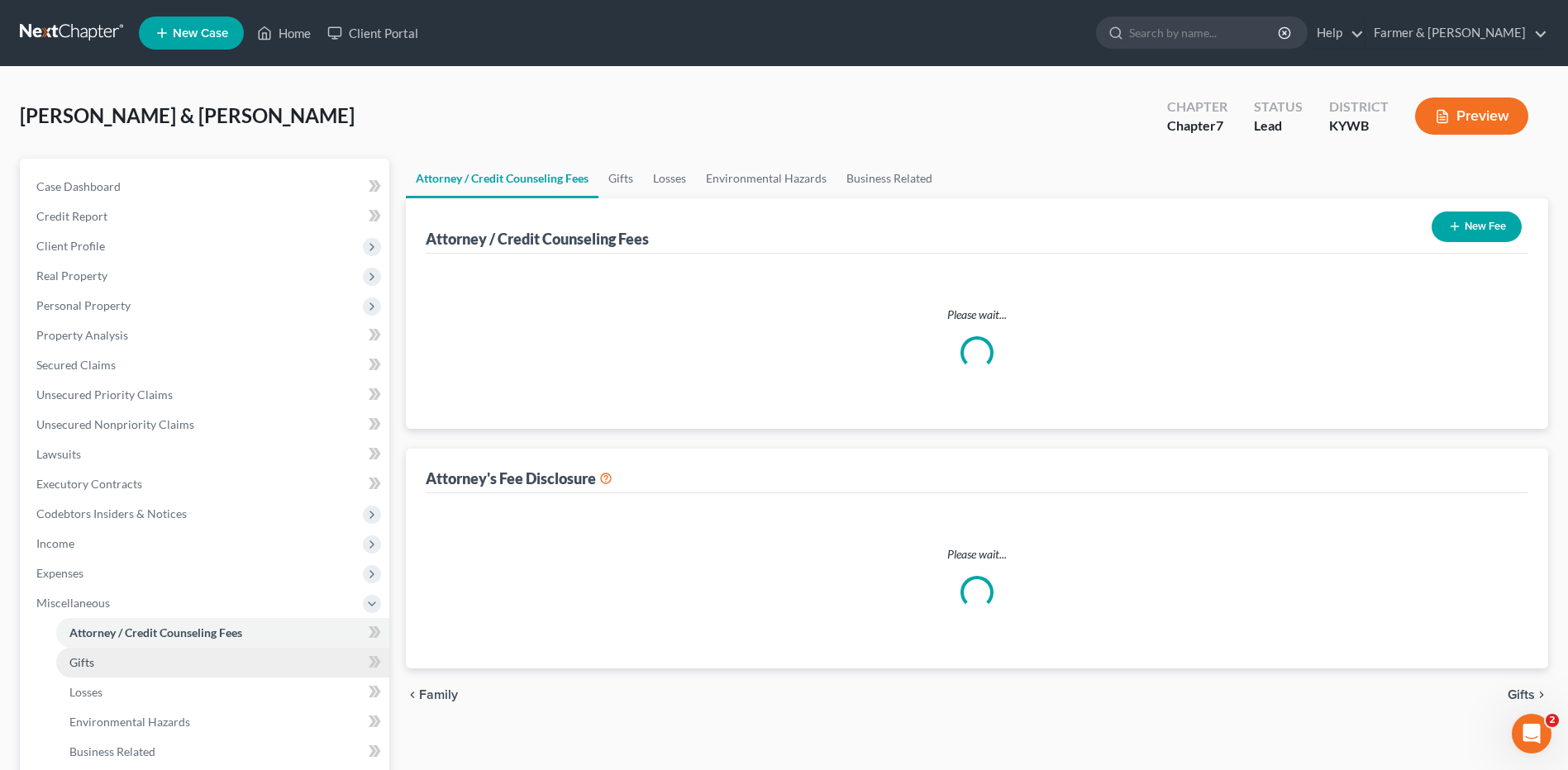
select select "0"
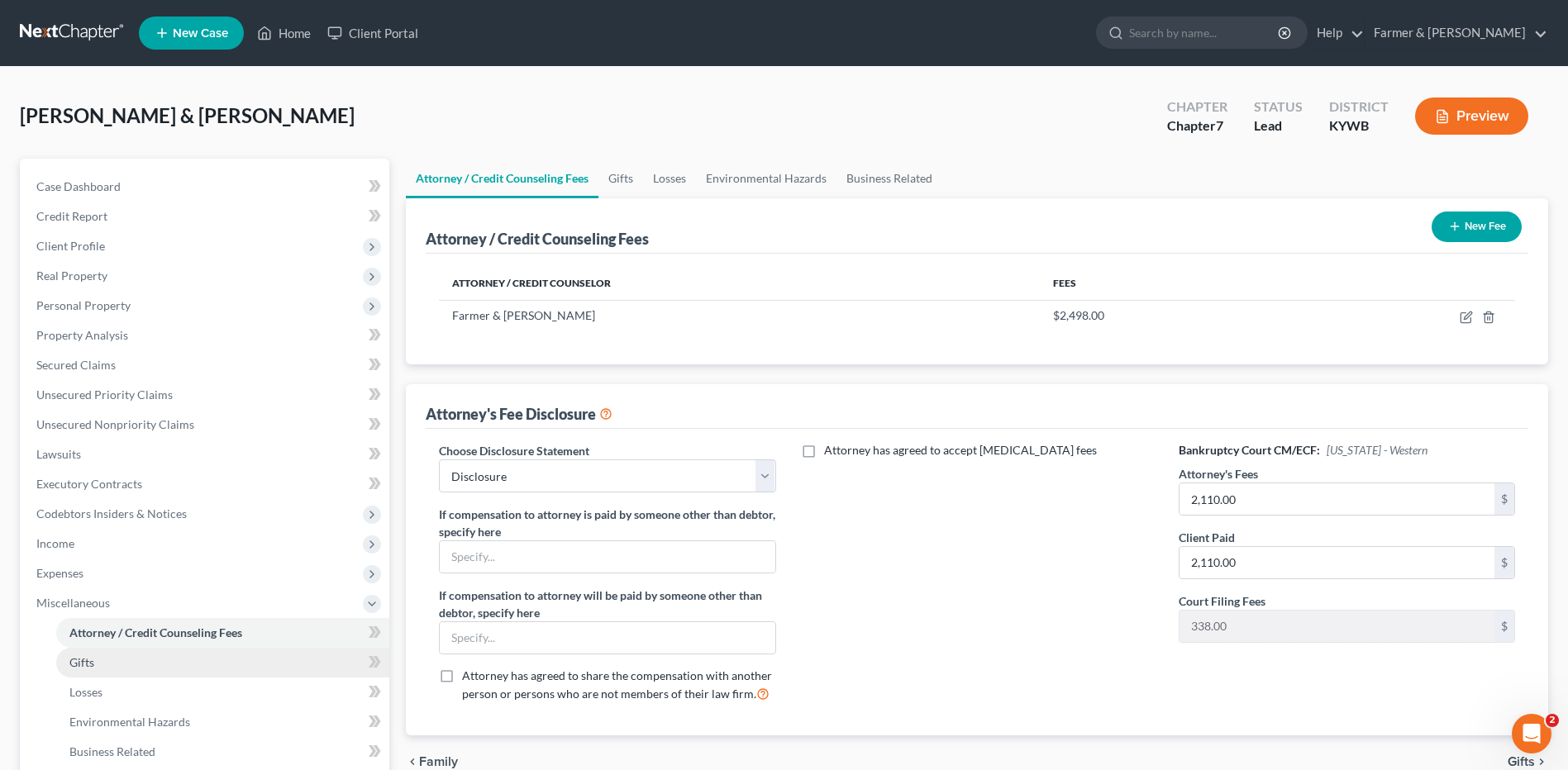
click at [124, 668] on link "Gifts" at bounding box center [223, 663] width 333 height 30
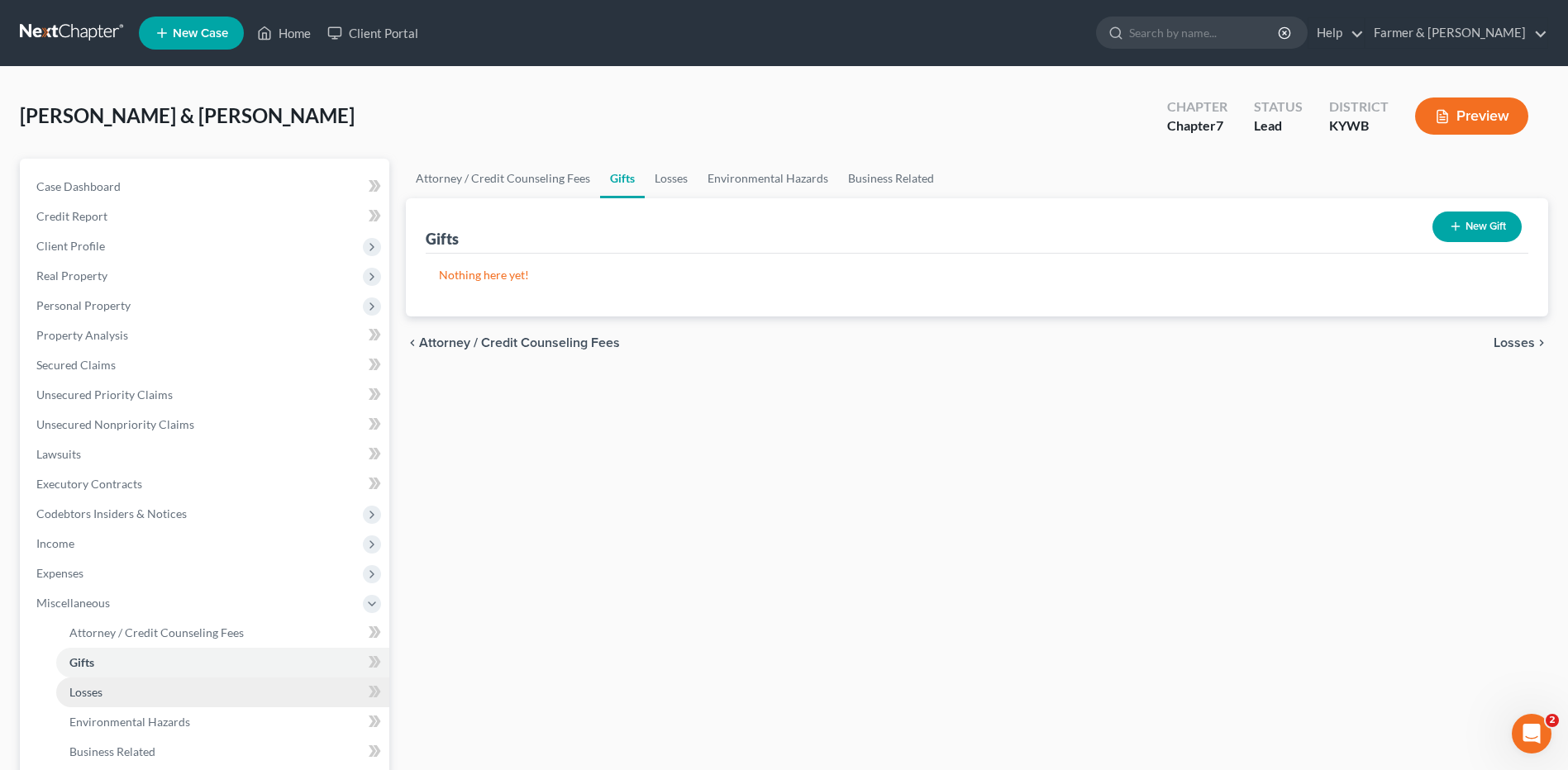
click at [131, 691] on link "Losses" at bounding box center [223, 692] width 333 height 30
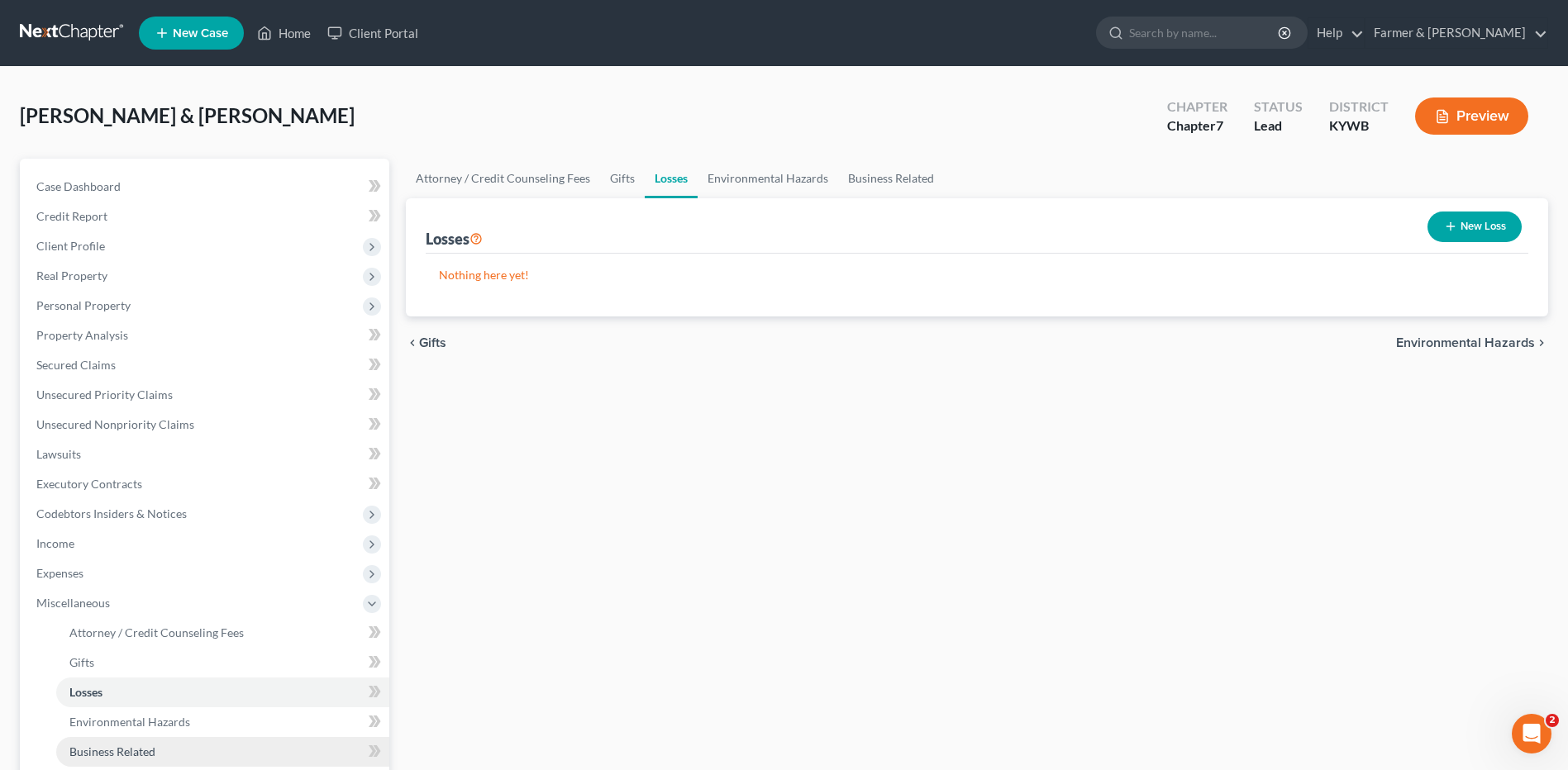
scroll to position [82, 0]
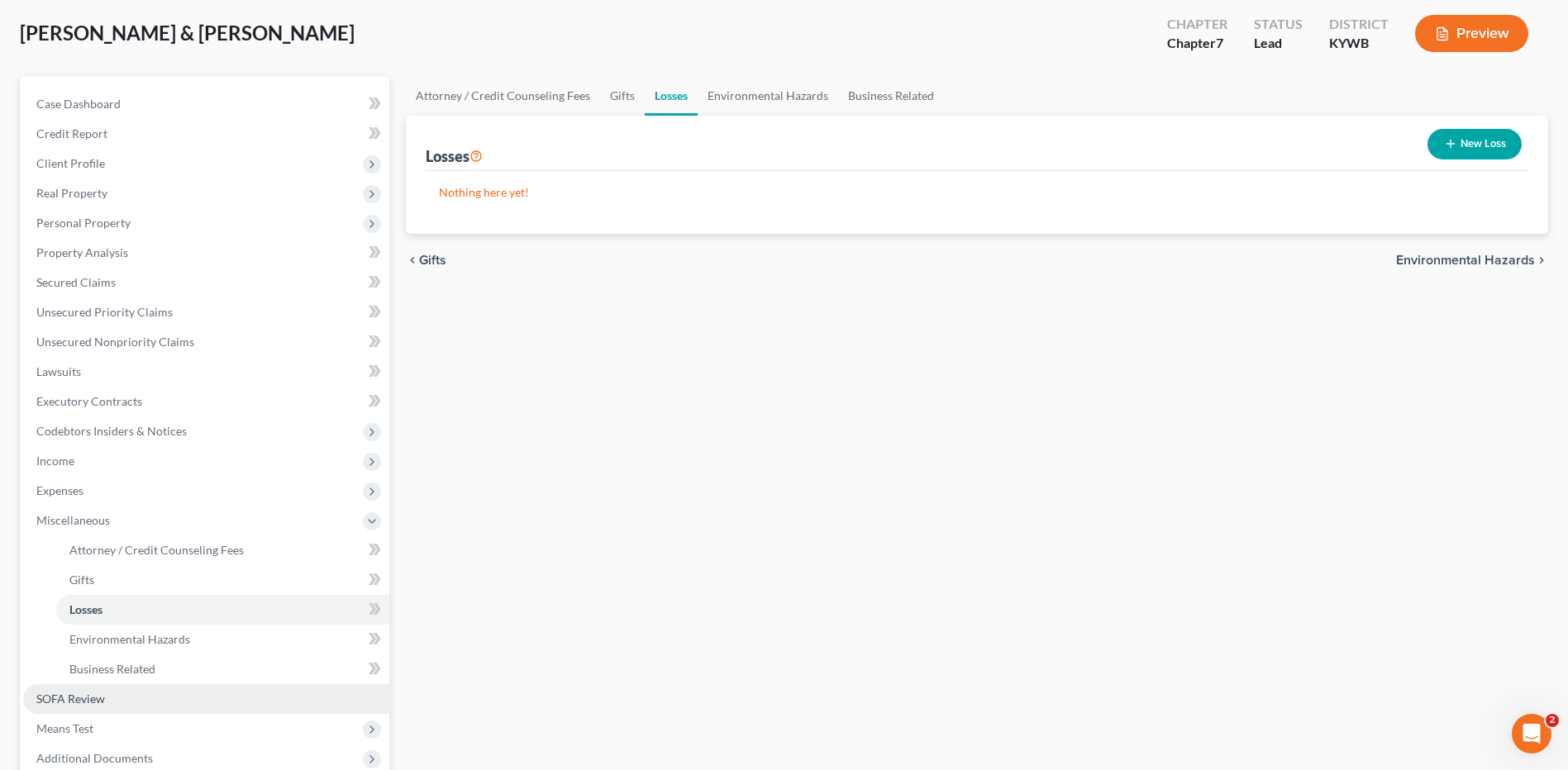
click at [124, 695] on link "SOFA Review" at bounding box center [206, 699] width 366 height 30
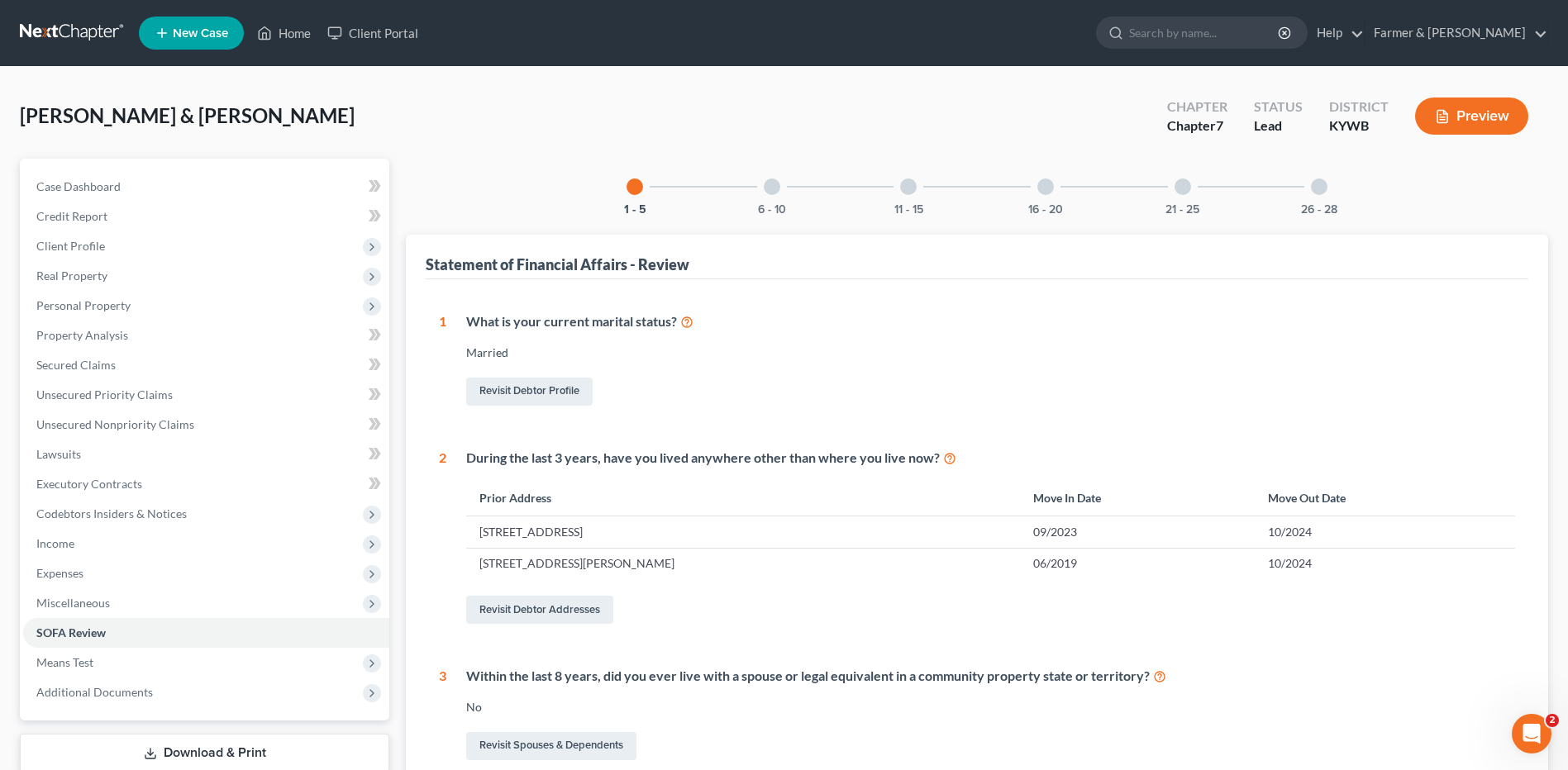
drag, startPoint x: 771, startPoint y: 192, endPoint x: 947, endPoint y: 483, distance: 340.1
click at [772, 192] on div at bounding box center [771, 186] width 16 height 16
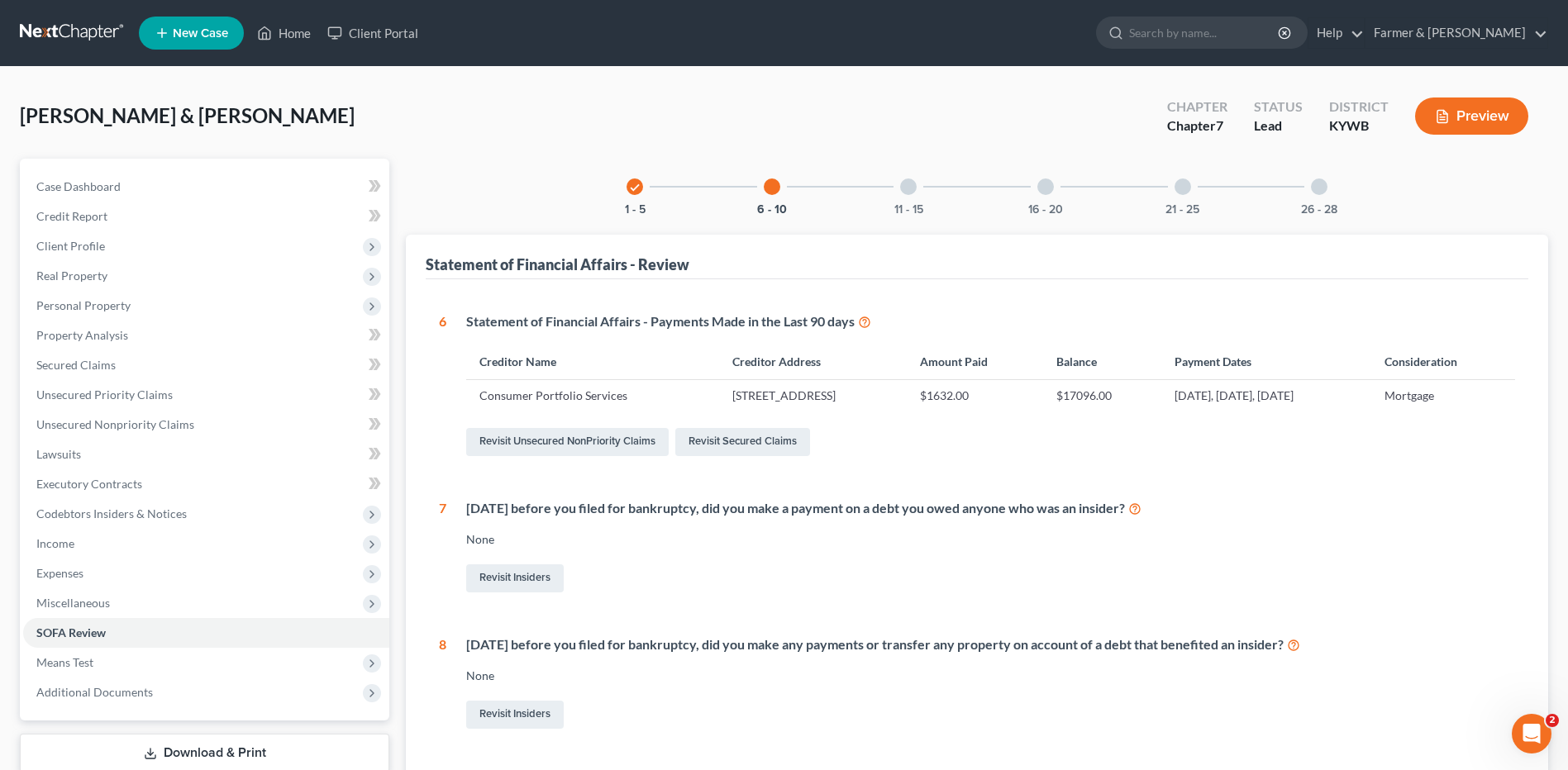
click at [925, 191] on div "11 - 15" at bounding box center [908, 187] width 57 height 57
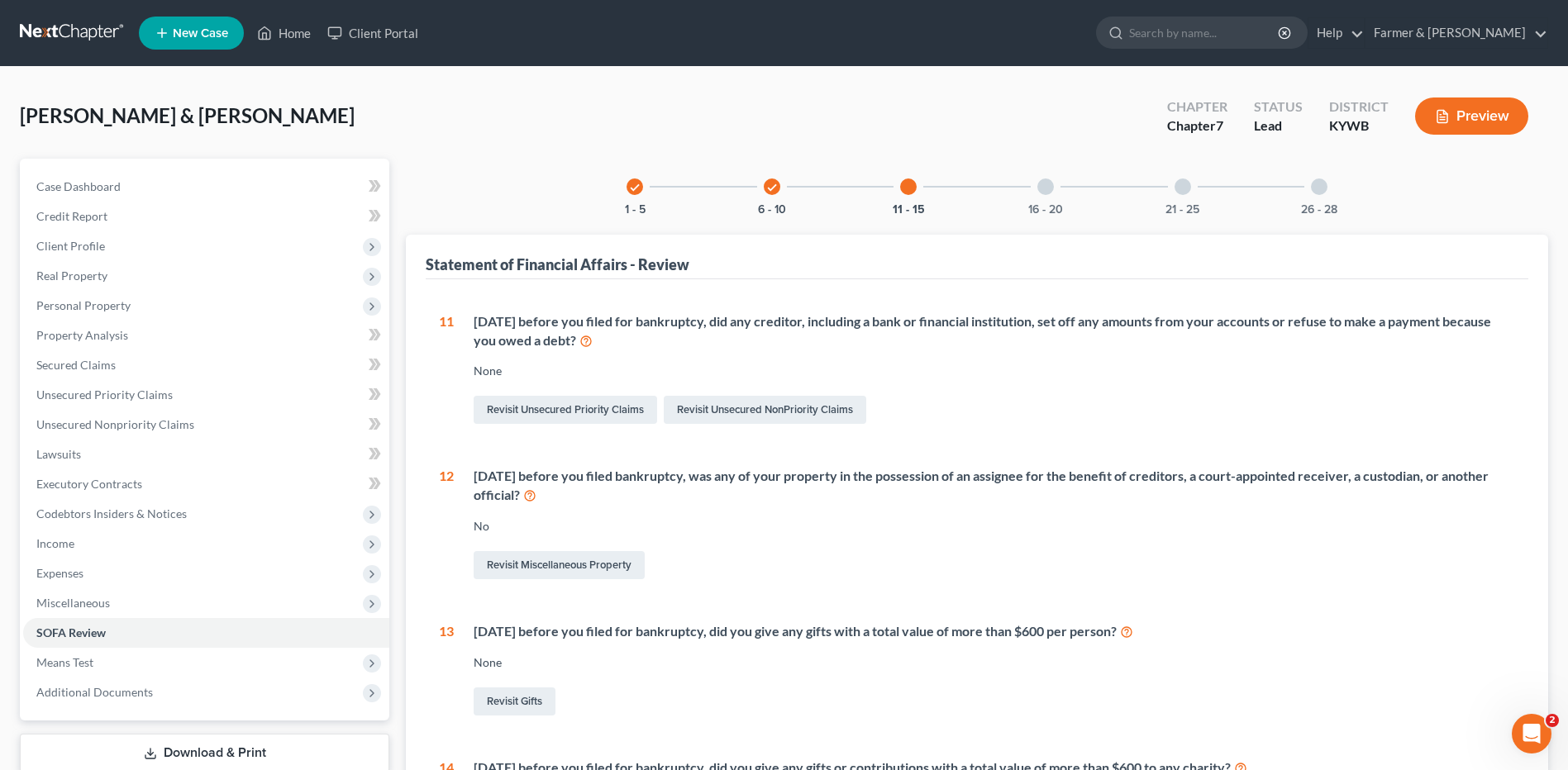
click at [1080, 193] on div "check 1 - 5 check 6 - 10 11 - 15 16 - 20 21 - 25 26 - 28" at bounding box center [976, 187] width 740 height 57
click at [1059, 198] on div "16 - 20" at bounding box center [1045, 187] width 57 height 57
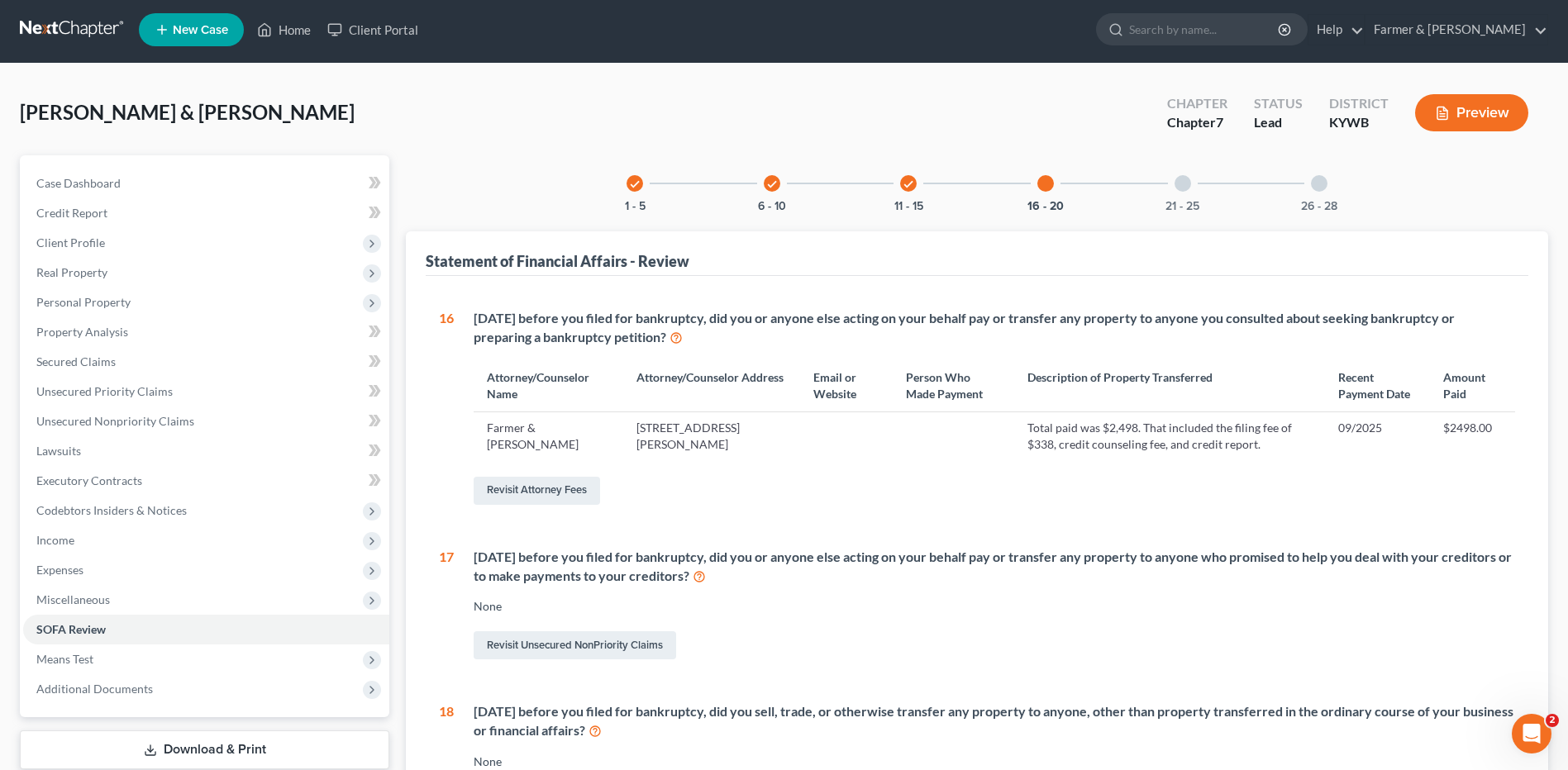
click at [1190, 187] on div at bounding box center [1182, 183] width 16 height 16
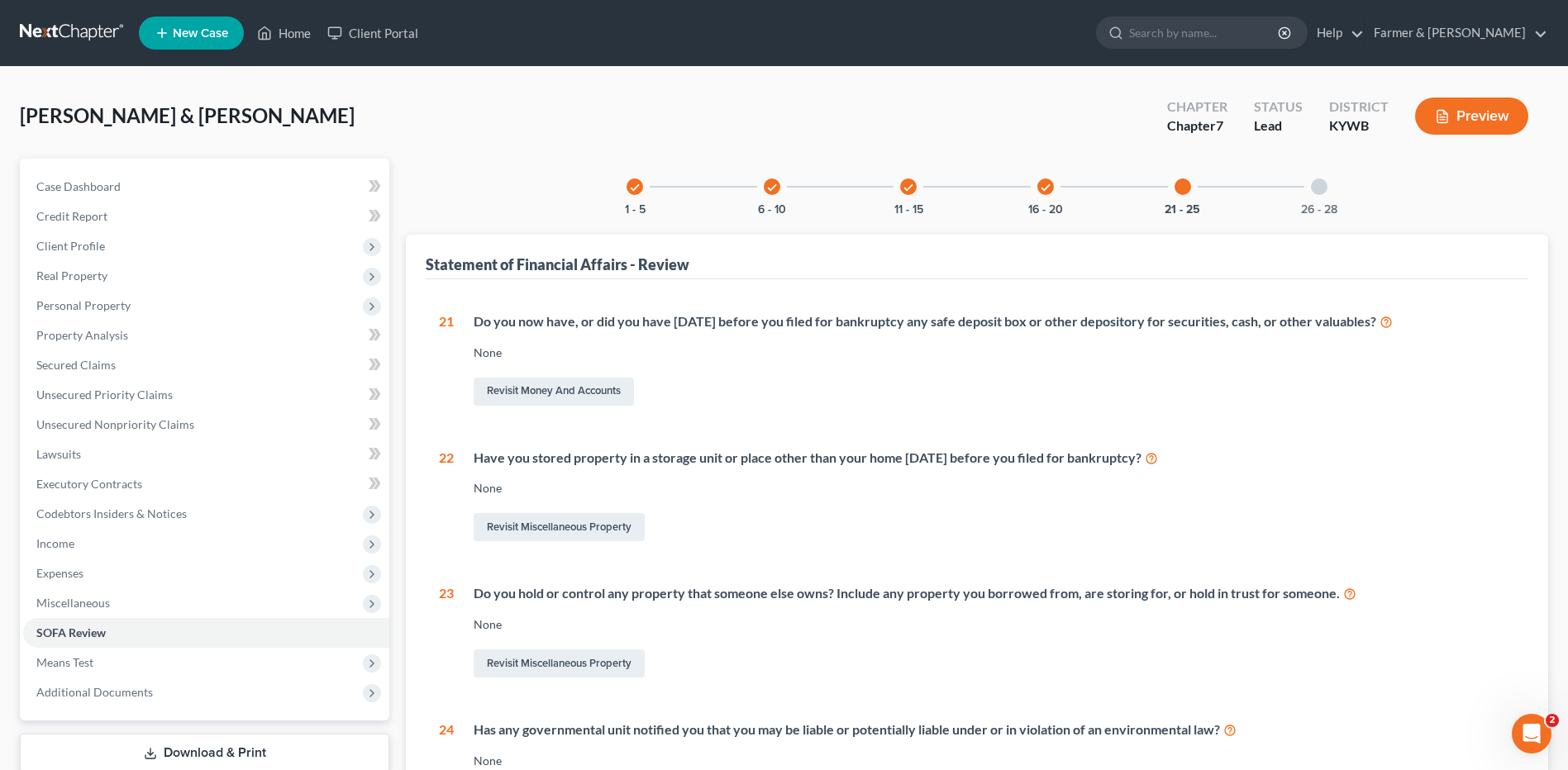
drag, startPoint x: 1312, startPoint y: 191, endPoint x: 1238, endPoint y: 215, distance: 77.8
click at [1312, 189] on div at bounding box center [1319, 186] width 16 height 16
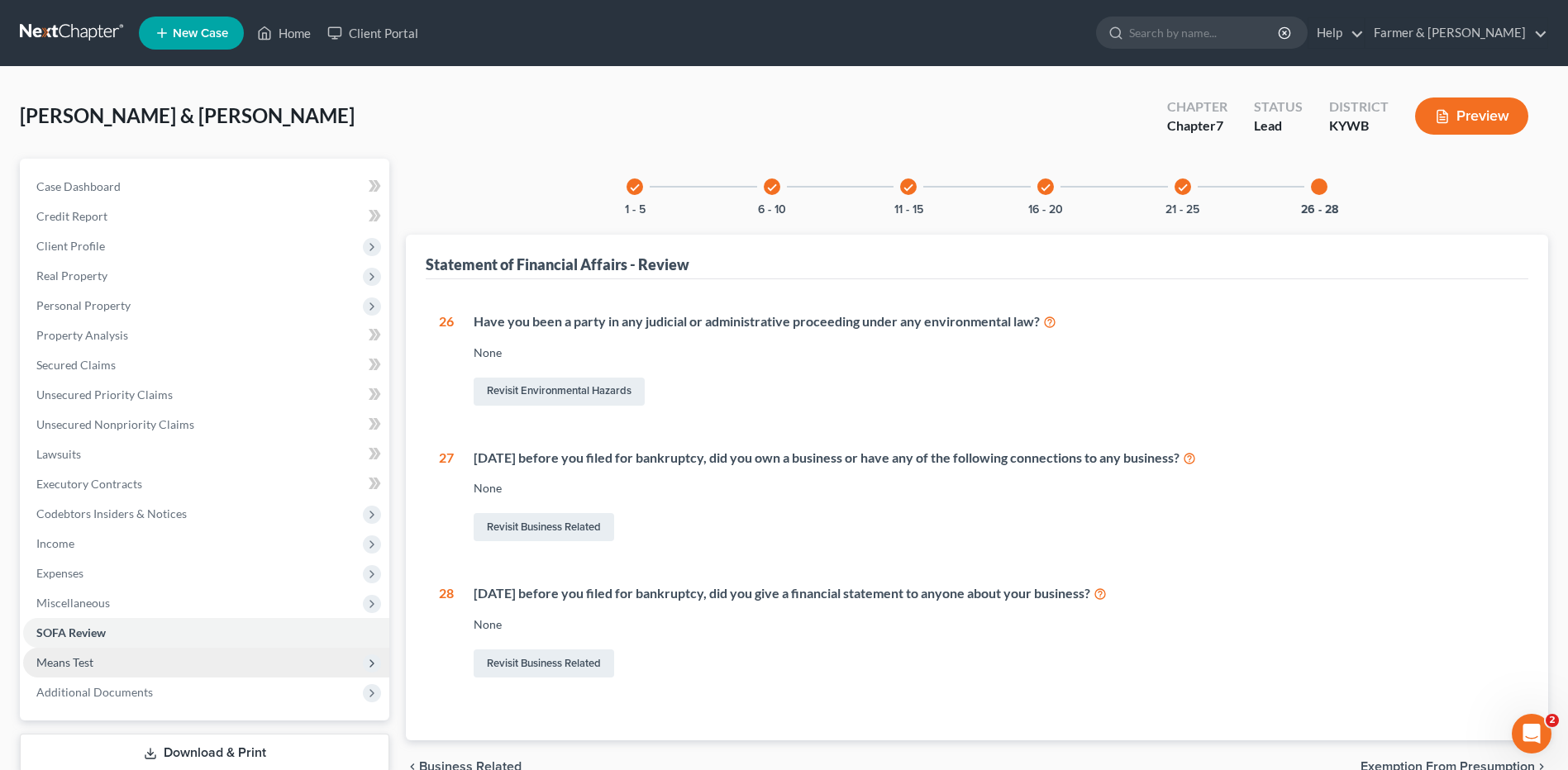
drag, startPoint x: 72, startPoint y: 658, endPoint x: 127, endPoint y: 658, distance: 55.0
click at [73, 658] on span "Means Test" at bounding box center [65, 662] width 57 height 14
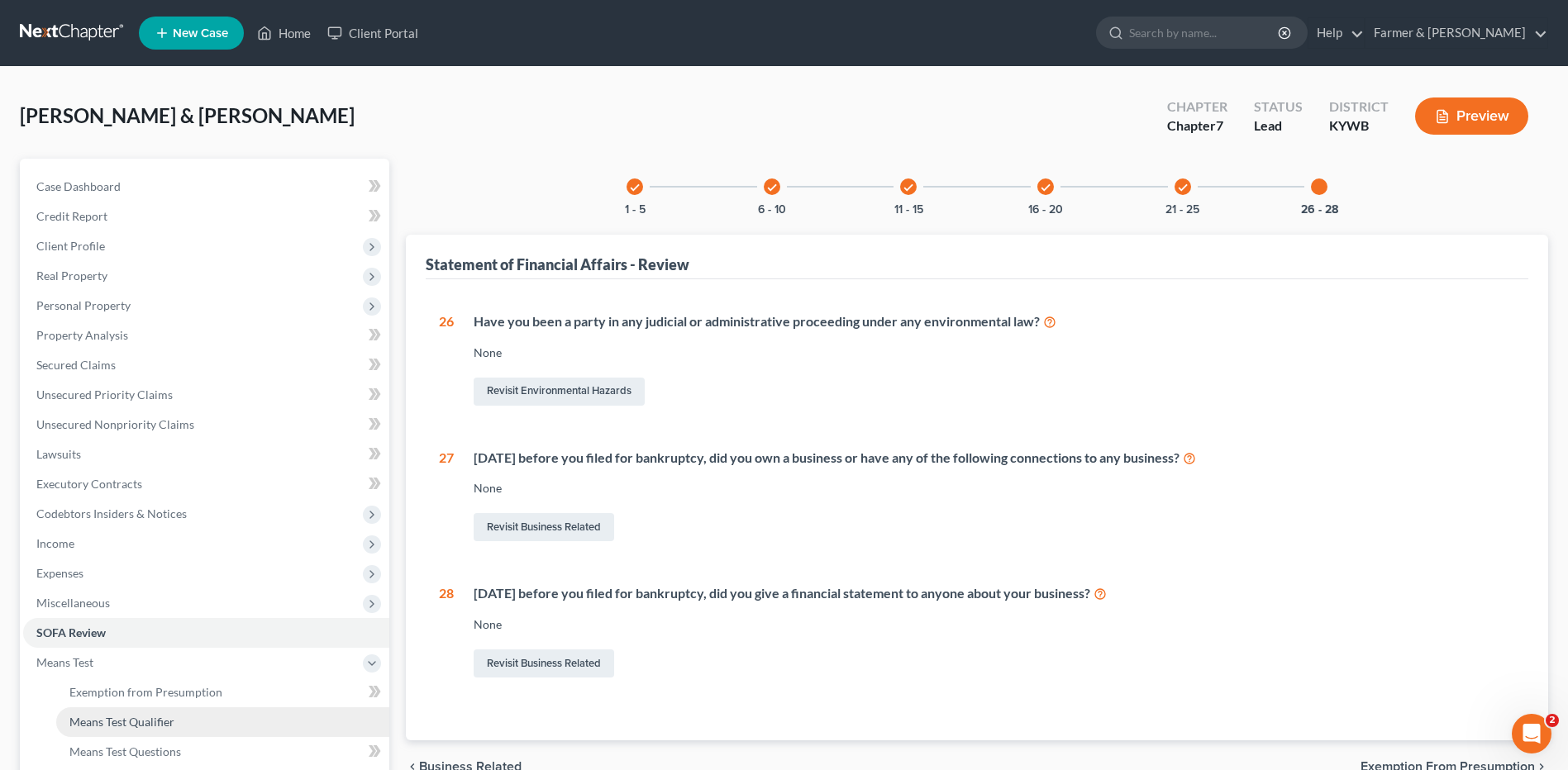
click at [122, 719] on span "Means Test Qualifier" at bounding box center [122, 722] width 105 height 14
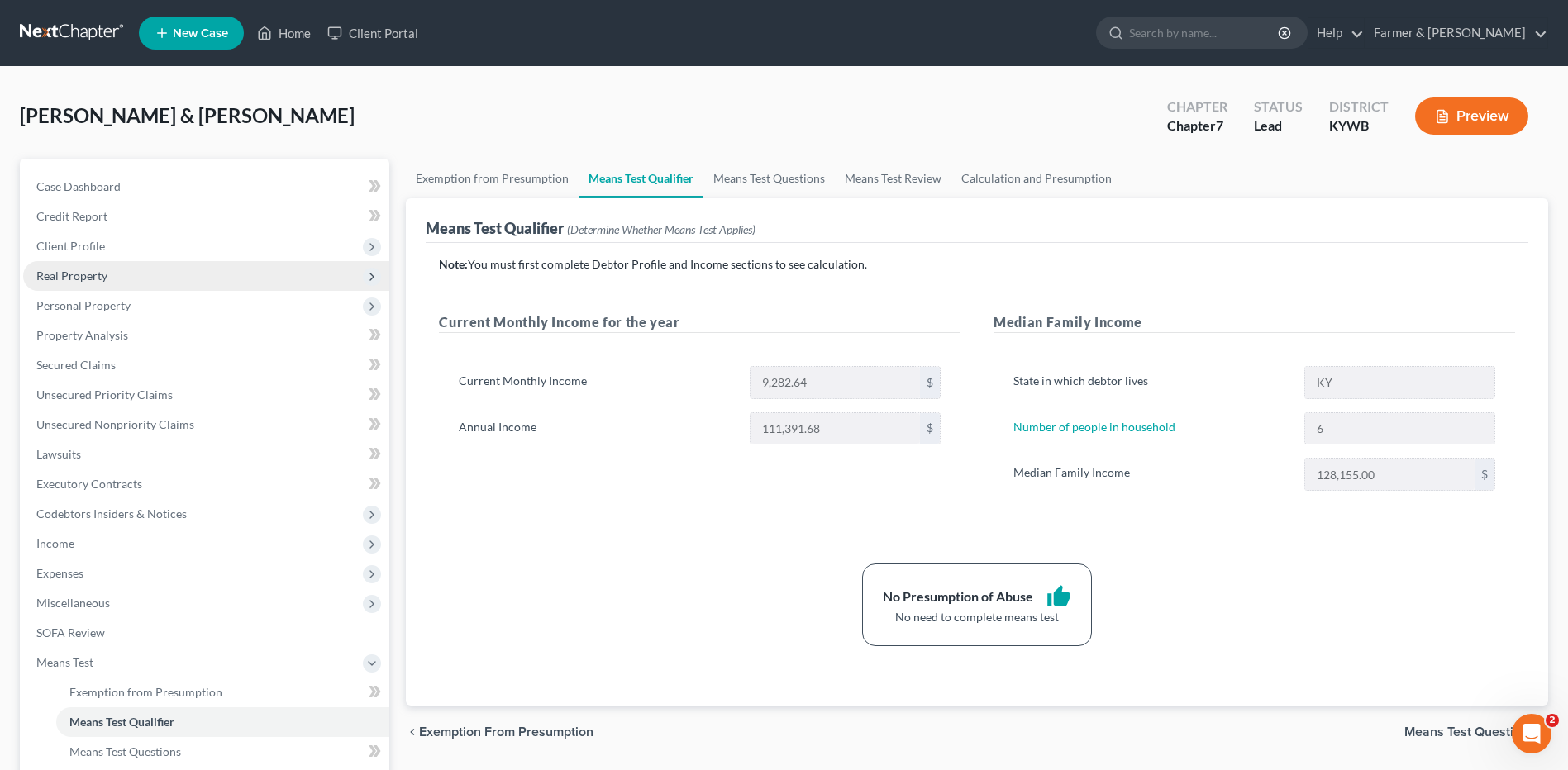
click at [134, 249] on span "Client Profile" at bounding box center [206, 246] width 366 height 30
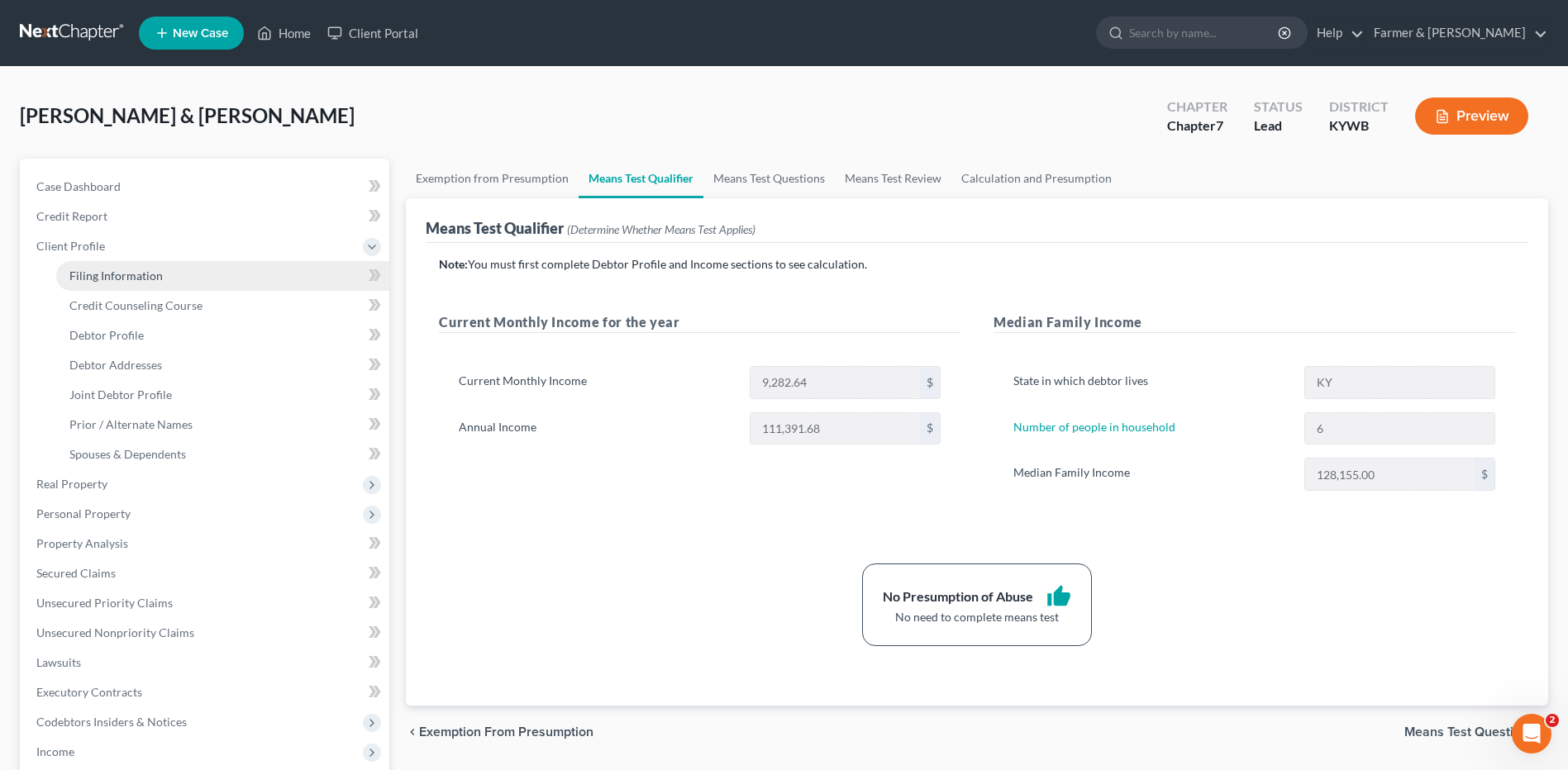
click at [142, 278] on span "Filing Information" at bounding box center [116, 275] width 94 height 14
select select "1"
select select "0"
select select "33"
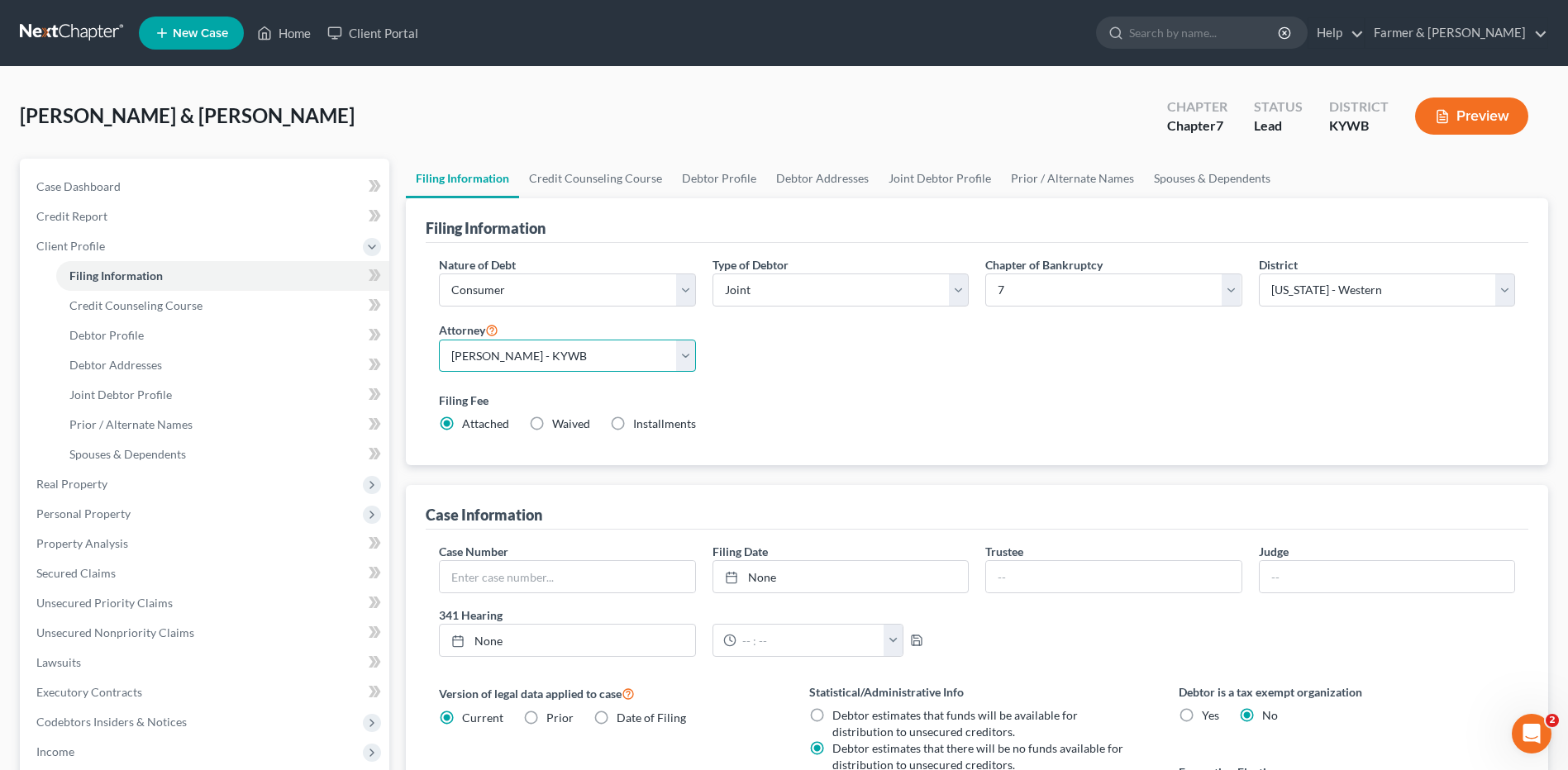
click at [628, 367] on select "Select Todd Farmer - KYWB Todd Farmer - KYEB Samuel Wright - KYWB" at bounding box center [567, 356] width 257 height 34
select select "2"
click at [439, 340] on select "Select Todd Farmer - KYWB Todd Farmer - KYEB Samuel Wright - KYWB" at bounding box center [567, 356] width 257 height 34
click at [703, 119] on div "Thompson, Christopher & Jessica Upgraded Chapter Chapter 7 Status Lead District…" at bounding box center [784, 123] width 1529 height 72
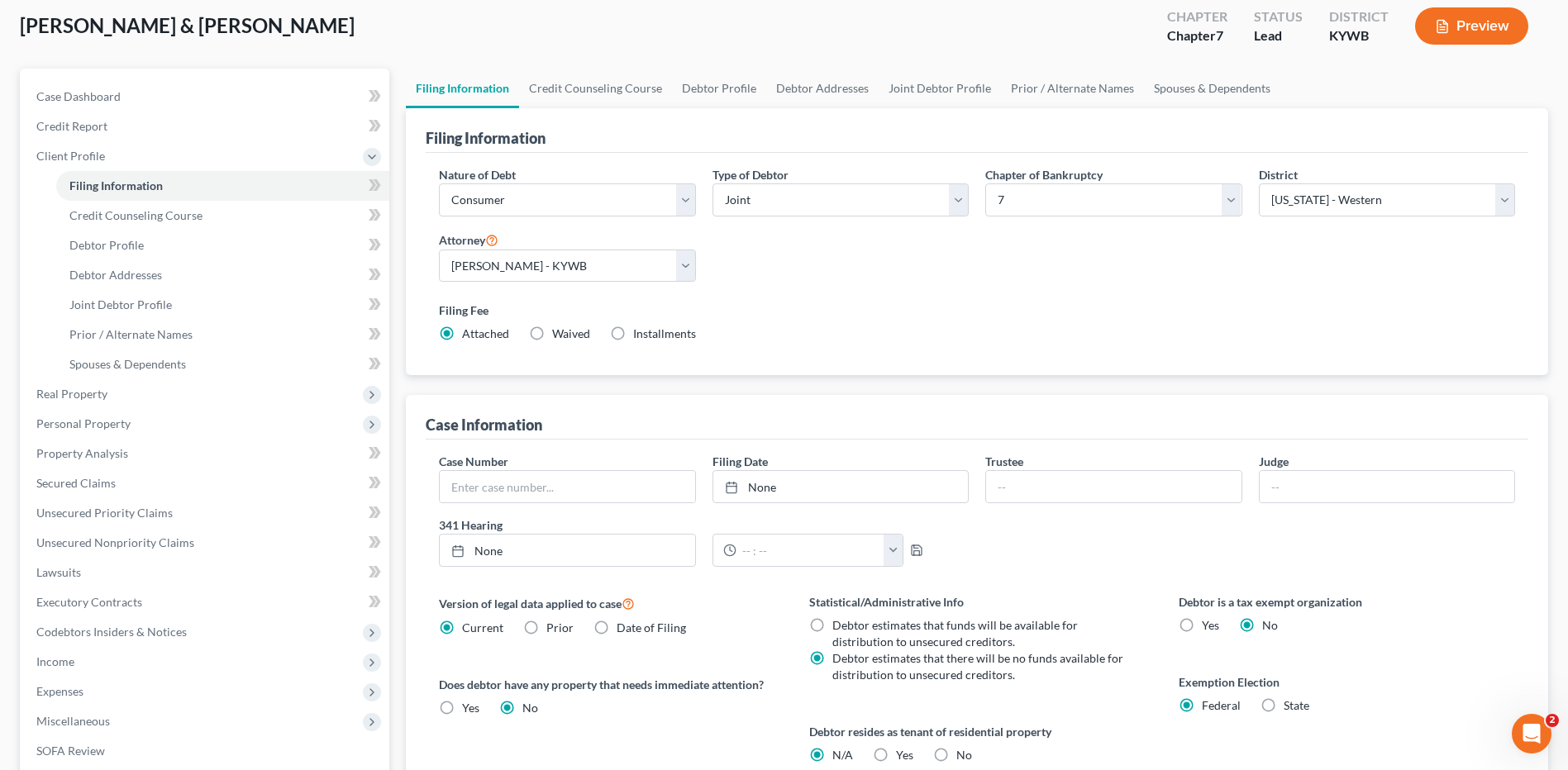
scroll to position [319, 0]
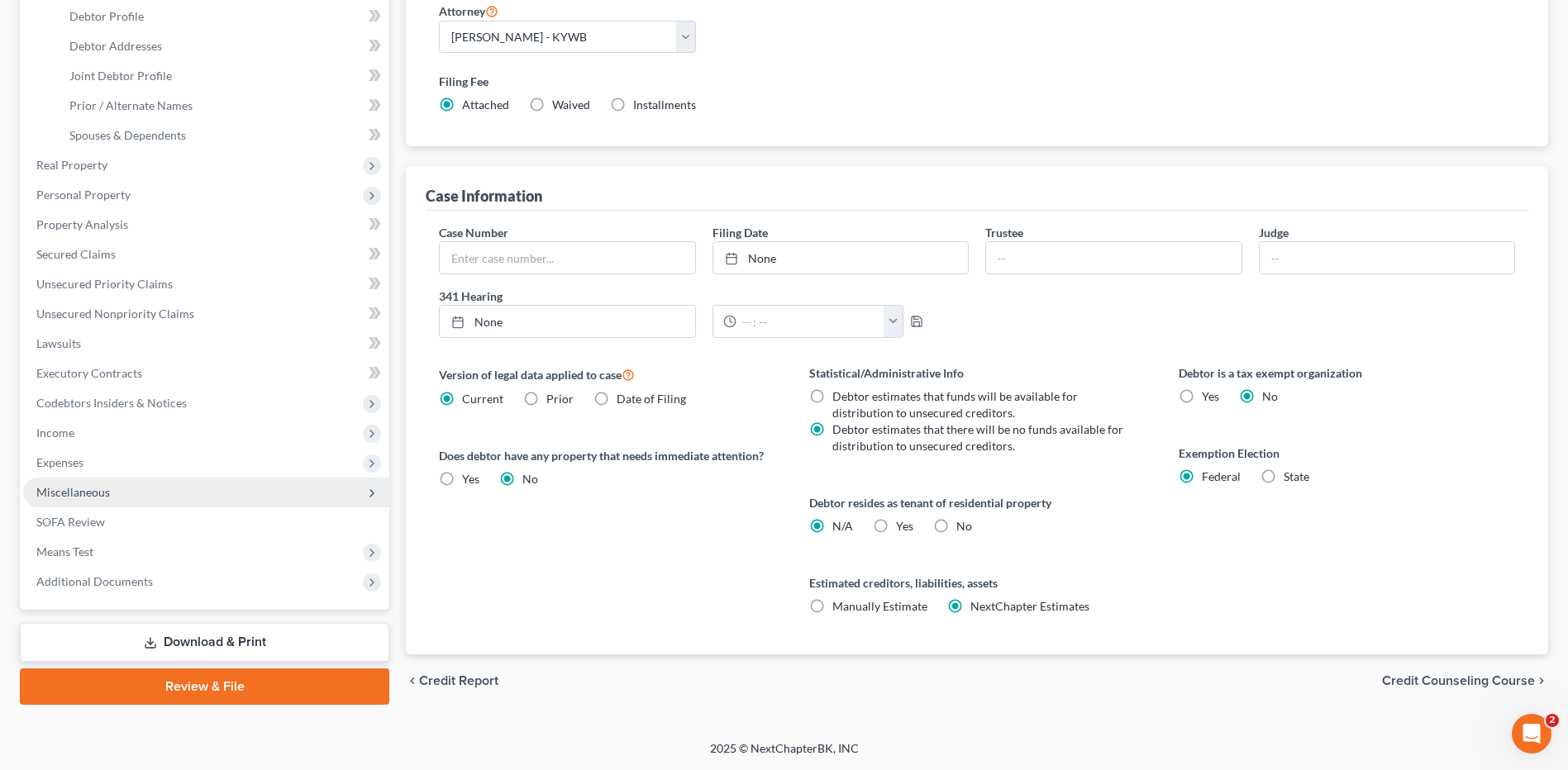
click at [125, 491] on span "Miscellaneous" at bounding box center [206, 492] width 366 height 30
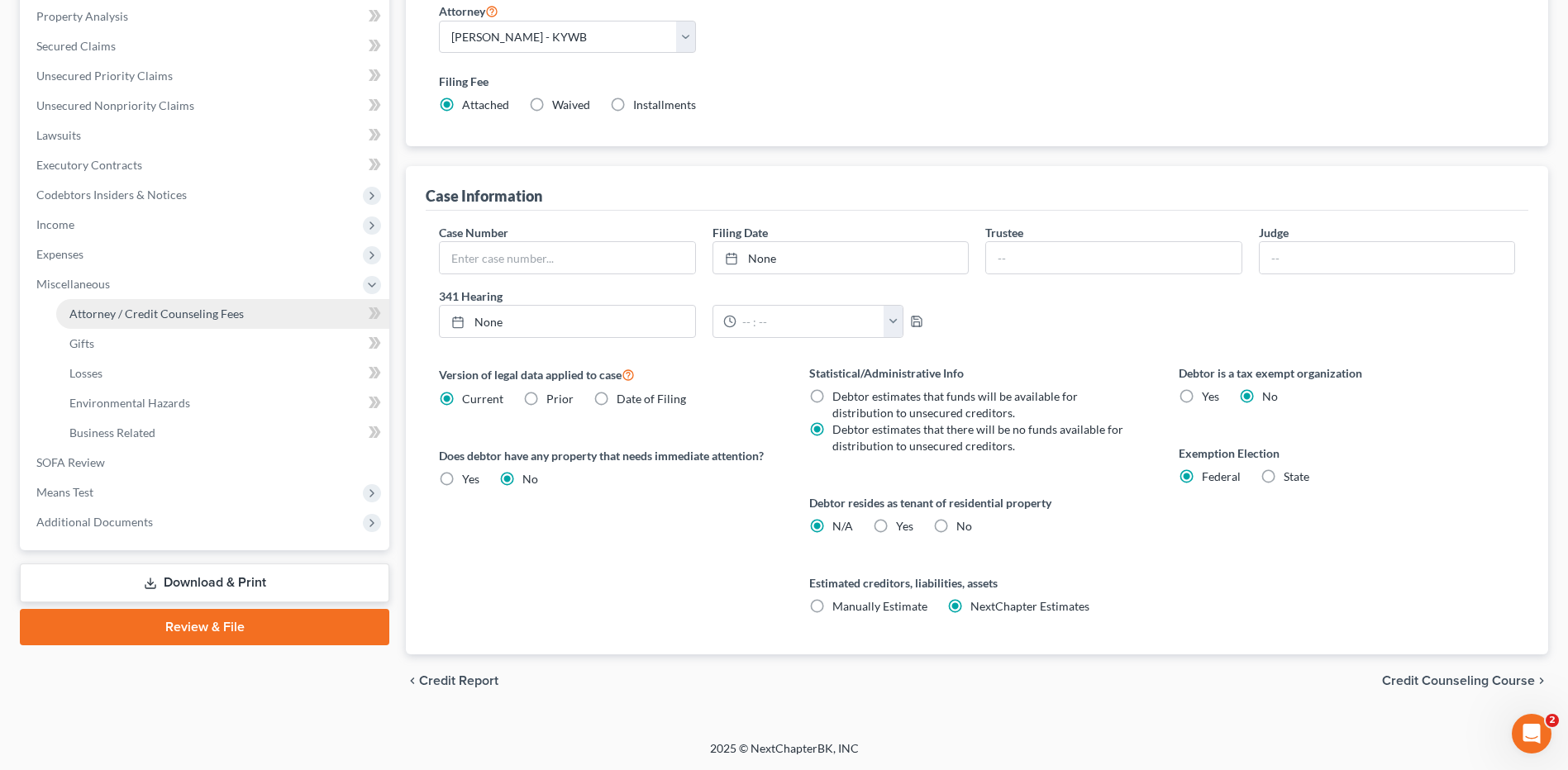
click at [196, 295] on span "Miscellaneous" at bounding box center [206, 283] width 366 height 30
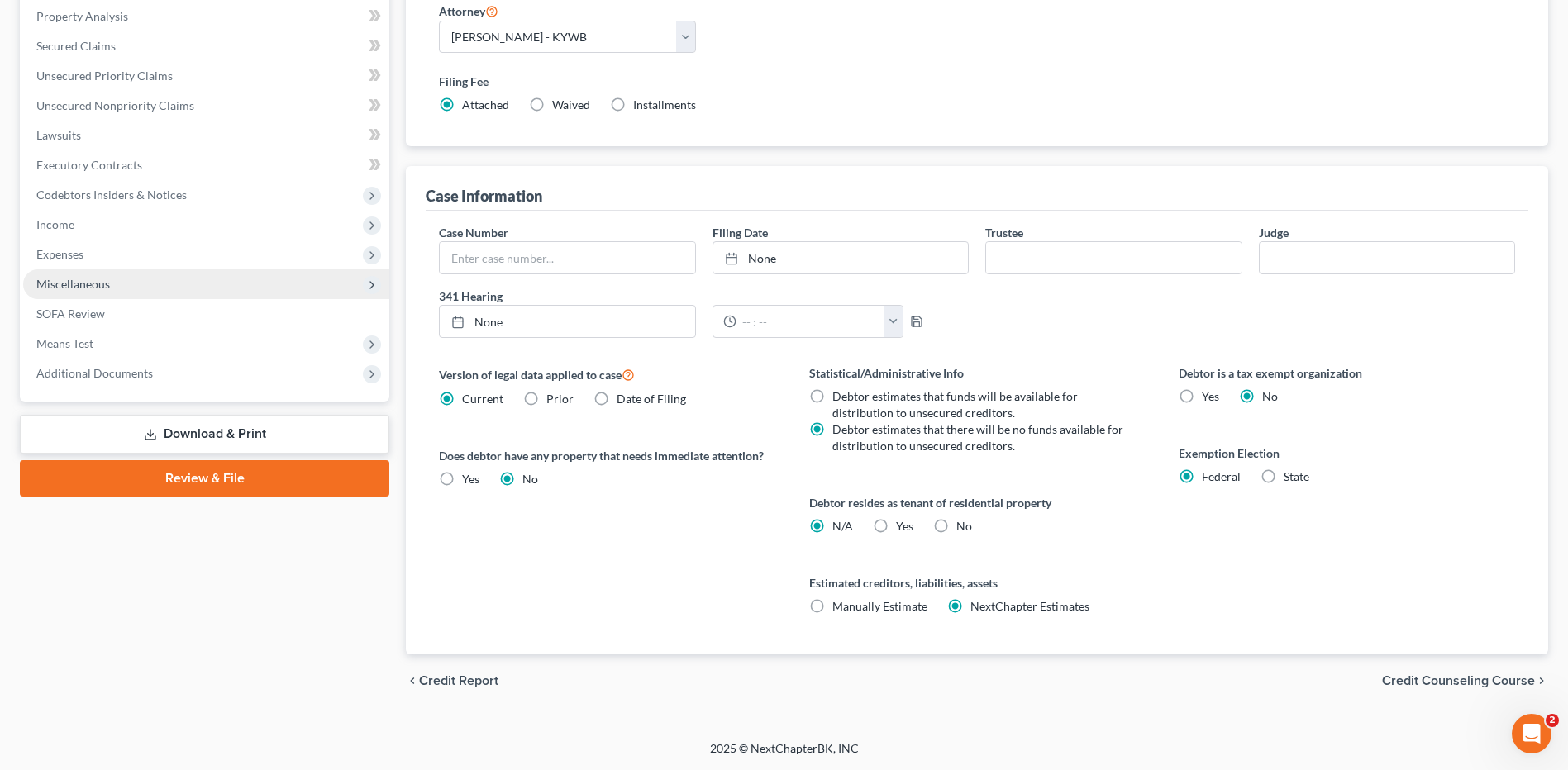
click at [189, 293] on span "Miscellaneous" at bounding box center [206, 283] width 366 height 30
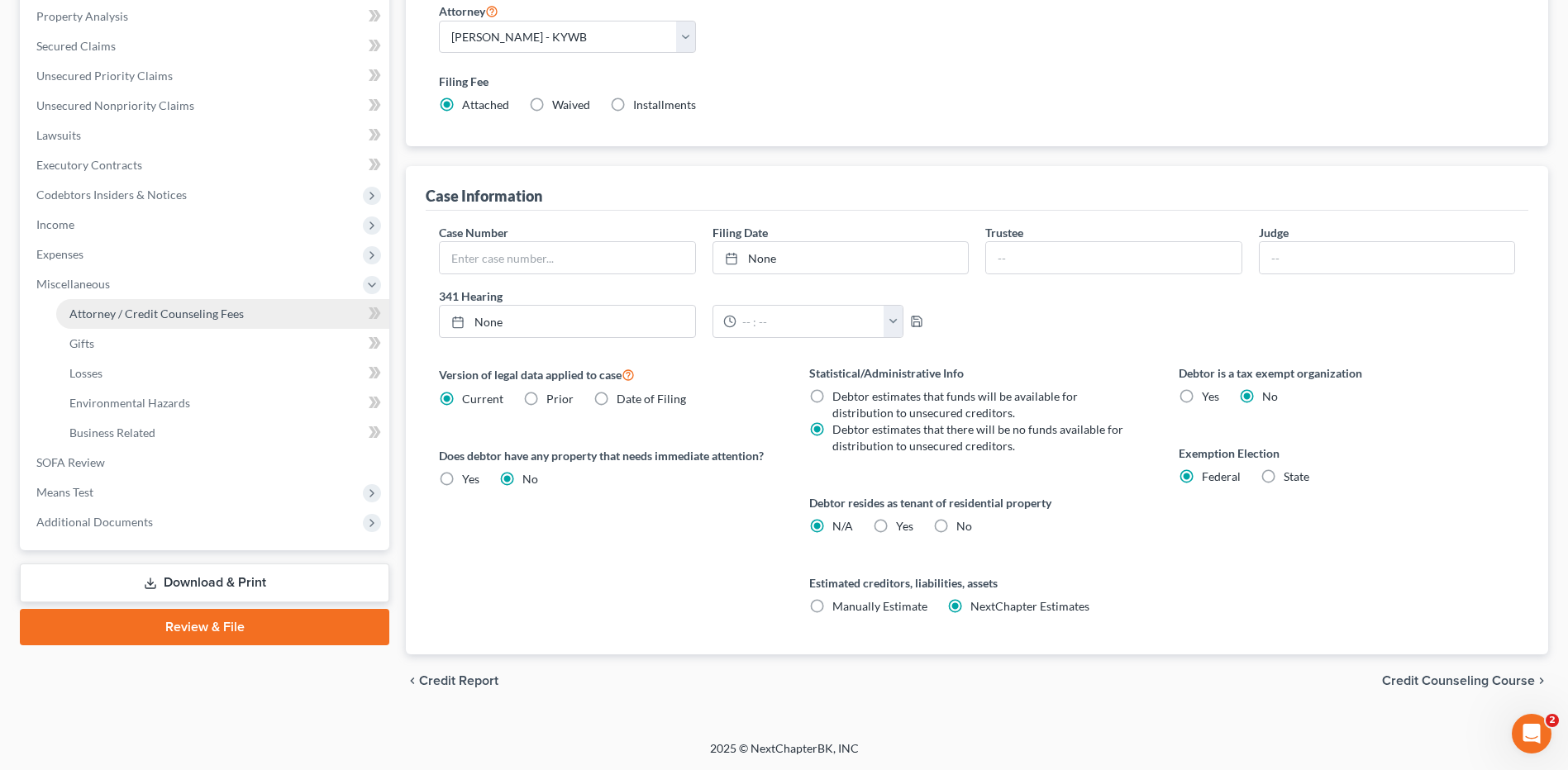
click at [195, 306] on span "Attorney / Credit Counseling Fees" at bounding box center [156, 313] width 174 height 14
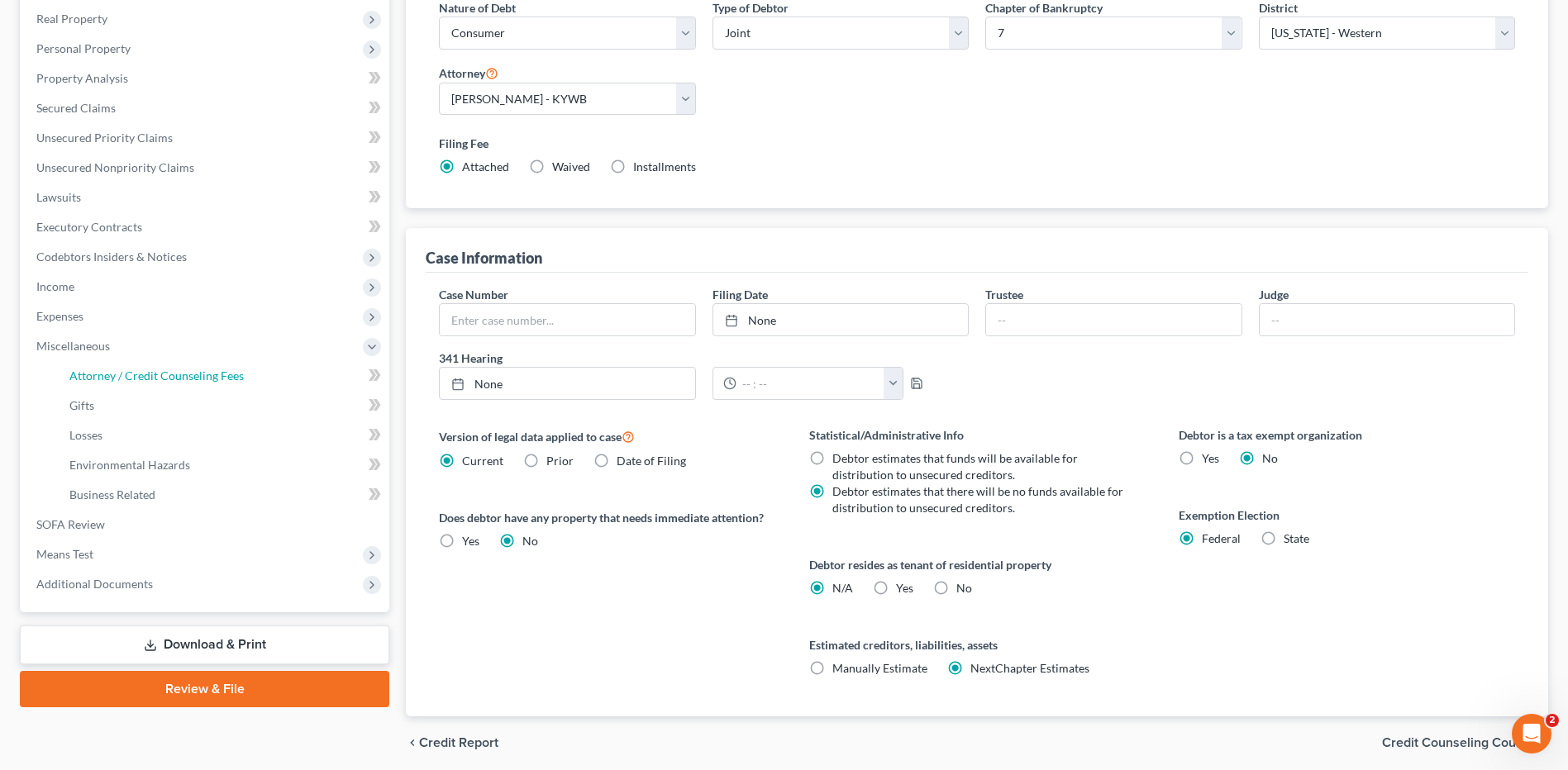
select select "0"
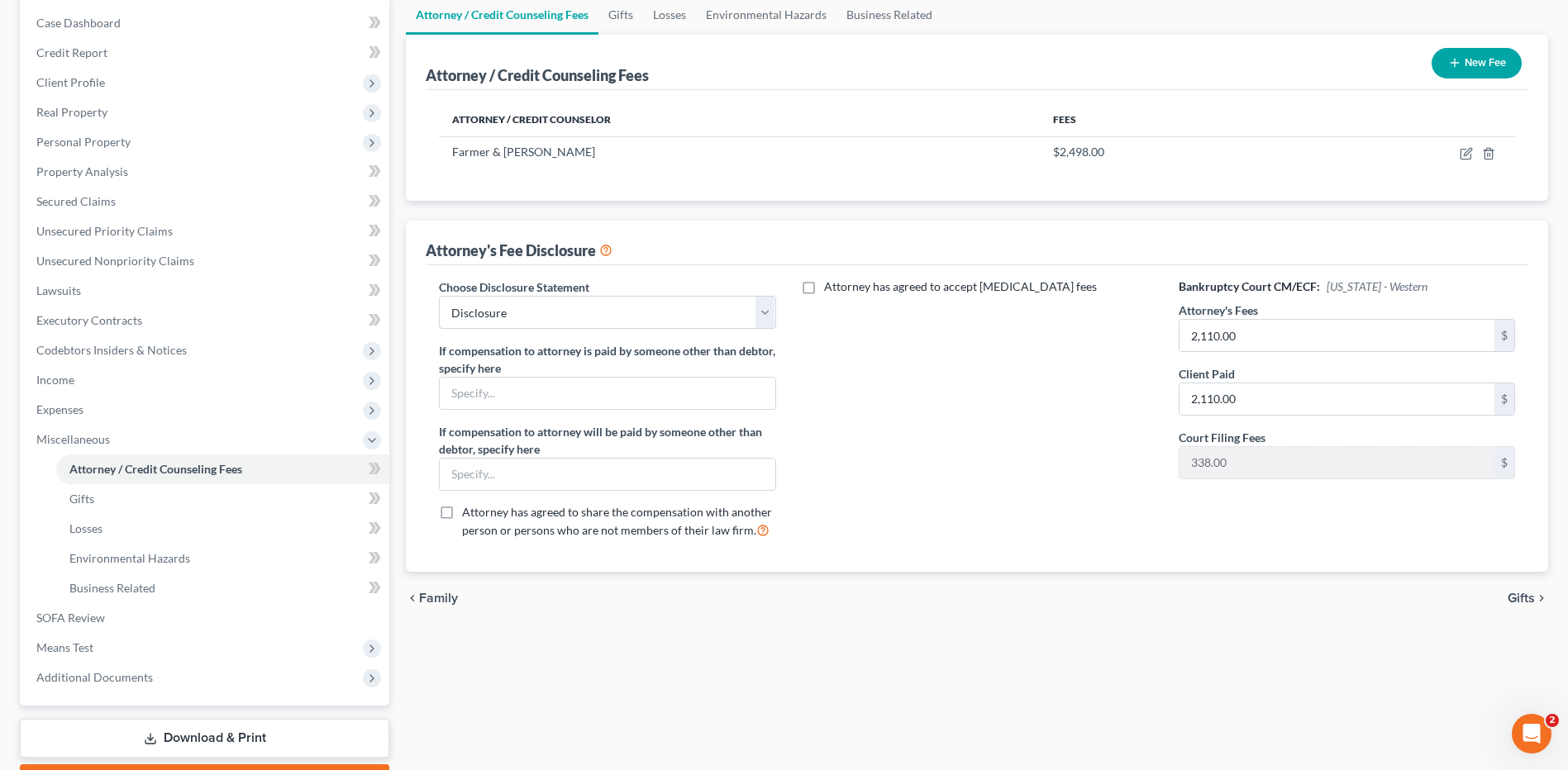
scroll to position [257, 0]
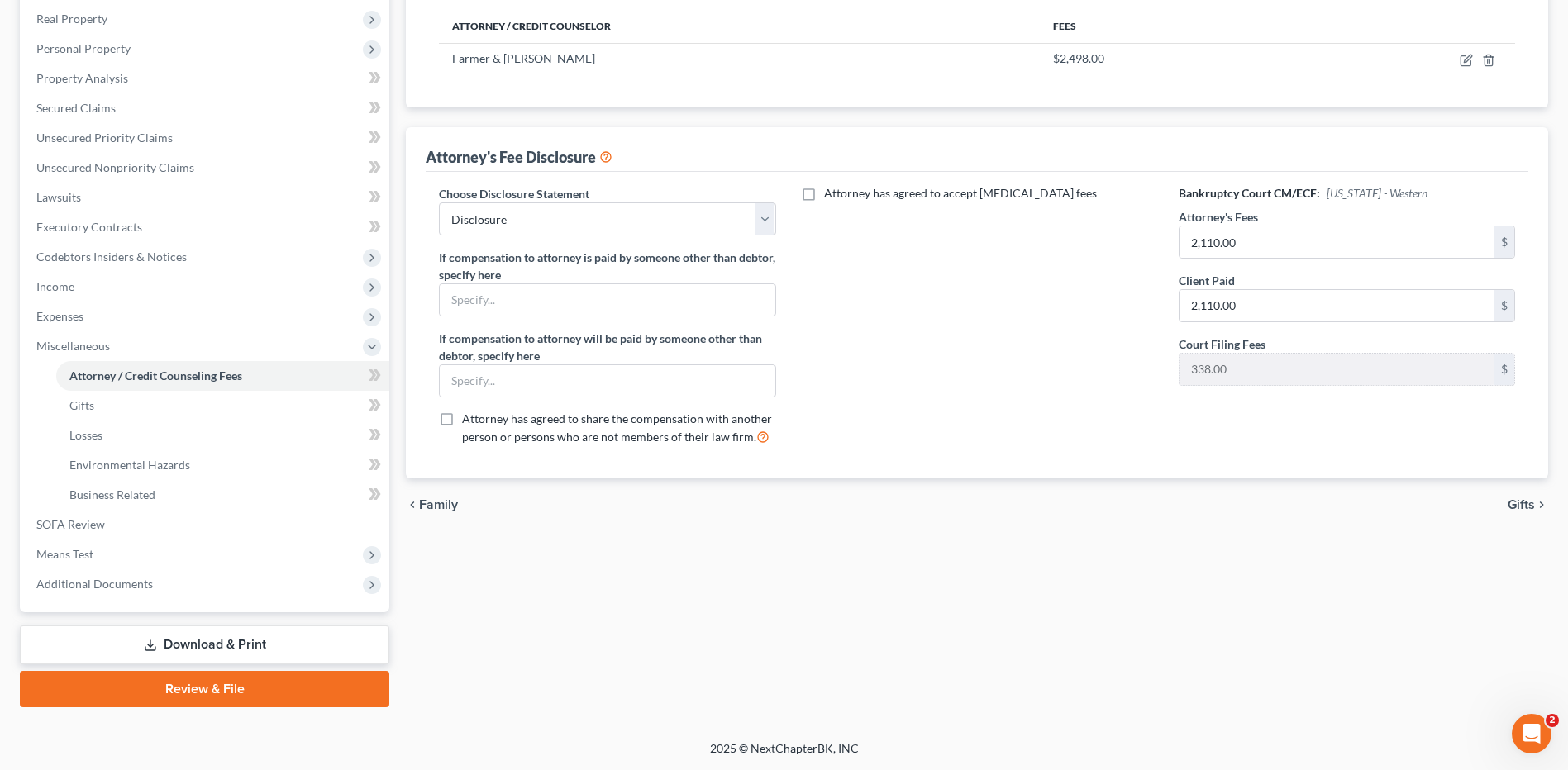
click at [208, 697] on link "Review & File" at bounding box center [205, 690] width 370 height 36
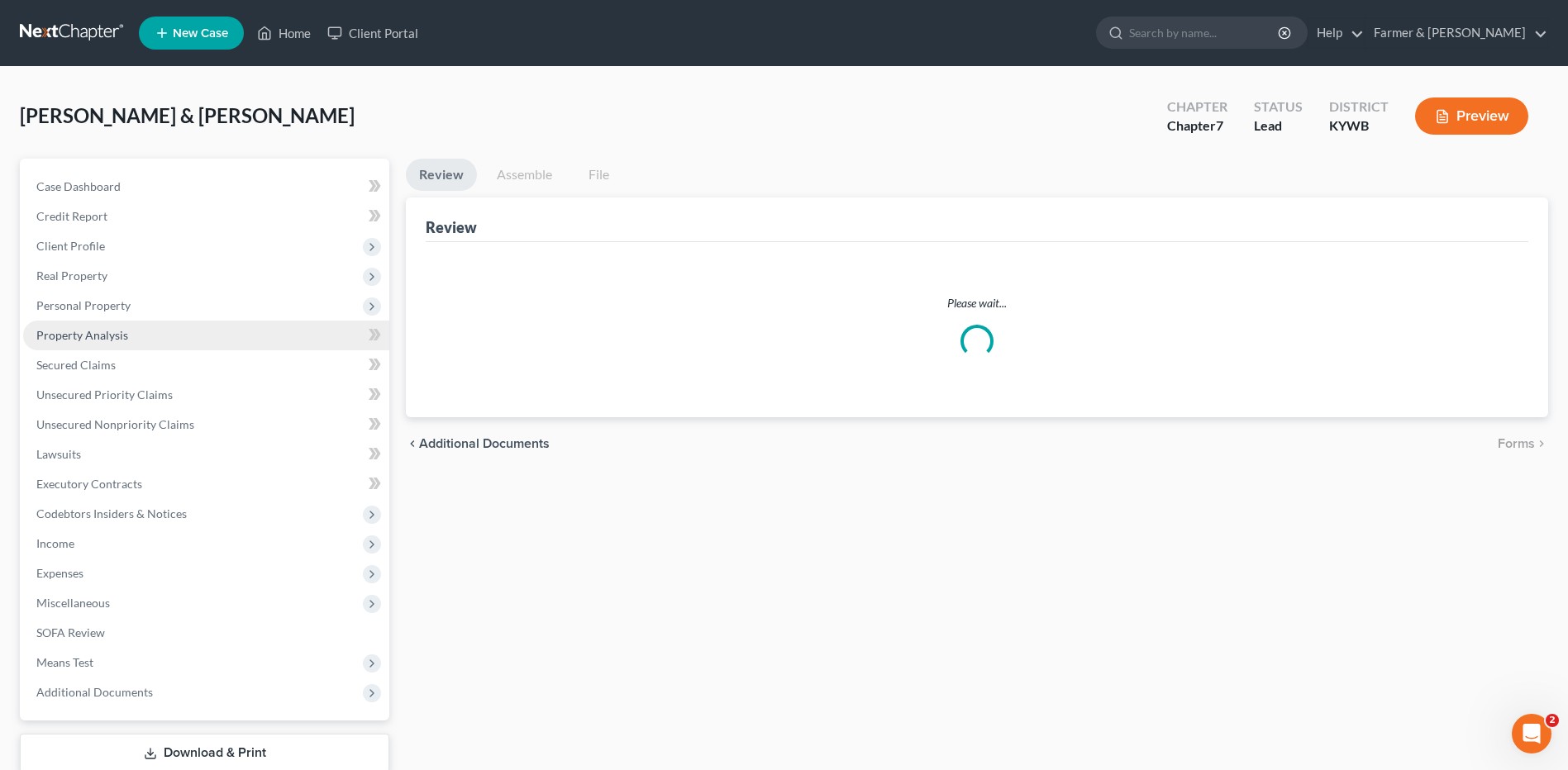
click at [134, 341] on link "Property Analysis" at bounding box center [206, 335] width 366 height 30
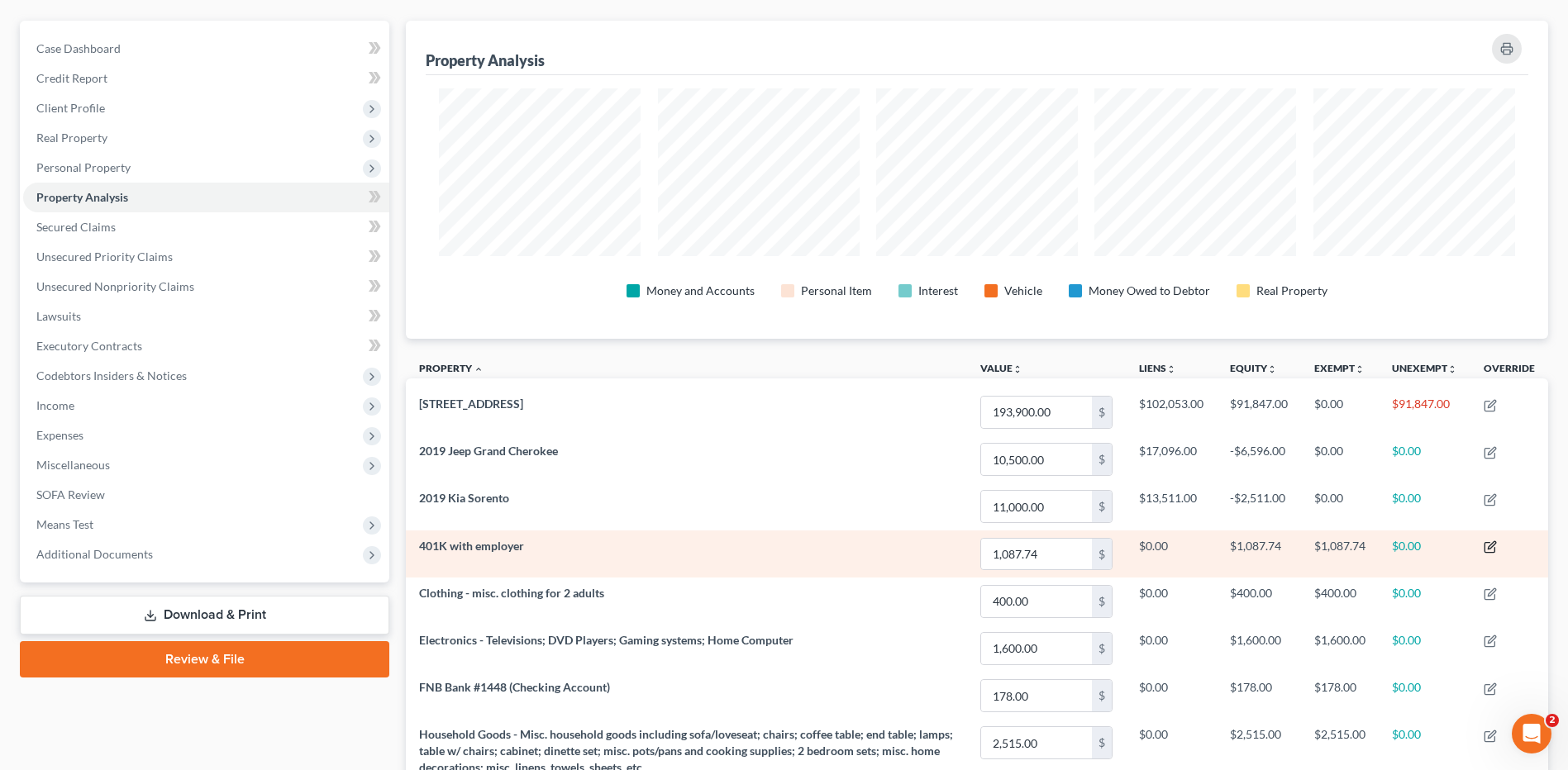
scroll to position [318, 1143]
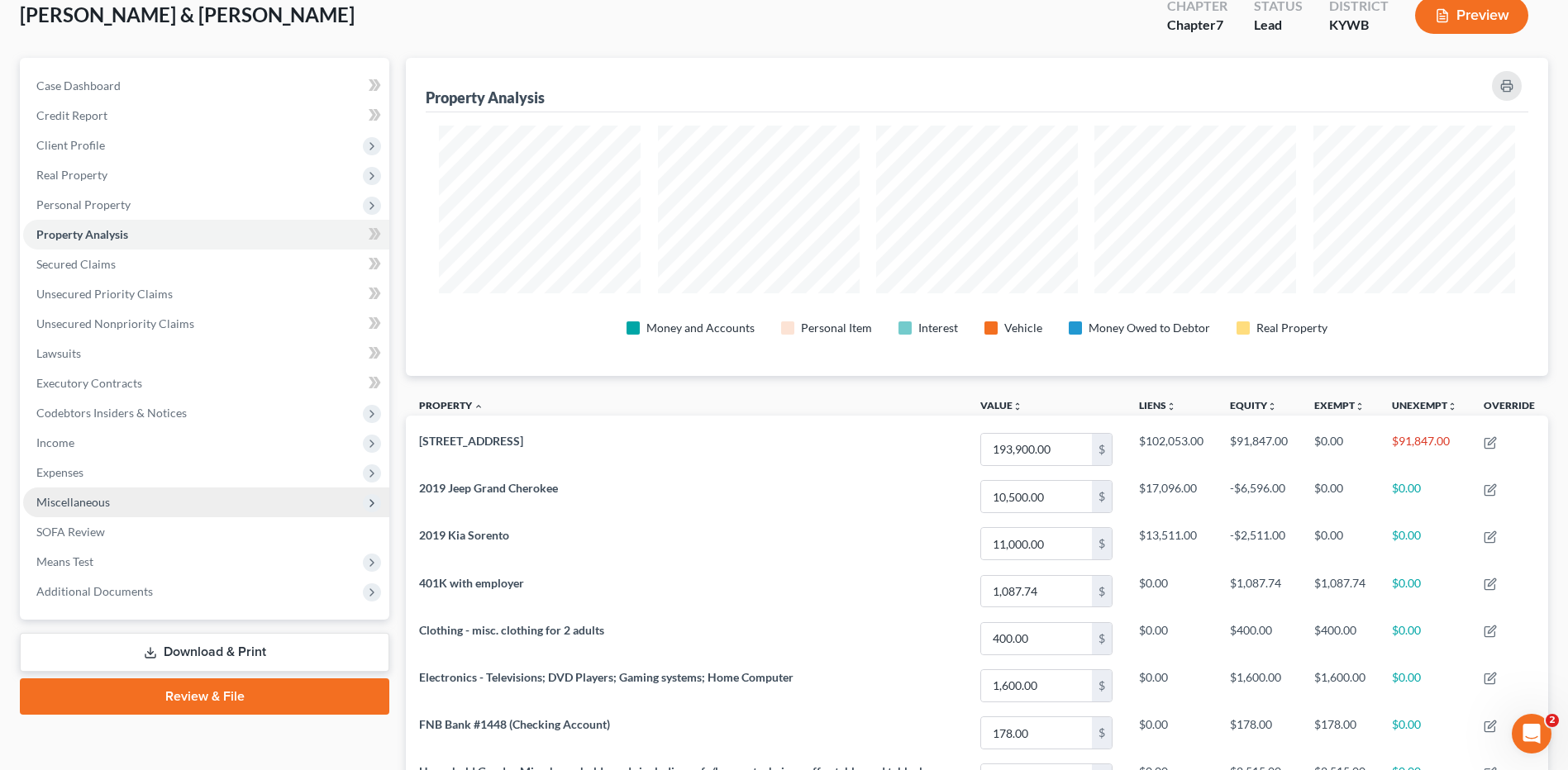
click at [80, 476] on span "Expenses" at bounding box center [59, 472] width 47 height 14
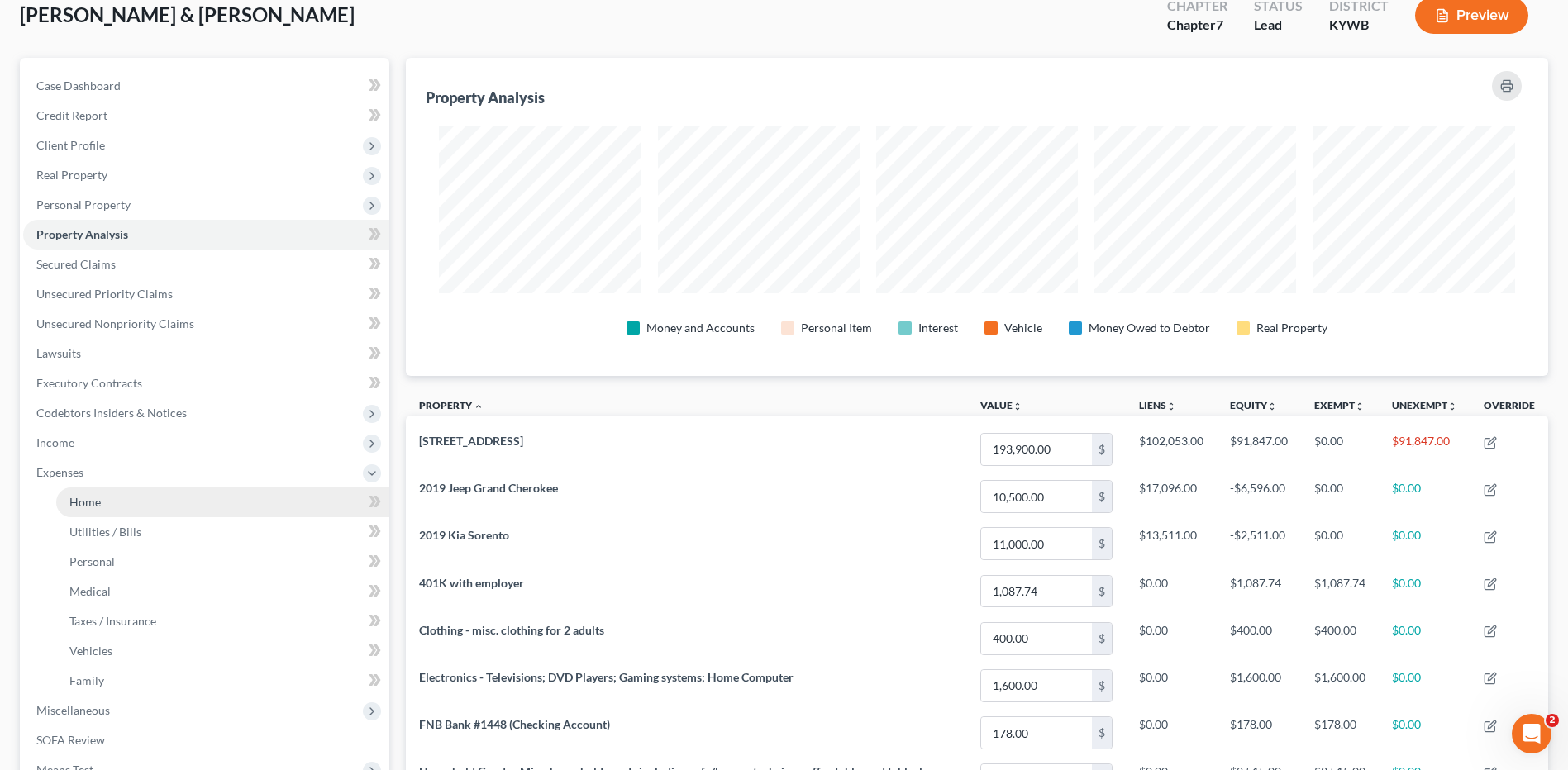
click at [101, 515] on link "Home" at bounding box center [223, 502] width 333 height 30
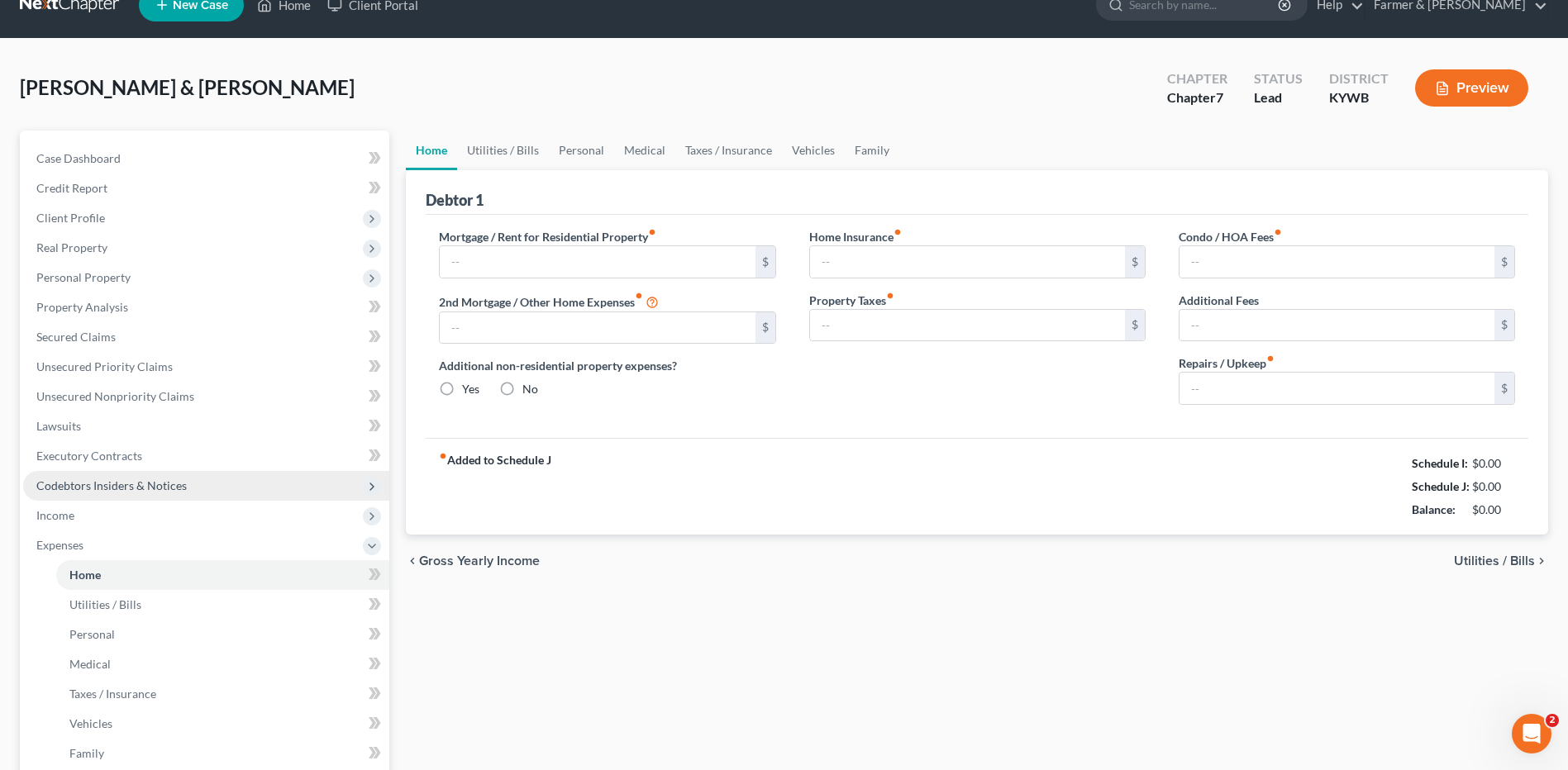
type input "875.00"
type input "0.00"
radio input "true"
type input "0.00"
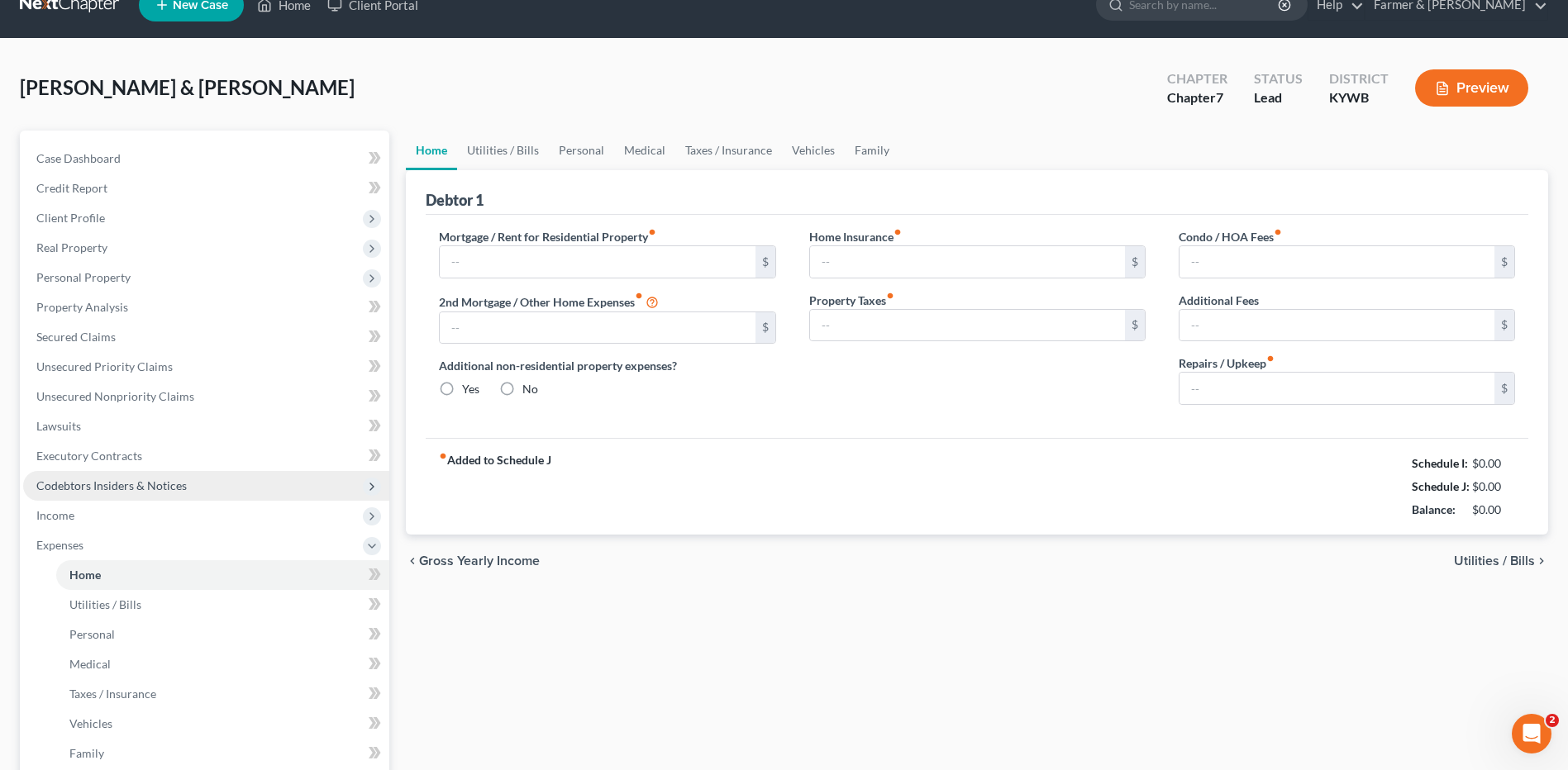
type input "0.00"
type input "100.00"
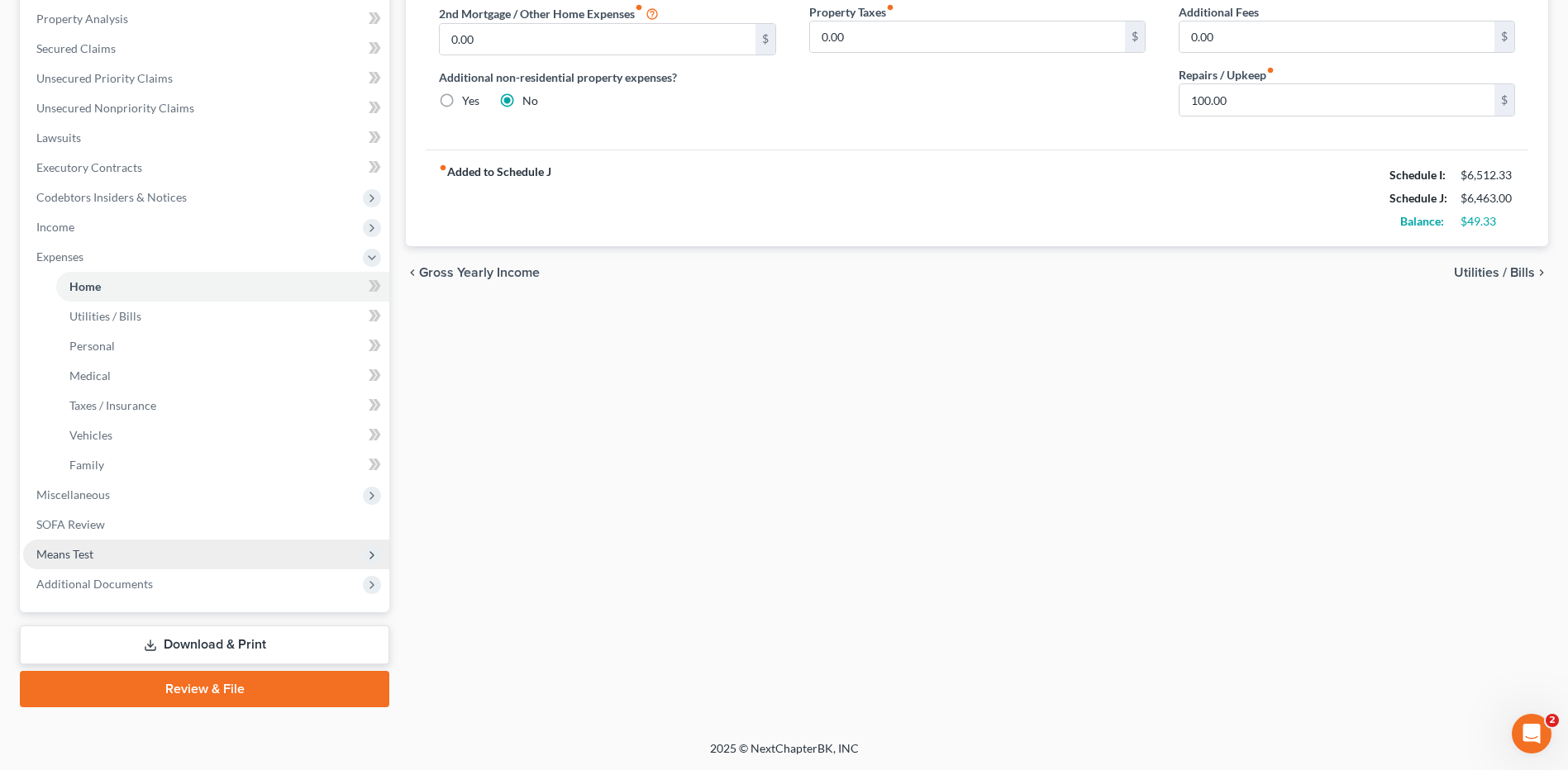
click at [90, 550] on span "Means Test" at bounding box center [65, 554] width 57 height 14
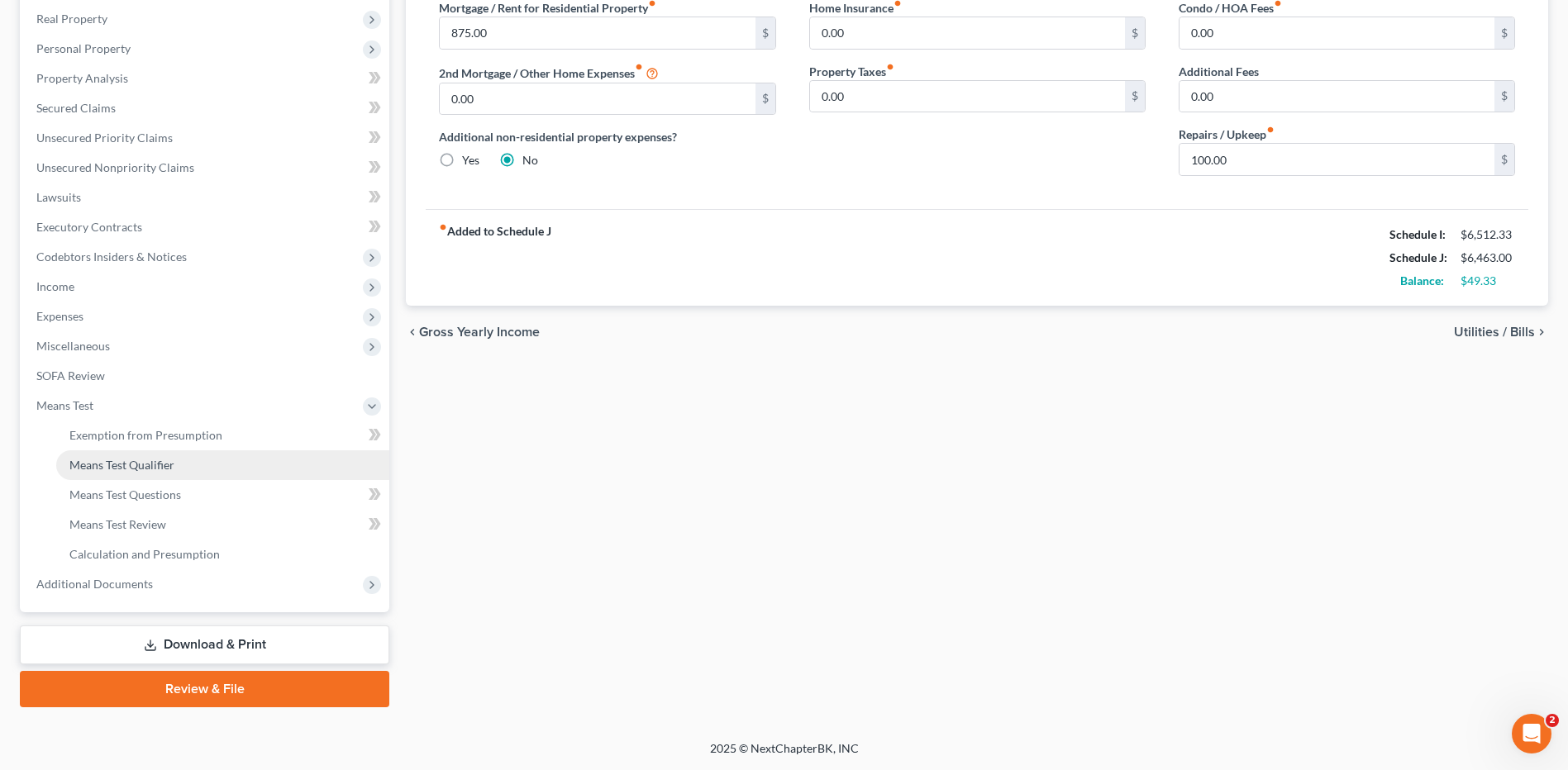
click at [143, 472] on link "Means Test Qualifier" at bounding box center [223, 464] width 333 height 30
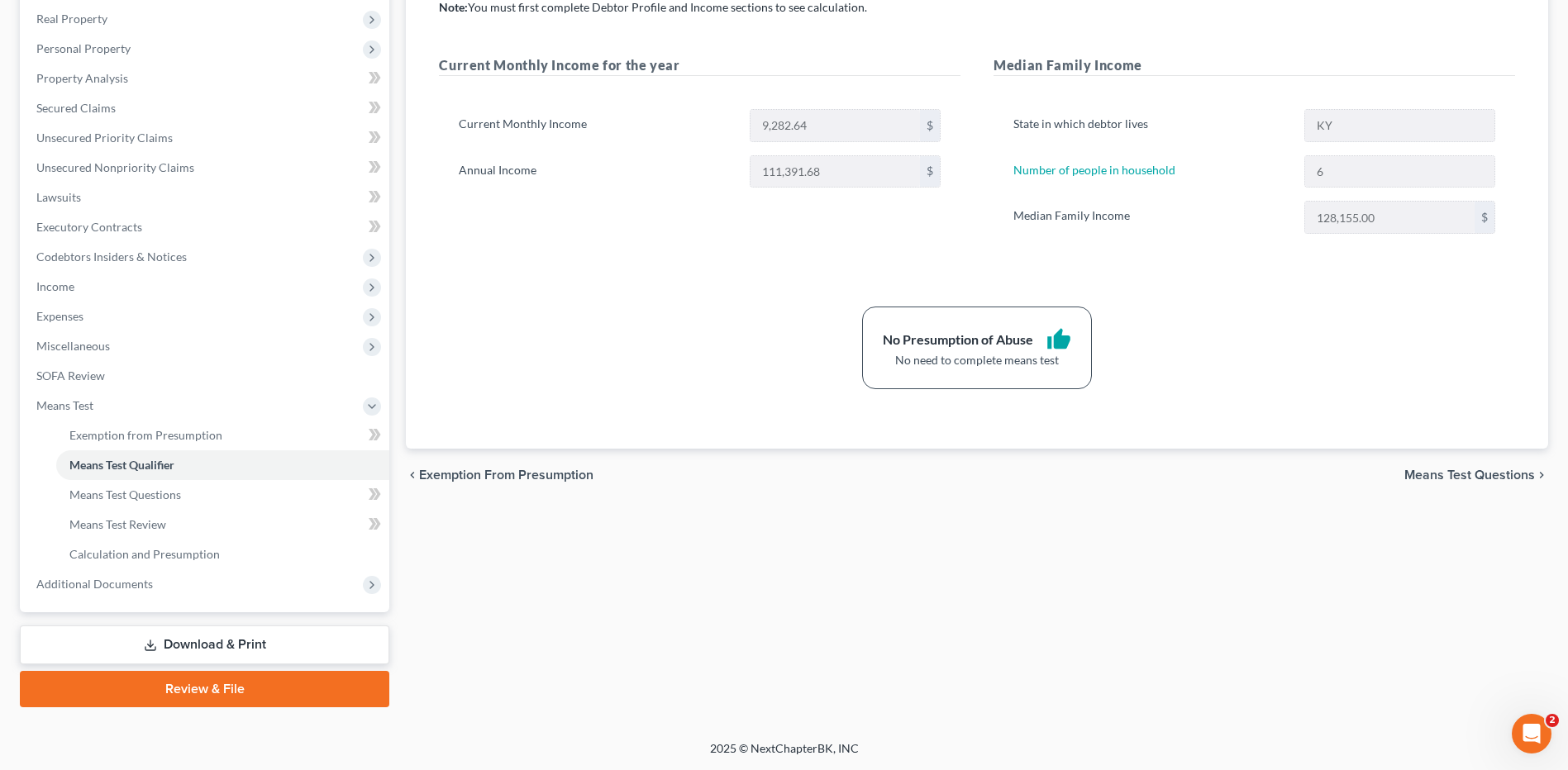
click at [247, 686] on link "Review & File" at bounding box center [205, 690] width 370 height 36
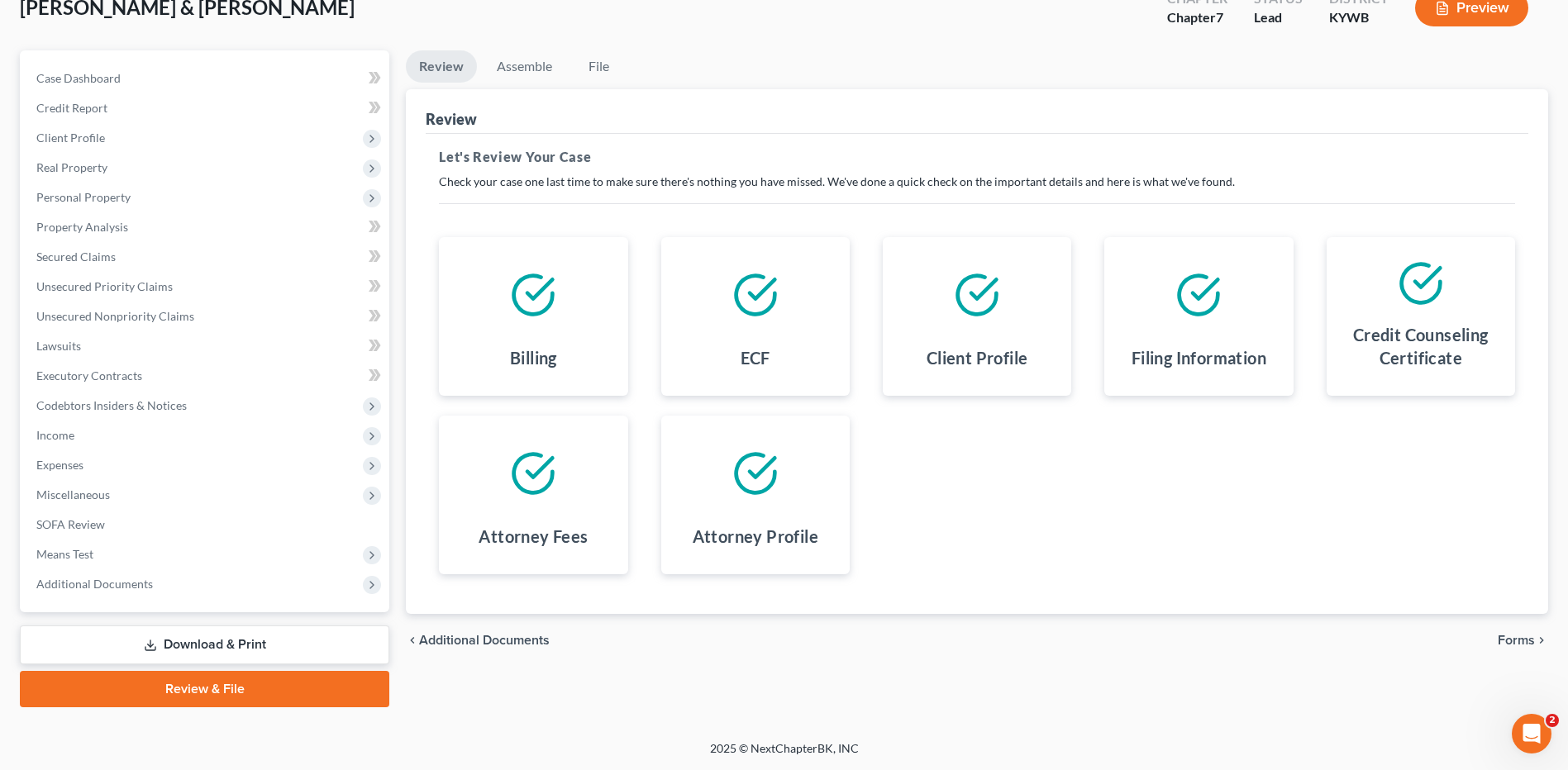
click at [1512, 643] on span "Forms" at bounding box center [1516, 641] width 37 height 13
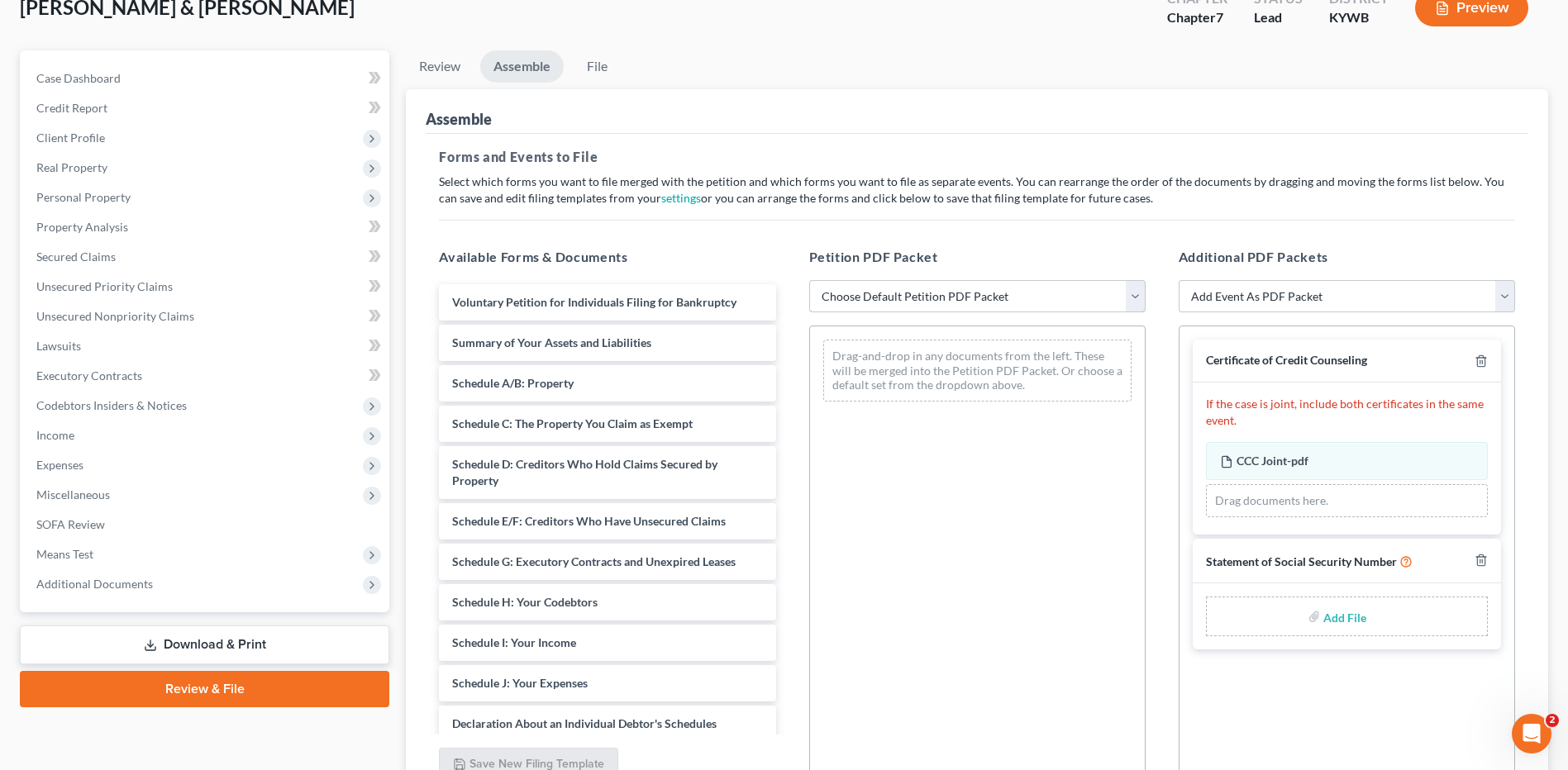
drag, startPoint x: 933, startPoint y: 297, endPoint x: 919, endPoint y: 311, distance: 19.8
click at [933, 297] on select "Choose Default Petition PDF Packet Emergency Filing (Voluntary Petition and Cre…" at bounding box center [977, 297] width 336 height 34
select select "2"
click at [809, 281] on select "Choose Default Petition PDF Packet Emergency Filing (Voluntary Petition and Cre…" at bounding box center [977, 297] width 336 height 34
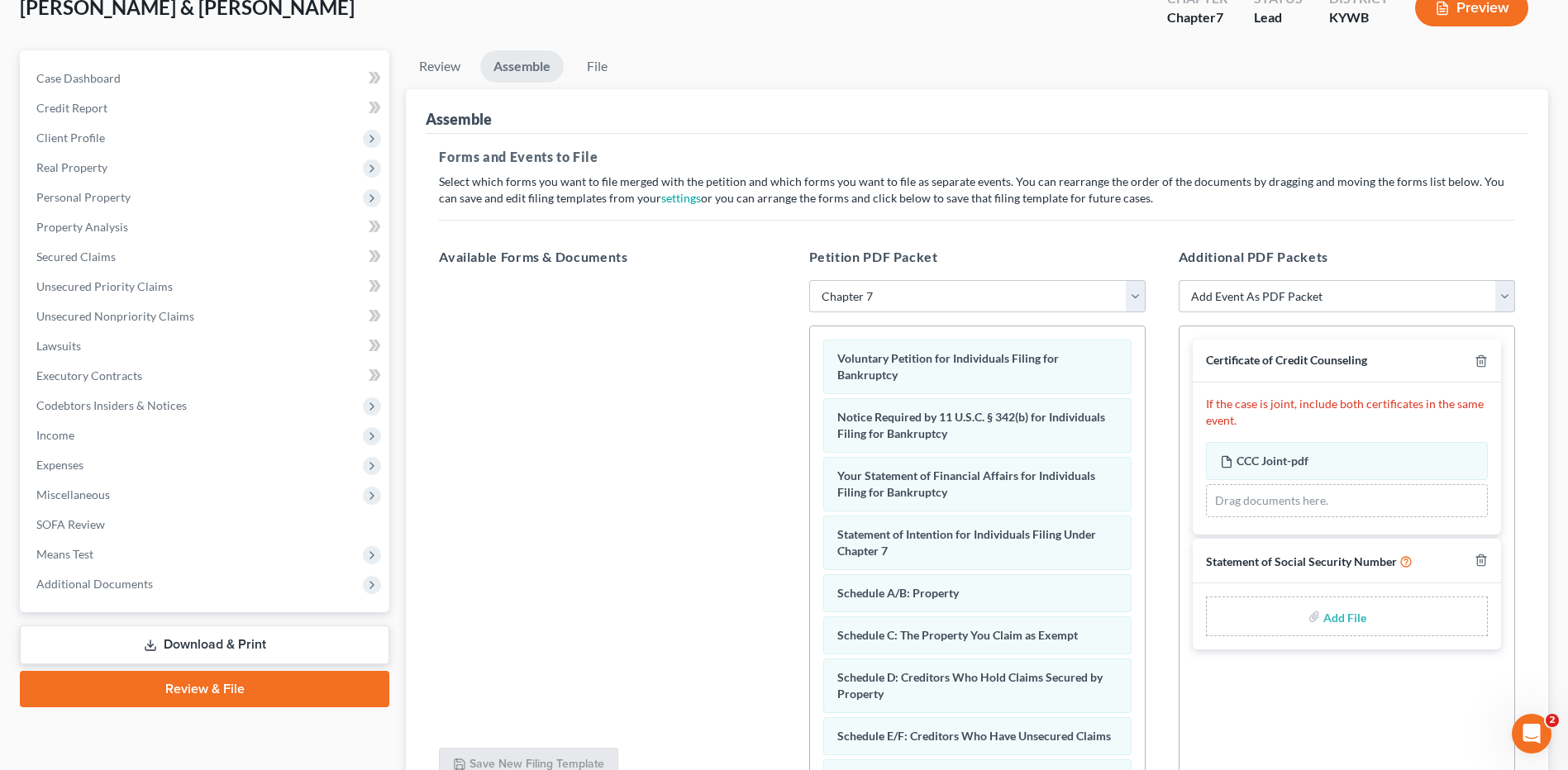
click at [1346, 627] on input "file" at bounding box center [1343, 616] width 39 height 30
type input "C:\fakepath\SSN FOR FILING.pdf"
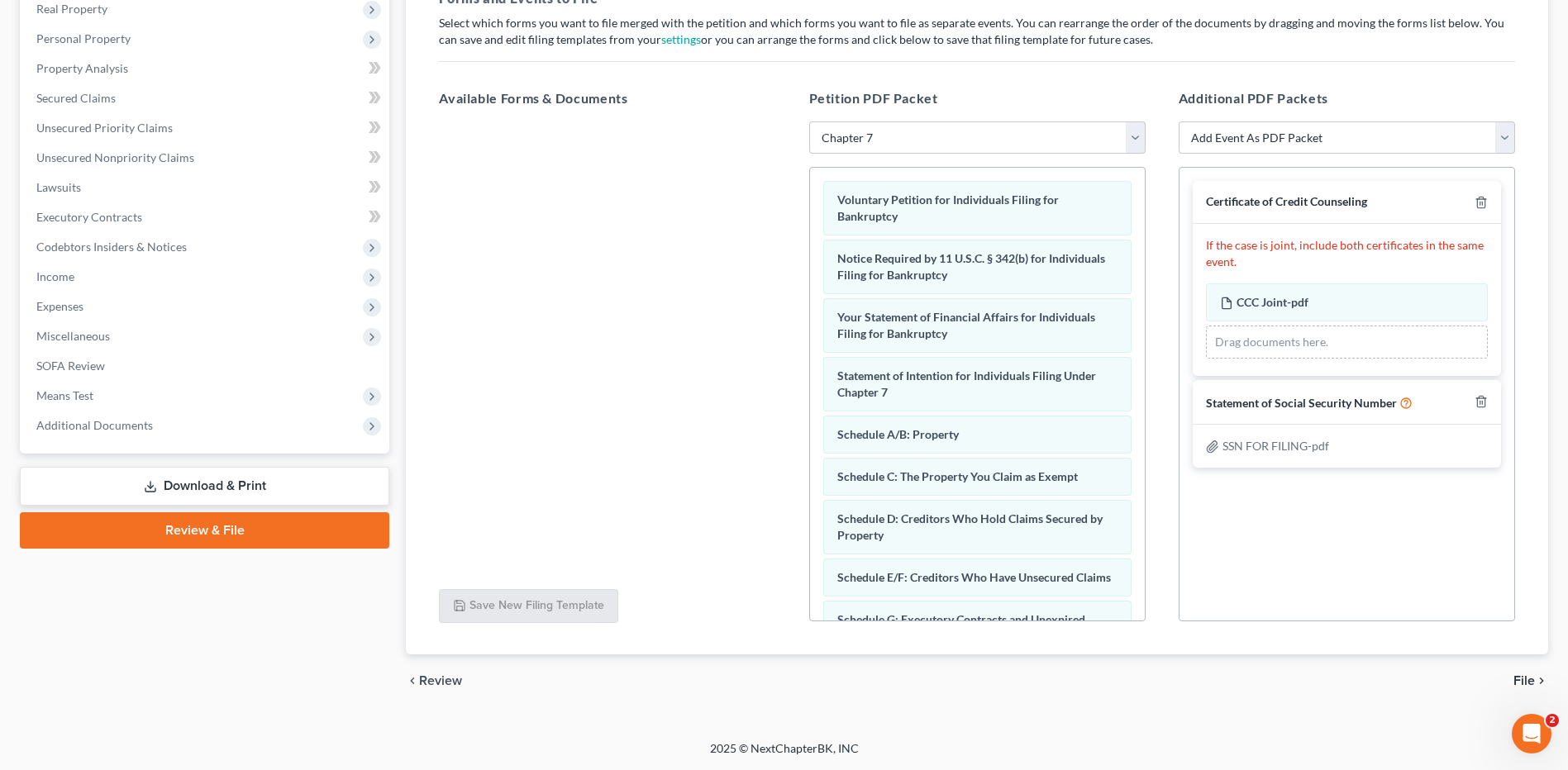
click at [1525, 675] on span "File" at bounding box center [1524, 681] width 21 height 13
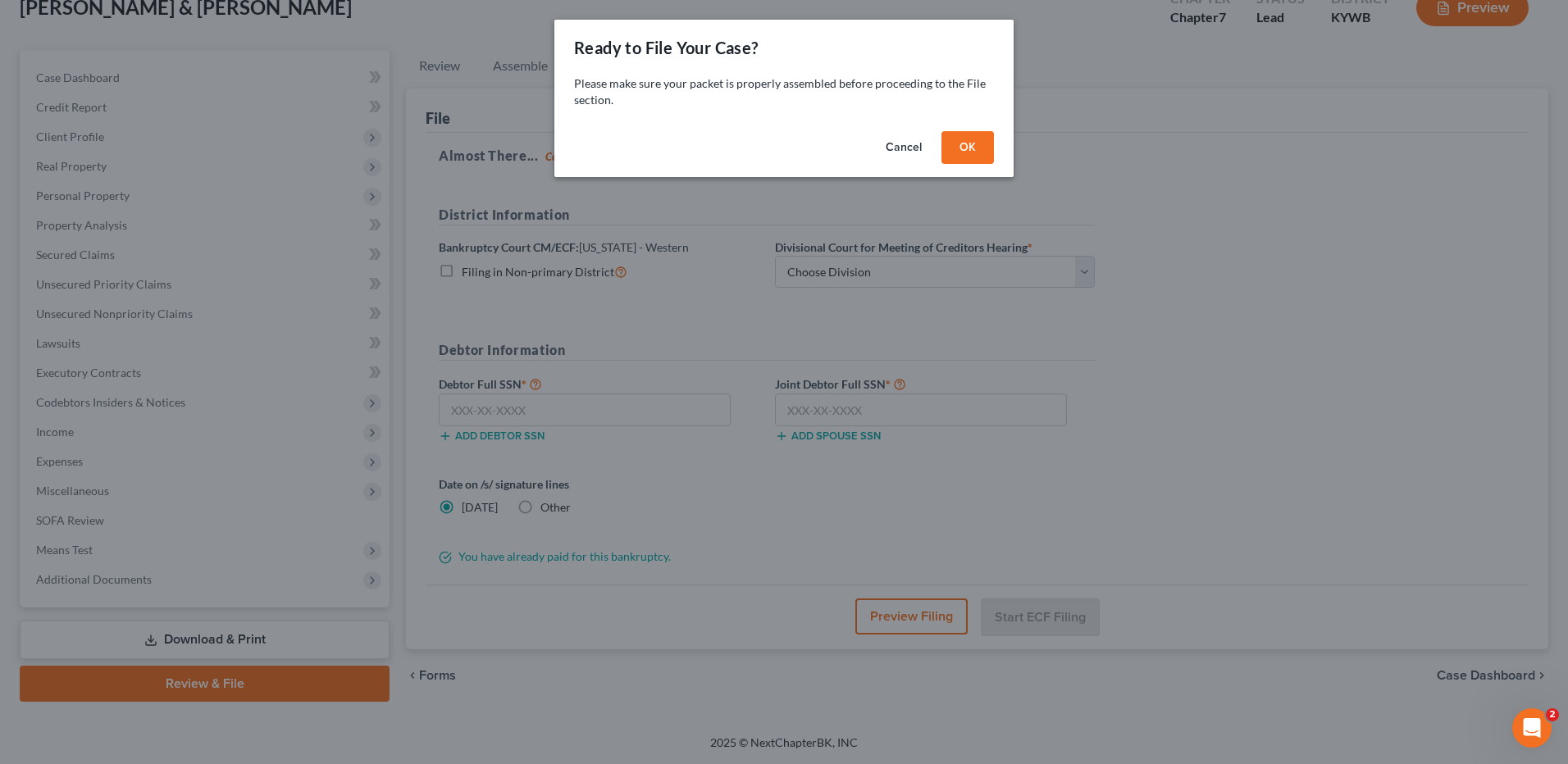
click at [966, 158] on button "OK" at bounding box center [967, 147] width 52 height 33
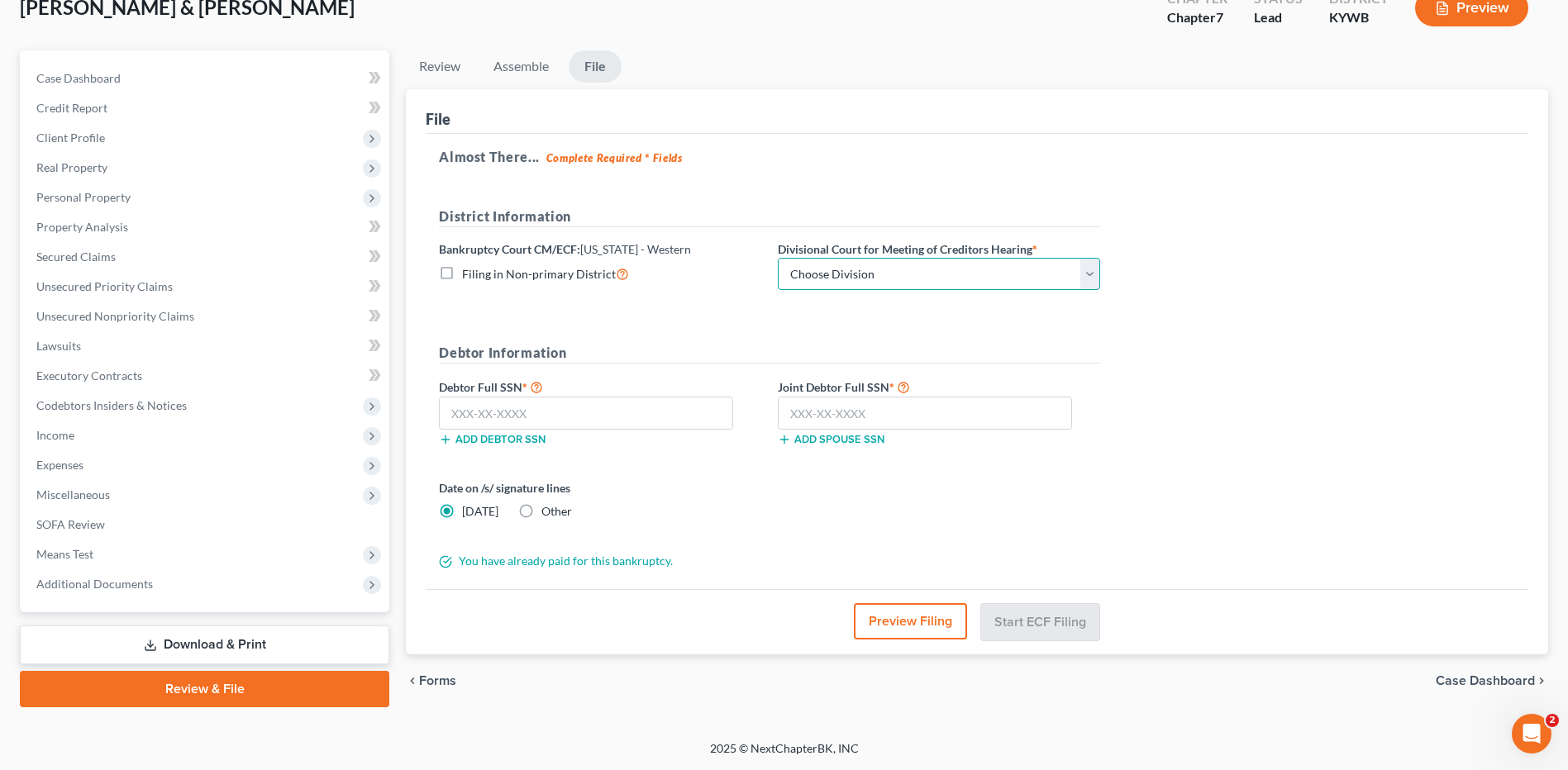
drag, startPoint x: 962, startPoint y: 275, endPoint x: 920, endPoint y: 292, distance: 45.3
click at [962, 275] on select "Choose Division Bowling Green Louisville Owensboro Paducah" at bounding box center [939, 274] width 323 height 34
select select "3"
click at [778, 258] on select "Choose Division Bowling Green Louisville Owensboro Paducah" at bounding box center [939, 274] width 323 height 34
click at [684, 415] on input "text" at bounding box center [585, 413] width 294 height 34
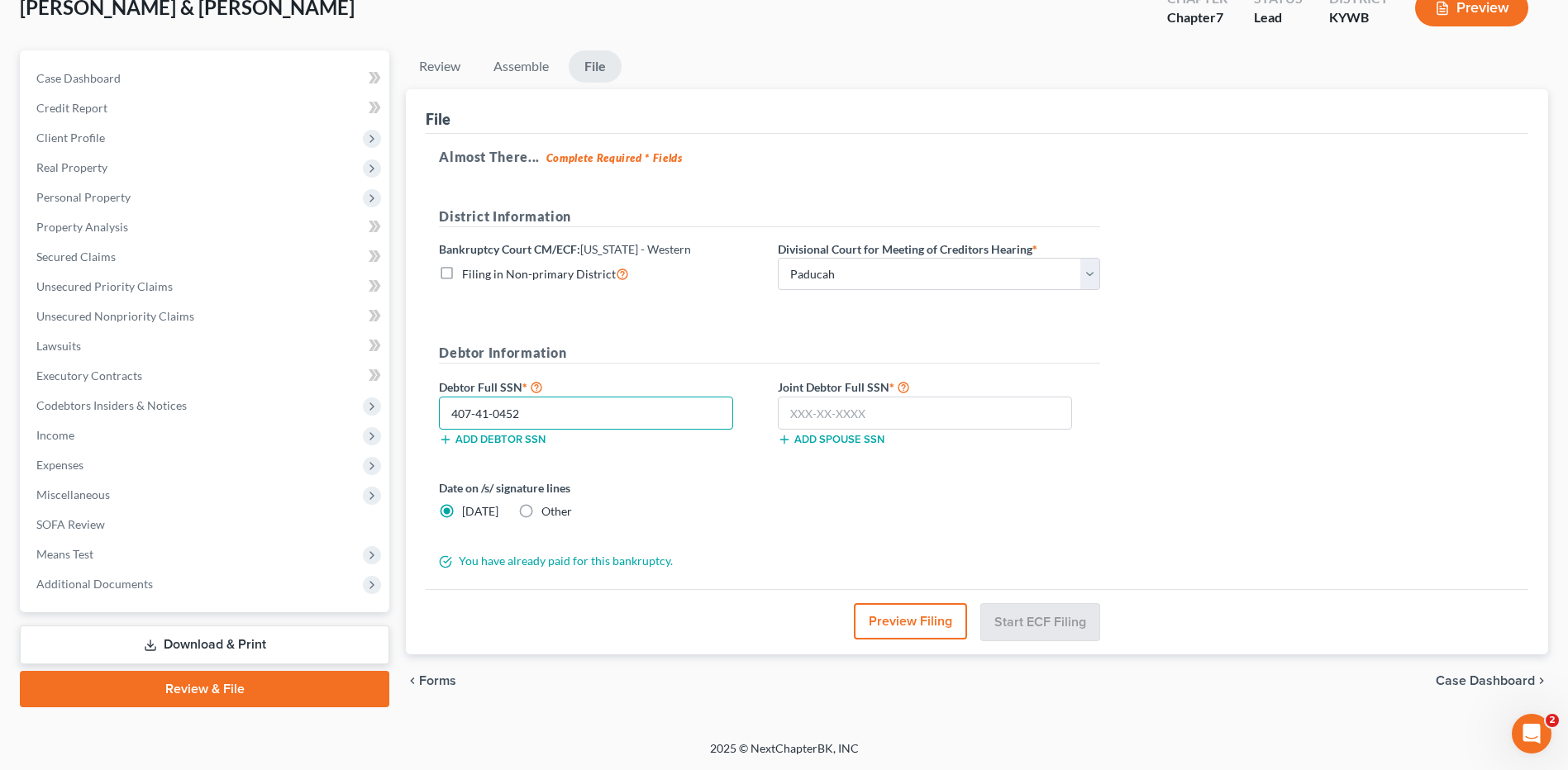
type input "407-41-0452"
click at [984, 416] on input "text" at bounding box center [924, 413] width 294 height 34
type input "405-43-0307"
click at [907, 637] on button "Preview Filing" at bounding box center [911, 622] width 113 height 36
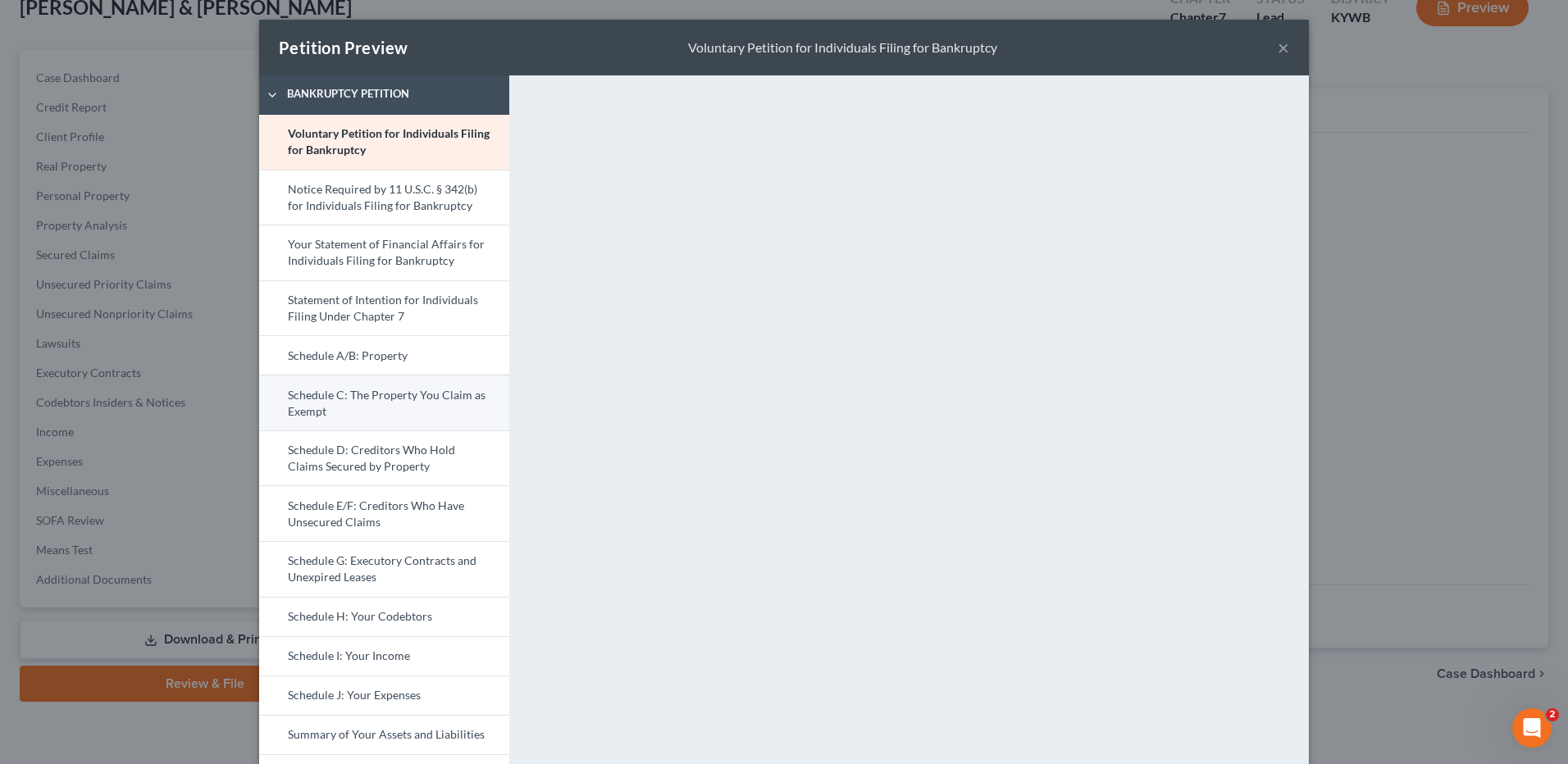
click at [433, 410] on link "Schedule C: The Property You Claim as Exempt" at bounding box center [384, 402] width 250 height 56
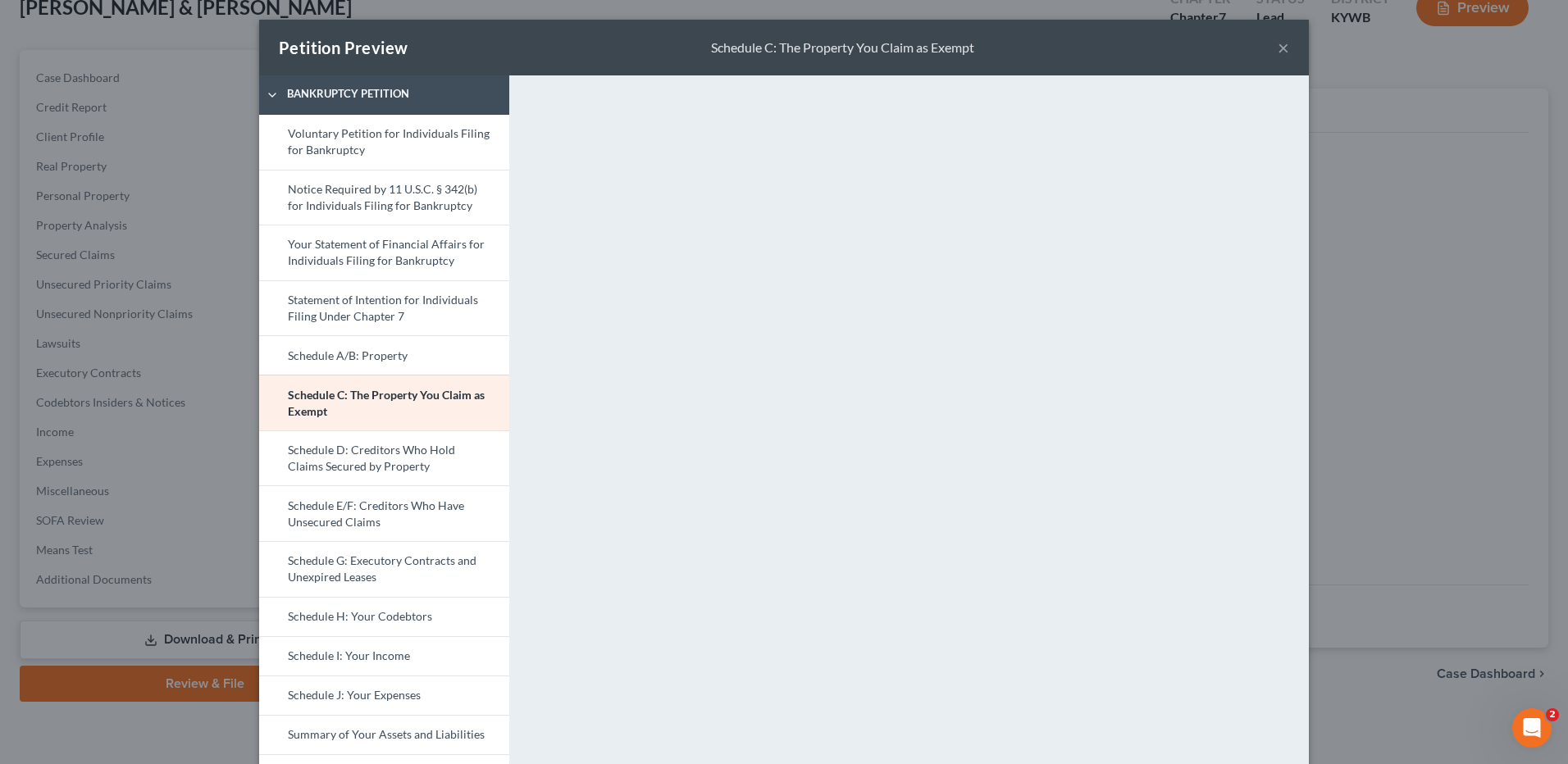
click at [384, 351] on link "Schedule A/B: Property" at bounding box center [384, 354] width 250 height 39
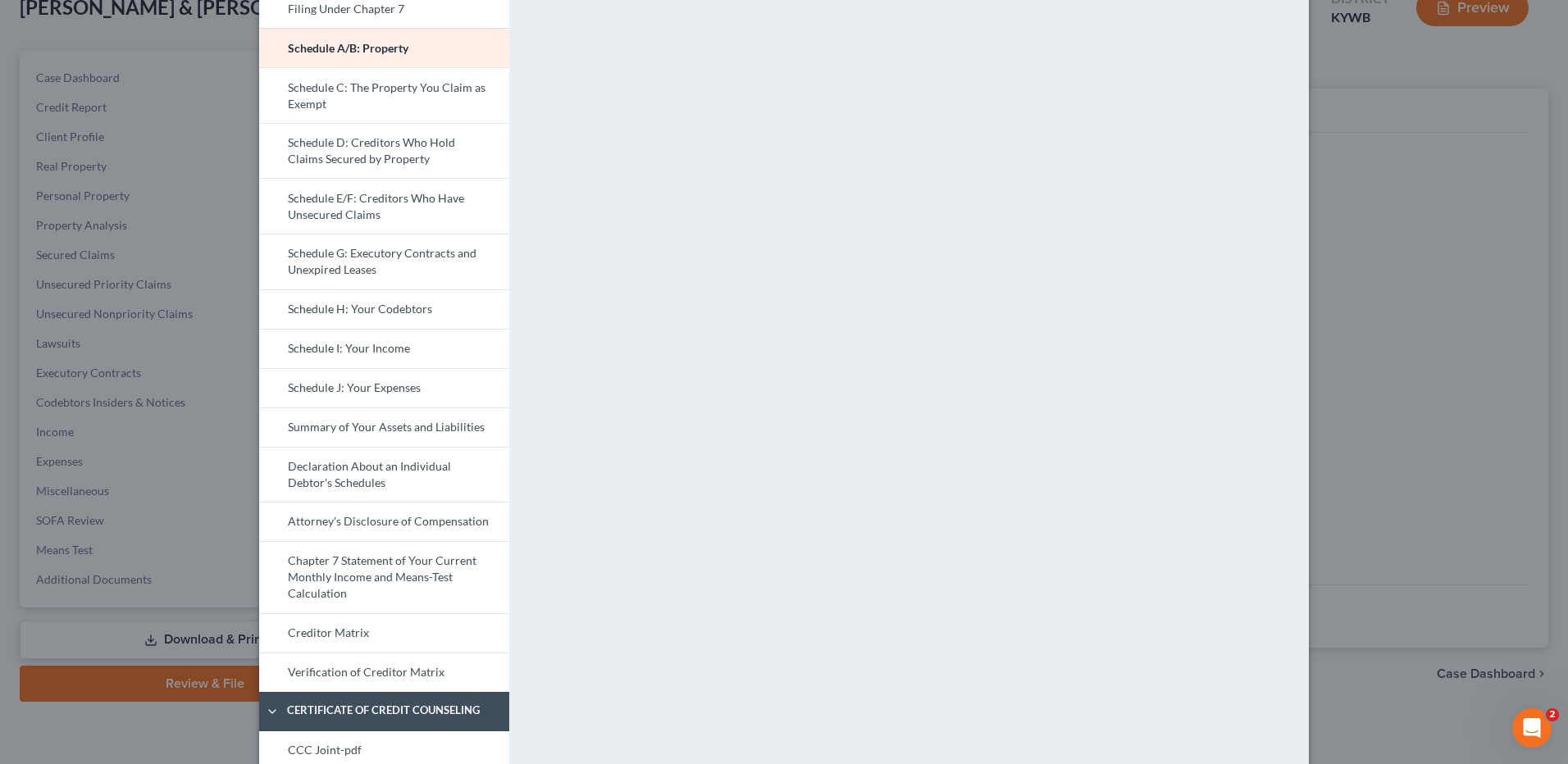
scroll to position [297, 0]
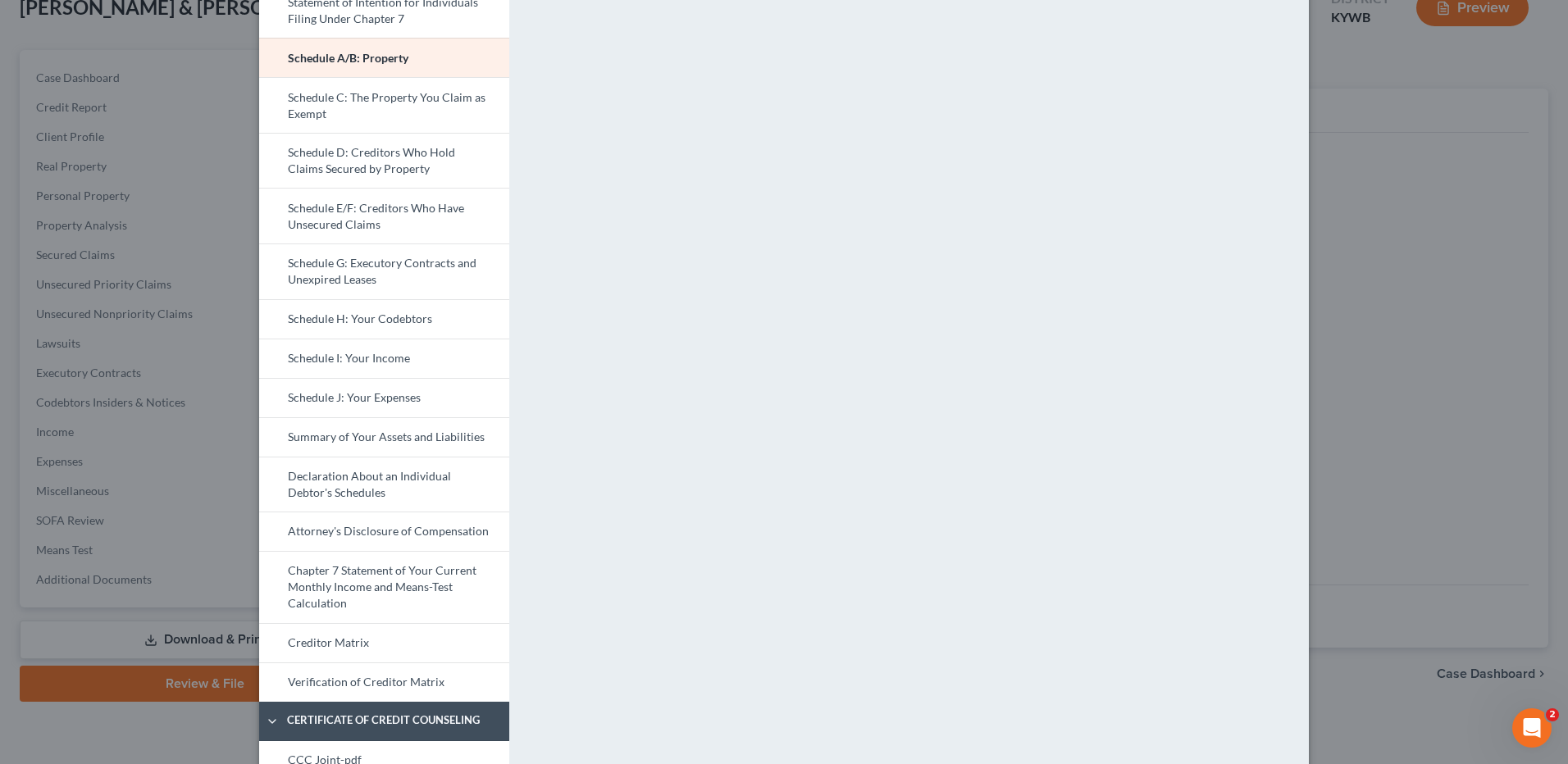
drag, startPoint x: 387, startPoint y: 393, endPoint x: 1097, endPoint y: 454, distance: 712.6
click at [387, 392] on link "Schedule J: Your Expenses" at bounding box center [384, 397] width 250 height 39
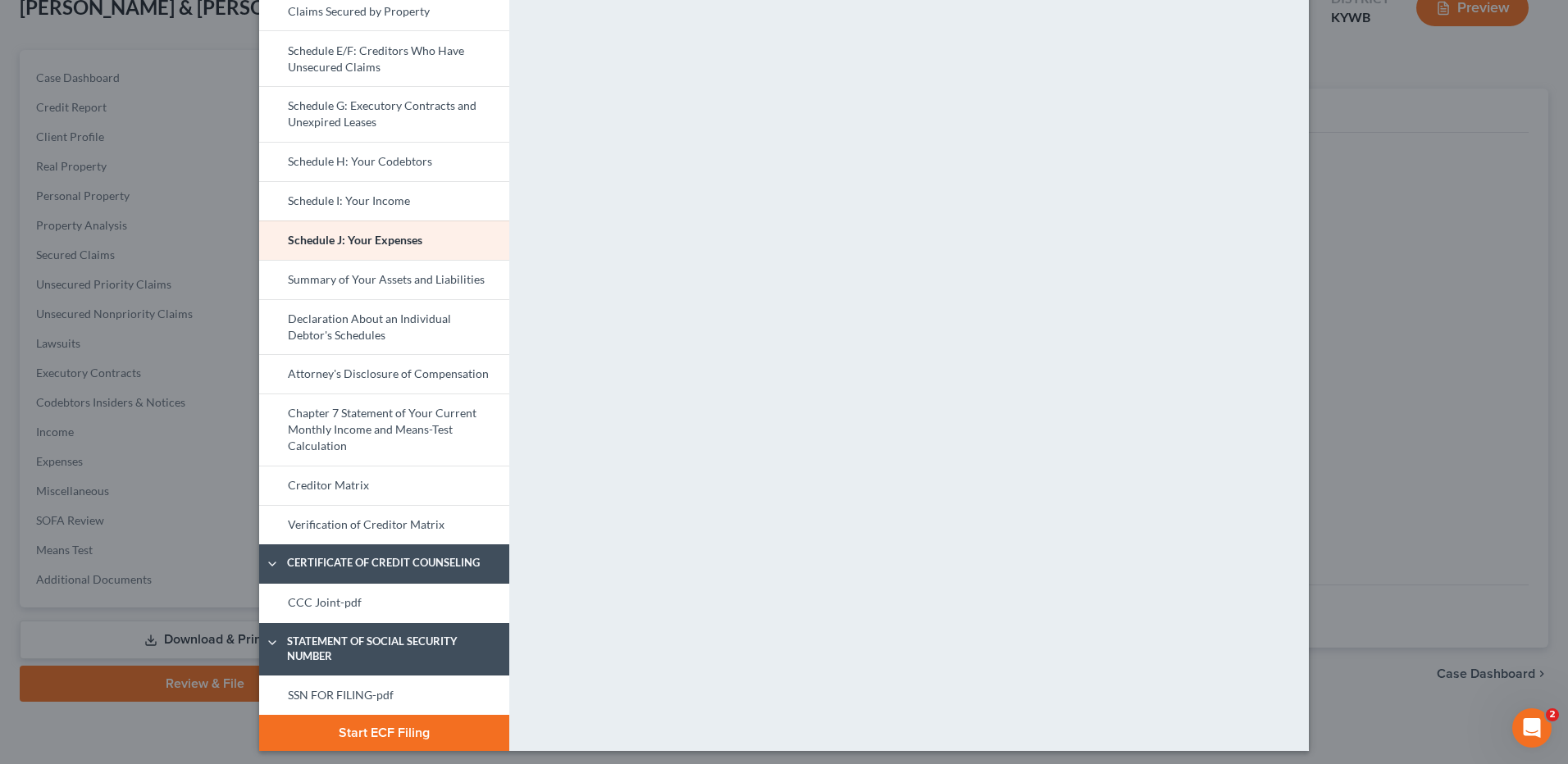
scroll to position [462, 0]
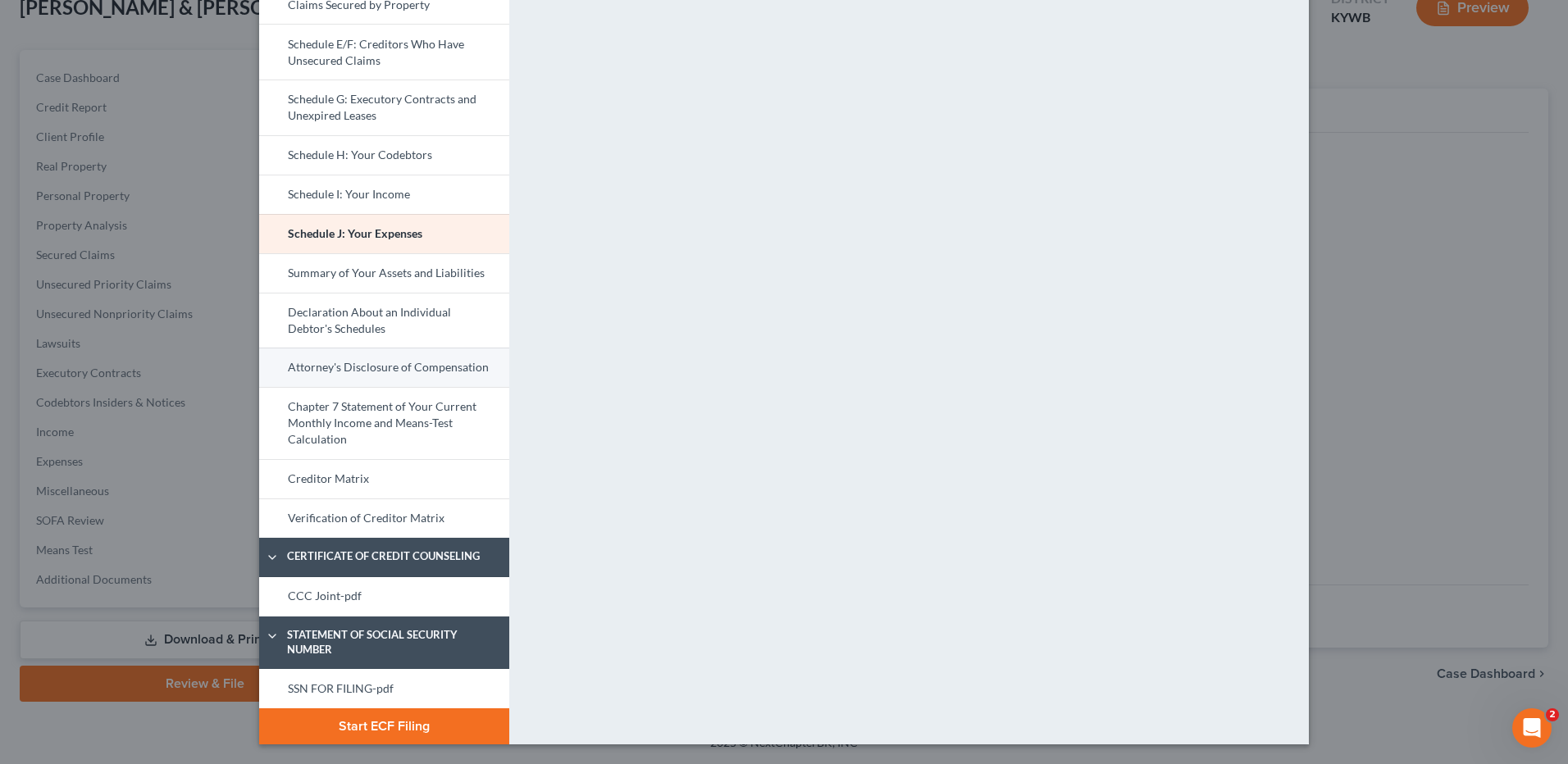
click at [405, 366] on link "Attorney's Disclosure of Compensation" at bounding box center [384, 367] width 250 height 39
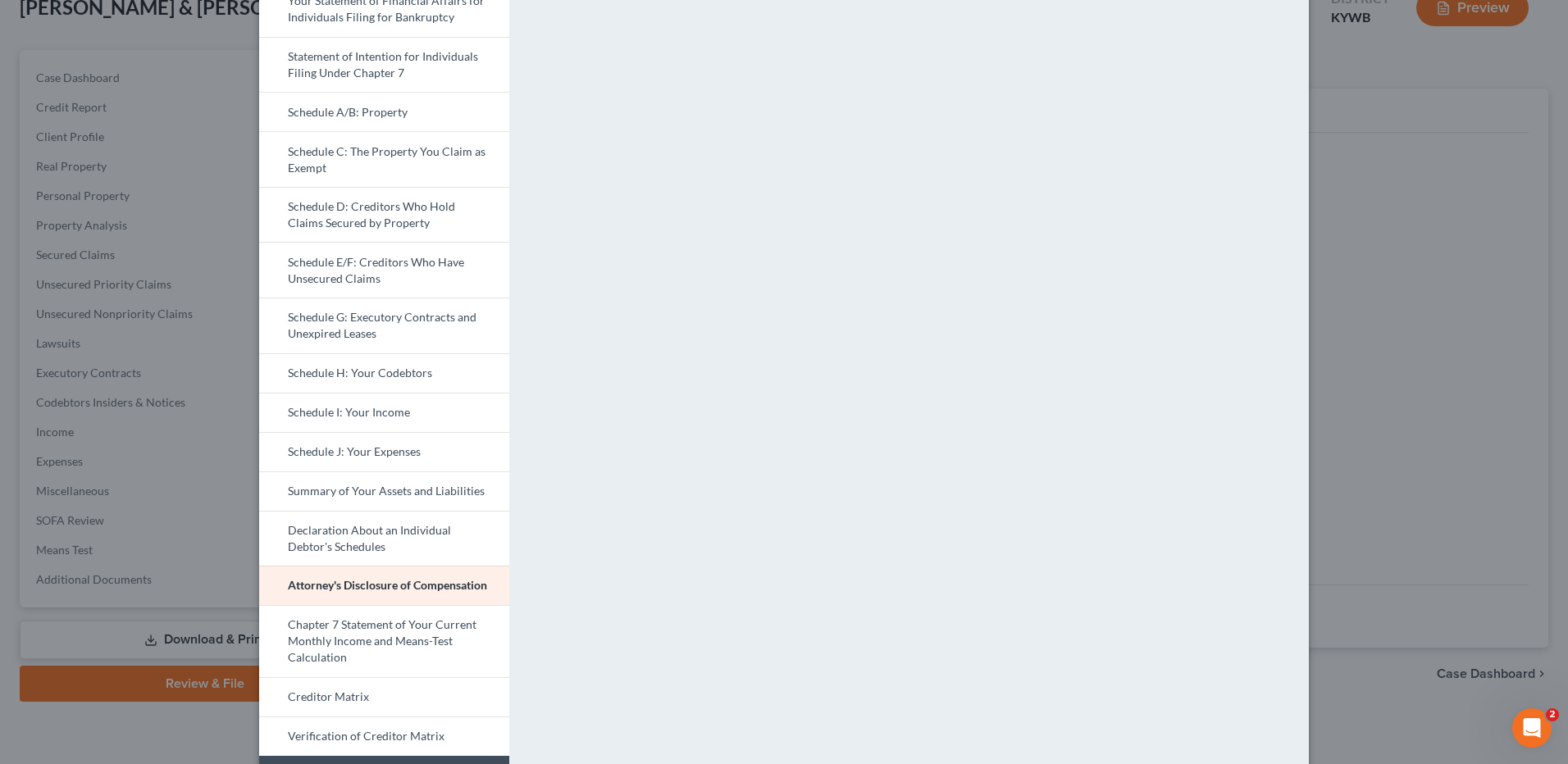
scroll to position [411, 0]
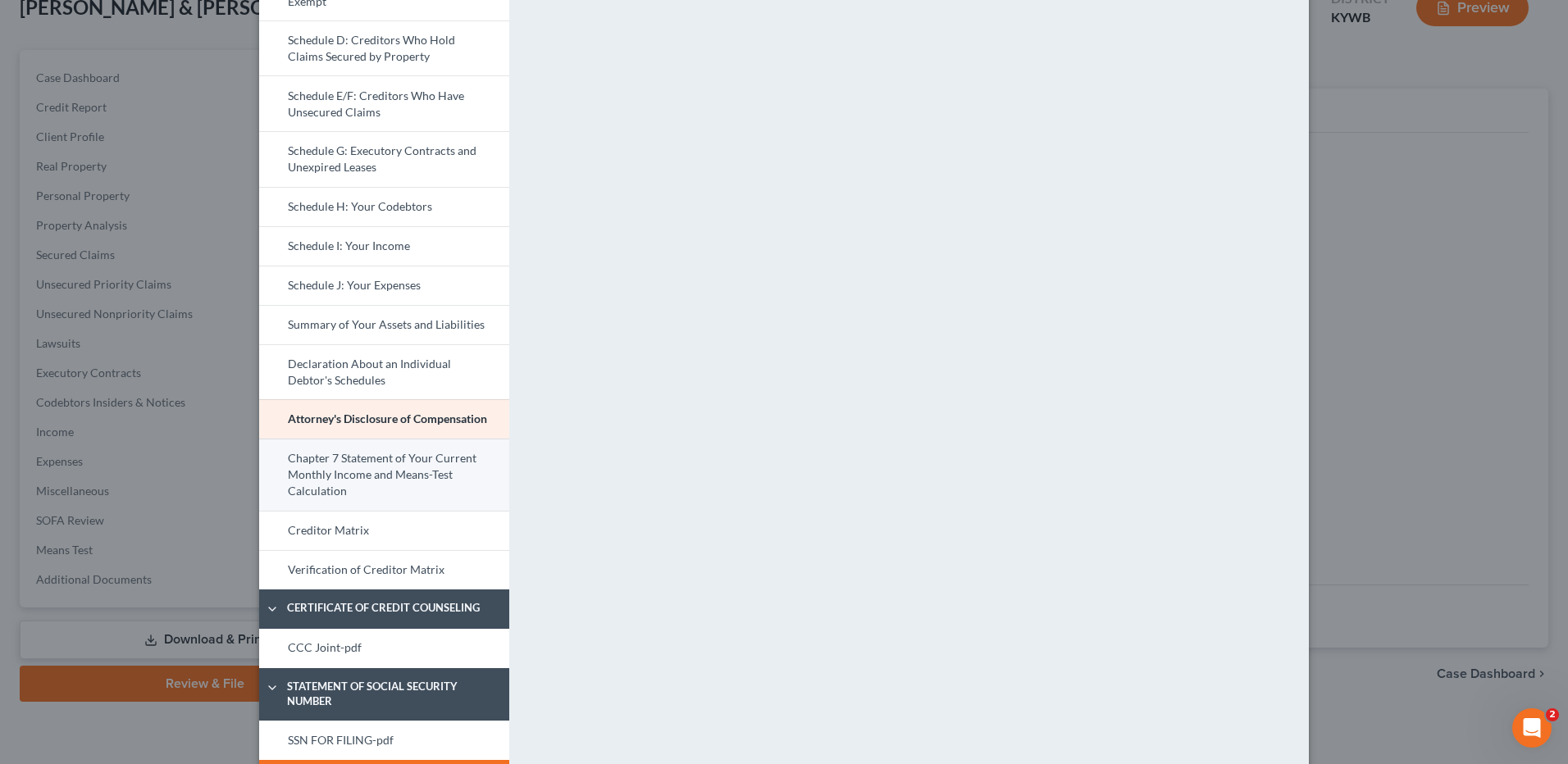
click at [429, 488] on link "Chapter 7 Statement of Your Current Monthly Income and Means-Test Calculation" at bounding box center [384, 475] width 250 height 72
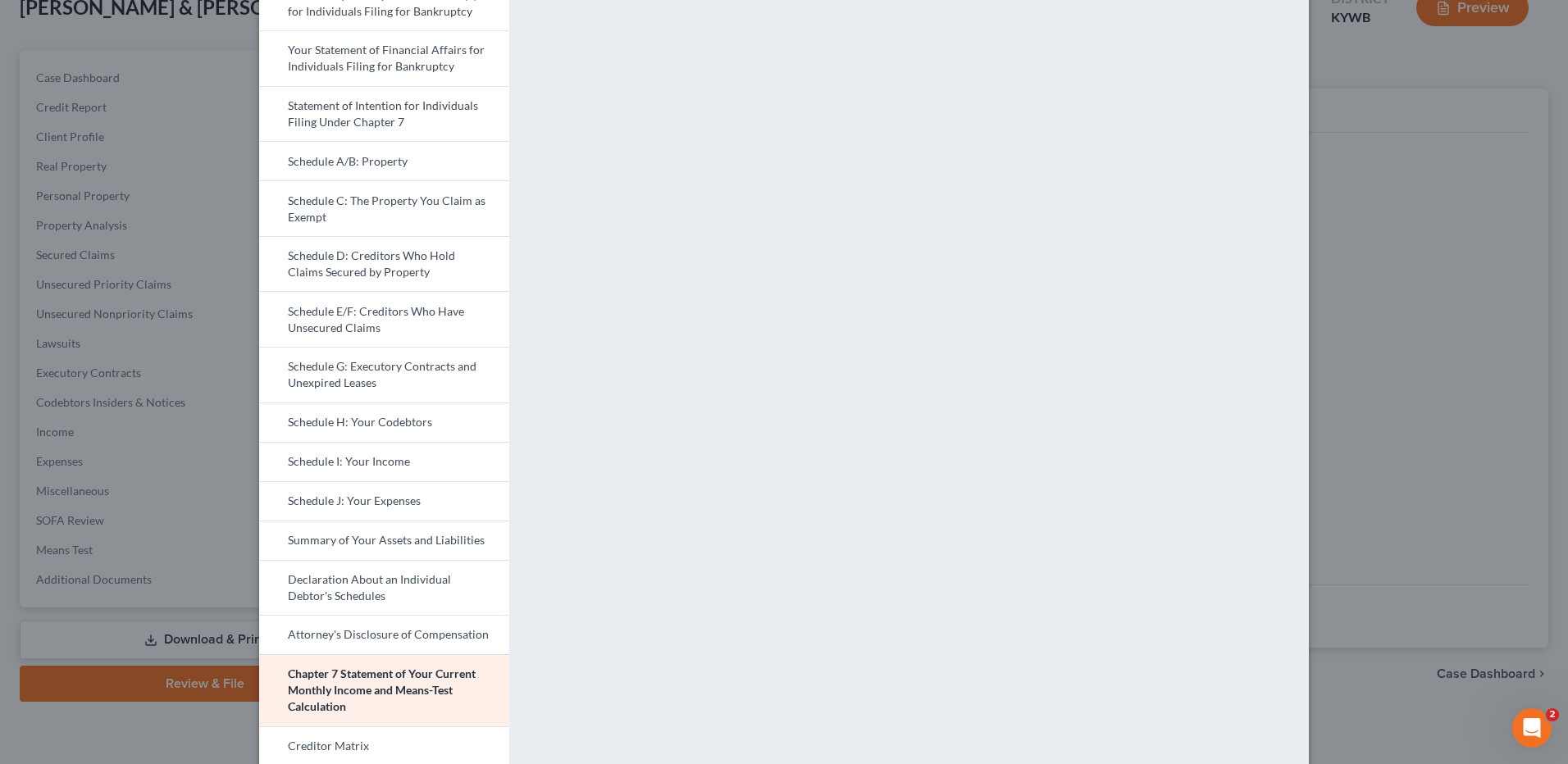
scroll to position [462, 0]
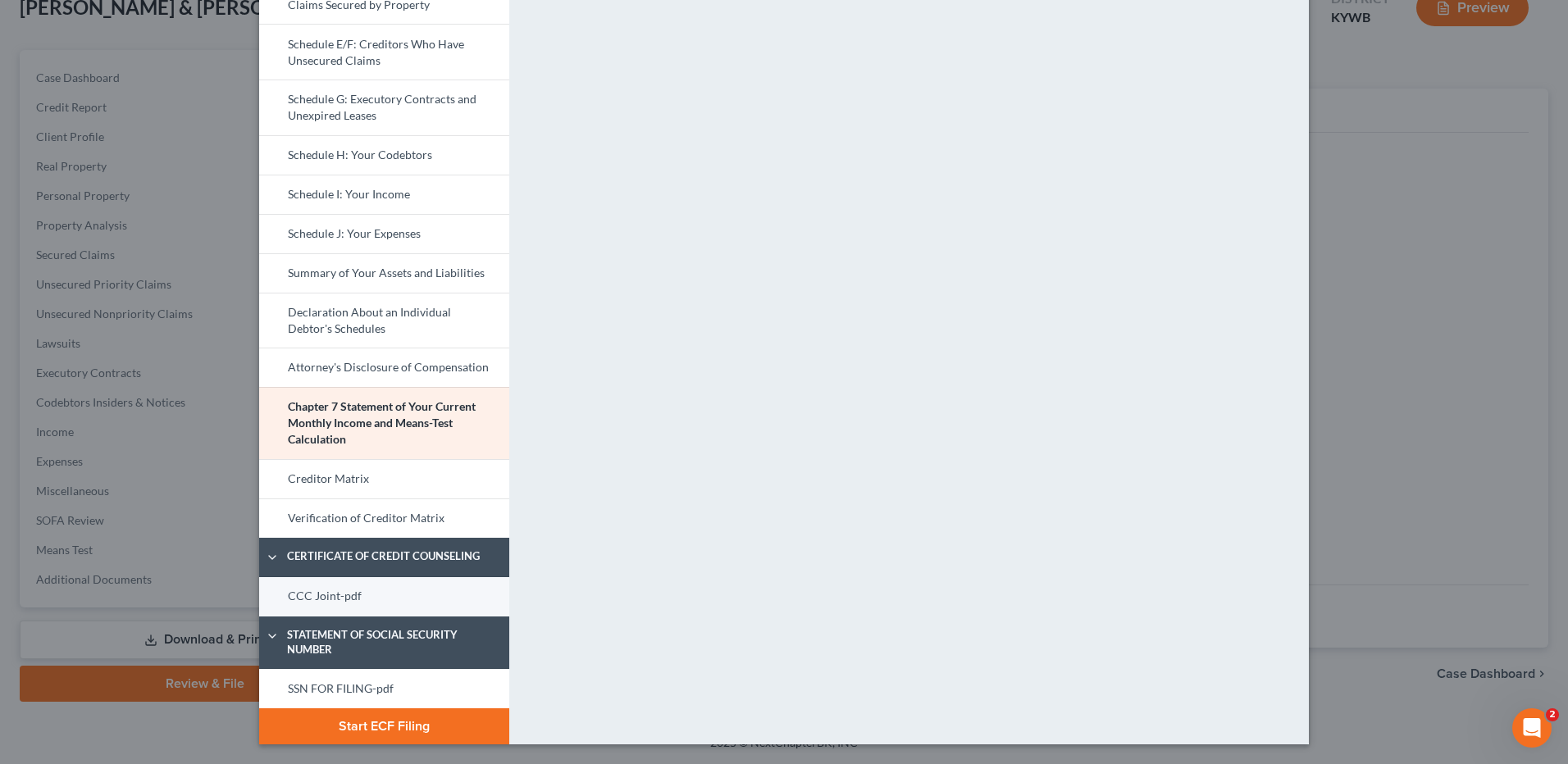
click at [377, 586] on link "CCC Joint-pdf" at bounding box center [384, 597] width 250 height 39
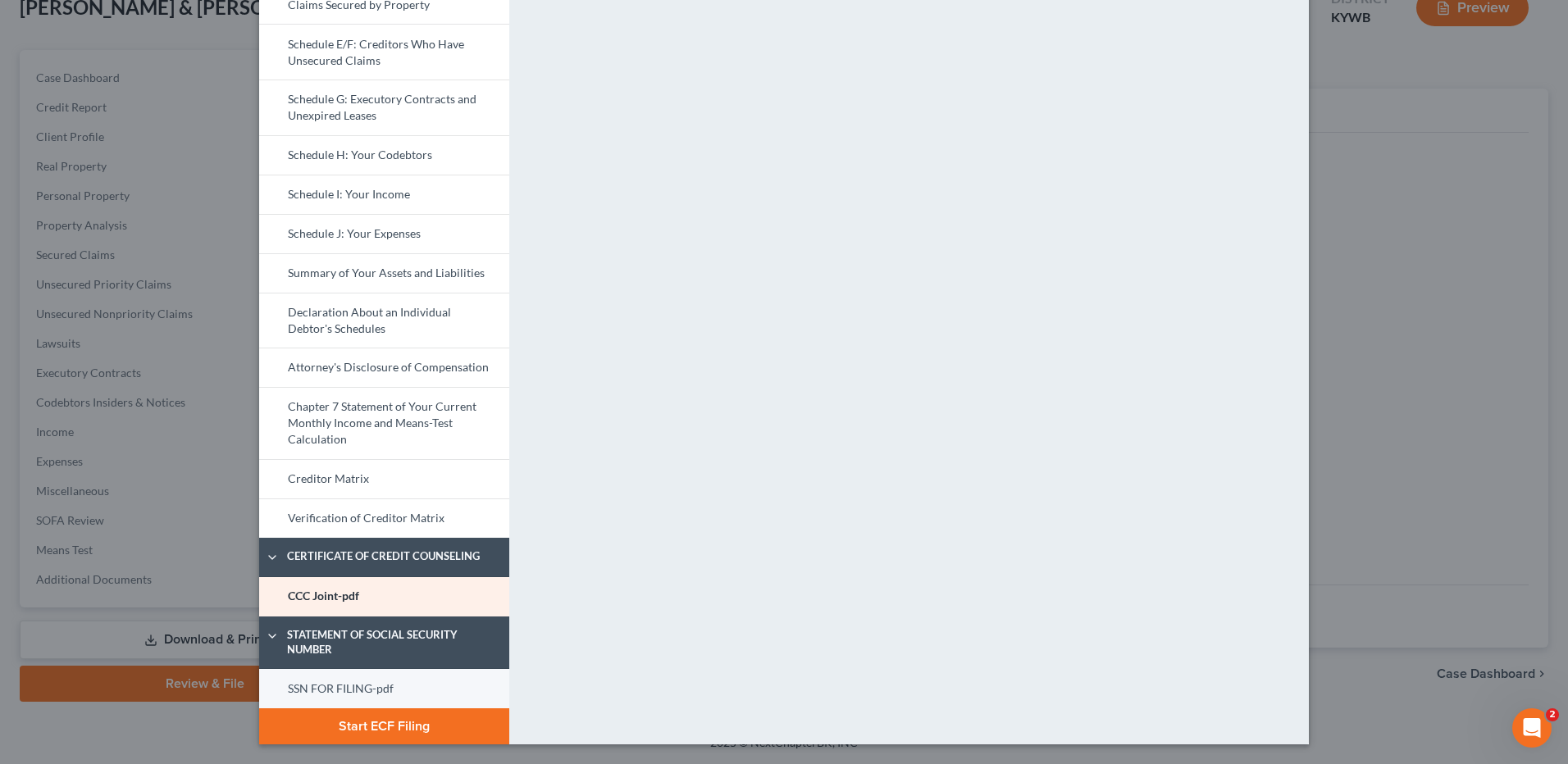
click at [342, 686] on link "SSN FOR FILING-pdf" at bounding box center [384, 688] width 250 height 39
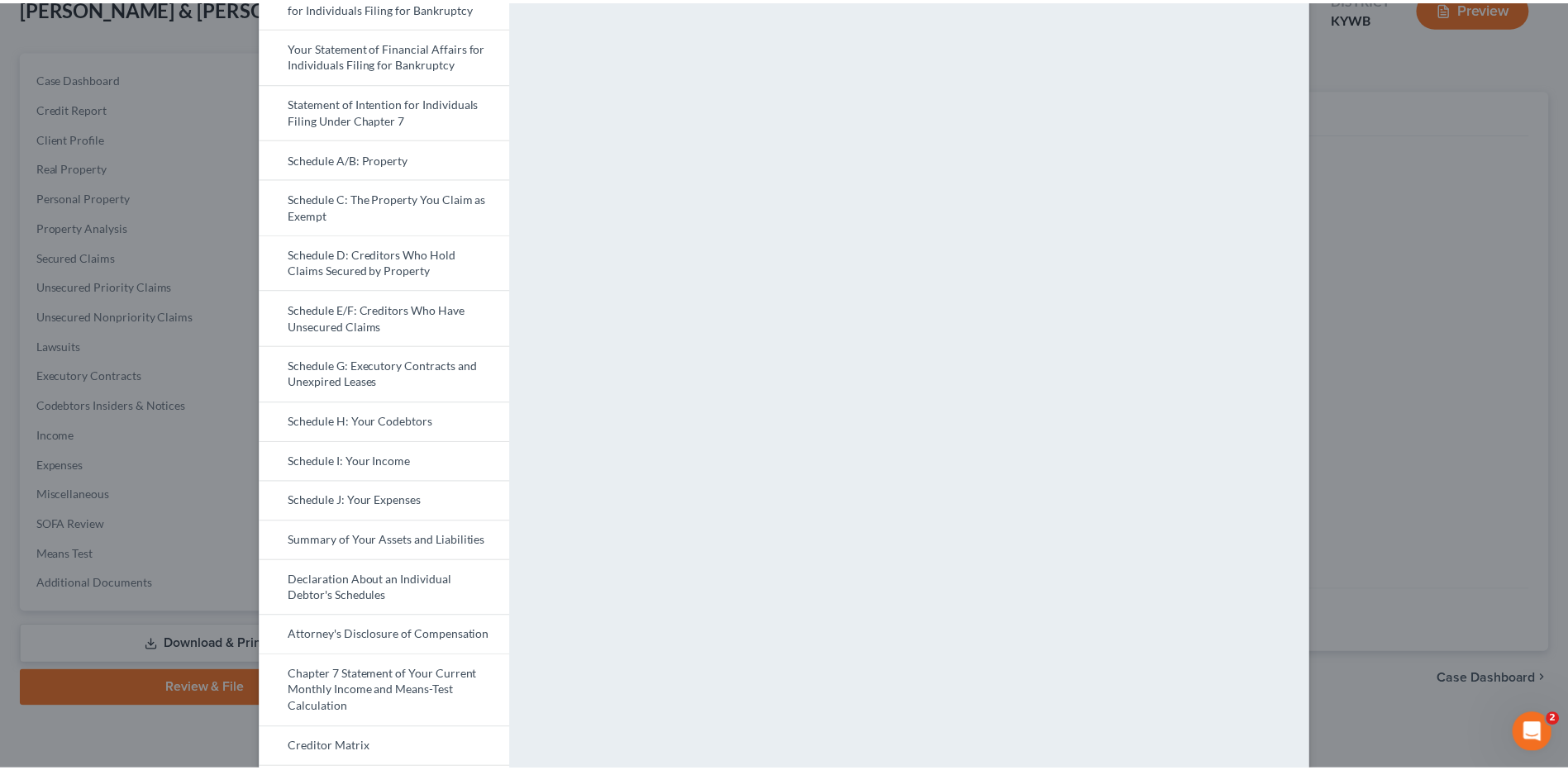
scroll to position [0, 0]
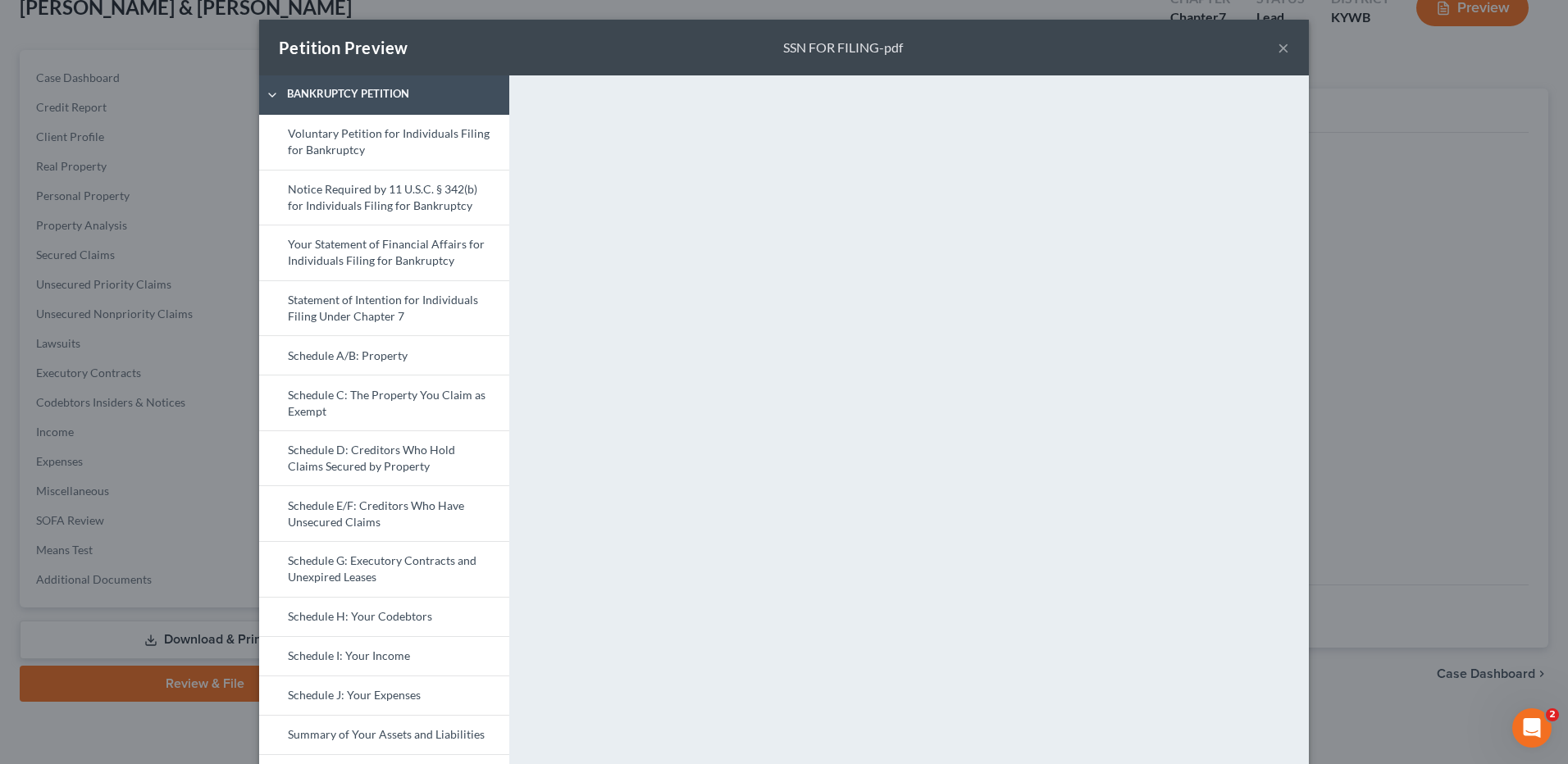
drag, startPoint x: 402, startPoint y: 141, endPoint x: 1487, endPoint y: 348, distance: 1104.6
click at [402, 141] on link "Voluntary Petition for Individuals Filing for Bankruptcy" at bounding box center [384, 143] width 250 height 55
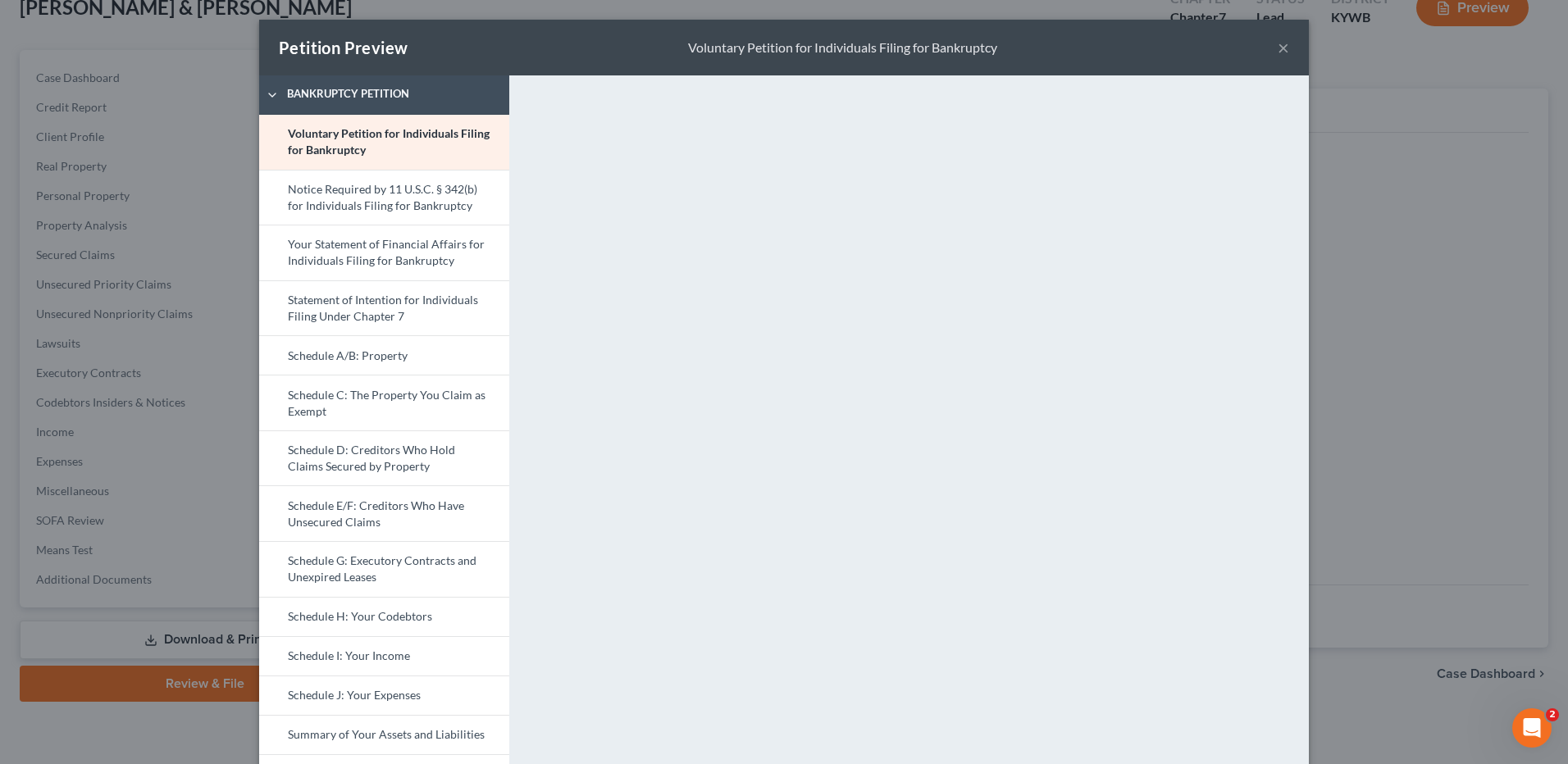
click at [1278, 45] on button "×" at bounding box center [1284, 48] width 11 height 20
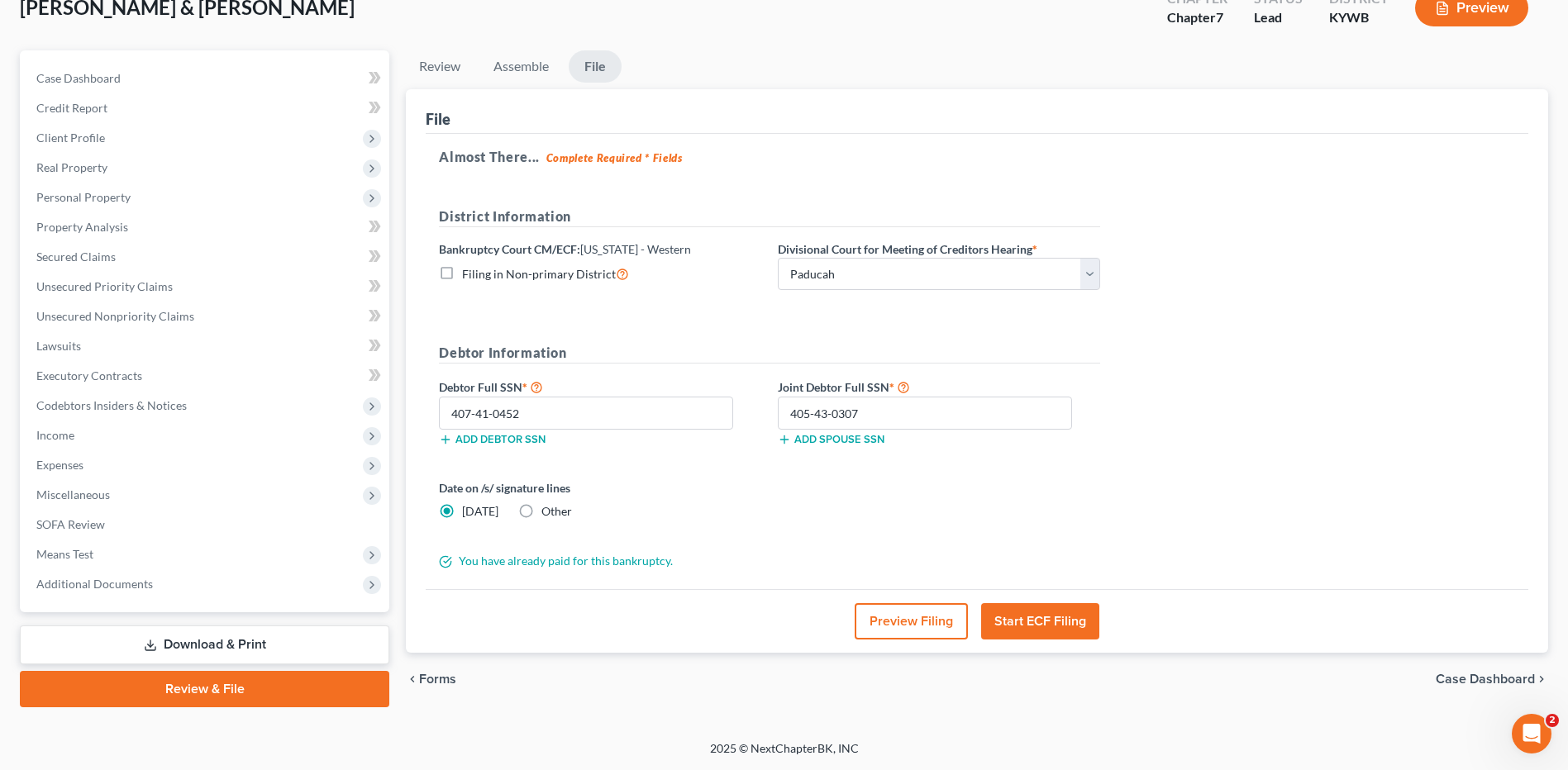
click at [1021, 633] on button "Start ECF Filing" at bounding box center [1039, 622] width 118 height 36
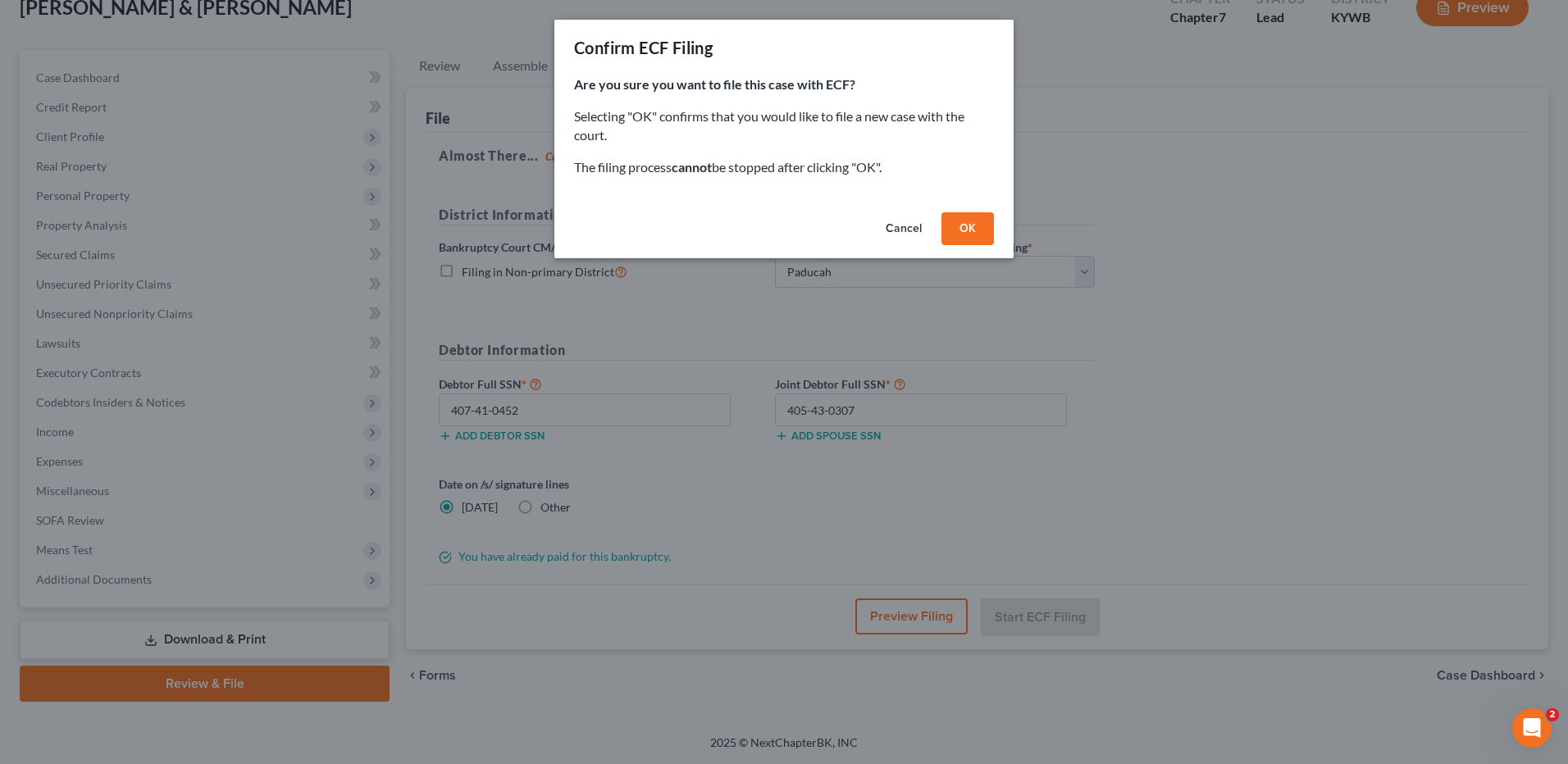
click at [972, 231] on button "OK" at bounding box center [967, 229] width 52 height 33
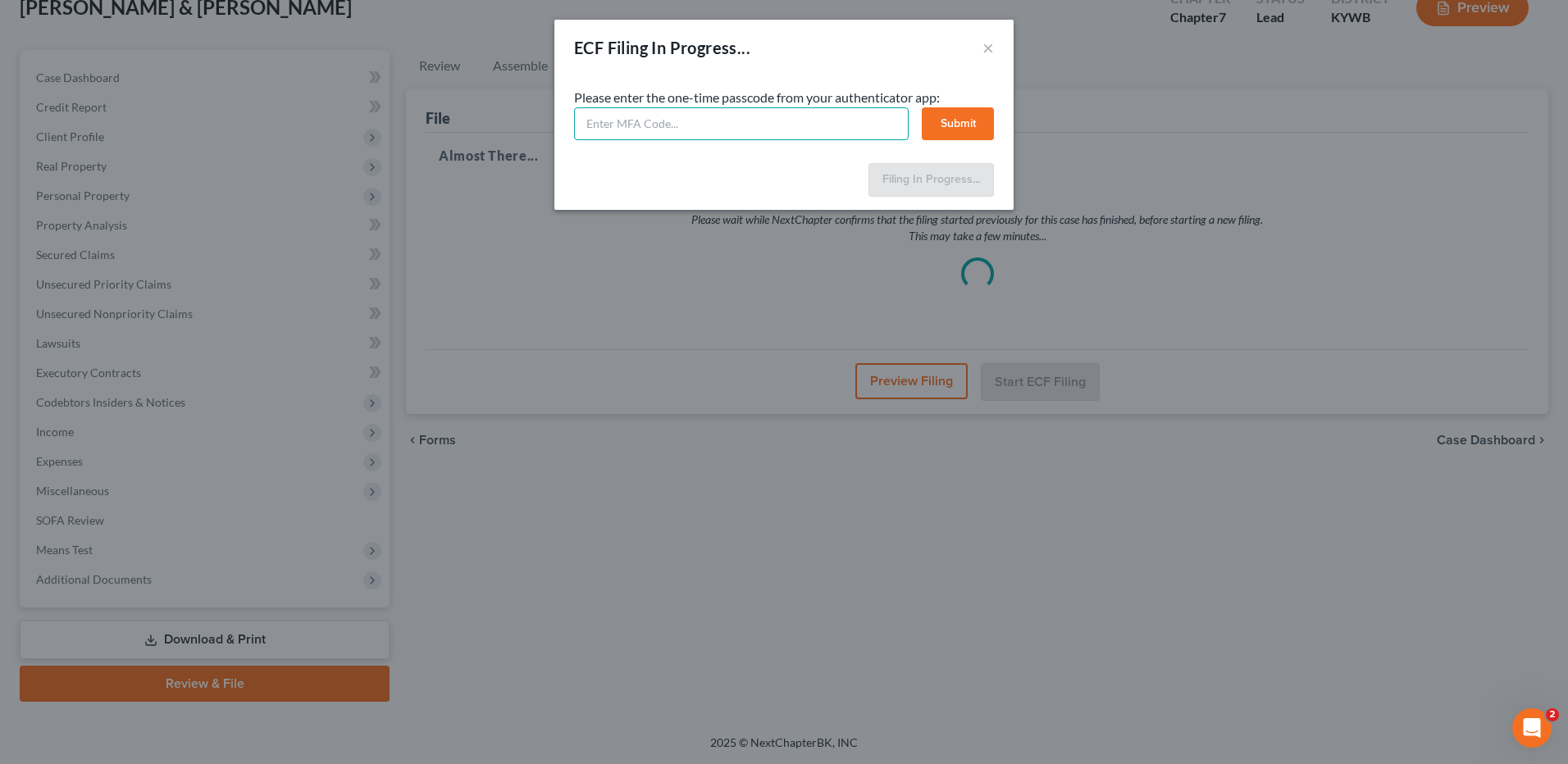
click at [716, 124] on input "text" at bounding box center [741, 124] width 335 height 33
type input "672045"
click at [957, 123] on button "Submit" at bounding box center [958, 124] width 72 height 33
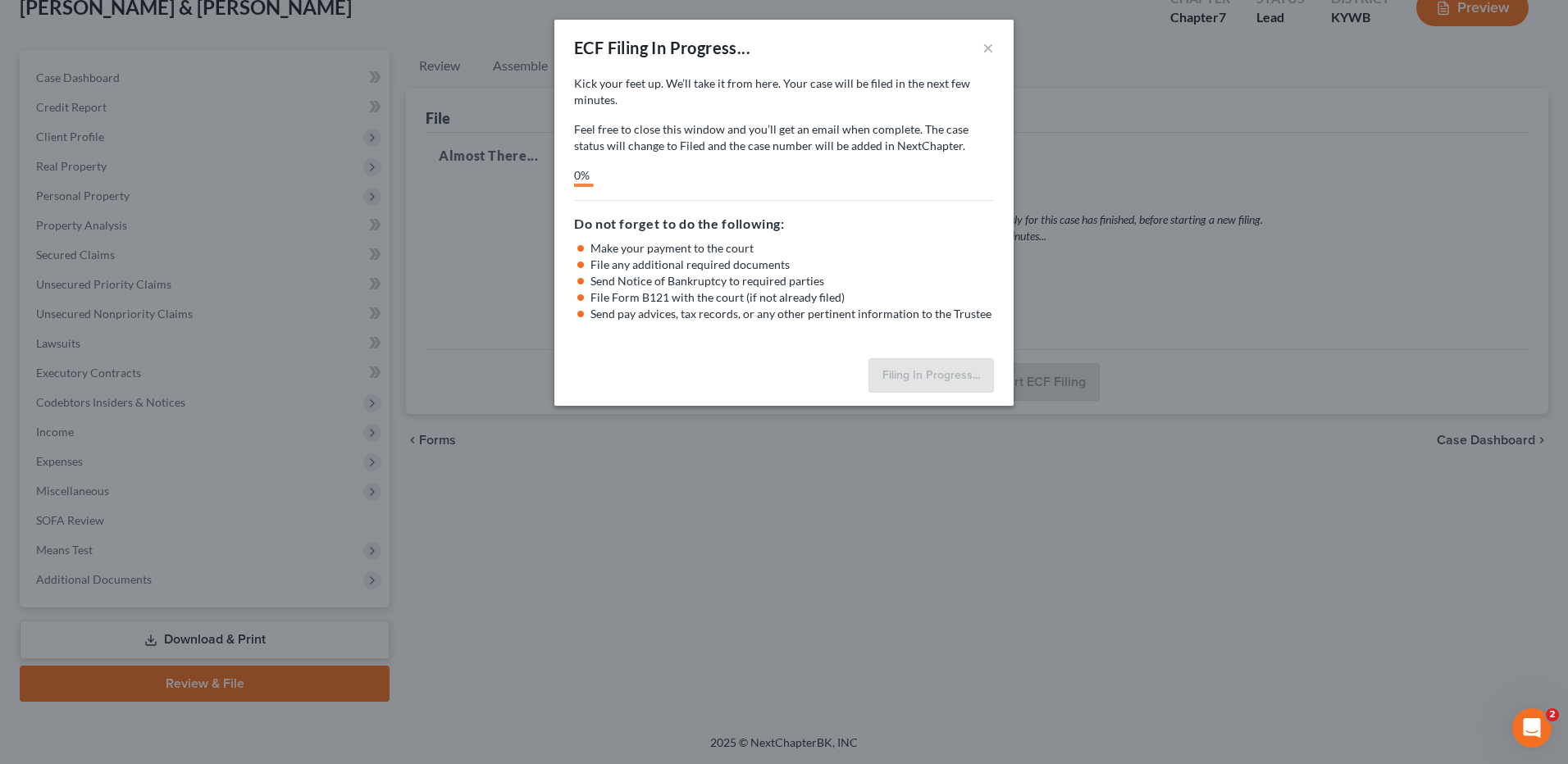
select select "3"
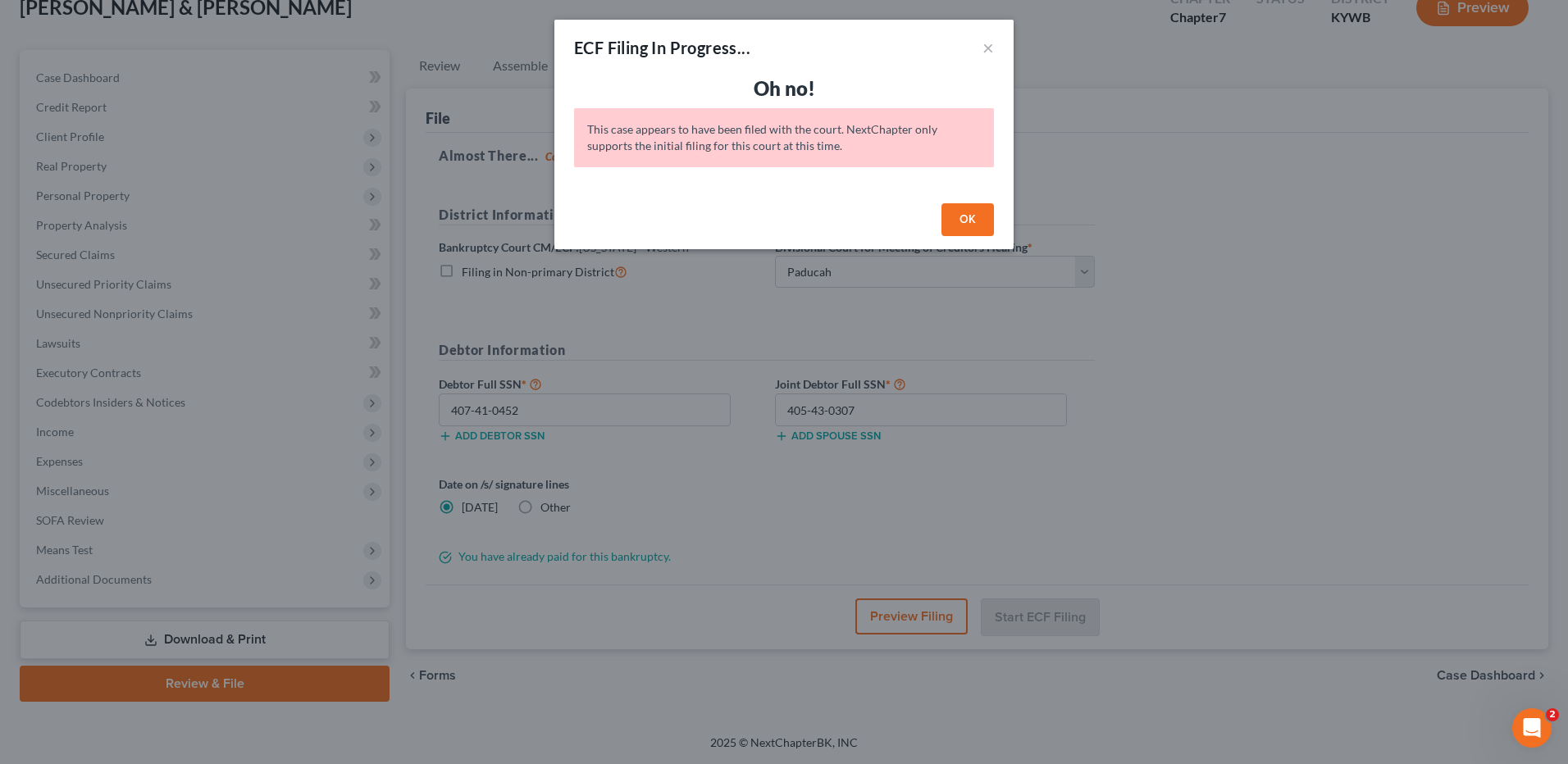
click at [966, 219] on button "OK" at bounding box center [967, 220] width 52 height 33
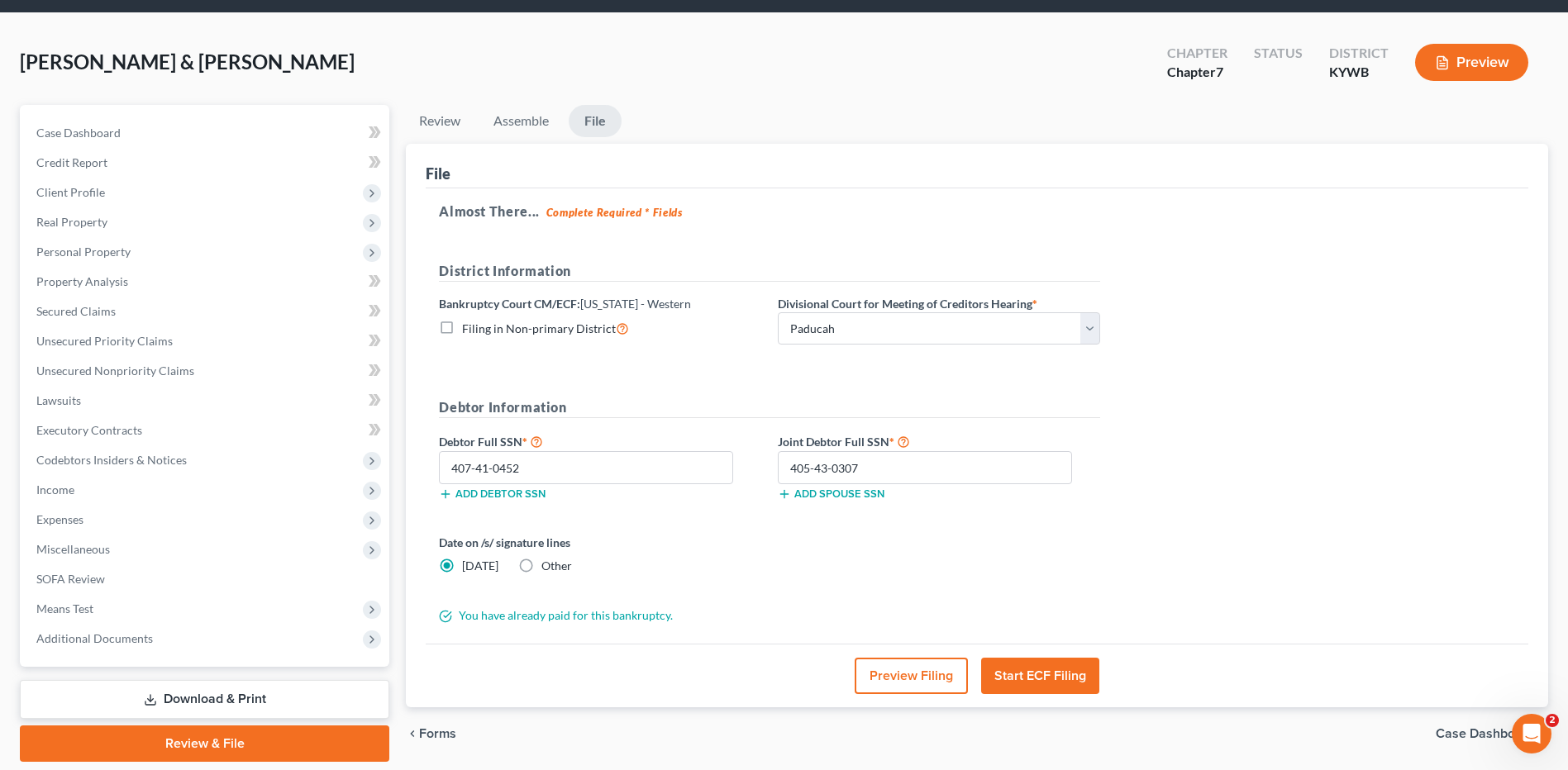
scroll to position [82, 0]
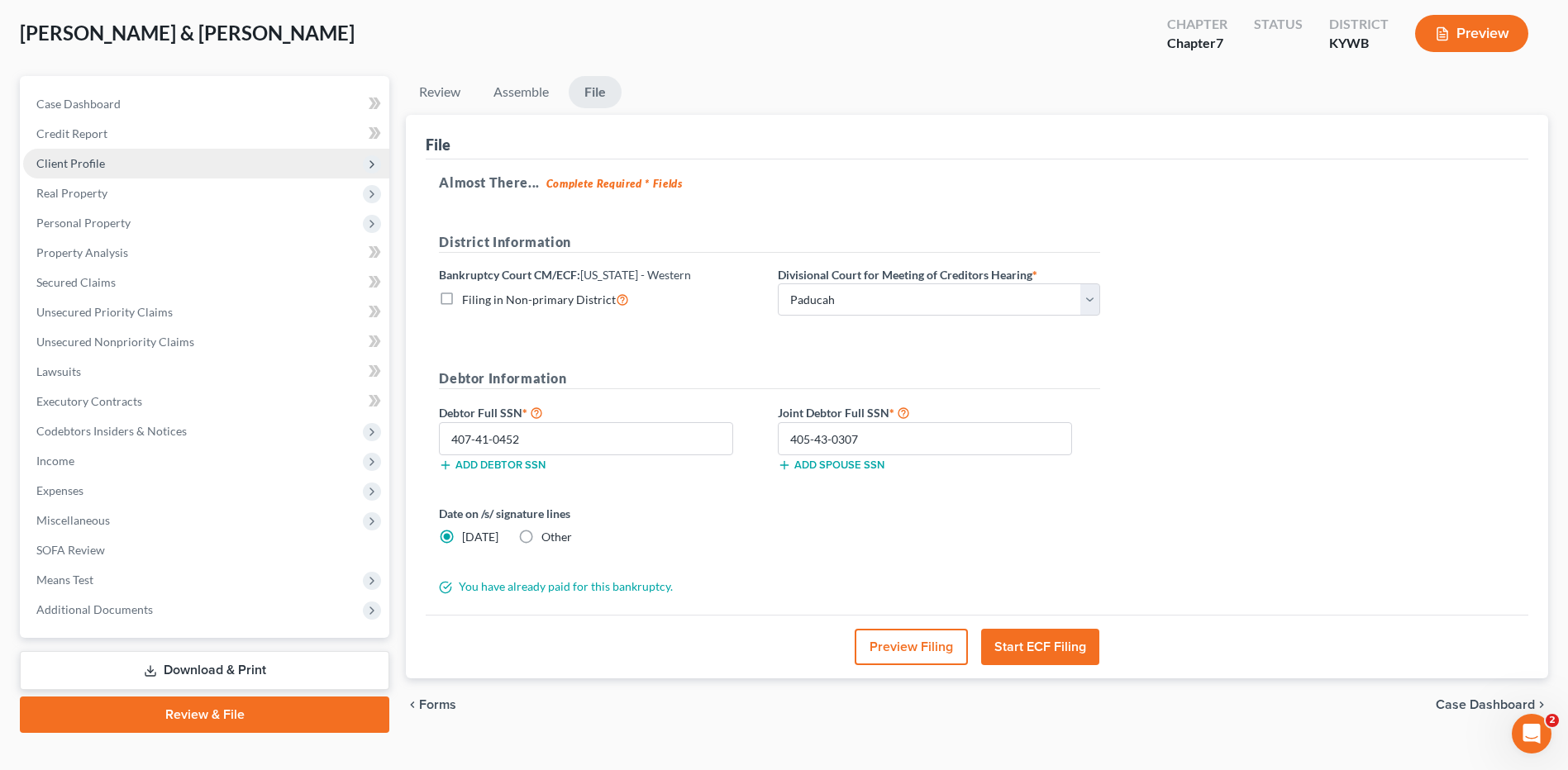
click at [117, 159] on span "Client Profile" at bounding box center [206, 163] width 366 height 30
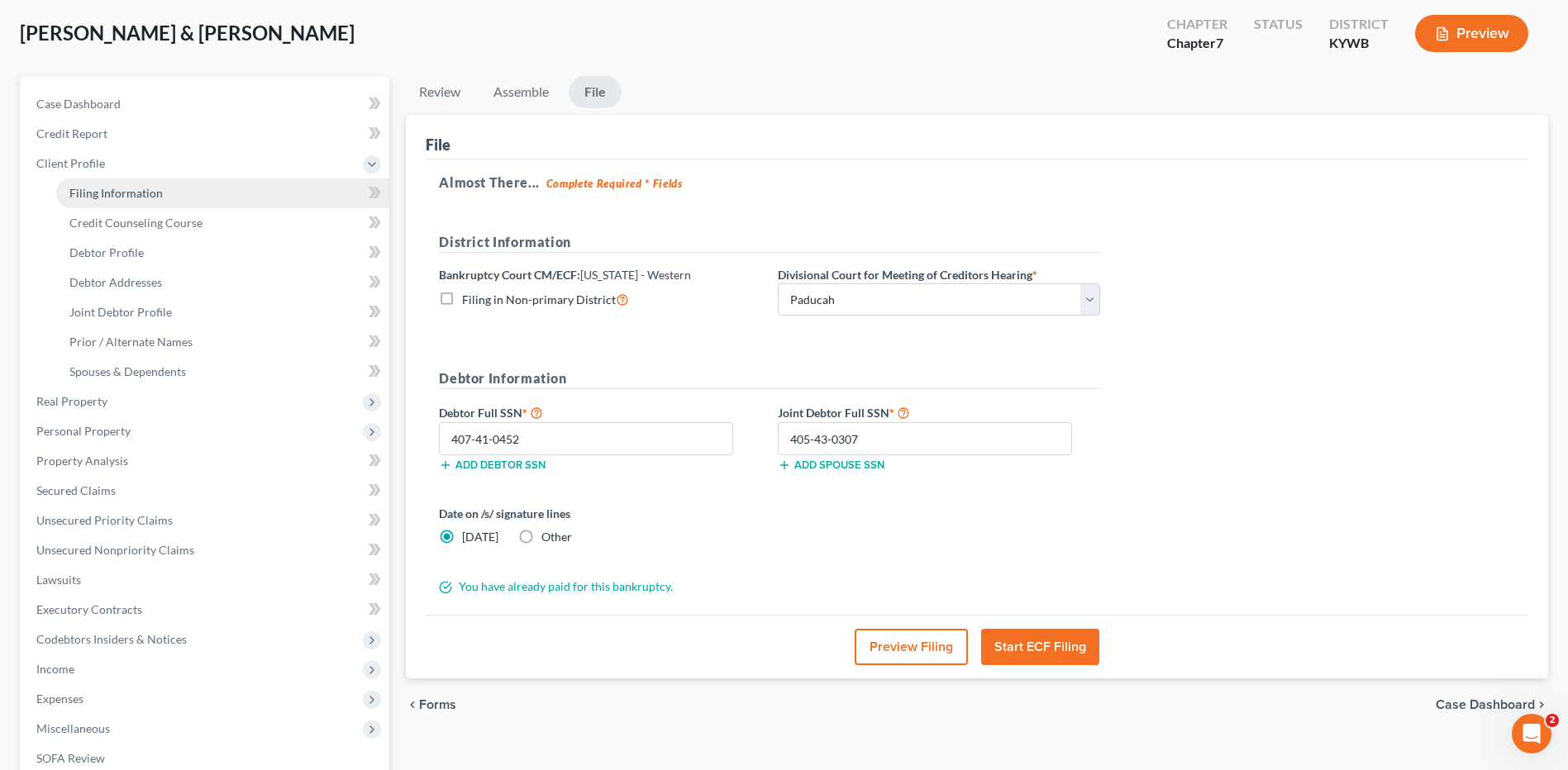
click at [125, 190] on span "Filing Information" at bounding box center [116, 192] width 94 height 14
select select "1"
select select "0"
select select "33"
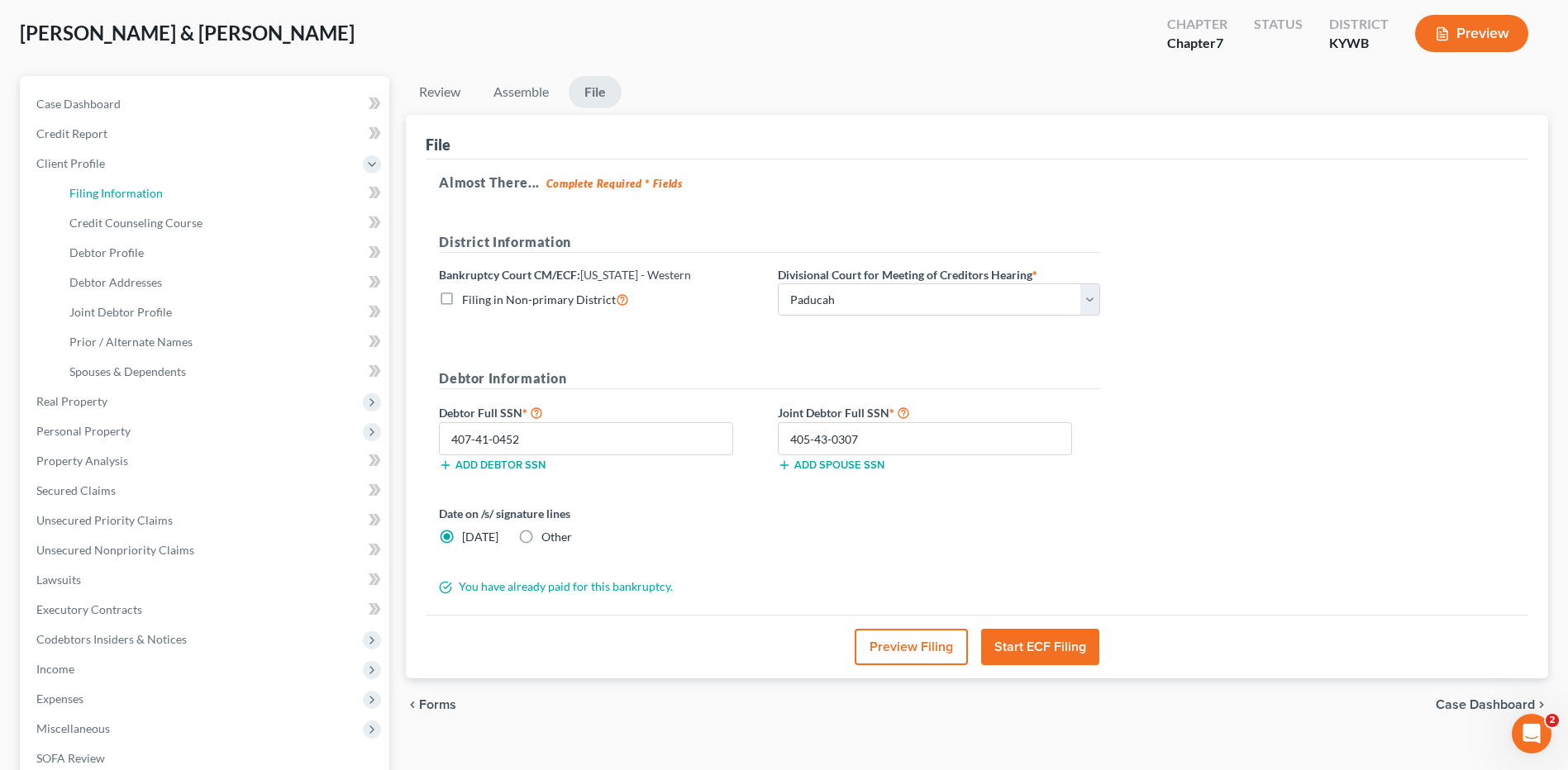
select select "2"
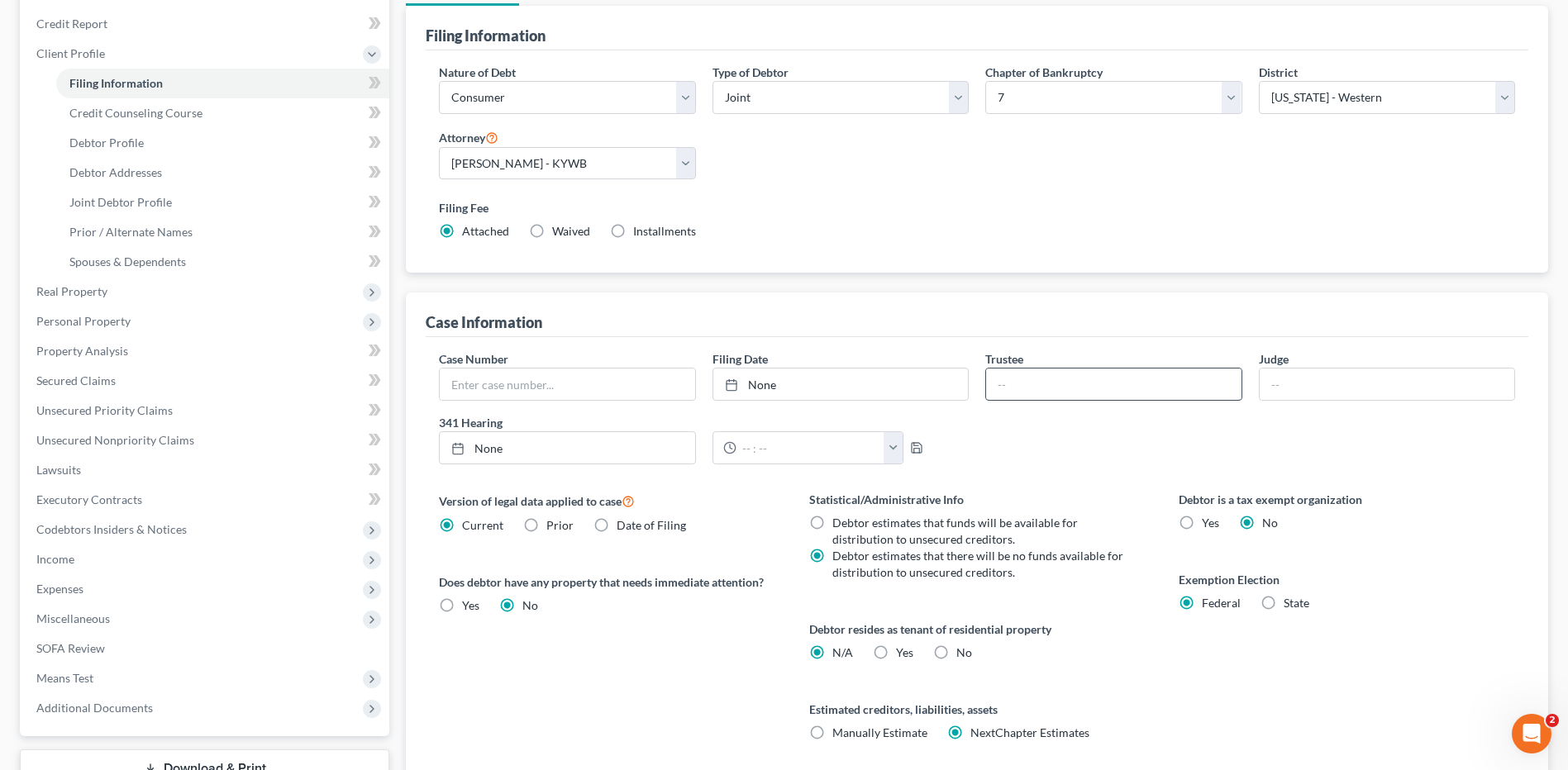
scroll to position [248, 0]
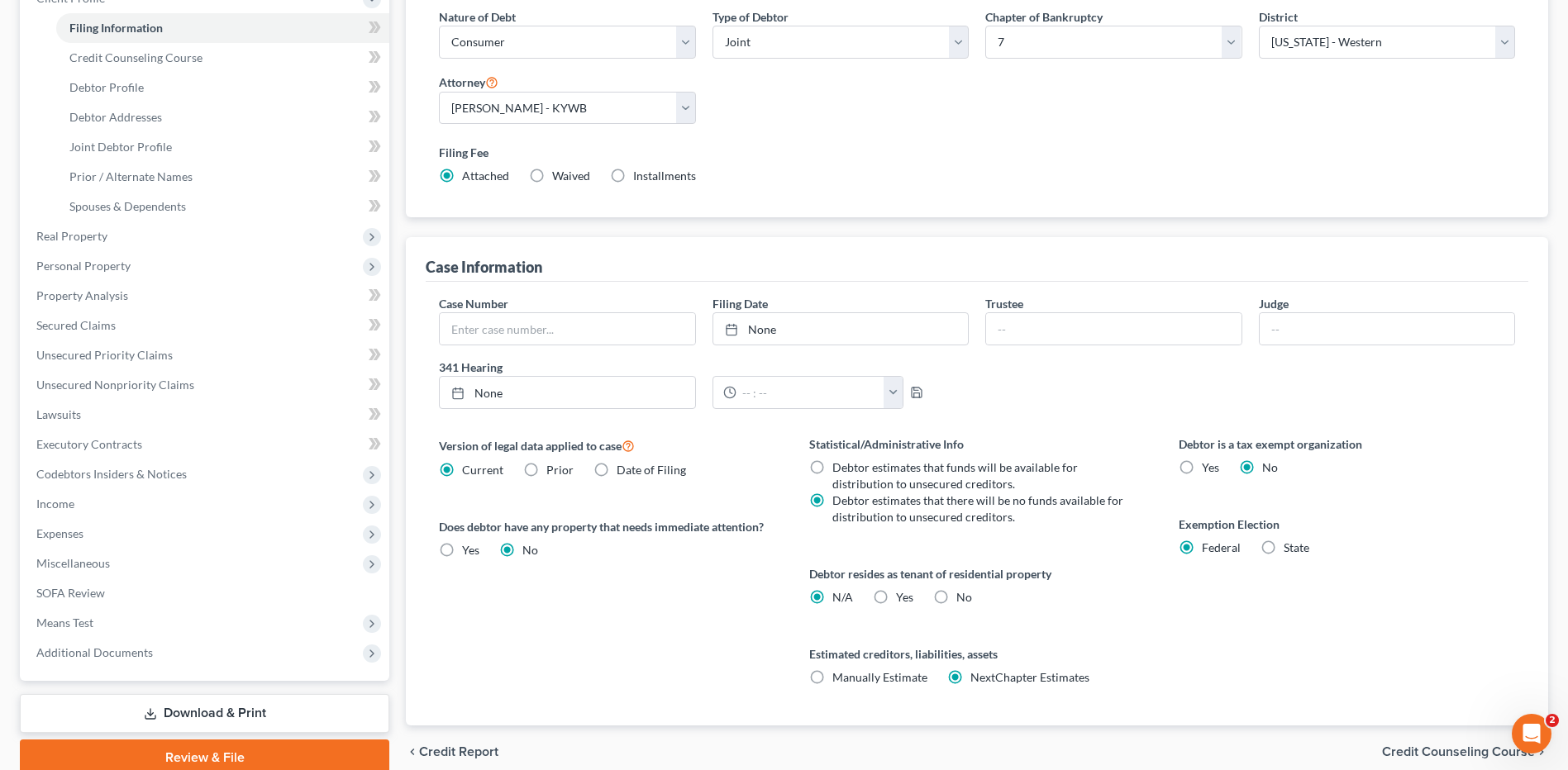
click at [211, 752] on link "Review & File" at bounding box center [205, 758] width 370 height 36
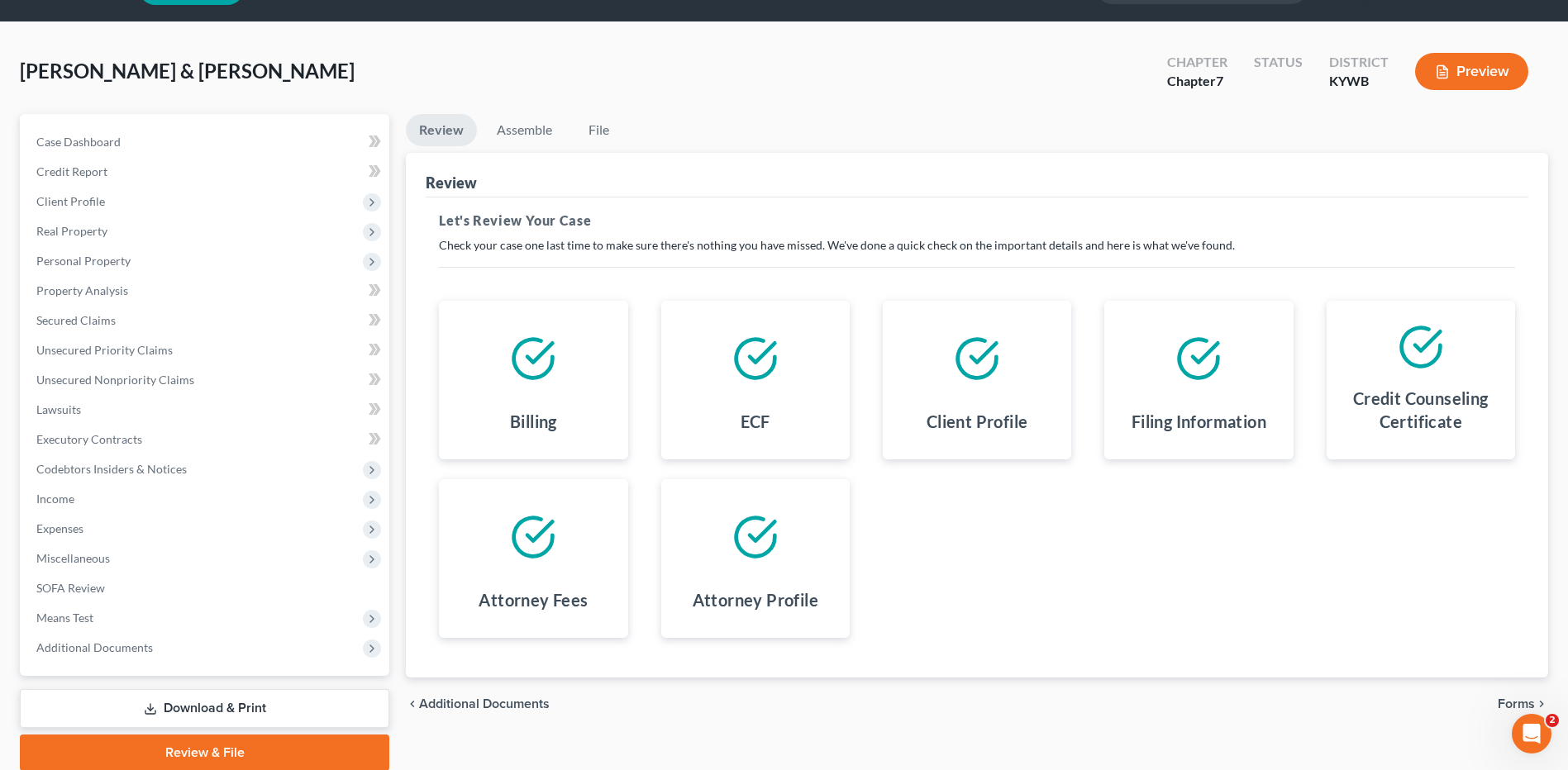
scroll to position [82, 0]
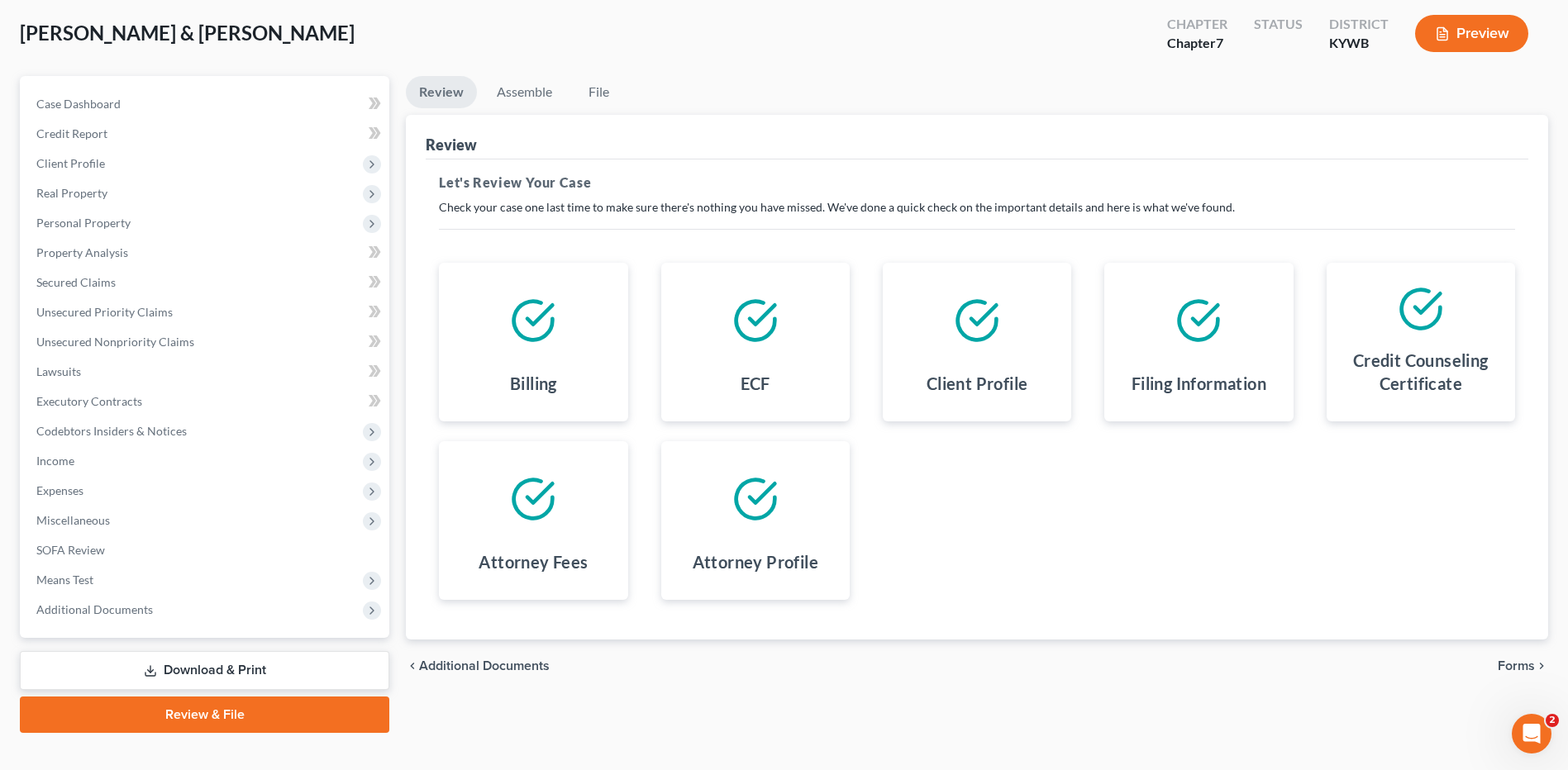
click at [1524, 669] on span "Forms" at bounding box center [1516, 667] width 37 height 13
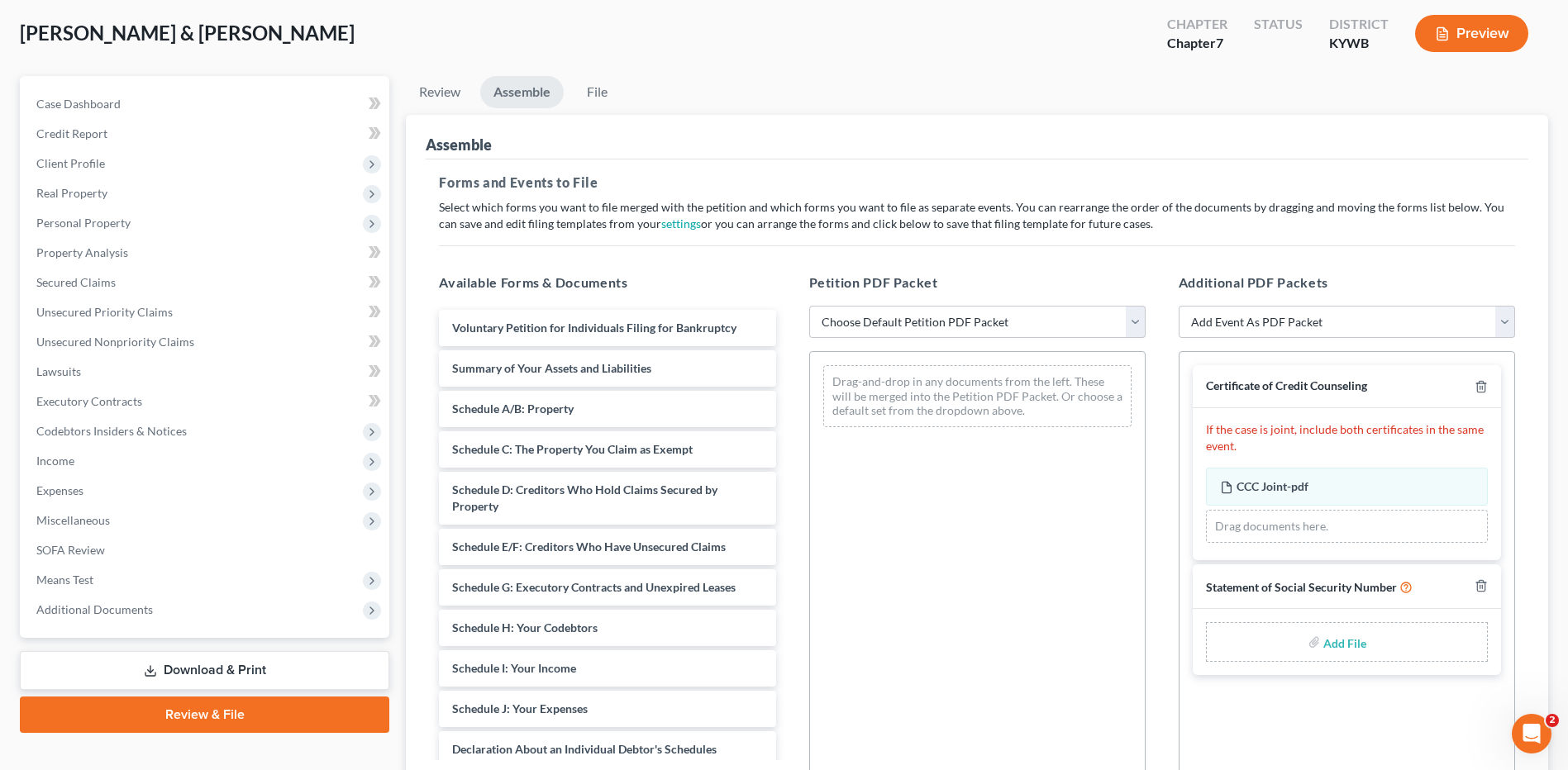
click at [1359, 643] on input "file" at bounding box center [1343, 642] width 39 height 30
drag, startPoint x: 1072, startPoint y: 323, endPoint x: 935, endPoint y: 341, distance: 138.2
click at [1072, 323] on select "Choose Default Petition PDF Packet Emergency Filing (Voluntary Petition and Cre…" at bounding box center [977, 322] width 336 height 34
select select "2"
click at [809, 306] on select "Choose Default Petition PDF Packet Emergency Filing (Voluntary Petition and Cre…" at bounding box center [977, 322] width 336 height 34
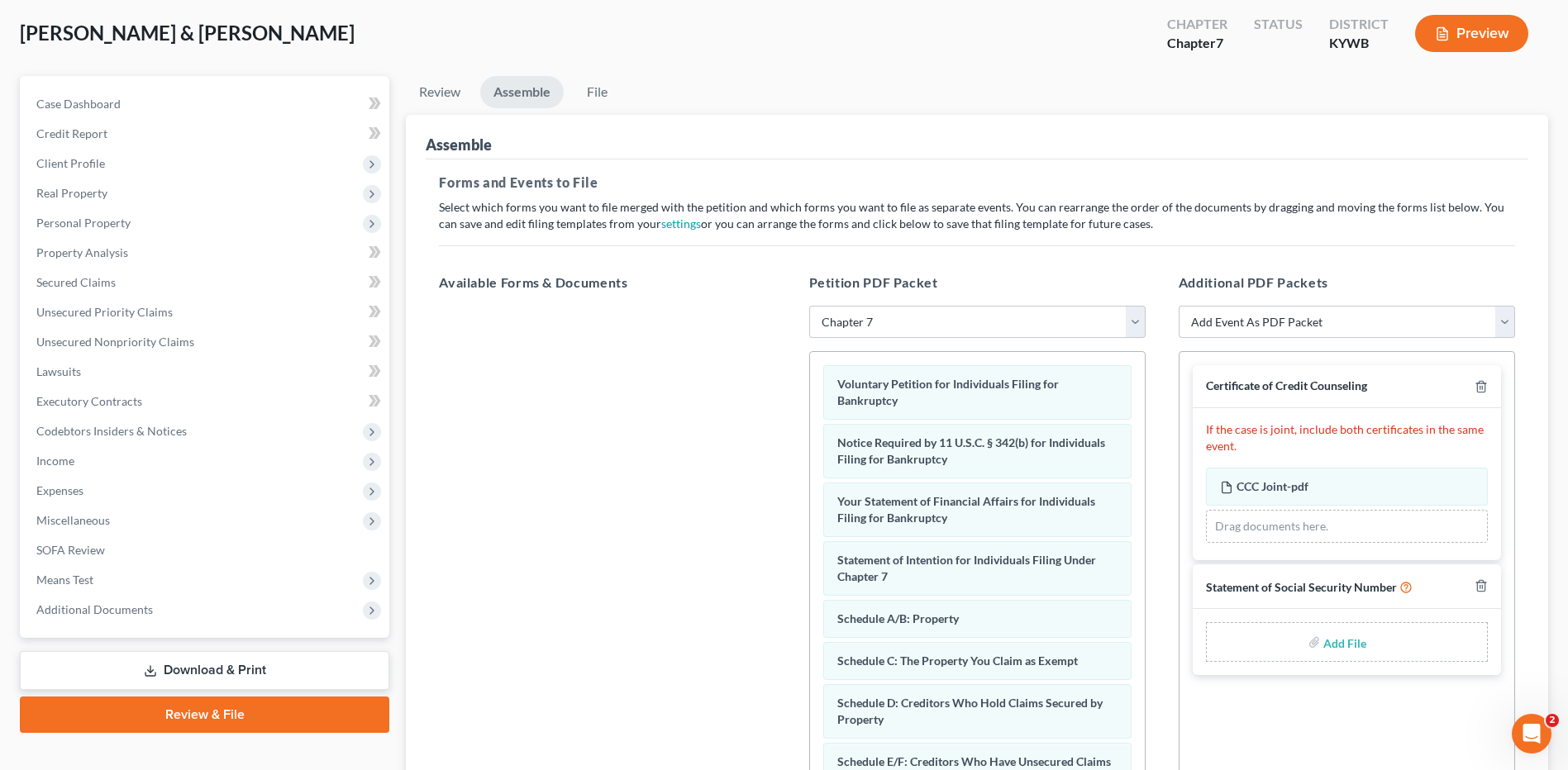
click at [1336, 642] on input "file" at bounding box center [1343, 642] width 39 height 30
type input "C:\fakepath\SSN FOR FILING.pdf"
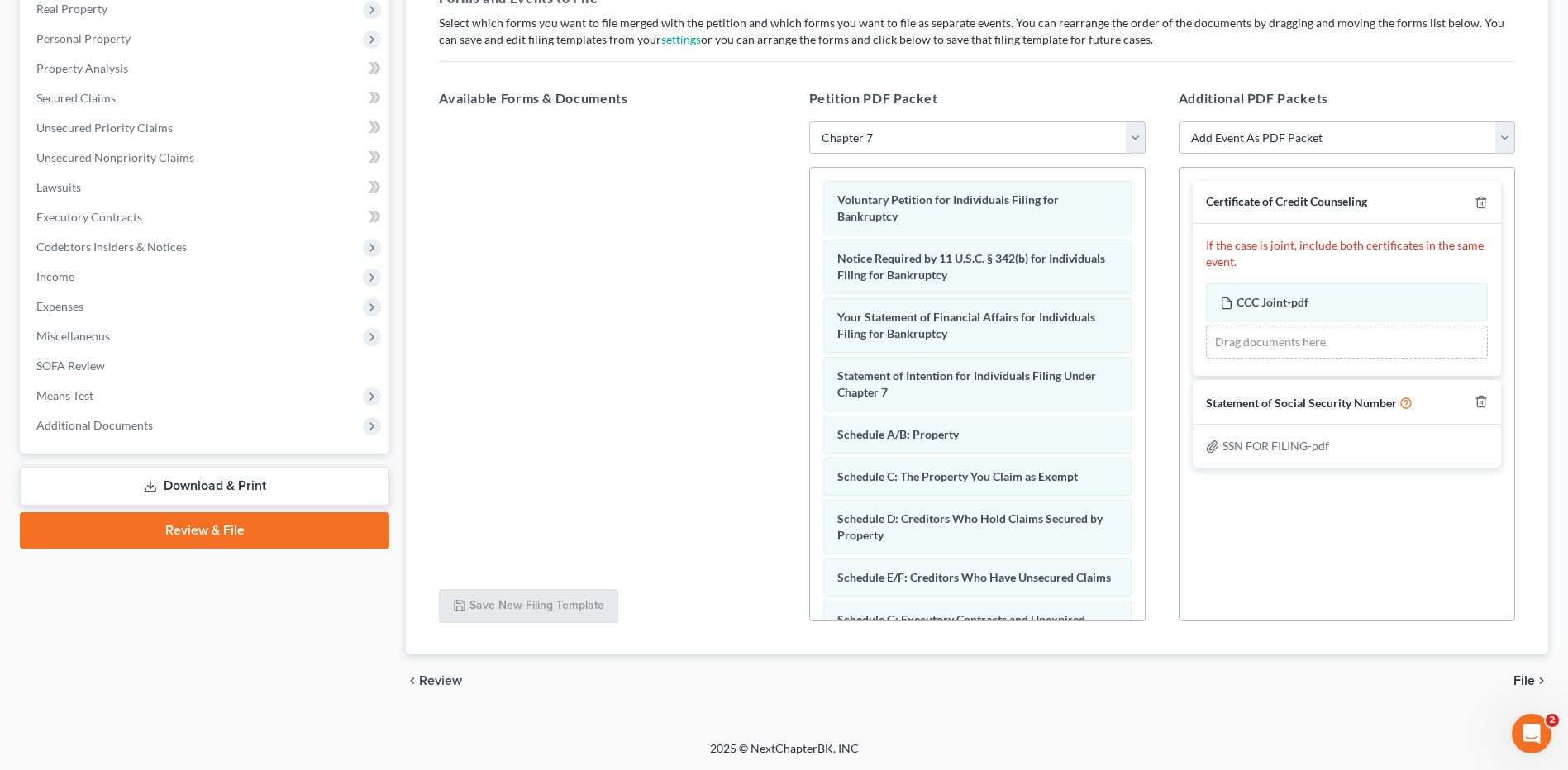
click at [1524, 675] on span "File" at bounding box center [1524, 681] width 21 height 13
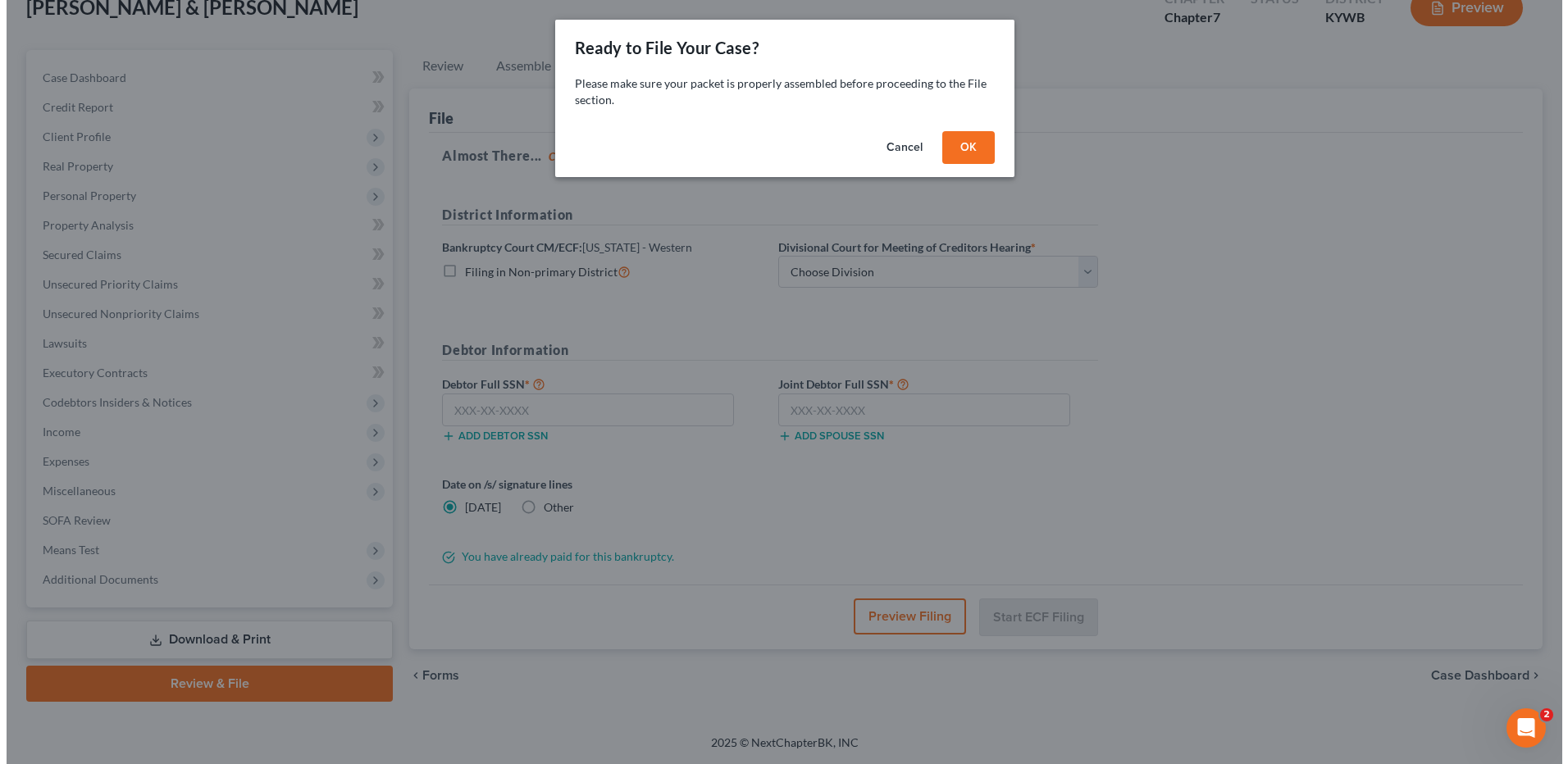
scroll to position [107, 0]
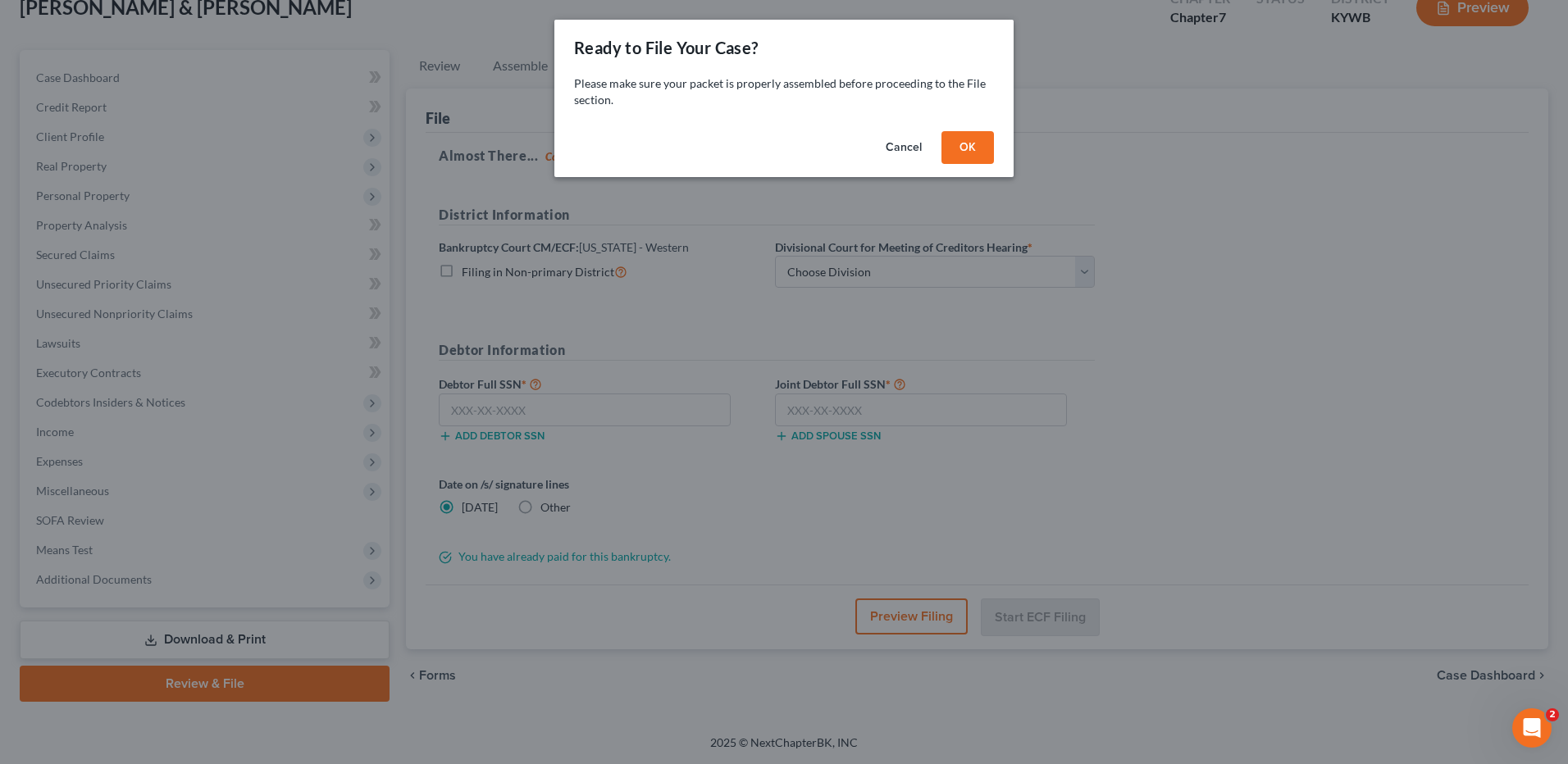
click at [966, 145] on button "OK" at bounding box center [967, 147] width 52 height 33
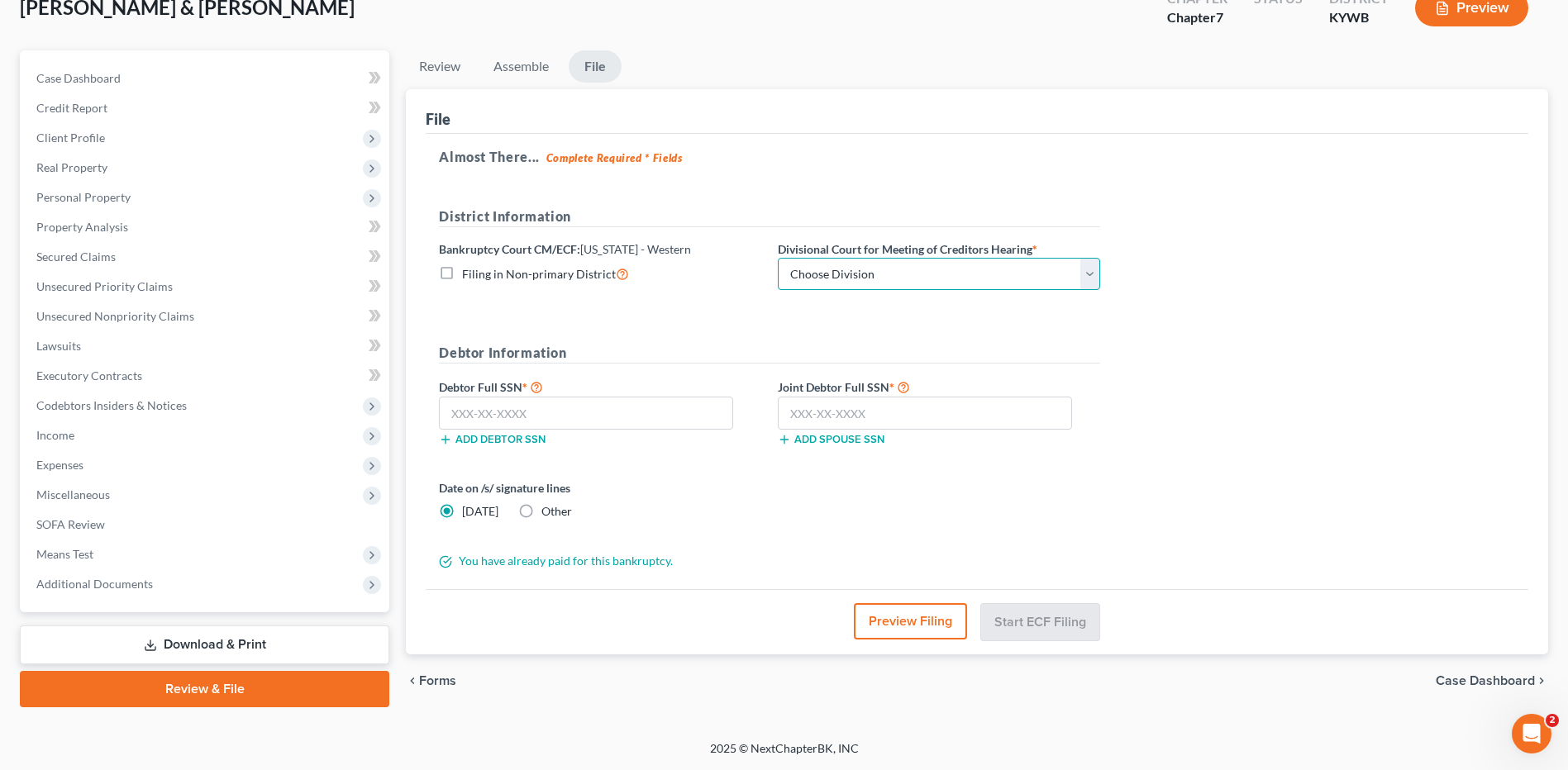
drag, startPoint x: 831, startPoint y: 273, endPoint x: 832, endPoint y: 289, distance: 16.0
click at [831, 273] on select "Choose Division Bowling Green [GEOGRAPHIC_DATA] [GEOGRAPHIC_DATA] [GEOGRAPHIC_D…" at bounding box center [939, 274] width 323 height 34
select select "3"
click at [778, 258] on select "Choose Division Bowling Green [GEOGRAPHIC_DATA] [GEOGRAPHIC_DATA] [GEOGRAPHIC_D…" at bounding box center [939, 274] width 323 height 34
click at [697, 408] on input "text" at bounding box center [585, 413] width 294 height 34
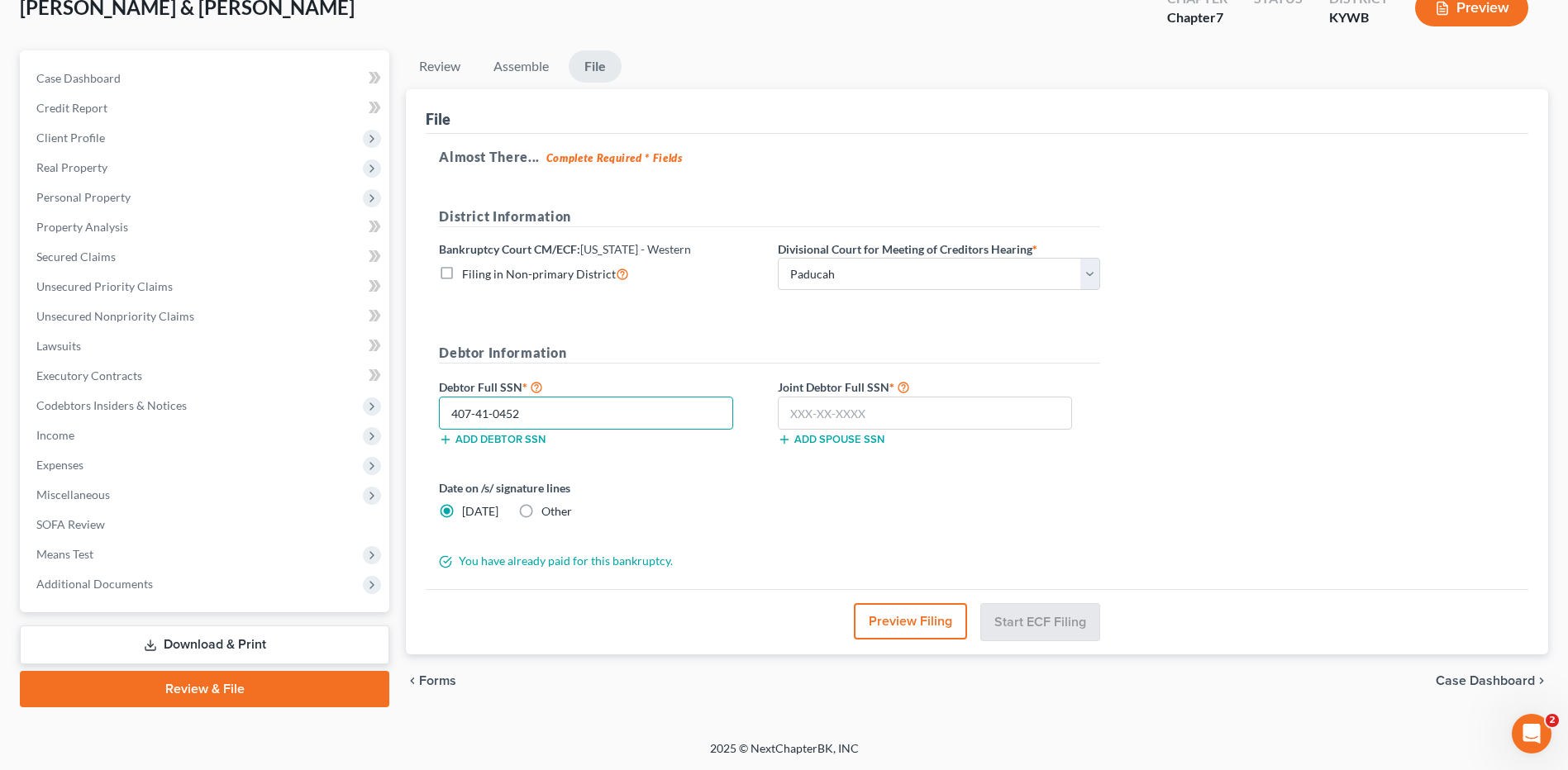
type input "407-41-0452"
click at [898, 412] on input "text" at bounding box center [924, 413] width 294 height 34
type input "405-43-0307"
click at [920, 632] on button "Preview Filing" at bounding box center [911, 622] width 113 height 36
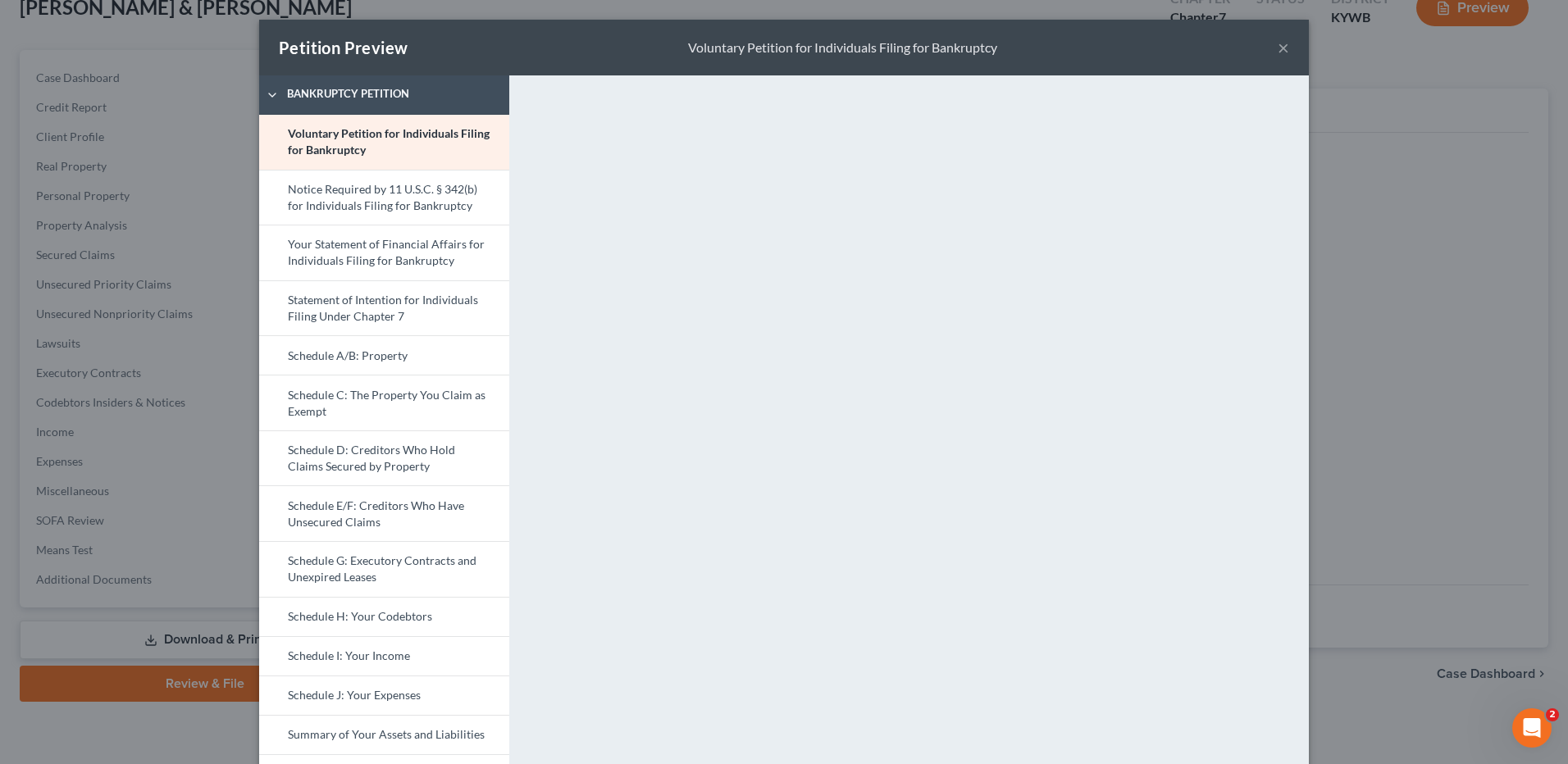
click at [359, 687] on link "Schedule J: Your Expenses" at bounding box center [384, 695] width 250 height 39
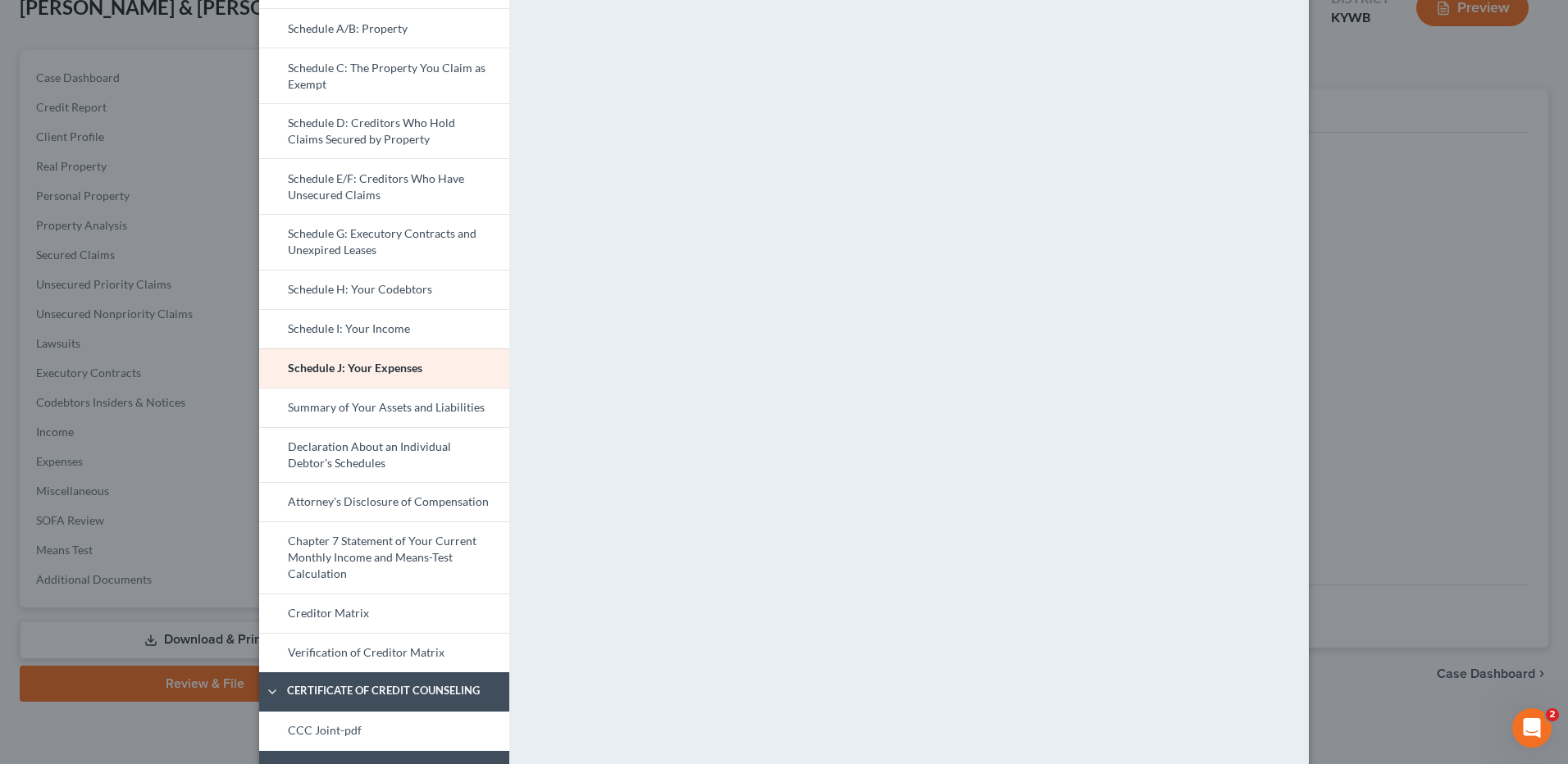
scroll to position [328, 0]
drag, startPoint x: 390, startPoint y: 554, endPoint x: 1039, endPoint y: 530, distance: 649.4
click at [390, 555] on link "Chapter 7 Statement of Your Current Monthly Income and Means-Test Calculation" at bounding box center [384, 557] width 250 height 72
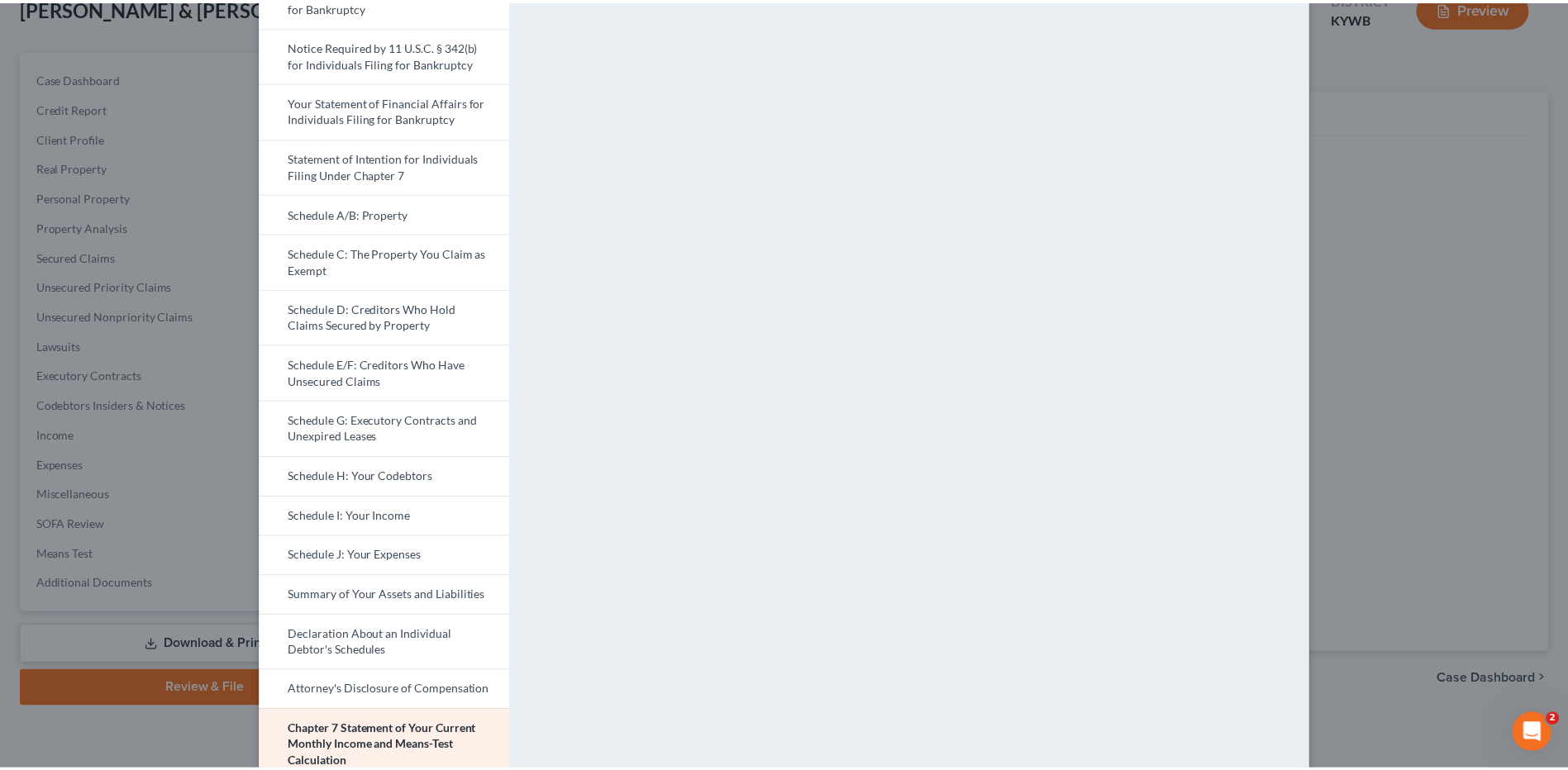
scroll to position [0, 0]
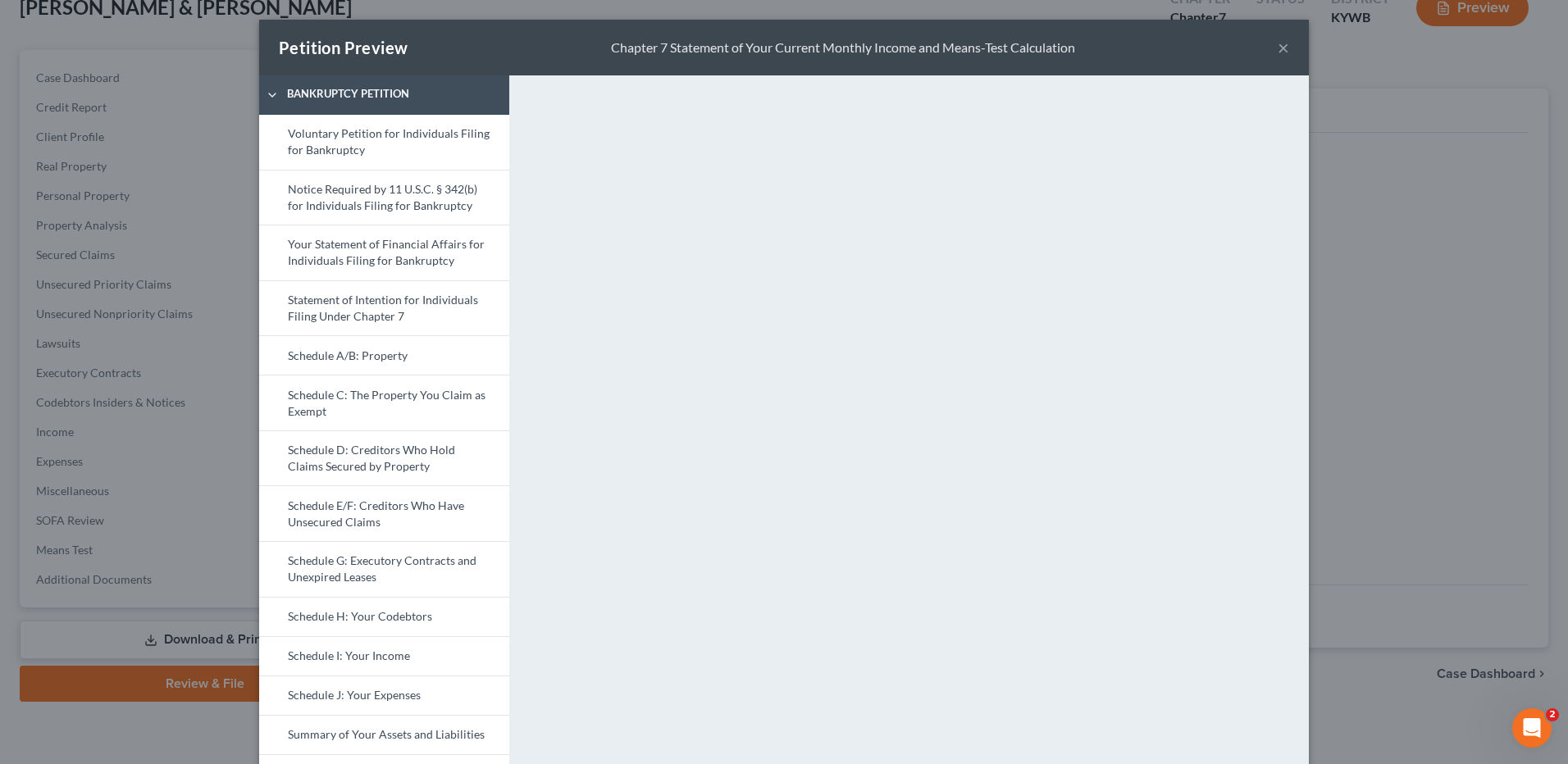
click at [1278, 48] on button "×" at bounding box center [1284, 48] width 11 height 20
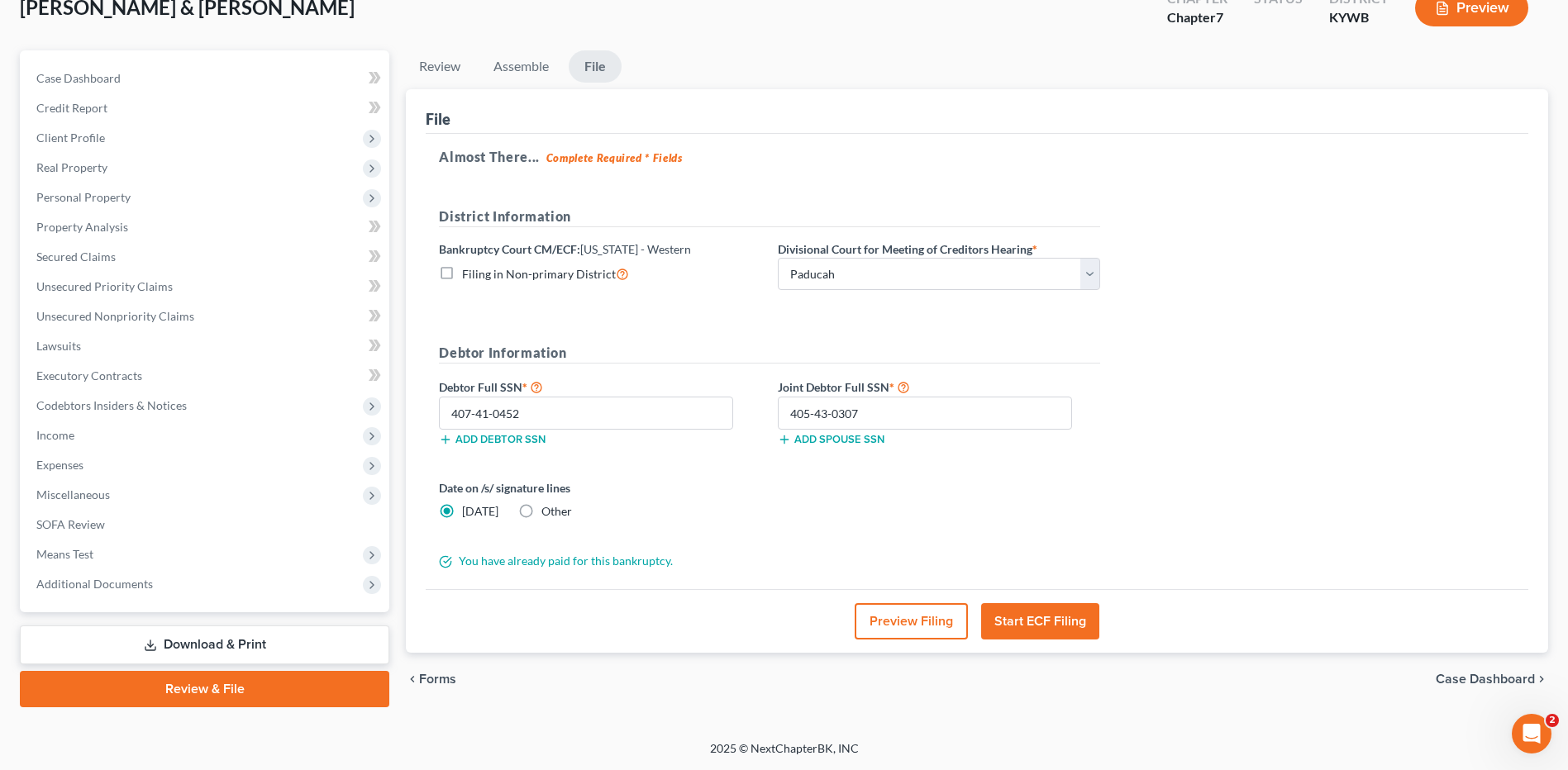
click at [1047, 626] on button "Start ECF Filing" at bounding box center [1039, 622] width 118 height 36
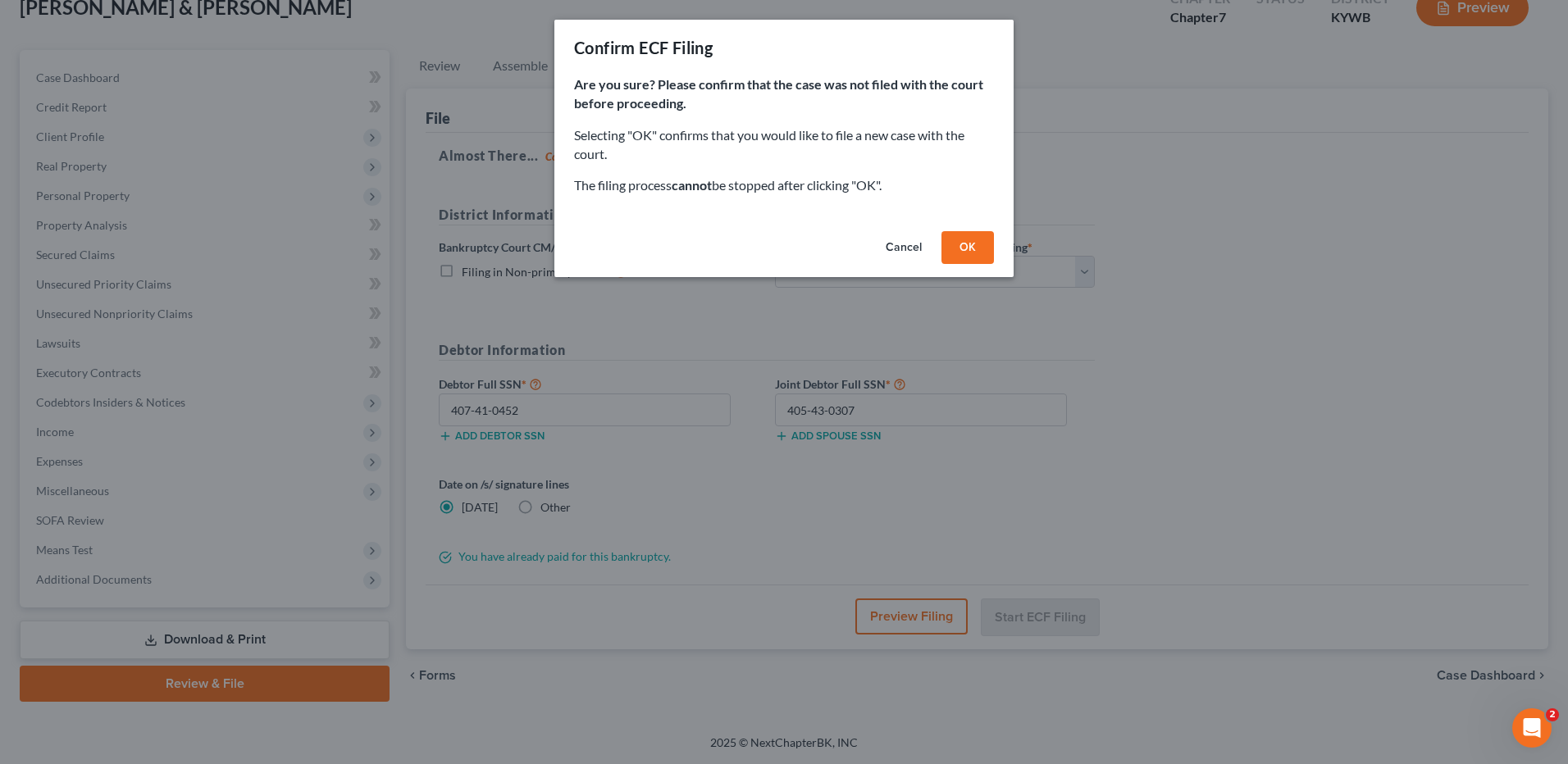
click at [967, 248] on button "OK" at bounding box center [967, 247] width 52 height 33
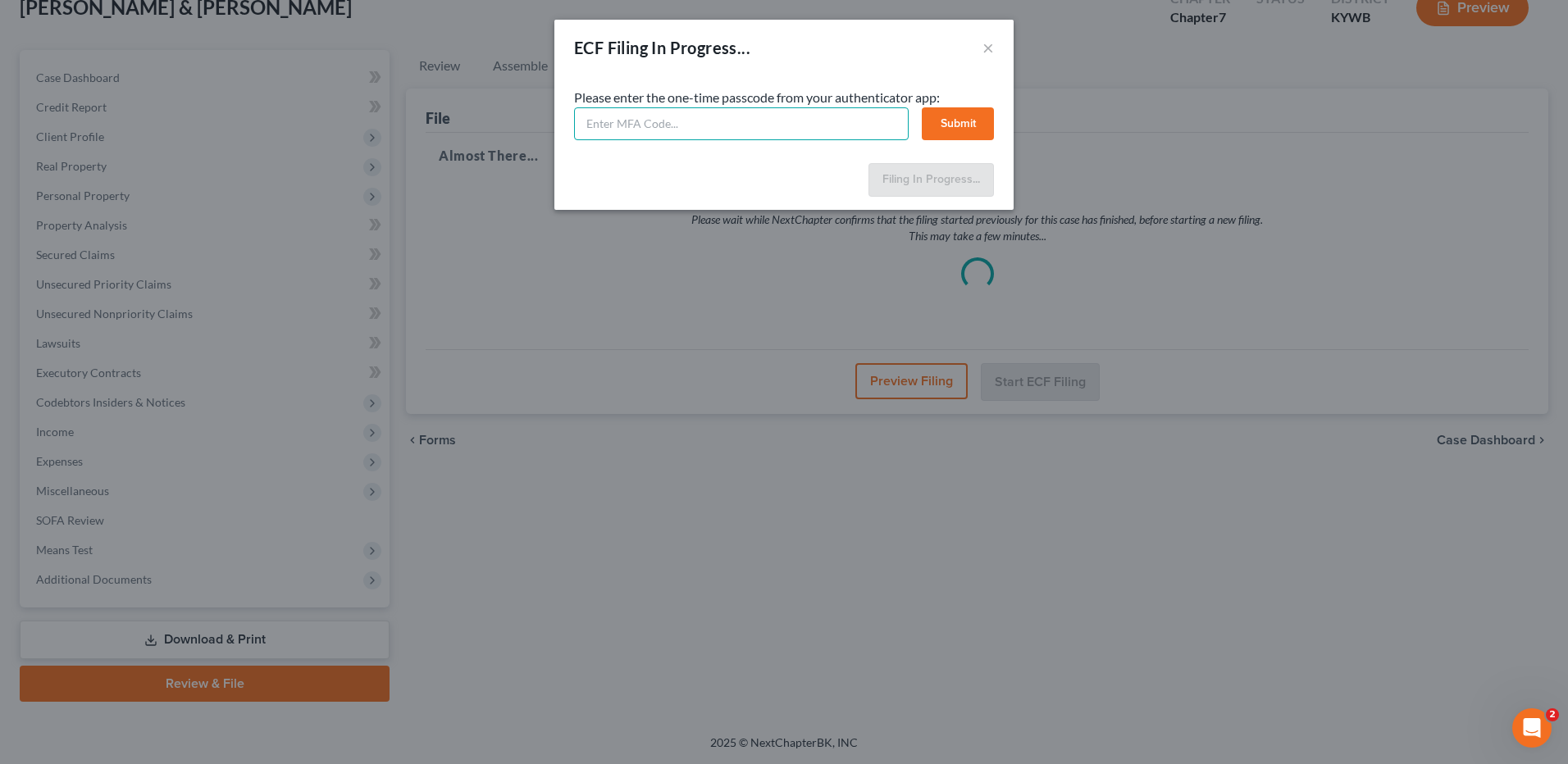
click at [881, 124] on input "text" at bounding box center [741, 124] width 335 height 33
type input "563759"
click at [965, 124] on button "Submit" at bounding box center [958, 124] width 72 height 33
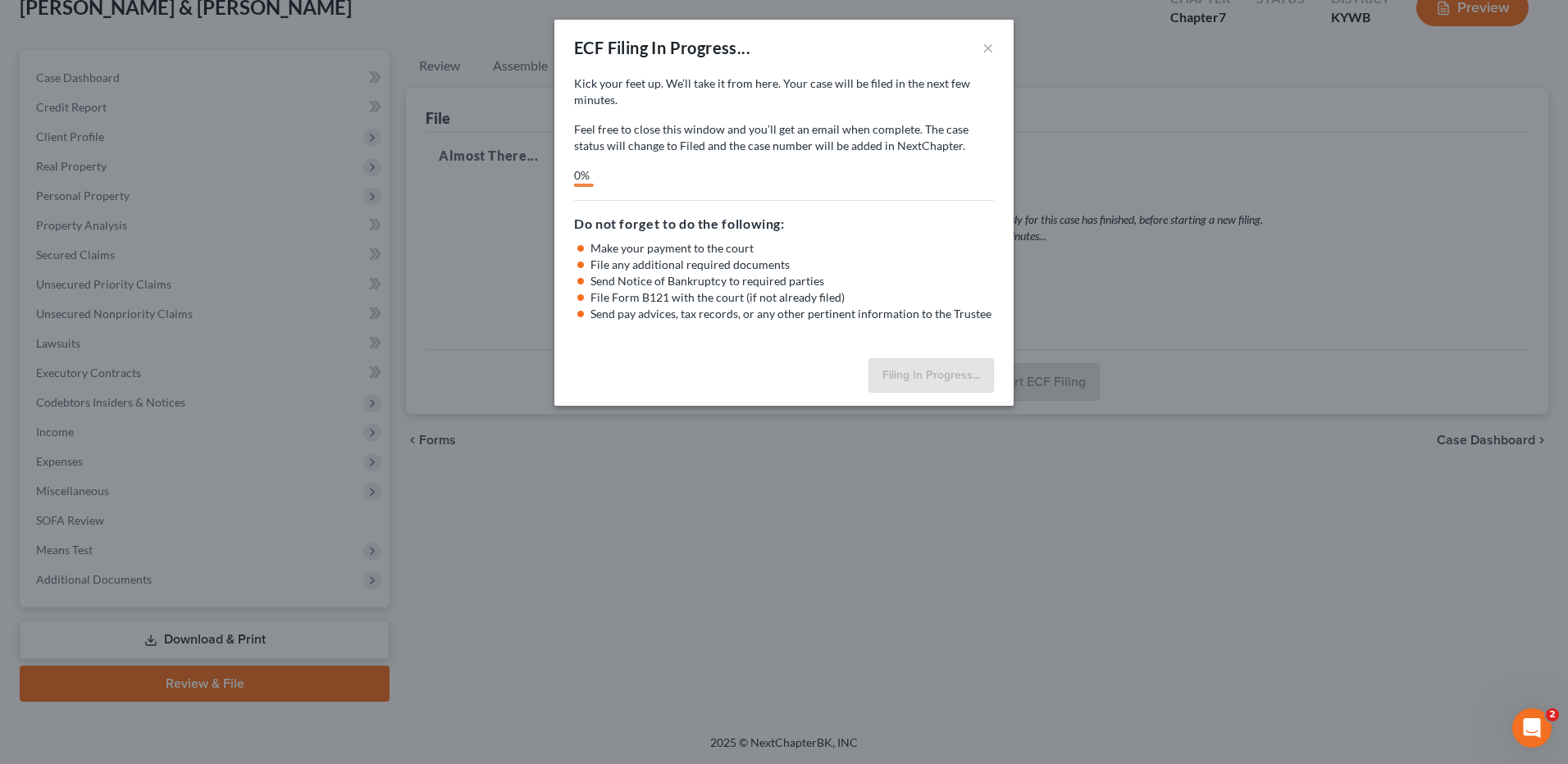
select select "3"
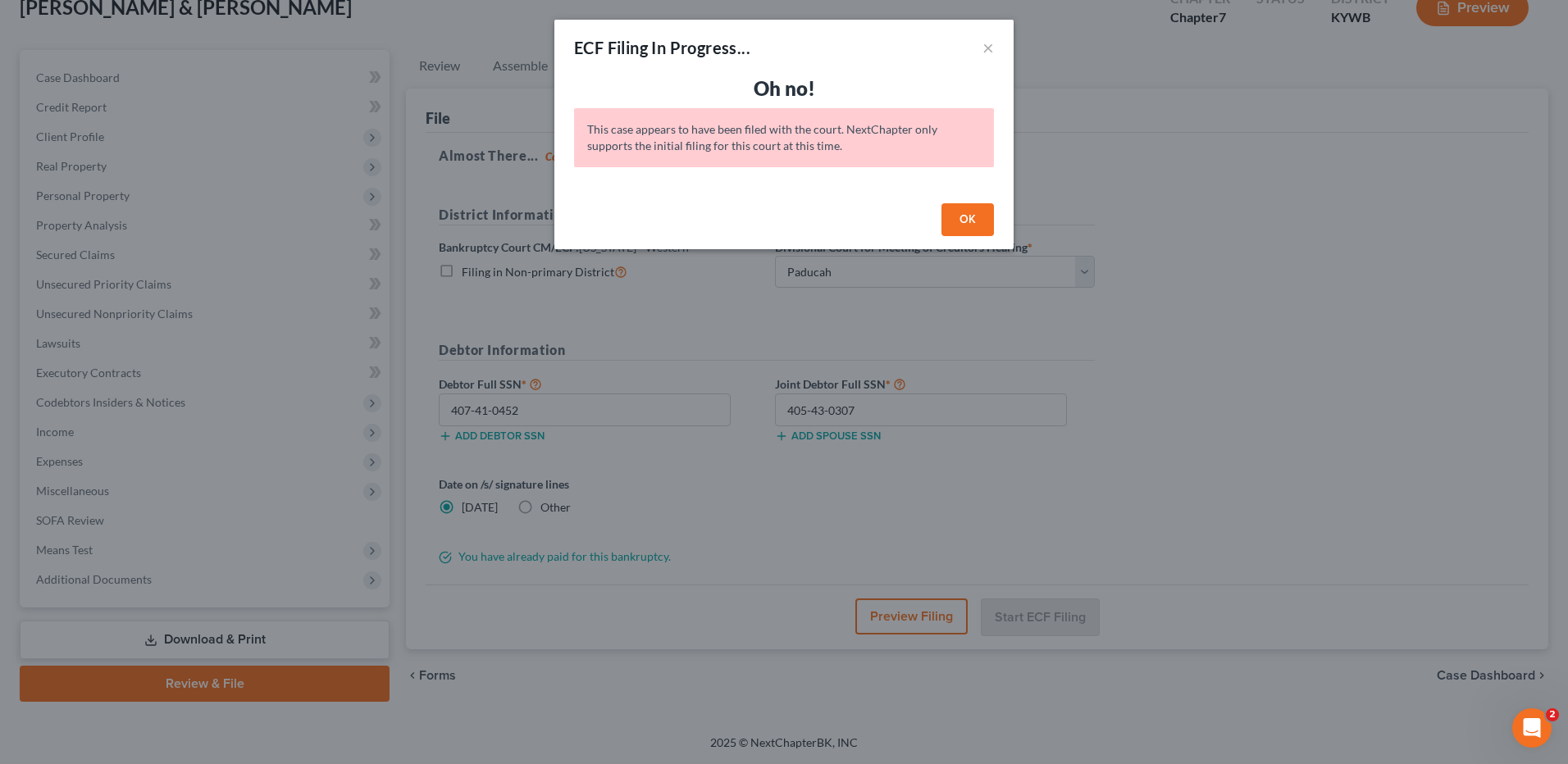
click at [970, 211] on button "OK" at bounding box center [967, 220] width 52 height 33
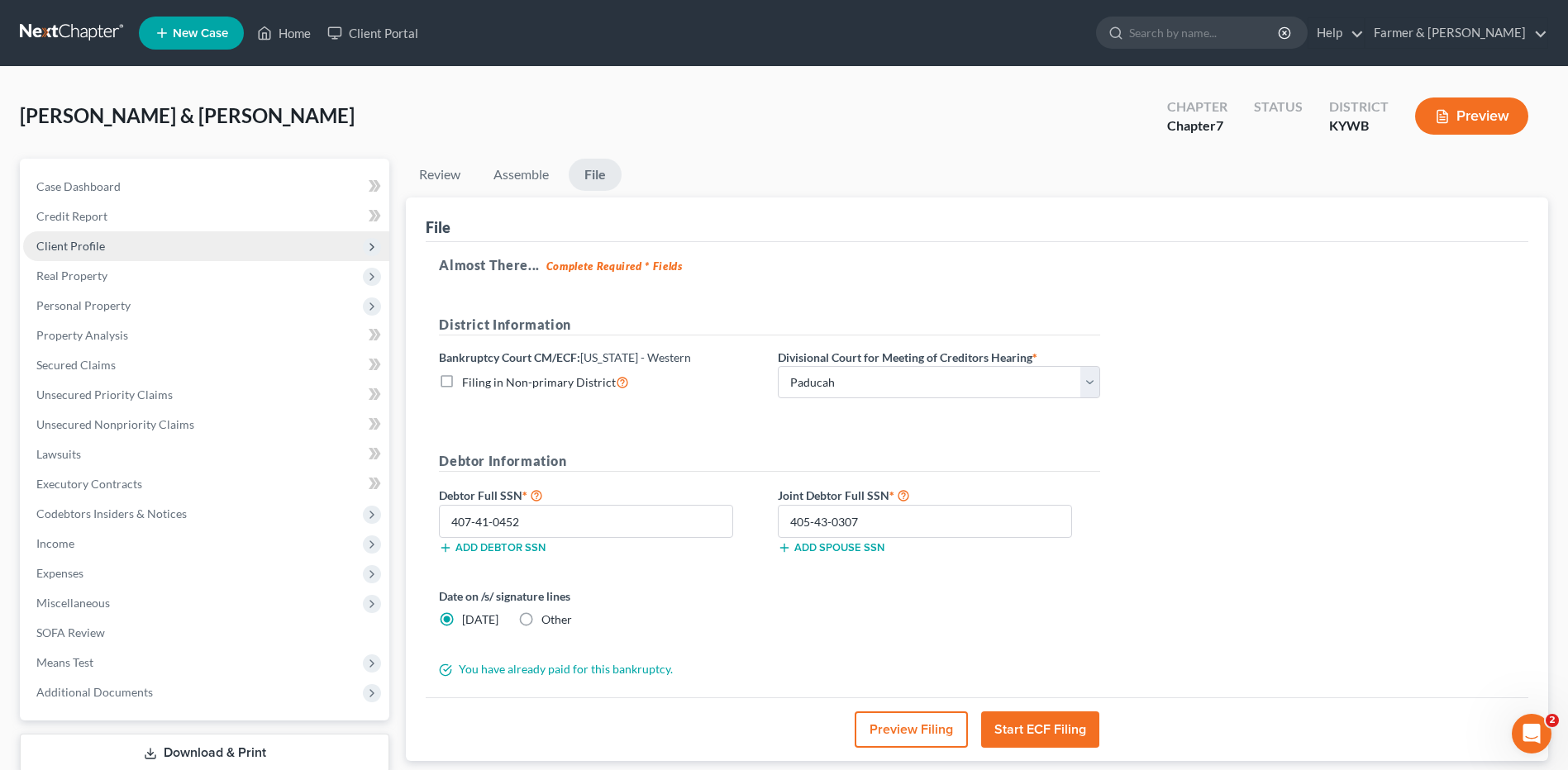
click at [174, 256] on span "Client Profile" at bounding box center [206, 246] width 366 height 30
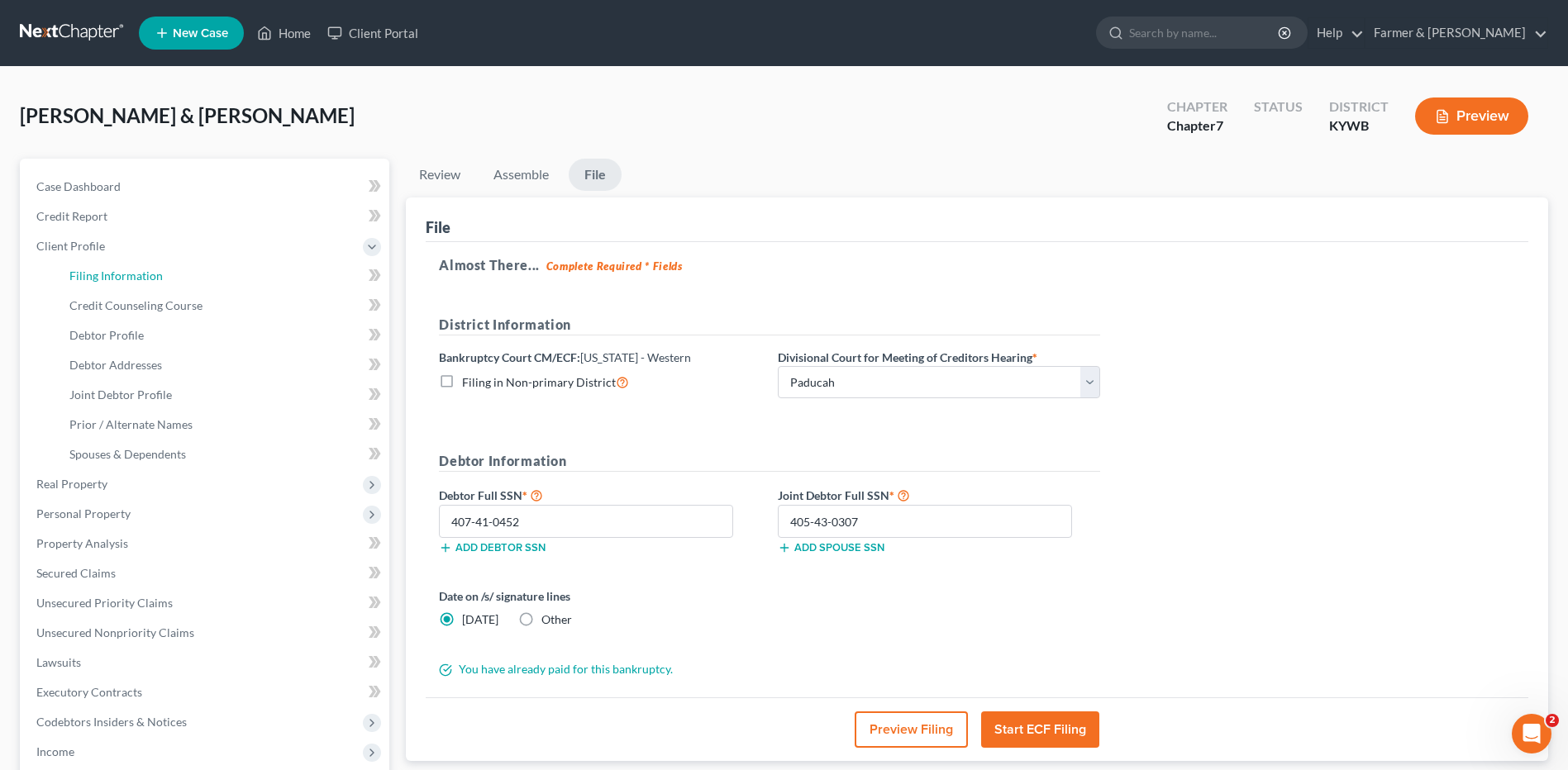
click at [171, 275] on link "Filing Information" at bounding box center [223, 276] width 333 height 30
select select "1"
select select "0"
select select "33"
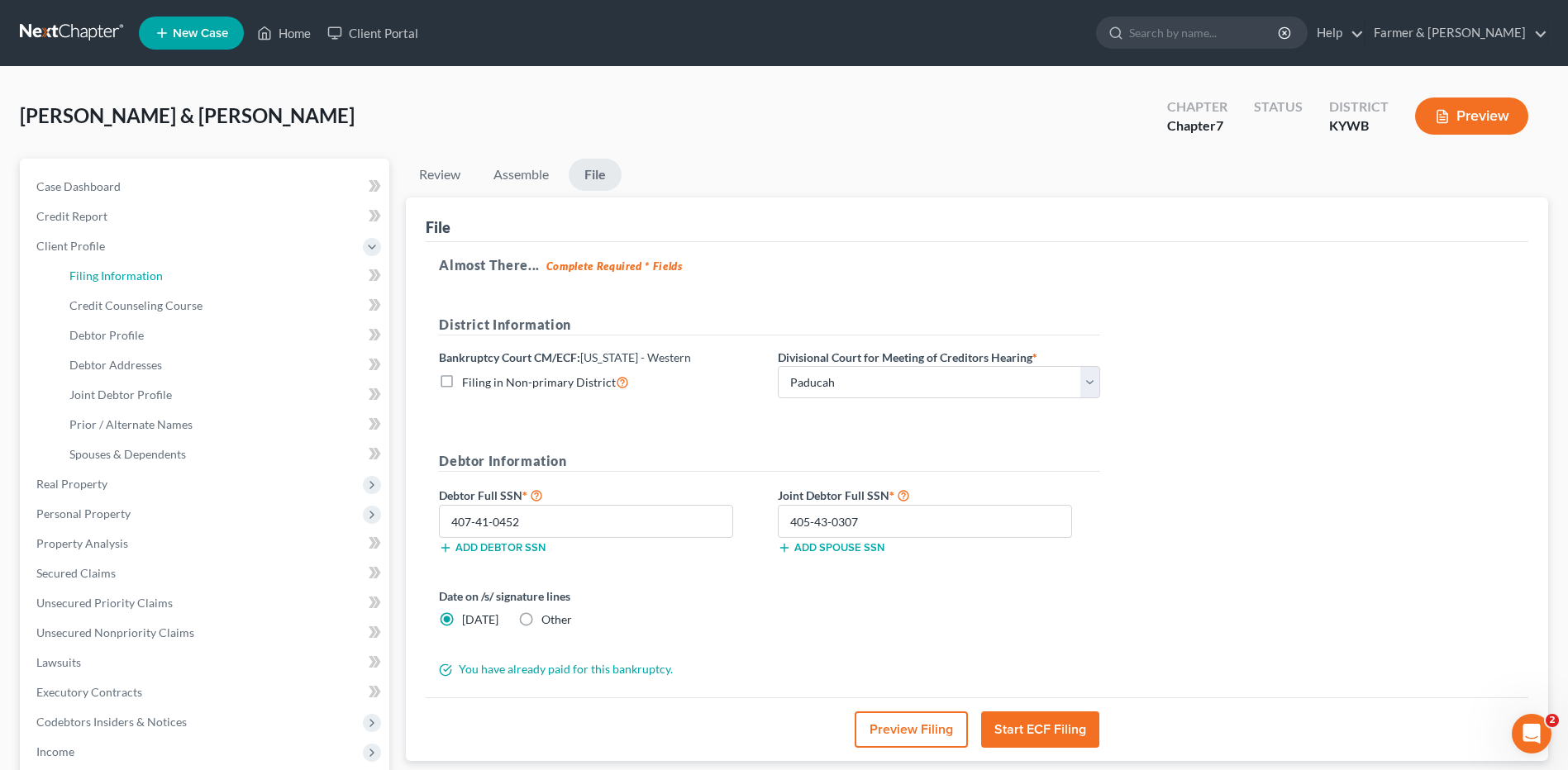
select select "2"
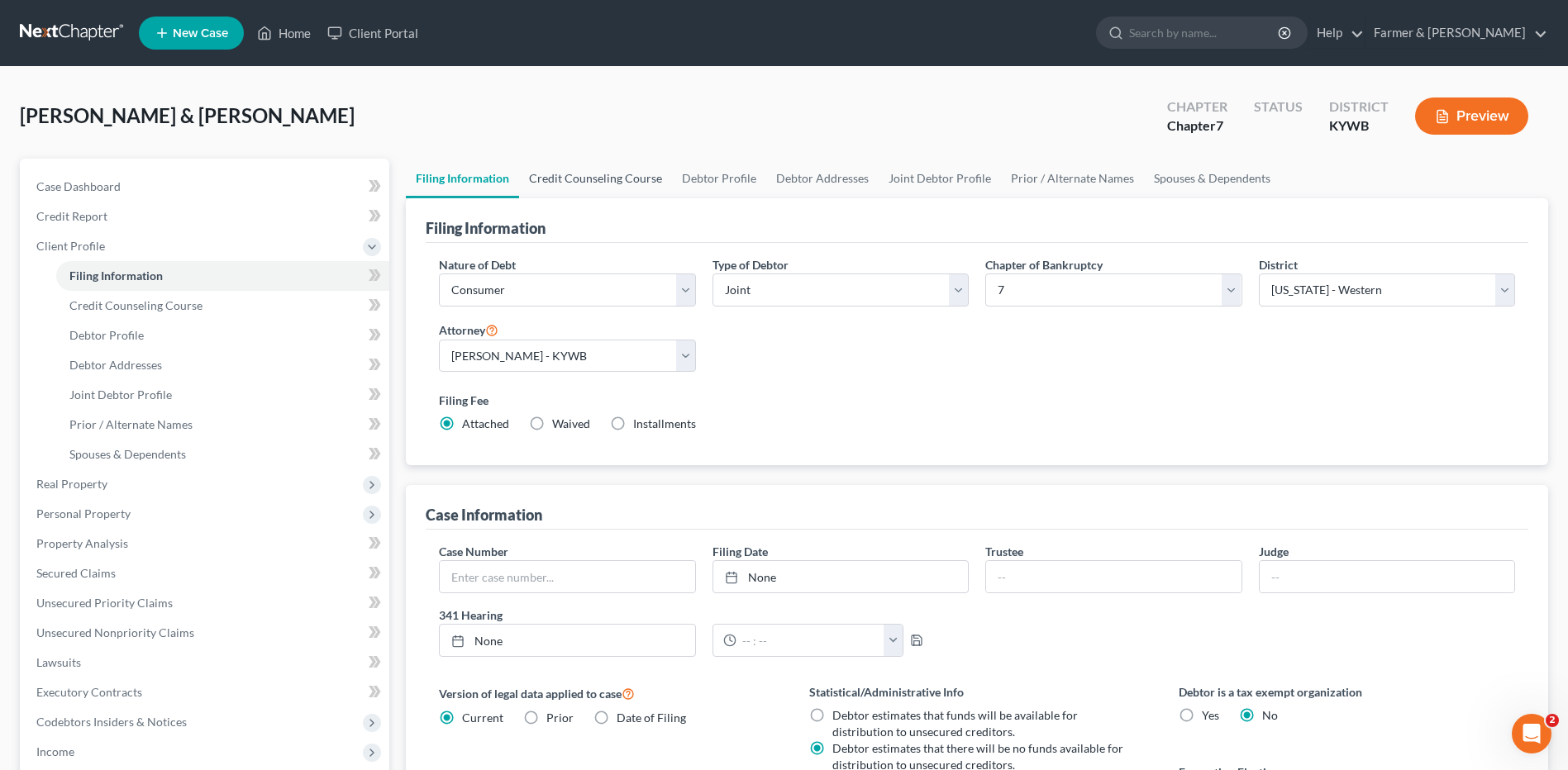
click at [625, 174] on link "Credit Counseling Course" at bounding box center [596, 178] width 153 height 39
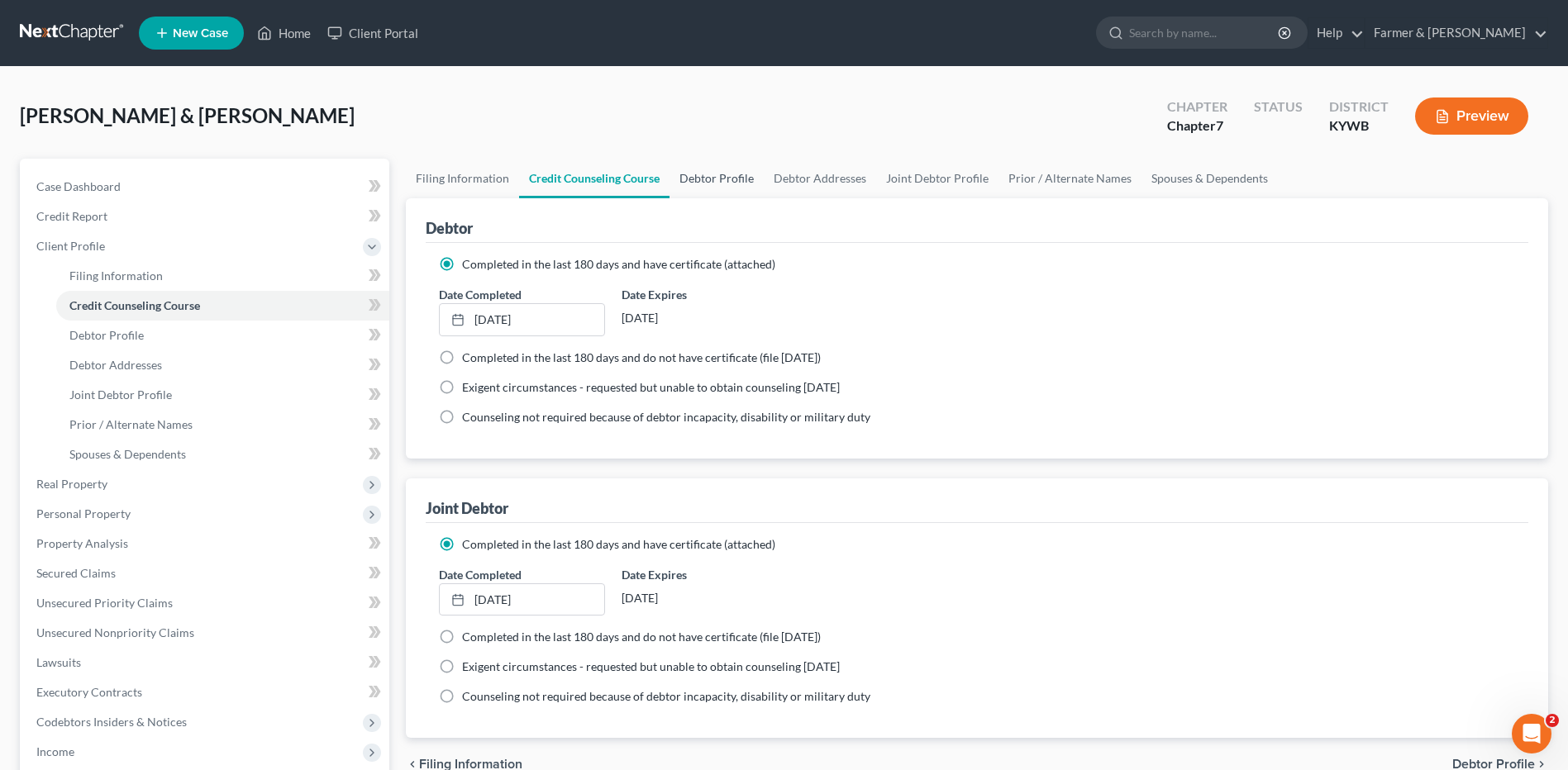
click at [729, 179] on link "Debtor Profile" at bounding box center [716, 178] width 94 height 39
select select "1"
select select "5"
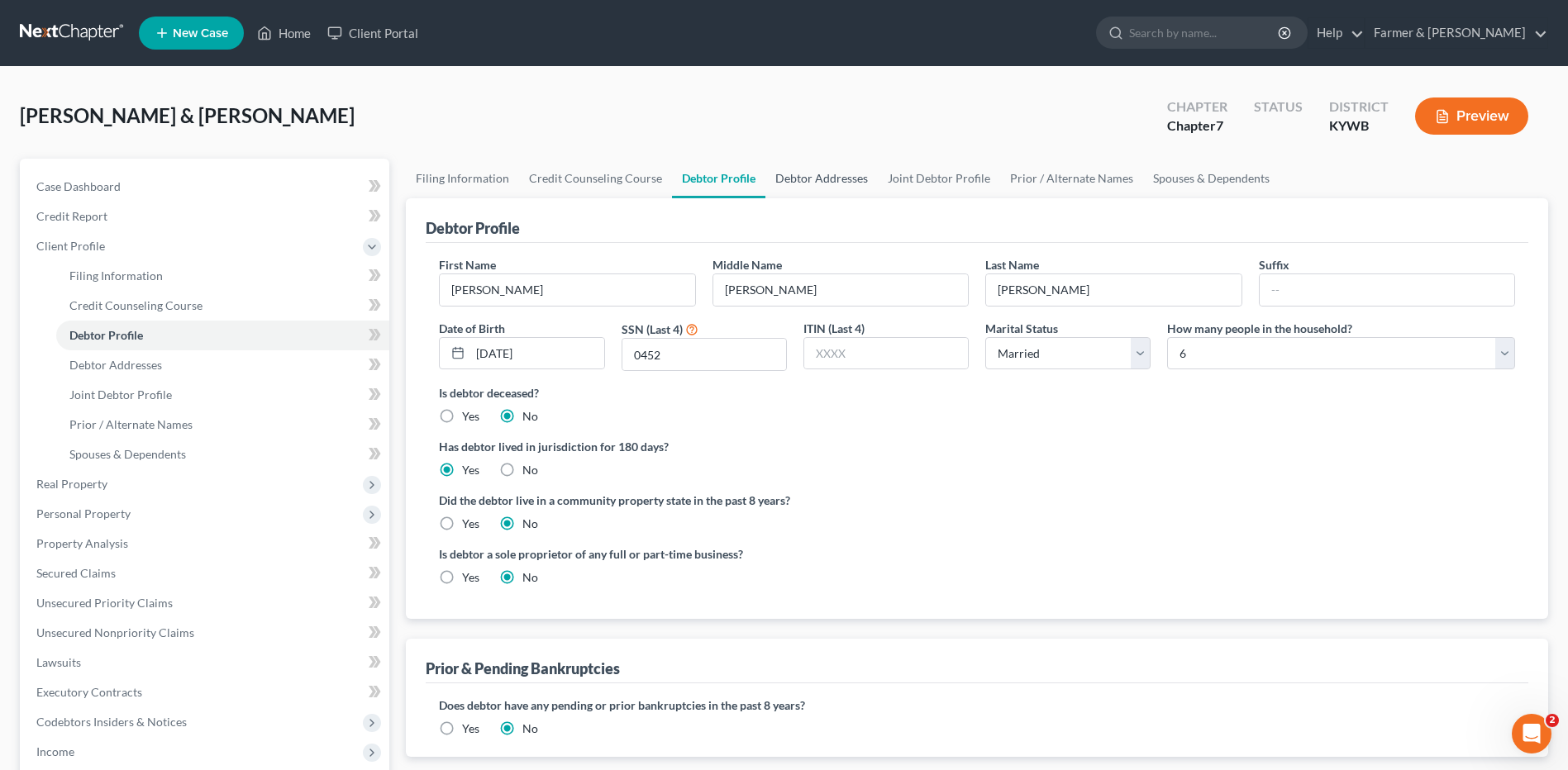
click at [829, 186] on link "Debtor Addresses" at bounding box center [821, 178] width 112 height 39
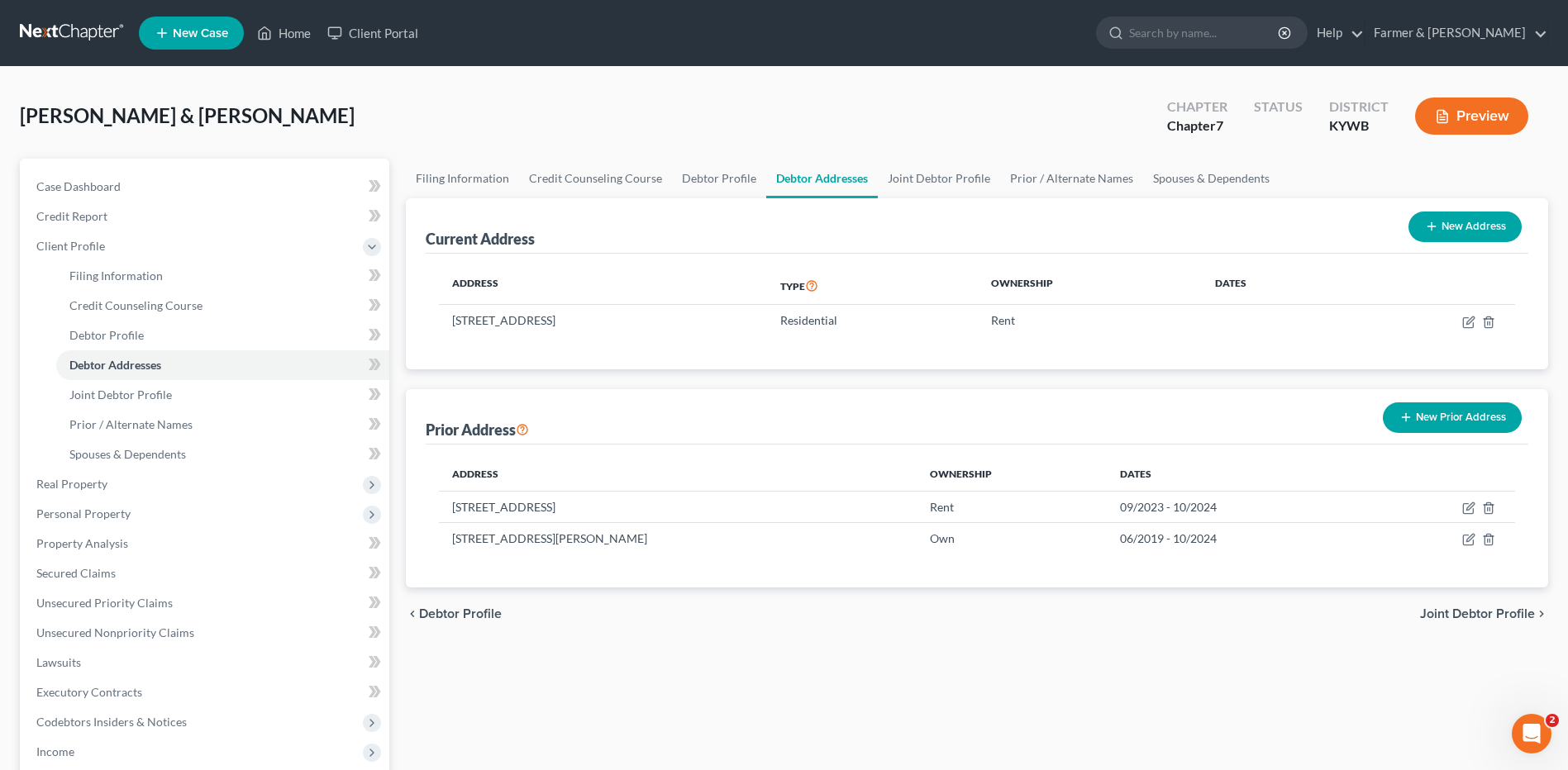
click at [74, 23] on link at bounding box center [73, 33] width 105 height 30
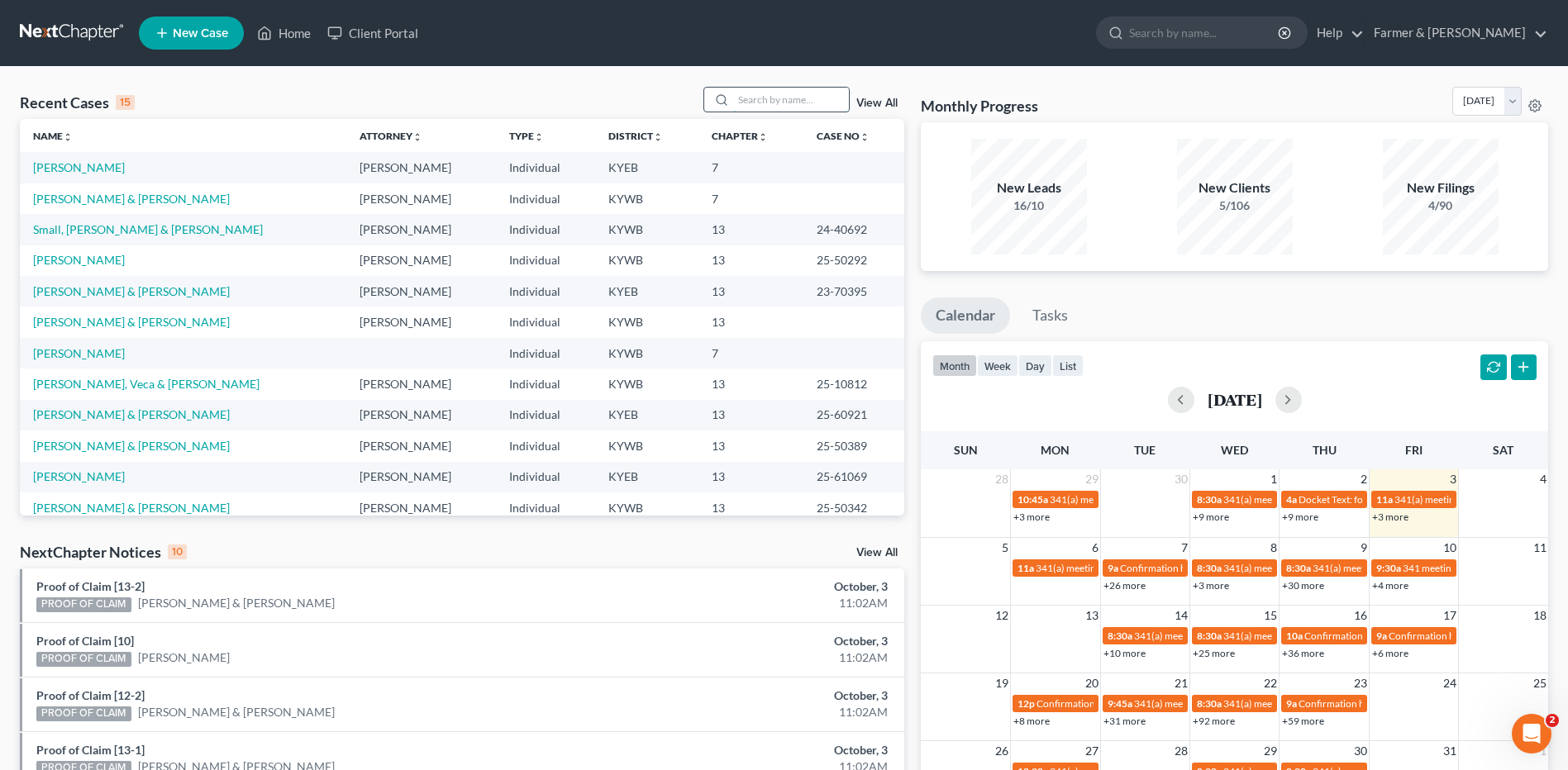
click at [808, 108] on input "search" at bounding box center [791, 99] width 116 height 24
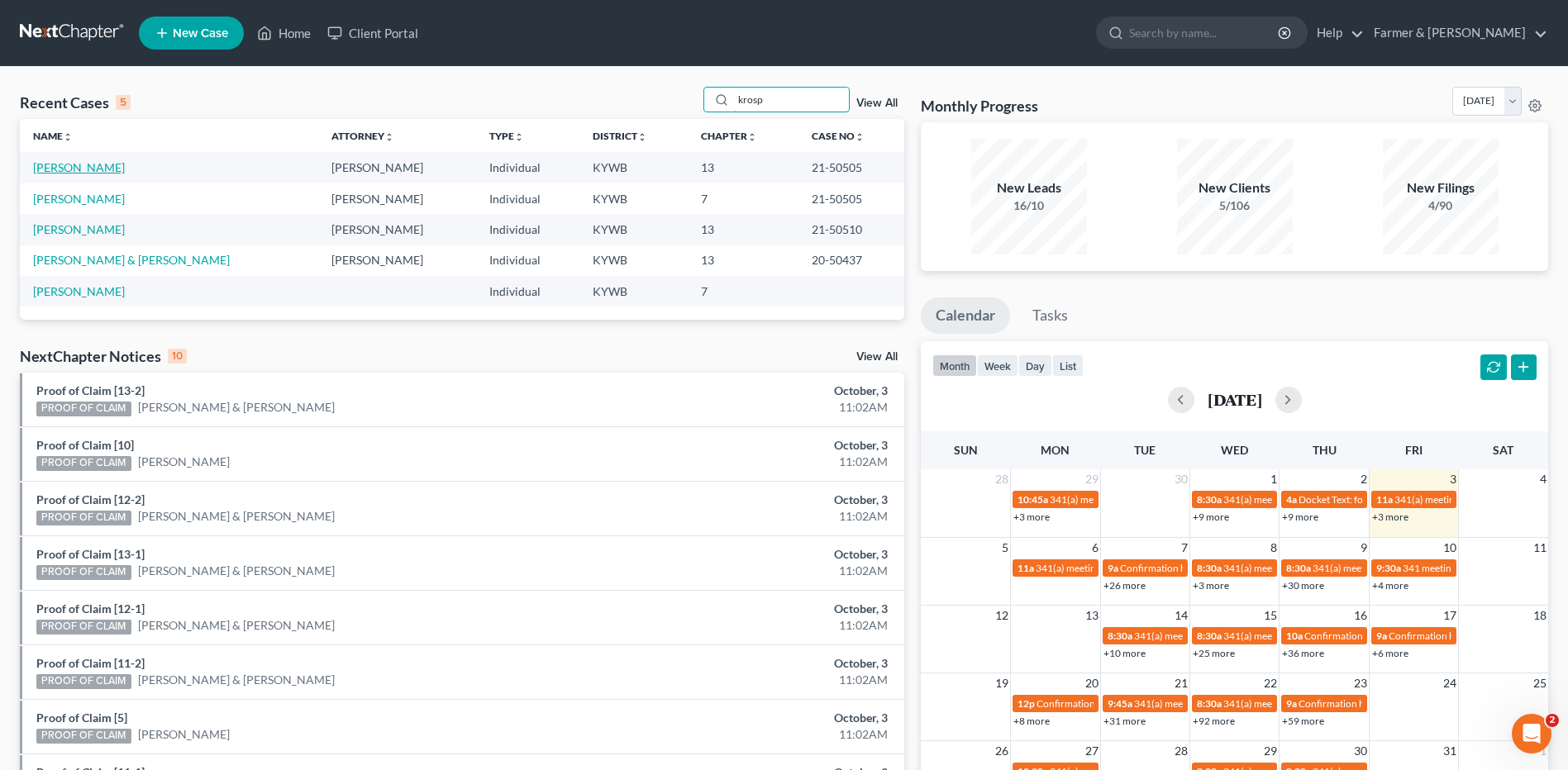
type input "krosp"
drag, startPoint x: 87, startPoint y: 168, endPoint x: 122, endPoint y: 146, distance: 41.3
click at [87, 168] on link "[PERSON_NAME]" at bounding box center [80, 167] width 92 height 14
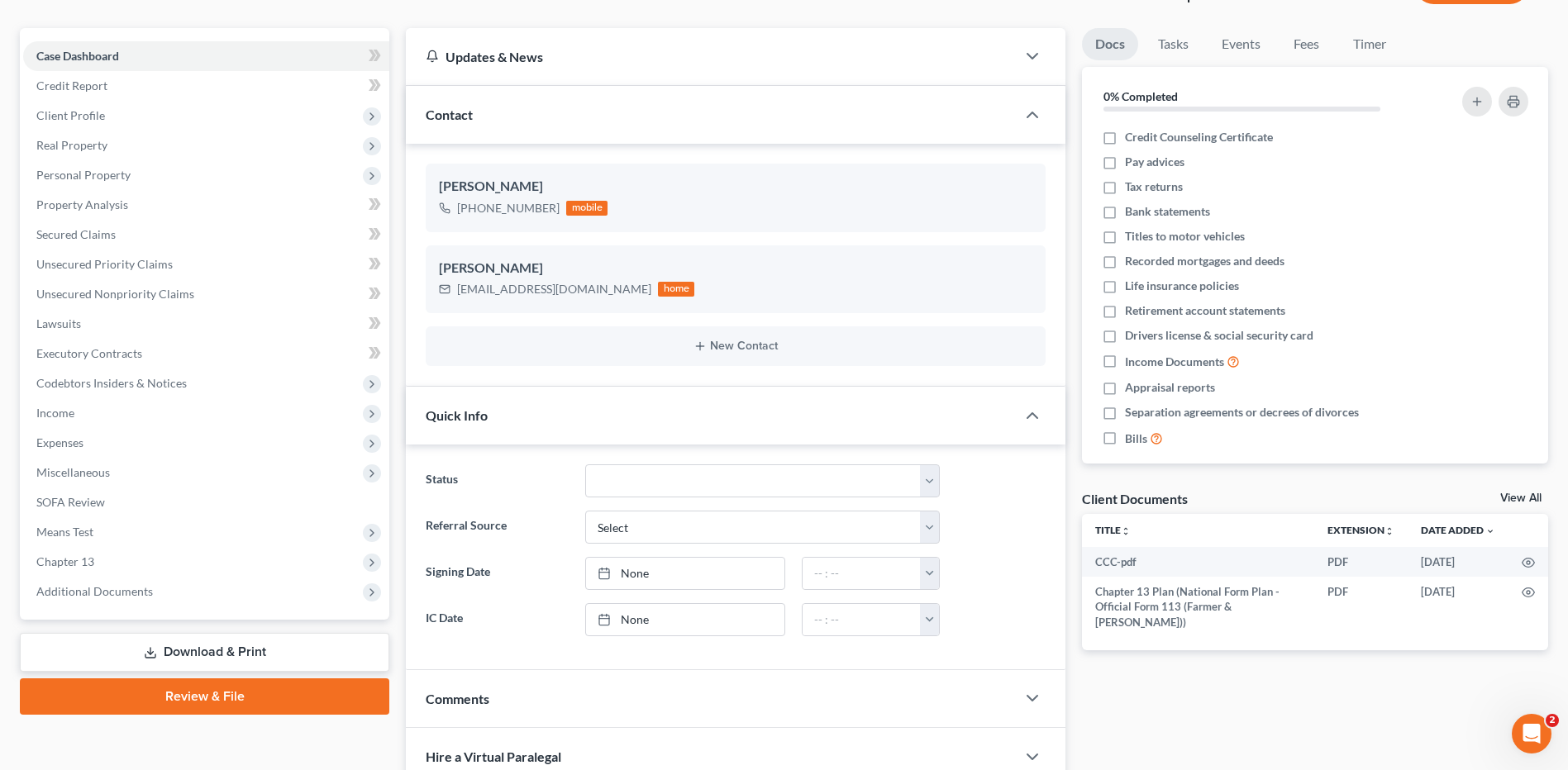
scroll to position [248, 0]
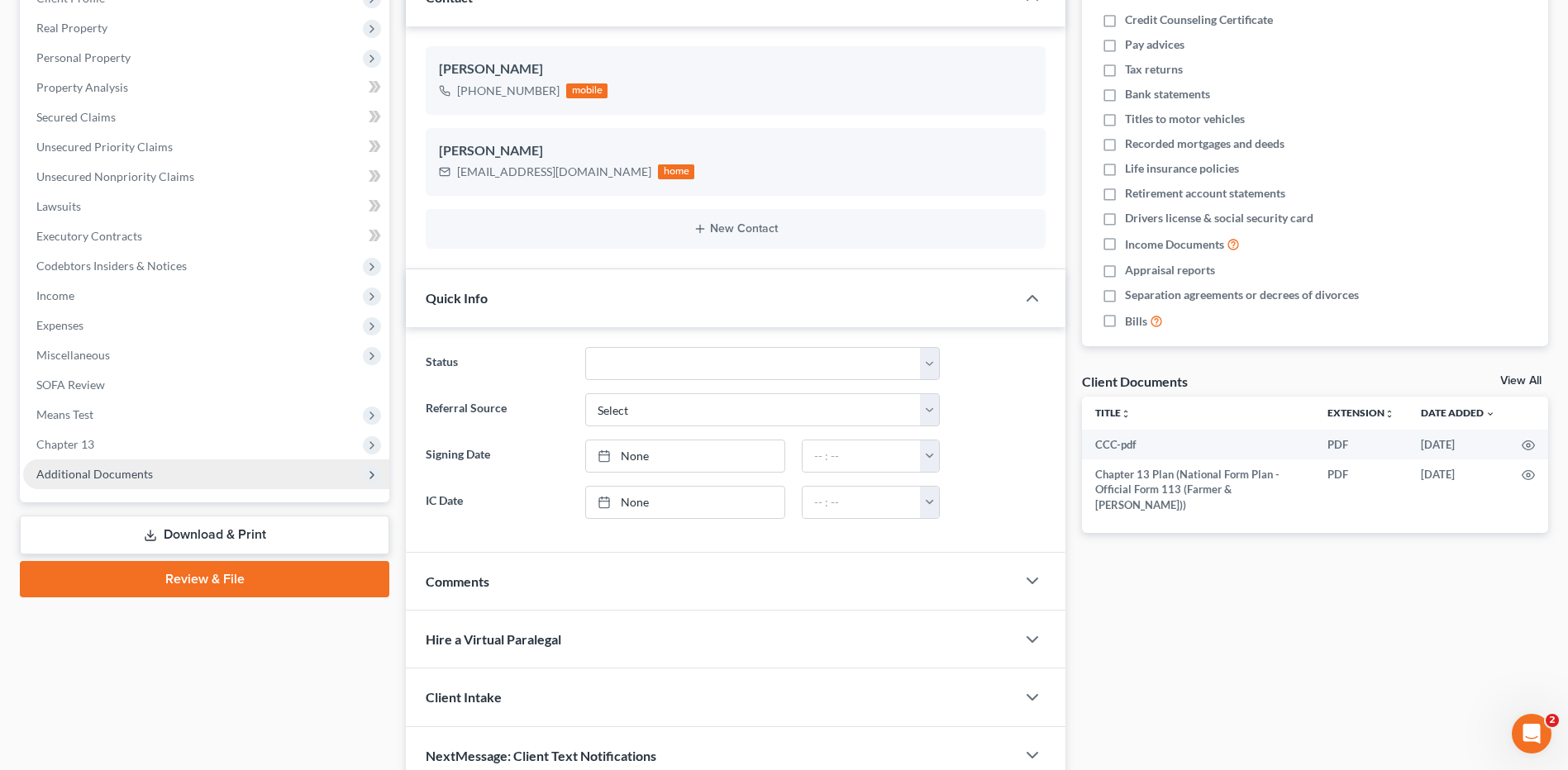
click at [112, 474] on span "Additional Documents" at bounding box center [95, 474] width 117 height 14
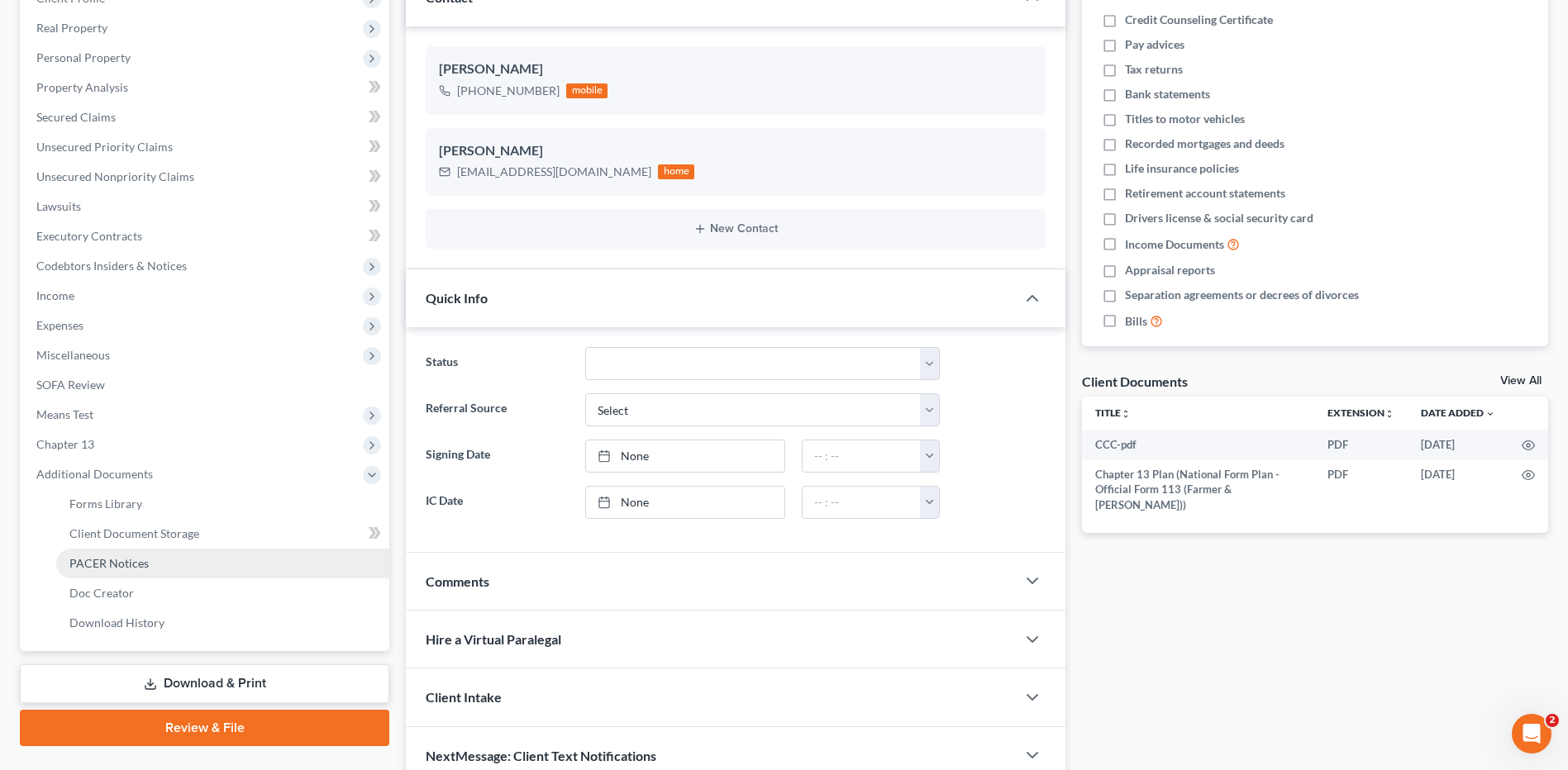
click at [122, 563] on span "PACER Notices" at bounding box center [108, 563] width 80 height 14
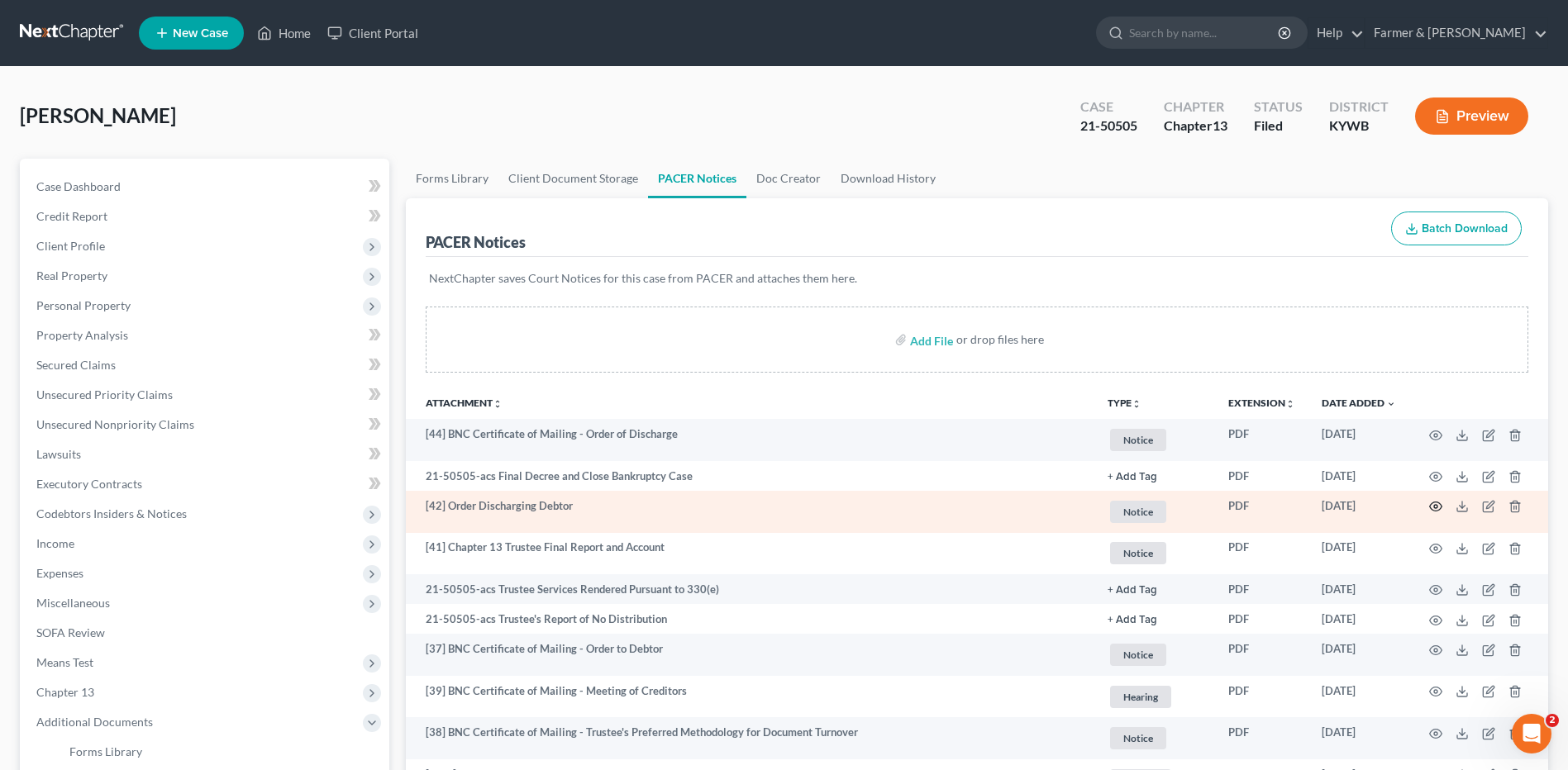
click at [1436, 507] on icon "button" at bounding box center [1436, 507] width 13 height 13
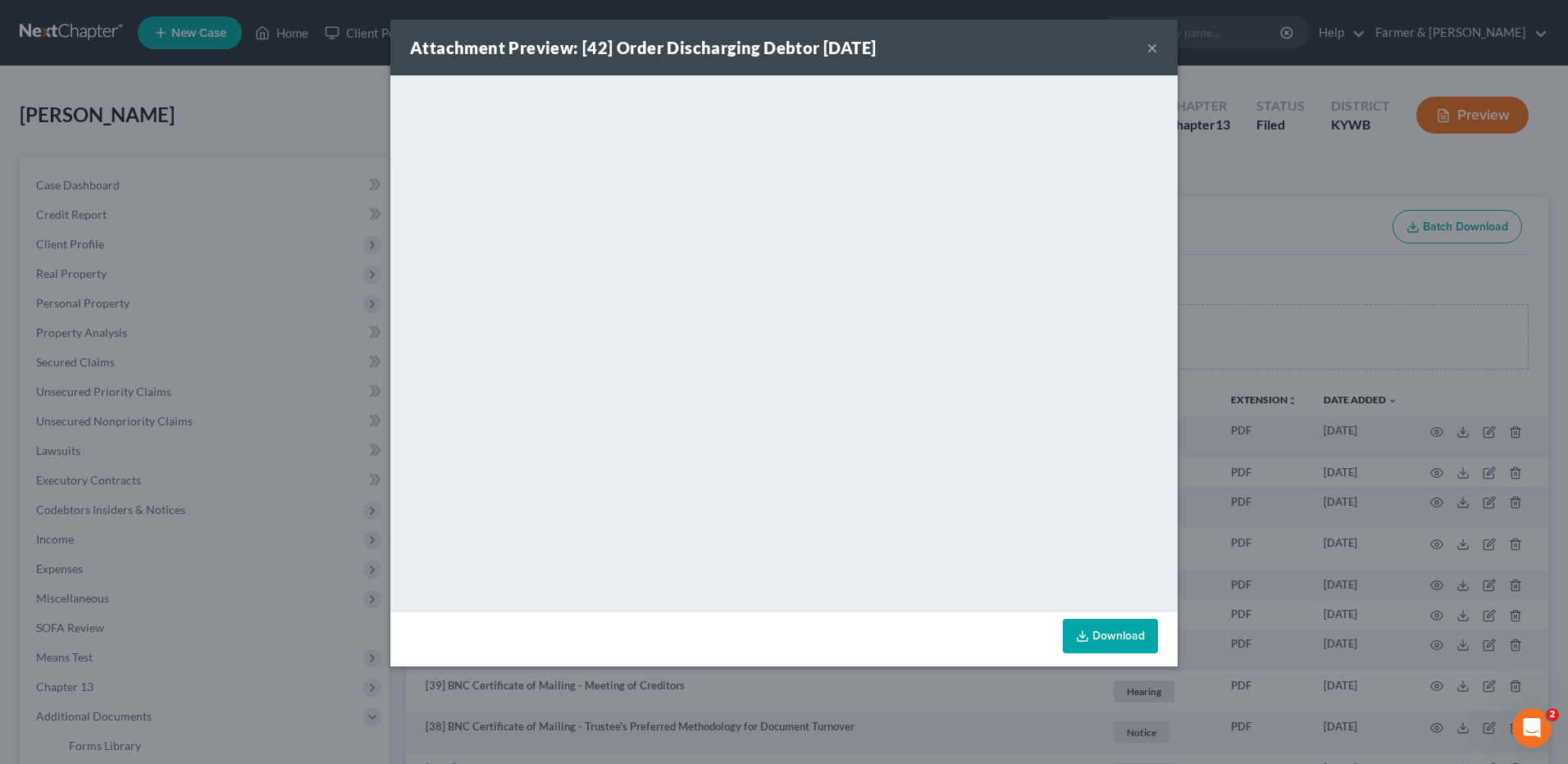
drag, startPoint x: 1154, startPoint y: 52, endPoint x: 1121, endPoint y: 39, distance: 35.5
click at [1154, 52] on button "×" at bounding box center [1153, 48] width 11 height 20
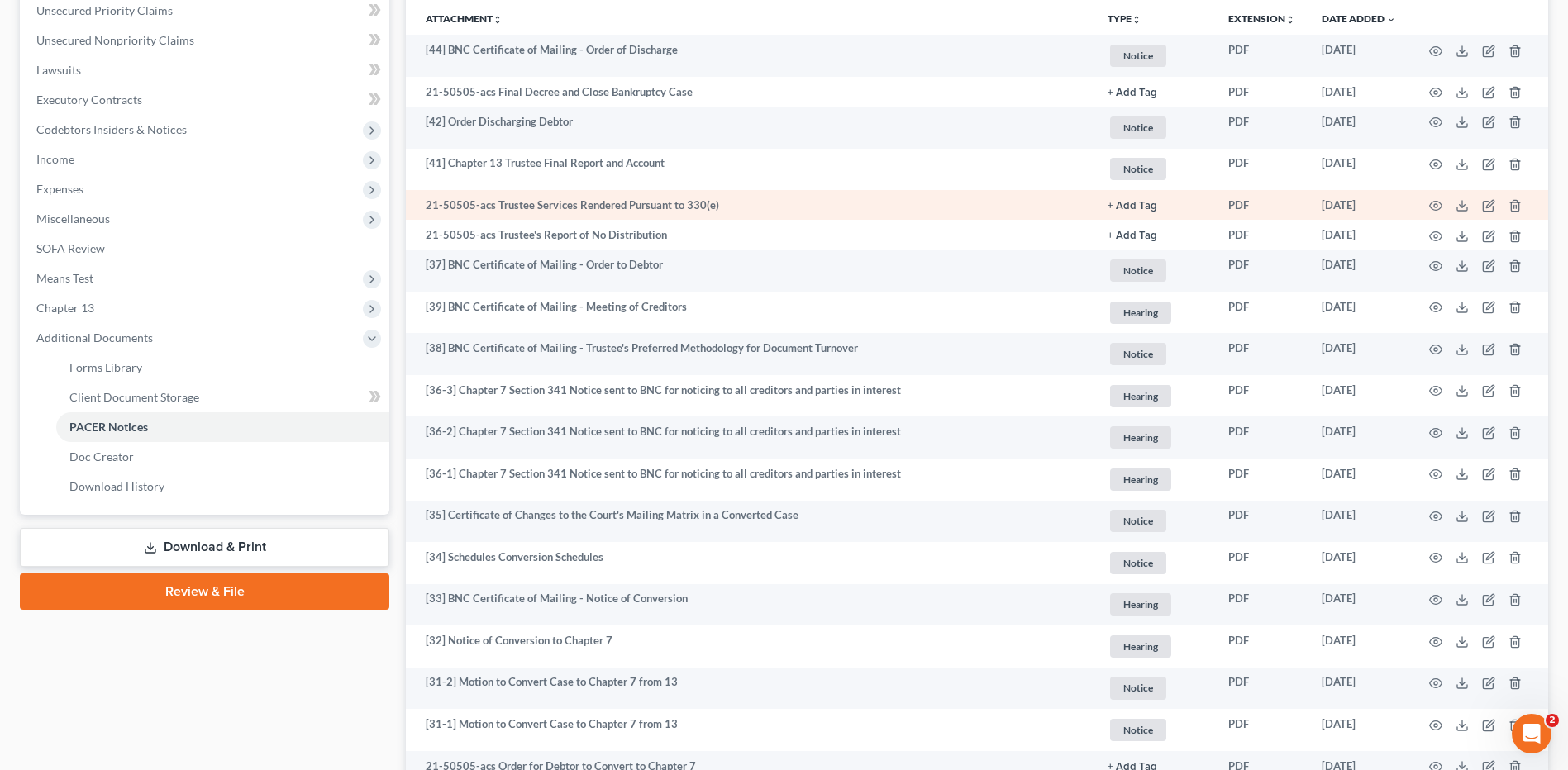
scroll to position [414, 0]
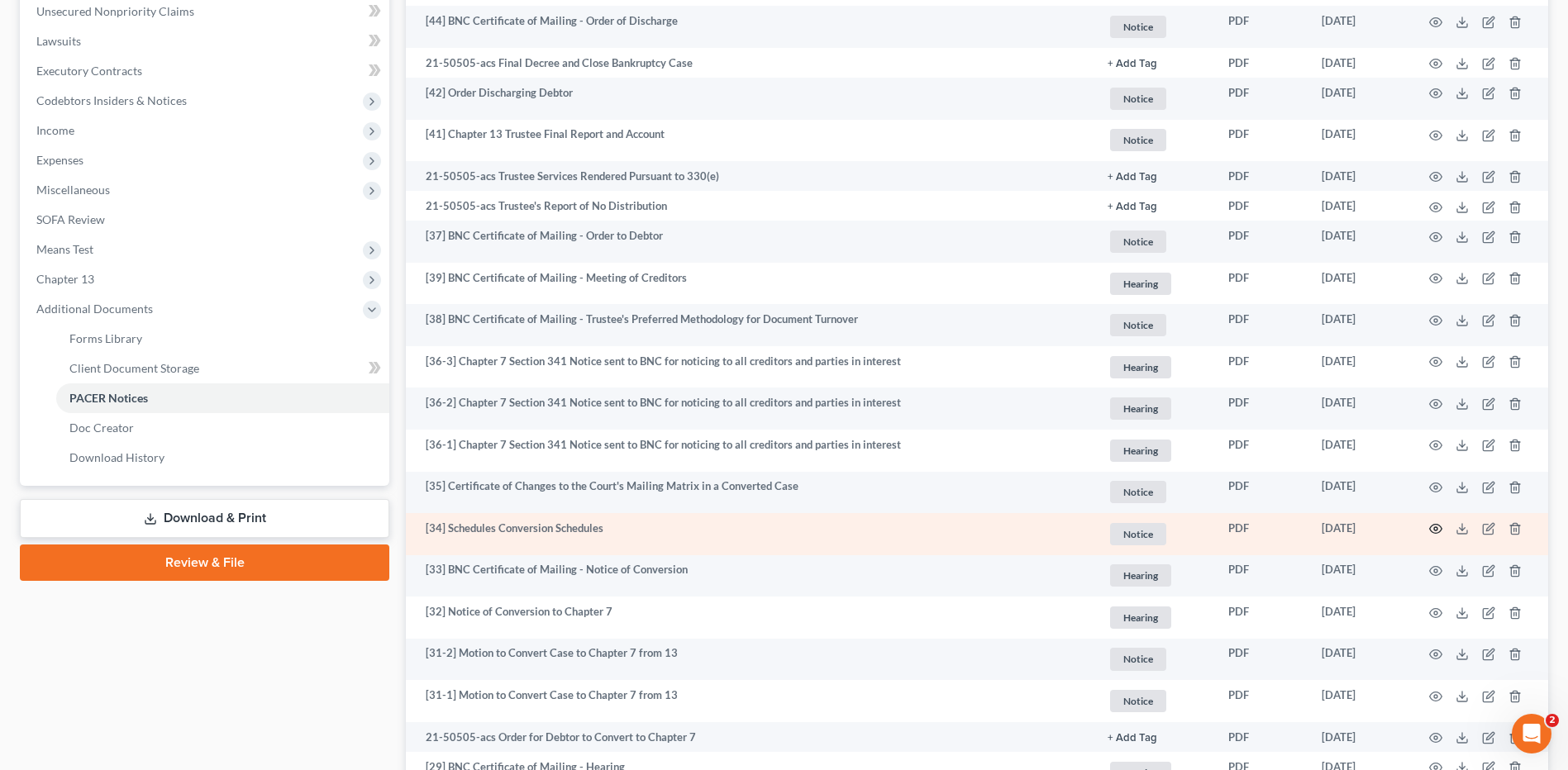
click at [1437, 526] on icon "button" at bounding box center [1436, 529] width 13 height 13
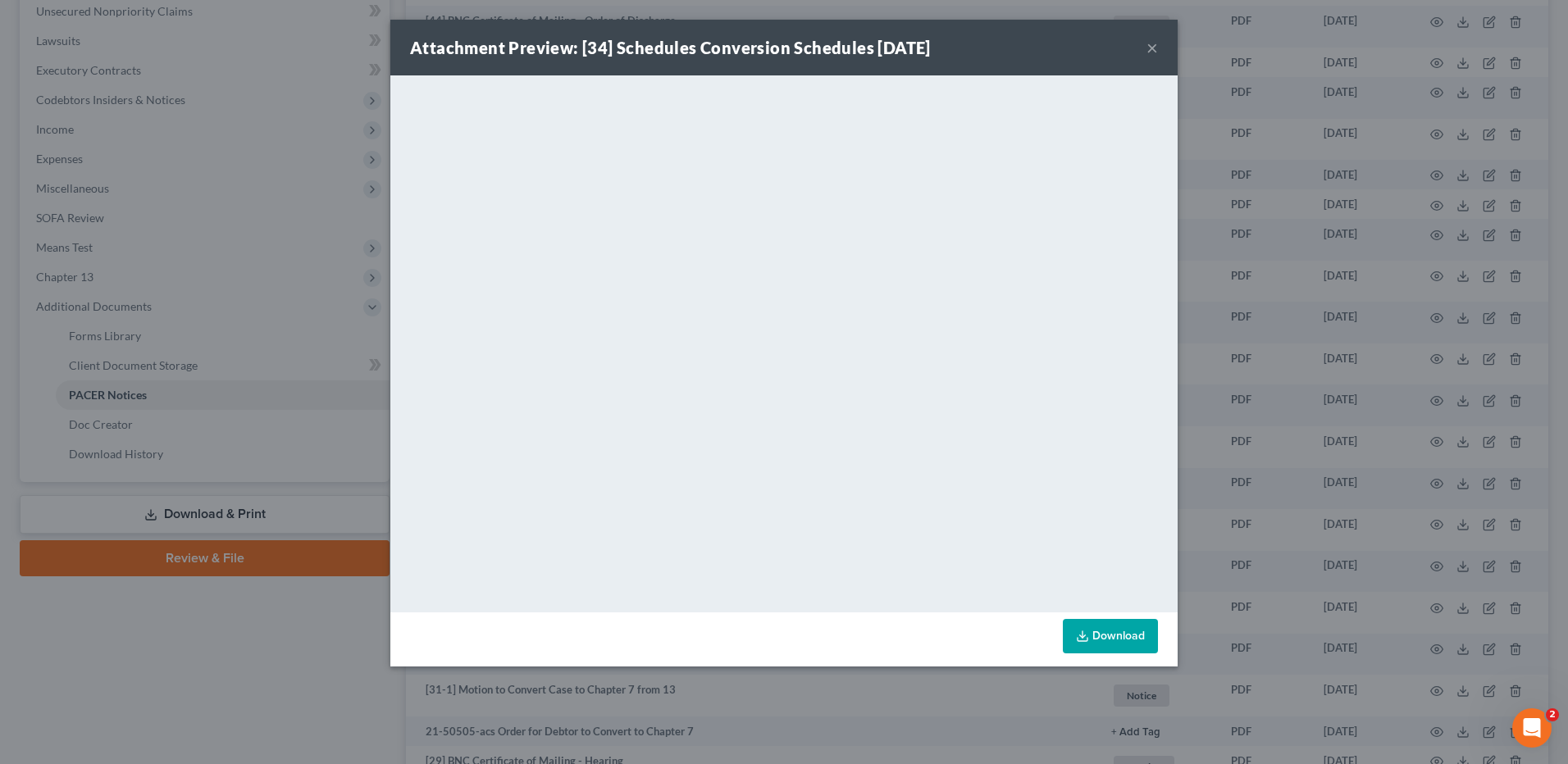
click at [1153, 48] on button "×" at bounding box center [1153, 48] width 11 height 20
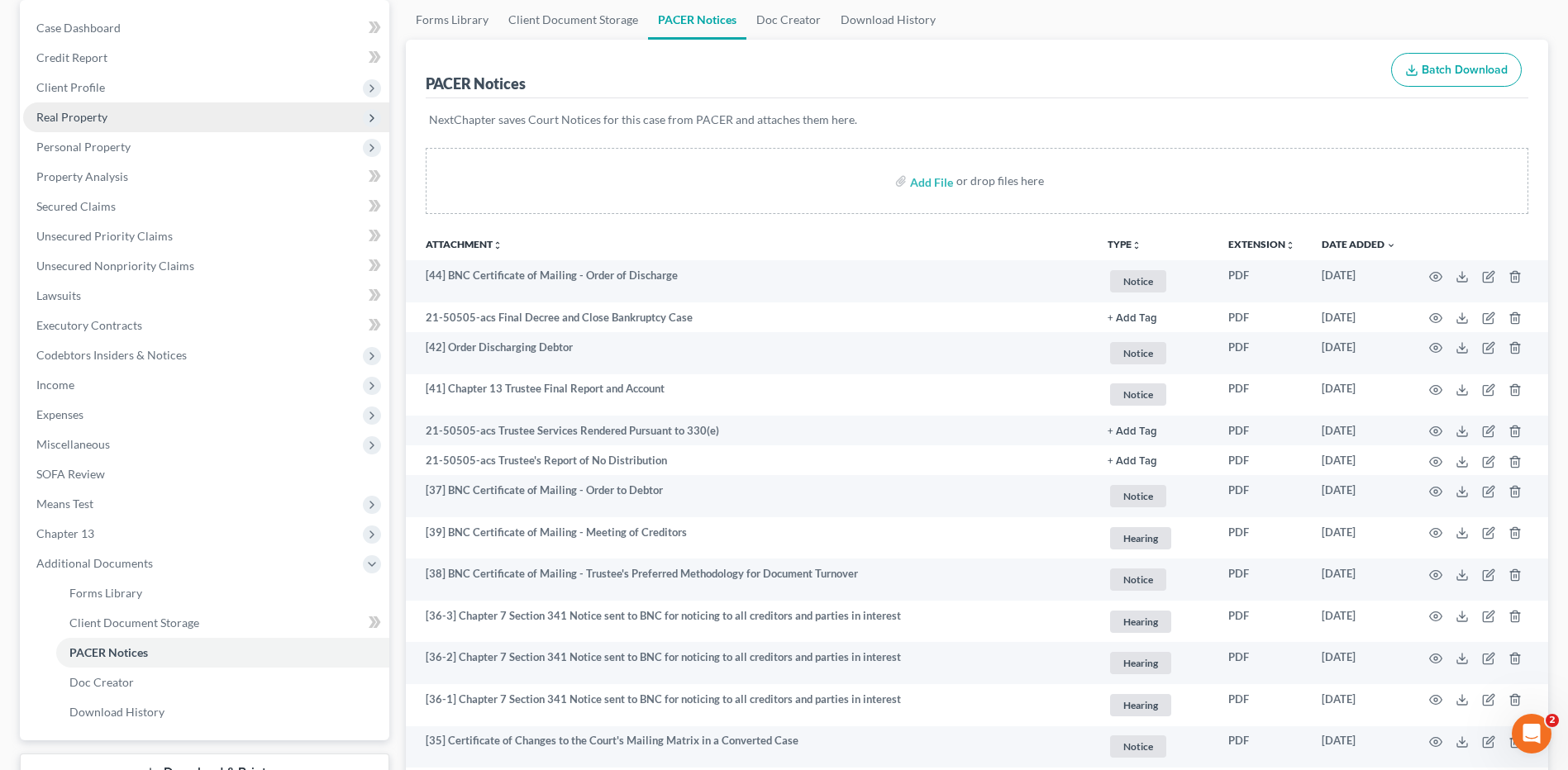
scroll to position [82, 0]
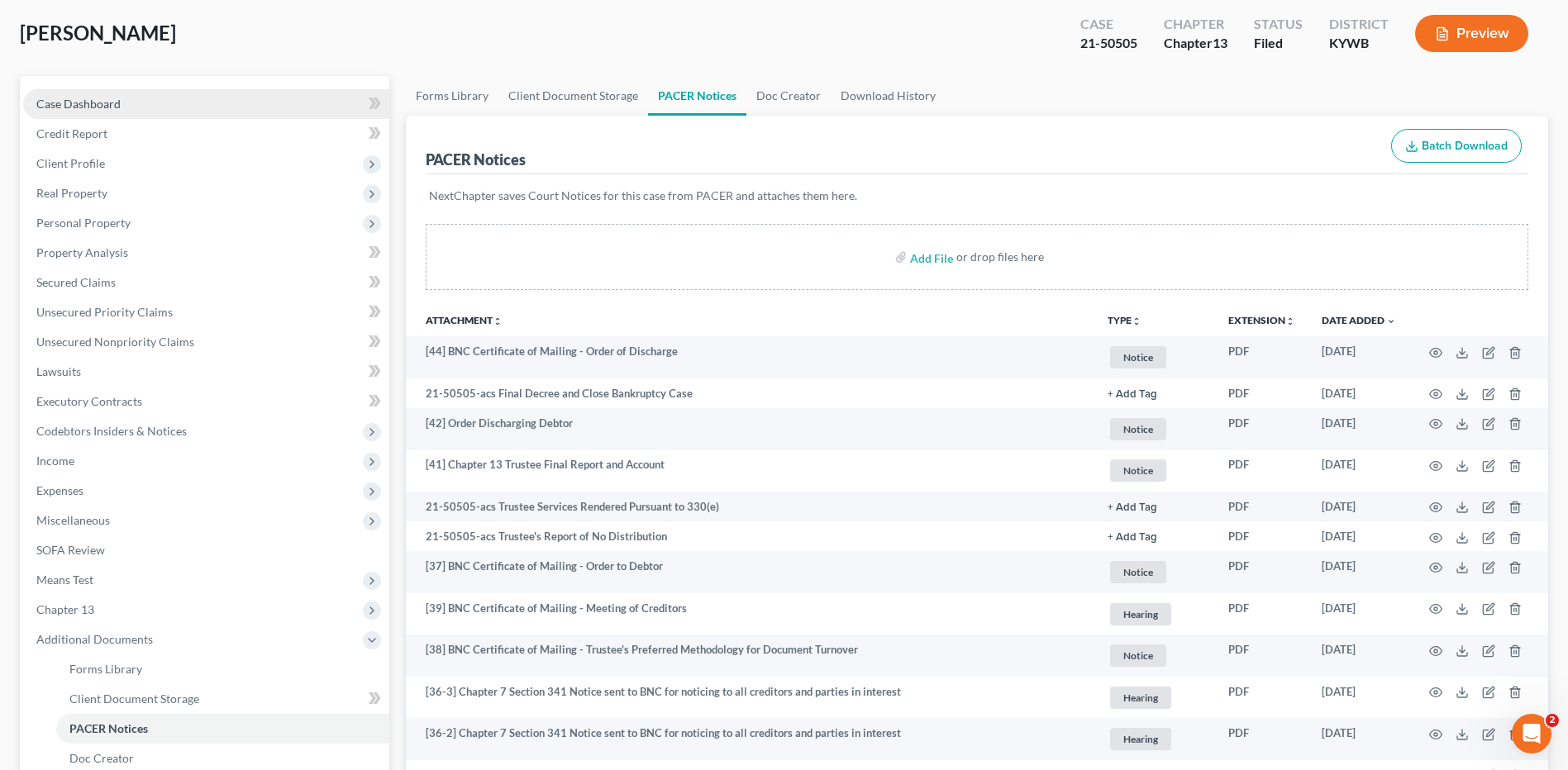
click at [200, 112] on link "Case Dashboard" at bounding box center [206, 103] width 366 height 30
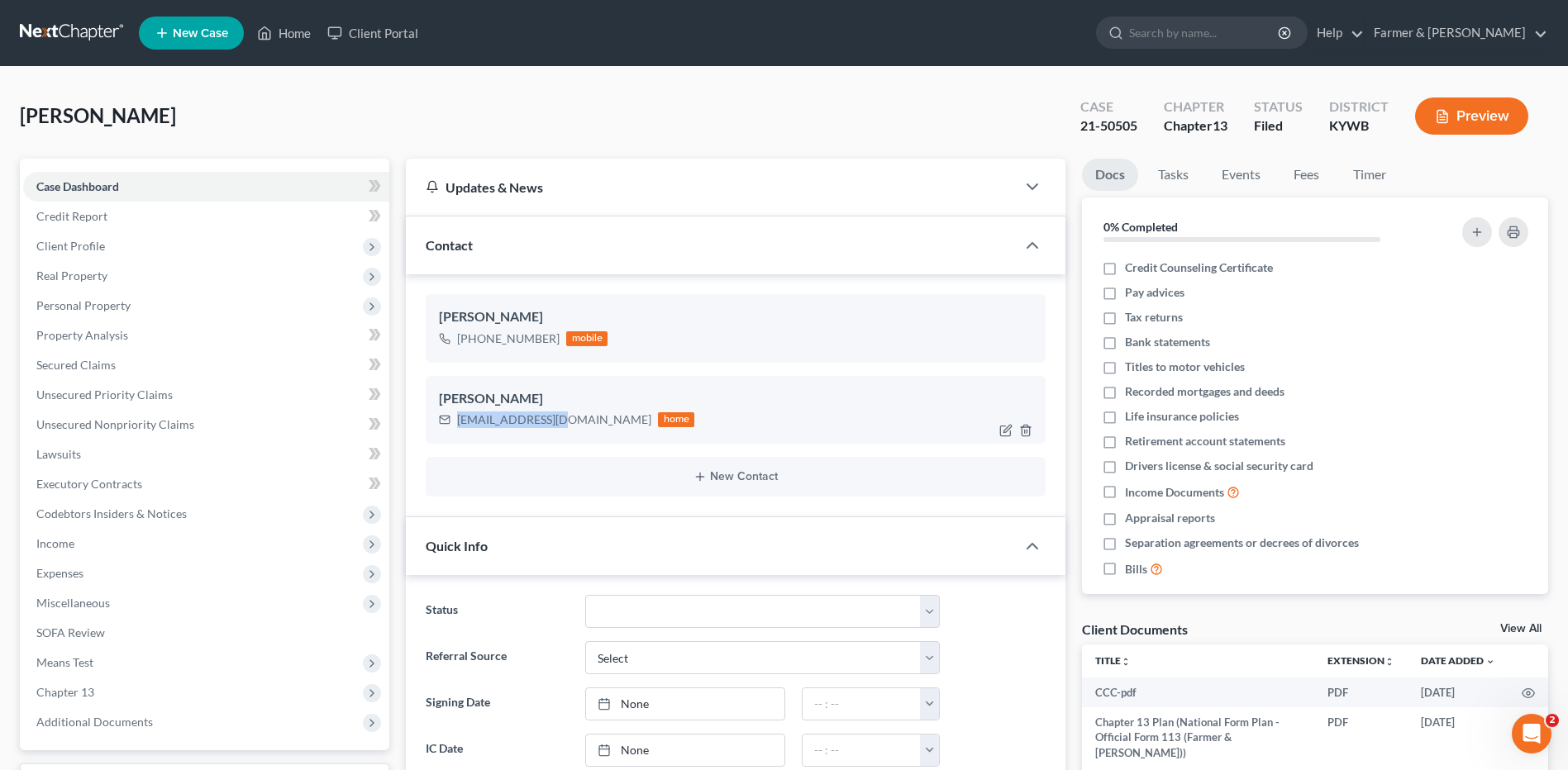
drag, startPoint x: 570, startPoint y: 425, endPoint x: 460, endPoint y: 415, distance: 110.5
click at [460, 415] on div "[EMAIL_ADDRESS][DOMAIN_NAME] home" at bounding box center [566, 419] width 256 height 21
click at [733, 120] on div "[PERSON_NAME] Upgraded Case 21-50505 Chapter Chapter 13 Status Filed District […" at bounding box center [784, 123] width 1529 height 72
drag, startPoint x: 552, startPoint y: 422, endPoint x: 460, endPoint y: 425, distance: 92.0
click at [460, 425] on div "[EMAIL_ADDRESS][DOMAIN_NAME] home" at bounding box center [566, 419] width 256 height 21
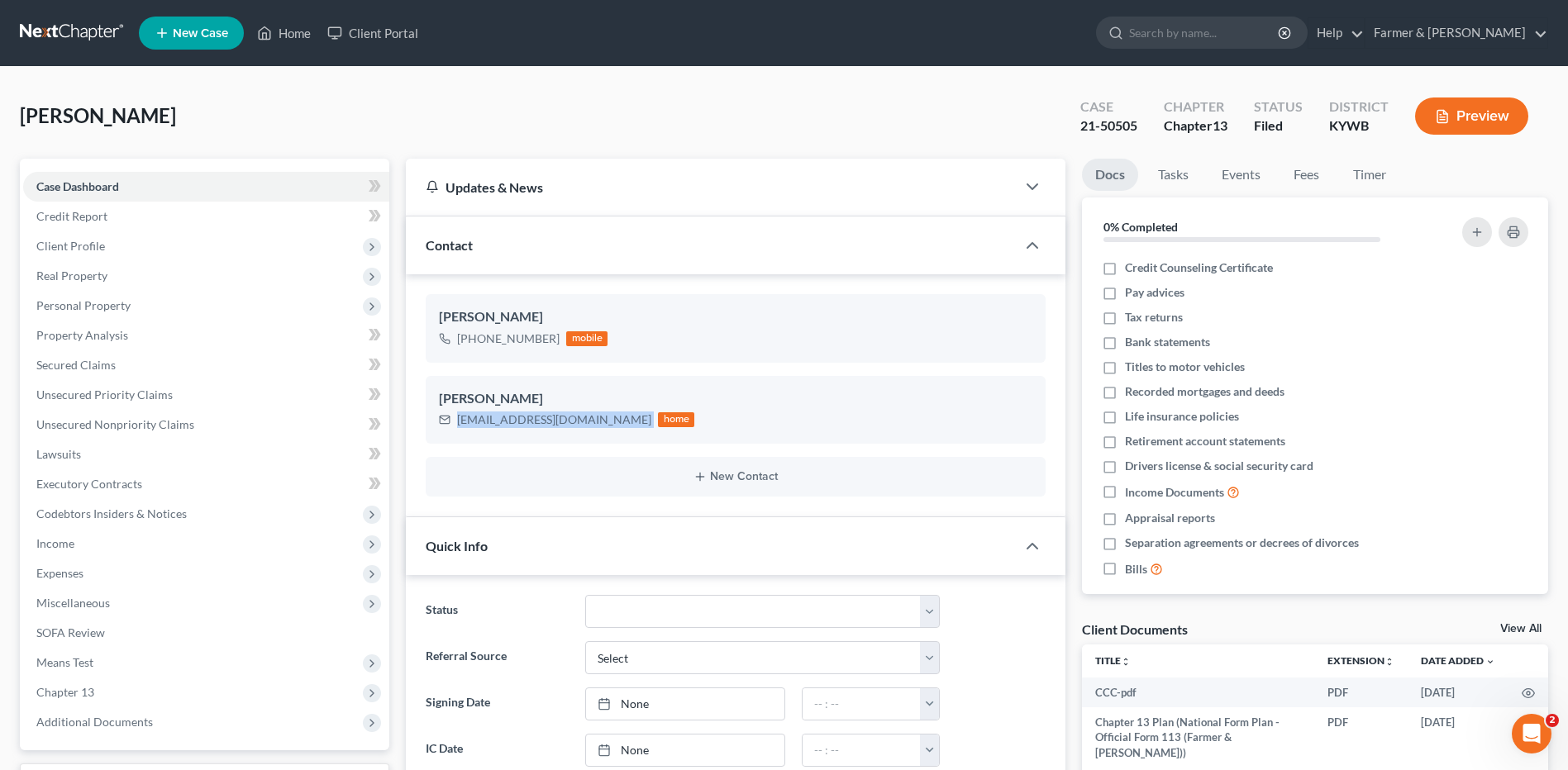
copy div "[EMAIL_ADDRESS][DOMAIN_NAME]"
click at [78, 29] on link at bounding box center [73, 33] width 105 height 30
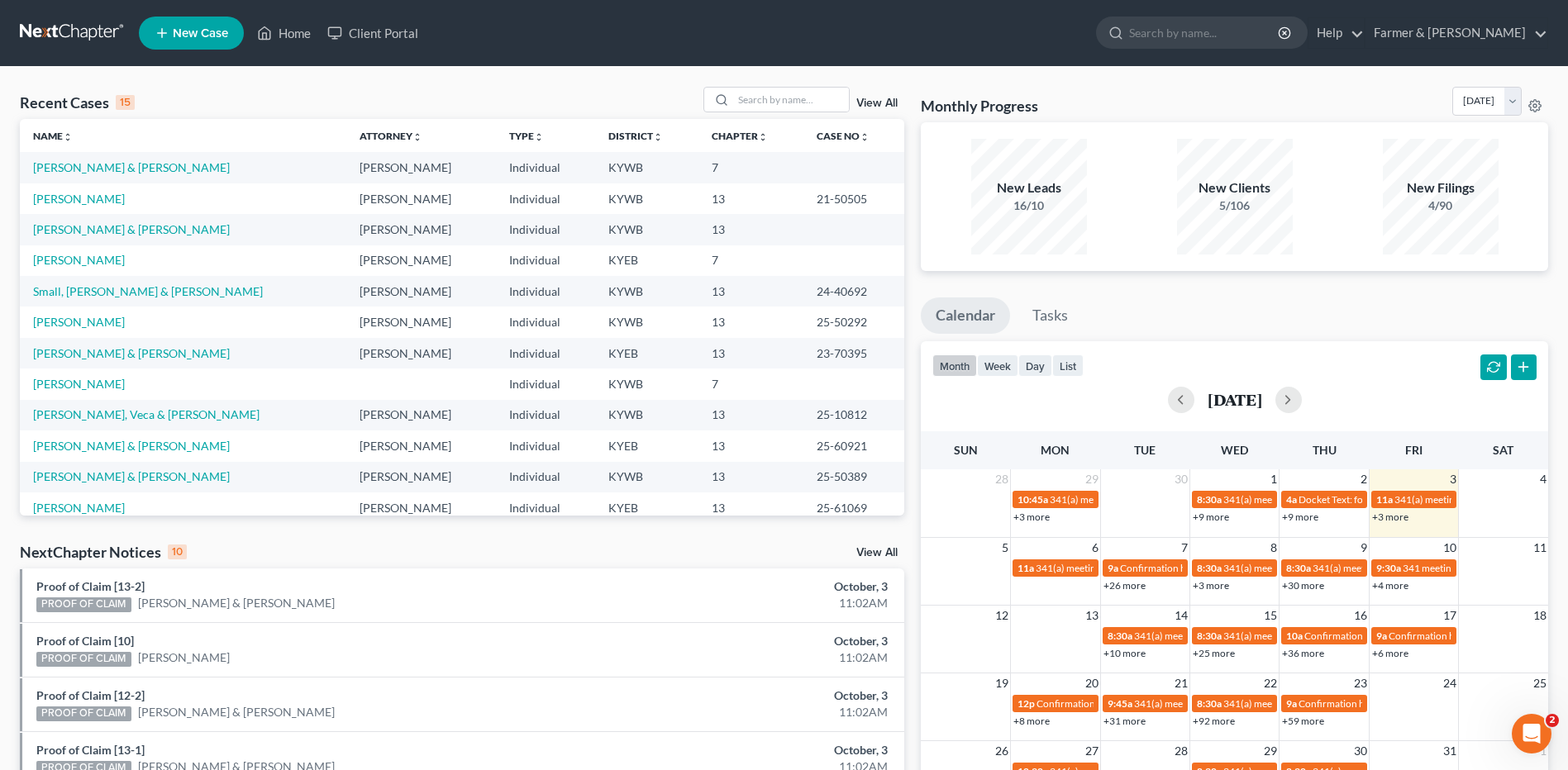
drag, startPoint x: 884, startPoint y: 102, endPoint x: 1511, endPoint y: 141, distance: 628.2
click at [884, 102] on link "View All" at bounding box center [876, 103] width 41 height 11
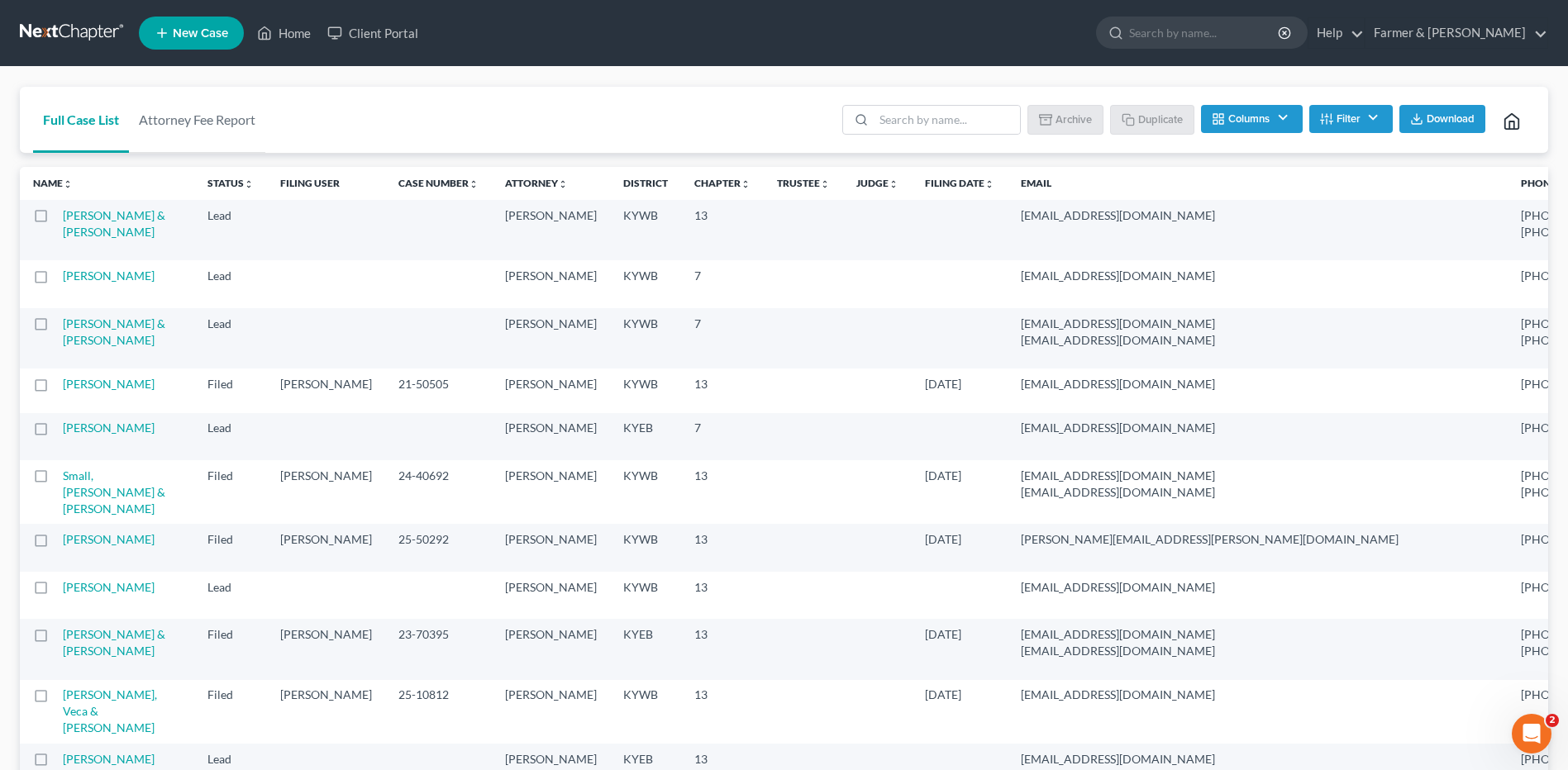
click at [57, 328] on label at bounding box center [57, 328] width 0 height 0
click at [63, 327] on input "checkbox" at bounding box center [68, 321] width 11 height 11
click at [1155, 117] on button "Duplicate" at bounding box center [1153, 119] width 82 height 28
checkbox input "false"
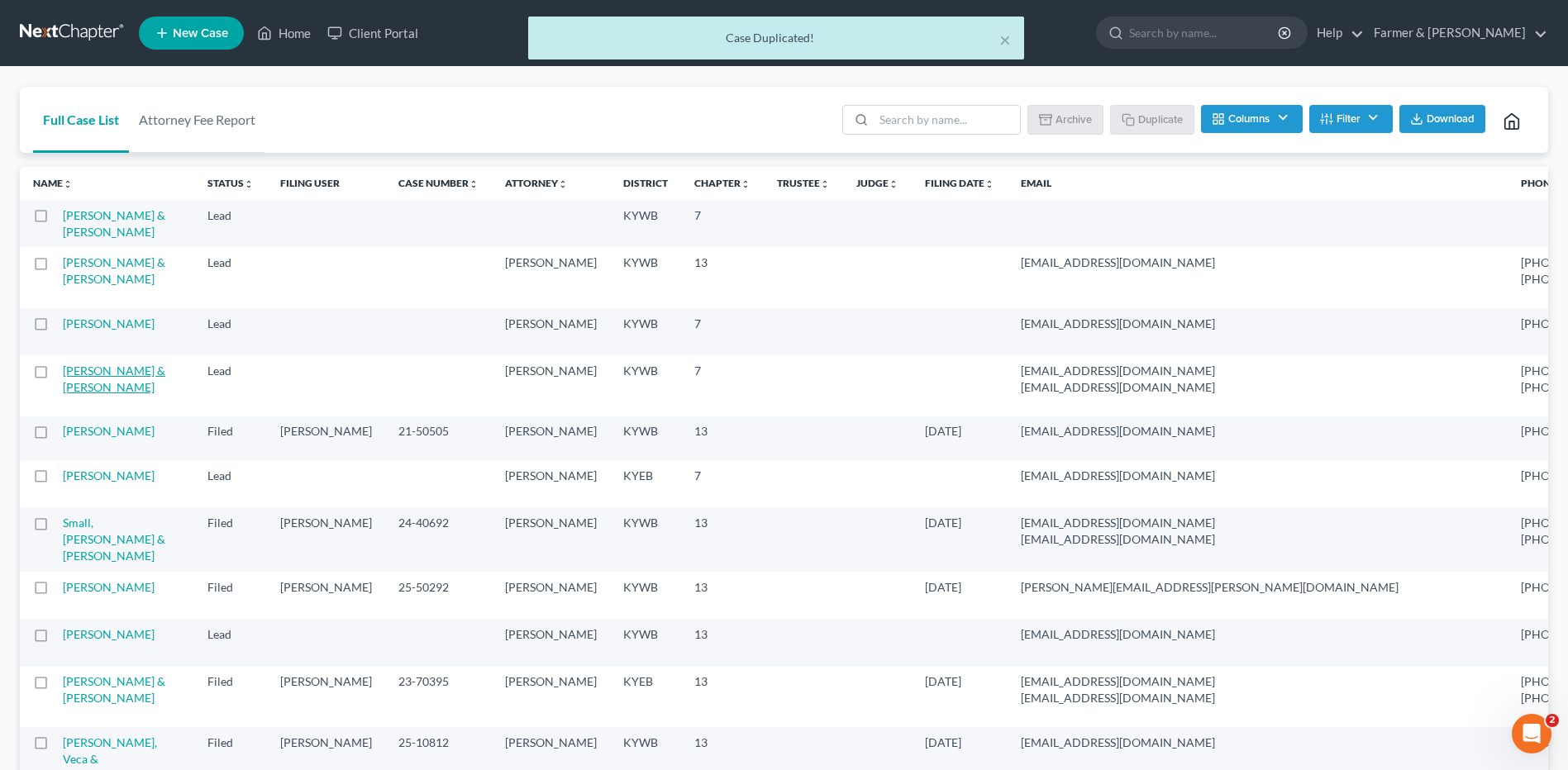
click at [81, 395] on link "[PERSON_NAME] & [PERSON_NAME]" at bounding box center [114, 379] width 102 height 31
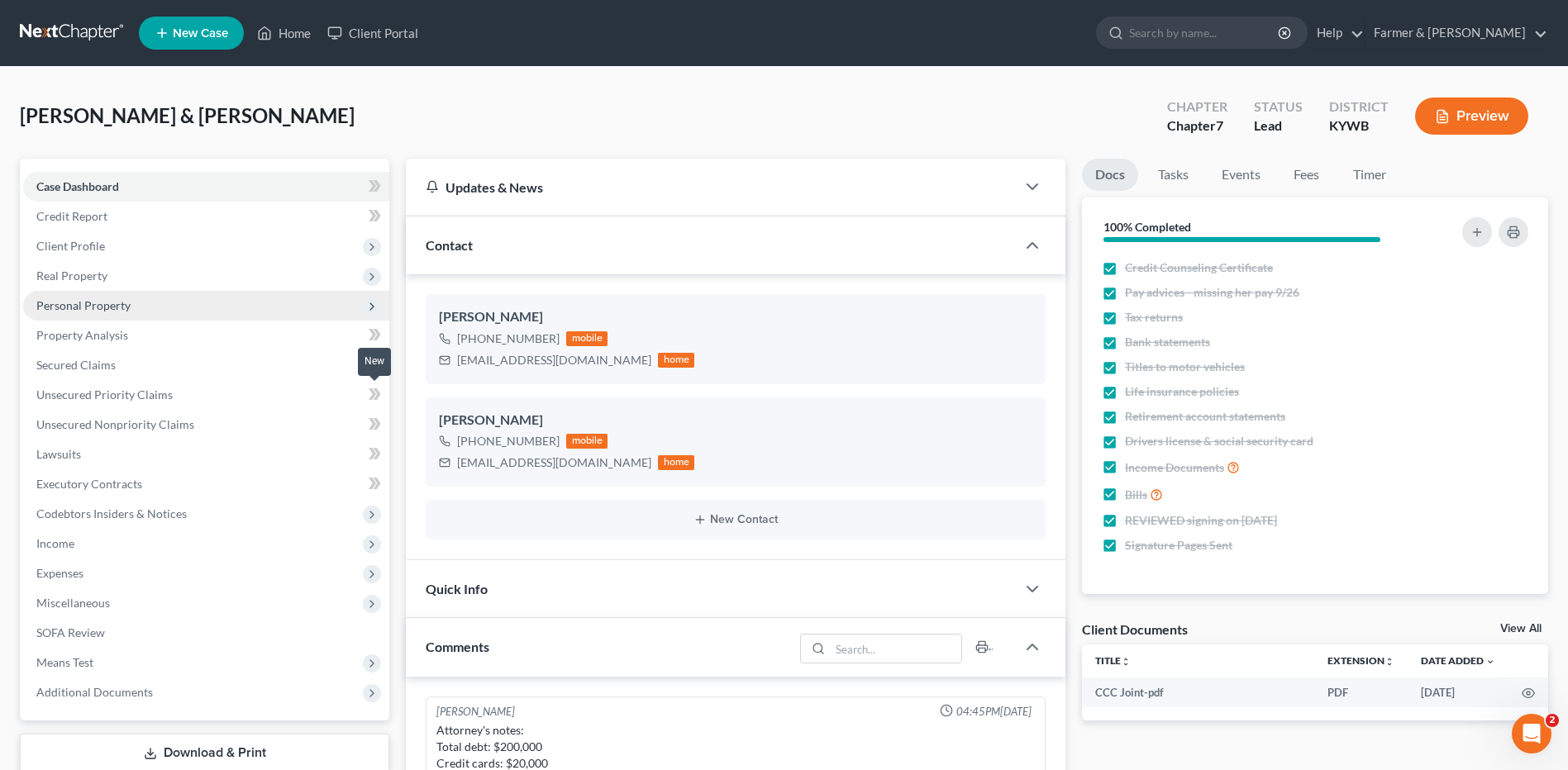
scroll to position [703, 0]
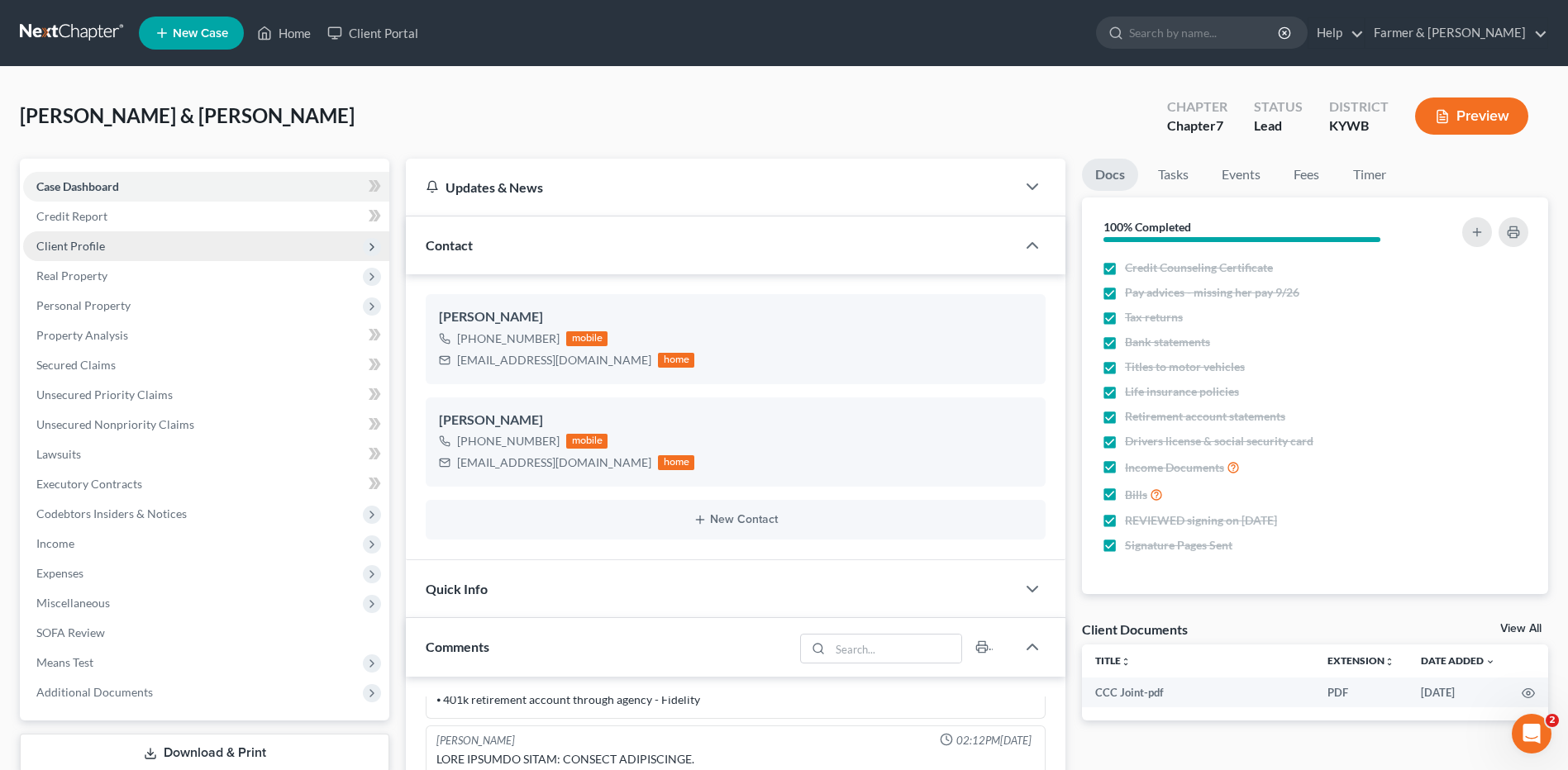
click at [122, 243] on span "Client Profile" at bounding box center [206, 246] width 366 height 30
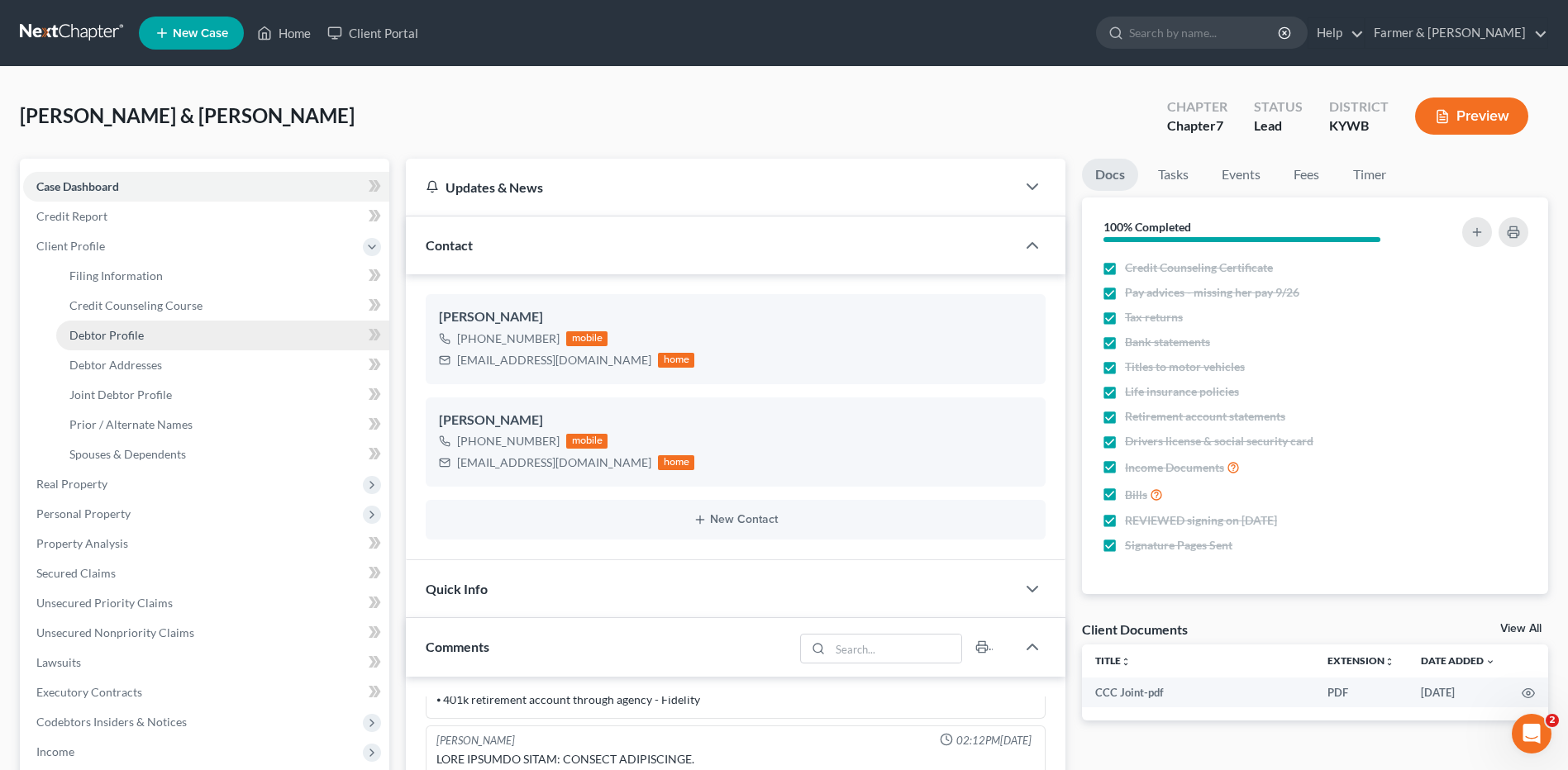
click at [137, 338] on span "Debtor Profile" at bounding box center [106, 335] width 75 height 14
select select "1"
select select "5"
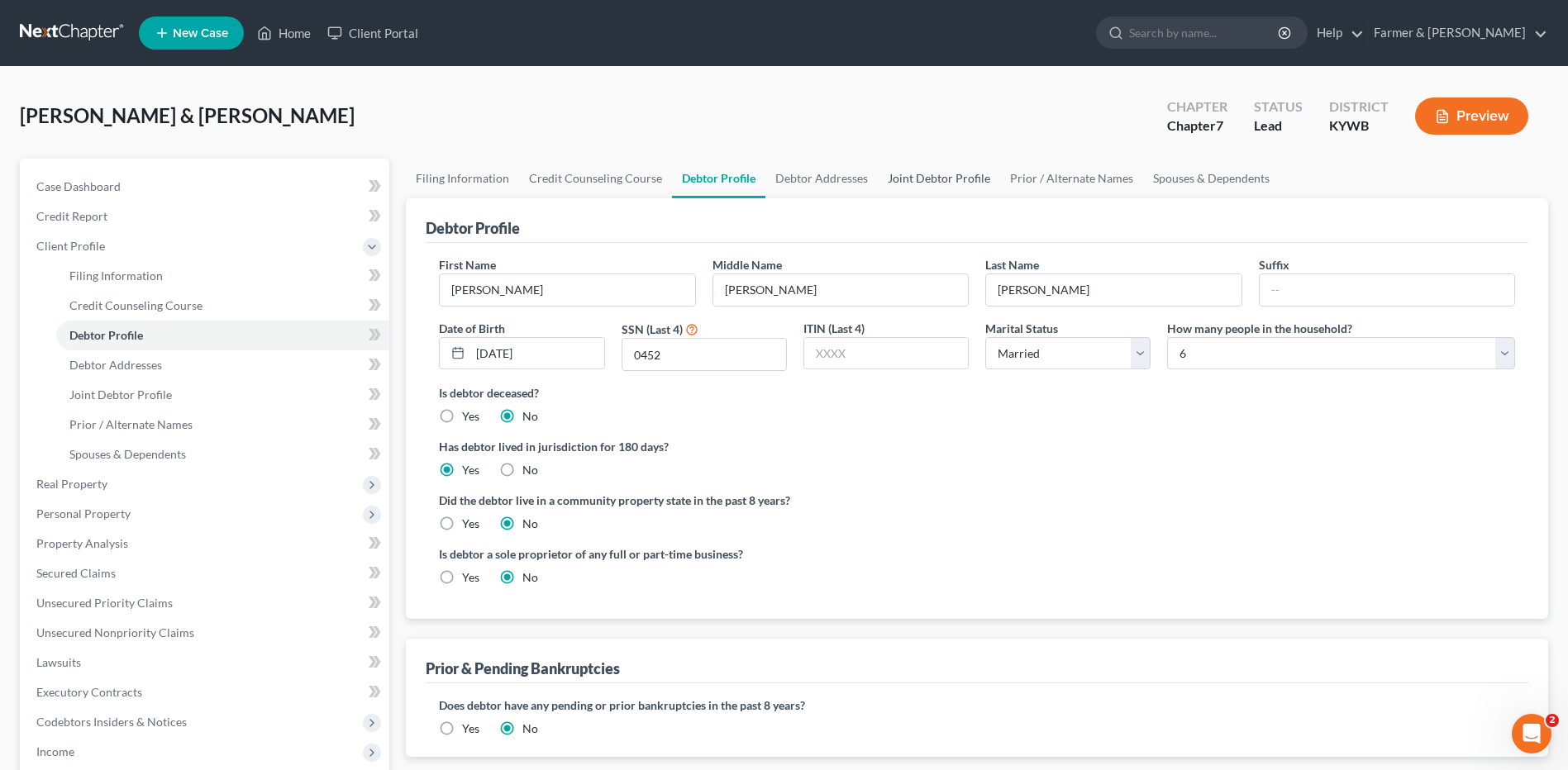
click at [951, 166] on link "Joint Debtor Profile" at bounding box center [940, 178] width 123 height 39
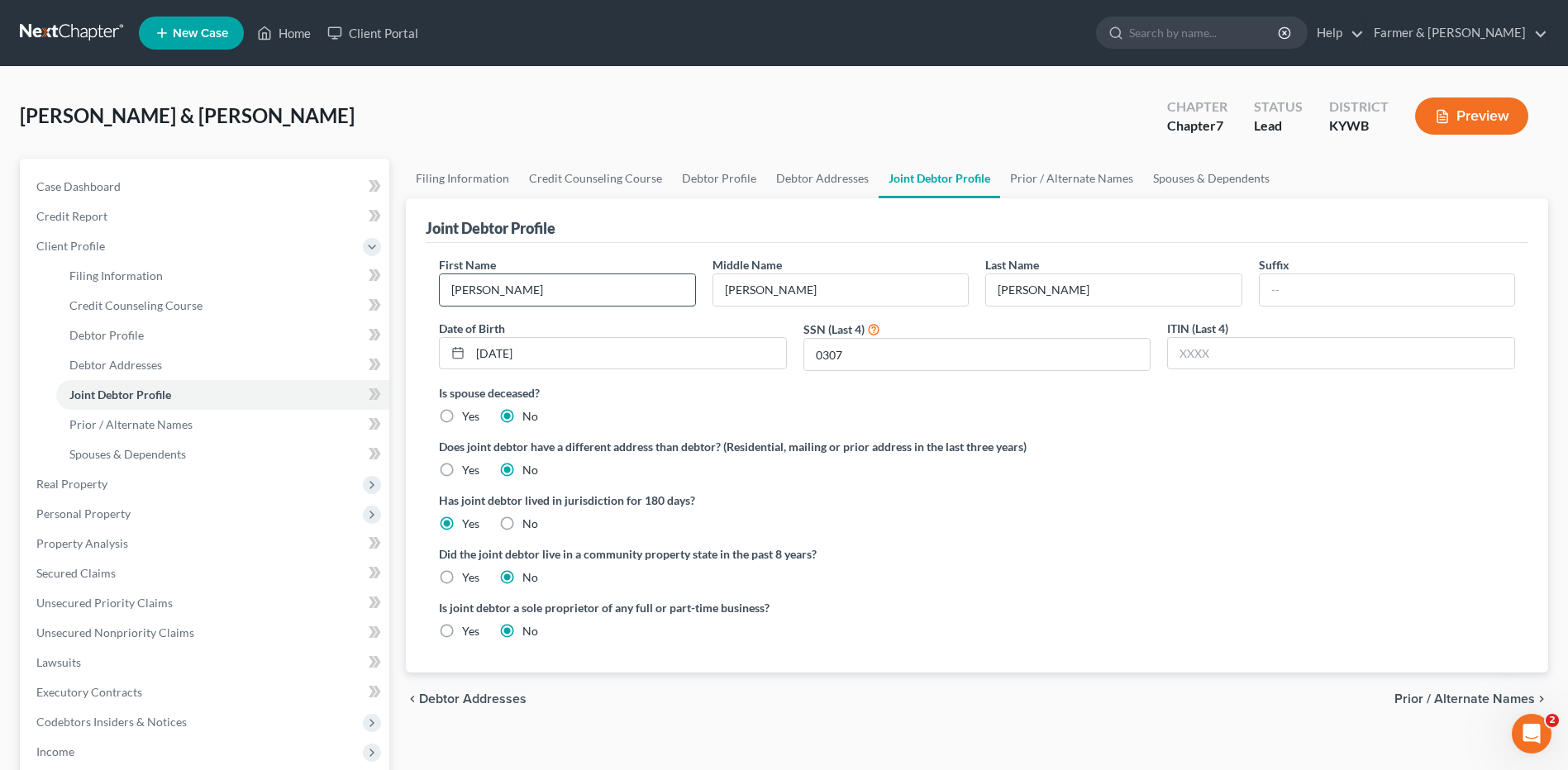
click at [539, 291] on input "[PERSON_NAME]" at bounding box center [567, 290] width 255 height 32
type input "[PERSON_NAME] - use other one"
click at [76, 34] on link at bounding box center [73, 33] width 105 height 30
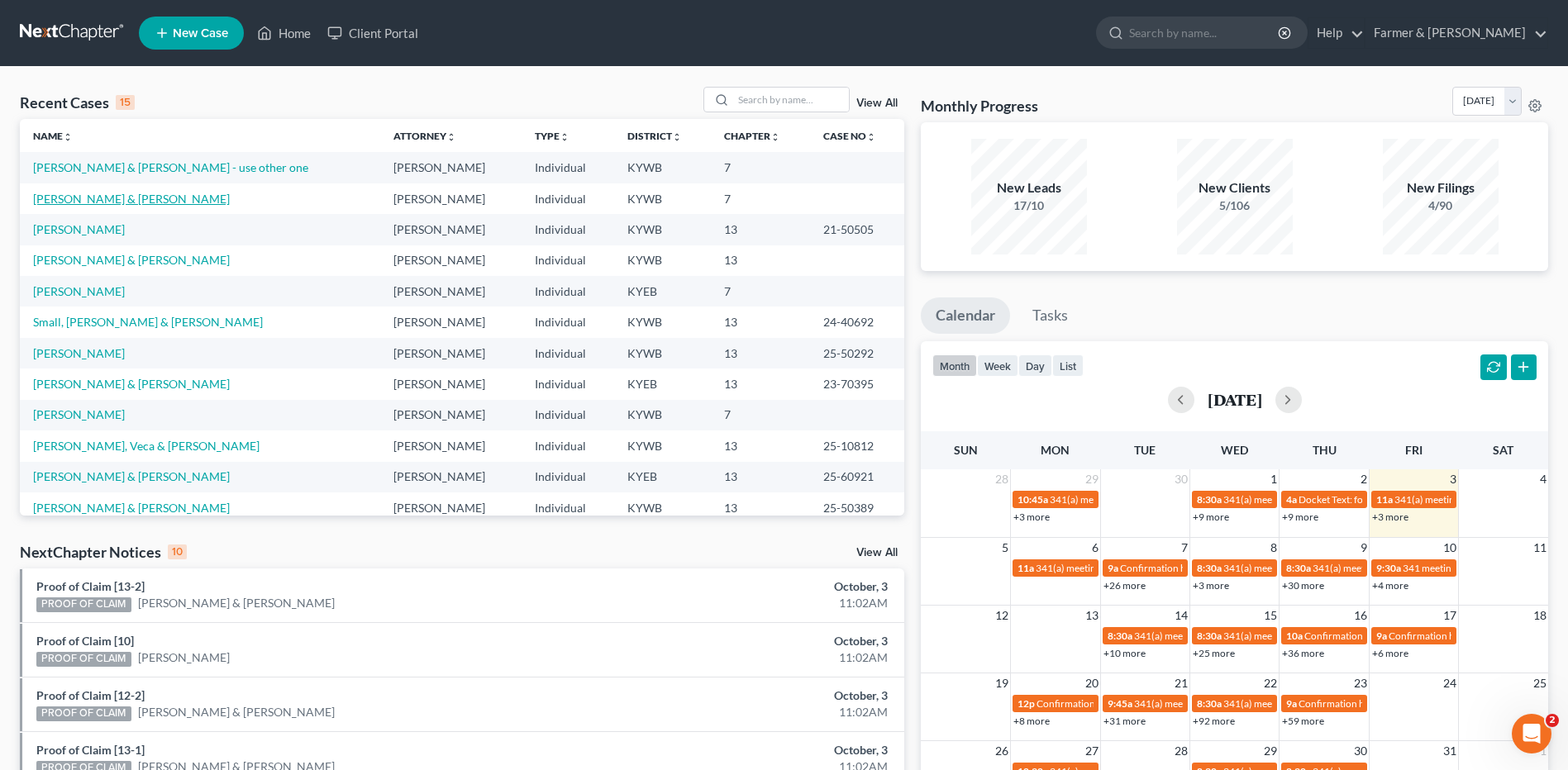
click at [164, 197] on link "[PERSON_NAME] & [PERSON_NAME]" at bounding box center [131, 198] width 196 height 14
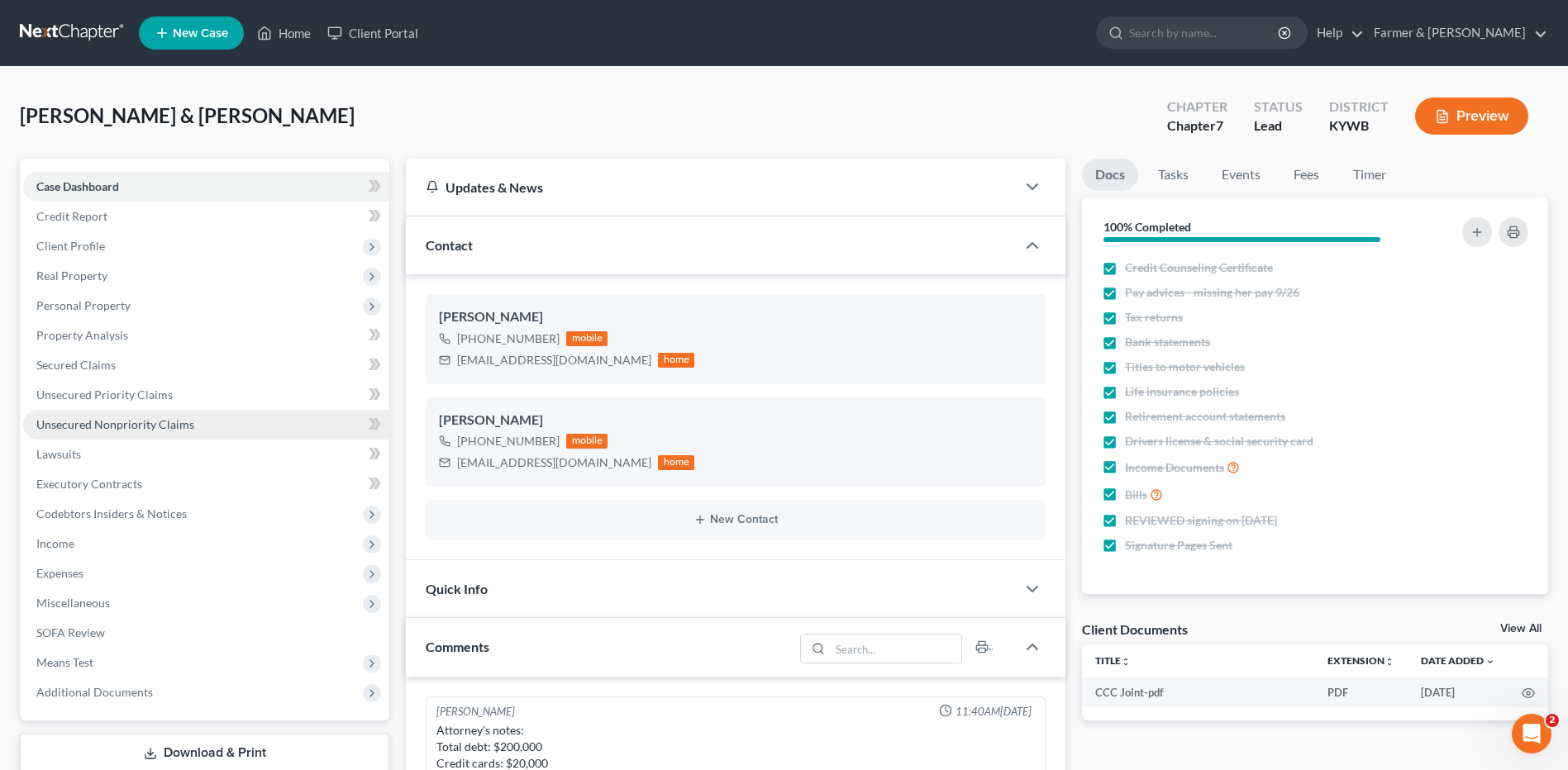
scroll to position [703, 0]
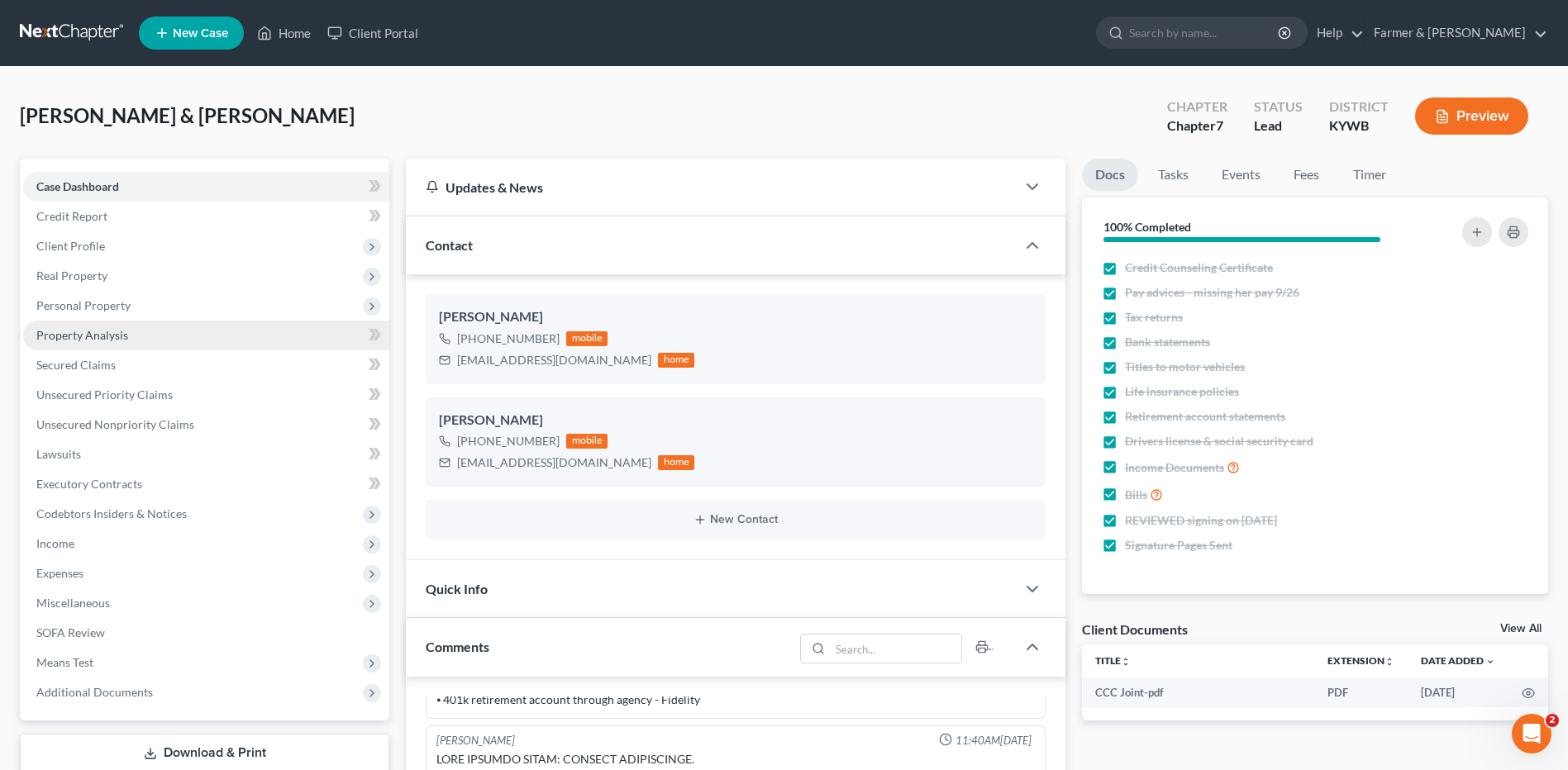
click at [152, 342] on link "Property Analysis" at bounding box center [206, 335] width 366 height 30
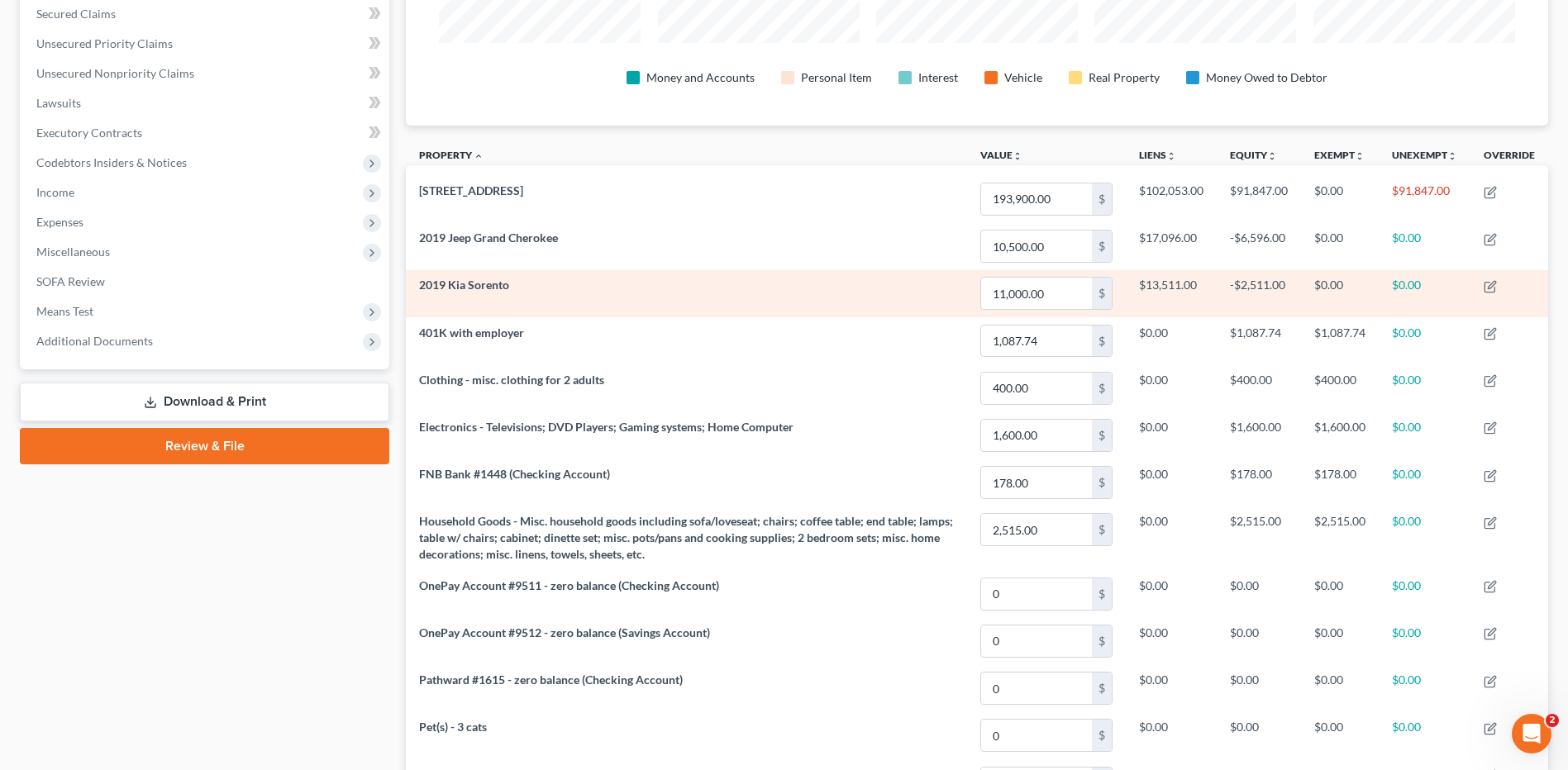
scroll to position [101, 0]
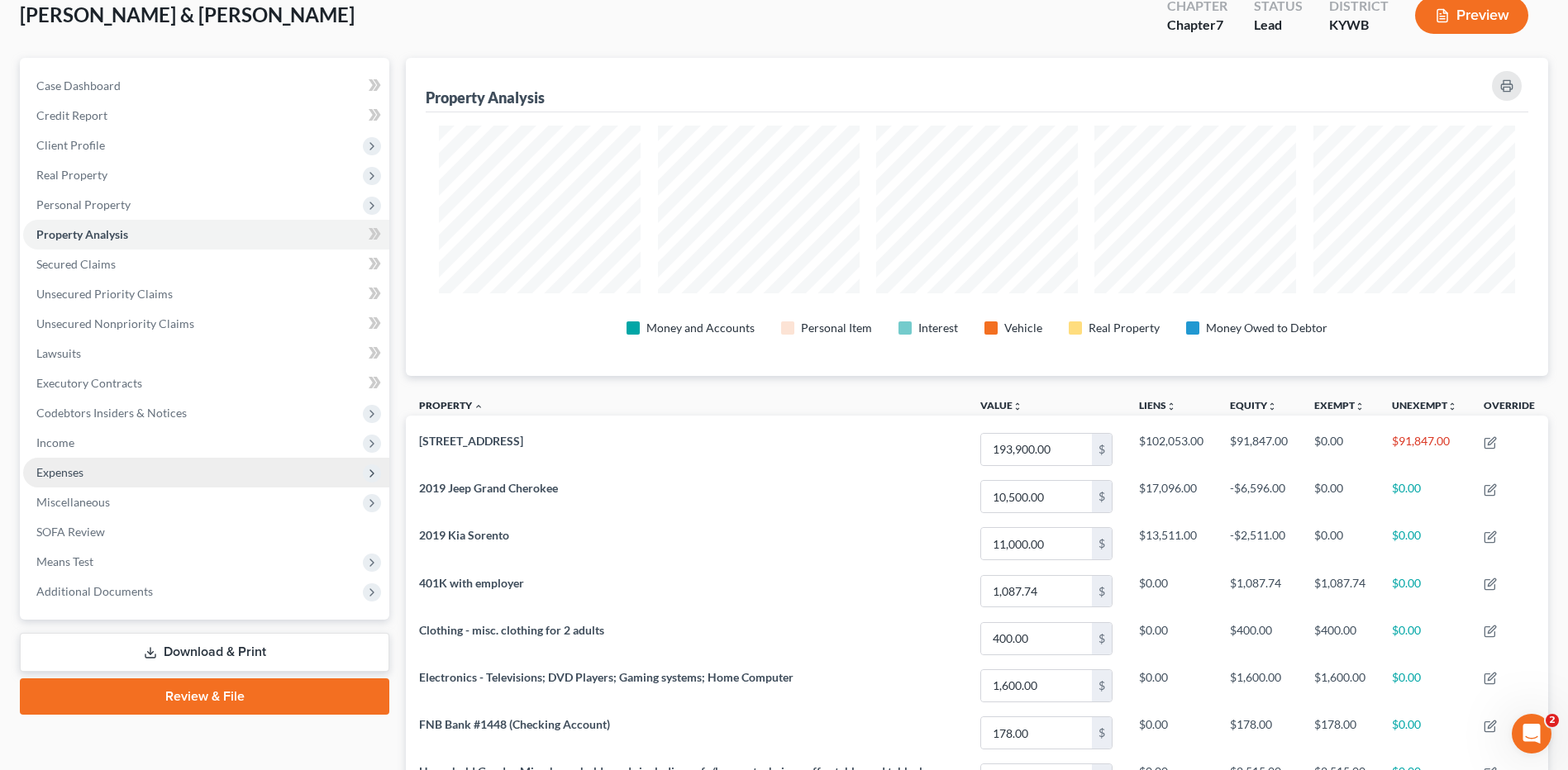
click at [148, 470] on span "Expenses" at bounding box center [206, 472] width 366 height 30
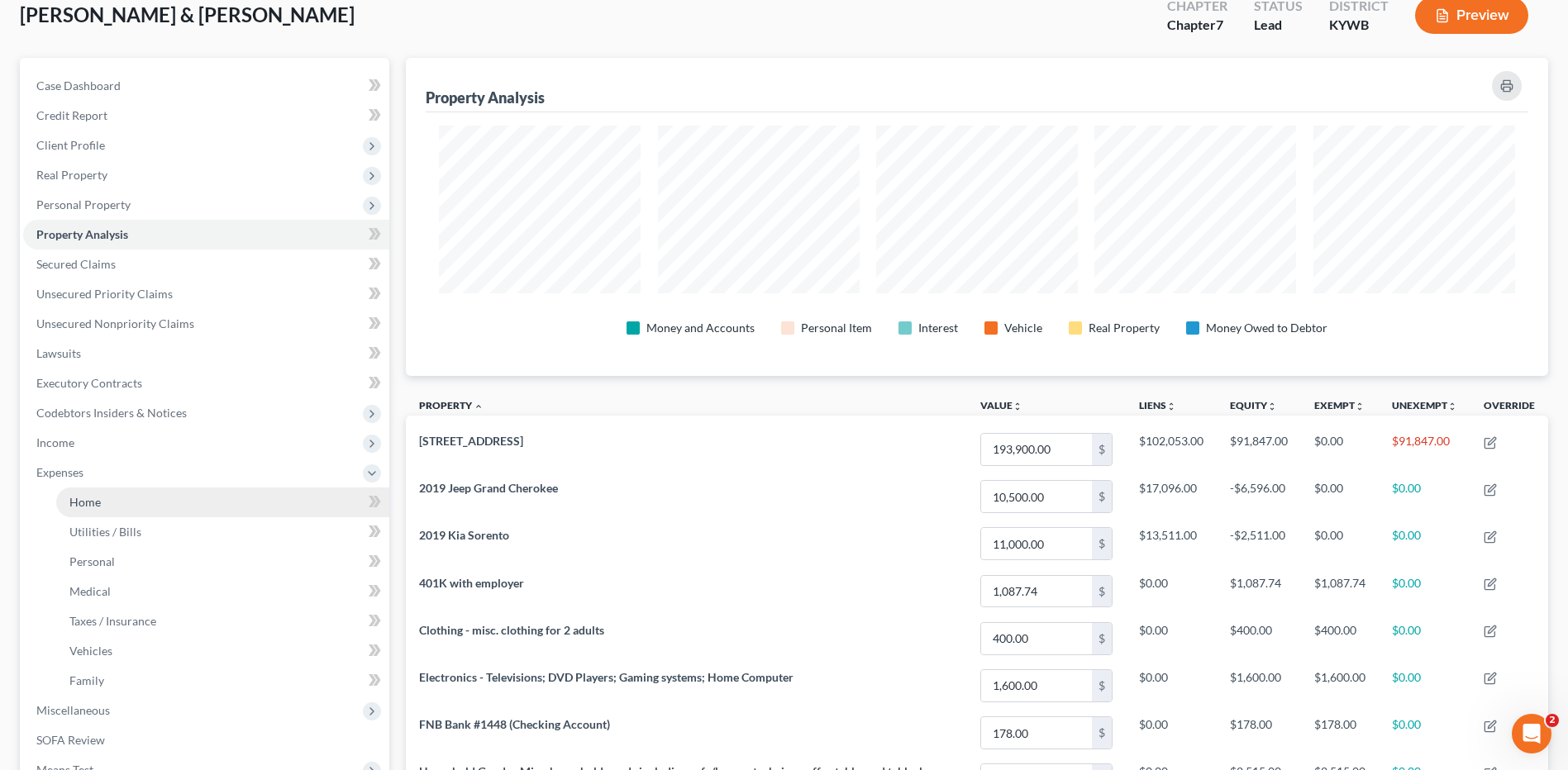
click at [145, 503] on link "Home" at bounding box center [223, 502] width 333 height 30
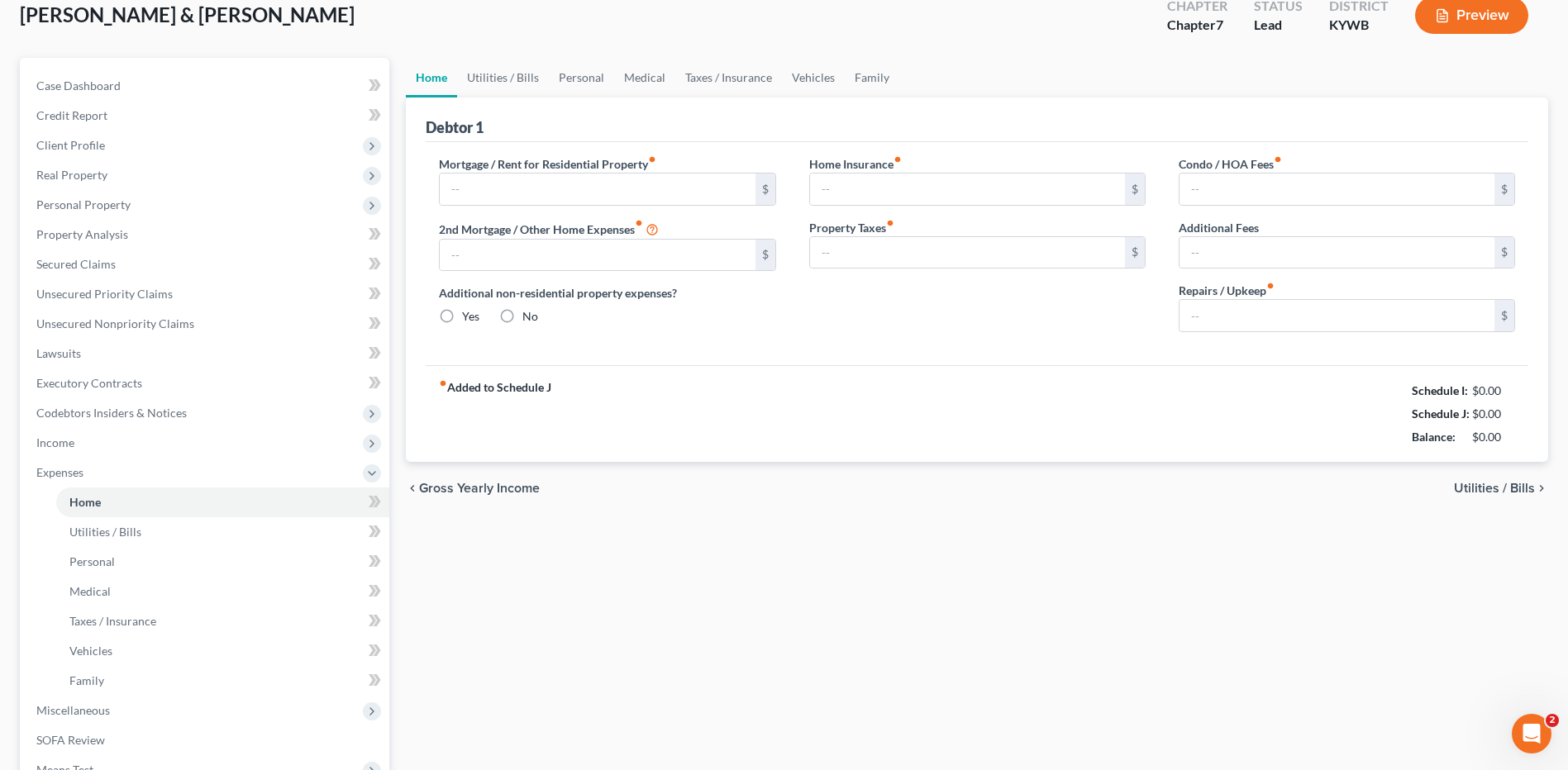
scroll to position [28, 0]
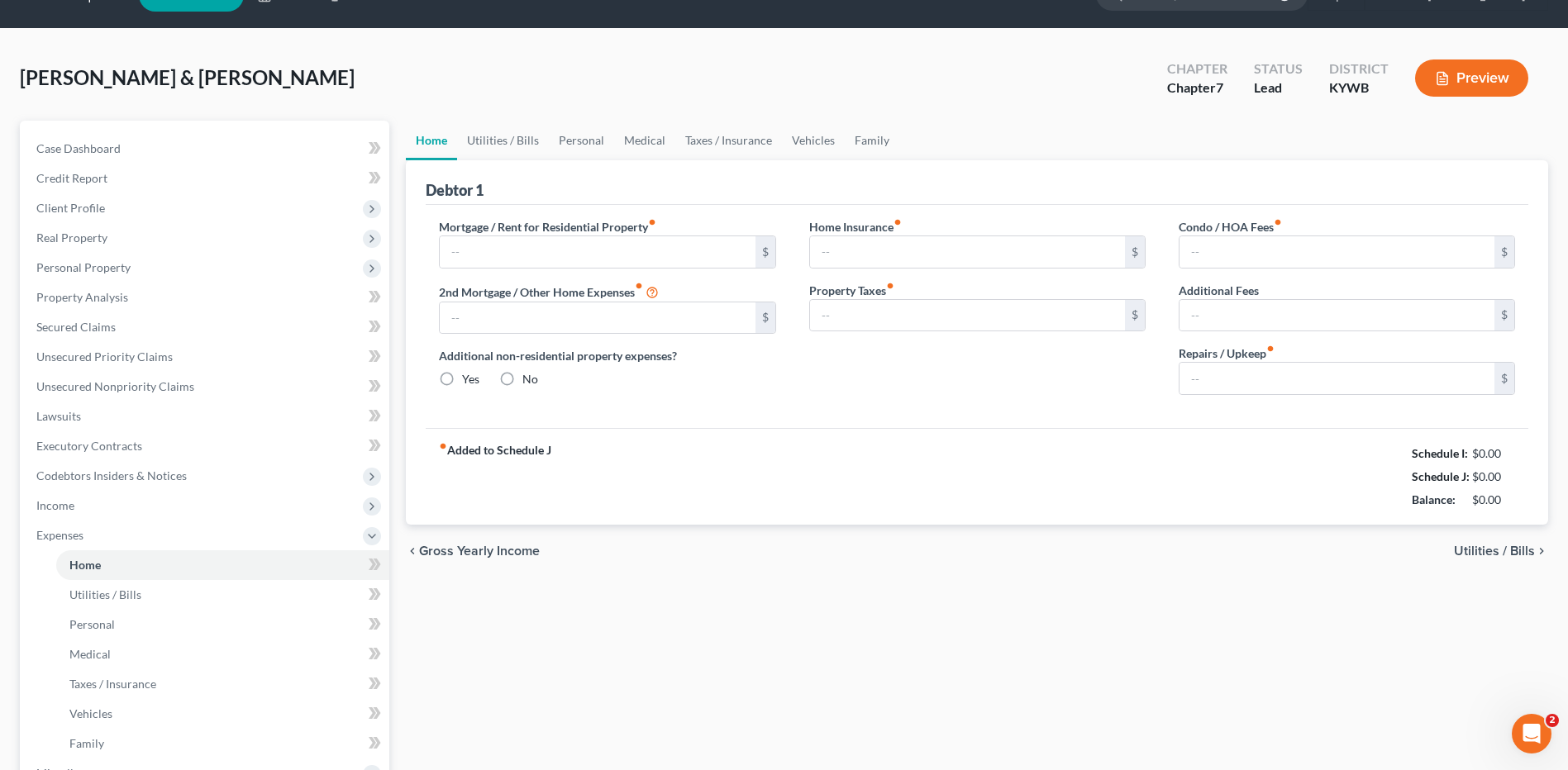
type input "875.00"
type input "0.00"
radio input "true"
type input "0.00"
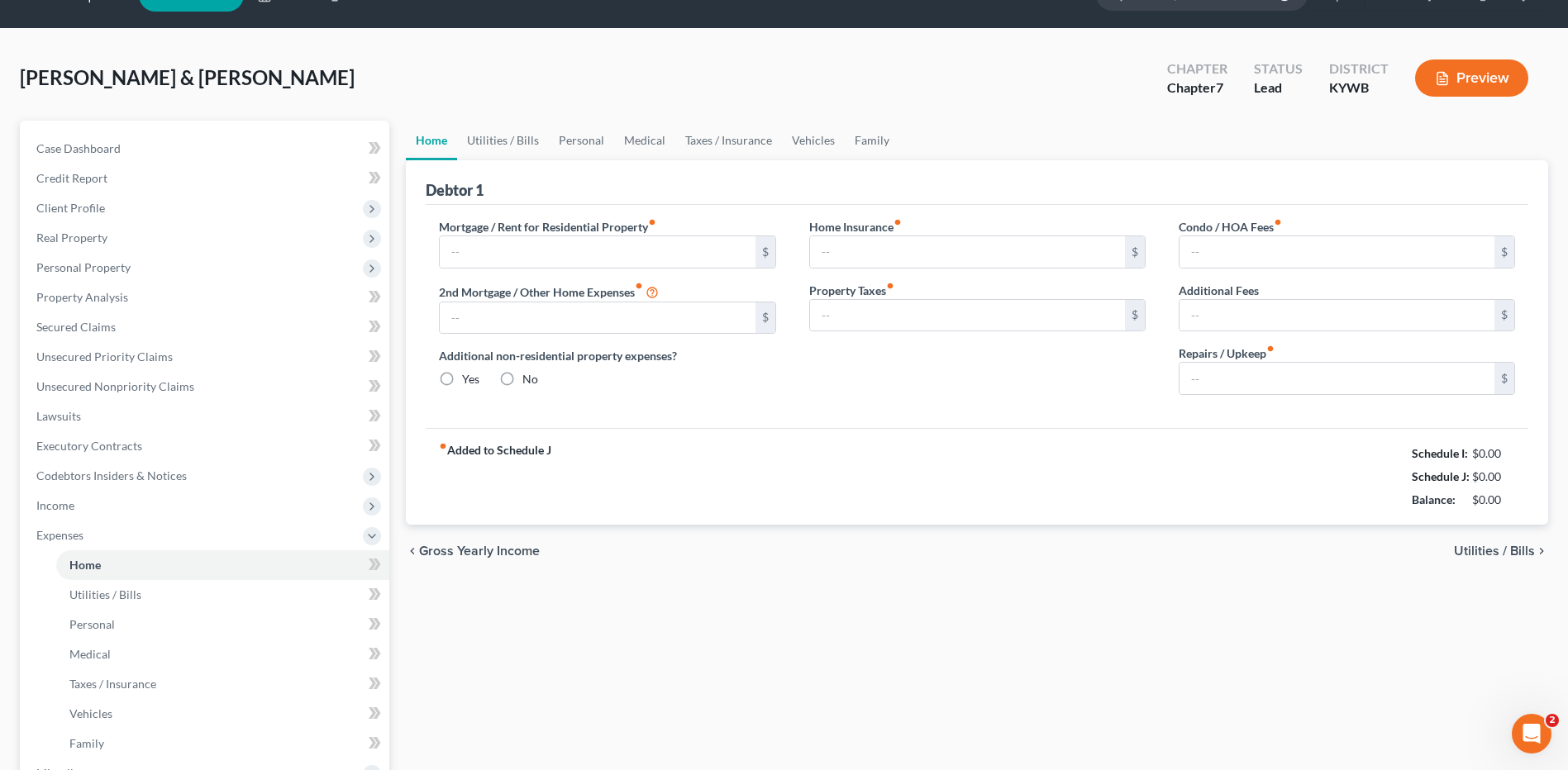
type input "0.00"
type input "100.00"
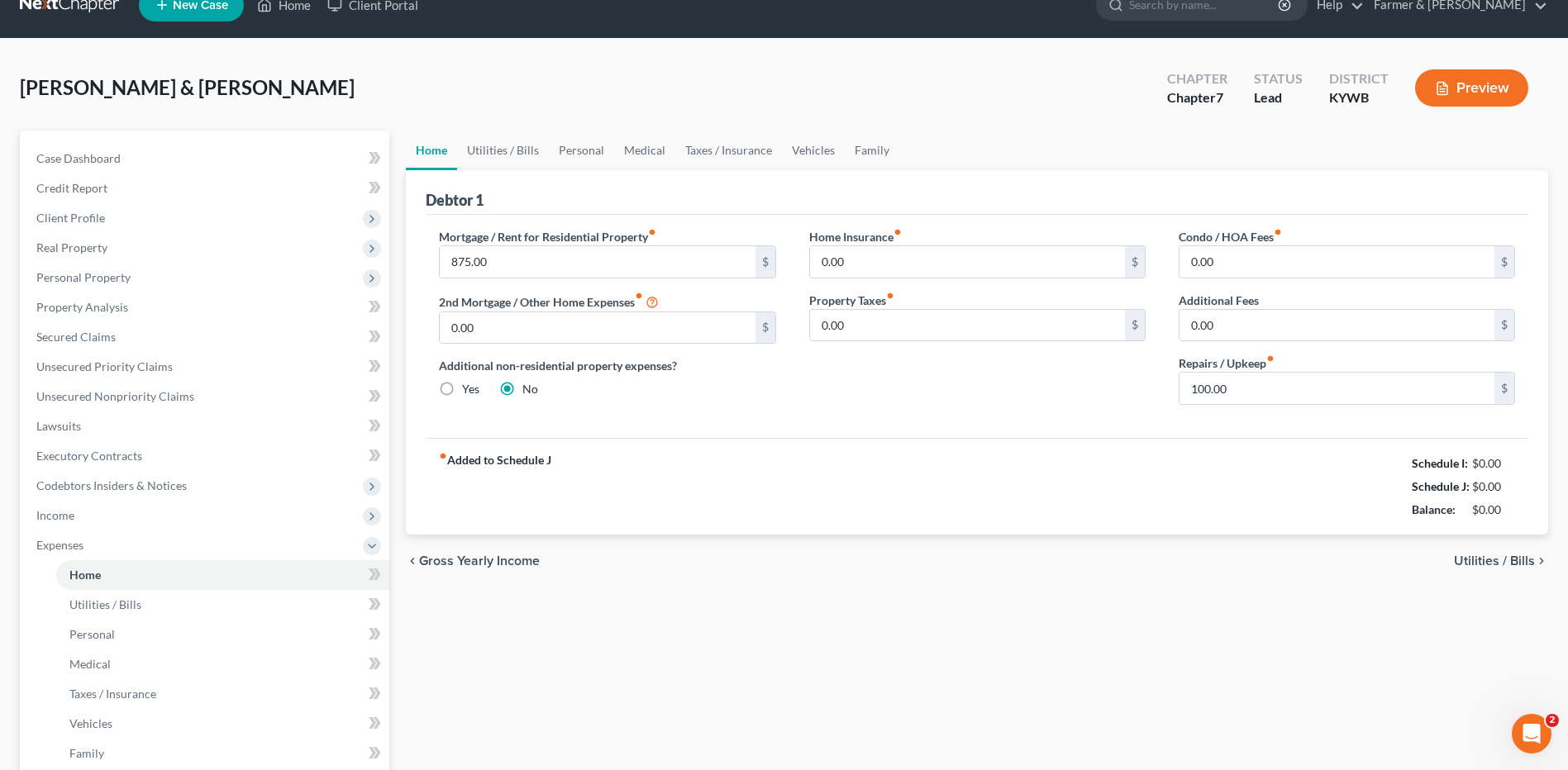
scroll to position [0, 0]
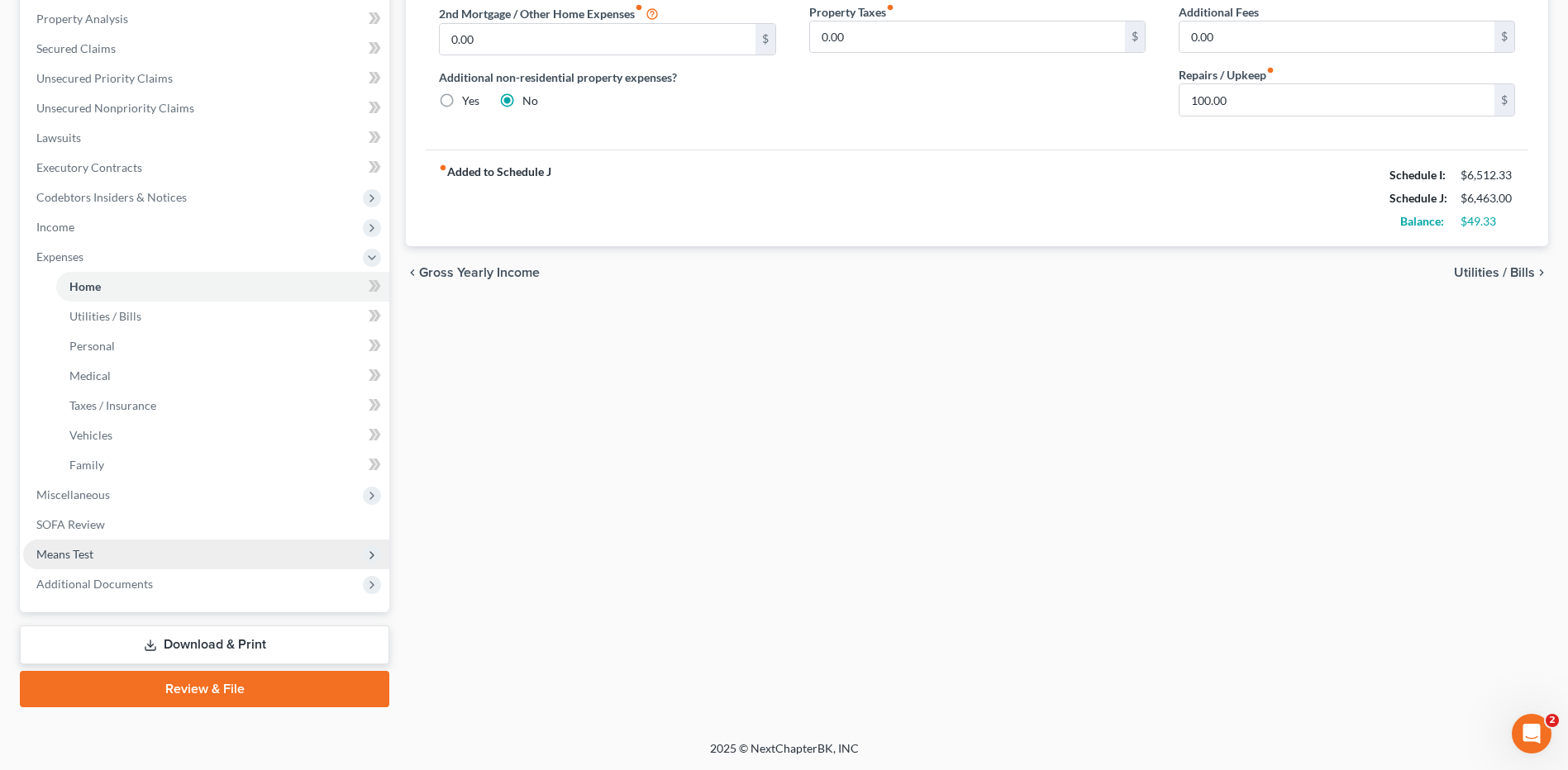
click at [128, 560] on span "Means Test" at bounding box center [206, 555] width 366 height 30
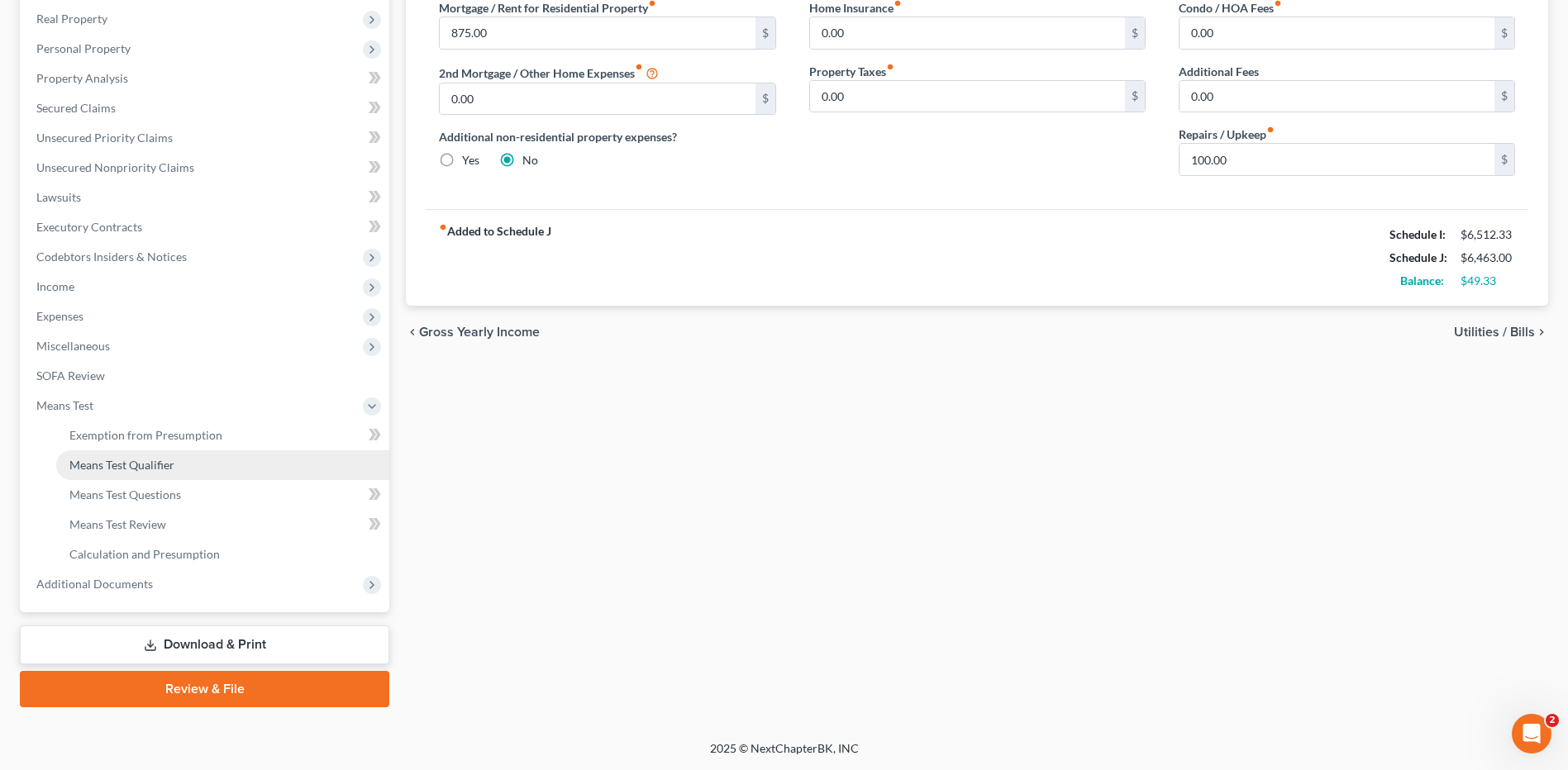
click at [172, 470] on span "Means Test Qualifier" at bounding box center [122, 464] width 105 height 14
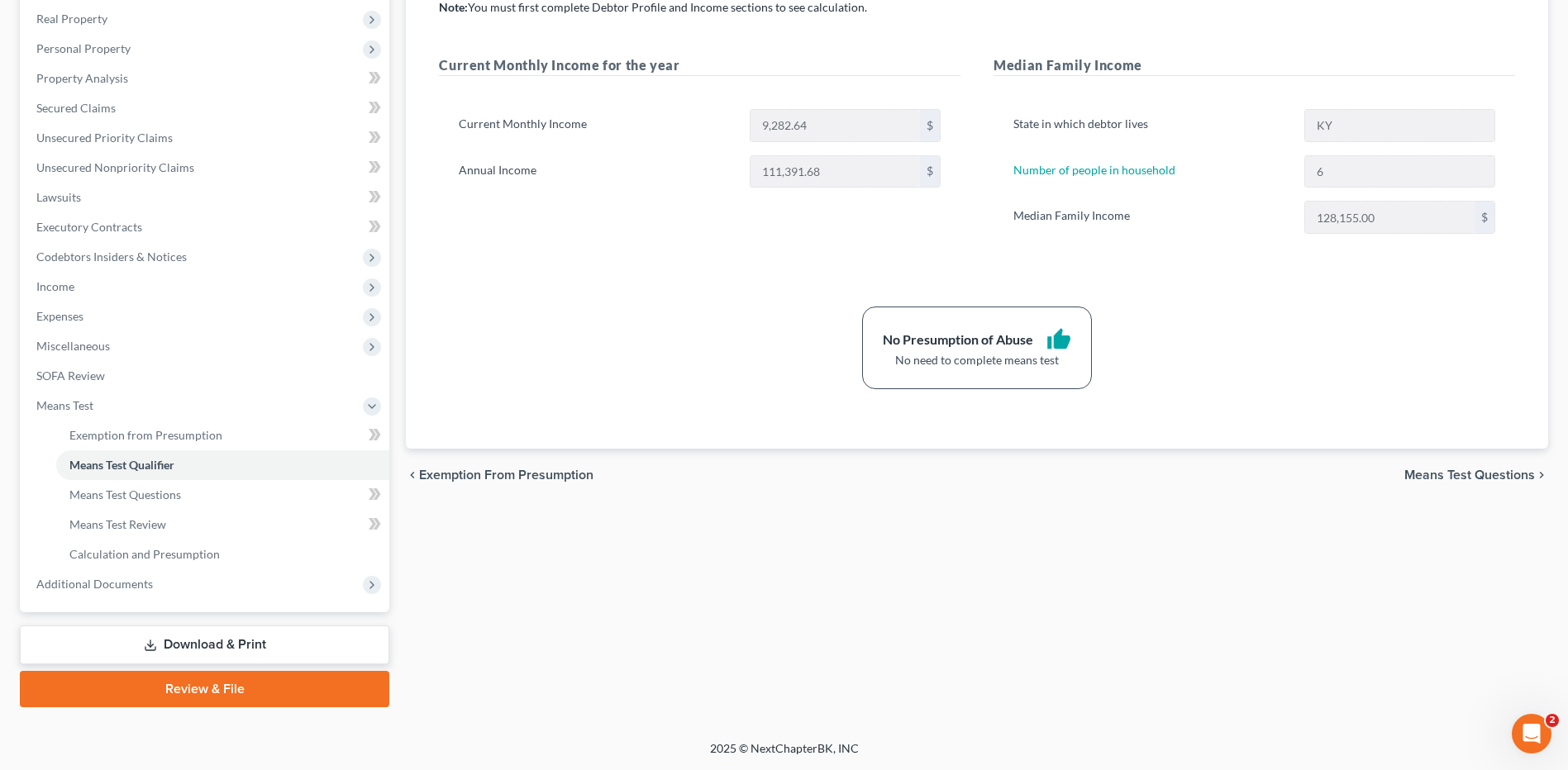
click at [154, 686] on link "Review & File" at bounding box center [205, 690] width 370 height 36
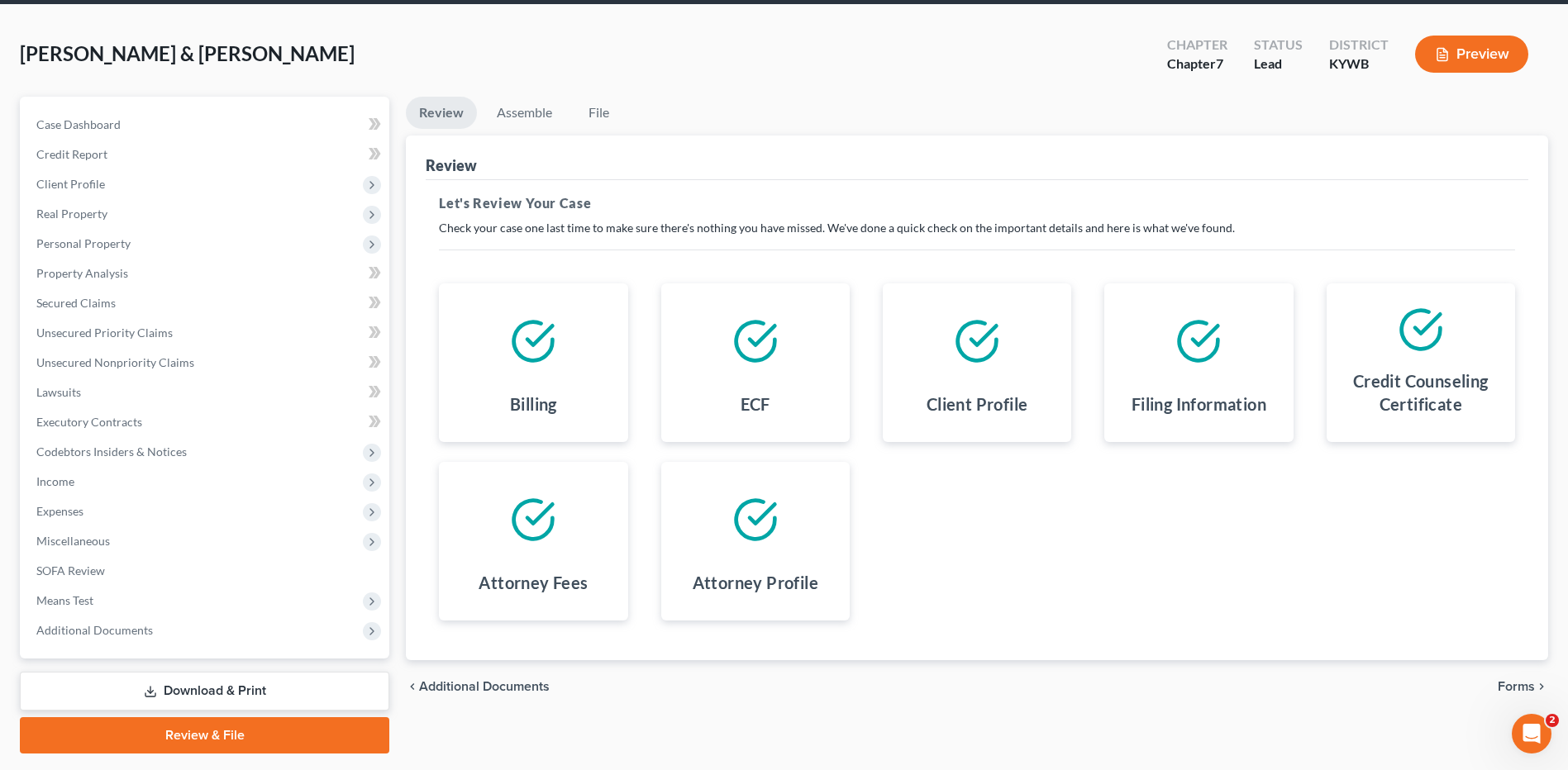
scroll to position [108, 0]
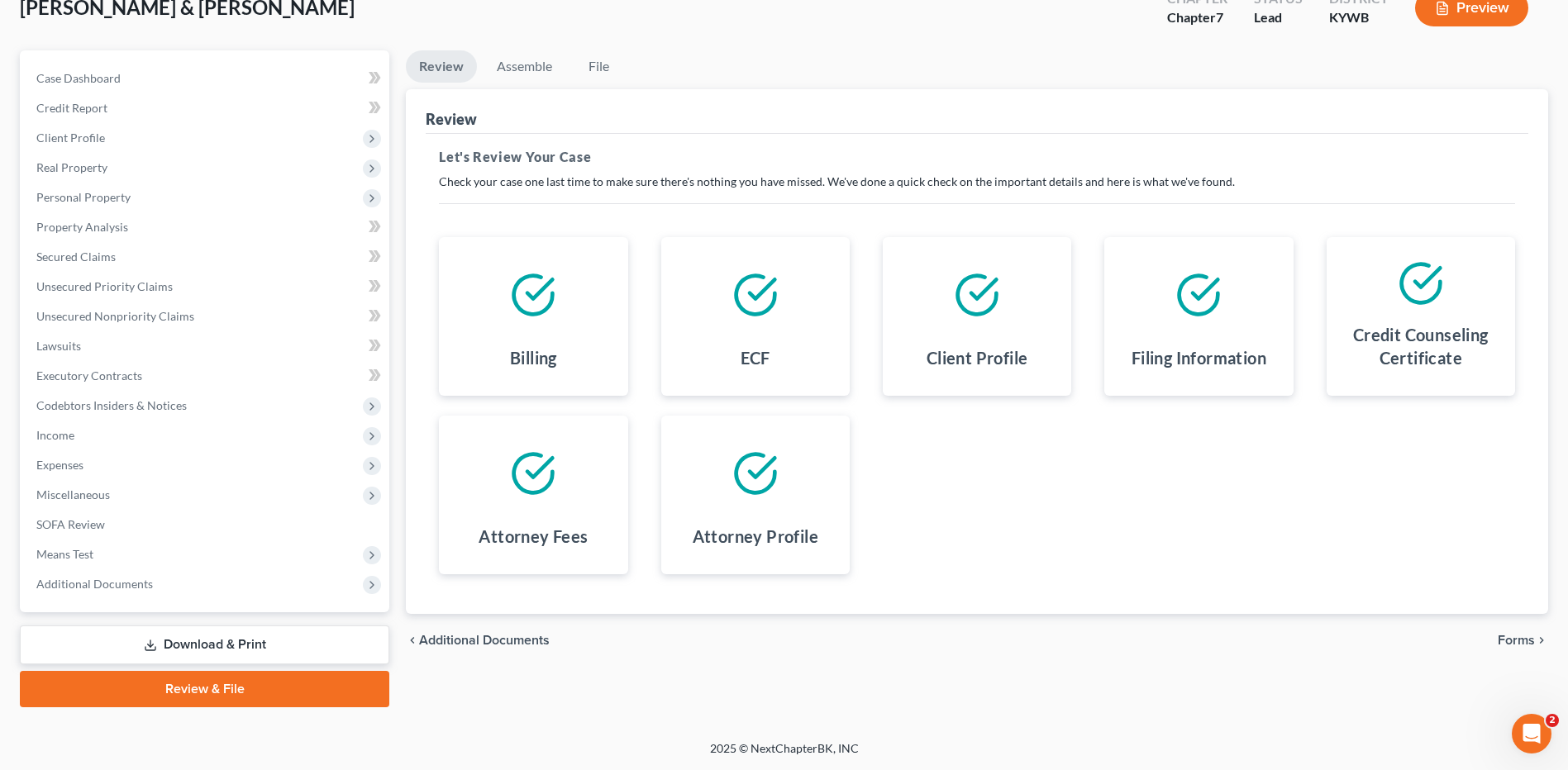
click at [1511, 635] on span "Forms" at bounding box center [1516, 641] width 37 height 13
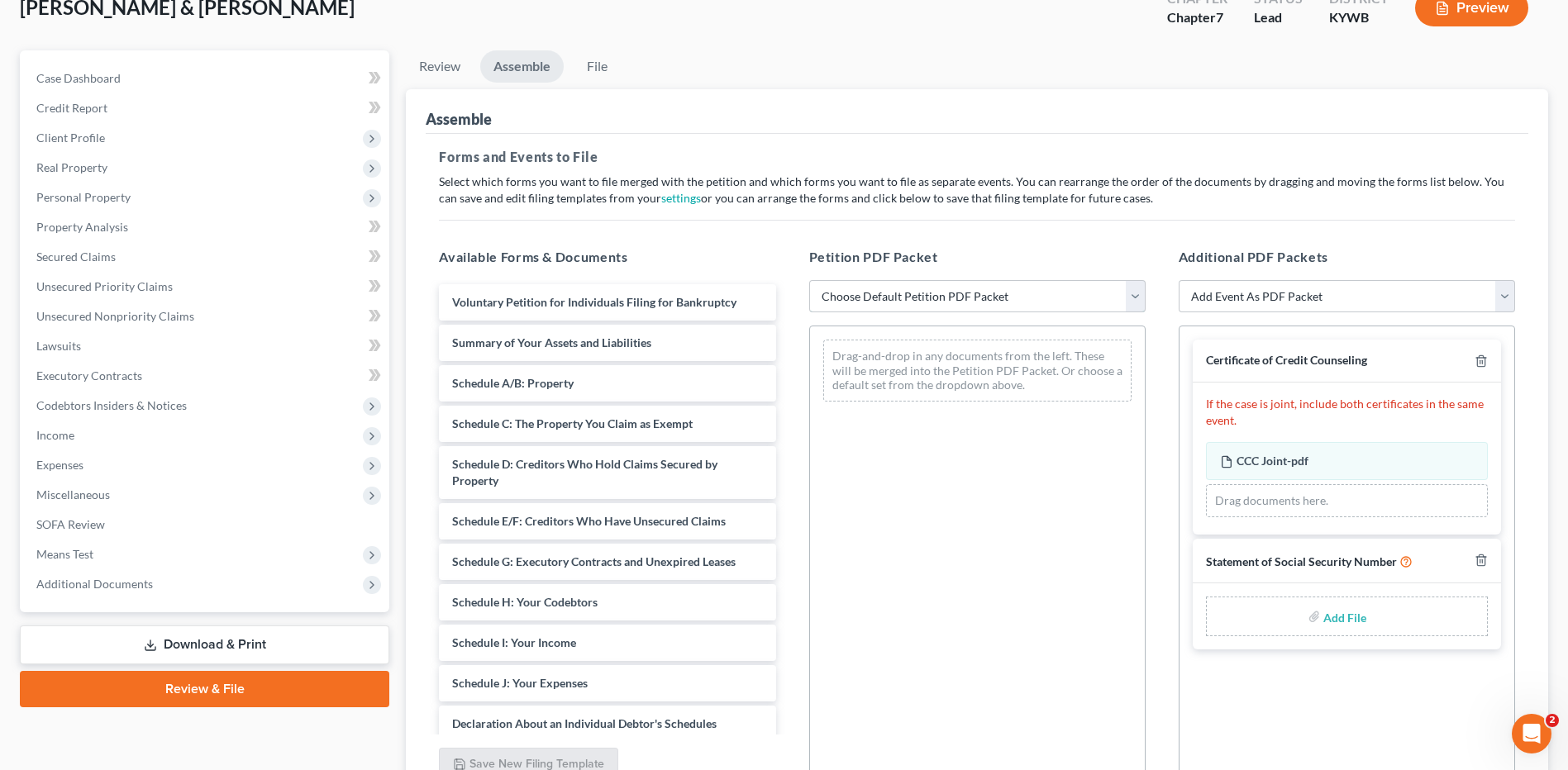
click at [967, 299] on select "Choose Default Petition PDF Packet Emergency Filing (Voluntary Petition and Cre…" at bounding box center [977, 297] width 336 height 34
select select "2"
click at [809, 281] on select "Choose Default Petition PDF Packet Emergency Filing (Voluntary Petition and Cre…" at bounding box center [977, 297] width 336 height 34
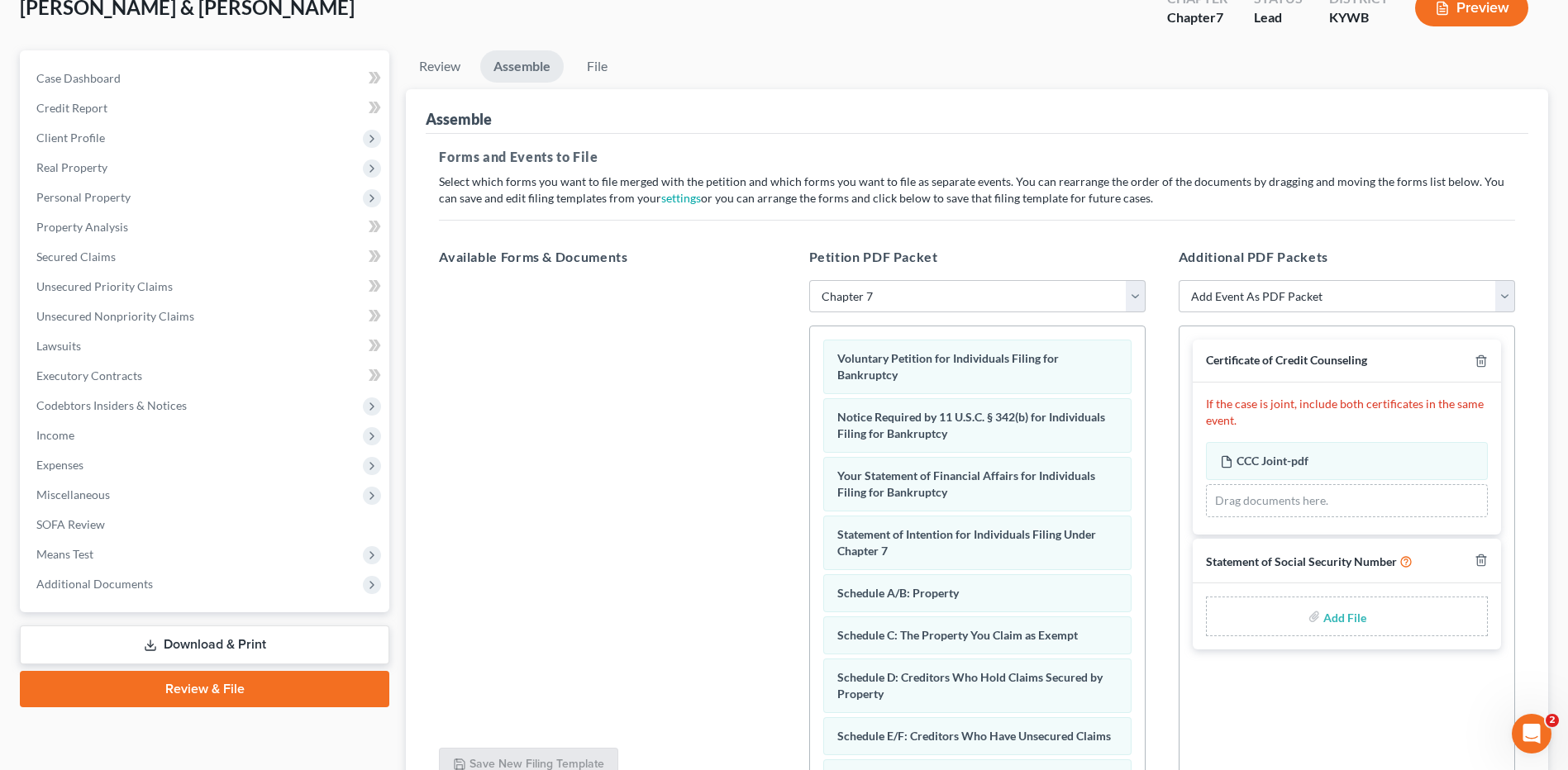
click at [1332, 617] on input "file" at bounding box center [1343, 616] width 39 height 30
type input "C:\fakepath\SSN FOR FILING.pdf"
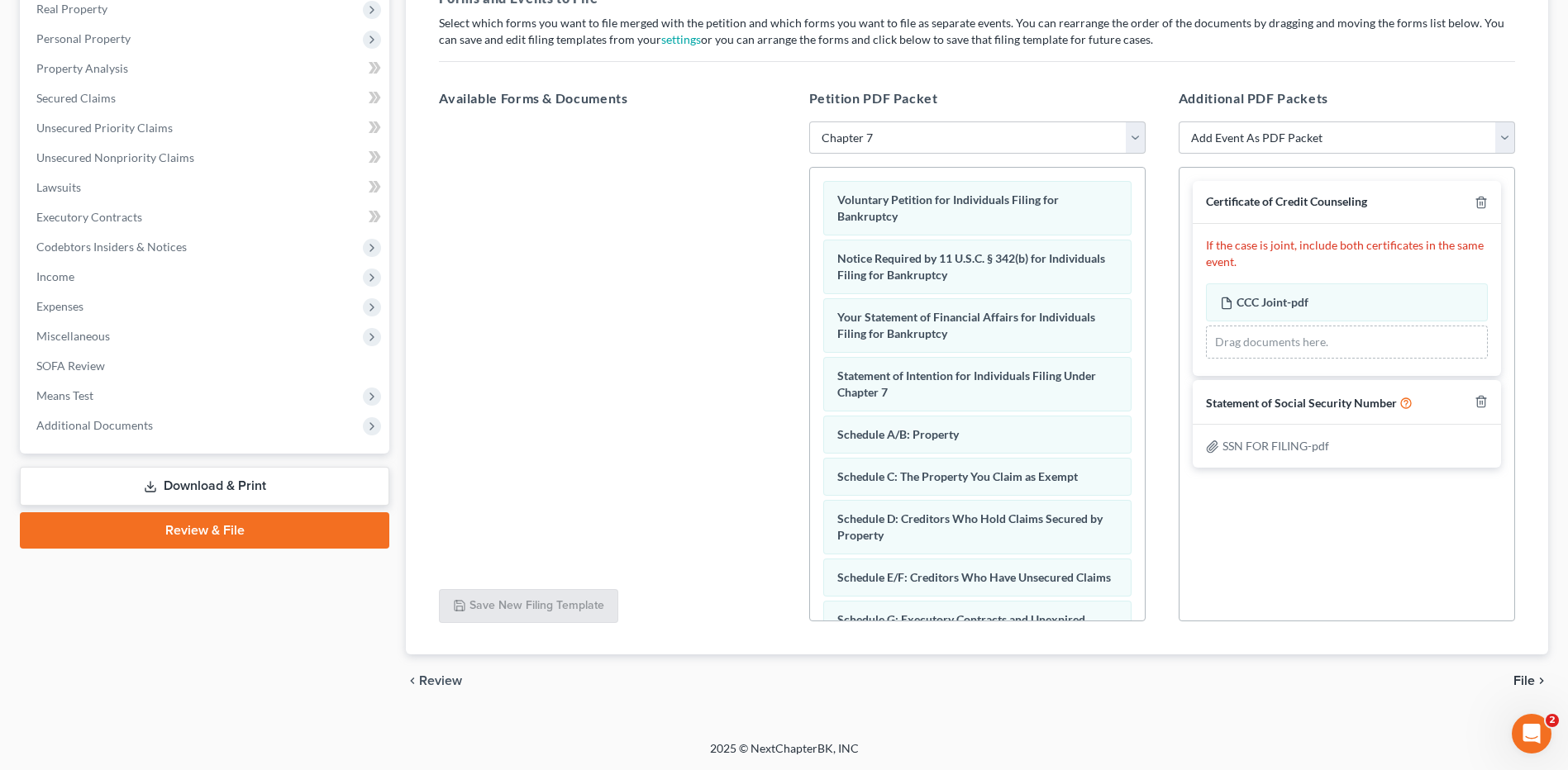
click at [1527, 682] on span "File" at bounding box center [1524, 681] width 21 height 13
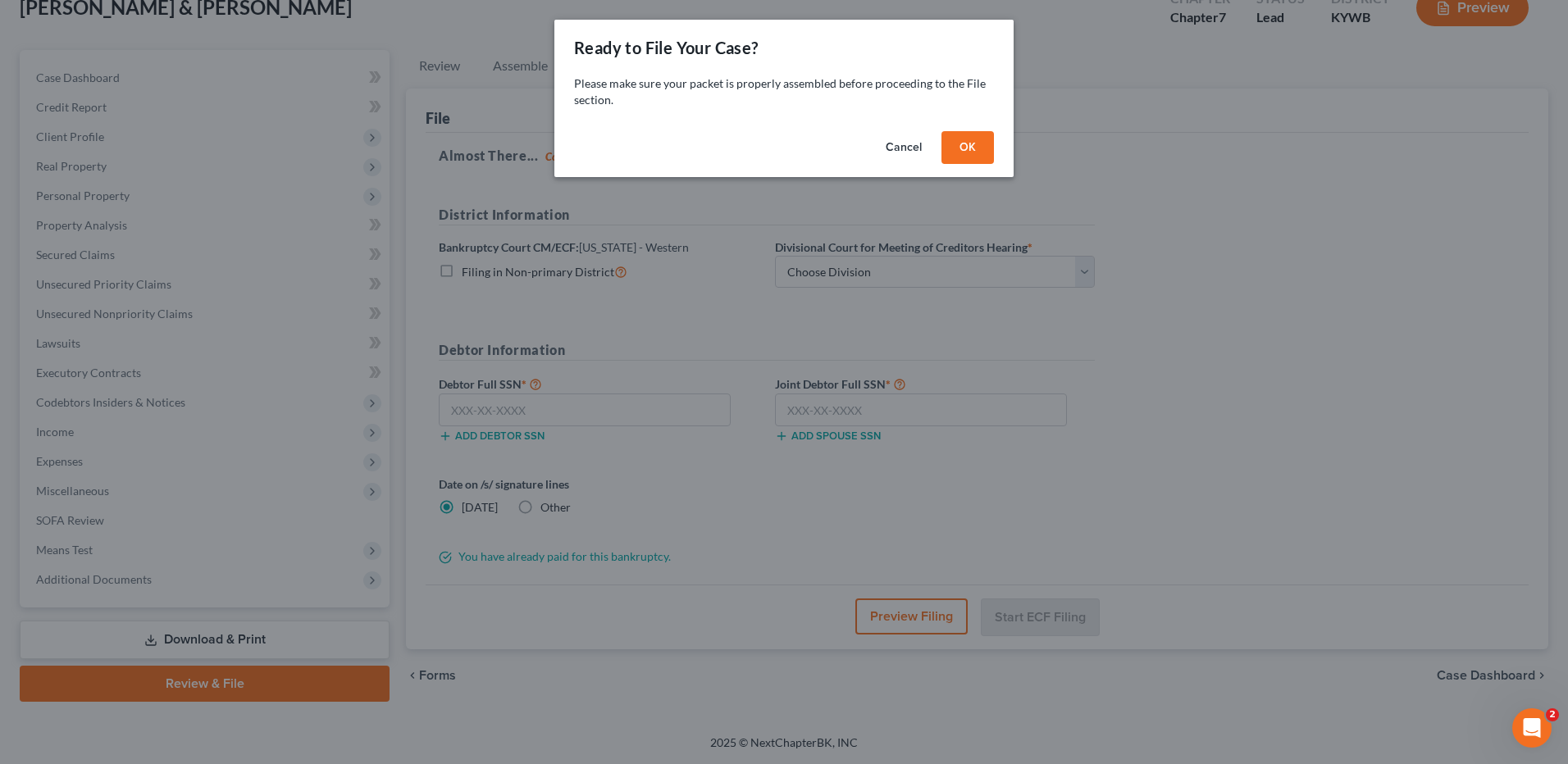
click at [970, 150] on button "OK" at bounding box center [967, 147] width 52 height 33
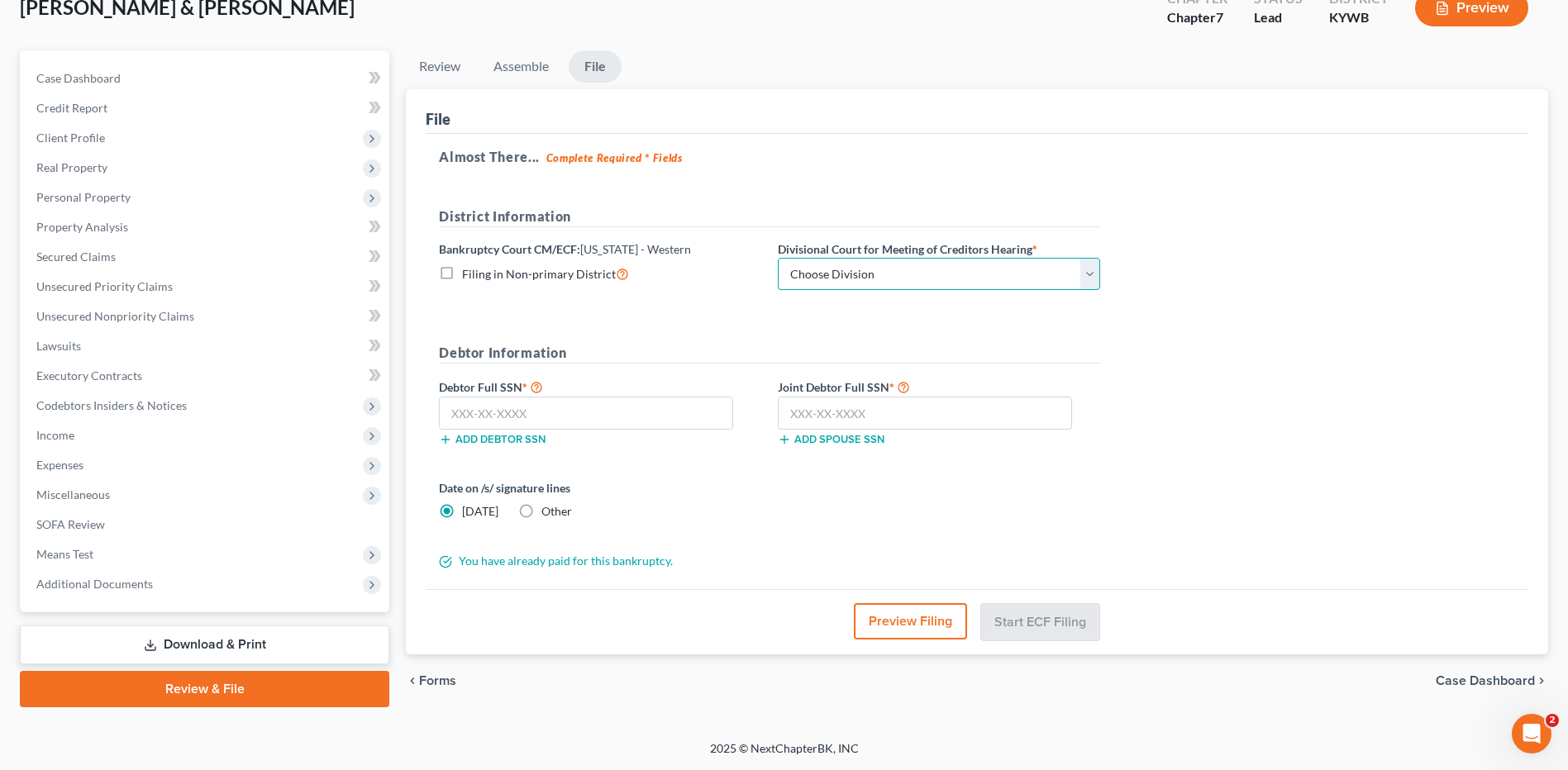
click at [1074, 269] on select "Choose Division Bowling Green [GEOGRAPHIC_DATA] [GEOGRAPHIC_DATA] [GEOGRAPHIC_D…" at bounding box center [939, 274] width 323 height 34
select select "3"
click at [778, 258] on select "Choose Division Bowling Green [GEOGRAPHIC_DATA] [GEOGRAPHIC_DATA] [GEOGRAPHIC_D…" at bounding box center [939, 274] width 323 height 34
click at [696, 417] on input "text" at bounding box center [585, 413] width 294 height 34
type input "407-41-0452"
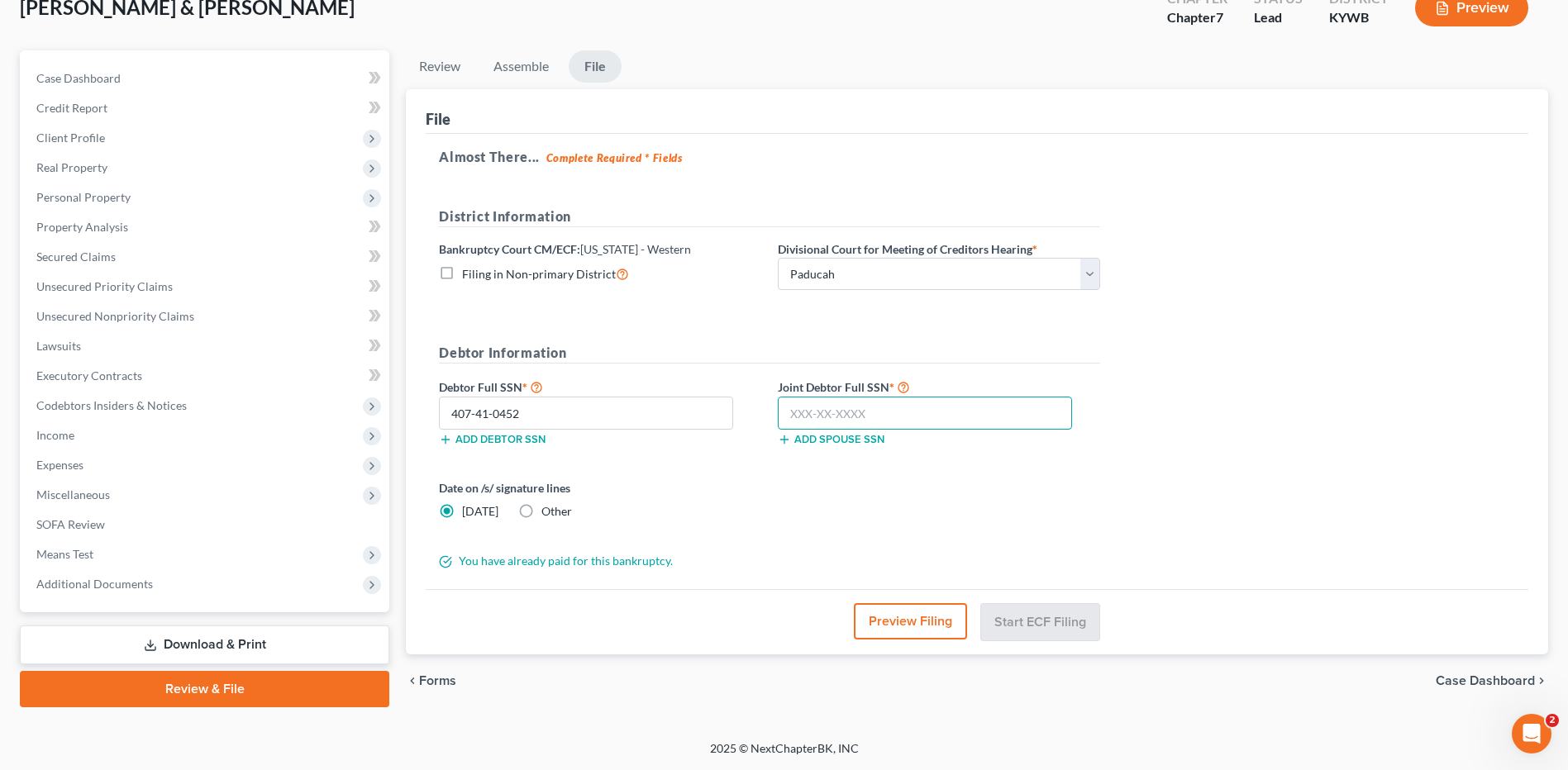
click at [853, 409] on input "text" at bounding box center [924, 413] width 294 height 34
type input "405-43-0307"
click at [877, 614] on button "Preview Filing" at bounding box center [911, 622] width 113 height 36
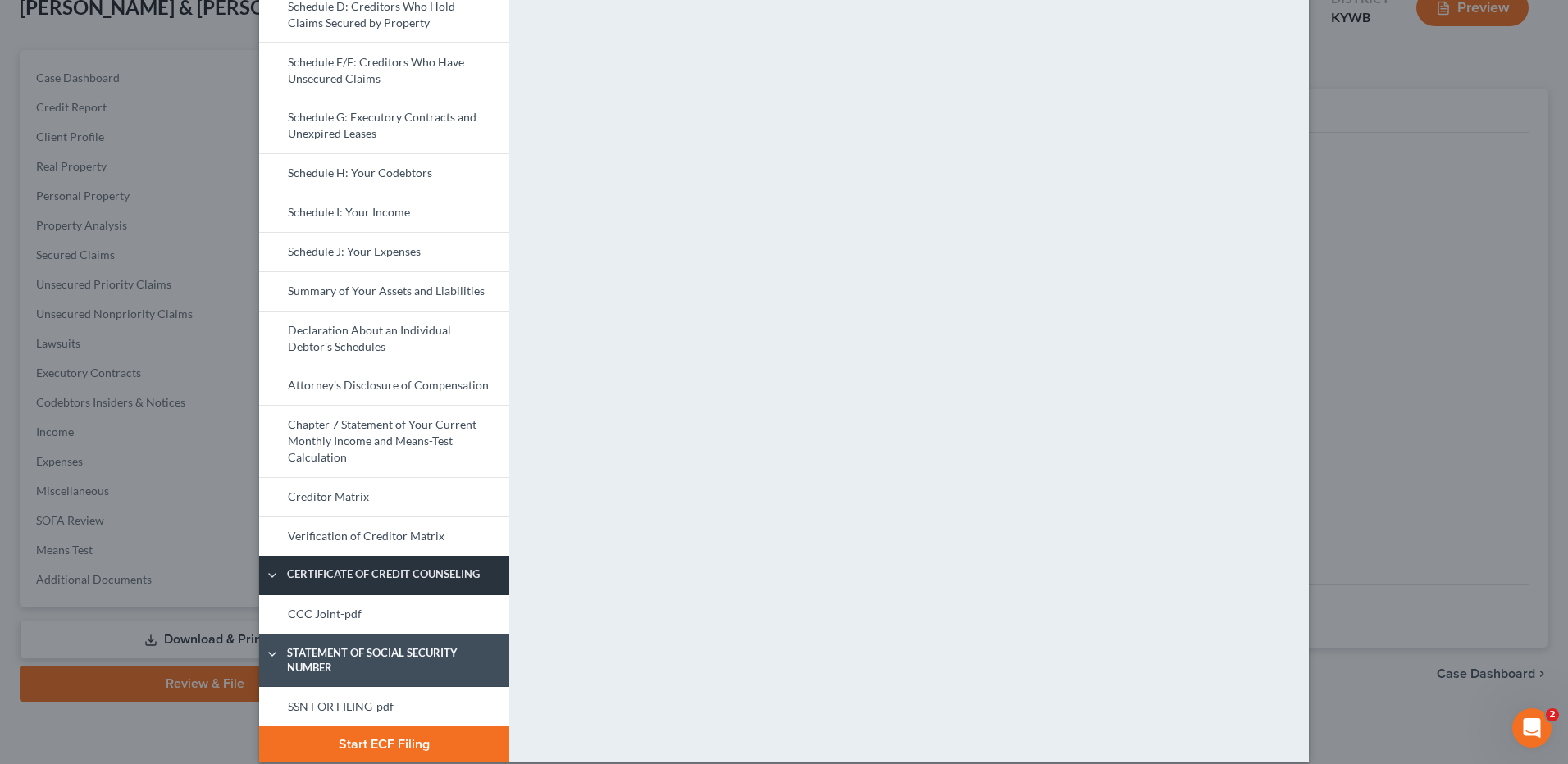
scroll to position [462, 0]
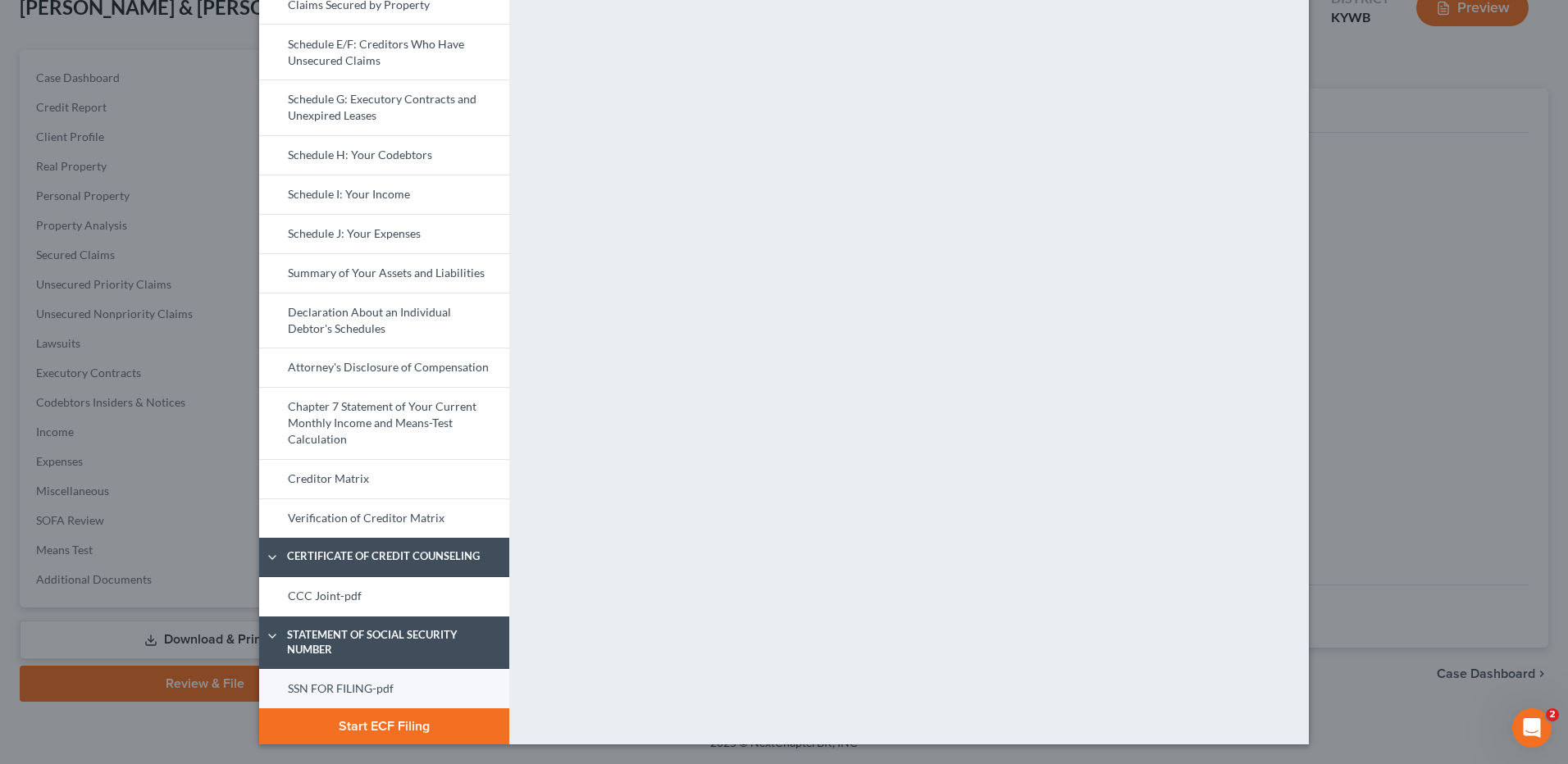
click at [333, 678] on link "SSN FOR FILING-pdf" at bounding box center [384, 688] width 250 height 39
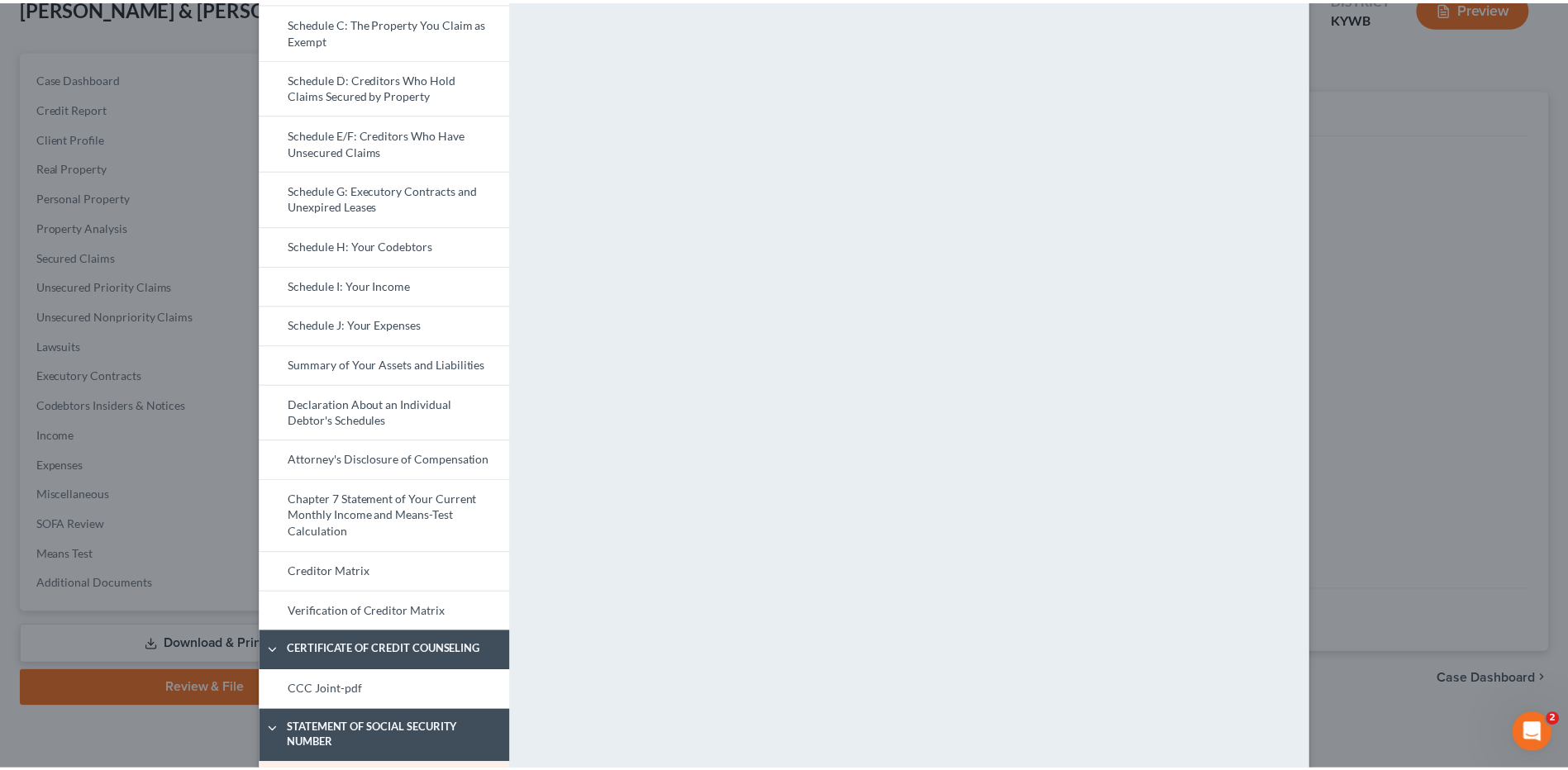
scroll to position [0, 0]
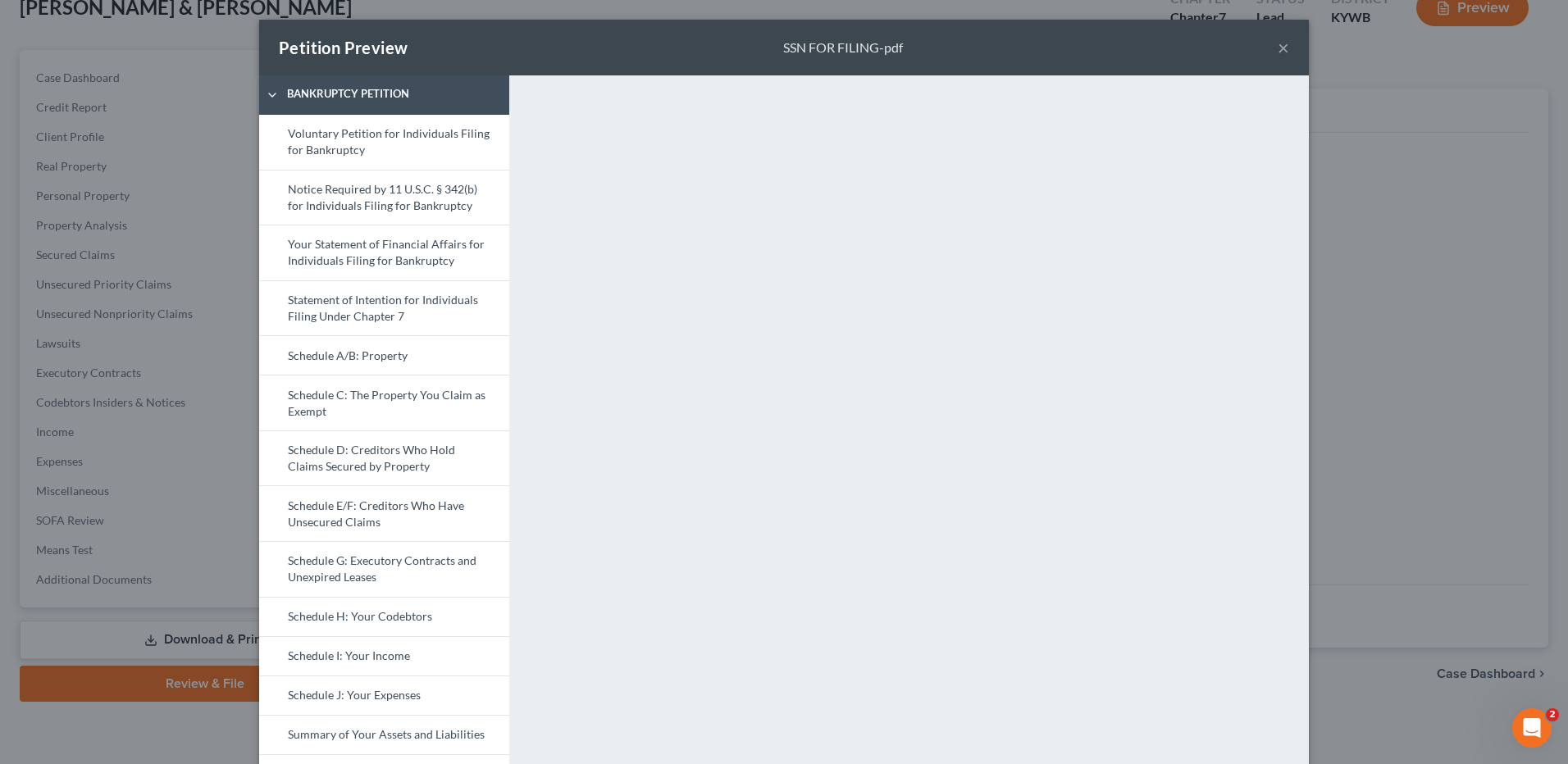
drag, startPoint x: 1279, startPoint y: 43, endPoint x: 1489, endPoint y: 20, distance: 211.3
click at [1279, 43] on button "×" at bounding box center [1284, 48] width 11 height 20
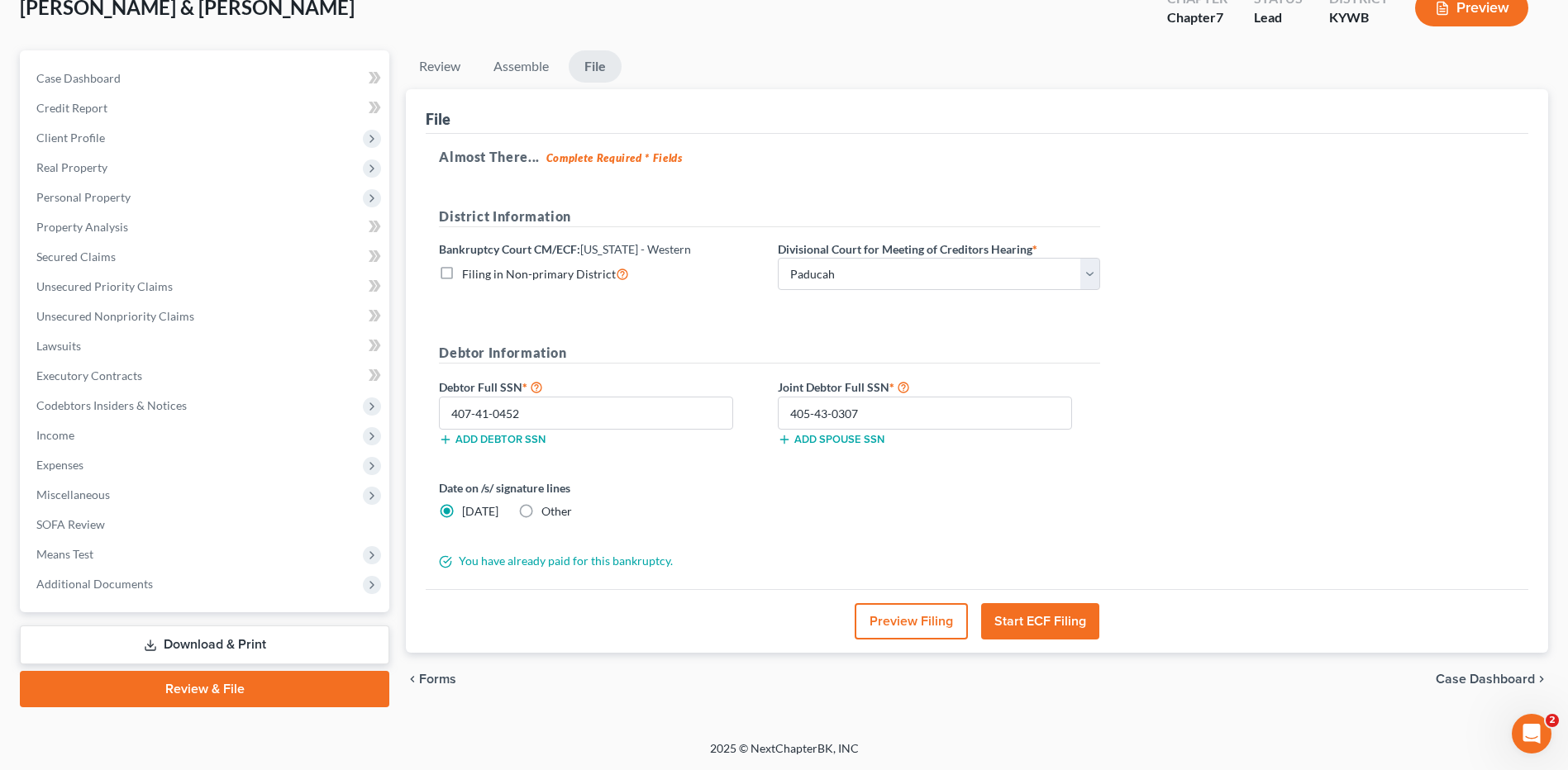
click at [1032, 619] on button "Start ECF Filing" at bounding box center [1039, 622] width 118 height 36
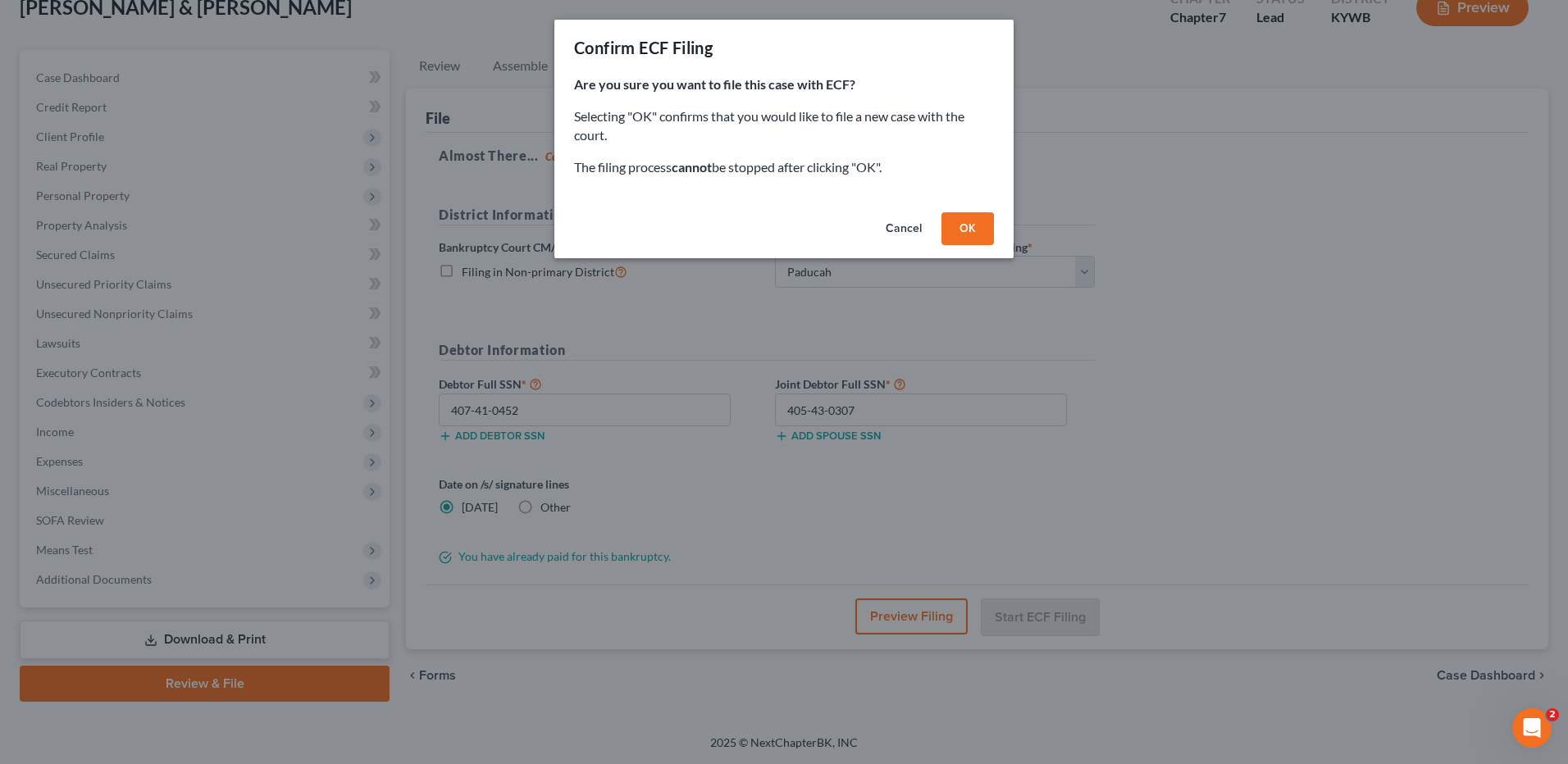
click at [966, 230] on button "OK" at bounding box center [967, 229] width 52 height 33
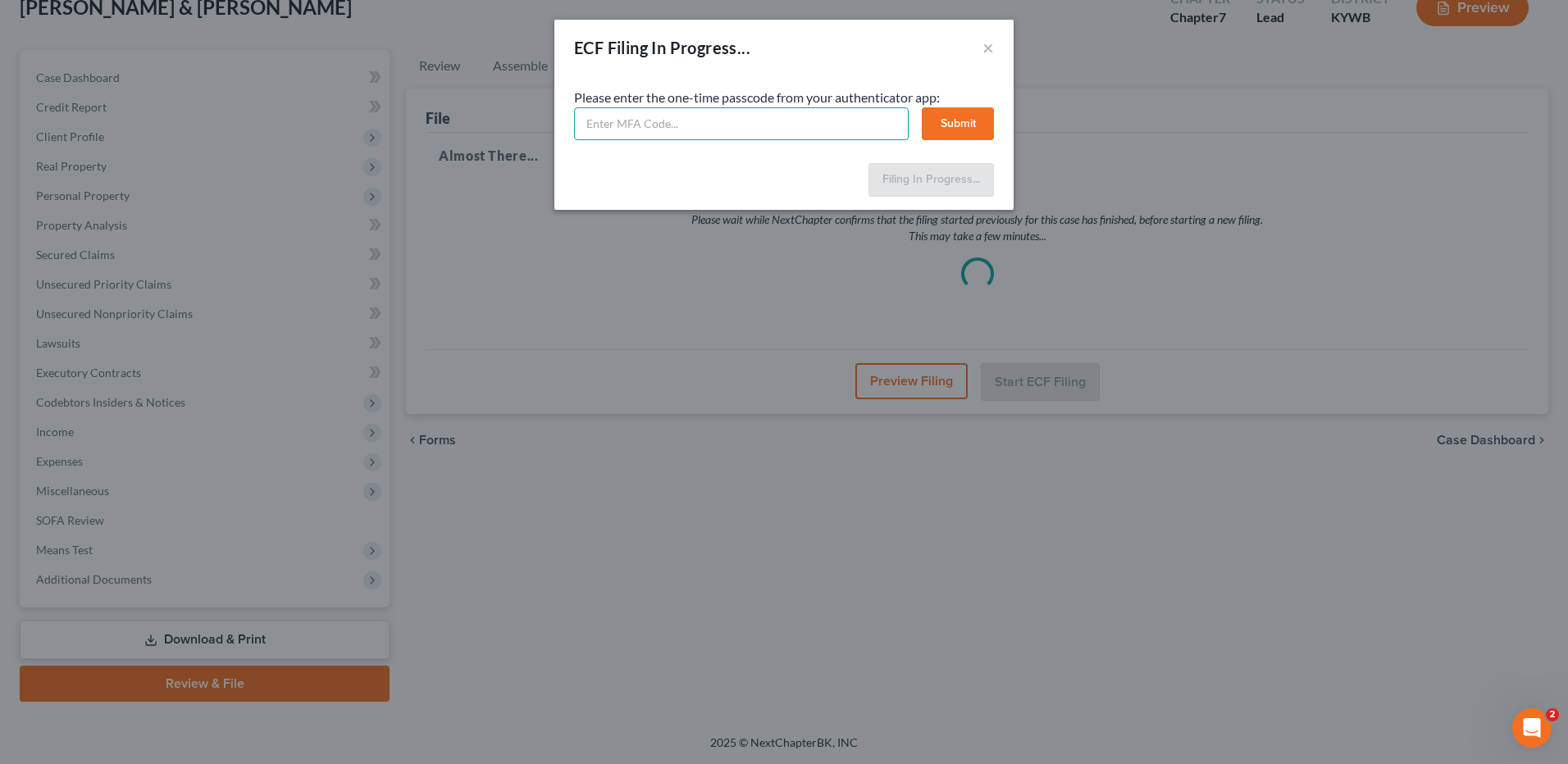
click at [752, 123] on input "text" at bounding box center [741, 124] width 335 height 33
type input "196792"
click at [977, 128] on button "Submit" at bounding box center [958, 124] width 72 height 33
select select "3"
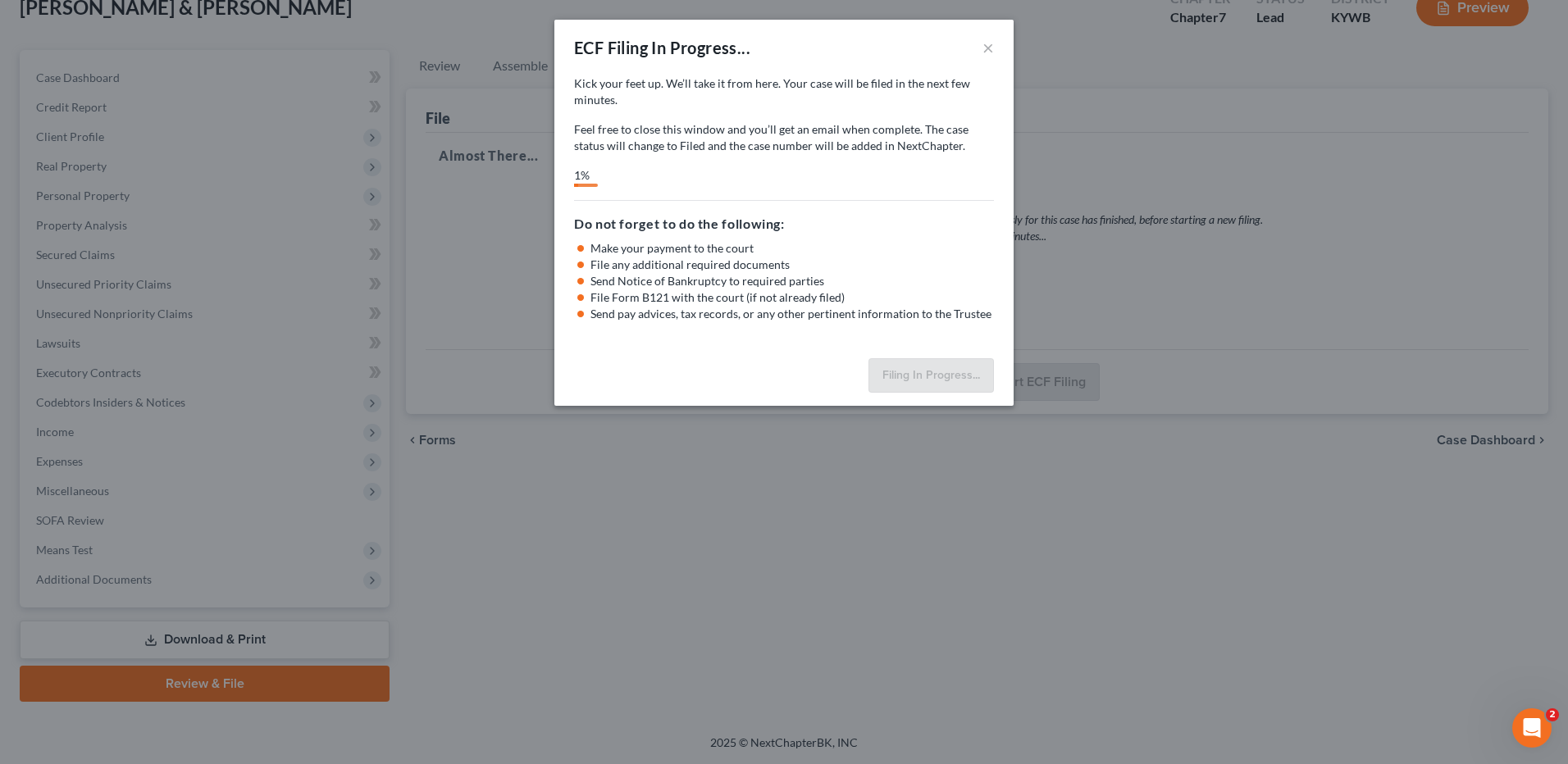
select select "3"
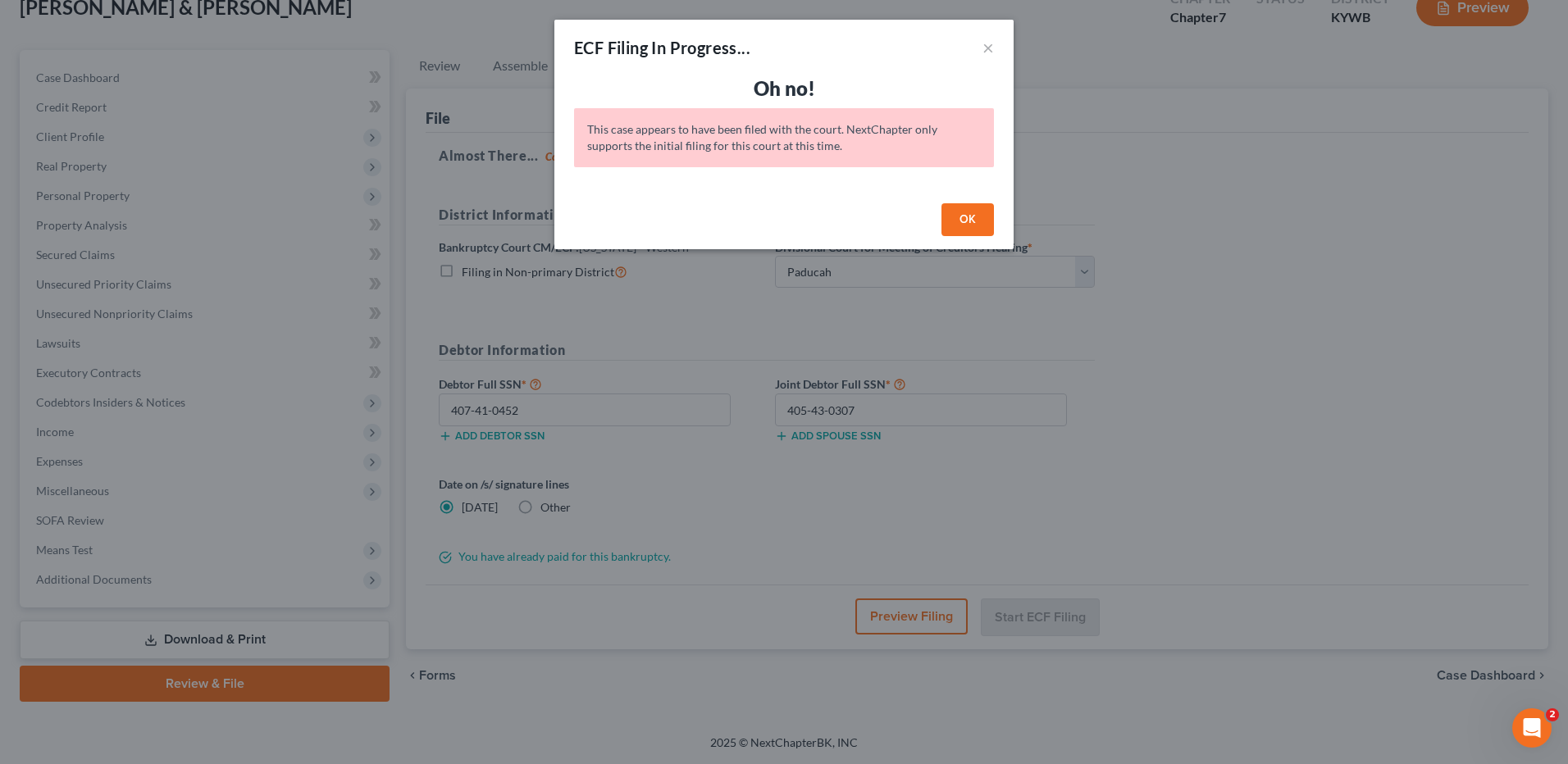
click at [958, 219] on button "OK" at bounding box center [967, 220] width 52 height 33
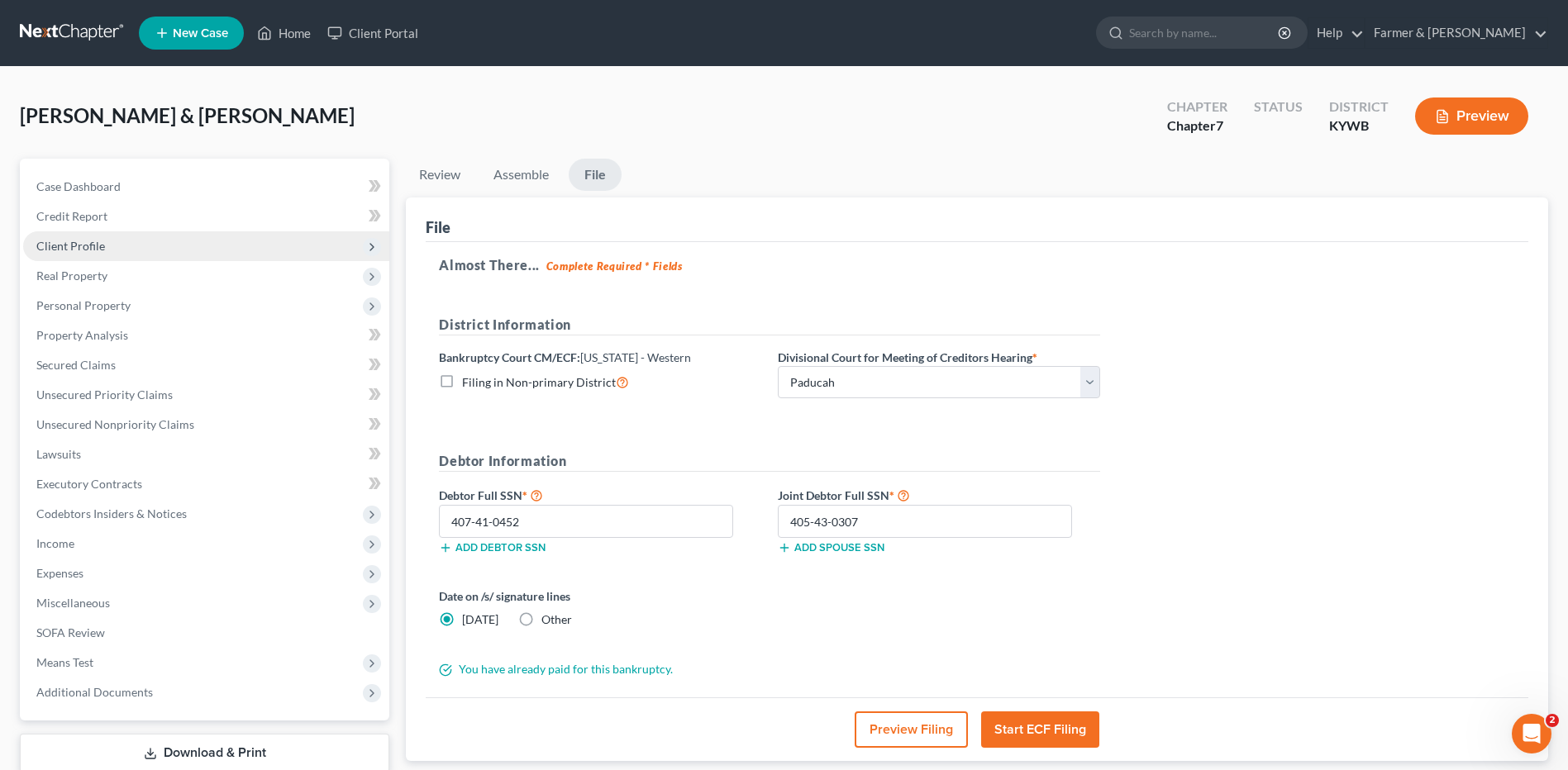
click at [69, 239] on span "Client Profile" at bounding box center [71, 245] width 69 height 14
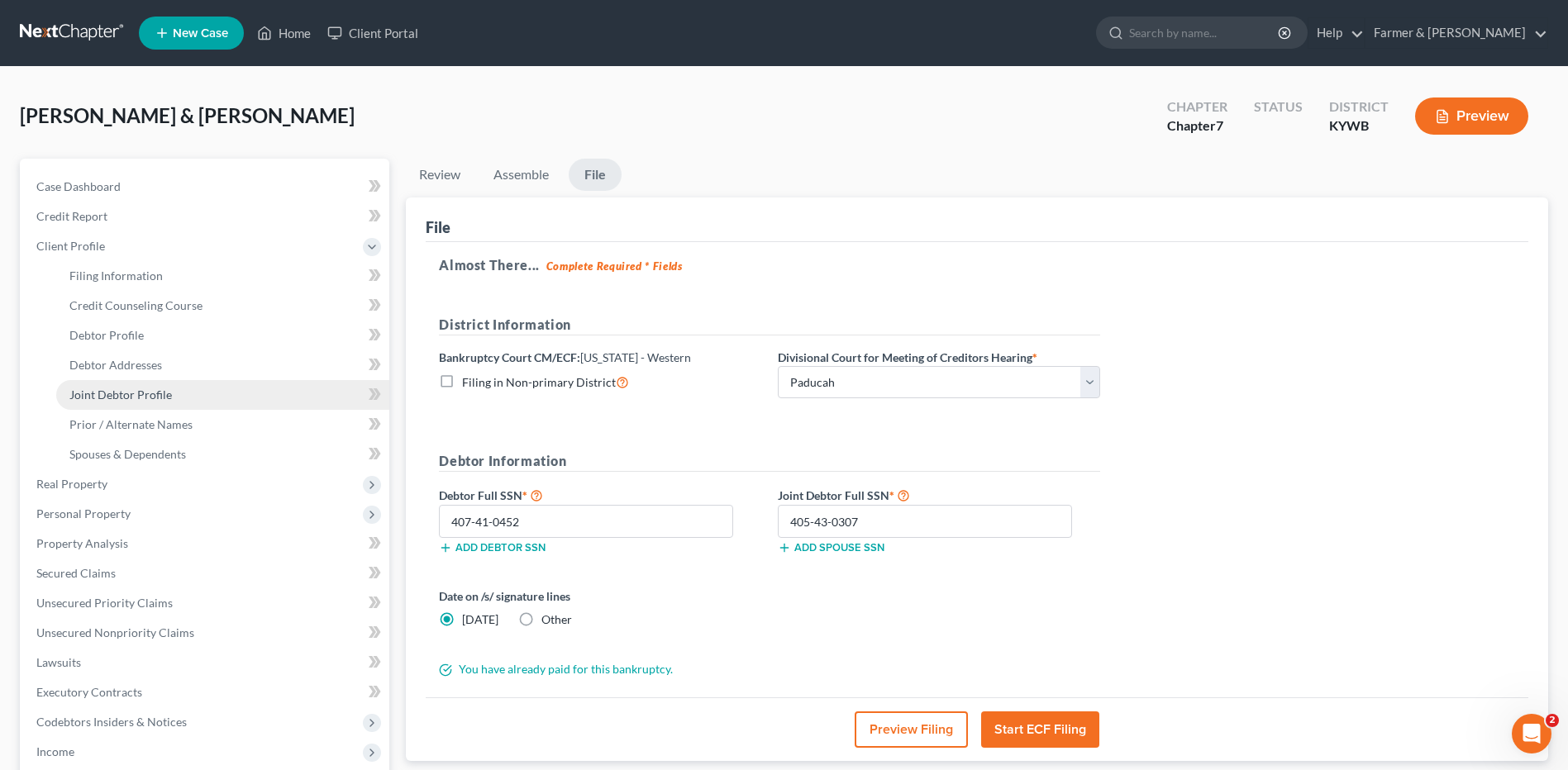
click at [127, 396] on span "Joint Debtor Profile" at bounding box center [120, 395] width 102 height 14
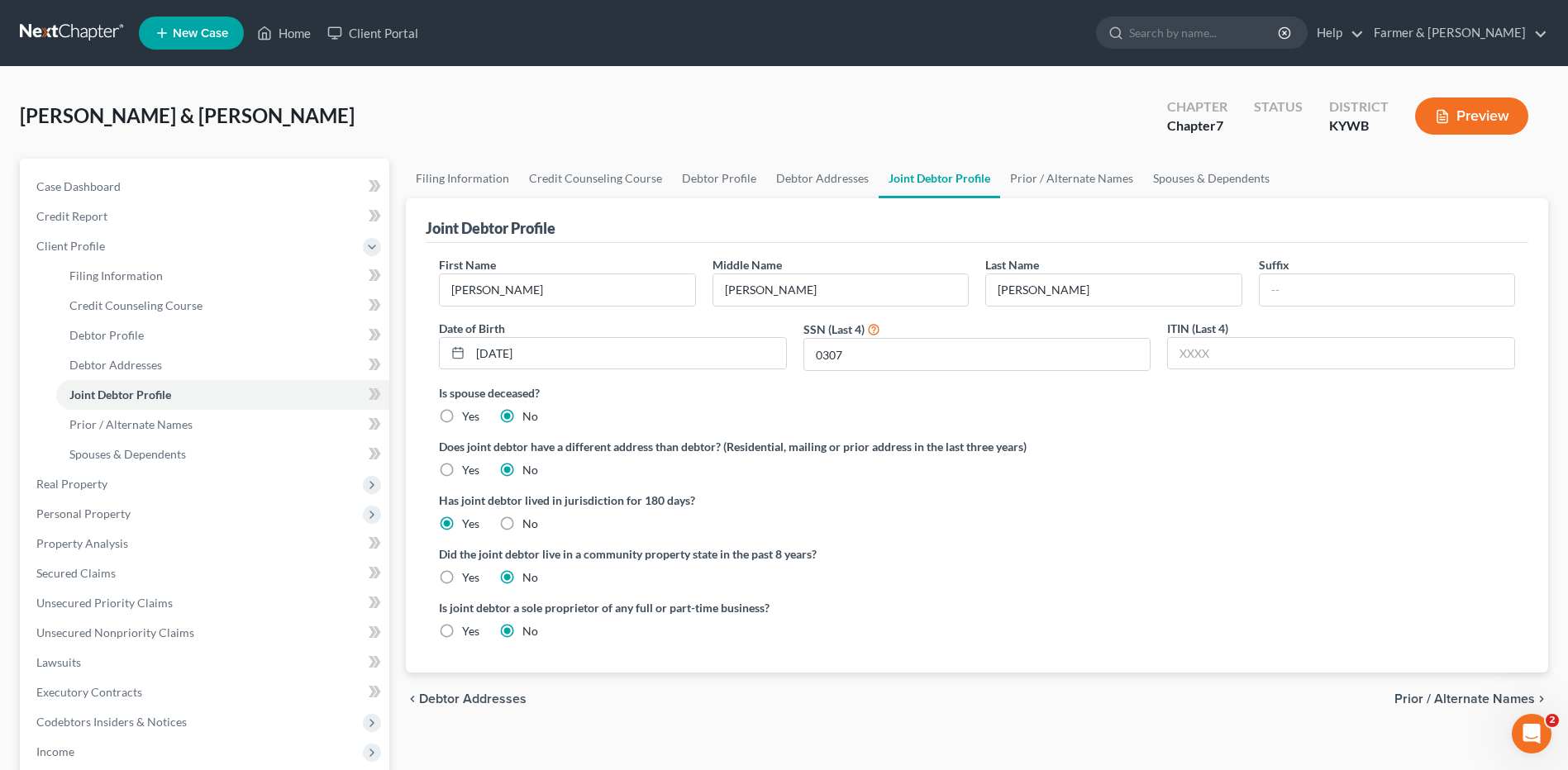
click at [65, 35] on link at bounding box center [73, 33] width 105 height 30
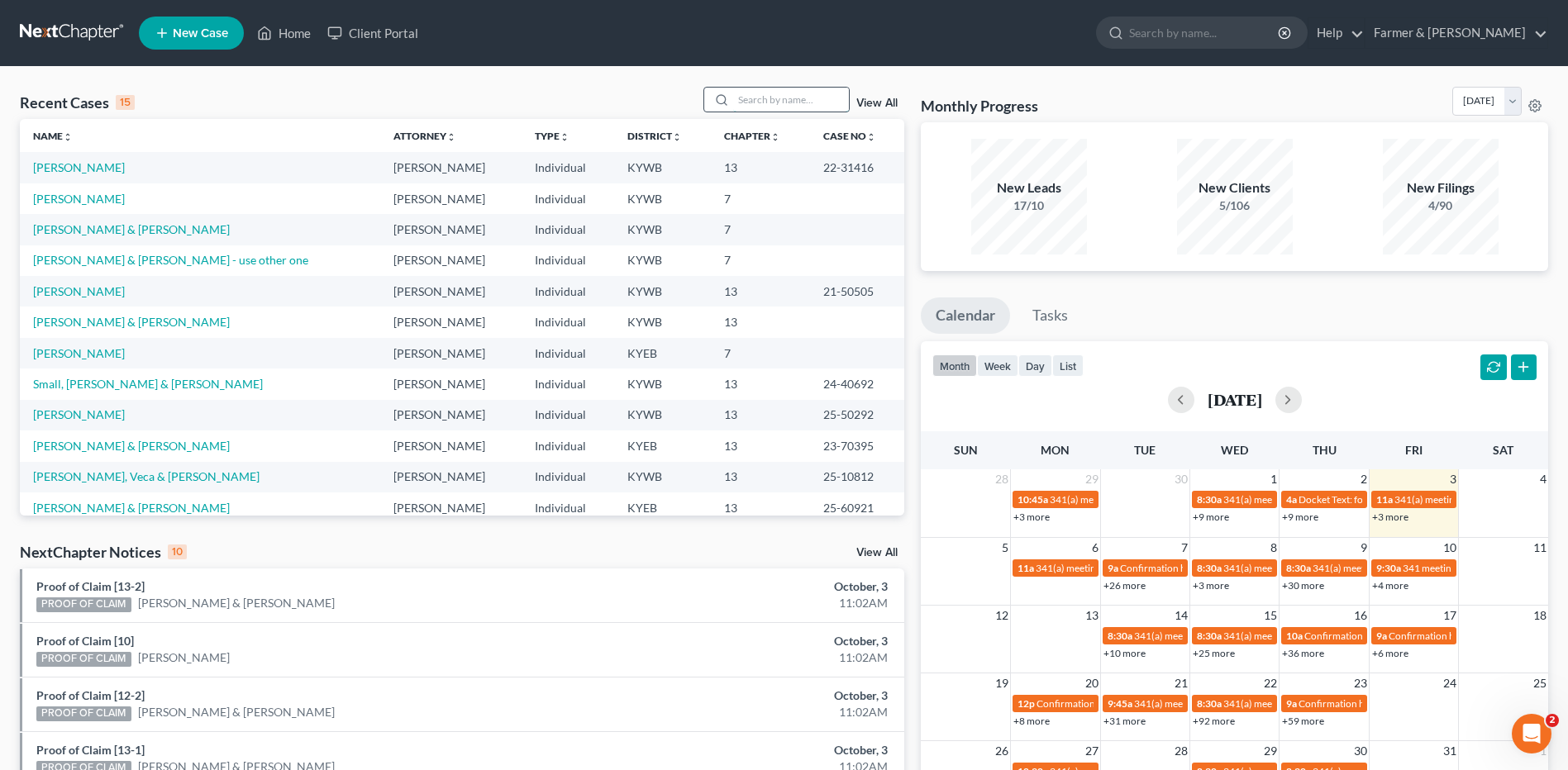
click at [777, 96] on input "search" at bounding box center [791, 99] width 116 height 24
type input "green"
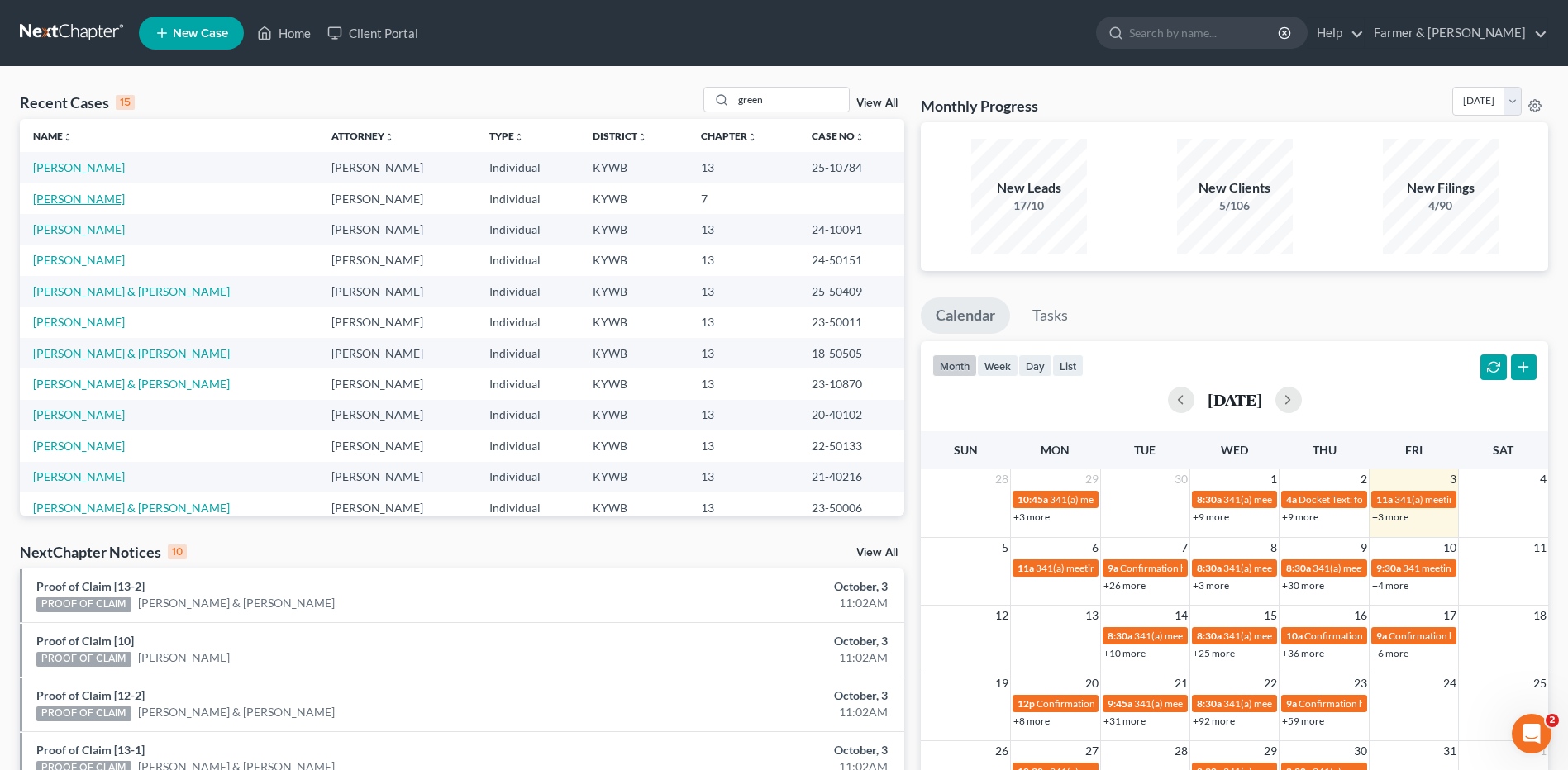
click at [95, 197] on link "[PERSON_NAME]" at bounding box center [80, 198] width 92 height 14
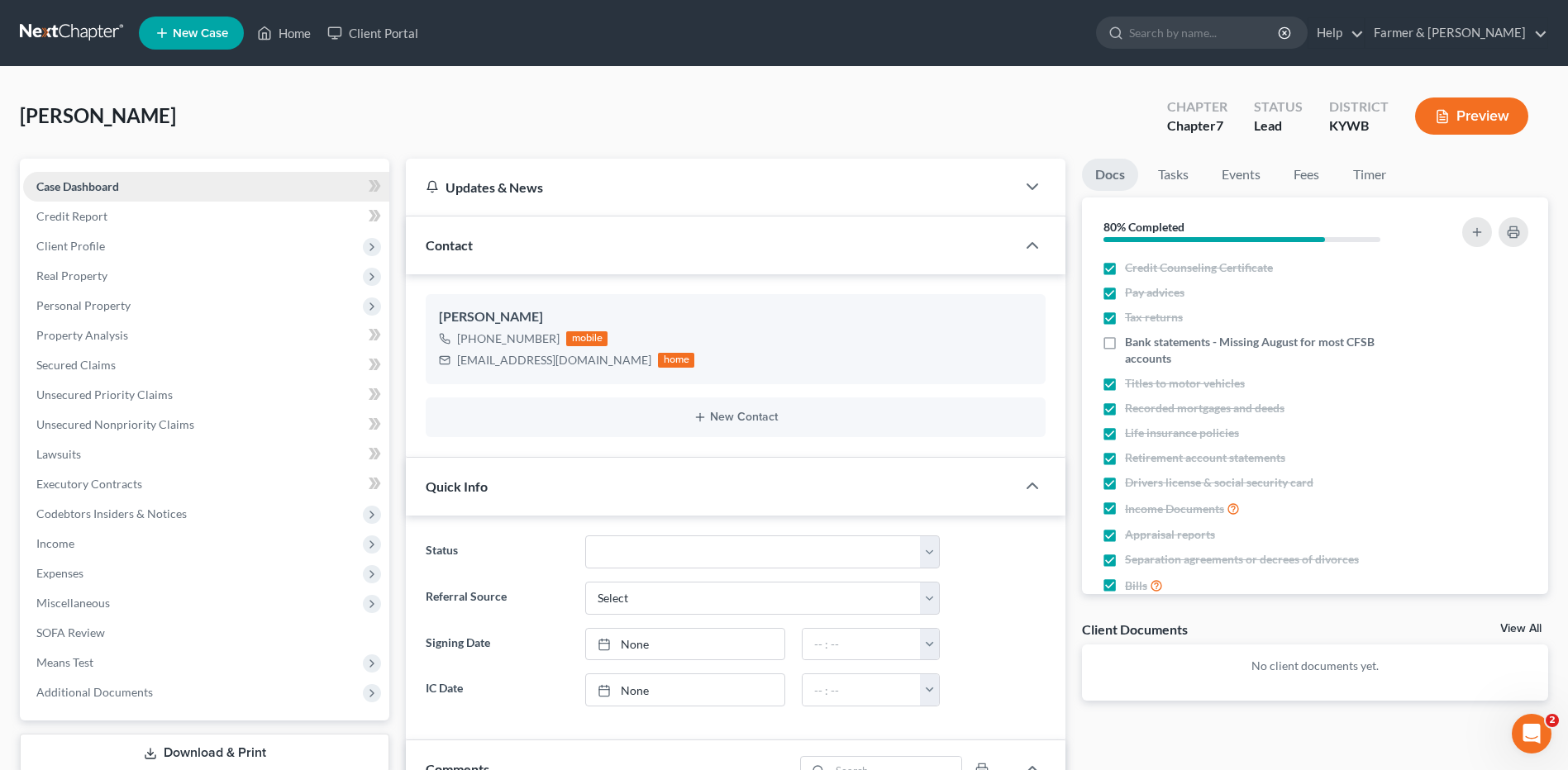
scroll to position [97, 0]
click at [88, 34] on link at bounding box center [73, 33] width 105 height 30
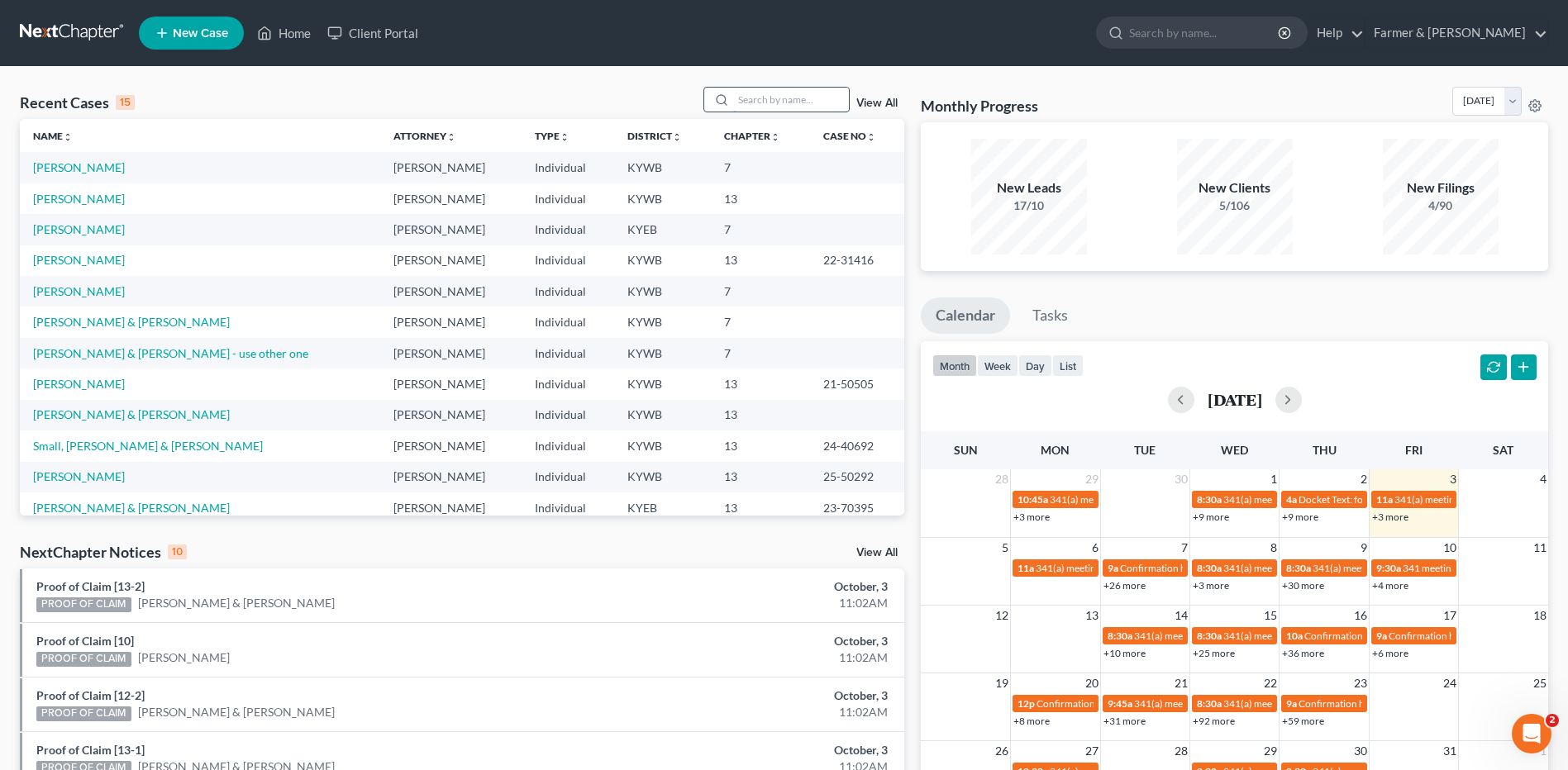
click at [755, 100] on input "search" at bounding box center [791, 99] width 116 height 24
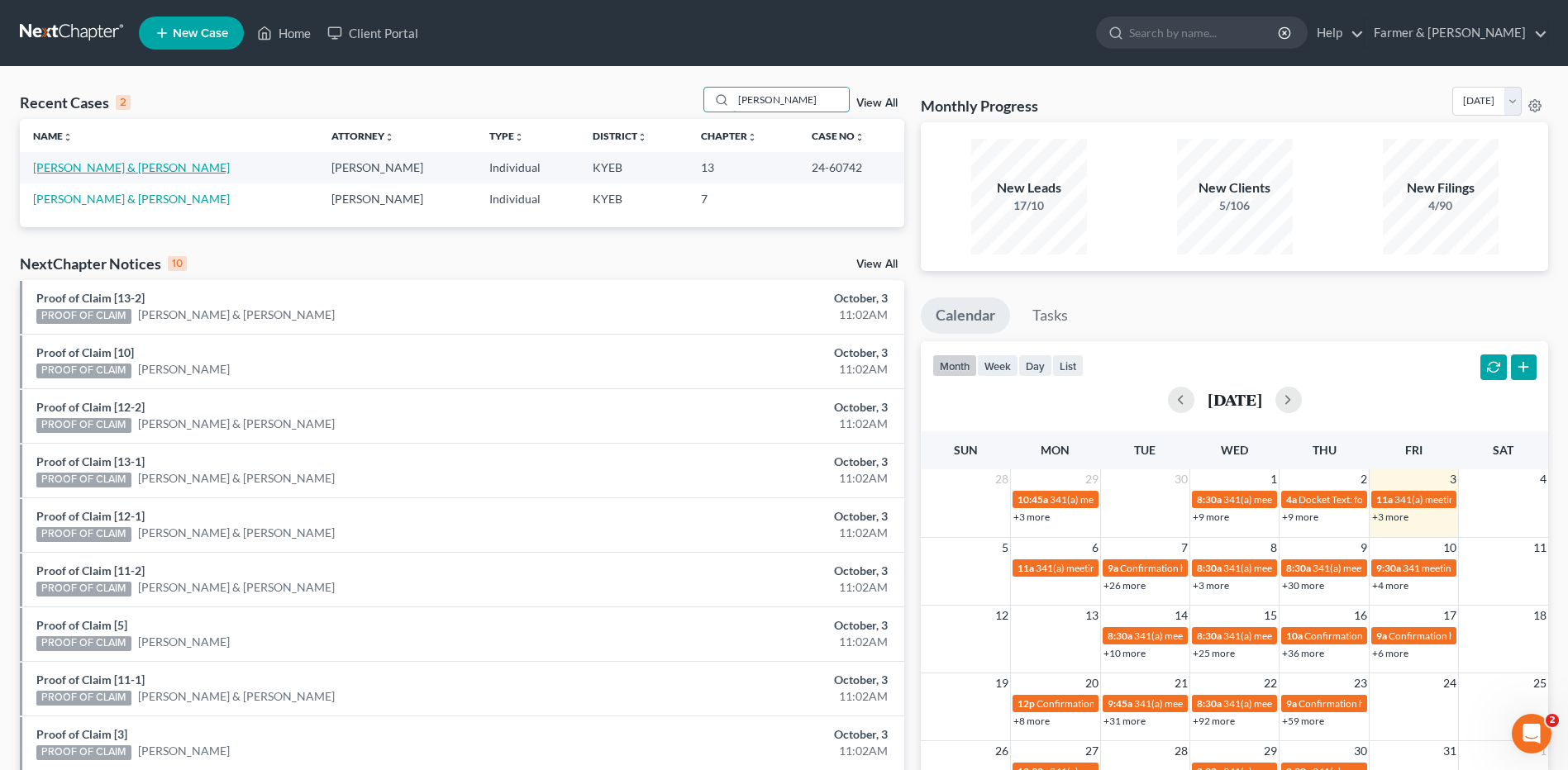
type input "[PERSON_NAME]"
click at [148, 168] on link "[PERSON_NAME] & [PERSON_NAME]" at bounding box center [131, 167] width 196 height 14
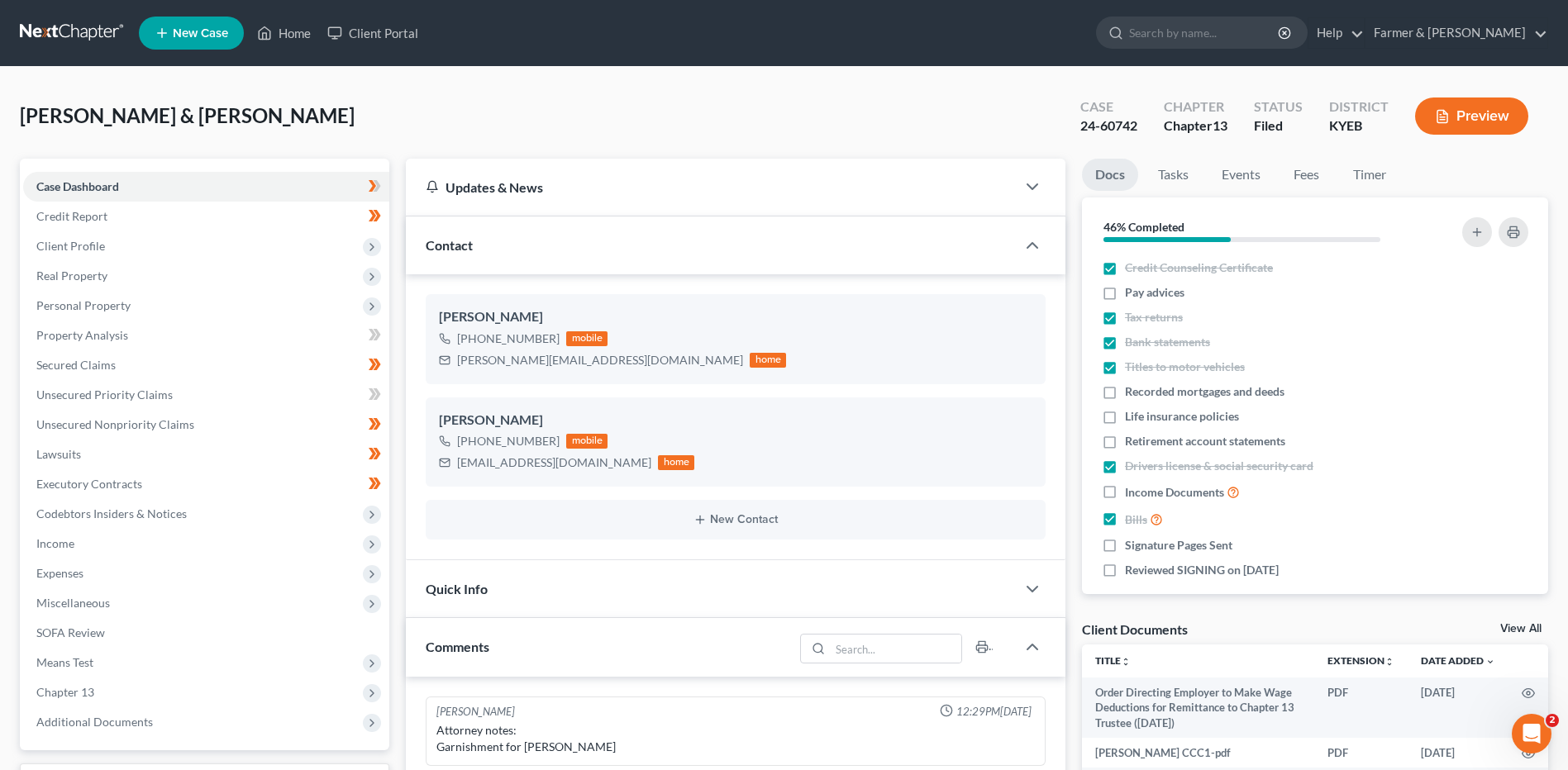
scroll to position [57, 0]
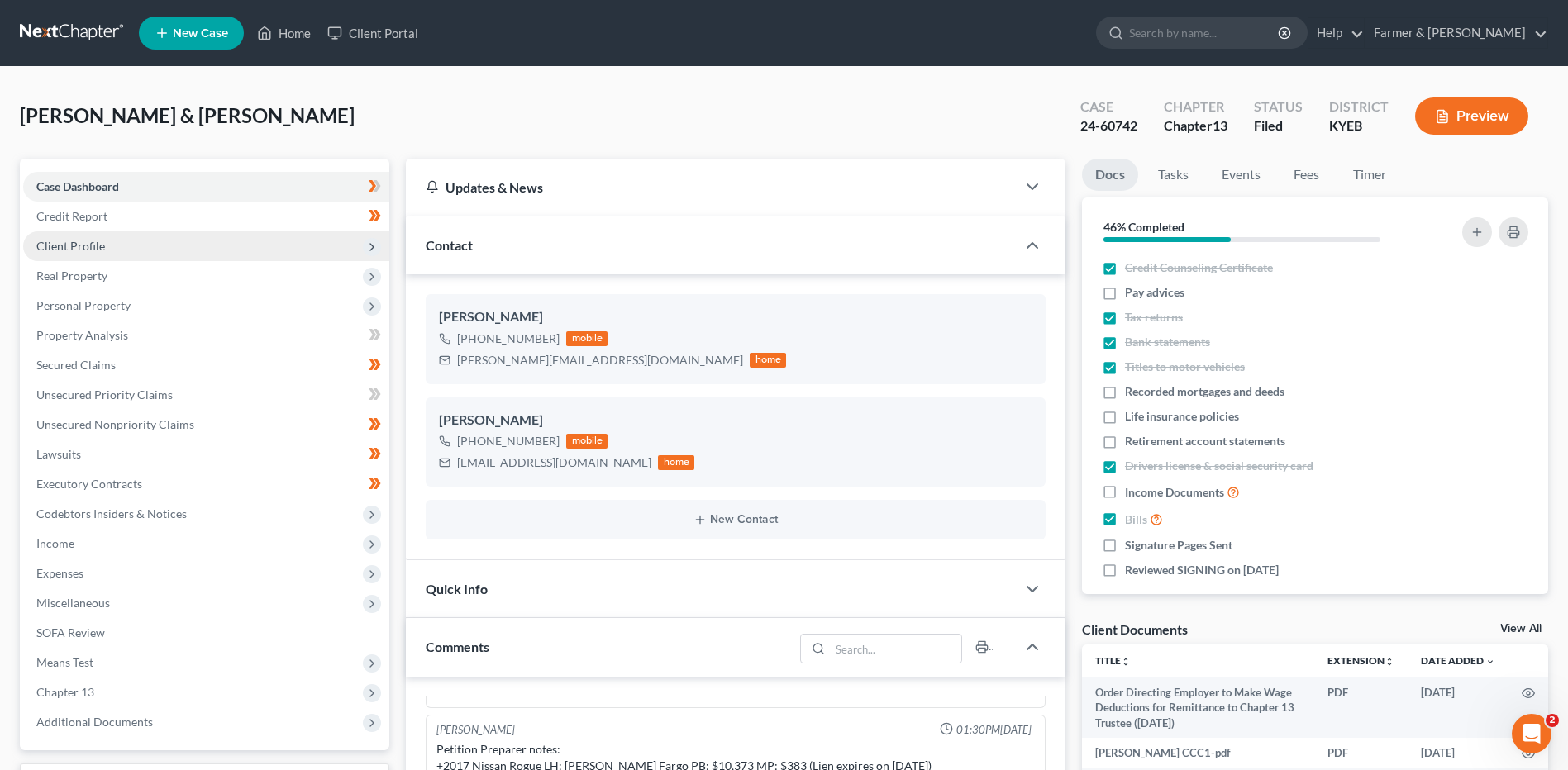
click at [117, 244] on span "Client Profile" at bounding box center [206, 246] width 366 height 30
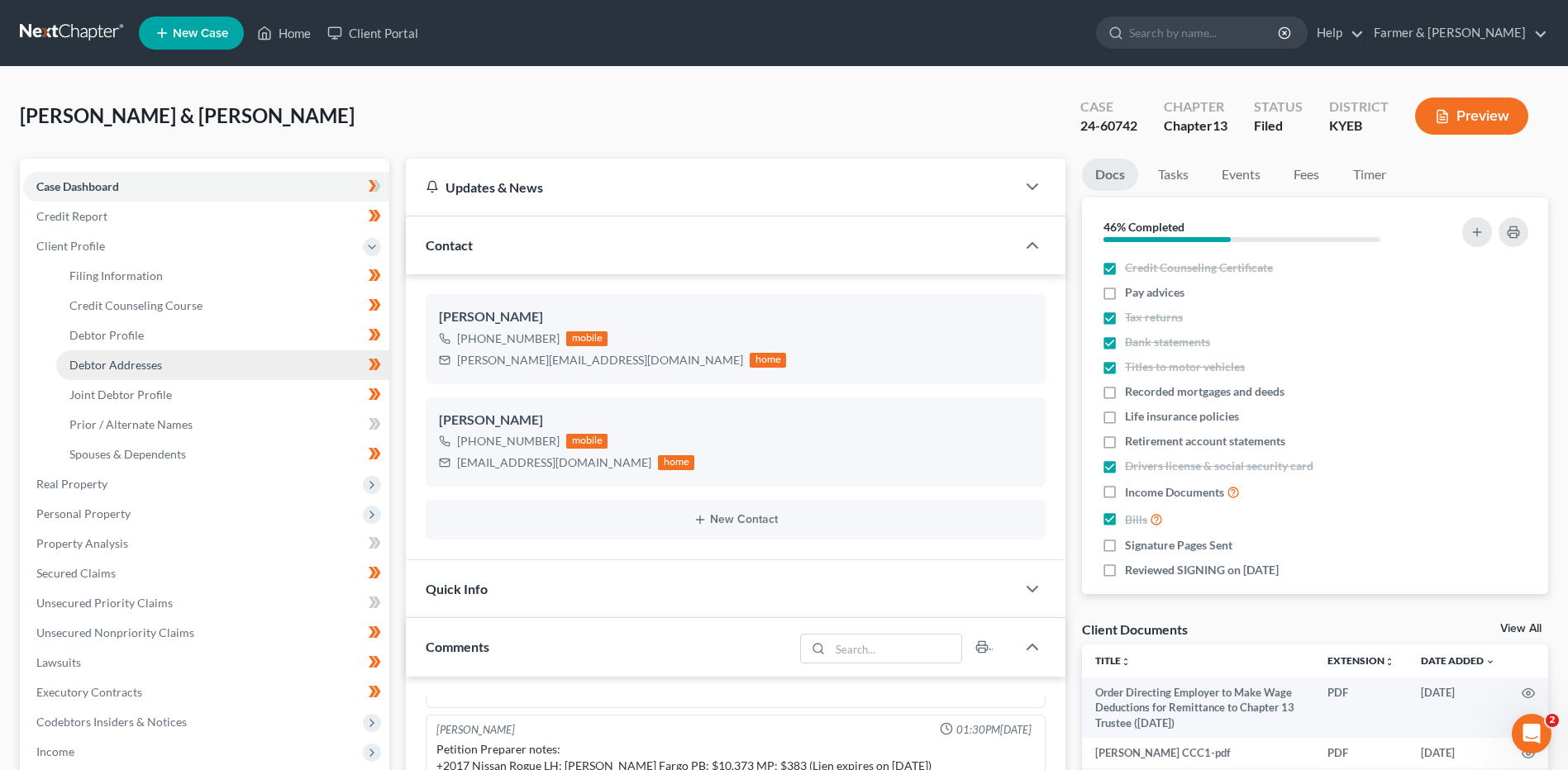
click at [142, 371] on span "Debtor Addresses" at bounding box center [115, 365] width 93 height 14
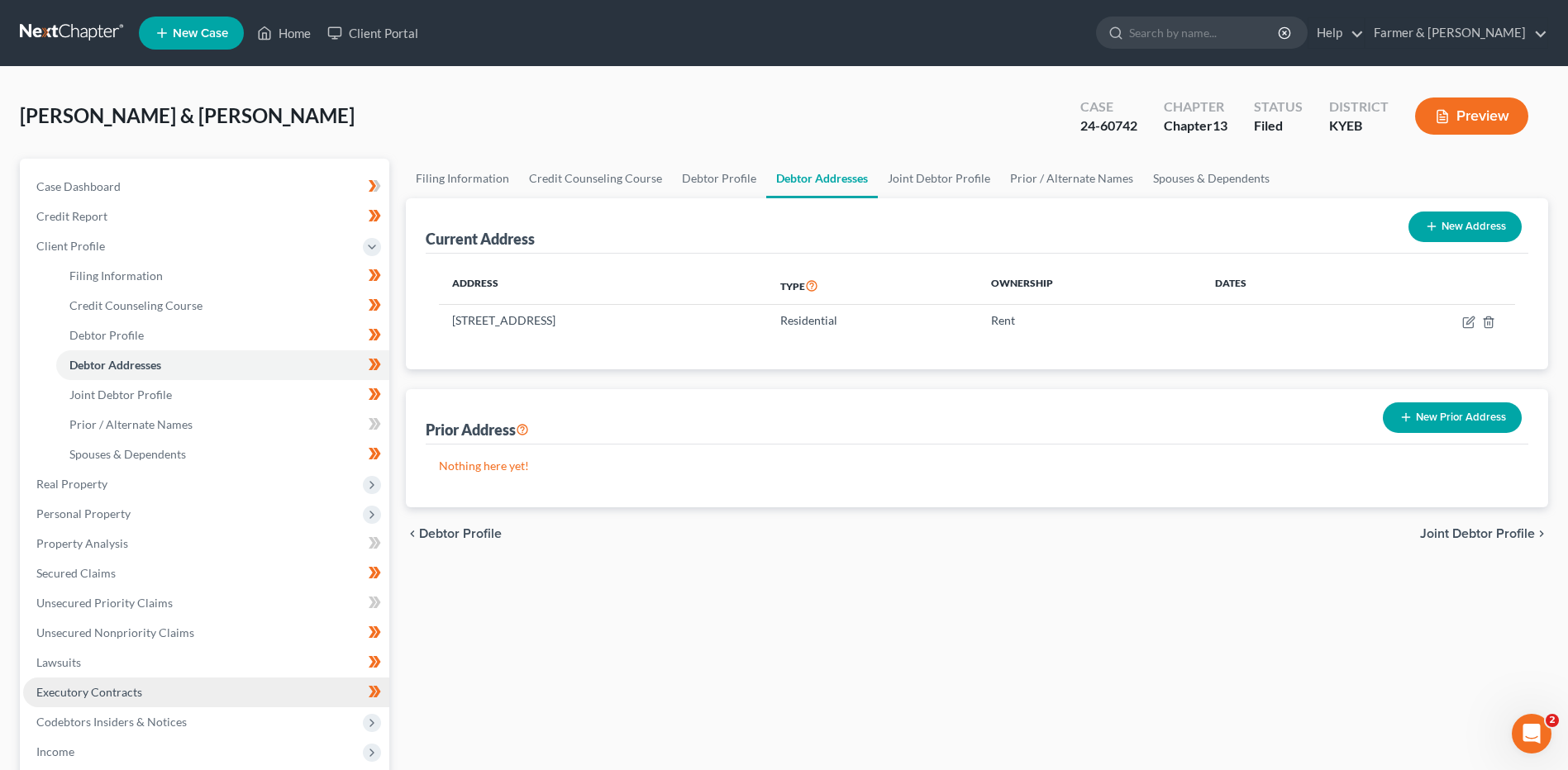
scroll to position [82, 0]
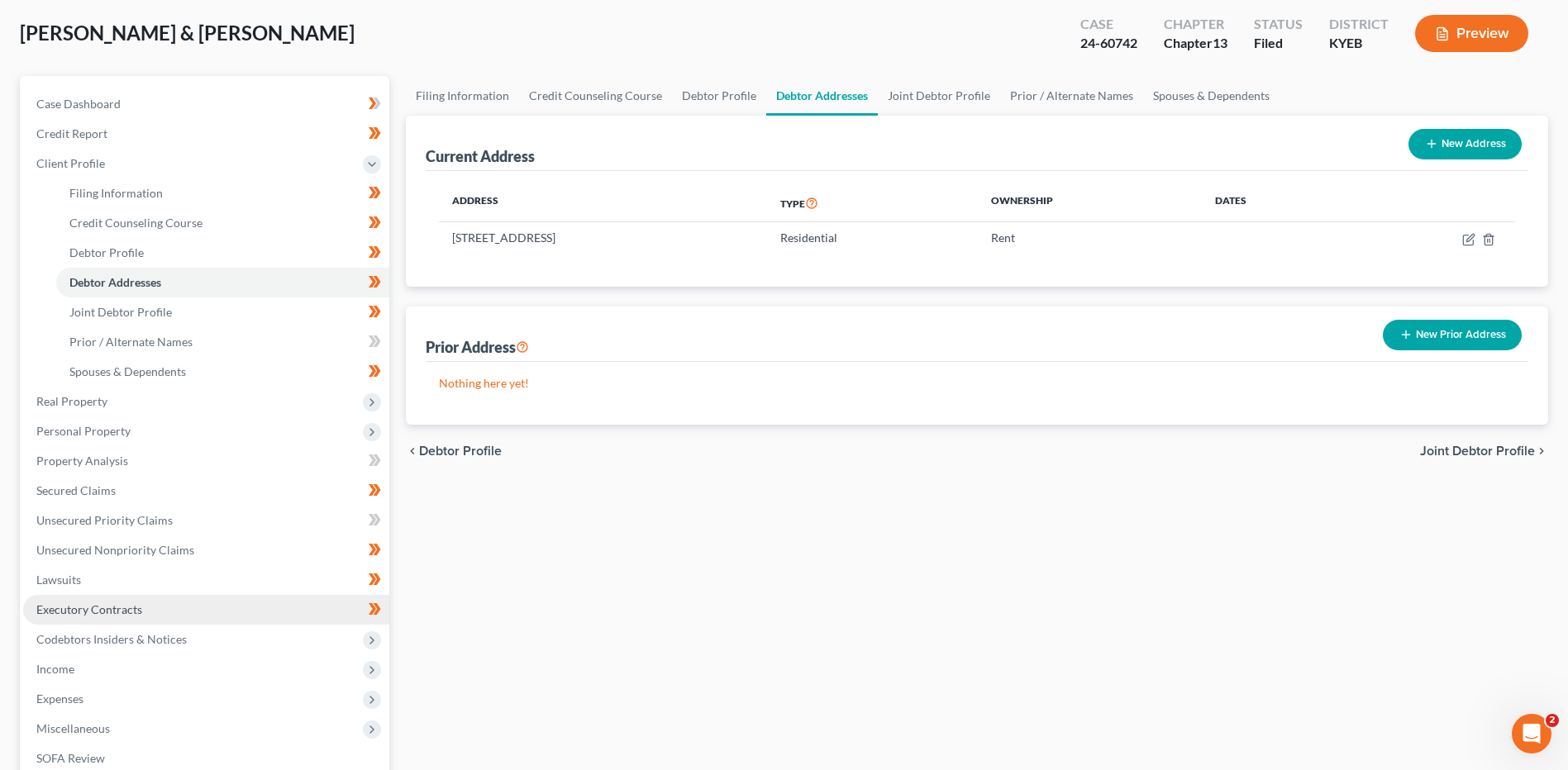
click at [133, 612] on span "Executory Contracts" at bounding box center [89, 609] width 105 height 14
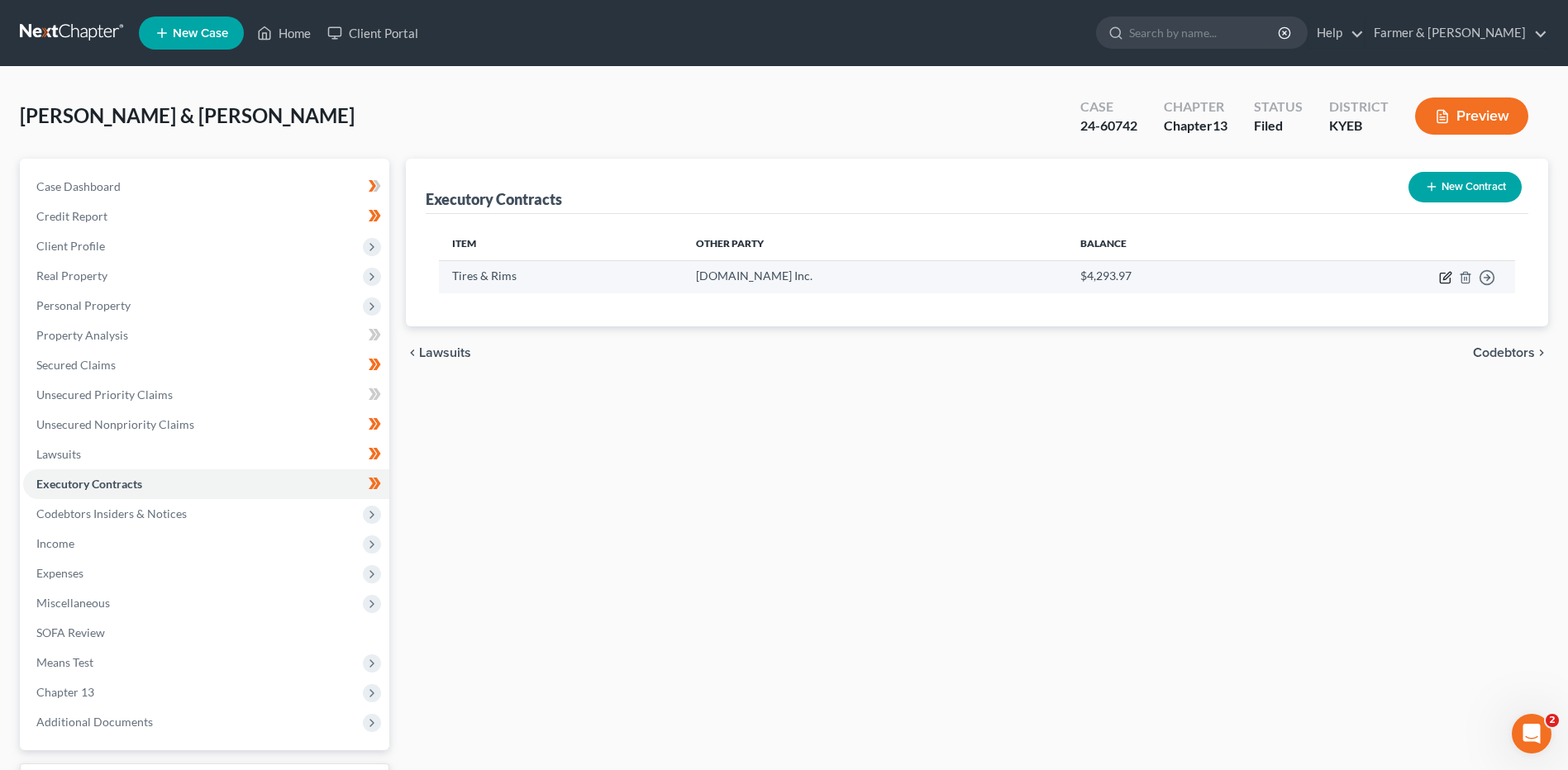
click at [1447, 281] on icon "button" at bounding box center [1446, 278] width 13 height 13
select select "3"
select select "7"
select select "2"
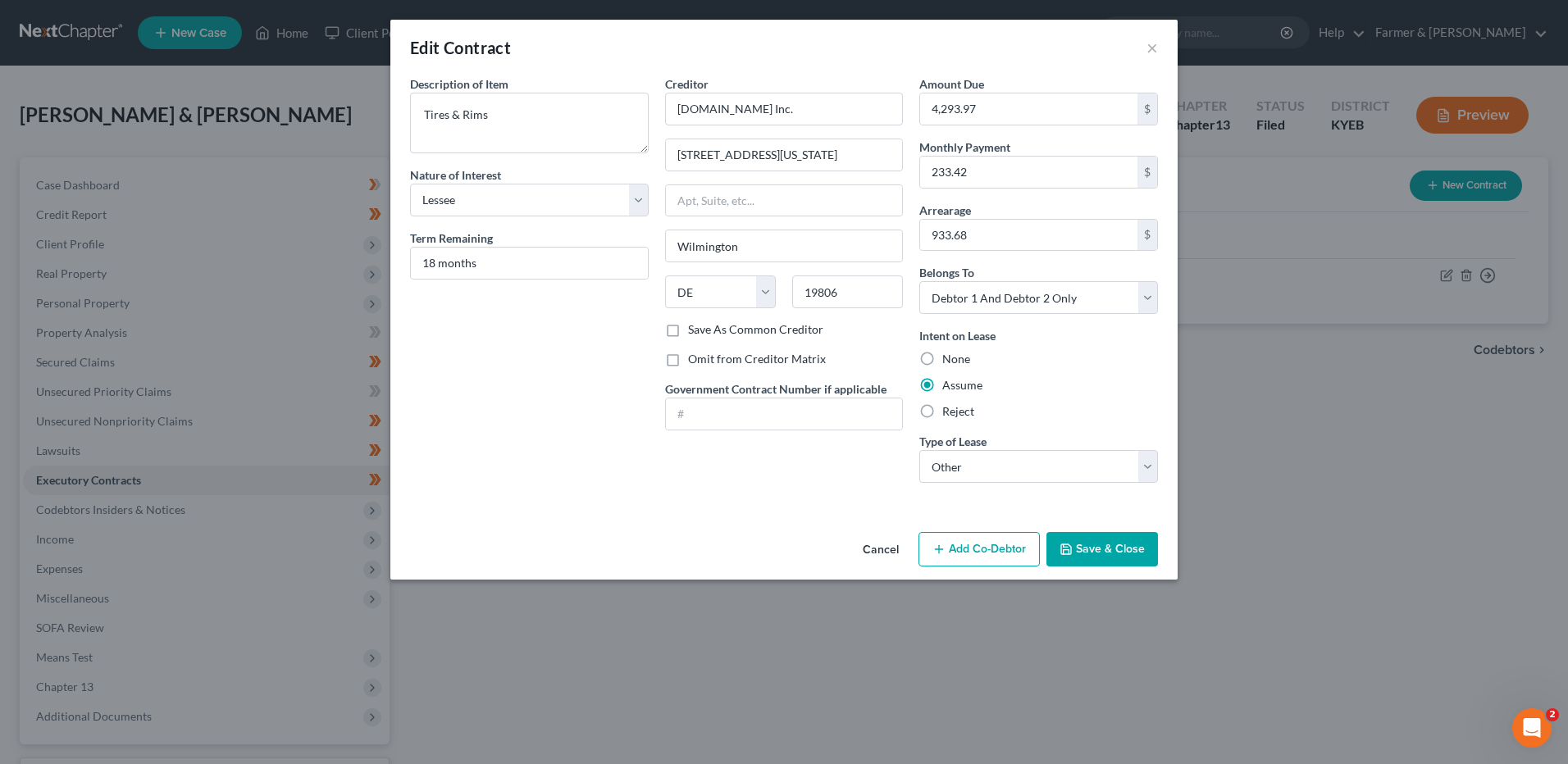
click at [872, 542] on button "Cancel" at bounding box center [881, 550] width 63 height 33
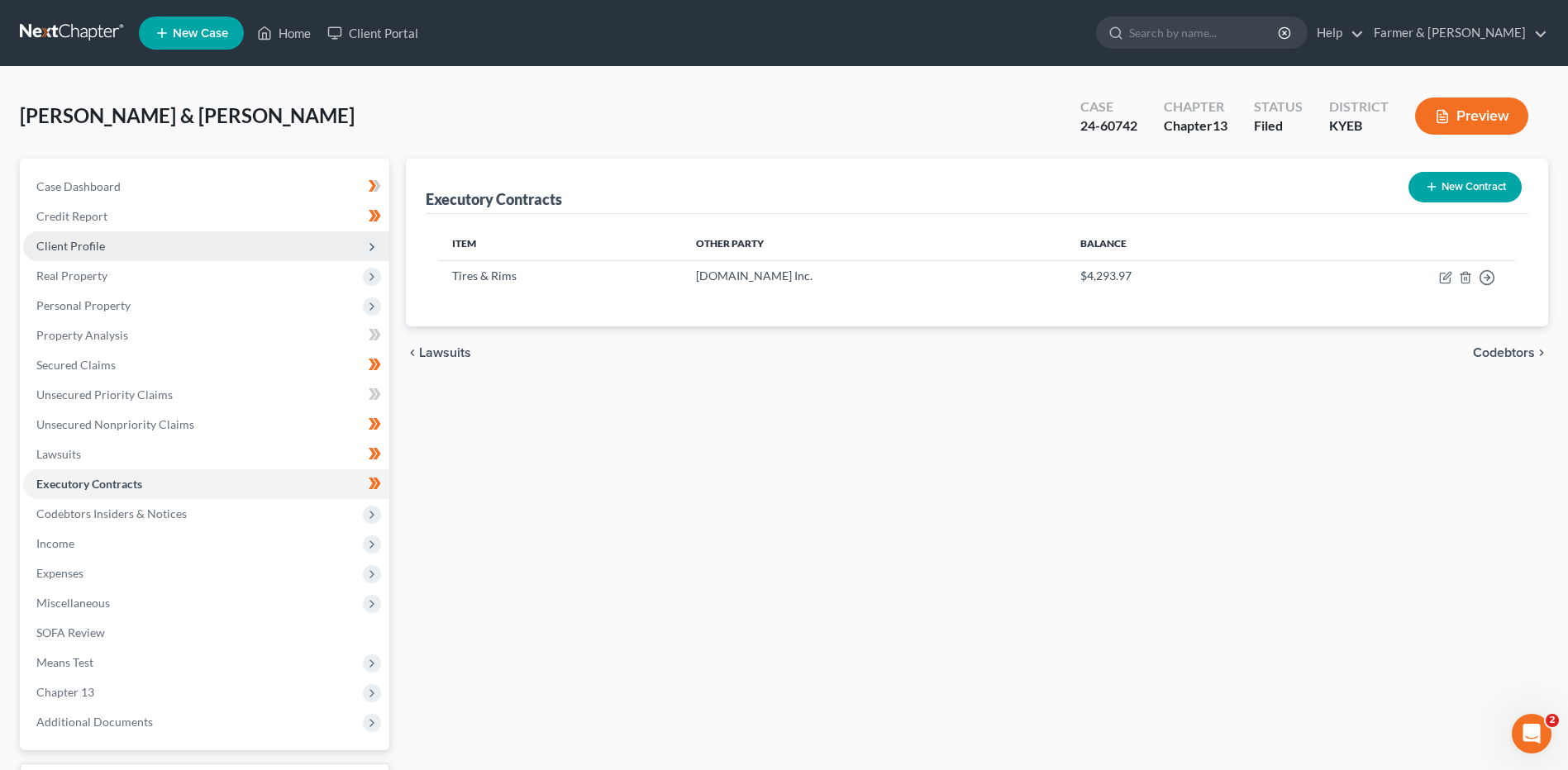
click at [226, 251] on span "Client Profile" at bounding box center [206, 246] width 366 height 30
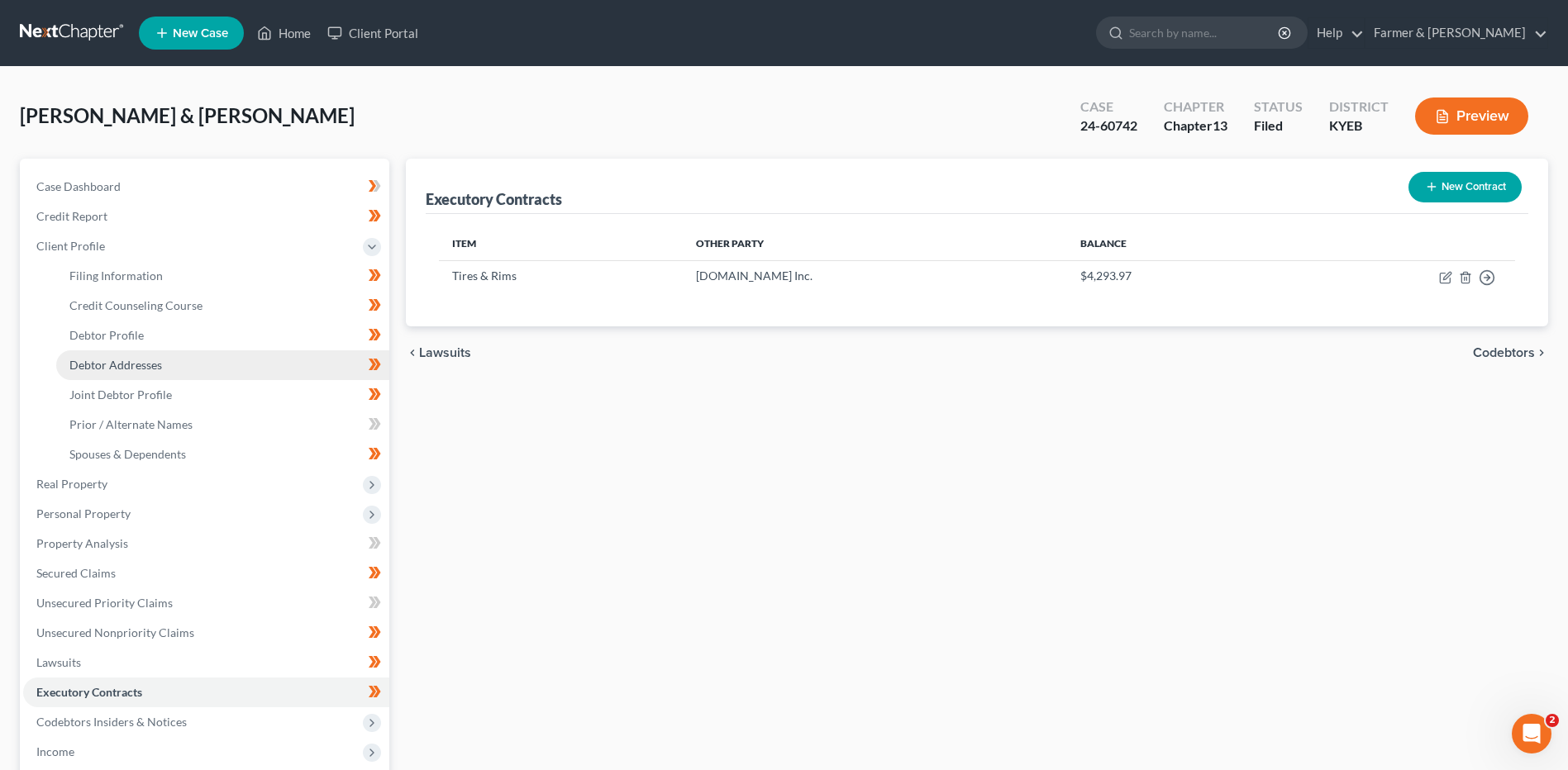
click at [184, 357] on link "Debtor Addresses" at bounding box center [223, 365] width 333 height 30
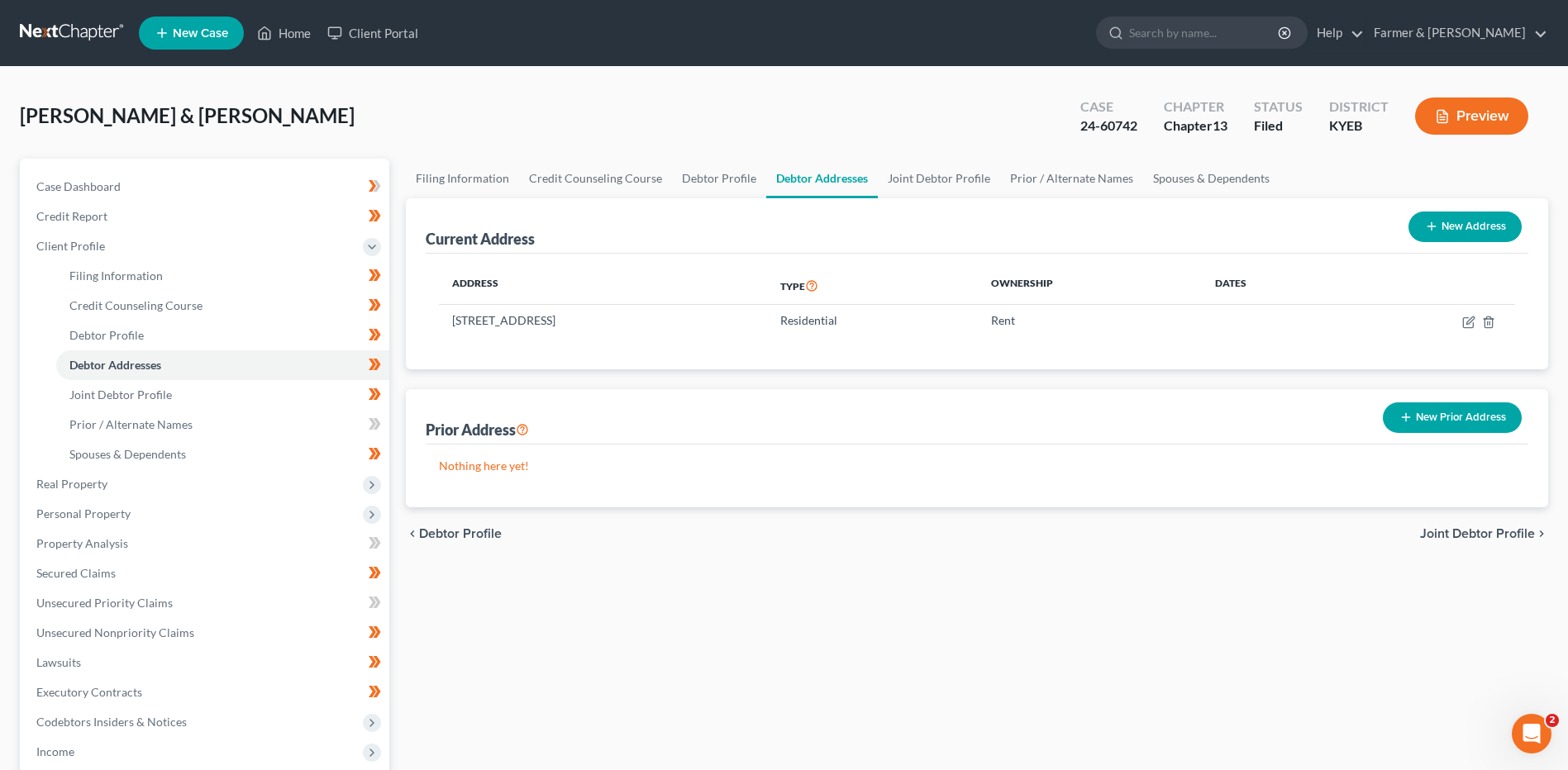
click at [101, 27] on link at bounding box center [73, 33] width 105 height 30
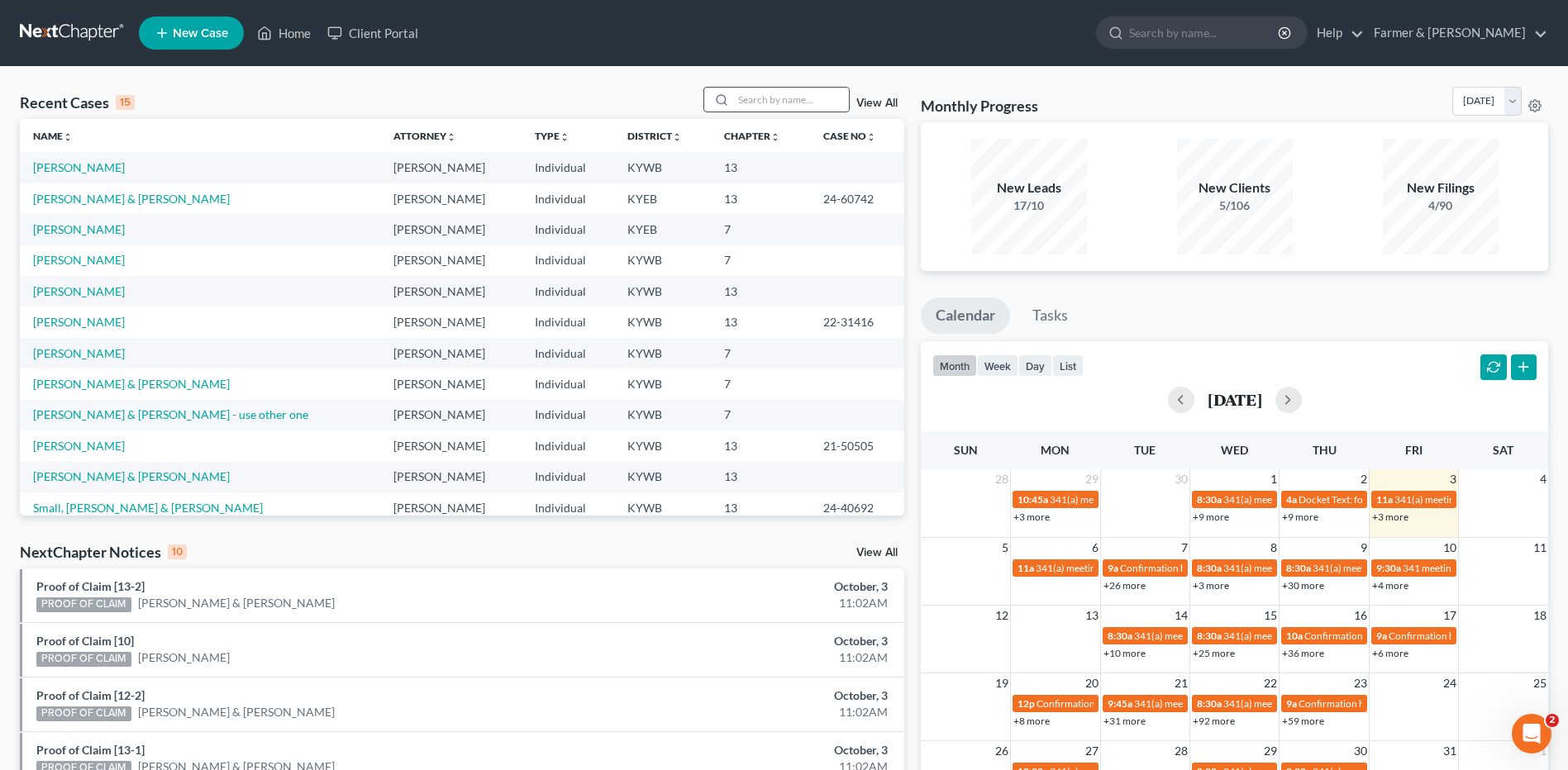
click at [801, 106] on div "Recent Cases 15 View All" at bounding box center [462, 103] width 884 height 33
click at [806, 100] on input "search" at bounding box center [791, 99] width 116 height 24
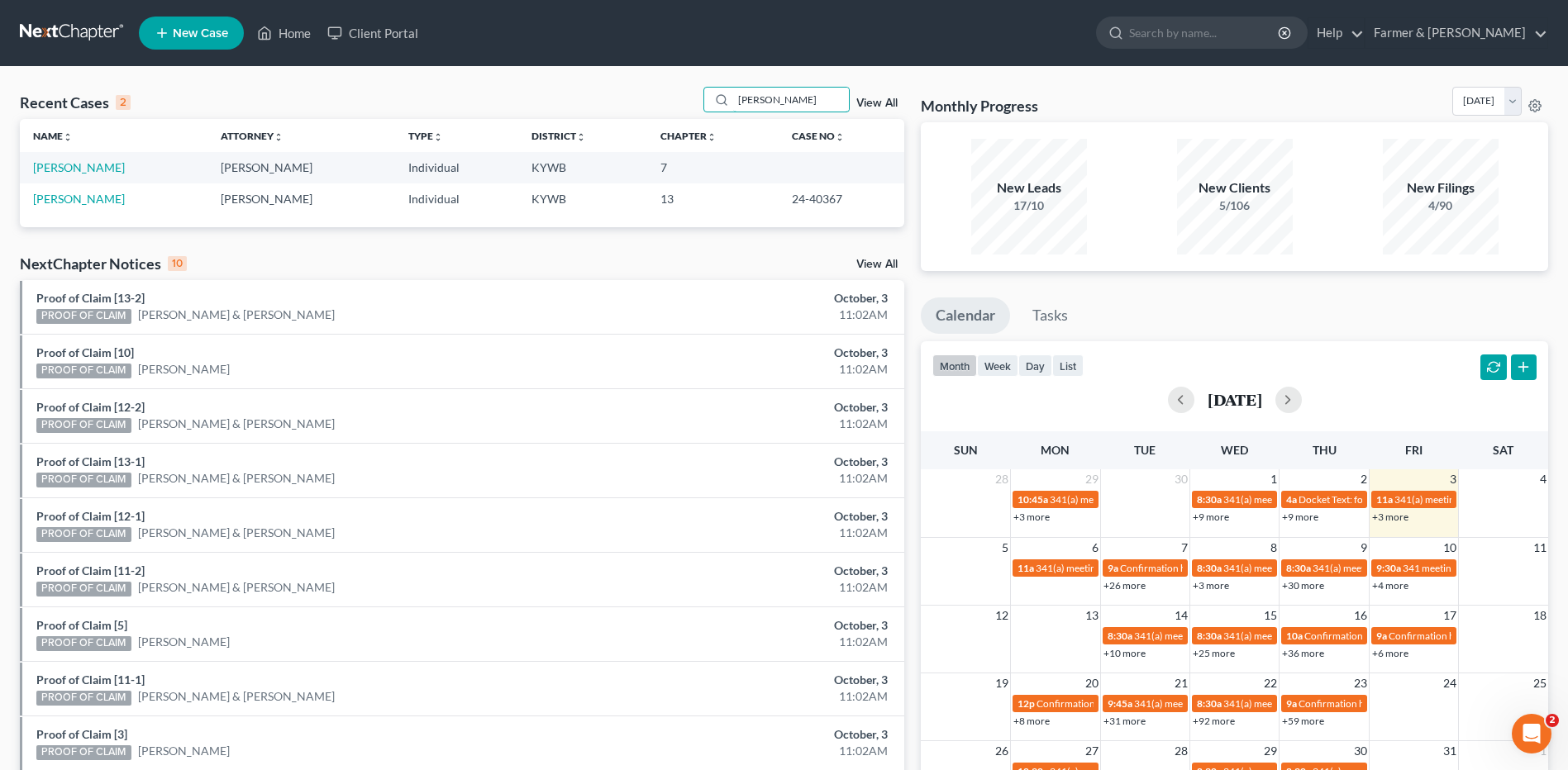
type input "frisby"
click at [86, 170] on link "[PERSON_NAME]" at bounding box center [80, 167] width 92 height 14
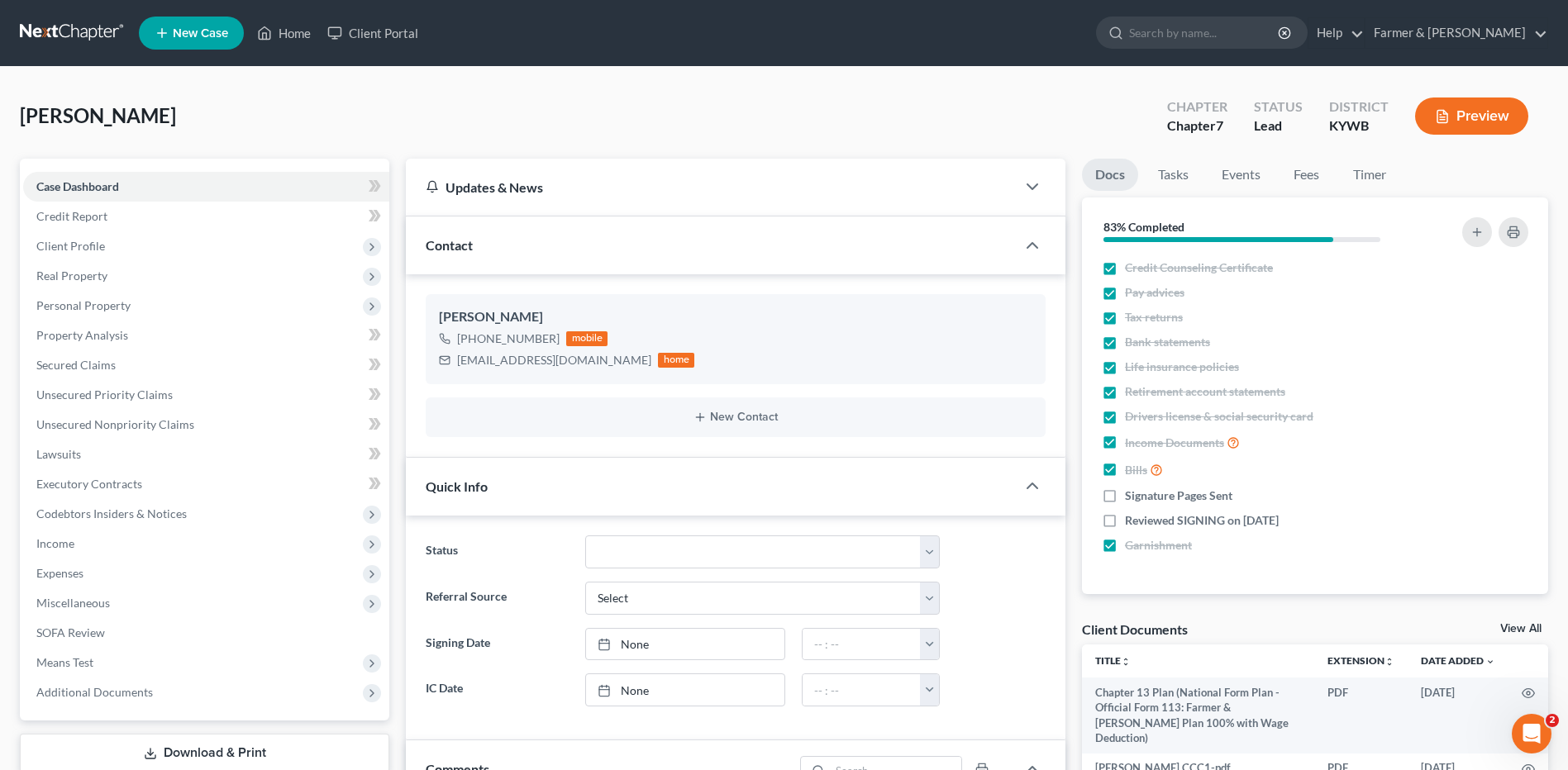
click at [80, 30] on link at bounding box center [73, 33] width 105 height 30
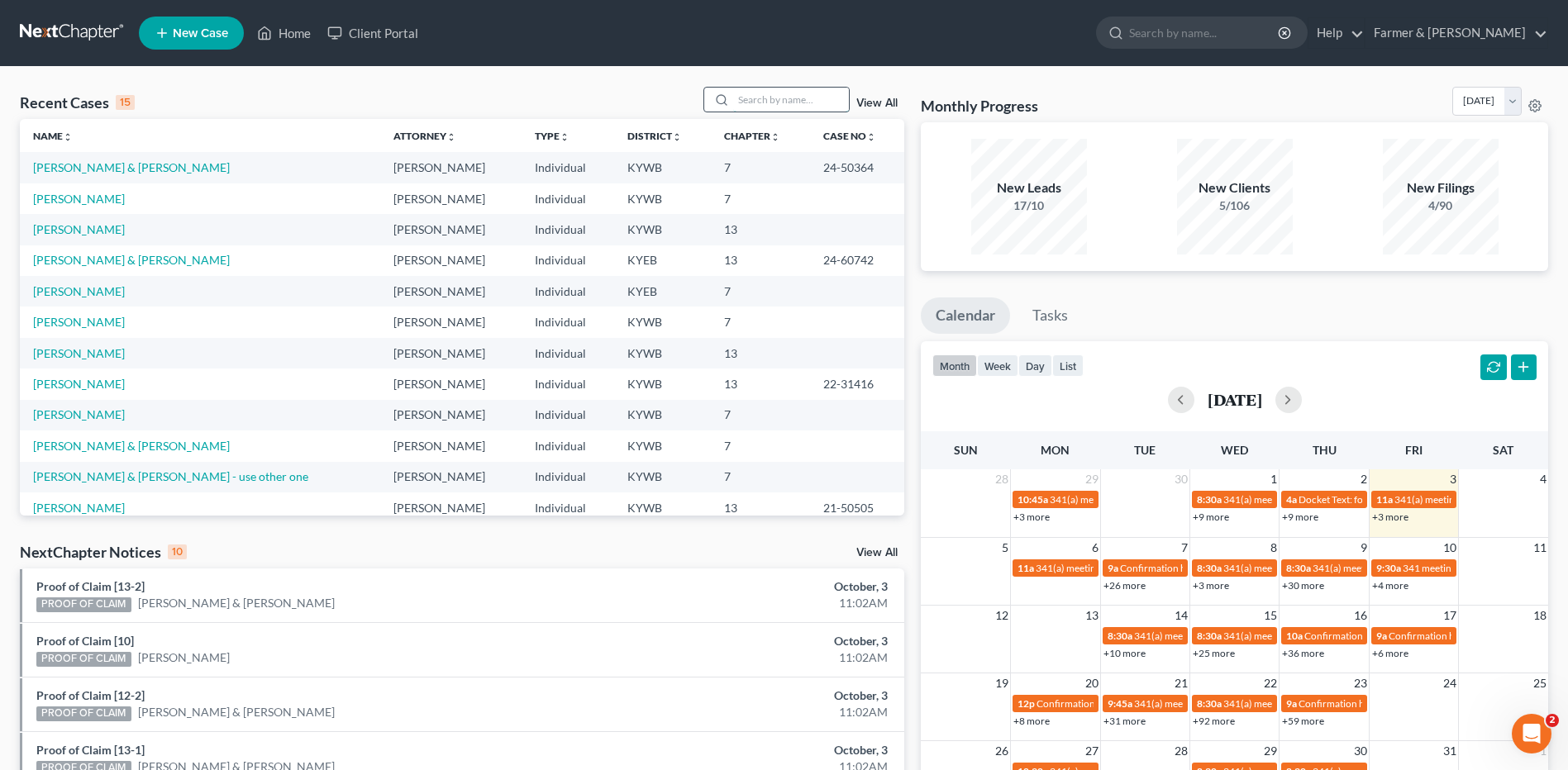
click at [776, 103] on input "search" at bounding box center [791, 99] width 116 height 24
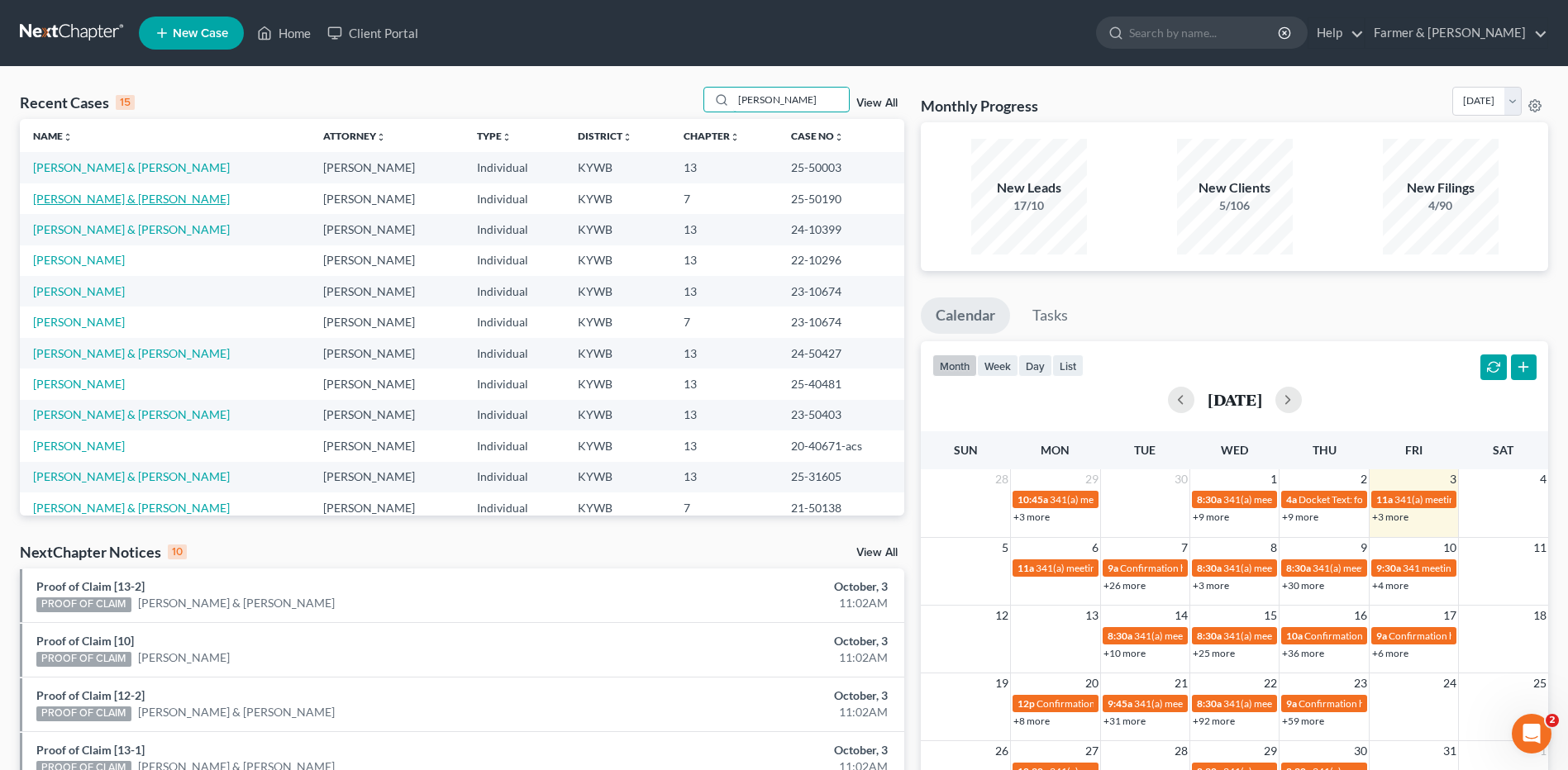
type input "[PERSON_NAME]"
click at [111, 202] on link "[PERSON_NAME] & [PERSON_NAME]" at bounding box center [131, 198] width 196 height 14
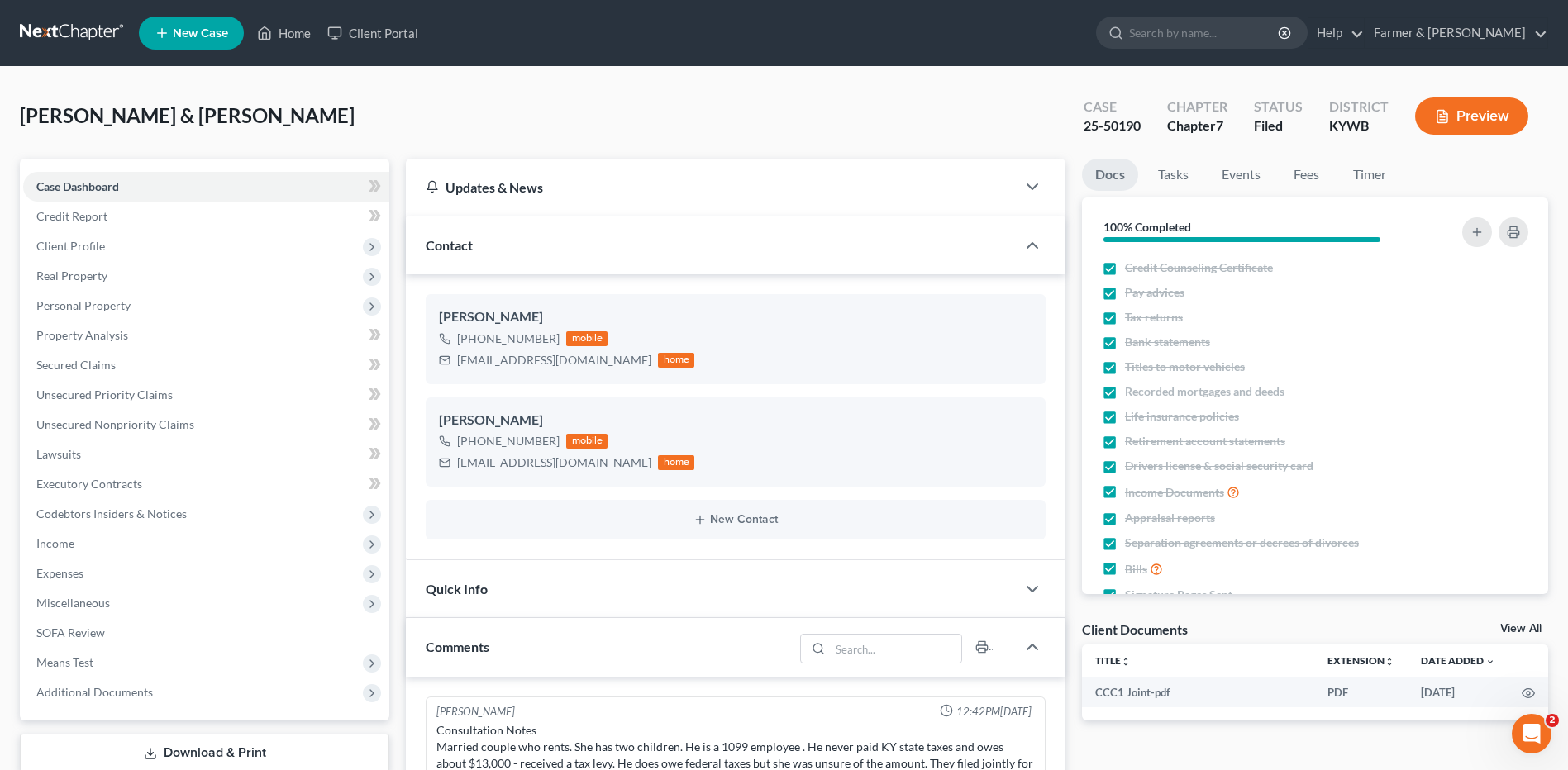
scroll to position [130, 0]
